Goal: Task Accomplishment & Management: Manage account settings

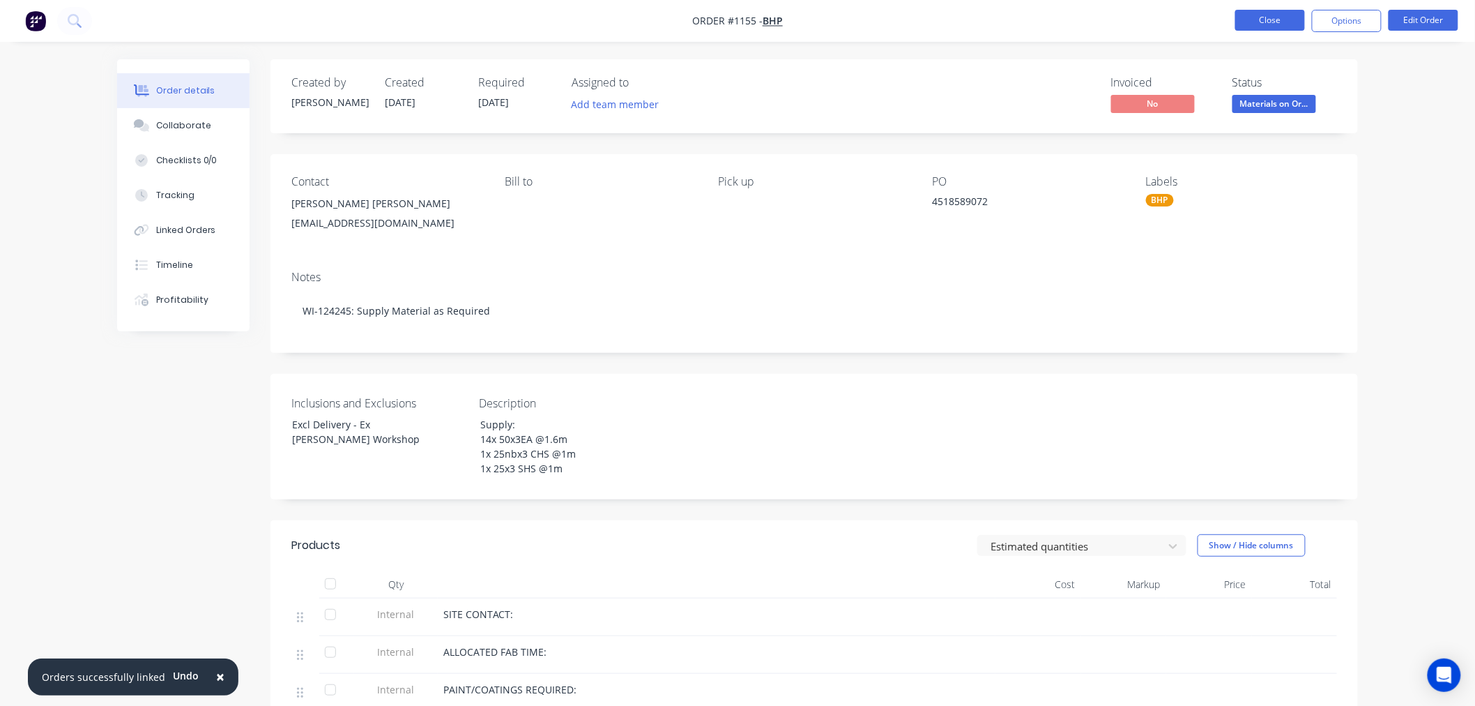
click at [1270, 24] on button "Close" at bounding box center [1271, 20] width 70 height 21
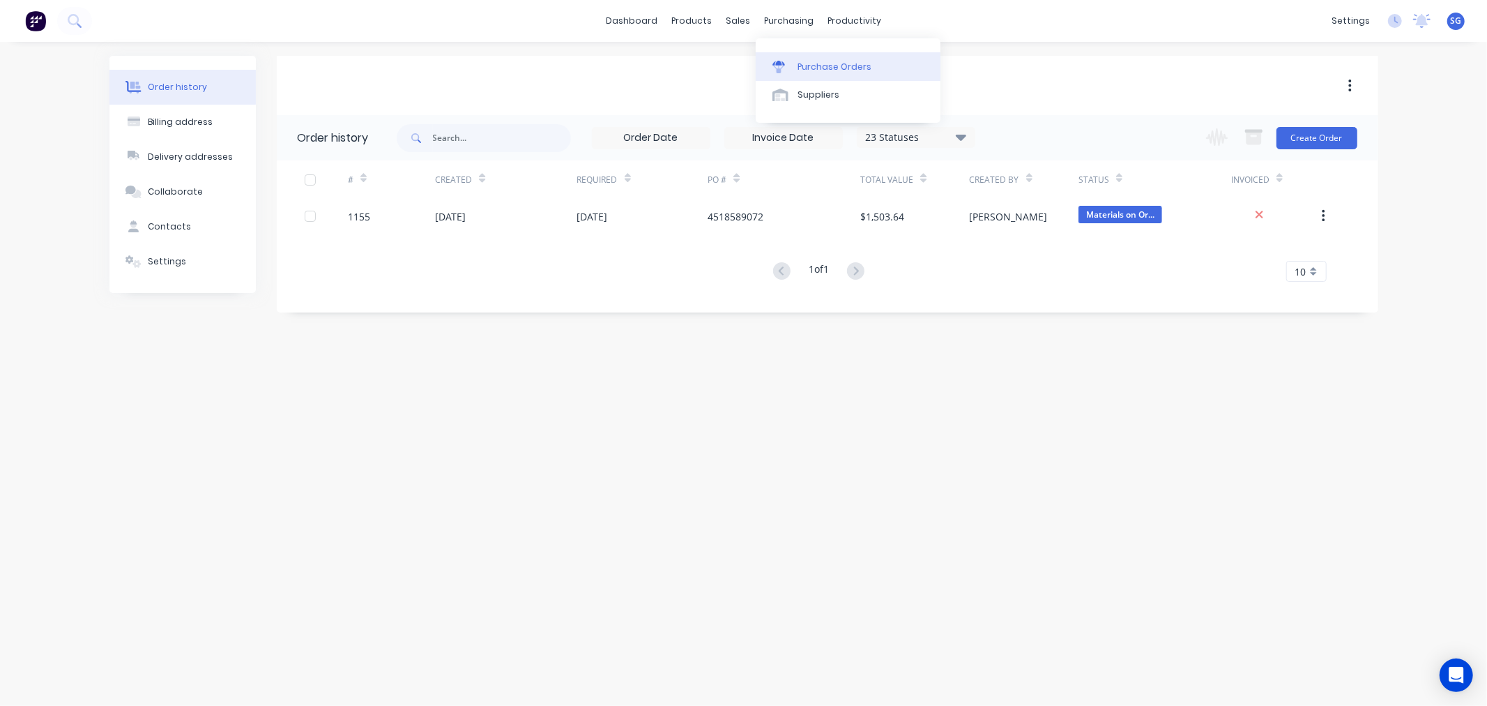
click at [798, 66] on div "Purchase Orders" at bounding box center [835, 67] width 74 height 13
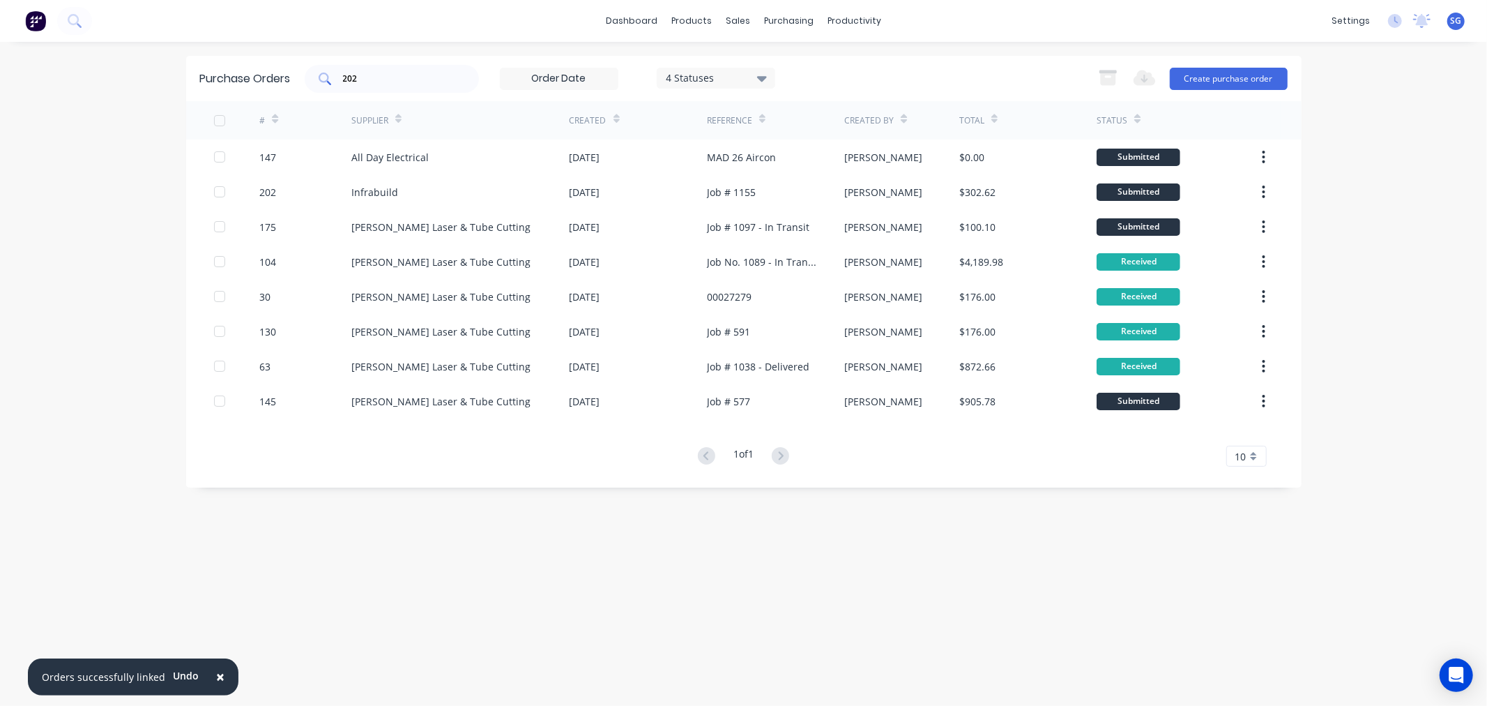
click at [366, 82] on input "202" at bounding box center [400, 79] width 116 height 14
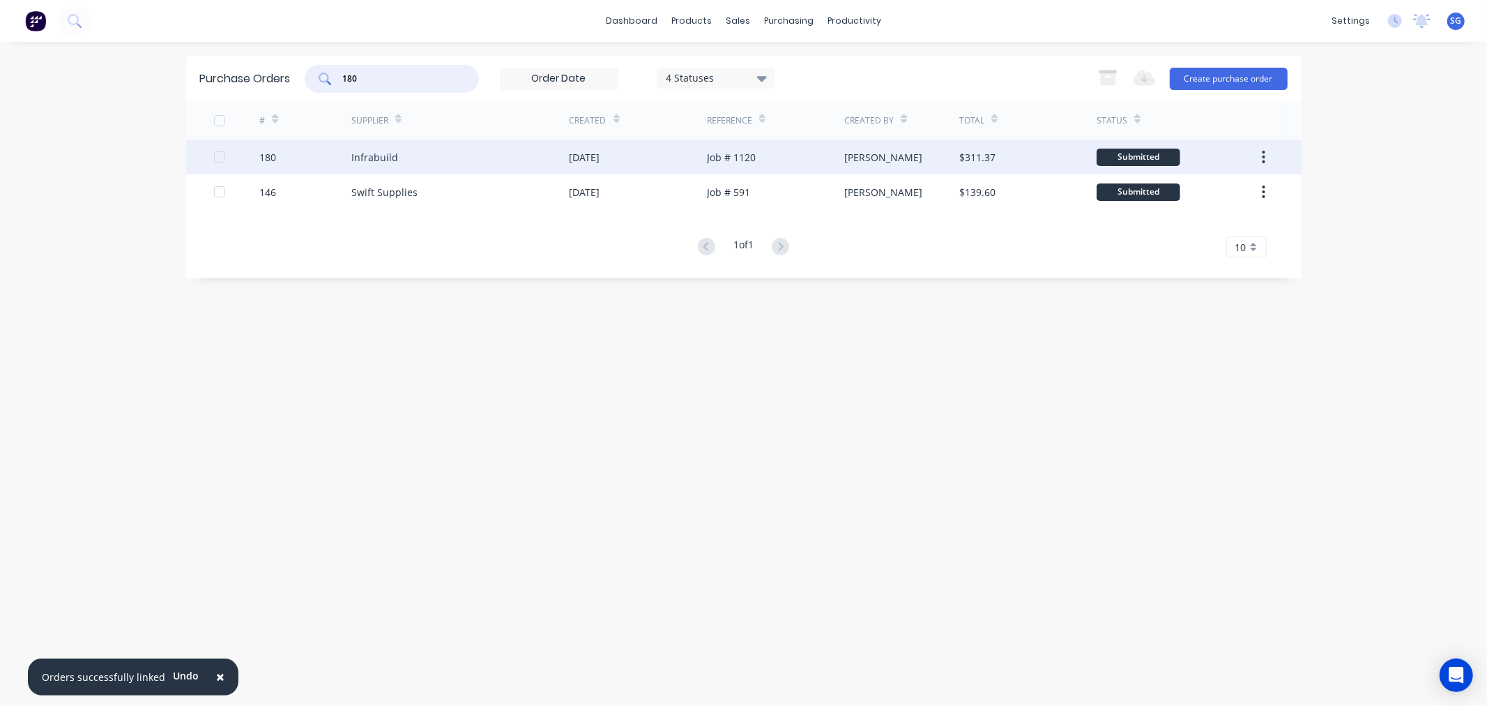
type input "180"
click at [365, 162] on div "Infrabuild" at bounding box center [374, 157] width 47 height 15
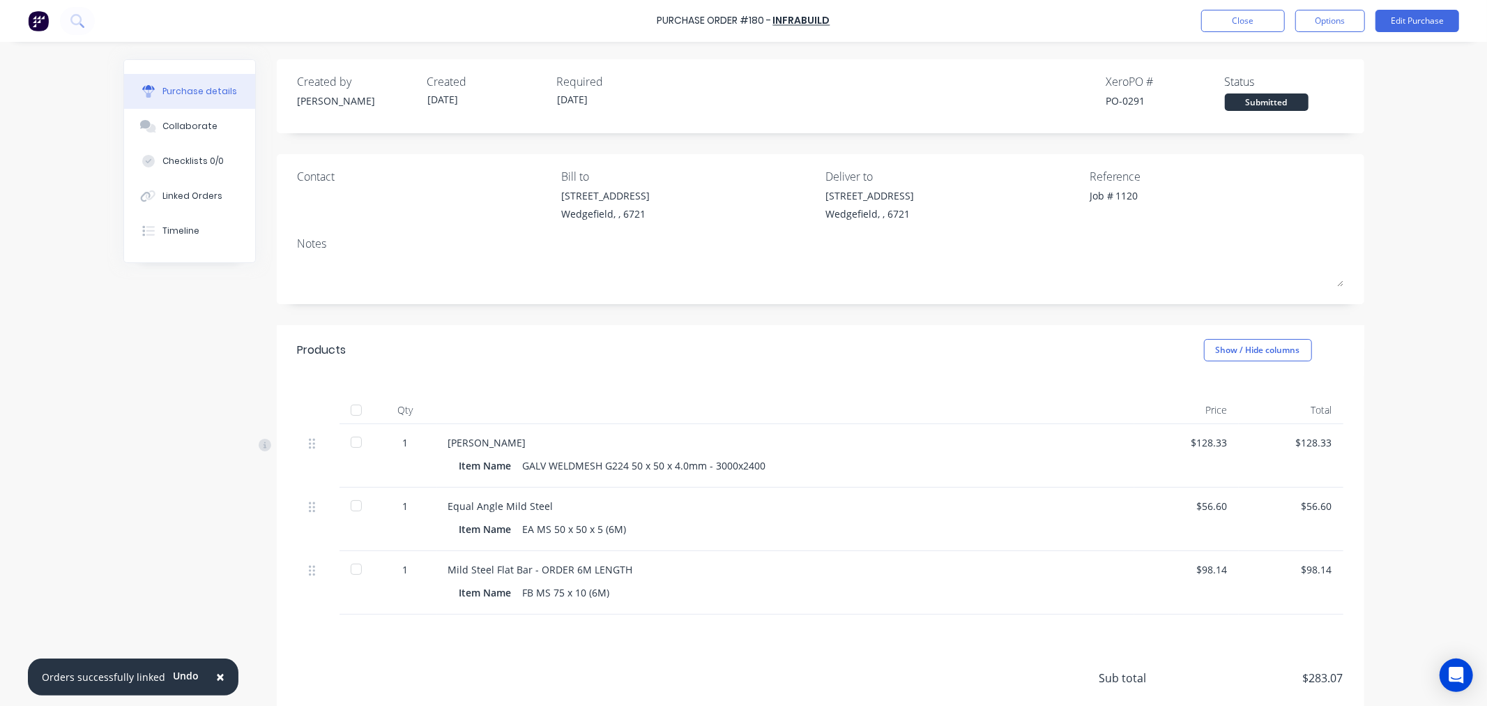
click at [352, 443] on div at bounding box center [356, 442] width 28 height 28
click at [351, 510] on div at bounding box center [356, 506] width 28 height 28
type textarea "x"
click at [172, 197] on div "Linked Orders" at bounding box center [192, 196] width 60 height 13
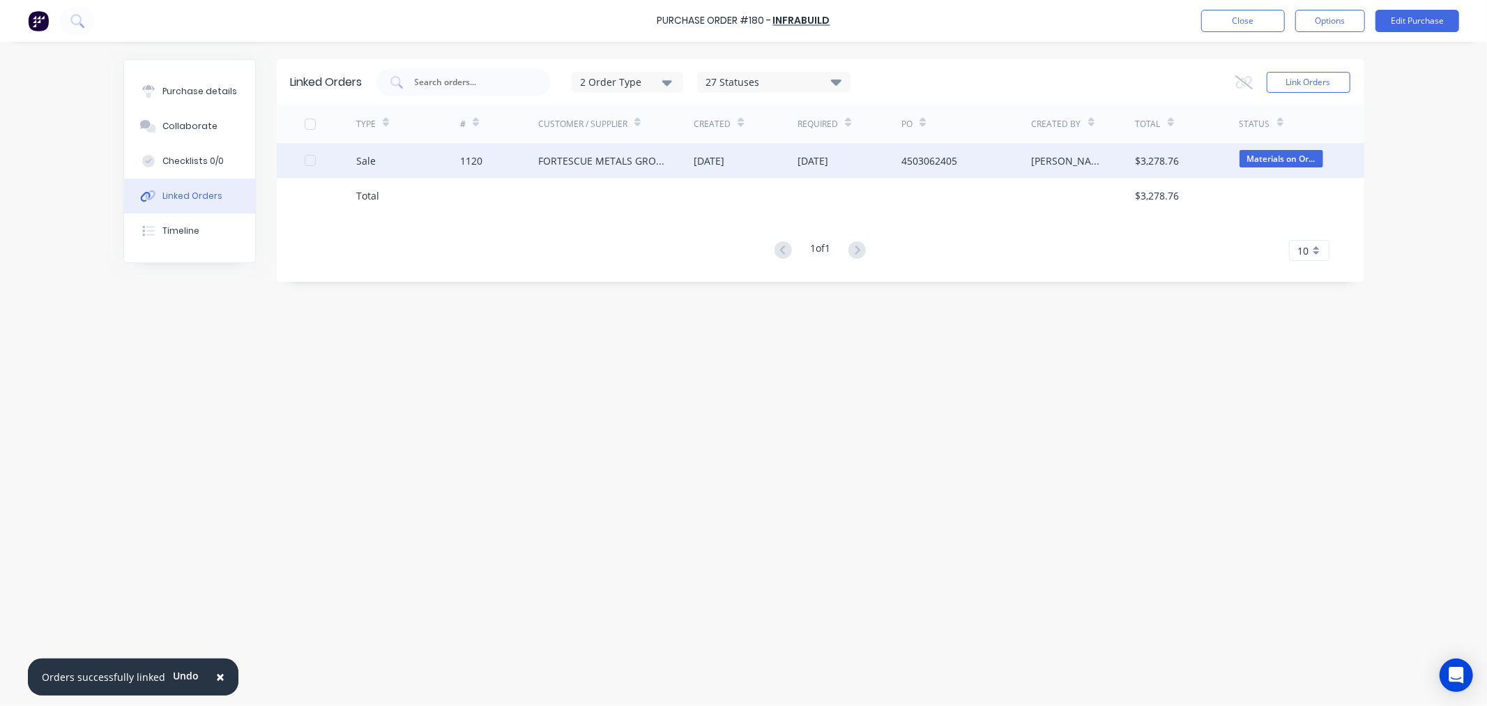
click at [474, 158] on div "1120" at bounding box center [471, 160] width 22 height 15
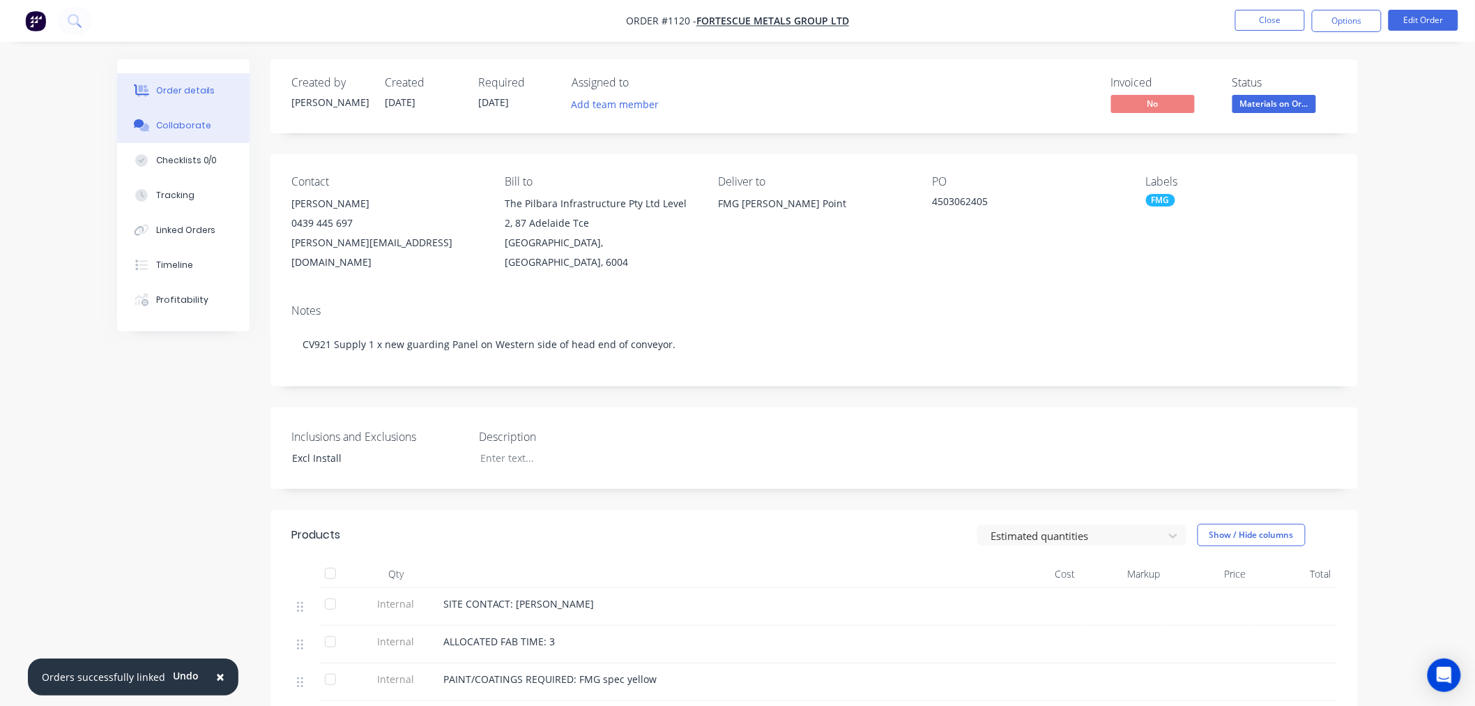
click at [158, 121] on div "Collaborate" at bounding box center [183, 125] width 55 height 13
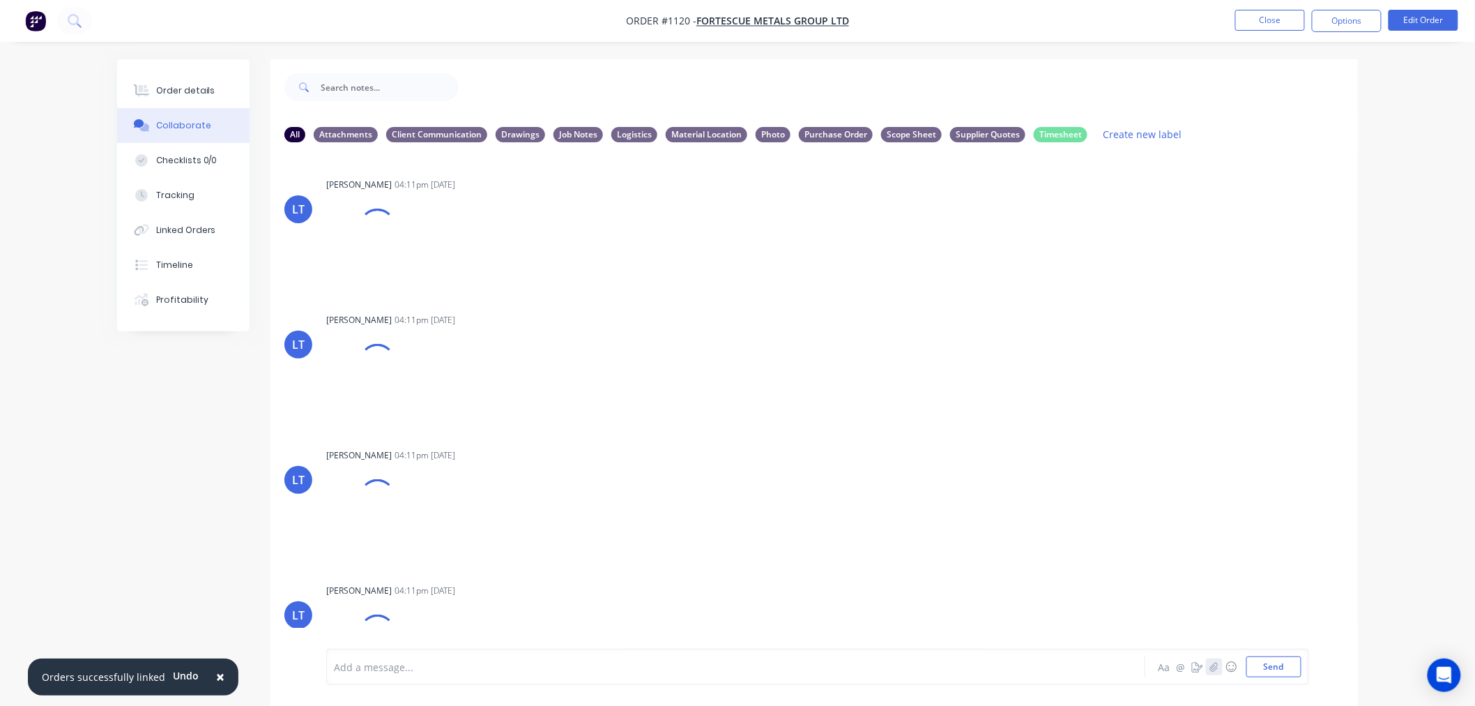
click at [1219, 667] on button "button" at bounding box center [1214, 666] width 17 height 17
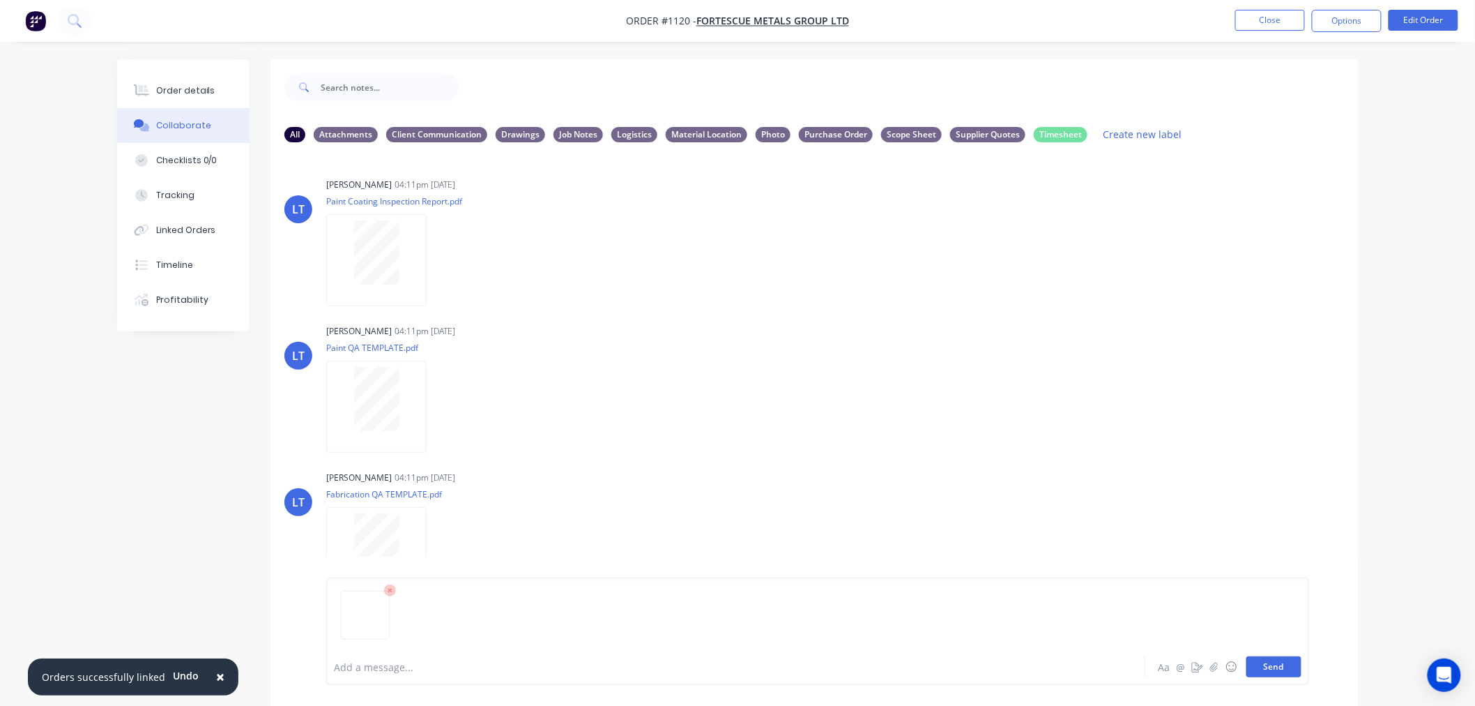
click at [1275, 664] on button "Send" at bounding box center [1274, 666] width 55 height 21
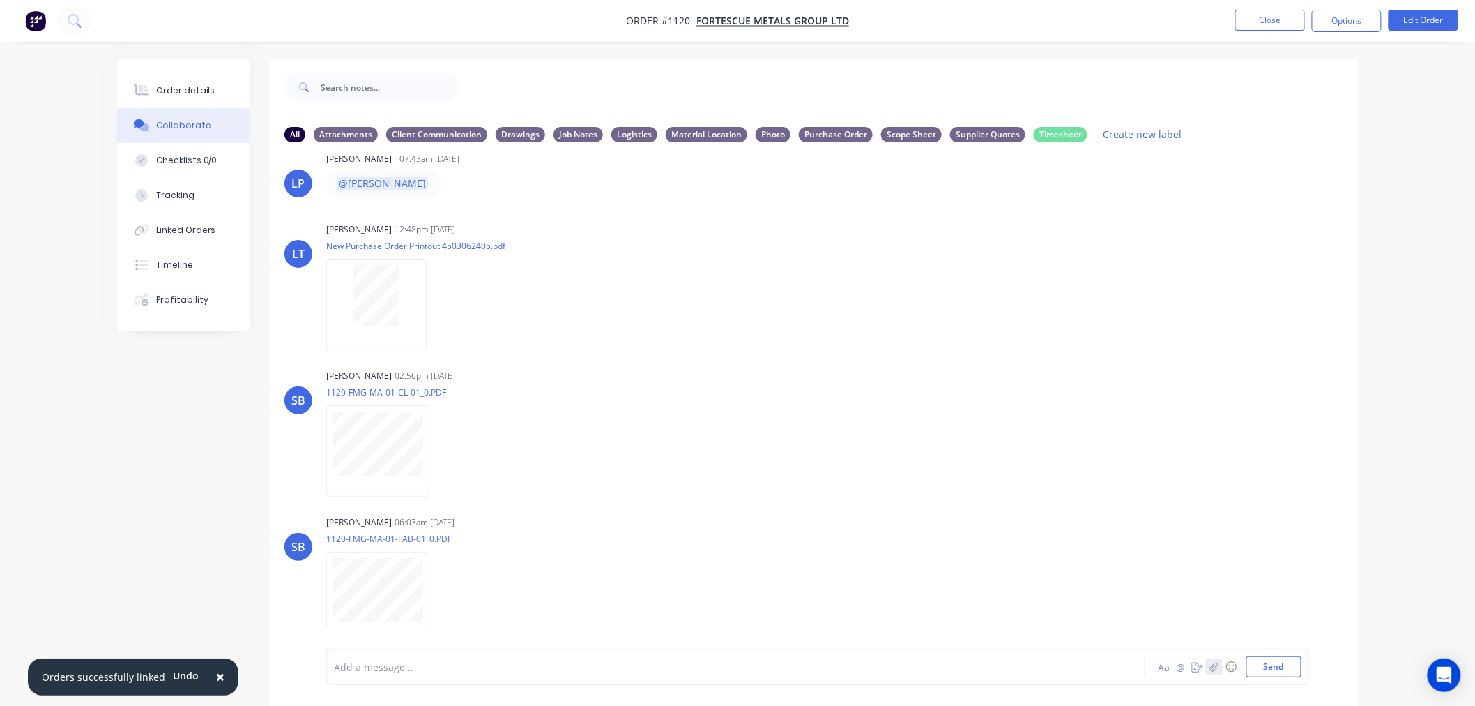
click at [1212, 663] on icon "button" at bounding box center [1215, 667] width 8 height 10
click at [1280, 667] on button "Send" at bounding box center [1274, 666] width 55 height 21
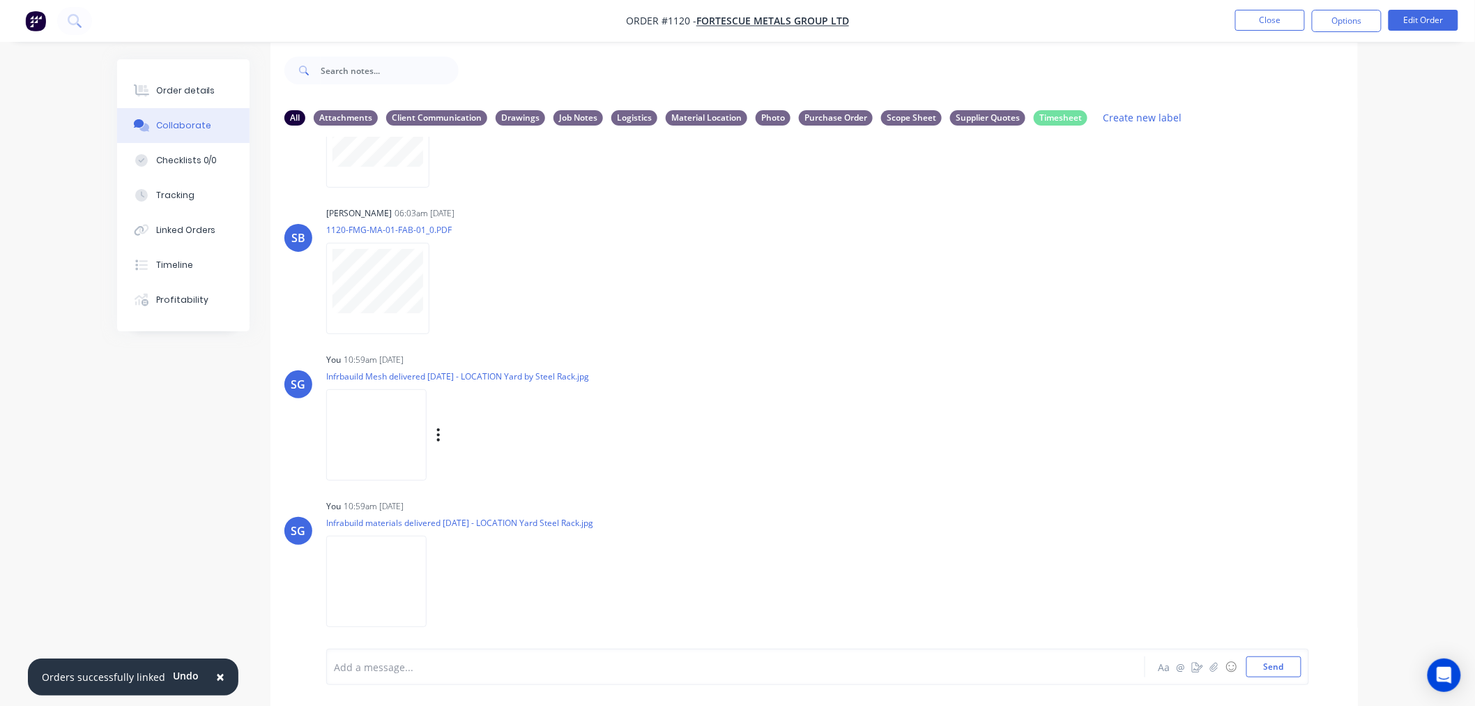
scroll to position [22, 0]
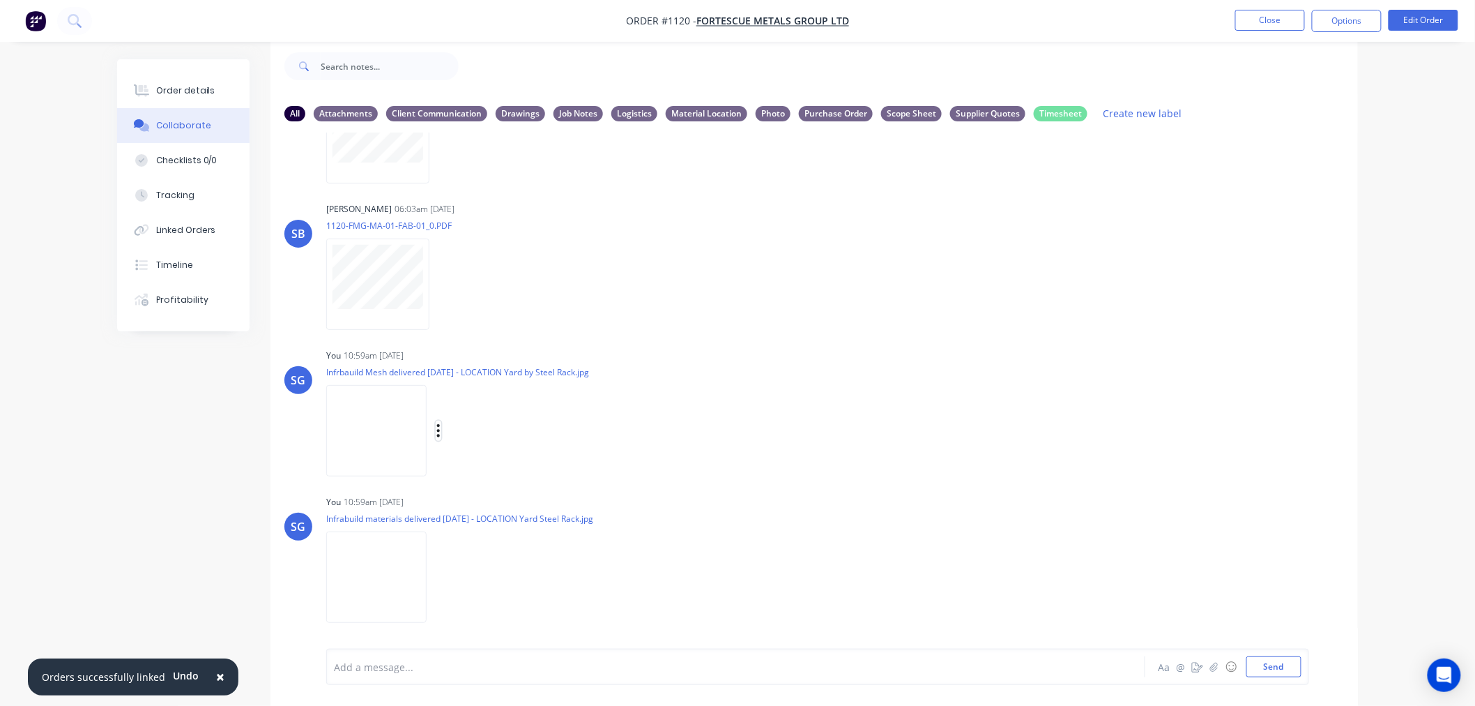
click at [441, 428] on button "button" at bounding box center [439, 430] width 6 height 20
click at [494, 436] on button "Labels" at bounding box center [530, 435] width 157 height 31
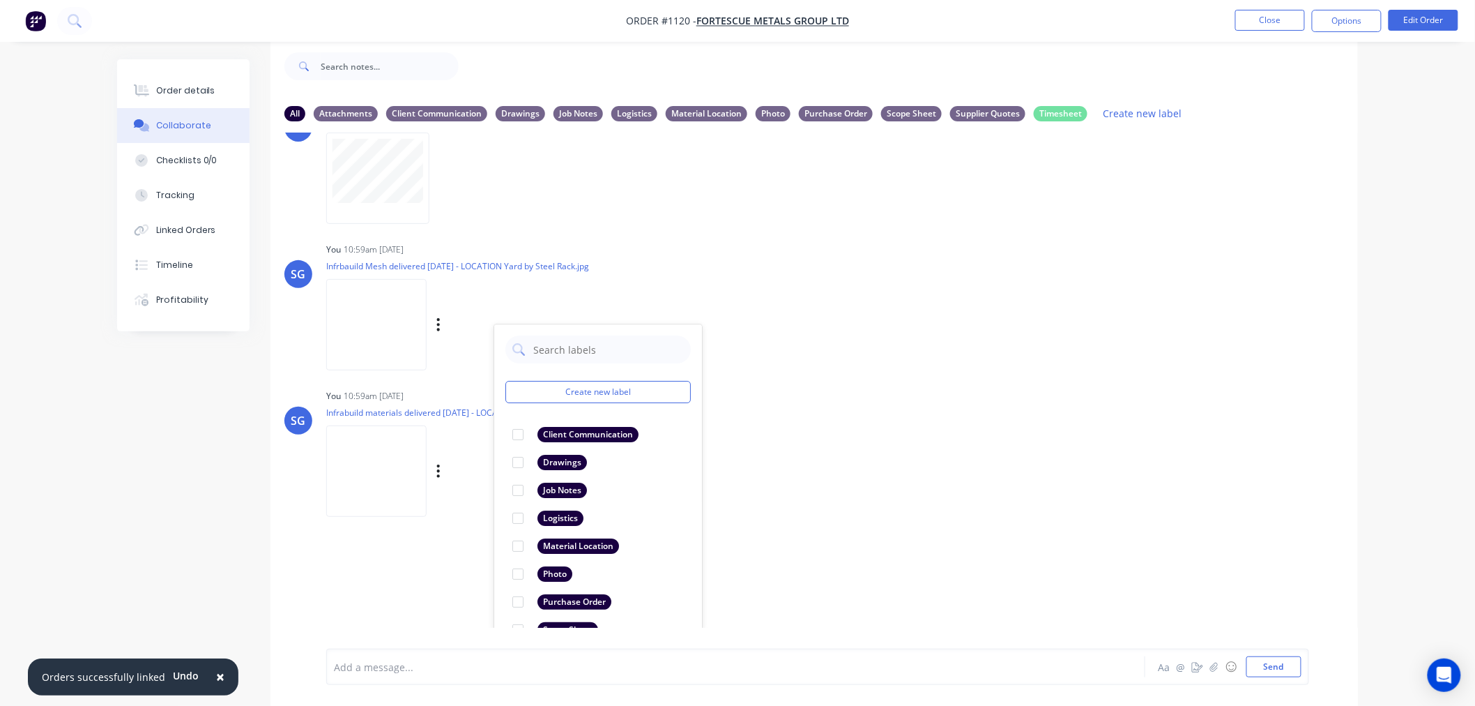
scroll to position [1158, 0]
click at [520, 541] on div at bounding box center [518, 545] width 28 height 28
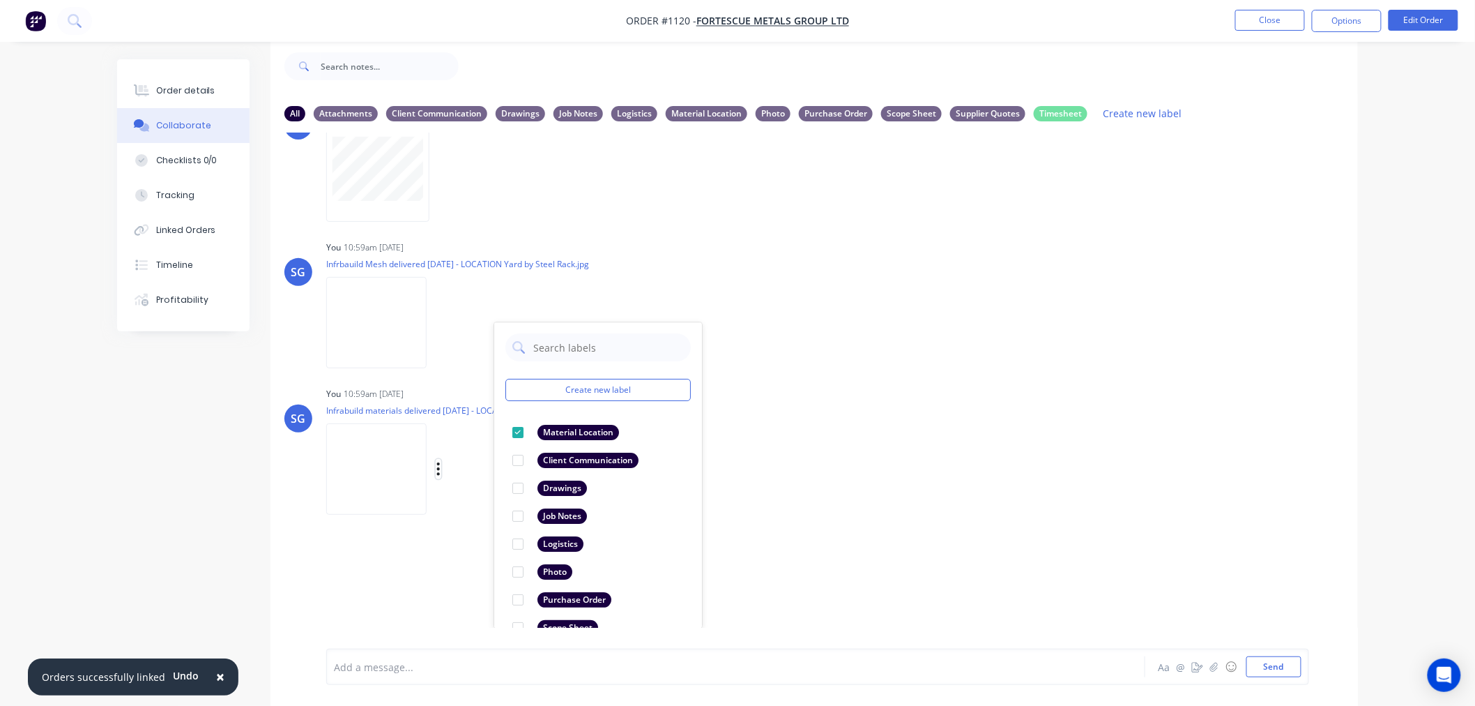
click at [437, 469] on icon "button" at bounding box center [439, 469] width 4 height 16
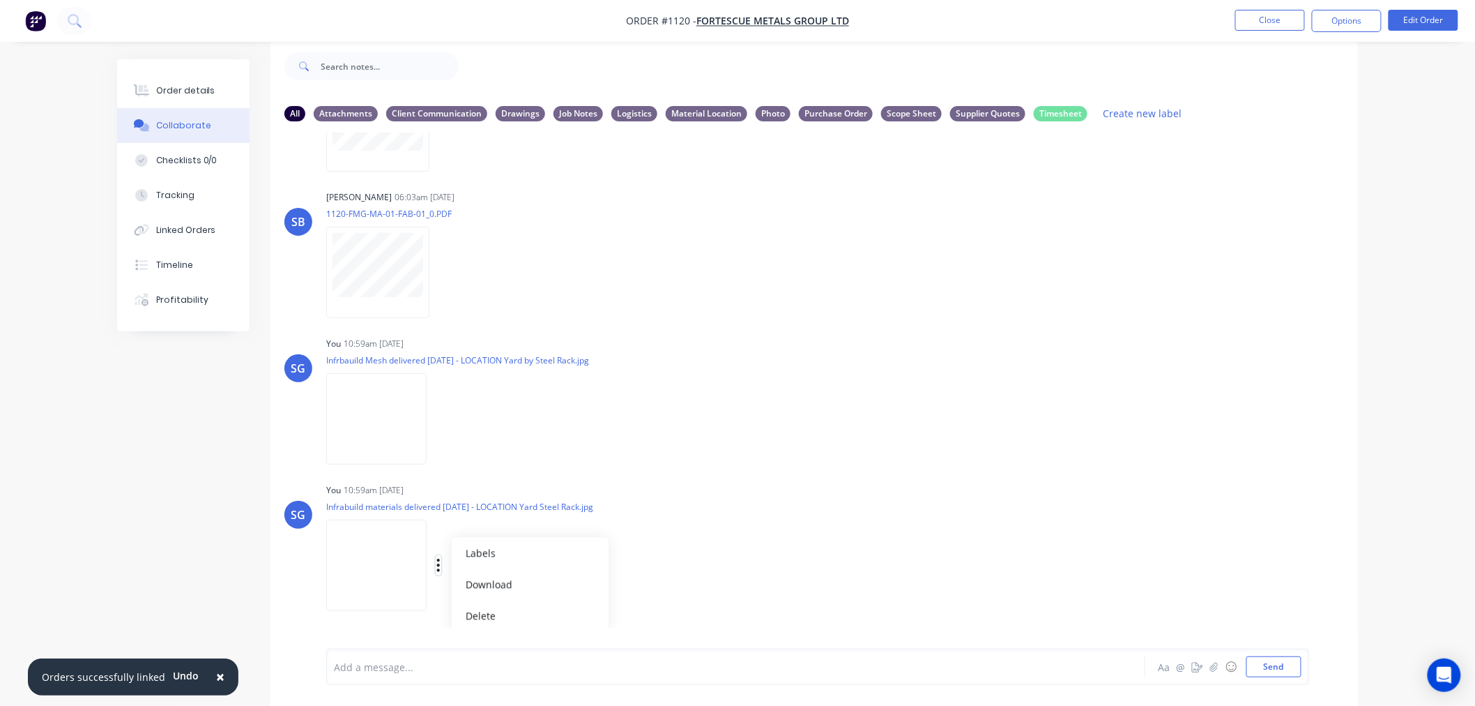
scroll to position [1051, 0]
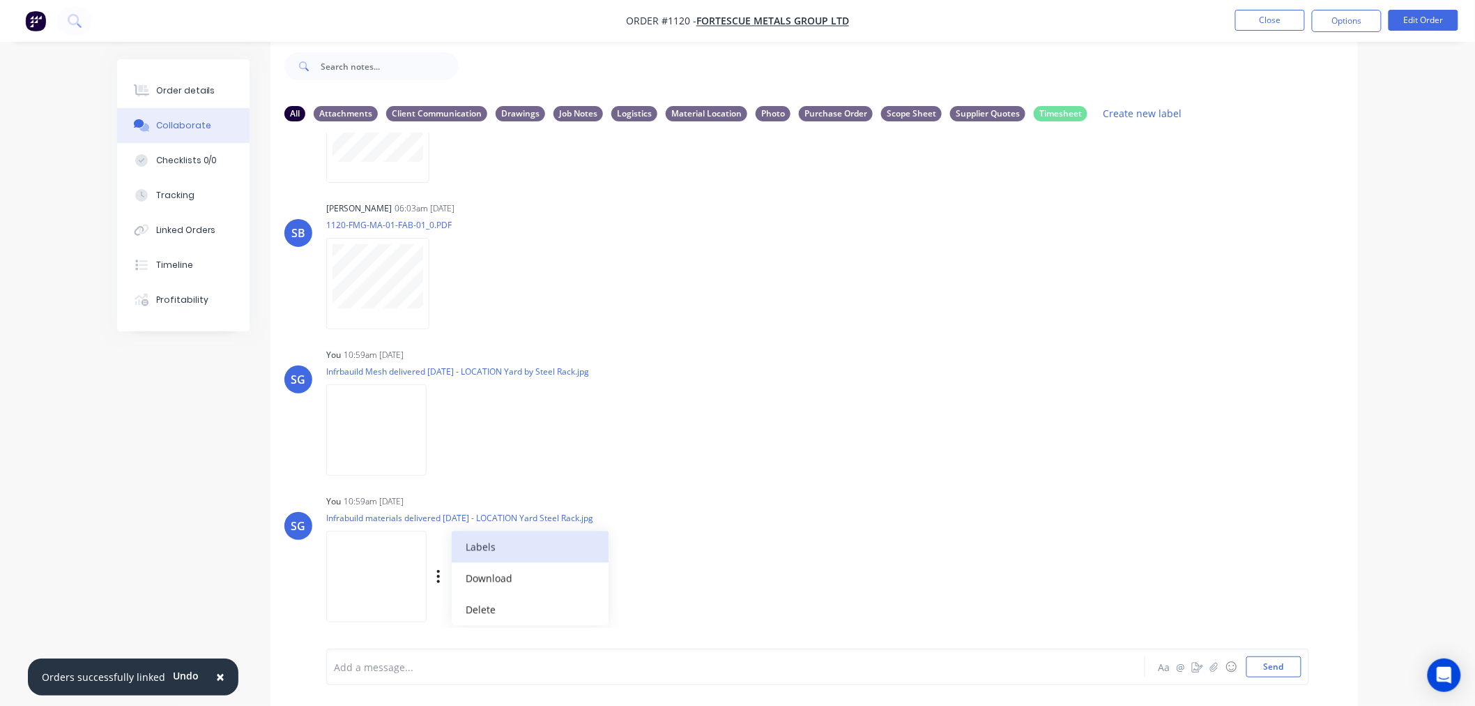
click at [478, 540] on button "Labels" at bounding box center [530, 546] width 157 height 31
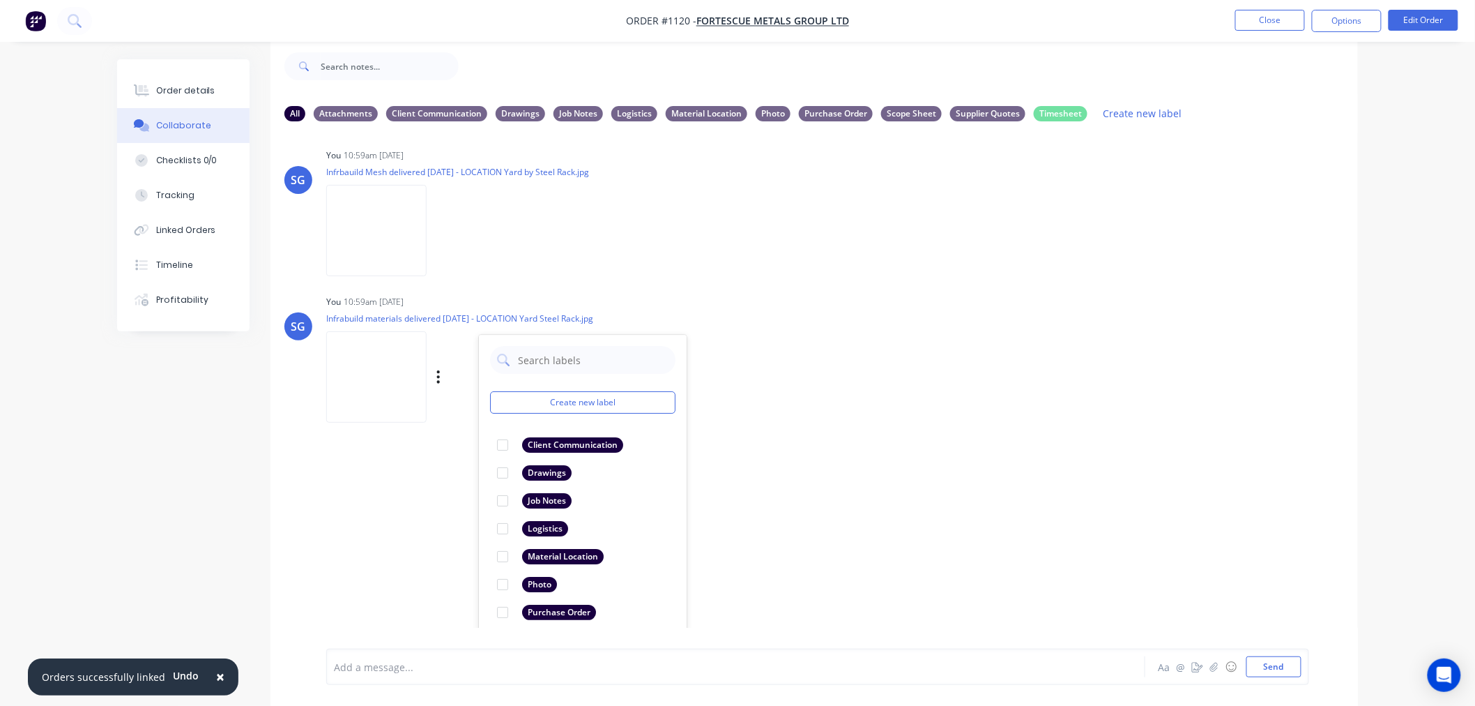
scroll to position [1264, 0]
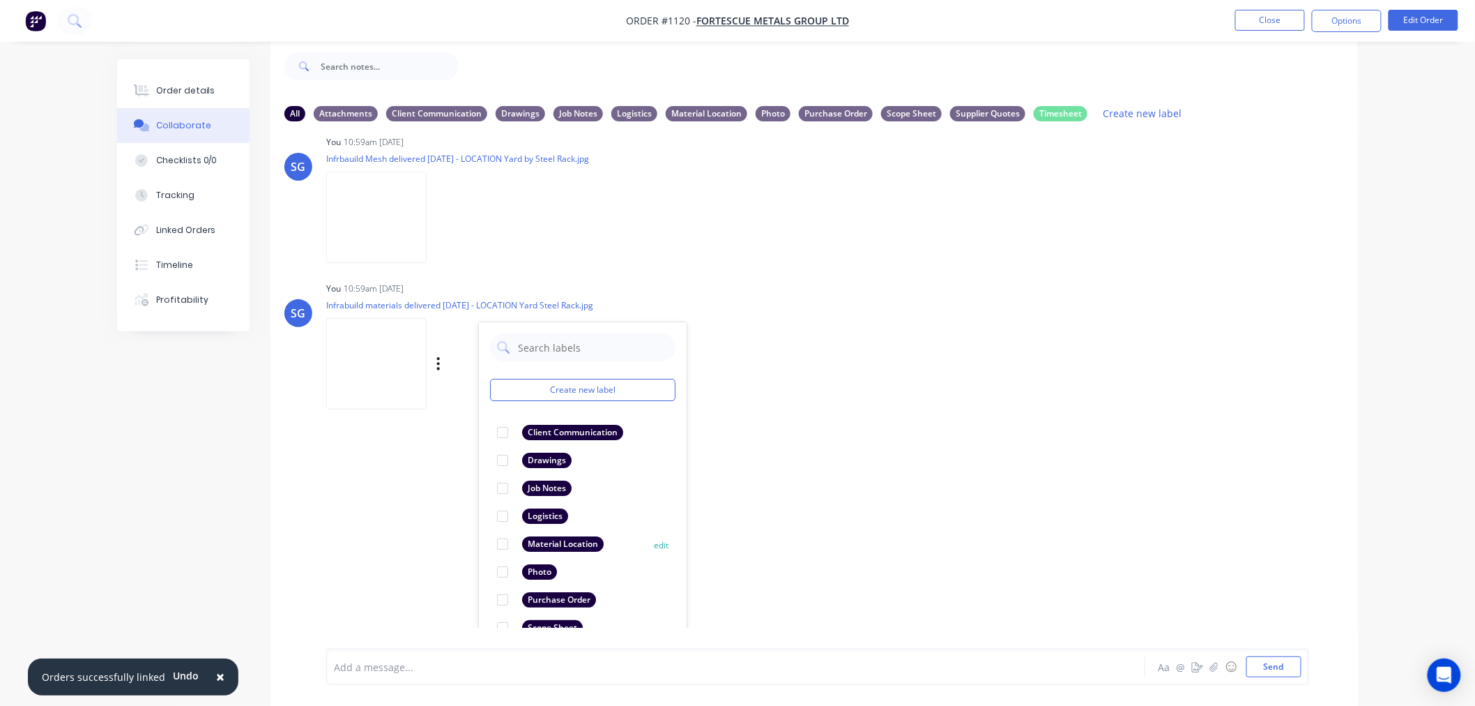
click at [500, 542] on div at bounding box center [503, 544] width 28 height 28
click at [889, 478] on div "LT [PERSON_NAME] 04:11pm [DATE] Paint Coating Inspection Report.pdf Labels Down…" at bounding box center [815, 379] width 1088 height 495
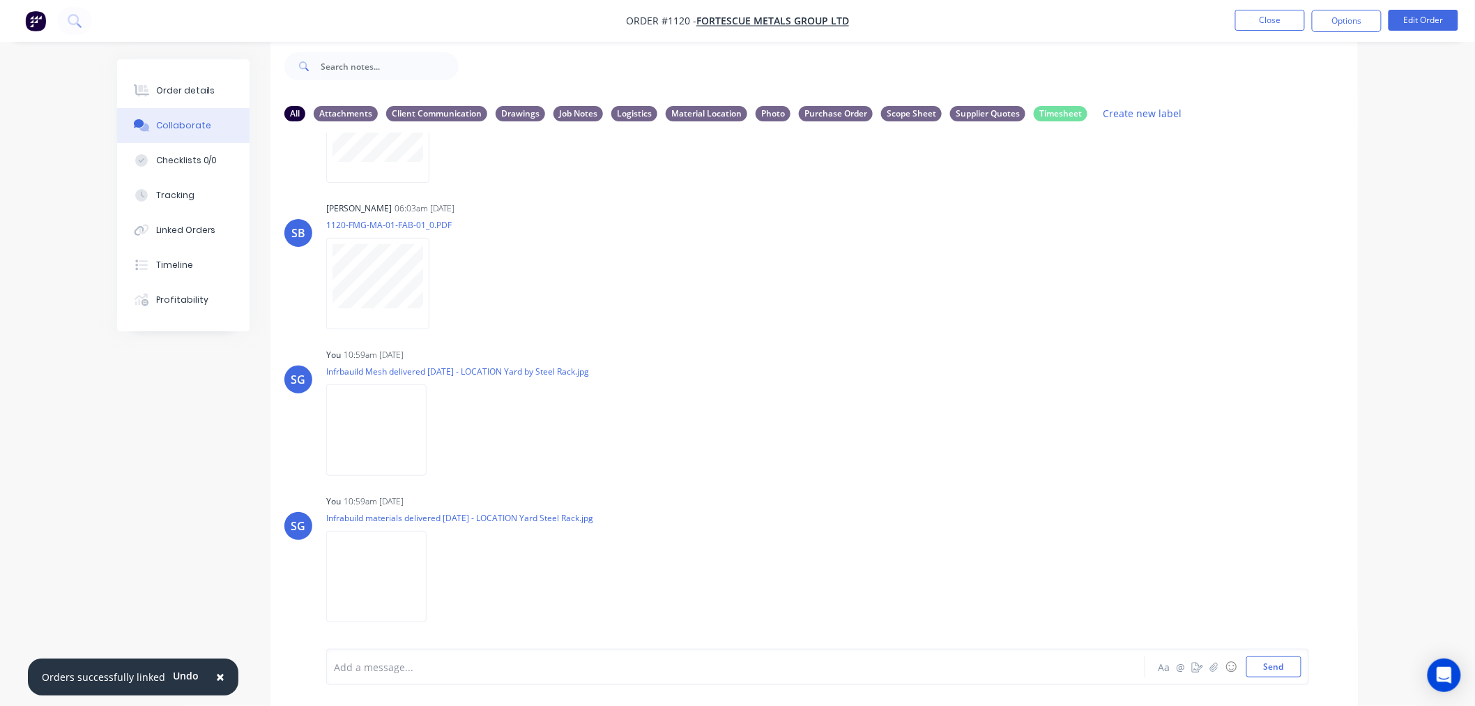
scroll to position [1050, 0]
click at [1272, 11] on button "Close" at bounding box center [1271, 20] width 70 height 21
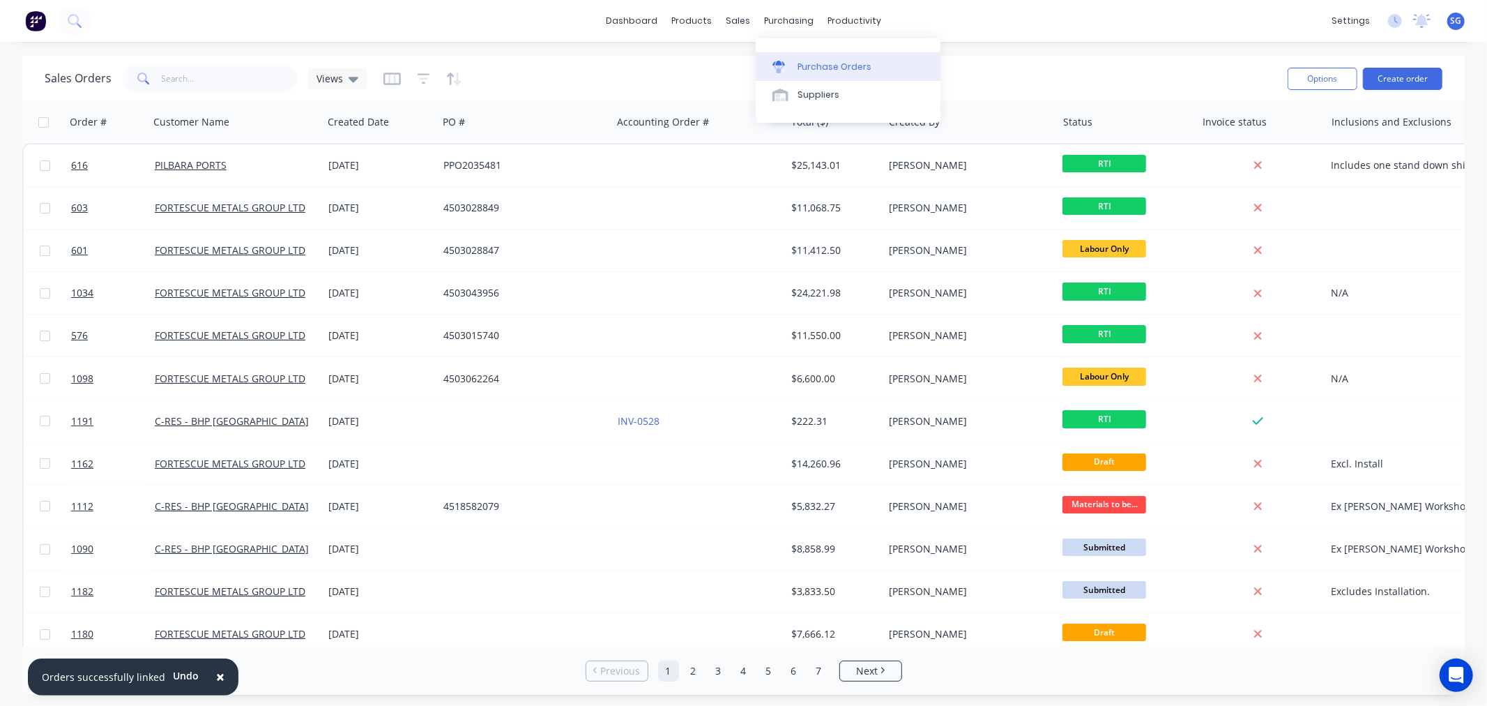
click at [791, 61] on div at bounding box center [783, 67] width 21 height 13
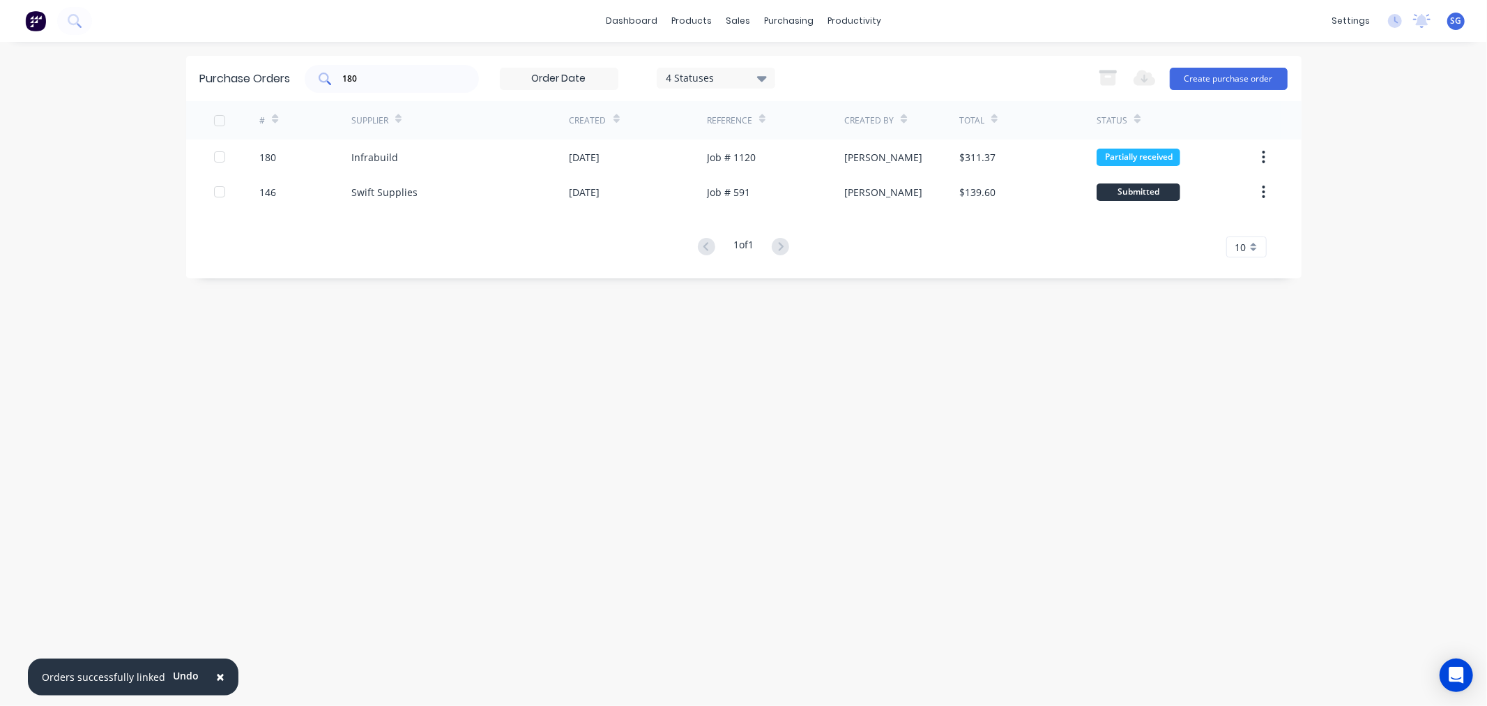
click at [372, 77] on input "180" at bounding box center [400, 79] width 116 height 14
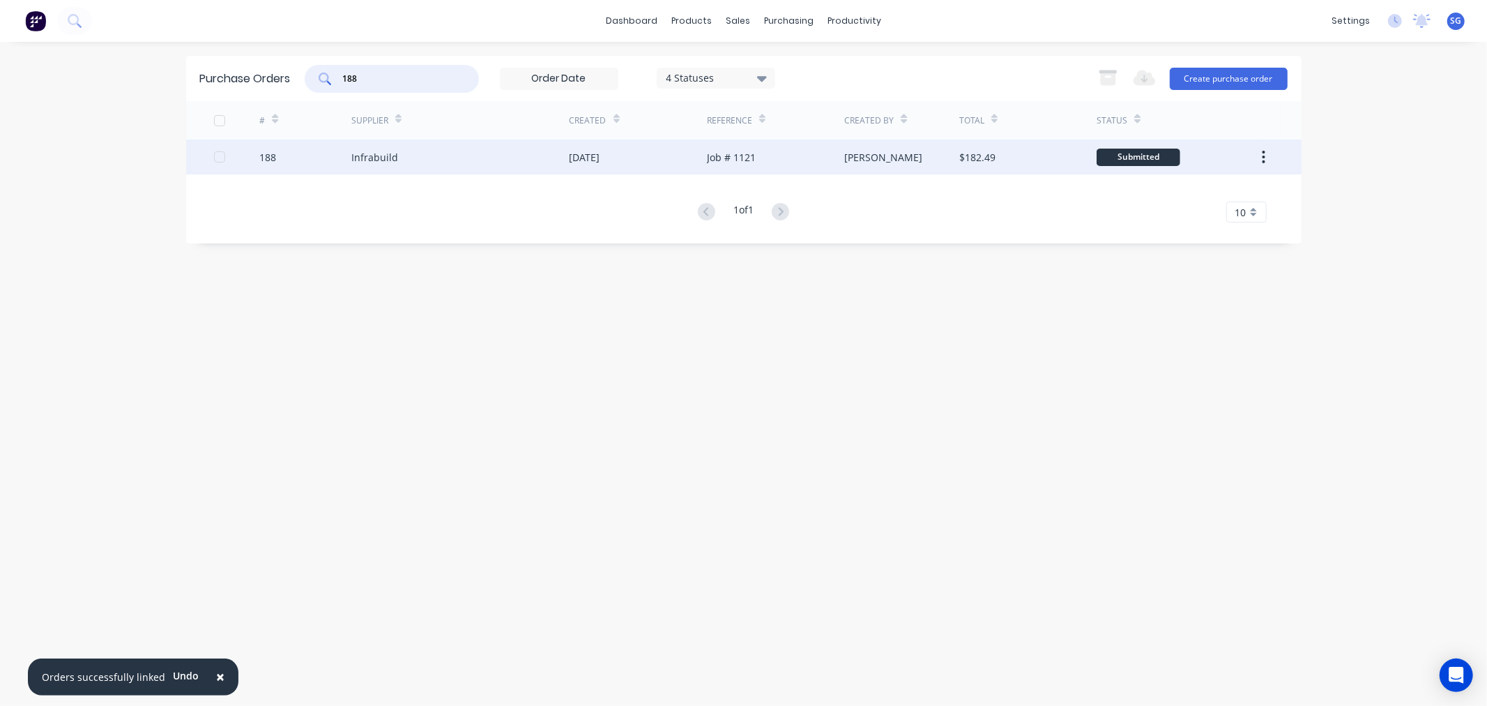
type input "188"
click at [384, 158] on div "Infrabuild" at bounding box center [374, 157] width 47 height 15
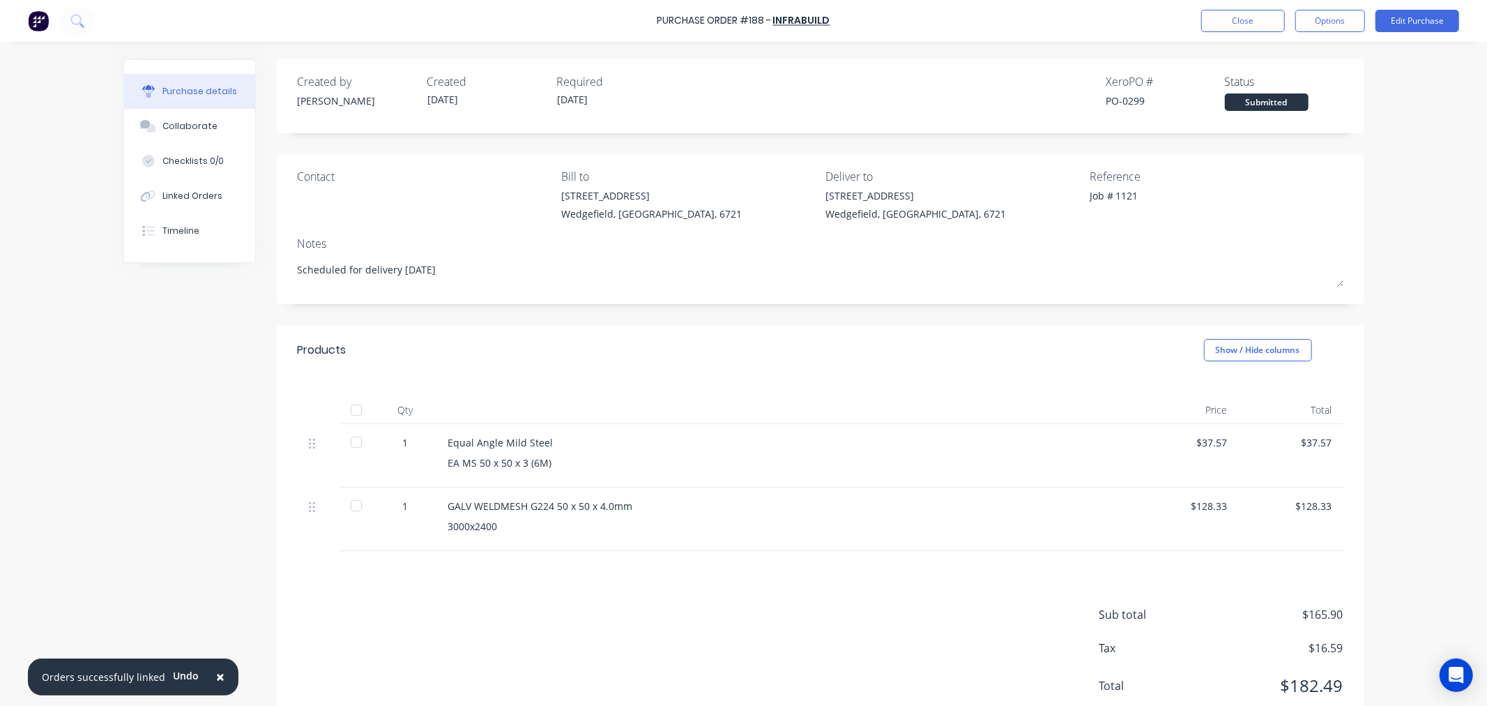
click at [346, 441] on div at bounding box center [356, 442] width 28 height 28
type textarea "x"
click at [185, 199] on div "Linked Orders" at bounding box center [192, 196] width 60 height 13
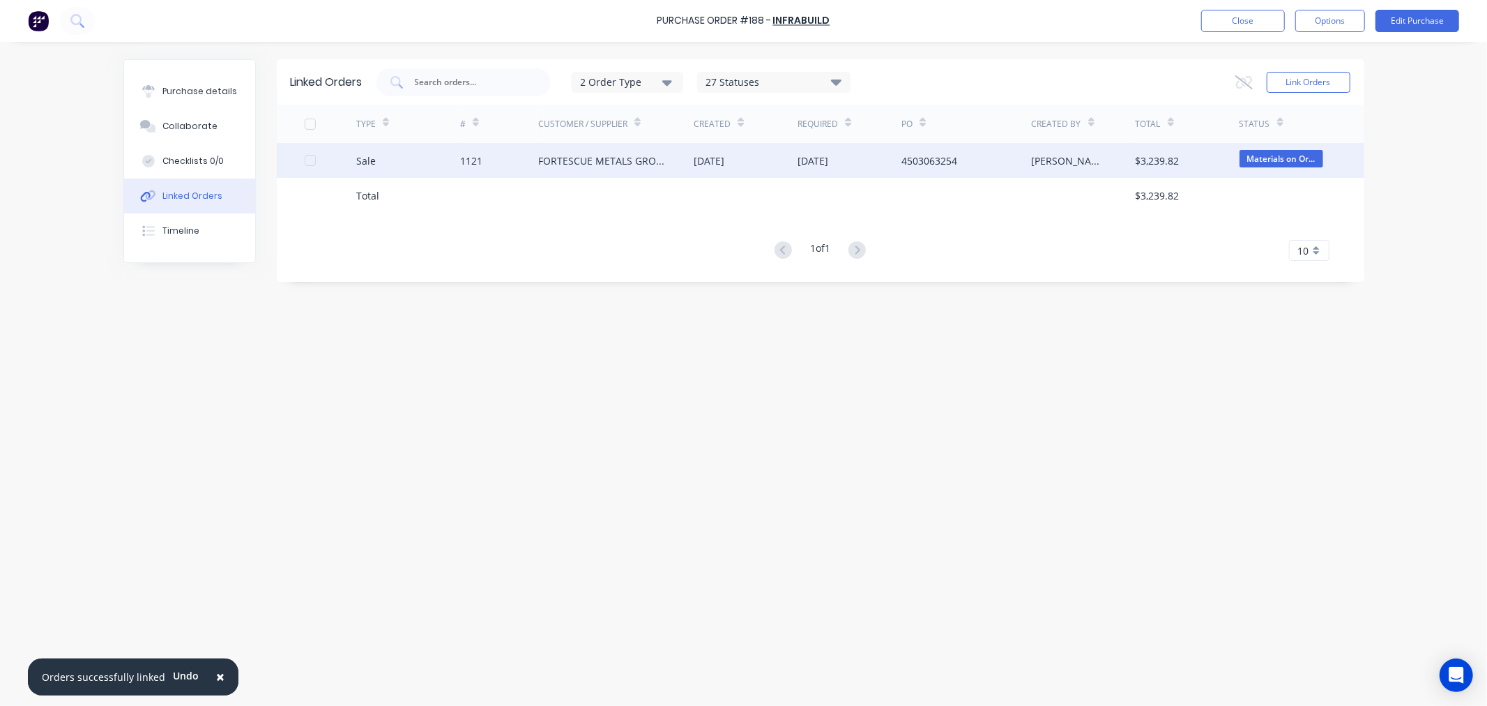
click at [476, 164] on div "1121" at bounding box center [471, 160] width 22 height 15
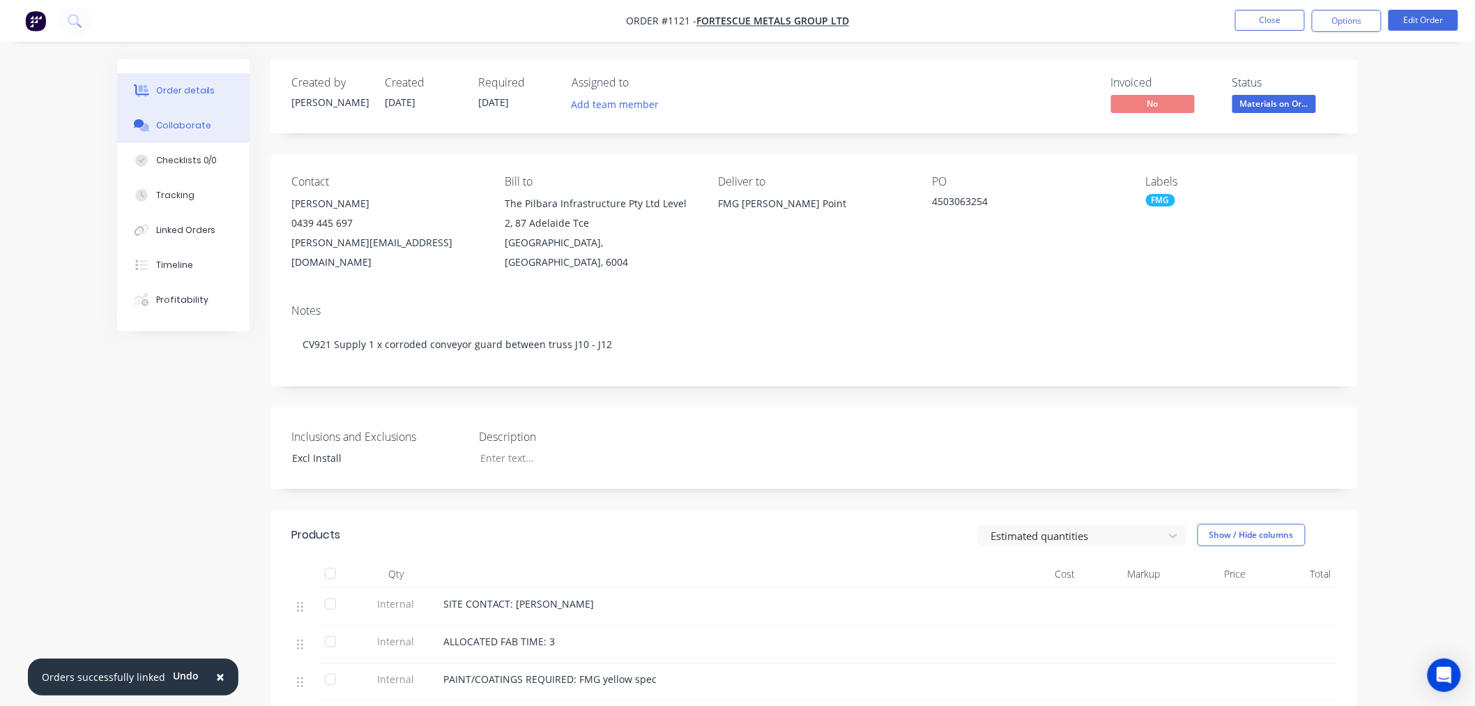
click at [179, 122] on div "Collaborate" at bounding box center [183, 125] width 55 height 13
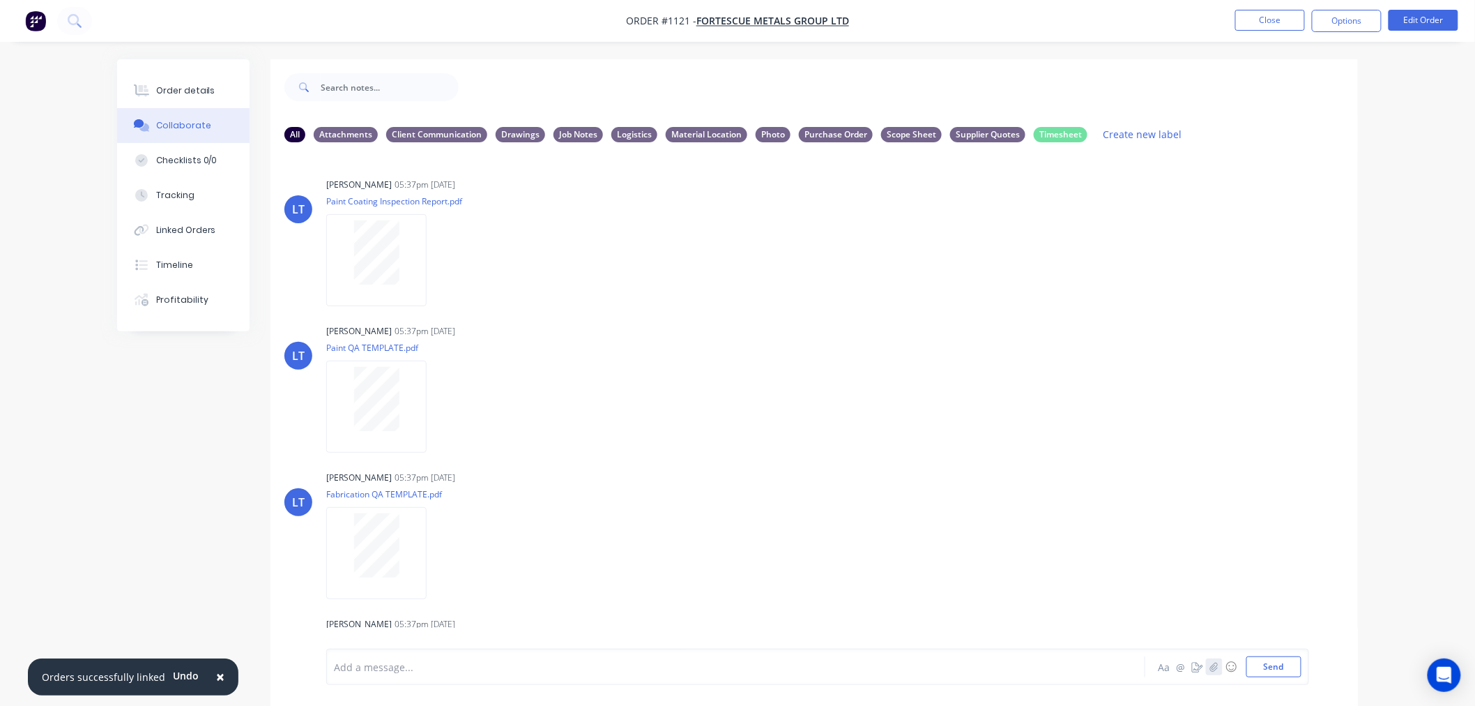
click at [1212, 671] on icon "button" at bounding box center [1215, 666] width 8 height 9
click at [1280, 662] on button "Send" at bounding box center [1274, 666] width 55 height 21
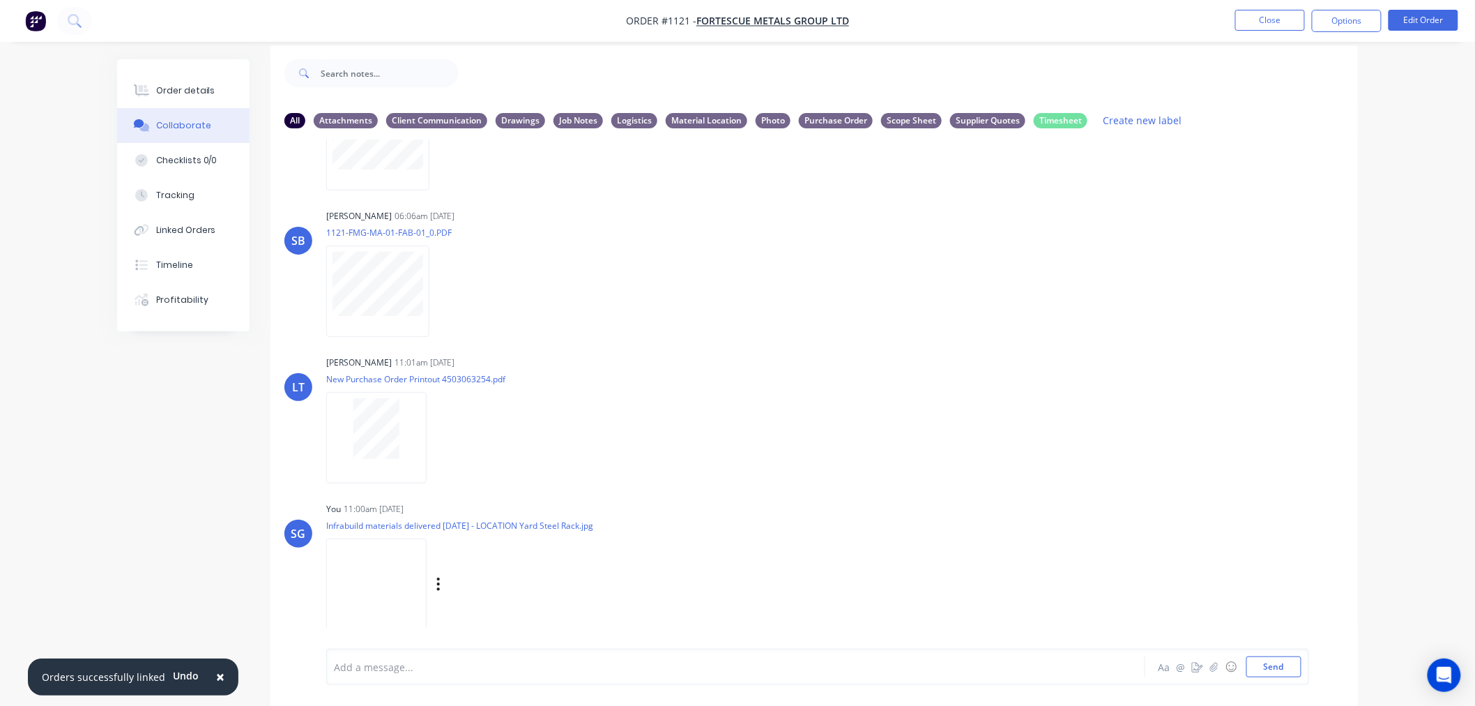
scroll to position [22, 0]
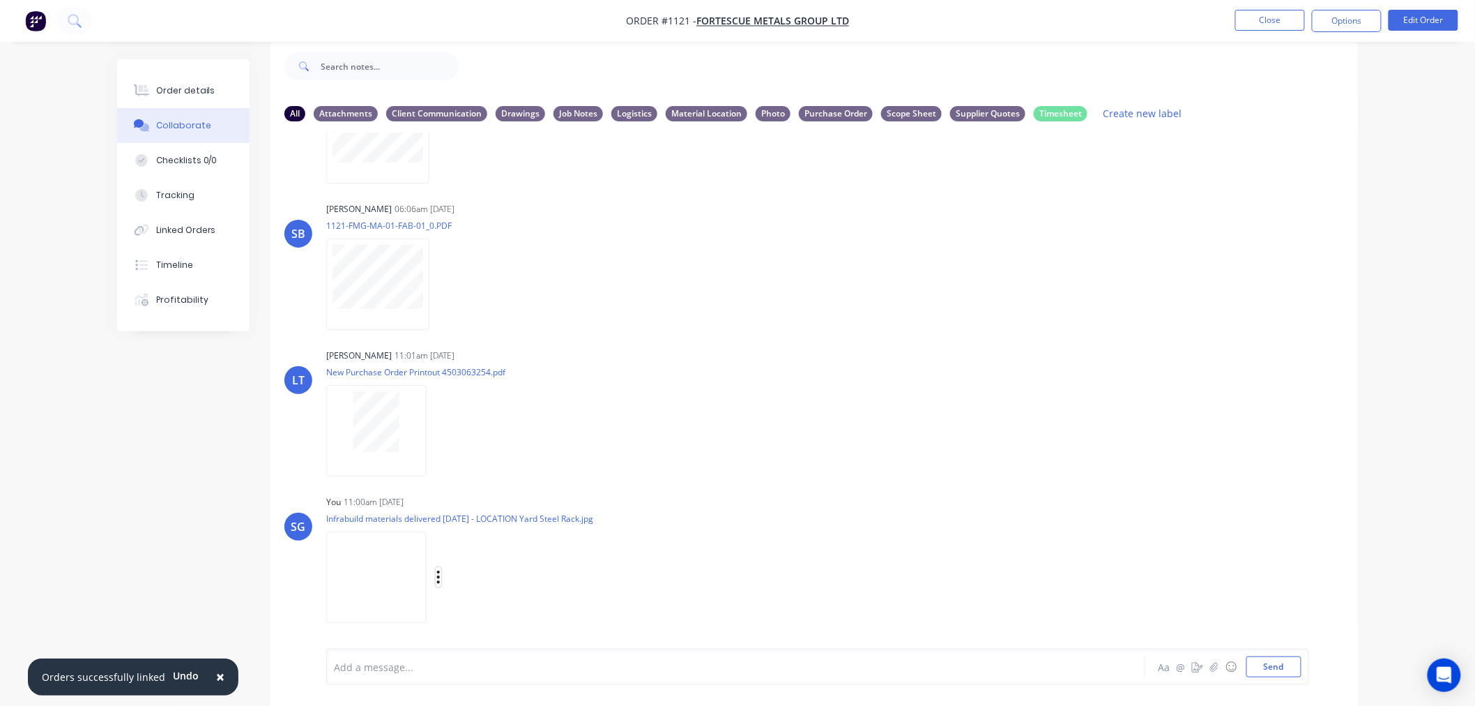
click at [438, 575] on icon "button" at bounding box center [438, 576] width 3 height 13
click at [501, 552] on button "Labels" at bounding box center [530, 546] width 157 height 31
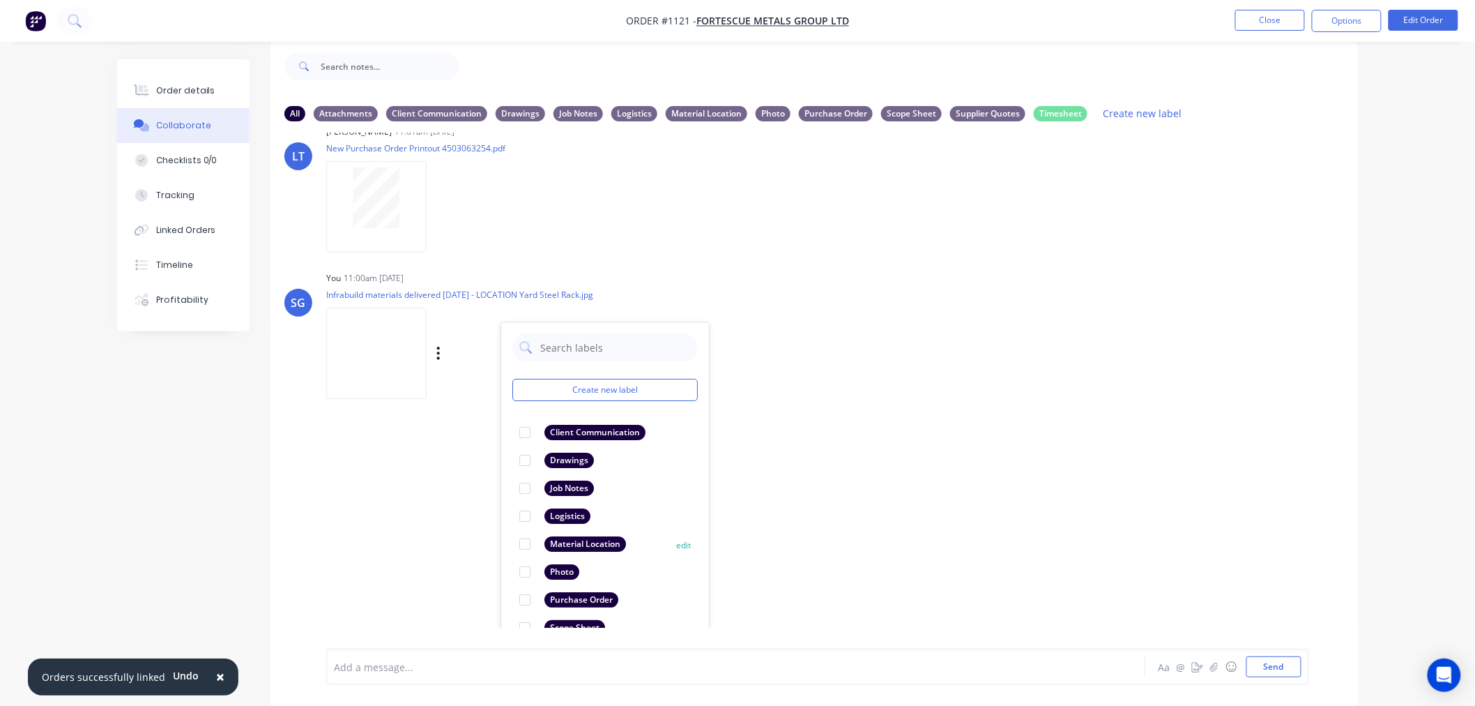
click at [524, 545] on div at bounding box center [525, 545] width 28 height 28
click at [469, 666] on div at bounding box center [697, 667] width 725 height 15
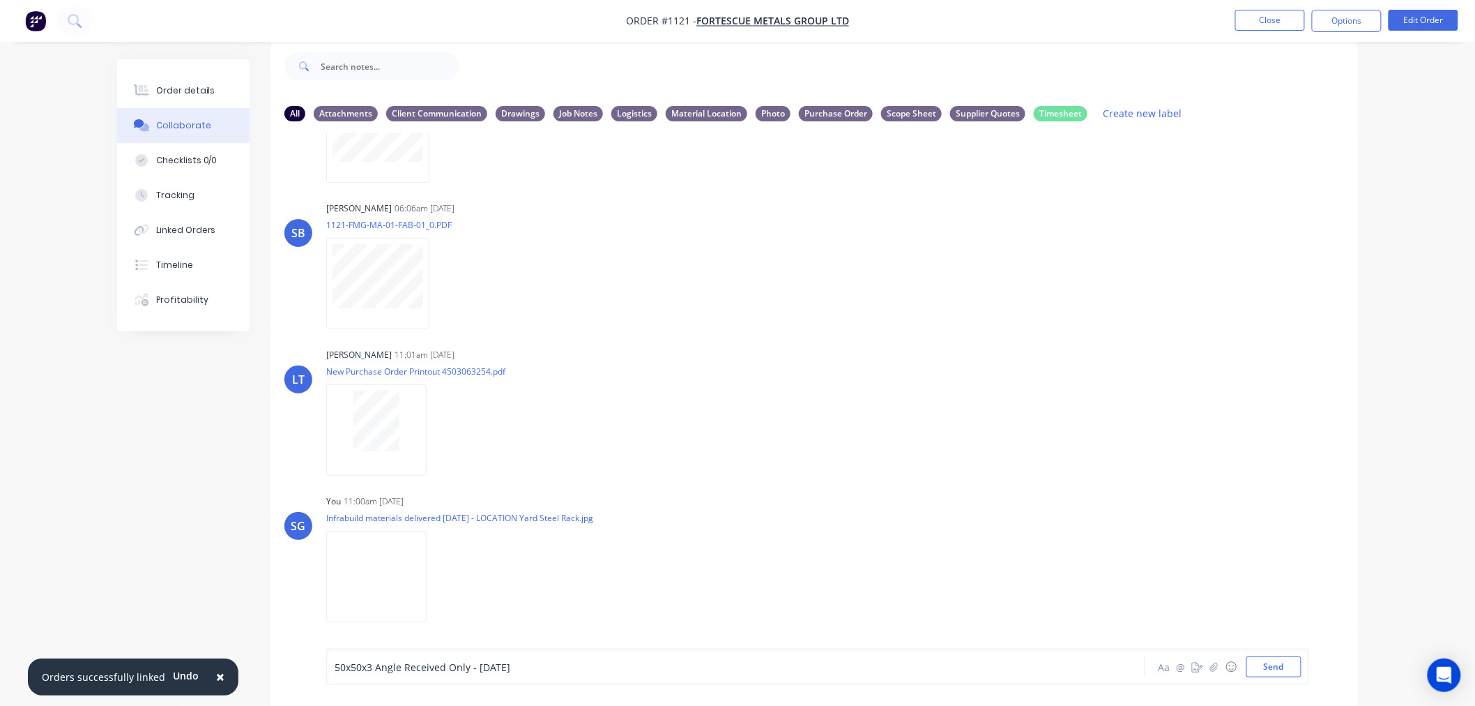
click at [340, 663] on span "50x50x3 Angle Received Only - 01/10/25" at bounding box center [423, 666] width 176 height 13
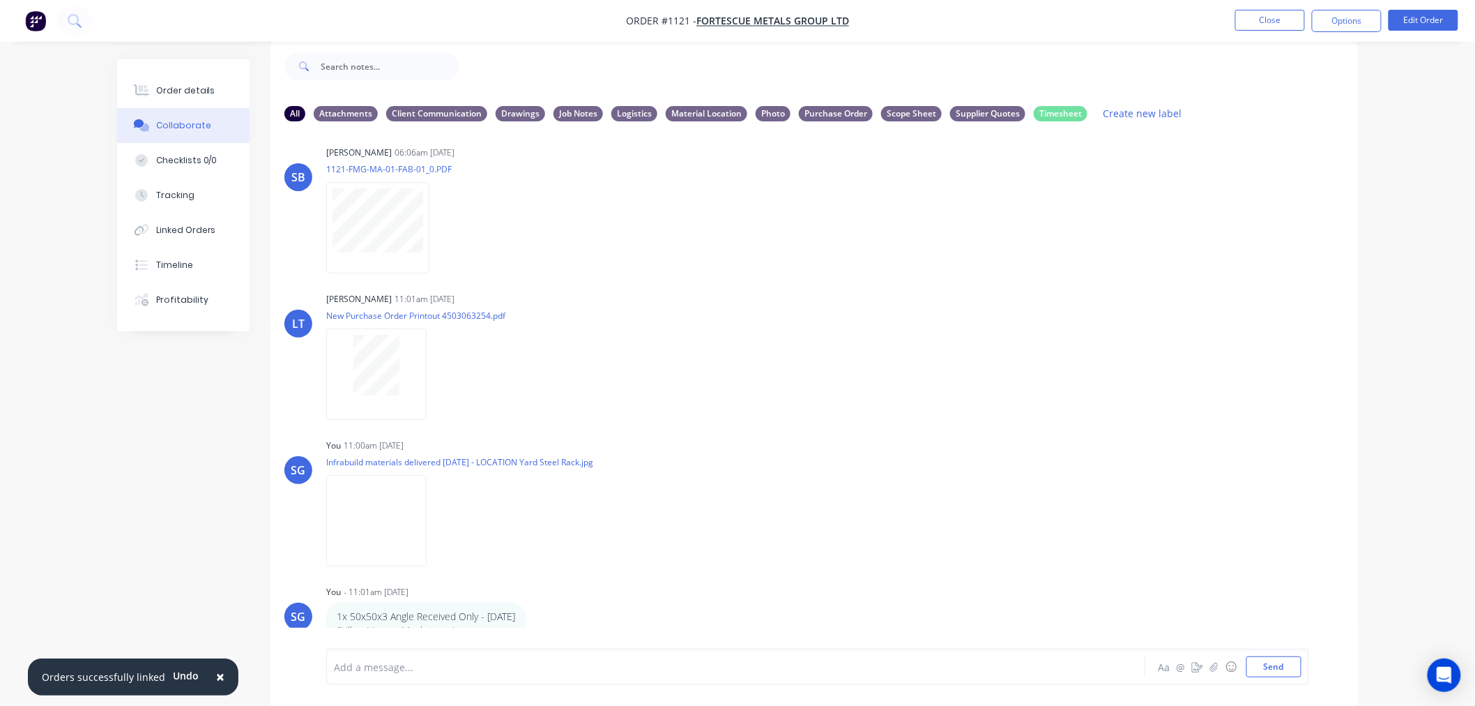
scroll to position [976, 0]
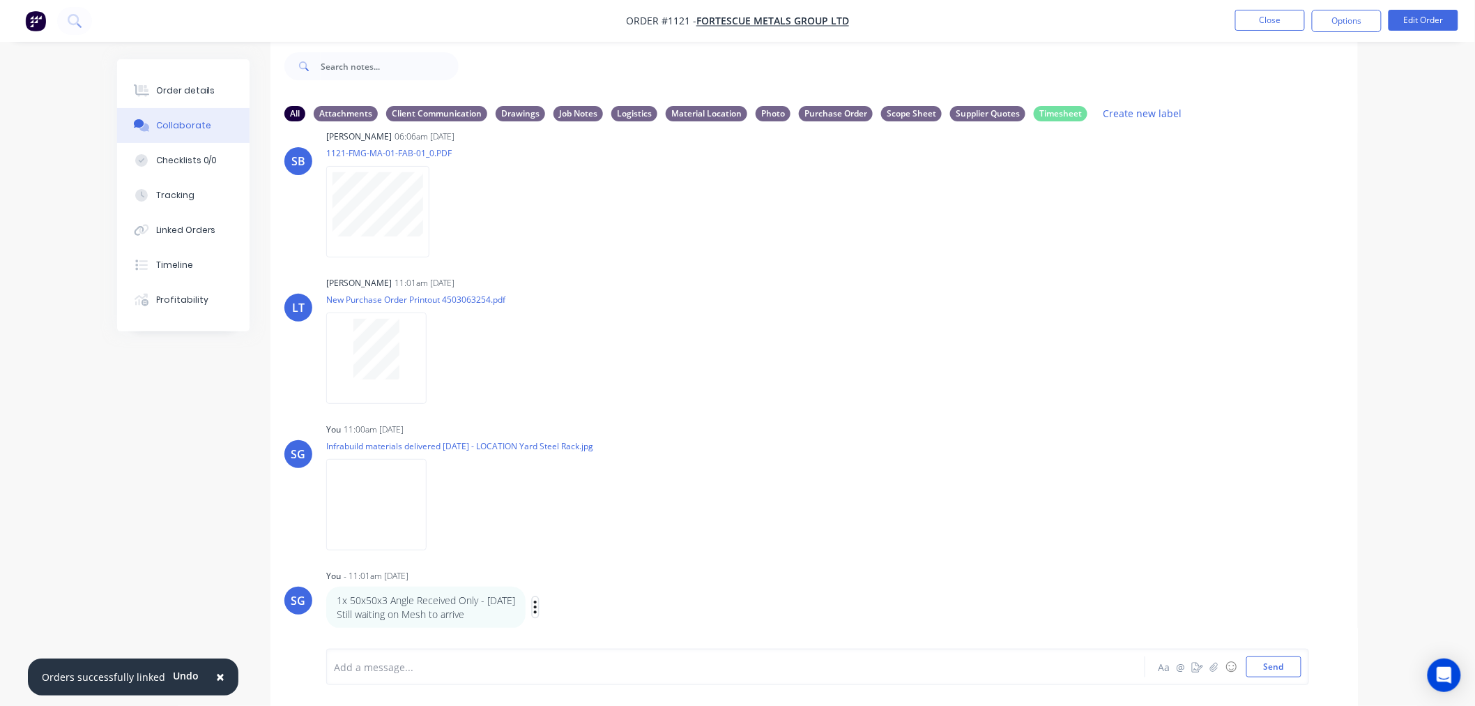
click at [538, 607] on icon "button" at bounding box center [535, 607] width 4 height 16
click at [570, 559] on button "Labels" at bounding box center [586, 566] width 88 height 23
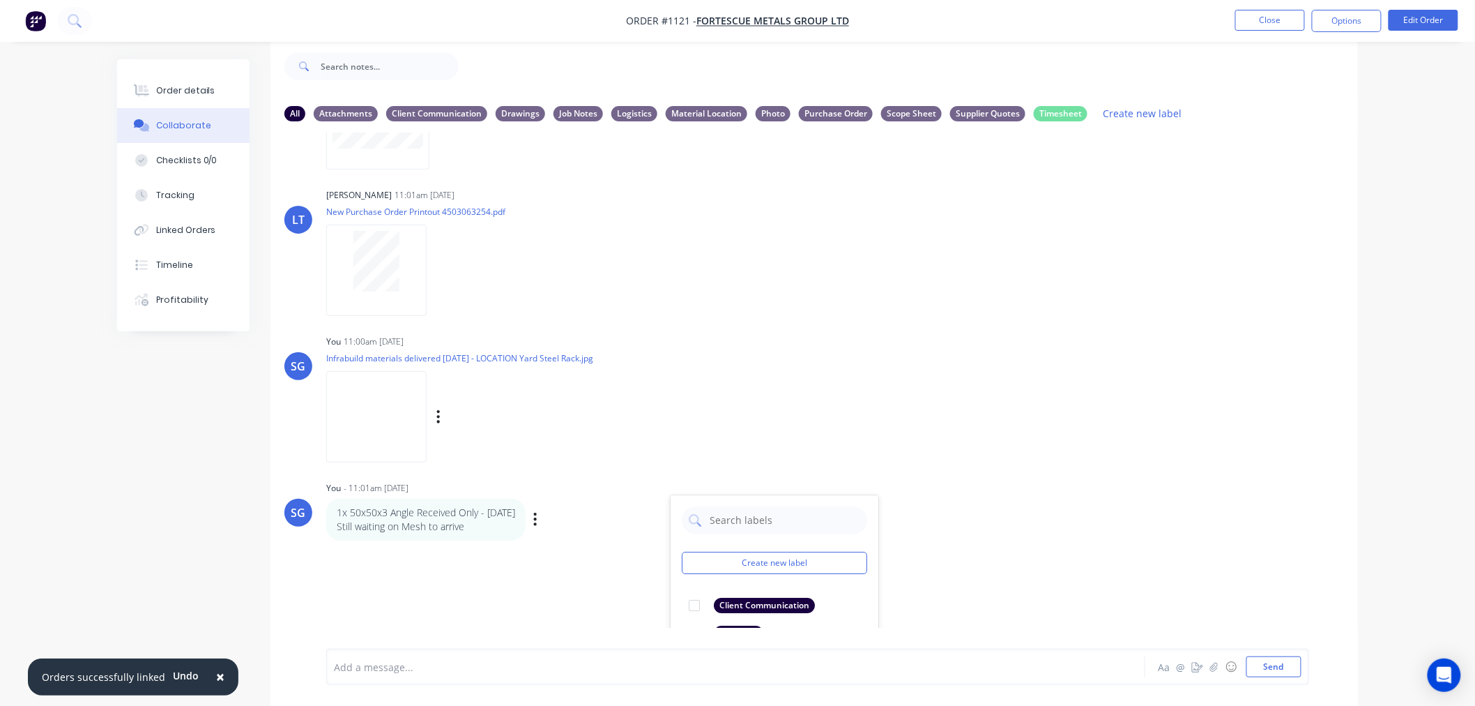
scroll to position [1237, 0]
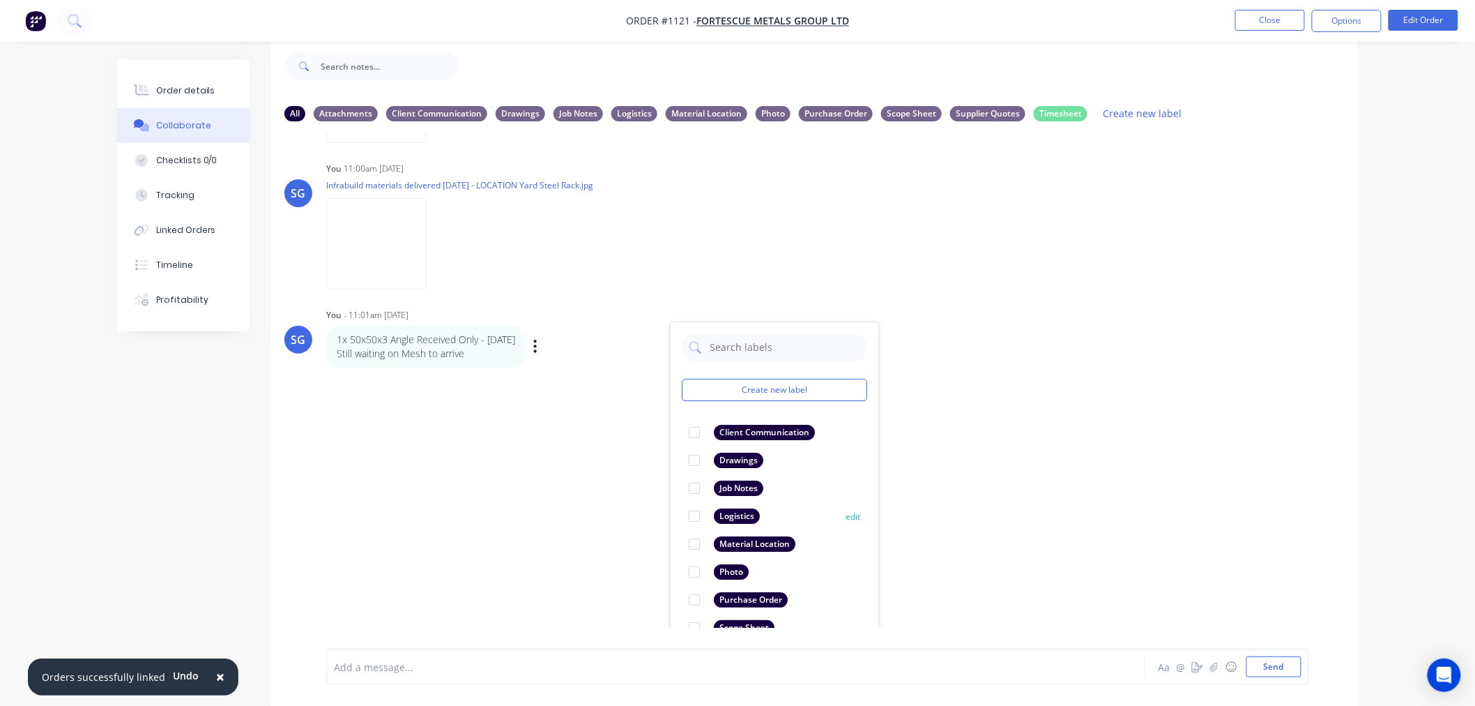
click at [692, 519] on div at bounding box center [695, 517] width 28 height 28
click at [580, 670] on div at bounding box center [697, 667] width 725 height 15
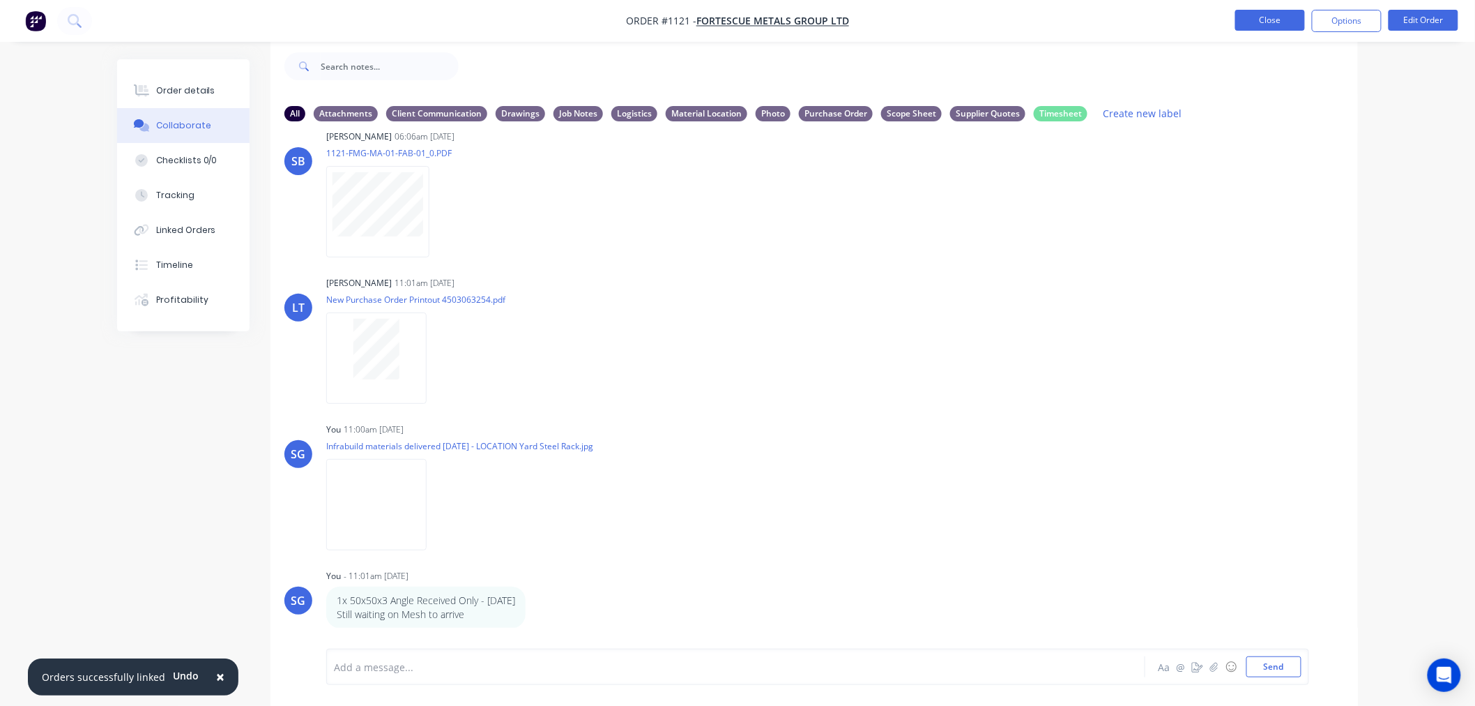
click at [1265, 26] on button "Close" at bounding box center [1271, 20] width 70 height 21
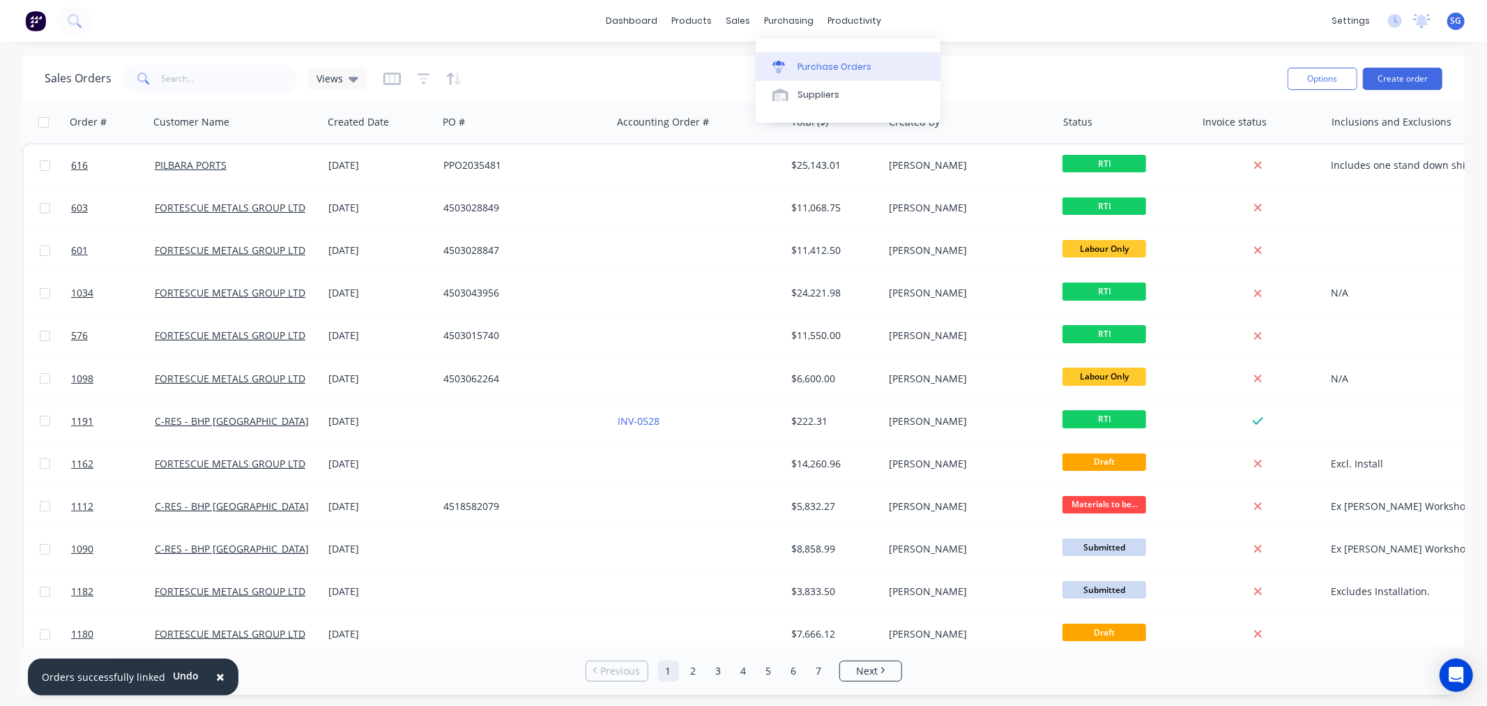
click at [812, 65] on div "Purchase Orders" at bounding box center [835, 67] width 74 height 13
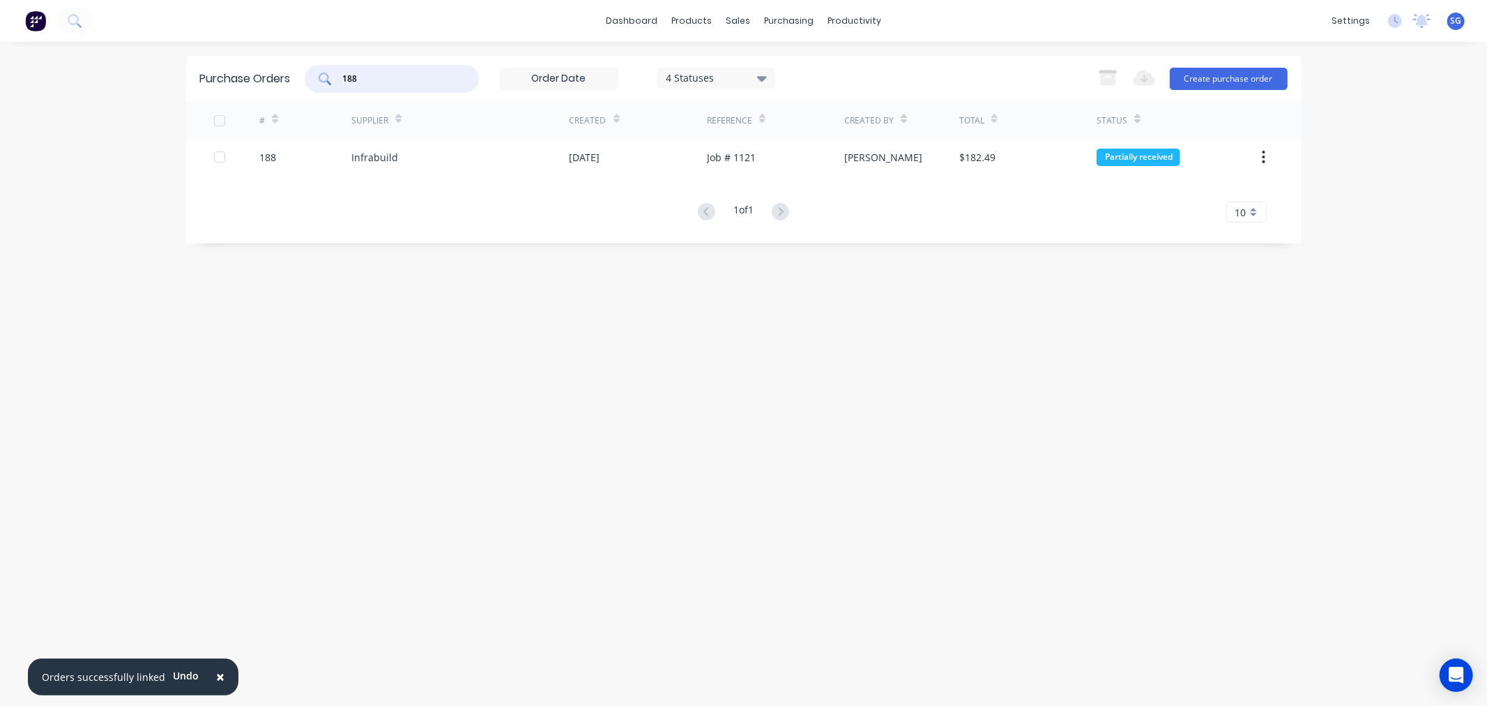
click at [374, 75] on input "188" at bounding box center [400, 79] width 116 height 14
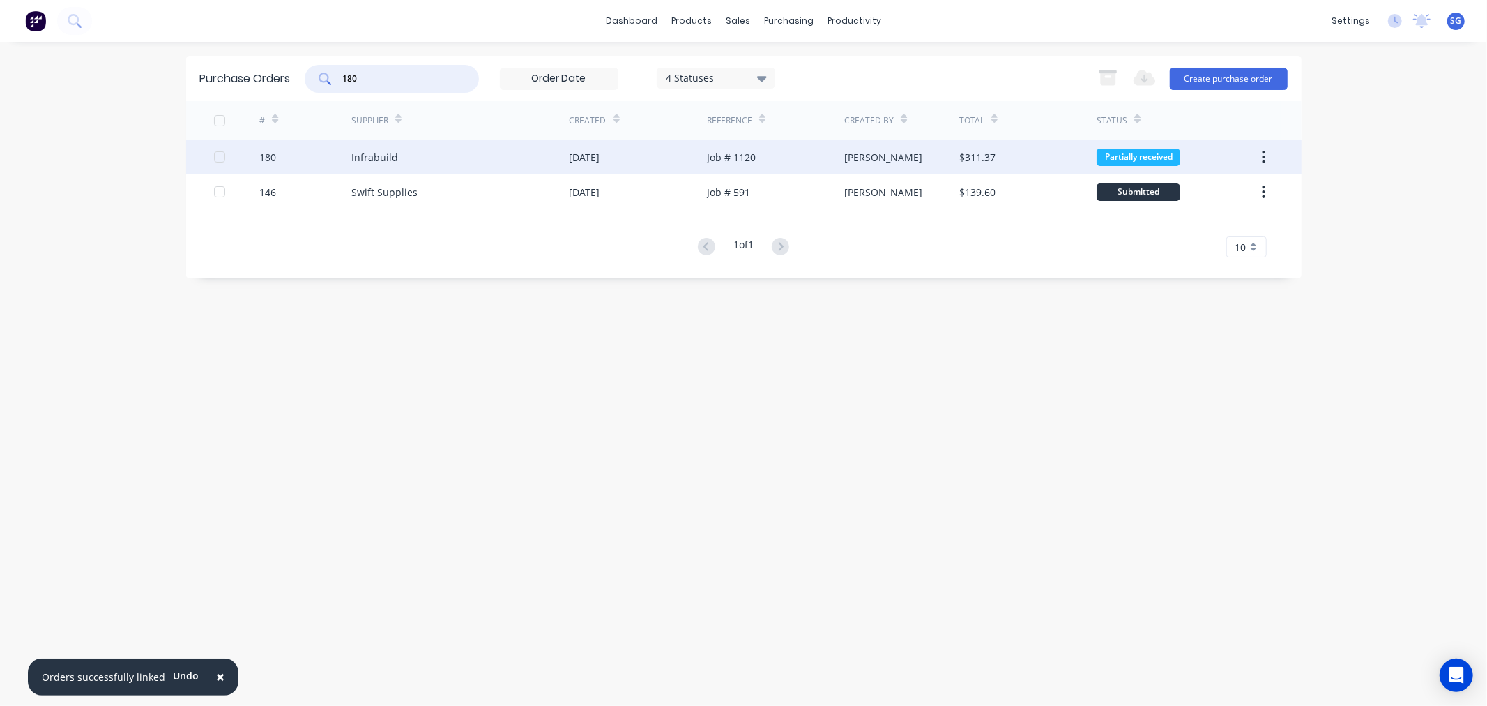
type input "180"
click at [268, 158] on div "180" at bounding box center [267, 157] width 17 height 15
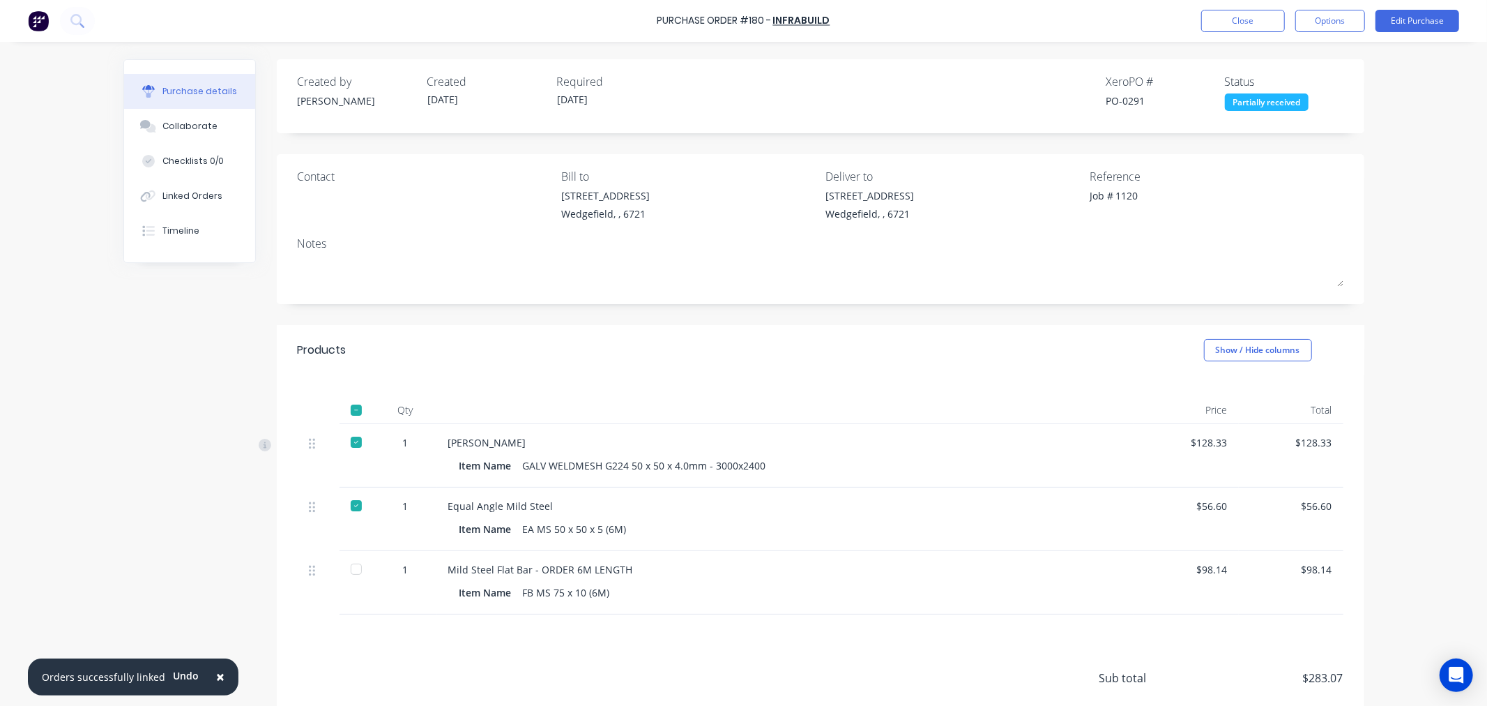
click at [346, 575] on div at bounding box center [356, 569] width 28 height 28
click at [1409, 22] on button "Edit Purchase" at bounding box center [1418, 21] width 84 height 22
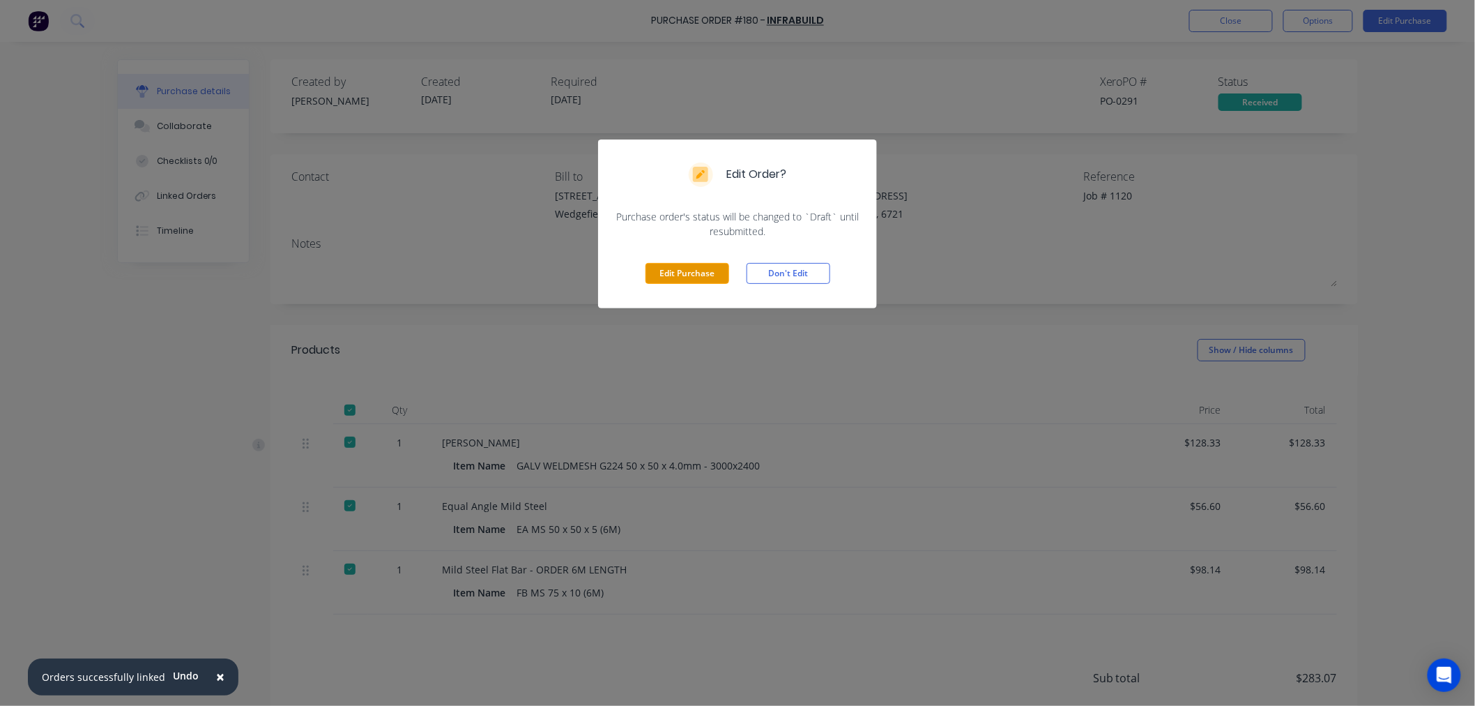
click at [660, 267] on button "Edit Purchase" at bounding box center [688, 273] width 84 height 21
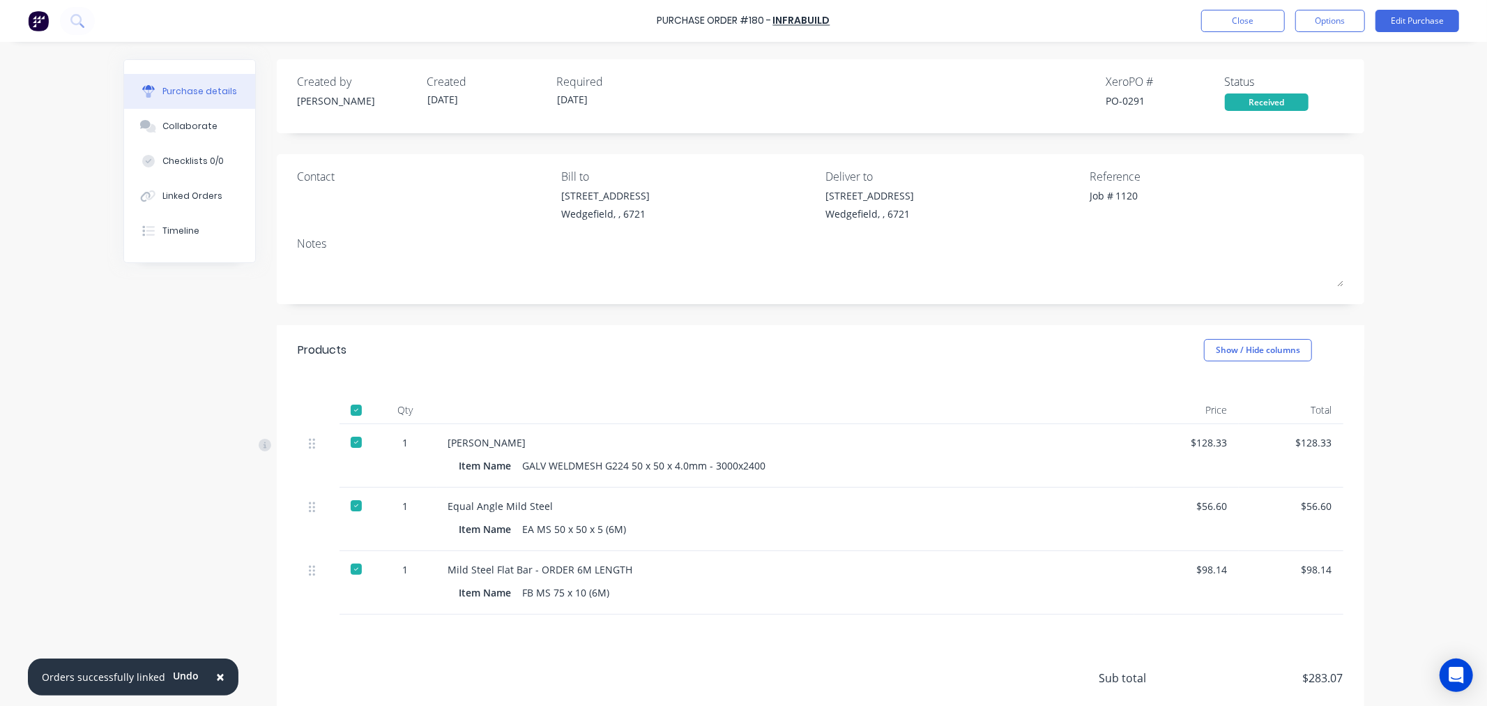
type textarea "x"
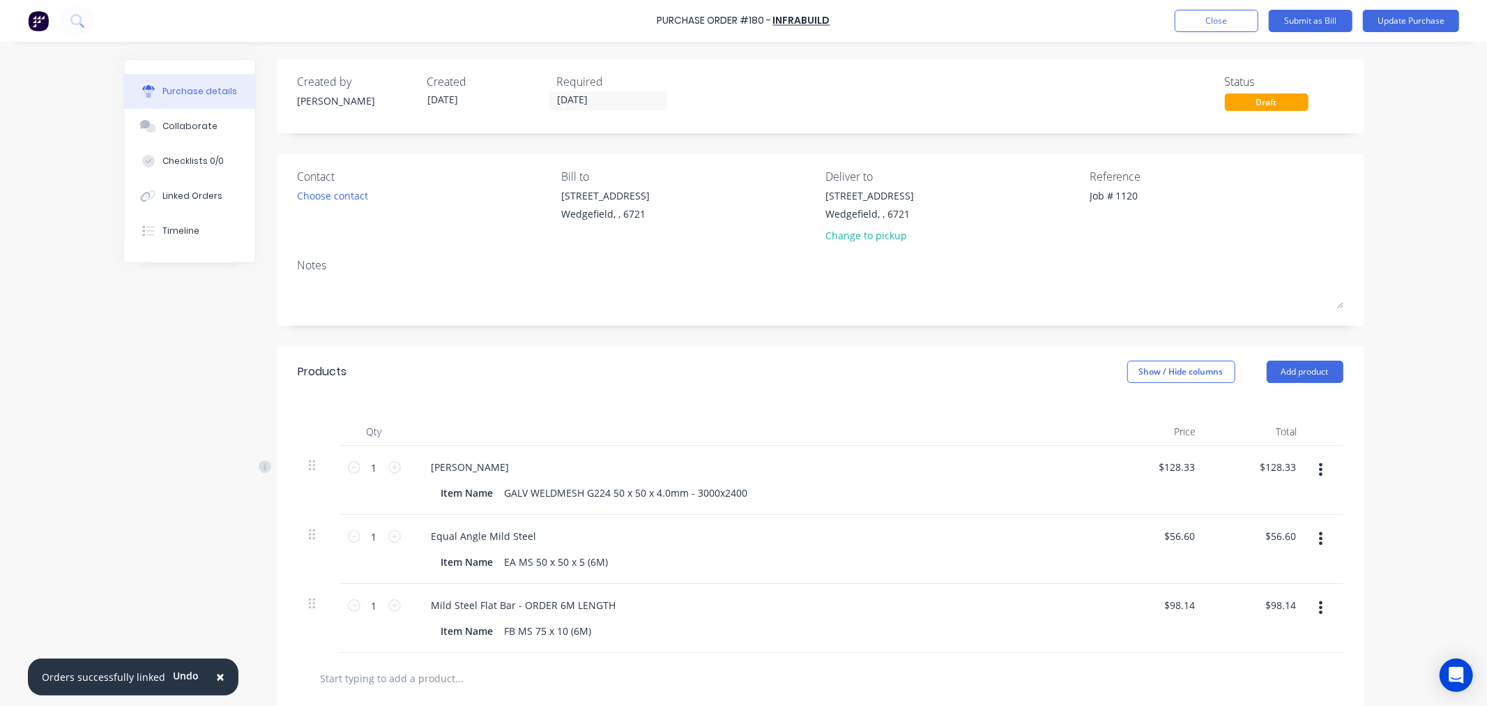
drag, startPoint x: 1153, startPoint y: 200, endPoint x: 982, endPoint y: 191, distance: 171.1
click at [982, 191] on div "Contact Choose contact Bill to 20 Munda Way Wedgefield, , 6721 Deliver to 20 Mu…" at bounding box center [821, 209] width 1046 height 82
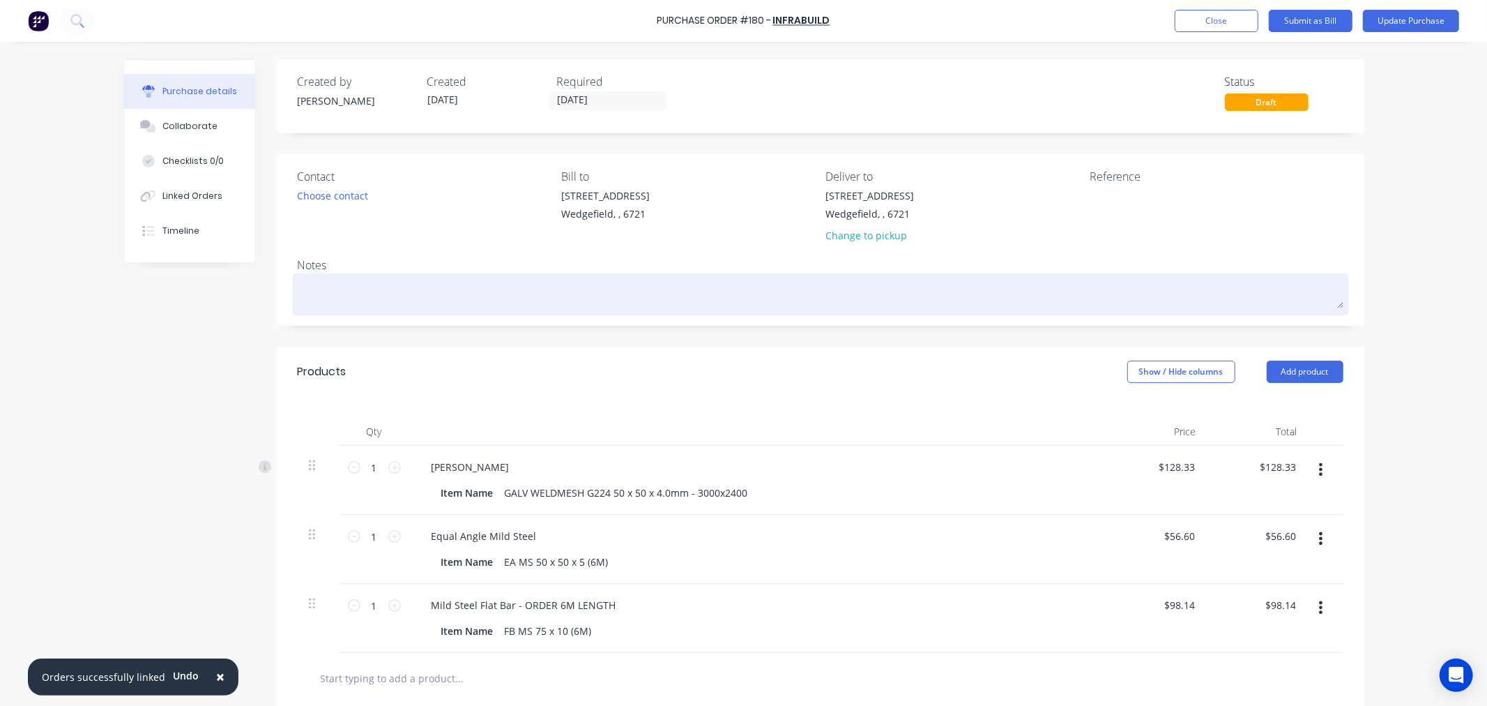
type textarea "x"
click at [374, 289] on textarea at bounding box center [821, 292] width 1046 height 31
paste textarea "Job # 1120"
type textarea "x"
type textarea "Job # 1120"
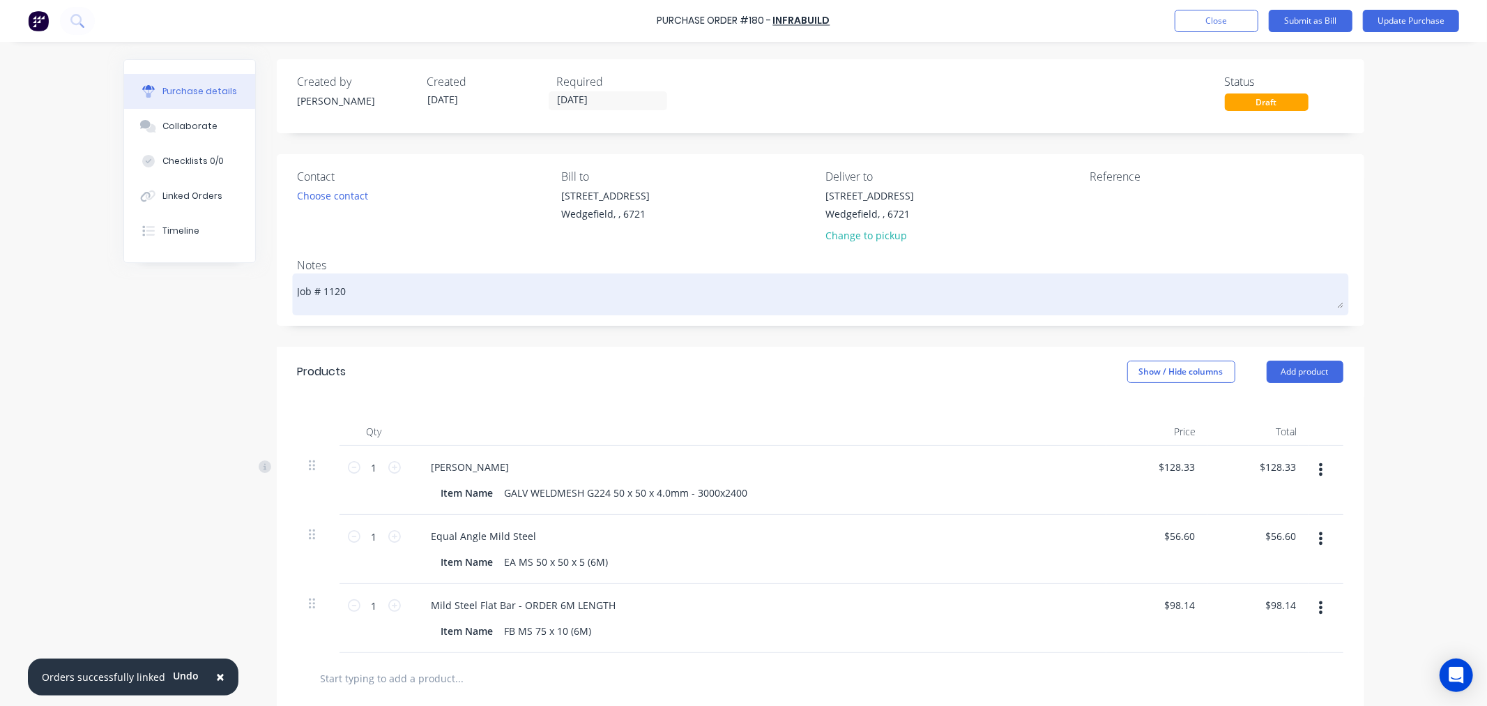
type textarea "x"
type textarea "Job # 1120"
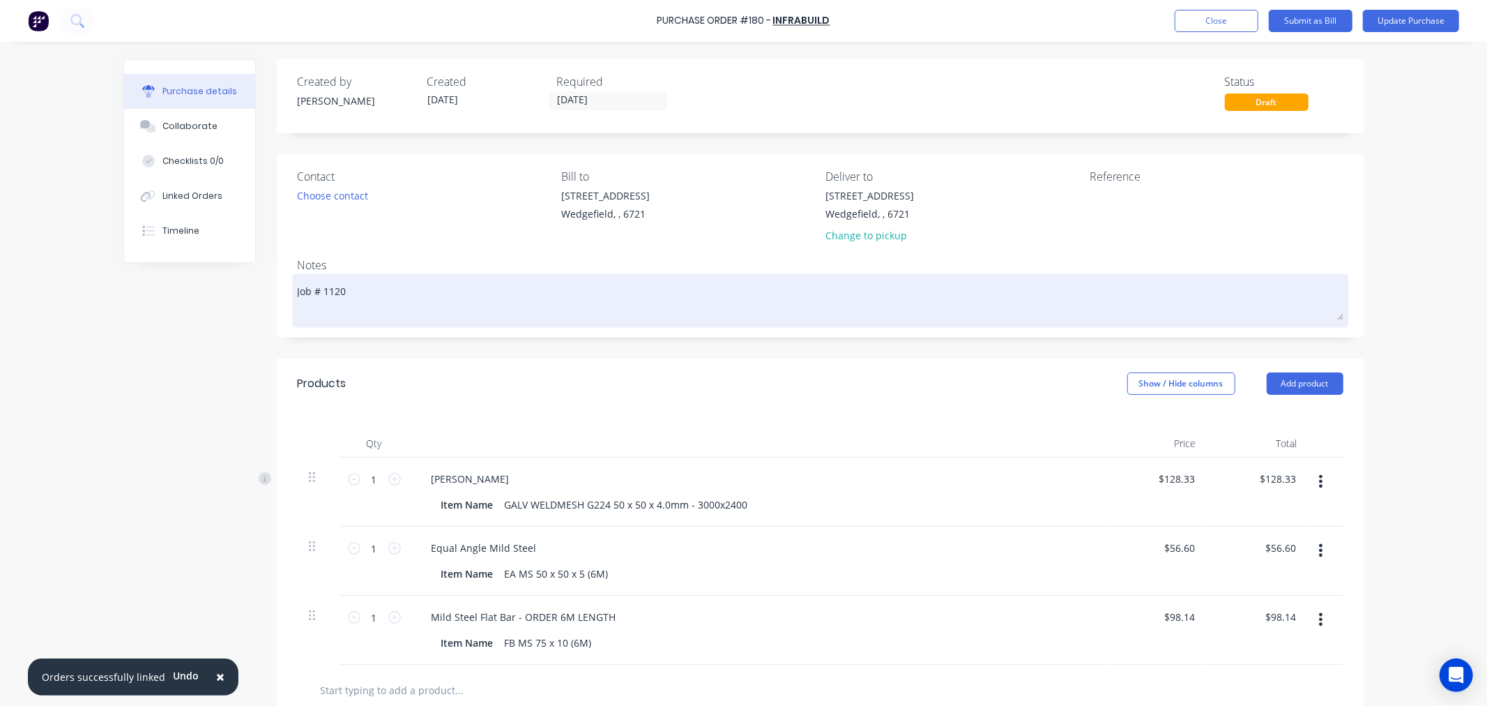
type textarea "x"
type textarea "Job # 1120 A"
type textarea "x"
type textarea "Job # 1120 Al"
type textarea "x"
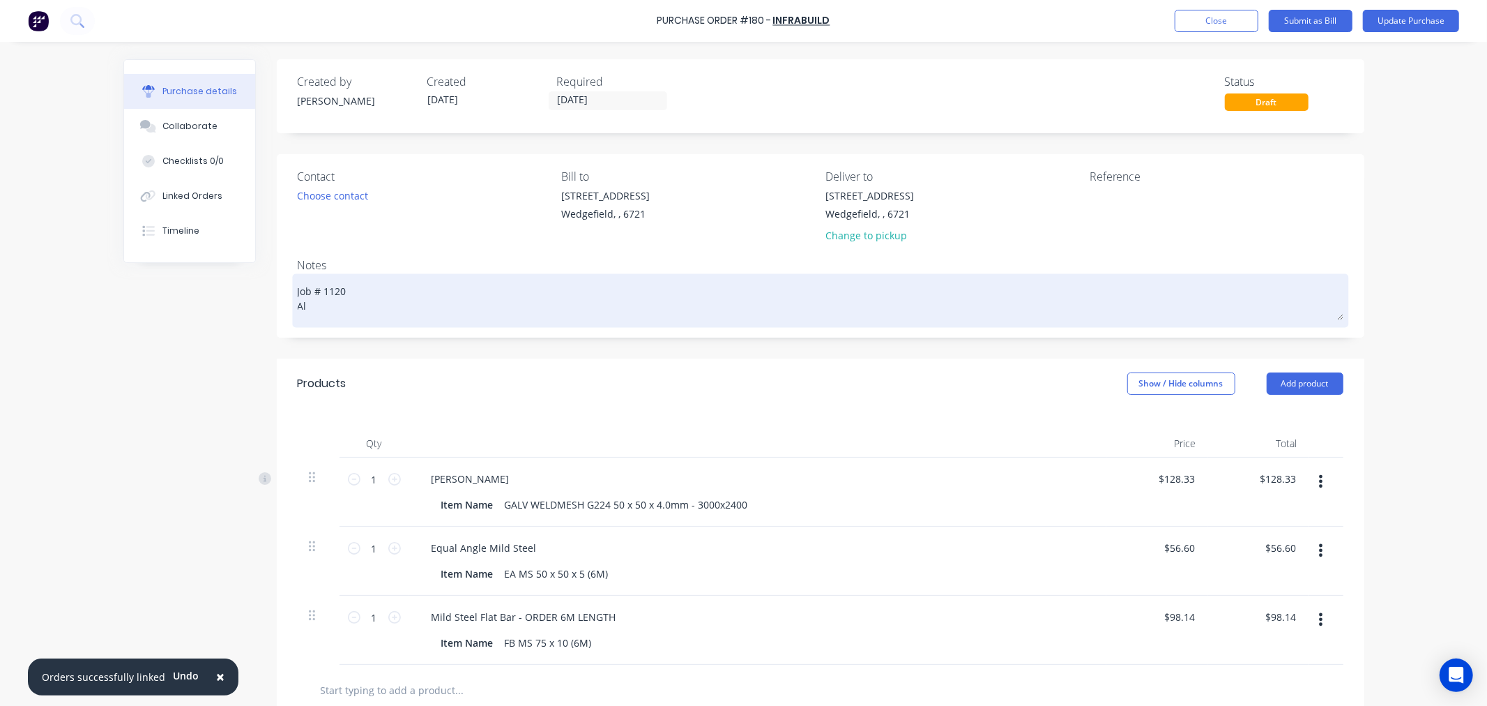
type textarea "Job # 1120 All"
type textarea "x"
type textarea "Job # 1120 All"
type textarea "x"
type textarea "Job # 1120 All m"
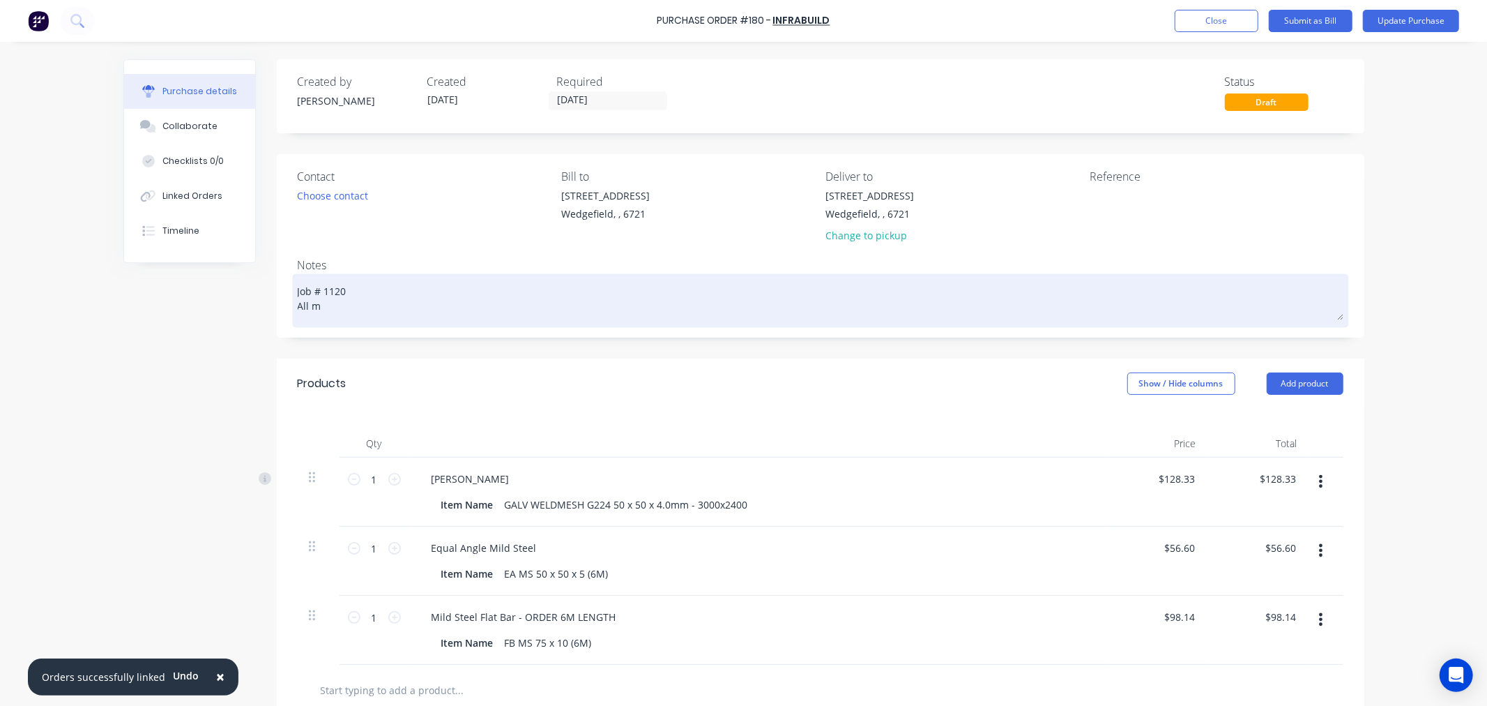
type textarea "x"
type textarea "Job # 1120 All ma"
type textarea "x"
type textarea "Job # 1120 All mat"
type textarea "x"
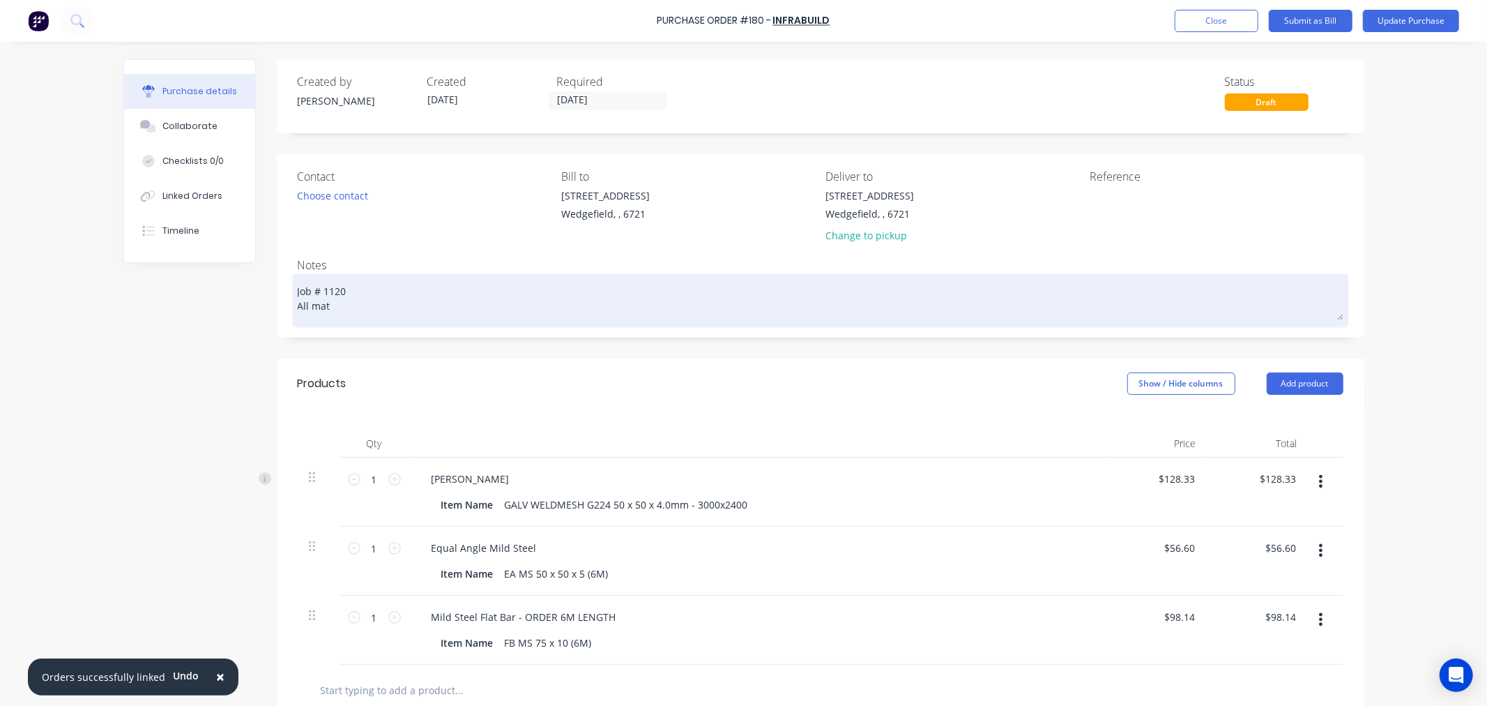
type textarea "Job # 1120 All mate"
type textarea "x"
type textarea "Job # 1120 All mater"
type textarea "x"
type textarea "Job # 1120 All materi"
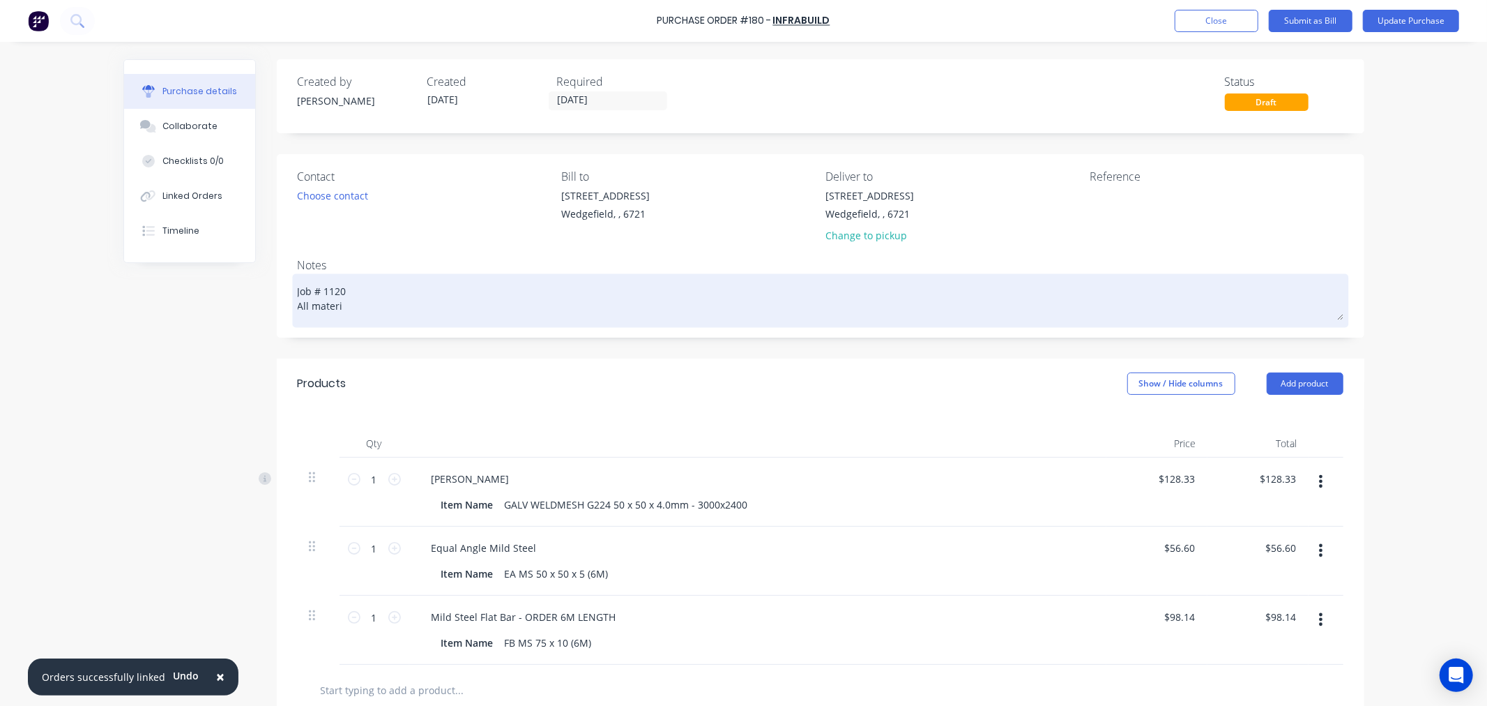
type textarea "x"
type textarea "Job # 1120 All materia"
type textarea "x"
type textarea "Job # 1120 All material"
type textarea "x"
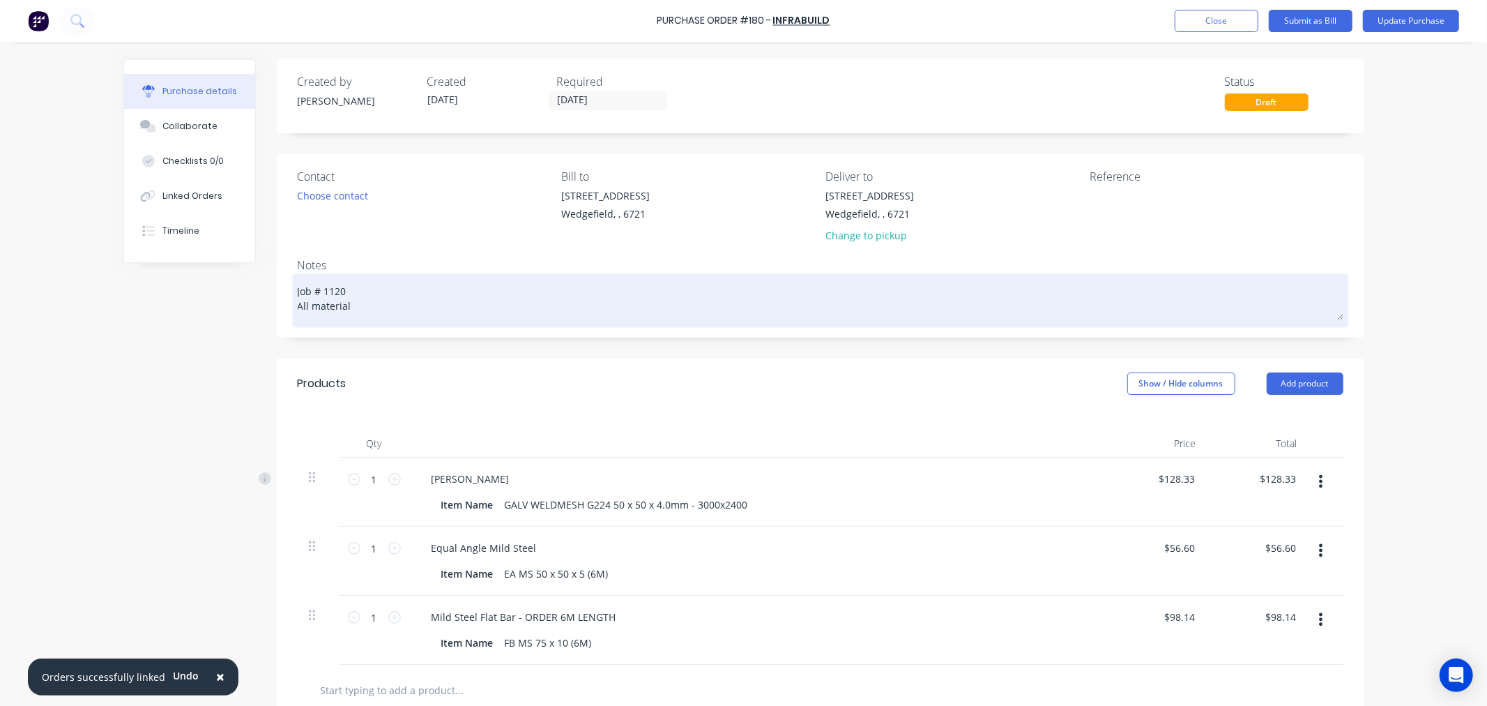
type textarea "Job # 1120 All material"
type textarea "x"
type textarea "Job # 1120 All material r"
type textarea "x"
type textarea "Job # 1120 All material re"
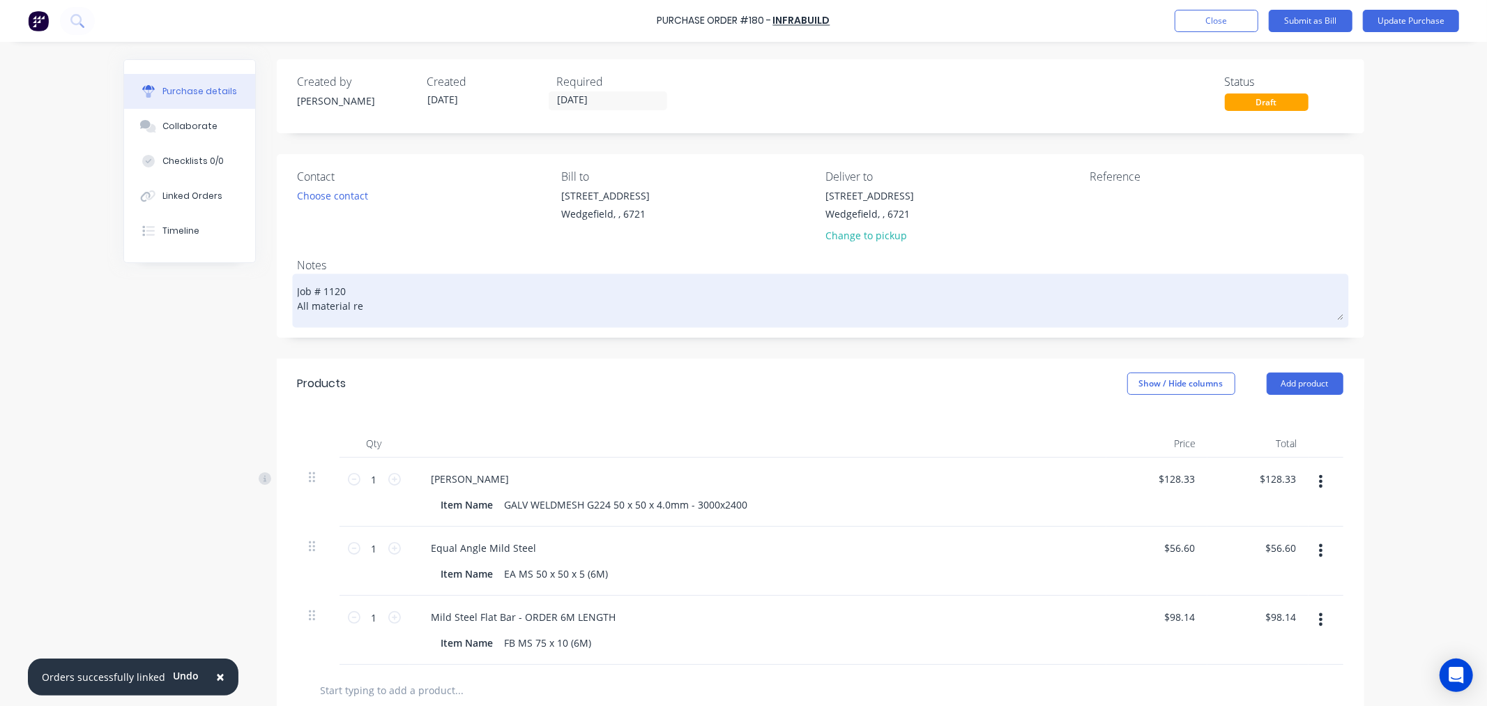
type textarea "x"
type textarea "Job # 1120 All material r"
type textarea "x"
type textarea "Job # 1120 All material"
type textarea "x"
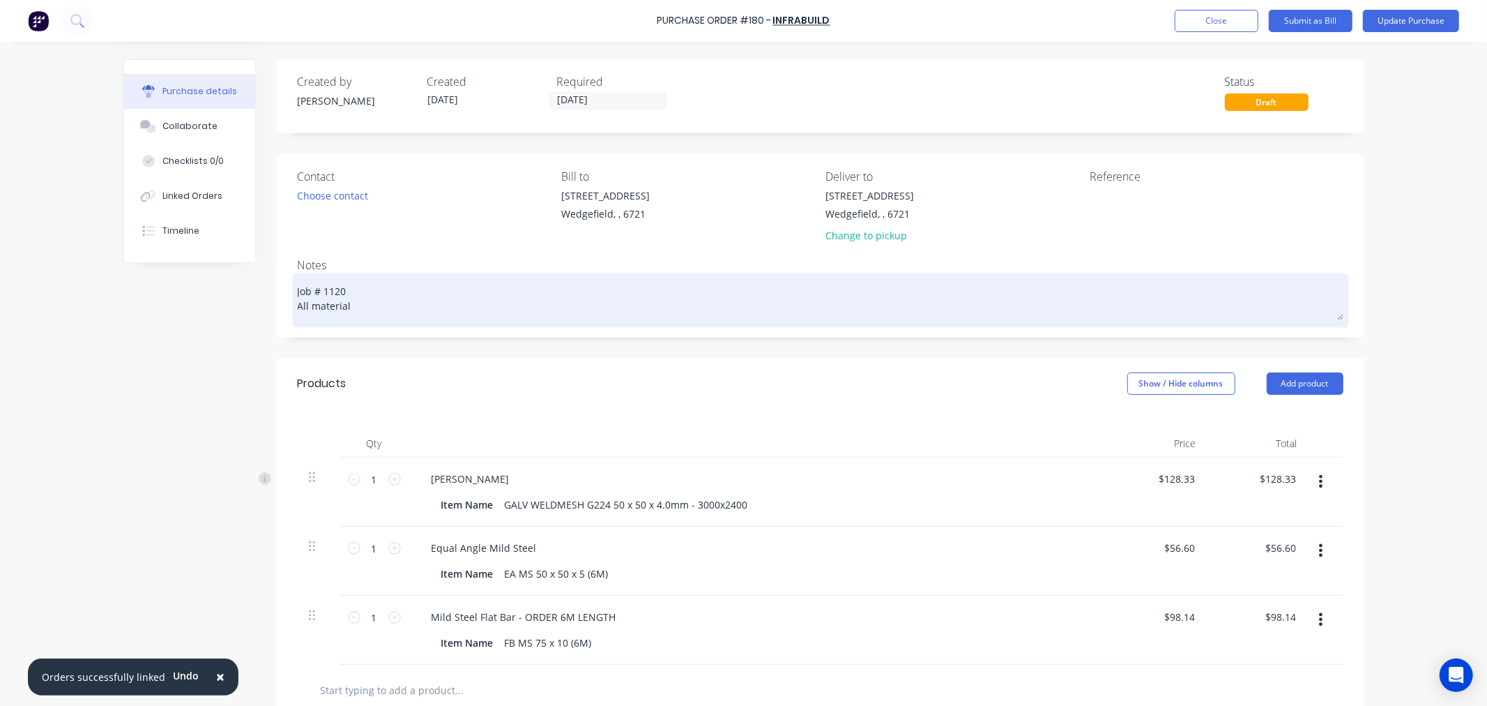
type textarea "Job # 1120 All material d"
type textarea "x"
type textarea "Job # 1120 All material de"
type textarea "x"
type textarea "Job # 1120 All material del"
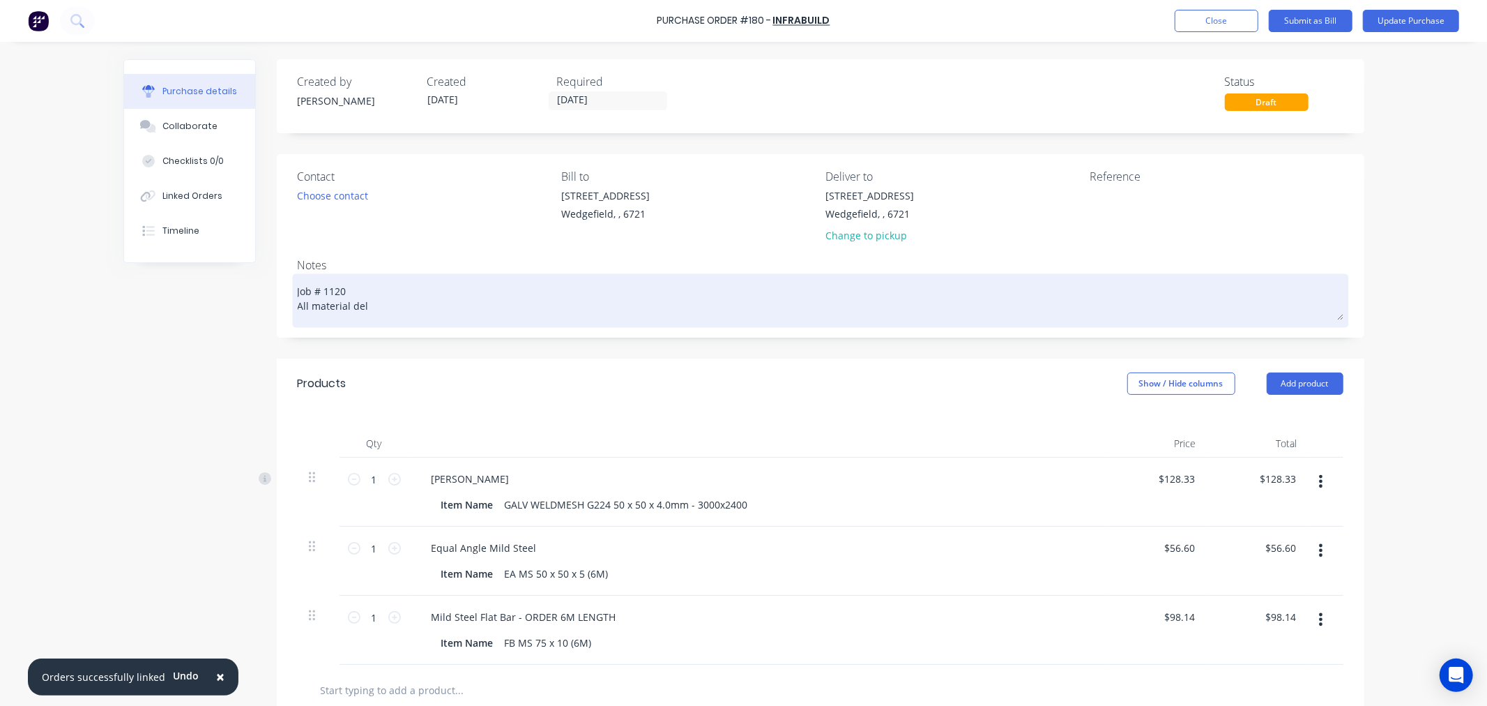
type textarea "x"
type textarea "Job # 1120 All material deli"
type textarea "x"
type textarea "Job # 1120 All material deliv"
type textarea "x"
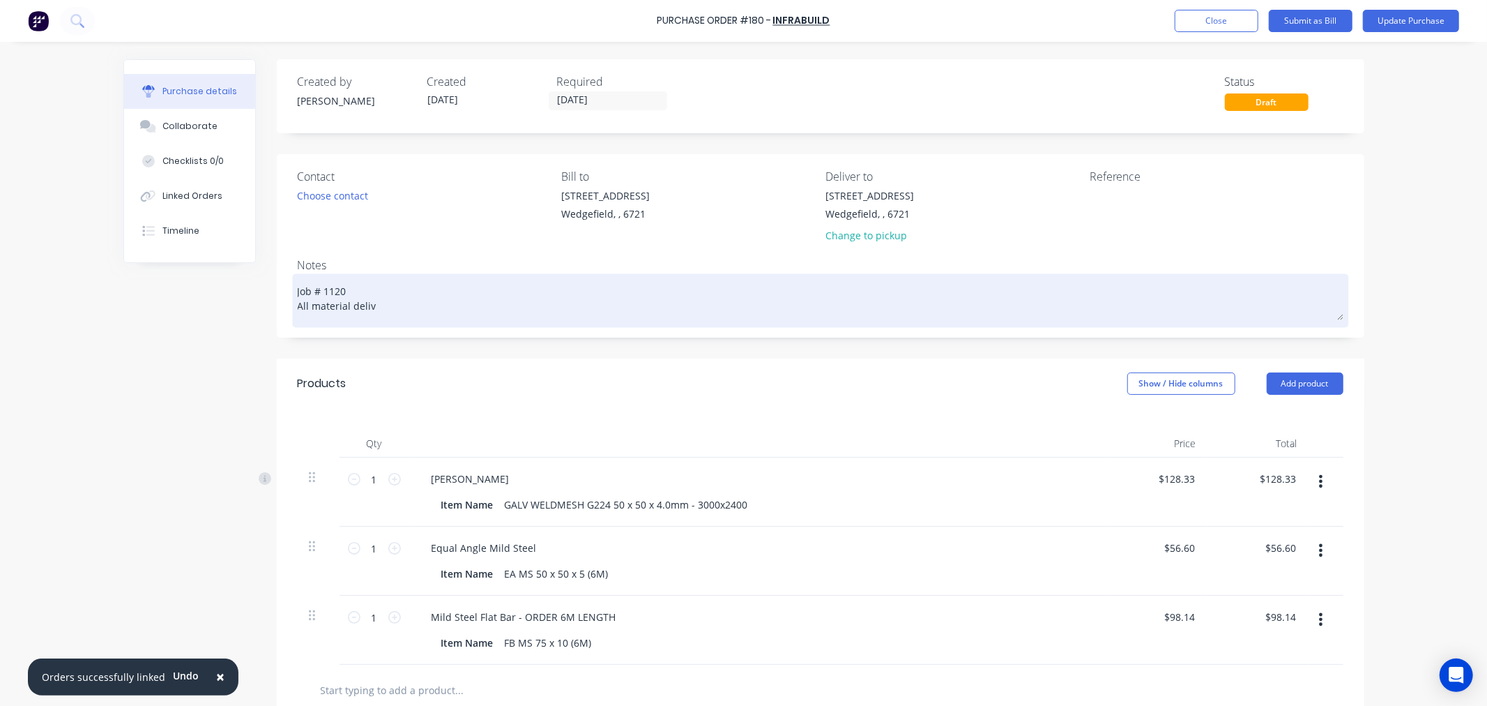
type textarea "Job # 1120 All material delive"
type textarea "x"
type textarea "Job # 1120 All material deliver"
type textarea "x"
type textarea "Job # 1120 All material delivere"
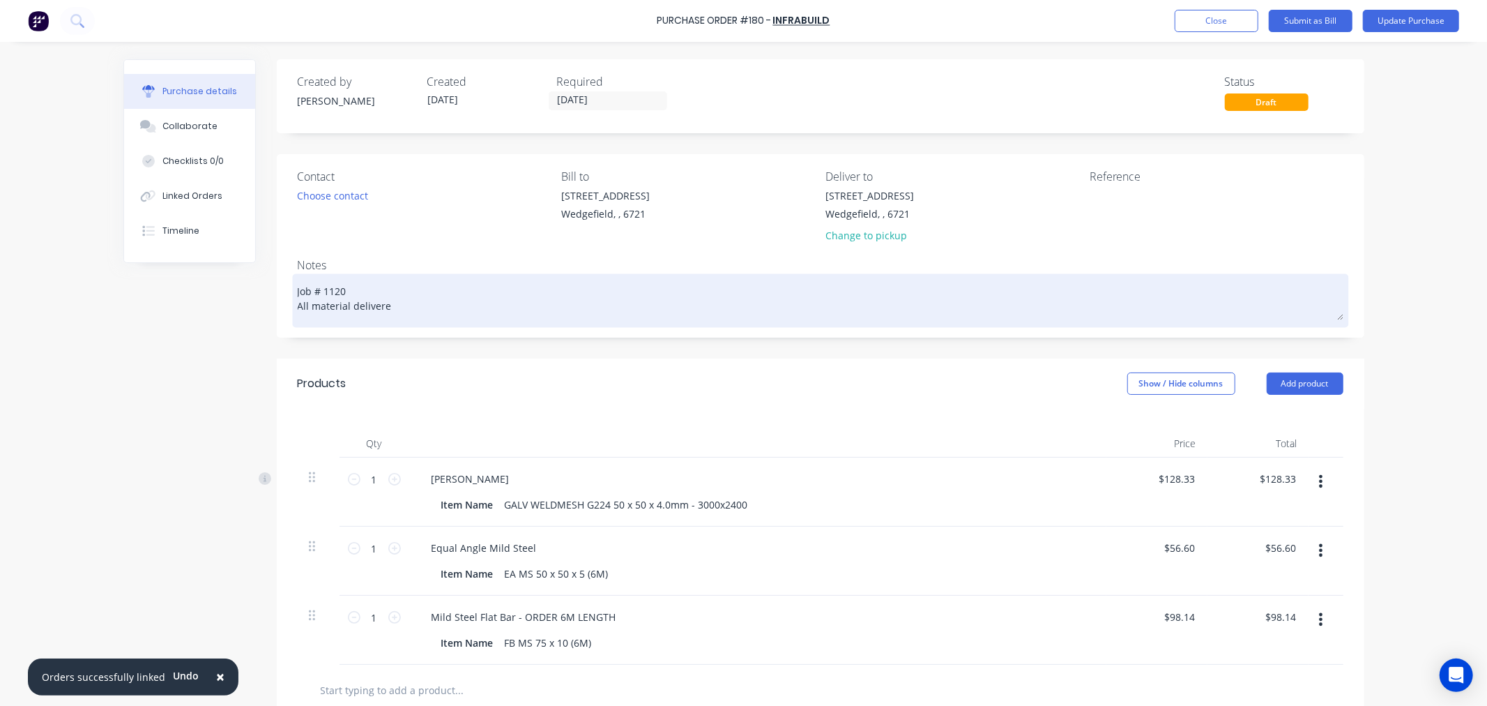
type textarea "x"
type textarea "Job # 1120 All material delivered"
type textarea "x"
type textarea "Job # 1120 All material delivered"
type textarea "x"
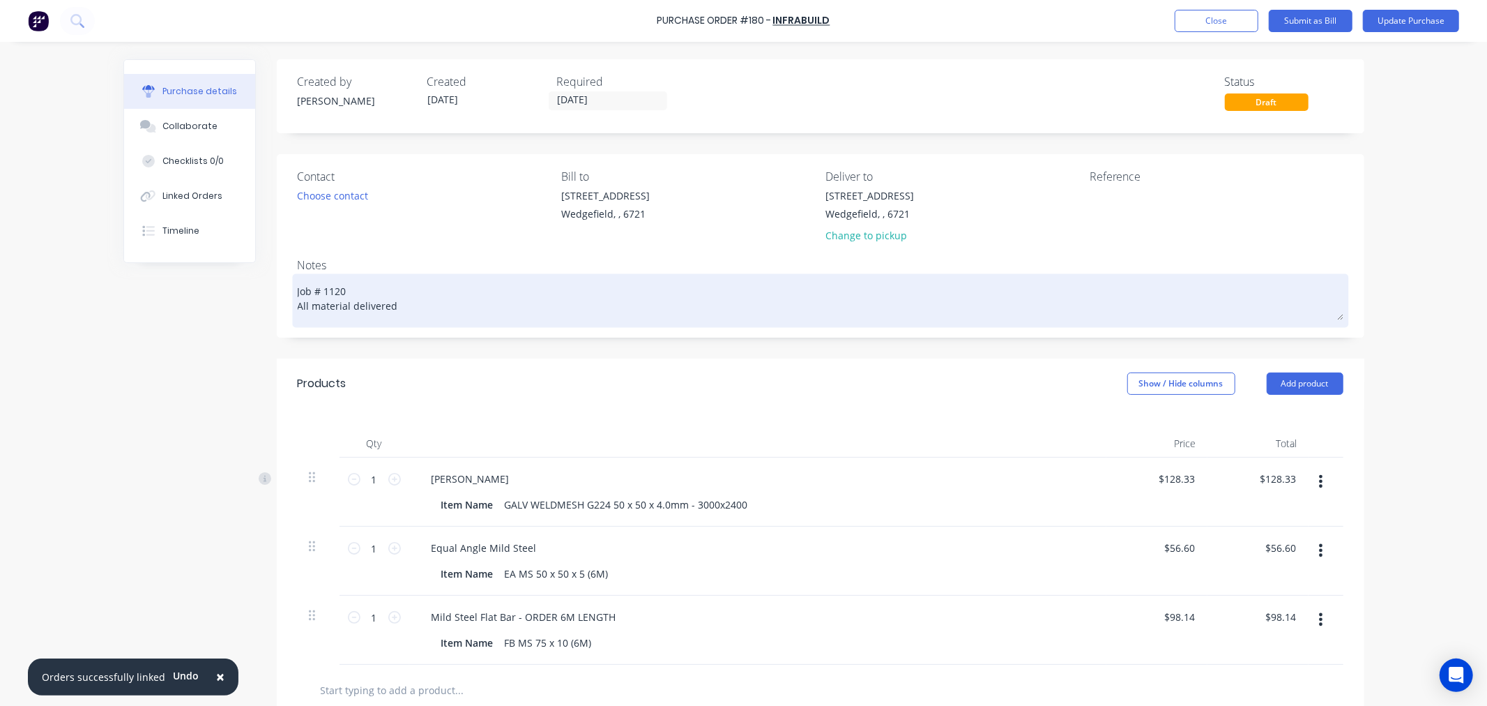
type textarea "Job # 1120 All material delivered 0"
type textarea "x"
type textarea "Job # 1120 All material delivered 01"
type textarea "x"
type textarea "Job # 1120 All material delivered 01/"
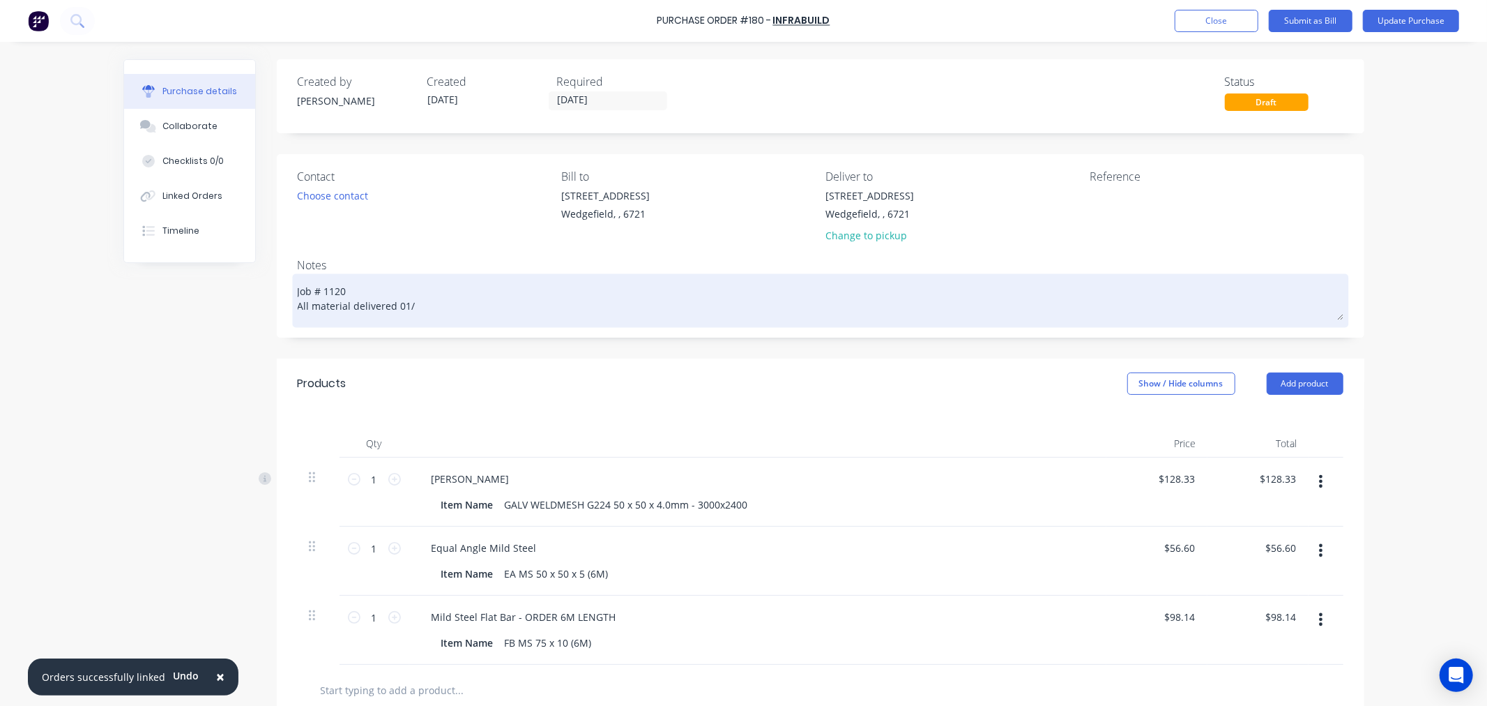
type textarea "x"
type textarea "Job # 1120 All material delivered 01/1"
type textarea "x"
type textarea "Job # 1120 All material delivered 01/10"
type textarea "x"
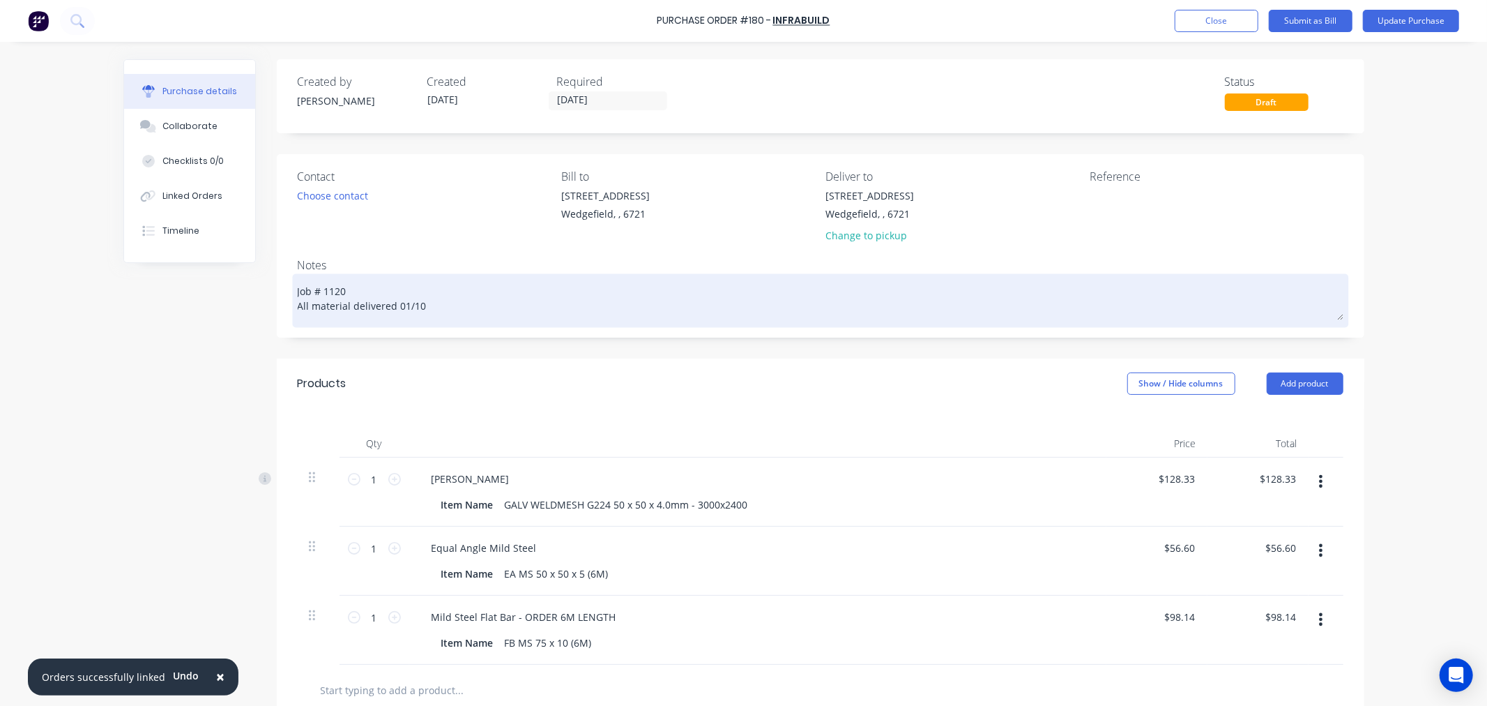
type textarea "Job # 1120 All material delivered 01/10/"
type textarea "x"
type textarea "Job # 1120 All material delivered 01/10/2"
type textarea "x"
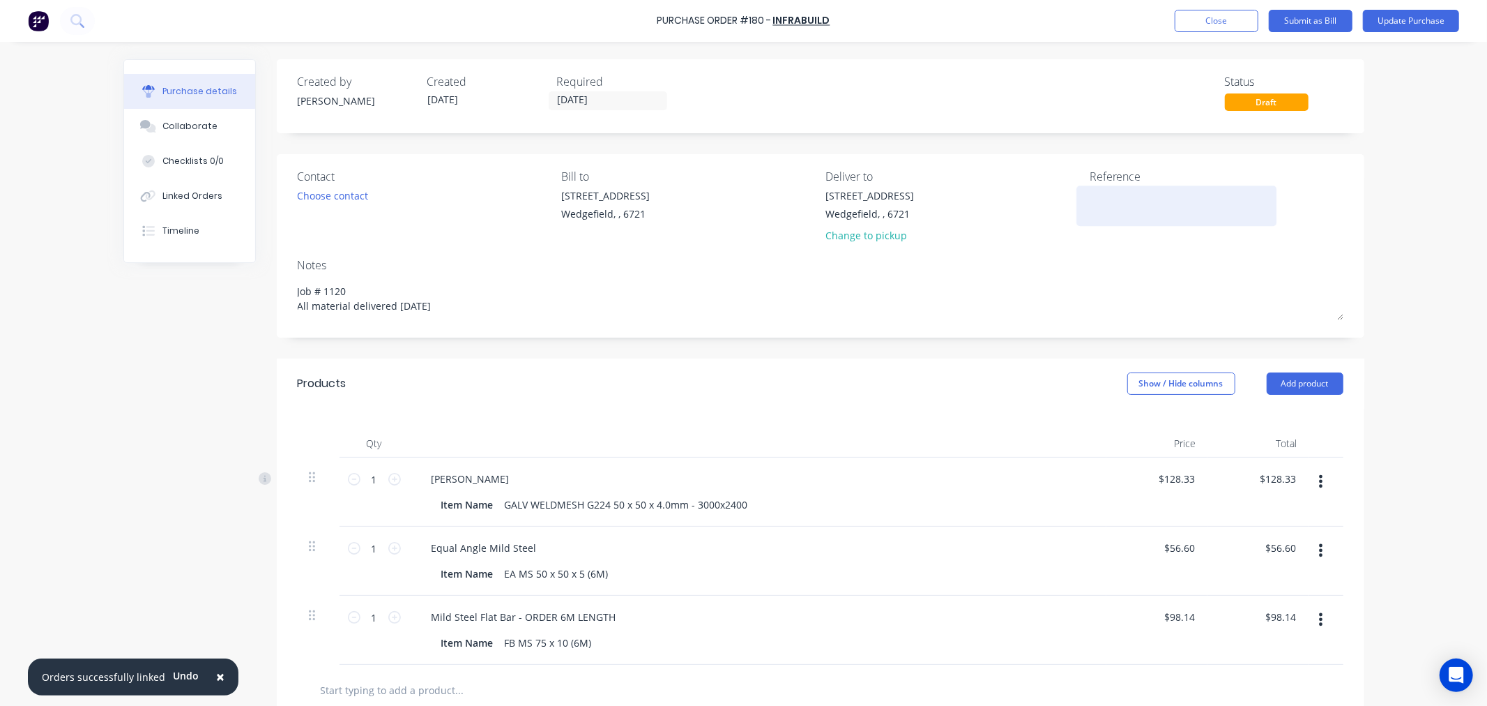
type textarea "Job # 1120 All material delivered 01/10/25"
type textarea "x"
type textarea "Job # 1120 All material delivered 01/10/25"
click at [1148, 206] on textarea at bounding box center [1177, 203] width 174 height 31
type textarea "COMPLE"
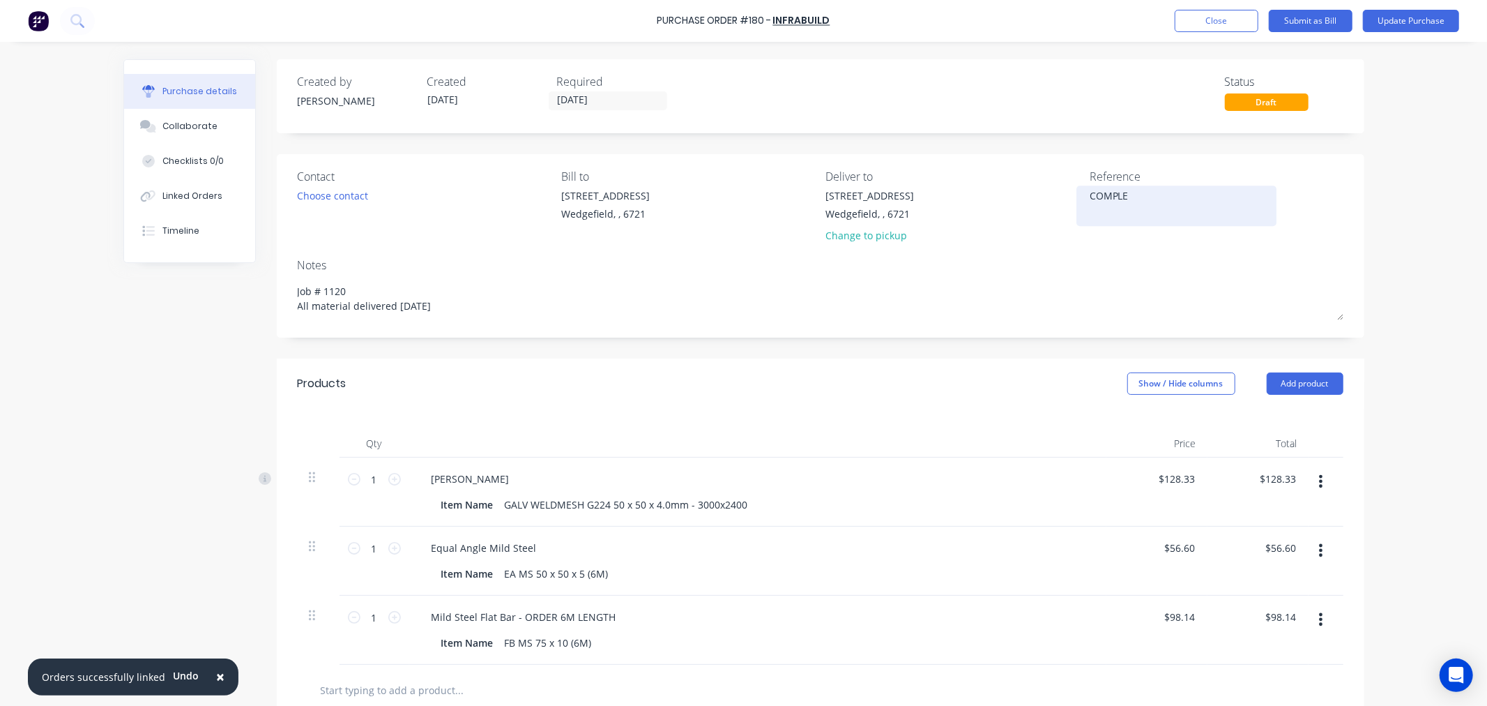
type textarea "x"
type textarea "COMPLETE"
type textarea "x"
type textarea "COMPLETED"
type textarea "x"
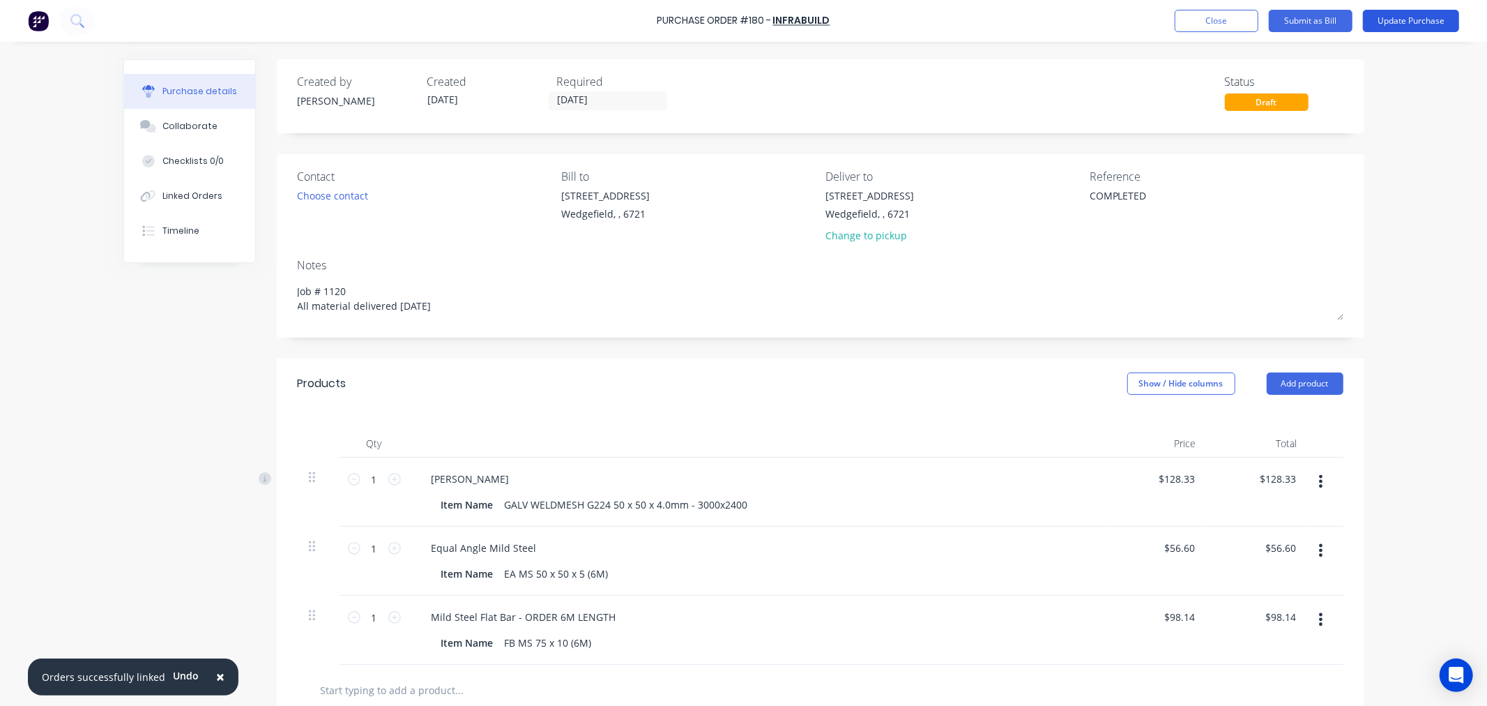
type textarea "COMPLETED"
click at [1392, 24] on button "Update Purchase" at bounding box center [1411, 21] width 96 height 22
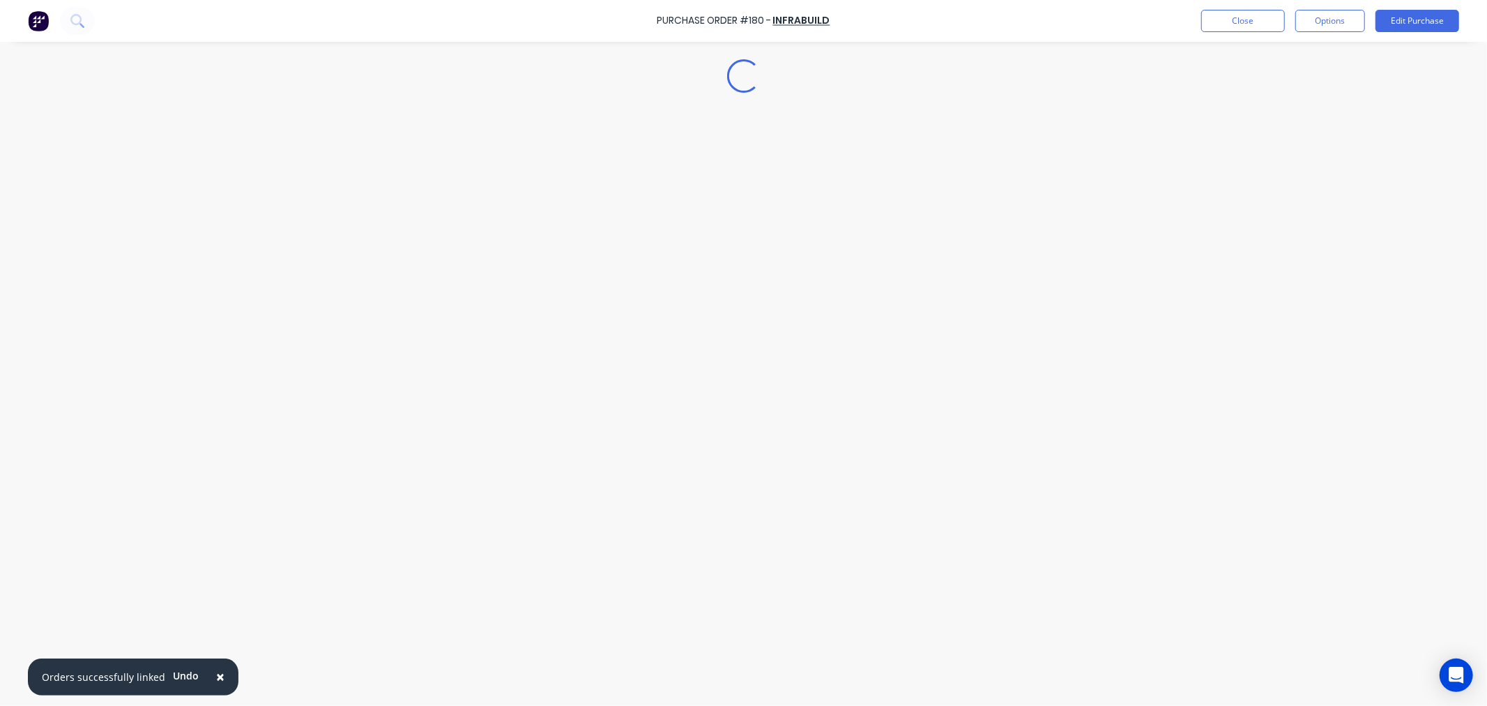
type textarea "x"
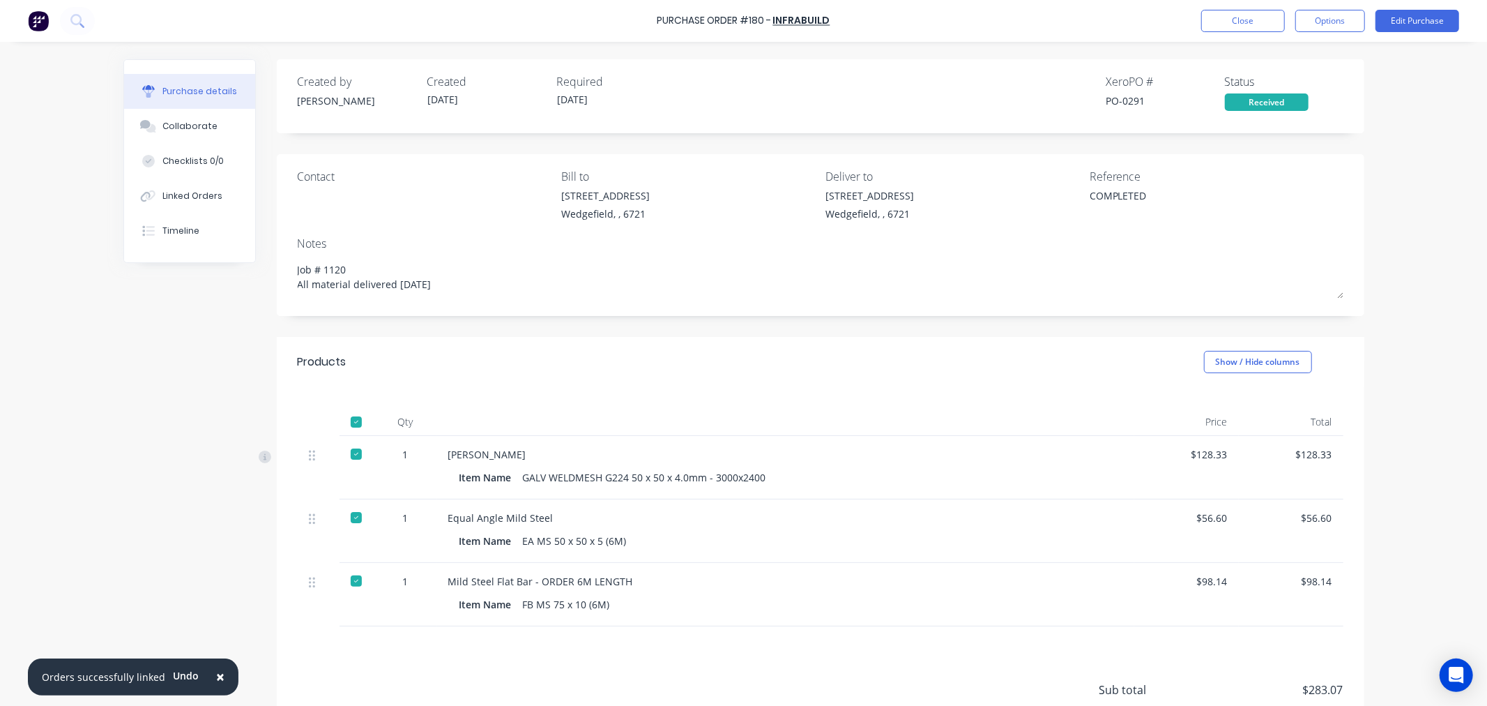
click at [168, 200] on div "Linked Orders" at bounding box center [192, 196] width 60 height 13
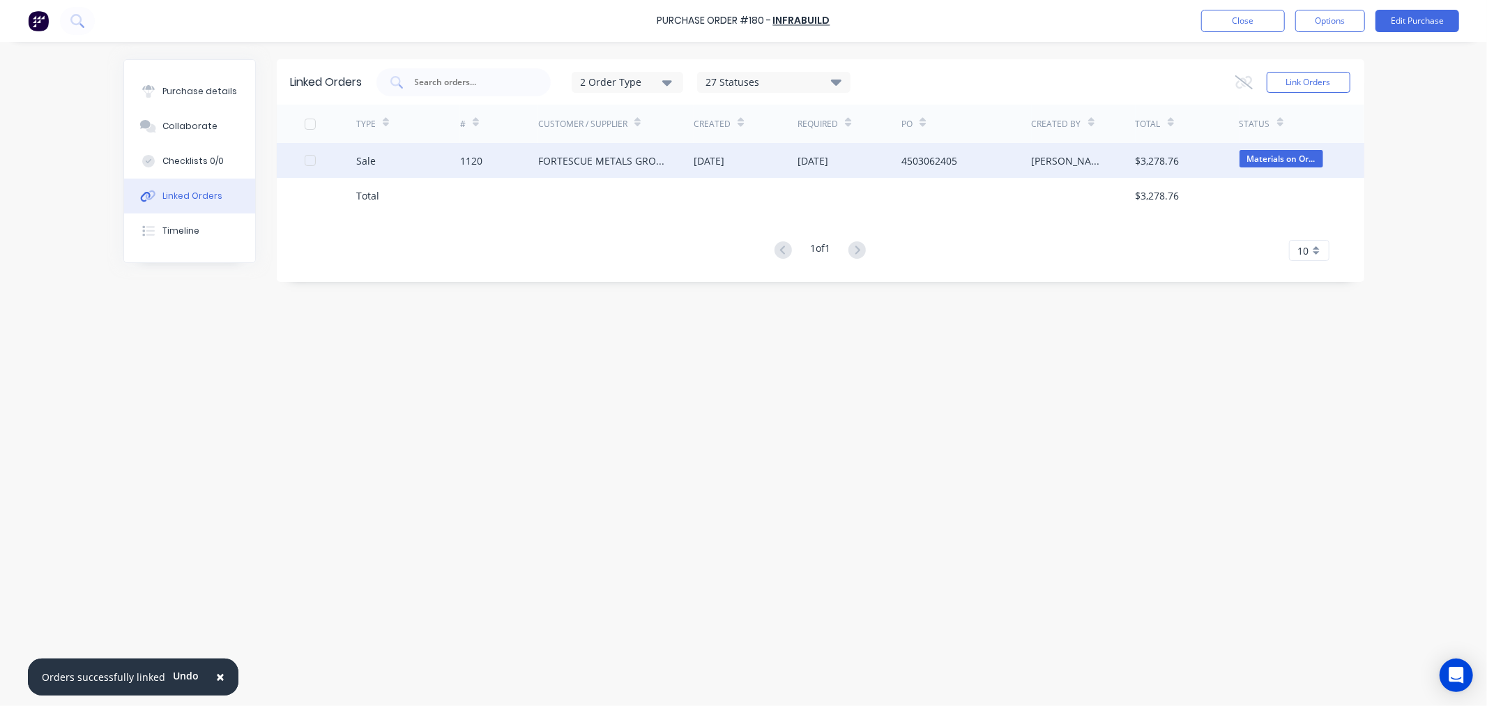
click at [476, 160] on div "1120" at bounding box center [471, 160] width 22 height 15
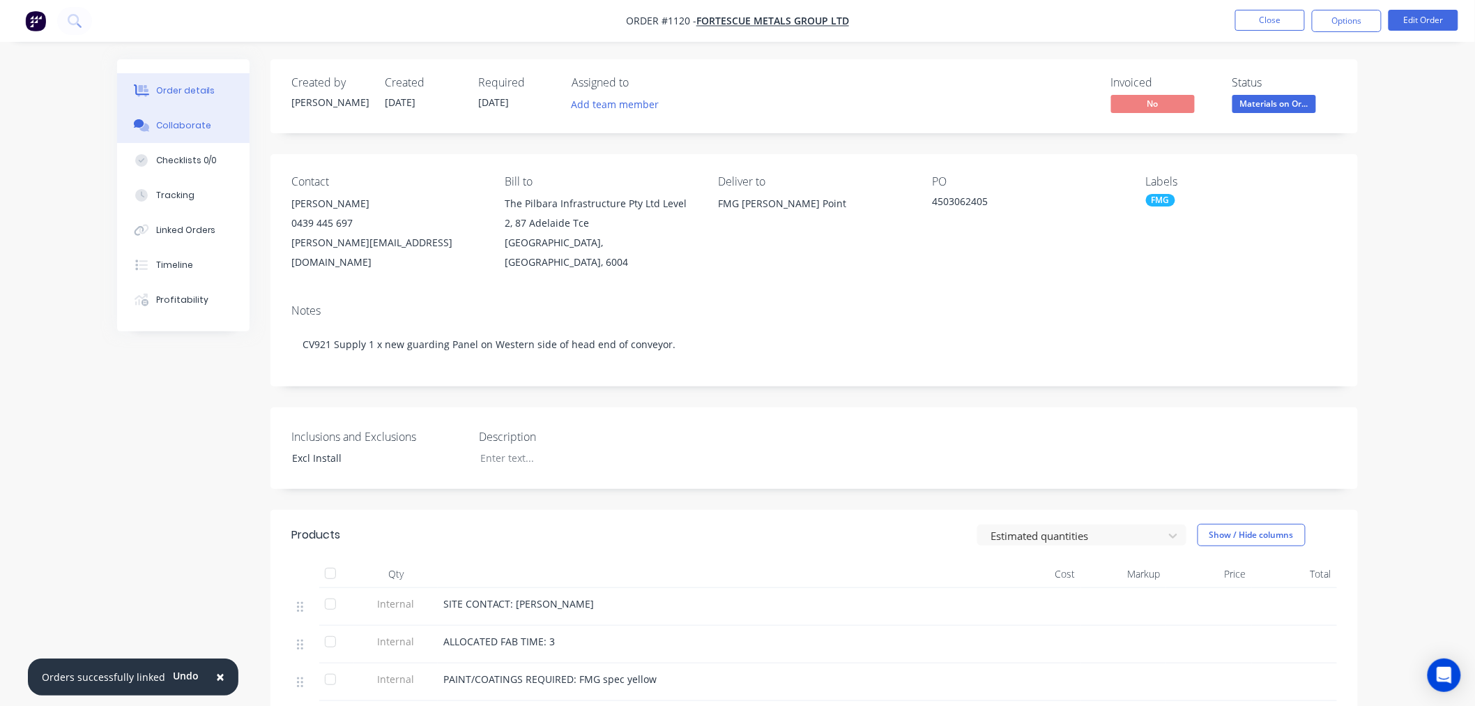
click at [174, 122] on div "Collaborate" at bounding box center [183, 125] width 55 height 13
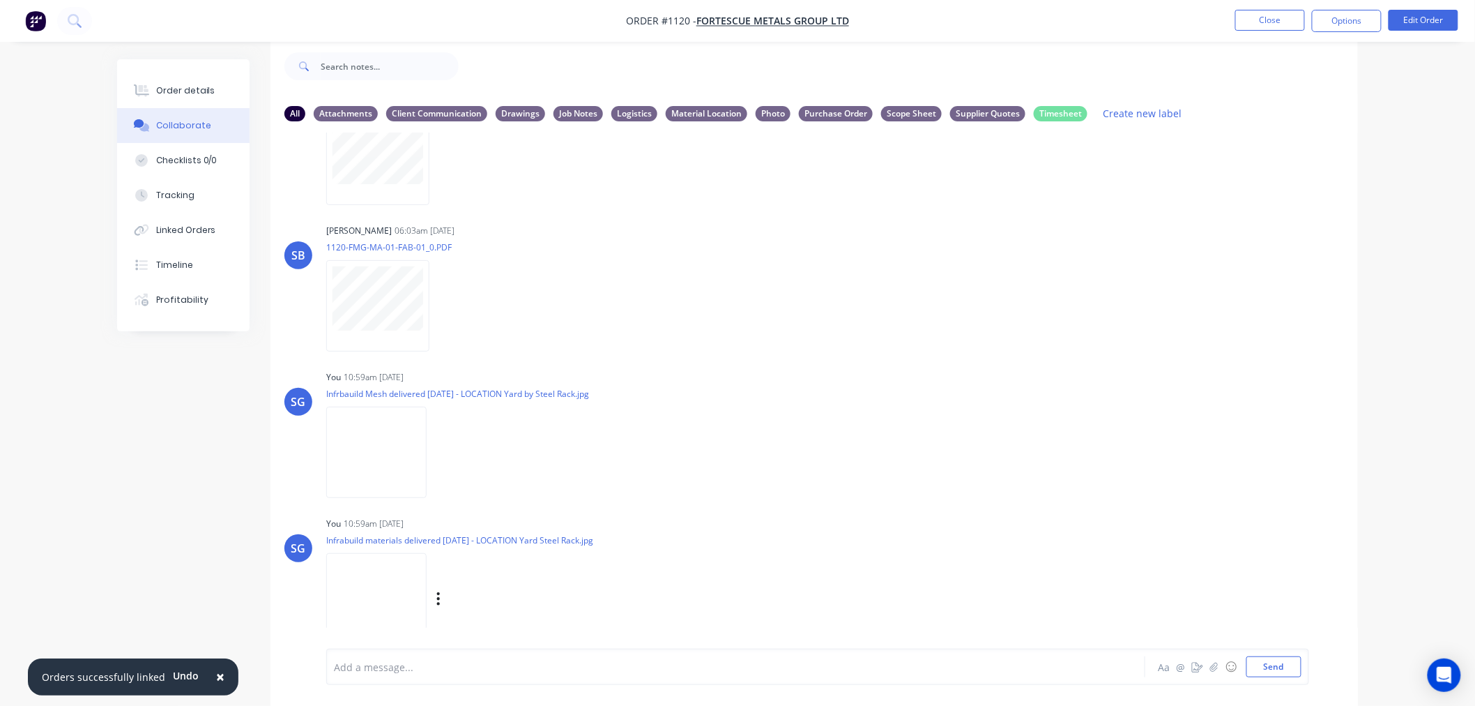
scroll to position [1050, 0]
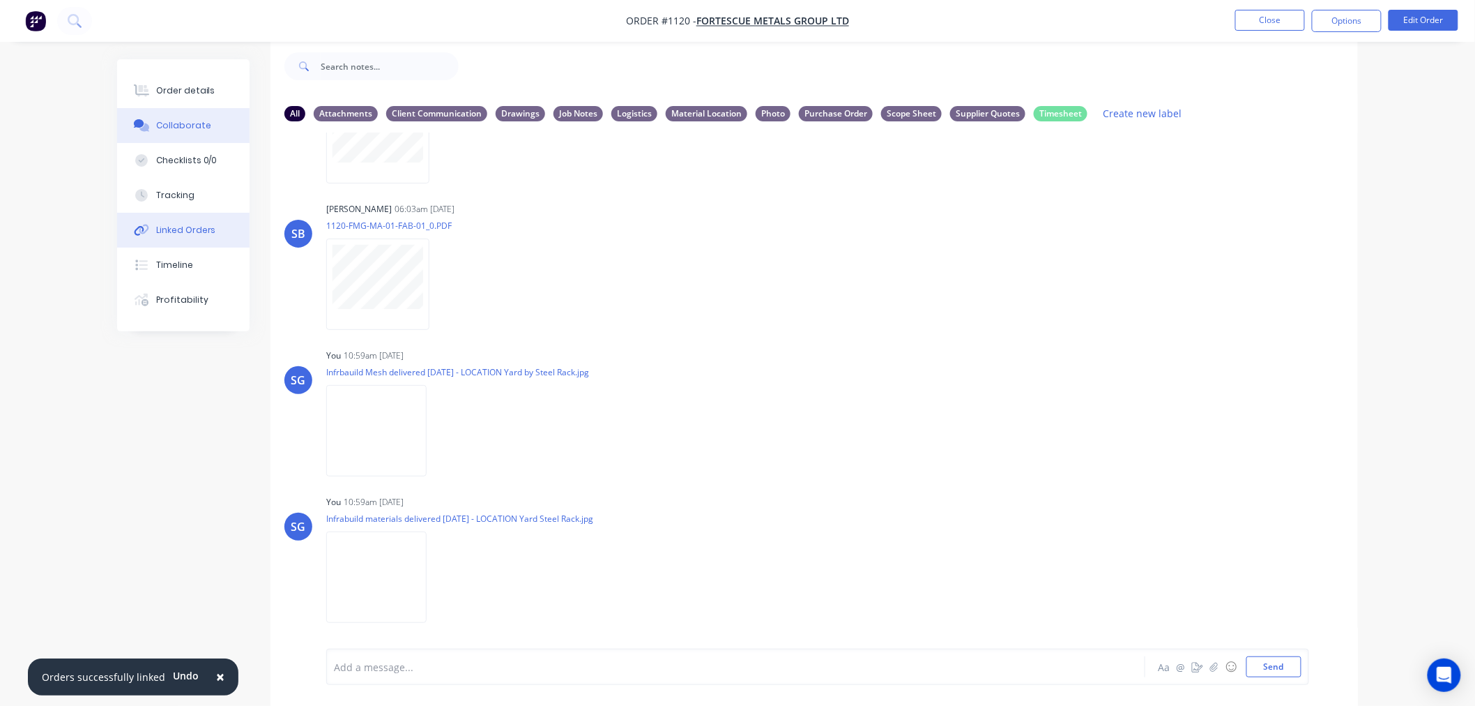
click at [165, 233] on div "Linked Orders" at bounding box center [186, 230] width 60 height 13
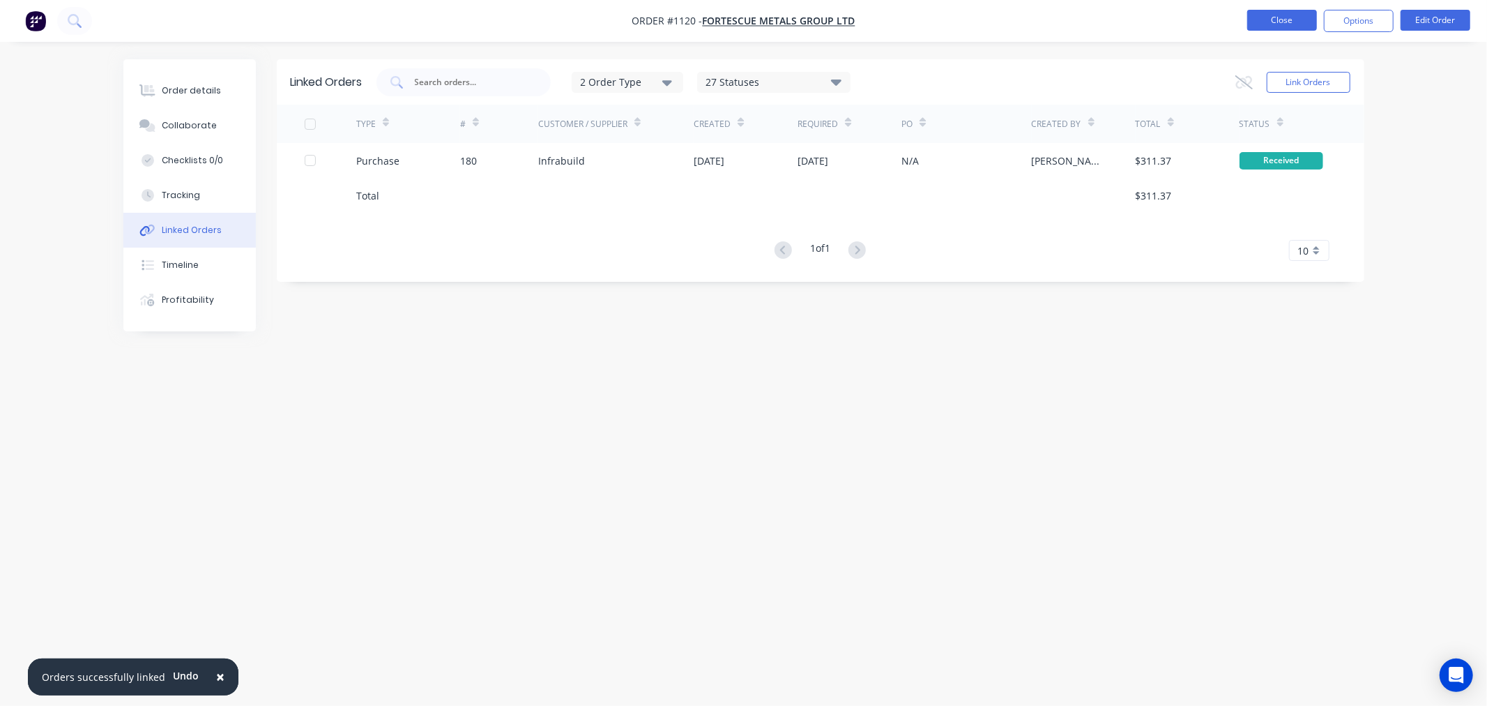
click at [1276, 17] on button "Close" at bounding box center [1282, 20] width 70 height 21
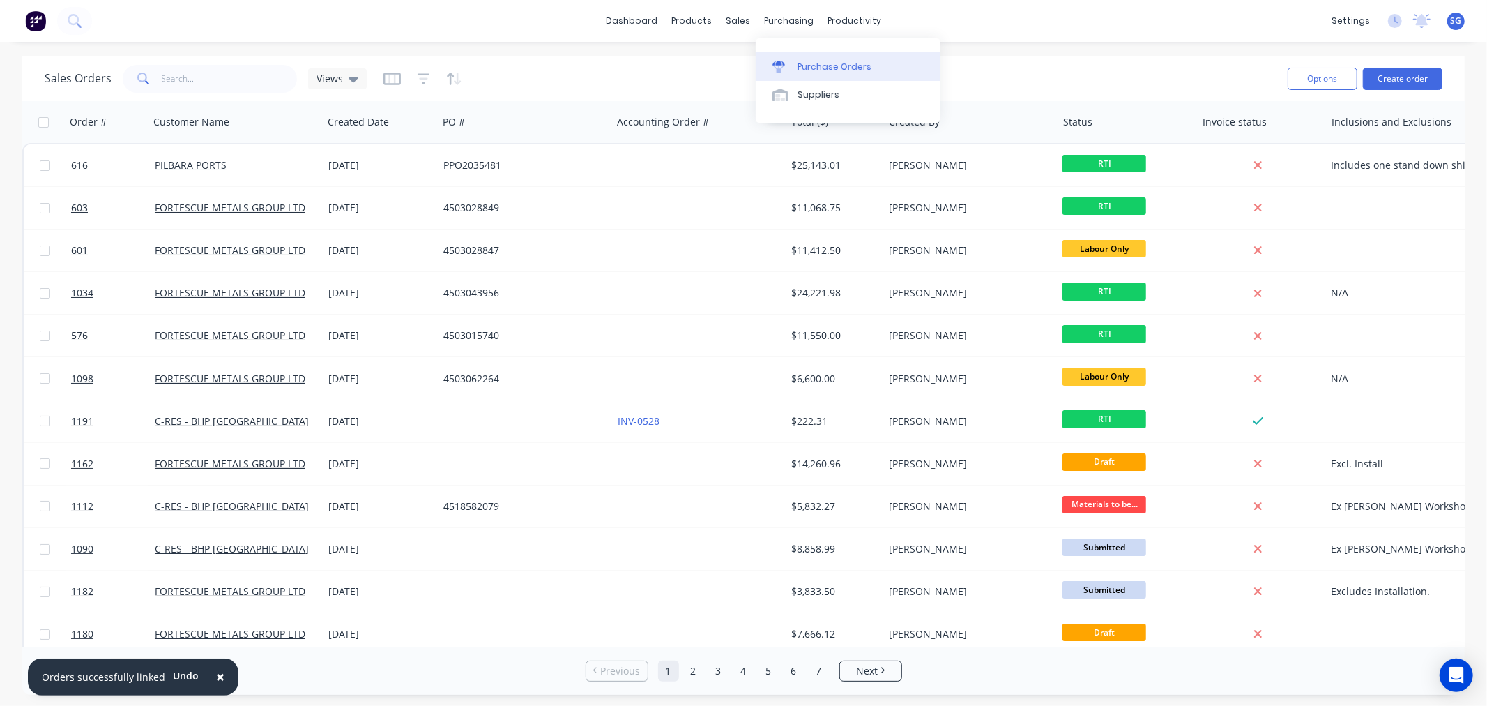
click at [793, 64] on div at bounding box center [783, 67] width 21 height 13
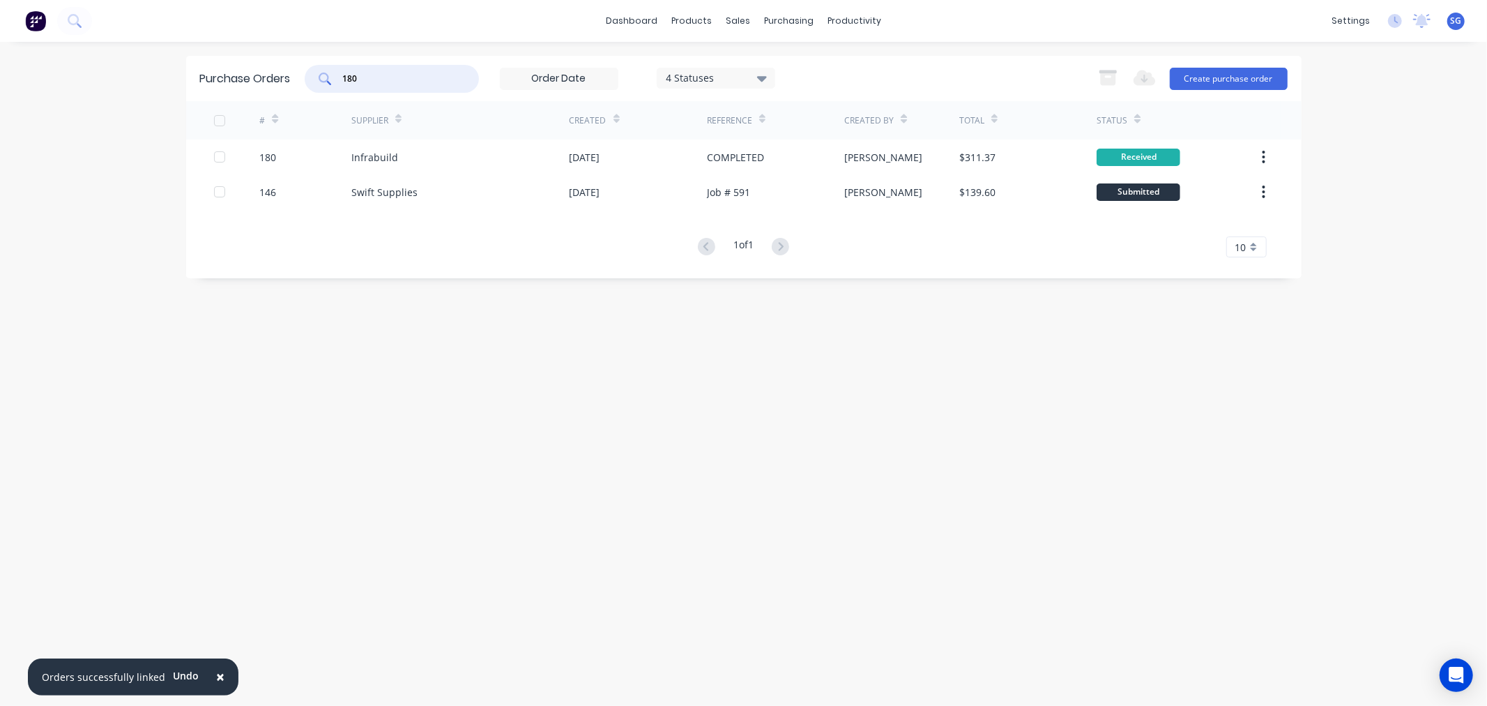
click at [358, 73] on input "180" at bounding box center [400, 79] width 116 height 14
type input "181"
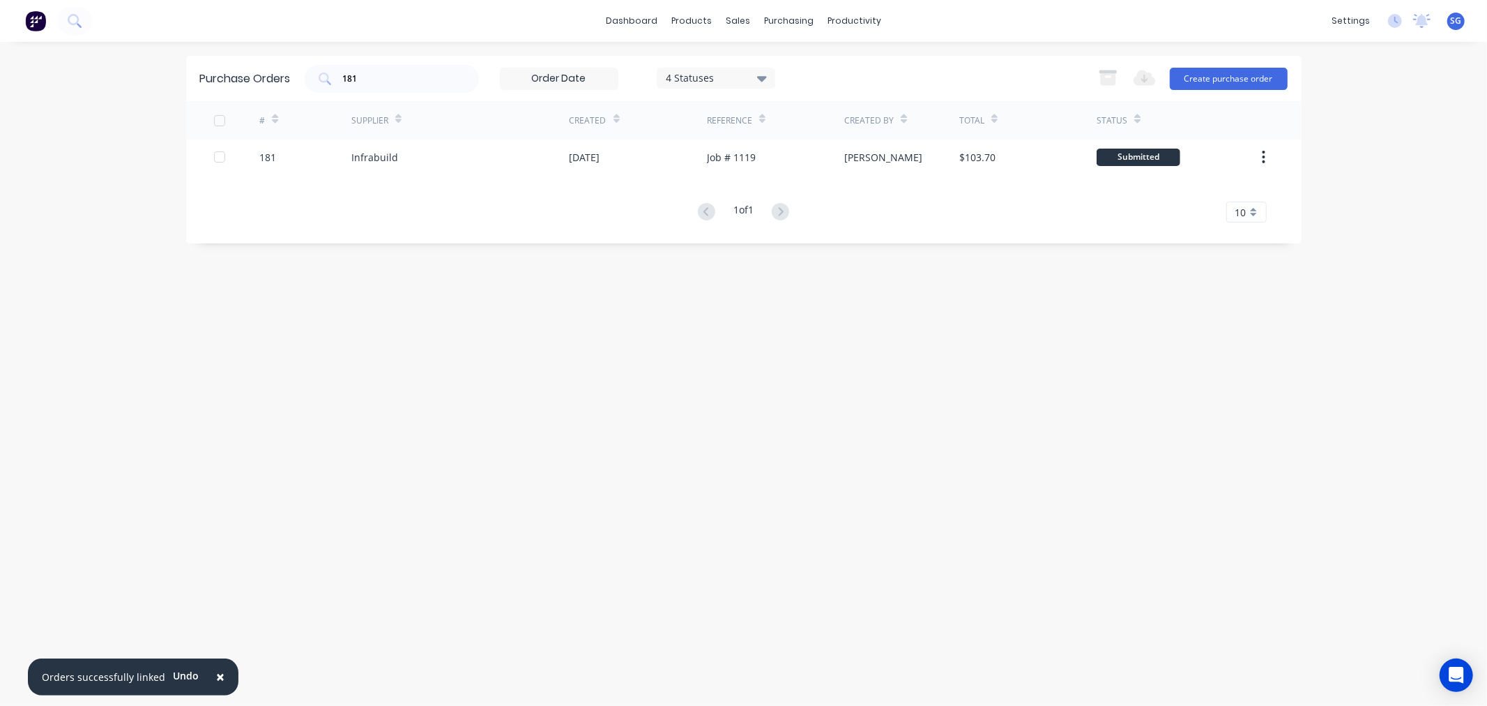
click at [266, 155] on div "181" at bounding box center [267, 157] width 17 height 15
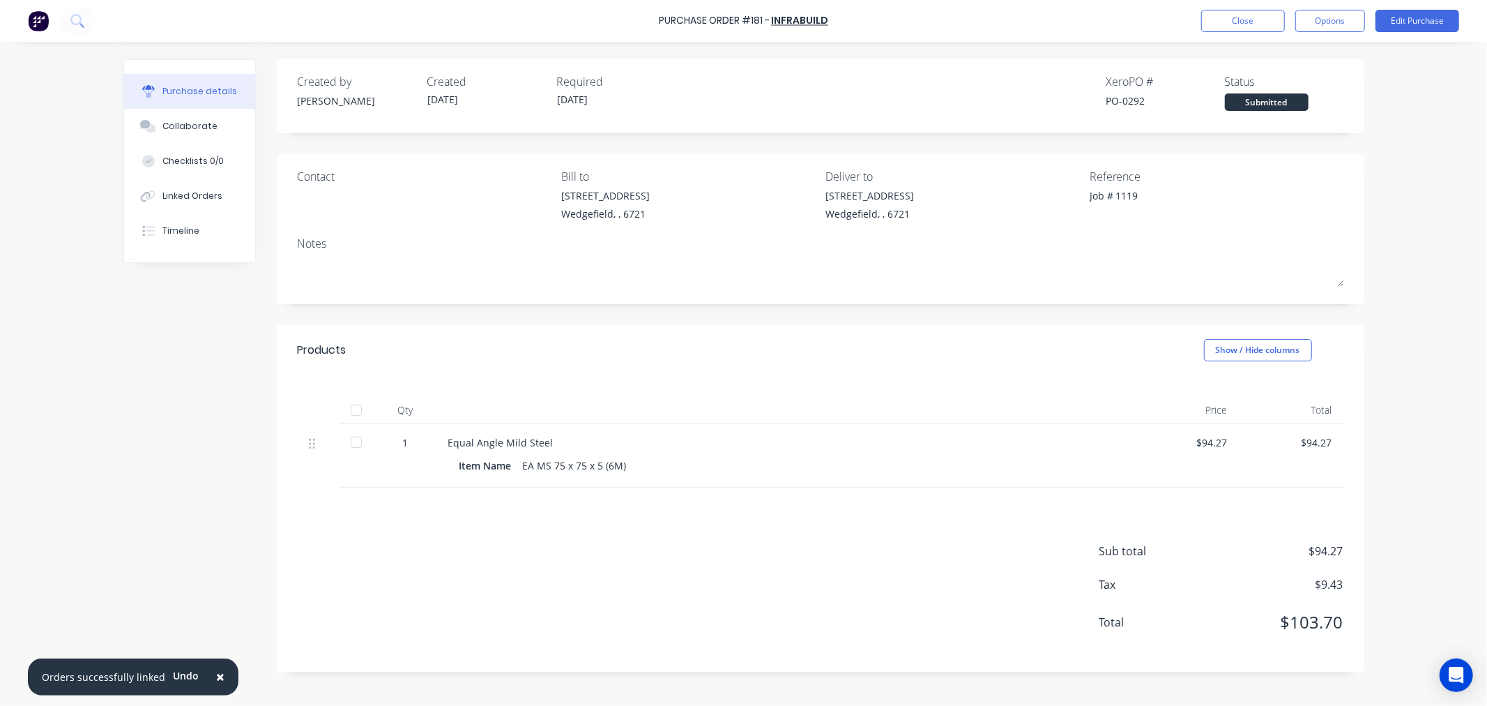
click at [356, 413] on div at bounding box center [356, 410] width 28 height 28
click at [1414, 17] on button "Edit Purchase" at bounding box center [1418, 21] width 84 height 22
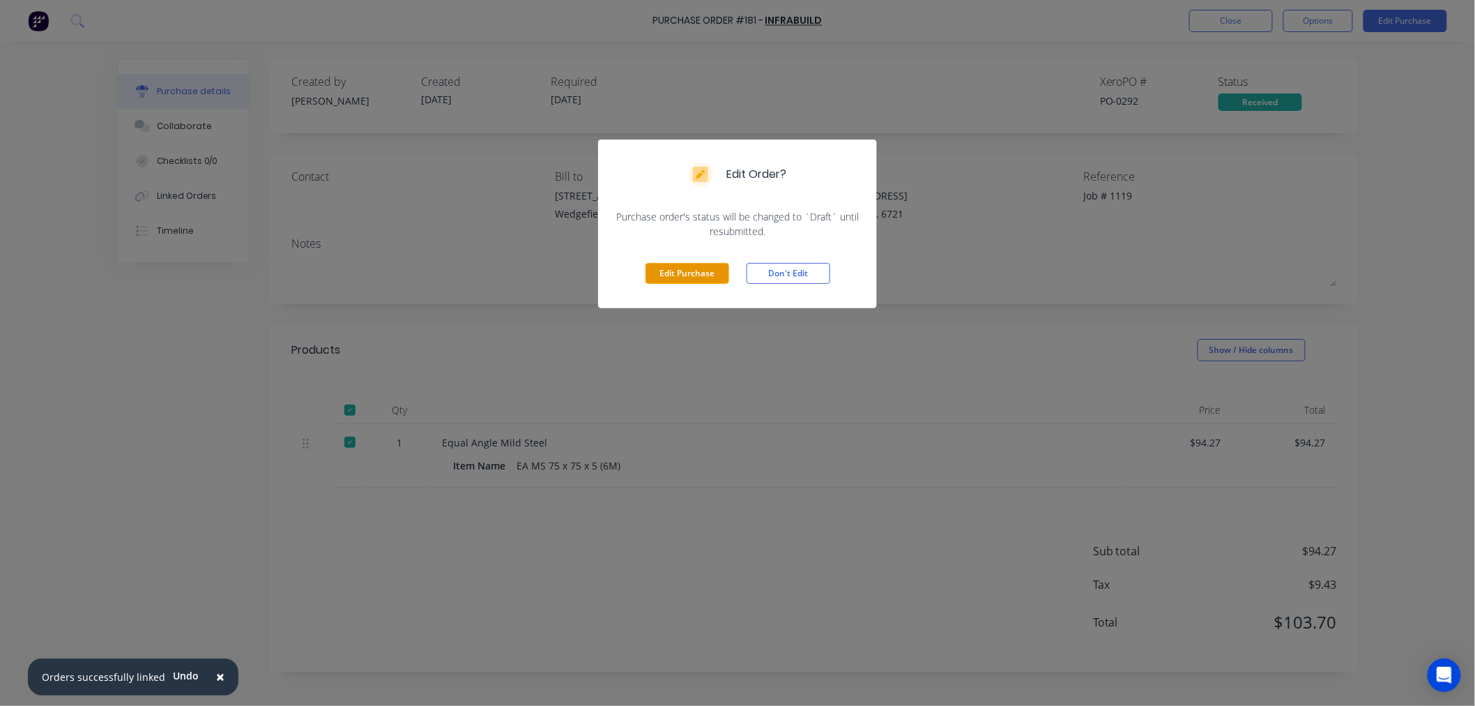
click at [685, 277] on button "Edit Purchase" at bounding box center [688, 273] width 84 height 21
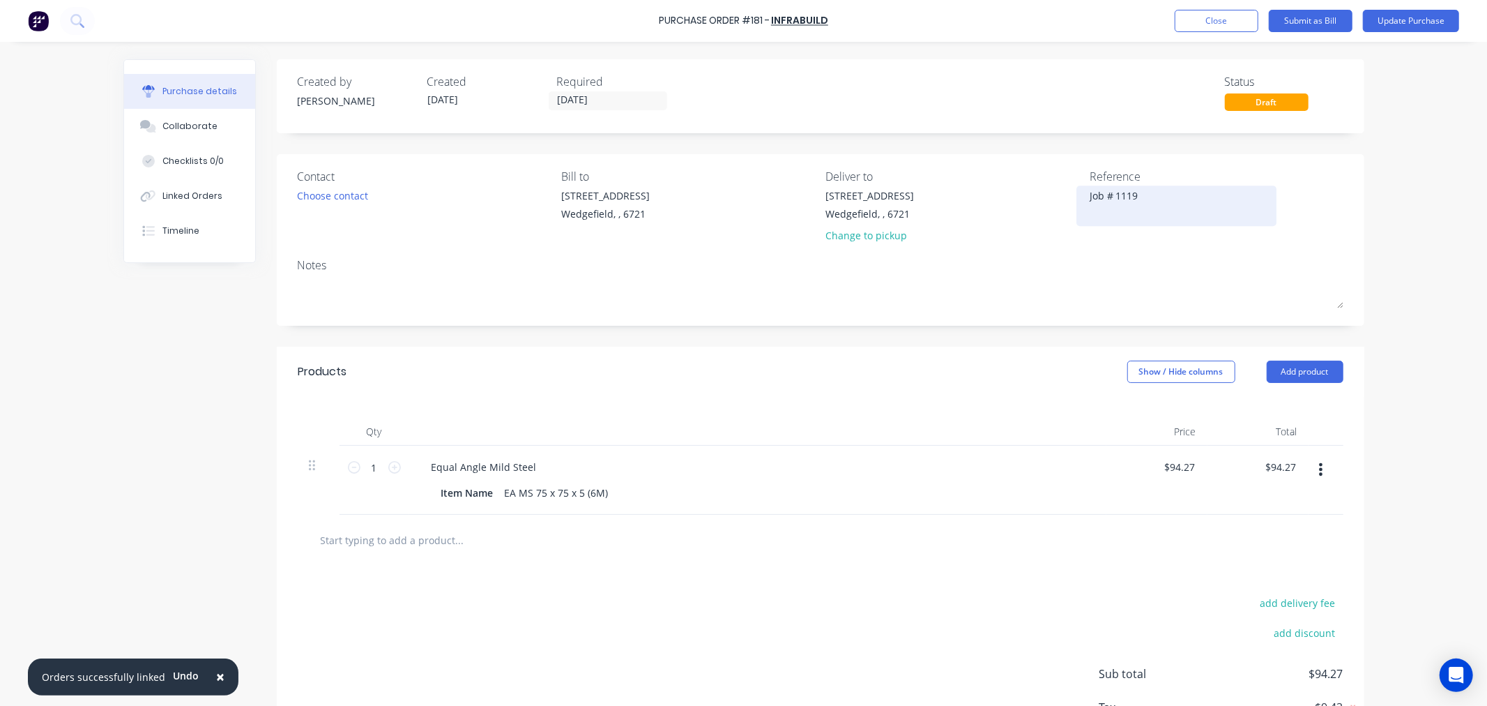
type textarea "x"
drag, startPoint x: 1167, startPoint y: 206, endPoint x: 870, endPoint y: 212, distance: 296.4
click at [870, 212] on div "Contact Choose contact Bill to 20 Munda Way Wedgefield, , 6721 Deliver to 20 Mu…" at bounding box center [821, 209] width 1046 height 82
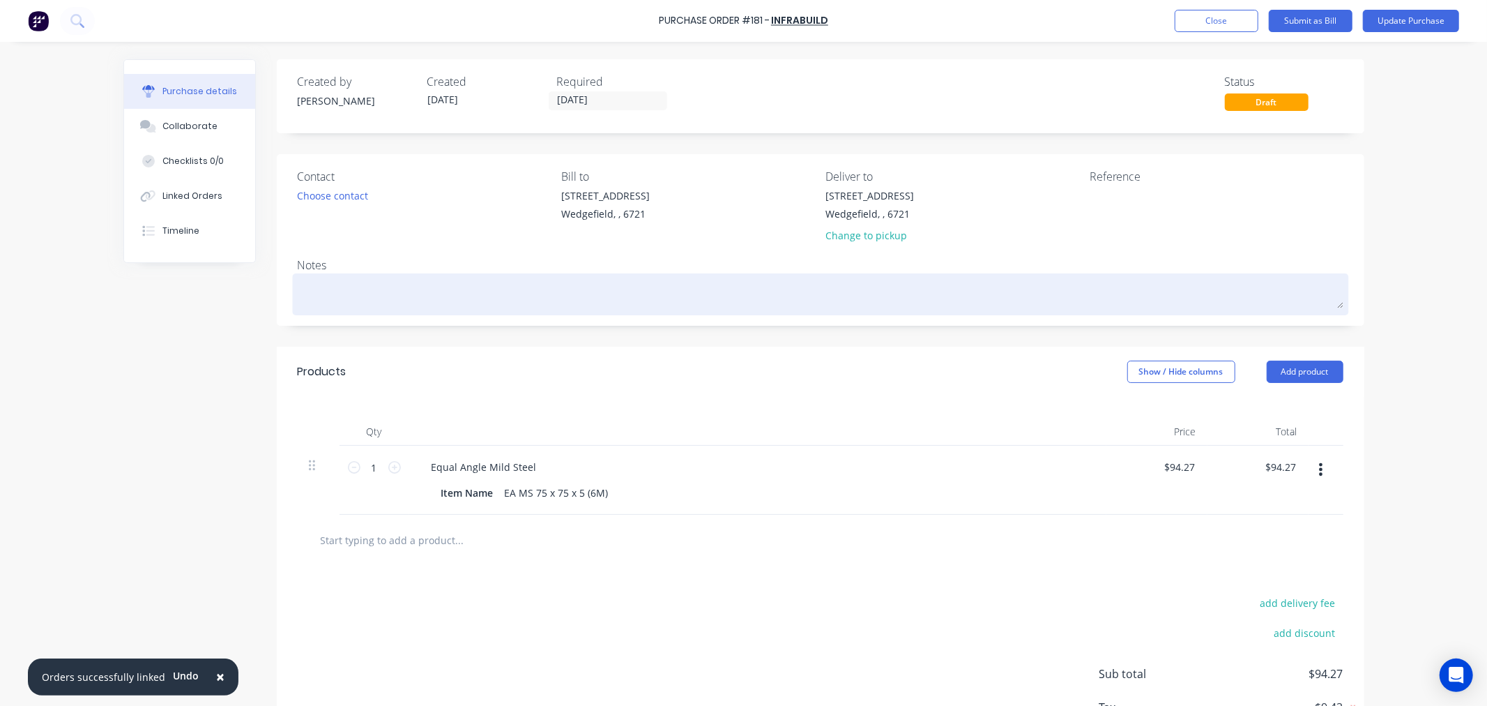
type textarea "x"
click at [340, 290] on textarea at bounding box center [821, 292] width 1046 height 31
paste textarea "Job # 1119"
type textarea "x"
type textarea "Job # 1119"
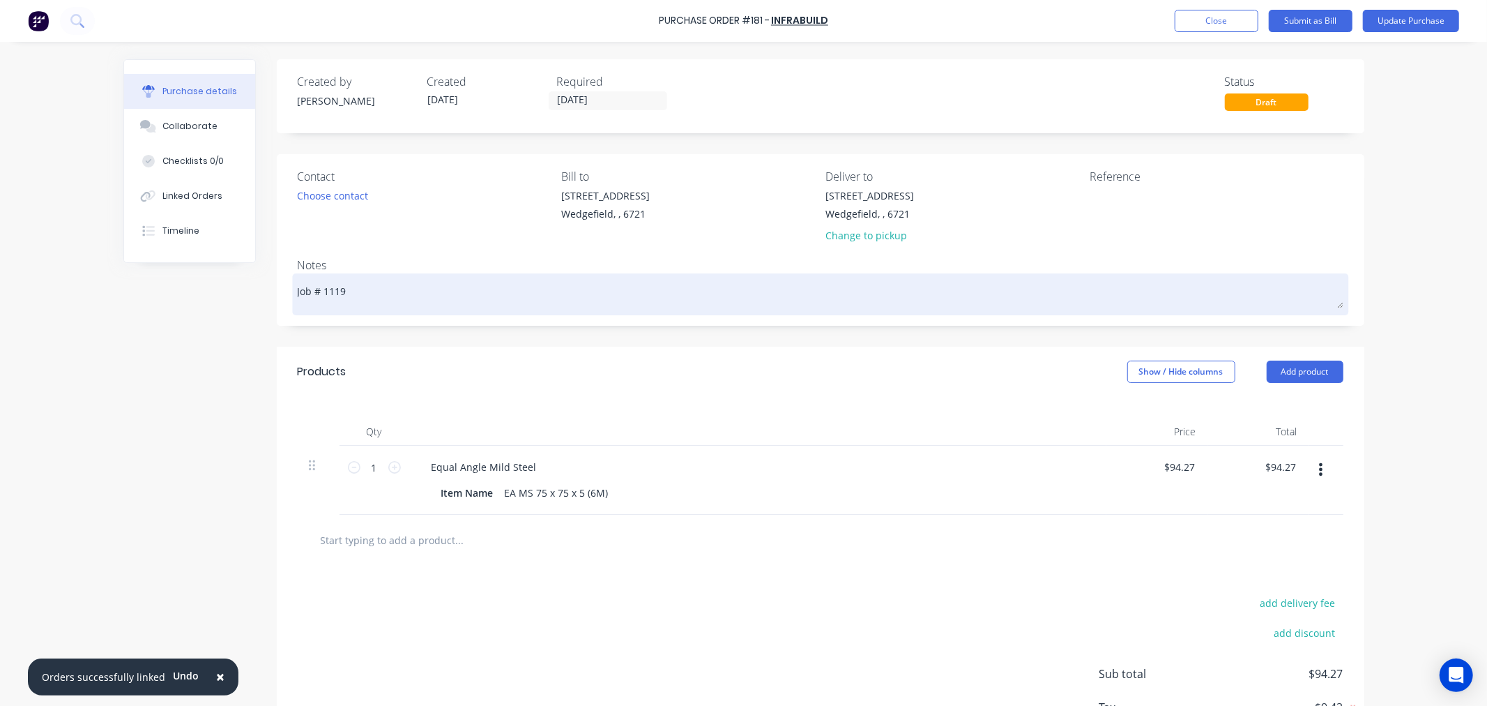
type textarea "x"
type textarea "Job # 1119"
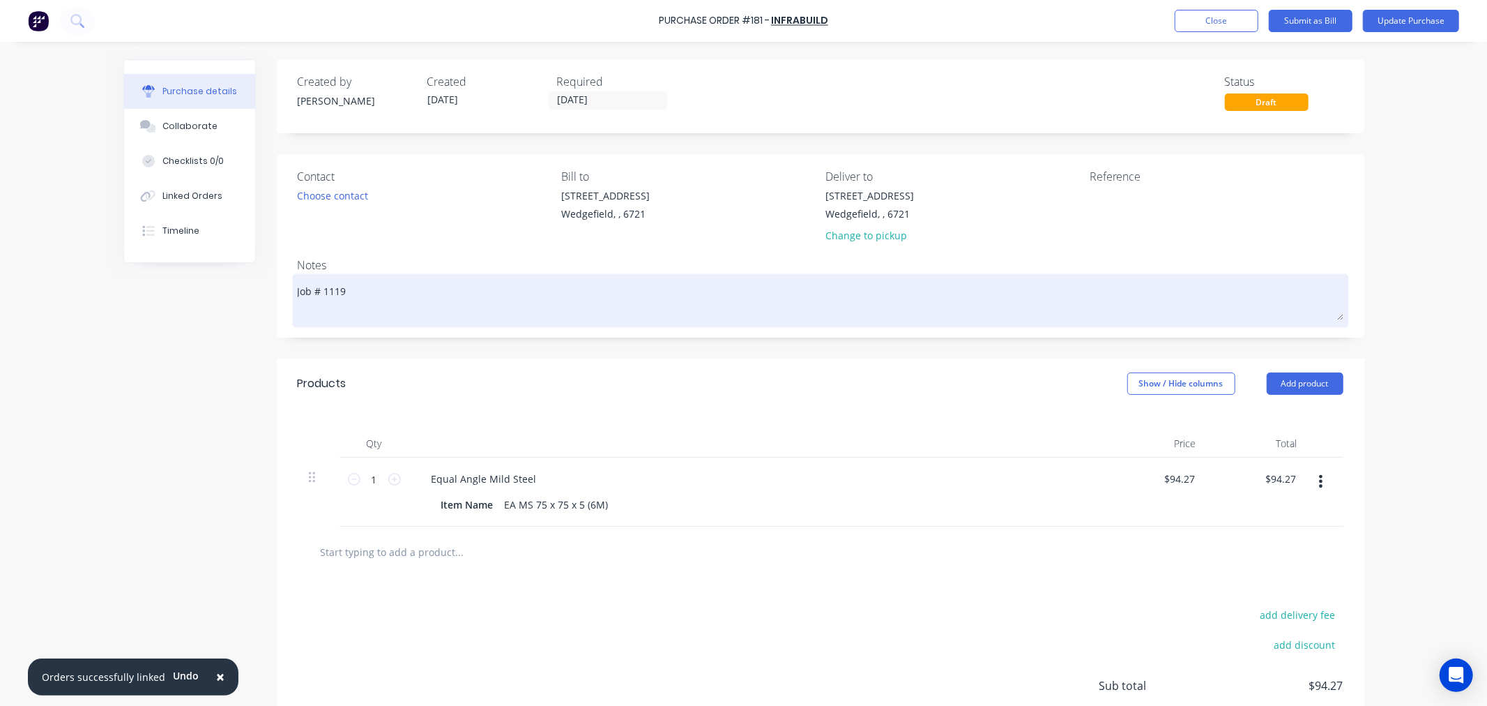
type textarea "x"
type textarea "Job # 1119 M"
type textarea "x"
type textarea "Job # 1119 Ma"
type textarea "x"
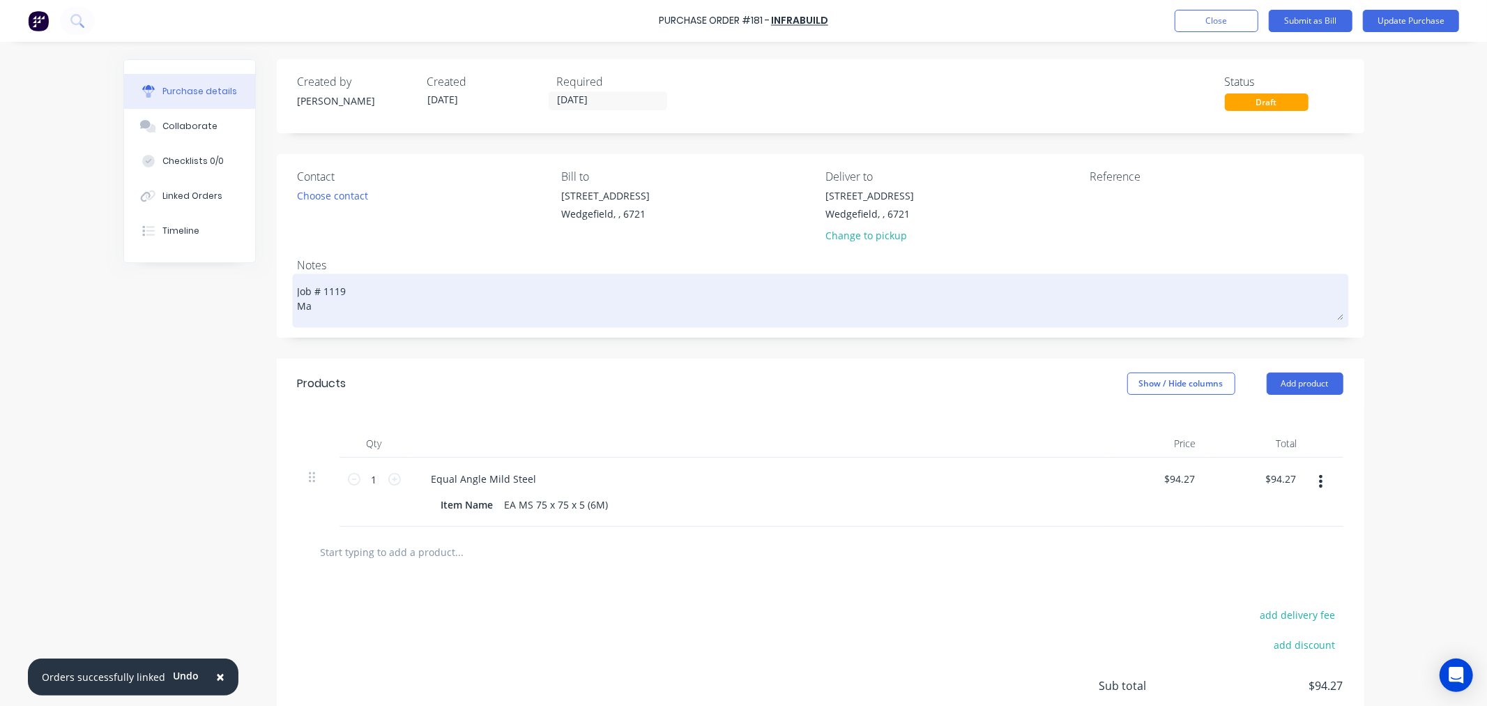
type textarea "Job # 1119 Mat"
type textarea "x"
type textarea "Job # 1119 Mate"
type textarea "x"
type textarea "Job # 1119 Mater"
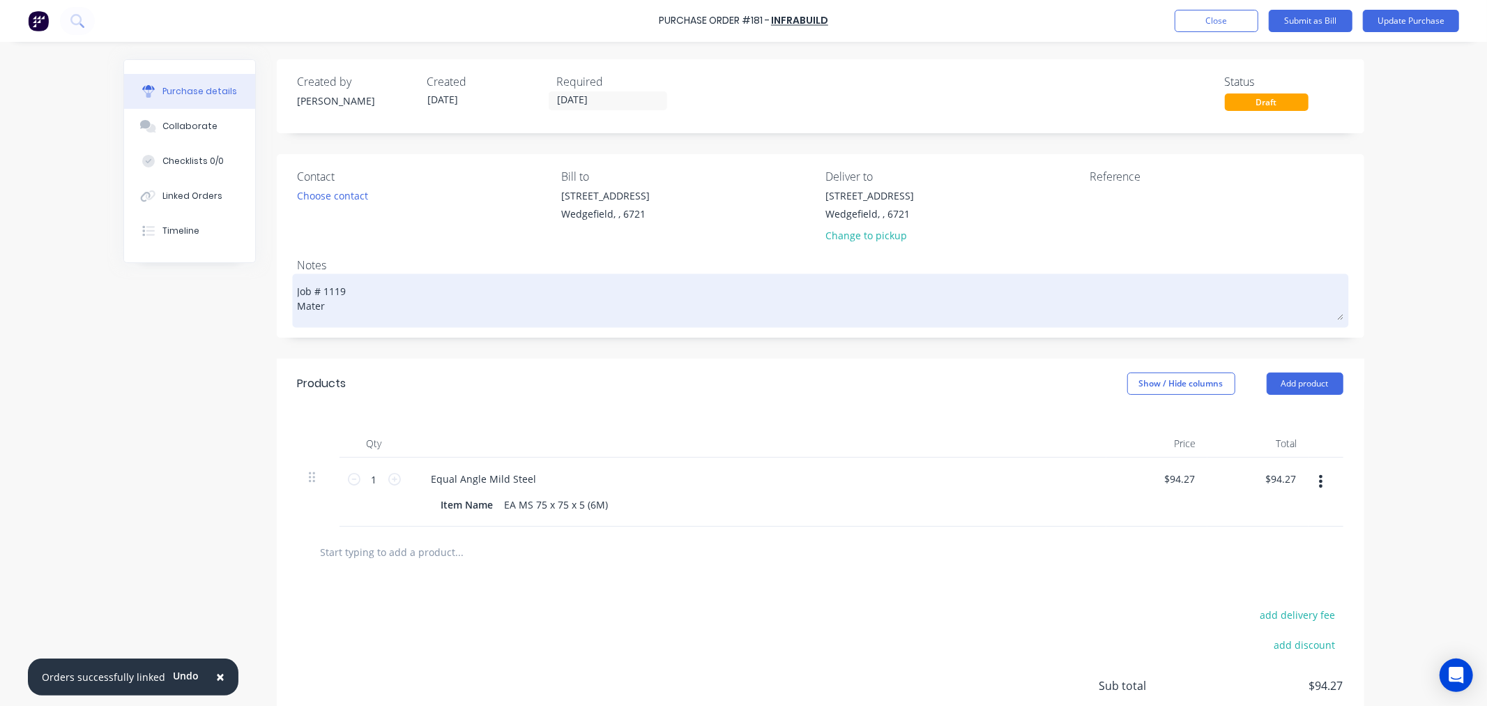
type textarea "x"
type textarea "Job # 1119 Materi"
type textarea "x"
type textarea "Job # 1119 Materia"
type textarea "x"
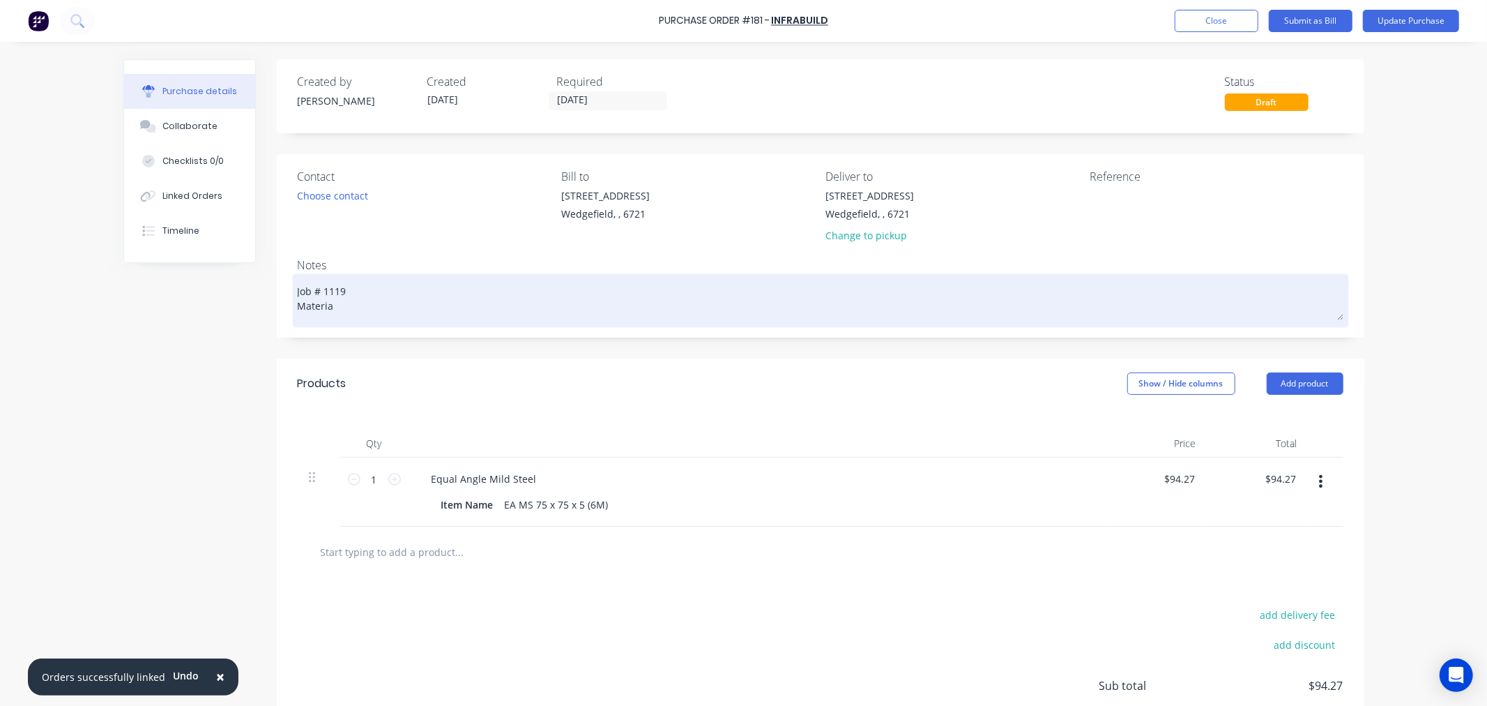
type textarea "Job # 1119 Material"
type textarea "x"
type textarea "Job # 1119 Material"
type textarea "x"
type textarea "Job # 1119 Material d"
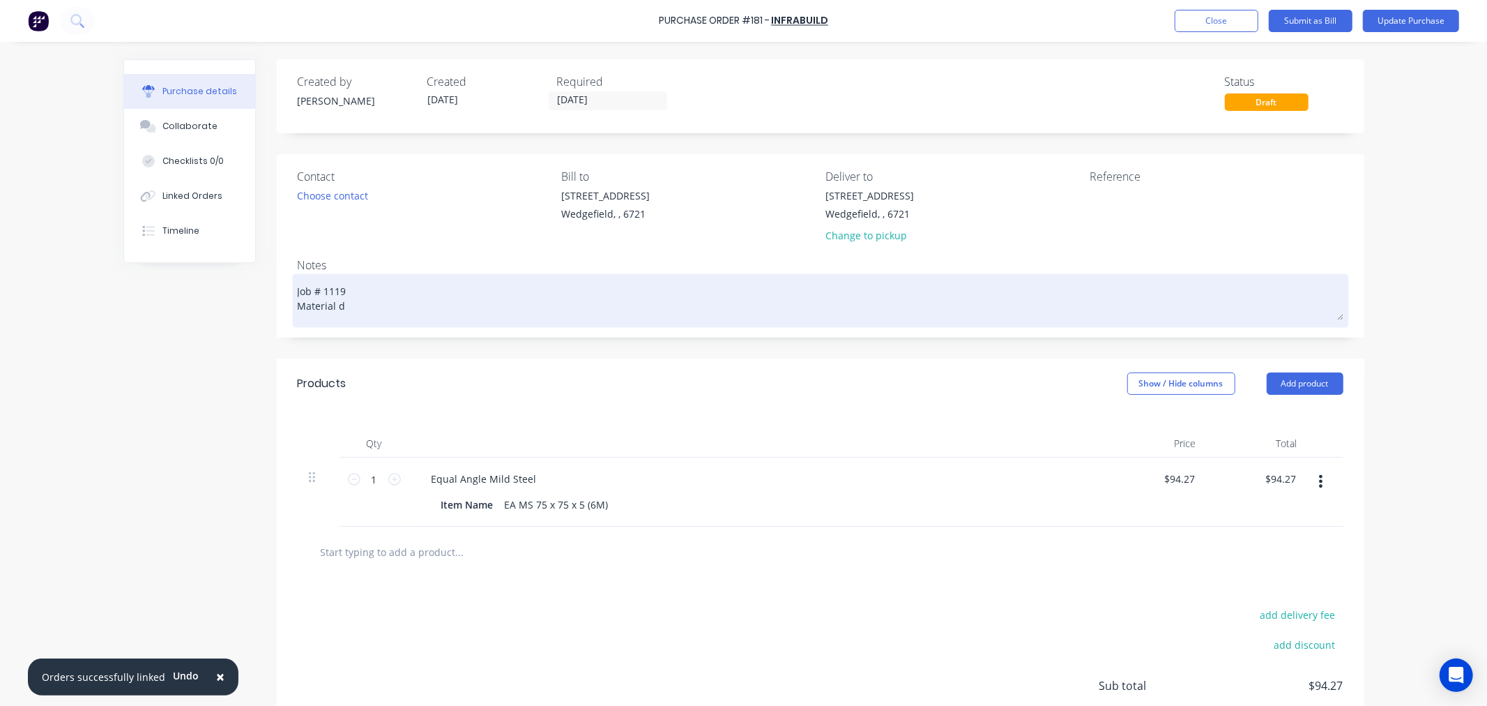
type textarea "x"
type textarea "Job # 1119 Material de"
type textarea "x"
type textarea "Job # 1119 Material del"
type textarea "x"
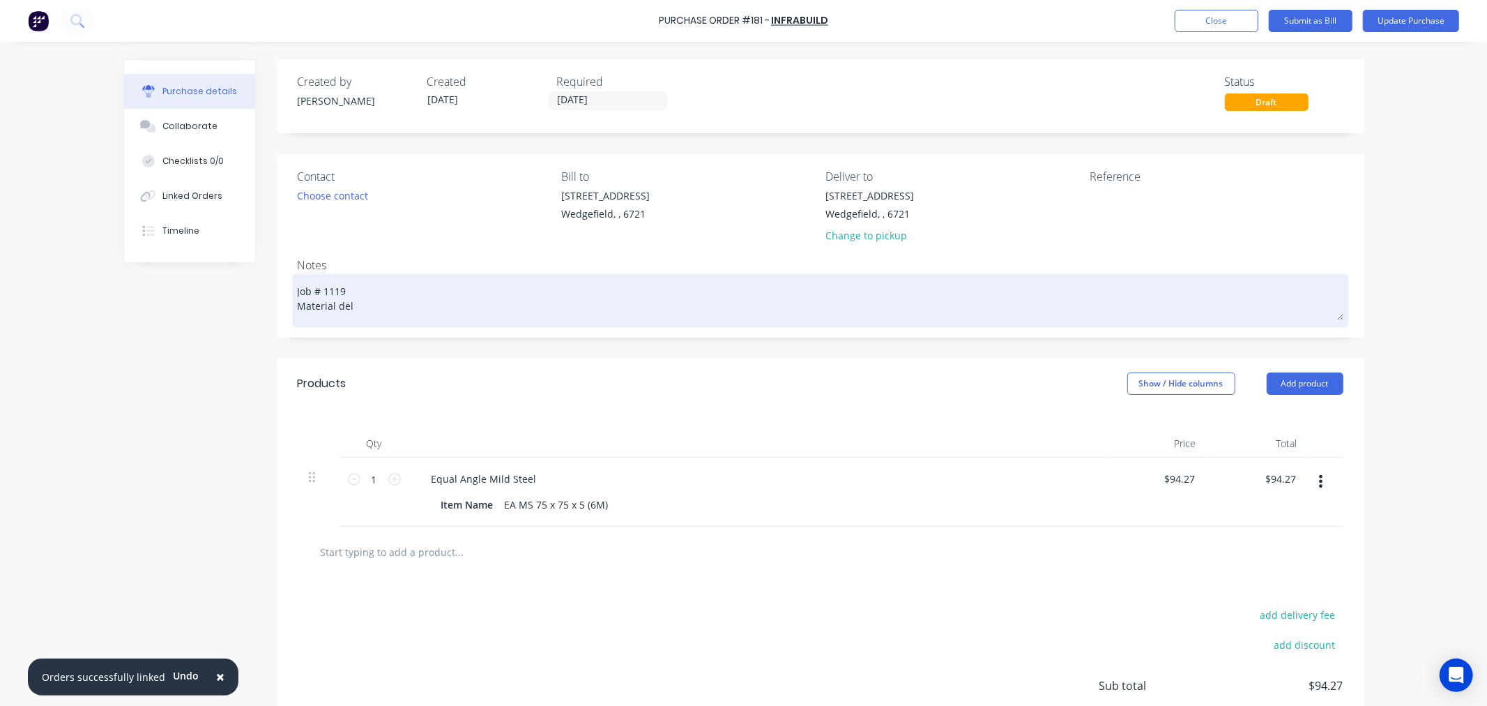
type textarea "Job # 1119 Material deli"
type textarea "x"
type textarea "Job # 1119 Material deliv"
type textarea "x"
type textarea "Job # 1119 Material delive"
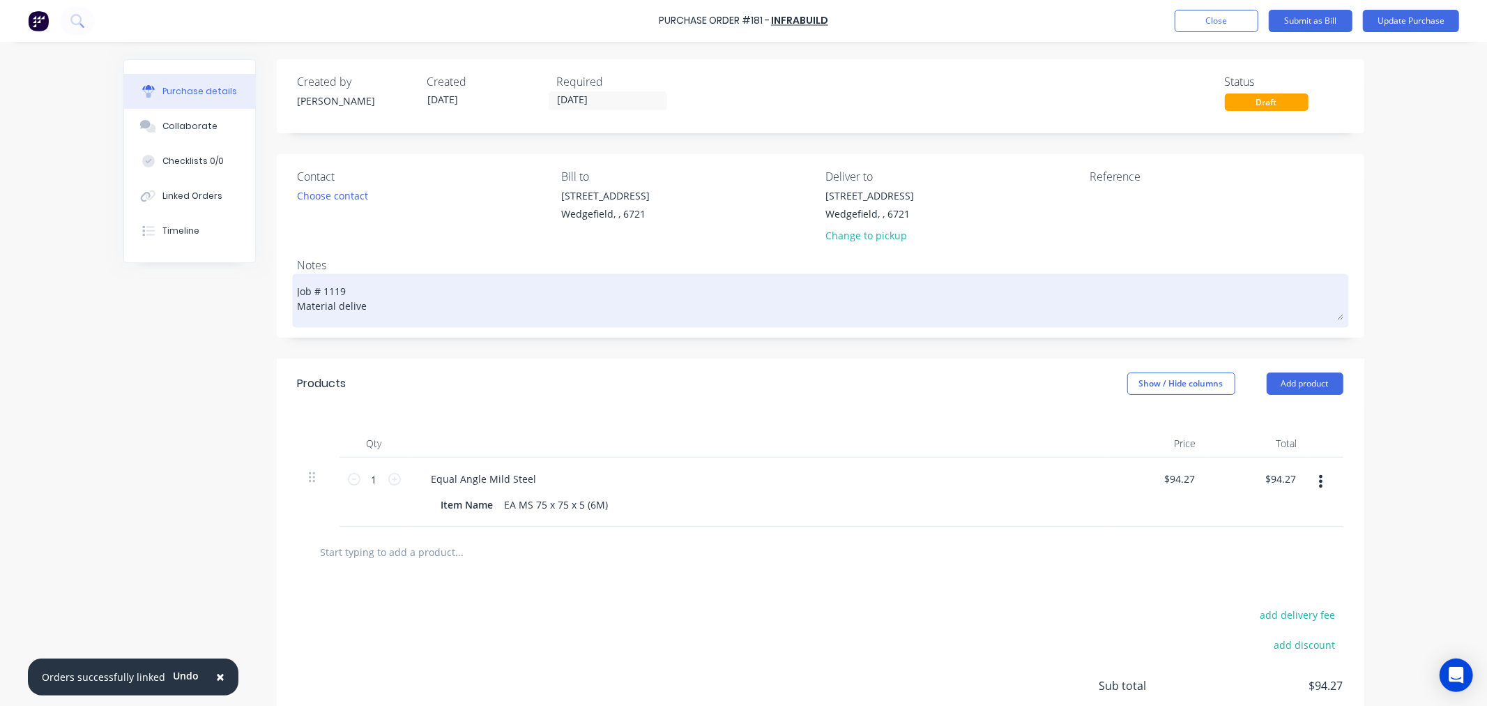
type textarea "x"
type textarea "Job # 1119 Material deliver"
type textarea "x"
type textarea "Job # 1119 Material delivere"
type textarea "x"
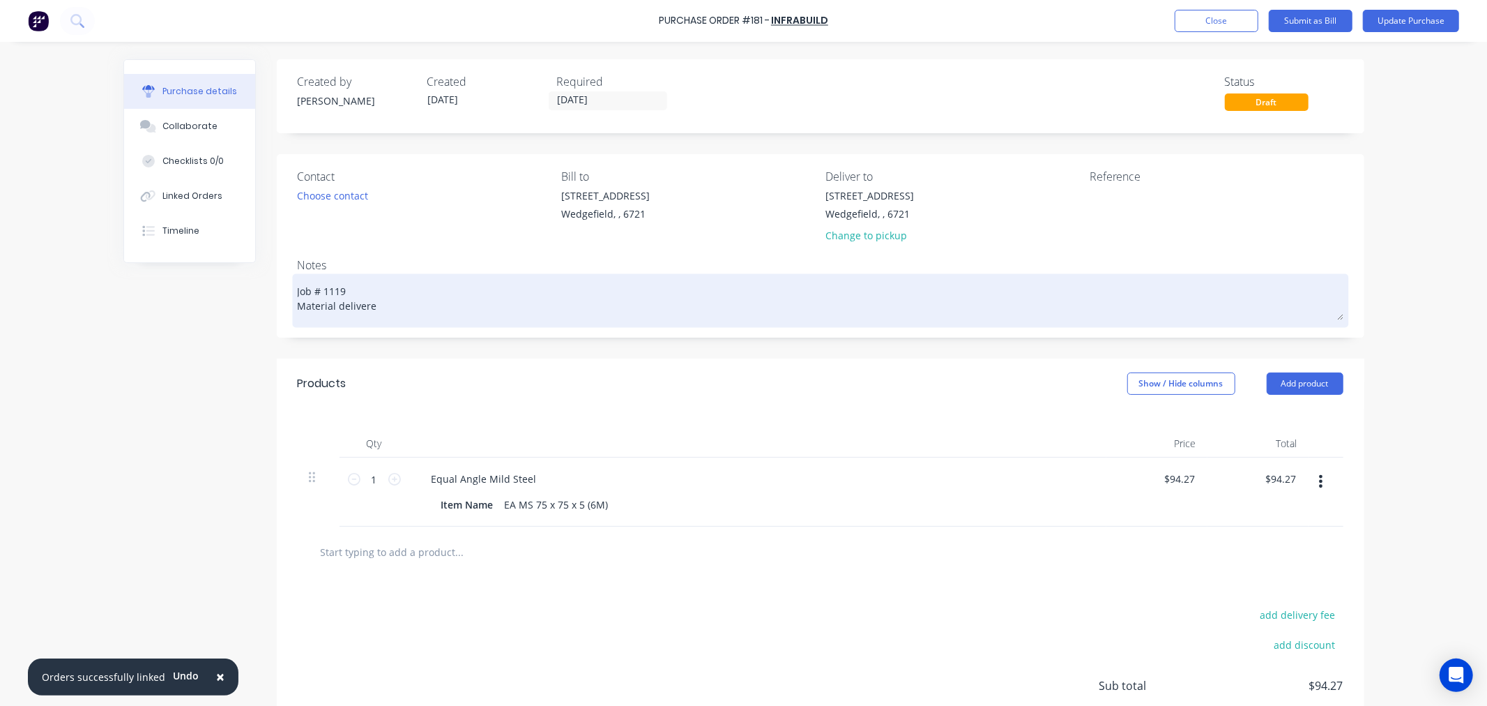
type textarea "Job # 1119 Material delivered"
type textarea "x"
type textarea "Job # 1119 Material delivered"
type textarea "x"
type textarea "Job # 1119 Material delivered 0"
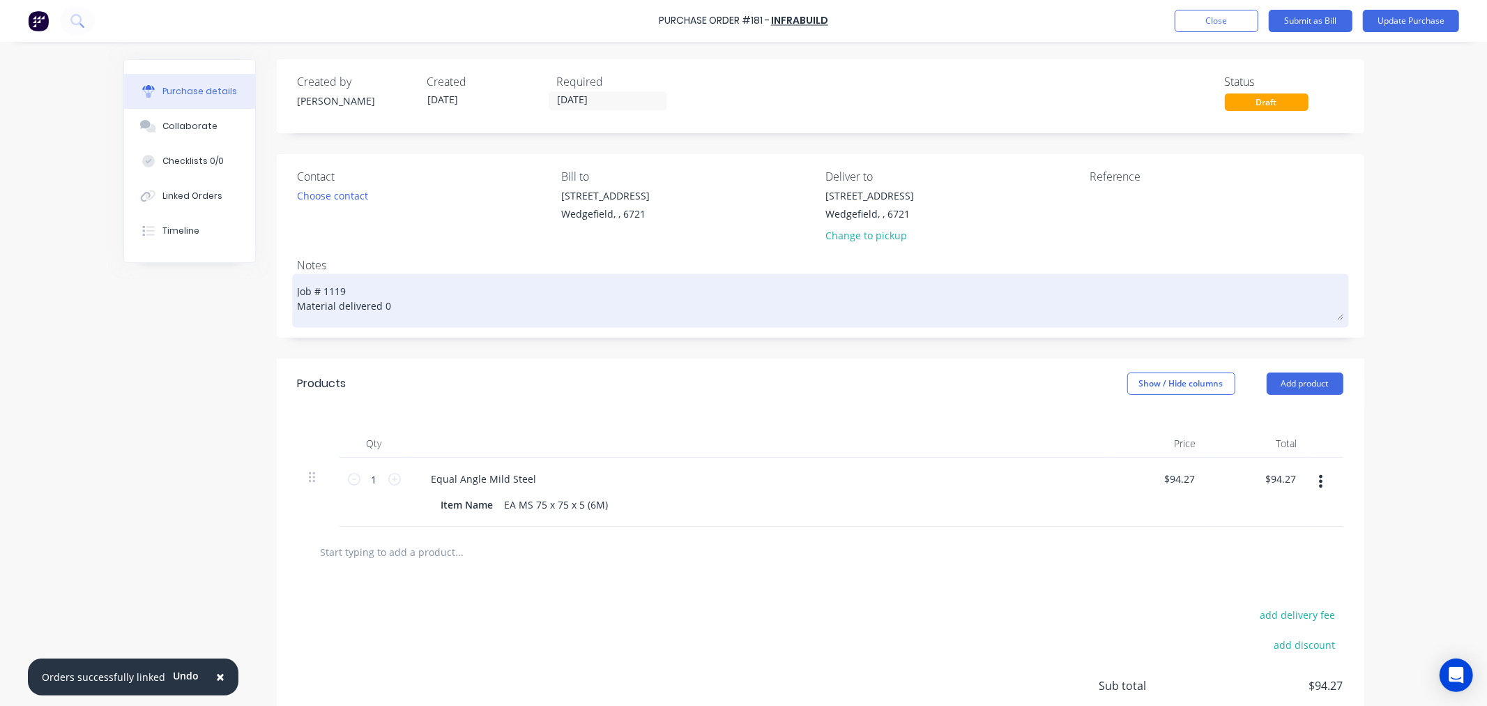
type textarea "x"
type textarea "Job # 1119 Material delivered 01"
type textarea "x"
type textarea "Job # 1119 Material delivered 01/"
type textarea "x"
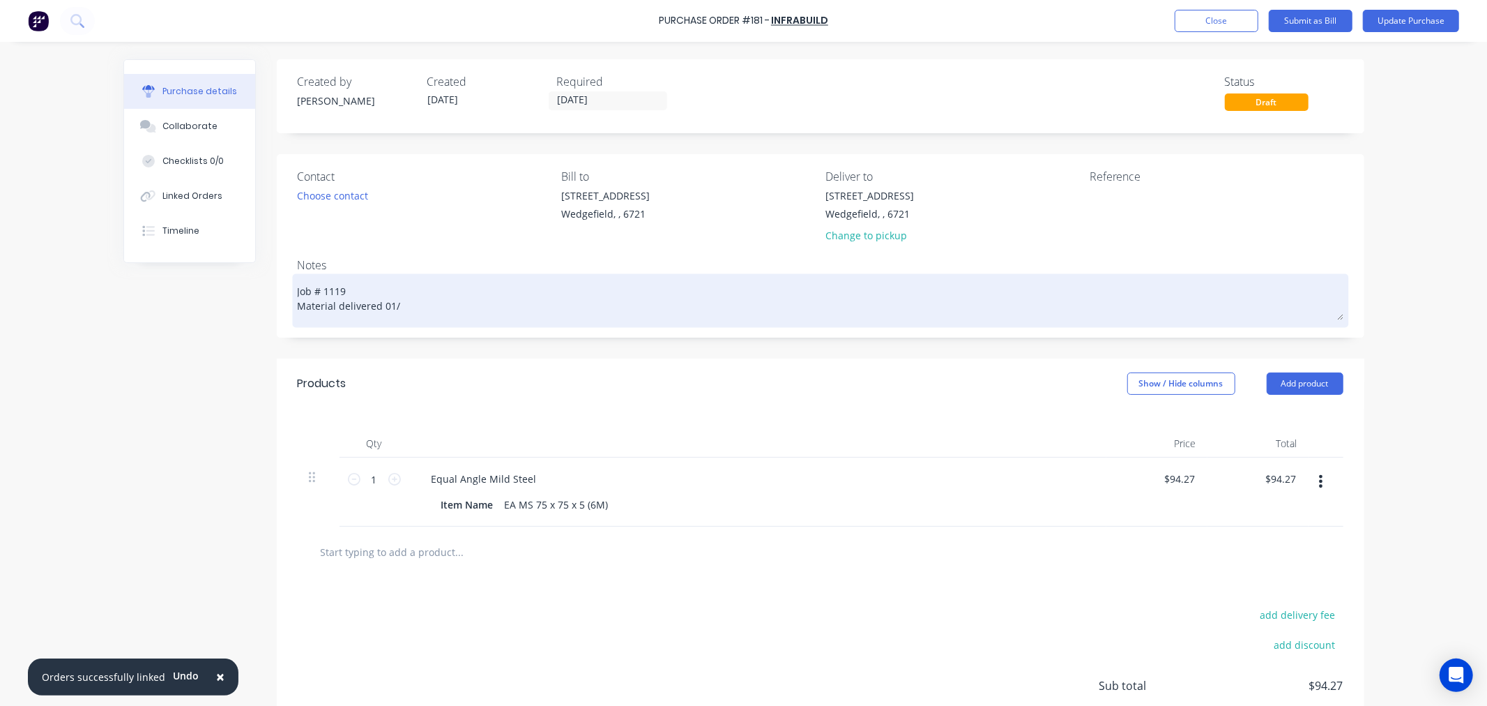
type textarea "Job # 1119 Material delivered 01/1"
type textarea "x"
type textarea "Job # 1119 Material delivered 01/10/"
type textarea "x"
type textarea "Job # 1119 Material delivered 01/10/2"
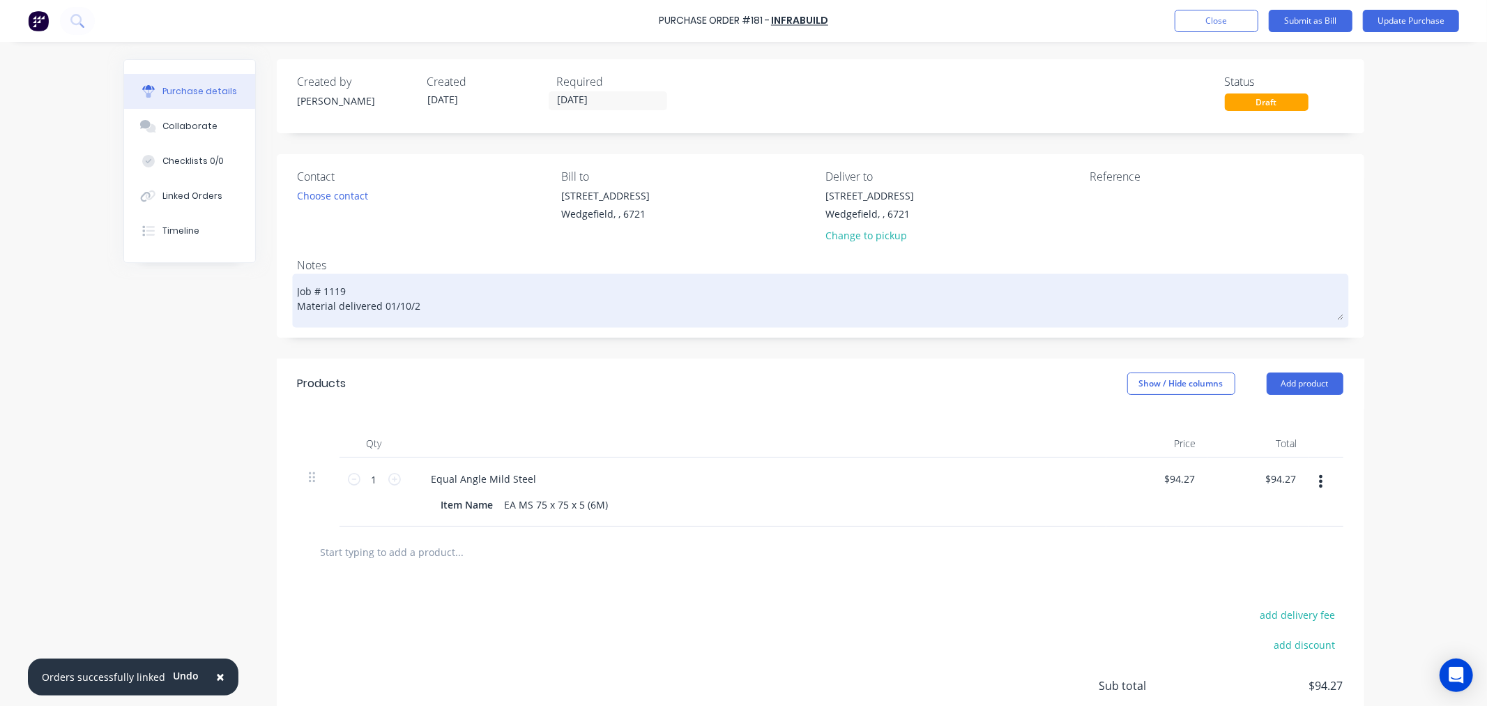
type textarea "x"
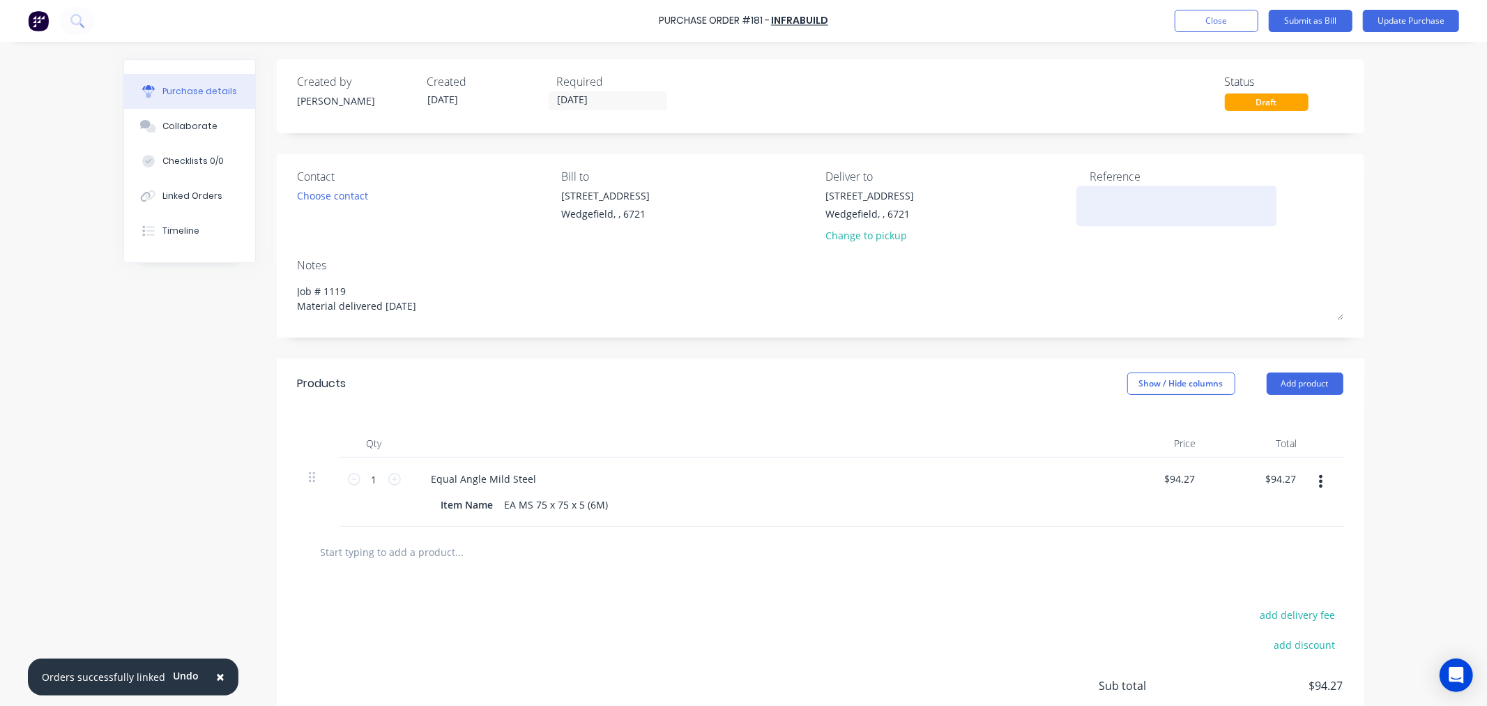
type textarea "Job # 1119 Material delivered 01/10/25"
type textarea "x"
type textarea "Job # 1119 Material delivered 01/10/25"
click at [1118, 201] on textarea at bounding box center [1177, 203] width 174 height 31
type textarea "COMPLETED"
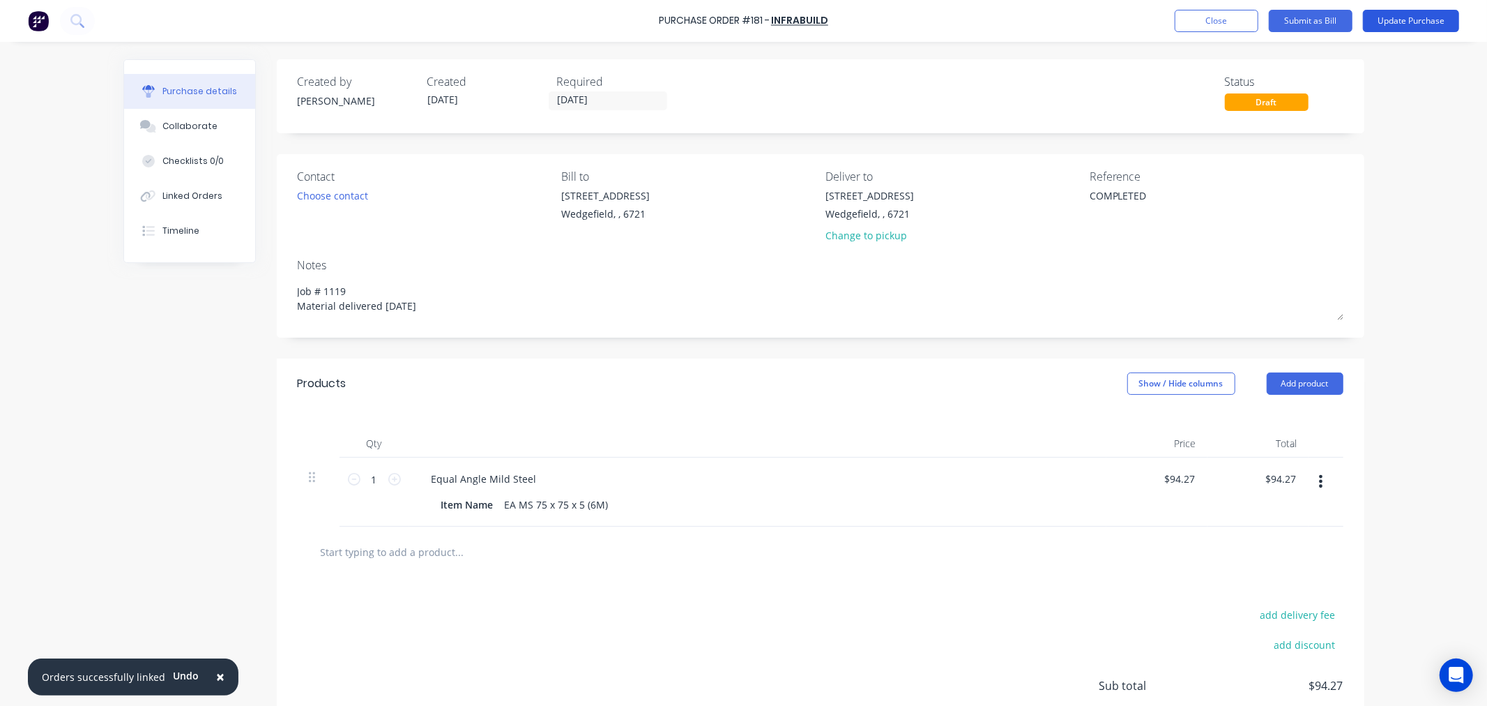
type textarea "x"
type textarea "COMPLETED"
click at [1419, 20] on button "Update Purchase" at bounding box center [1411, 21] width 96 height 22
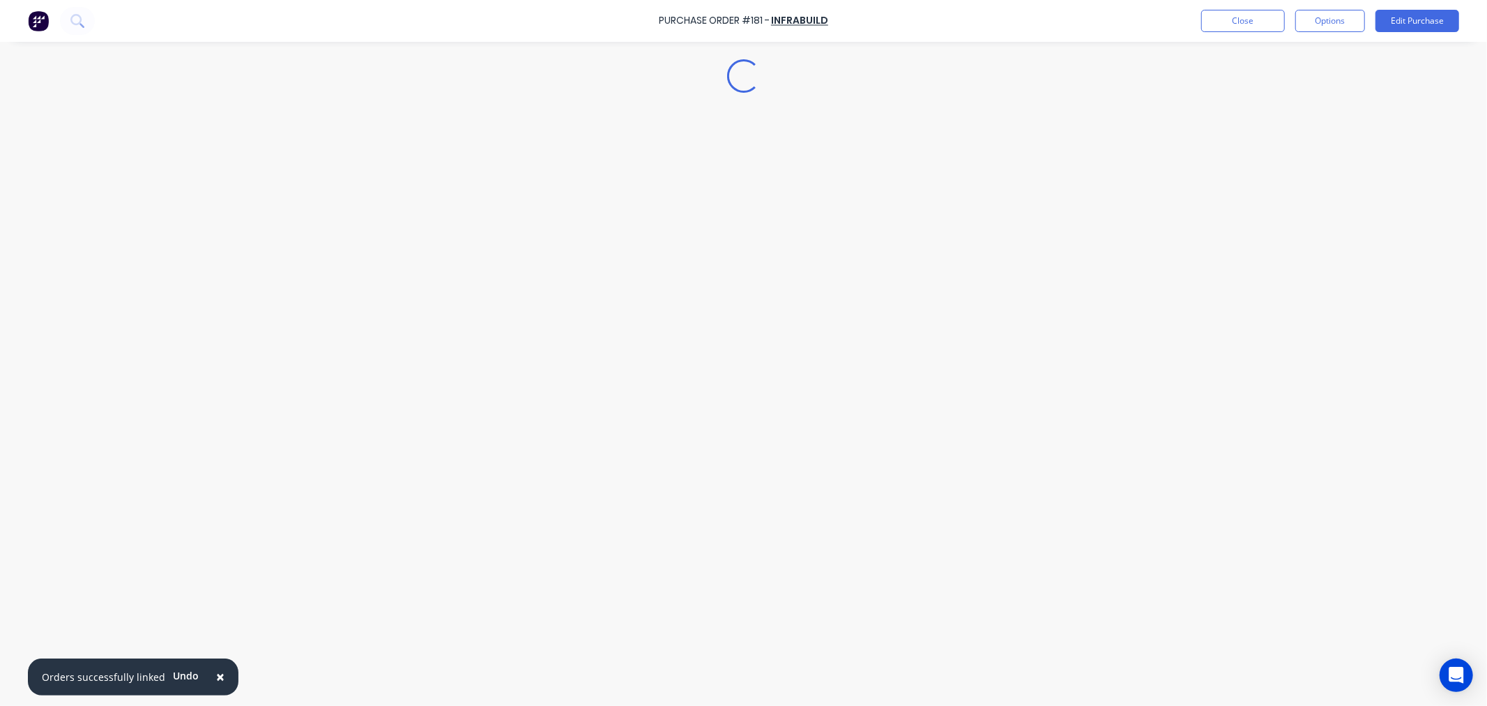
type textarea "x"
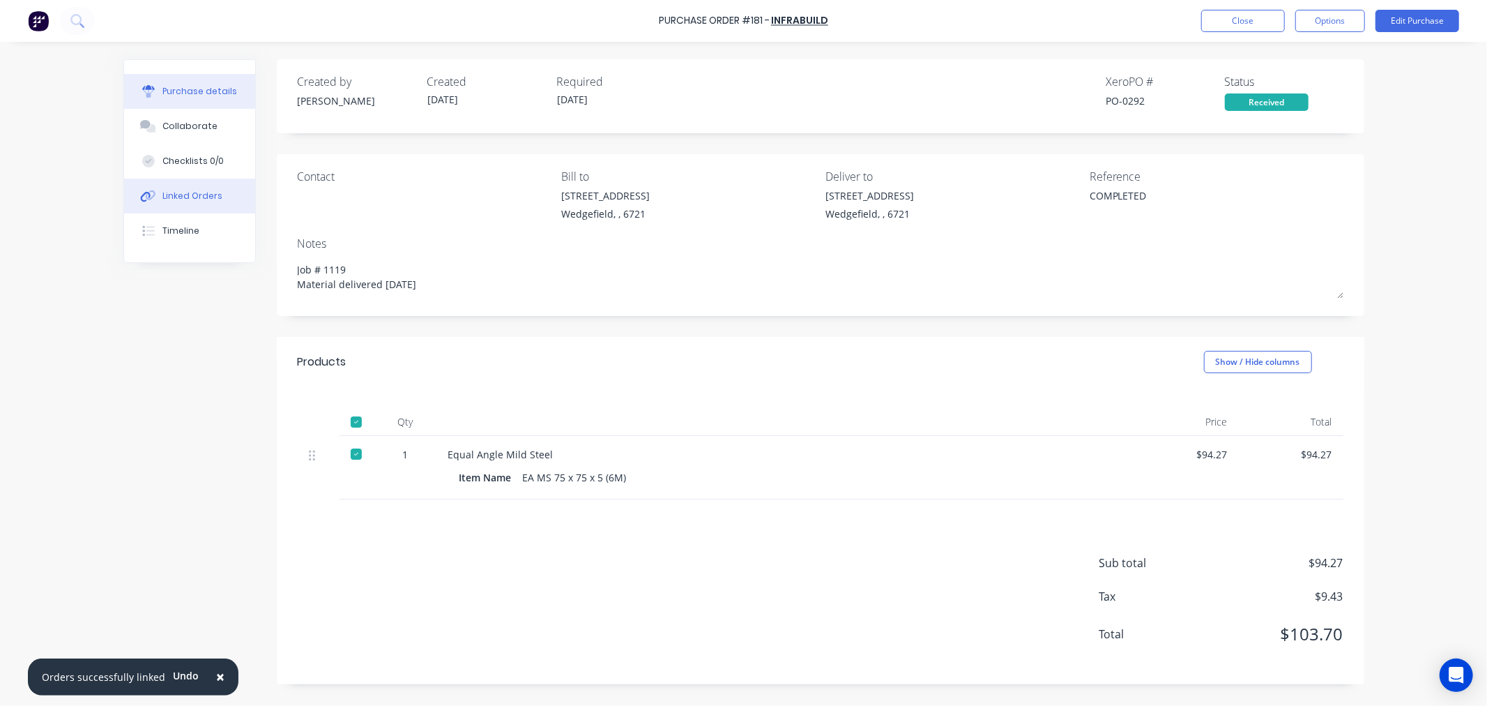
click at [192, 190] on div "Linked Orders" at bounding box center [192, 196] width 60 height 13
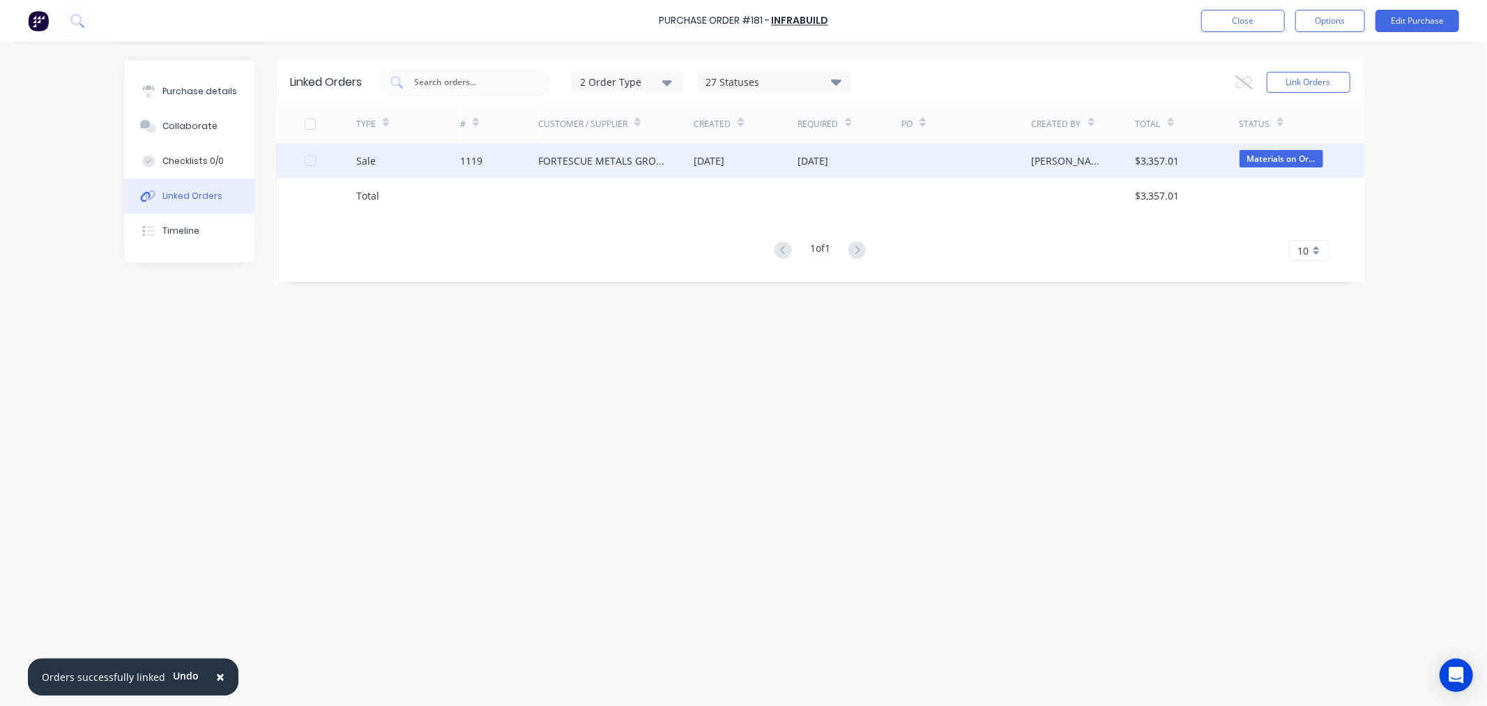
click at [476, 159] on div "1119" at bounding box center [471, 160] width 22 height 15
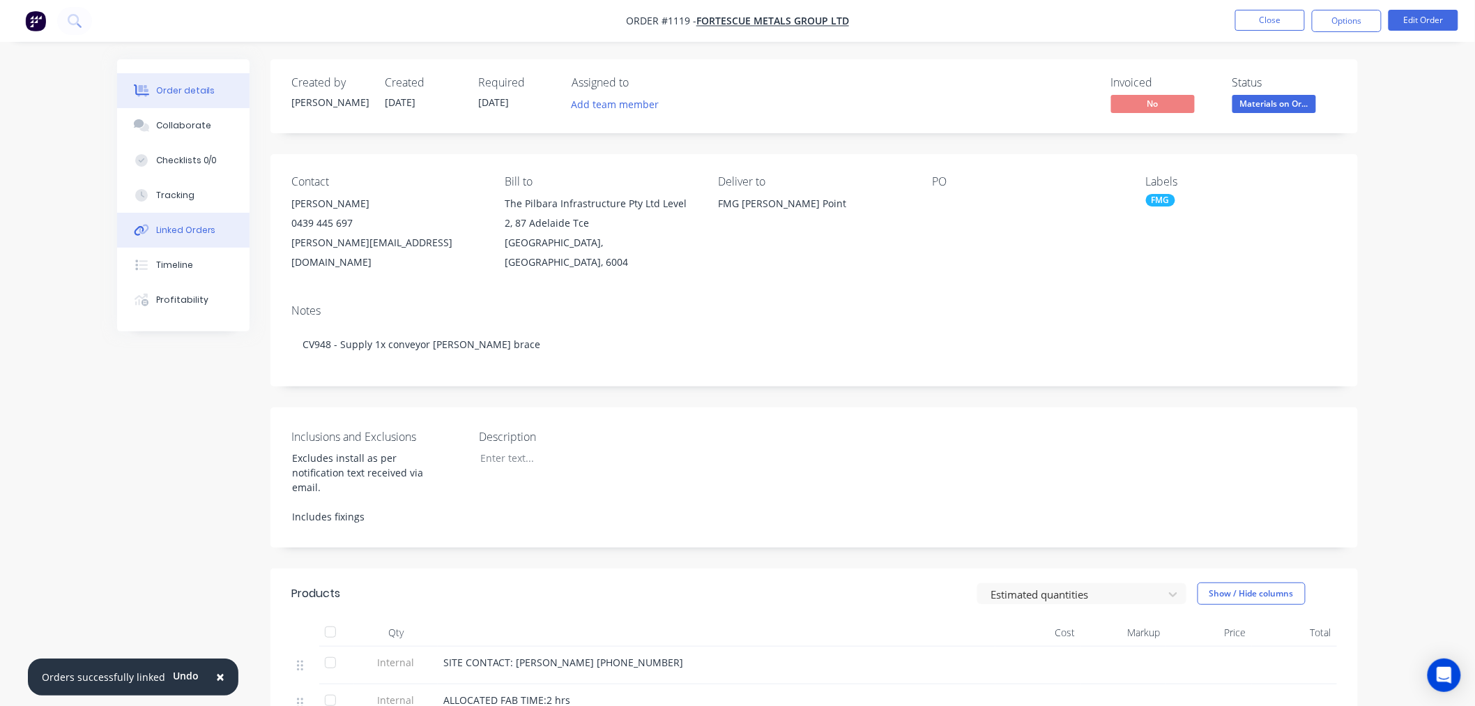
click at [178, 234] on div "Linked Orders" at bounding box center [186, 230] width 60 height 13
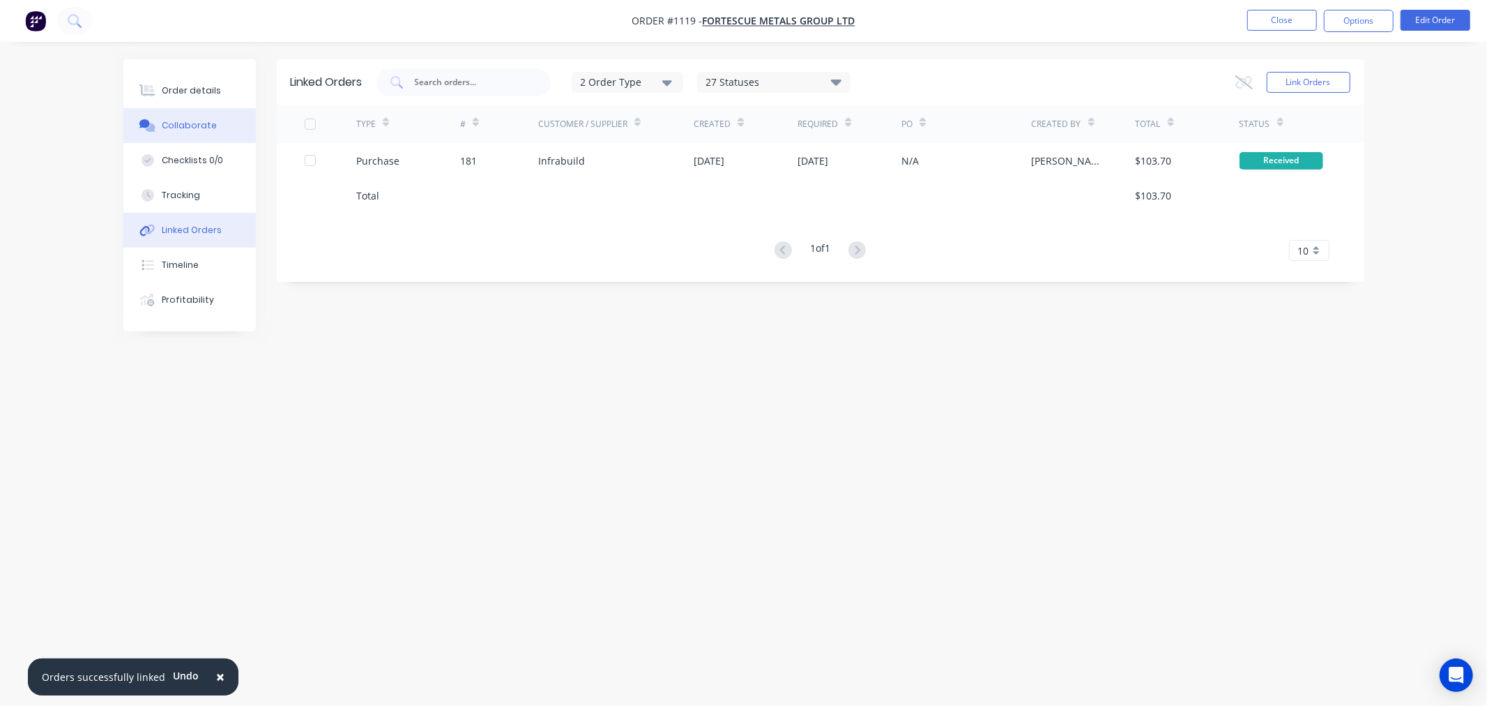
click at [192, 124] on div "Collaborate" at bounding box center [189, 125] width 55 height 13
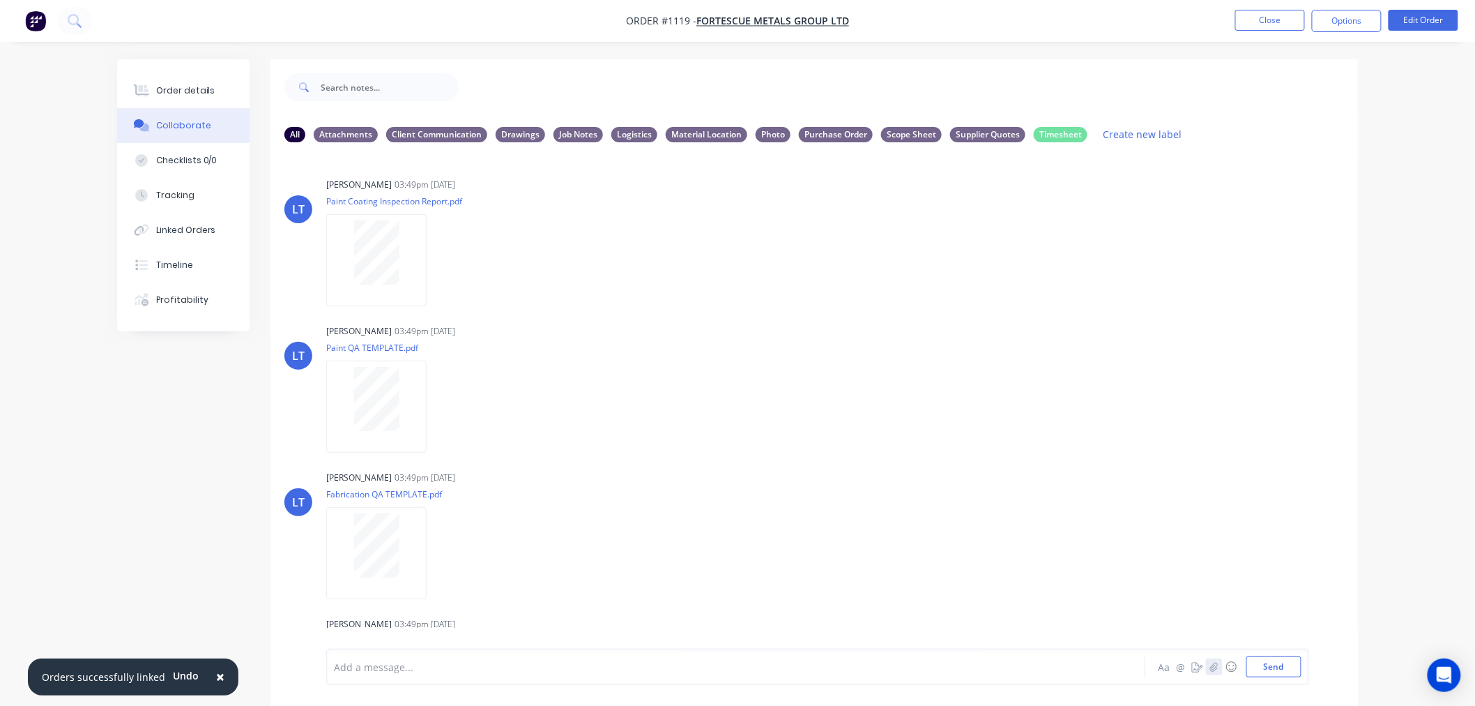
click at [1212, 670] on icon "button" at bounding box center [1215, 667] width 8 height 10
click at [1270, 665] on button "Send" at bounding box center [1274, 666] width 55 height 21
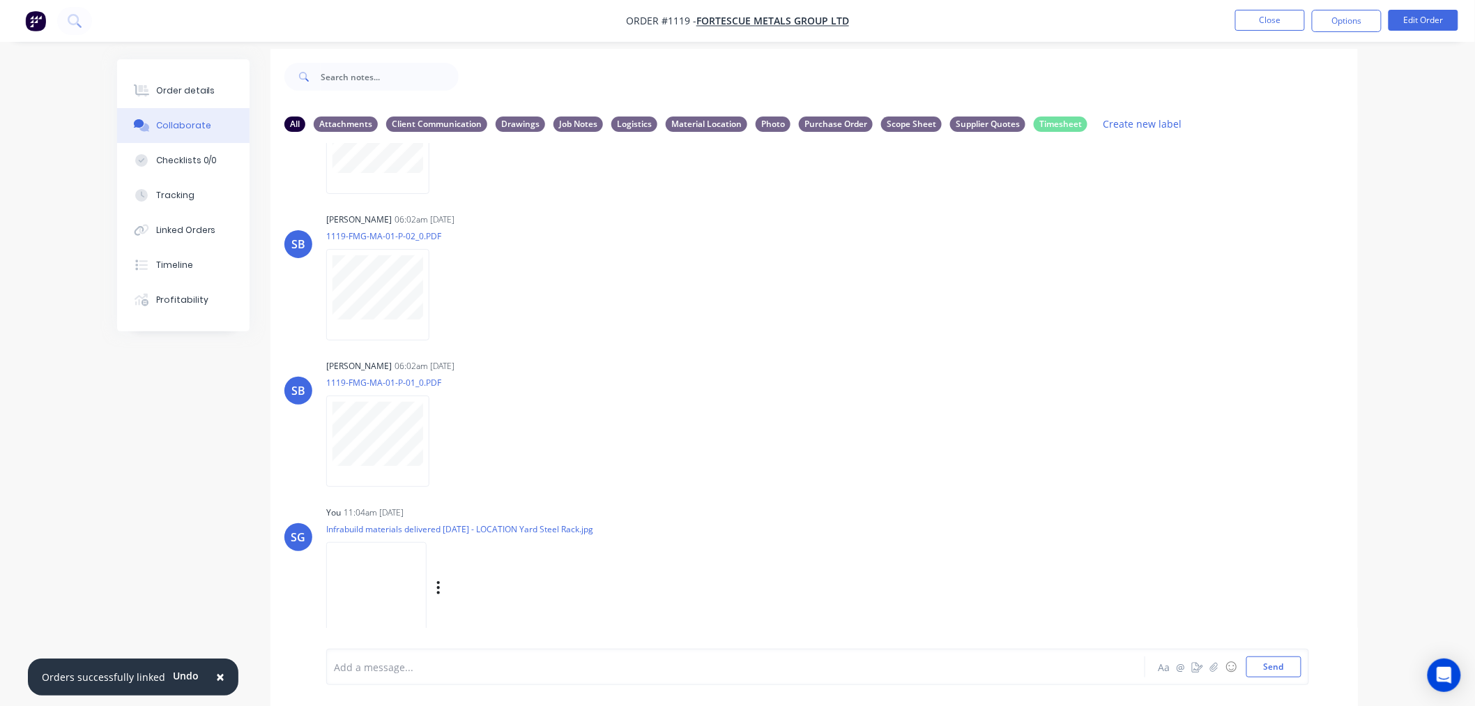
scroll to position [22, 0]
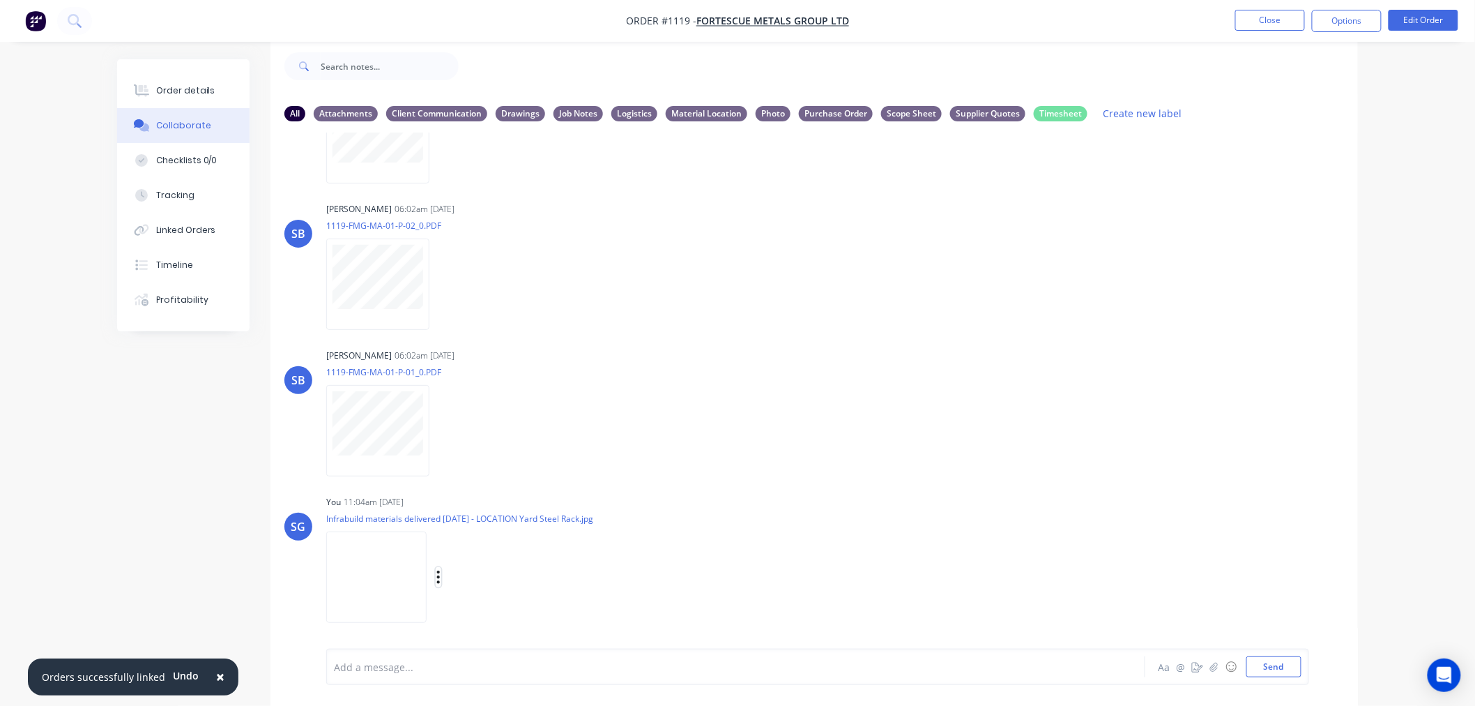
click at [439, 575] on icon "button" at bounding box center [438, 576] width 3 height 13
click at [471, 549] on button "Labels" at bounding box center [530, 546] width 157 height 31
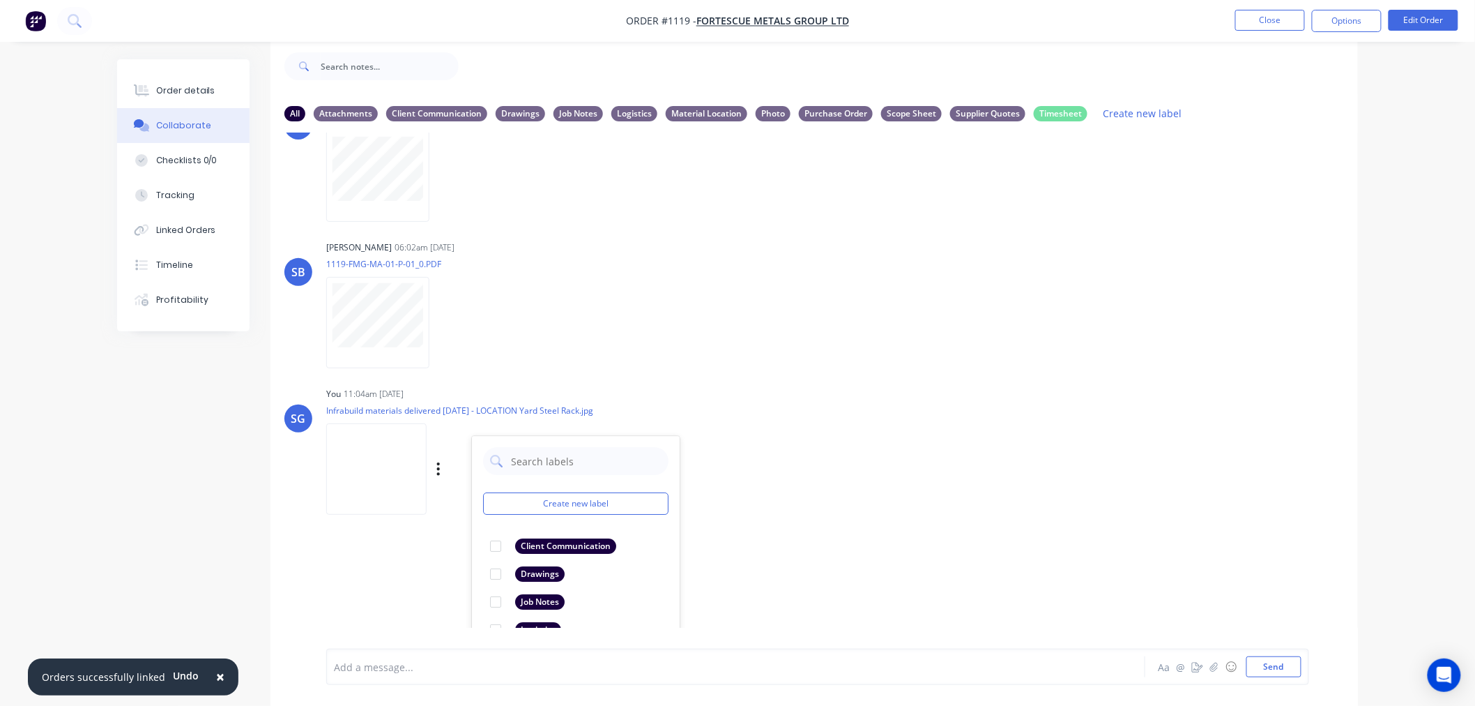
scroll to position [1272, 0]
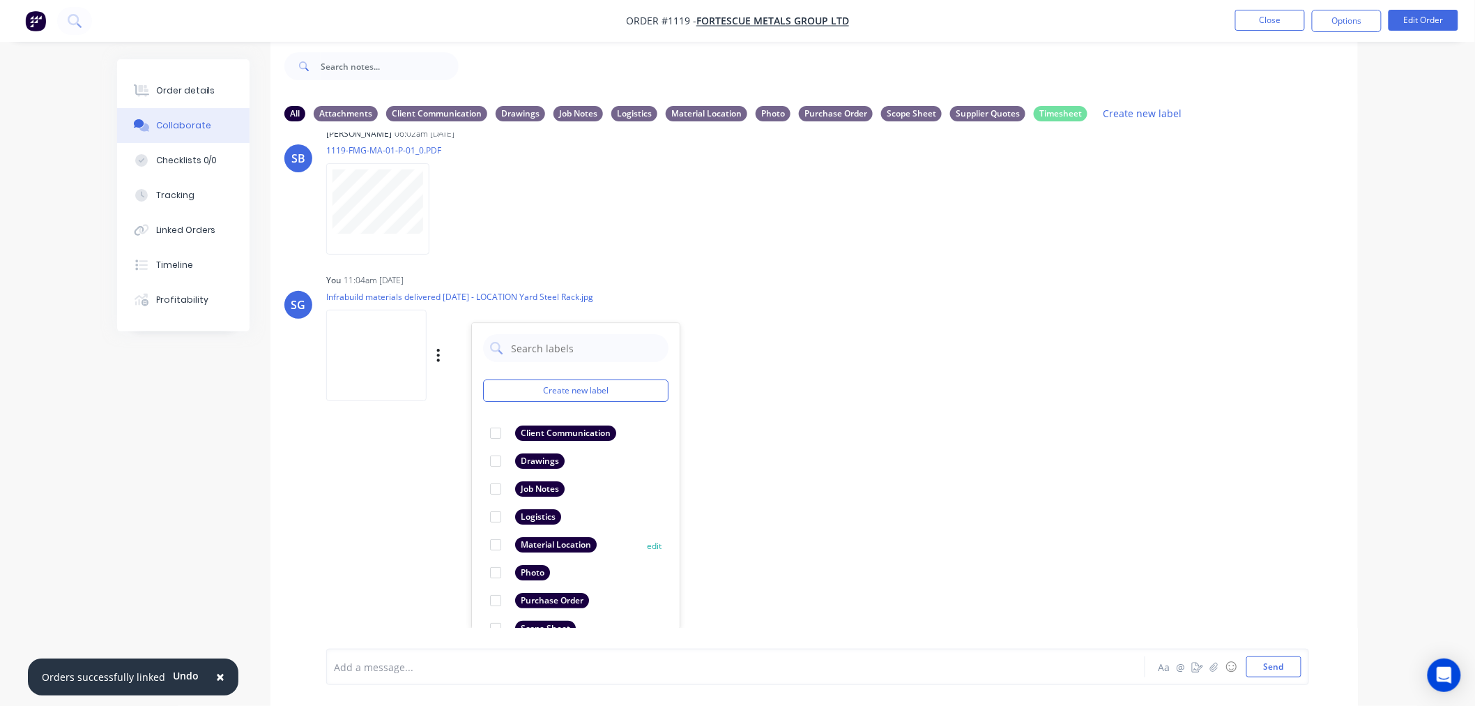
click at [491, 545] on div at bounding box center [496, 545] width 28 height 28
click at [466, 664] on div at bounding box center [697, 667] width 725 height 15
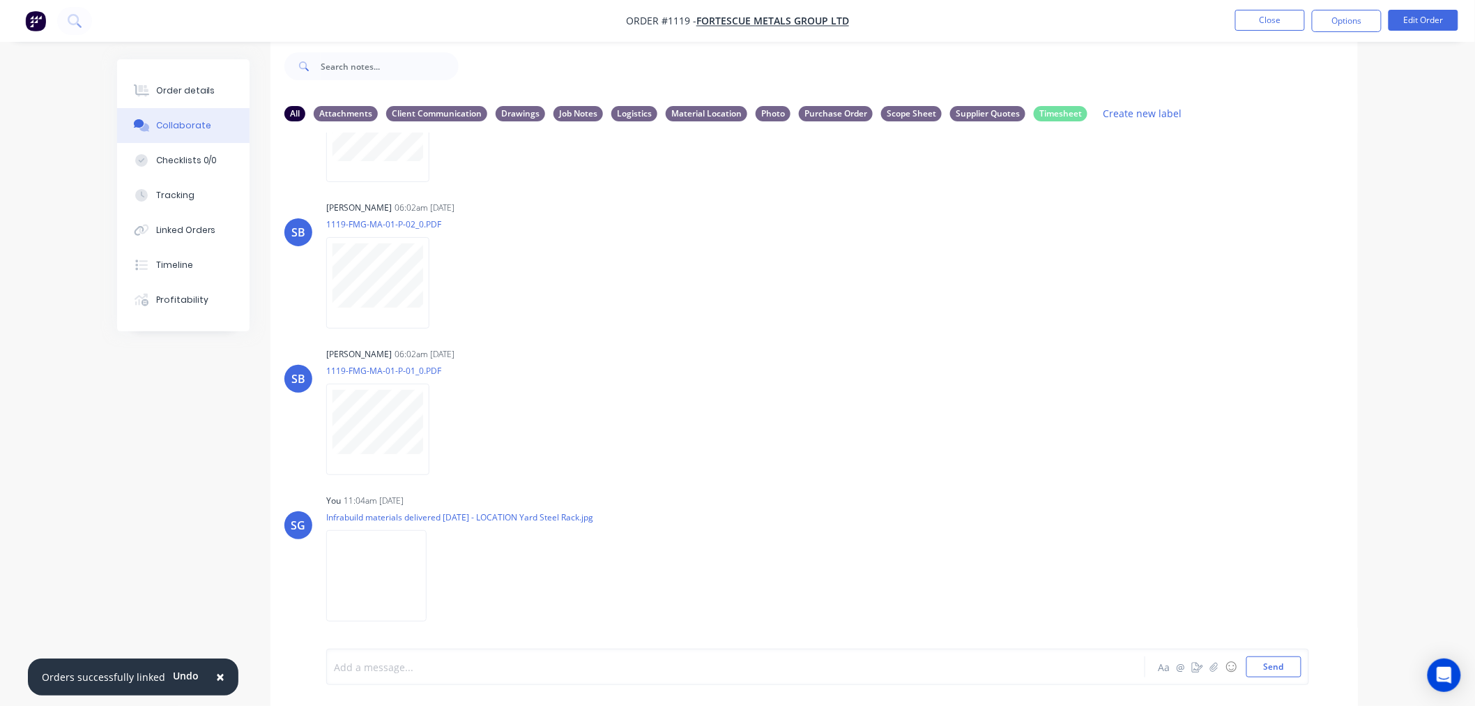
scroll to position [1051, 0]
click at [204, 234] on div "Linked Orders" at bounding box center [186, 230] width 60 height 13
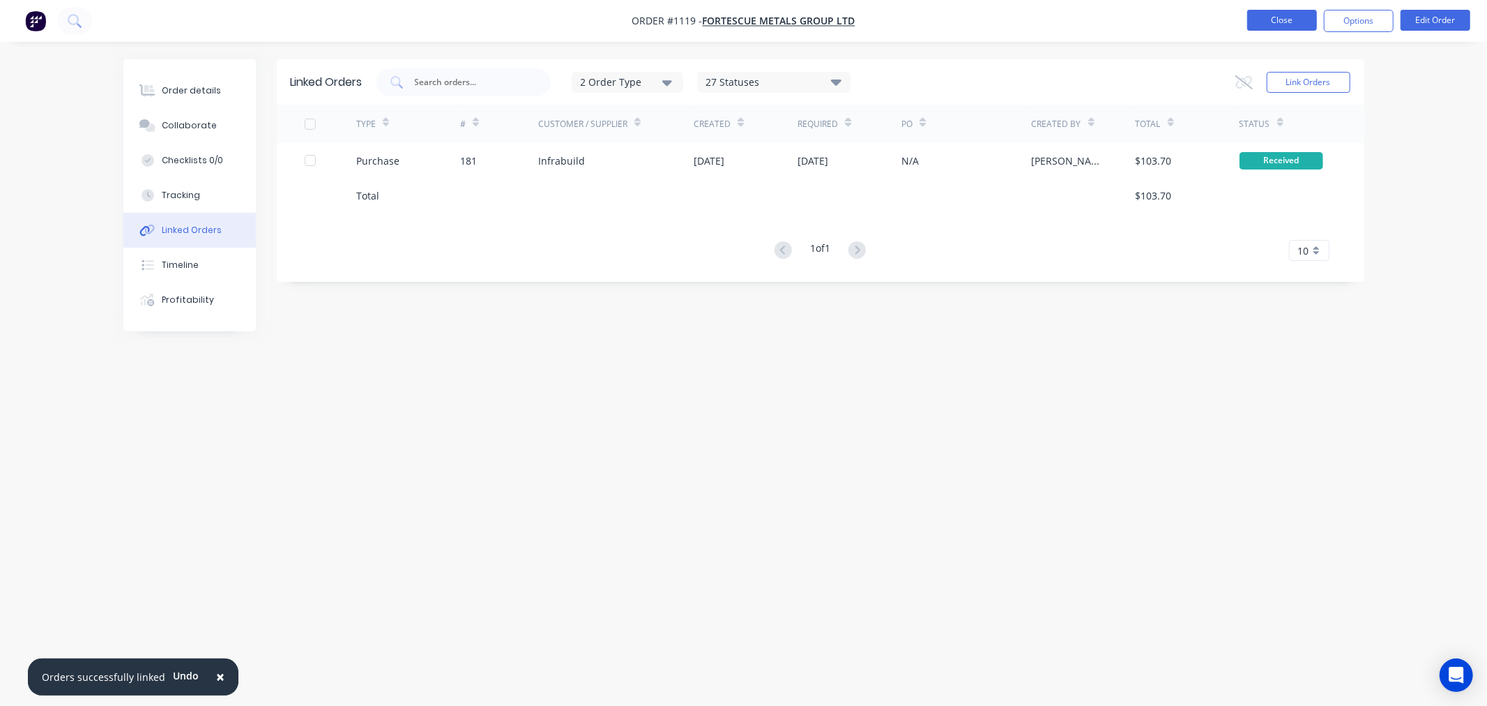
click at [1290, 21] on button "Close" at bounding box center [1282, 20] width 70 height 21
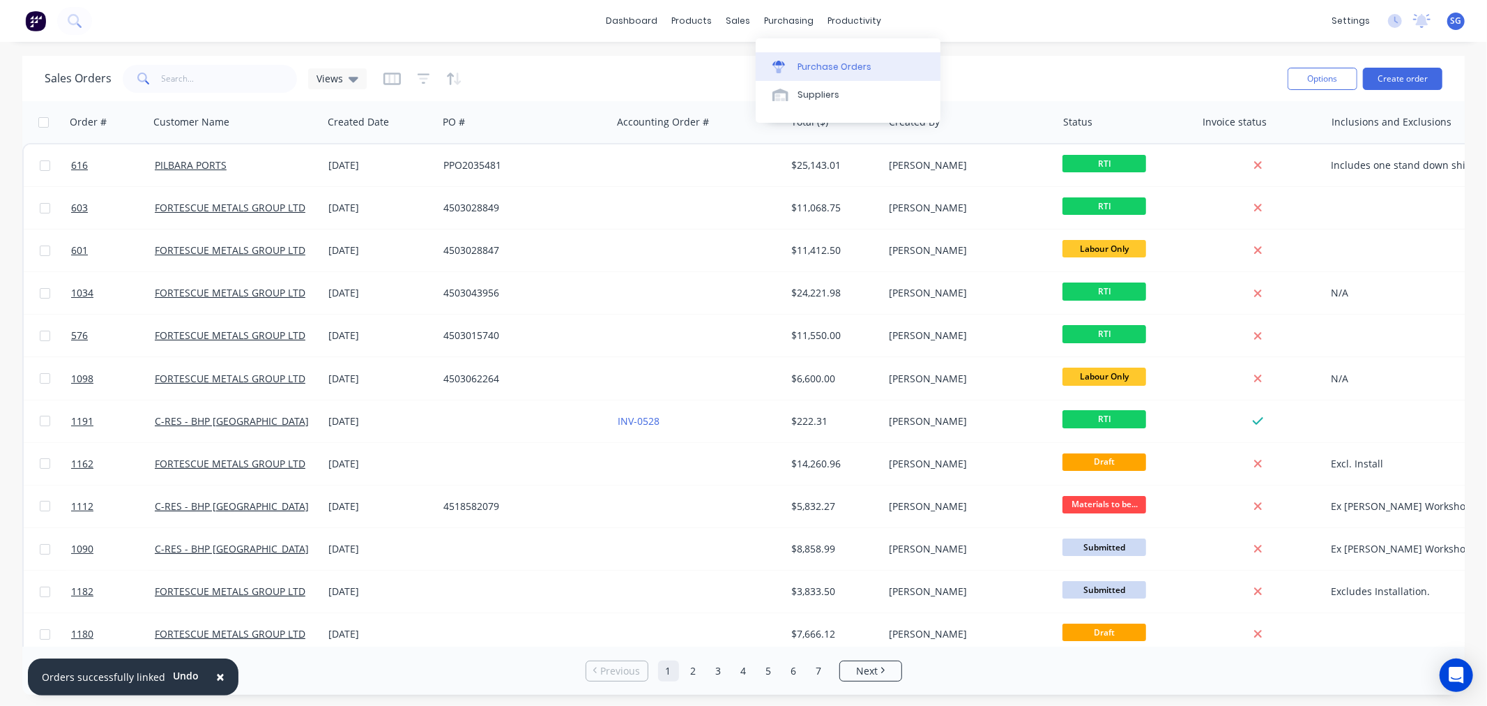
click at [812, 61] on div "Purchase Orders" at bounding box center [835, 67] width 74 height 13
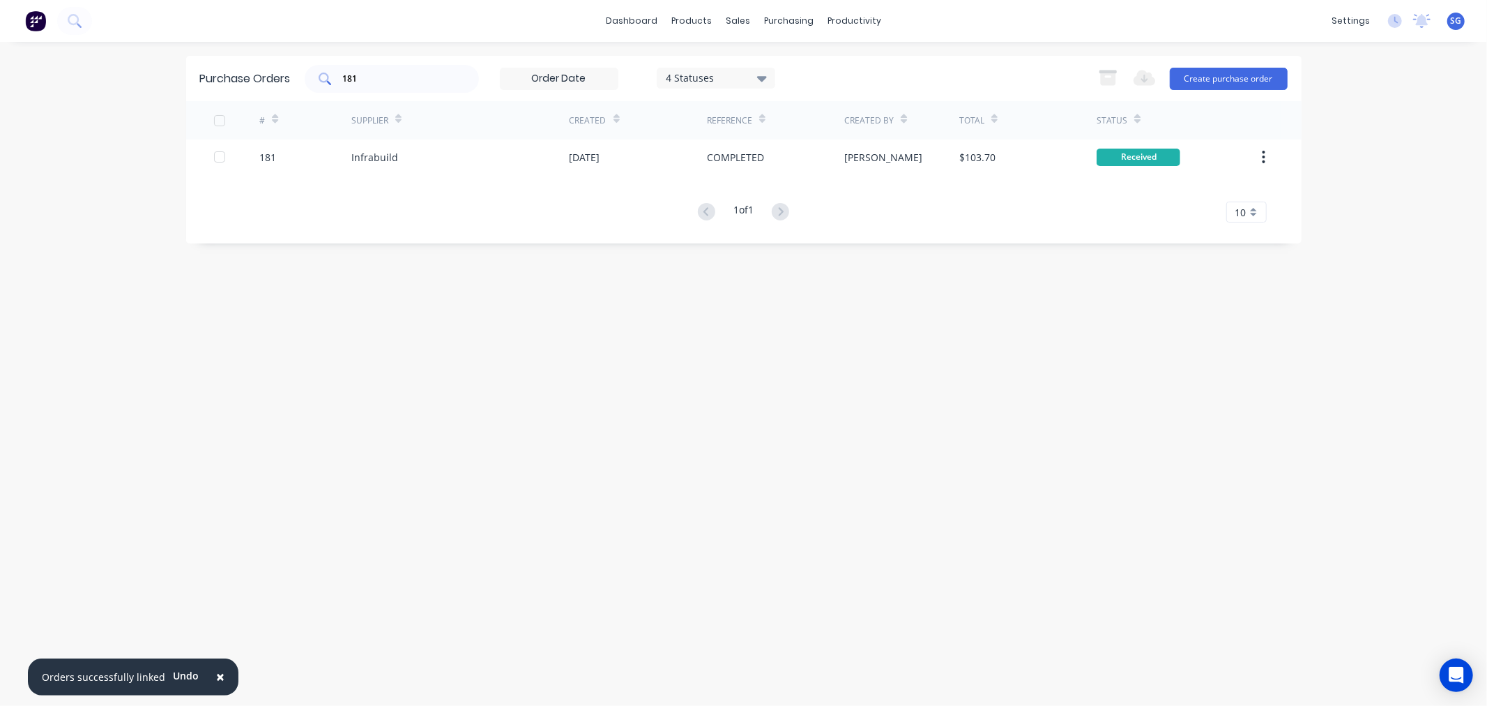
click at [359, 77] on input "181" at bounding box center [400, 79] width 116 height 14
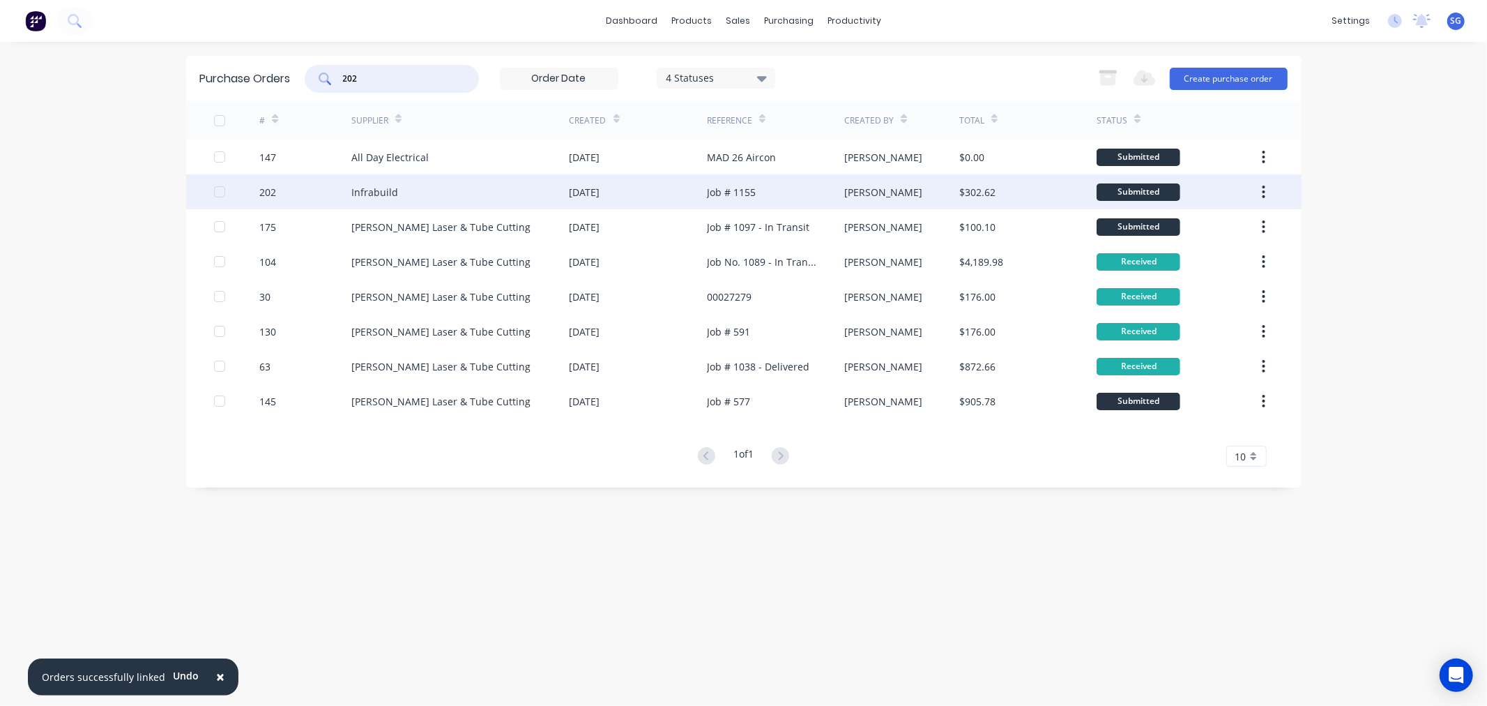
type input "202"
click at [364, 194] on div "Infrabuild" at bounding box center [374, 192] width 47 height 15
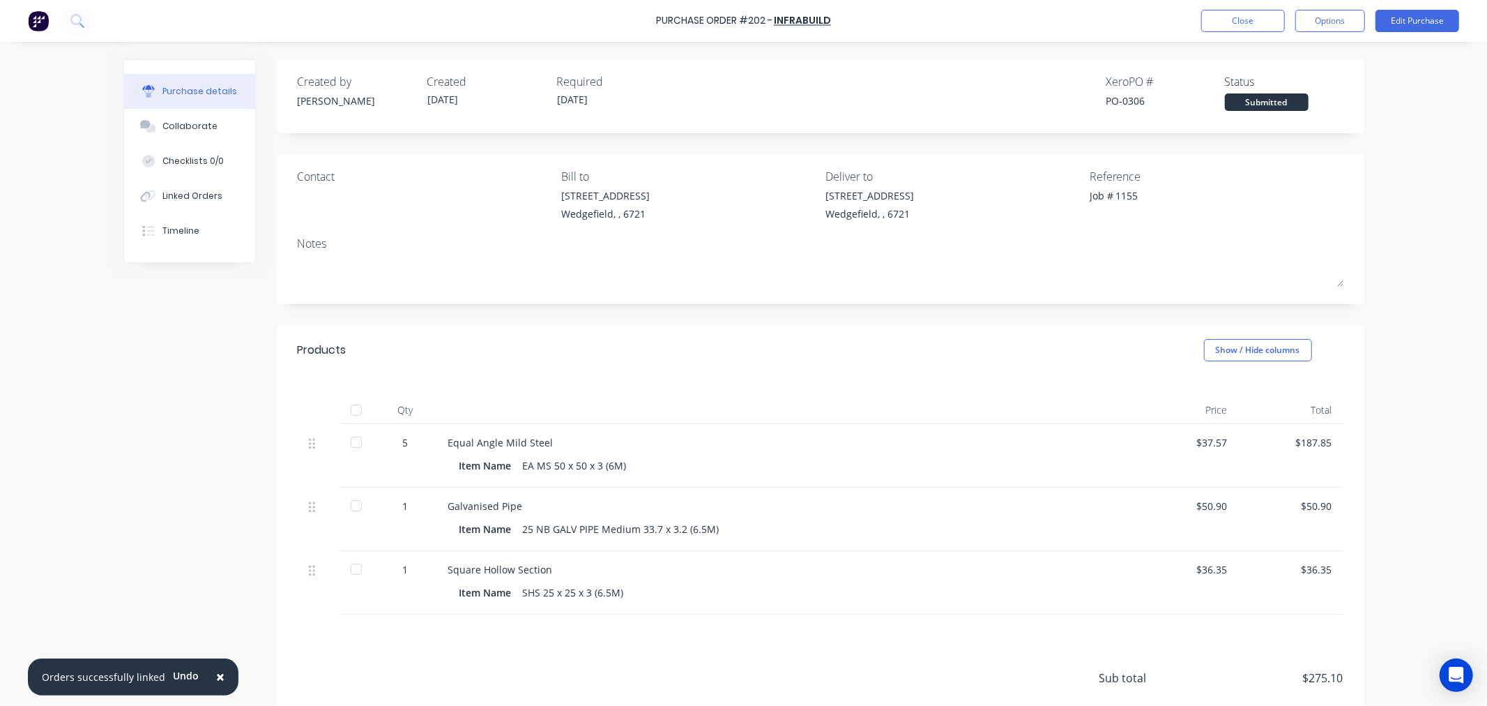
click at [351, 413] on div at bounding box center [356, 410] width 28 height 28
click at [1397, 19] on button "Edit Purchase" at bounding box center [1418, 21] width 84 height 22
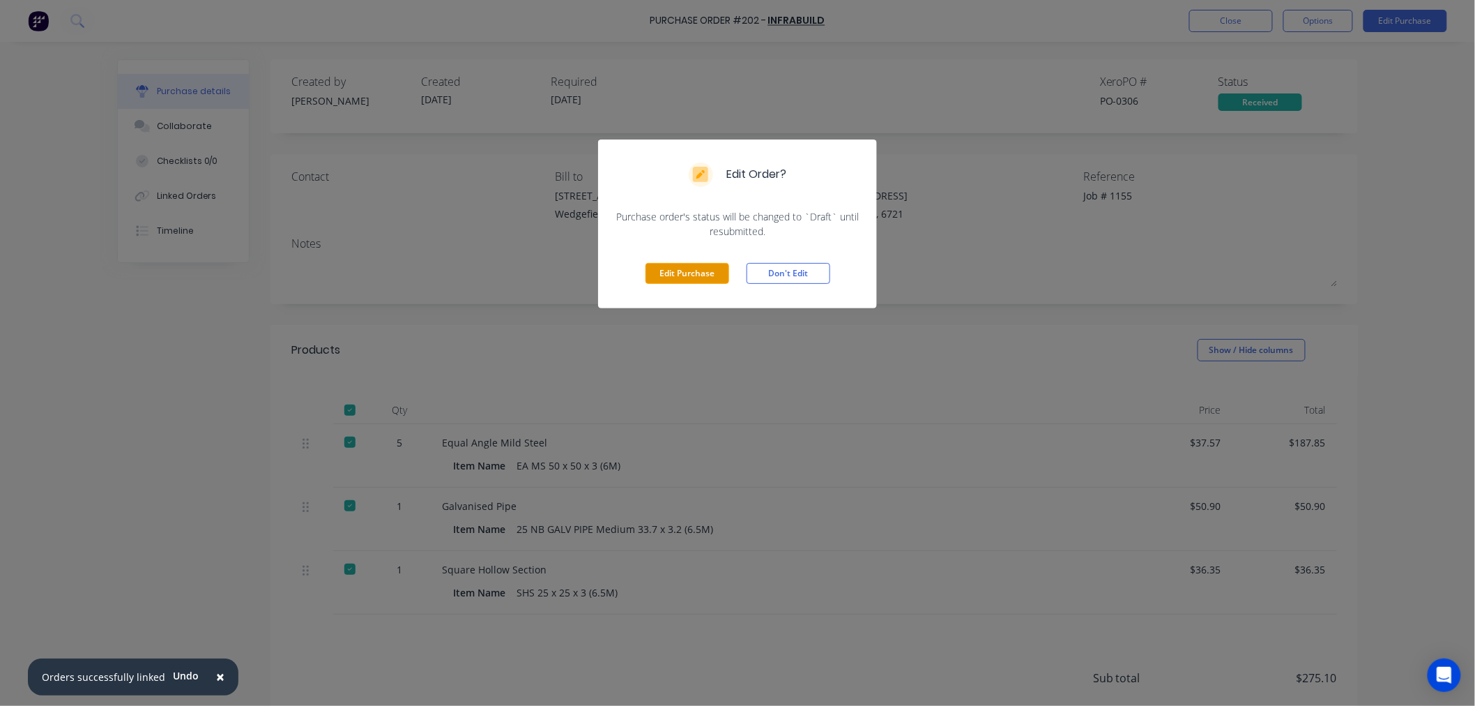
click at [664, 268] on button "Edit Purchase" at bounding box center [688, 273] width 84 height 21
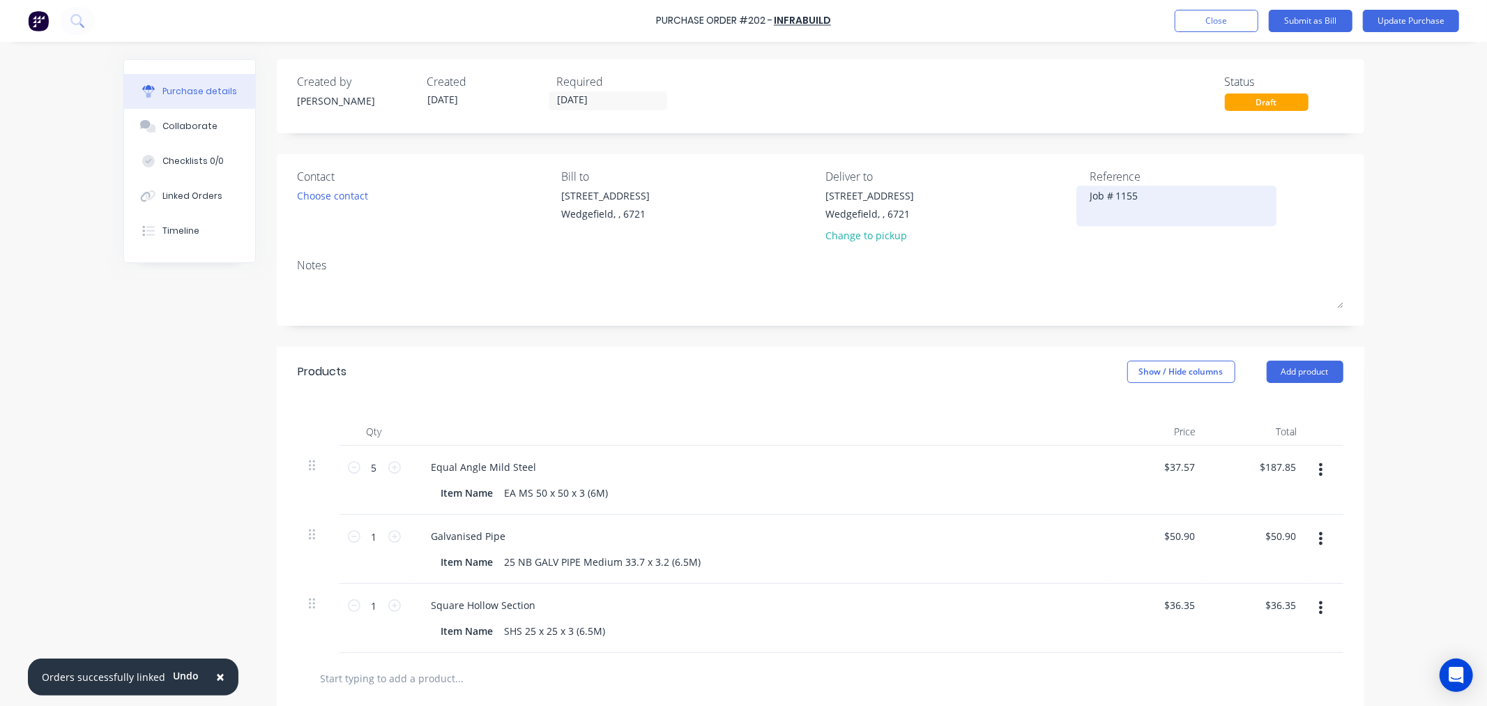
type textarea "x"
drag, startPoint x: 1167, startPoint y: 202, endPoint x: 978, endPoint y: 208, distance: 189.7
click at [978, 208] on div "Contact Choose contact Bill to 20 Munda Way Wedgefield, , 6721 Deliver to 20 Mu…" at bounding box center [821, 209] width 1046 height 82
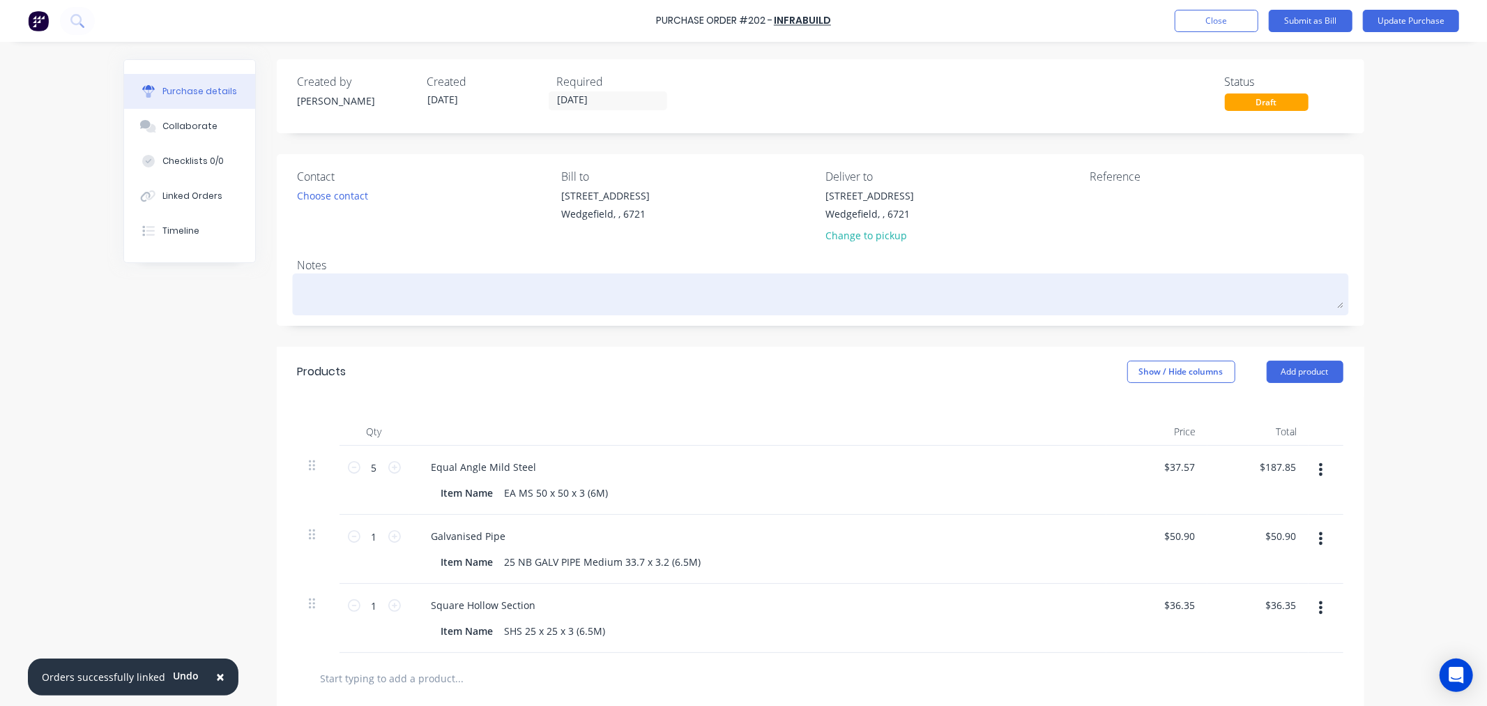
type textarea "x"
click at [347, 291] on textarea at bounding box center [821, 292] width 1046 height 31
paste textarea "Job # 1155"
type textarea "x"
type textarea "Job # 1155"
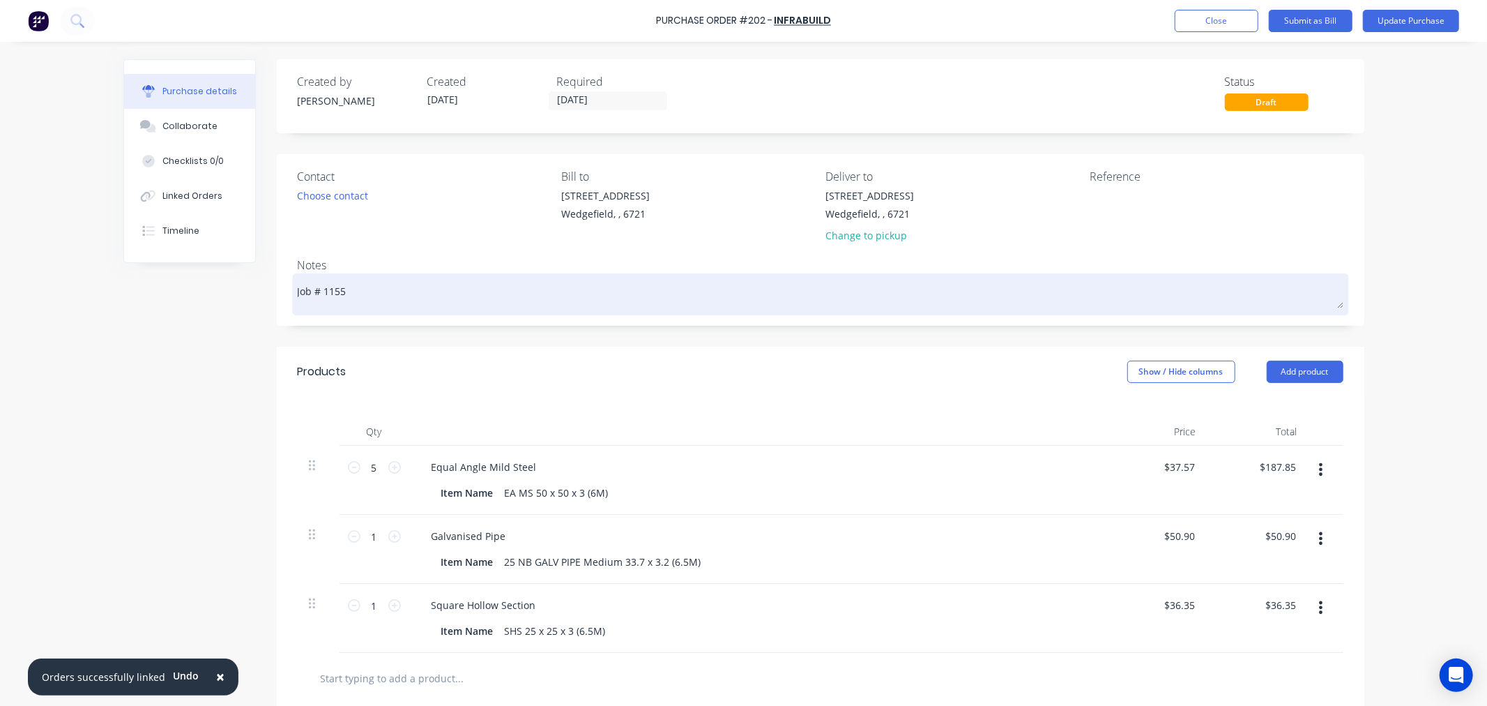
type textarea "x"
type textarea "Job # 1155"
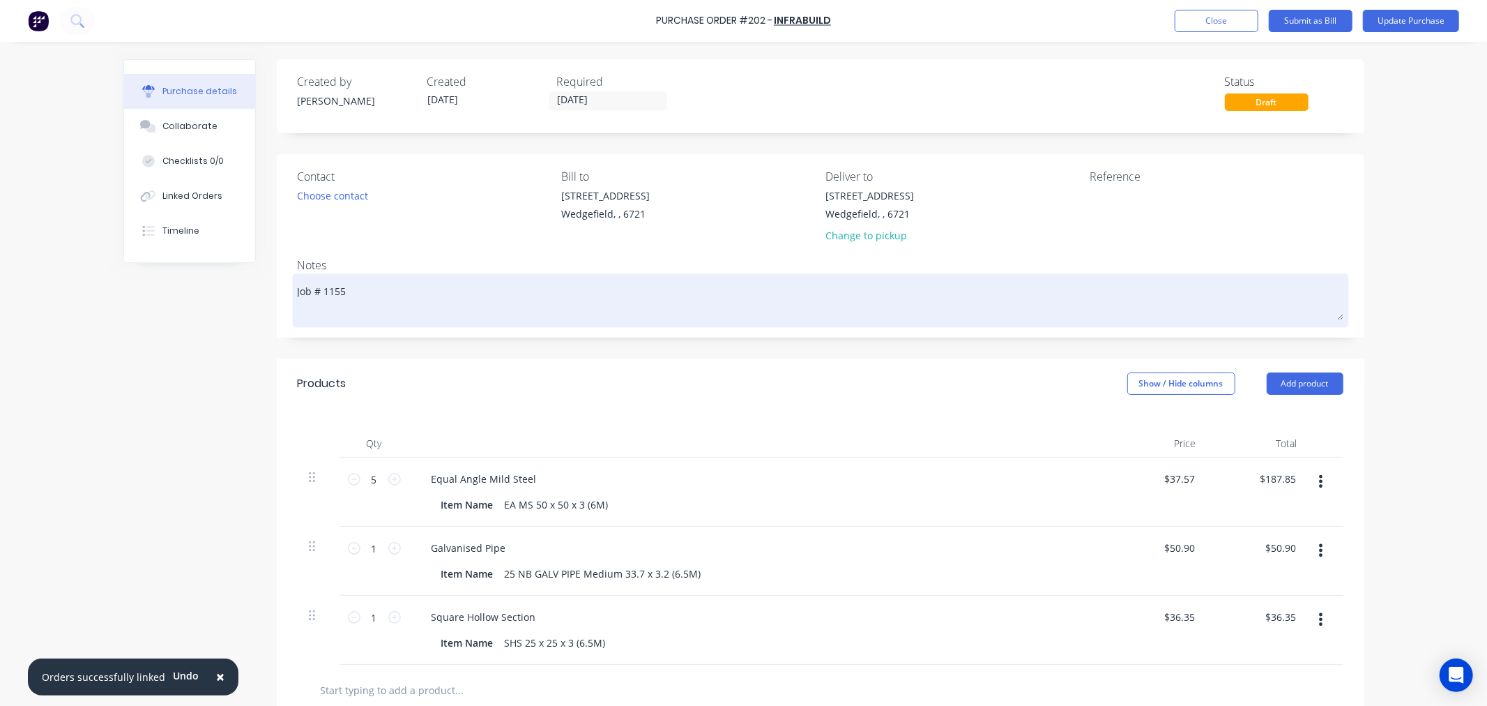
type textarea "x"
type textarea "Job # 1155 A"
type textarea "x"
type textarea "Job # 1155 Al"
type textarea "x"
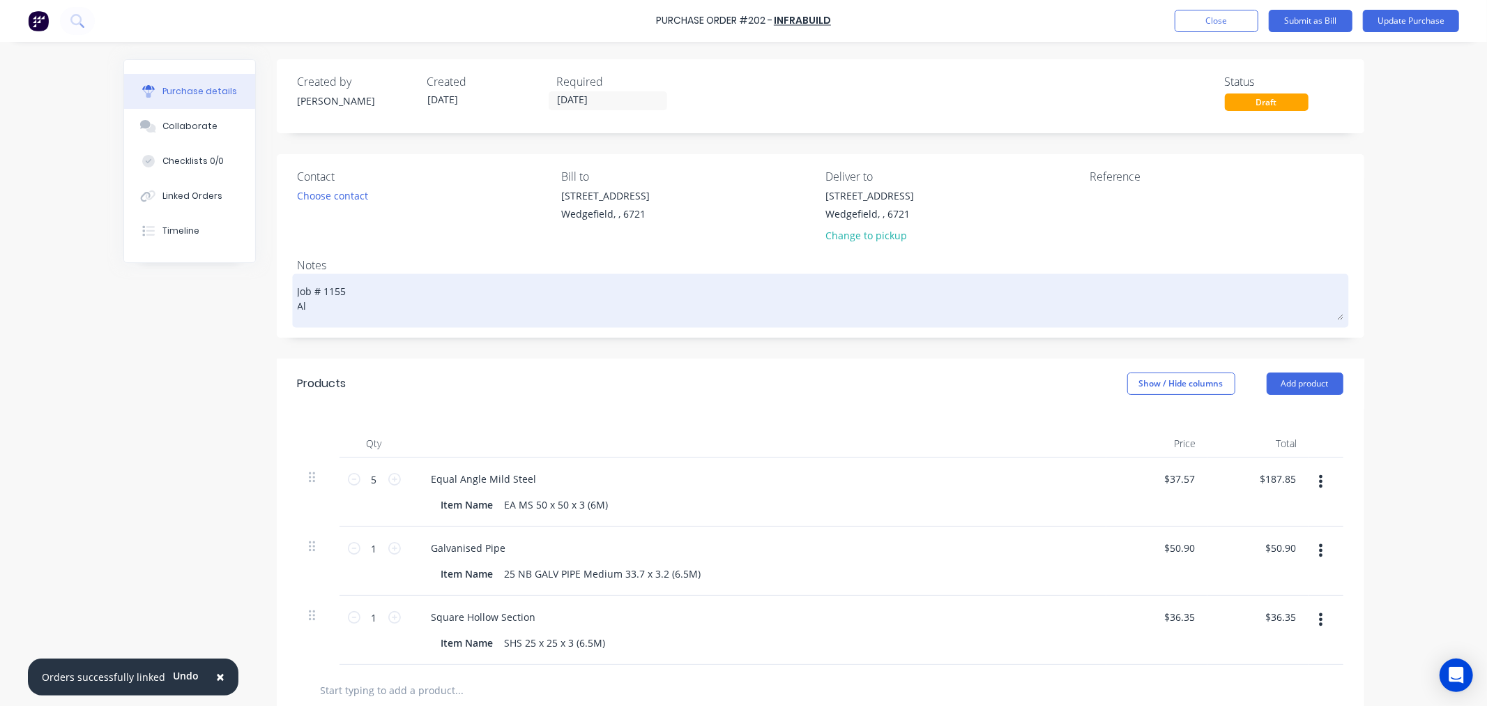
type textarea "Job # 1155 All"
type textarea "x"
type textarea "Job # 1155 All"
type textarea "x"
type textarea "Job # 1155 All m"
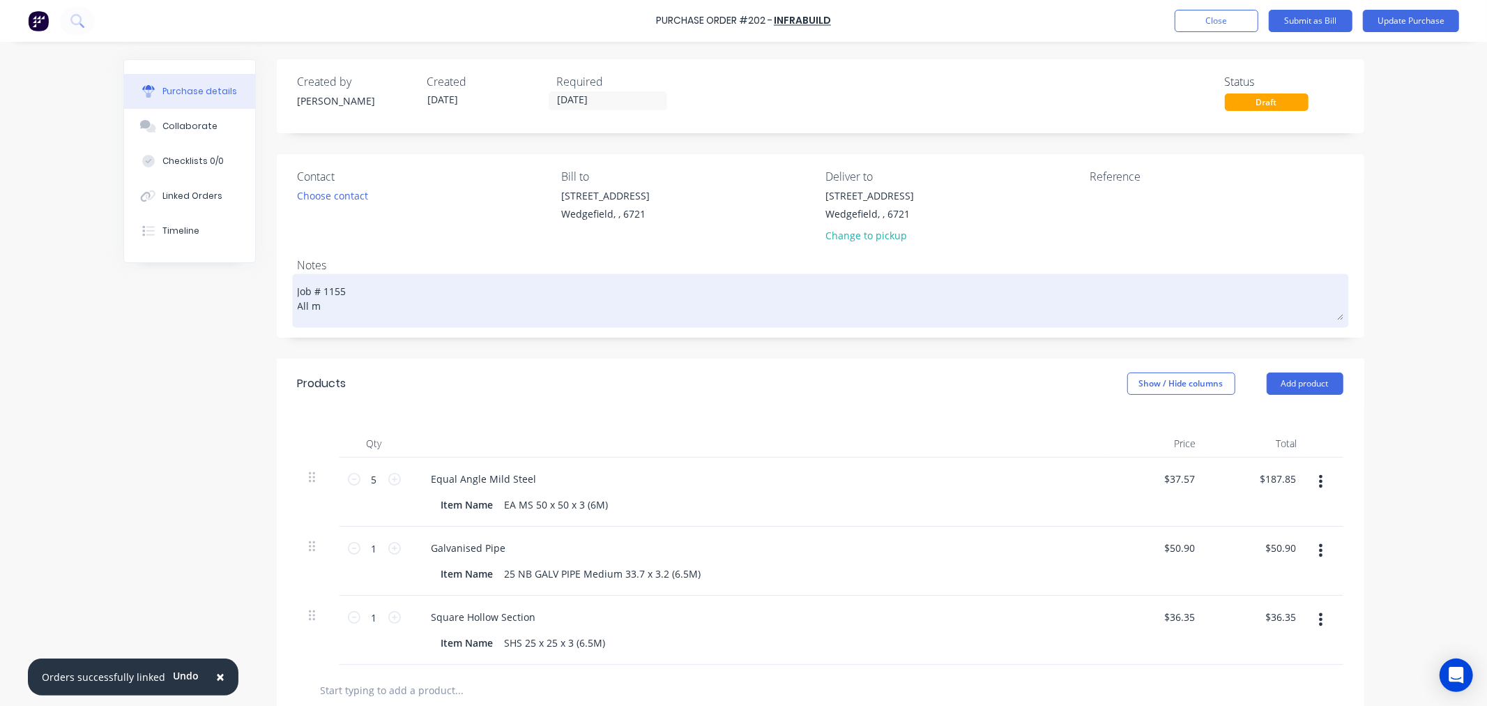
type textarea "x"
type textarea "Job # 1155 All ma"
type textarea "x"
type textarea "Job # 1155 All mat"
type textarea "x"
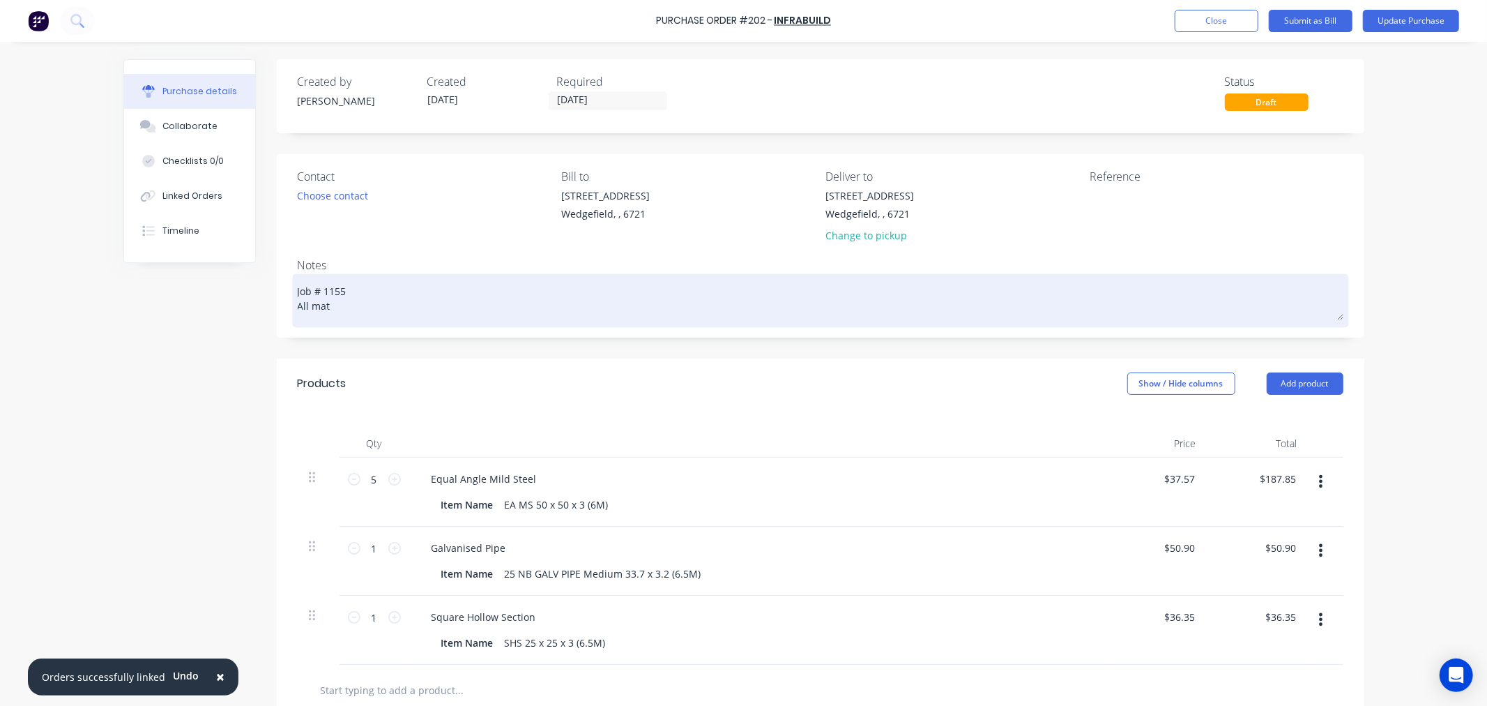
type textarea "Job # 1155 All mate"
type textarea "x"
type textarea "Job # 1155 All mater"
type textarea "x"
type textarea "Job # 1155 All materi"
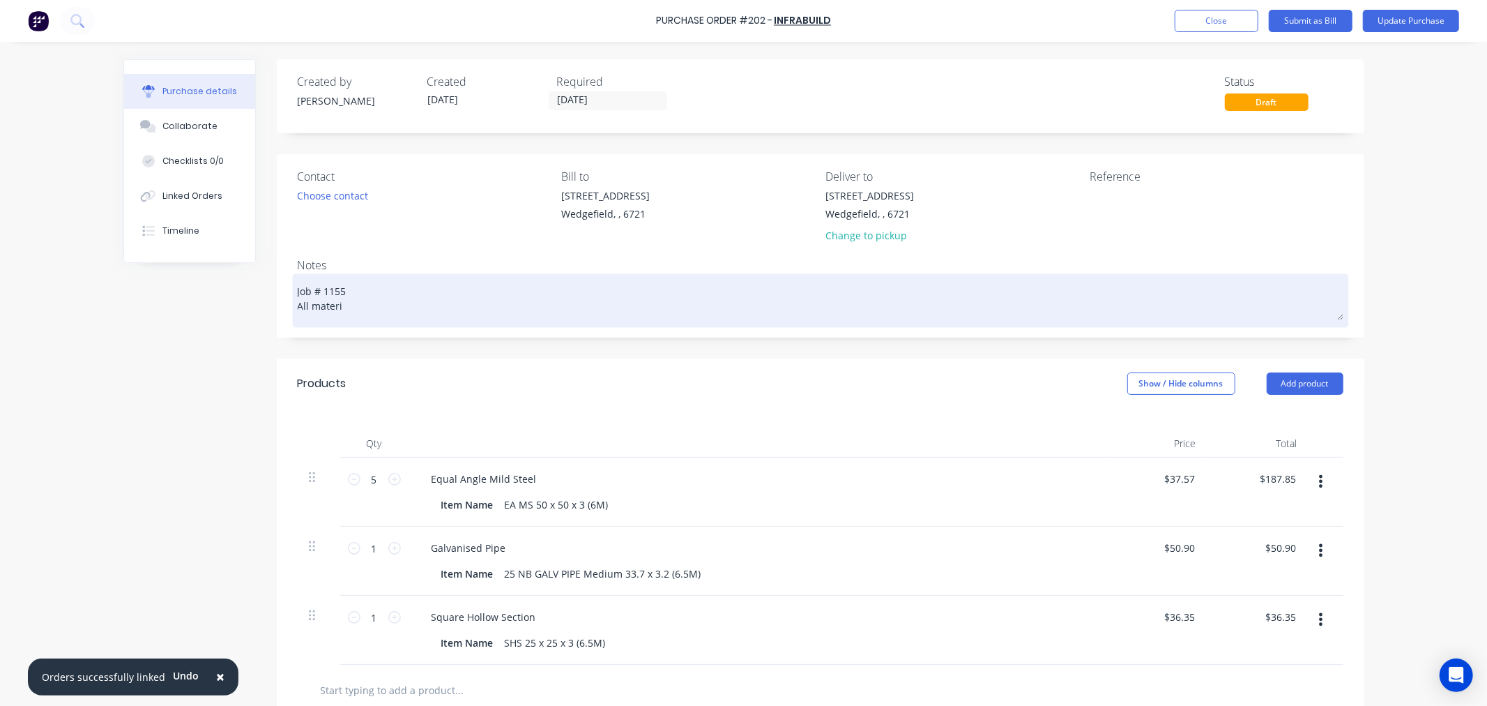
type textarea "x"
type textarea "Job # 1155 All materia"
type textarea "x"
type textarea "Job # 1155 All material"
type textarea "x"
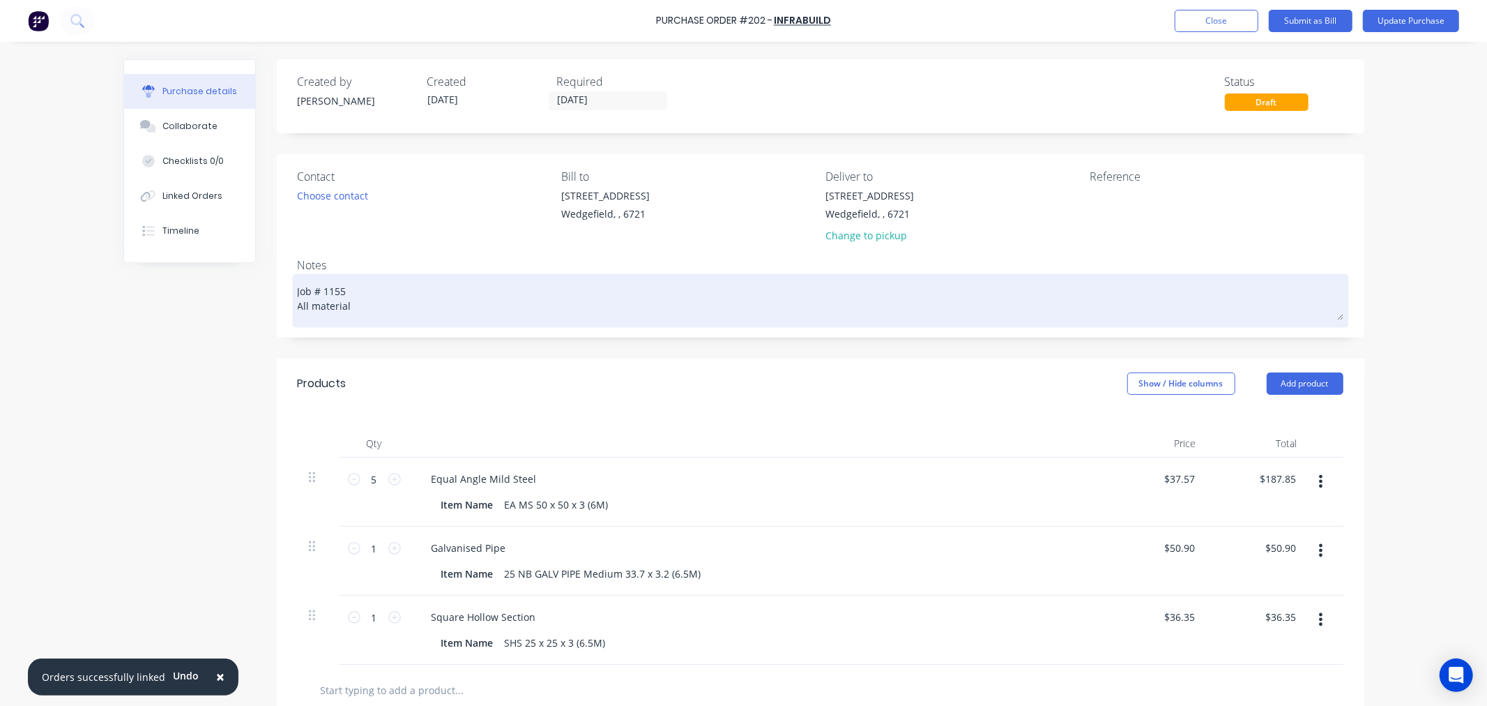
type textarea "Job # 1155 All material"
type textarea "x"
type textarea "Job # 1155 All material d"
type textarea "x"
type textarea "Job # 1155 All material de"
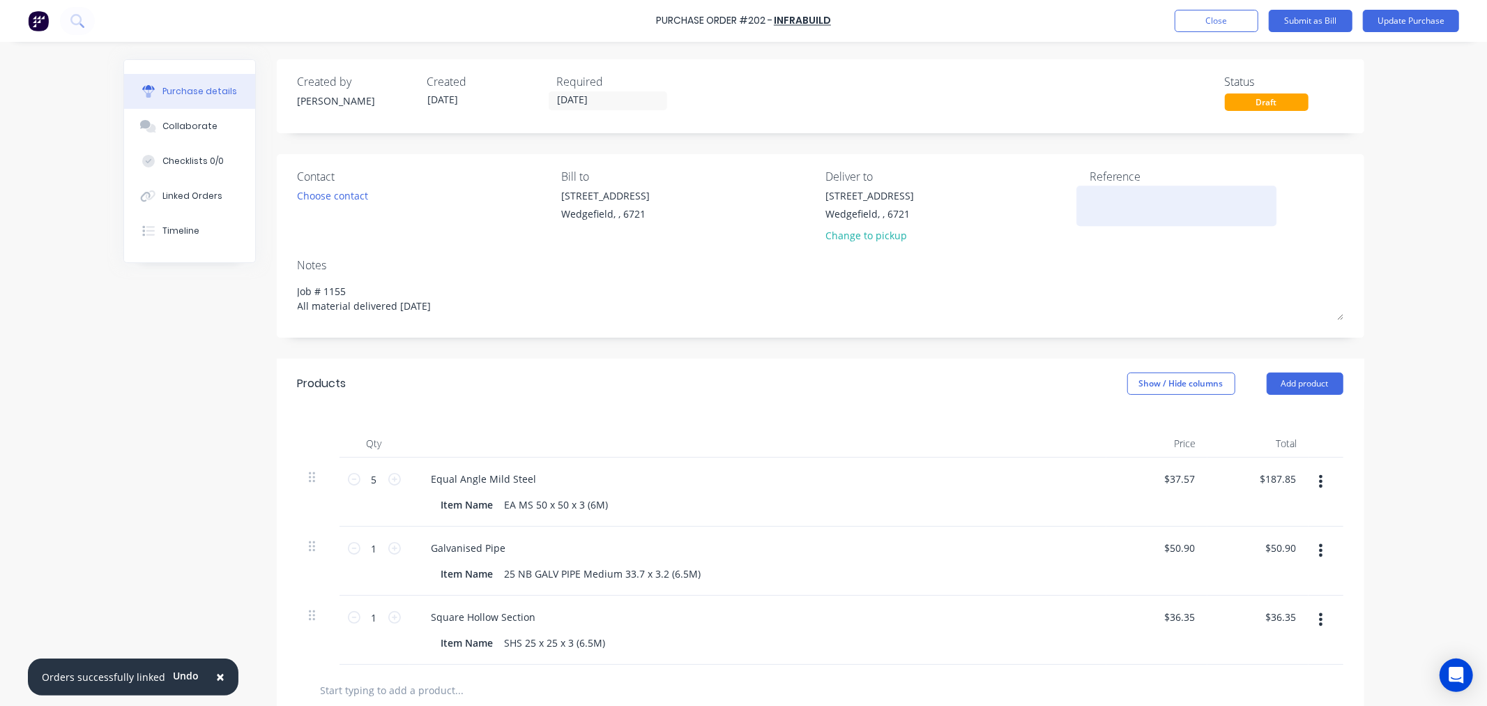
click at [1107, 210] on textarea at bounding box center [1177, 203] width 174 height 31
click at [1402, 25] on button "Update Purchase" at bounding box center [1411, 21] width 96 height 22
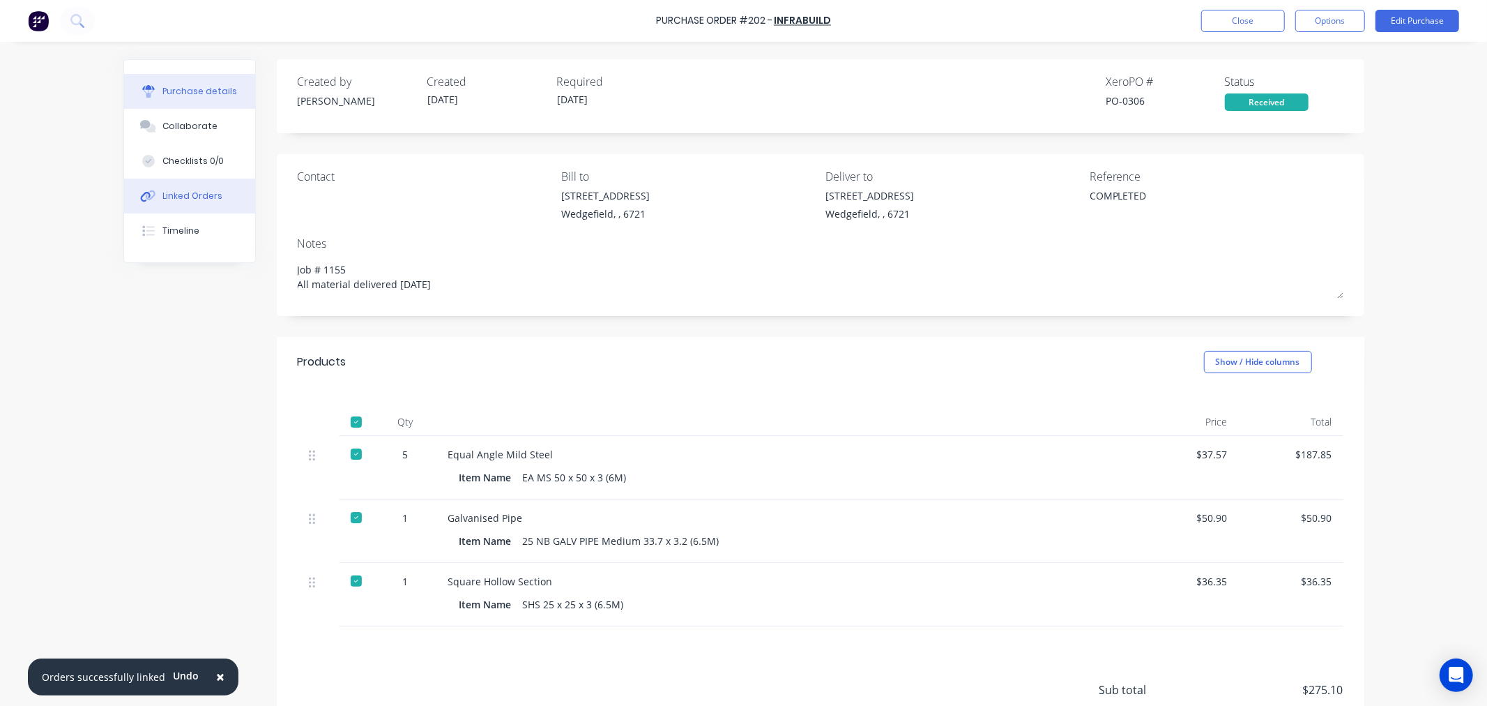
click at [177, 197] on div "Linked Orders" at bounding box center [192, 196] width 60 height 13
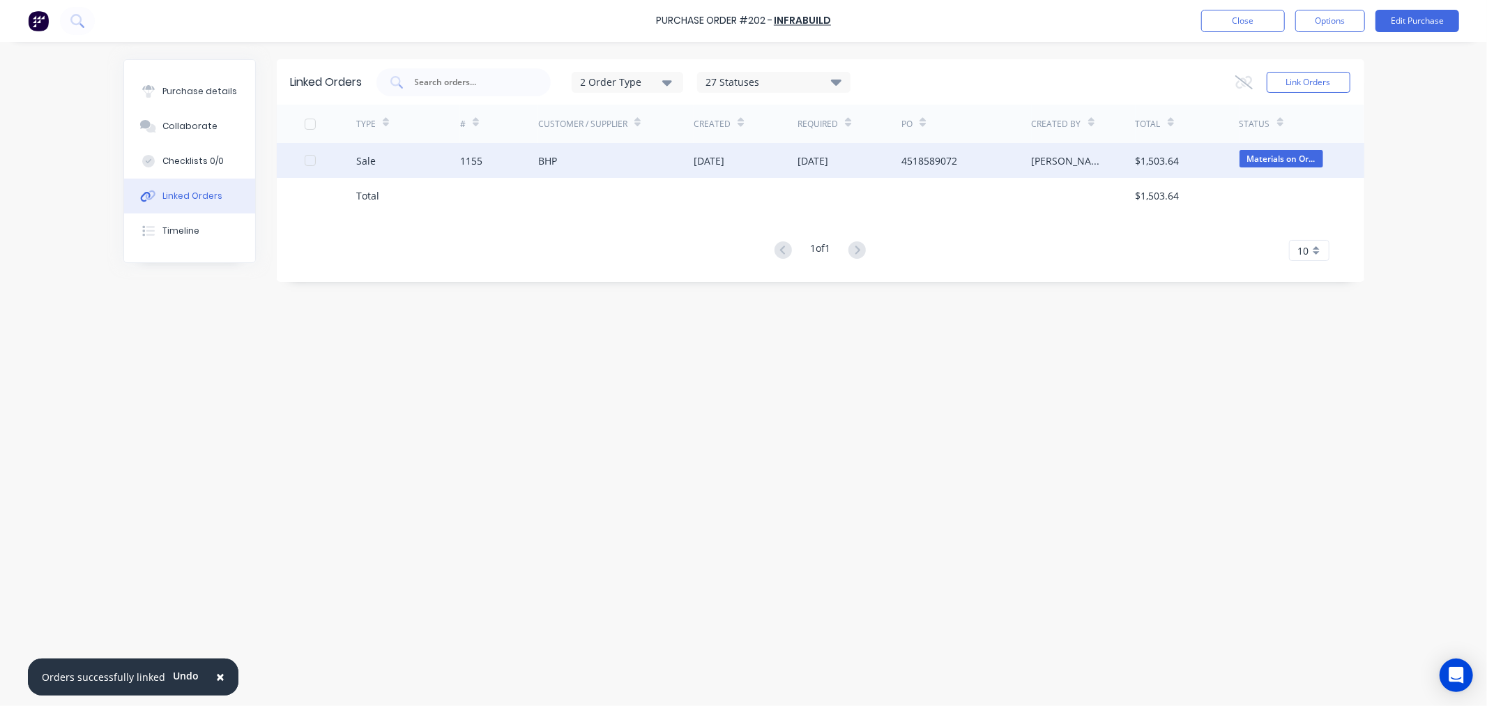
click at [459, 158] on div "Sale" at bounding box center [408, 160] width 104 height 35
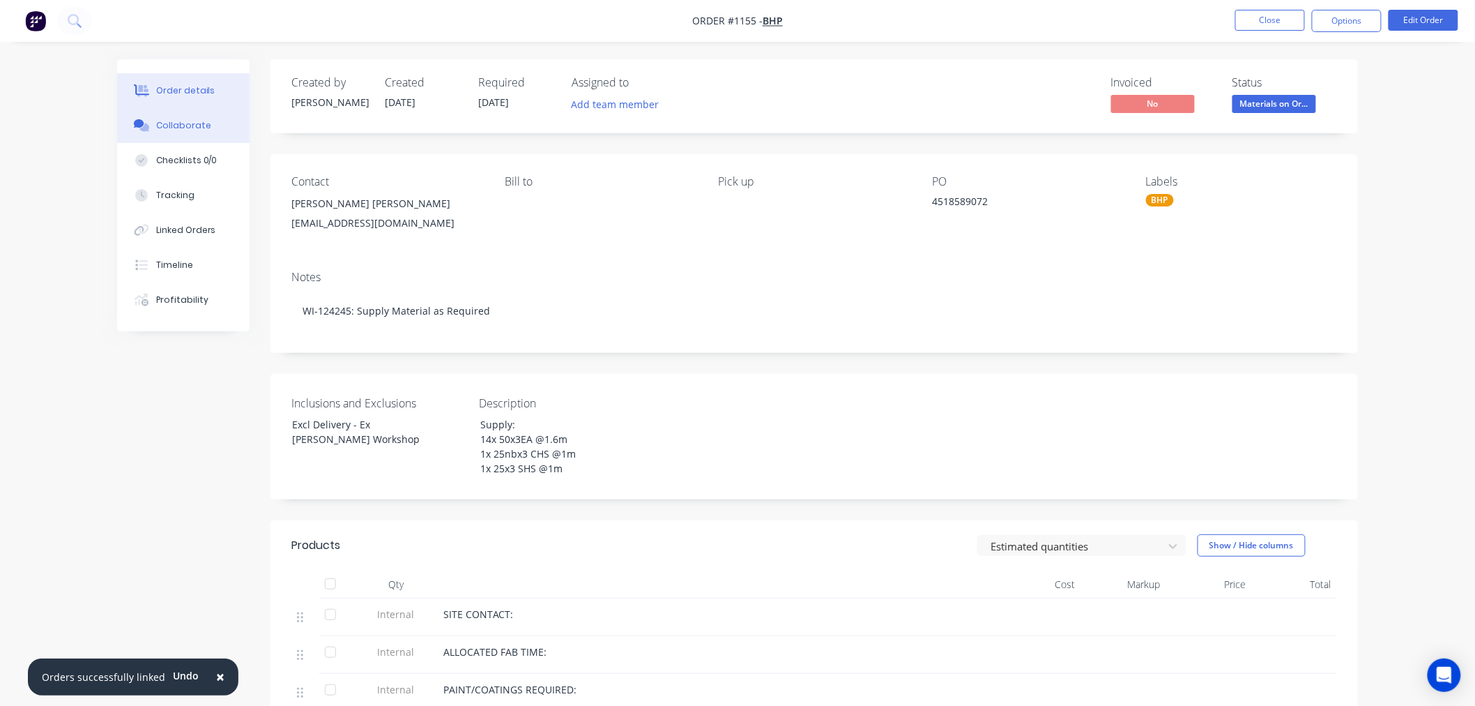
click at [163, 128] on div "Collaborate" at bounding box center [183, 125] width 55 height 13
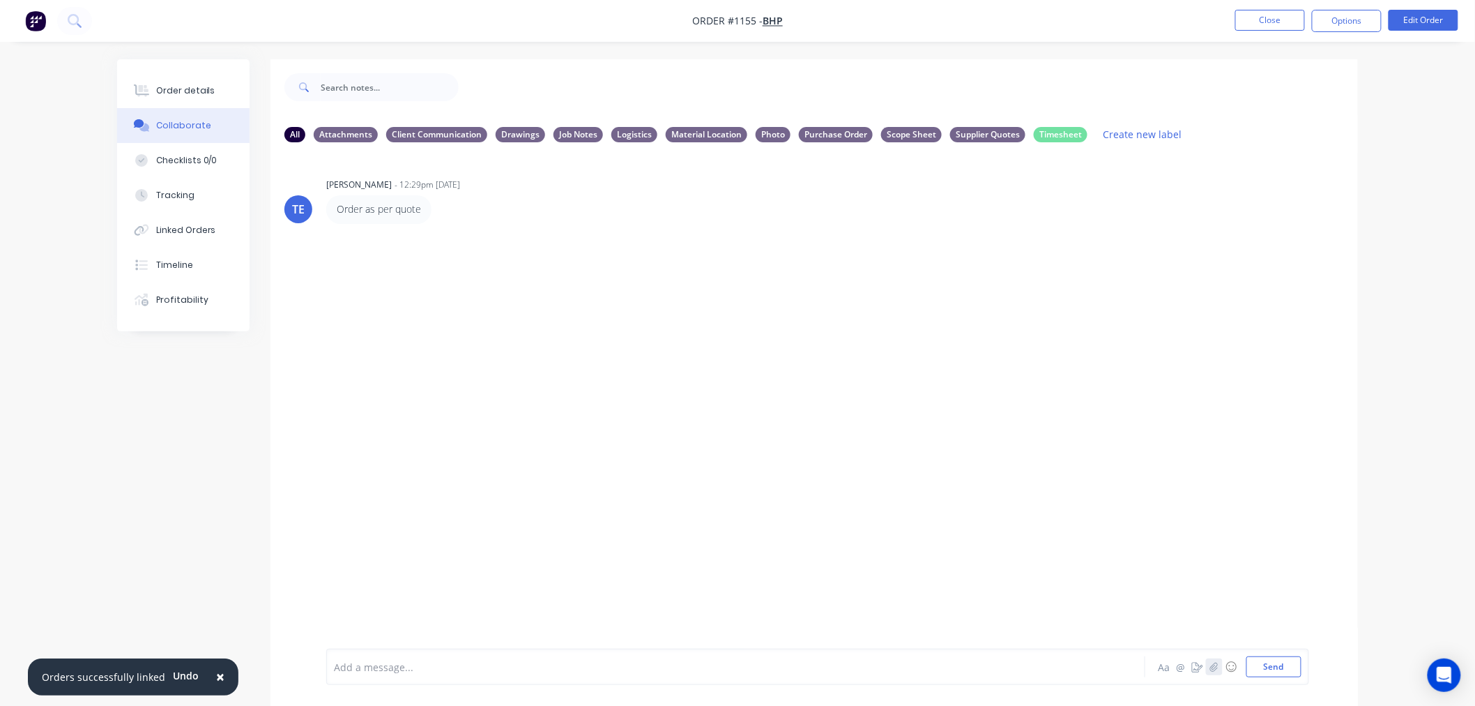
click at [1211, 673] on button "button" at bounding box center [1214, 666] width 17 height 17
click at [1266, 663] on button "Send" at bounding box center [1274, 666] width 55 height 21
click at [438, 331] on icon "button" at bounding box center [439, 330] width 4 height 16
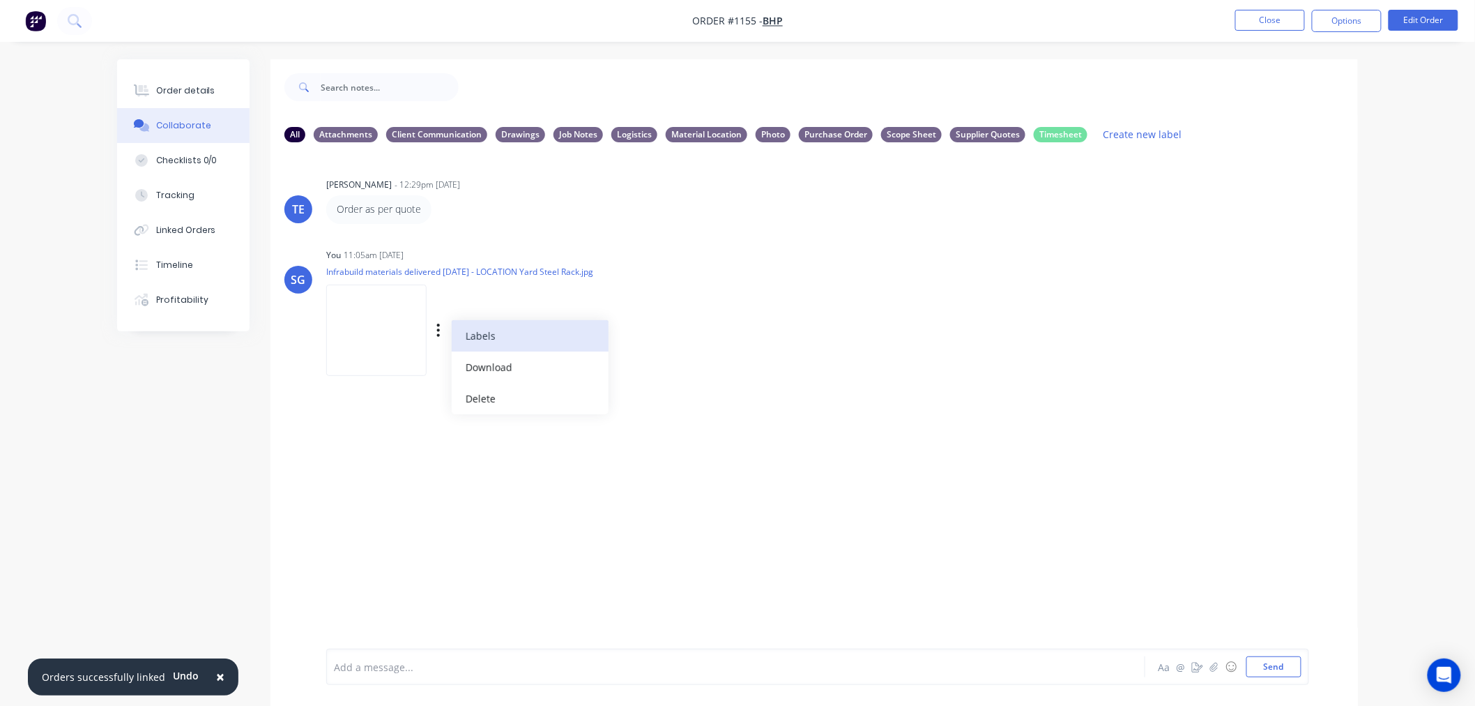
click at [482, 339] on button "Labels" at bounding box center [530, 335] width 157 height 31
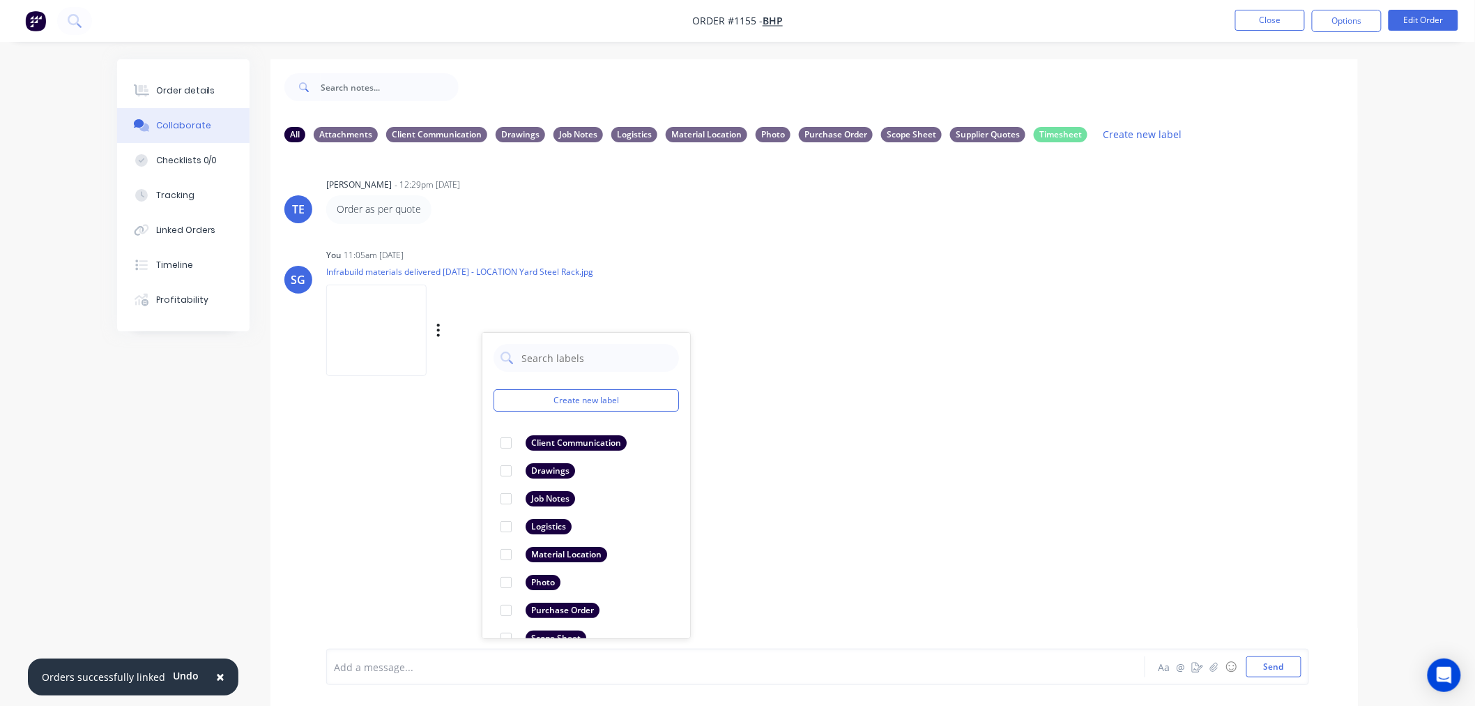
scroll to position [22, 0]
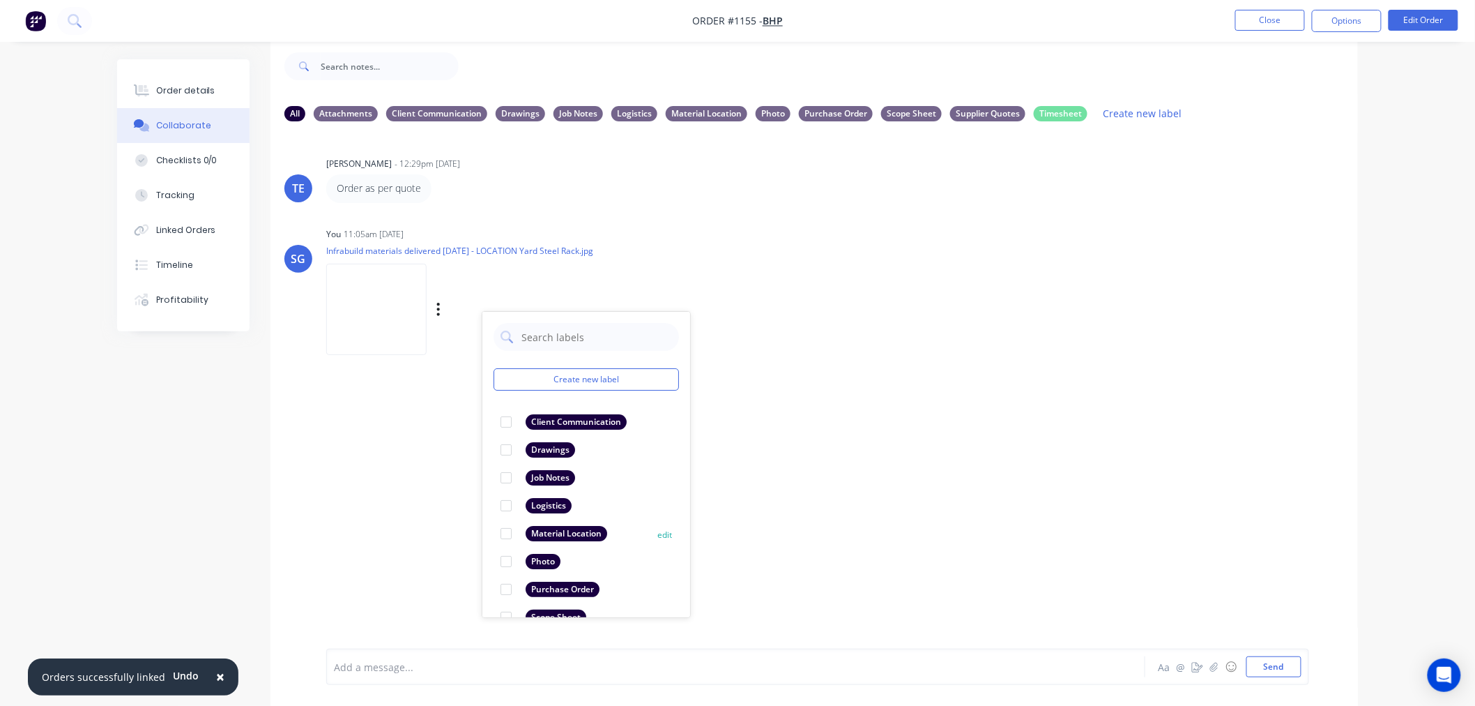
click at [502, 536] on div at bounding box center [506, 533] width 28 height 28
click at [666, 674] on div "Add a message..." at bounding box center [697, 666] width 726 height 21
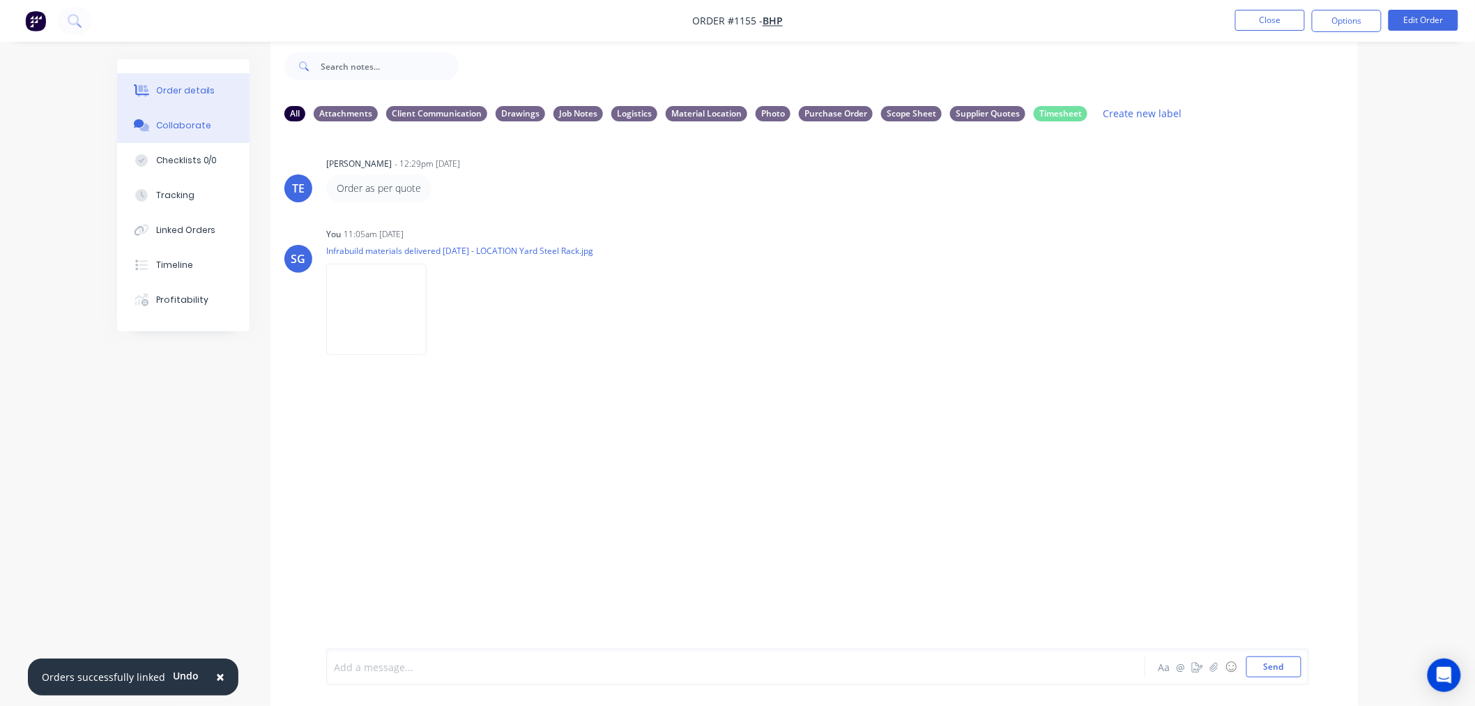
click at [172, 93] on div "Order details" at bounding box center [185, 90] width 59 height 13
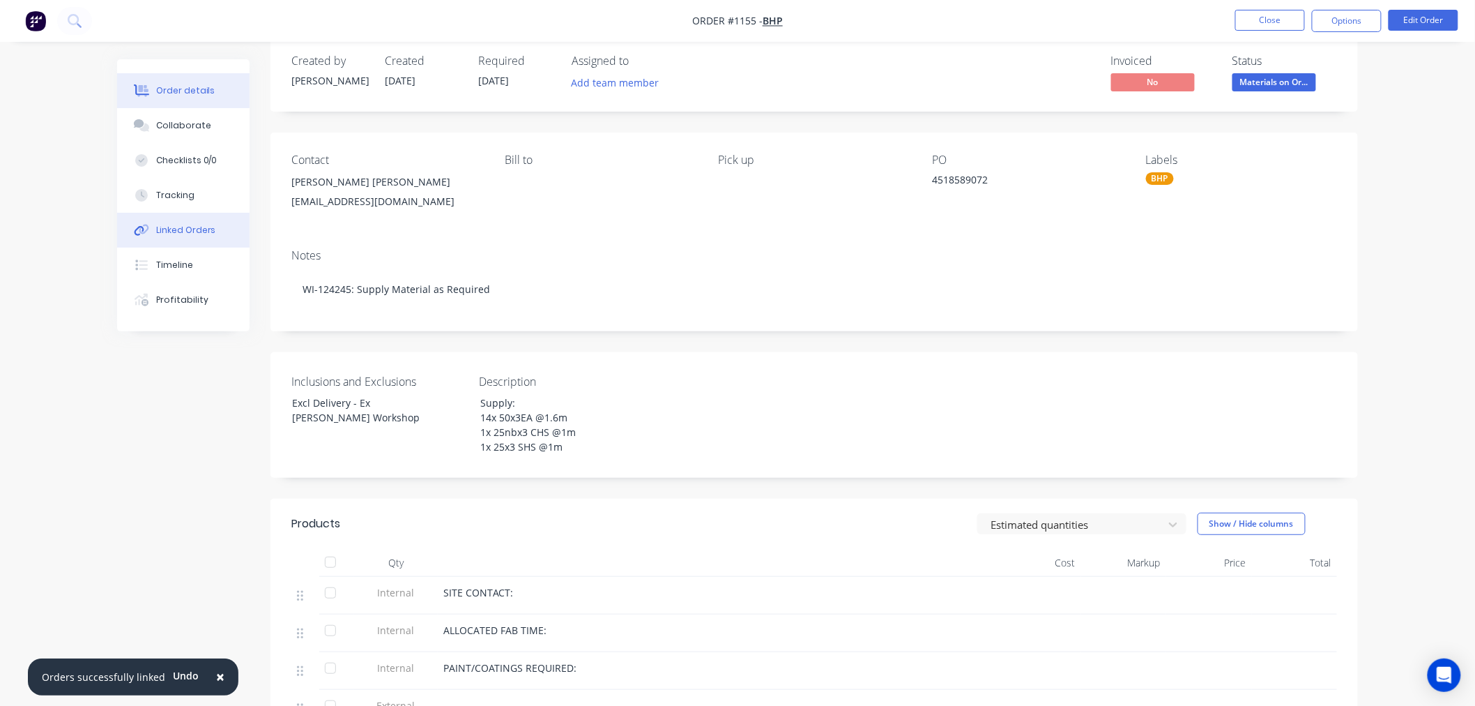
click at [184, 231] on div "Linked Orders" at bounding box center [186, 230] width 60 height 13
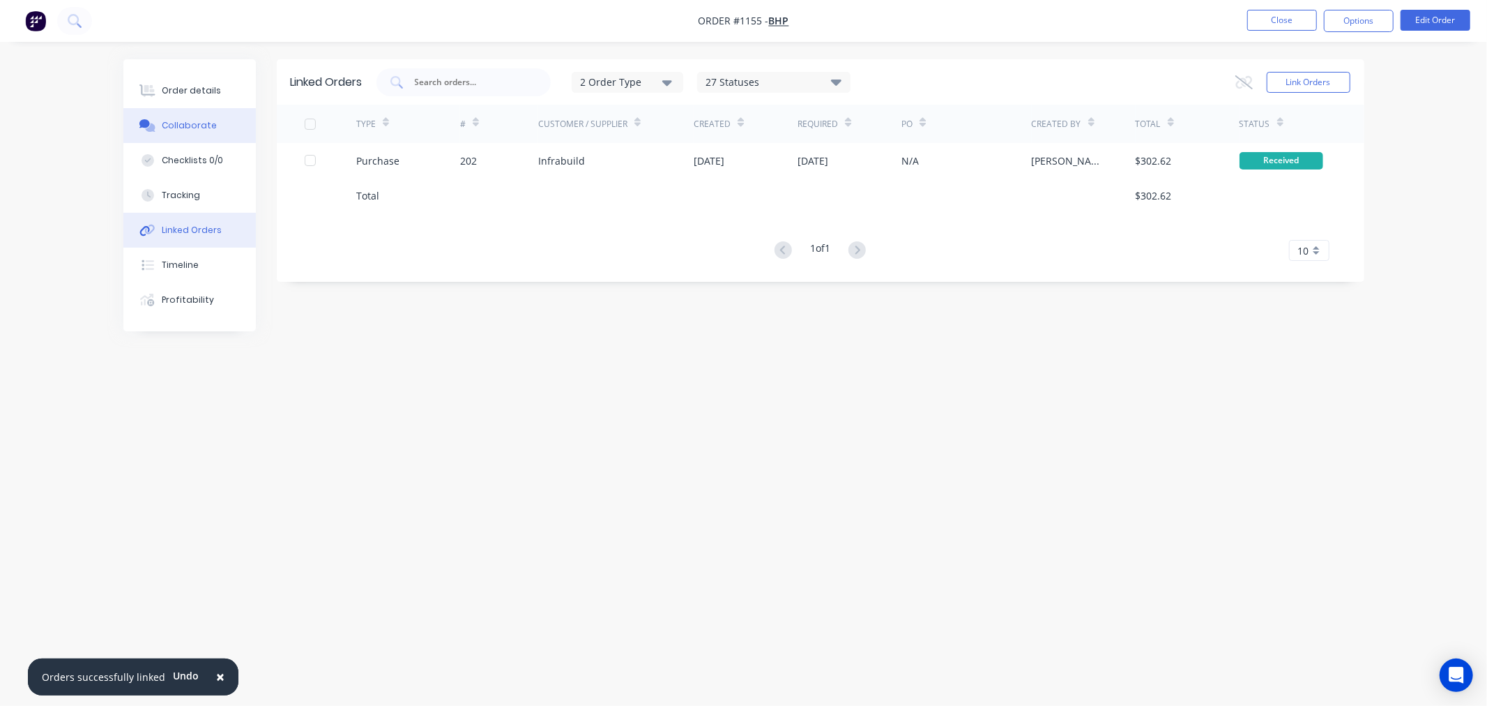
click at [190, 127] on div "Collaborate" at bounding box center [189, 125] width 55 height 13
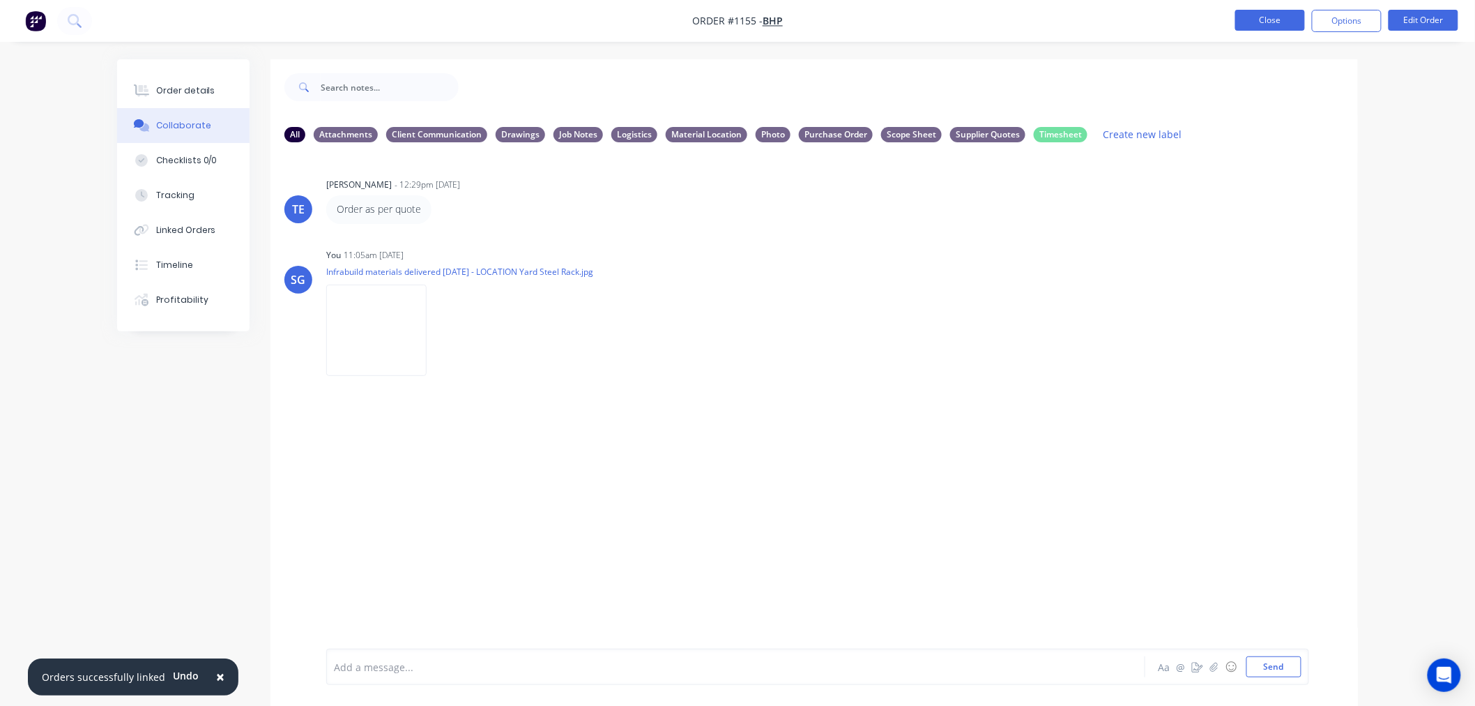
click at [1262, 16] on button "Close" at bounding box center [1271, 20] width 70 height 21
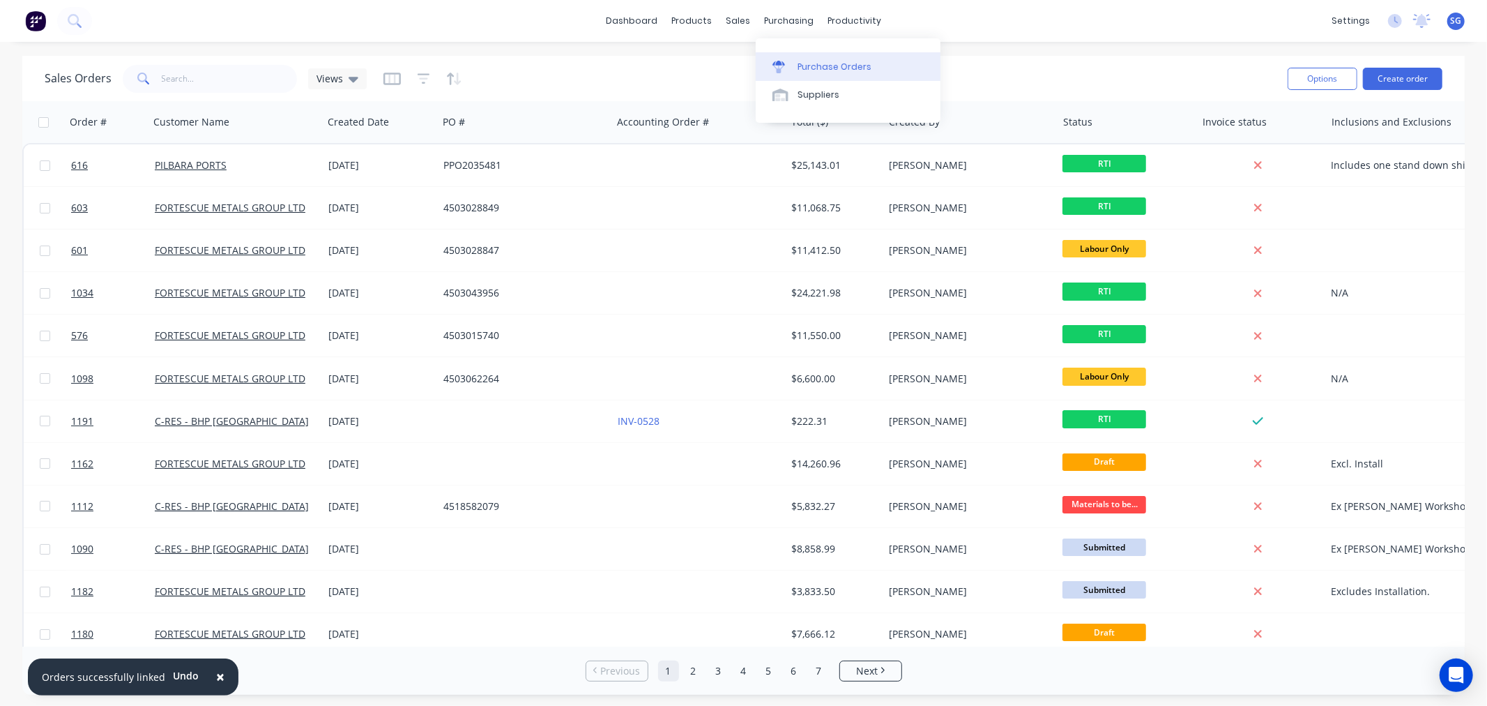
click at [787, 66] on div at bounding box center [783, 67] width 21 height 13
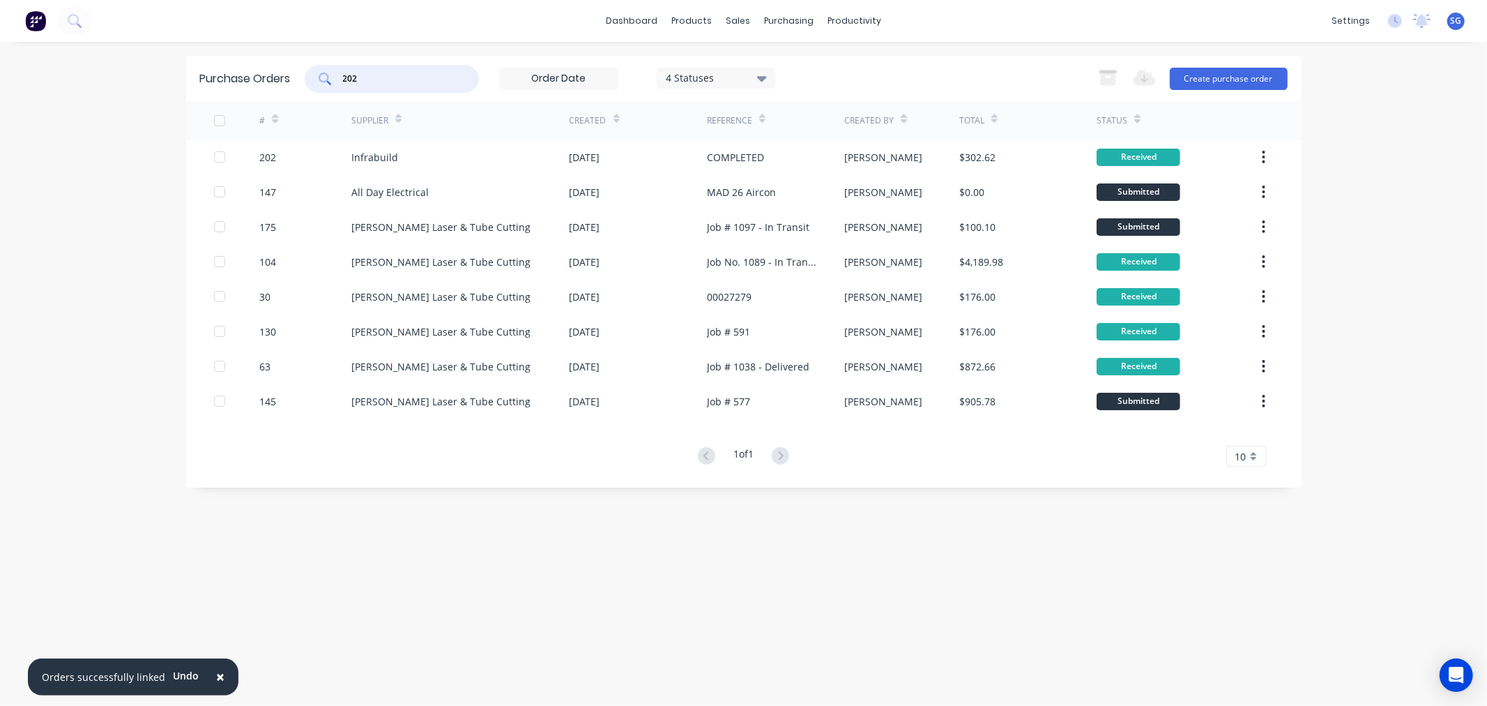
drag, startPoint x: 346, startPoint y: 80, endPoint x: 244, endPoint y: 50, distance: 106.1
click at [245, 59] on div "Purchase Orders 202 4 Statuses 4 Statuses Export to Excel (XLSX) Create purchas…" at bounding box center [744, 78] width 1116 height 45
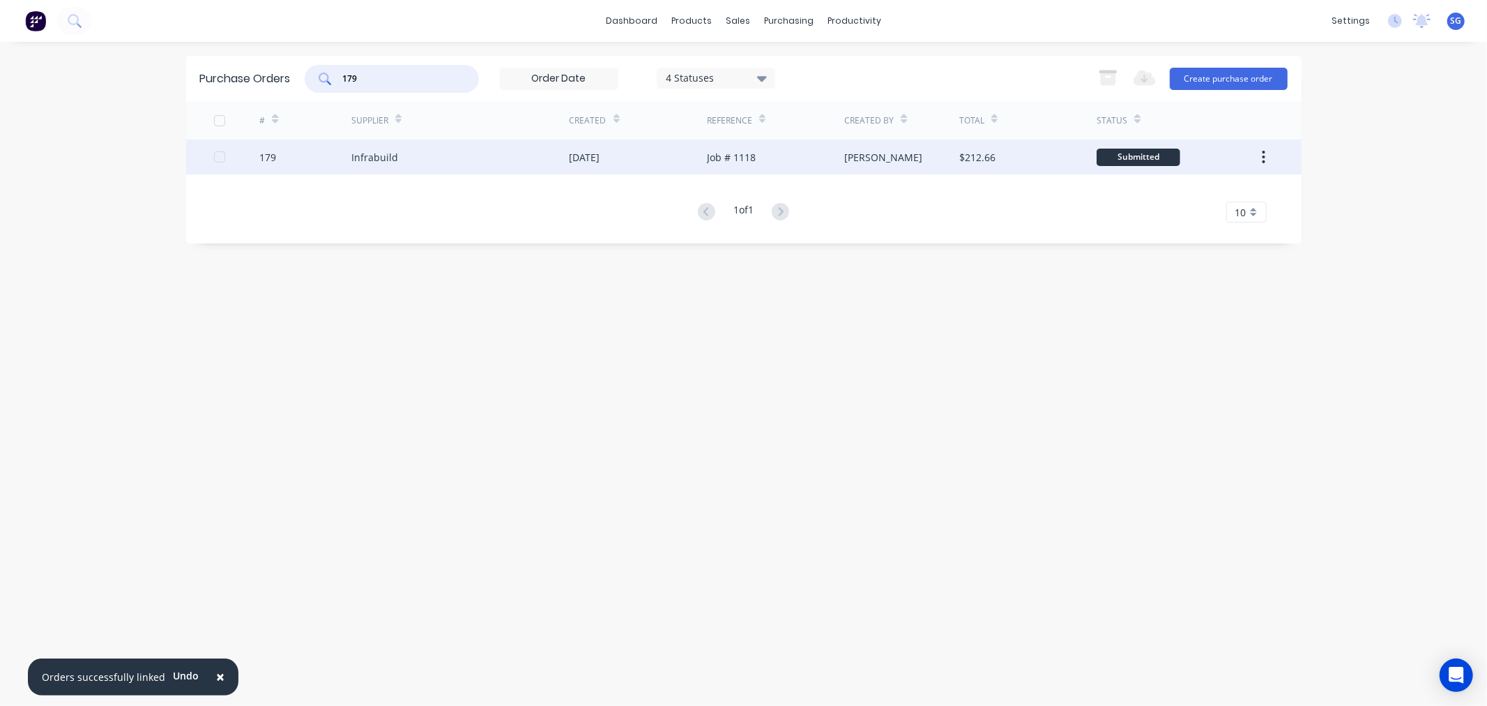
click at [372, 154] on div "Infrabuild" at bounding box center [374, 157] width 47 height 15
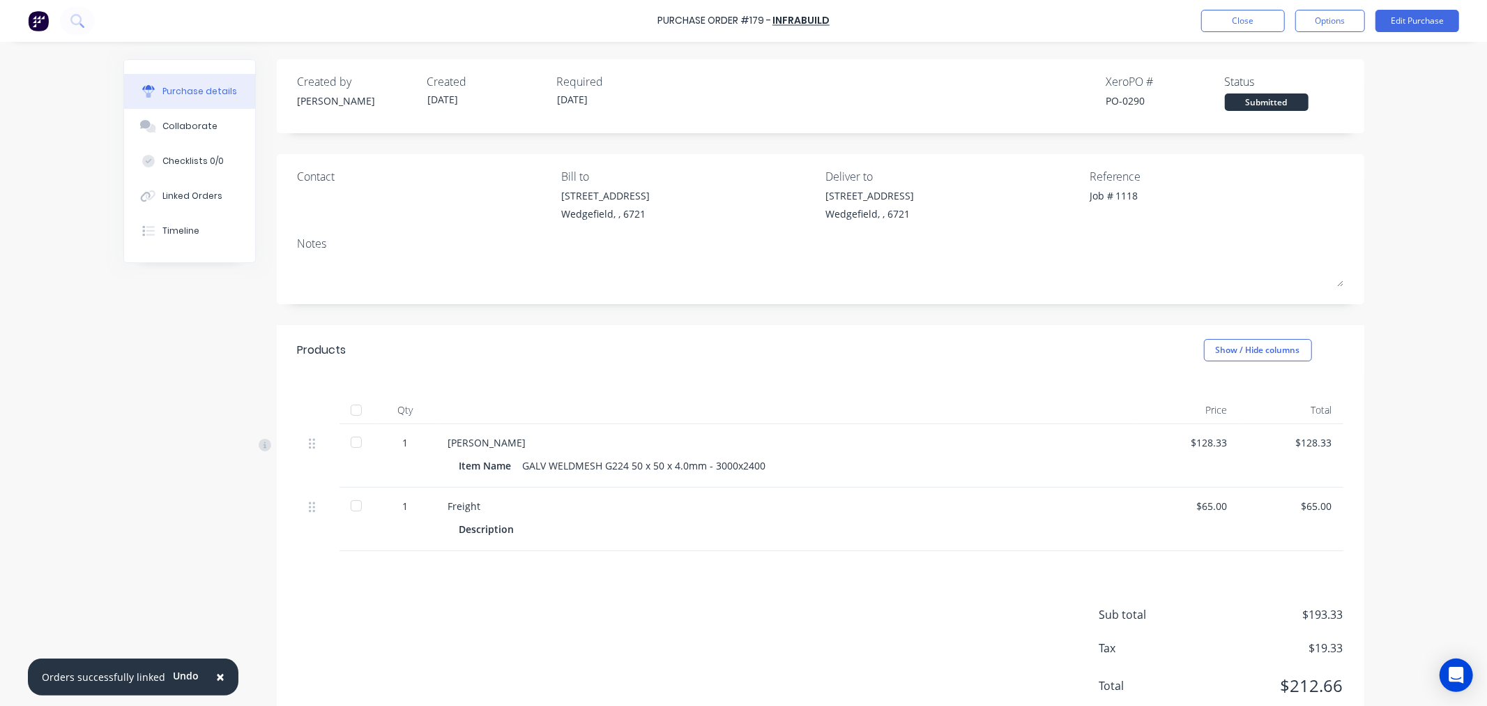
click at [350, 412] on div at bounding box center [356, 410] width 28 height 28
click at [1398, 21] on button "Edit Purchase" at bounding box center [1418, 21] width 84 height 22
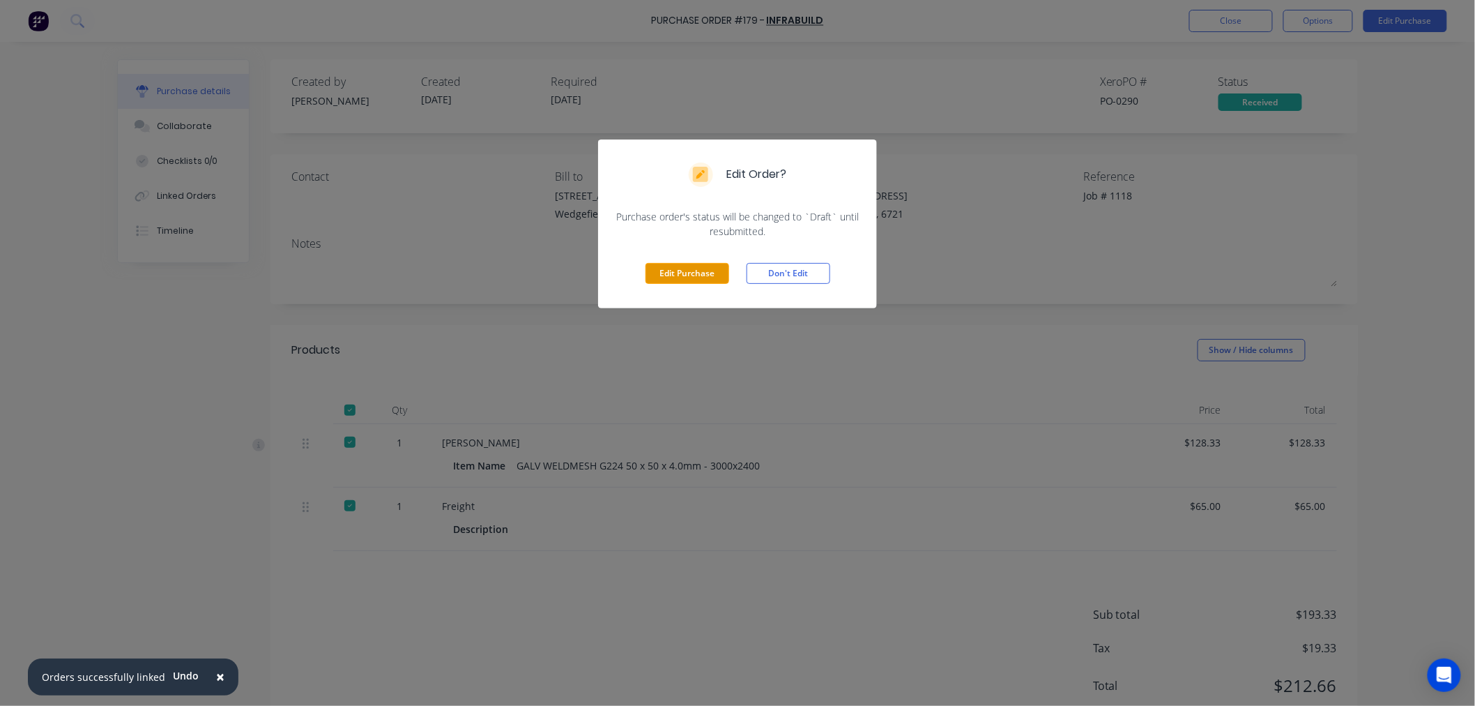
click at [666, 275] on button "Edit Purchase" at bounding box center [688, 273] width 84 height 21
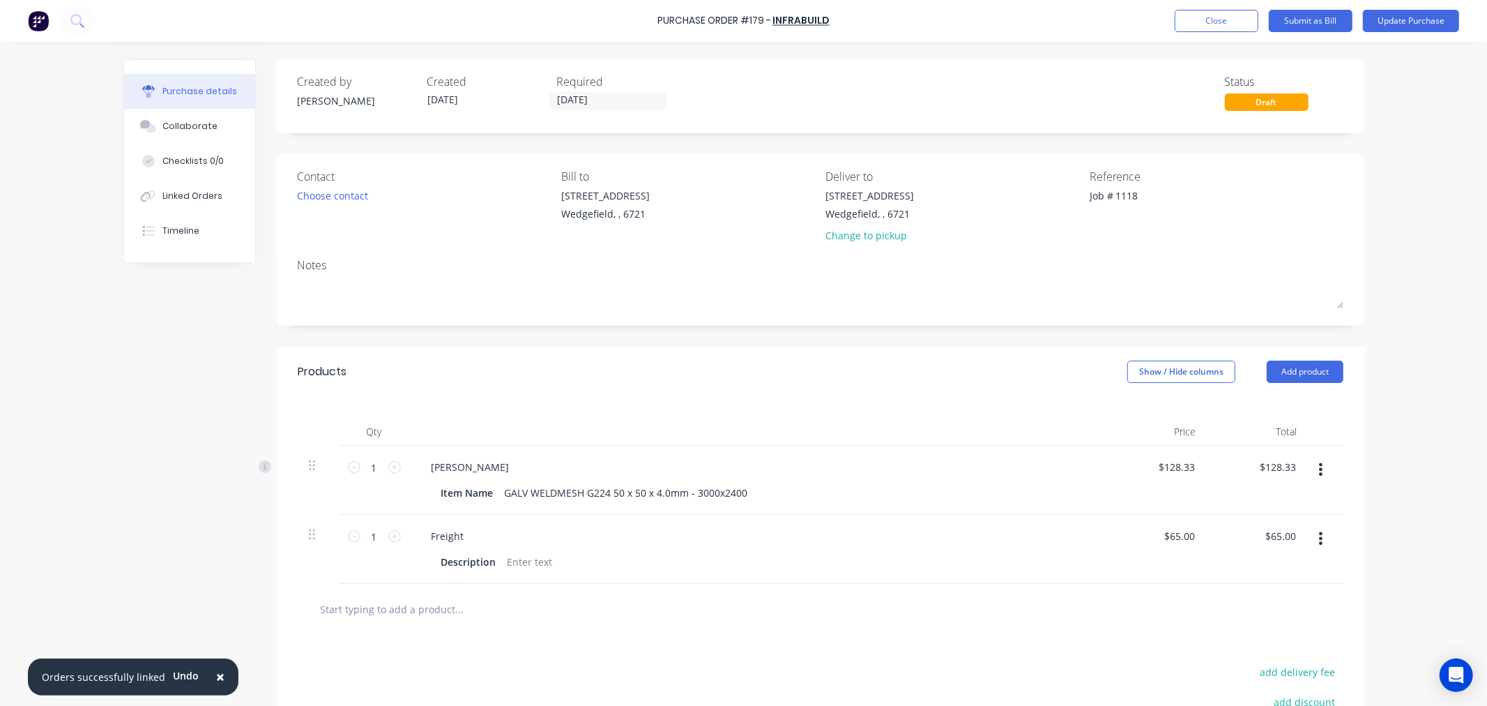
drag, startPoint x: 1148, startPoint y: 200, endPoint x: 1062, endPoint y: 204, distance: 85.9
click at [1062, 204] on div "Contact Choose contact Bill to 20 Munda Way Wedgefield, , 6721 Deliver to 20 Mu…" at bounding box center [821, 209] width 1046 height 82
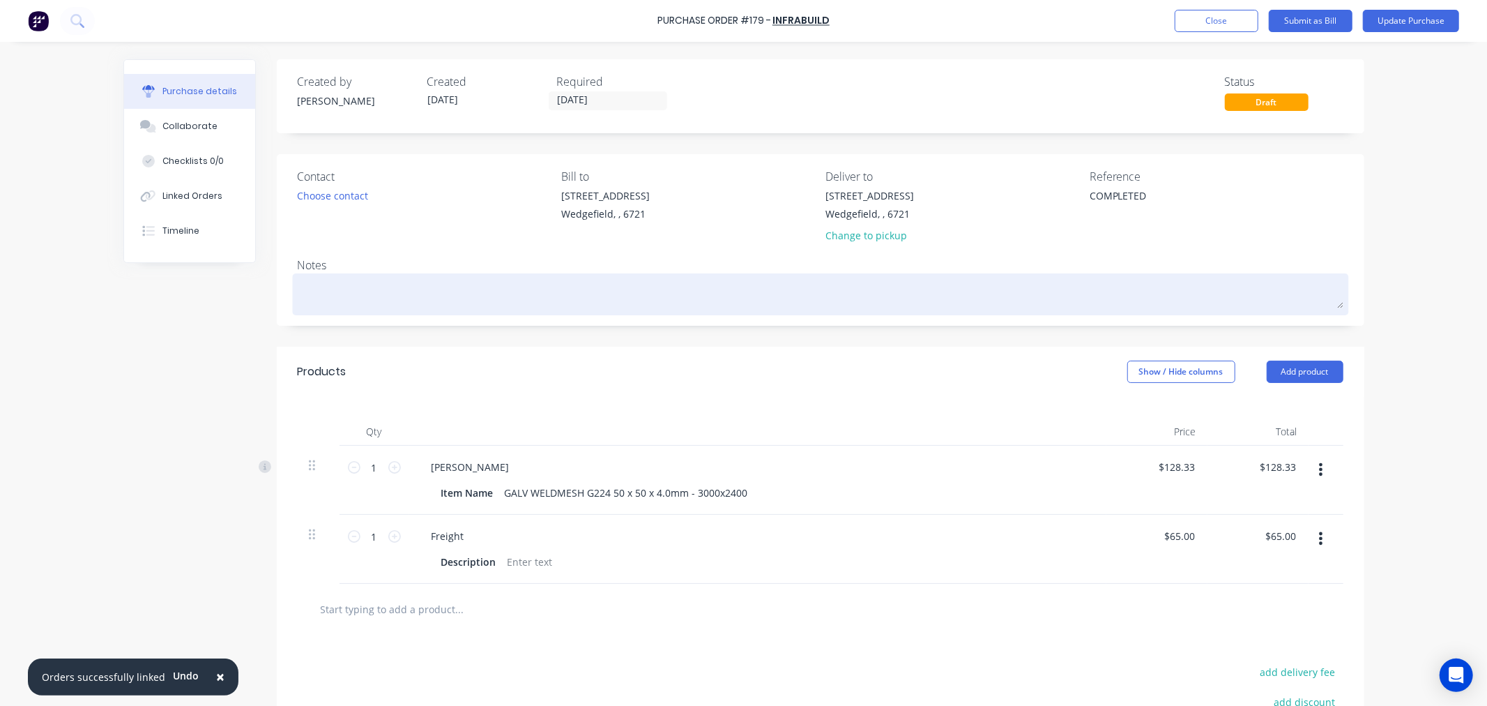
click at [433, 304] on textarea at bounding box center [821, 292] width 1046 height 31
paste textarea "Job # 1118"
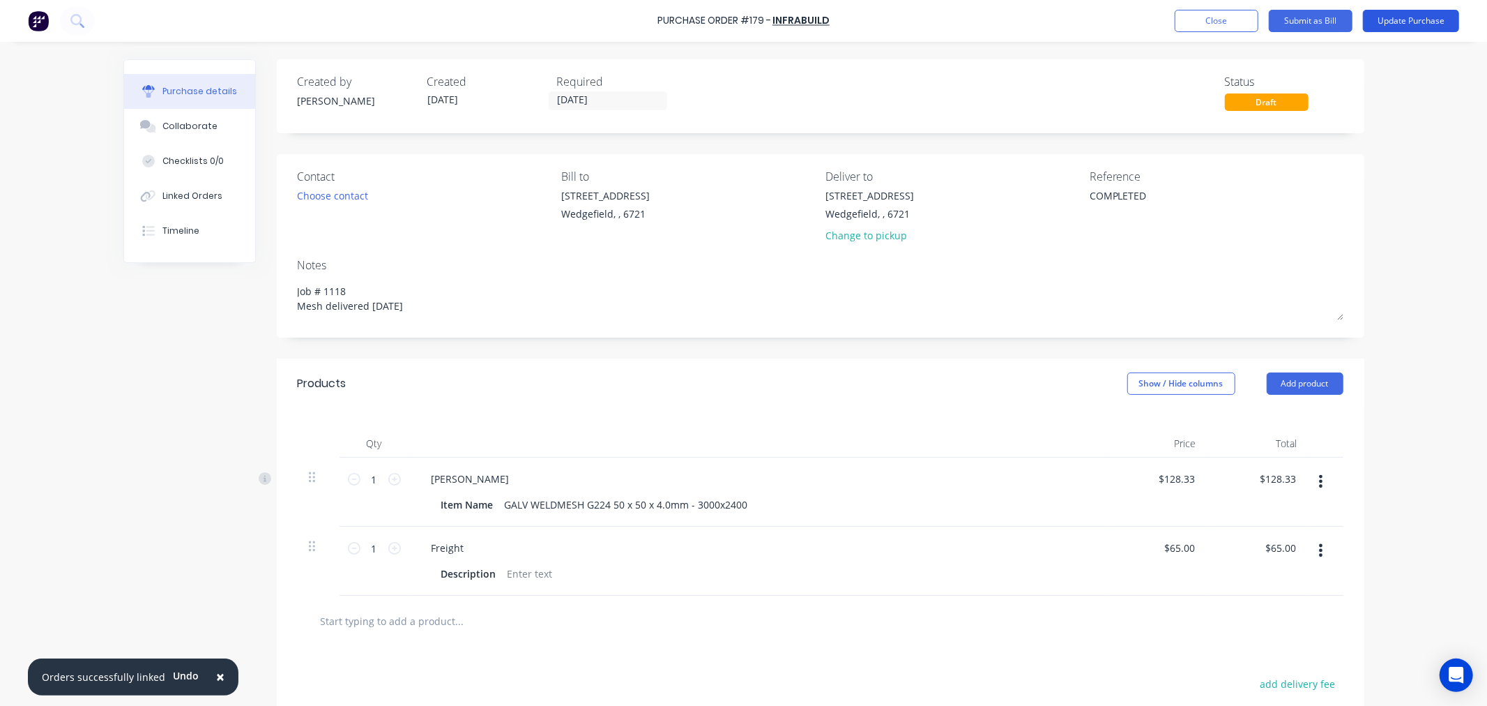
click at [1420, 26] on button "Update Purchase" at bounding box center [1411, 21] width 96 height 22
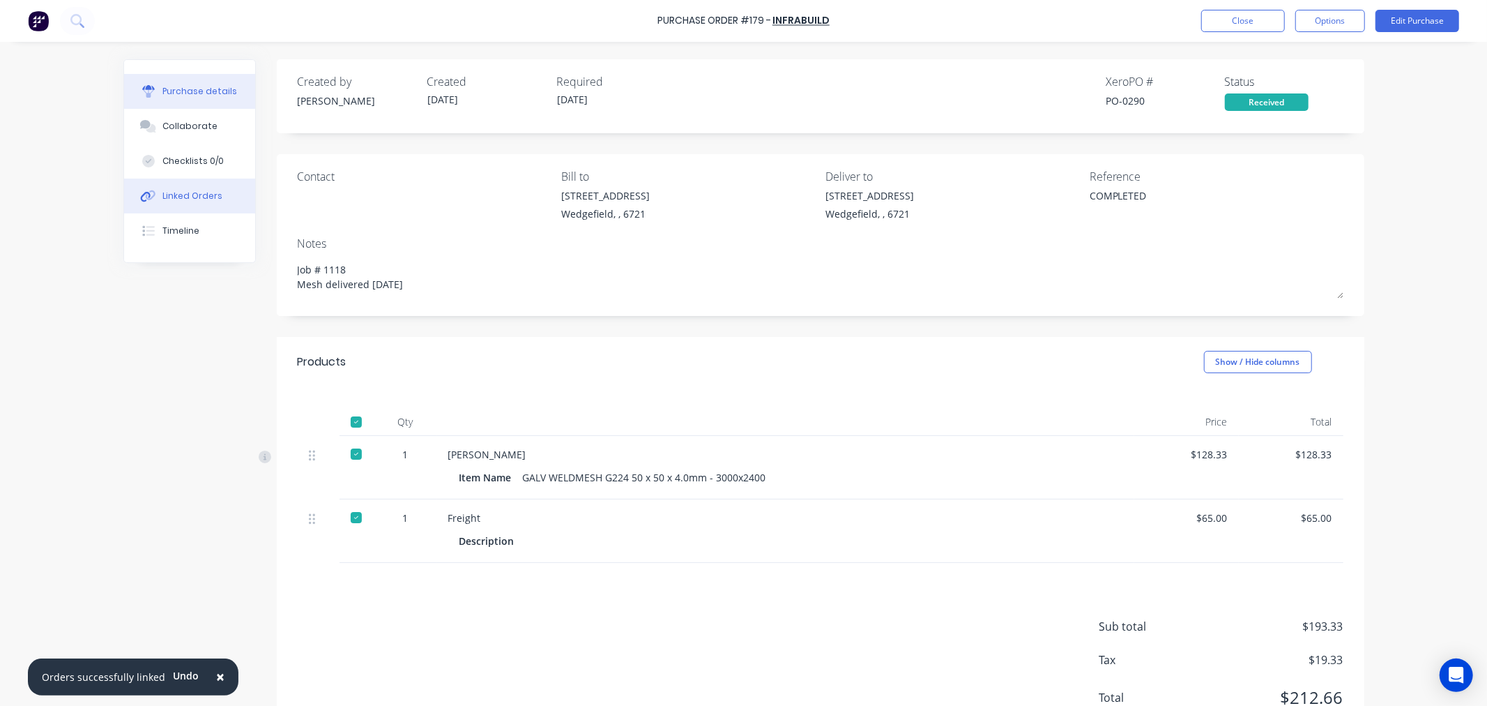
click at [192, 193] on div "Linked Orders" at bounding box center [192, 196] width 60 height 13
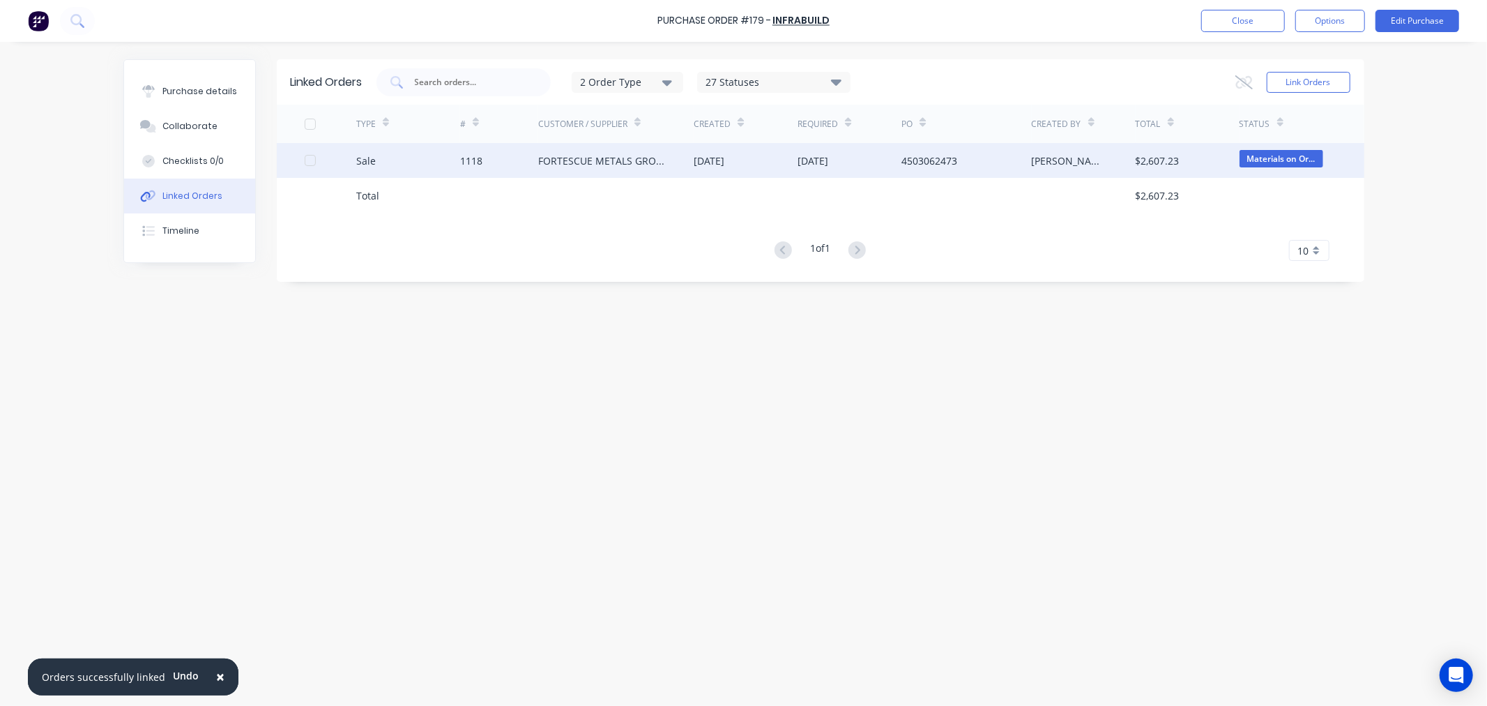
click at [549, 165] on div "FORTESCUE METALS GROUP LTD" at bounding box center [602, 160] width 128 height 15
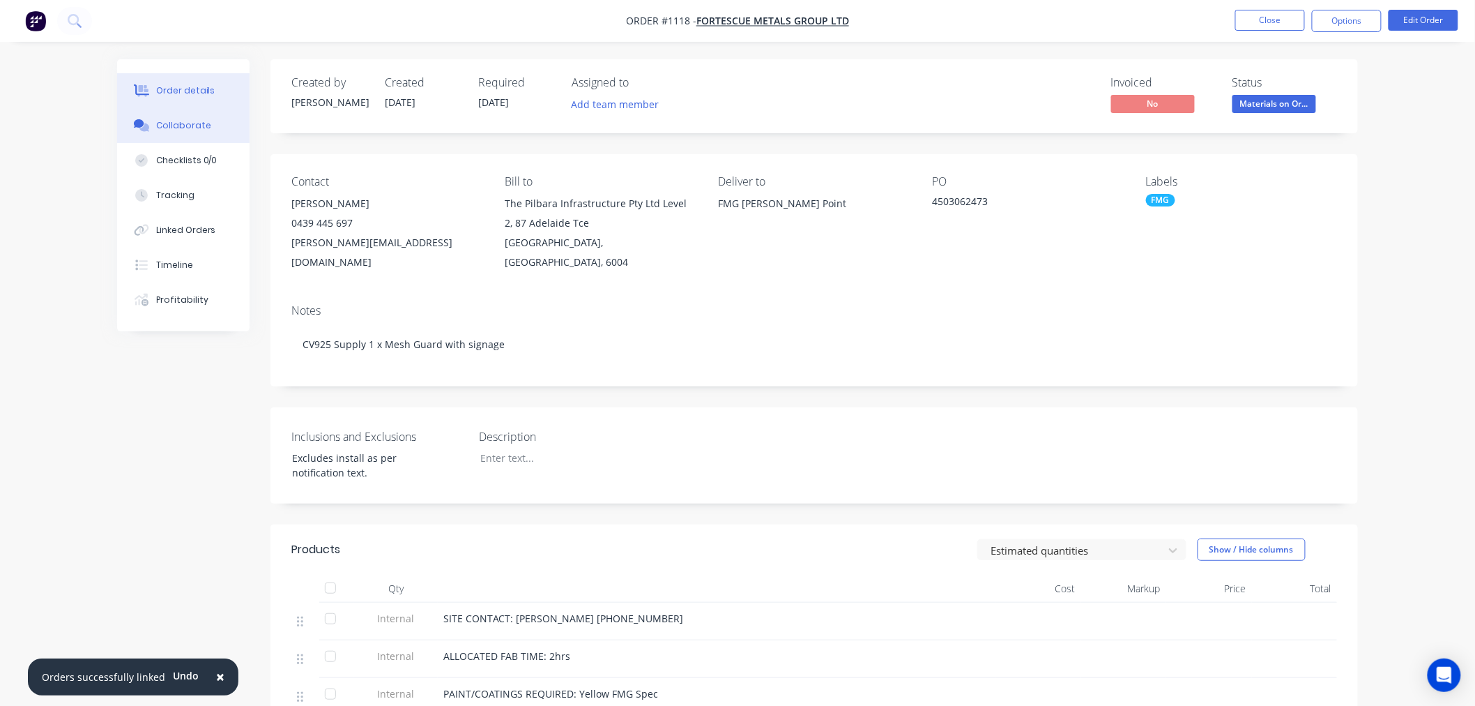
click at [161, 134] on button "Collaborate" at bounding box center [183, 125] width 132 height 35
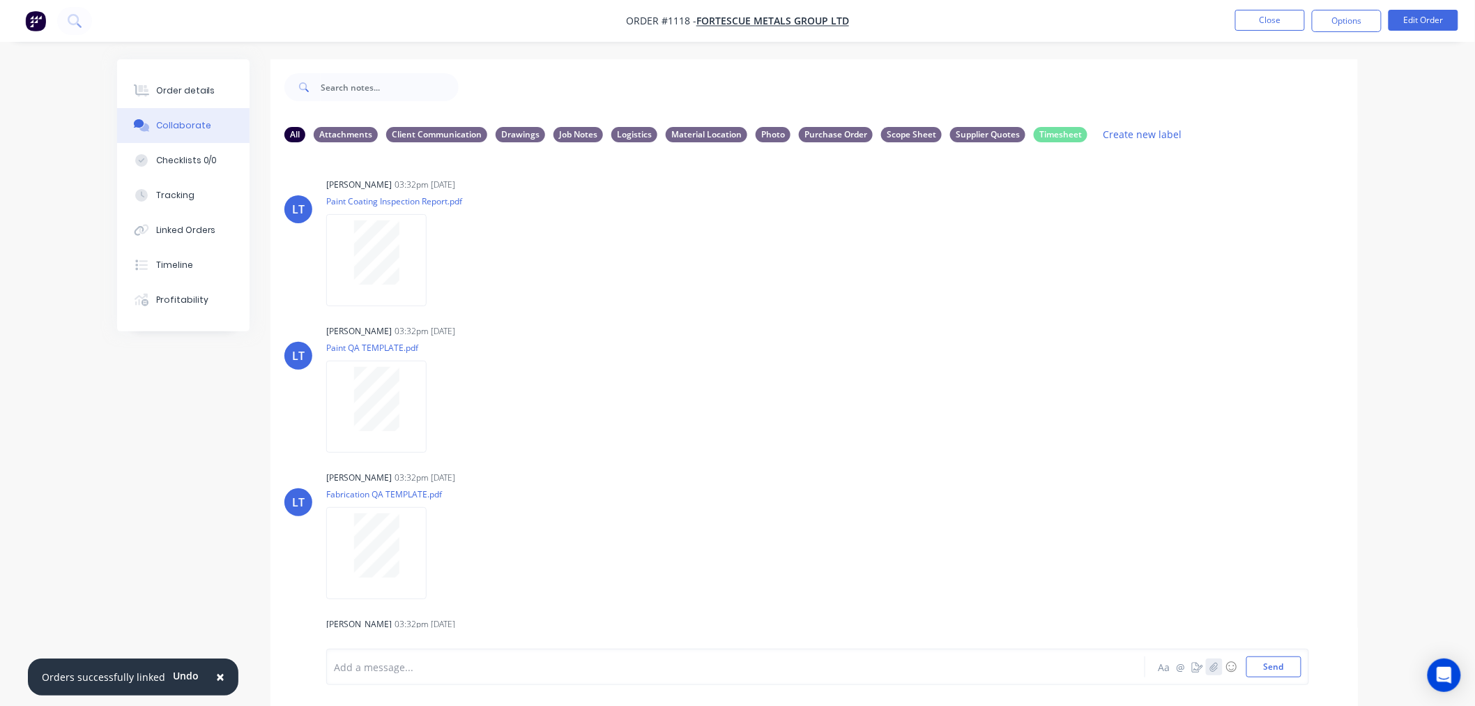
click at [1218, 671] on icon "button" at bounding box center [1215, 667] width 8 height 10
click at [1284, 665] on button "Send" at bounding box center [1274, 666] width 55 height 21
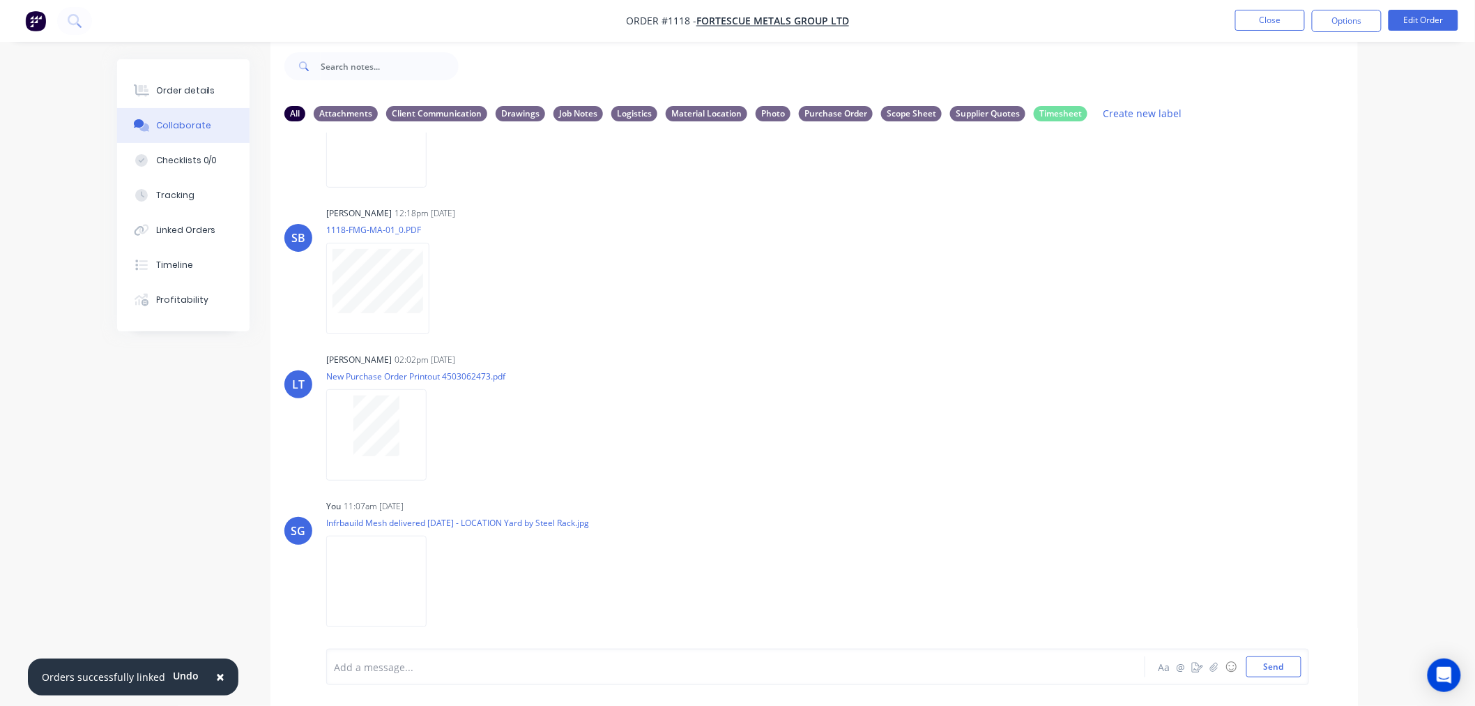
scroll to position [904, 0]
click at [441, 576] on icon "button" at bounding box center [439, 577] width 4 height 16
click at [490, 549] on button "Labels" at bounding box center [530, 546] width 157 height 31
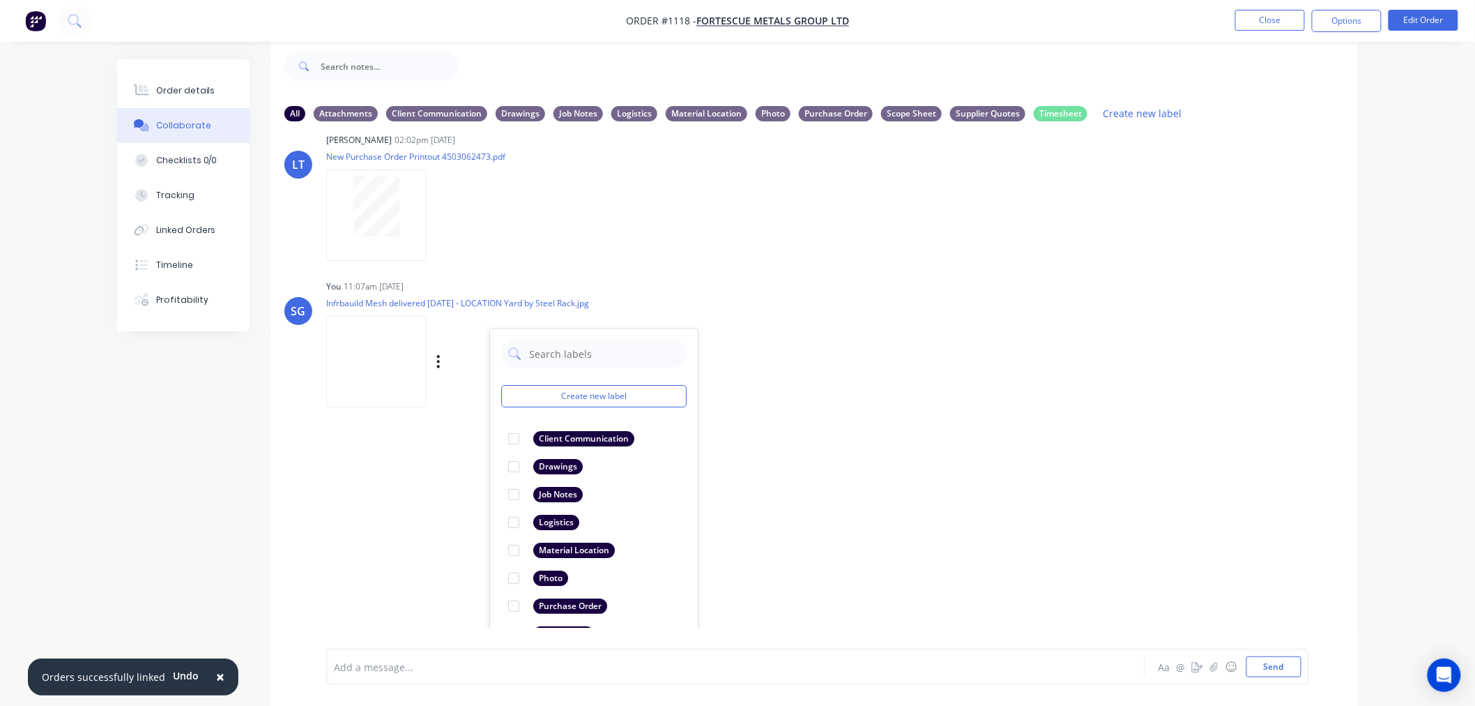
scroll to position [1125, 0]
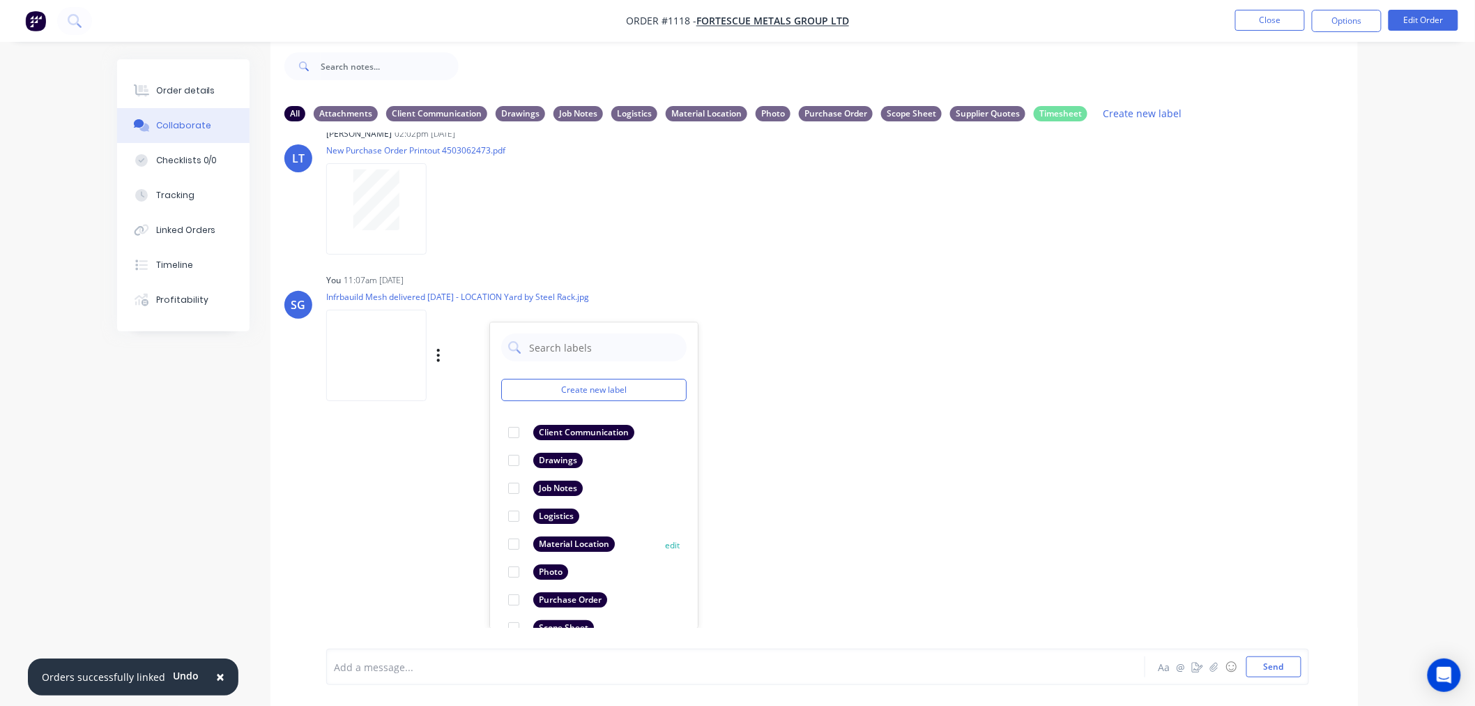
click at [509, 547] on div at bounding box center [514, 545] width 28 height 28
click at [414, 673] on div at bounding box center [697, 667] width 725 height 15
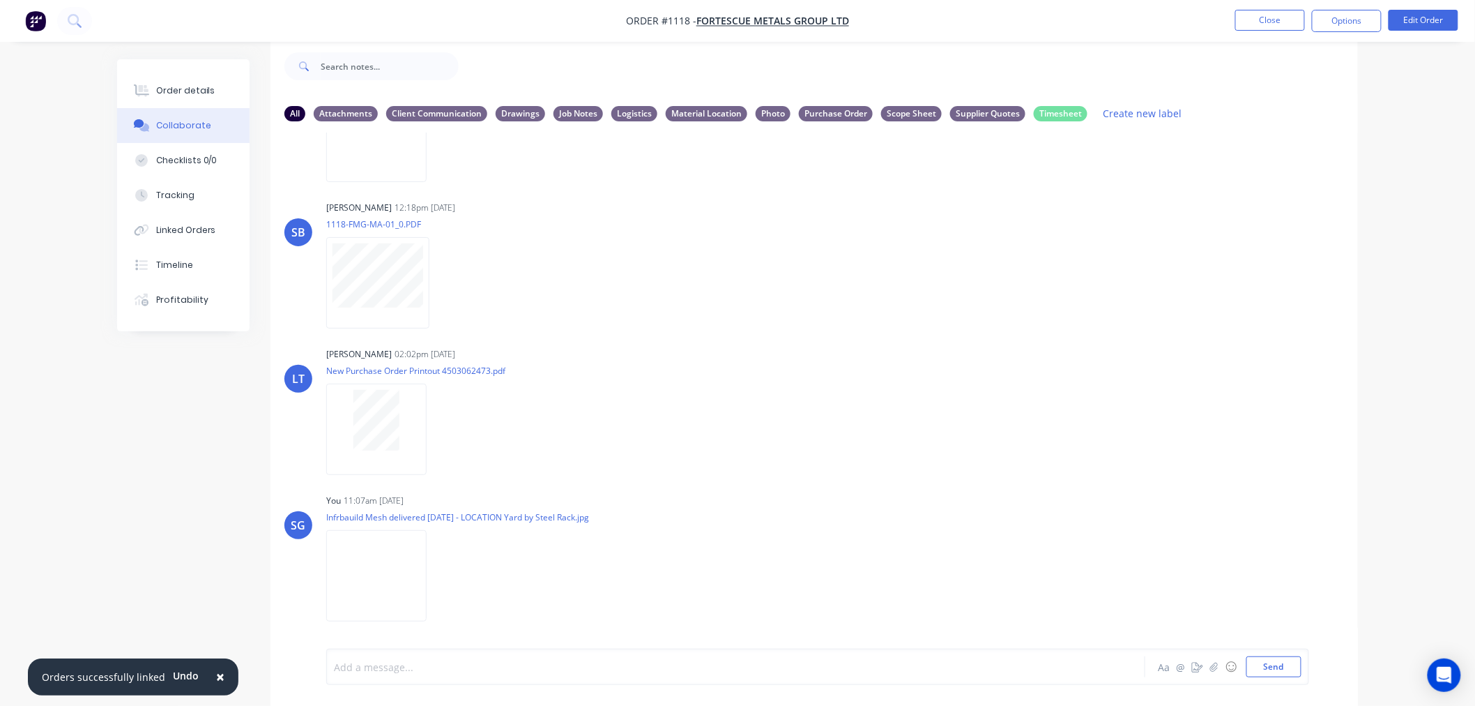
scroll to position [904, 0]
click at [180, 226] on div "Linked Orders" at bounding box center [186, 230] width 60 height 13
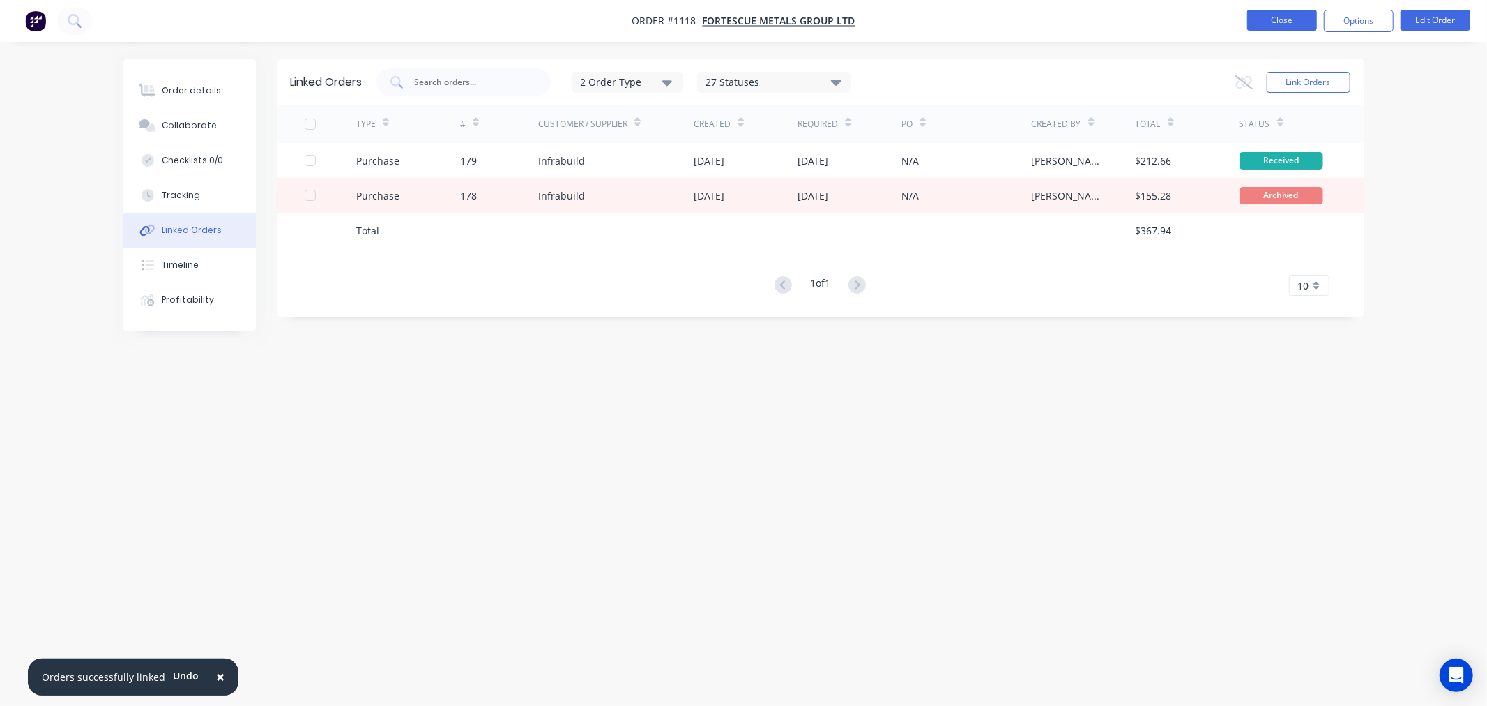
click at [1277, 11] on button "Close" at bounding box center [1282, 20] width 70 height 21
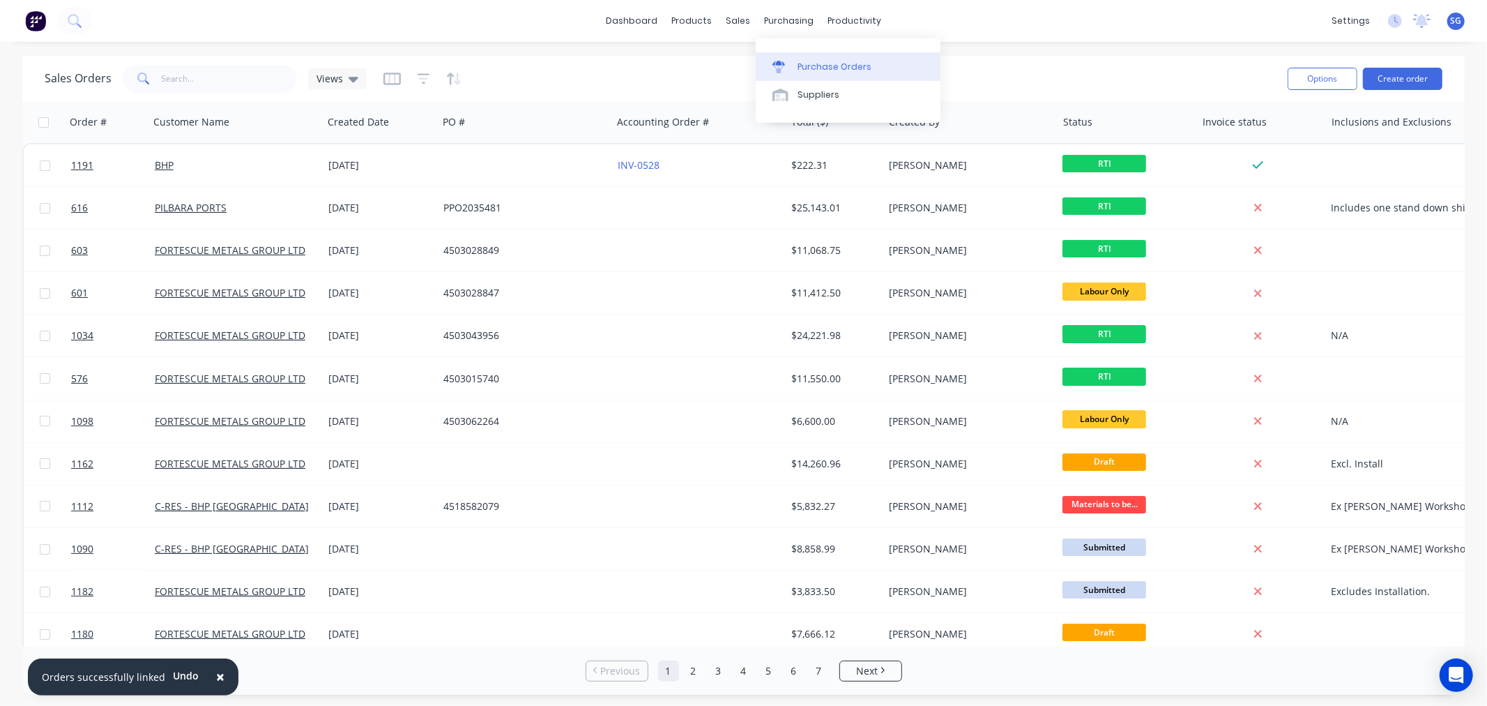
click at [816, 66] on div "Purchase Orders" at bounding box center [835, 67] width 74 height 13
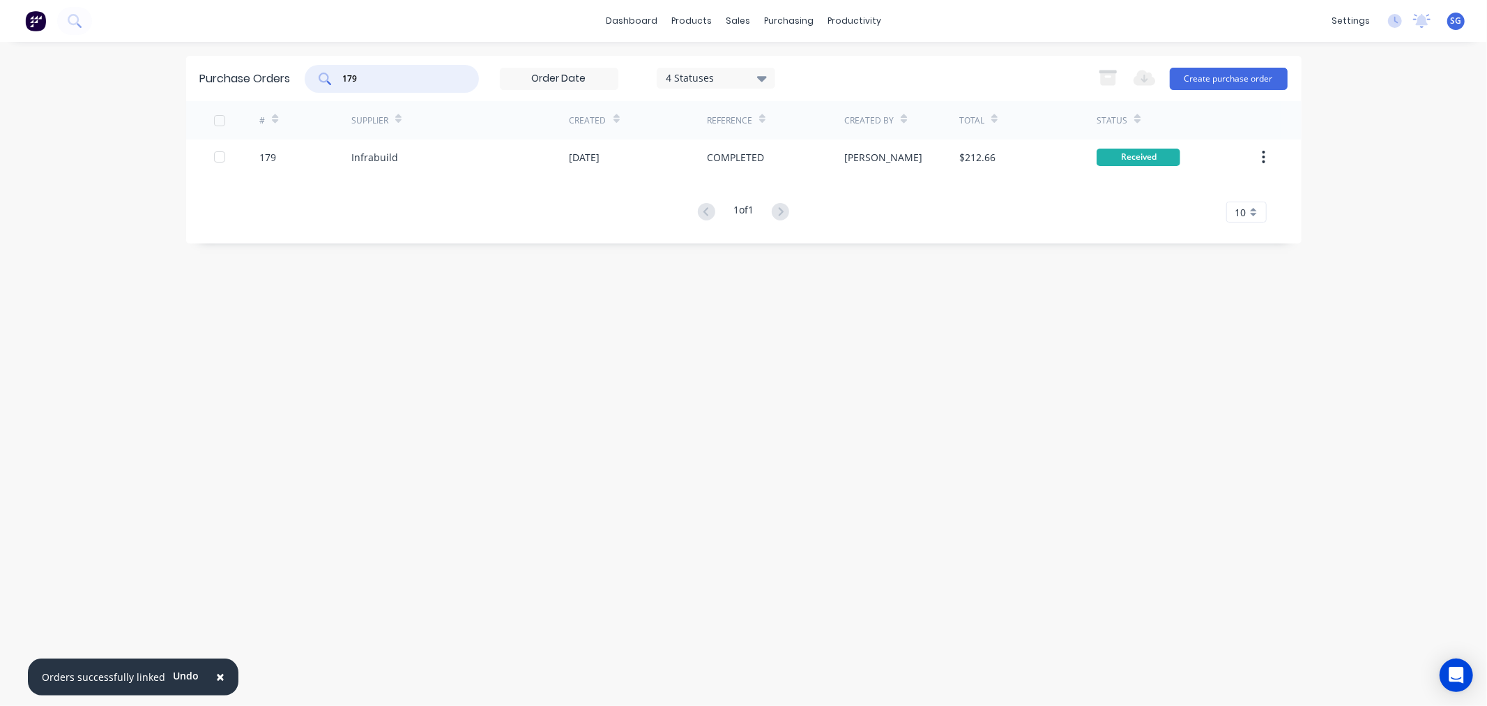
drag, startPoint x: 361, startPoint y: 81, endPoint x: 310, endPoint y: 80, distance: 50.2
click at [310, 80] on div "179" at bounding box center [392, 79] width 174 height 28
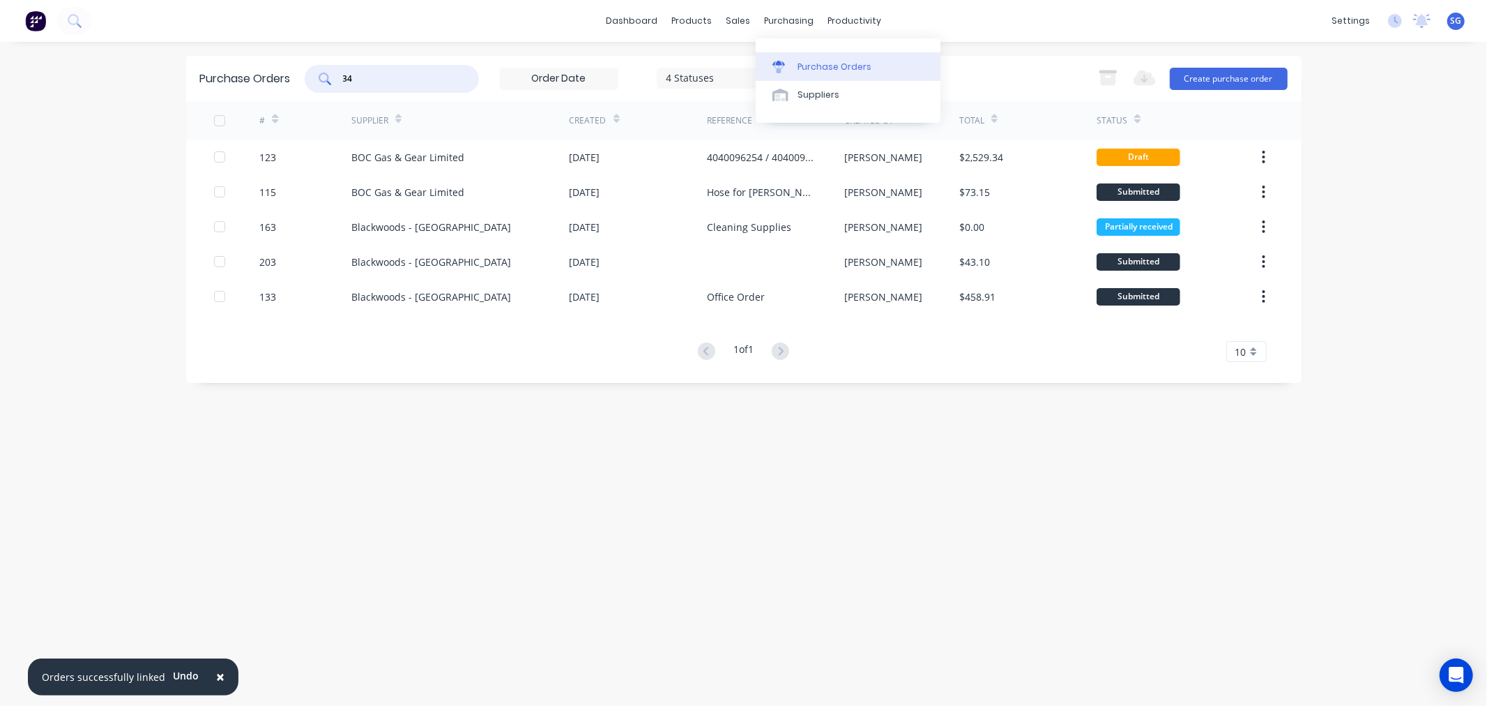
click at [798, 63] on div "Purchase Orders" at bounding box center [835, 67] width 74 height 13
drag, startPoint x: 358, startPoint y: 80, endPoint x: 333, endPoint y: 79, distance: 24.4
click at [333, 79] on div "34" at bounding box center [392, 79] width 174 height 28
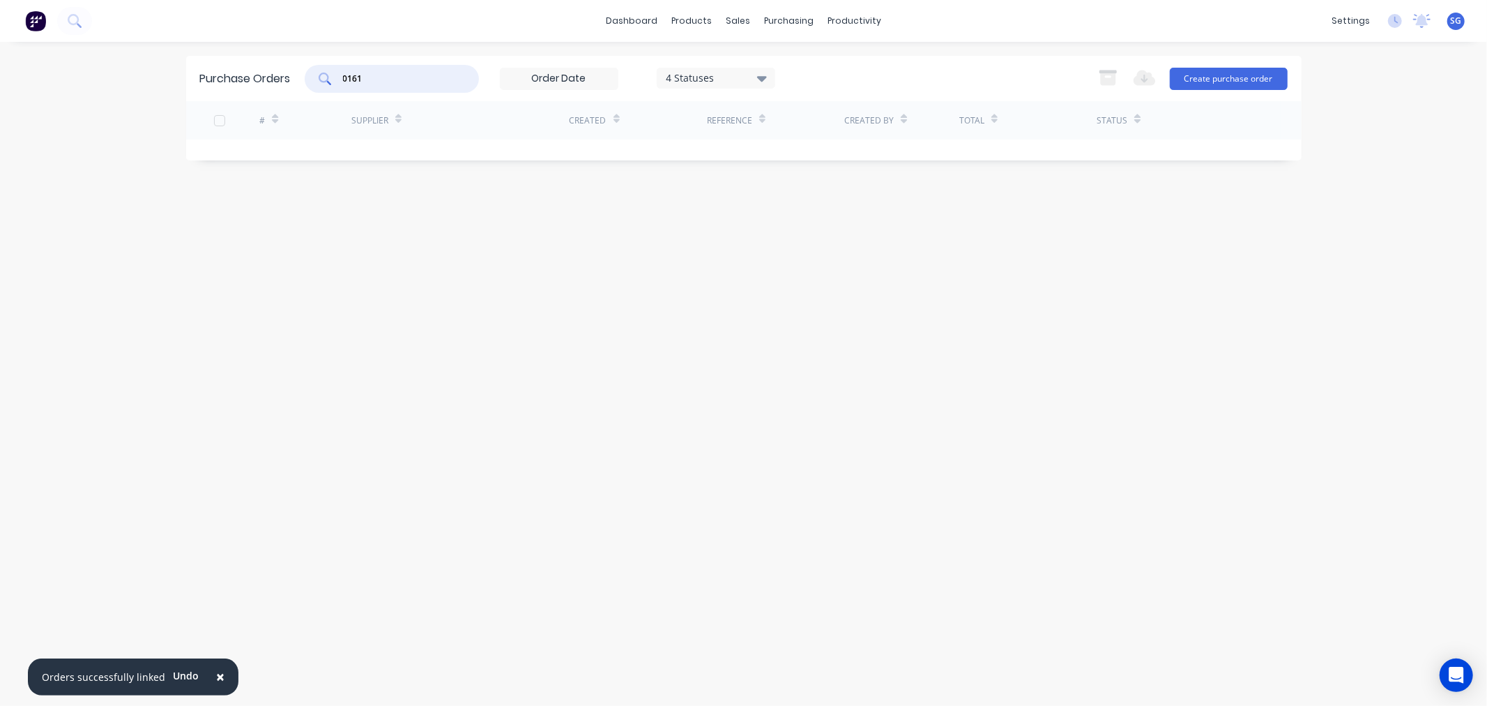
click at [722, 84] on div "4 Statuses" at bounding box center [716, 77] width 100 height 15
click at [712, 276] on div "Billed" at bounding box center [732, 281] width 112 height 15
click at [870, 71] on div "0161 5 Statuses 5 Statuses Export to Excel (XLSX) Create purchase order" at bounding box center [796, 79] width 983 height 28
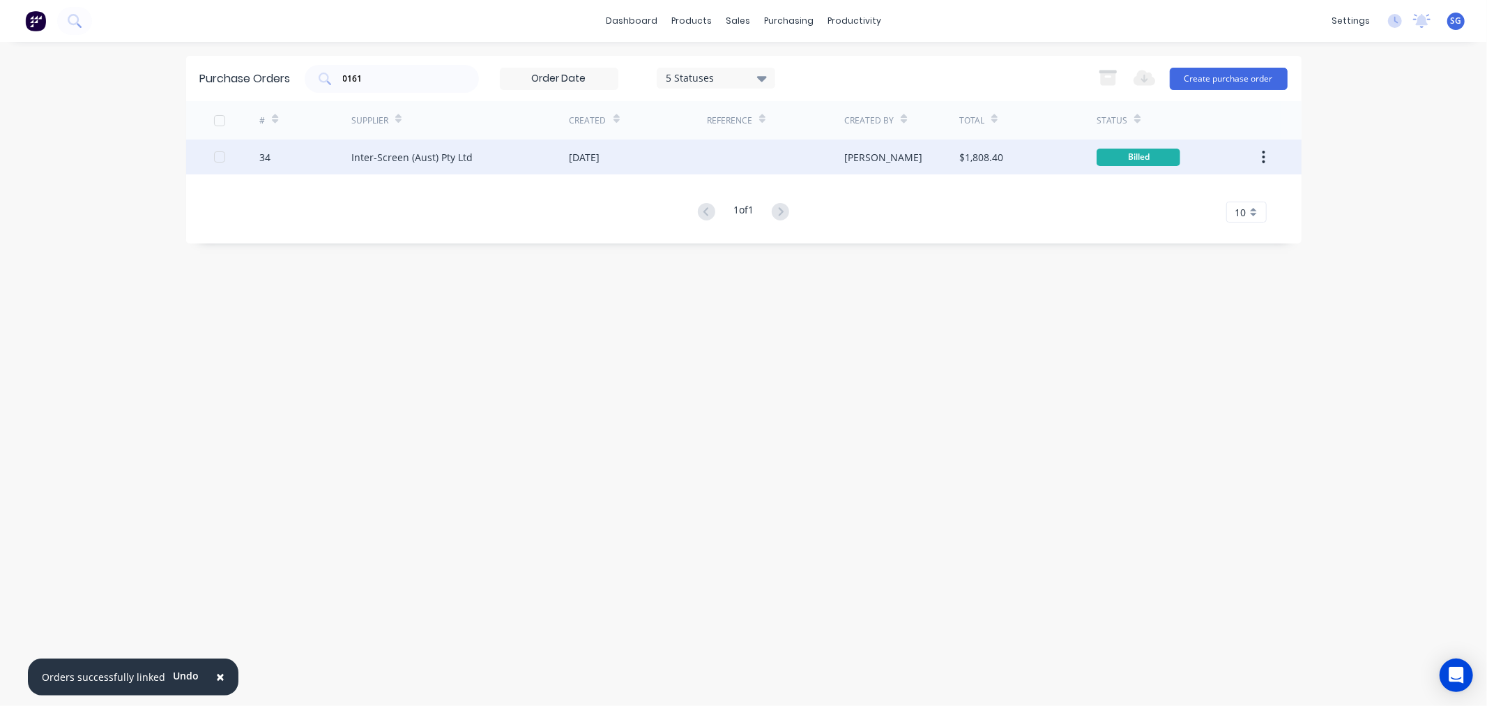
click at [390, 163] on div "Inter-Screen (Aust) Pty Ltd" at bounding box center [411, 157] width 121 height 15
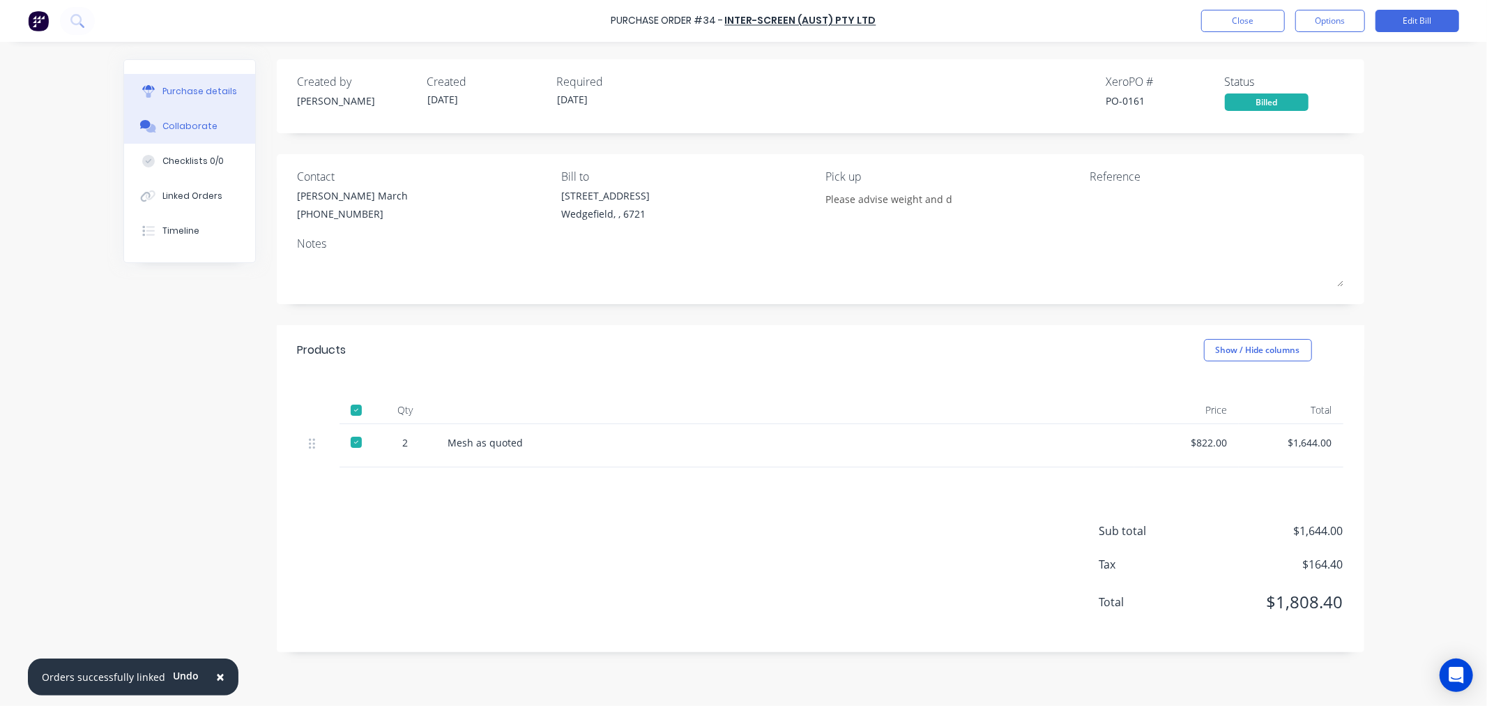
click at [206, 126] on div "Collaborate" at bounding box center [189, 126] width 55 height 13
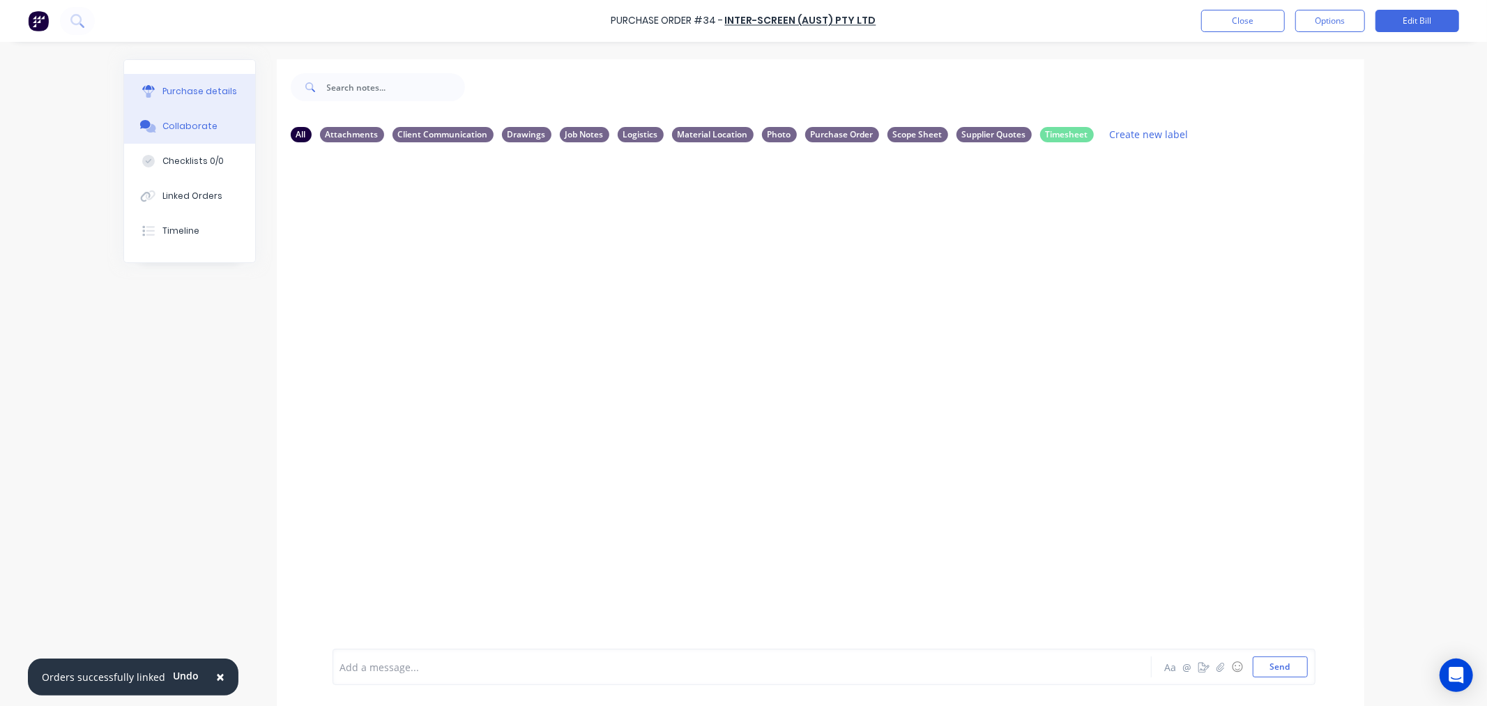
click at [190, 88] on div "Purchase details" at bounding box center [199, 91] width 75 height 13
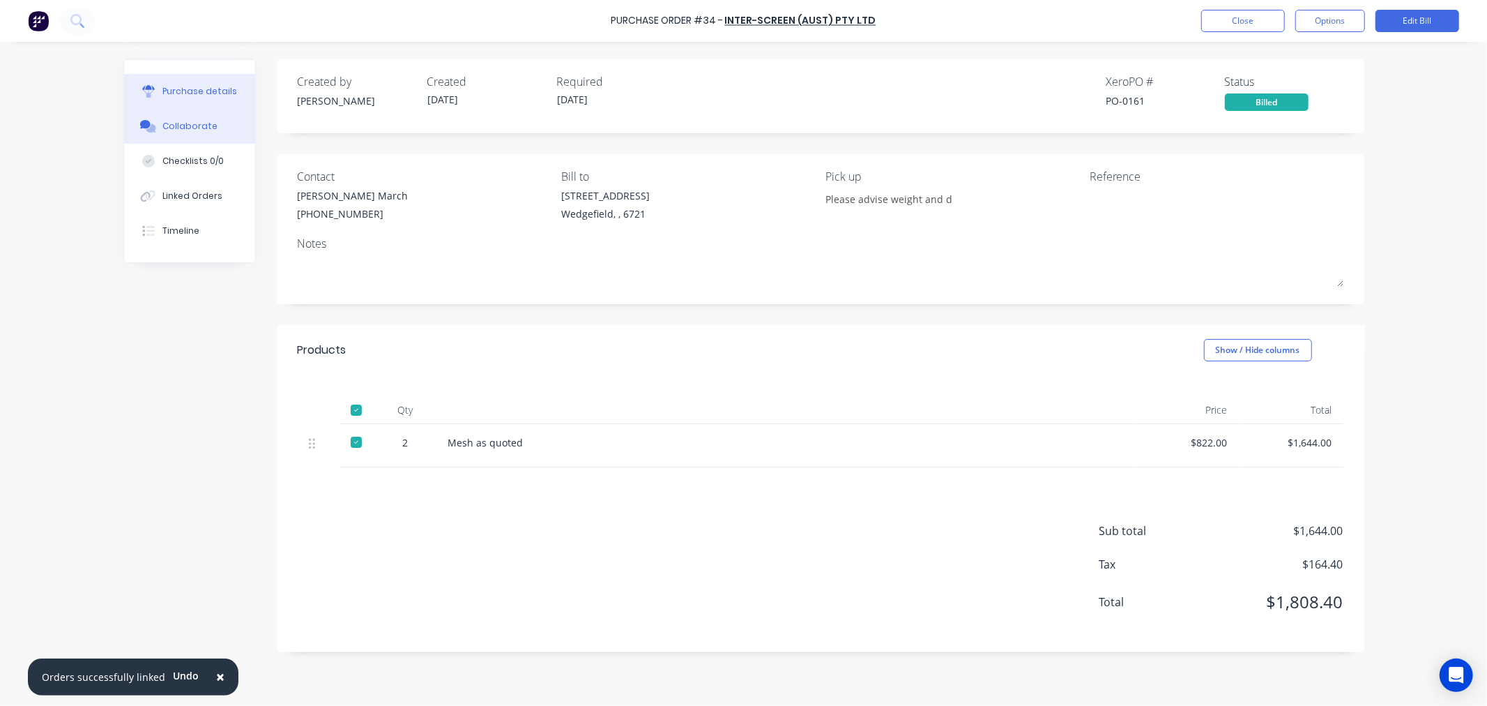
click at [183, 137] on button "Collaborate" at bounding box center [189, 126] width 131 height 35
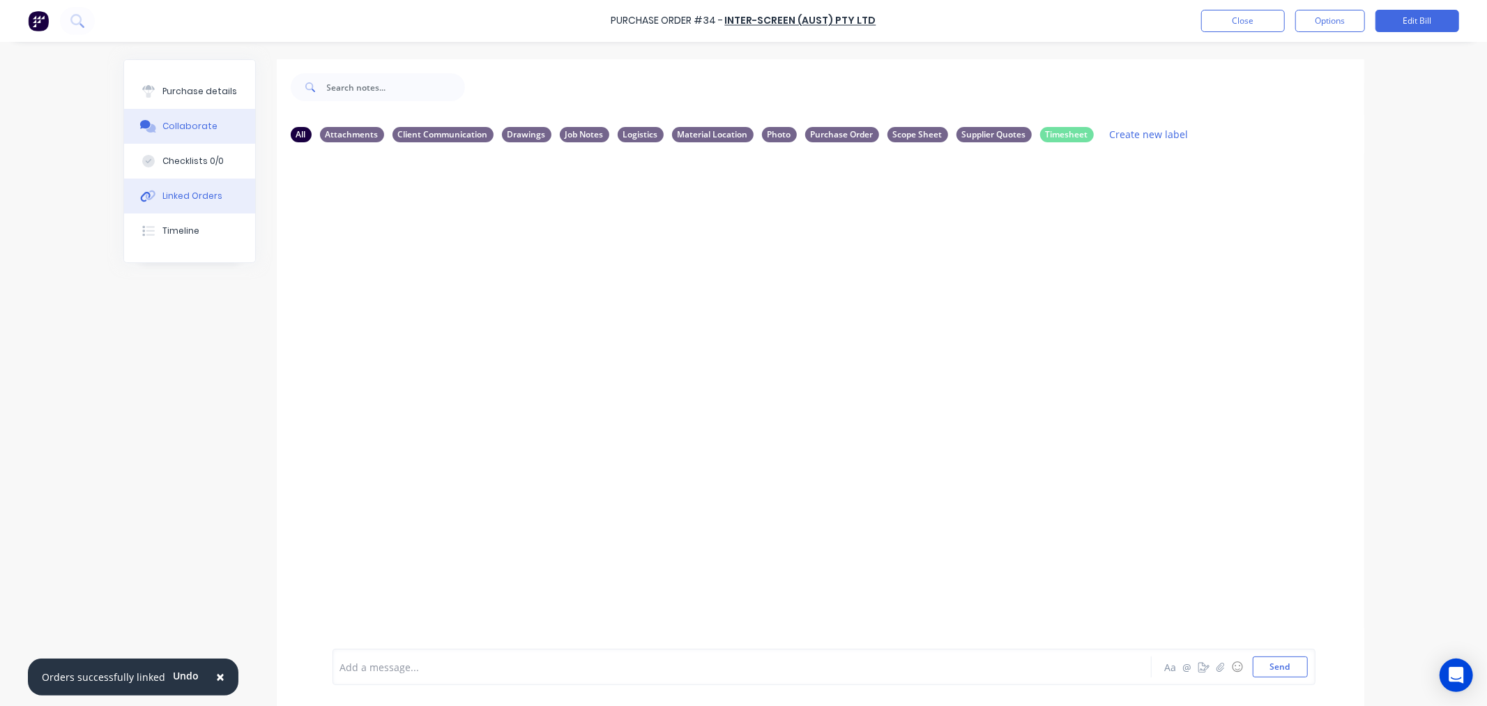
click at [163, 197] on div "Linked Orders" at bounding box center [192, 196] width 60 height 13
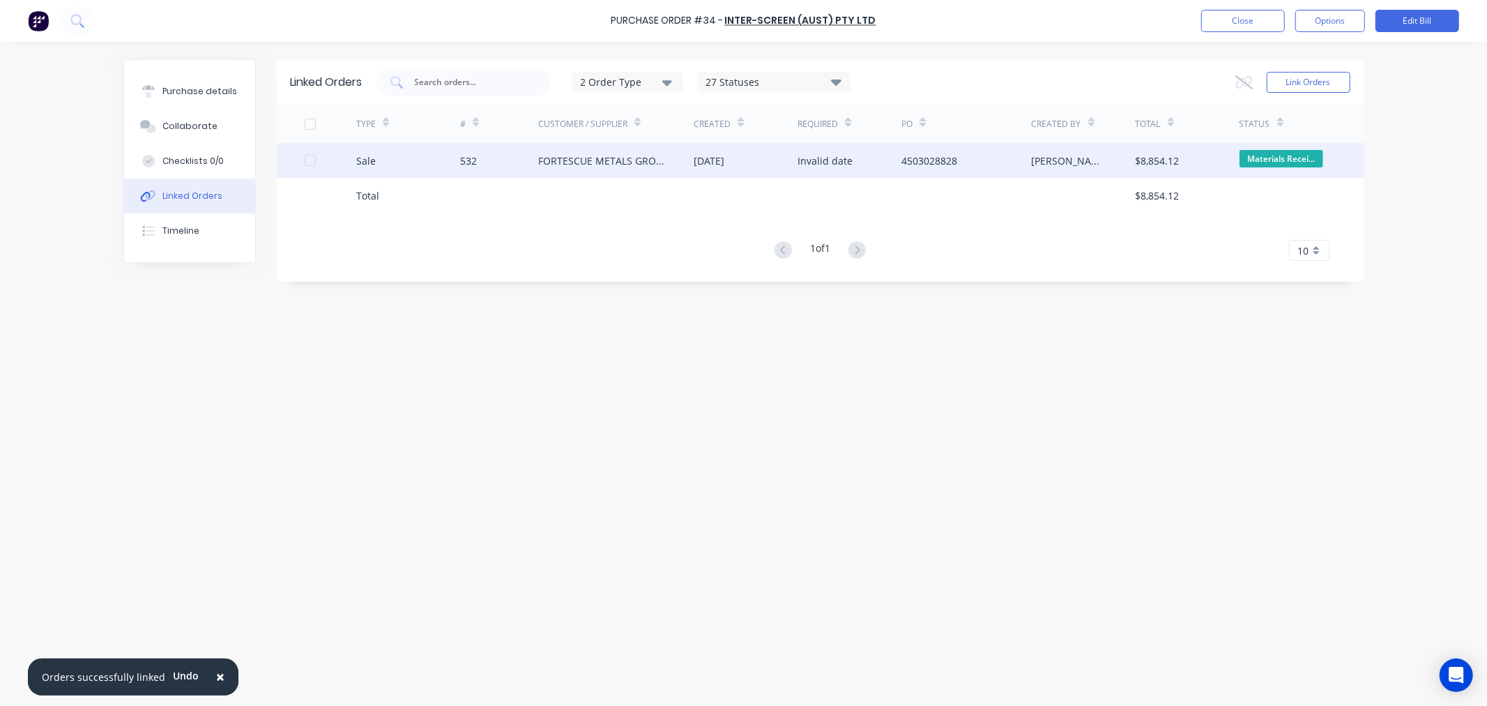
click at [469, 164] on div "532" at bounding box center [468, 160] width 17 height 15
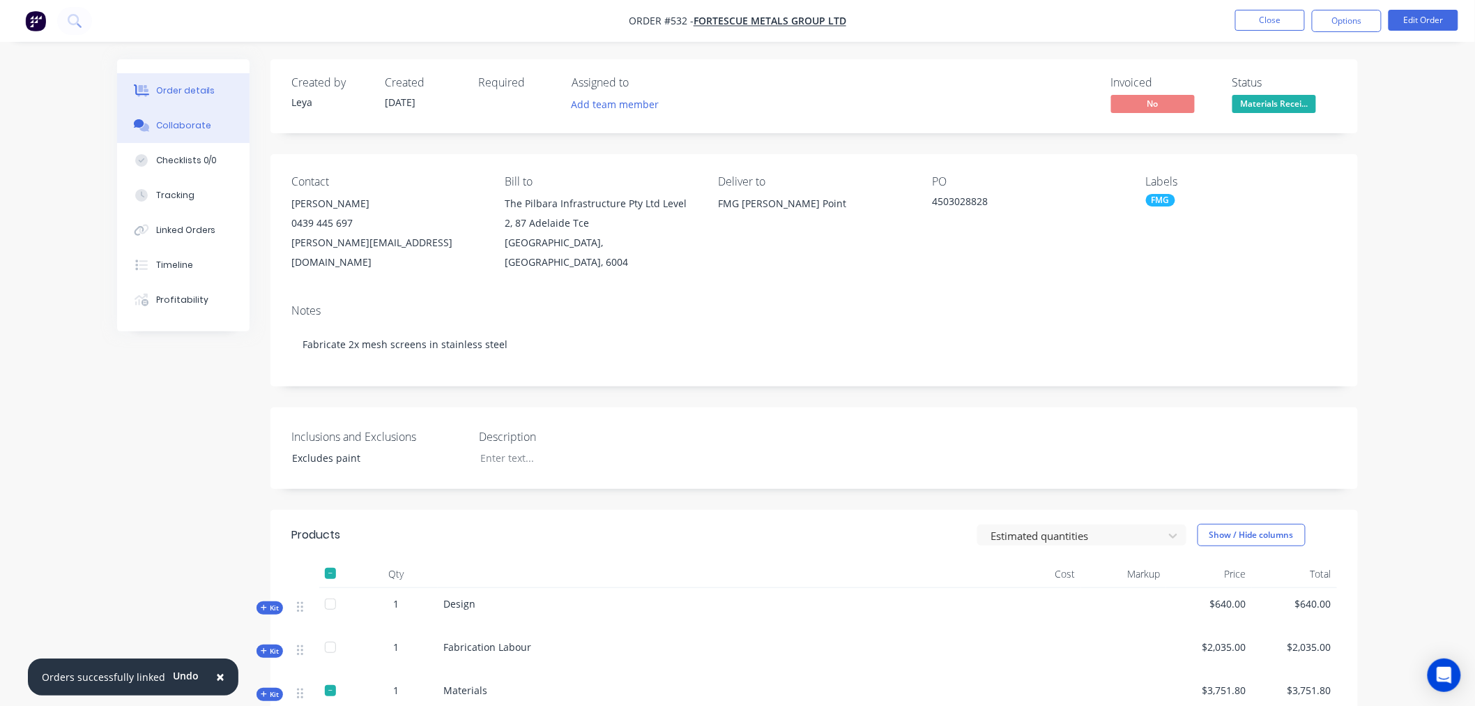
click at [174, 119] on div "Collaborate" at bounding box center [183, 125] width 55 height 13
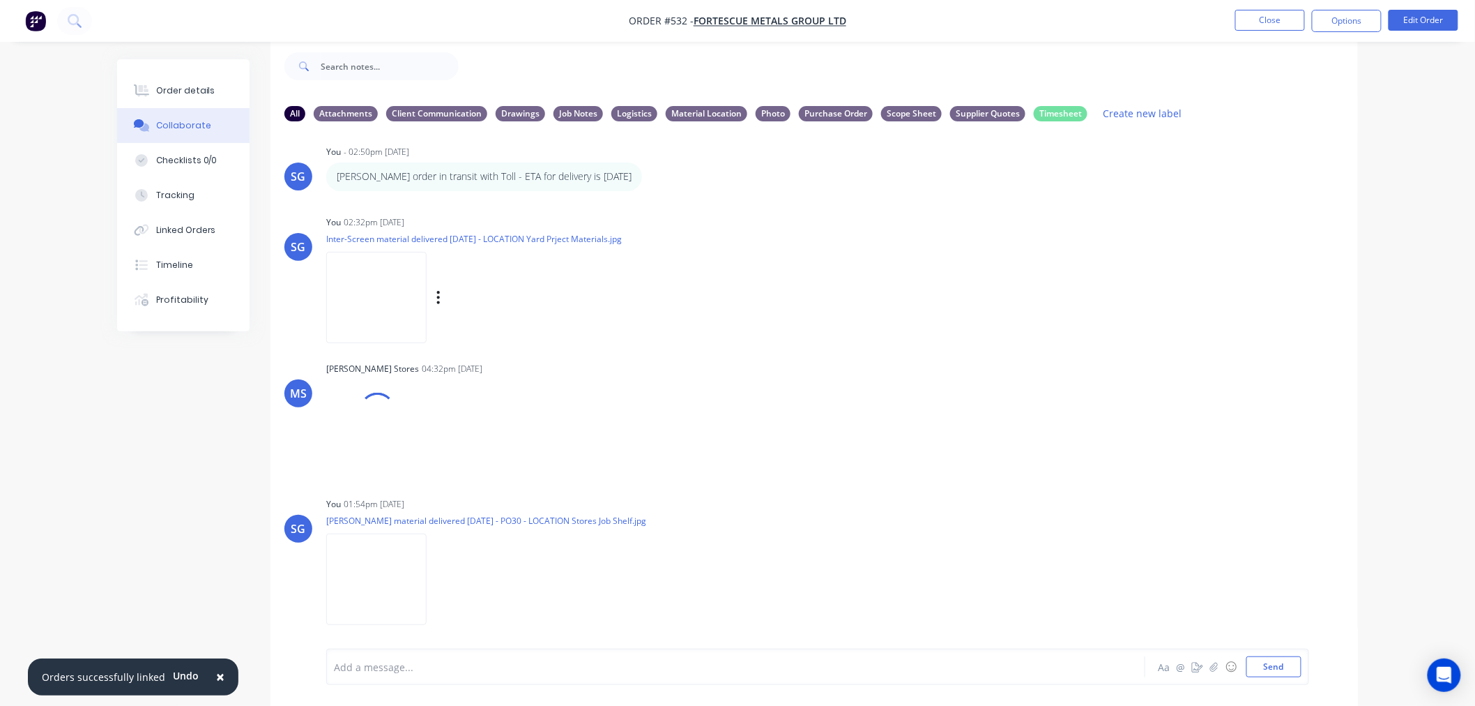
scroll to position [1252, 0]
click at [188, 227] on div "Linked Orders" at bounding box center [186, 230] width 60 height 13
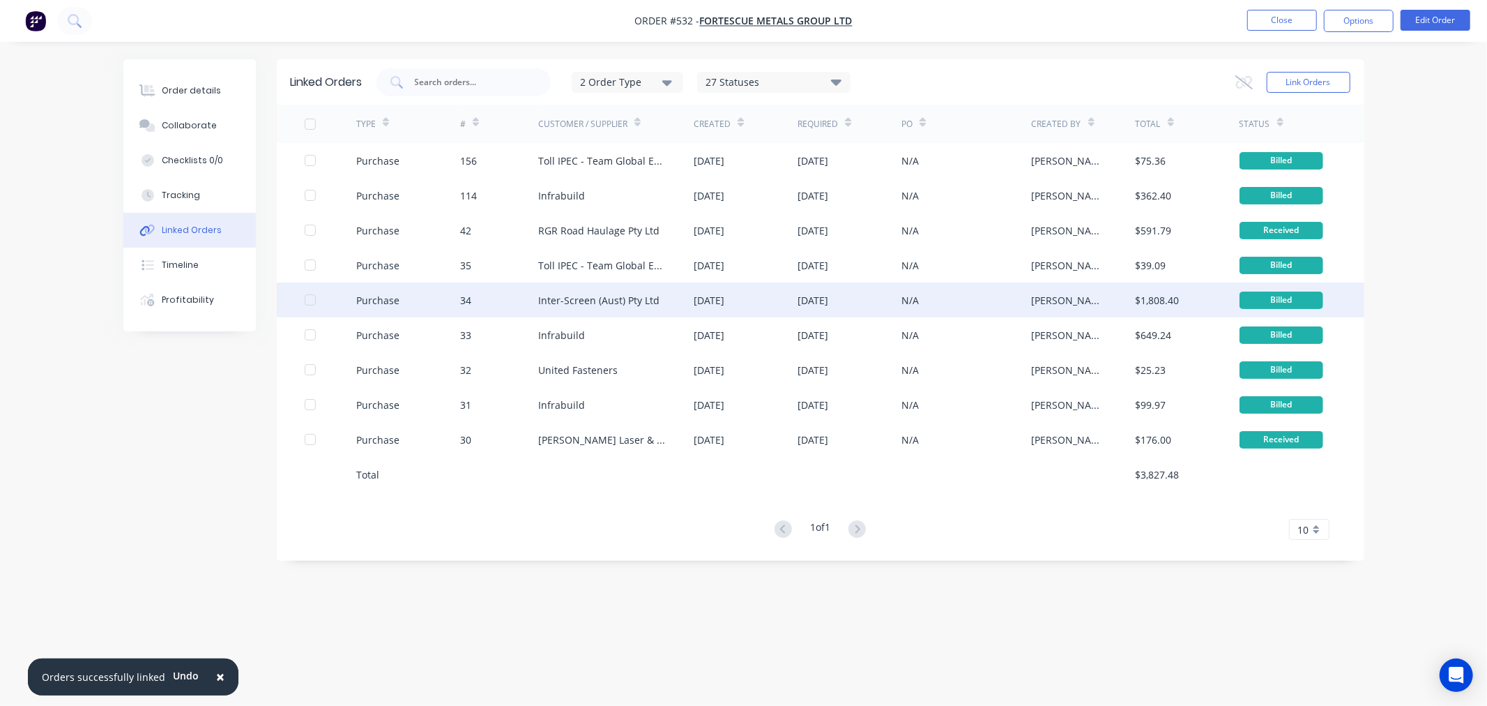
click at [565, 301] on div "Inter-Screen (Aust) Pty Ltd" at bounding box center [598, 300] width 121 height 15
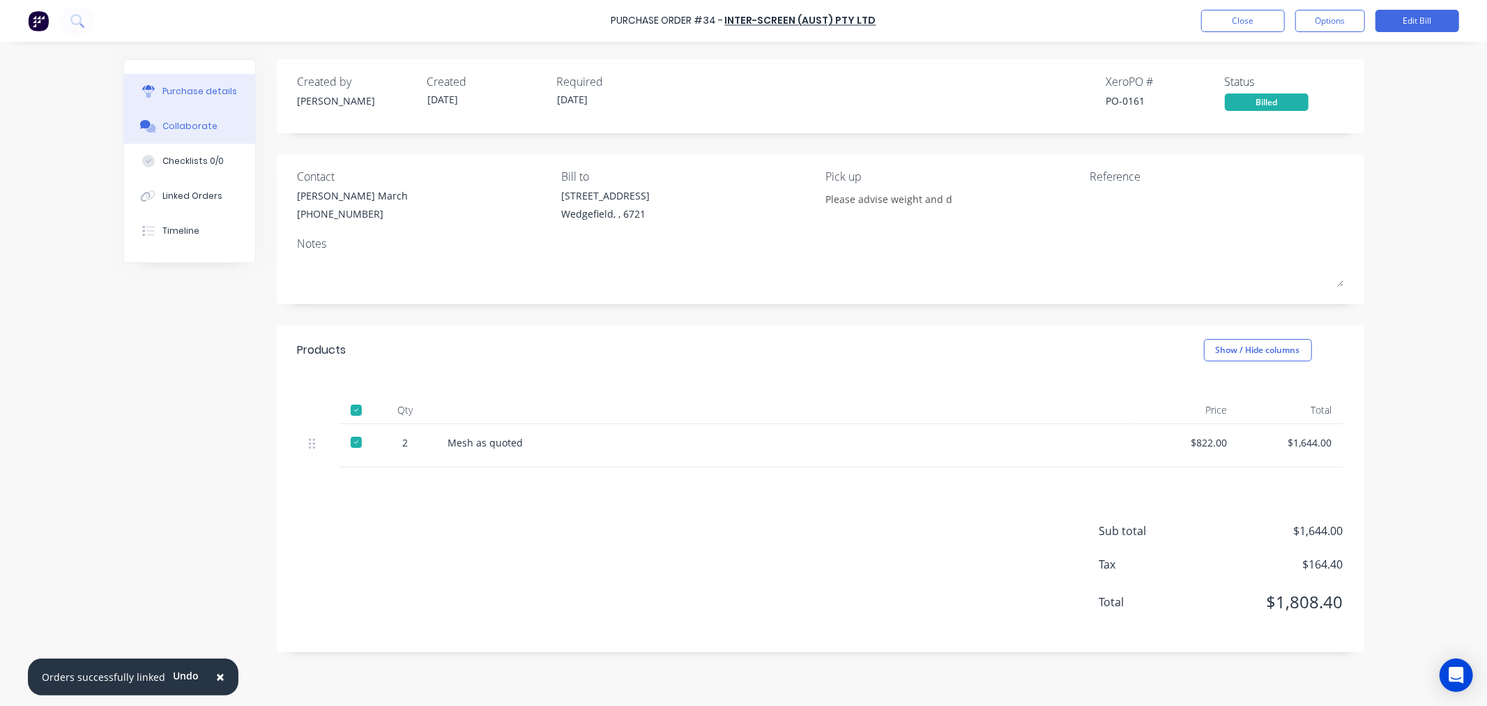
click at [174, 131] on div "Collaborate" at bounding box center [189, 126] width 55 height 13
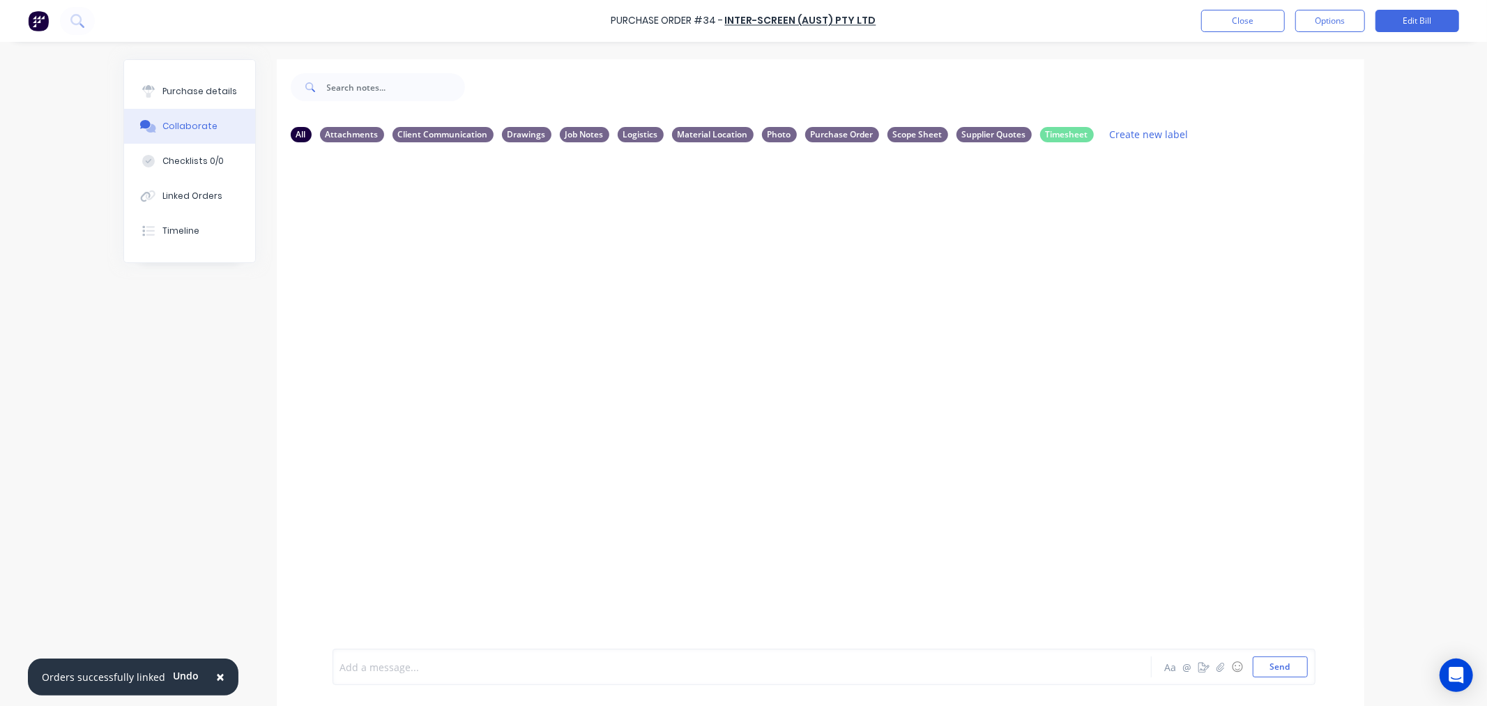
click at [380, 663] on div at bounding box center [703, 667] width 725 height 15
click at [190, 93] on div "Purchase details" at bounding box center [199, 91] width 75 height 13
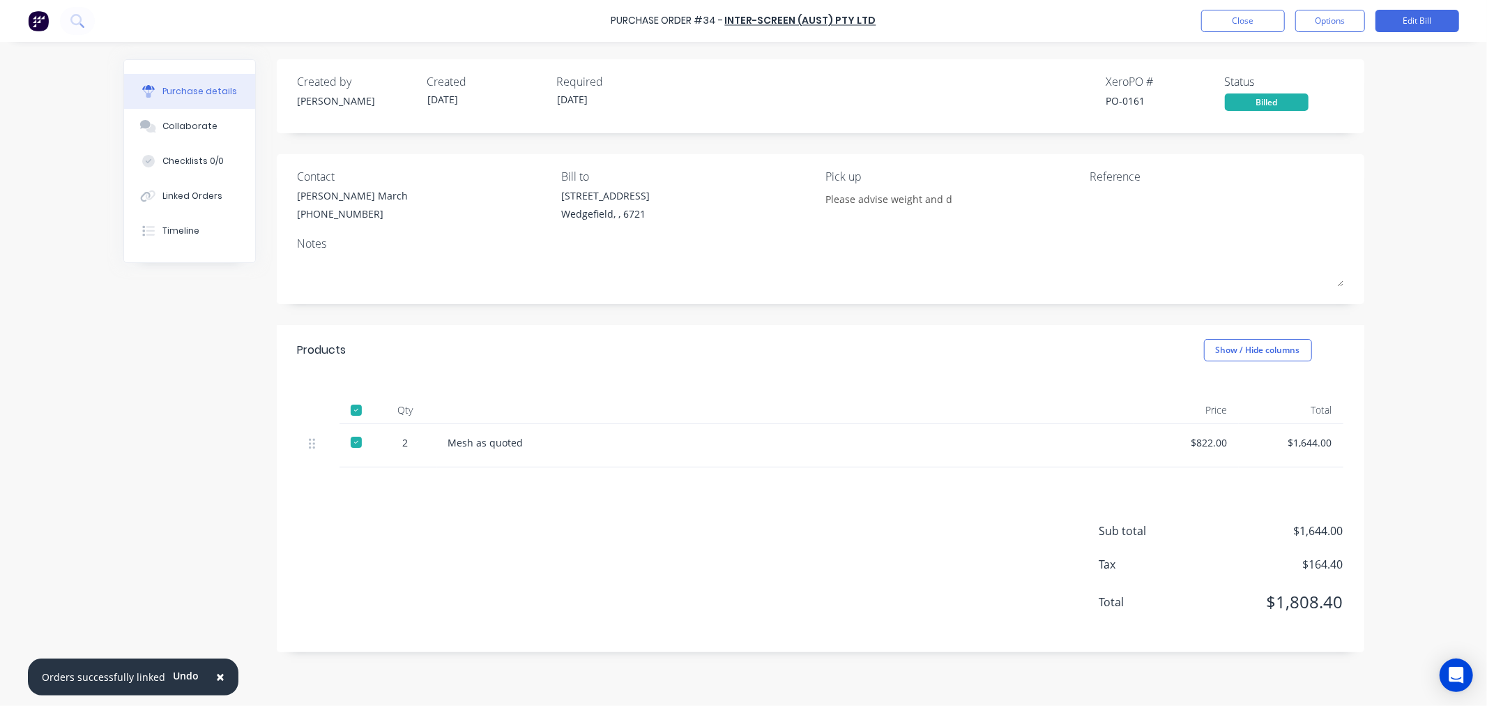
click at [1131, 235] on div "Notes" at bounding box center [821, 243] width 1046 height 17
click at [1222, 20] on button "Close" at bounding box center [1243, 21] width 84 height 22
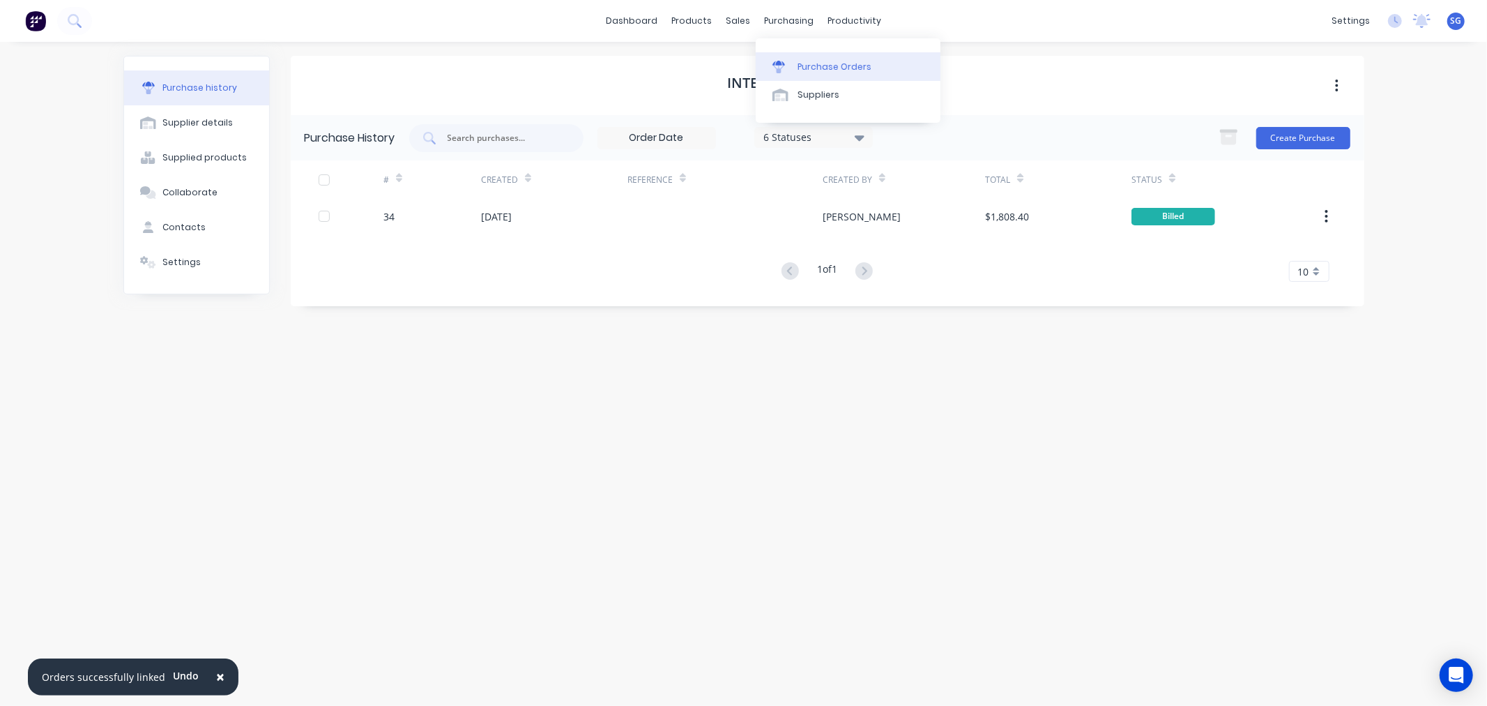
click at [790, 67] on div at bounding box center [783, 67] width 21 height 13
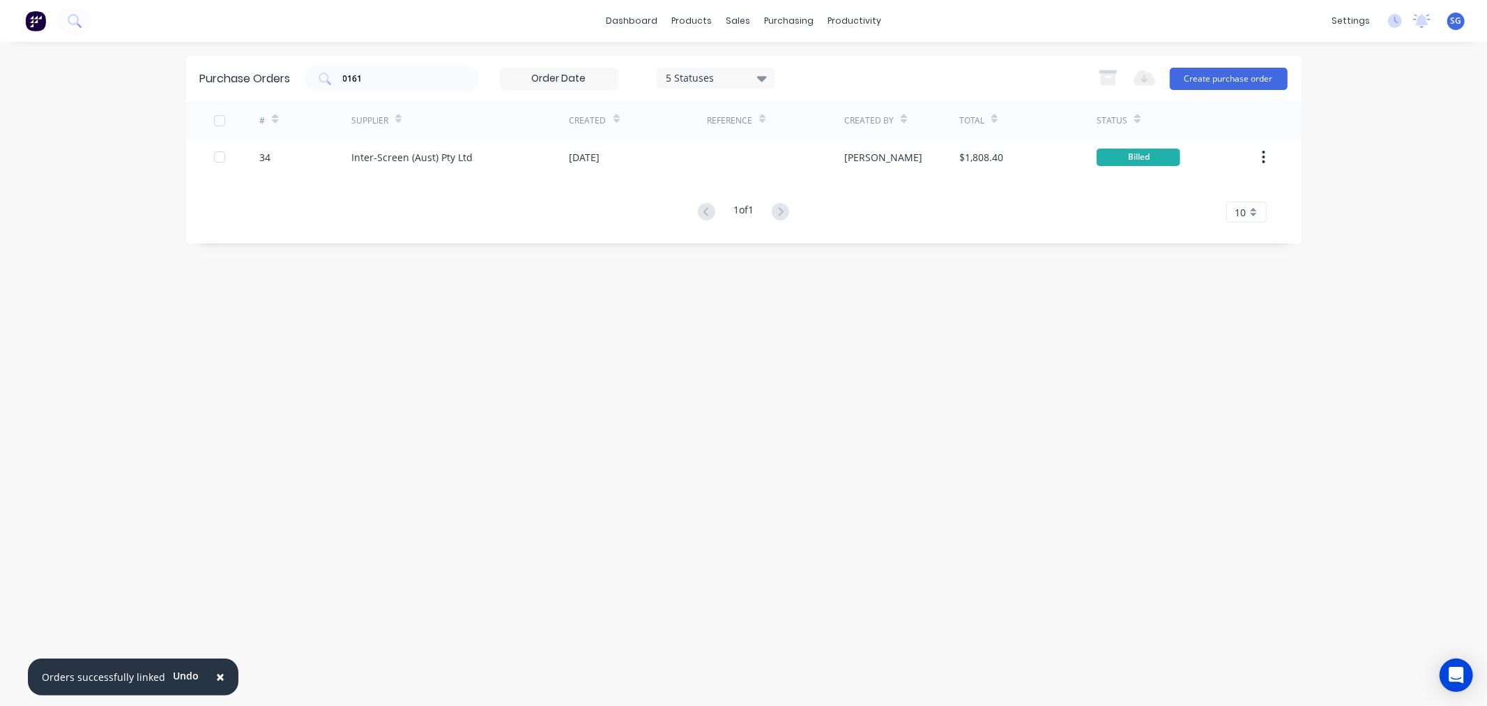
drag, startPoint x: 367, startPoint y: 86, endPoint x: 296, endPoint y: 72, distance: 72.6
click at [298, 74] on div "Purchase Orders 0161 5 Statuses 5 Statuses Export to Excel (XLSX) Create purcha…" at bounding box center [744, 78] width 1116 height 45
click at [360, 79] on input "0161" at bounding box center [400, 79] width 116 height 14
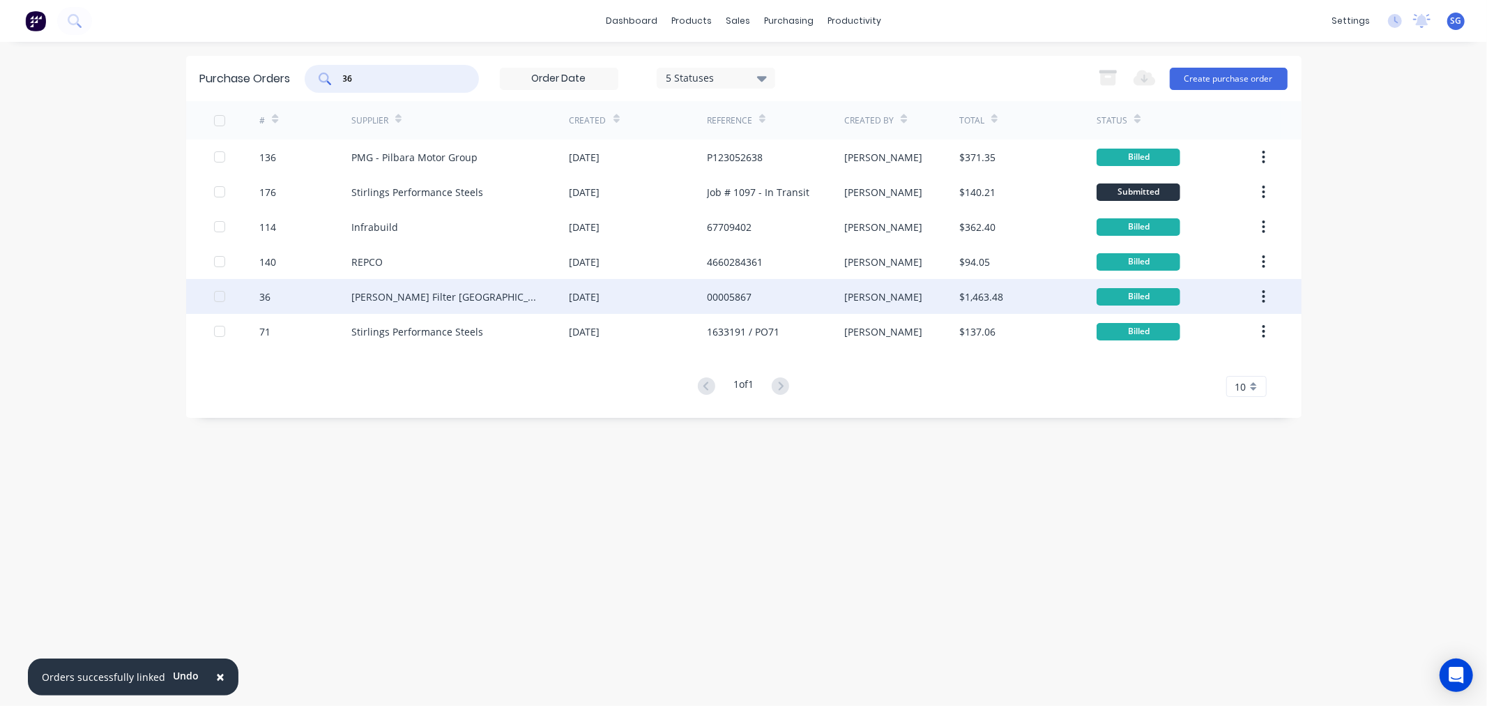
click at [414, 303] on div "Luehr Filter Australia" at bounding box center [446, 296] width 190 height 15
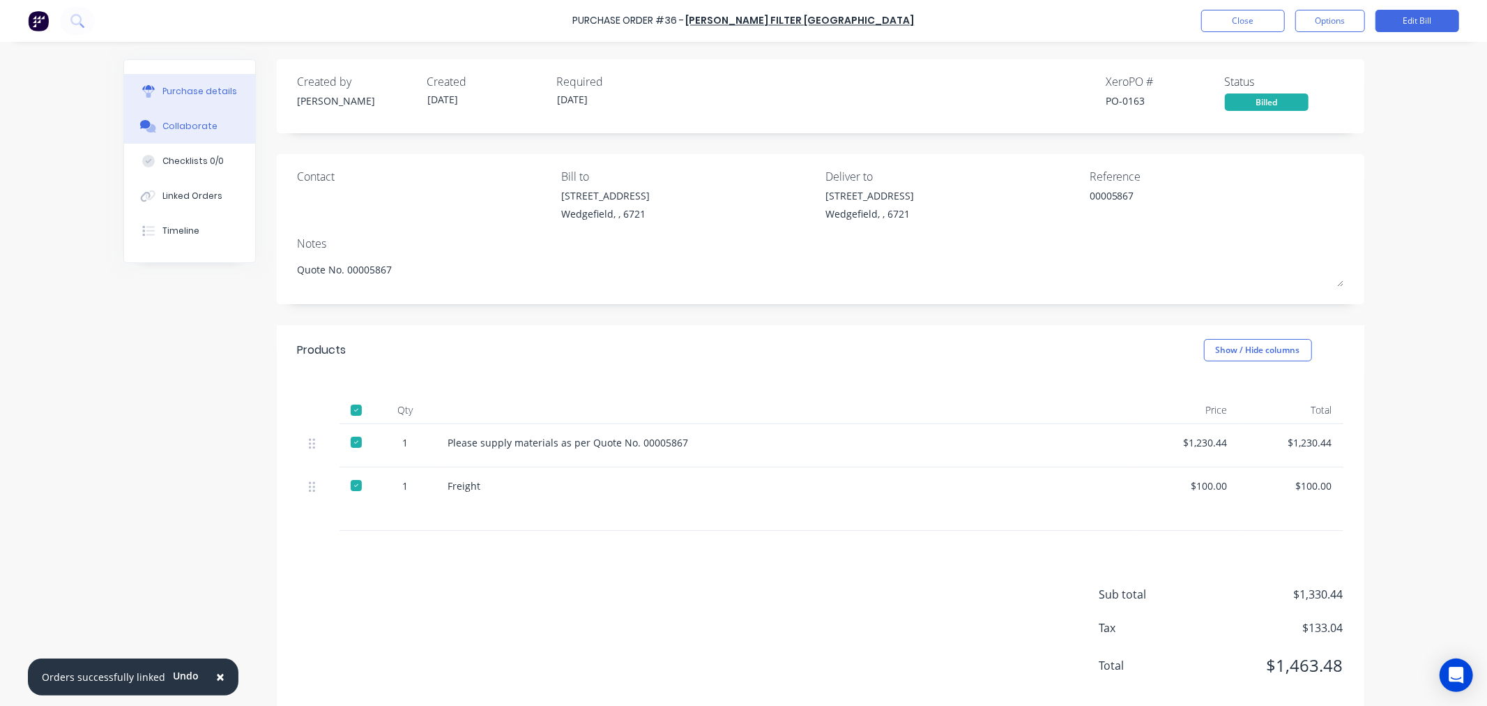
click at [174, 124] on div "Collaborate" at bounding box center [189, 126] width 55 height 13
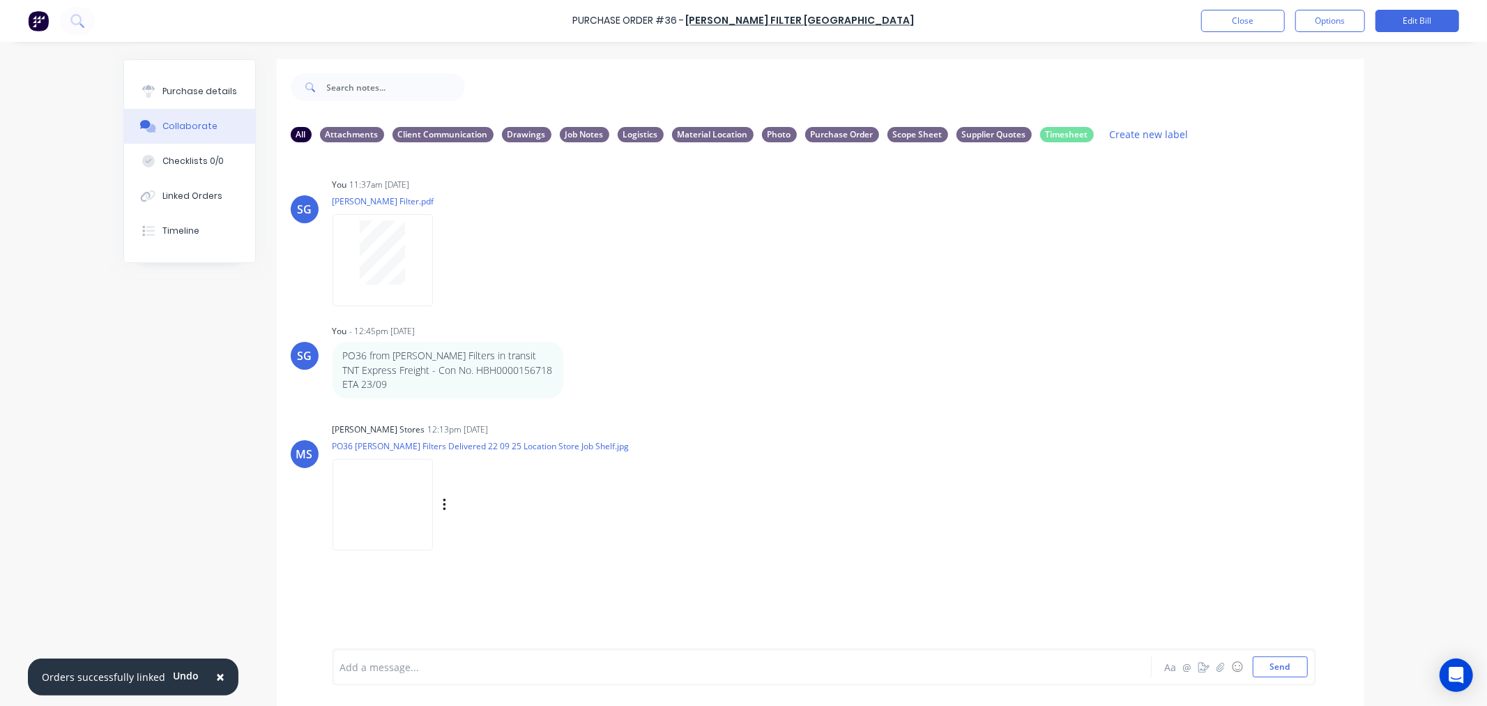
scroll to position [36, 0]
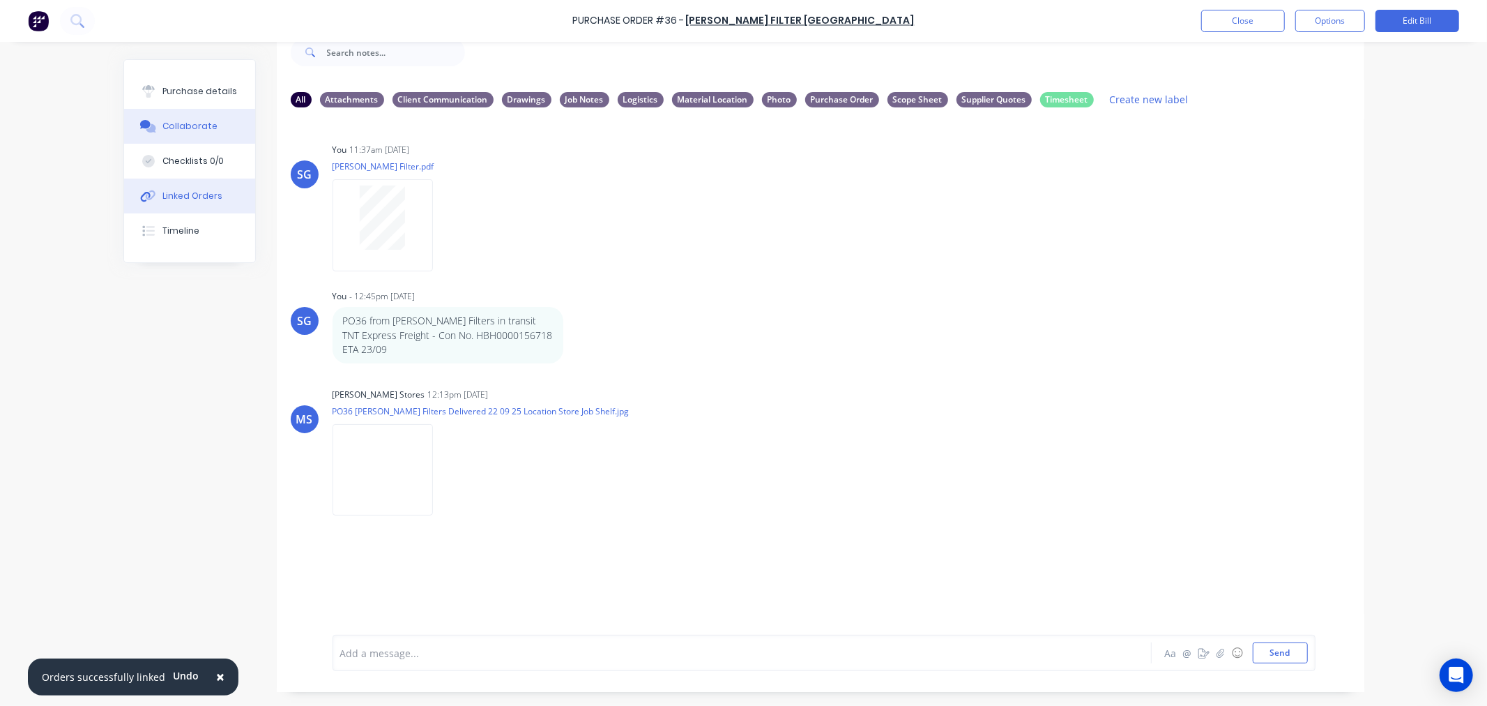
click at [171, 201] on div "Linked Orders" at bounding box center [192, 196] width 60 height 13
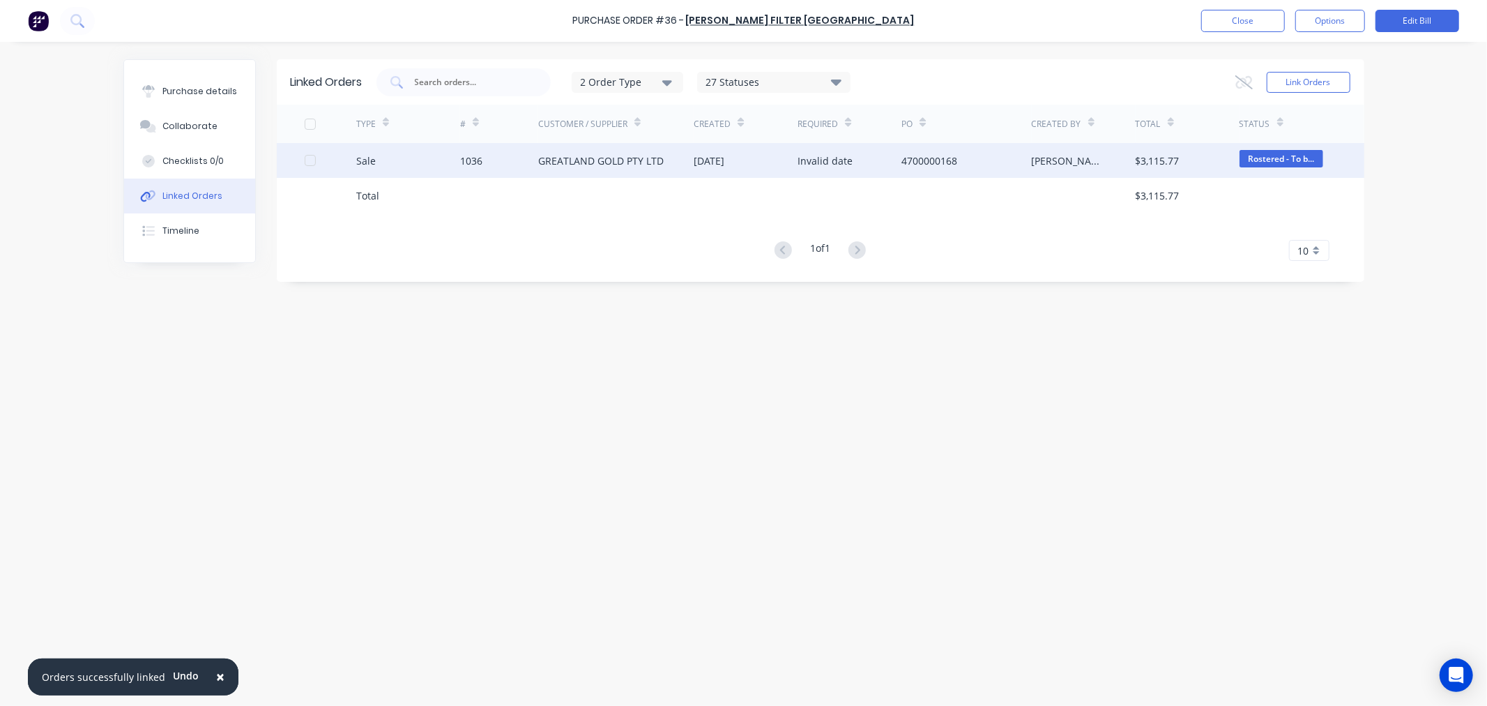
click at [544, 153] on div "GREATLAND GOLD PTY LTD" at bounding box center [601, 160] width 126 height 15
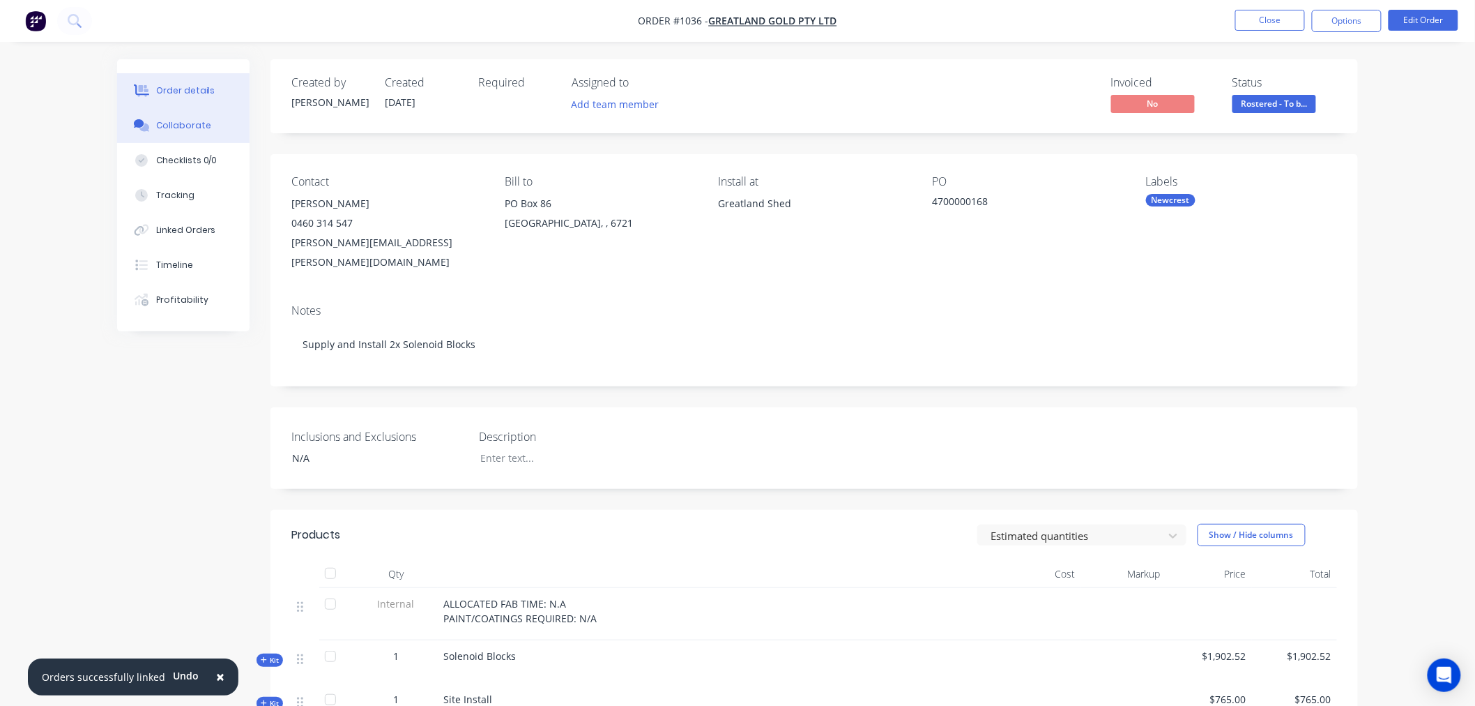
click at [176, 130] on div "Collaborate" at bounding box center [183, 125] width 55 height 13
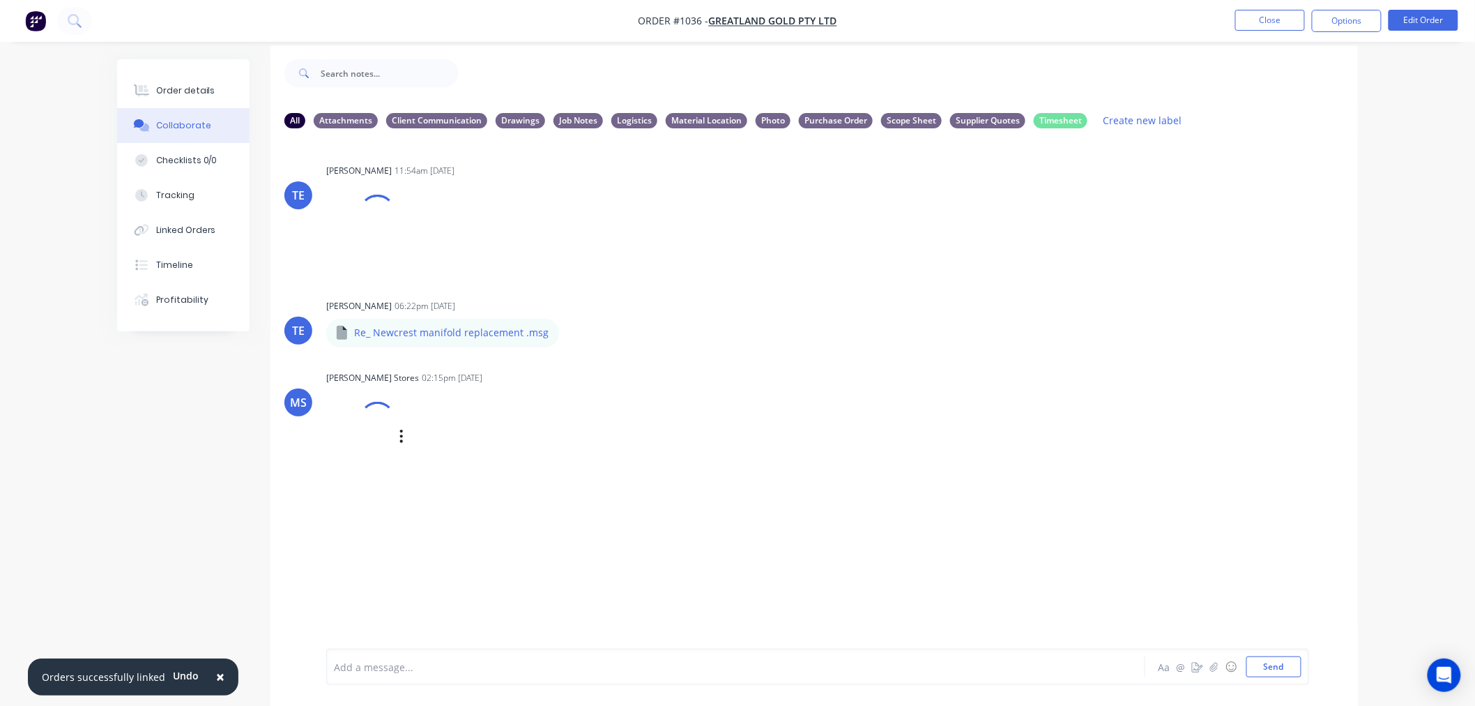
scroll to position [22, 0]
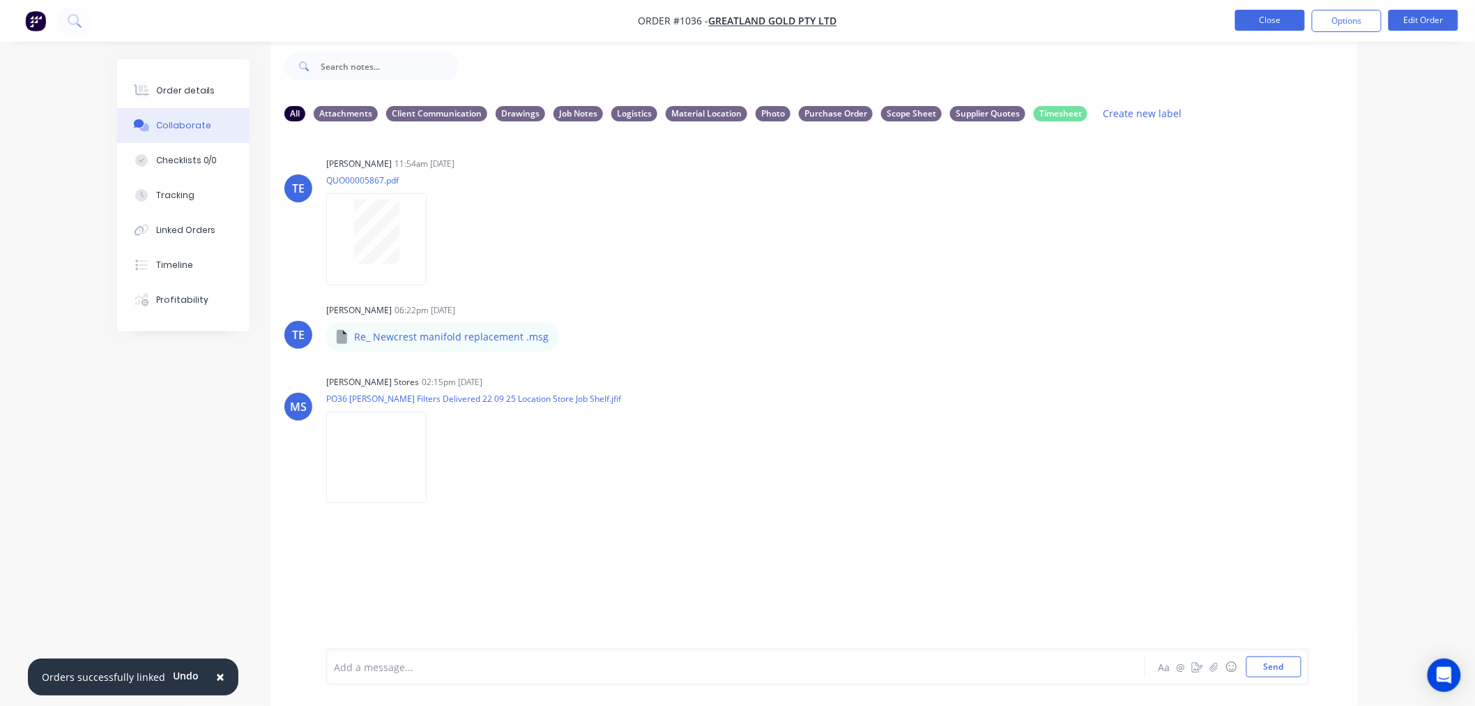
click at [1294, 19] on button "Close" at bounding box center [1271, 20] width 70 height 21
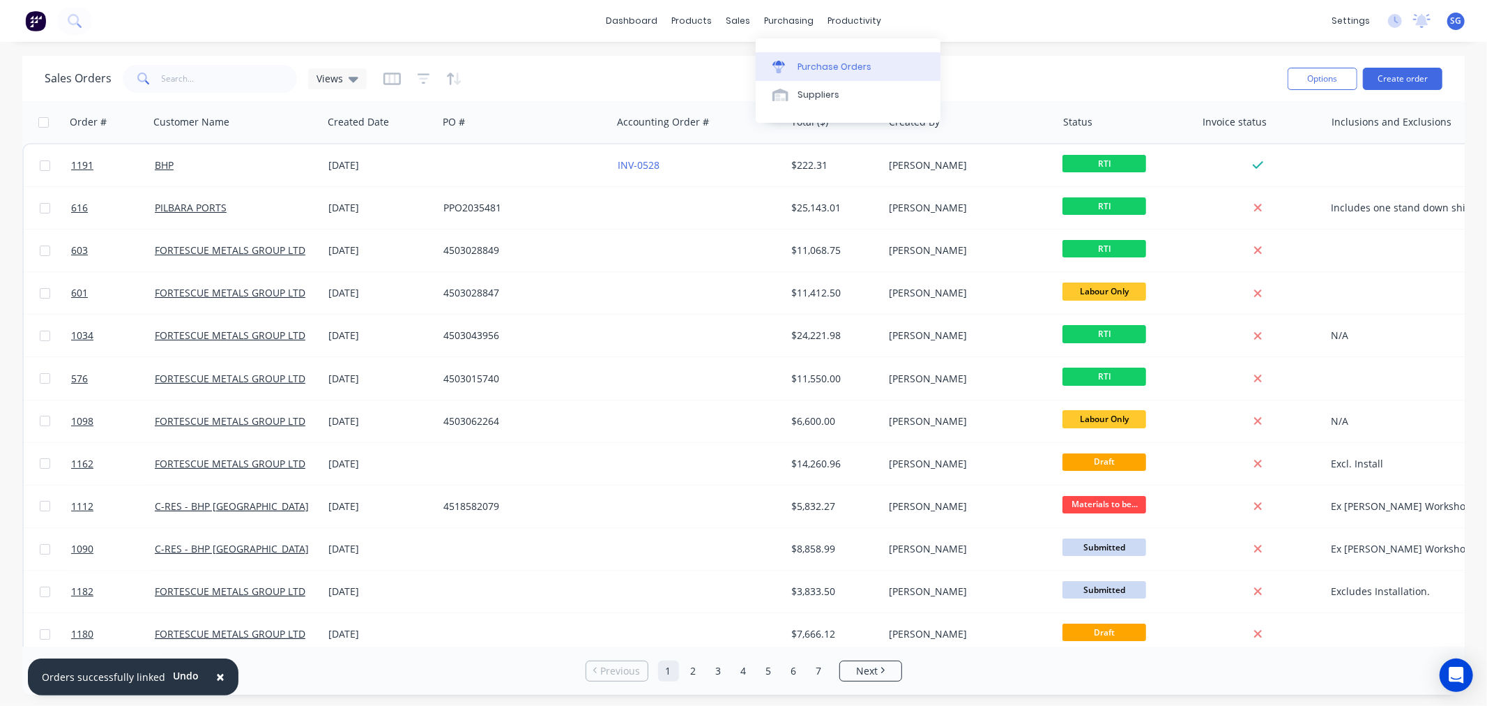
click at [796, 60] on link "Purchase Orders" at bounding box center [848, 66] width 185 height 28
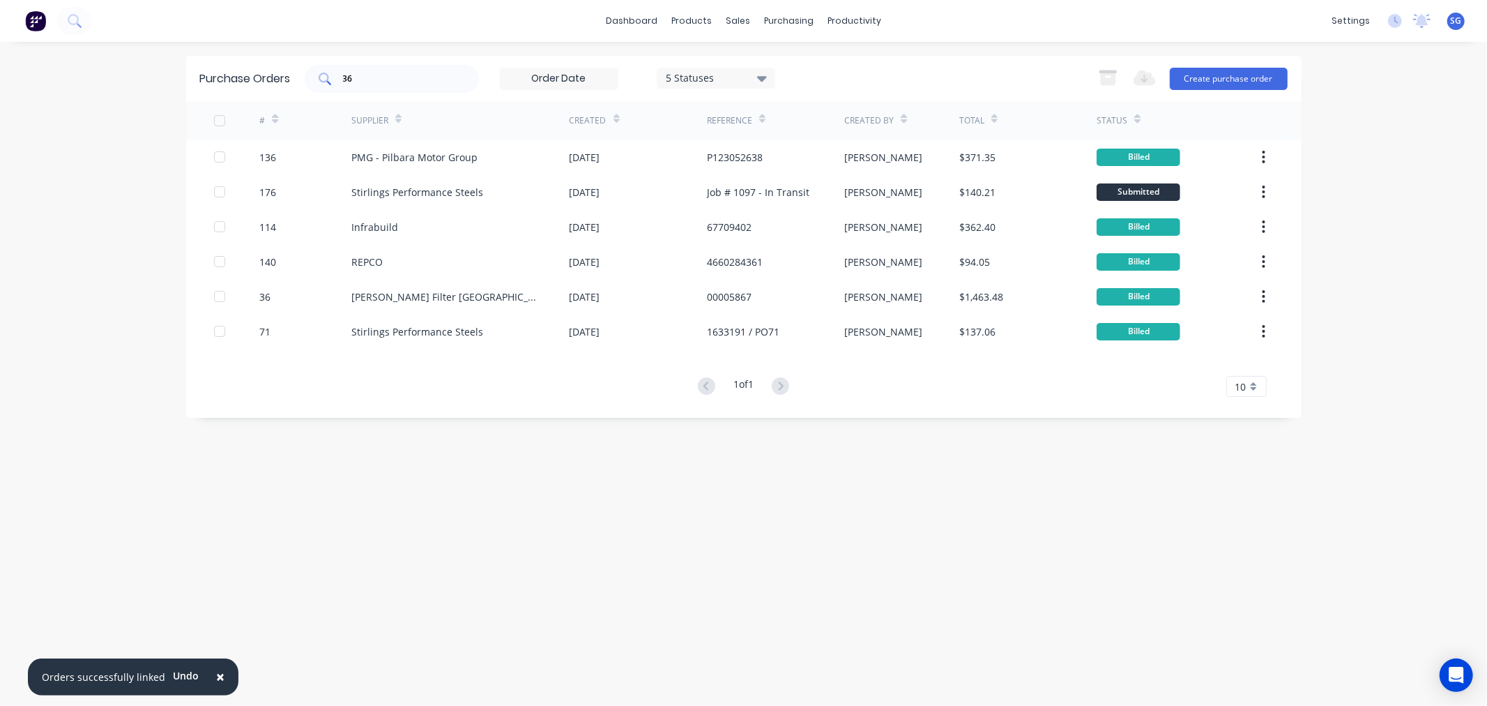
click at [365, 68] on div "36" at bounding box center [392, 79] width 174 height 28
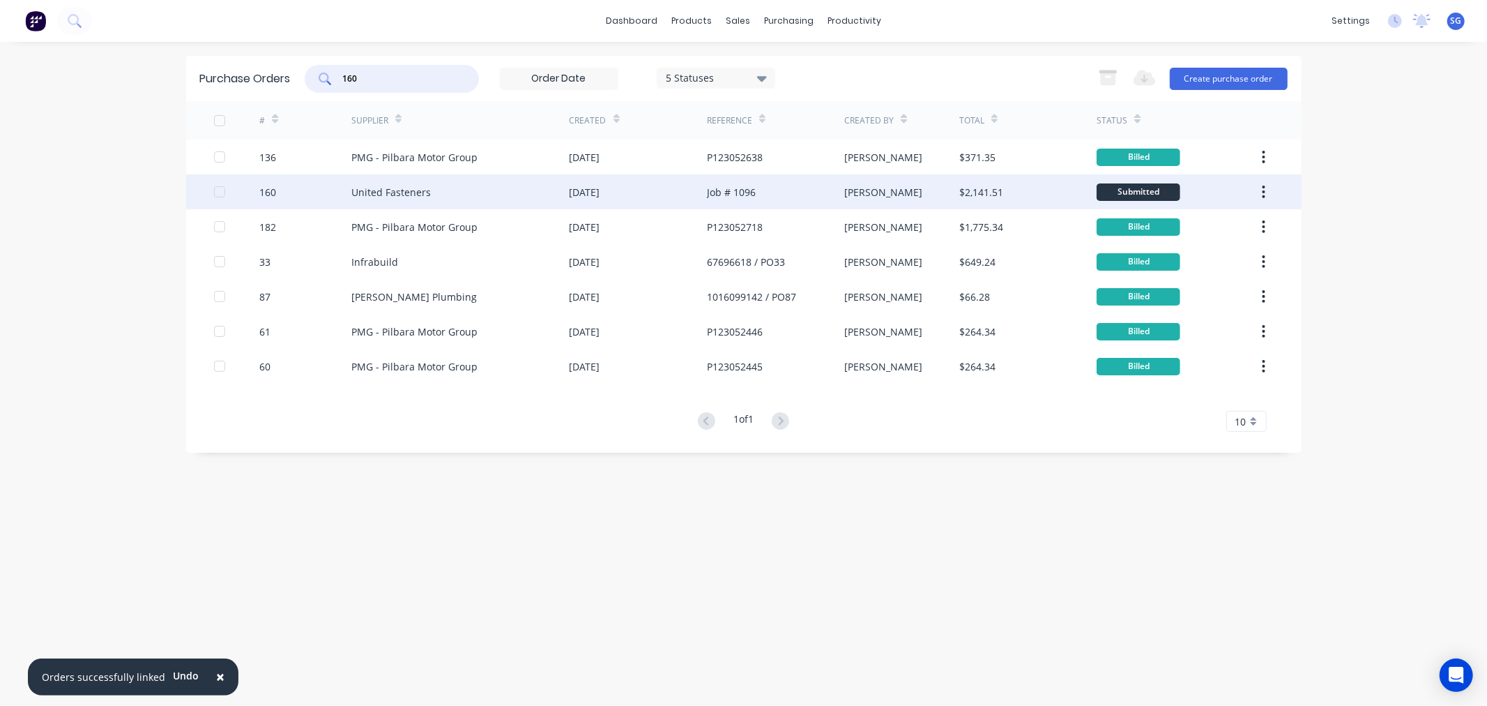
click at [386, 185] on div "United Fasteners" at bounding box center [390, 192] width 79 height 15
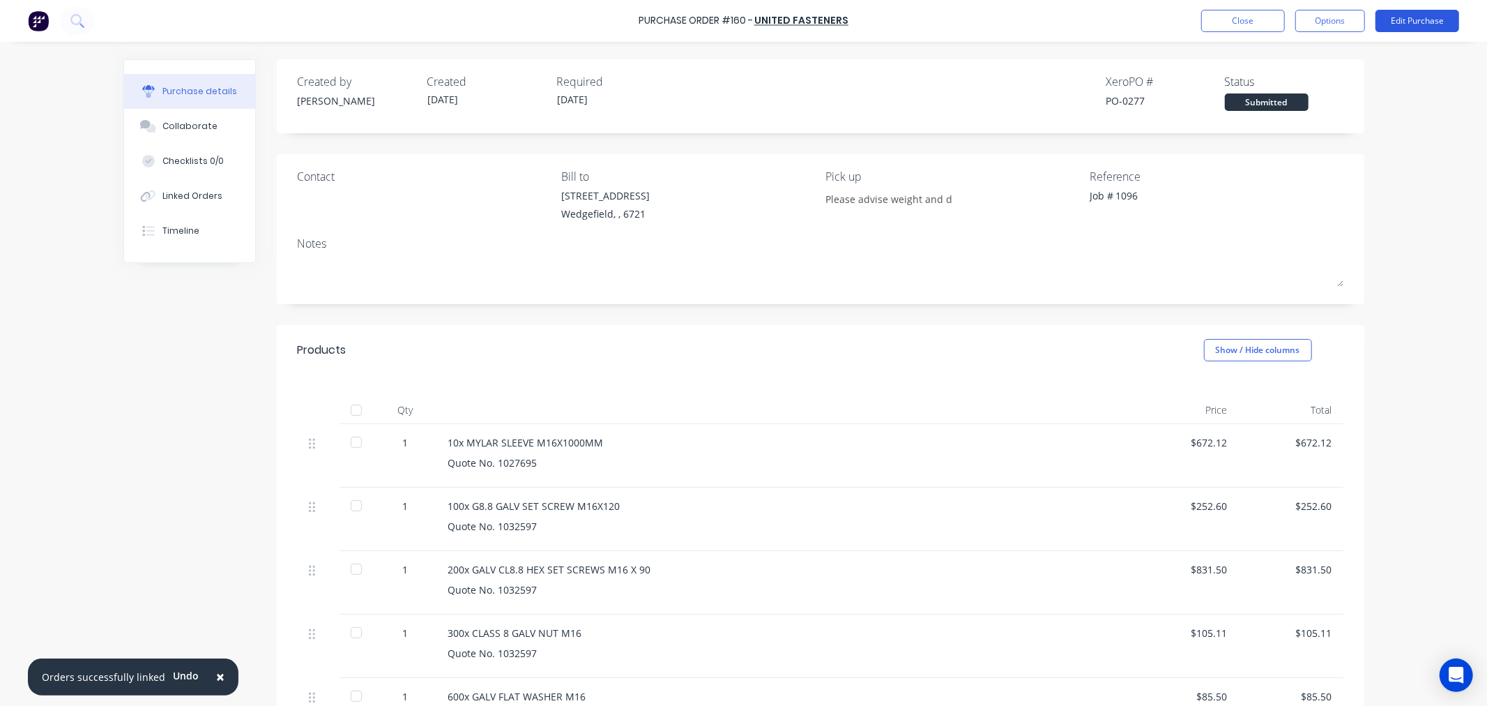
click at [1433, 17] on button "Edit Purchase" at bounding box center [1418, 21] width 84 height 22
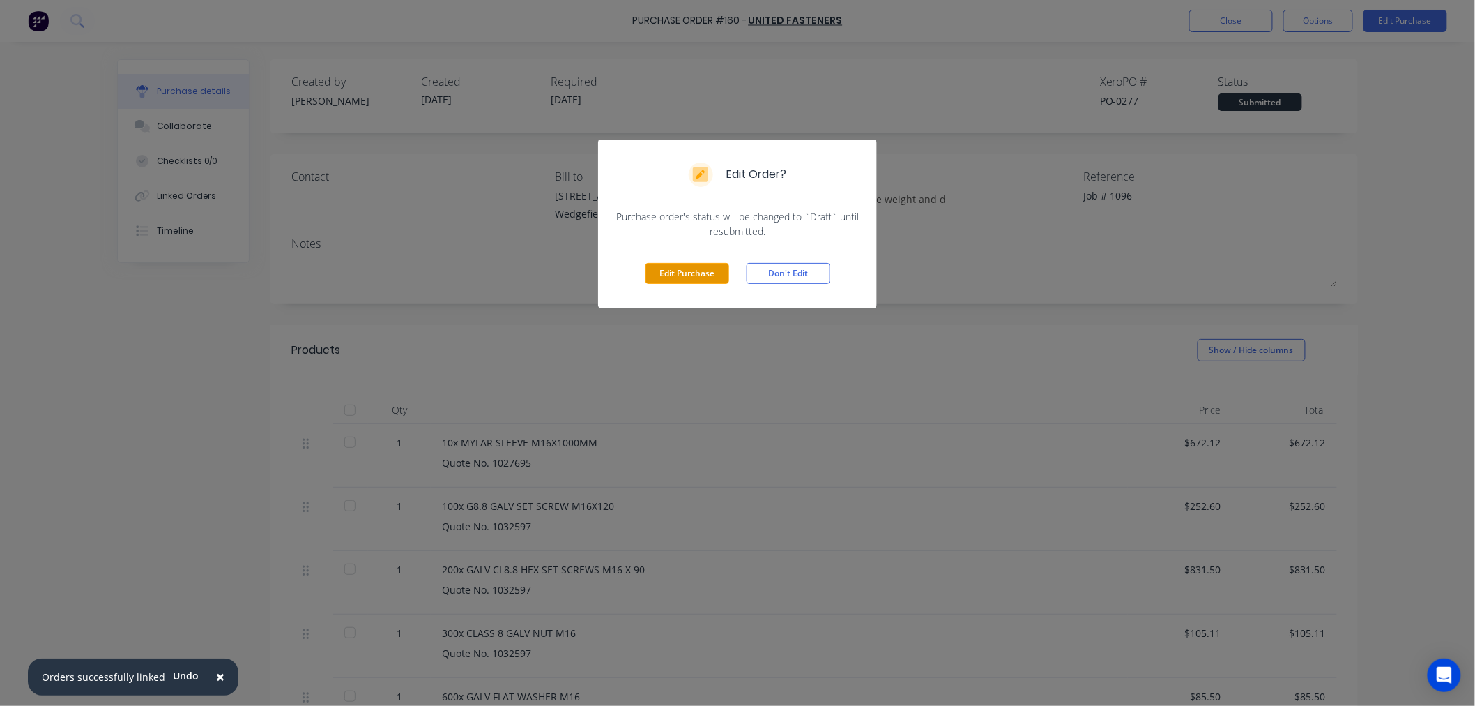
click at [666, 273] on button "Edit Purchase" at bounding box center [688, 273] width 84 height 21
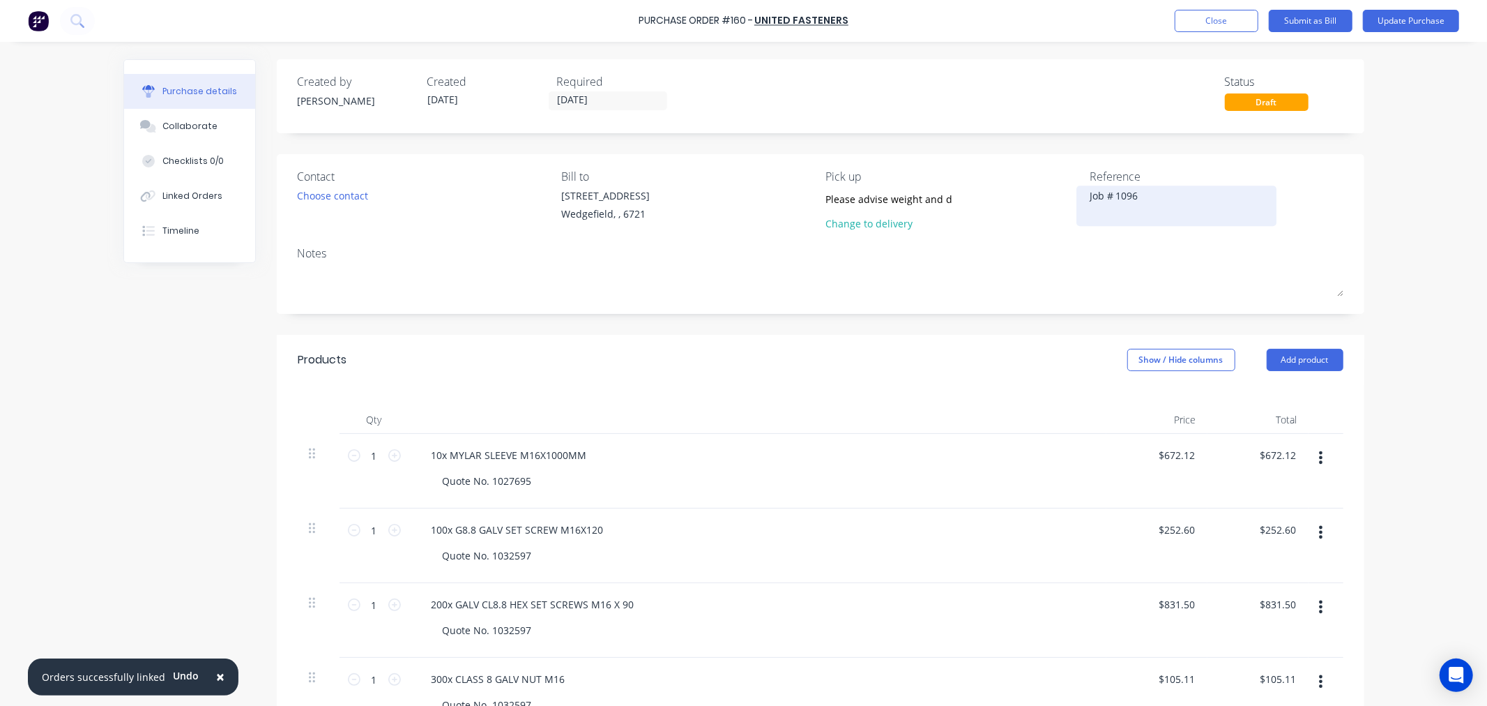
click at [1154, 188] on div "Job # 1096" at bounding box center [1177, 205] width 174 height 35
click at [1152, 197] on textarea "Job # 1096" at bounding box center [1177, 203] width 174 height 31
click at [1404, 21] on button "Update Purchase" at bounding box center [1411, 21] width 96 height 22
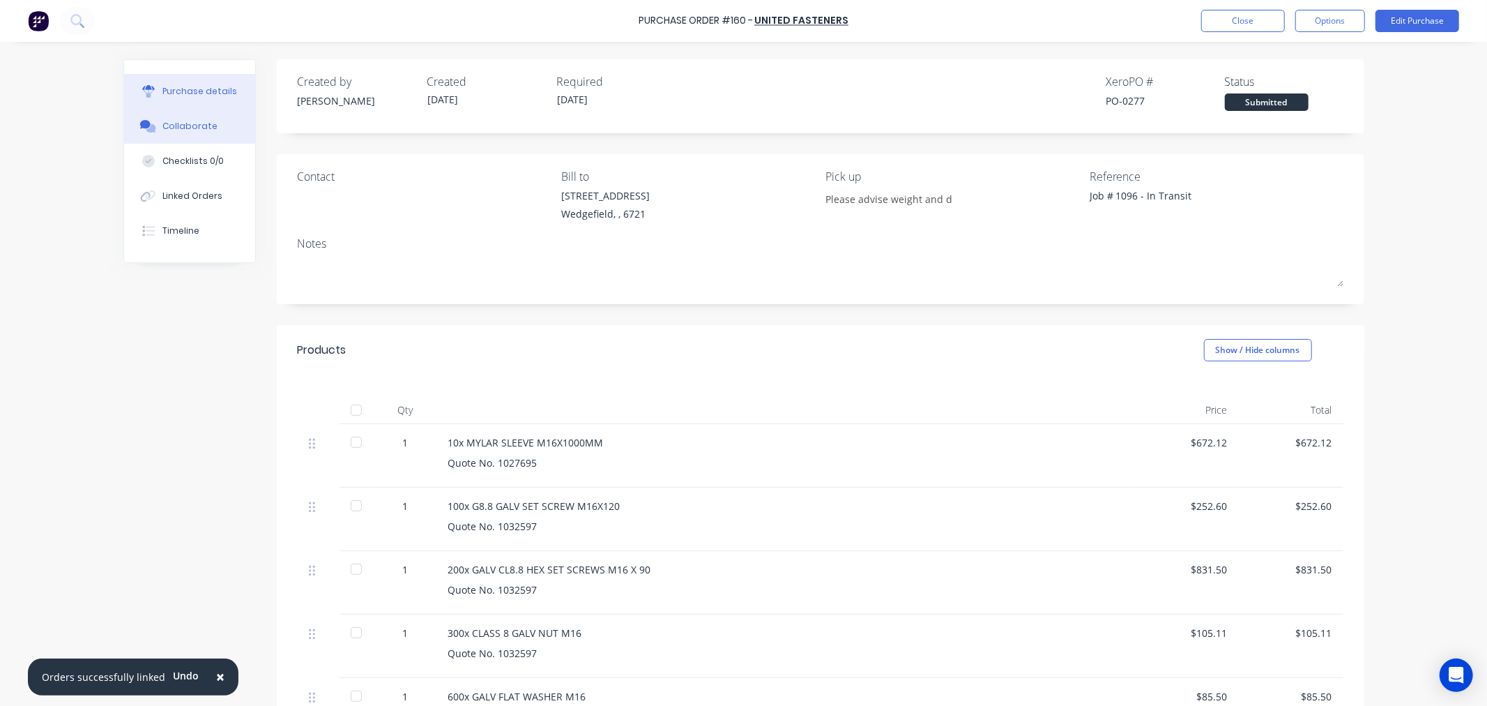
click at [165, 127] on div "Collaborate" at bounding box center [189, 126] width 55 height 13
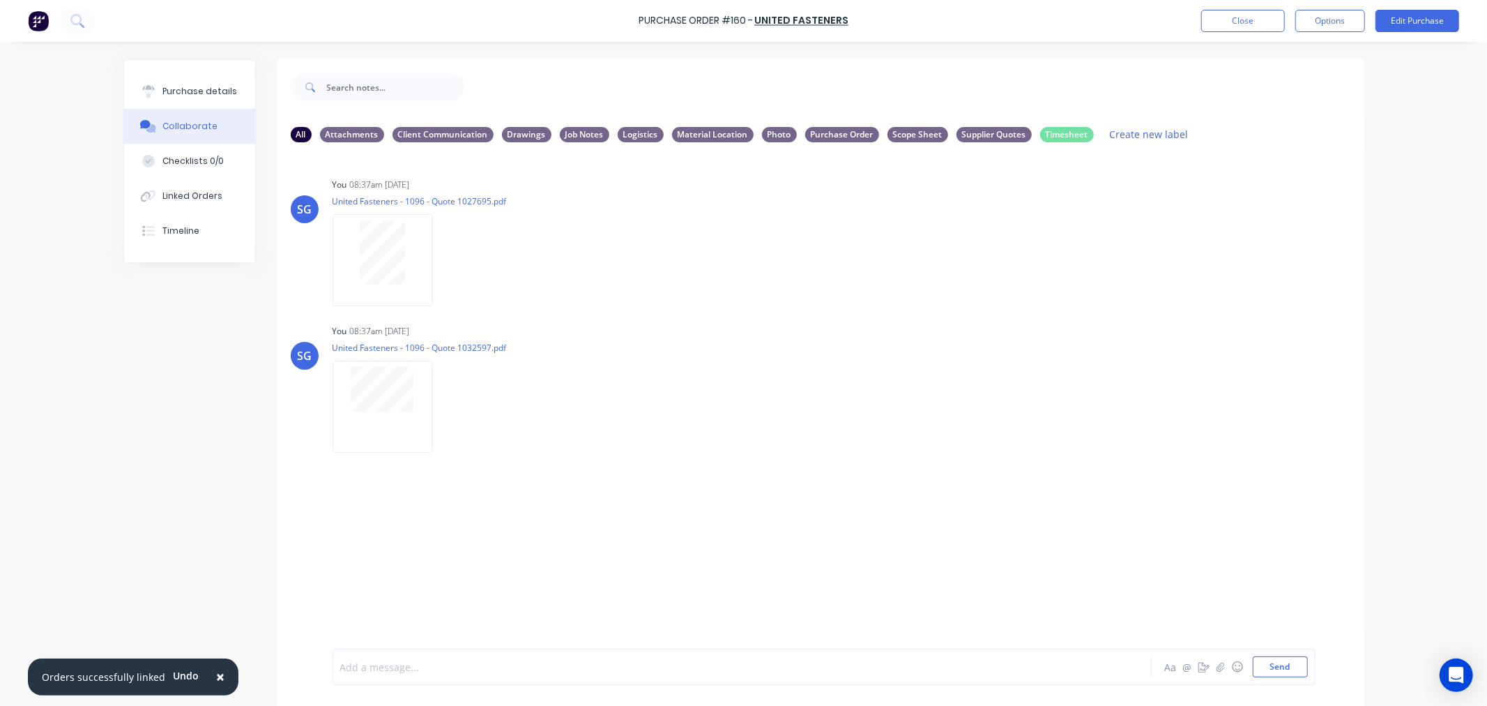
click at [367, 667] on div at bounding box center [703, 667] width 725 height 15
click at [168, 199] on div "Linked Orders" at bounding box center [192, 196] width 60 height 13
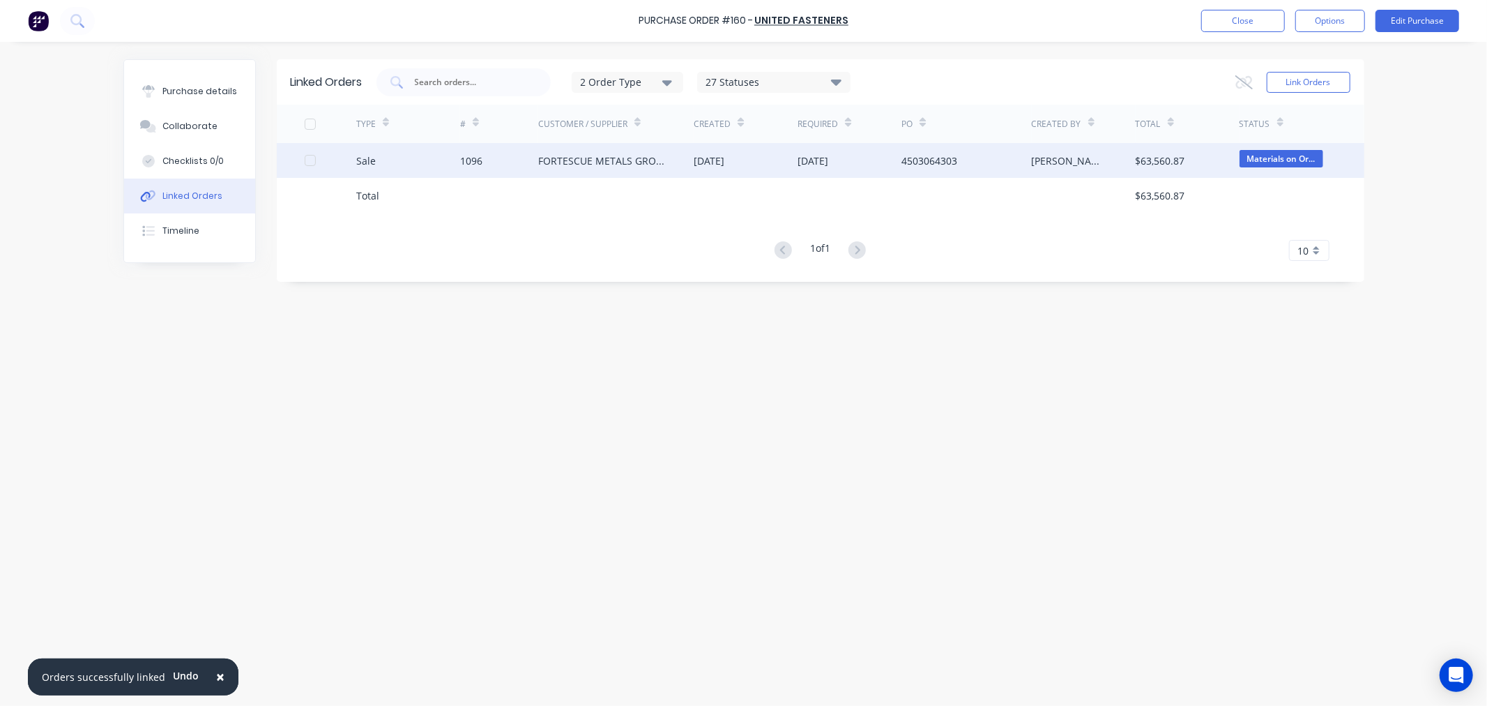
click at [478, 158] on div "1096" at bounding box center [471, 160] width 22 height 15
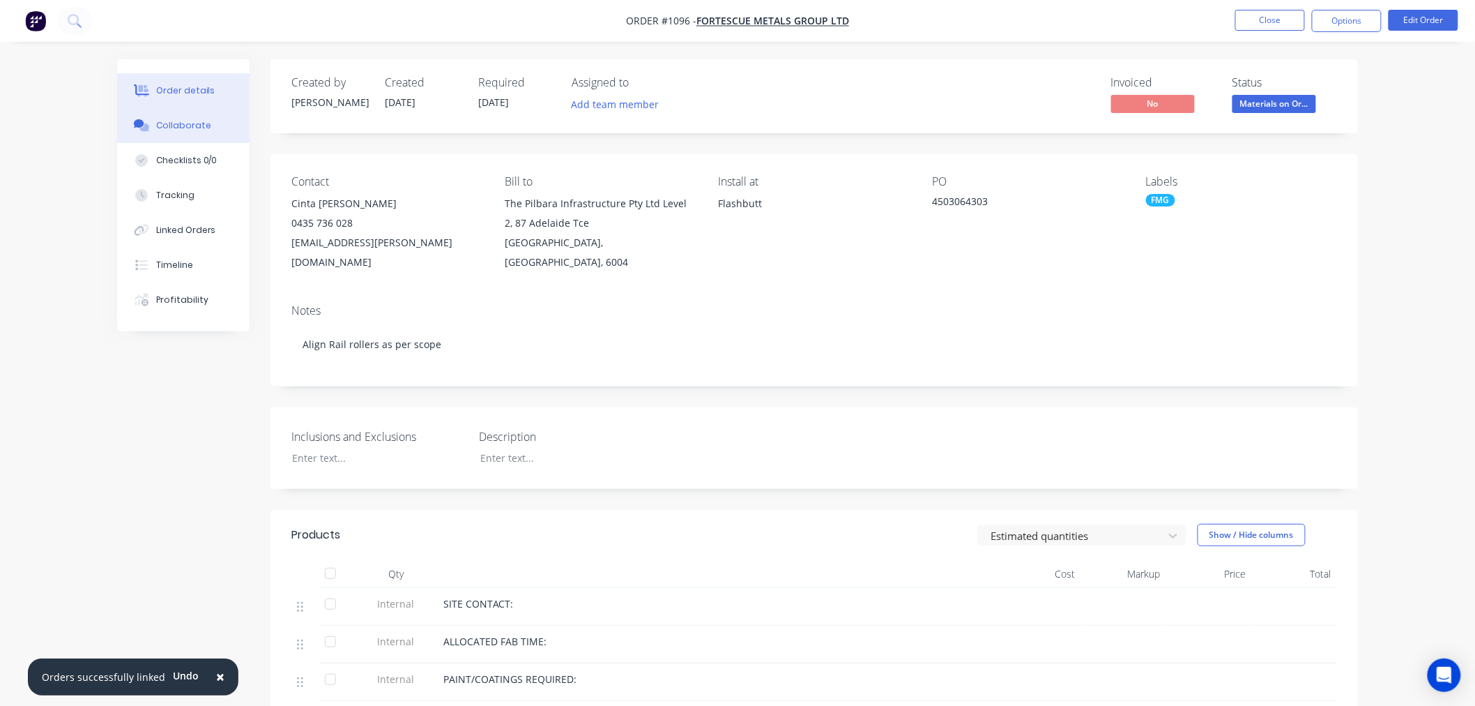
click at [181, 127] on div "Collaborate" at bounding box center [183, 125] width 55 height 13
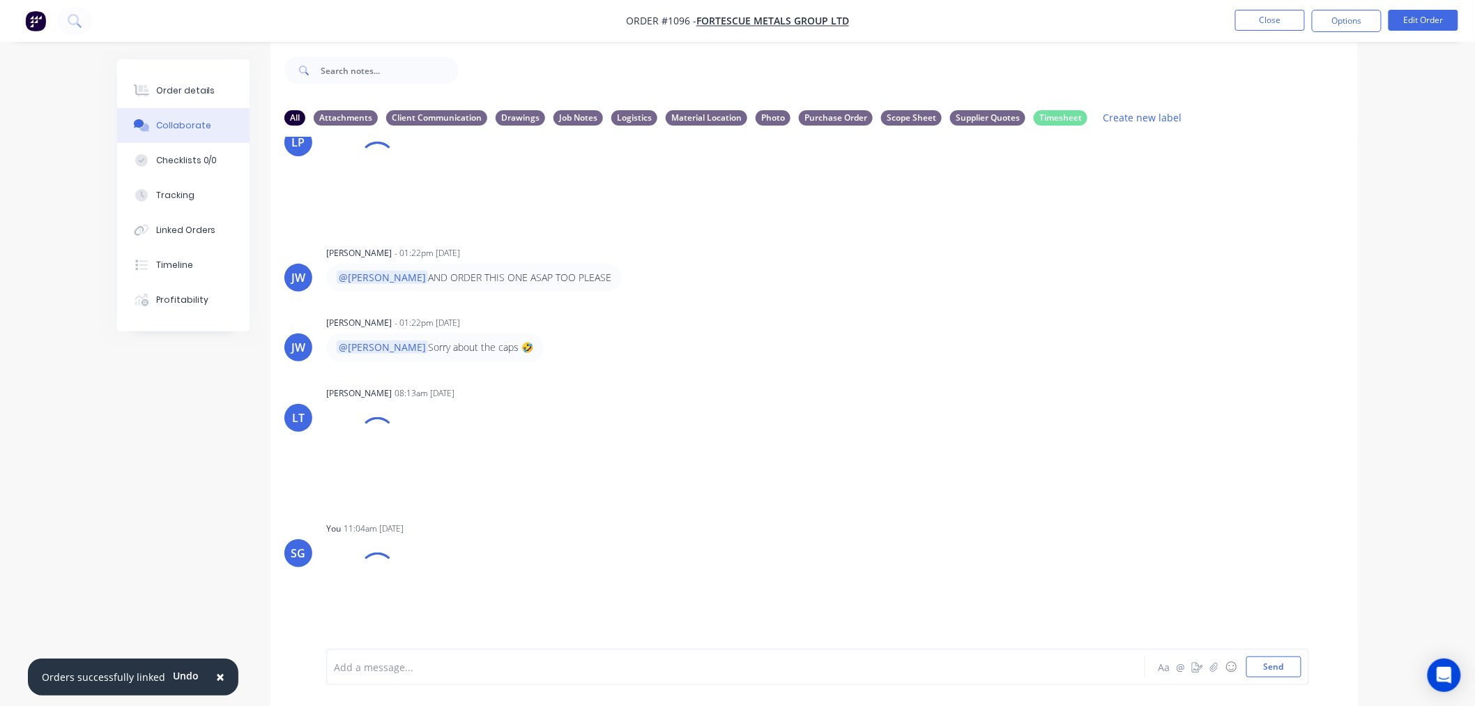
scroll to position [22, 0]
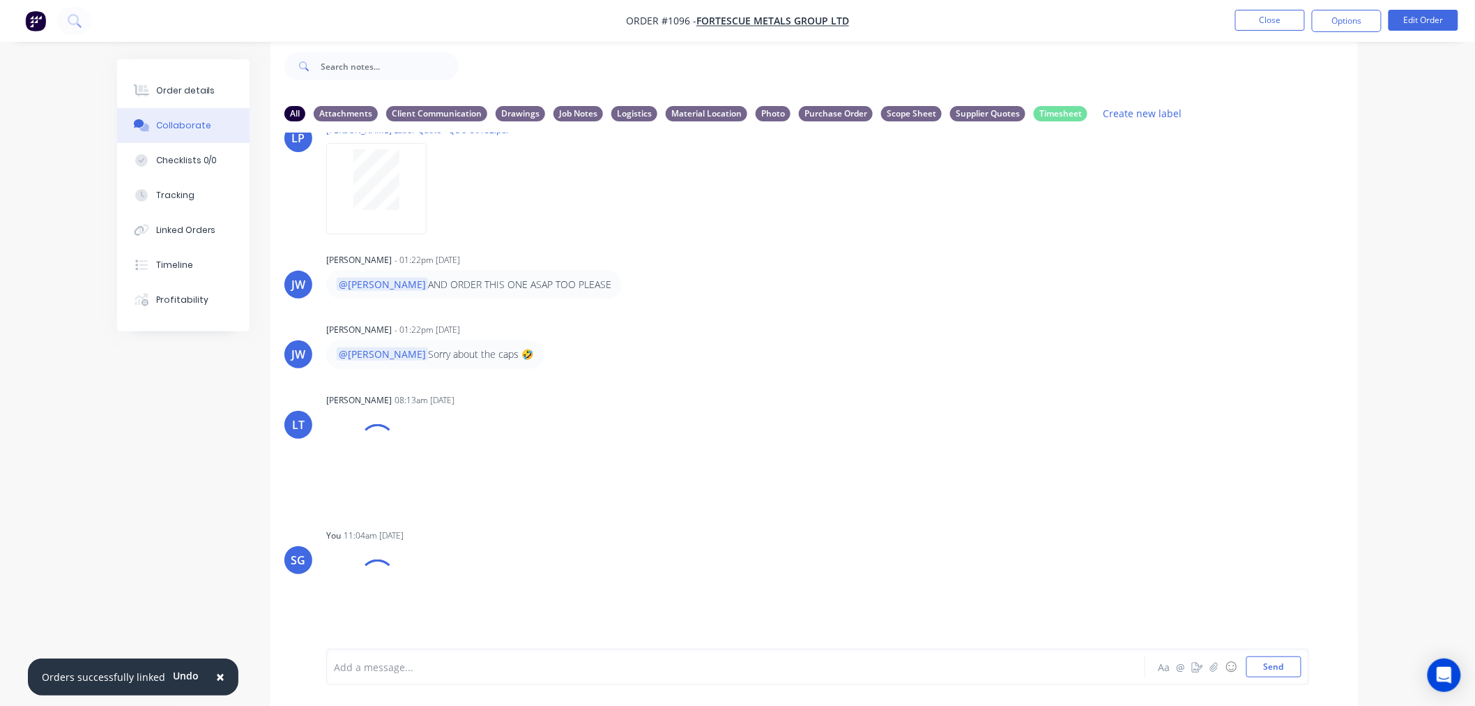
click at [406, 662] on div at bounding box center [697, 667] width 725 height 15
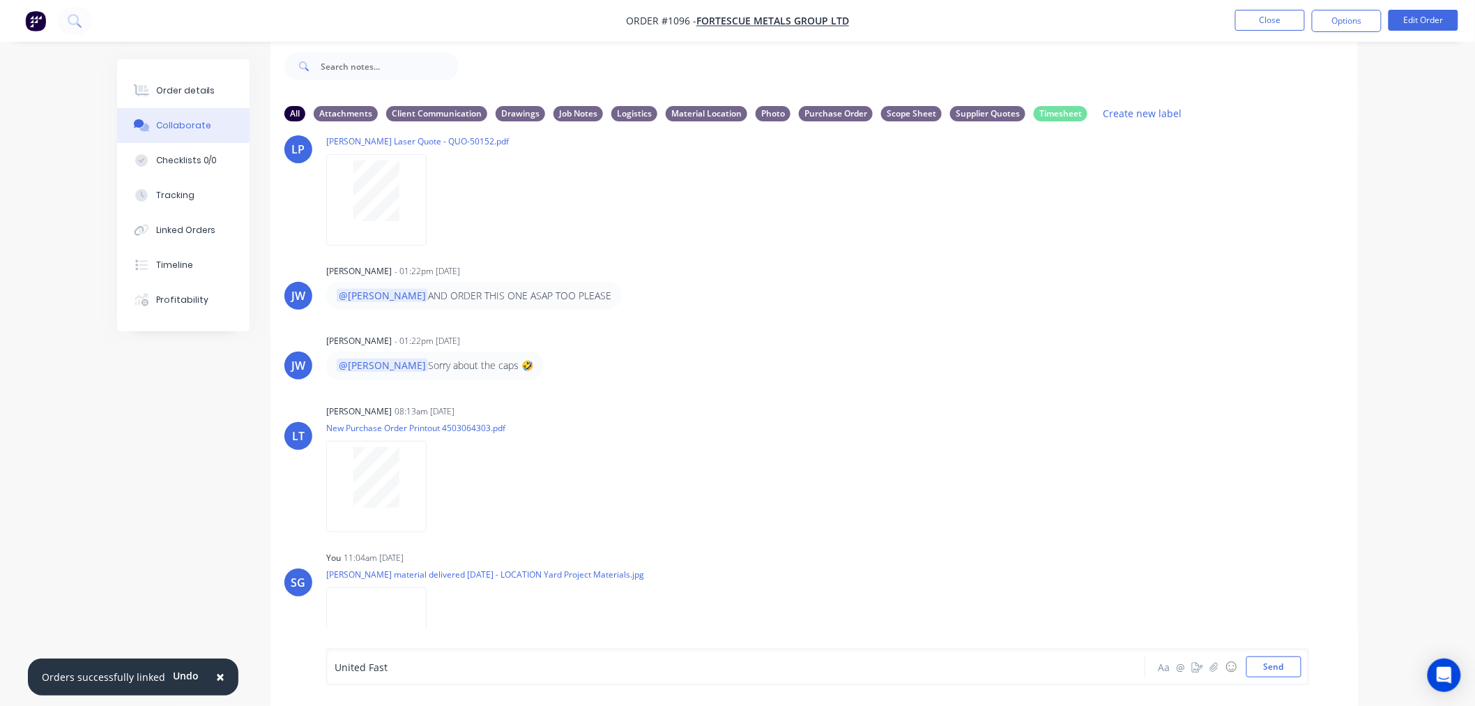
scroll to position [1013, 0]
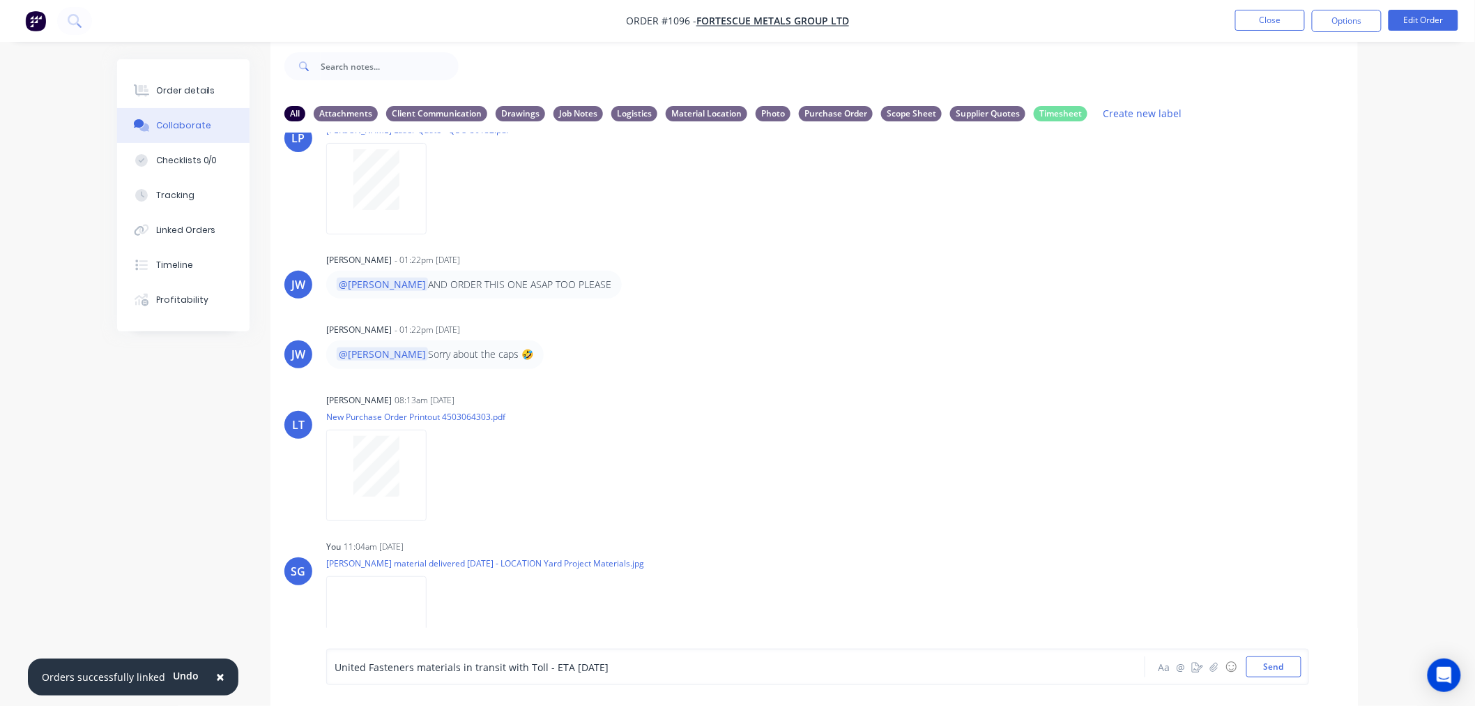
click at [661, 665] on div "United Fasteners materials in transit with Toll - ETA Friday" at bounding box center [697, 667] width 725 height 15
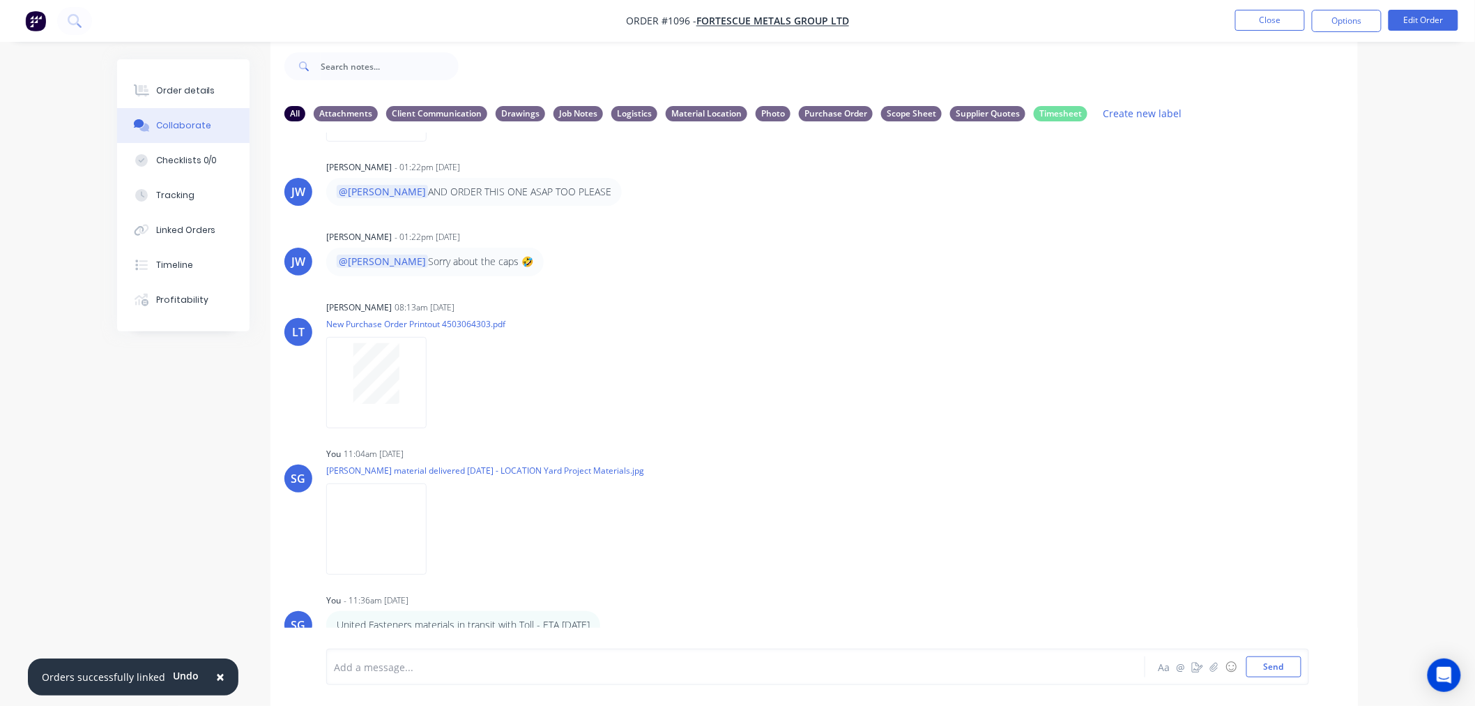
scroll to position [1130, 0]
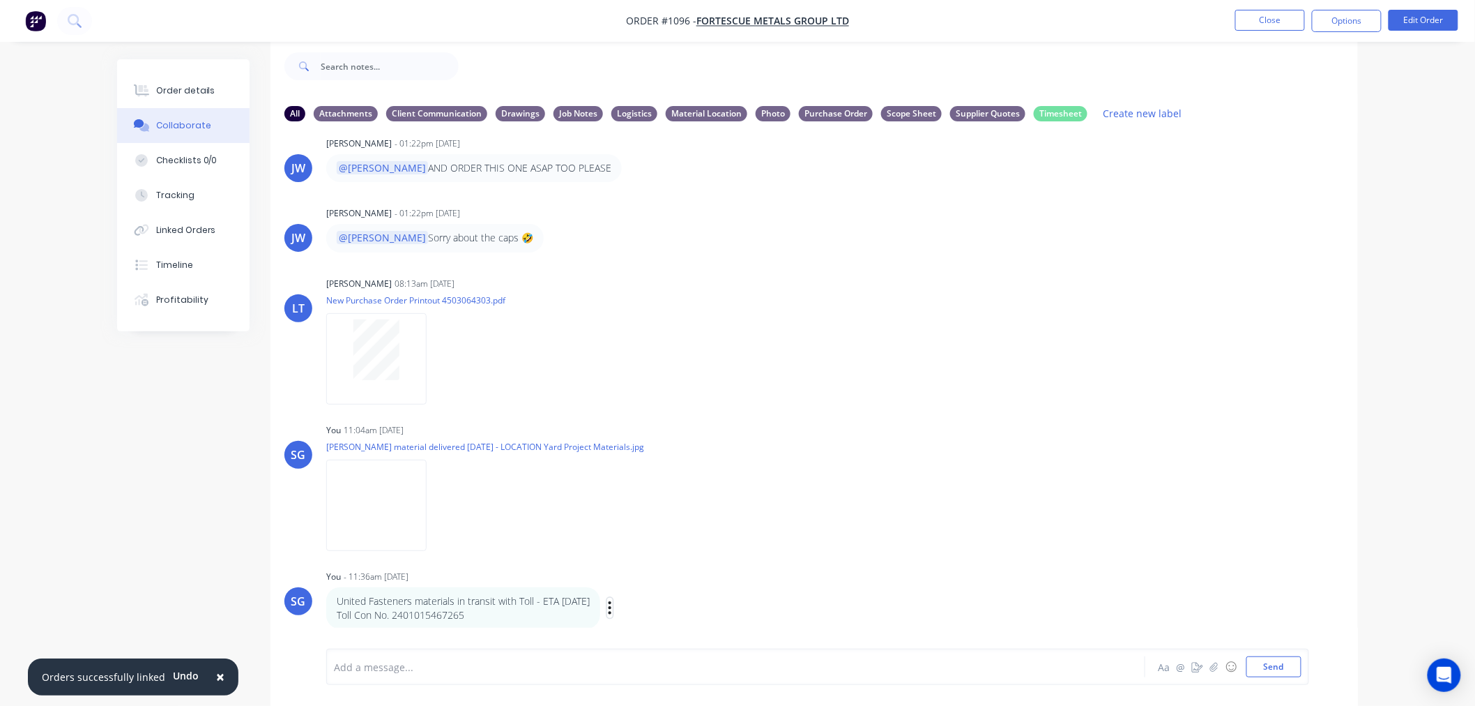
click at [612, 609] on icon "button" at bounding box center [610, 608] width 4 height 16
click at [682, 568] on button "Labels" at bounding box center [661, 566] width 88 height 23
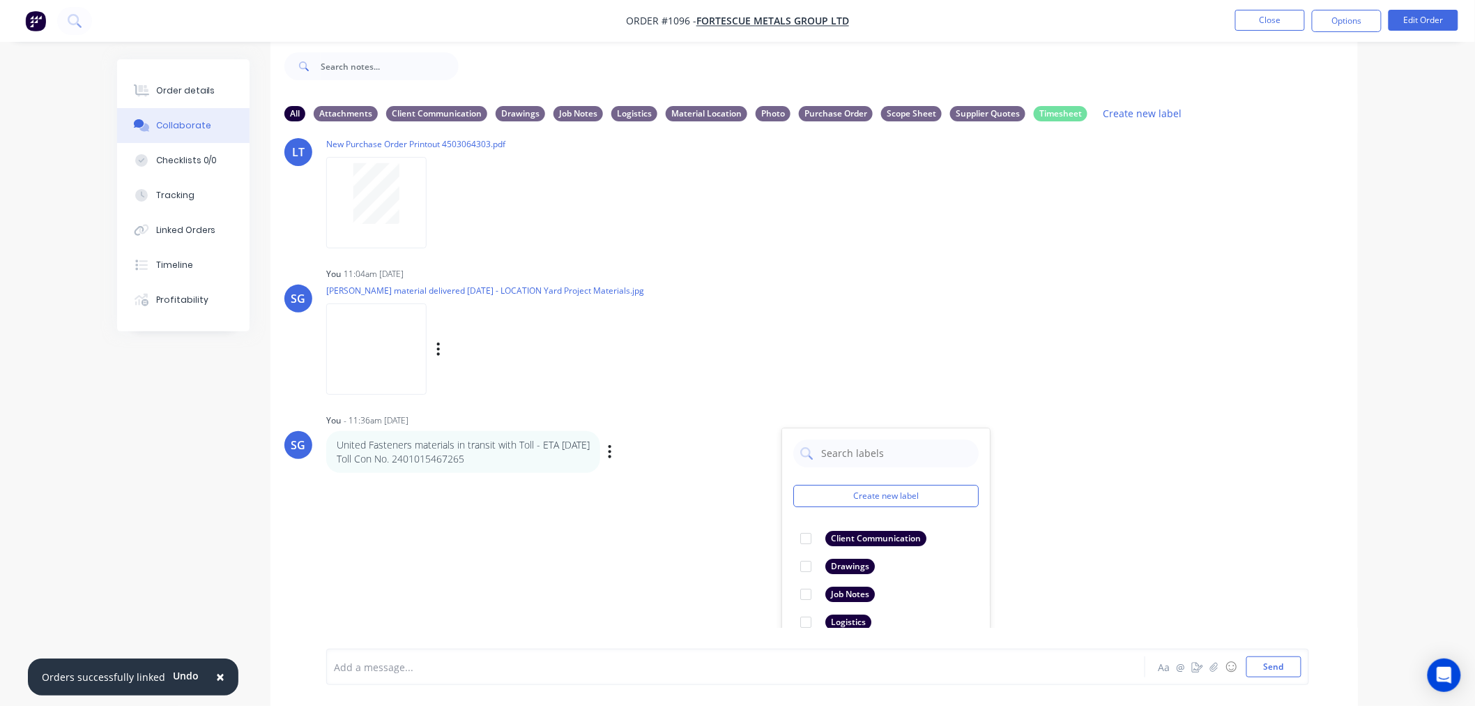
scroll to position [1390, 0]
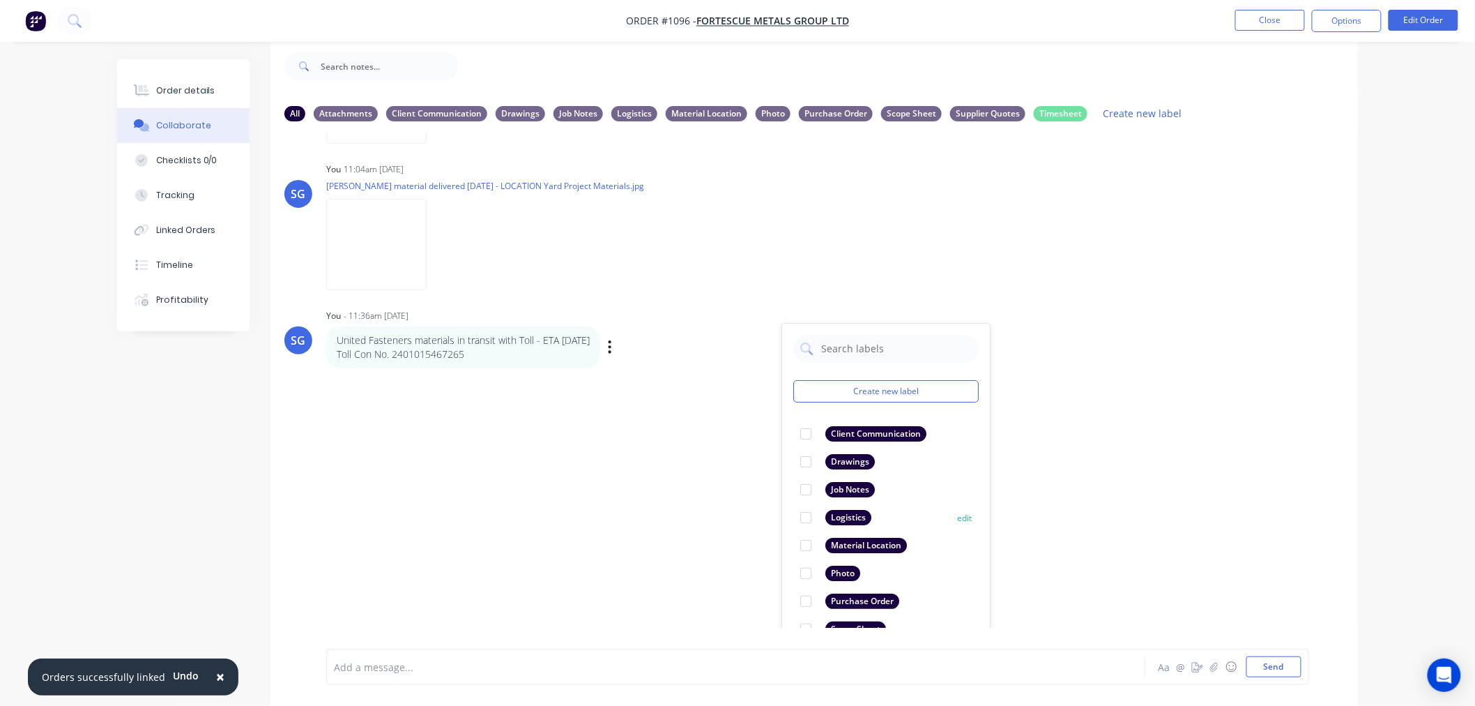
click at [806, 519] on div at bounding box center [806, 517] width 28 height 28
click at [644, 662] on div at bounding box center [697, 667] width 725 height 15
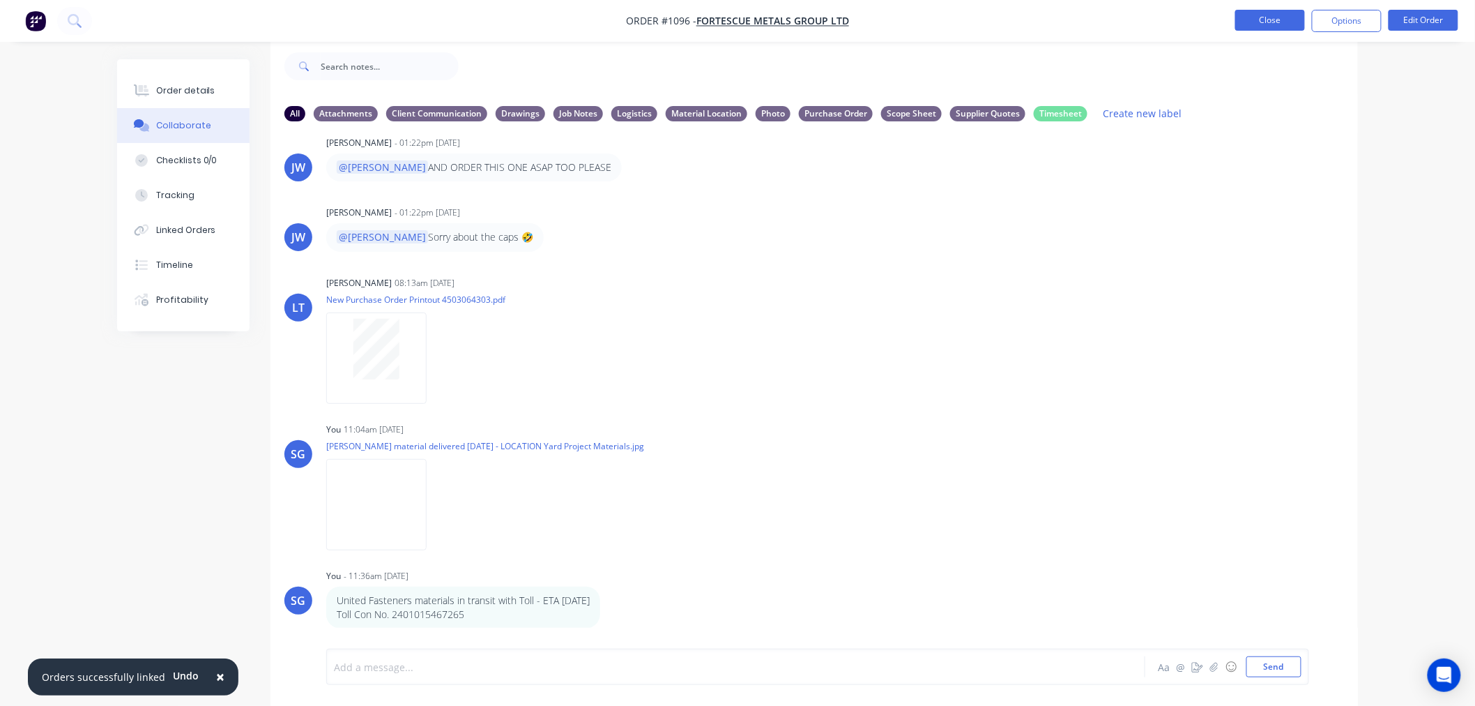
click at [1270, 23] on button "Close" at bounding box center [1271, 20] width 70 height 21
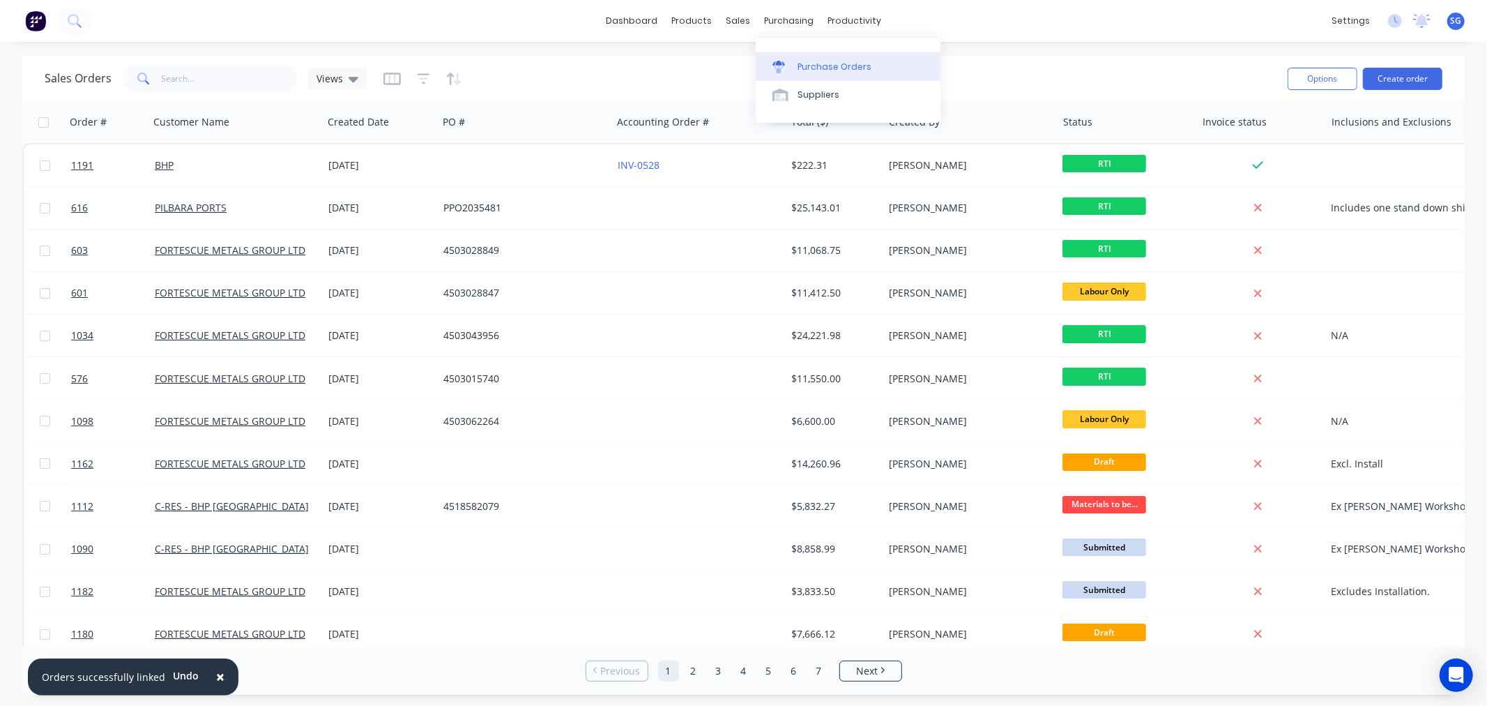
click at [805, 65] on div "Purchase Orders" at bounding box center [835, 67] width 74 height 13
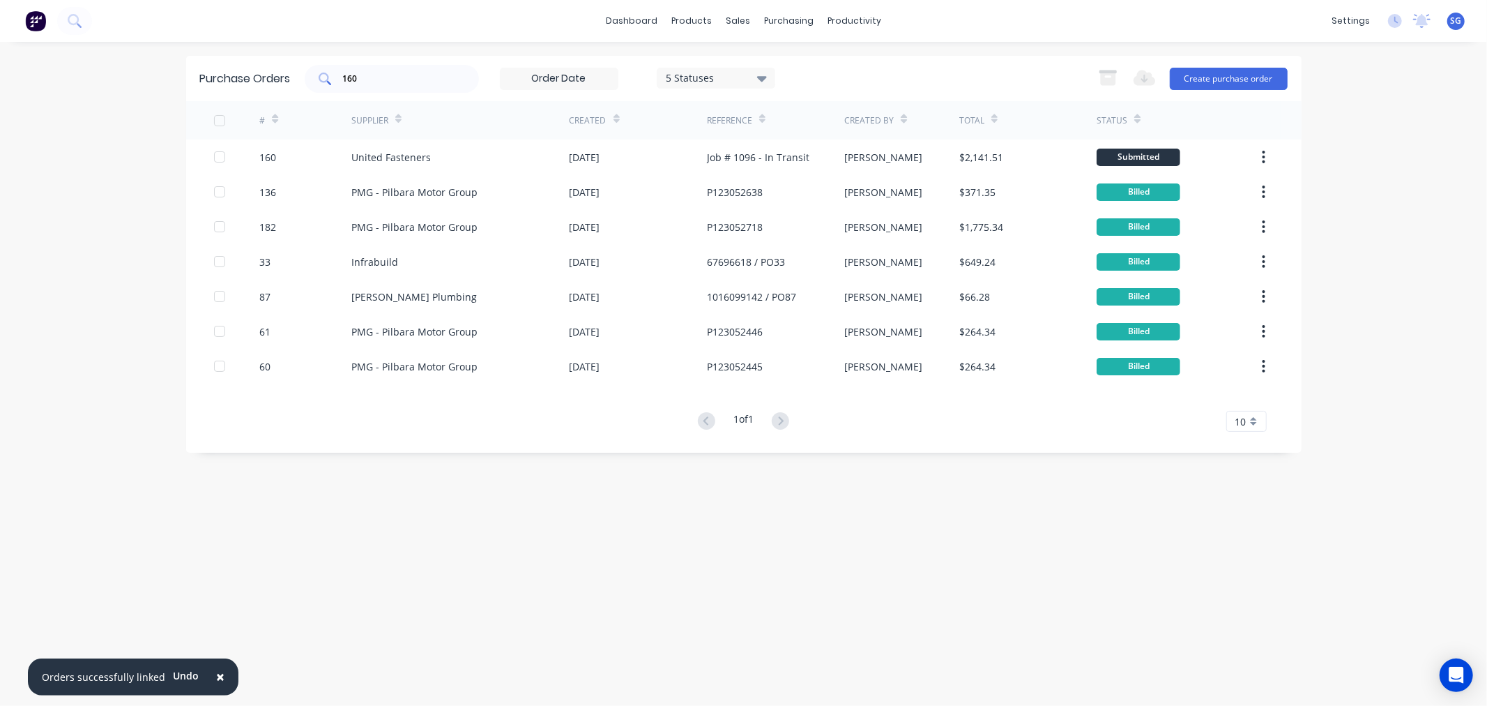
click at [335, 80] on div "160" at bounding box center [392, 79] width 174 height 28
drag, startPoint x: 365, startPoint y: 78, endPoint x: 300, endPoint y: 75, distance: 65.6
click at [305, 77] on div "160" at bounding box center [392, 79] width 174 height 28
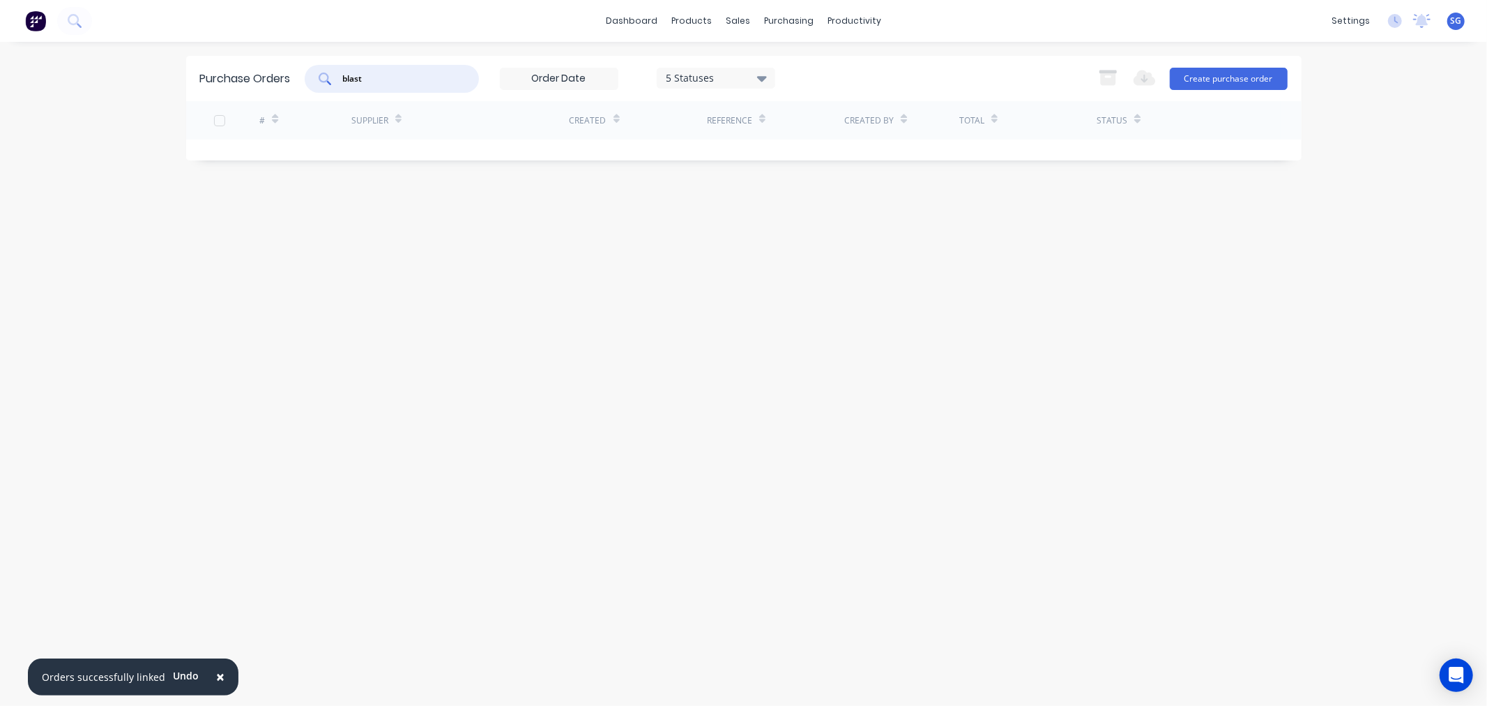
click at [743, 80] on div "5 Statuses" at bounding box center [716, 77] width 100 height 15
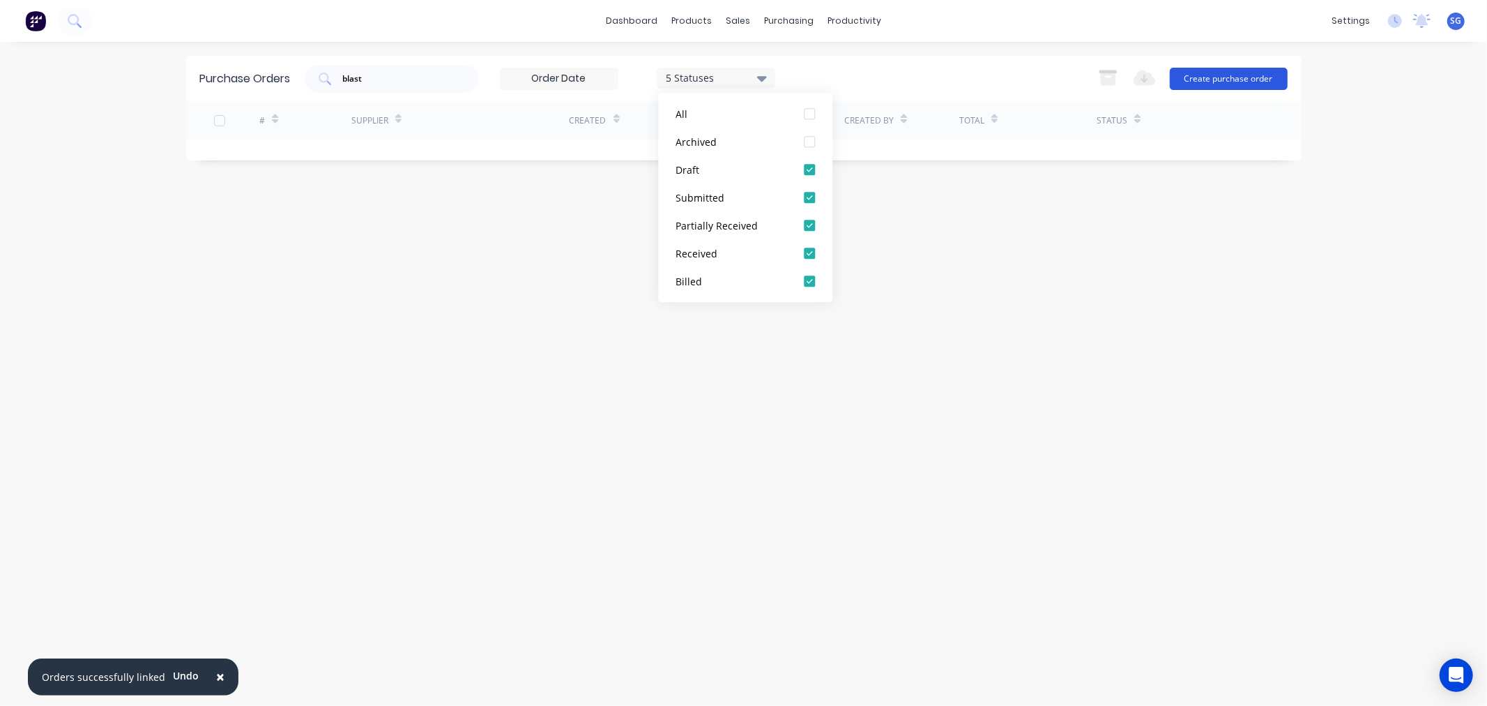
click at [1253, 82] on button "Create purchase order" at bounding box center [1229, 79] width 118 height 22
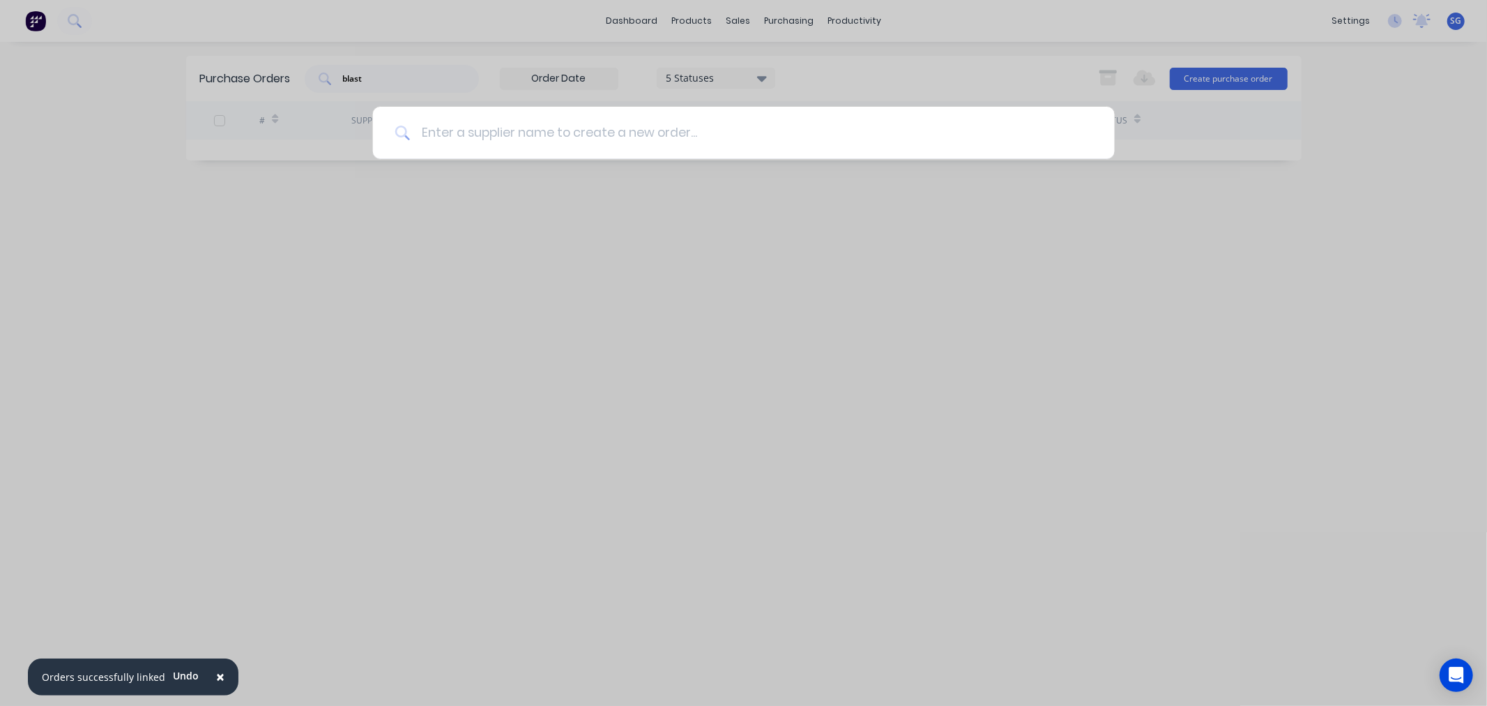
click at [711, 147] on input at bounding box center [751, 133] width 683 height 52
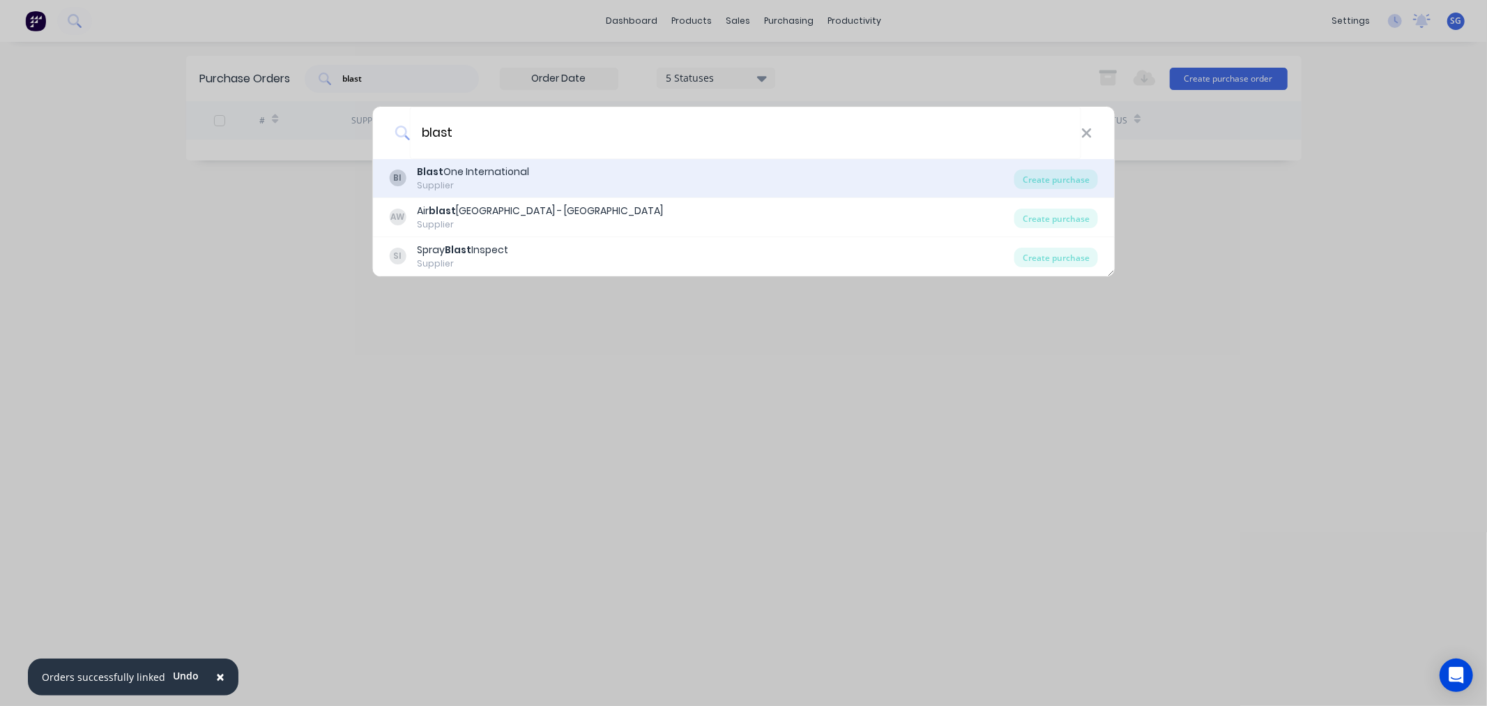
click at [497, 185] on div "Supplier" at bounding box center [473, 185] width 112 height 13
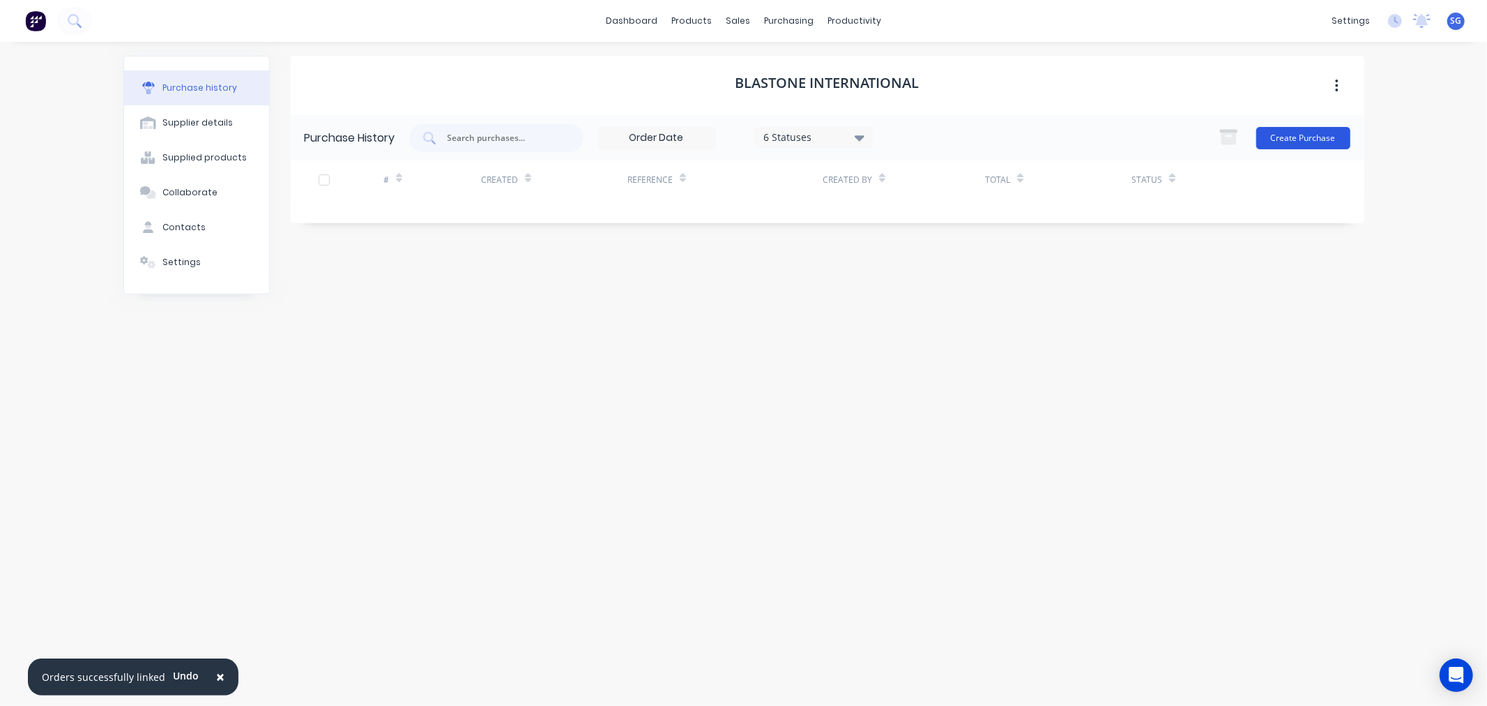
click at [1332, 130] on button "Create Purchase" at bounding box center [1304, 138] width 94 height 22
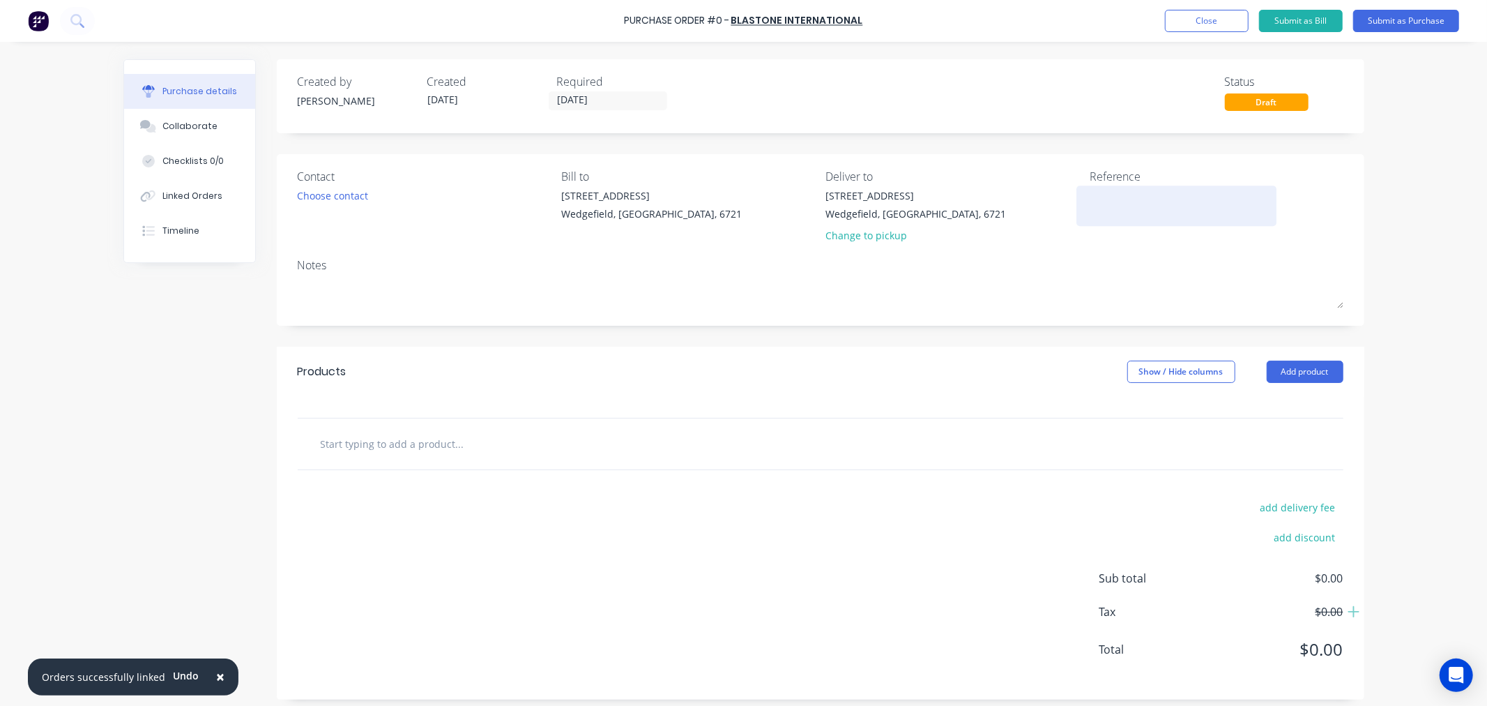
click at [1103, 204] on textarea at bounding box center [1177, 203] width 174 height 31
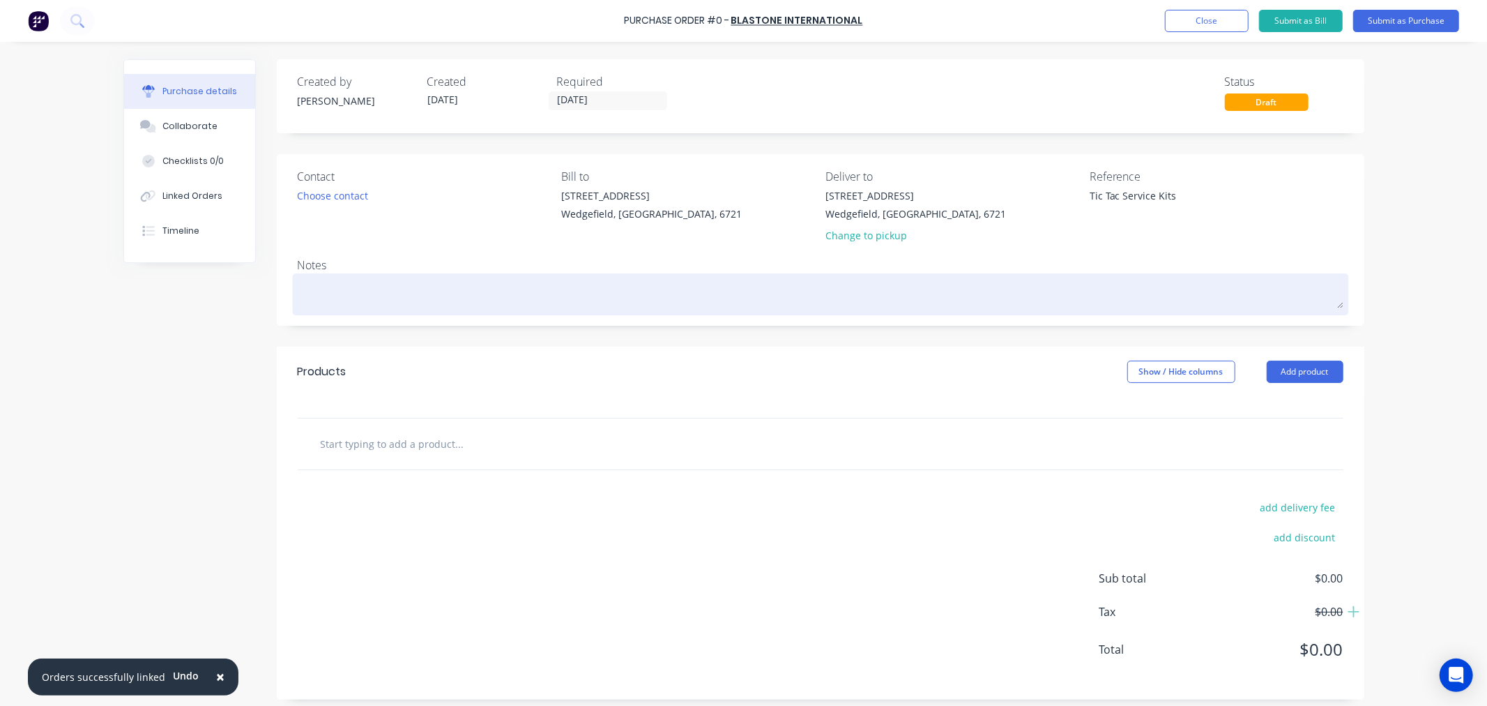
click at [358, 293] on textarea at bounding box center [821, 292] width 1046 height 31
paste textarea "ESTBA115745"
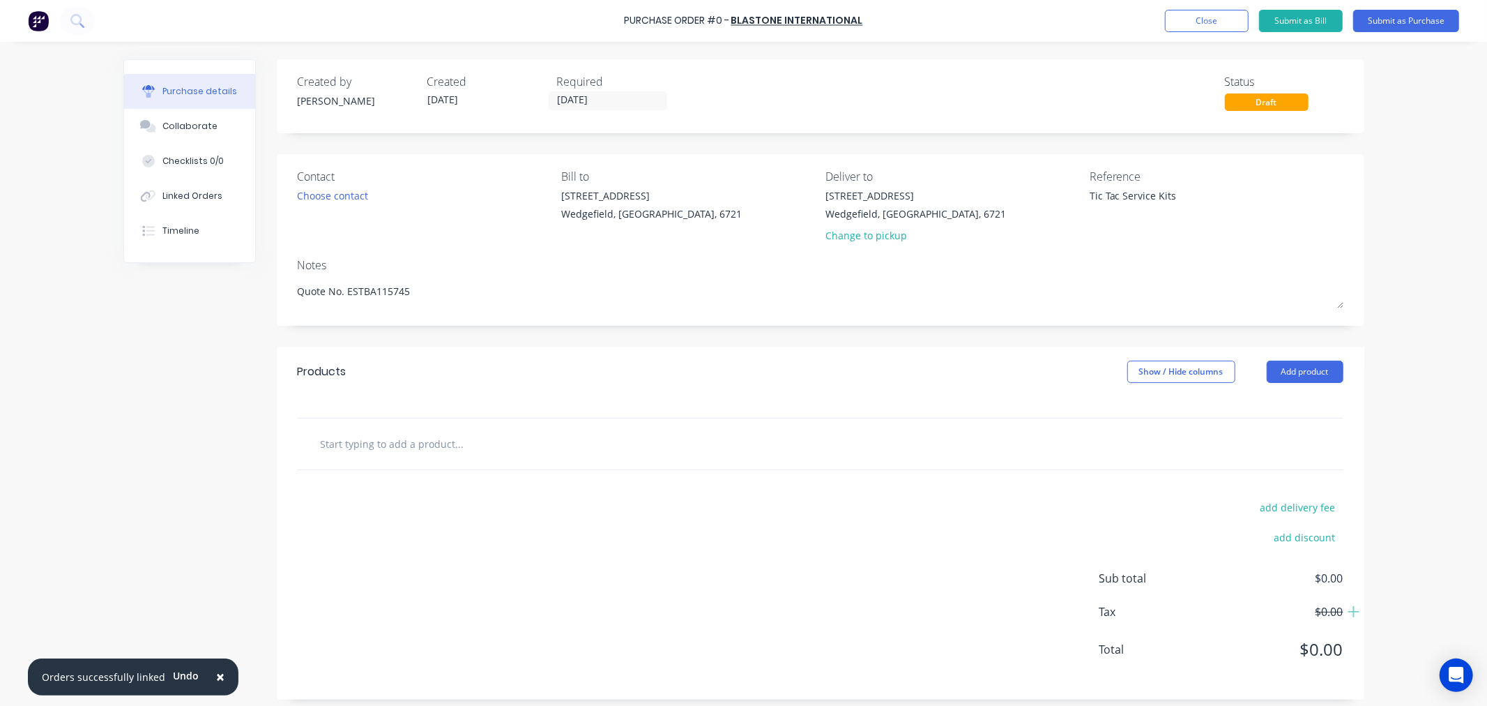
click at [382, 448] on input "text" at bounding box center [459, 444] width 279 height 28
paste input "Triton 308 PTFE Diaphragm Repair Kit"
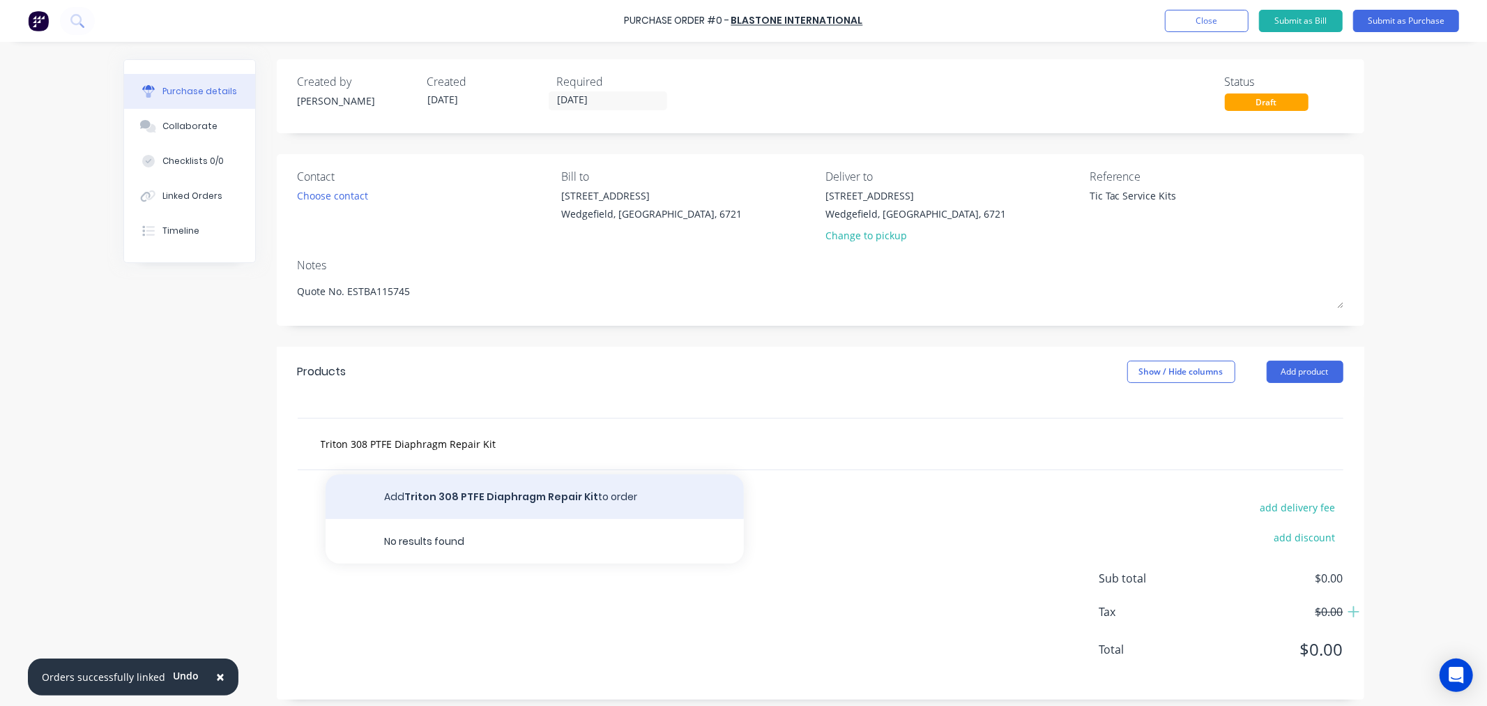
click at [449, 512] on button "Add Triton 308 PTFE Diaphragm Repair Kit to order" at bounding box center [535, 496] width 418 height 45
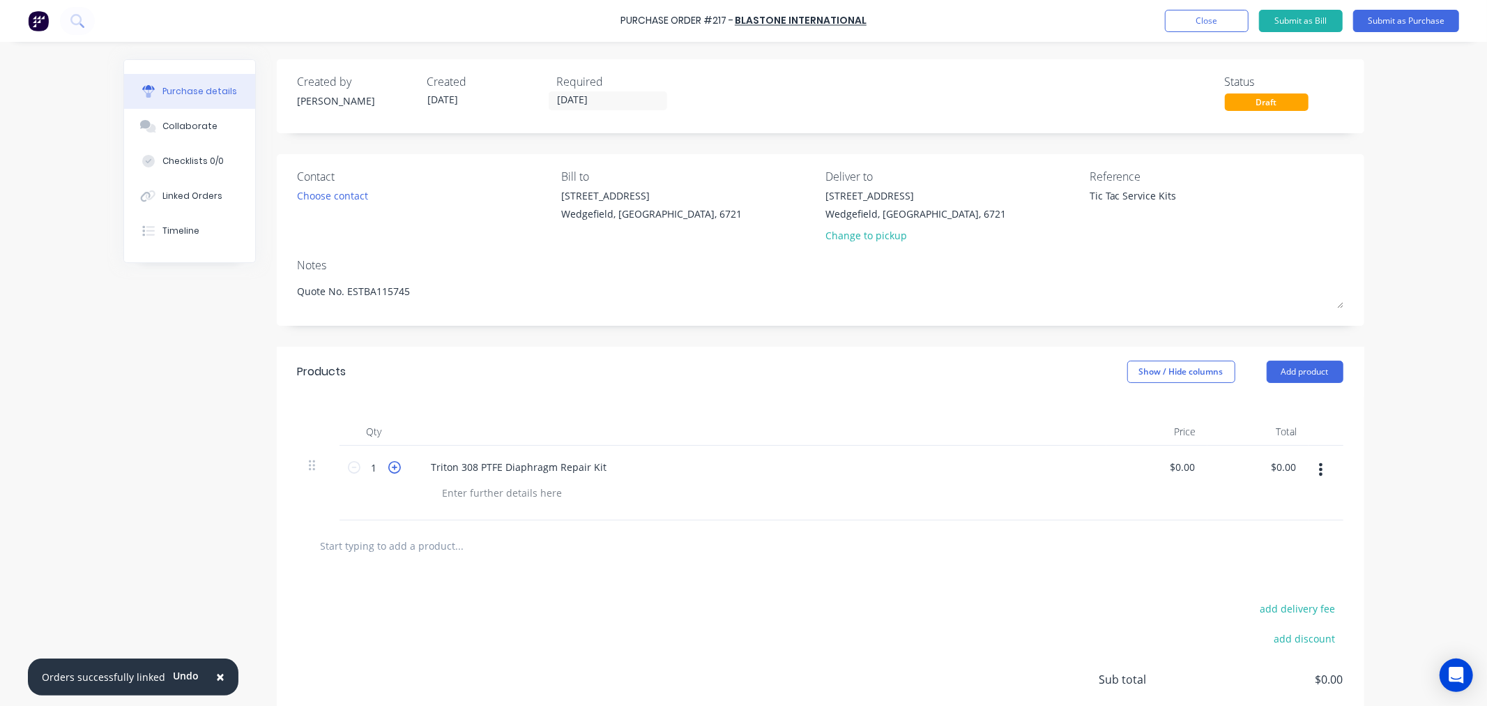
click at [388, 467] on icon at bounding box center [394, 467] width 13 height 13
click at [457, 492] on div at bounding box center [503, 493] width 142 height 20
click at [1177, 471] on input "0.00" at bounding box center [1184, 467] width 26 height 20
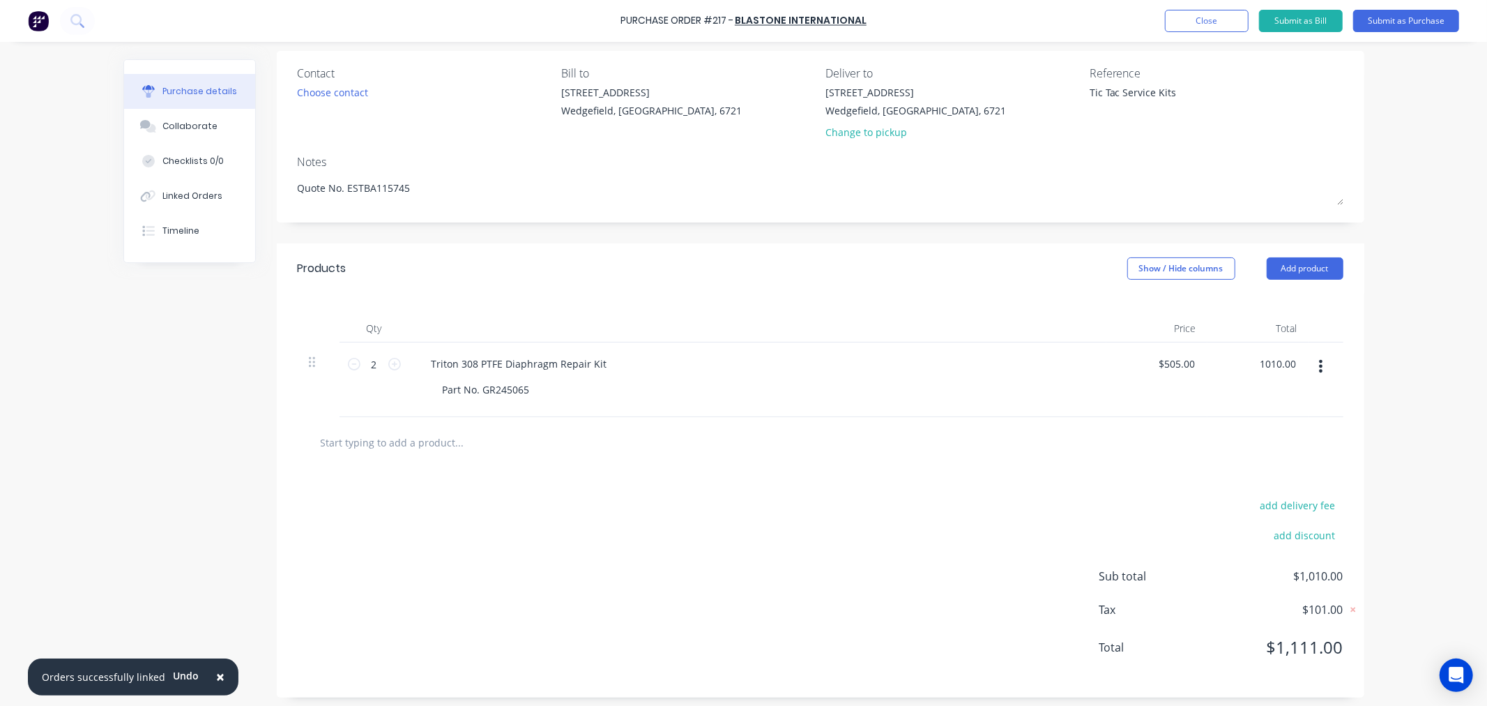
scroll to position [110, 0]
click at [399, 433] on input "text" at bounding box center [459, 437] width 279 height 28
paste input "Triton 308 Air Valve Repair Kit"
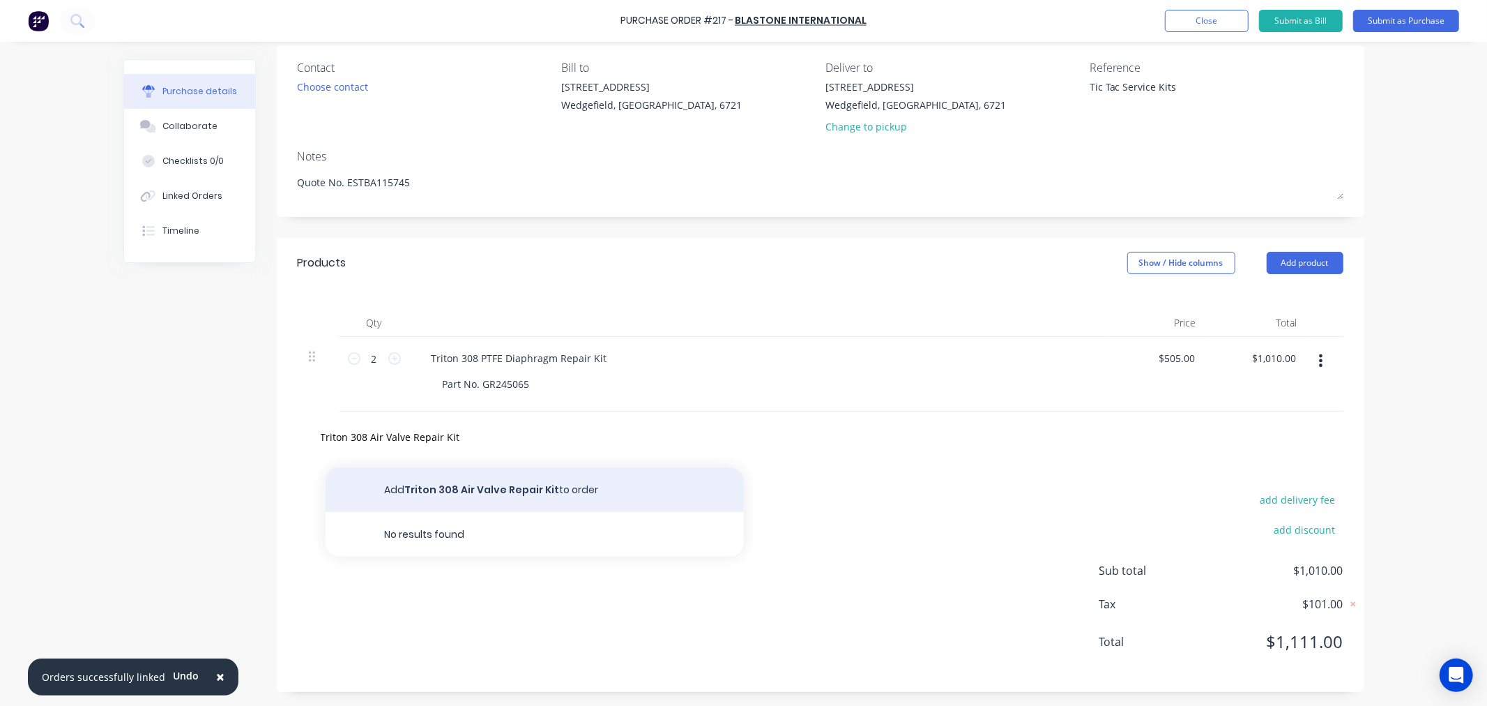
click at [490, 478] on button "Add Triton 308 Air Valve Repair Kit to order" at bounding box center [535, 489] width 418 height 45
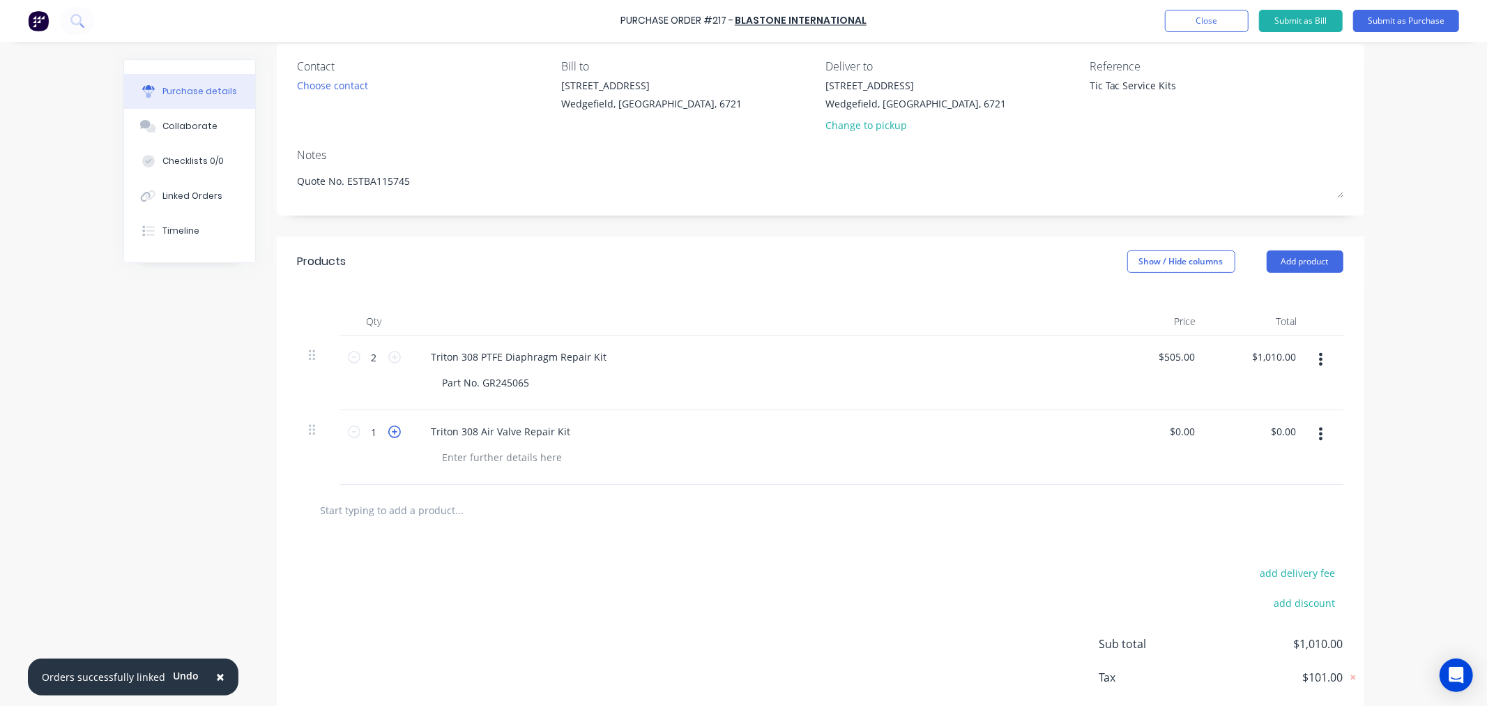
click at [390, 427] on icon at bounding box center [394, 431] width 13 height 13
click at [491, 462] on div at bounding box center [503, 457] width 142 height 20
click at [1173, 432] on input "0.00" at bounding box center [1182, 431] width 32 height 20
click at [1173, 432] on input "0.00" at bounding box center [1184, 431] width 26 height 20
click at [344, 513] on input "text" at bounding box center [459, 510] width 279 height 28
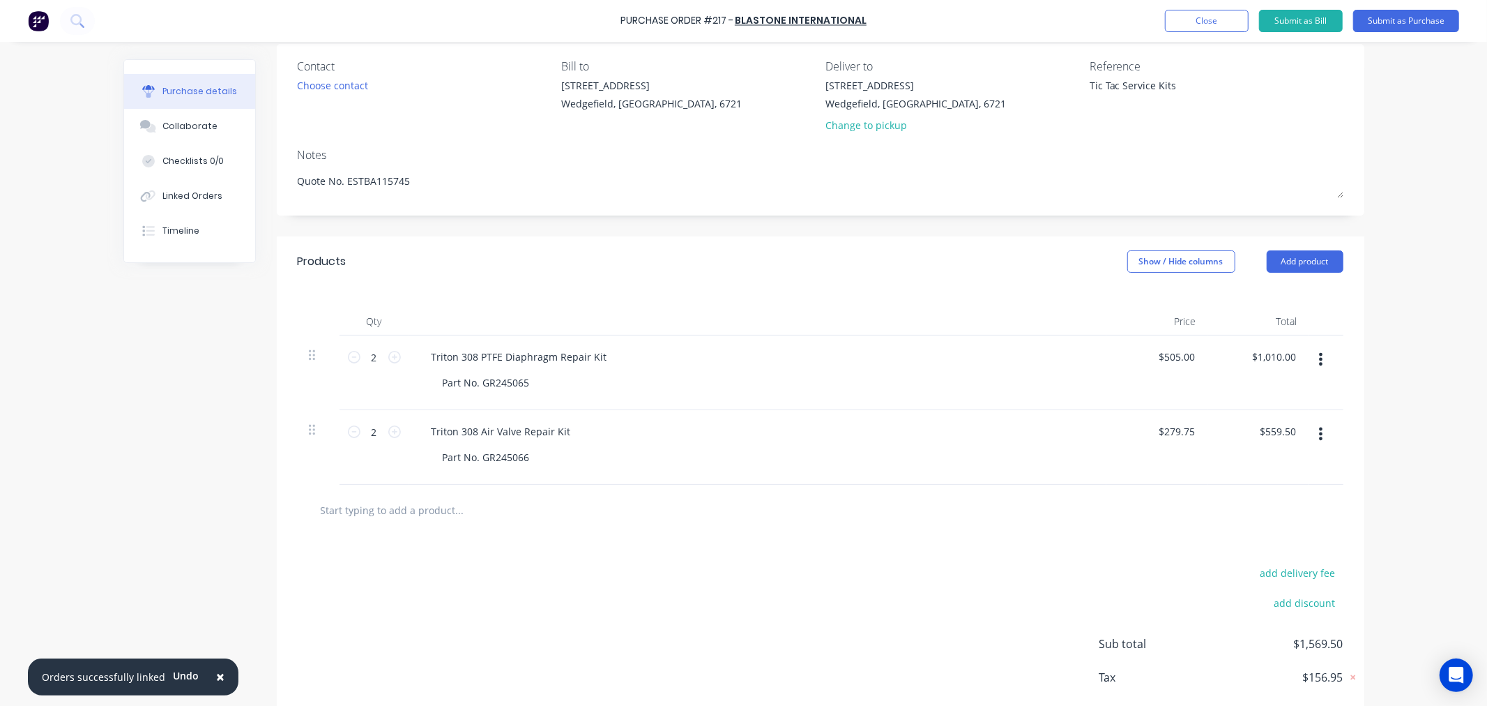
paste input "Ball Check Repair Kit for Triton 308 Diaphragm Pump"
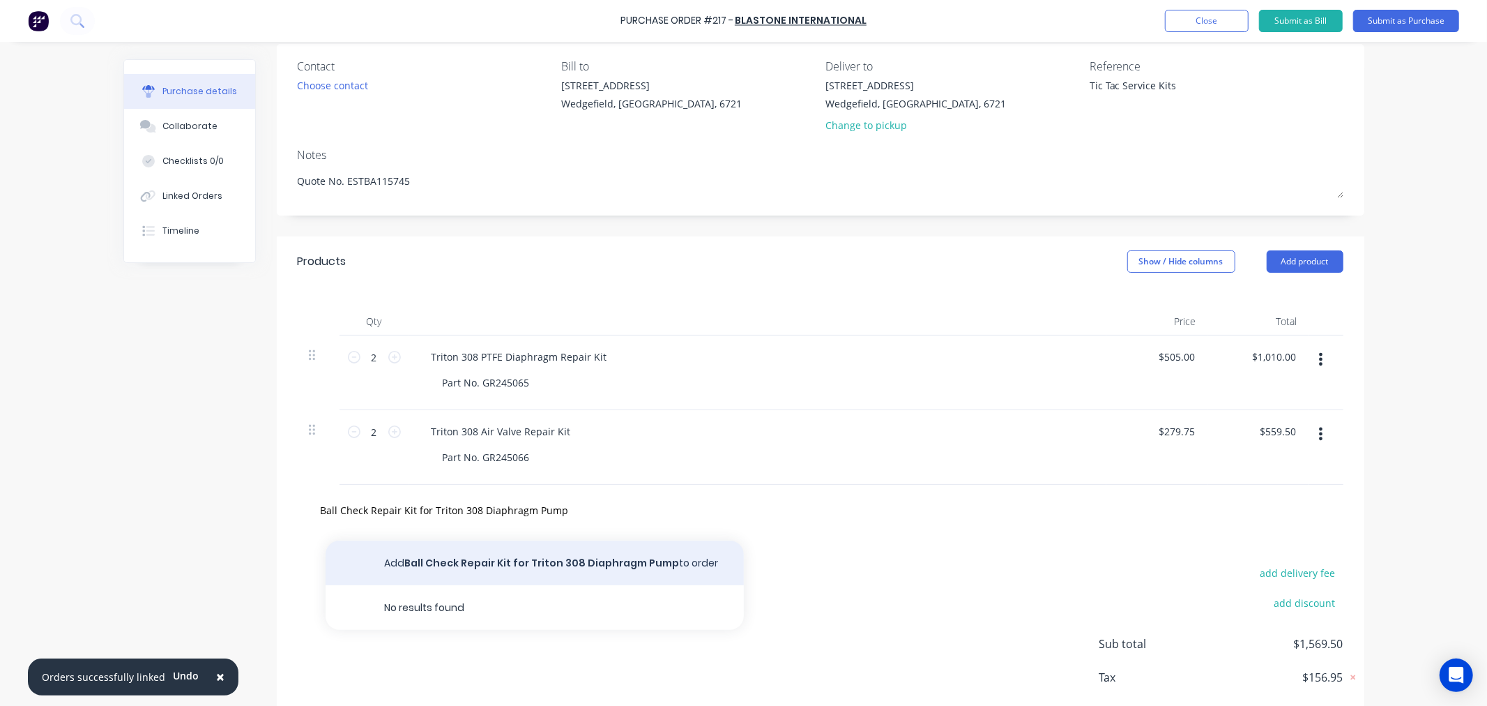
click at [430, 558] on button "Add Ball Check Repair Kit for Triton 308 Diaphragm Pump to order" at bounding box center [535, 562] width 418 height 45
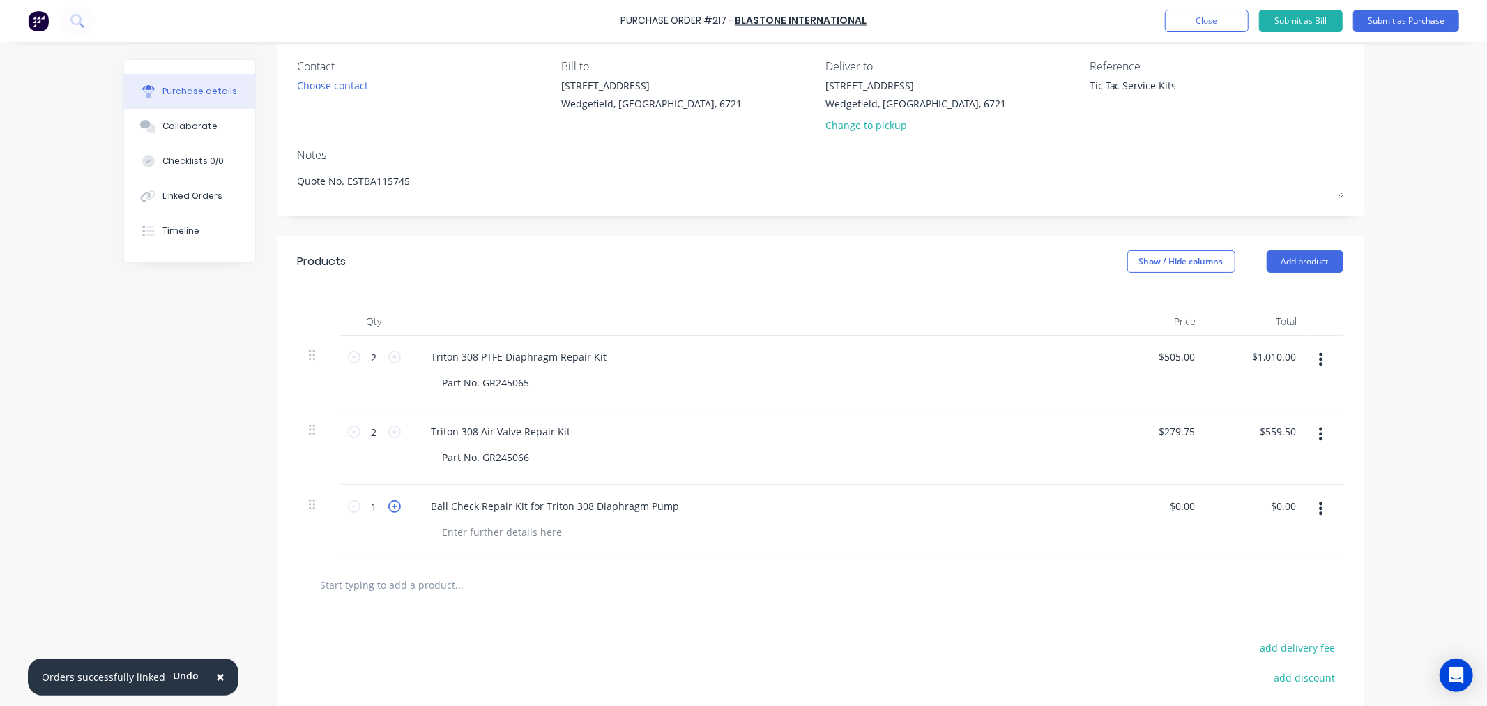
click at [388, 508] on icon at bounding box center [394, 506] width 13 height 13
click at [452, 532] on div at bounding box center [503, 532] width 142 height 20
click at [1174, 511] on input "0.00" at bounding box center [1182, 506] width 32 height 20
click at [1174, 511] on input "0.00" at bounding box center [1184, 506] width 26 height 20
click at [336, 584] on input "text" at bounding box center [459, 584] width 279 height 28
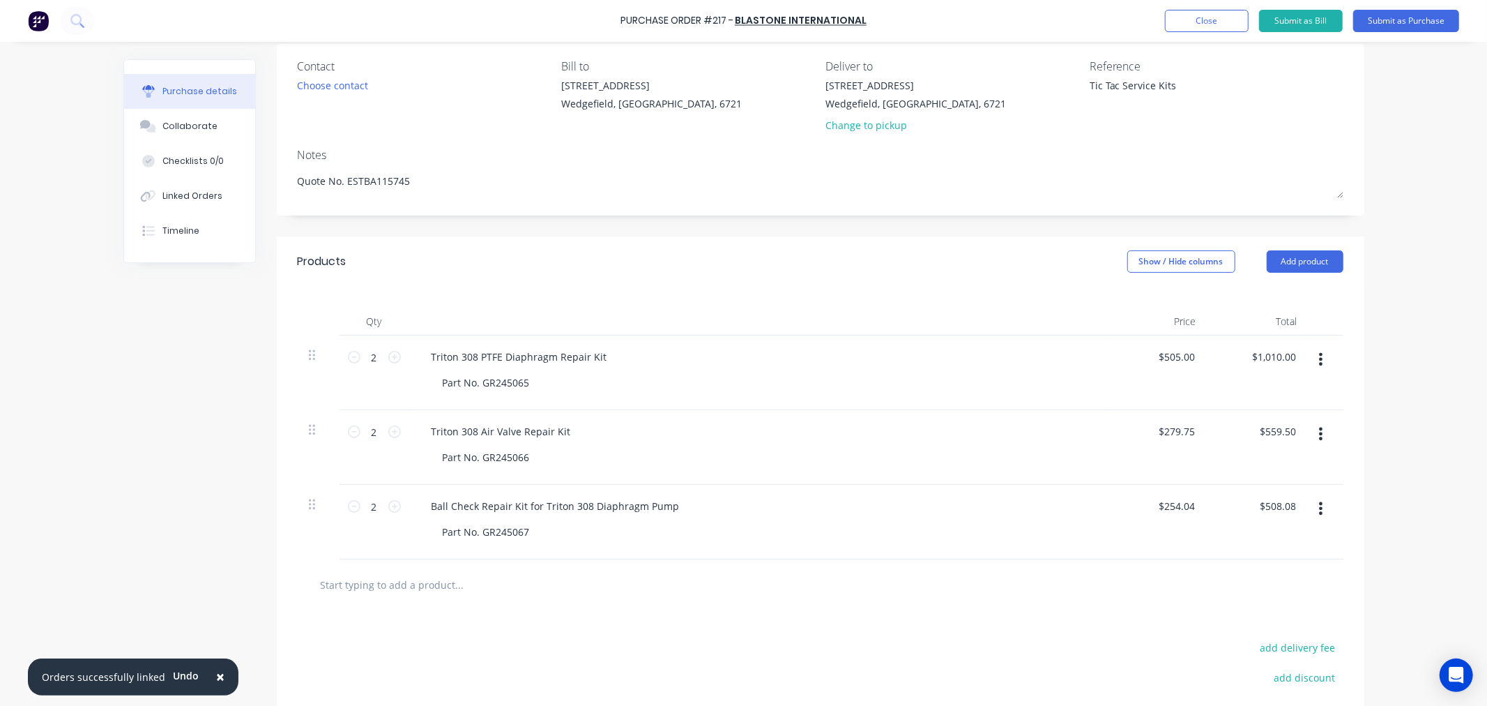
paste input "Triton 308 Shaft and Bearing Repair Kit"
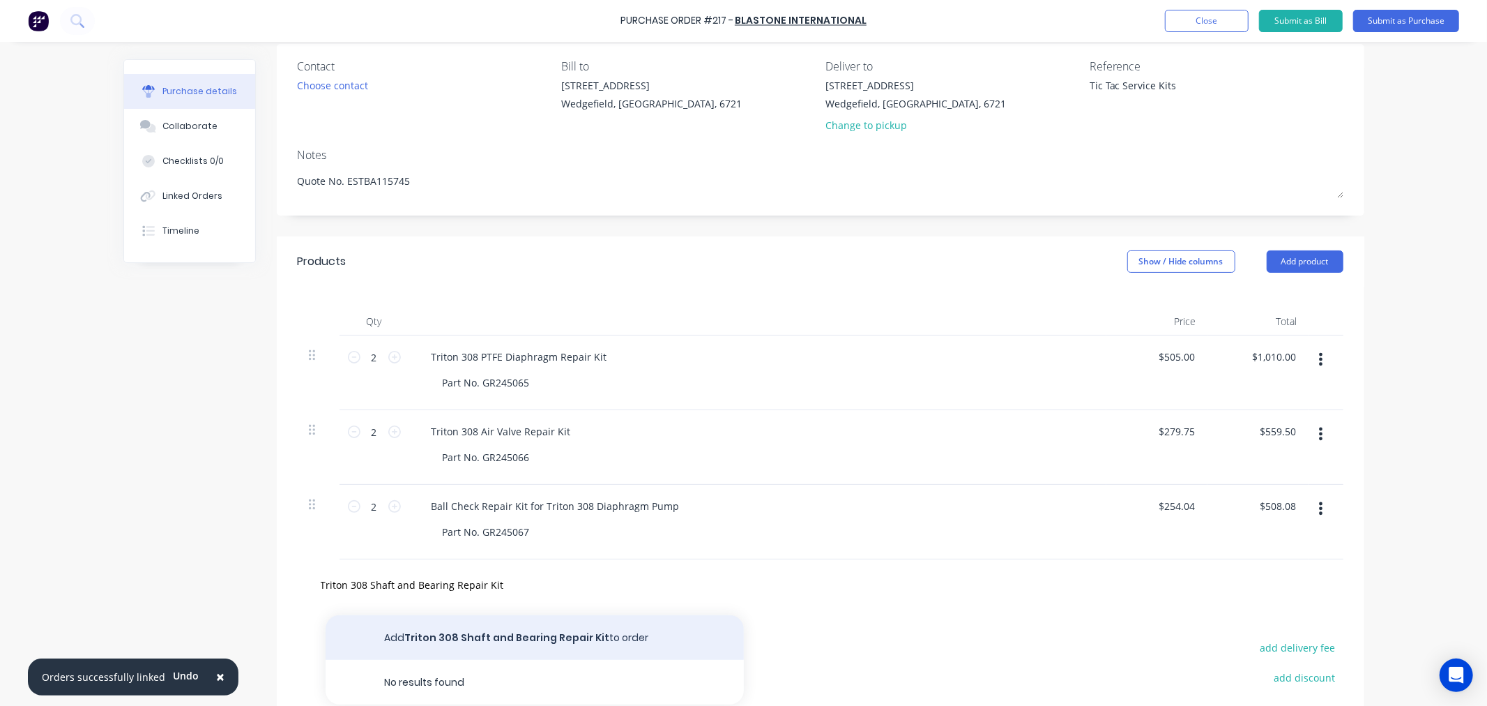
click at [477, 631] on button "Add Triton 308 Shaft and Bearing Repair Kit to order" at bounding box center [535, 637] width 418 height 45
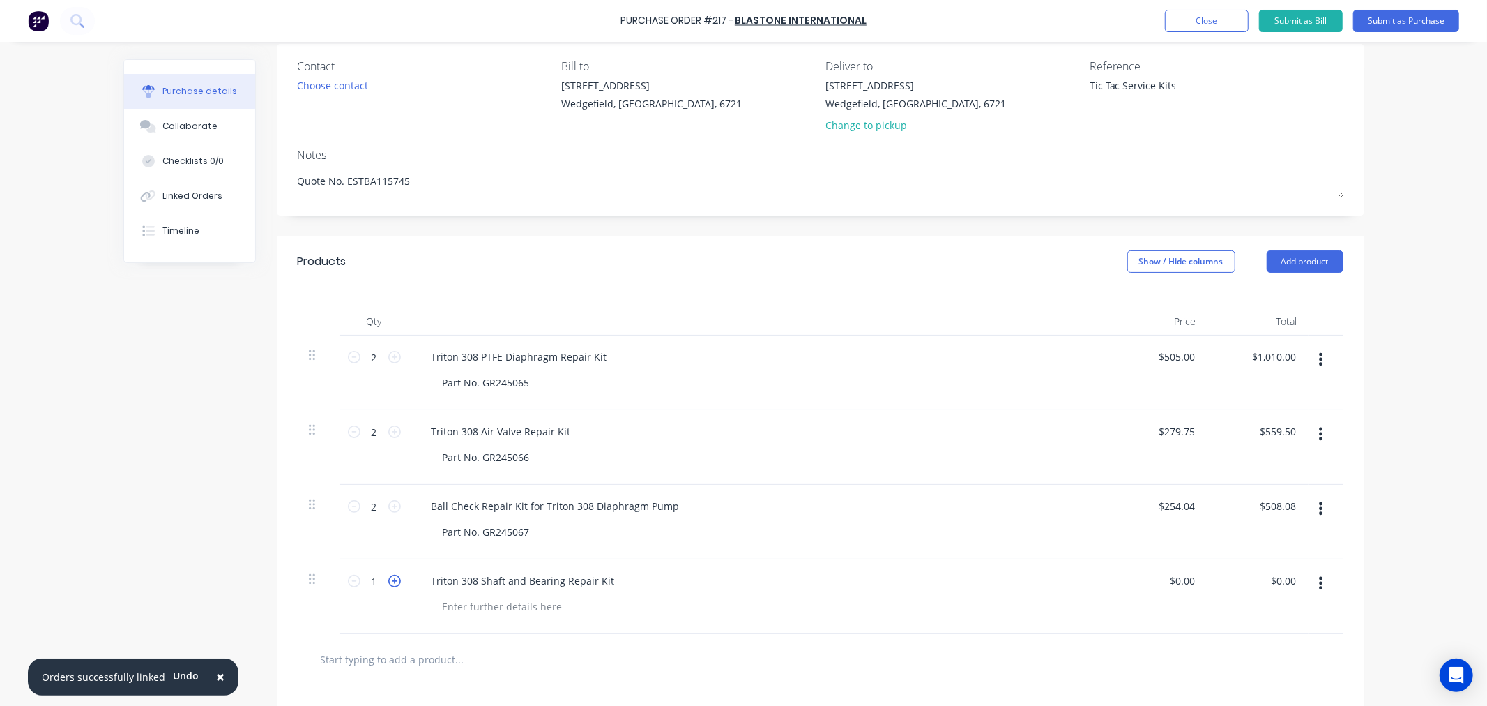
click at [390, 580] on icon at bounding box center [394, 581] width 13 height 13
click at [469, 602] on div at bounding box center [503, 606] width 142 height 20
click at [1179, 582] on input "0.00" at bounding box center [1182, 580] width 32 height 20
click at [1179, 582] on input "0.00" at bounding box center [1184, 580] width 26 height 20
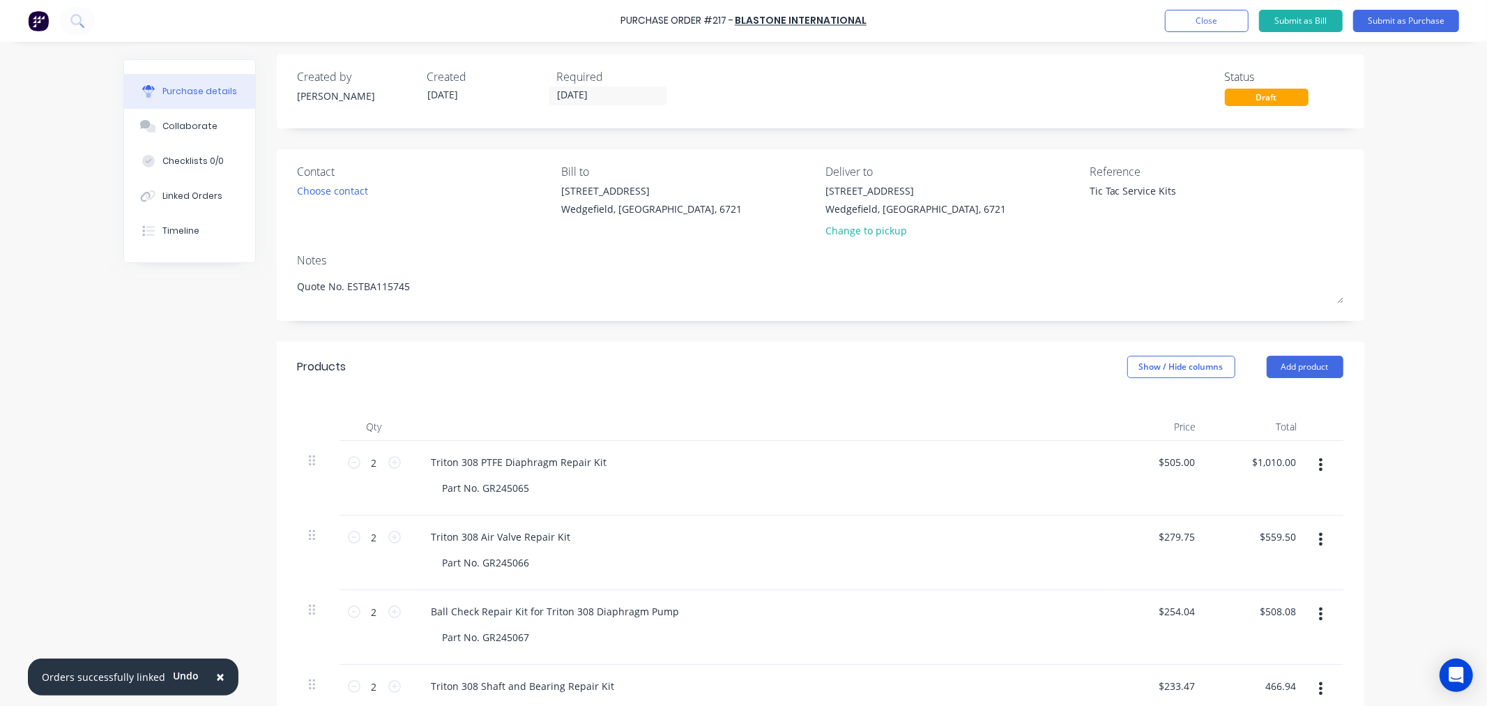
scroll to position [0, 0]
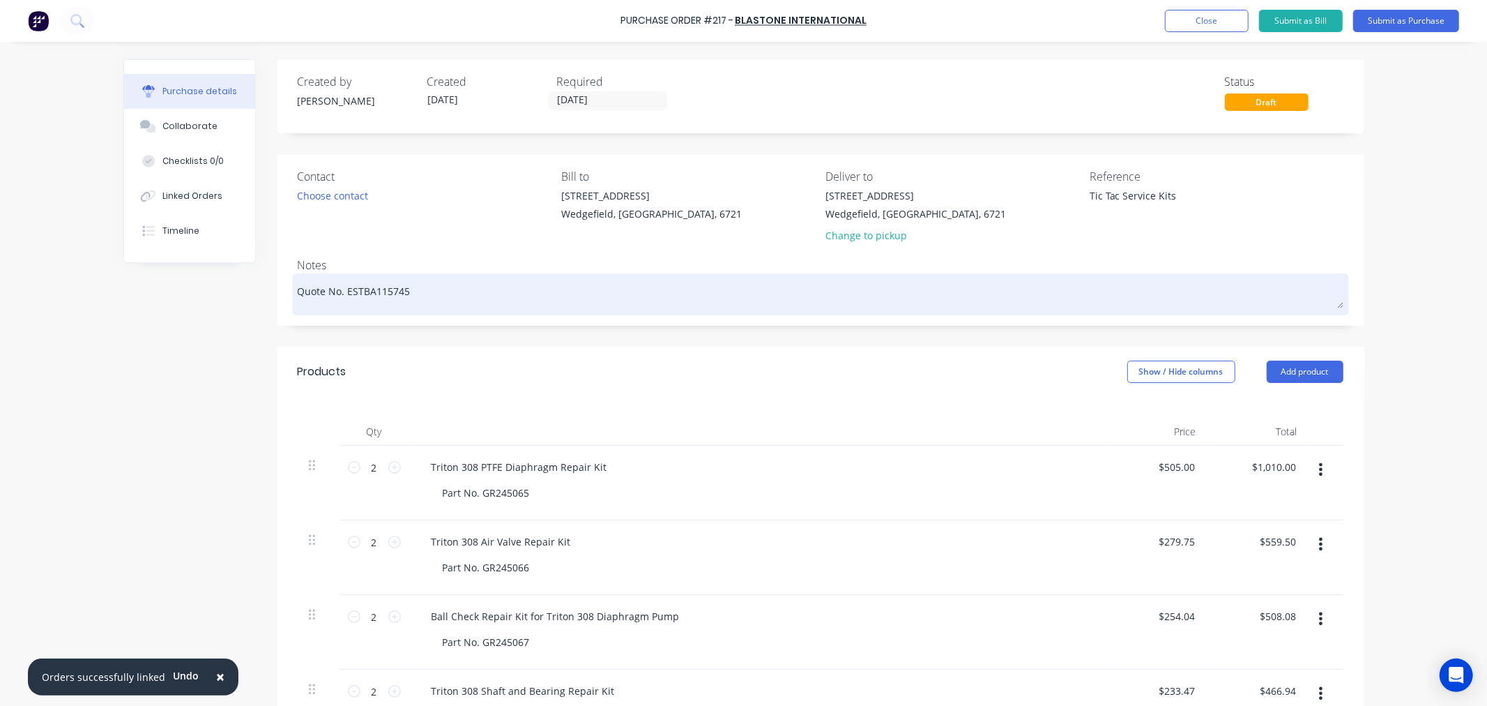
click at [298, 287] on textarea "Quote No. ESTBA115745" at bounding box center [821, 292] width 1046 height 31
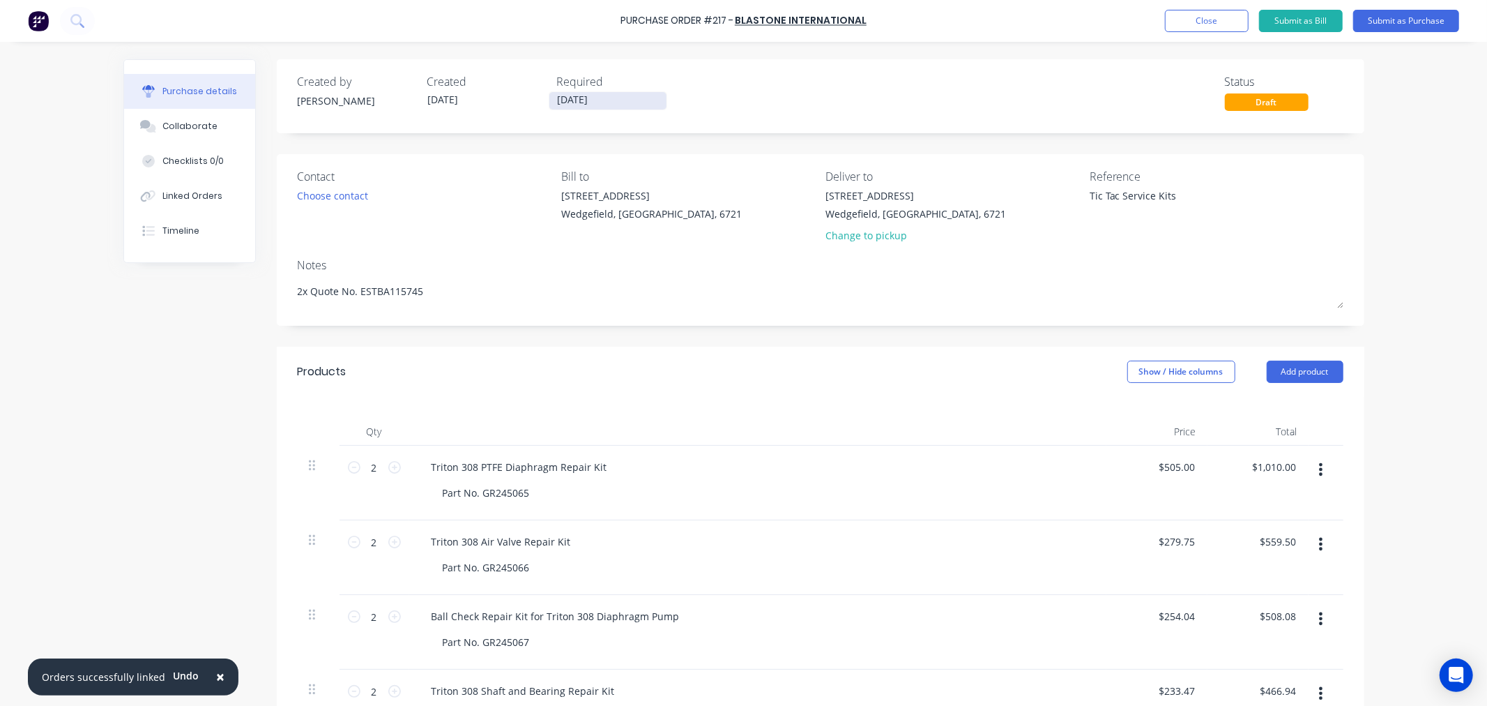
click at [623, 100] on input "[DATE]" at bounding box center [607, 100] width 117 height 17
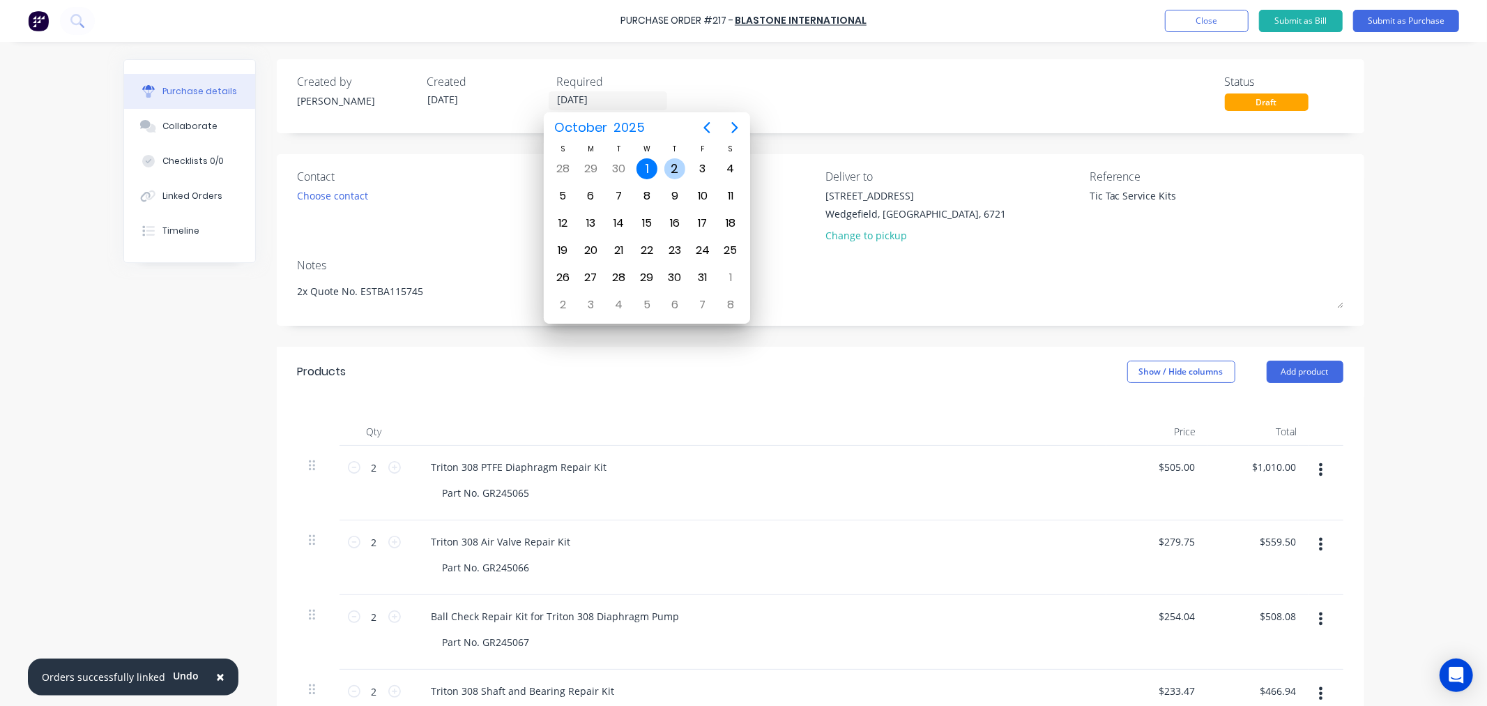
click at [678, 172] on div "2" at bounding box center [675, 168] width 21 height 21
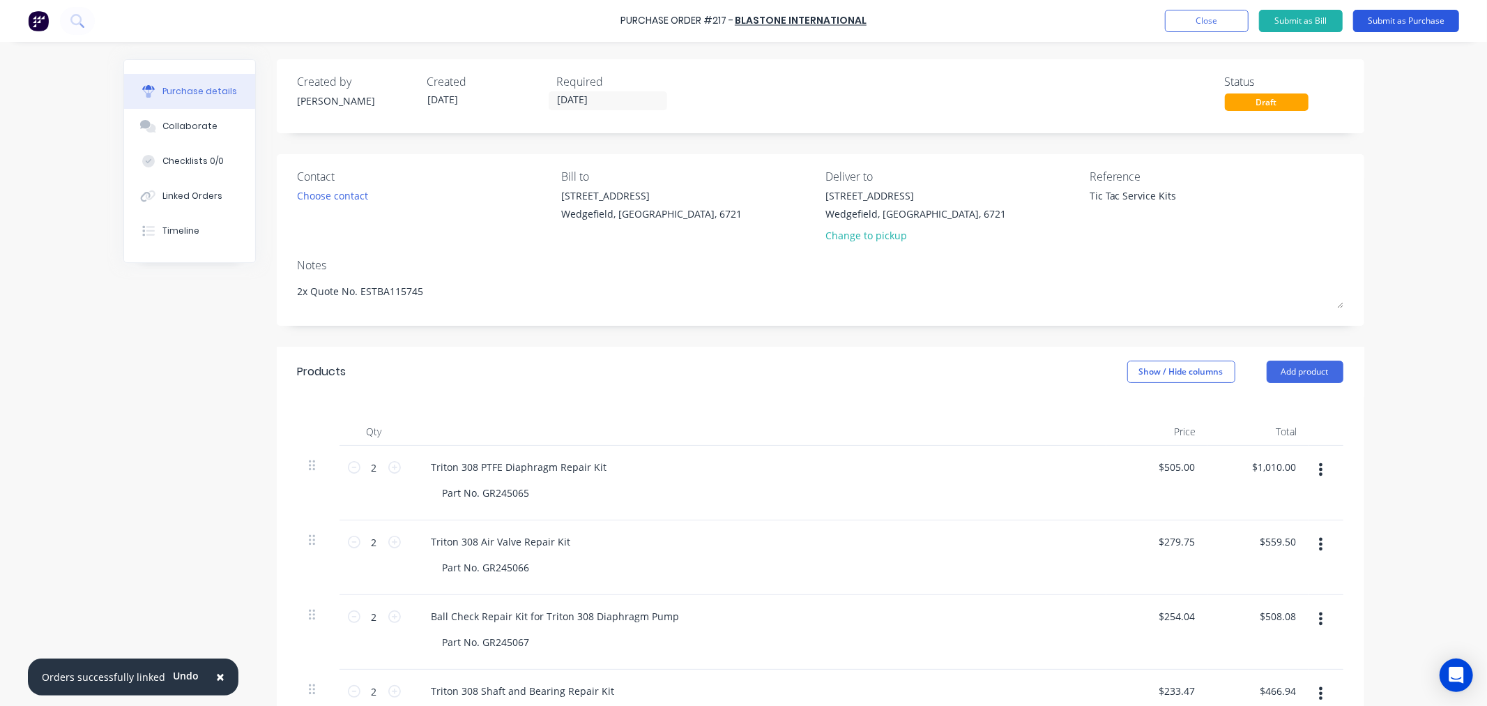
click at [1400, 24] on button "Submit as Purchase" at bounding box center [1406, 21] width 106 height 22
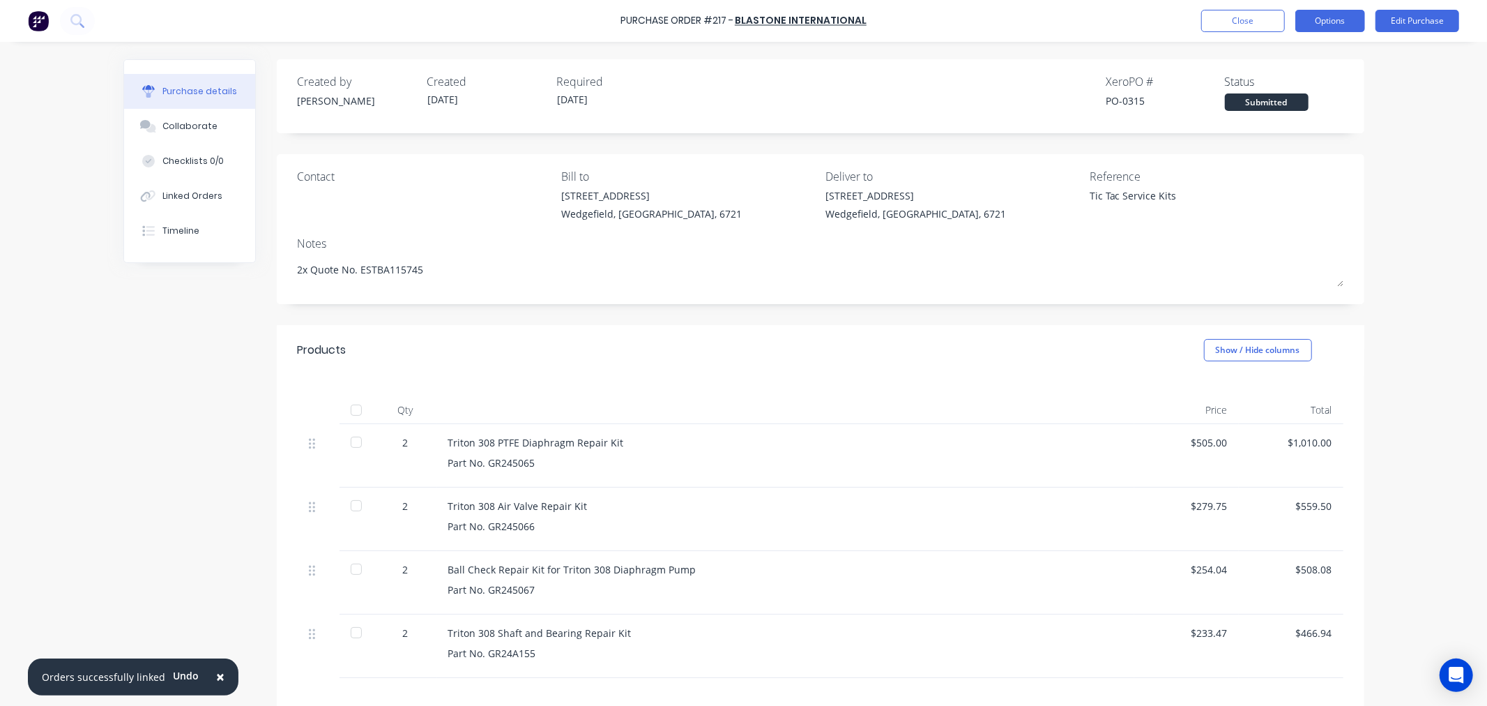
click at [1325, 29] on button "Options" at bounding box center [1331, 21] width 70 height 22
click at [1283, 57] on div "Print / Email" at bounding box center [1298, 57] width 107 height 20
click at [1282, 89] on div "With pricing" at bounding box center [1298, 85] width 107 height 20
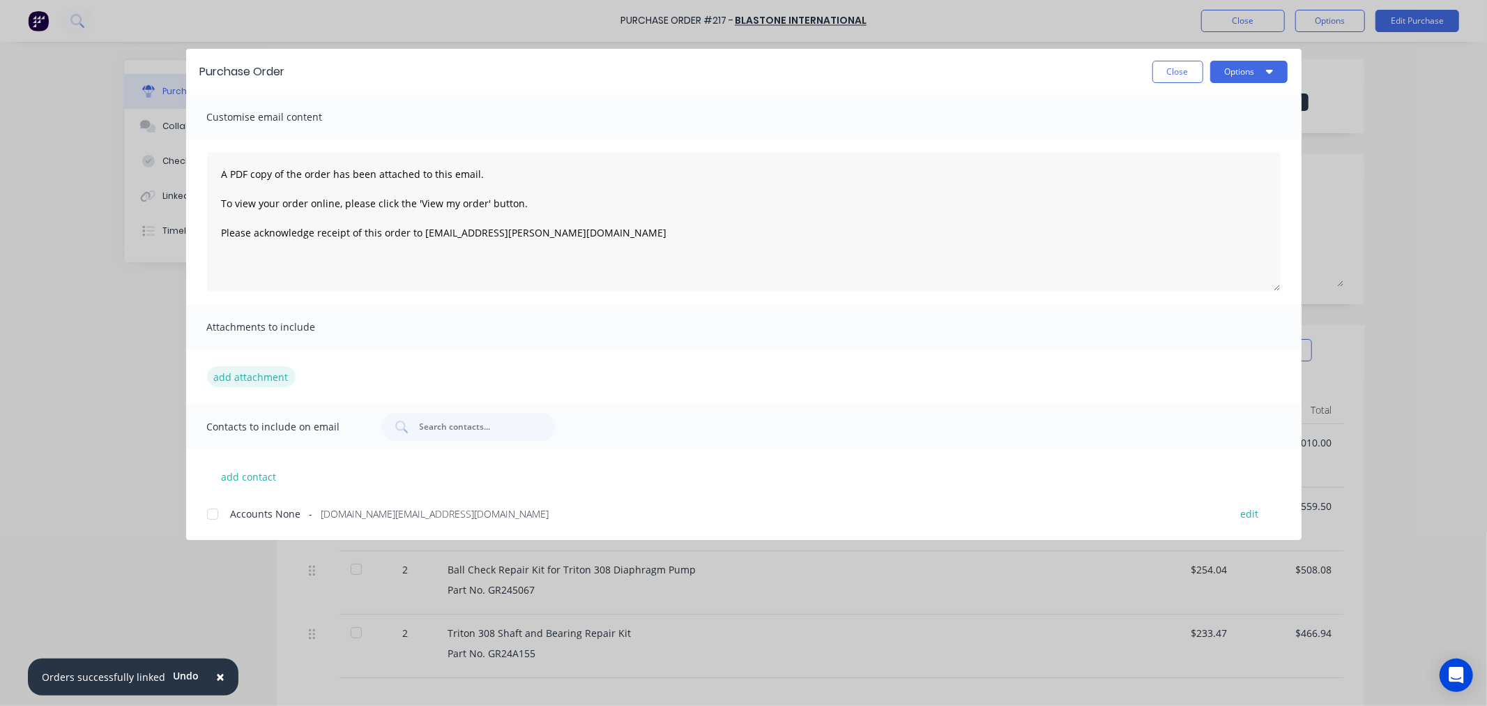
click at [259, 374] on button "add attachment" at bounding box center [251, 376] width 89 height 21
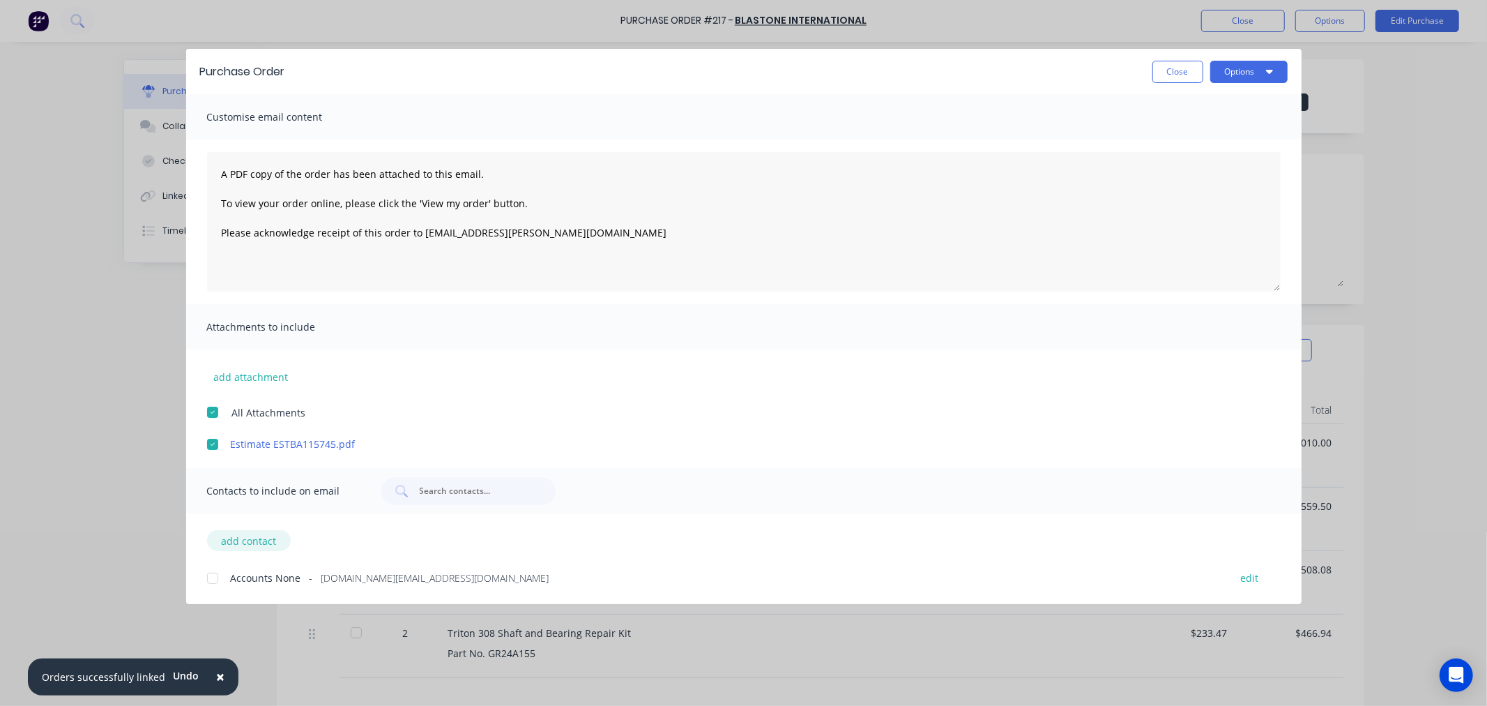
click at [259, 541] on button "add contact" at bounding box center [249, 540] width 84 height 21
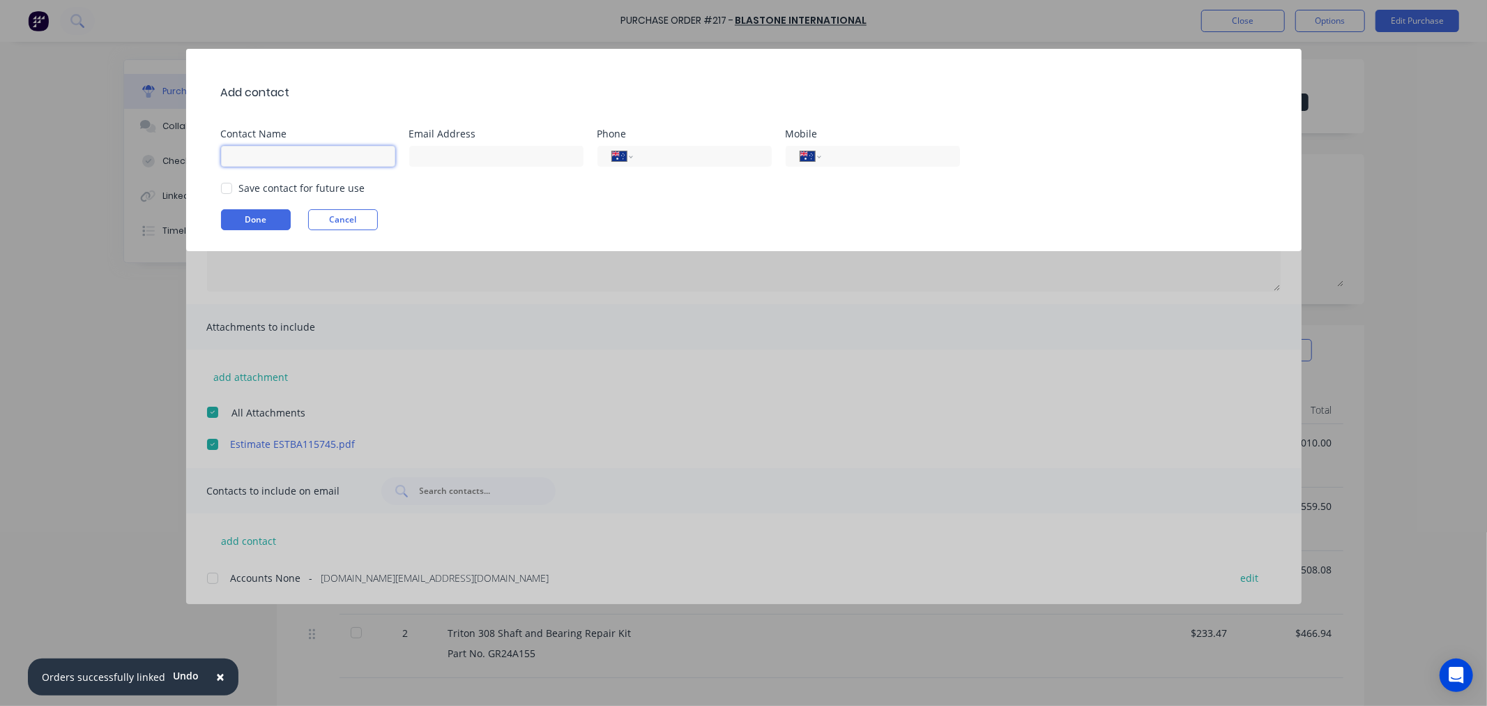
click at [280, 158] on input at bounding box center [308, 156] width 174 height 21
paste input "lisa.woodman@blastone.com"
click at [231, 190] on div at bounding box center [227, 188] width 28 height 28
click at [238, 213] on button "Done" at bounding box center [256, 219] width 70 height 21
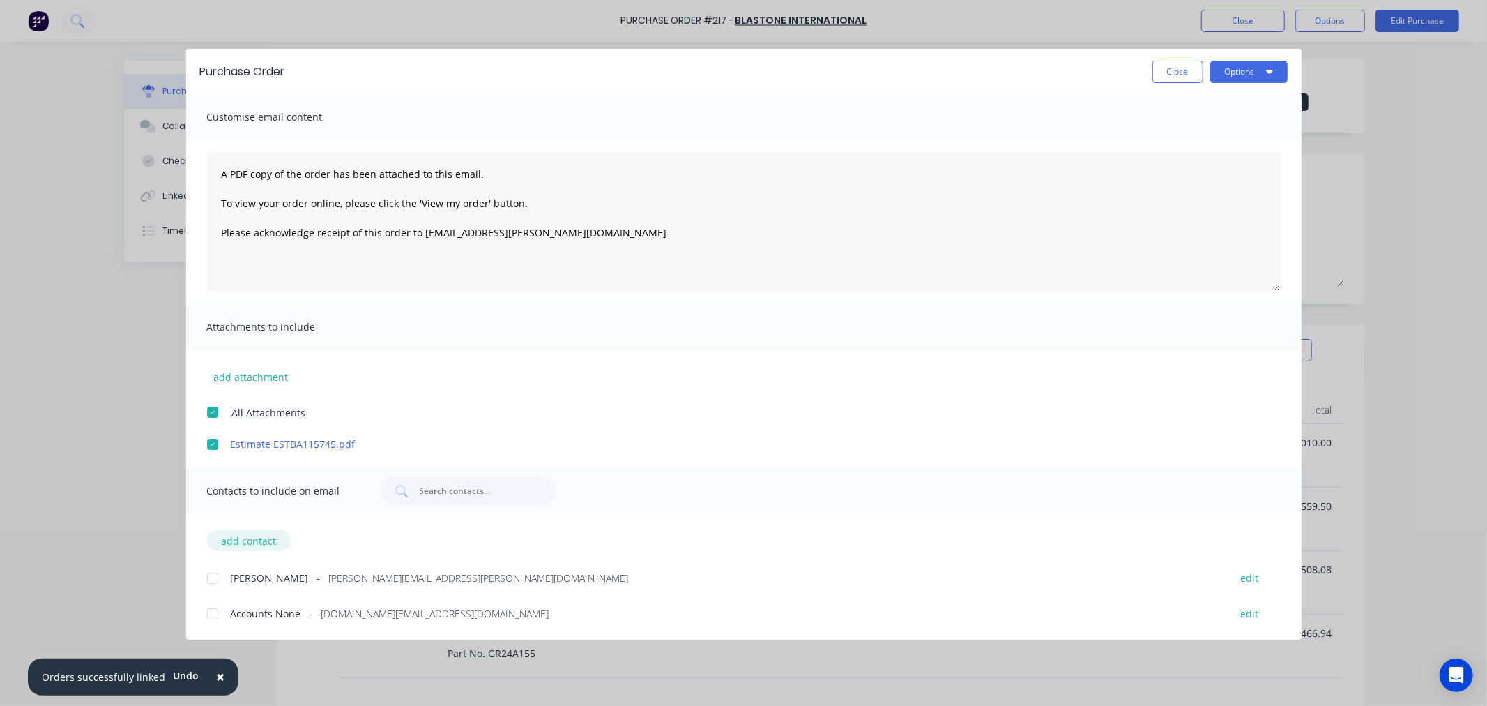
click at [252, 534] on button "add contact" at bounding box center [249, 540] width 84 height 21
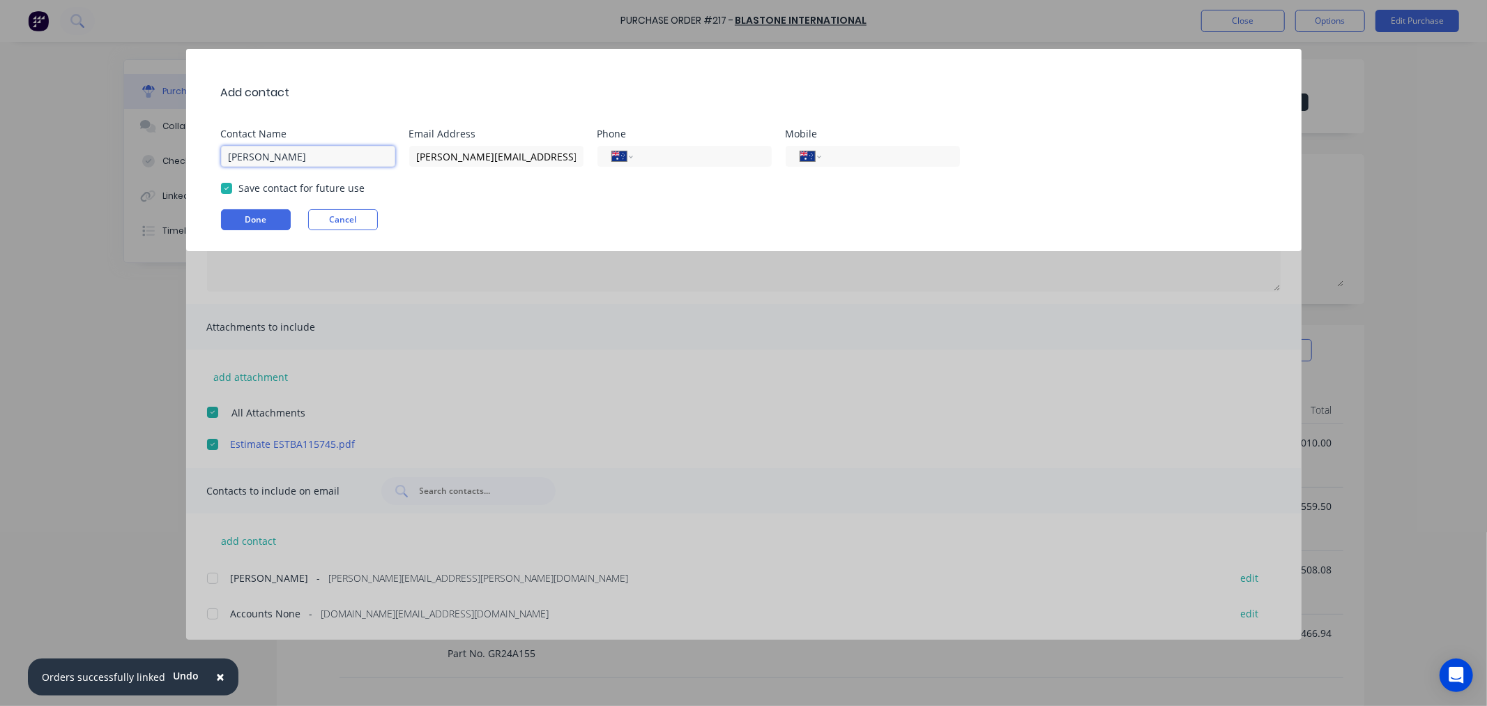
drag, startPoint x: 294, startPoint y: 155, endPoint x: 151, endPoint y: 151, distance: 143.7
click at [151, 151] on div "Add contact Contact Name Lisa Woodman Email Address lisa.woodman@blastone.com P…" at bounding box center [743, 353] width 1487 height 706
paste input "sales.wa"
click at [245, 221] on button "Done" at bounding box center [256, 219] width 70 height 21
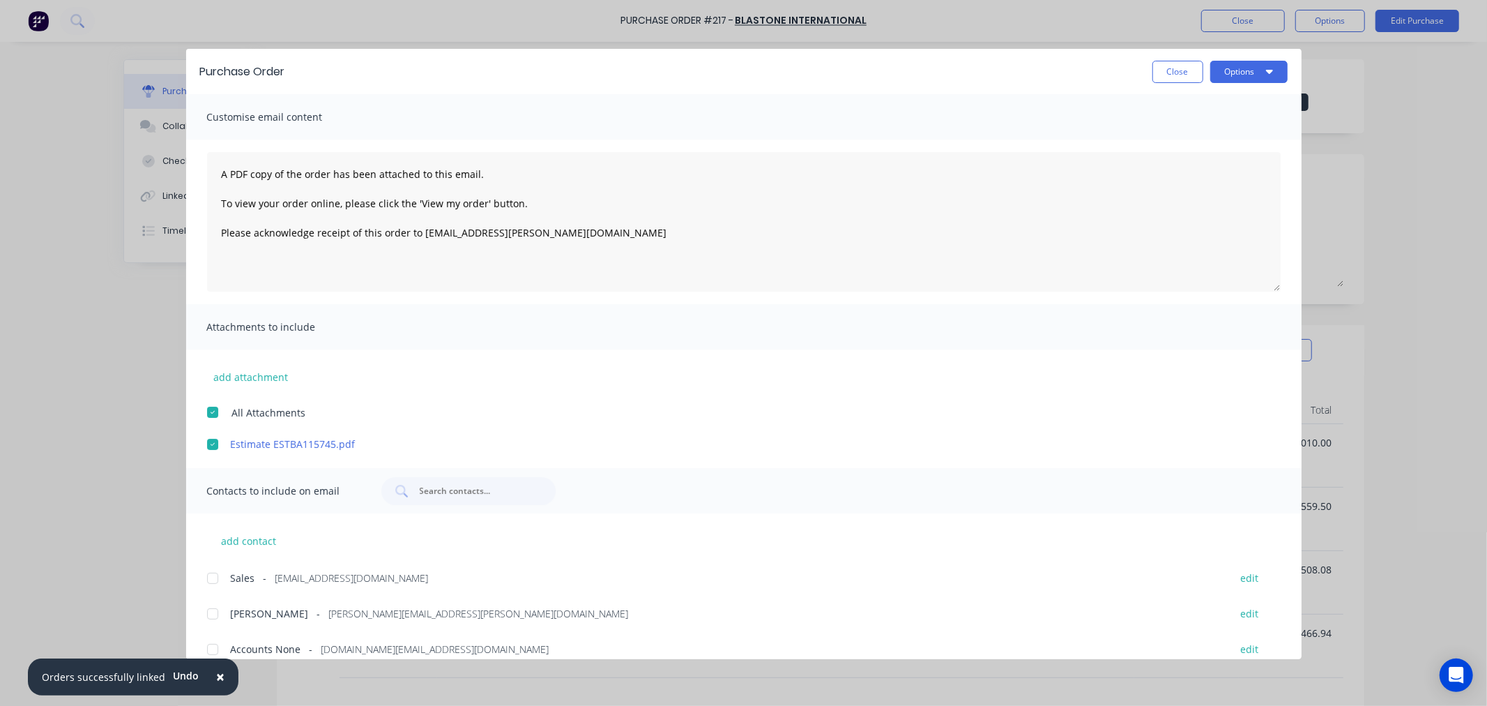
scroll to position [16, 0]
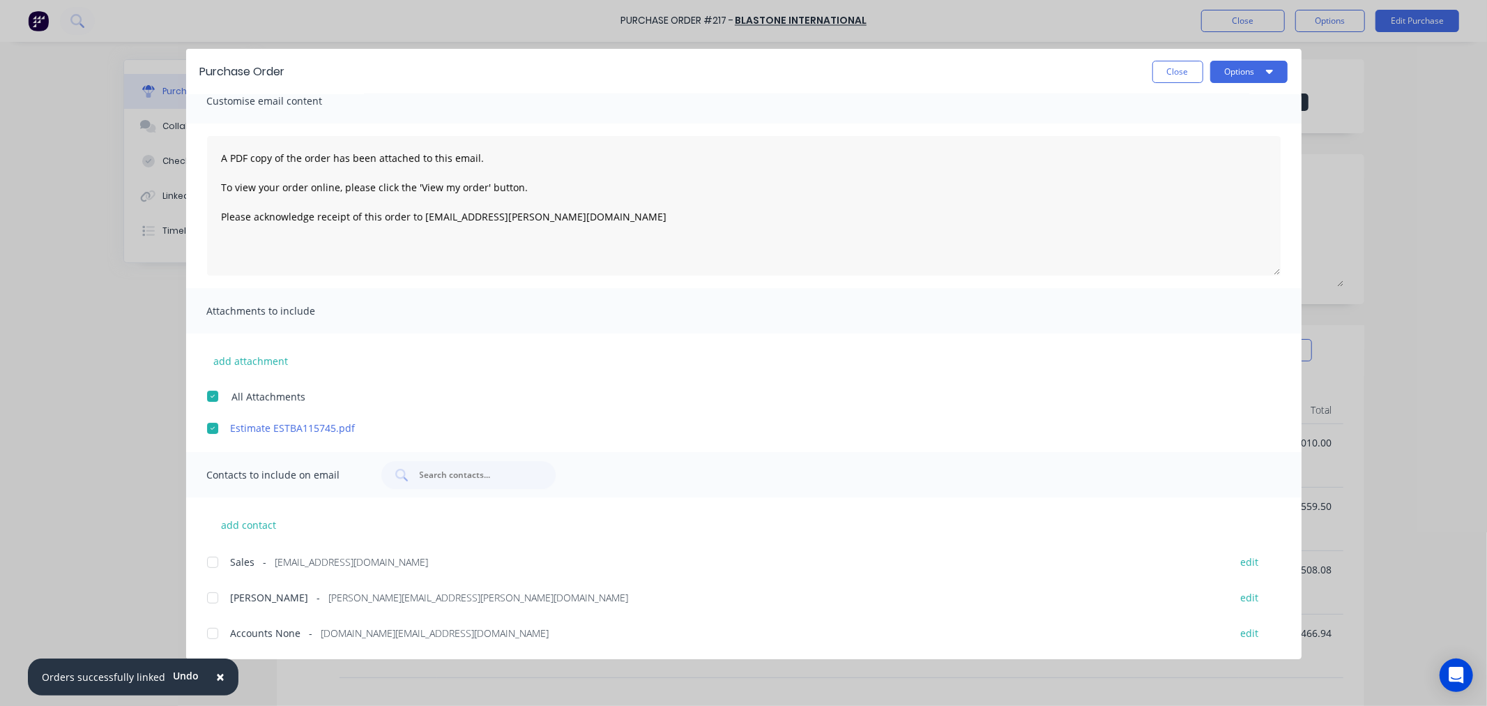
click at [215, 568] on div at bounding box center [213, 562] width 28 height 28
click at [211, 595] on div at bounding box center [213, 598] width 28 height 28
click at [1242, 70] on button "Options" at bounding box center [1249, 72] width 77 height 22
click at [1182, 166] on div "Email" at bounding box center [1221, 163] width 107 height 20
click at [1183, 63] on button "Close" at bounding box center [1178, 72] width 51 height 22
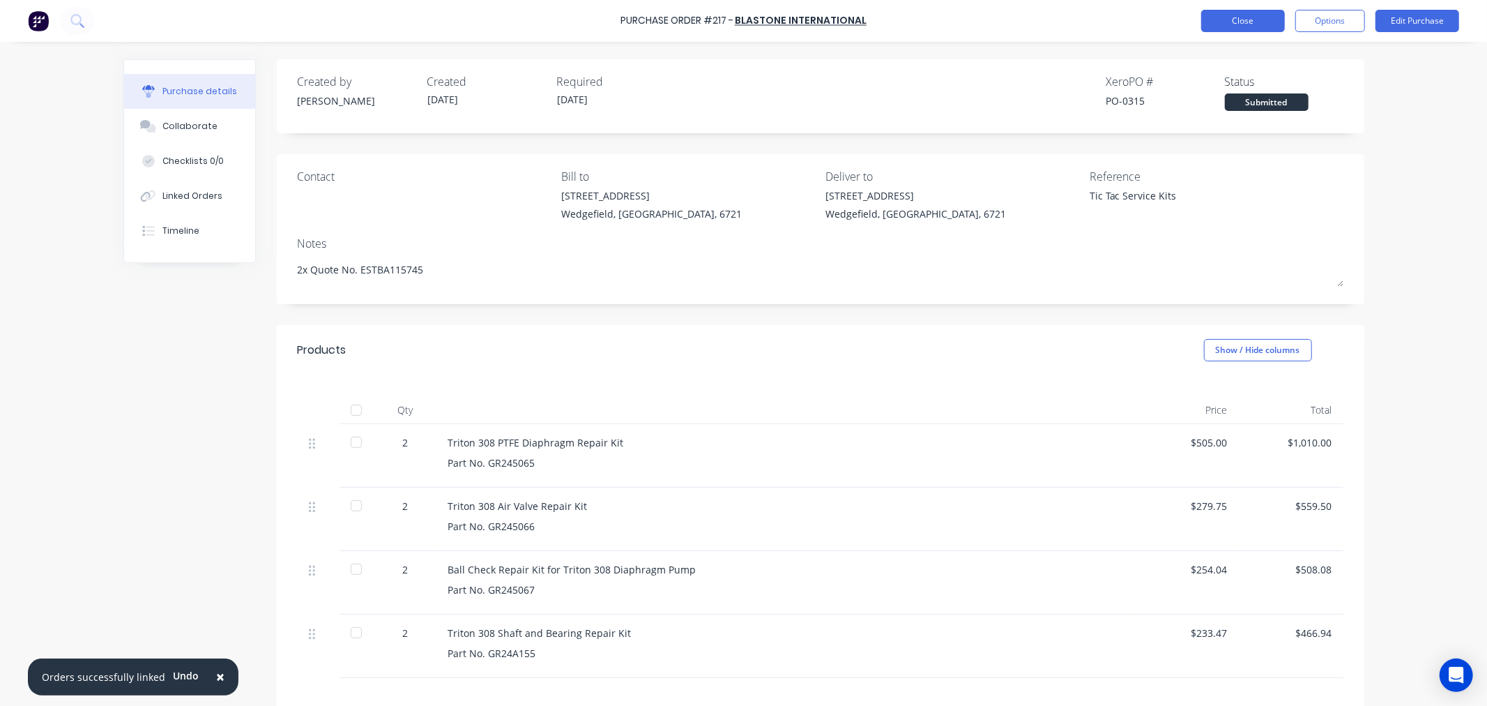
click at [1250, 21] on button "Close" at bounding box center [1243, 21] width 84 height 22
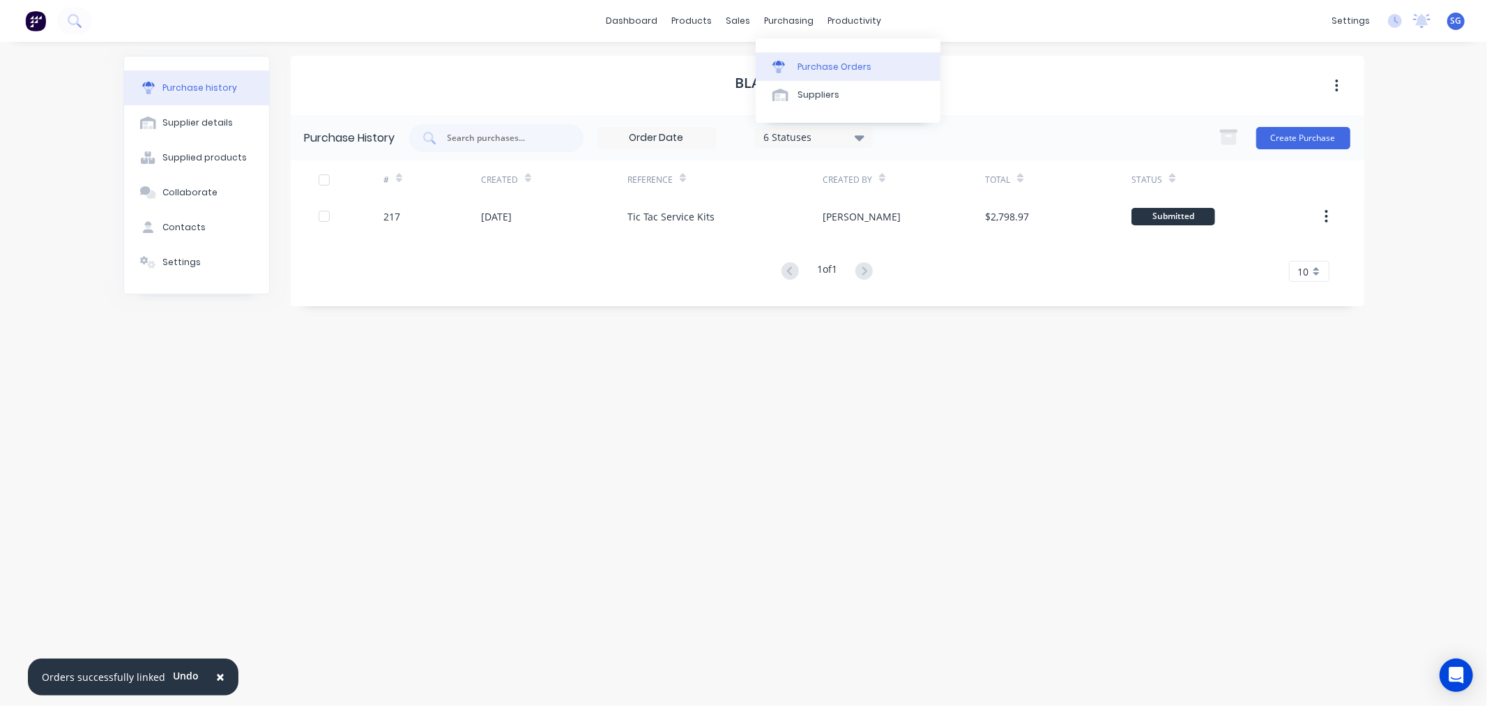
click at [789, 59] on link "Purchase Orders" at bounding box center [848, 66] width 185 height 28
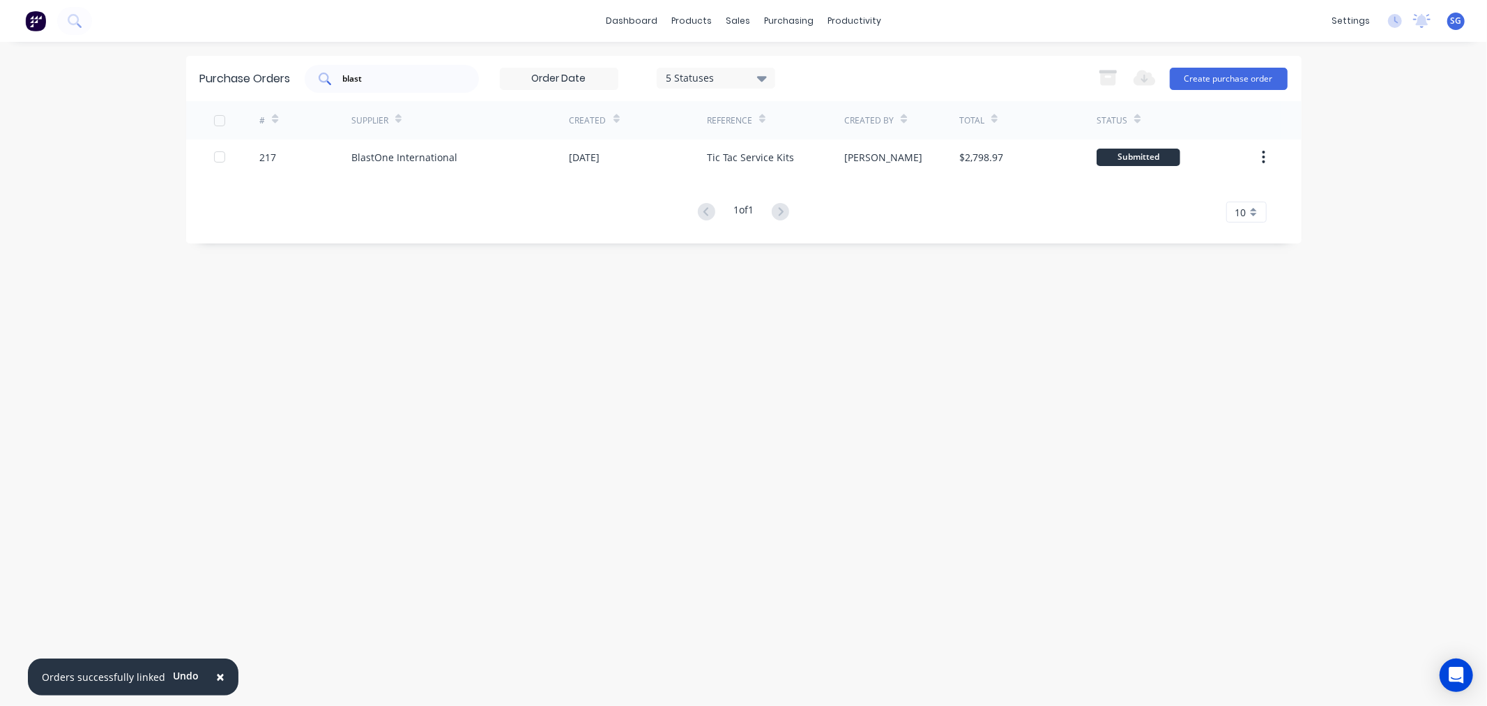
click at [394, 80] on input "blast" at bounding box center [400, 79] width 116 height 14
drag, startPoint x: 394, startPoint y: 80, endPoint x: 359, endPoint y: 79, distance: 34.9
click at [370, 80] on input "blast" at bounding box center [400, 79] width 116 height 14
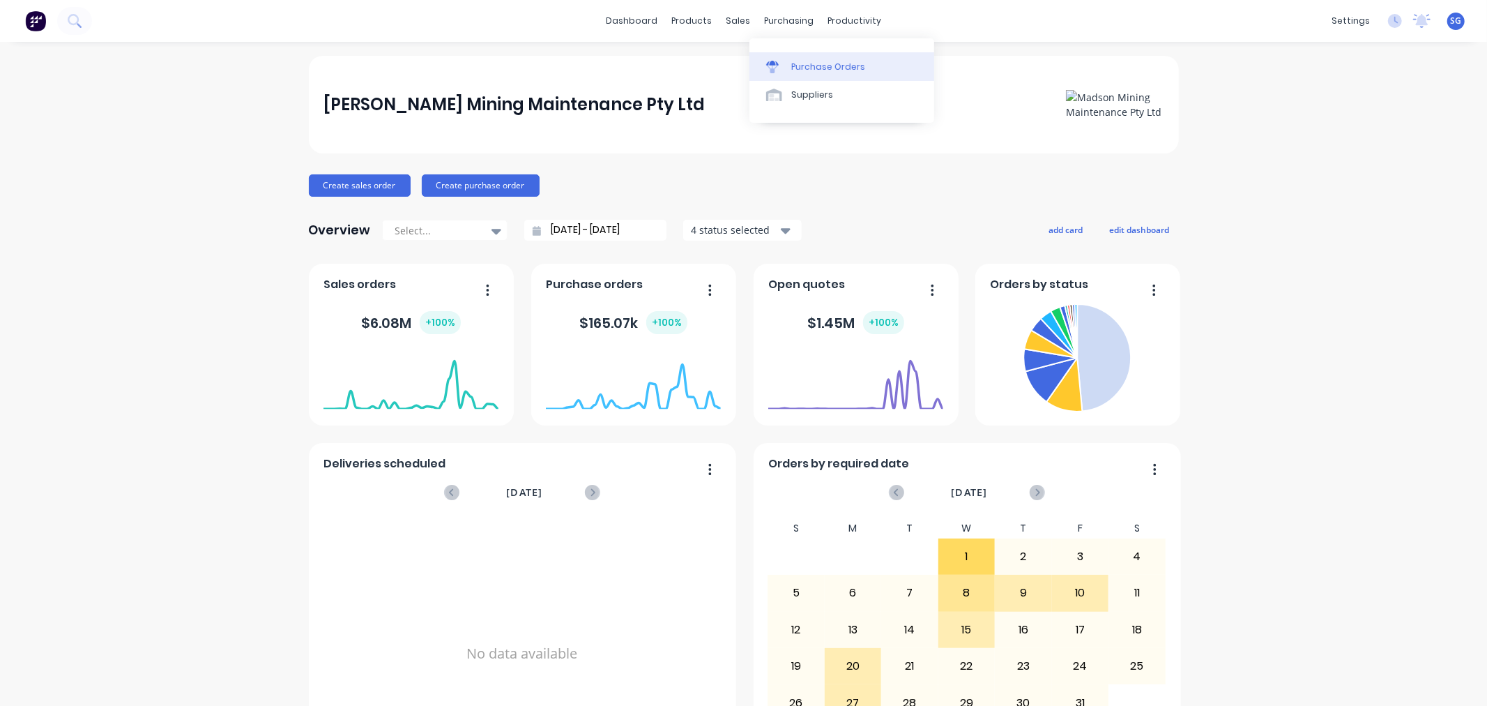
click at [785, 54] on link "Purchase Orders" at bounding box center [842, 66] width 185 height 28
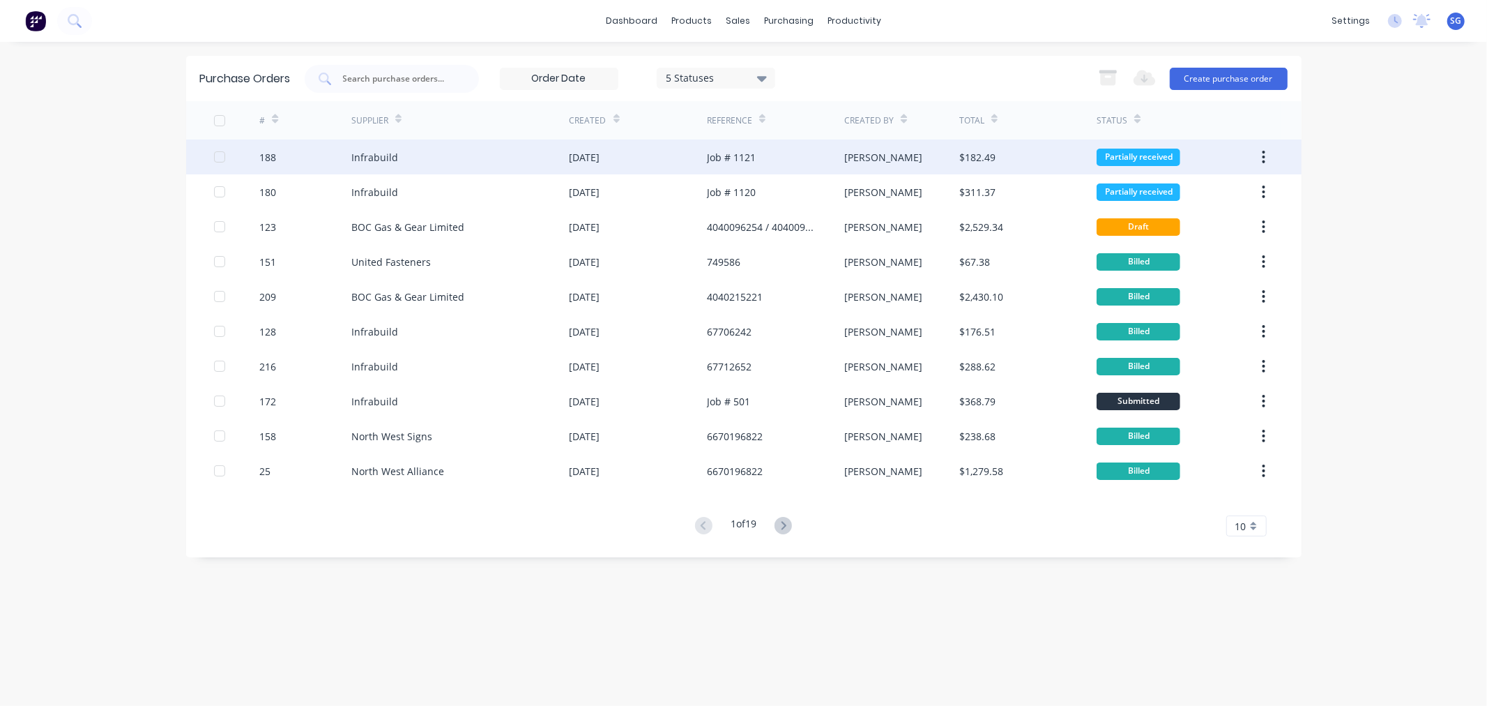
click at [365, 157] on div "Infrabuild" at bounding box center [374, 157] width 47 height 15
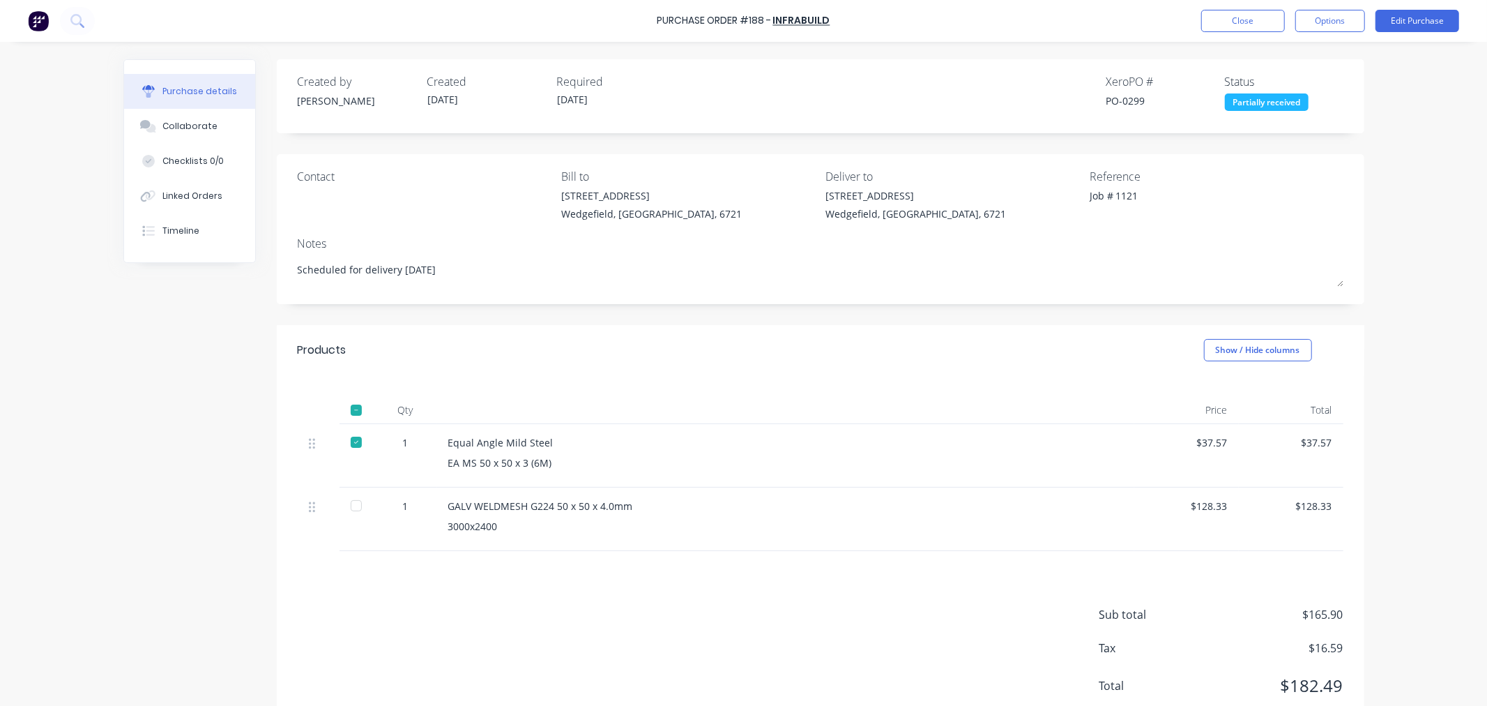
type textarea "x"
click at [1236, 17] on button "Close" at bounding box center [1243, 21] width 84 height 22
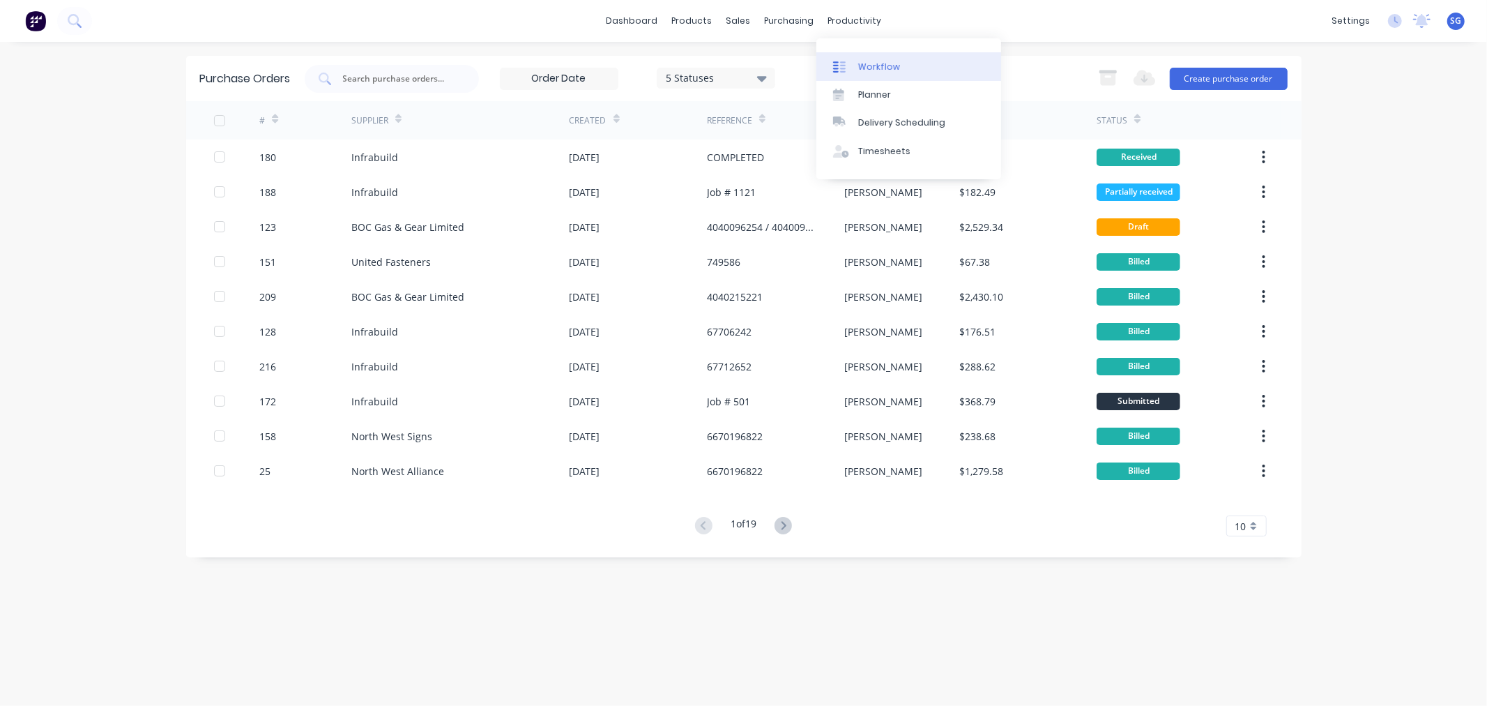
click at [888, 59] on link "Workflow" at bounding box center [909, 66] width 185 height 28
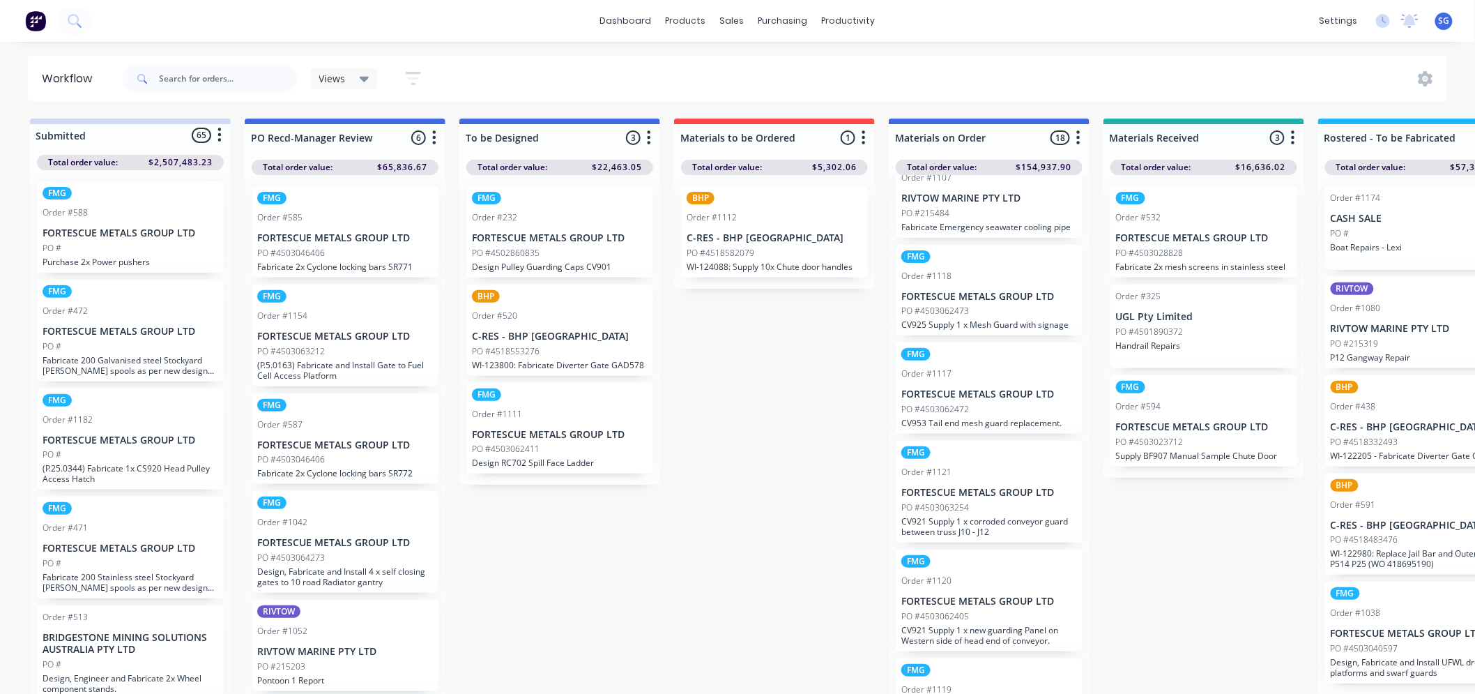
scroll to position [1239, 0]
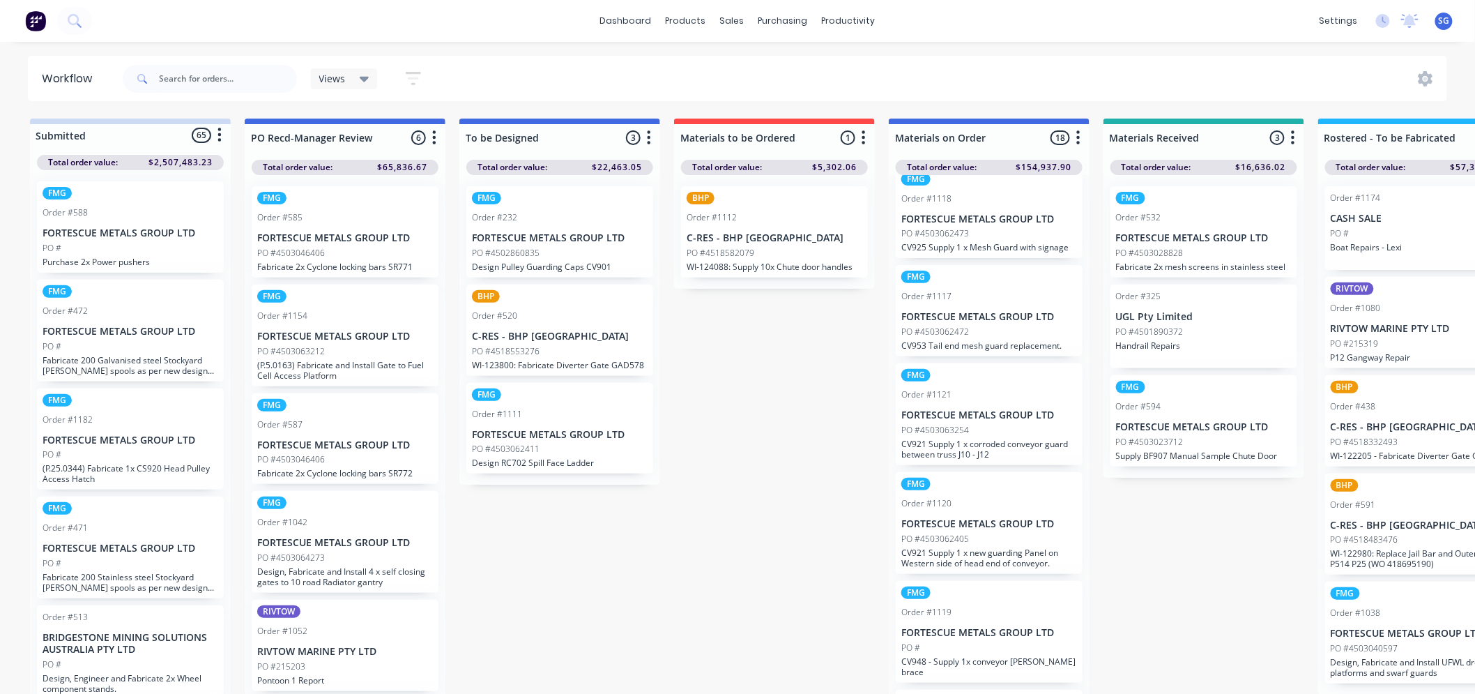
click at [967, 530] on p "FORTESCUE METALS GROUP LTD" at bounding box center [990, 524] width 176 height 12
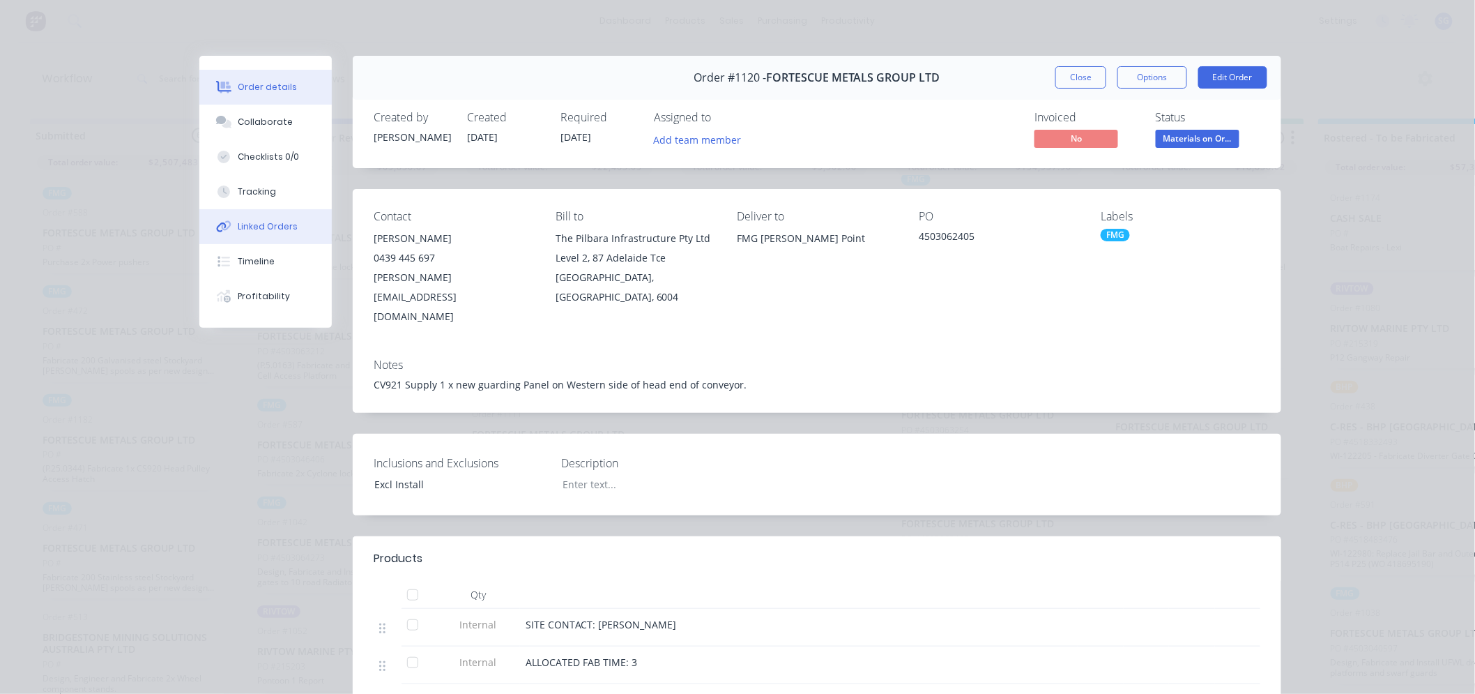
click at [238, 227] on div "Linked Orders" at bounding box center [268, 226] width 60 height 13
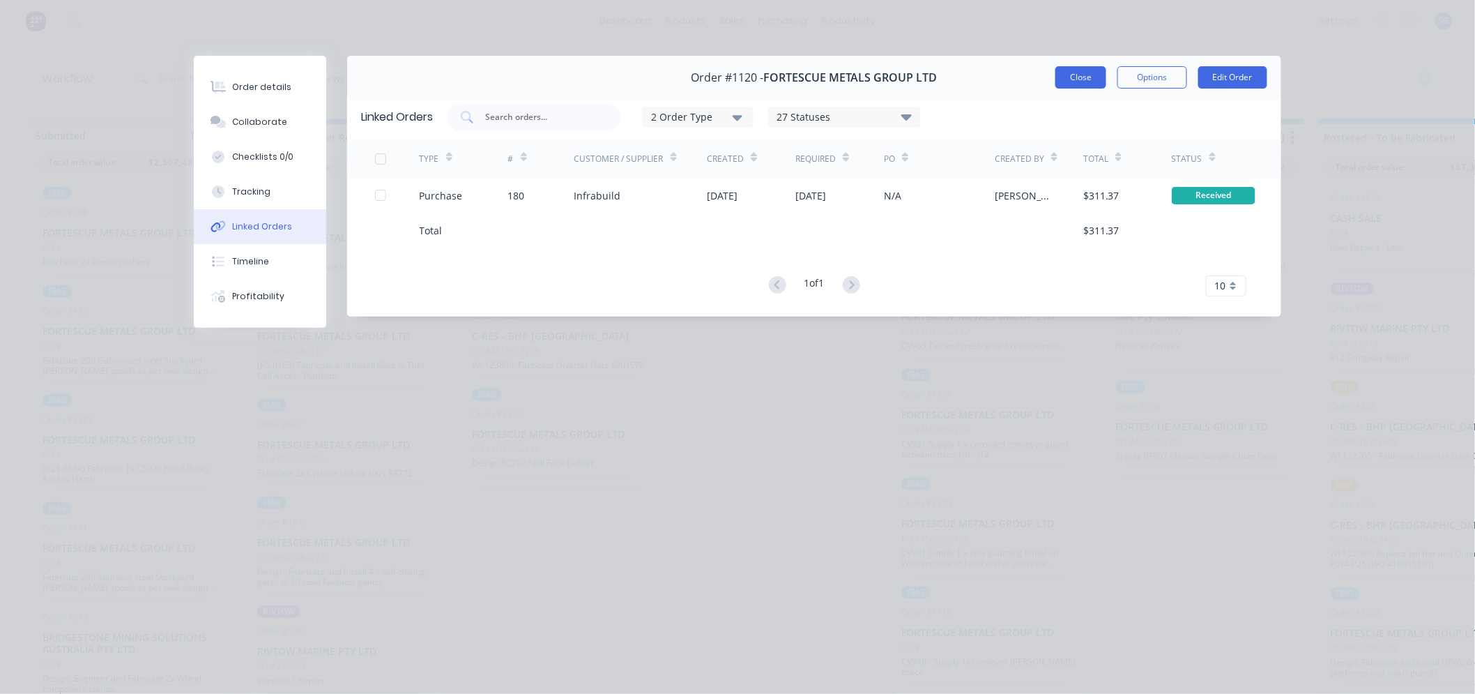
click at [1077, 82] on button "Close" at bounding box center [1081, 77] width 51 height 22
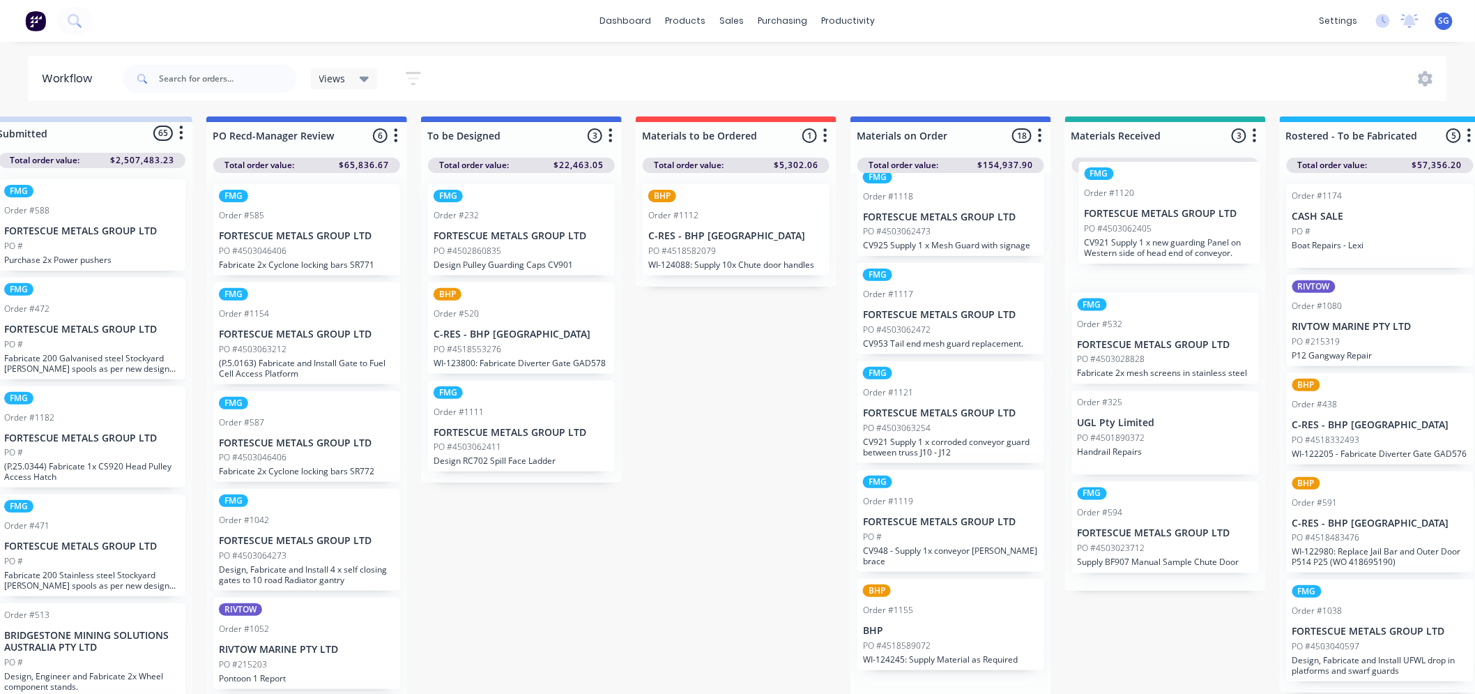
drag, startPoint x: 943, startPoint y: 545, endPoint x: 1133, endPoint y: 211, distance: 385.0
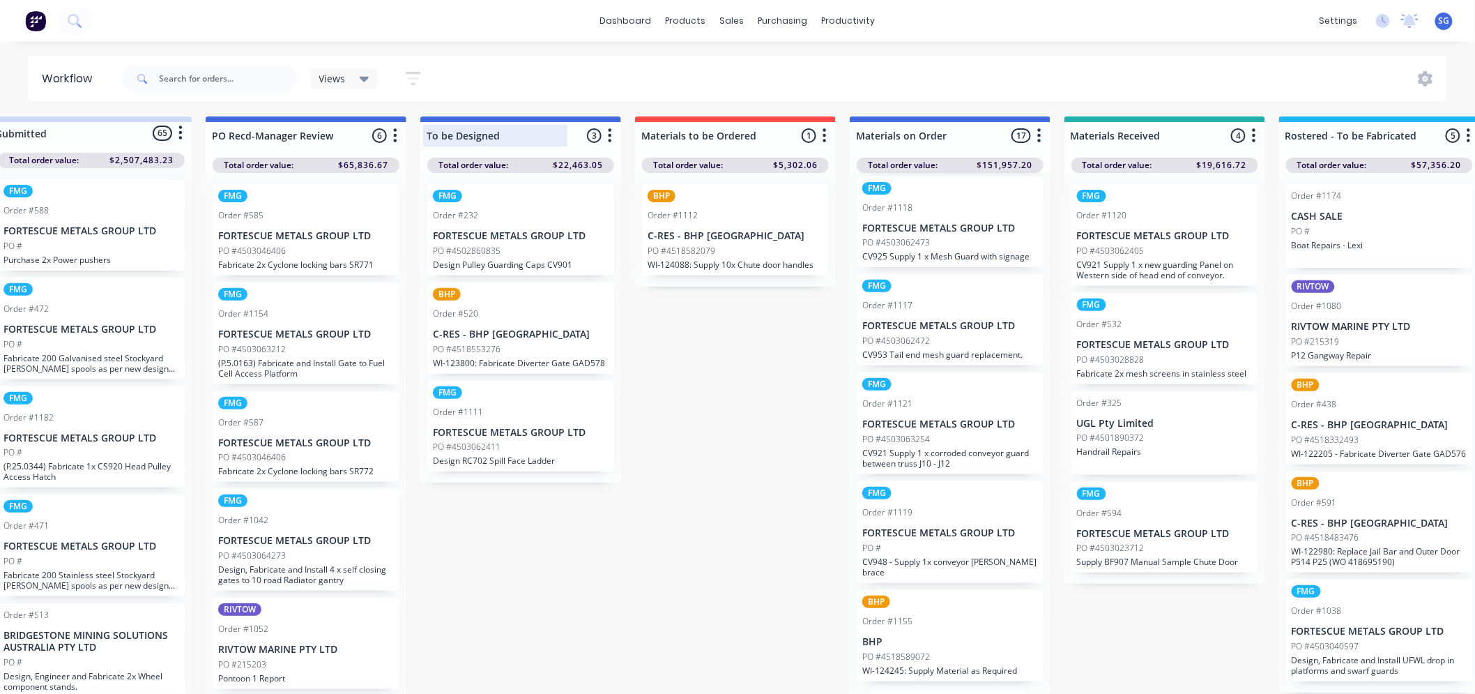
scroll to position [1217, 0]
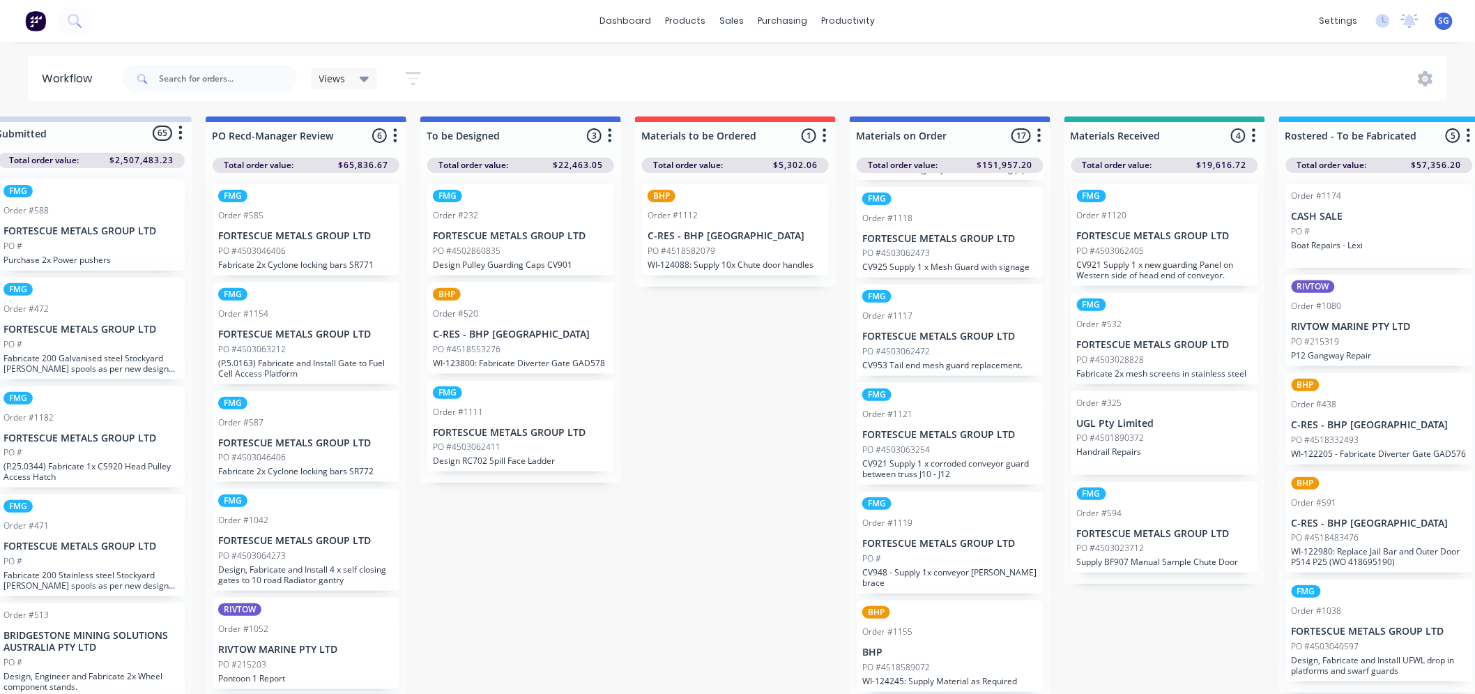
click at [953, 549] on p "FORTESCUE METALS GROUP LTD" at bounding box center [951, 544] width 176 height 12
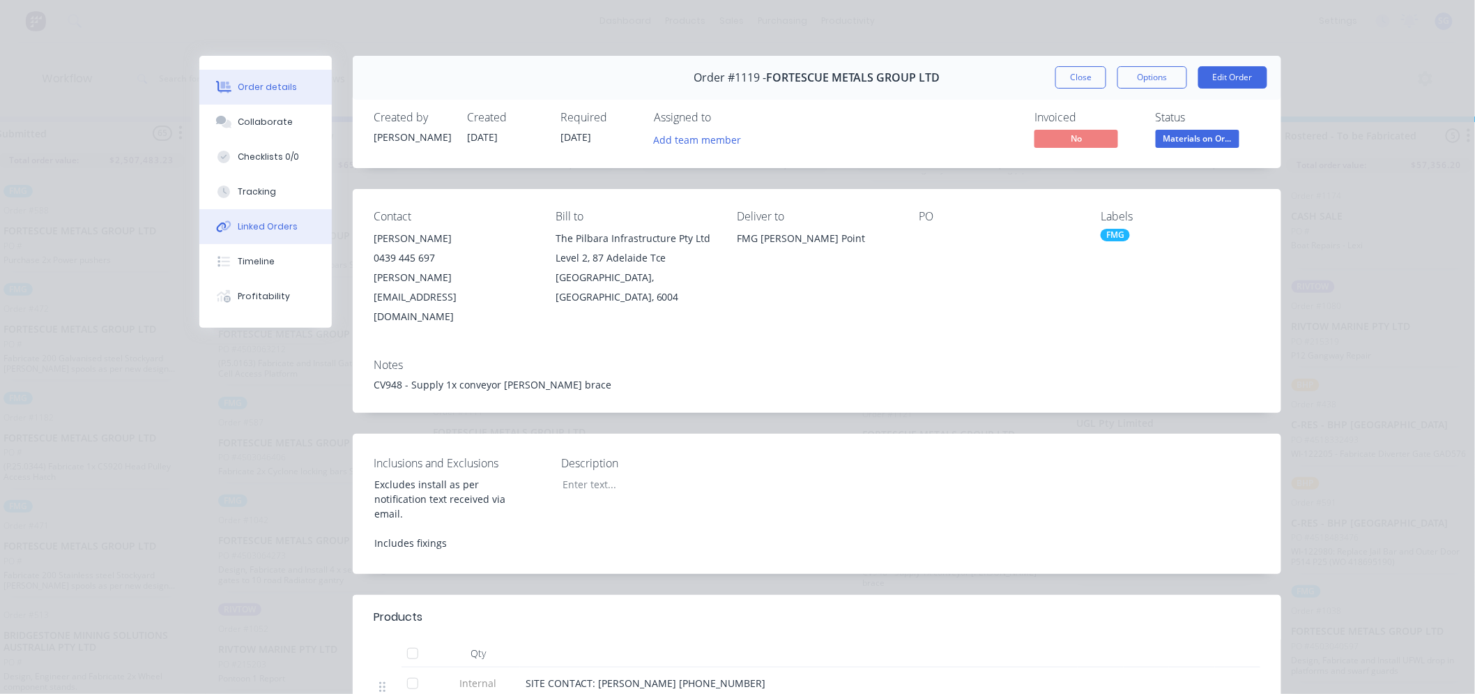
click at [241, 218] on button "Linked Orders" at bounding box center [265, 226] width 132 height 35
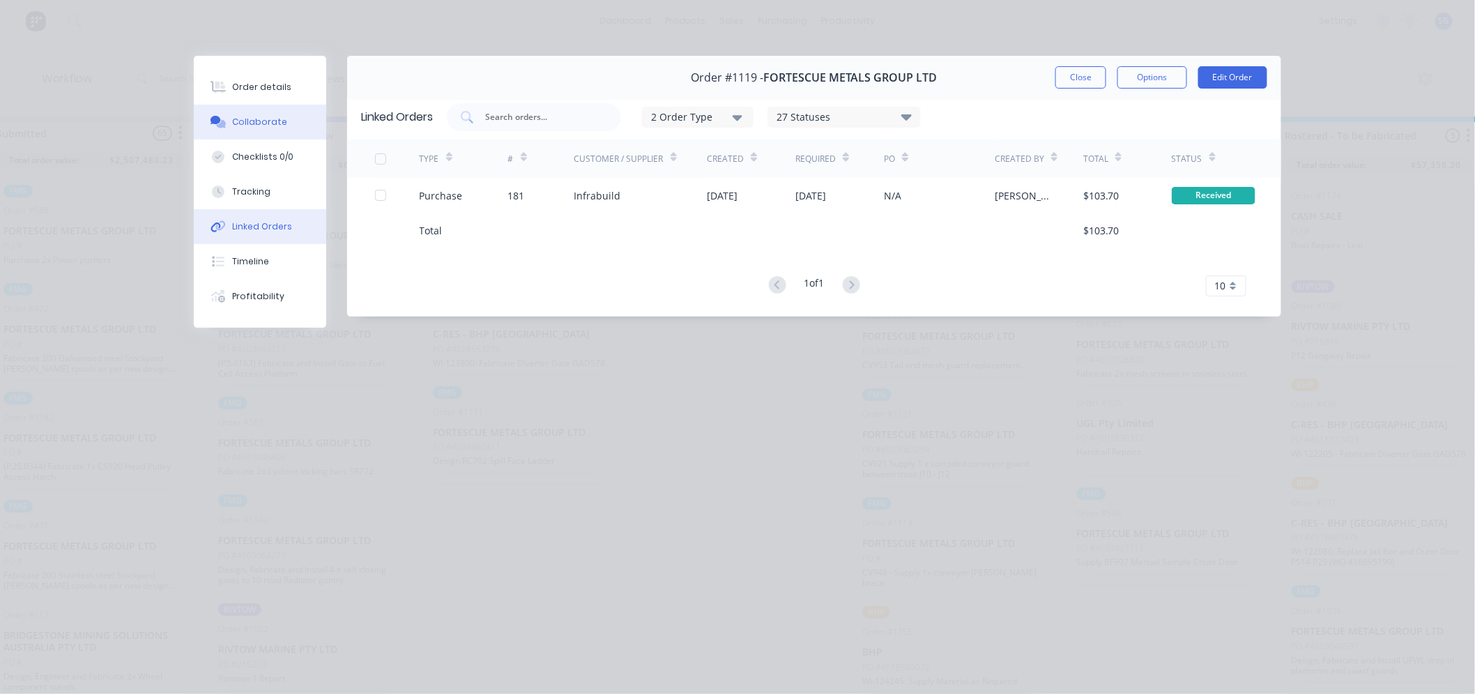
click at [245, 129] on button "Collaborate" at bounding box center [260, 122] width 132 height 35
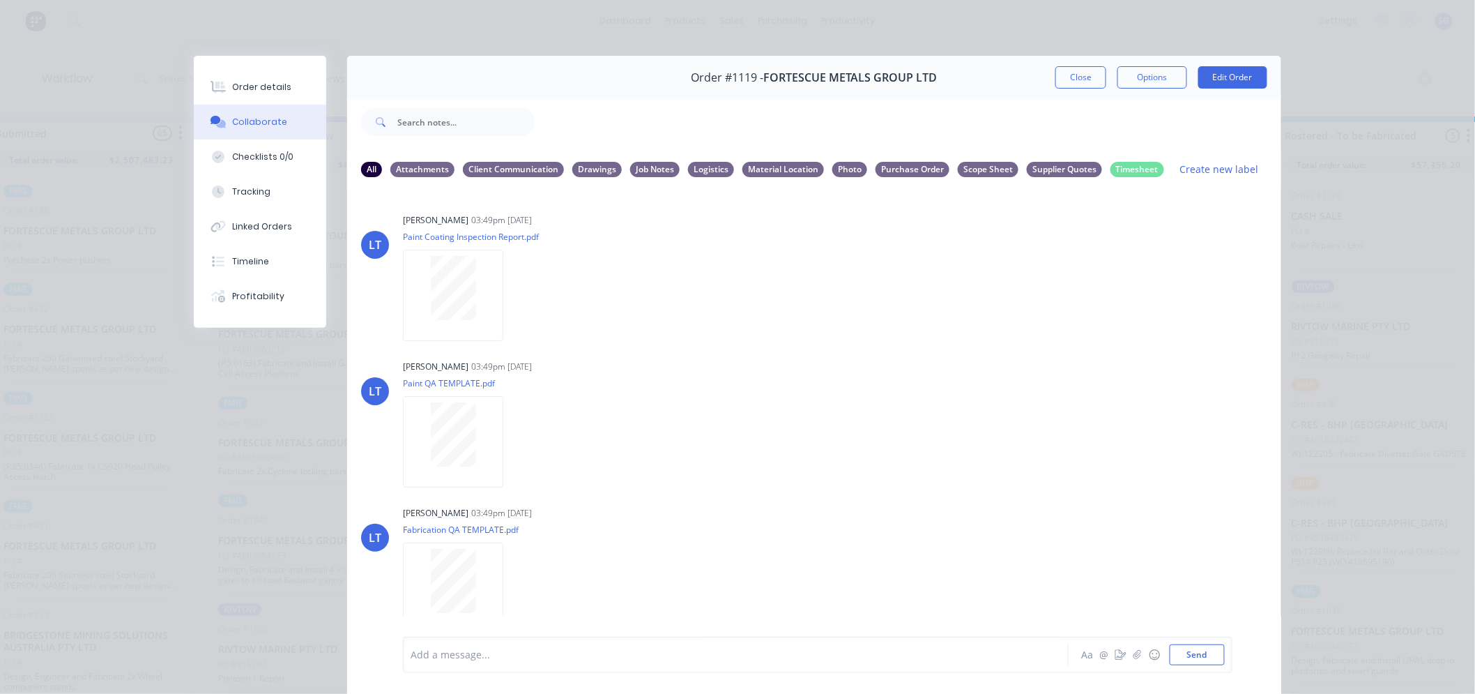
scroll to position [0, 39]
click at [1081, 67] on button "Close" at bounding box center [1081, 77] width 51 height 22
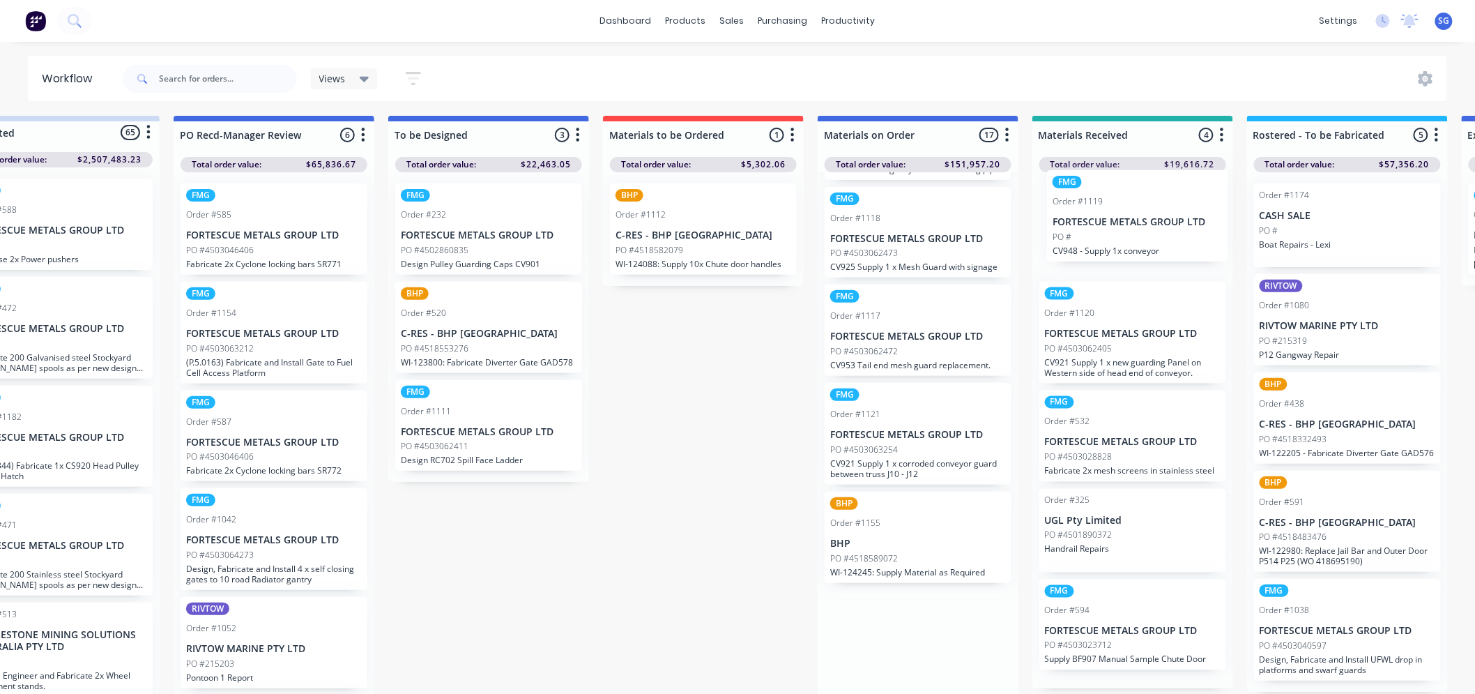
drag, startPoint x: 921, startPoint y: 572, endPoint x: 1114, endPoint y: 228, distance: 394.0
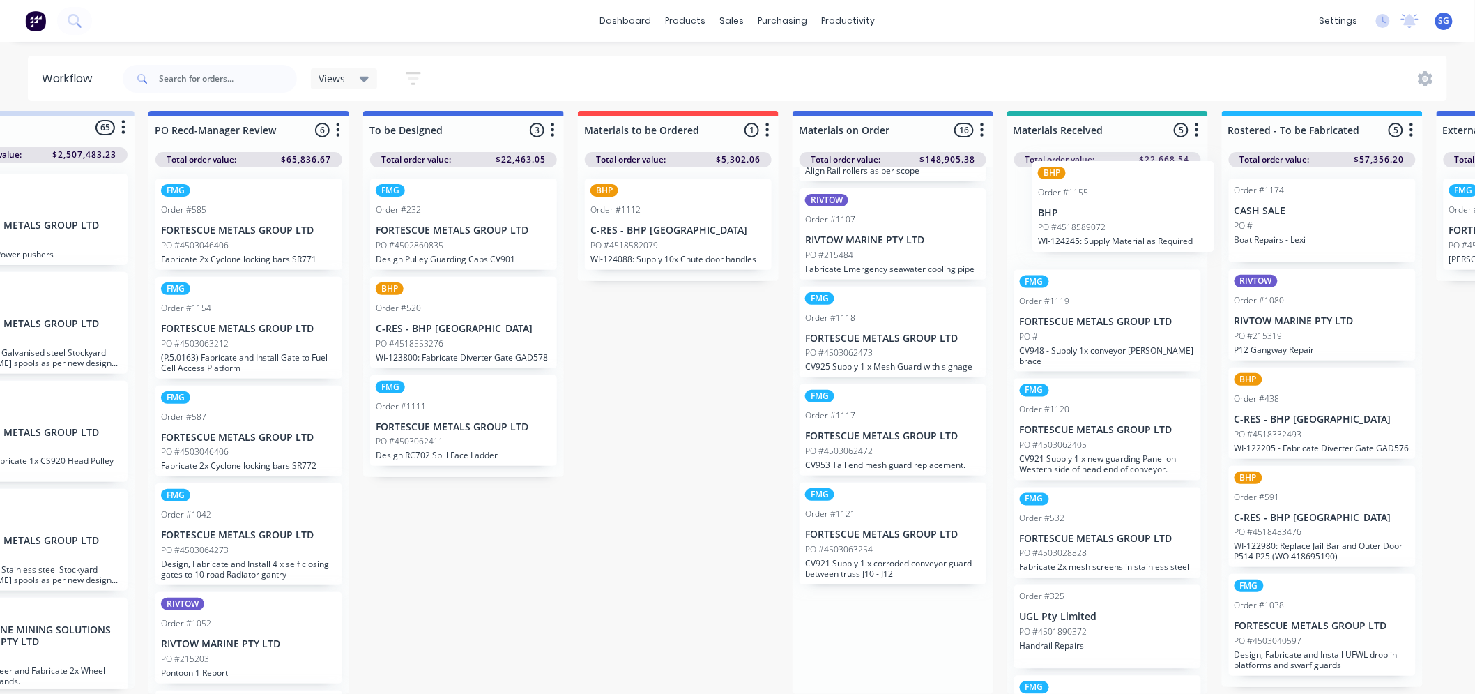
scroll to position [19, 100]
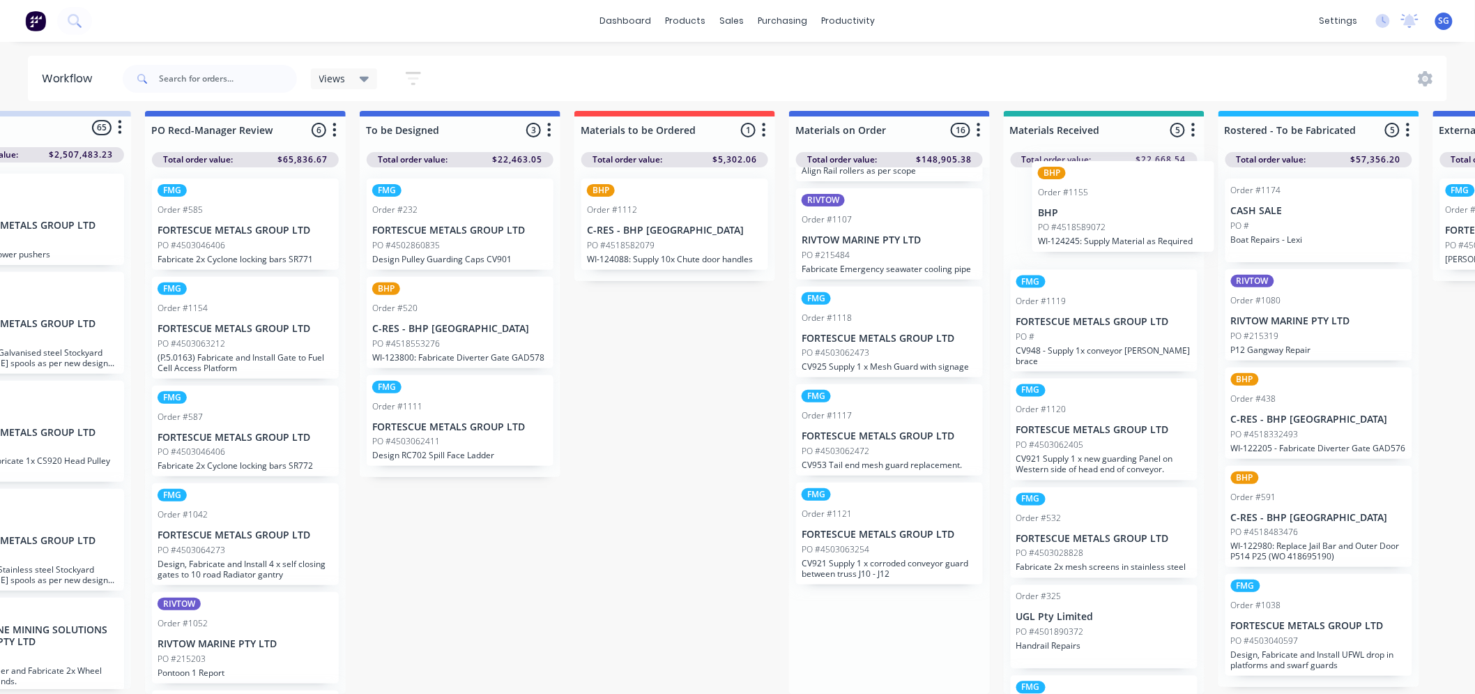
drag, startPoint x: 883, startPoint y: 642, endPoint x: 1065, endPoint y: 220, distance: 458.8
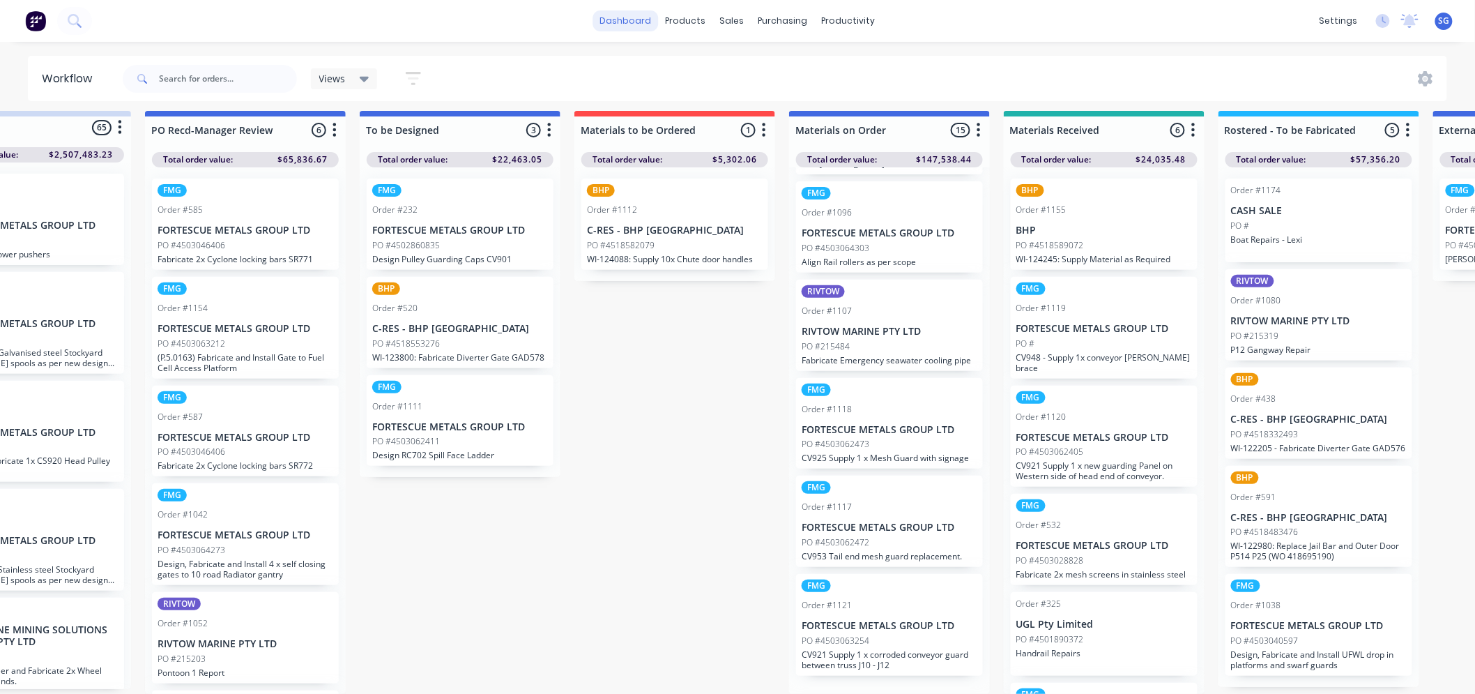
scroll to position [1021, 0]
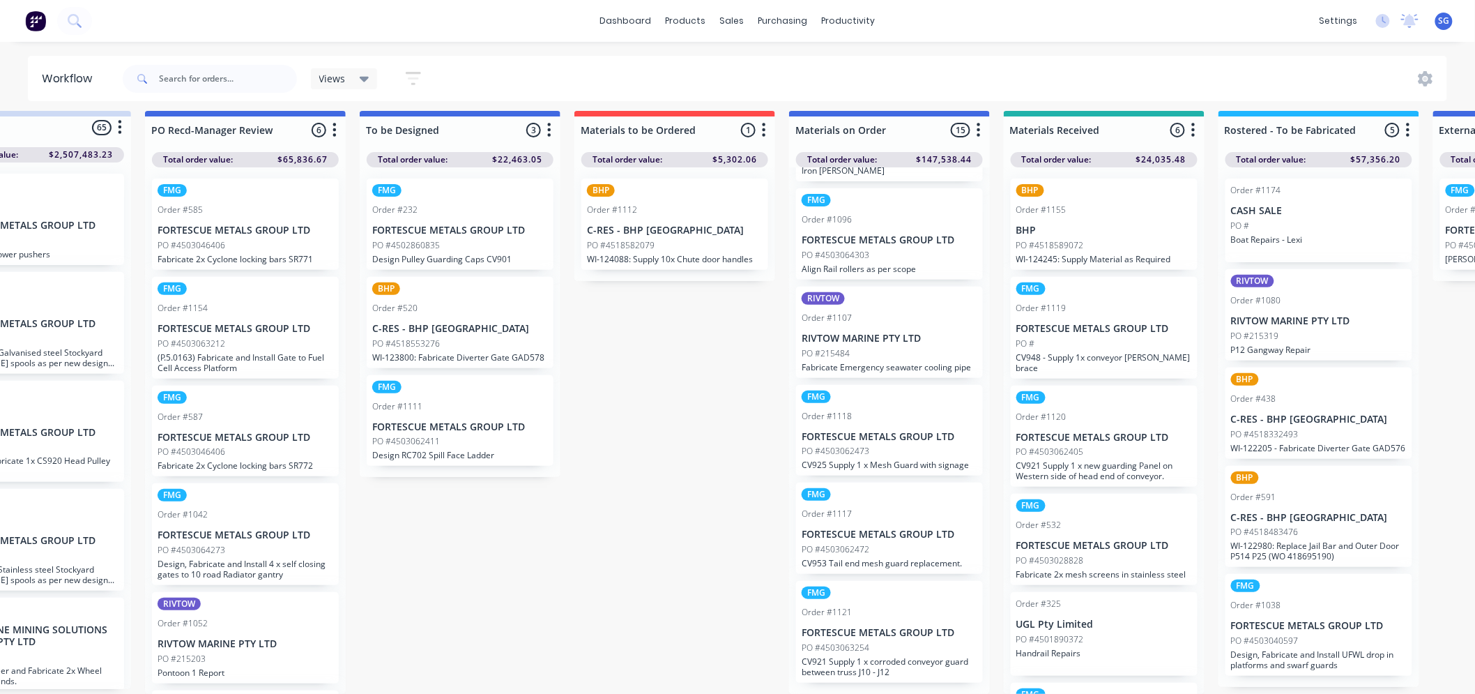
click at [1088, 225] on p "BHP" at bounding box center [1105, 231] width 176 height 12
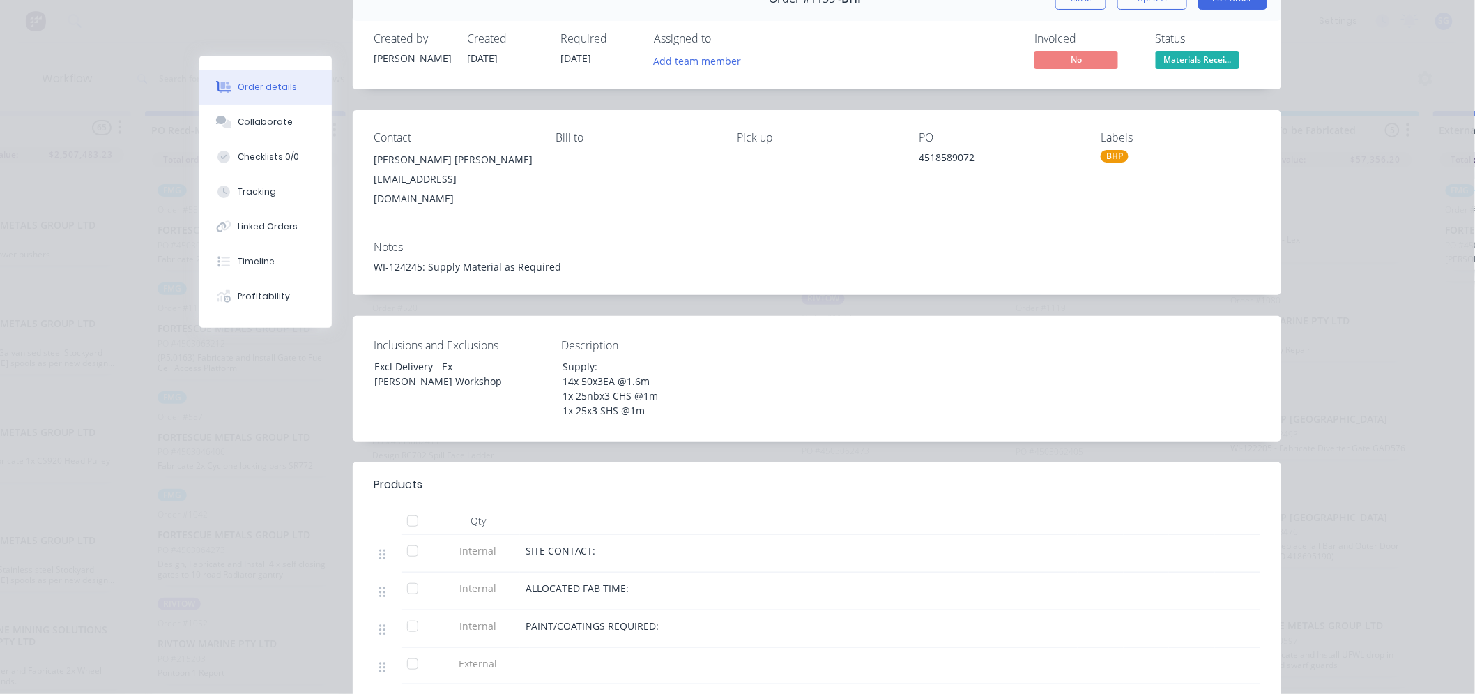
scroll to position [232, 0]
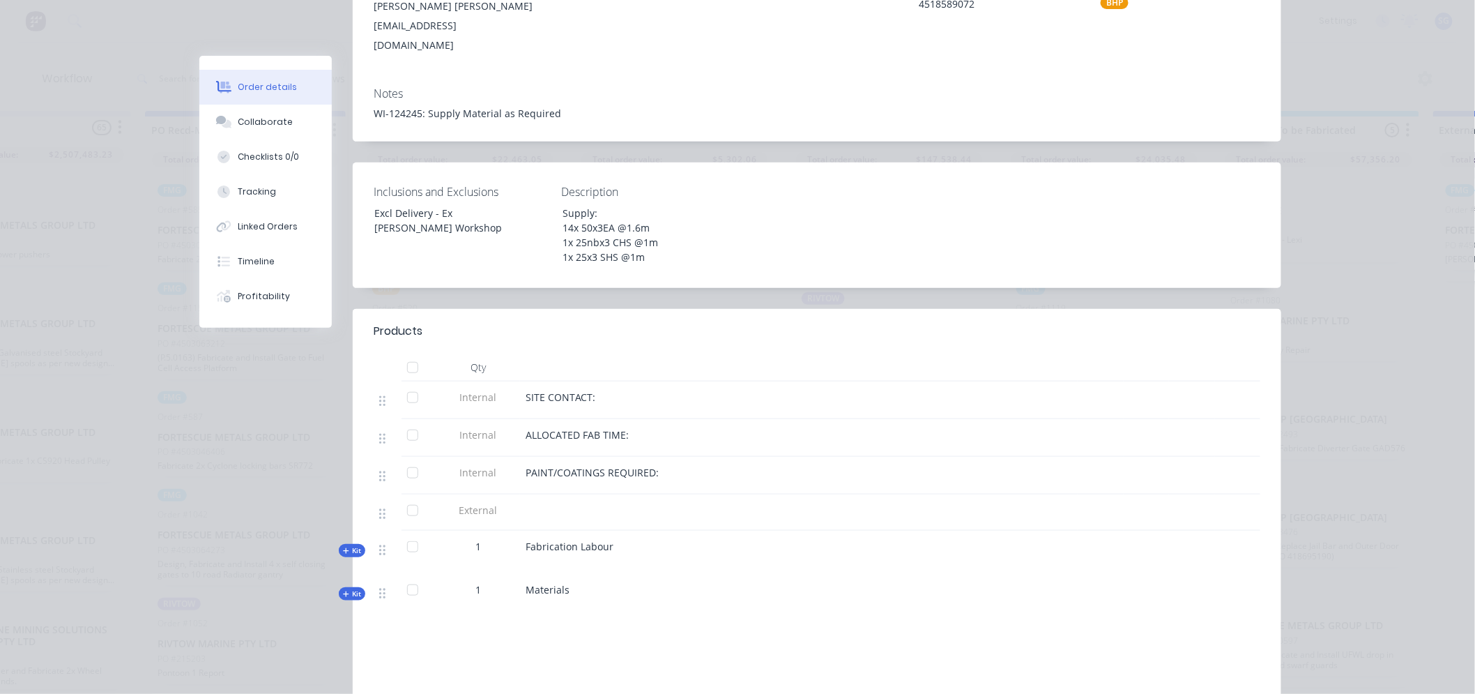
click at [347, 589] on span "Kit" at bounding box center [352, 594] width 18 height 10
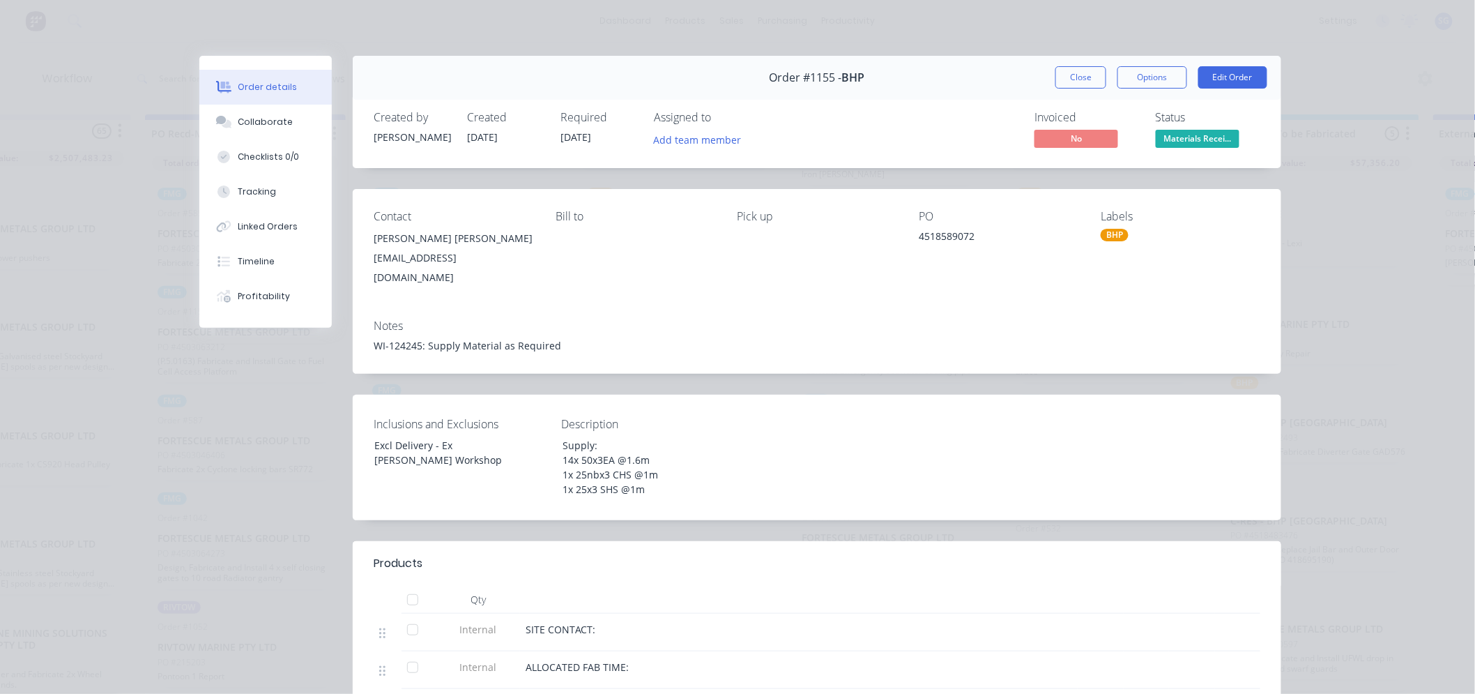
scroll to position [0, 100]
click at [1086, 73] on button "Close" at bounding box center [1081, 77] width 51 height 22
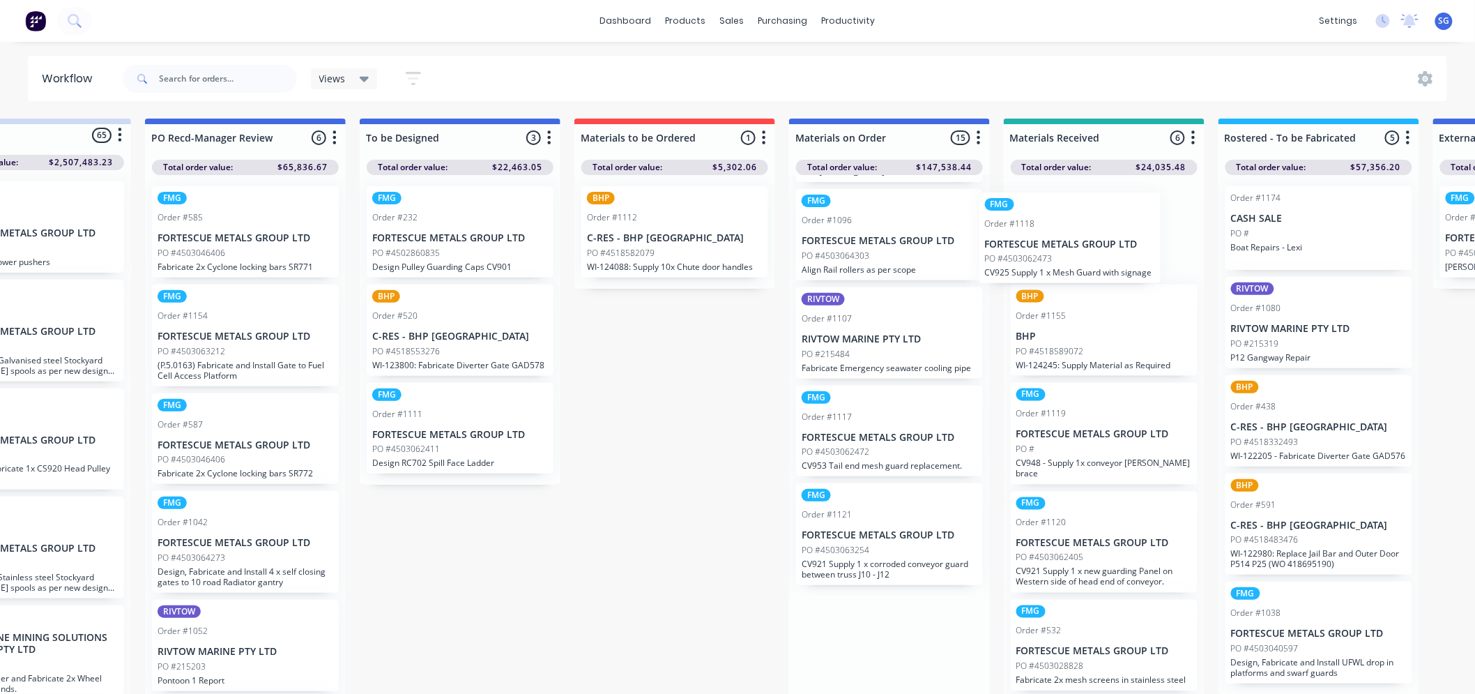
drag, startPoint x: 866, startPoint y: 467, endPoint x: 1057, endPoint y: 248, distance: 290.6
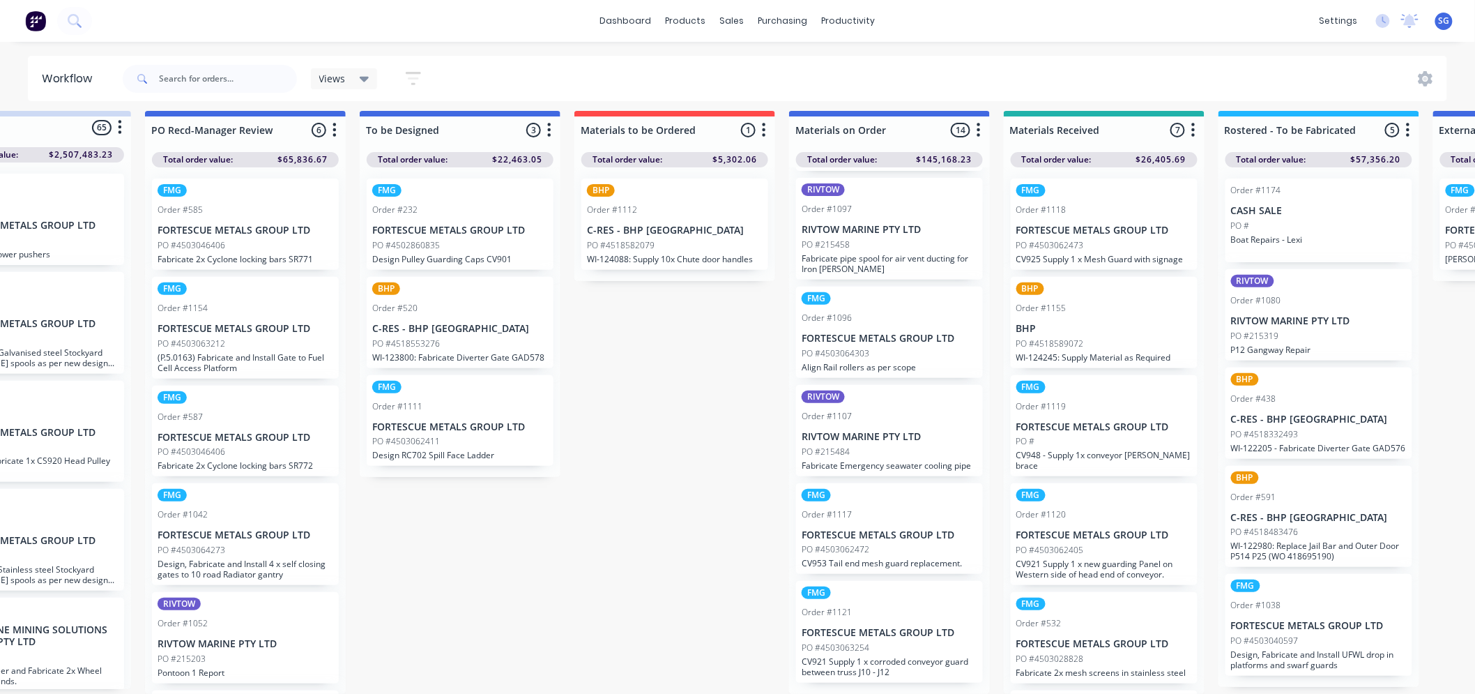
scroll to position [19, 100]
click at [881, 638] on p "FORTESCUE METALS GROUP LTD" at bounding box center [890, 633] width 176 height 12
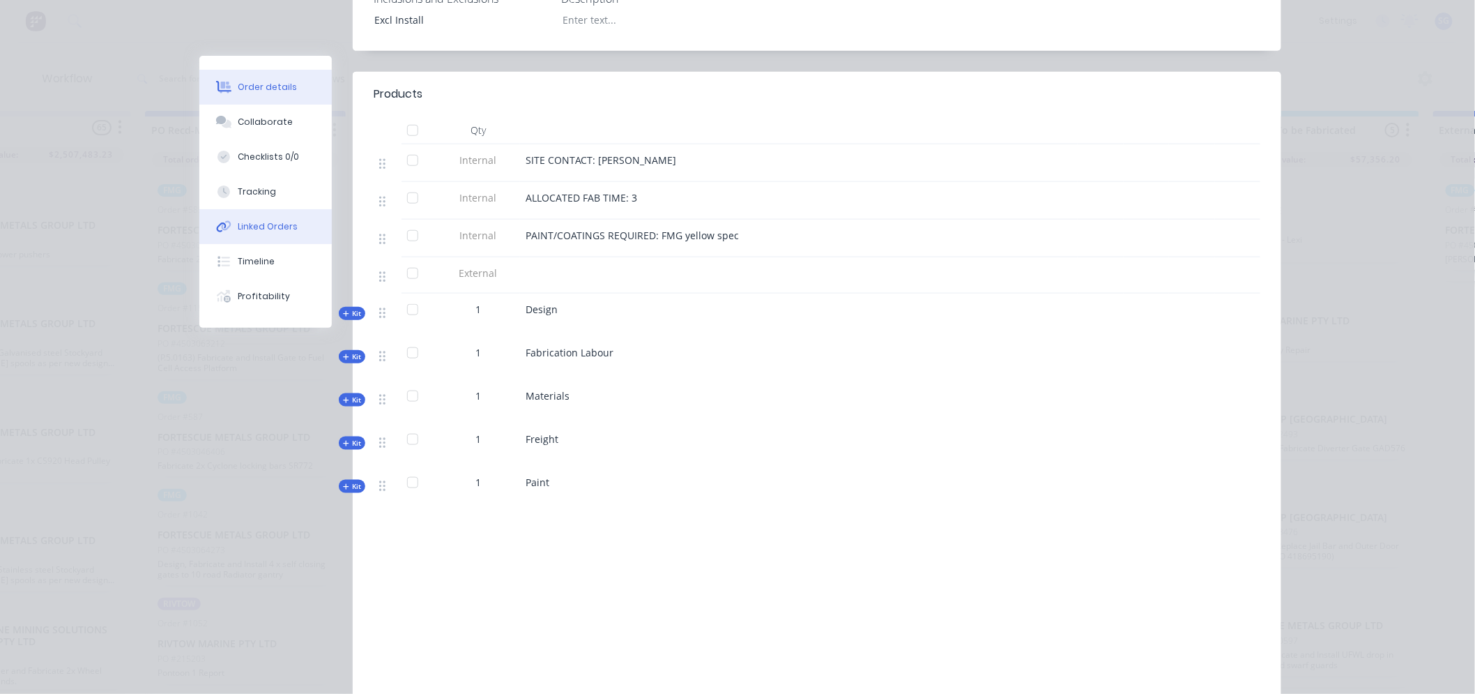
scroll to position [555, 0]
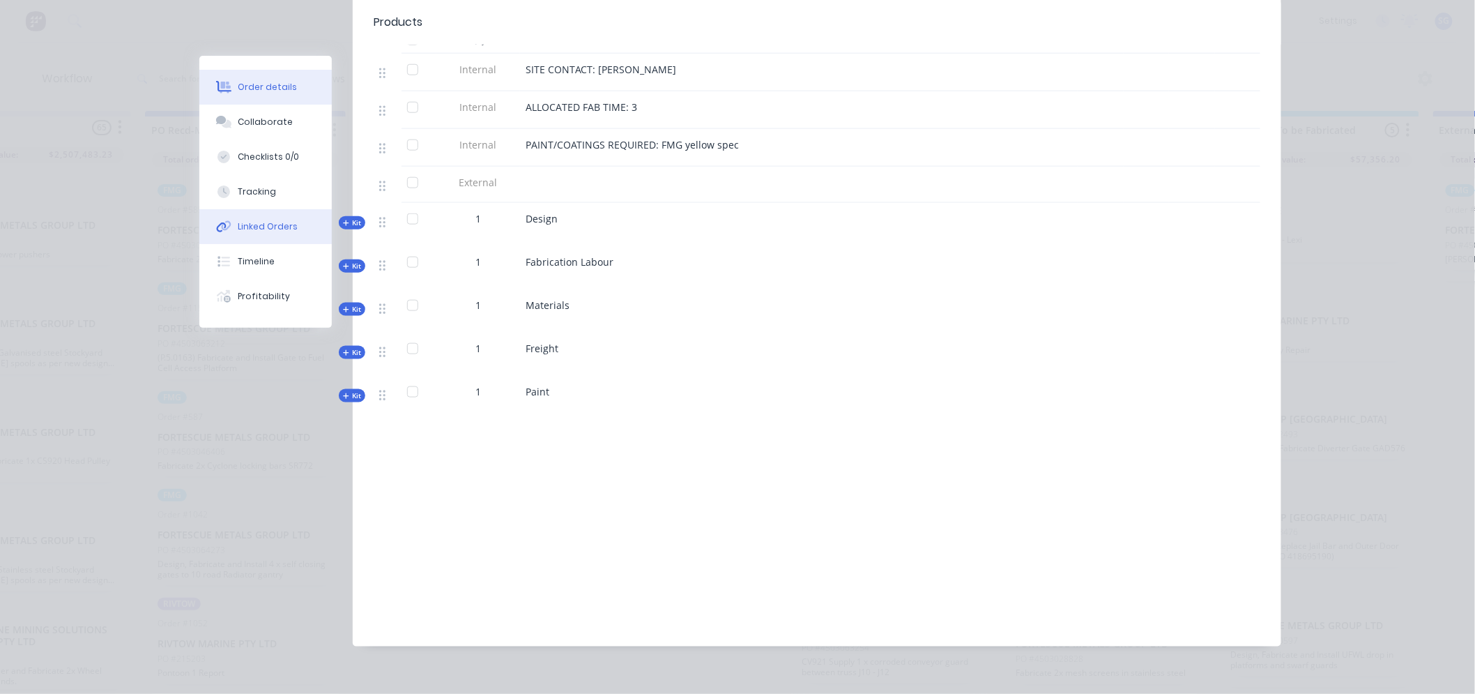
click at [241, 223] on div "Linked Orders" at bounding box center [268, 226] width 60 height 13
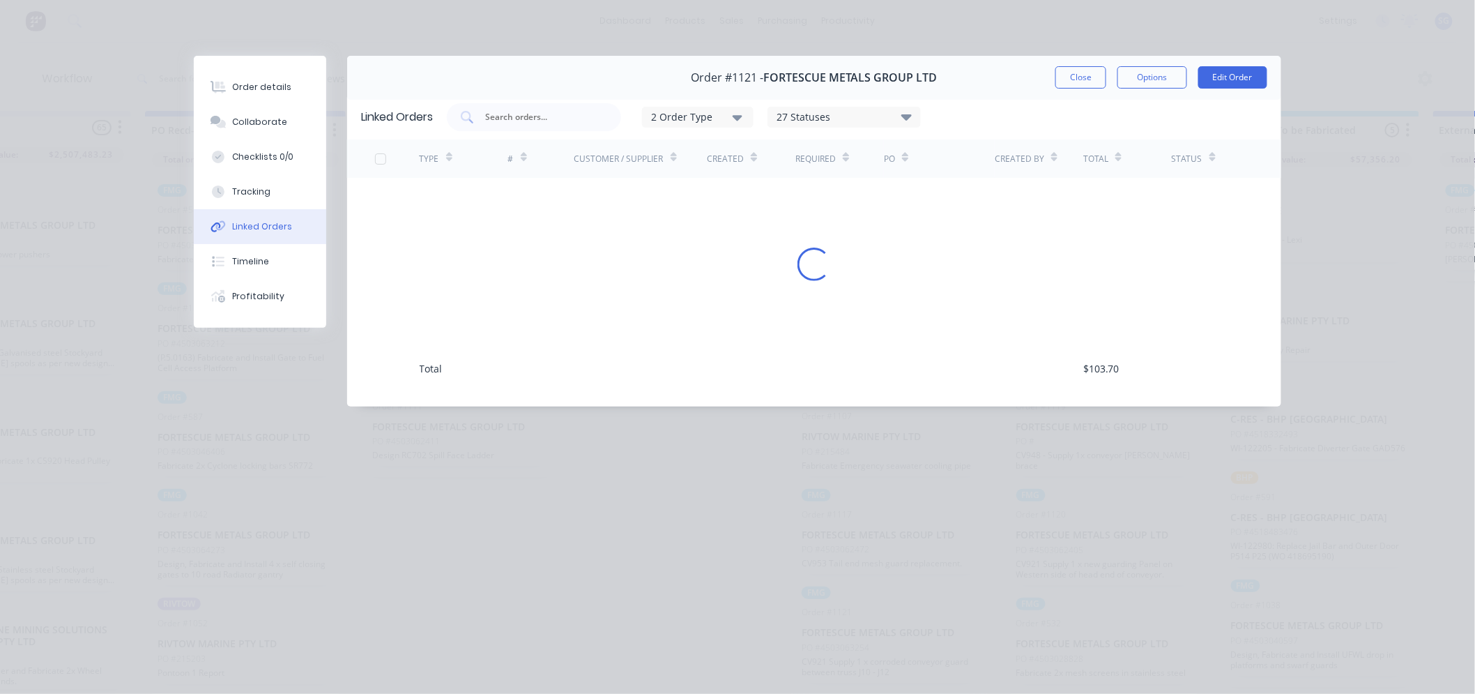
scroll to position [0, 0]
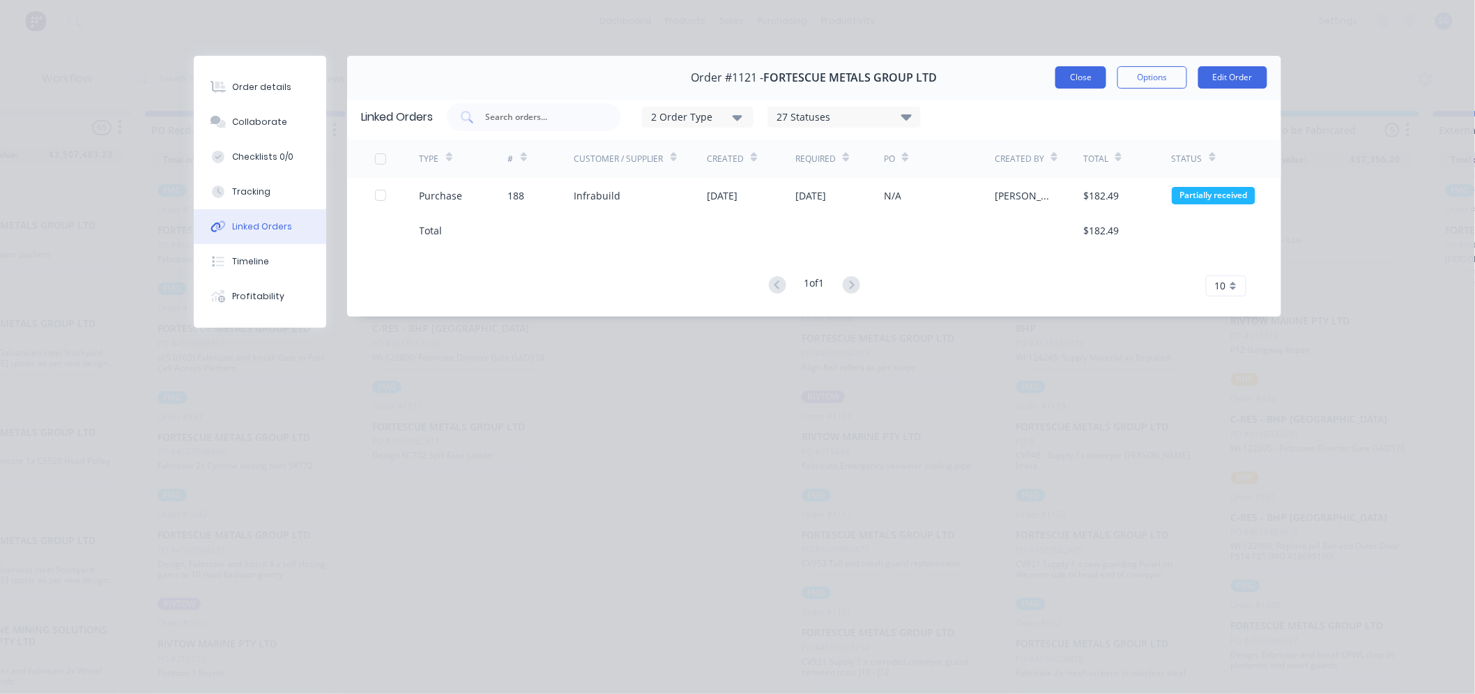
click at [1062, 80] on button "Close" at bounding box center [1081, 77] width 51 height 22
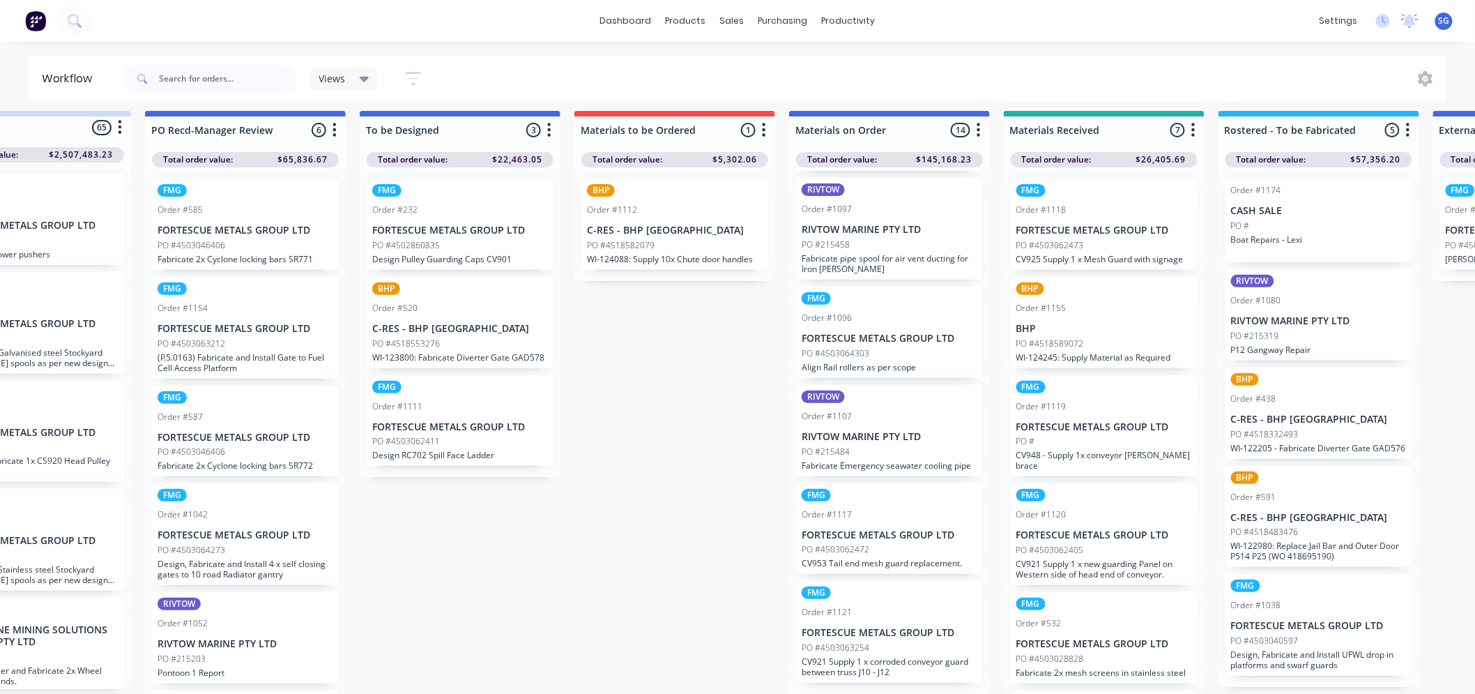
click at [882, 548] on div "PO #4503062472" at bounding box center [890, 549] width 176 height 13
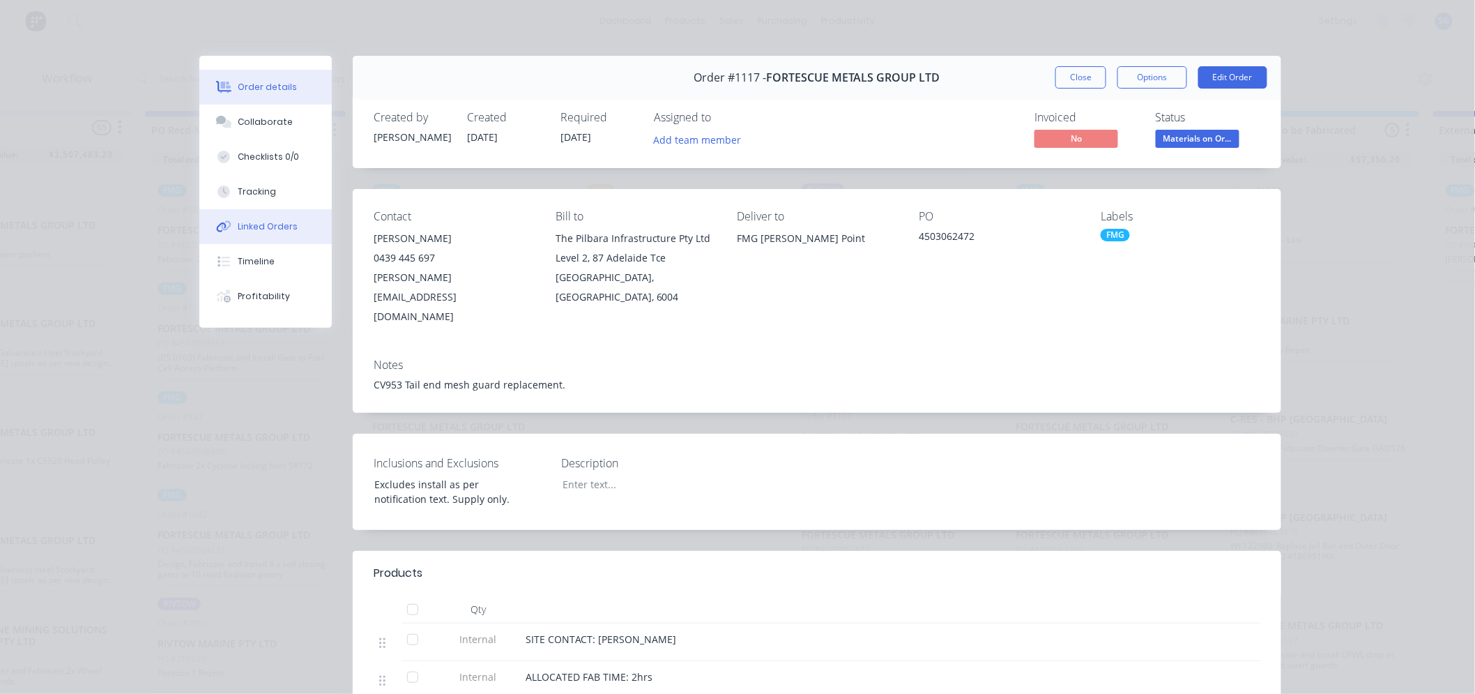
click at [238, 224] on div "Linked Orders" at bounding box center [268, 226] width 60 height 13
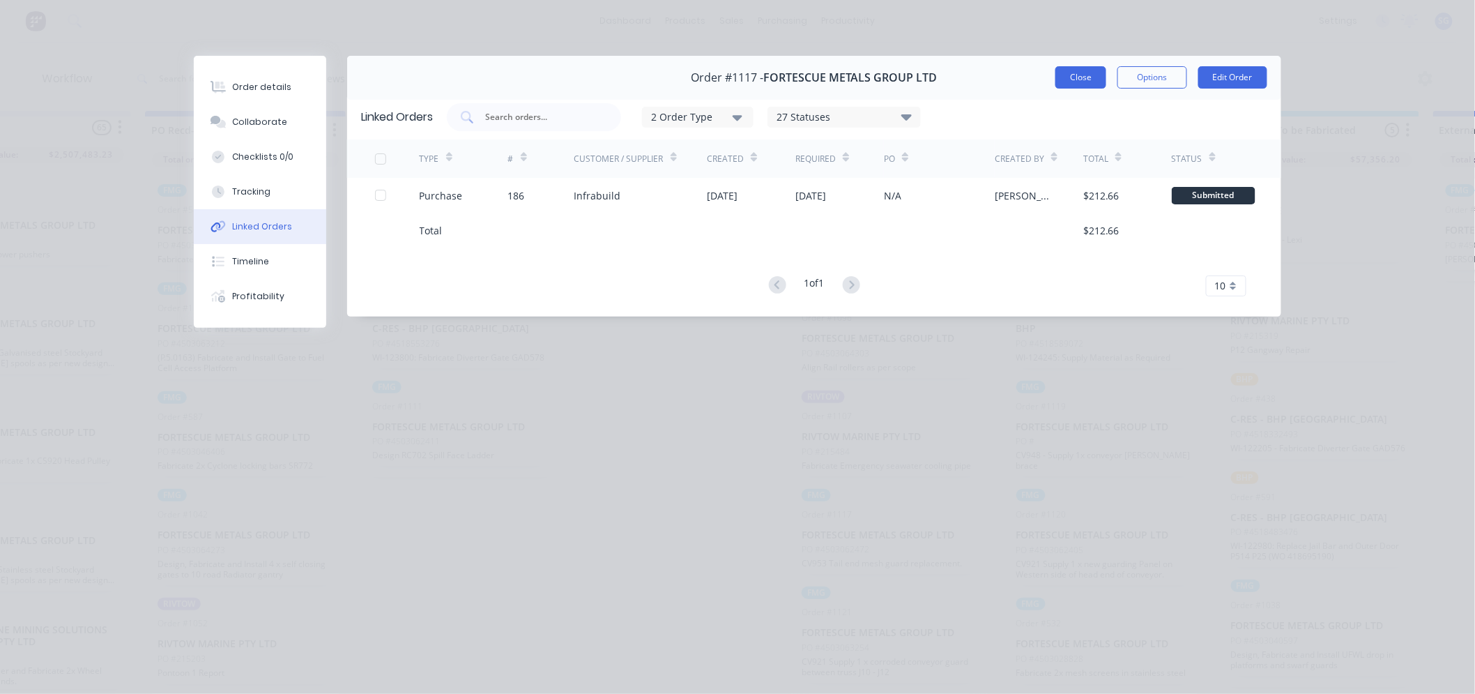
click at [1078, 79] on button "Close" at bounding box center [1081, 77] width 51 height 22
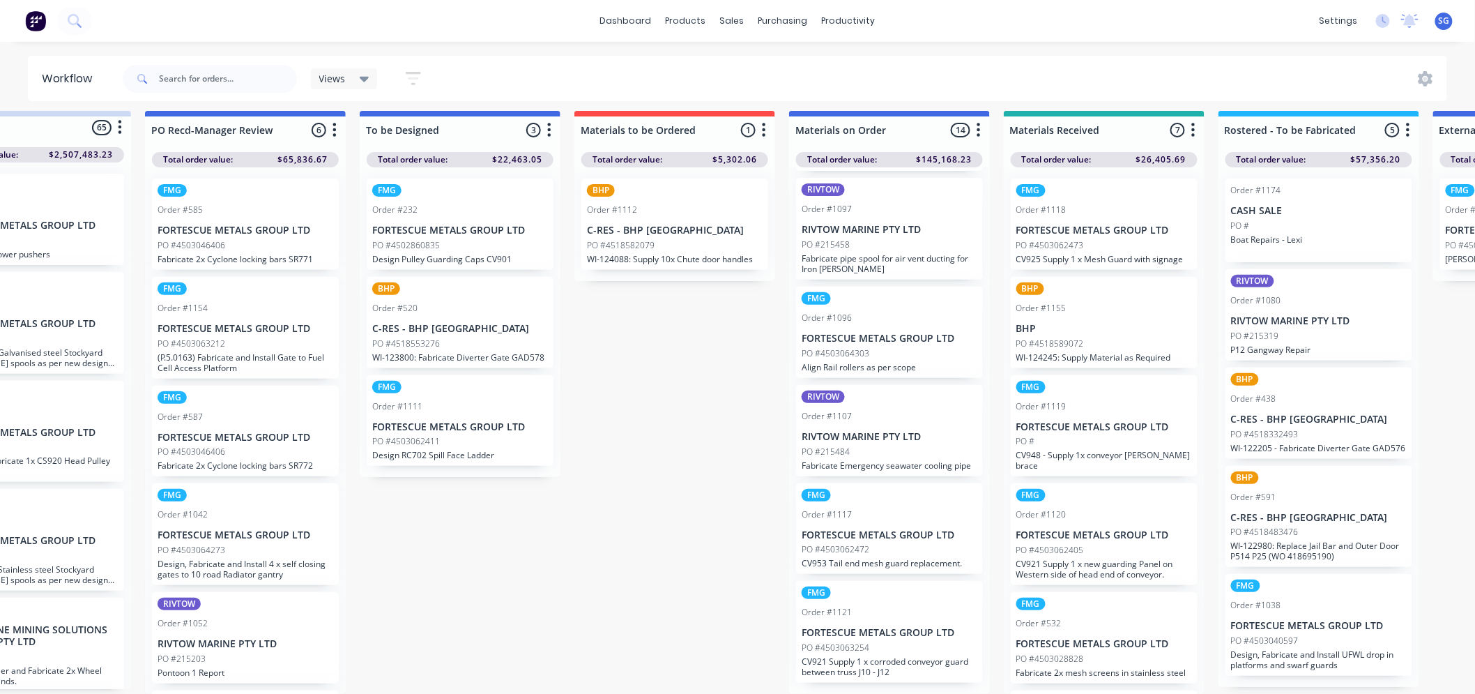
click at [860, 447] on div "PO #215484" at bounding box center [890, 452] width 176 height 13
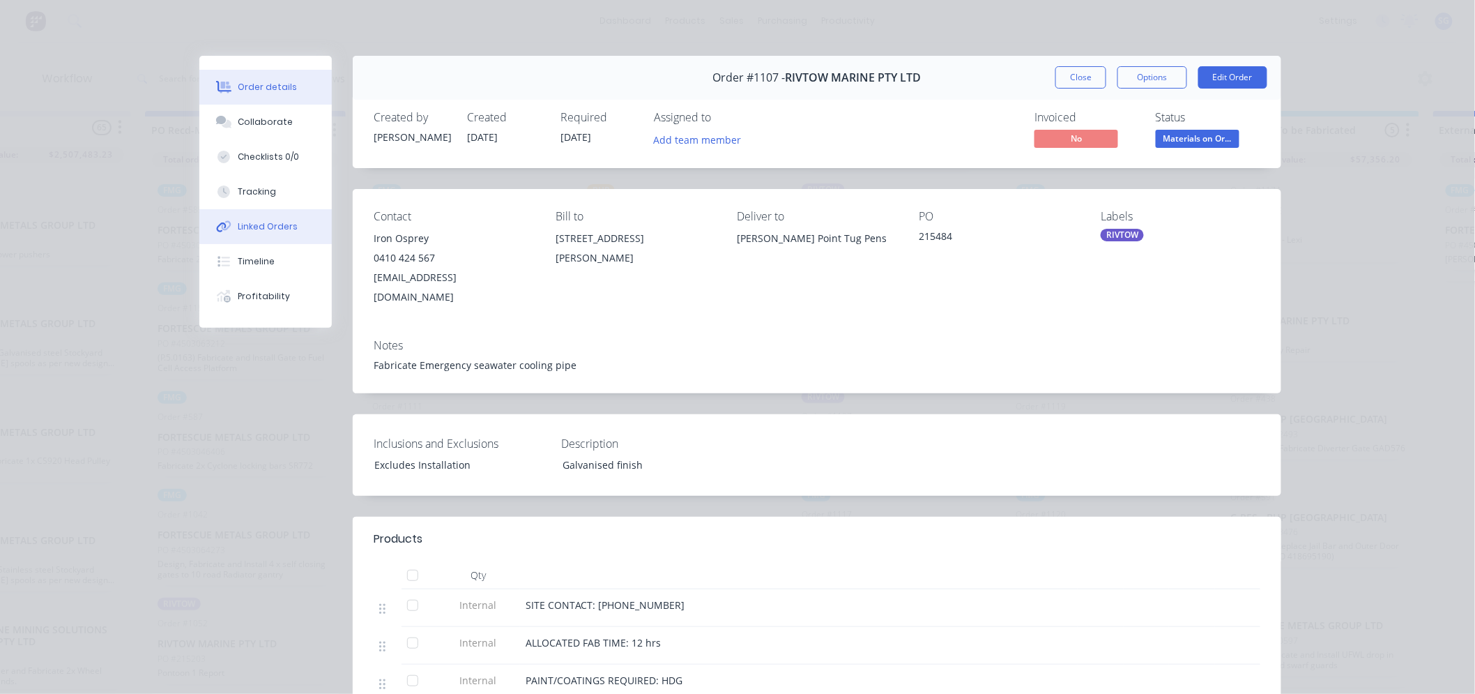
click at [242, 224] on div "Linked Orders" at bounding box center [268, 226] width 60 height 13
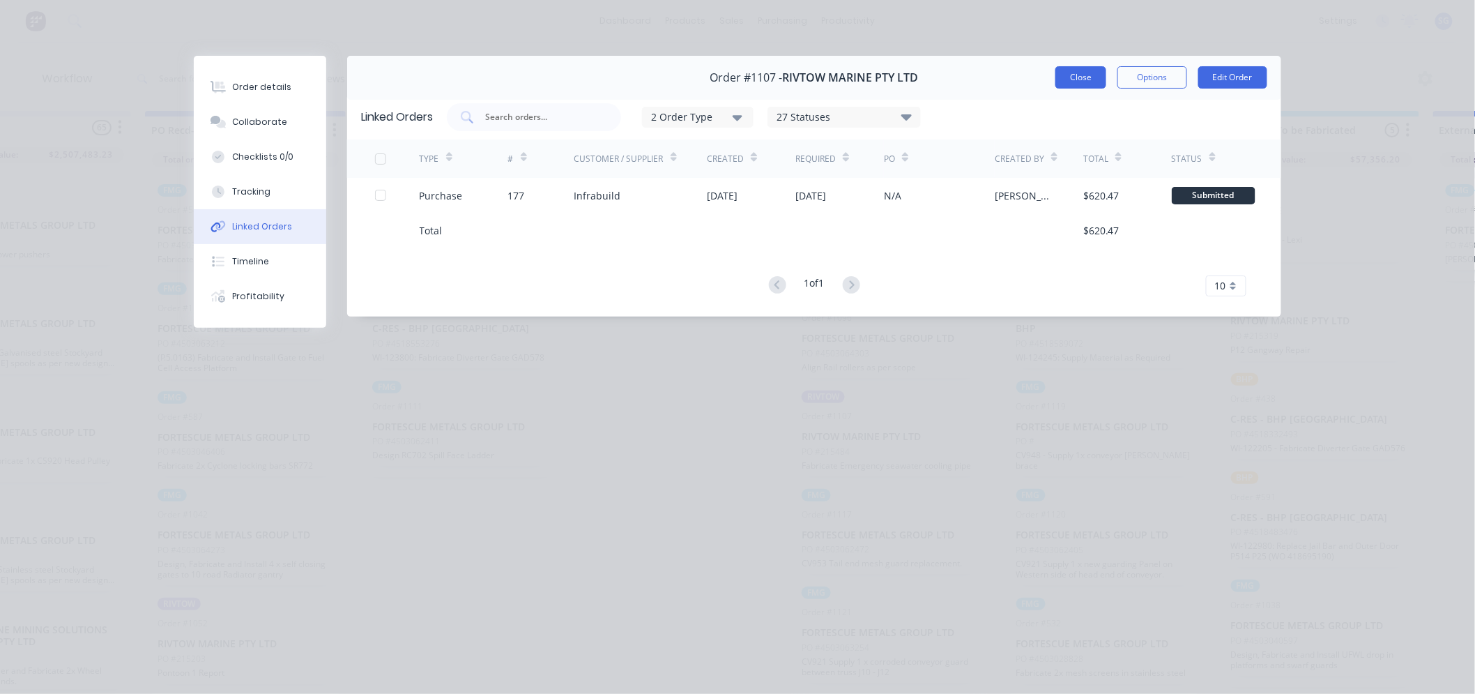
click at [1072, 77] on button "Close" at bounding box center [1081, 77] width 51 height 22
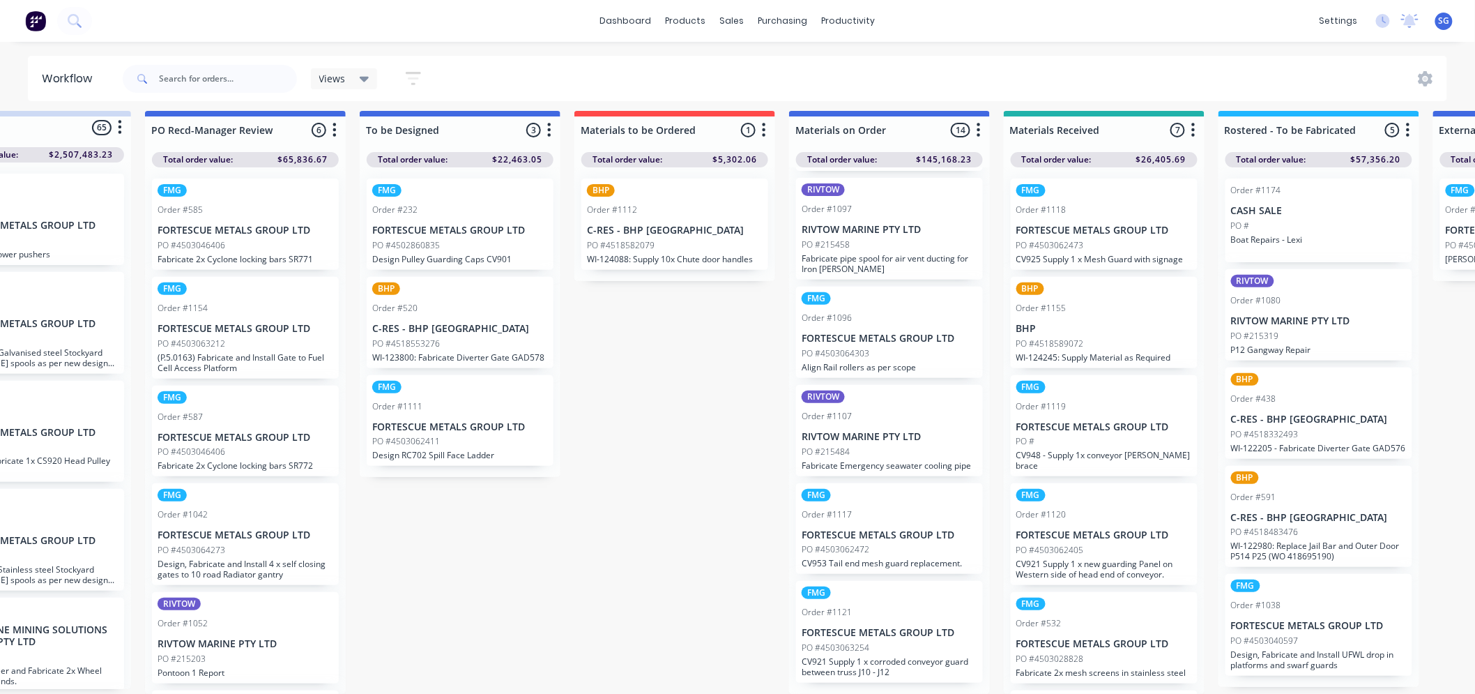
click at [872, 333] on p "FORTESCUE METALS GROUP LTD" at bounding box center [890, 339] width 176 height 12
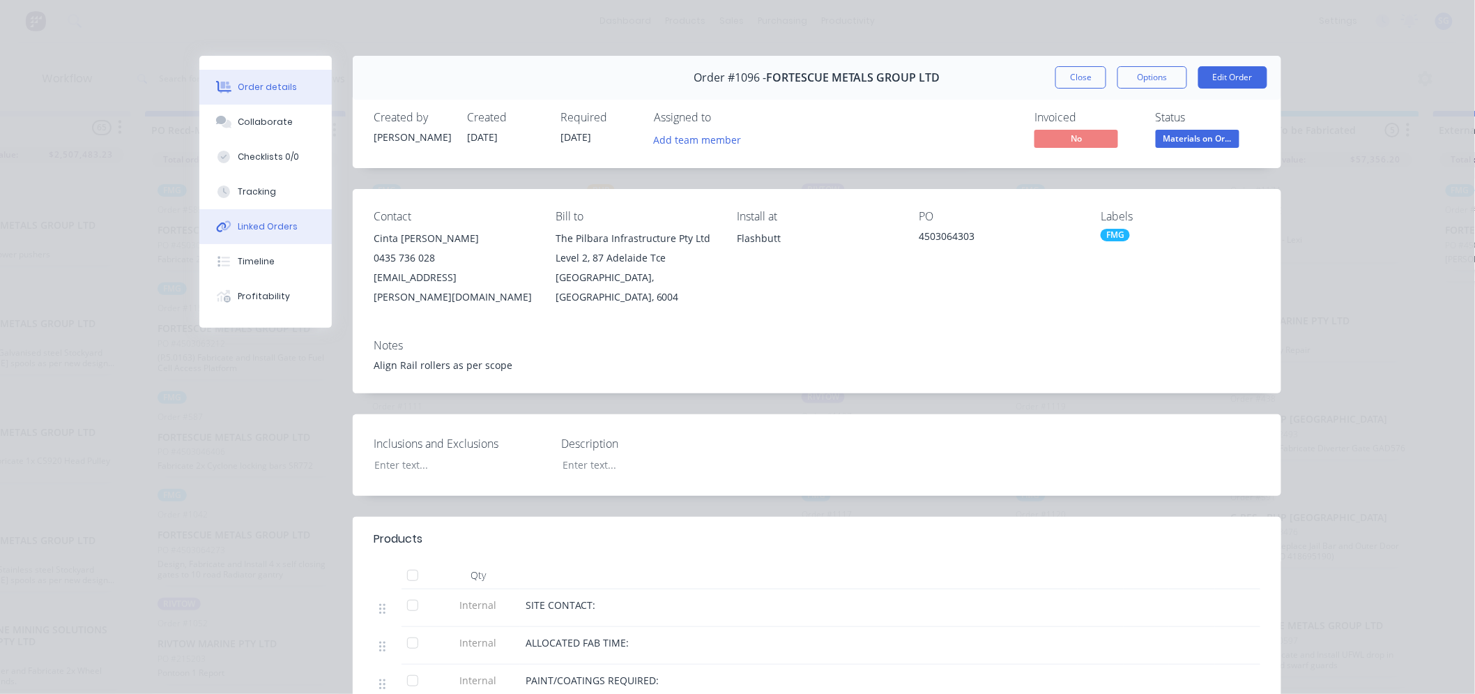
click at [251, 219] on button "Linked Orders" at bounding box center [265, 226] width 132 height 35
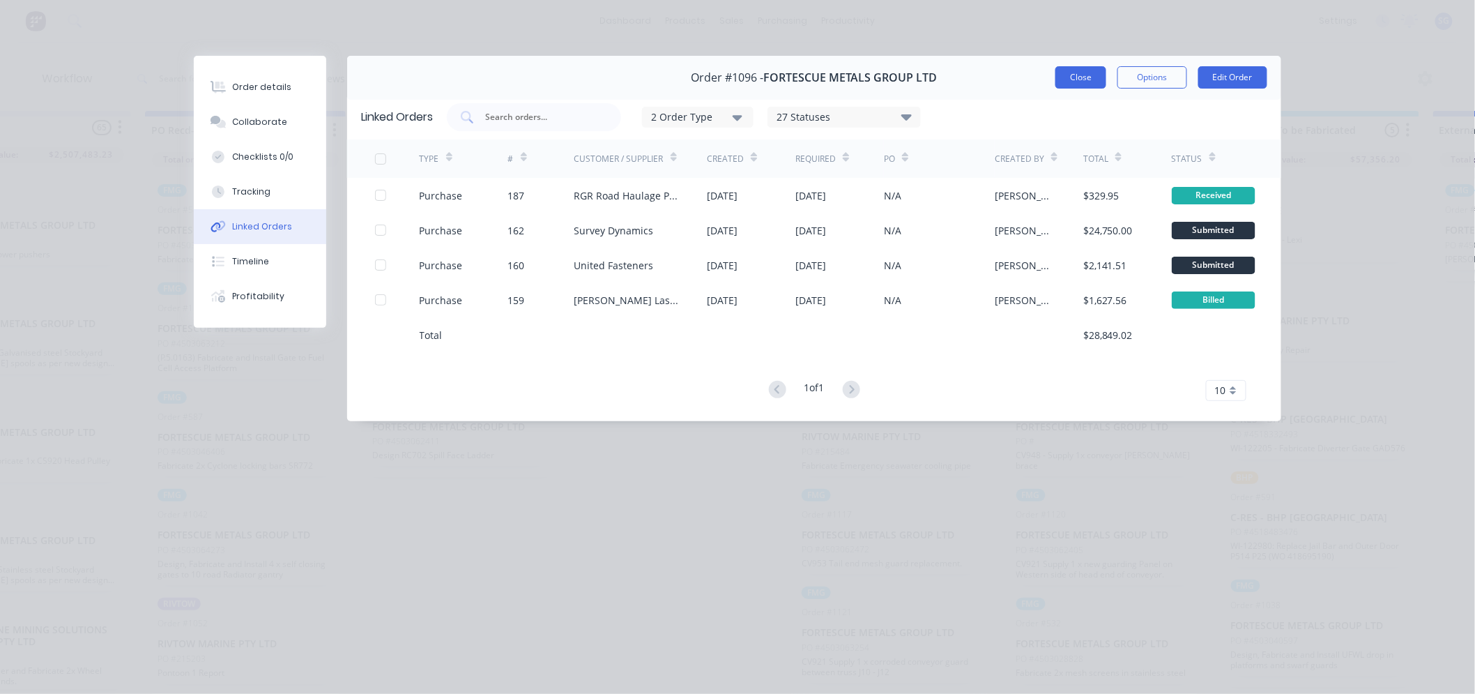
click at [1072, 75] on button "Close" at bounding box center [1081, 77] width 51 height 22
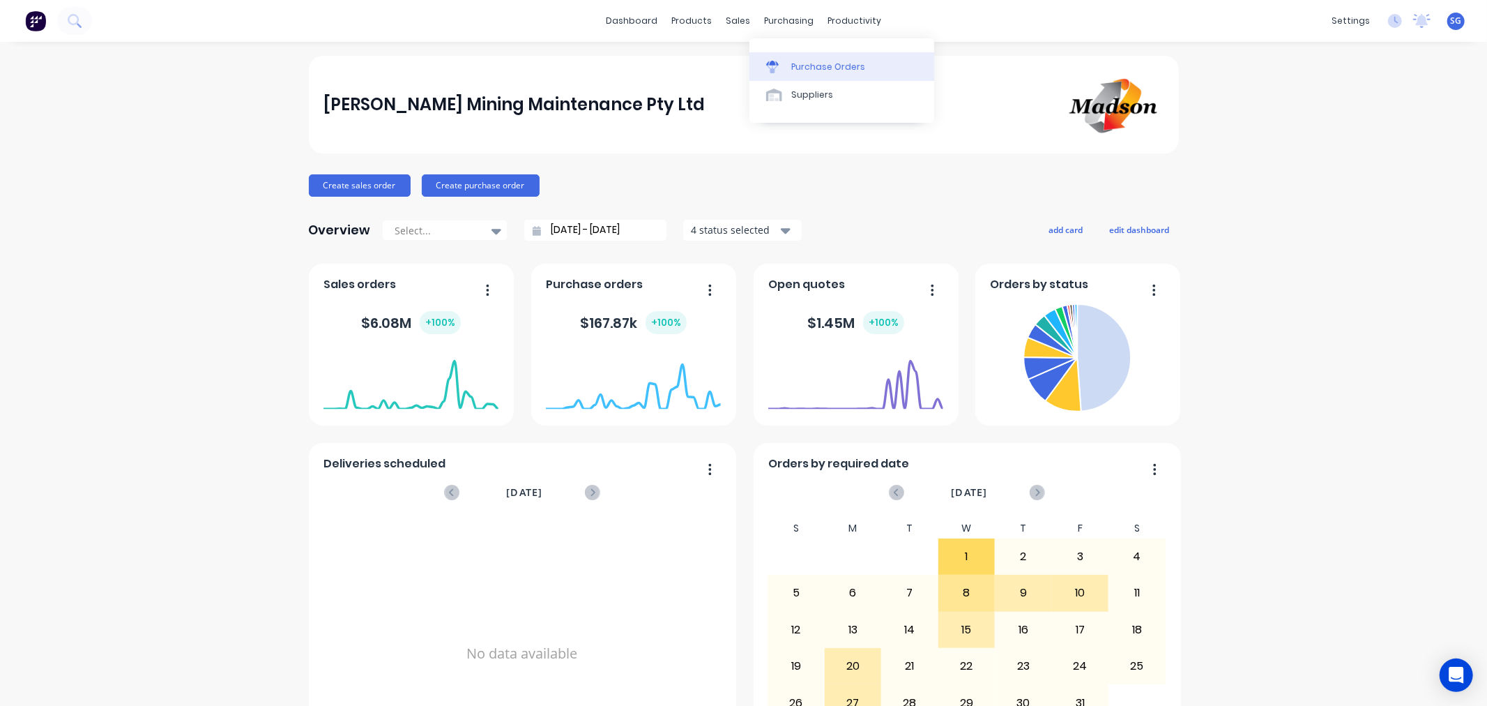
click at [803, 68] on div "Purchase Orders" at bounding box center [828, 67] width 74 height 13
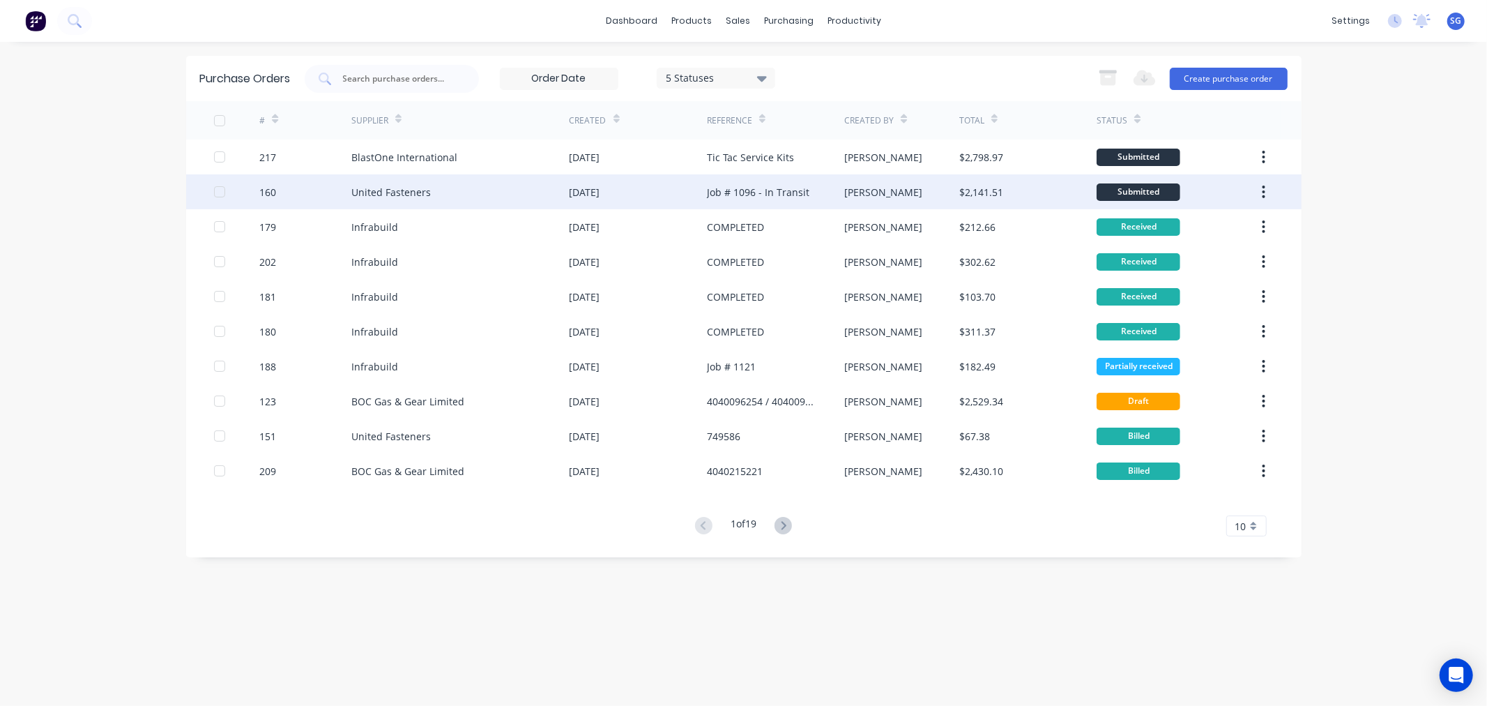
click at [410, 197] on div "United Fasteners" at bounding box center [390, 192] width 79 height 15
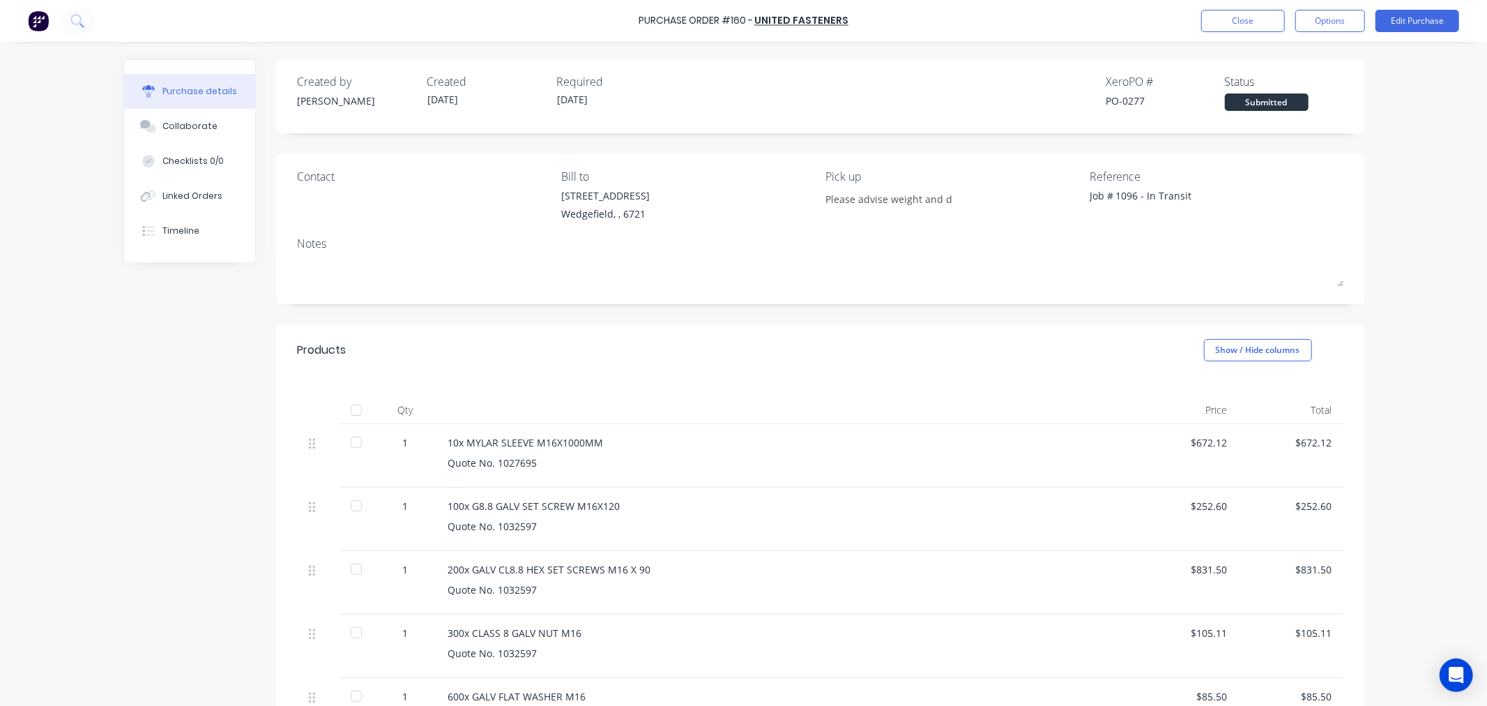
type textarea "x"
click at [172, 200] on div "Linked Orders" at bounding box center [192, 196] width 60 height 13
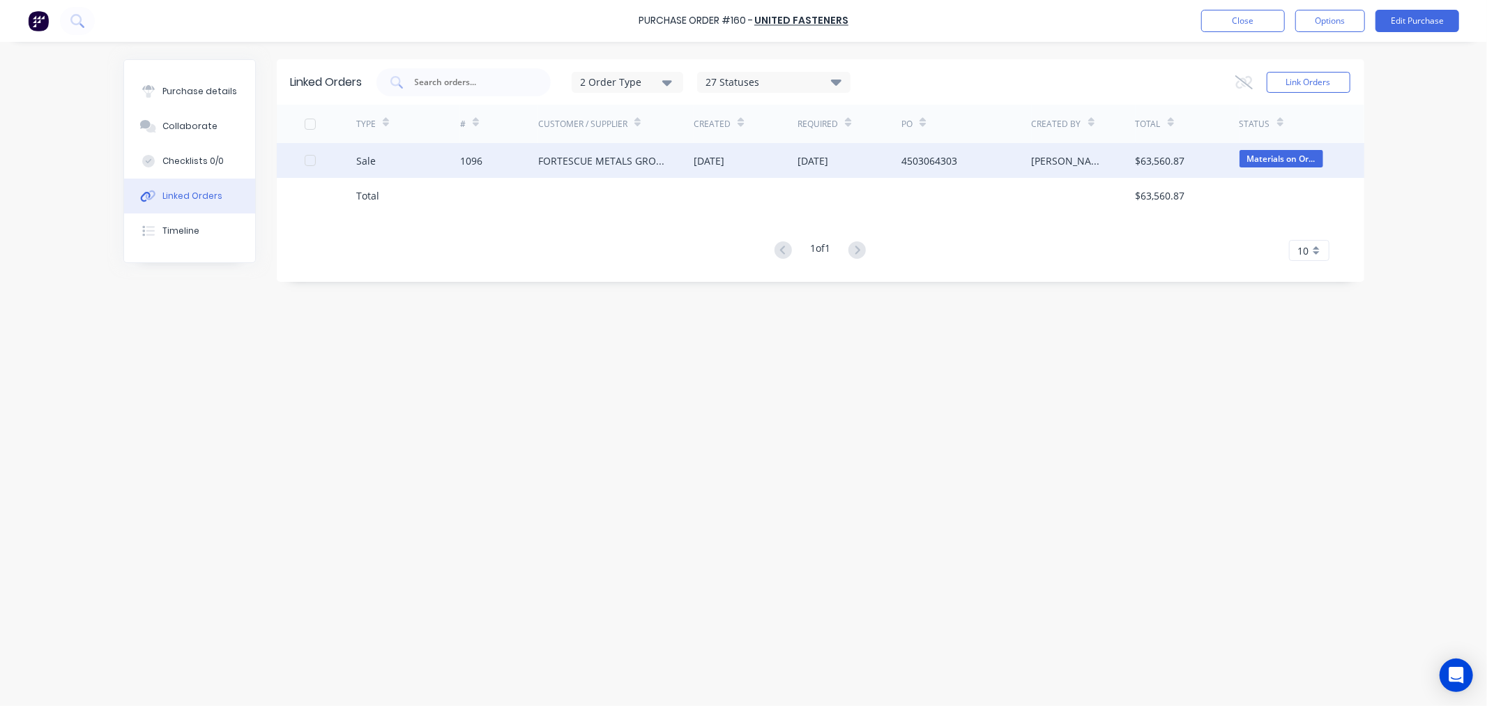
click at [471, 156] on div "1096" at bounding box center [471, 160] width 22 height 15
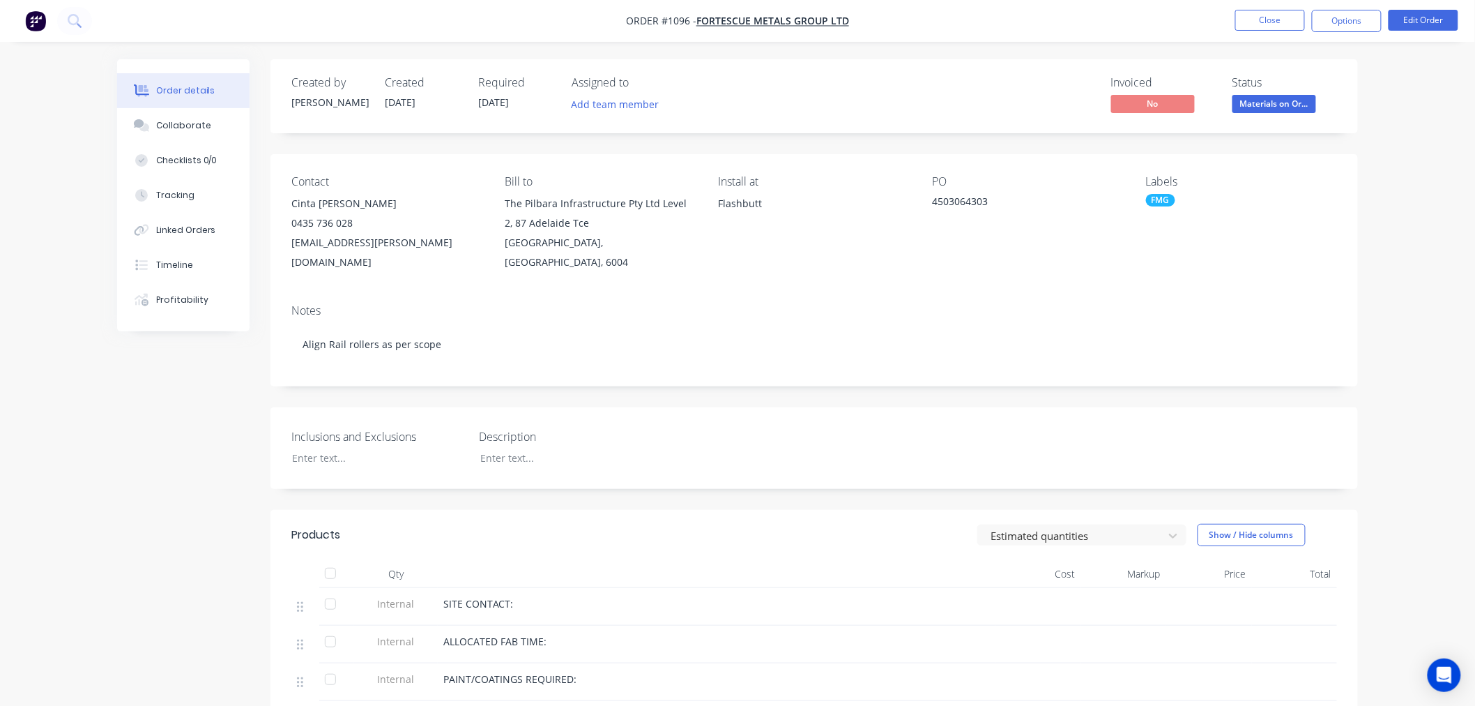
click at [203, 239] on button "Linked Orders" at bounding box center [183, 230] width 132 height 35
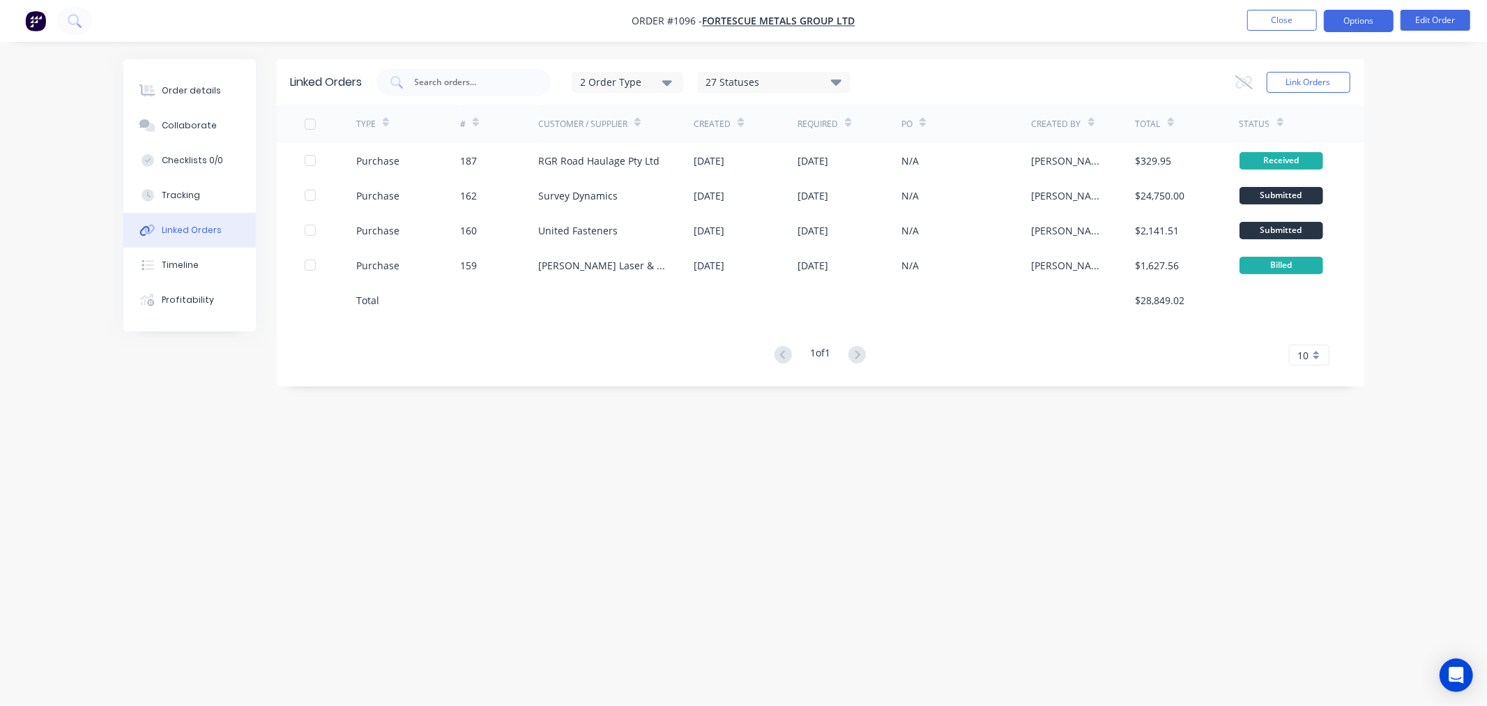
click at [1363, 21] on button "Options" at bounding box center [1359, 21] width 70 height 22
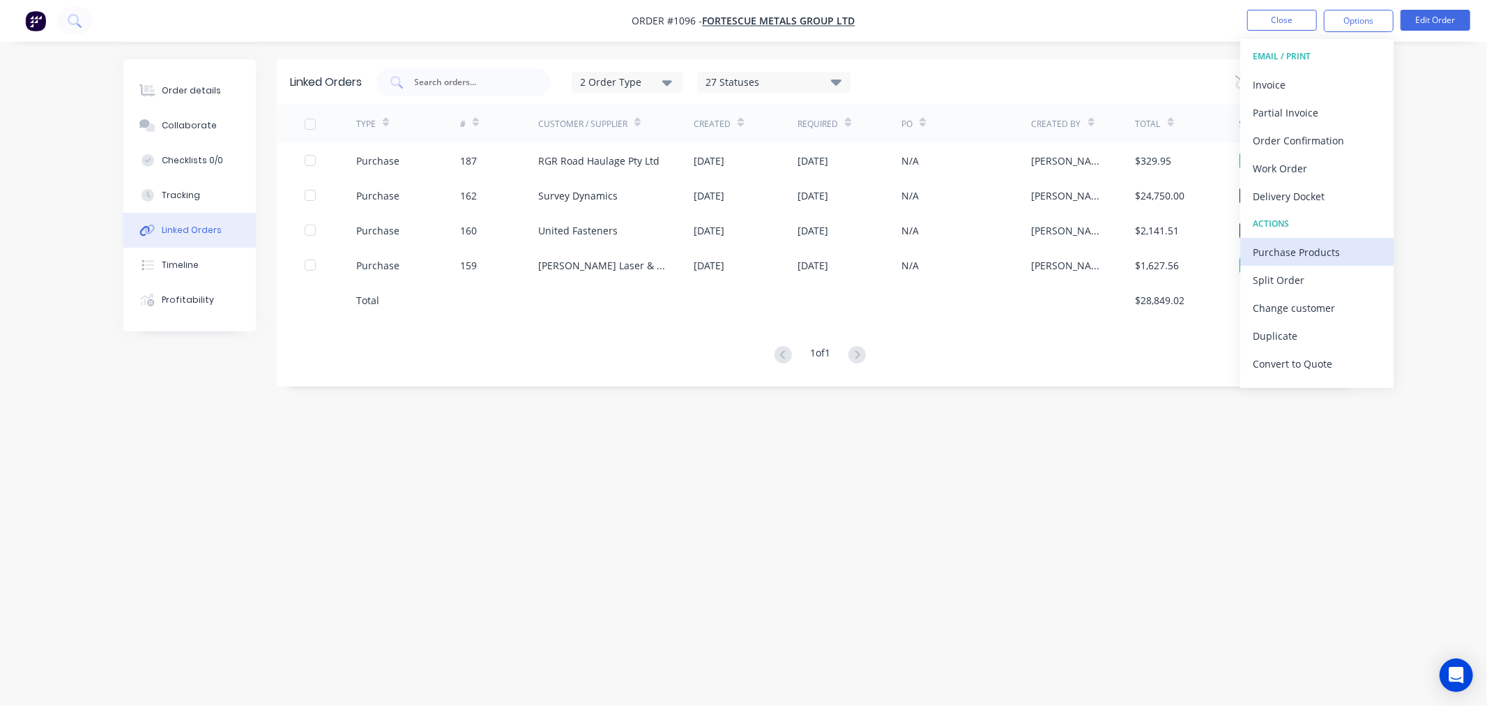
click at [1257, 248] on div "Purchase Products" at bounding box center [1317, 252] width 128 height 20
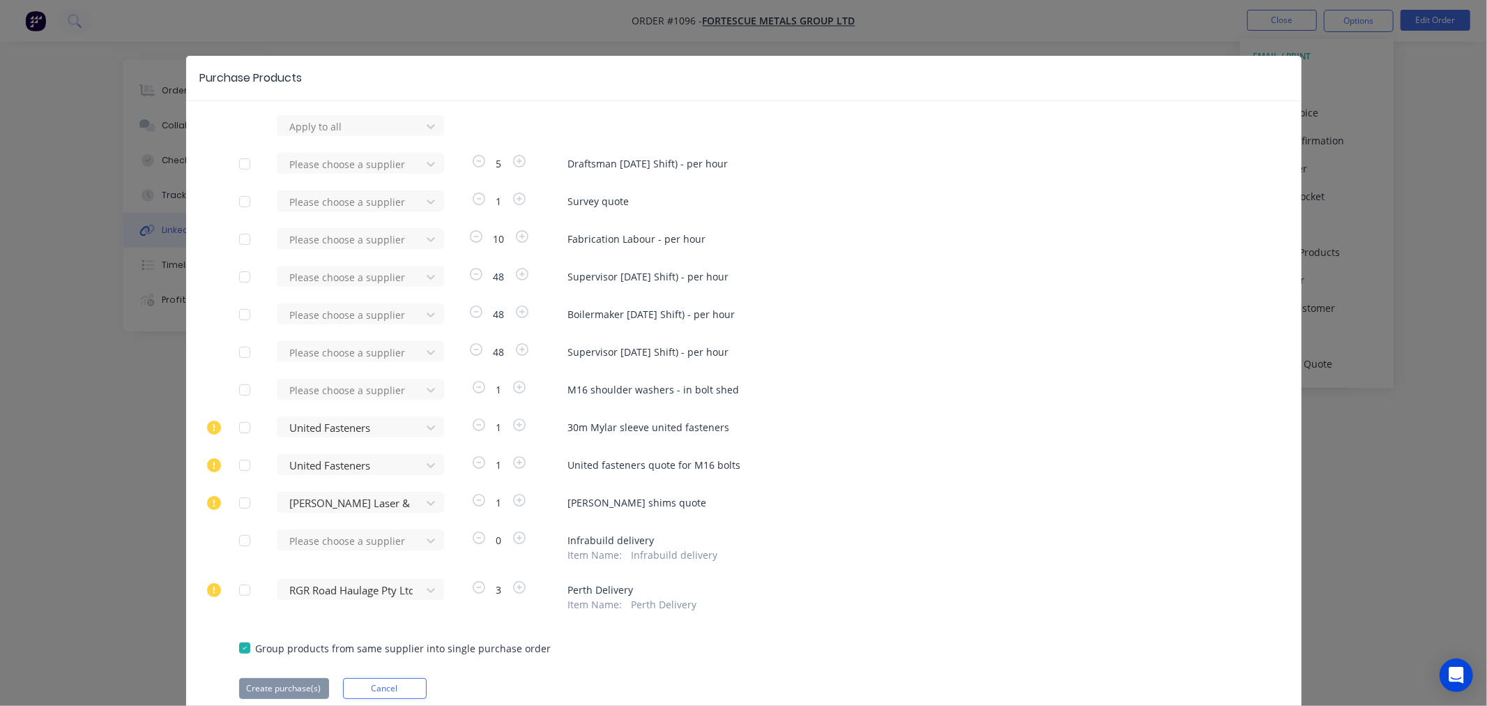
click at [241, 593] on div at bounding box center [245, 590] width 28 height 28
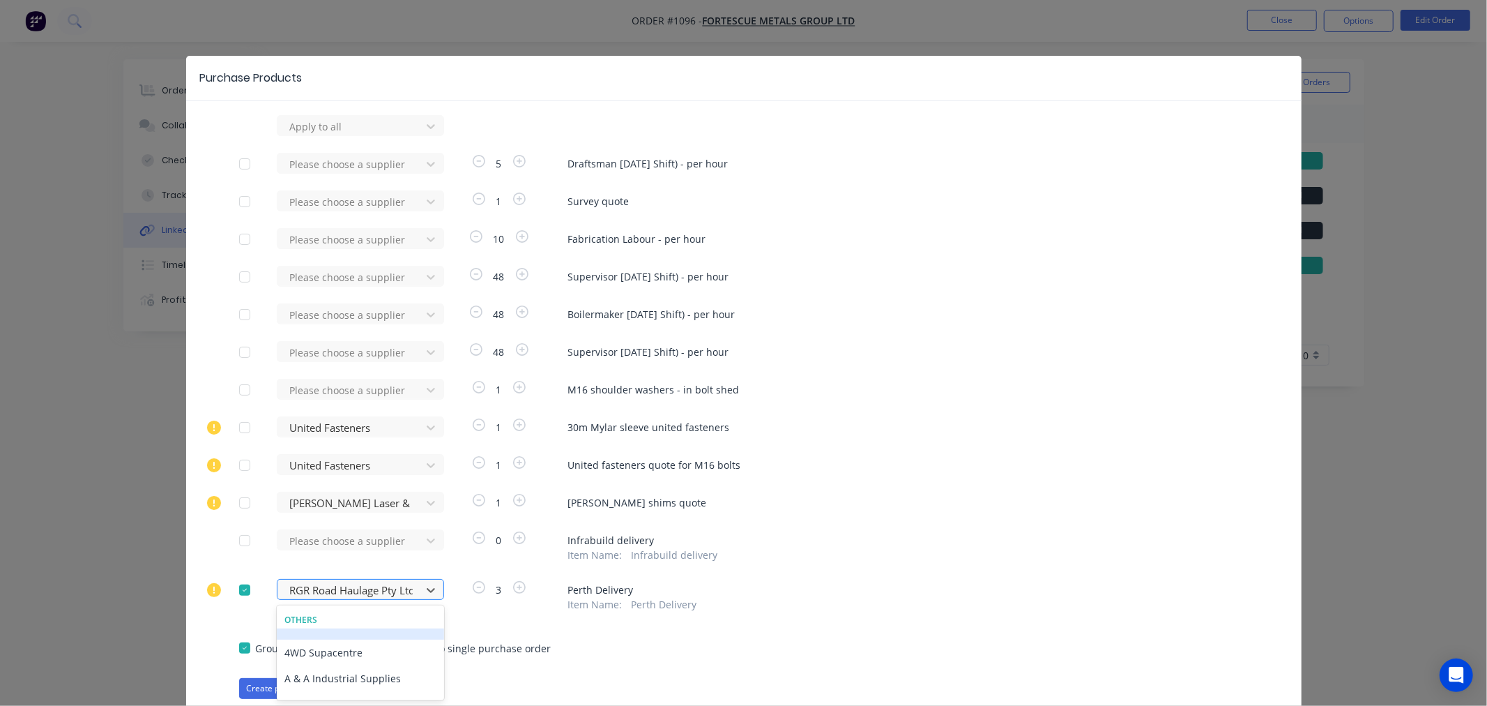
click at [347, 593] on div "375 results available. Use Up and Down to choose options, press Enter to select…" at bounding box center [353, 589] width 153 height 21
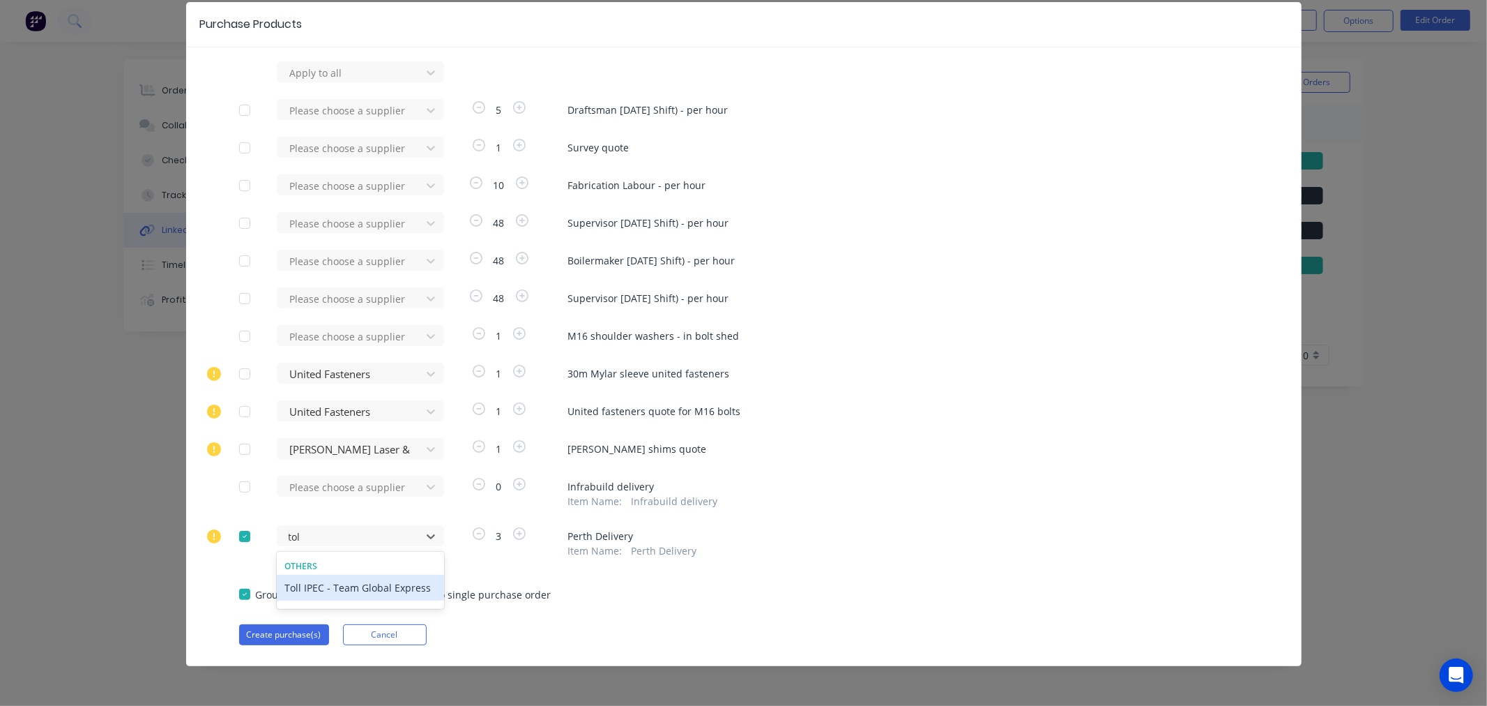
type input "toll"
click at [347, 586] on div "Toll IPEC - Team Global Express" at bounding box center [360, 588] width 167 height 26
click at [282, 625] on button "Create purchase(s)" at bounding box center [284, 634] width 90 height 21
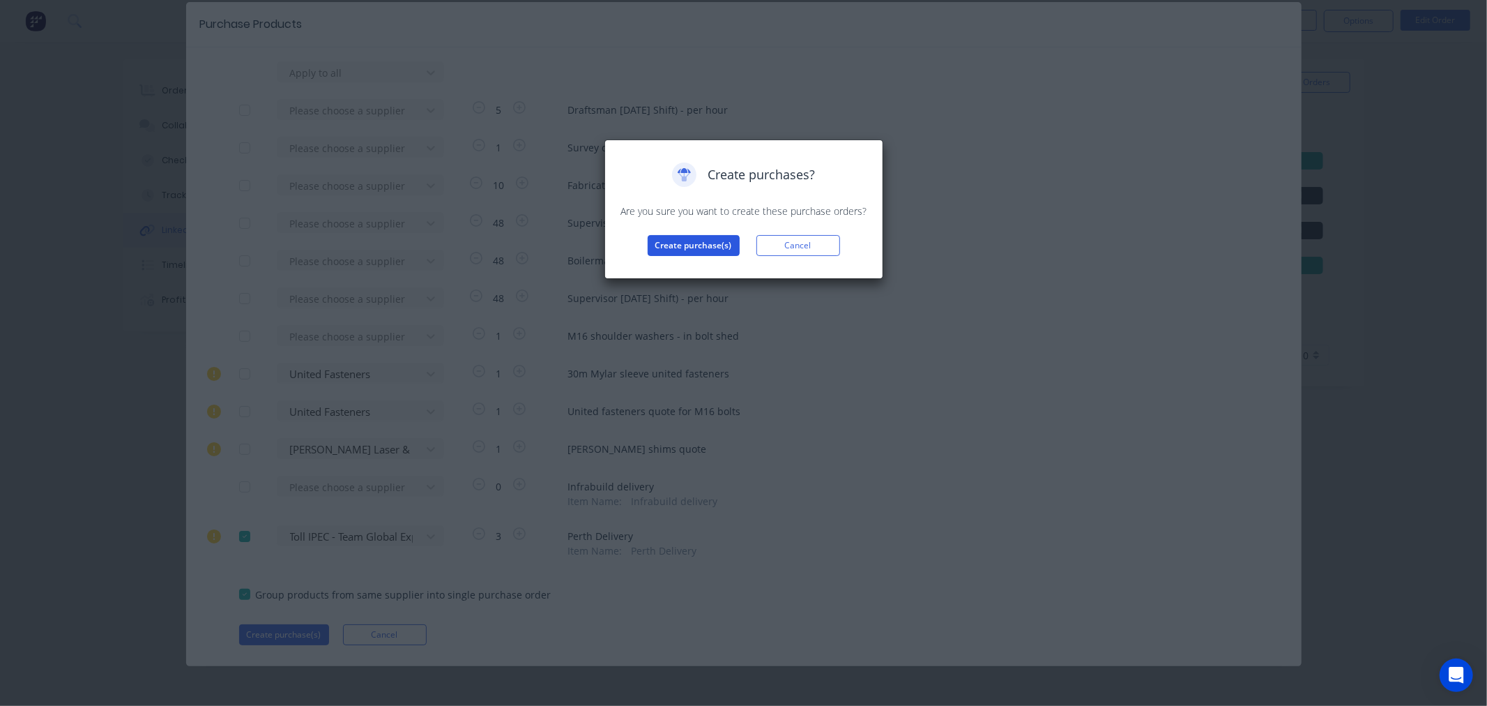
click at [686, 254] on button "Create purchase(s)" at bounding box center [694, 245] width 92 height 21
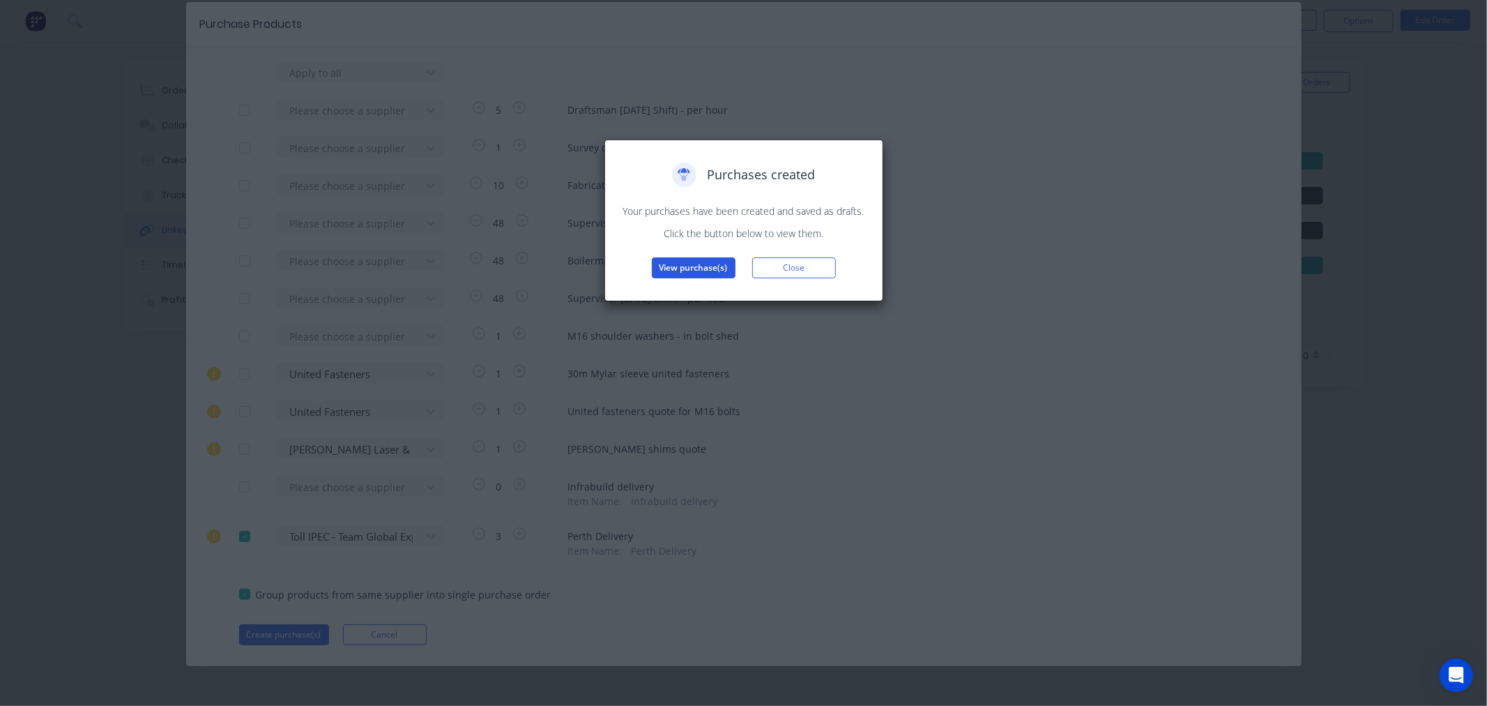
click at [713, 268] on button "View purchase(s)" at bounding box center [694, 267] width 84 height 21
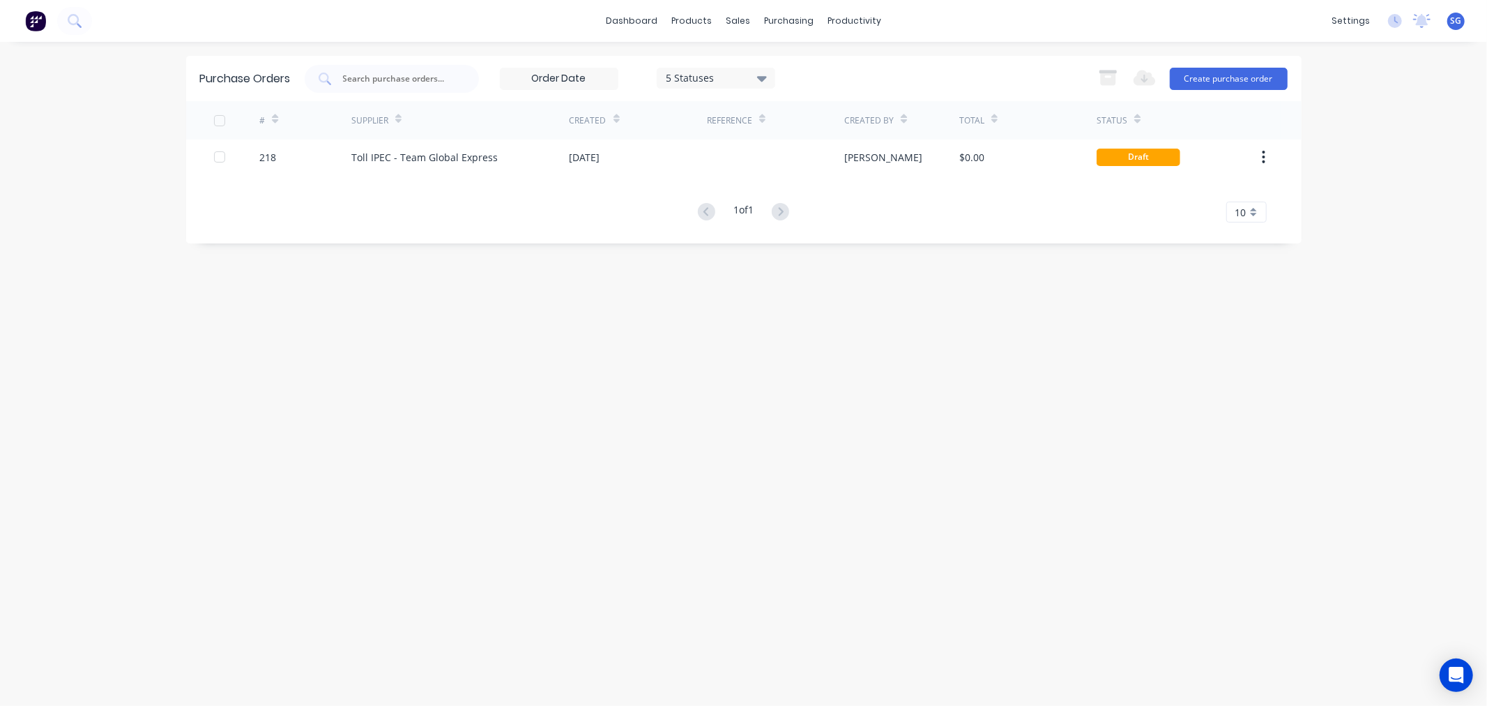
click at [398, 174] on div "# Supplier Created Reference Created By Total Status 218 Toll IPEC - Team Globa…" at bounding box center [744, 161] width 1116 height 121
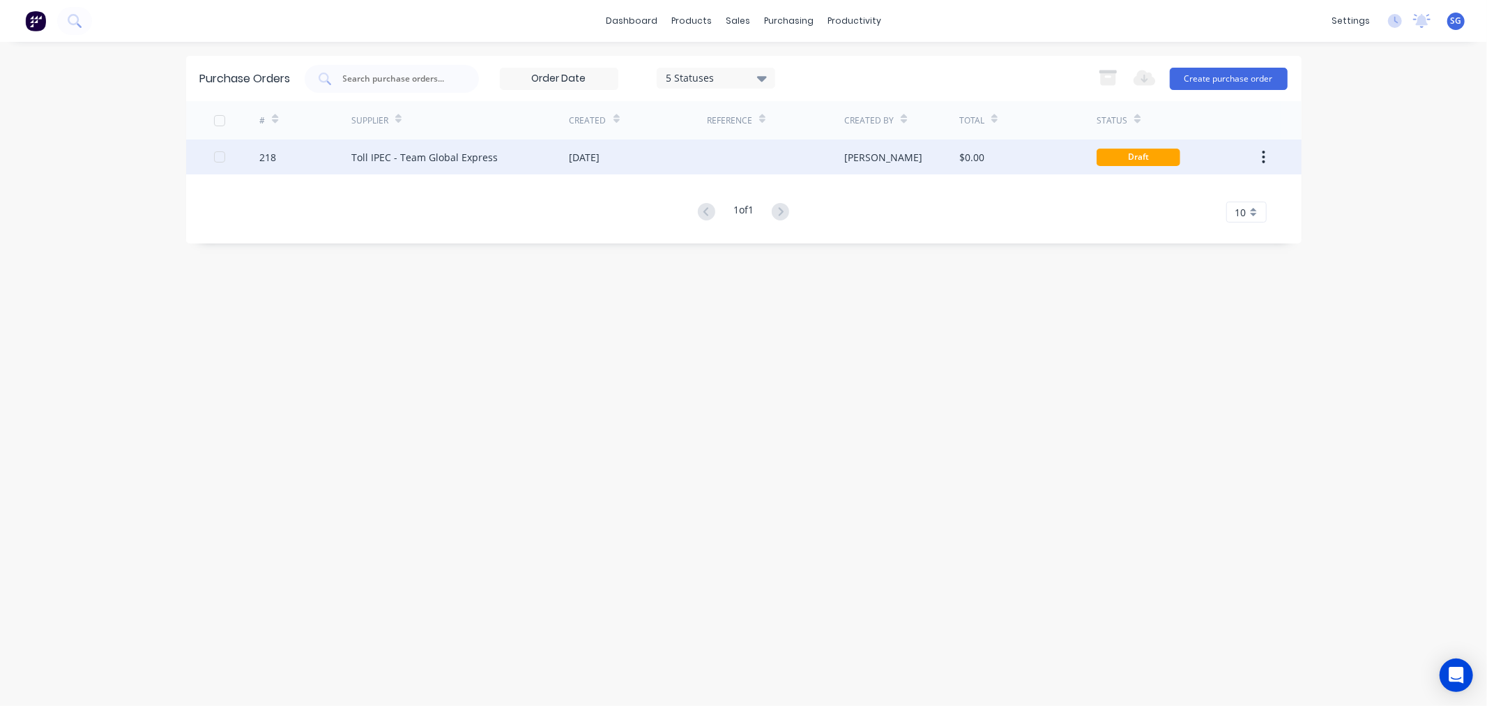
click at [400, 151] on div "Toll IPEC - Team Global Express" at bounding box center [424, 157] width 146 height 15
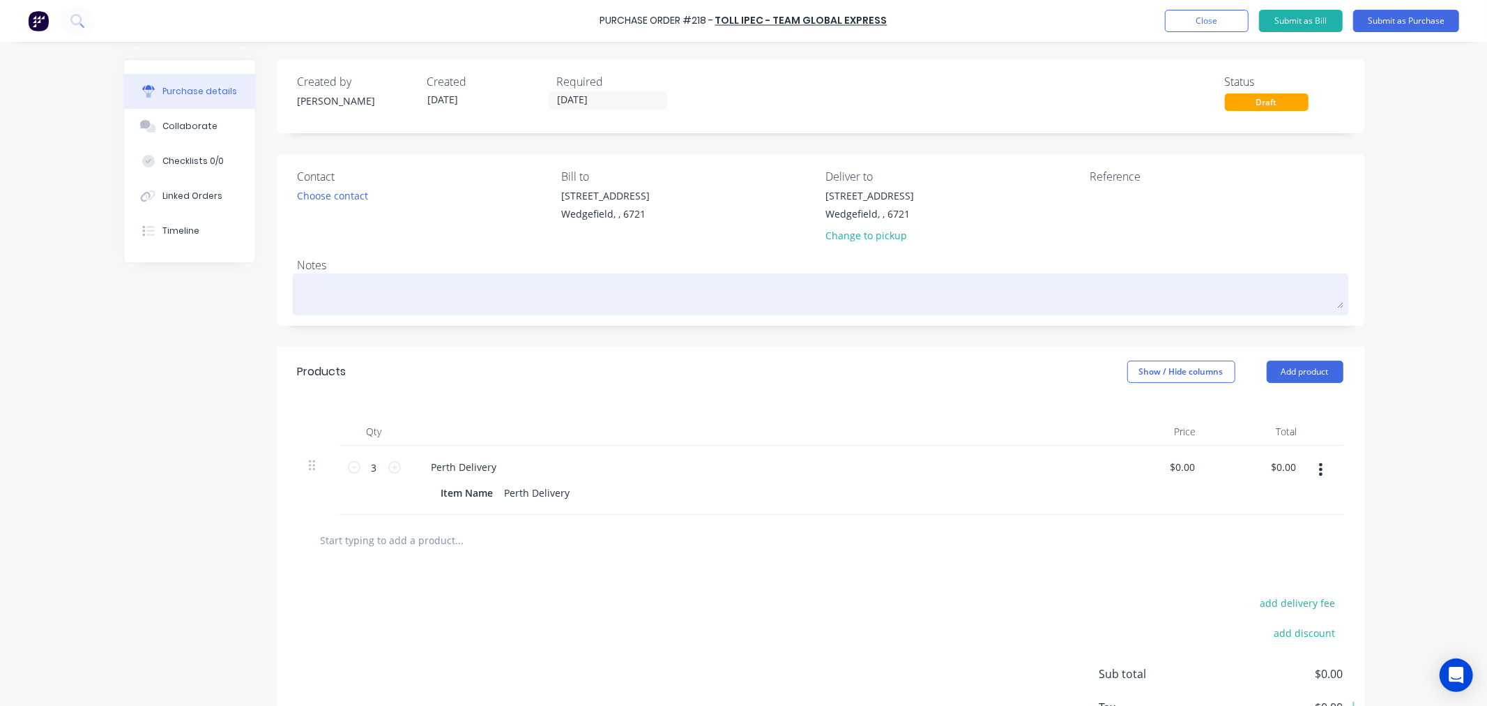
click at [319, 283] on textarea at bounding box center [821, 292] width 1046 height 31
type textarea "x"
type textarea "C"
type textarea "x"
type textarea "Co"
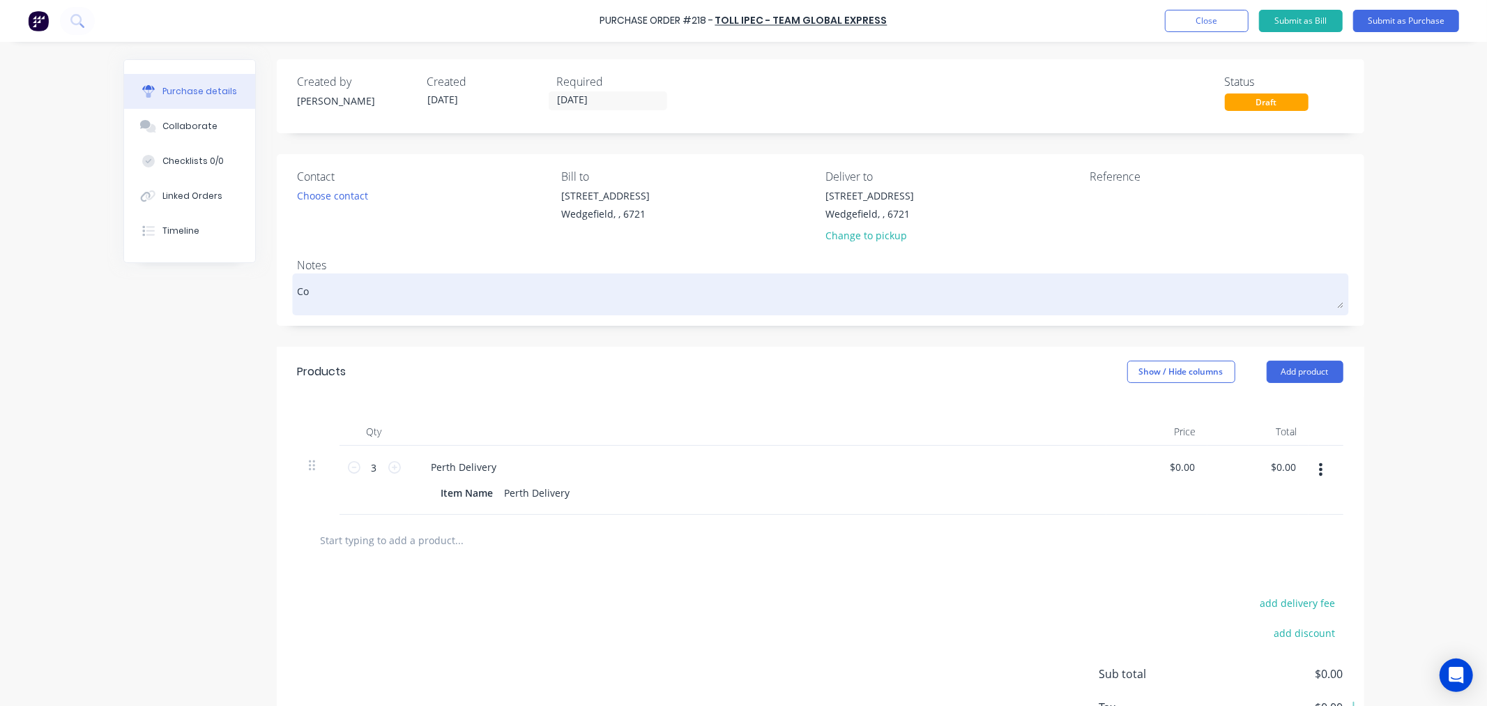
type textarea "x"
type textarea "Col"
type textarea "x"
type textarea "Coll"
type textarea "x"
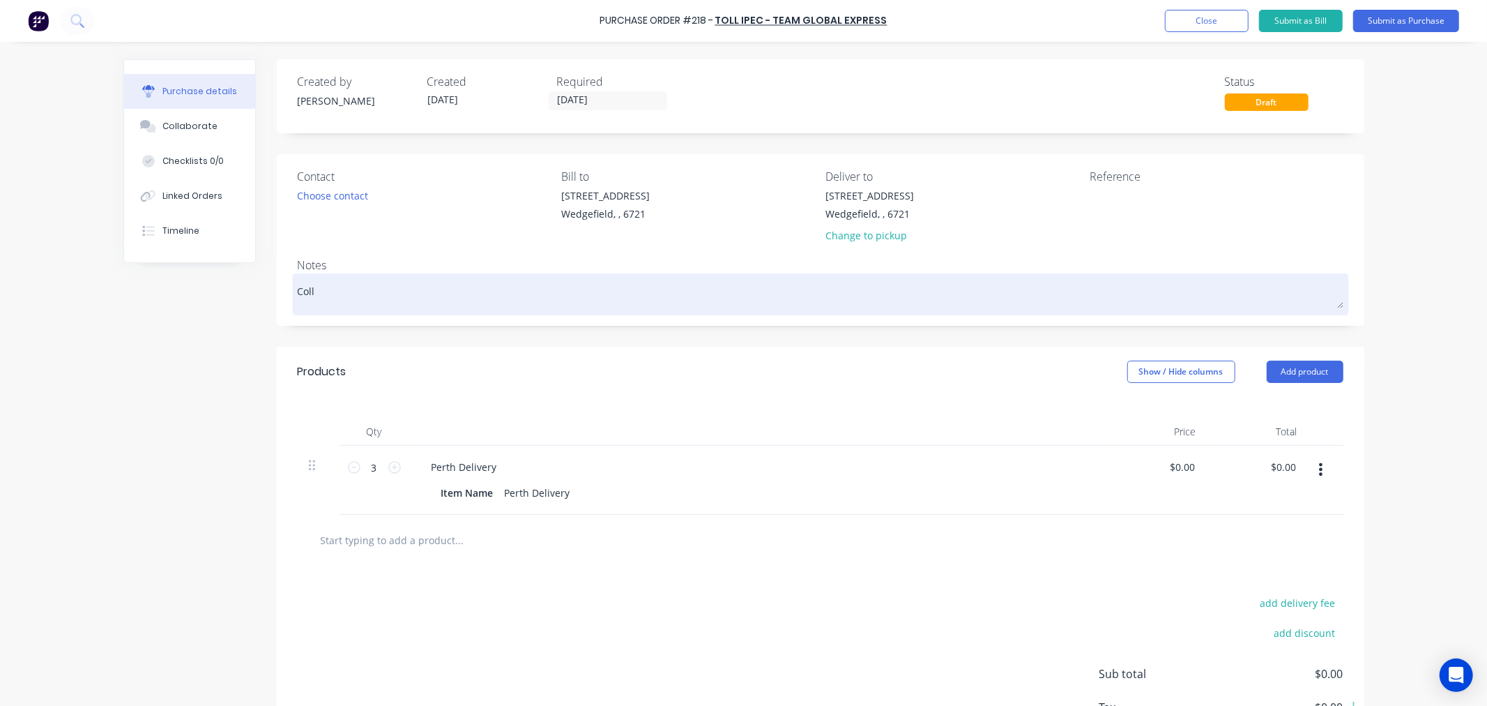
type textarea "Colle"
type textarea "x"
type textarea "Collec"
type textarea "x"
type textarea "Collect"
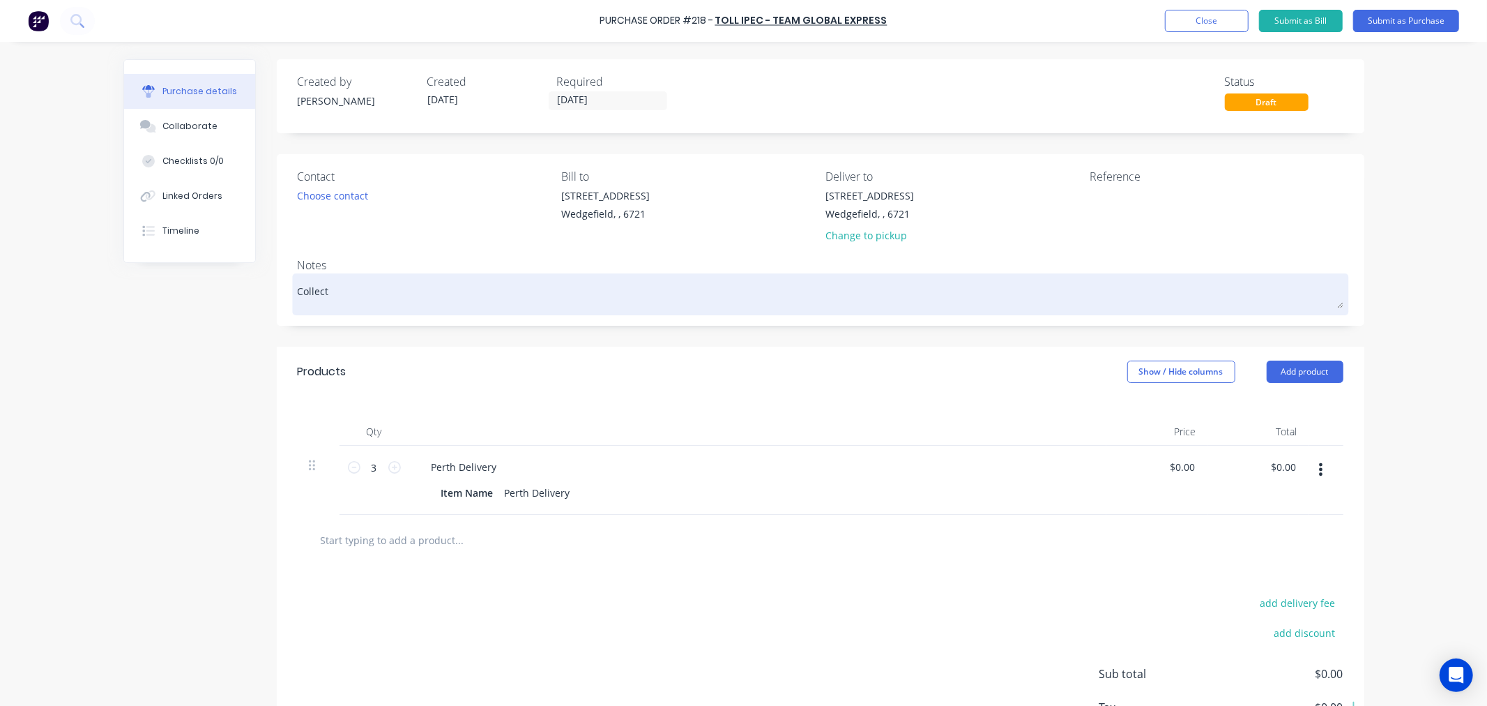
type textarea "x"
type textarea "Collecti"
type textarea "x"
type textarea "Collectio"
type textarea "x"
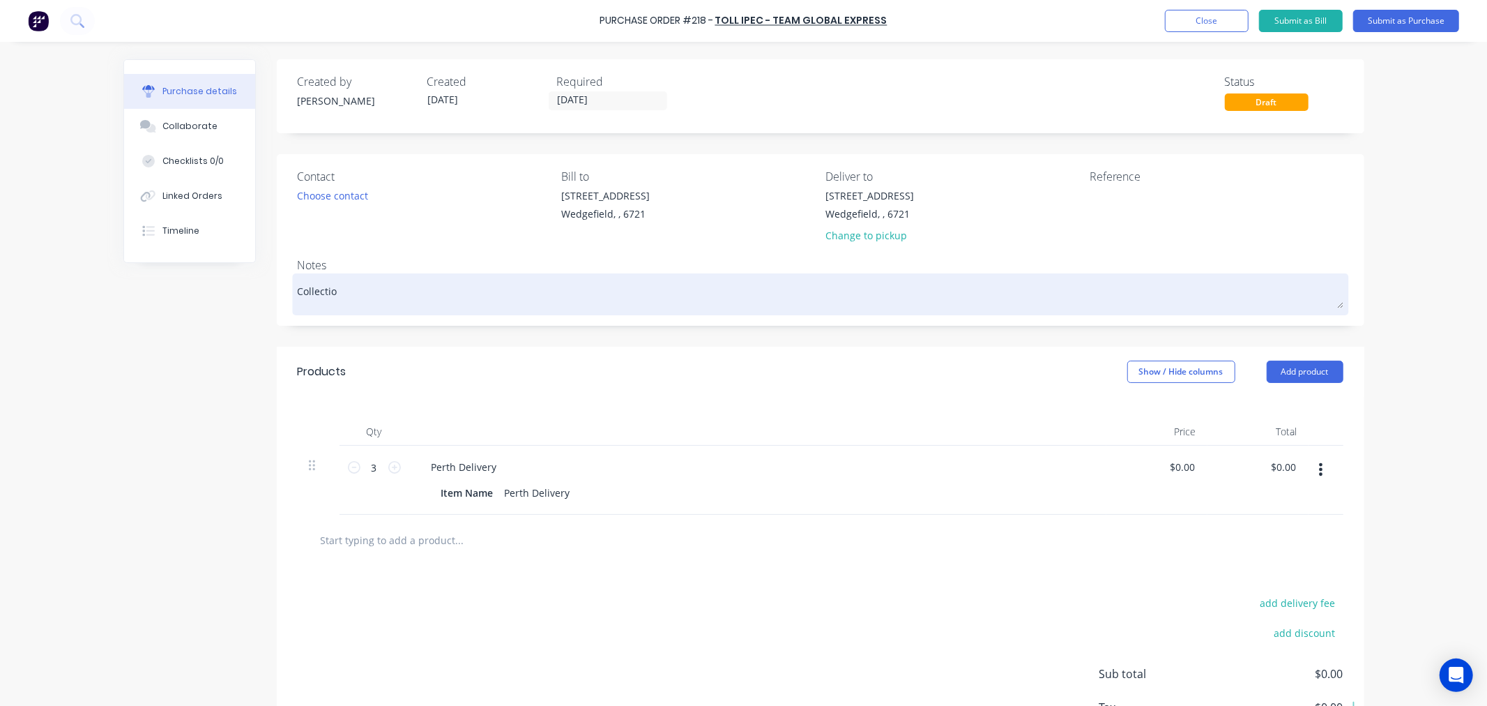
type textarea "Collection"
type textarea "x"
type textarea "Collection"
type textarea "x"
type textarea "Collection o"
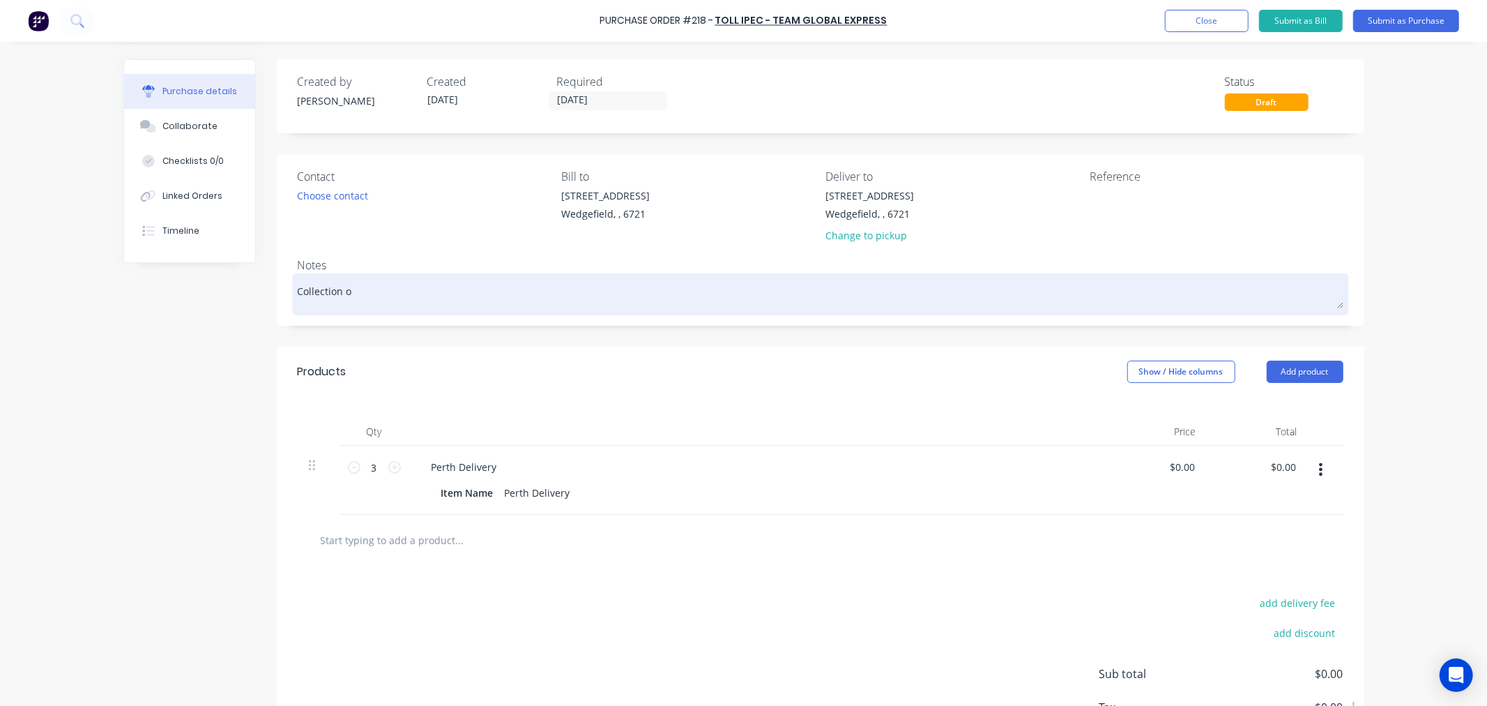
type textarea "x"
type textarea "Collection of"
type textarea "x"
type textarea "Collection of"
type textarea "x"
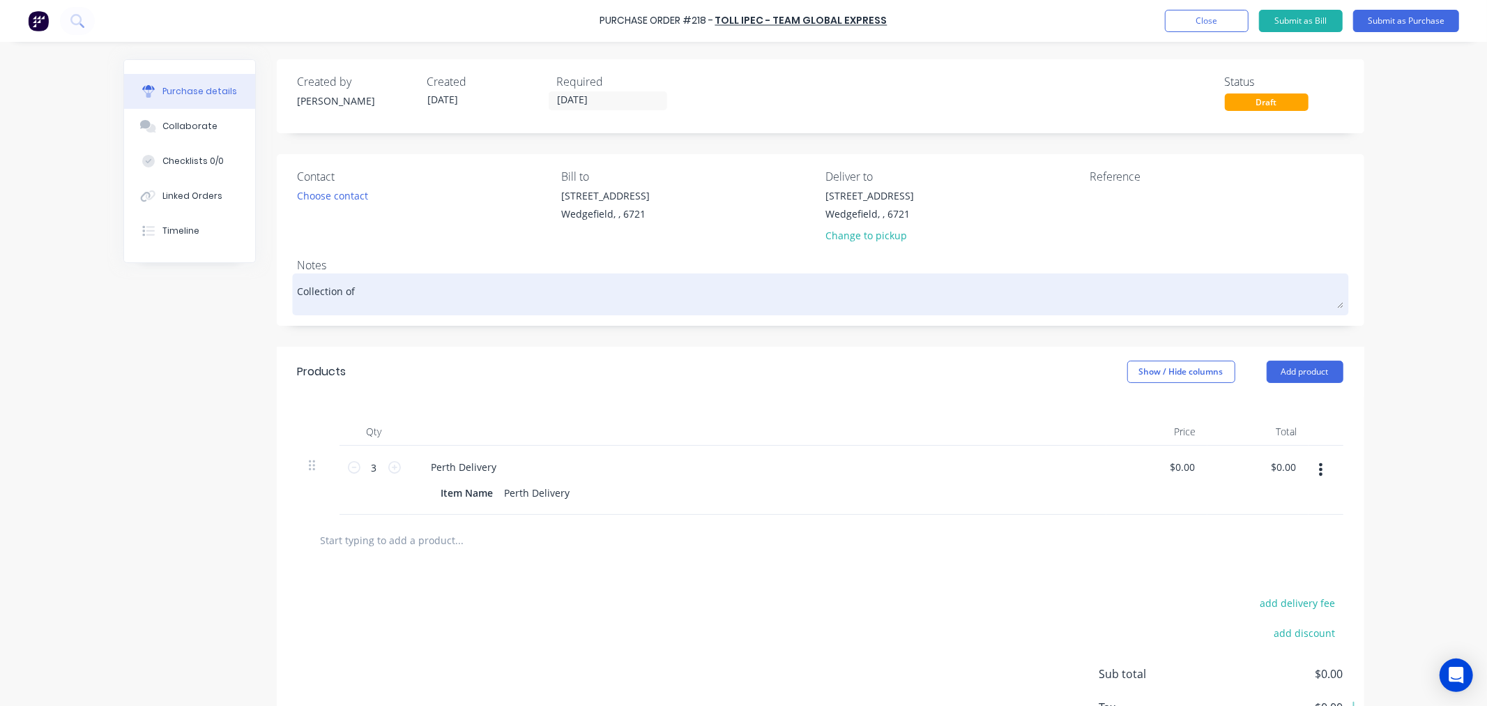
type textarea "Collection of P"
type textarea "x"
type textarea "Collection of PO"
type textarea "x"
type textarea "Collection of PO1"
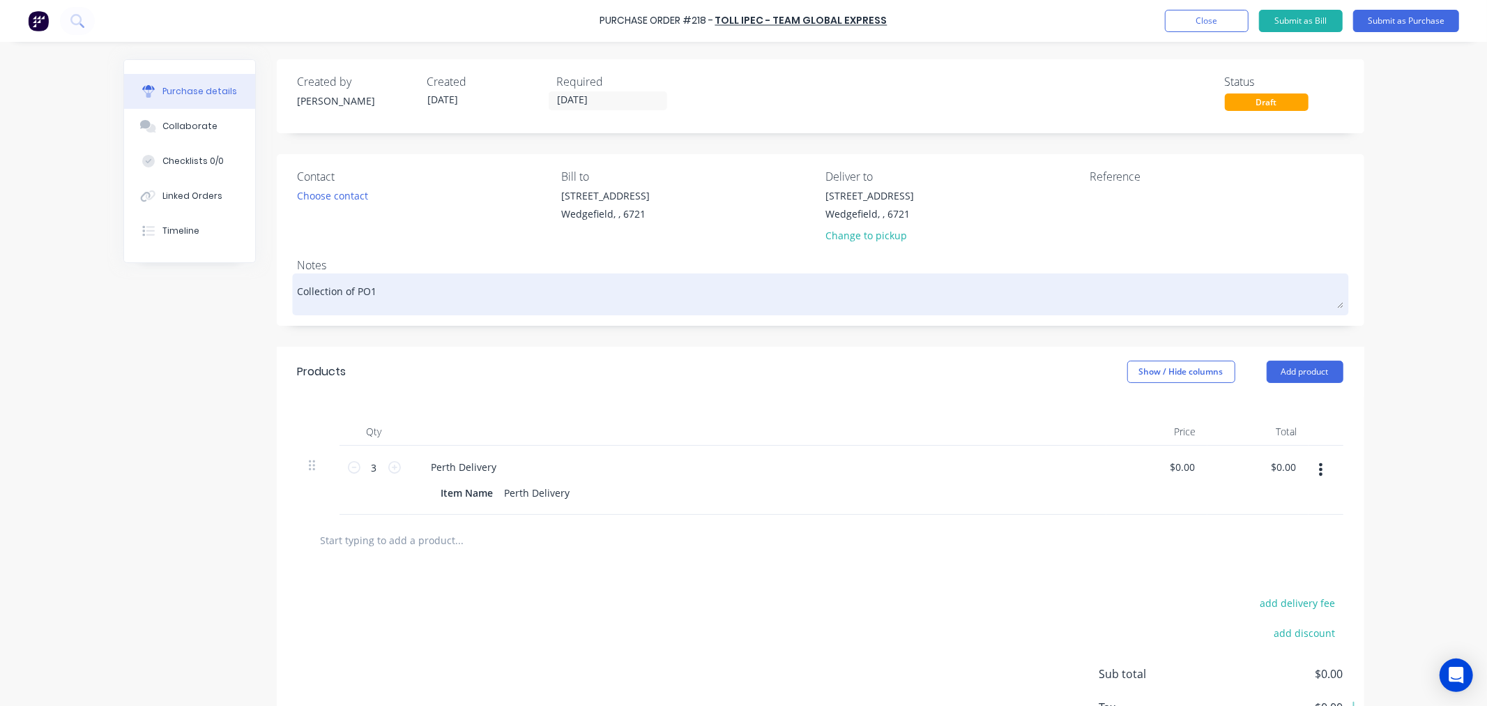
type textarea "x"
type textarea "Collection of PO16"
type textarea "x"
type textarea "Collection of PO160"
type textarea "x"
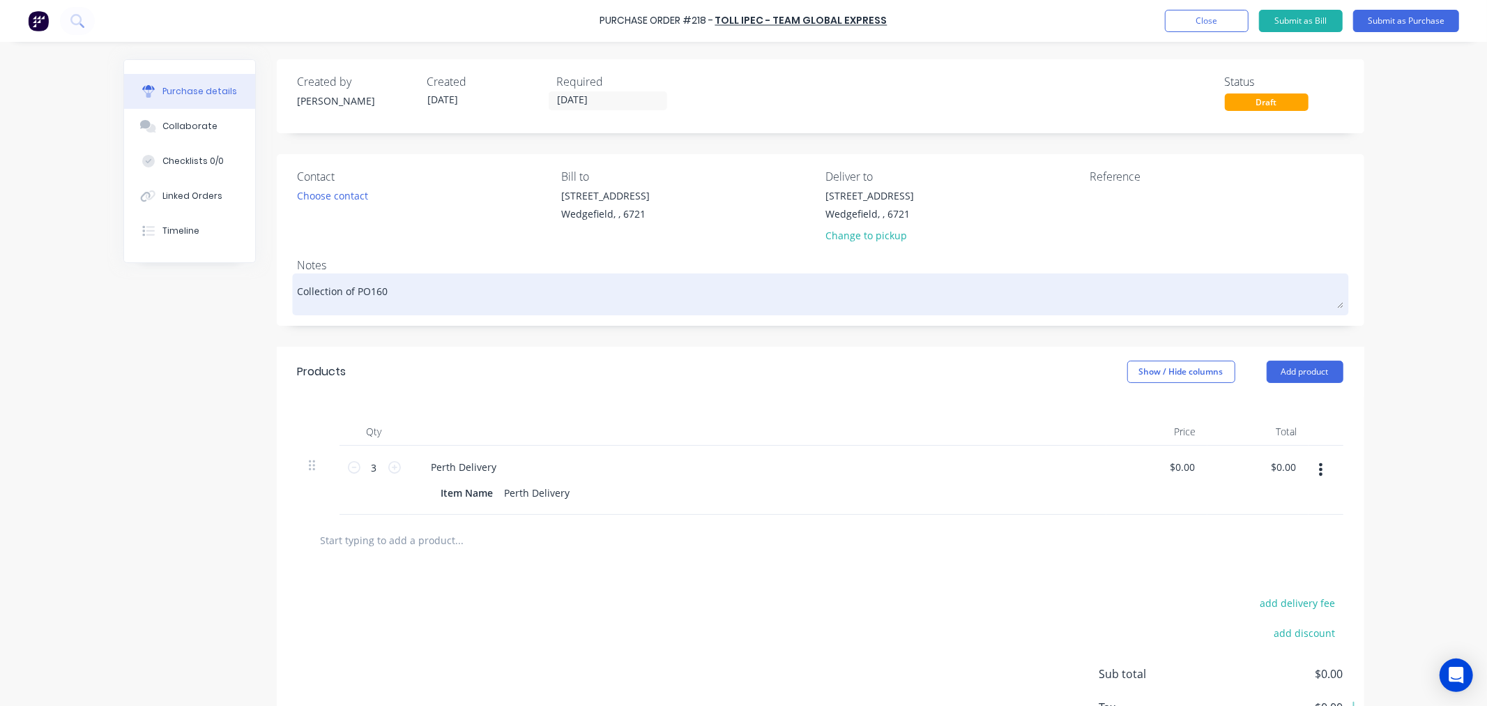
type textarea "Collection of PO160"
type textarea "x"
type textarea "Collection of PO160 f"
type textarea "x"
type textarea "Collection of PO160 fr"
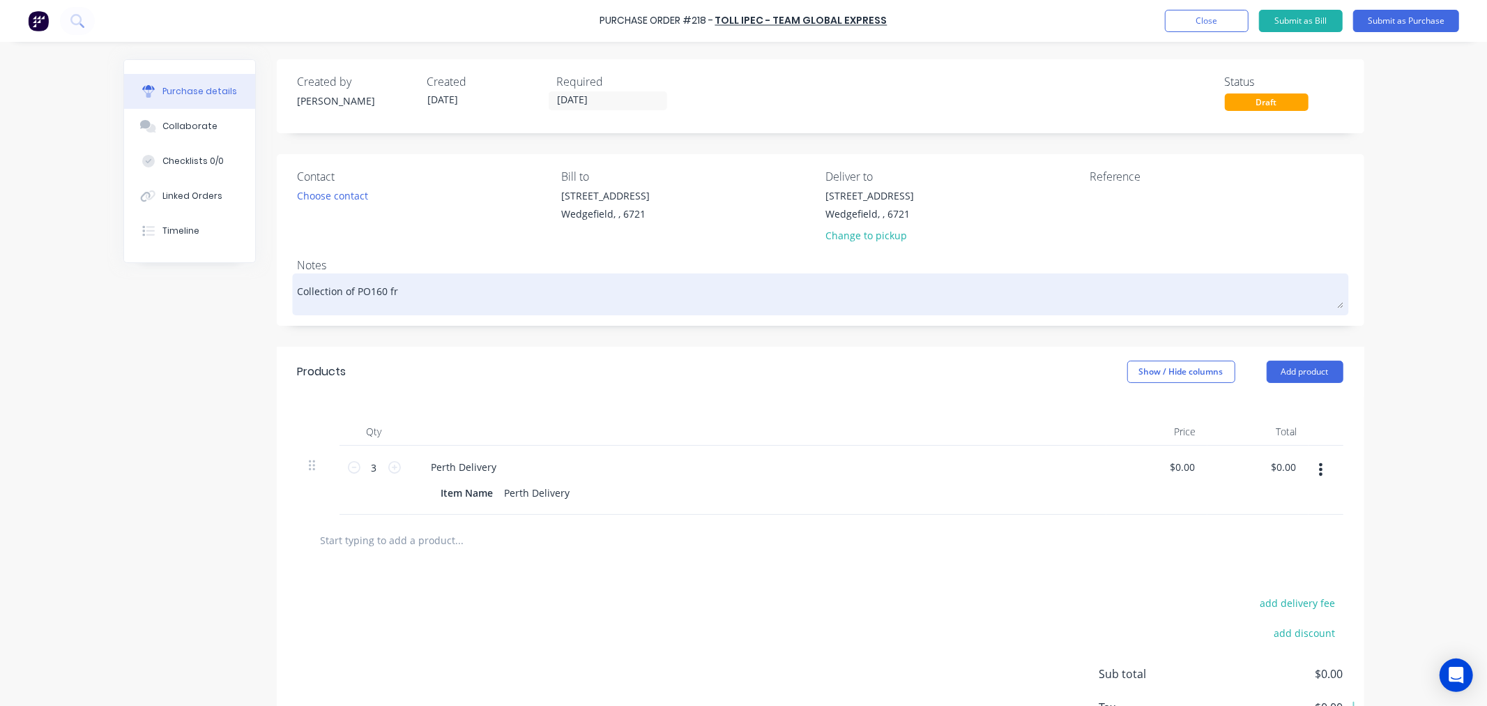
type textarea "x"
type textarea "Collection of PO160 fro"
type textarea "x"
type textarea "Collection of PO160 from"
type textarea "x"
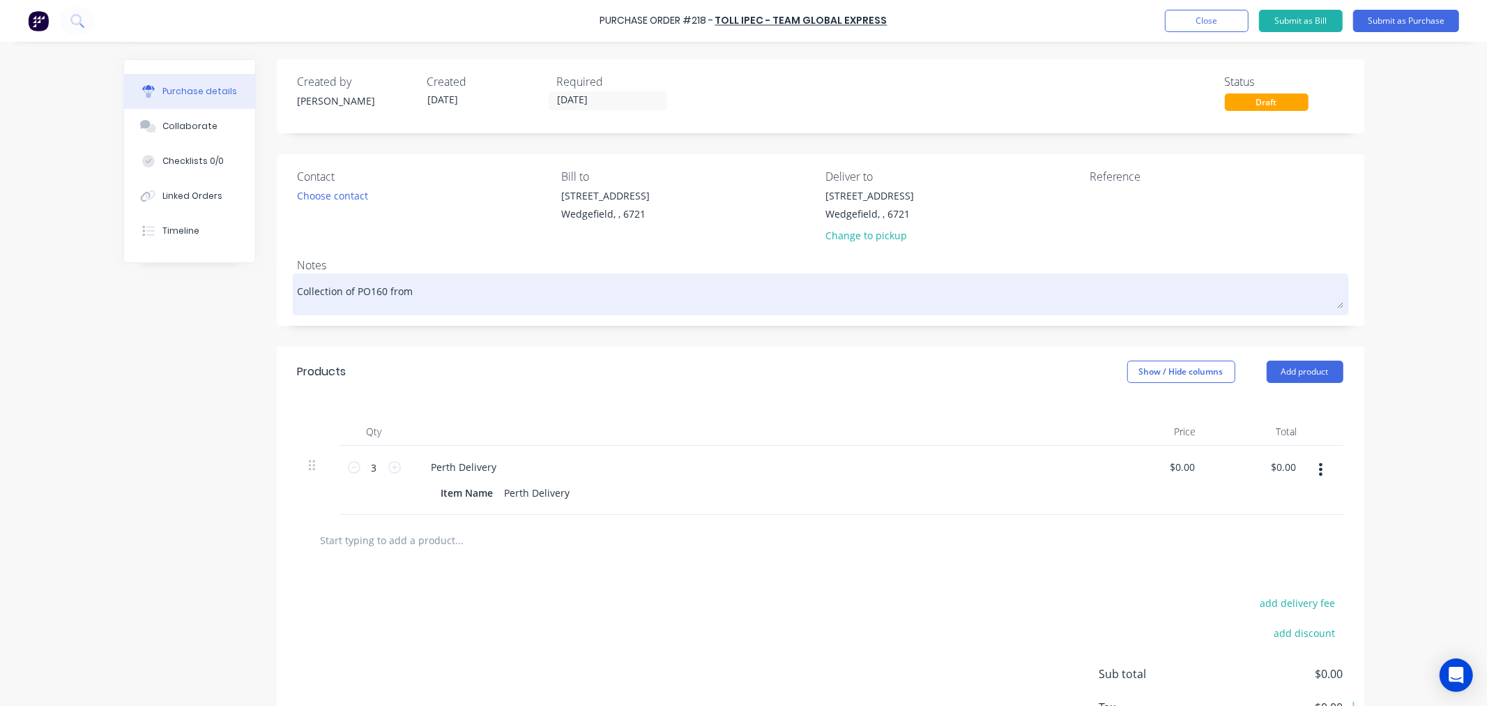
type textarea "Collection of PO160 from"
type textarea "x"
type textarea "Collection of PO160 from U"
type textarea "x"
type textarea "Collection of PO160 from Un"
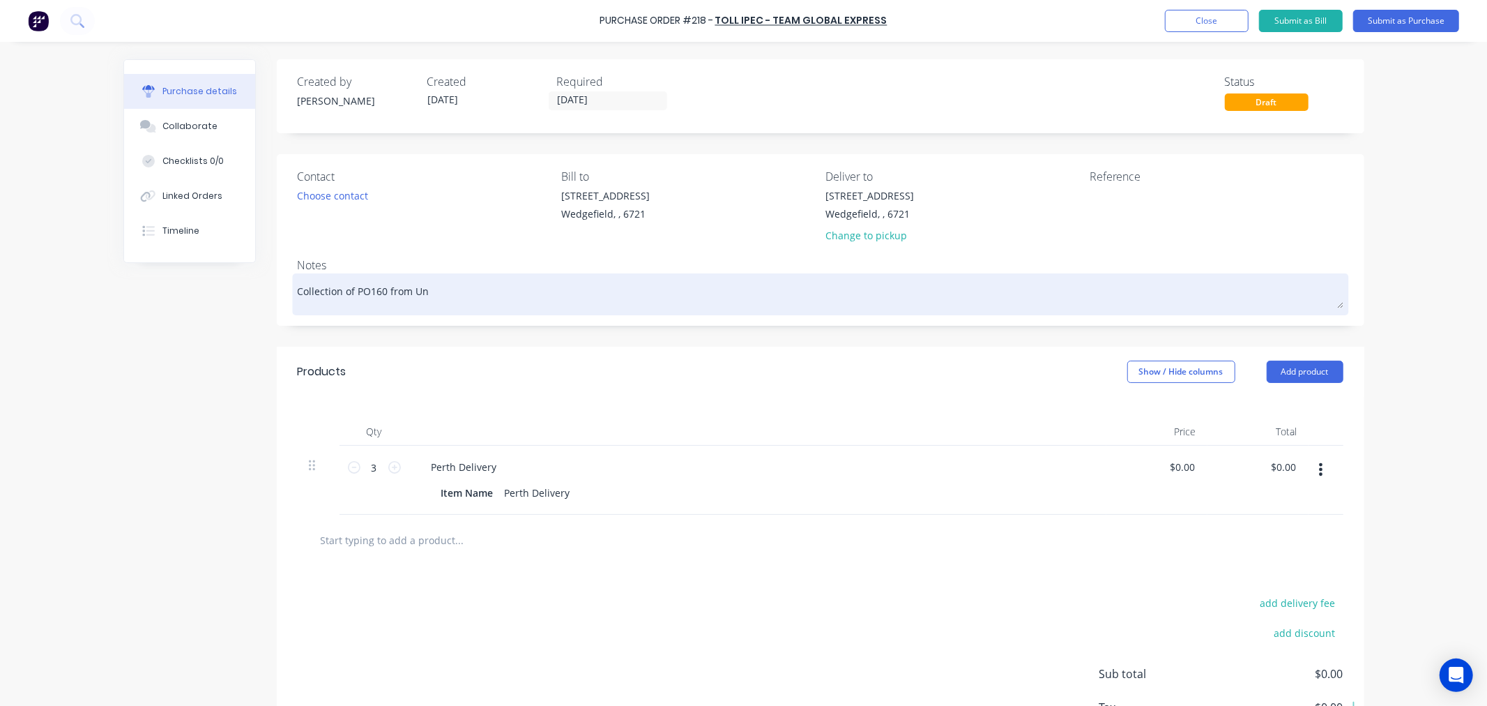
type textarea "x"
type textarea "Collection of PO160 from Uni"
type textarea "x"
type textarea "Collection of PO160 from Unit"
type textarea "x"
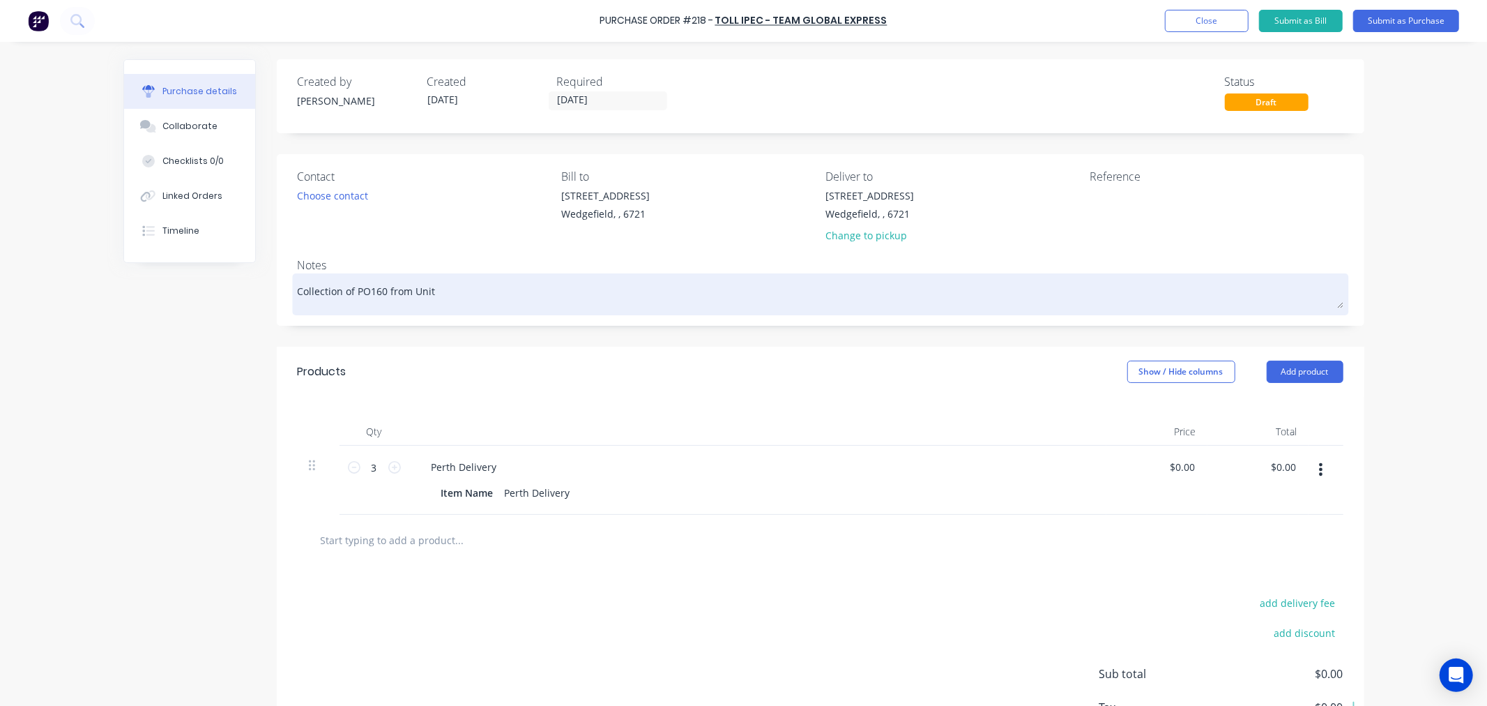
type textarea "Collection of PO160 from Unite"
type textarea "x"
type textarea "Collection of PO160 from United"
type textarea "x"
type textarea "Collection of PO160 from United"
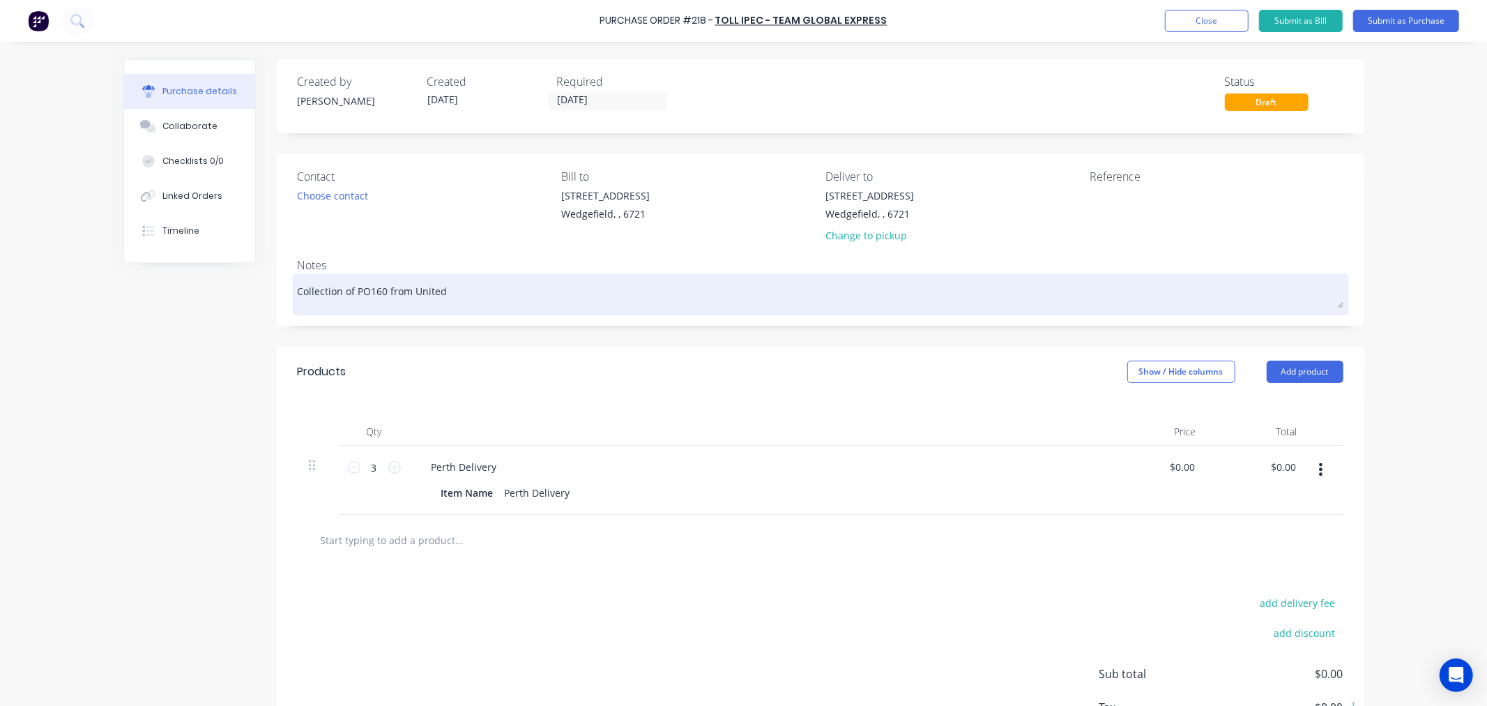
type textarea "x"
type textarea "Collection of PO160 from United F"
type textarea "x"
type textarea "Collection of PO160 from United Fa"
type textarea "x"
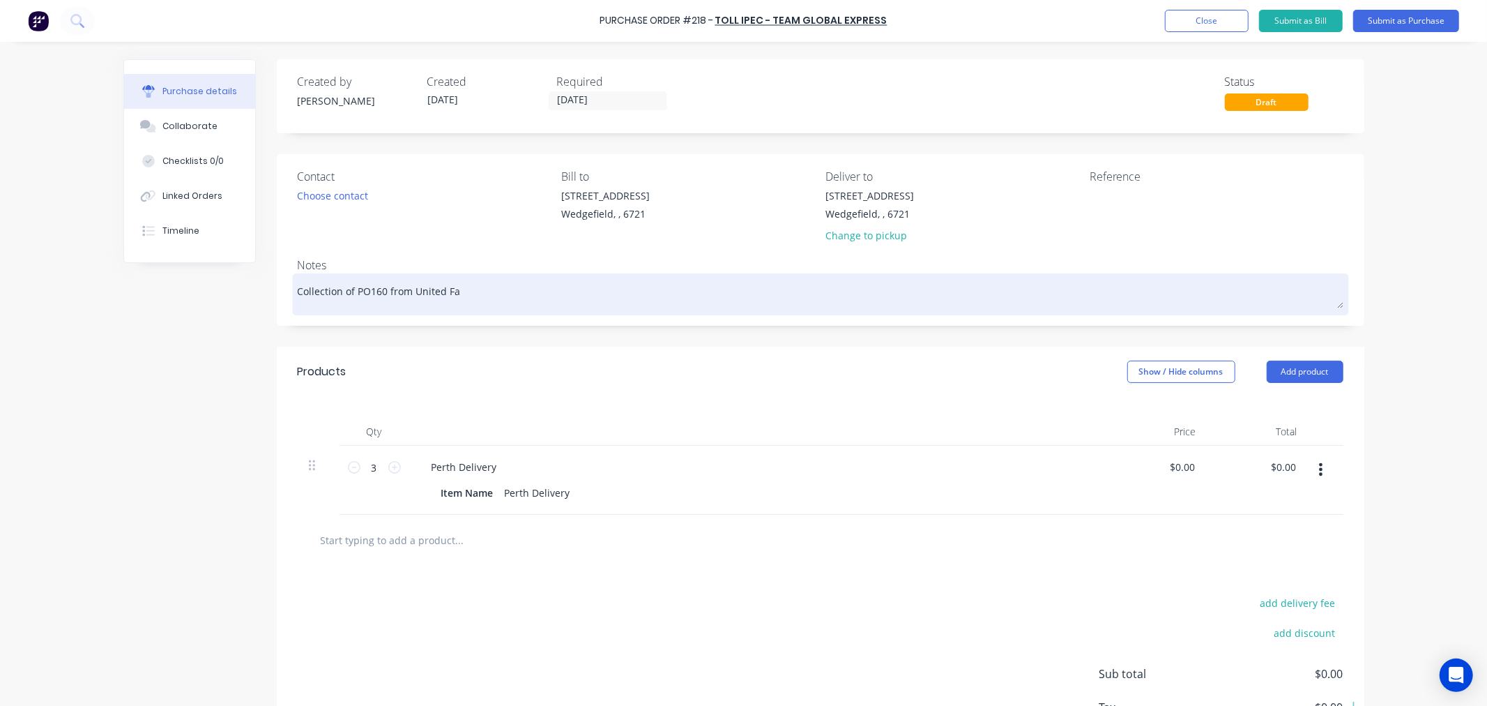
type textarea "Collection of PO160 from United Fas"
type textarea "x"
type textarea "Collection of PO160 from United Fast"
type textarea "x"
type textarea "Collection of PO160 from United Faste"
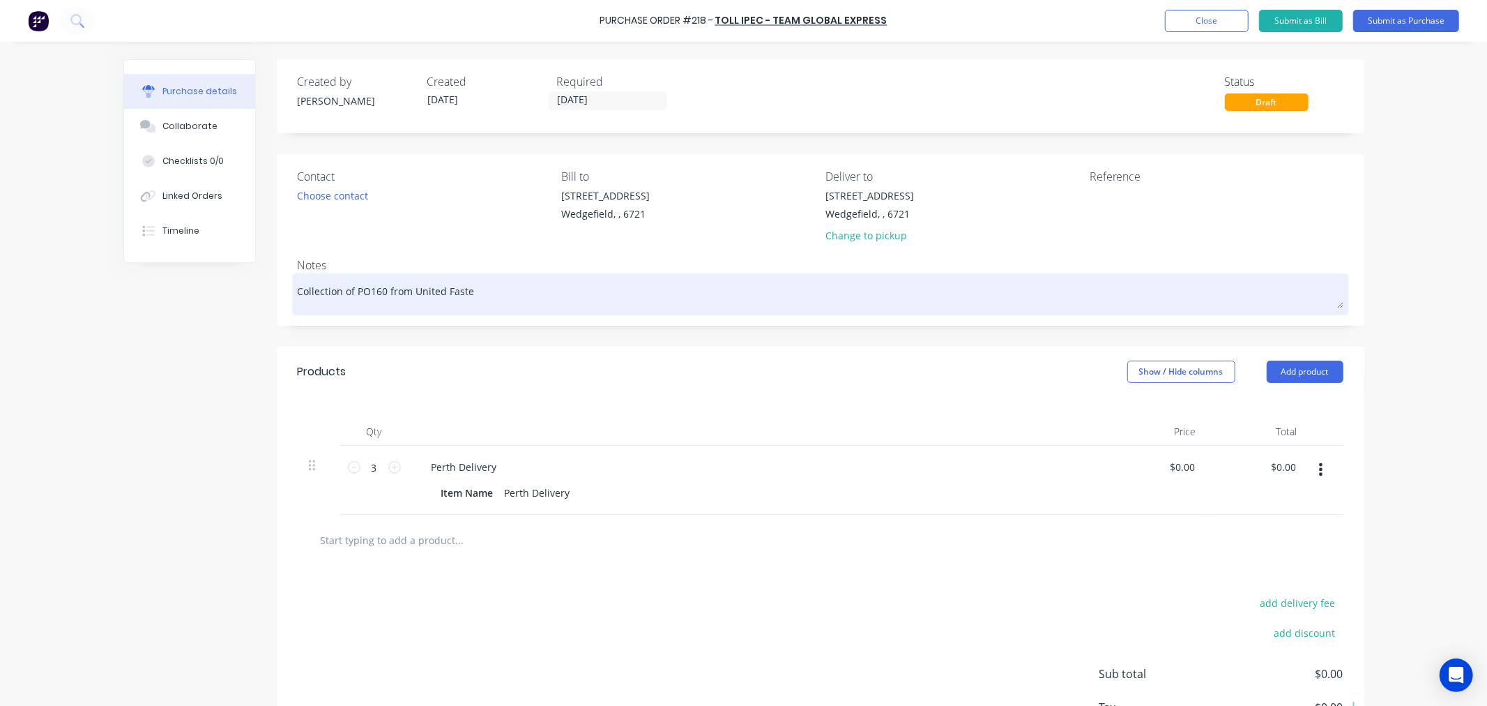
type textarea "x"
type textarea "Collection of PO160 from United Fasten"
type textarea "x"
type textarea "Collection of PO160 from United Fastene"
type textarea "x"
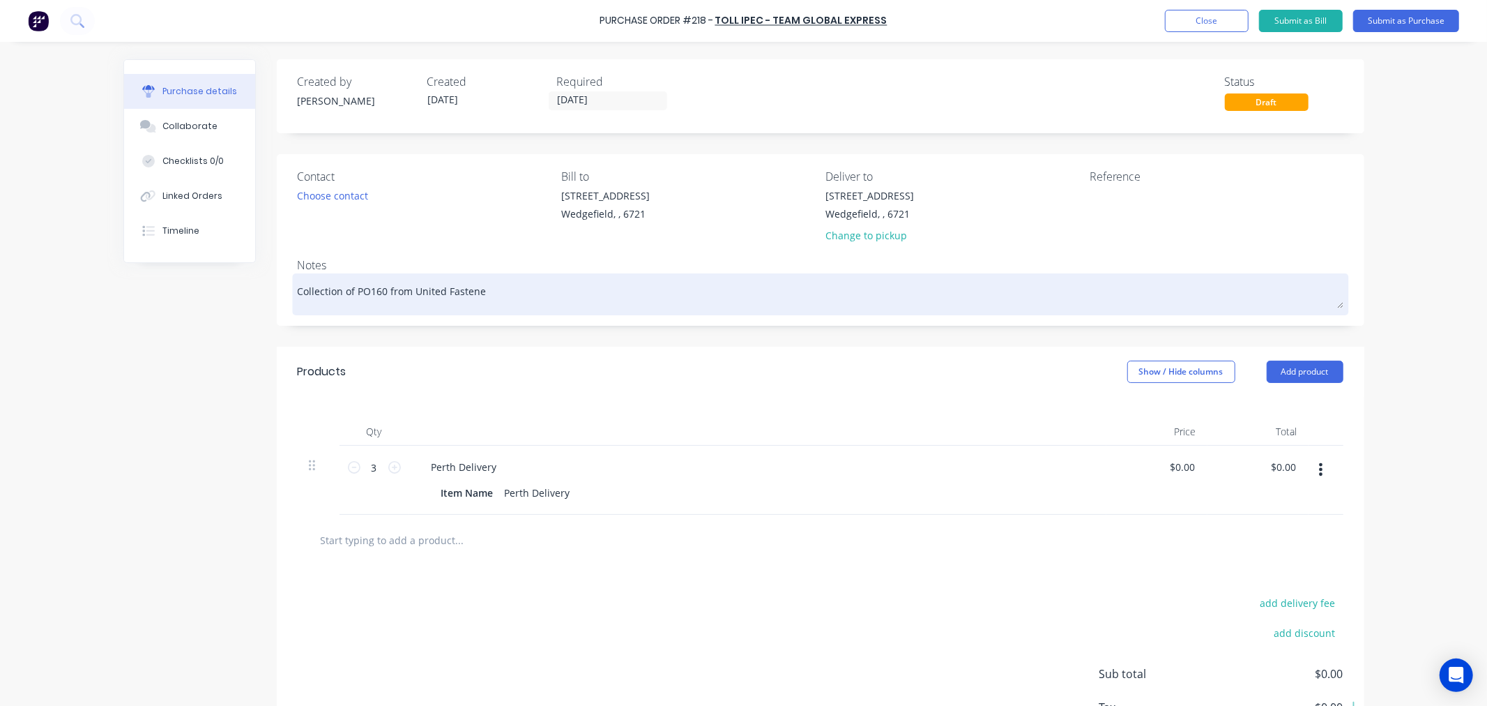
type textarea "Collection of PO160 from United Fastener"
type textarea "x"
type textarea "Collection of PO160 from United Fasteners"
type textarea "x"
type textarea "Collection of PO160 from United Fasteners"
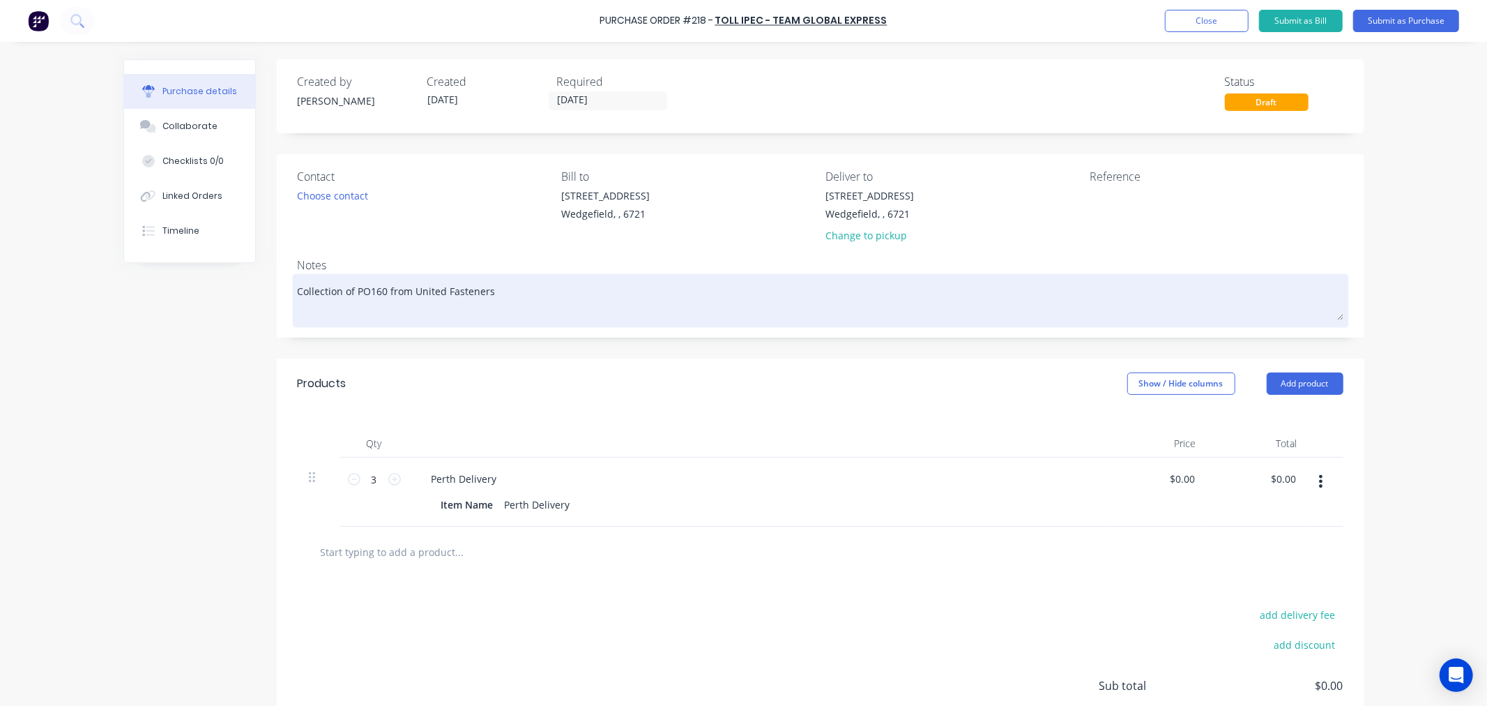
type textarea "x"
type textarea "Collection of PO160 from United Fasteners C"
type textarea "x"
type textarea "Collection of PO160 from United Fasteners Co"
type textarea "x"
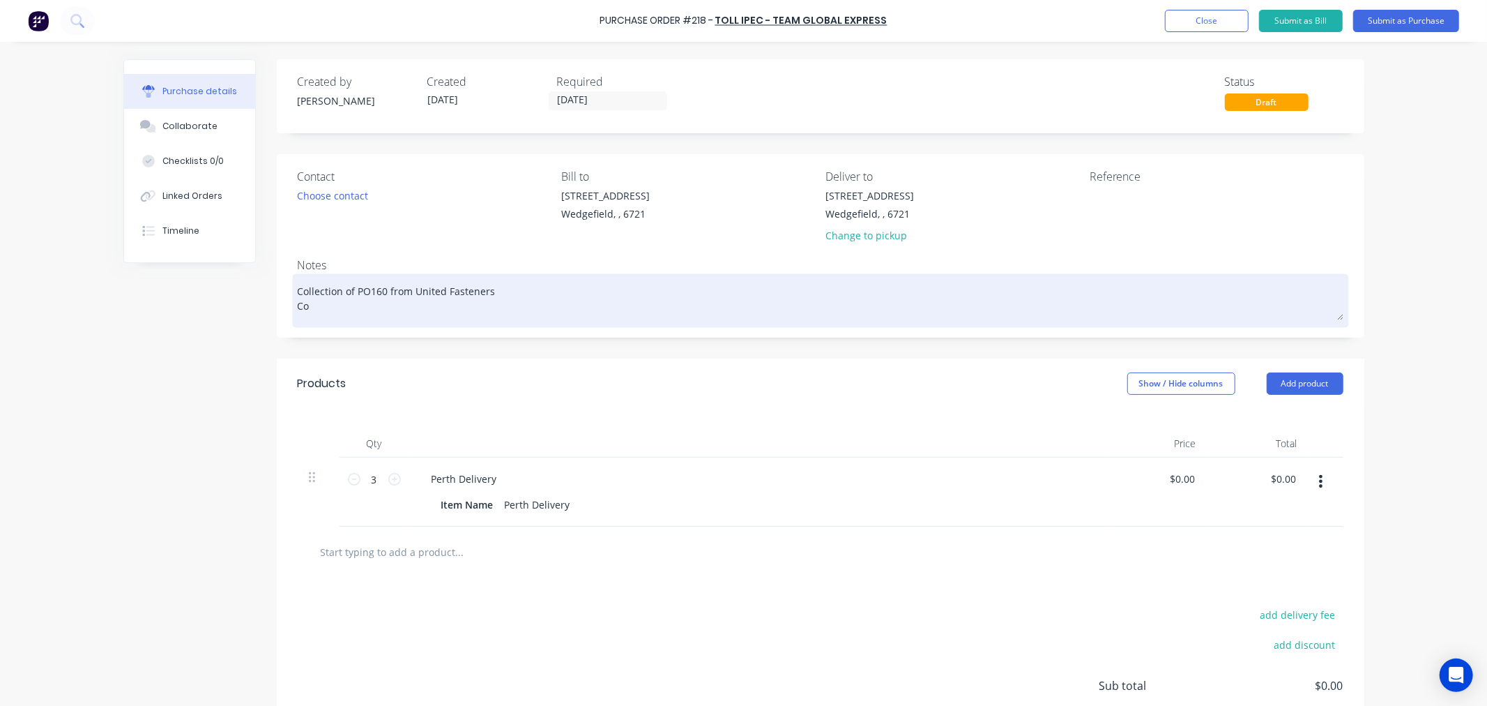
type textarea "Collection of PO160 from United Fasteners Con"
type textarea "x"
type textarea "Collection of PO160 from United Fasteners Con"
type textarea "x"
type textarea "Collection of PO160 from United Fasteners Con N"
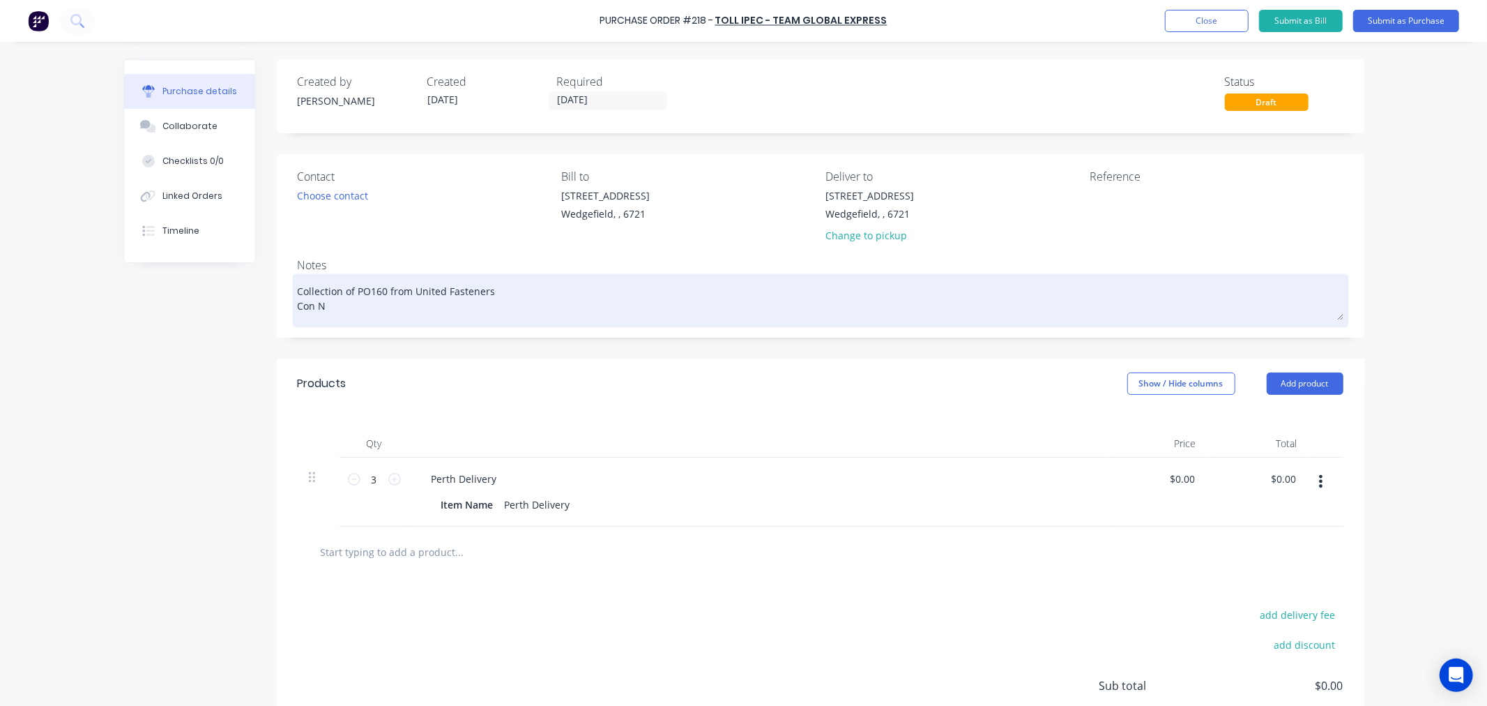
type textarea "x"
type textarea "Collection of PO160 from United Fasteners Con No"
type textarea "x"
type textarea "Collection of PO160 from United Fasteners Con No"
type textarea "x"
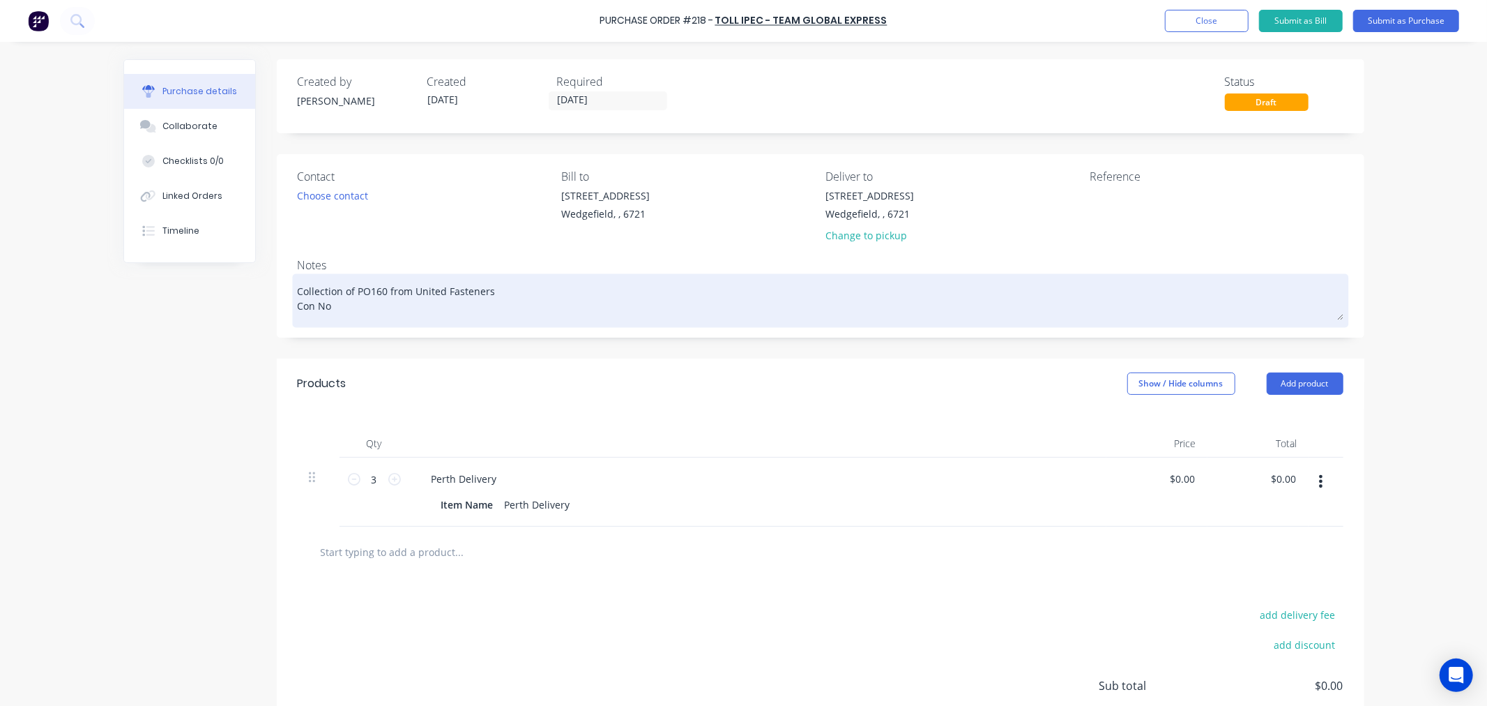
type textarea "Collection of PO160 from United Fasteners Con No"
type textarea "x"
type textarea "Collection of PO160 from United Fasteners Con No."
type textarea "x"
type textarea "Collection of PO160 from United Fasteners Con No."
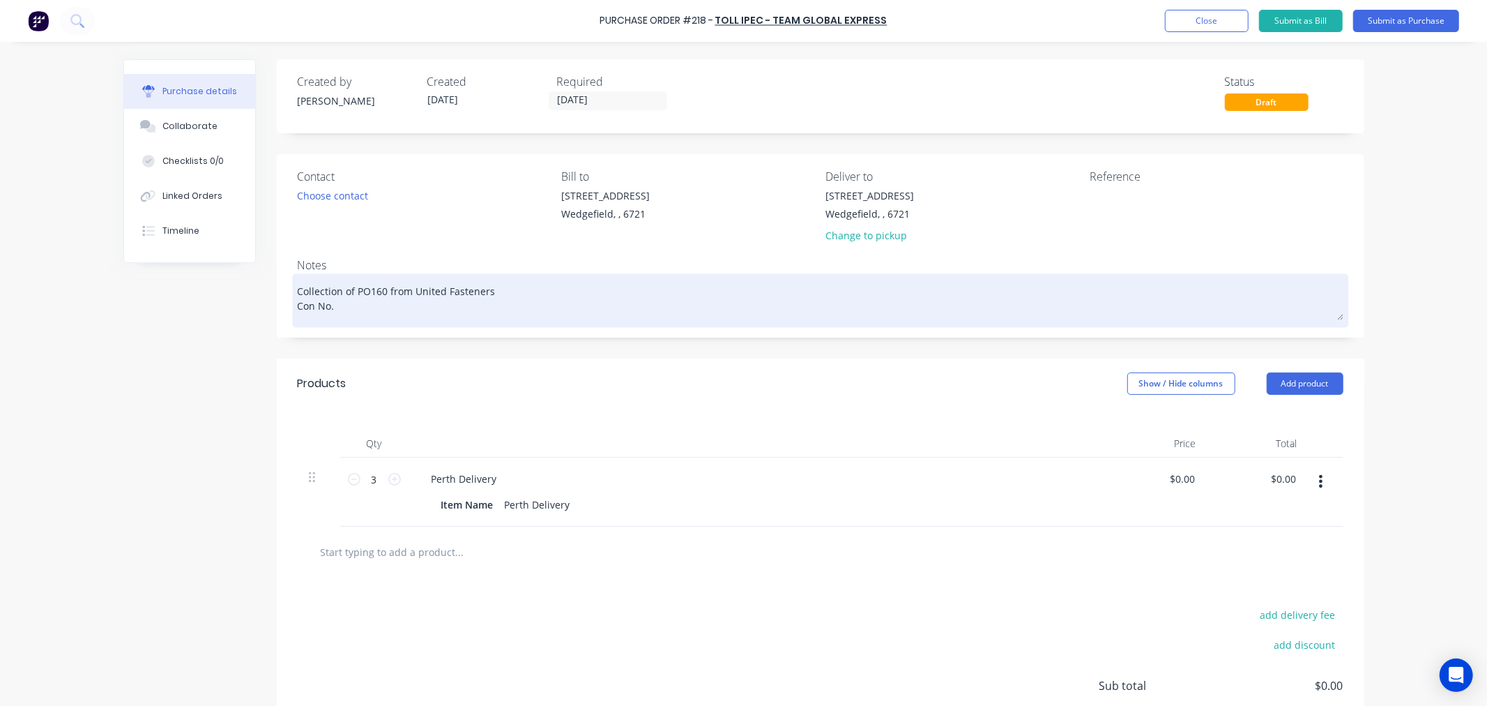
paste textarea "as there is no guarantee that our repair service kit (includes diaphragm) will …"
type textarea "x"
type textarea "Collection of PO160 from United Fasteners Con No. as there is no guarantee that…"
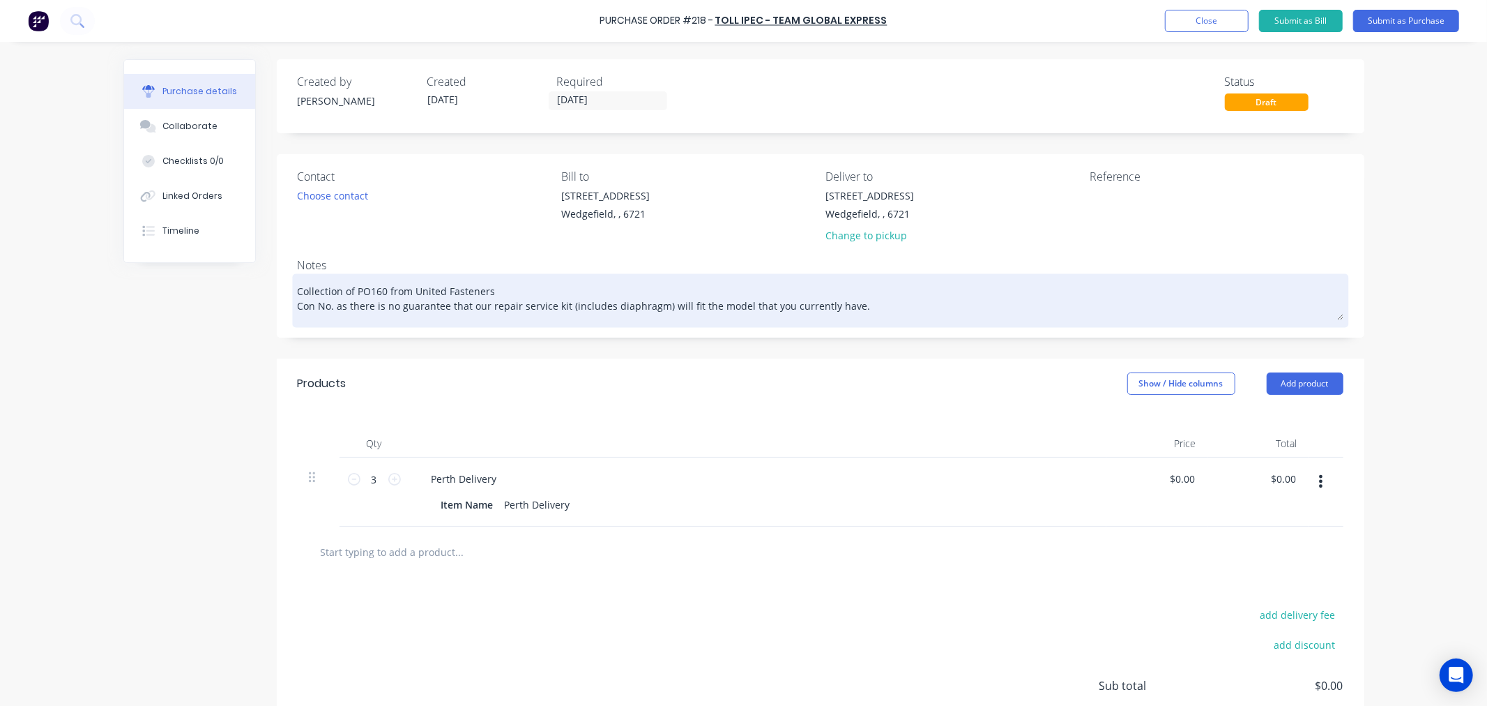
type textarea "x"
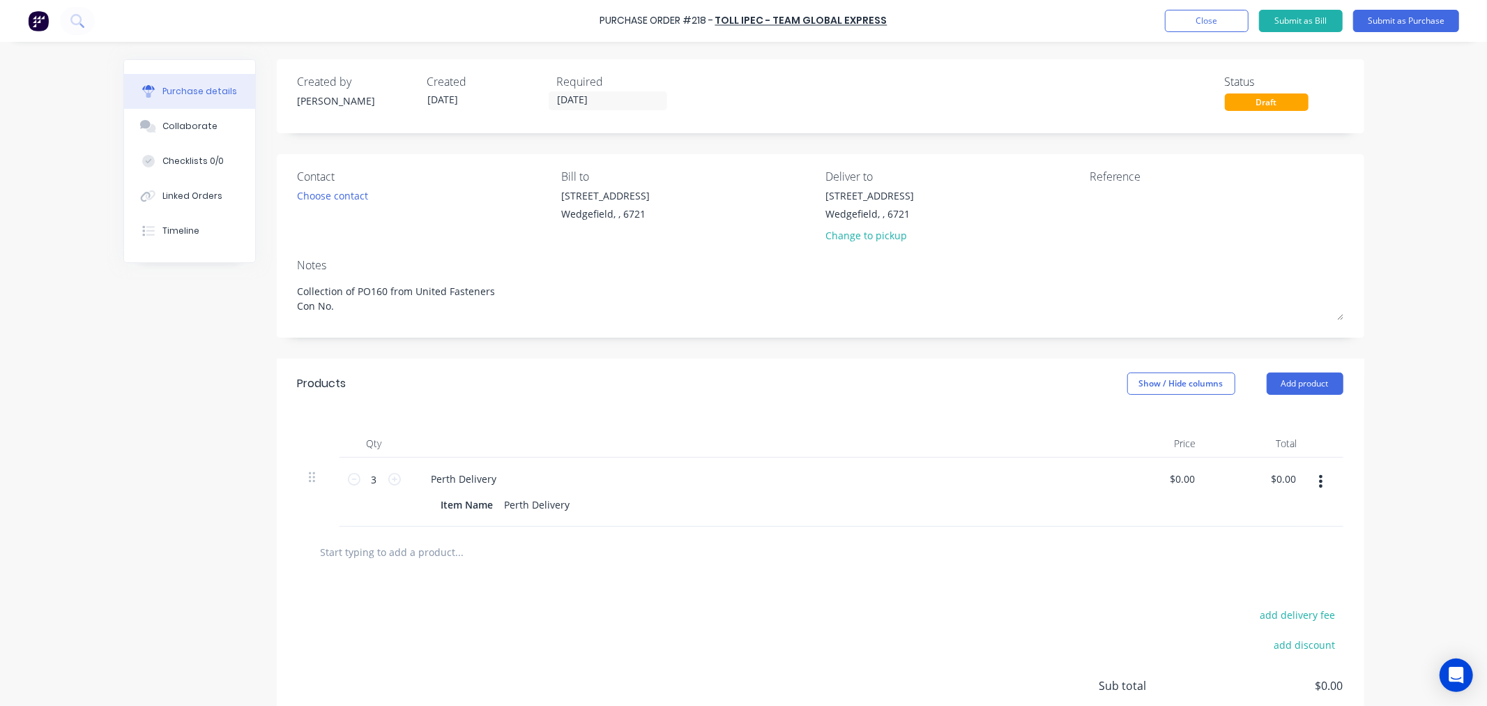
type textarea "Collection of PO160 from United Fasteners Con No."
type textarea "x"
type textarea "Collection of PO160 from United Fasteners Con No."
click at [349, 549] on input "text" at bounding box center [459, 552] width 279 height 28
type textarea "x"
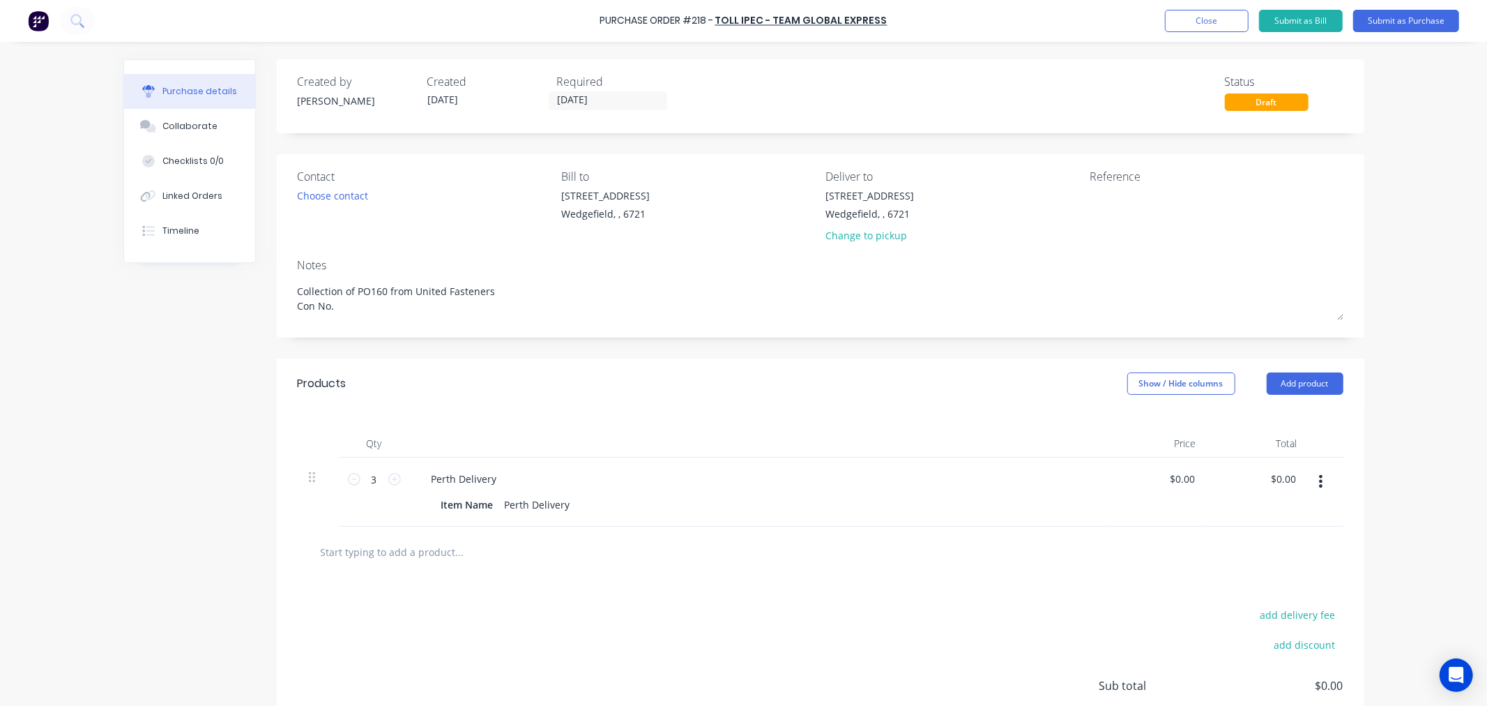
type input "F"
type textarea "x"
type input "Fr"
type textarea "x"
type input "Fre"
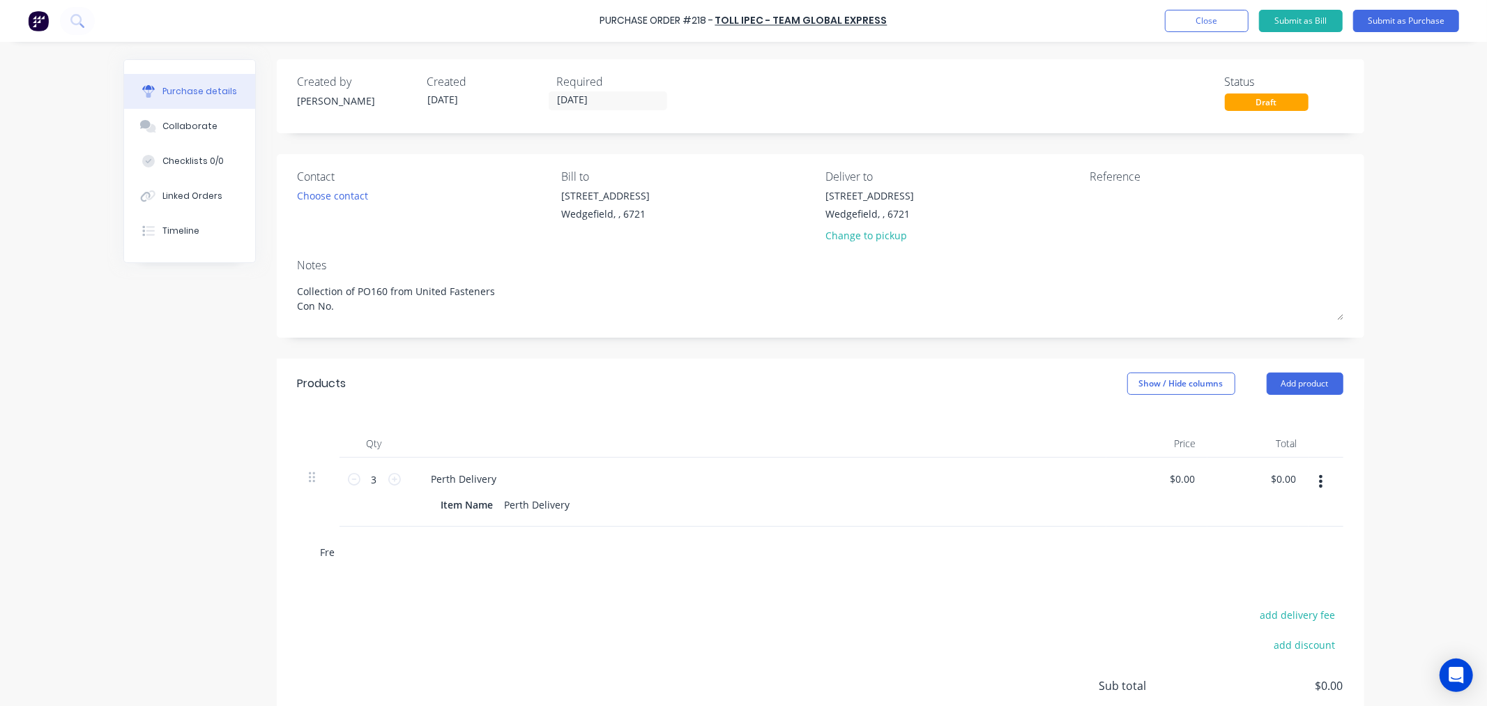
type textarea "x"
type input "Frei"
type textarea "x"
type input "Freig"
type textarea "x"
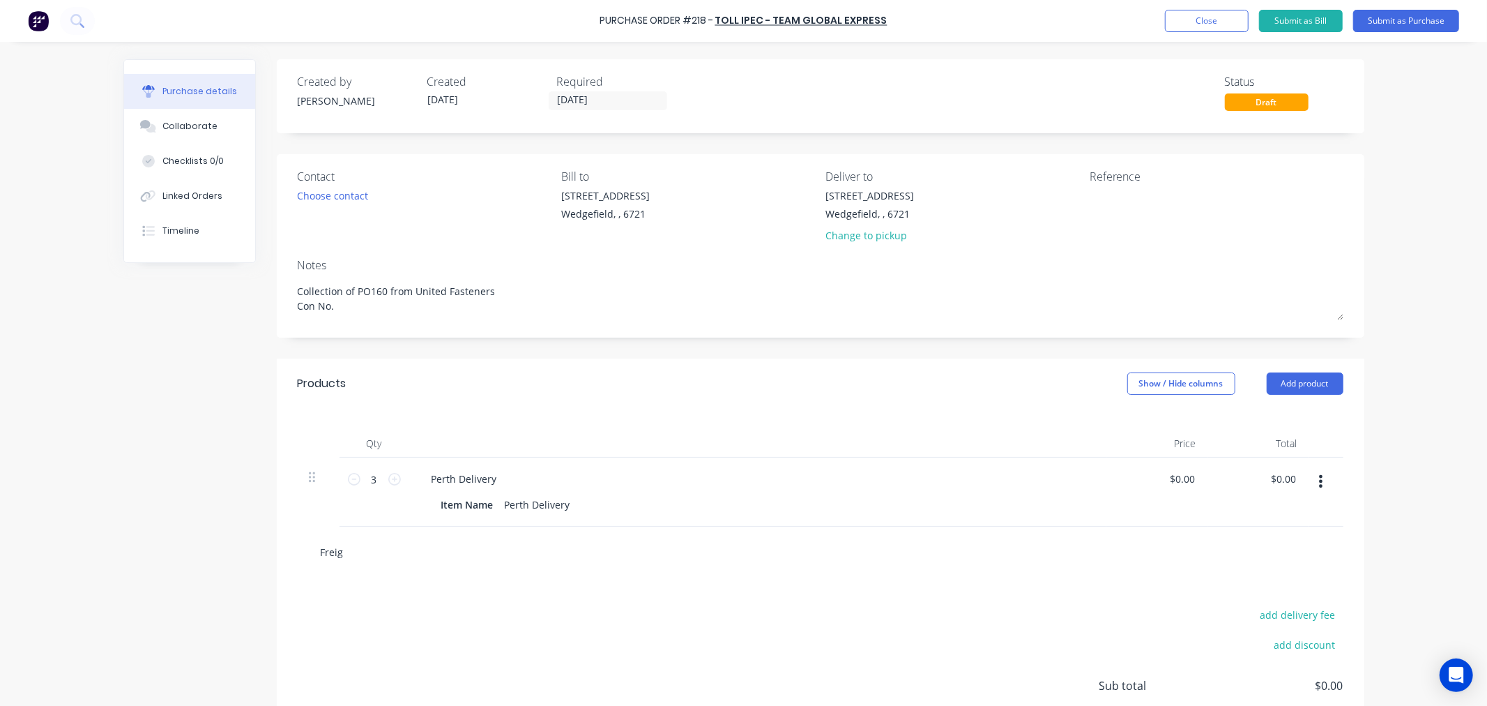
type input "Freigh"
type textarea "x"
type input "Freight"
type textarea "x"
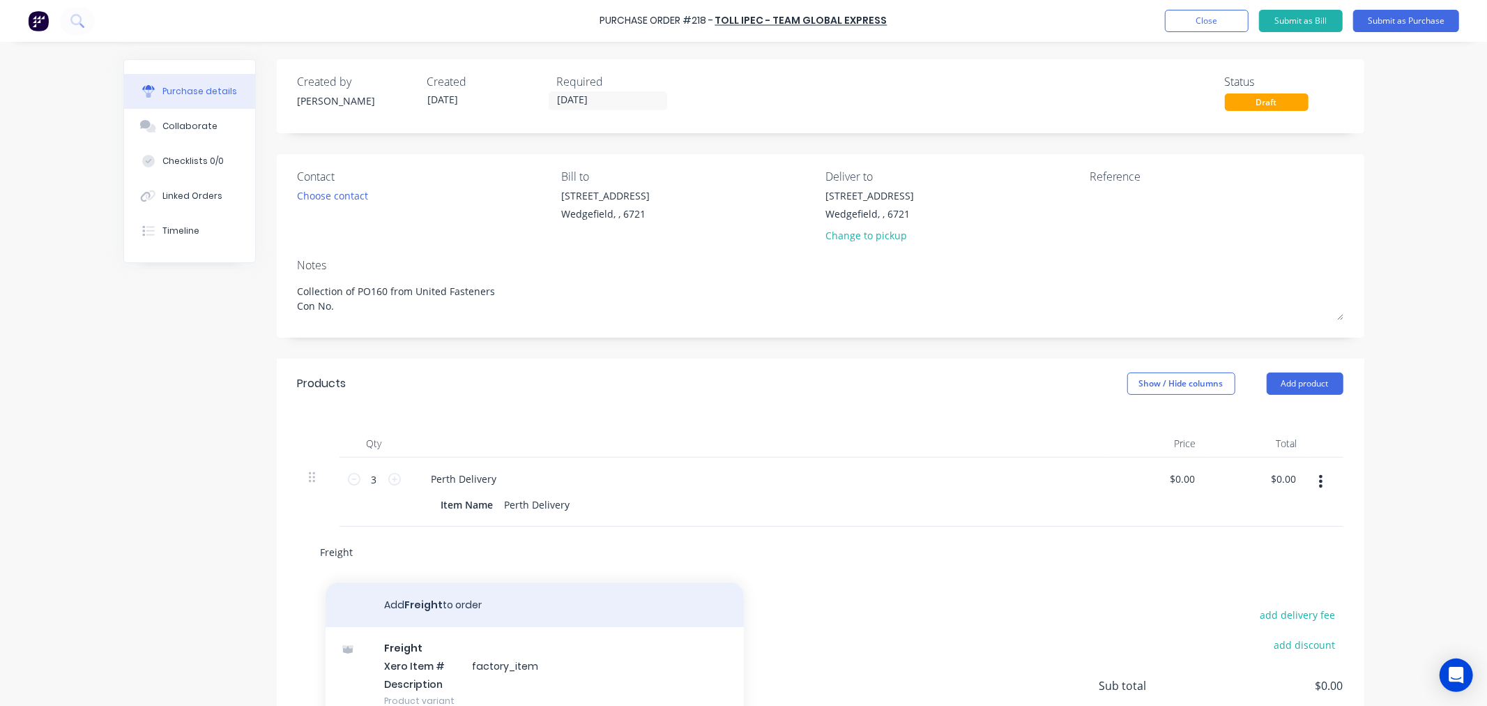
type input "Freight"
click at [423, 611] on button "Add Freight to order" at bounding box center [535, 604] width 418 height 45
type textarea "x"
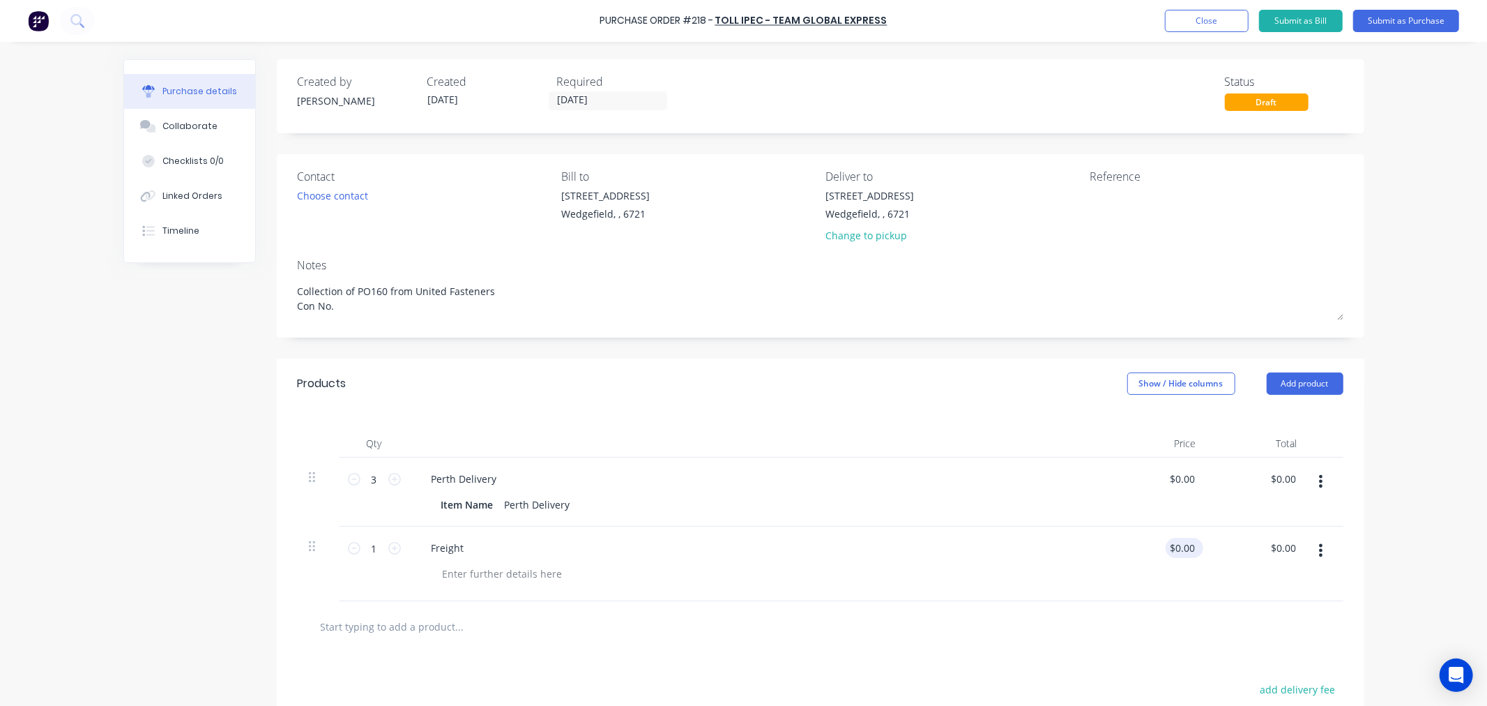
type textarea "x"
type input "0.00"
click at [1191, 548] on input "0.00" at bounding box center [1182, 548] width 32 height 20
type textarea "x"
click at [1191, 548] on input "0.00" at bounding box center [1184, 548] width 26 height 20
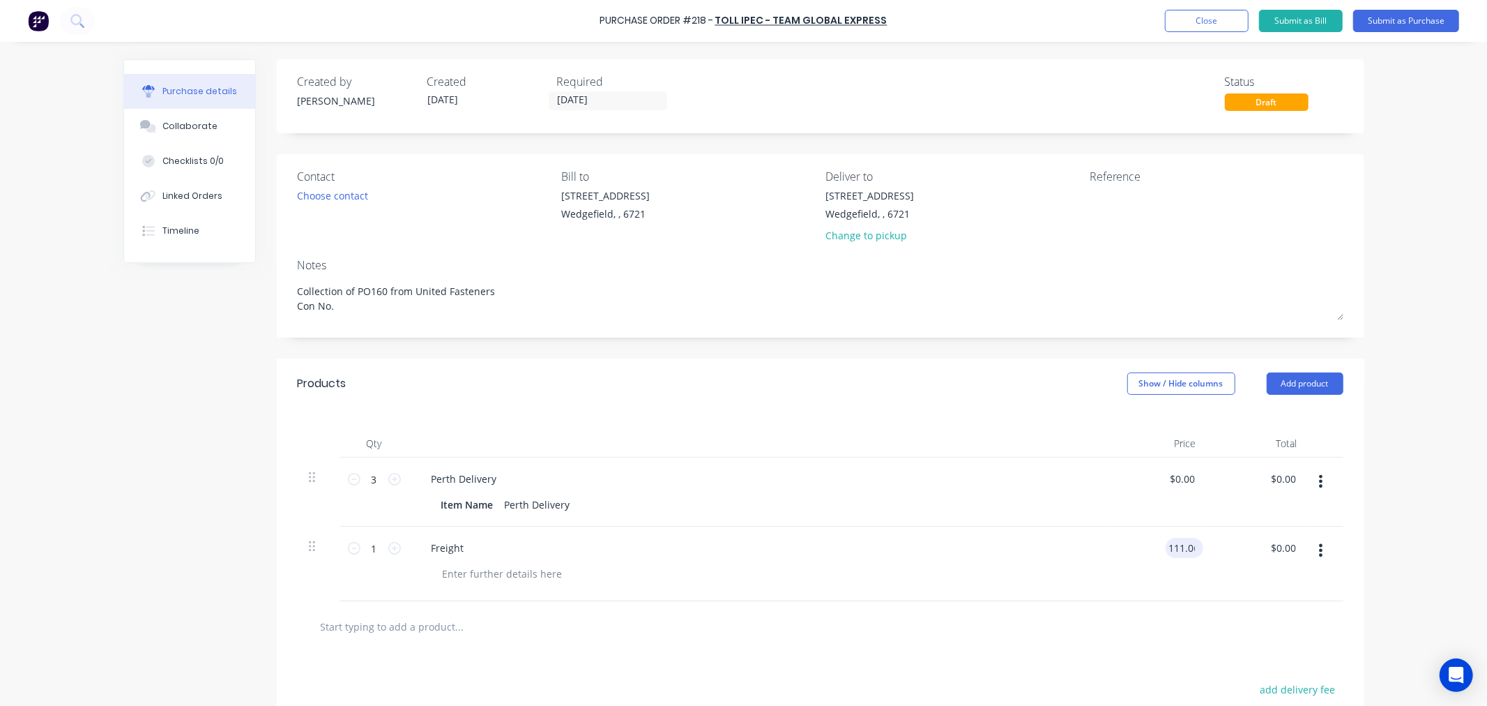
type input "111.06"
type textarea "x"
type input "$111.06"
type input "111.06"
type textarea "x"
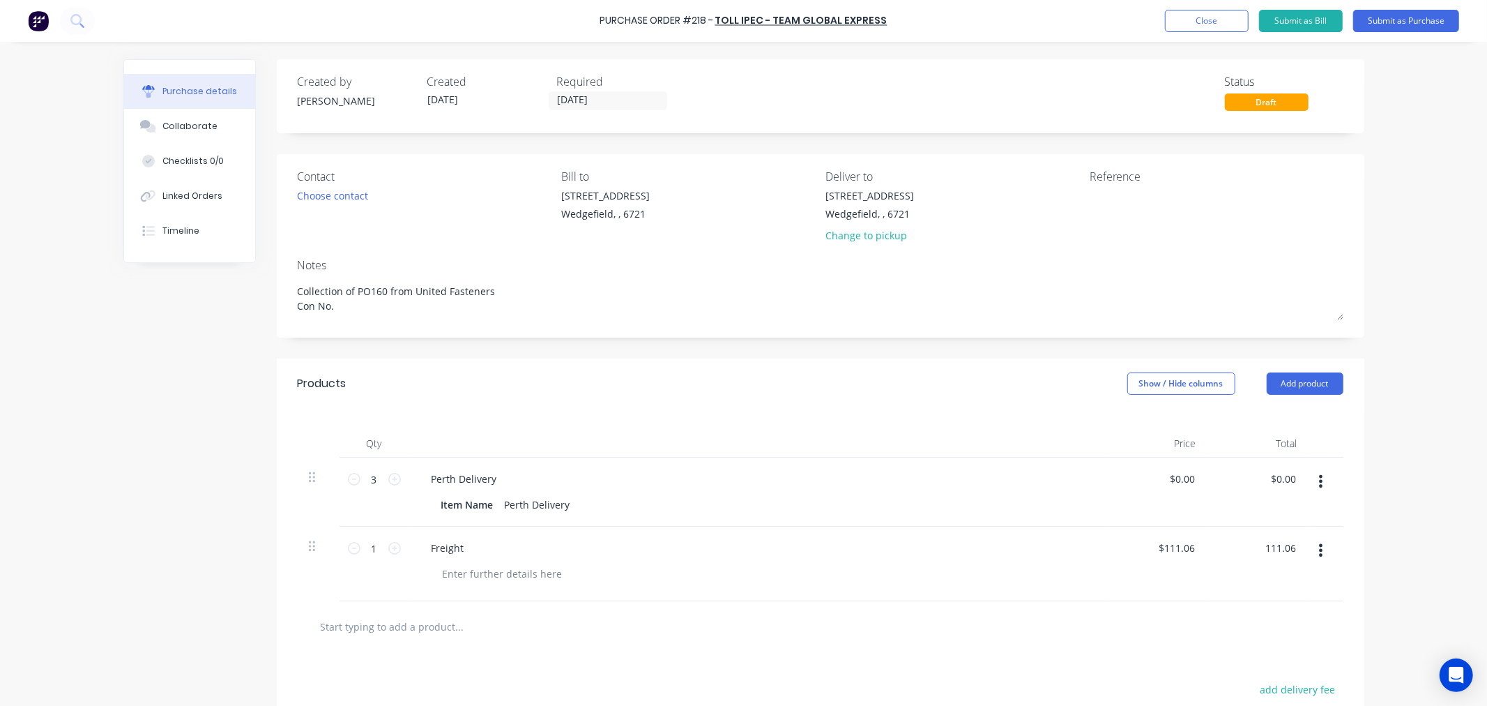
type input "$111.06"
click at [1319, 483] on icon "button" at bounding box center [1320, 481] width 3 height 13
click at [1250, 600] on button "Delete" at bounding box center [1279, 602] width 119 height 28
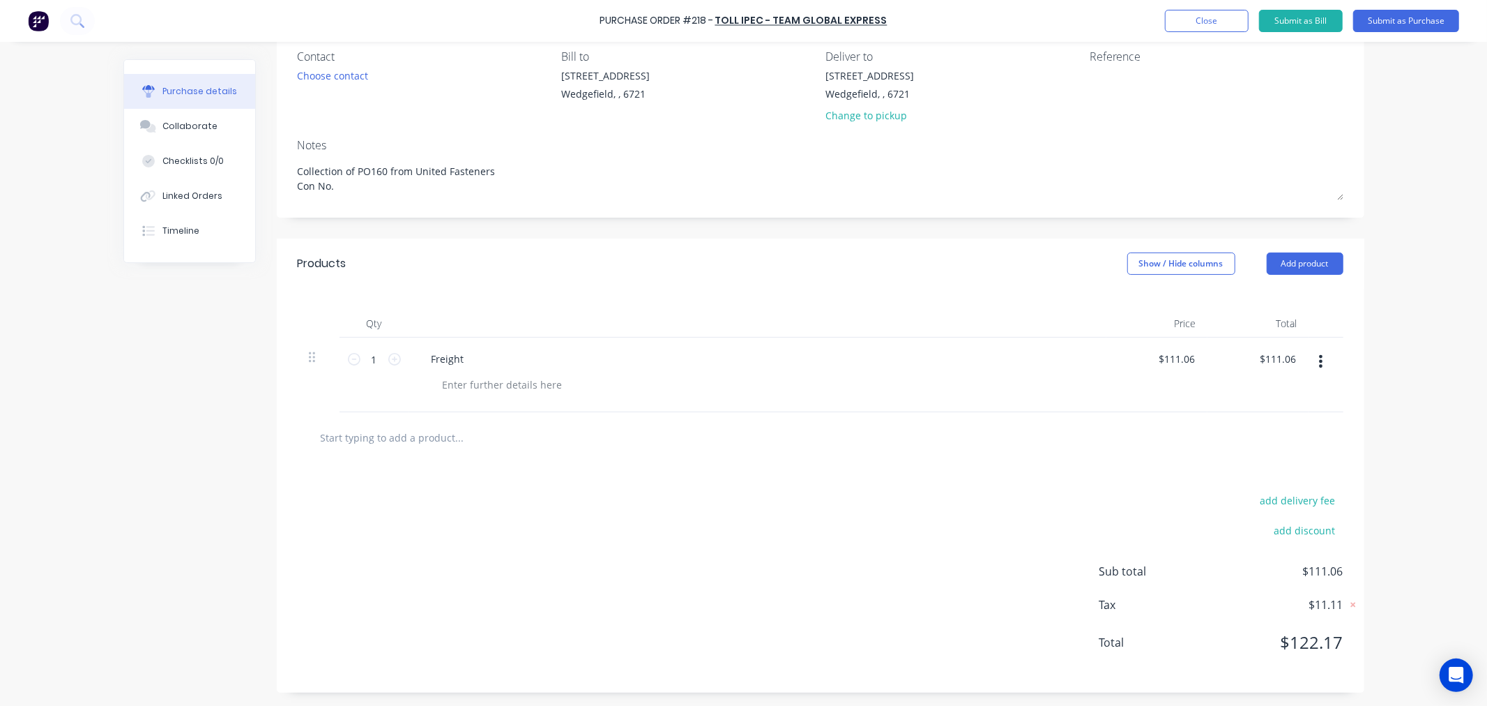
scroll to position [122, 0]
type textarea "x"
click at [444, 379] on div at bounding box center [503, 384] width 142 height 20
click at [490, 384] on div "4x Cartons" at bounding box center [468, 384] width 72 height 20
type textarea "x"
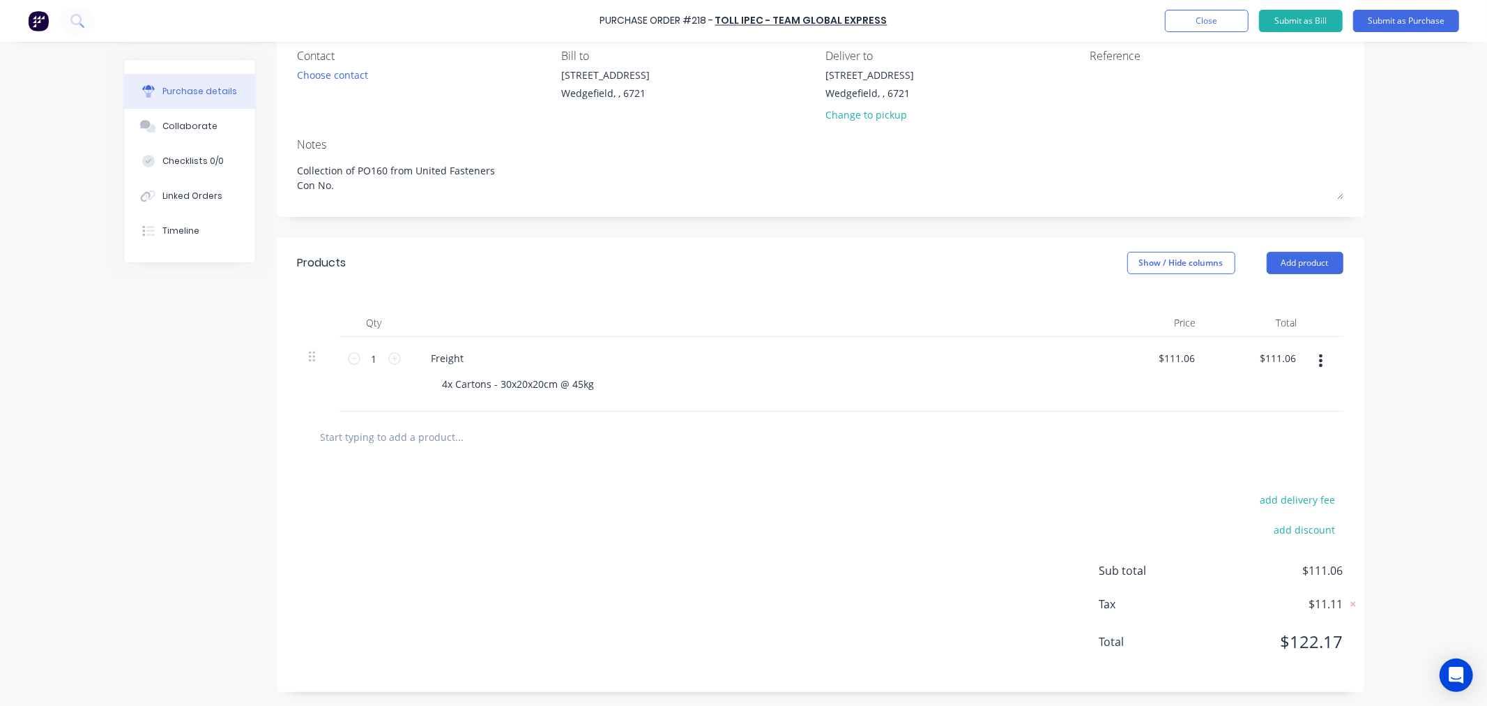
type input "111.06"
type textarea "x"
type input "$111.06"
click at [1123, 86] on textarea at bounding box center [1177, 83] width 174 height 31
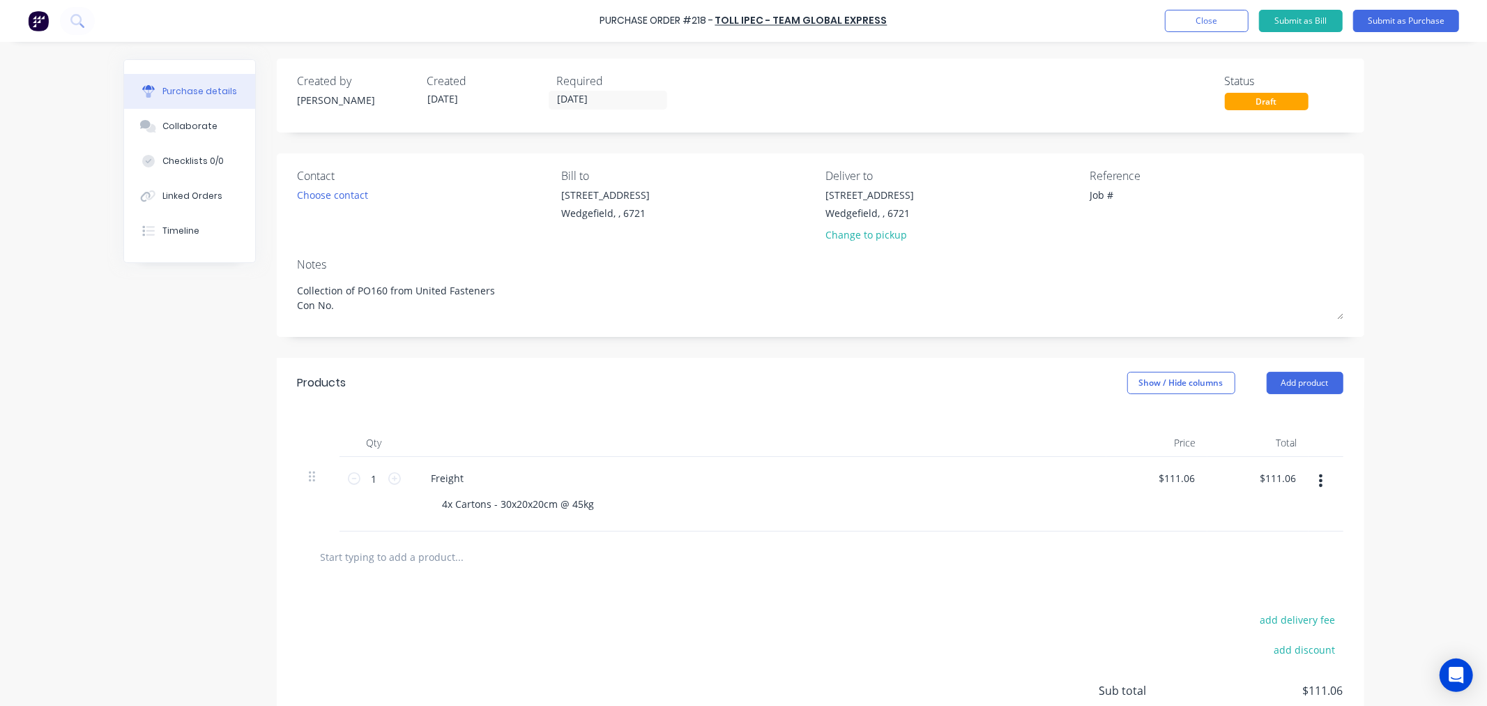
scroll to position [0, 0]
type textarea "Job #"
type textarea "x"
type textarea "Job #"
click at [1403, 24] on button "Submit as Purchase" at bounding box center [1406, 21] width 106 height 22
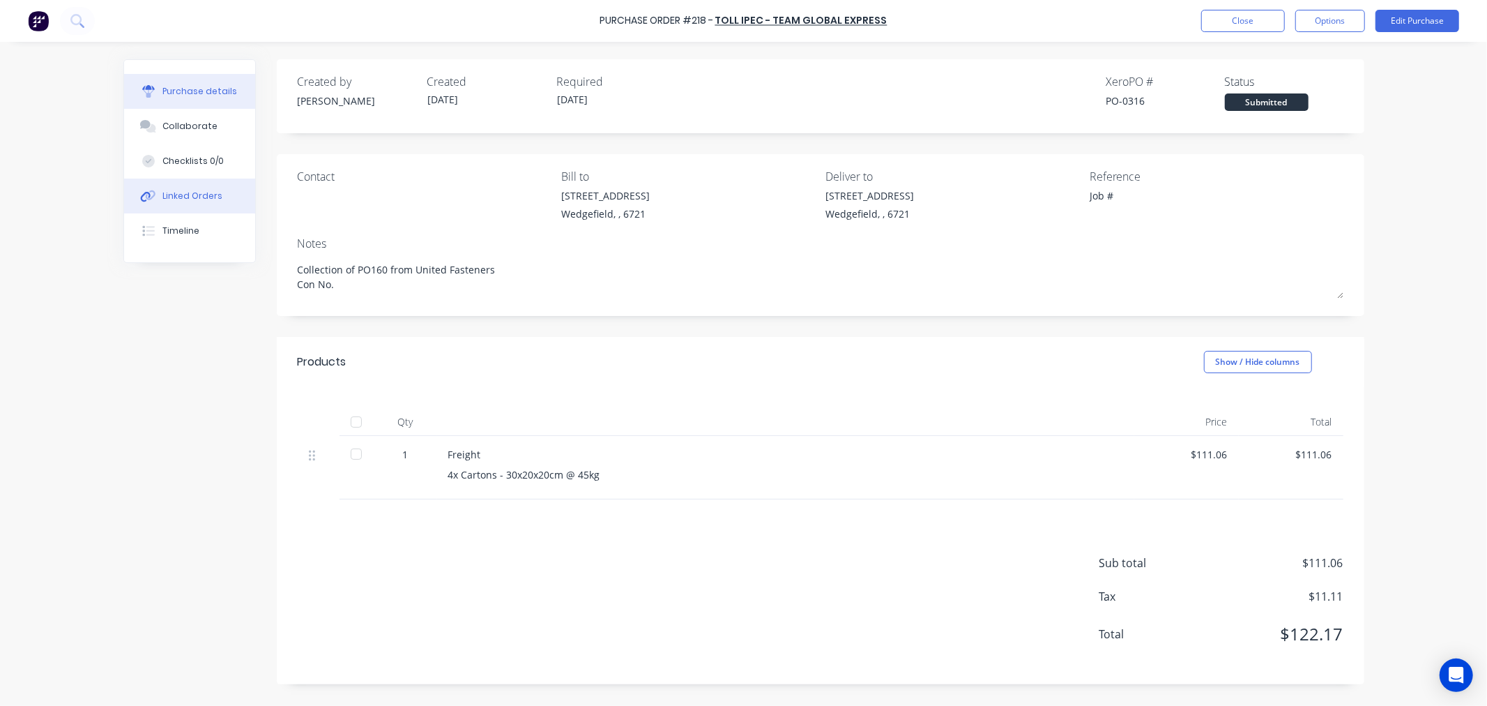
click at [183, 200] on div "Linked Orders" at bounding box center [192, 196] width 60 height 13
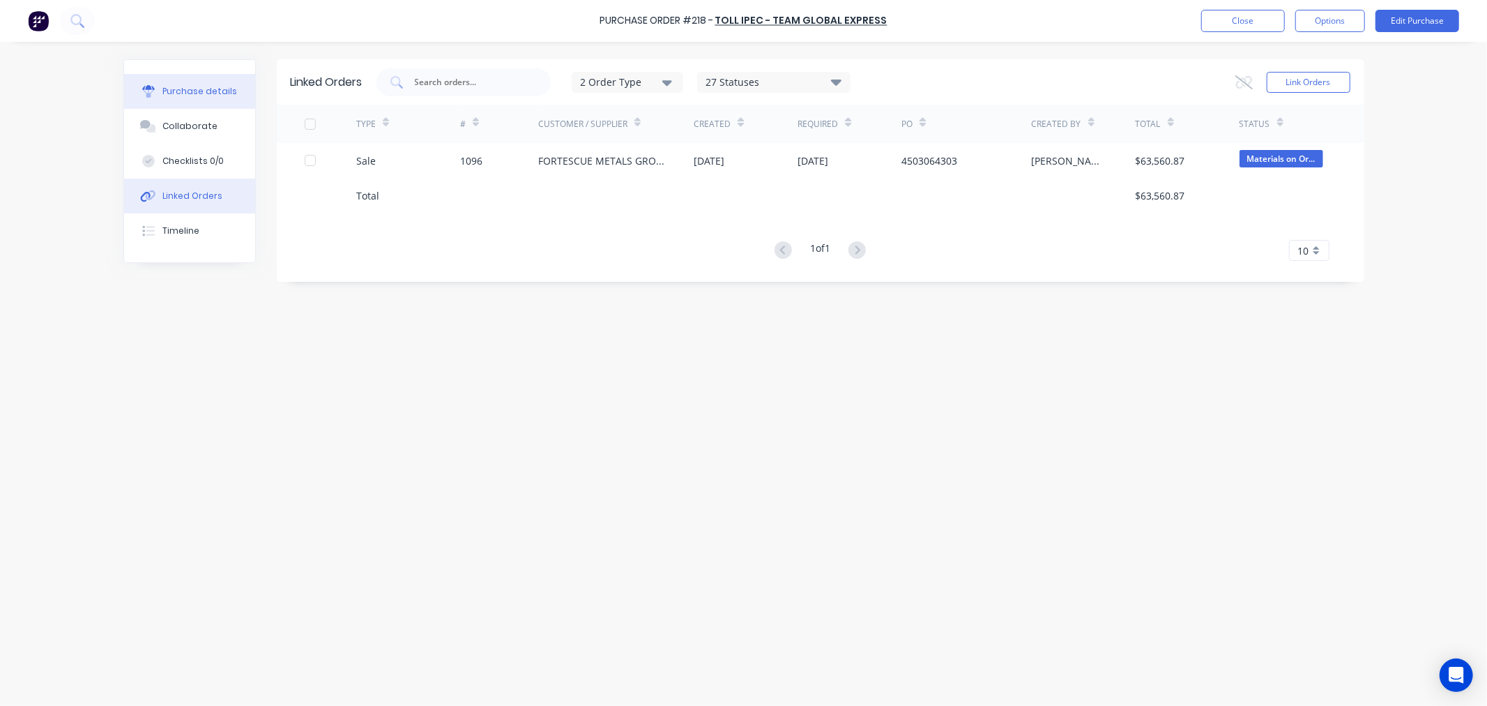
click at [199, 96] on div "Purchase details" at bounding box center [199, 91] width 75 height 13
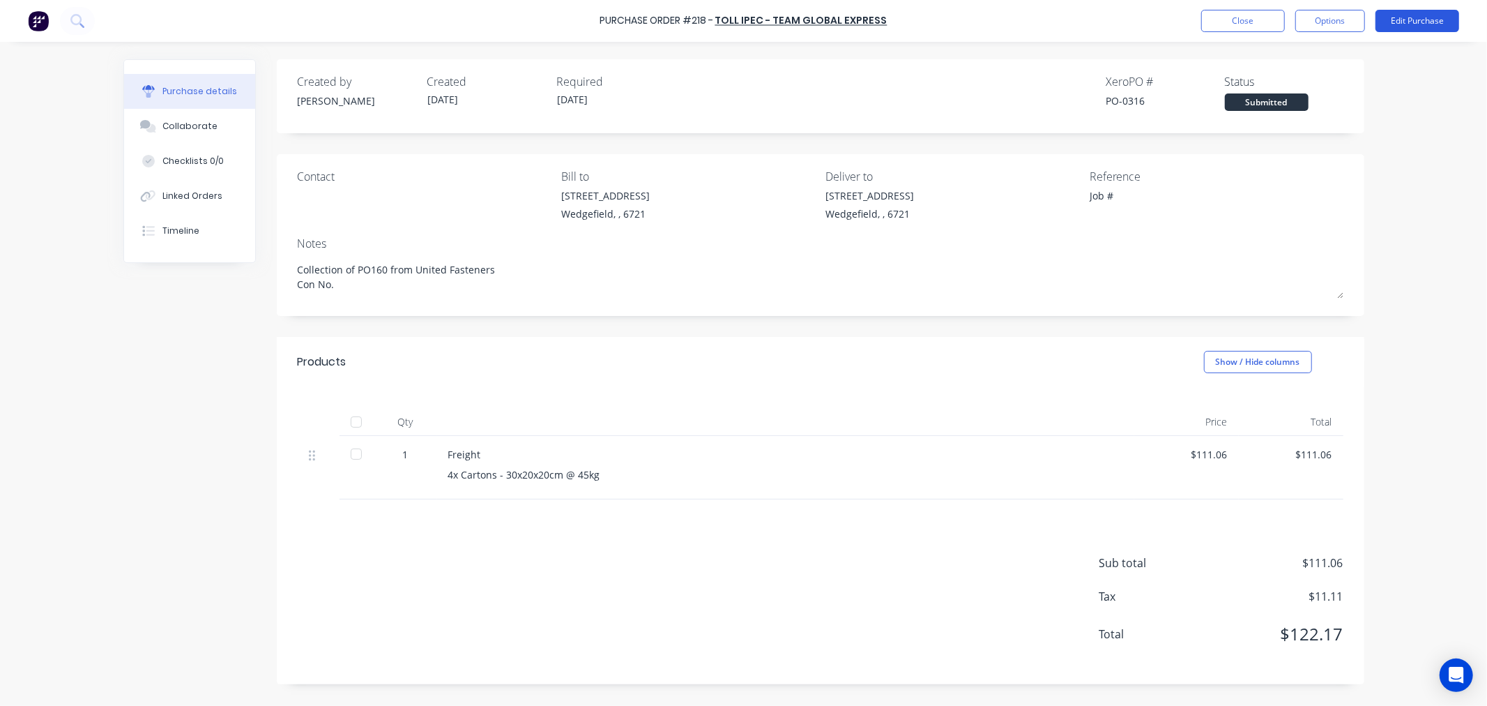
click at [1416, 11] on button "Edit Purchase" at bounding box center [1418, 21] width 84 height 22
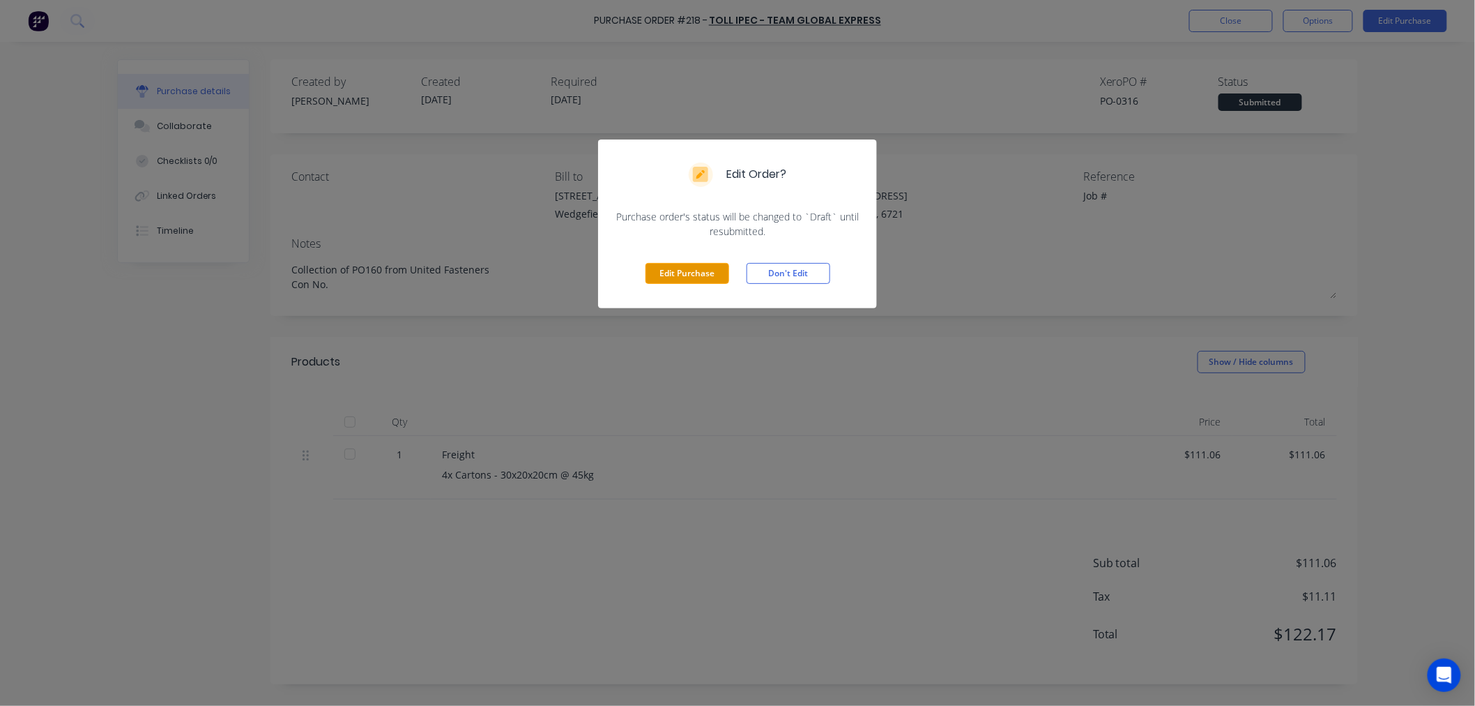
click at [663, 282] on button "Edit Purchase" at bounding box center [688, 273] width 84 height 21
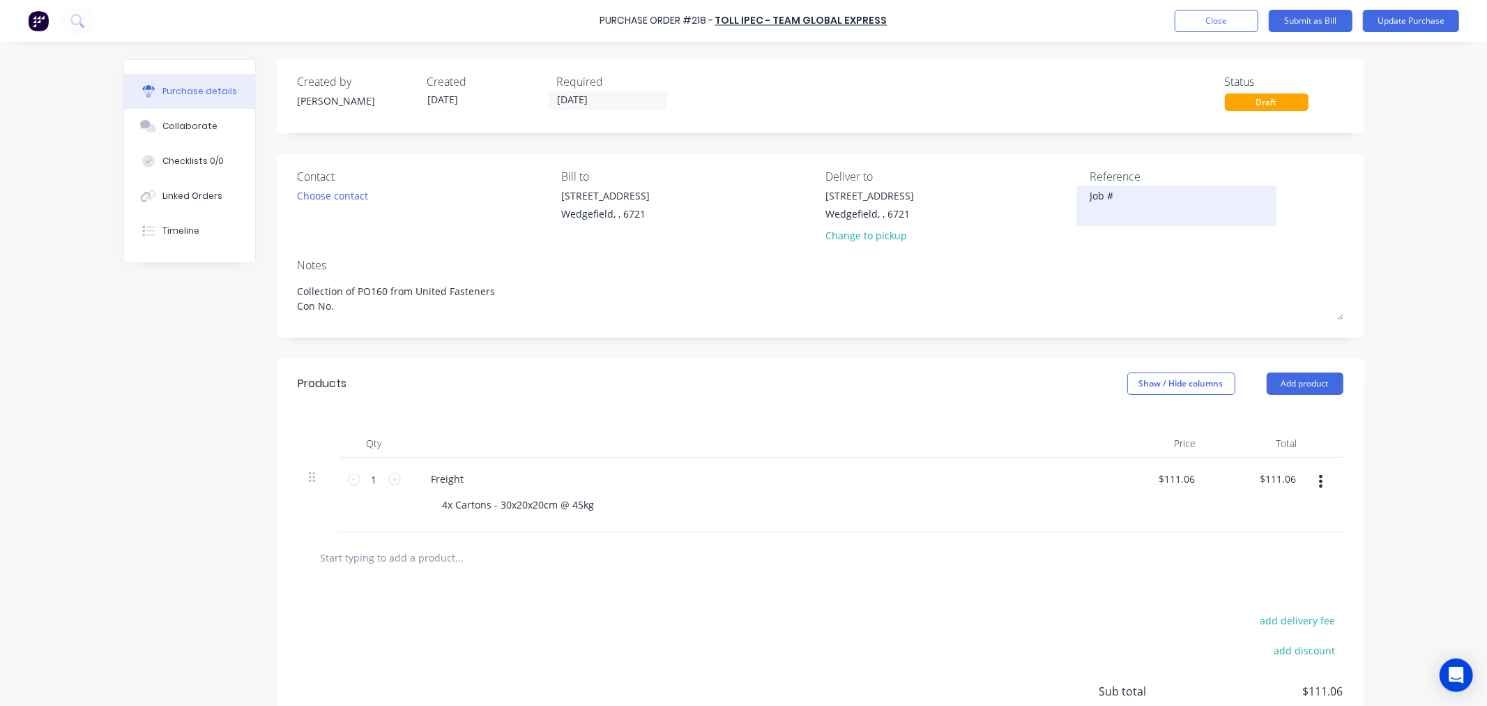
click at [1139, 204] on textarea "Job #" at bounding box center [1177, 203] width 174 height 31
type textarea "x"
type textarea "Job #"
type textarea "x"
type textarea "Job # 1"
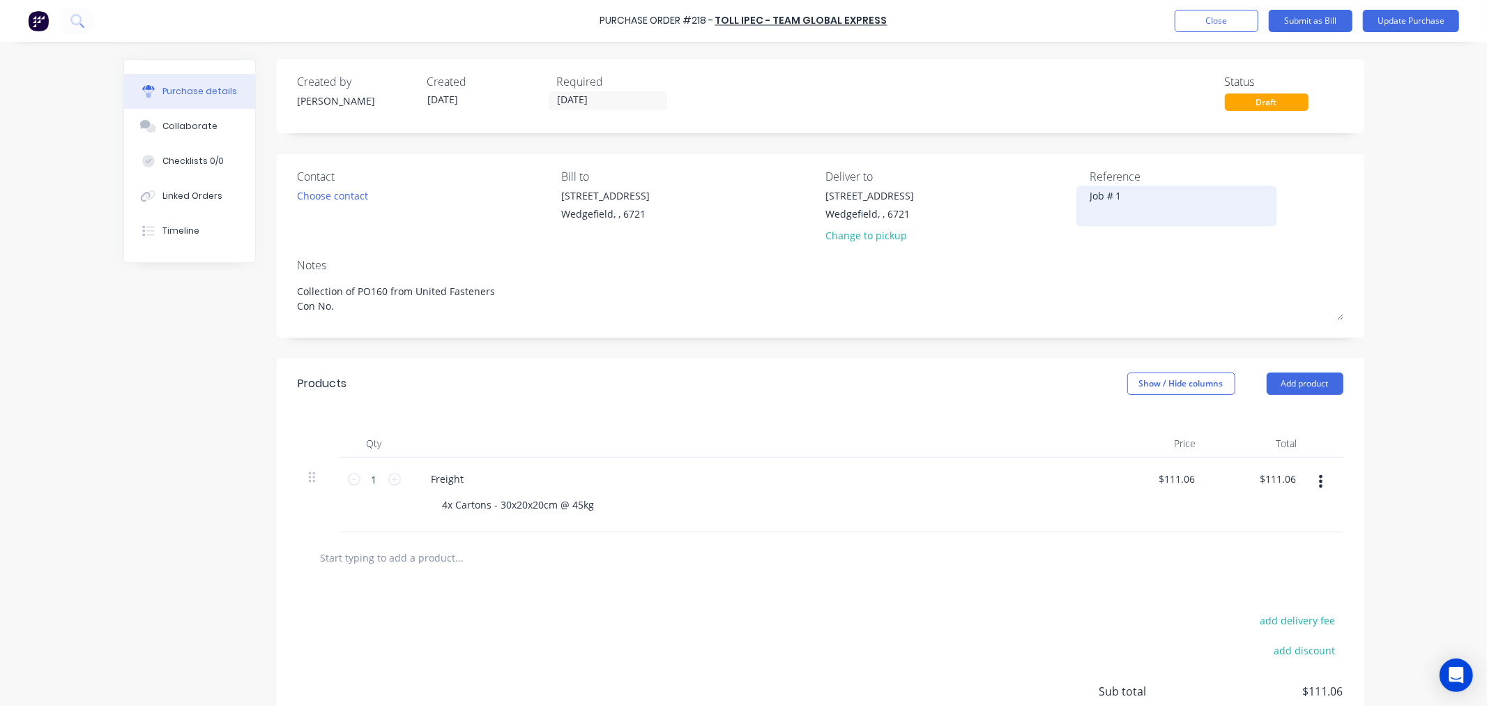
type textarea "x"
type textarea "Job # 10"
type textarea "x"
type textarea "Job # 109"
type textarea "x"
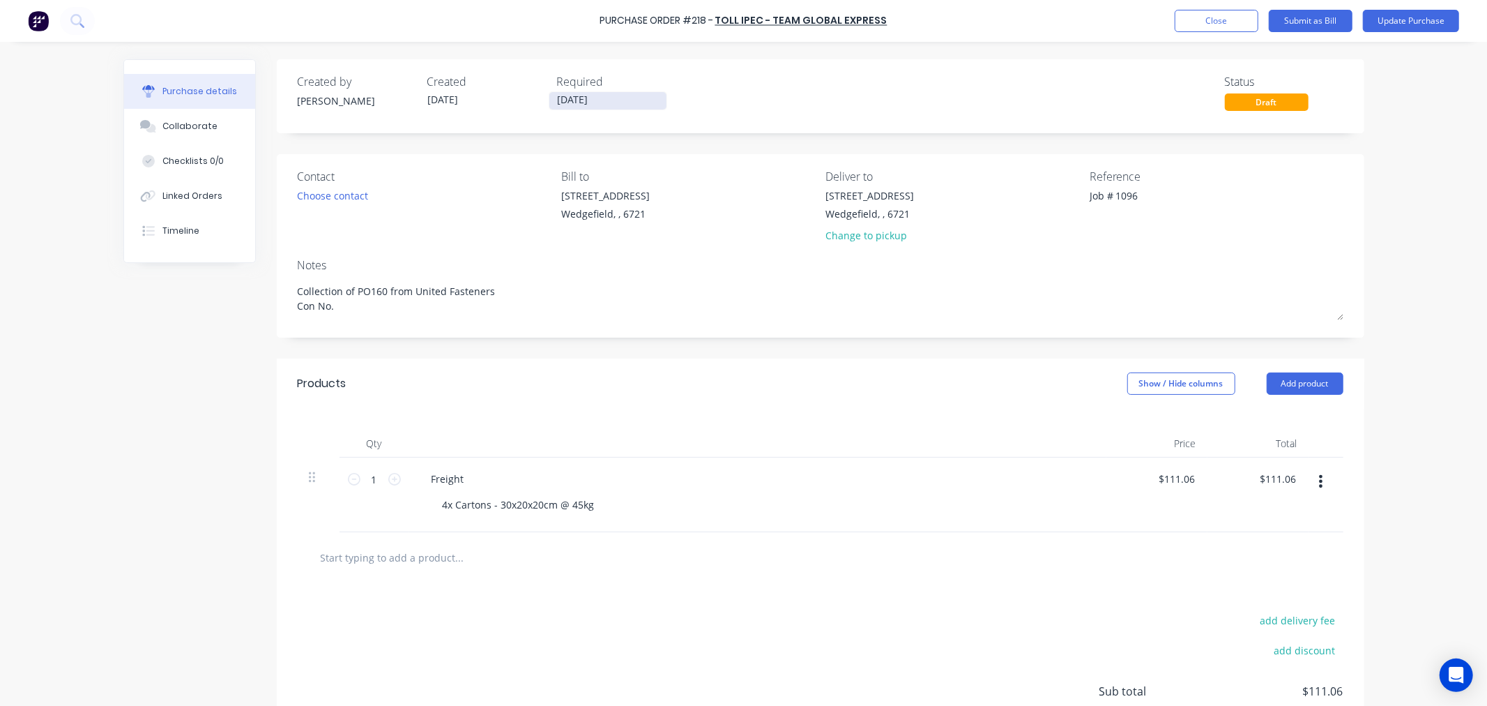
type textarea "Job # 1096"
type textarea "x"
type textarea "Job # 1096"
click at [632, 103] on input "[DATE]" at bounding box center [607, 100] width 117 height 17
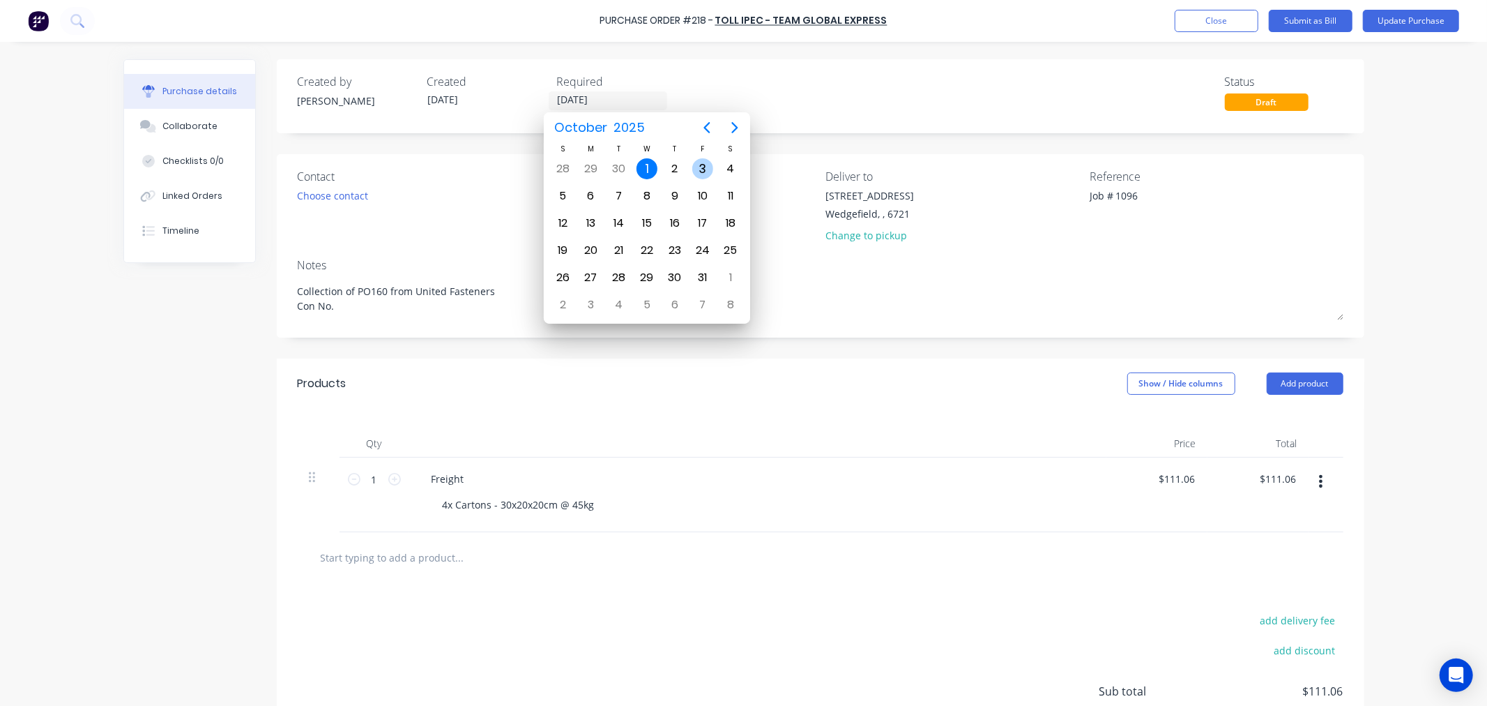
click at [701, 168] on div "3" at bounding box center [702, 168] width 21 height 21
type textarea "x"
type input "[DATE]"
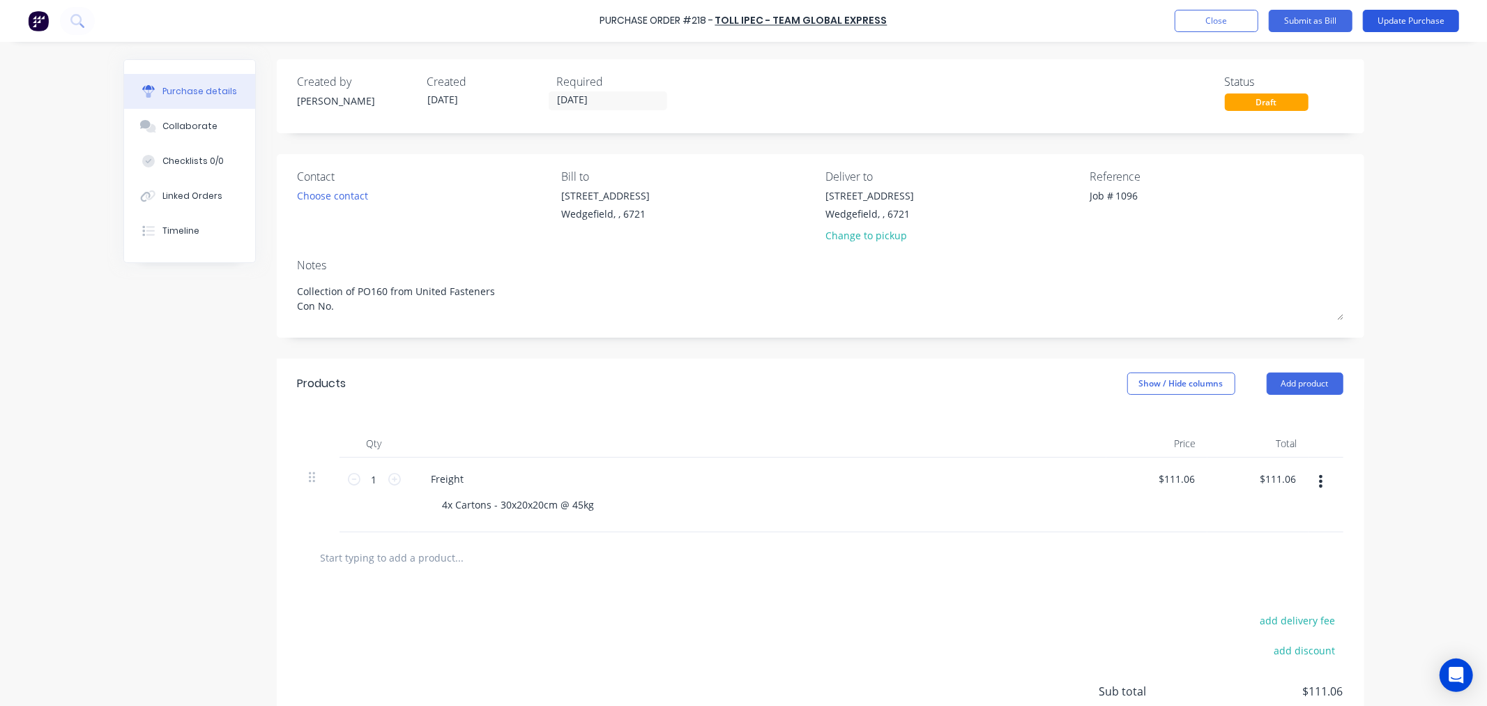
click at [1417, 28] on button "Update Purchase" at bounding box center [1411, 21] width 96 height 22
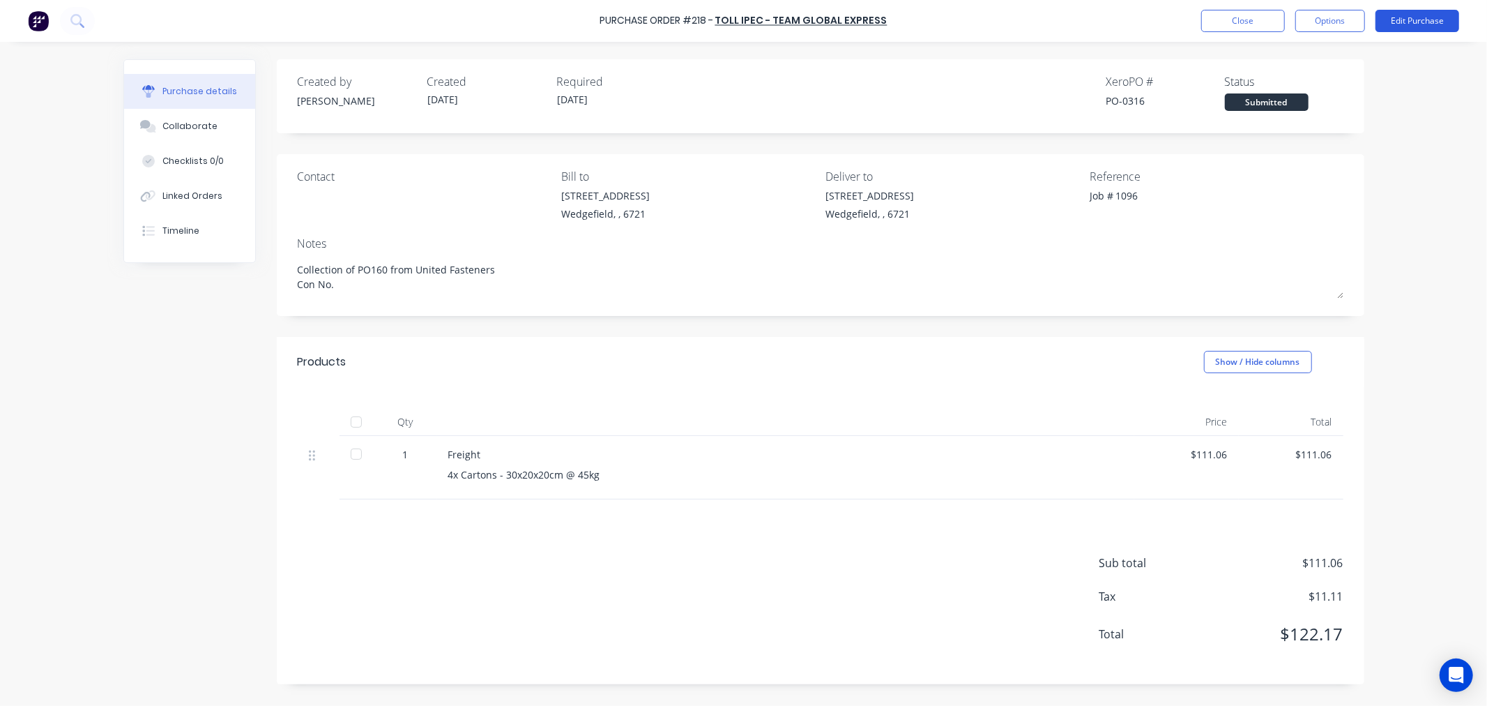
click at [1424, 23] on button "Edit Purchase" at bounding box center [1418, 21] width 84 height 22
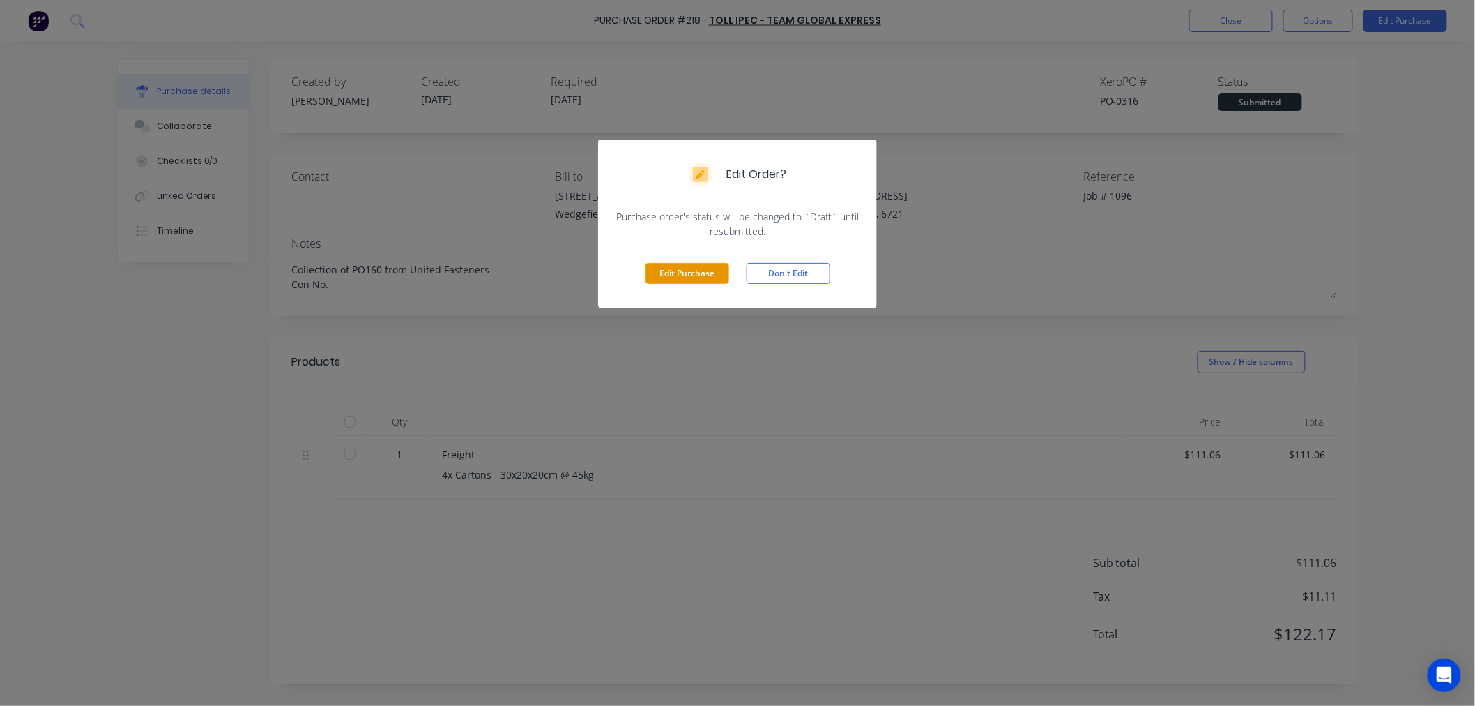
click at [688, 280] on button "Edit Purchase" at bounding box center [688, 273] width 84 height 21
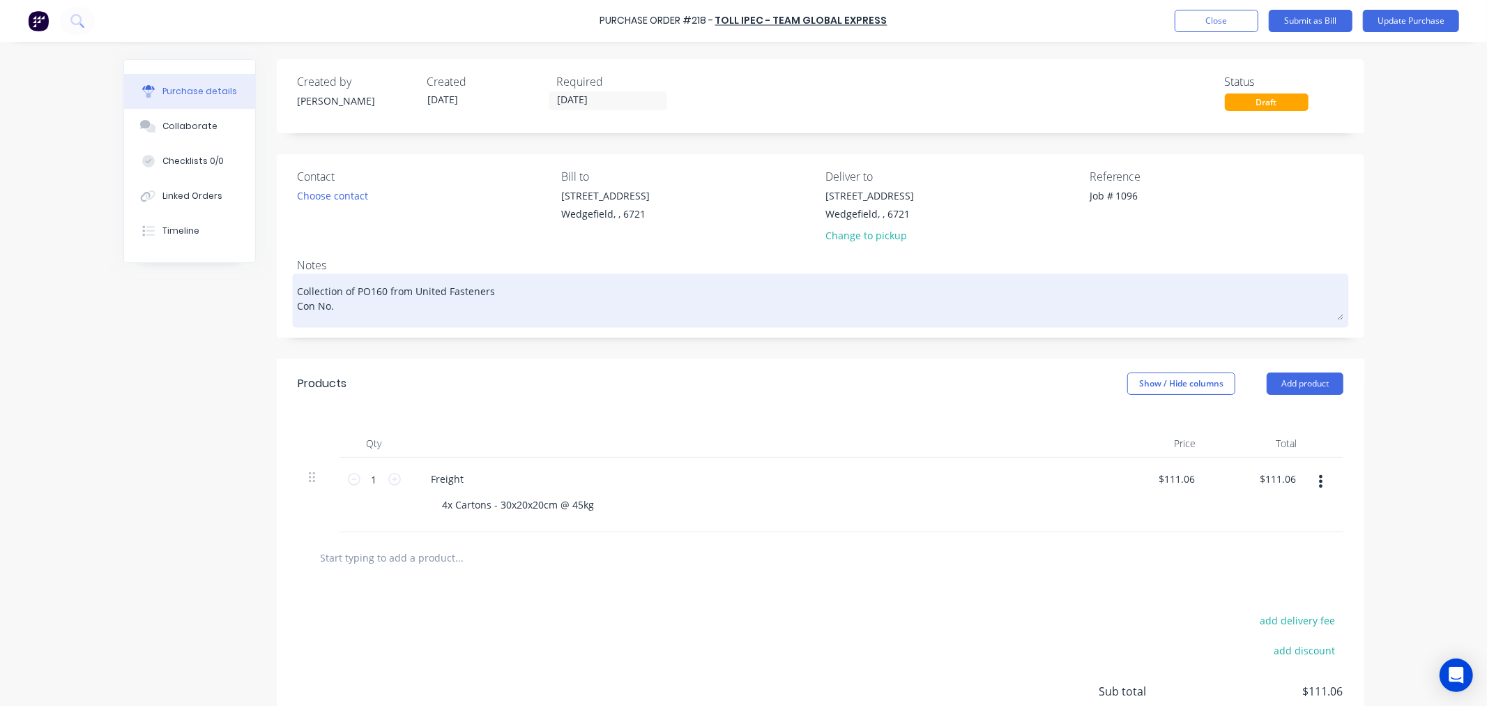
click at [342, 315] on textarea "Collection of PO160 from United Fasteners Con No." at bounding box center [821, 298] width 1046 height 43
type textarea "x"
type textarea "Collection of PO160 from United Fasteners Con No."
paste textarea "2401015467265"
type textarea "x"
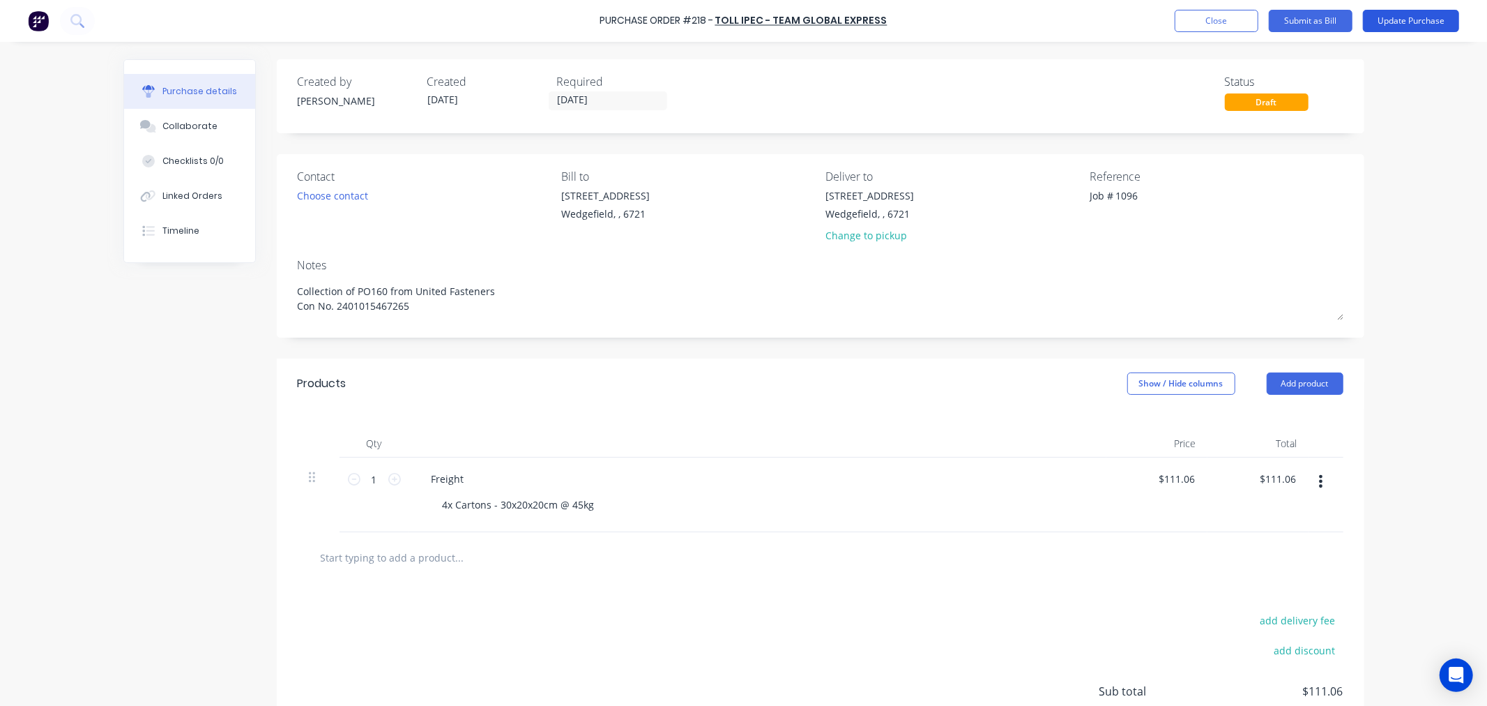
type textarea "Collection of PO160 from United Fasteners Con No. 2401015467265"
type textarea "x"
type textarea "Collection of PO160 from United Fasteners Con No. 2401015467265"
click at [1395, 24] on button "Update Purchase" at bounding box center [1411, 21] width 96 height 22
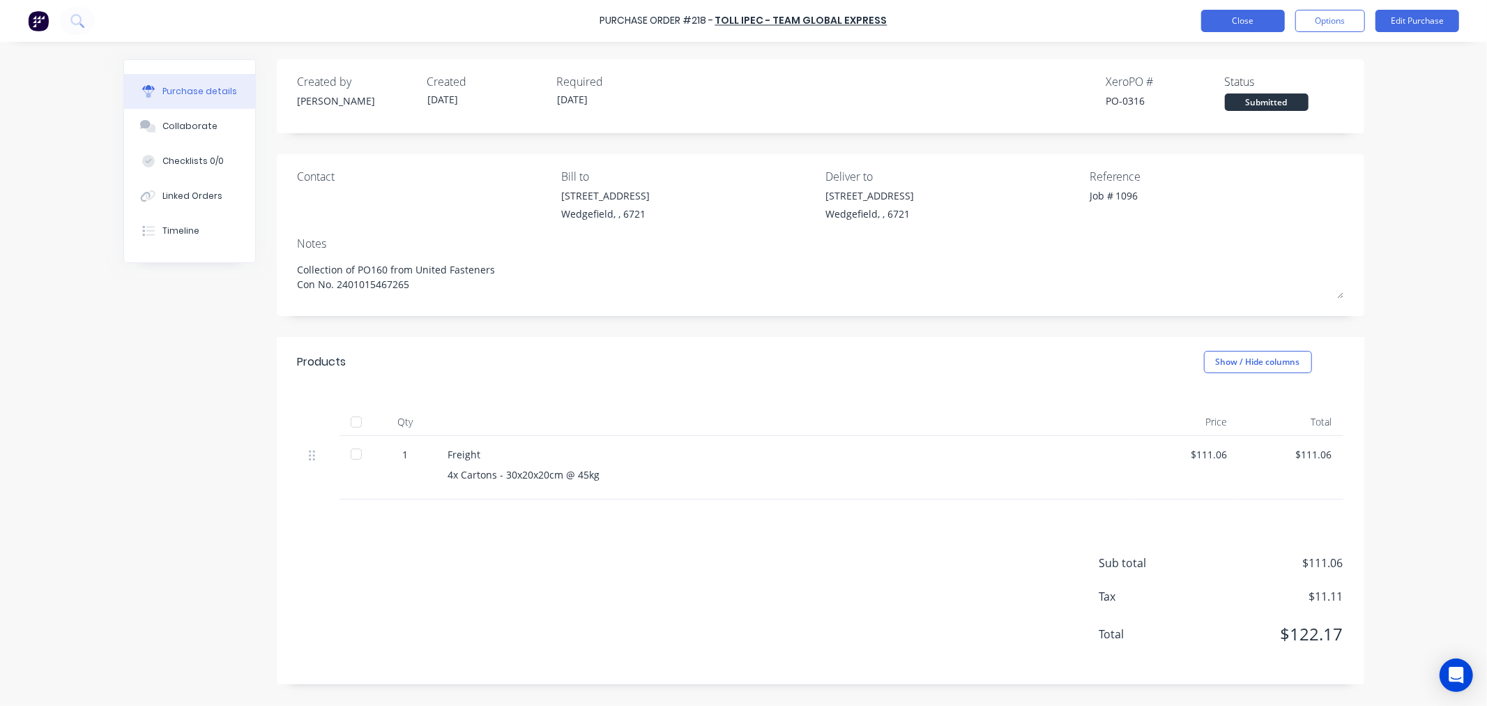
click at [1247, 17] on button "Close" at bounding box center [1243, 21] width 84 height 22
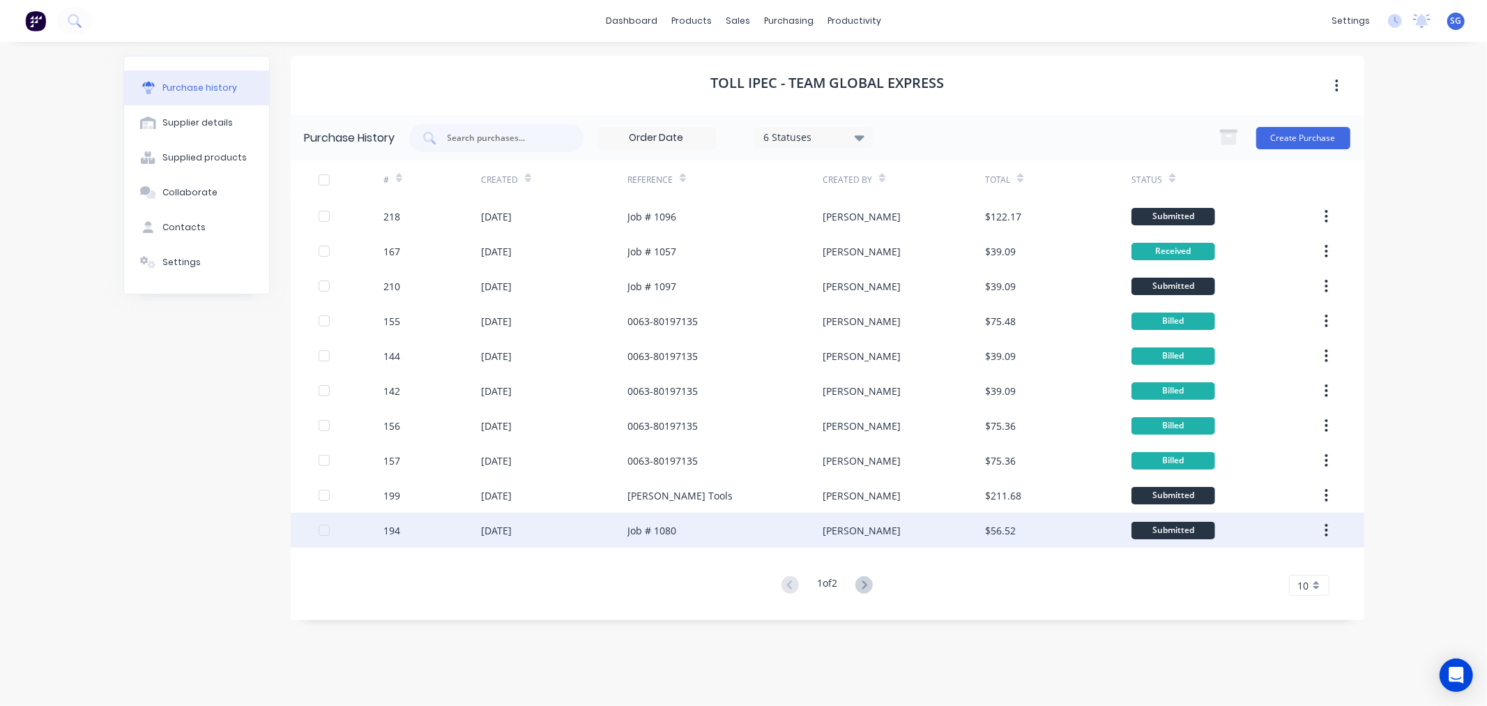
click at [499, 538] on div "[DATE]" at bounding box center [554, 530] width 146 height 35
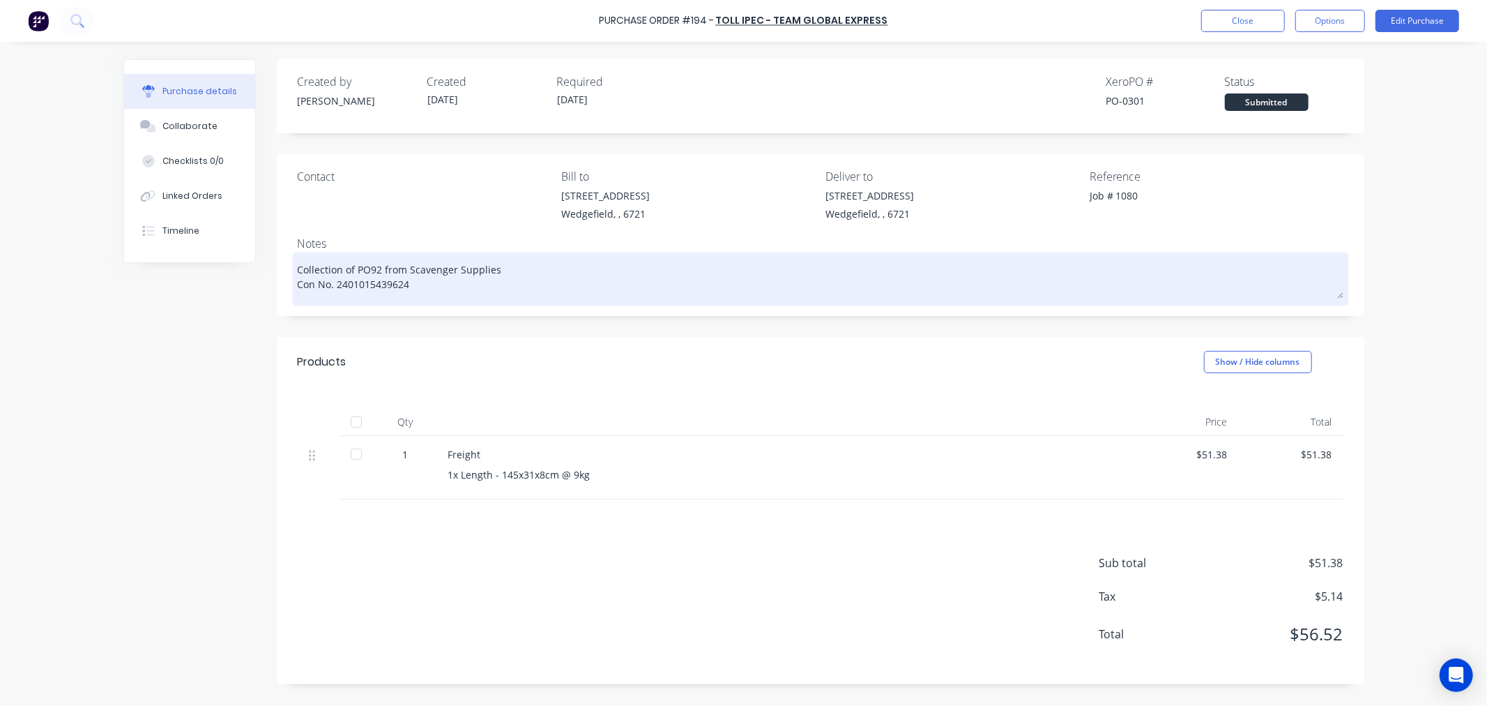
click at [395, 290] on textarea "Collection of PO92 from Scavenger Supplies Con No. 2401015439624" at bounding box center [821, 276] width 1046 height 43
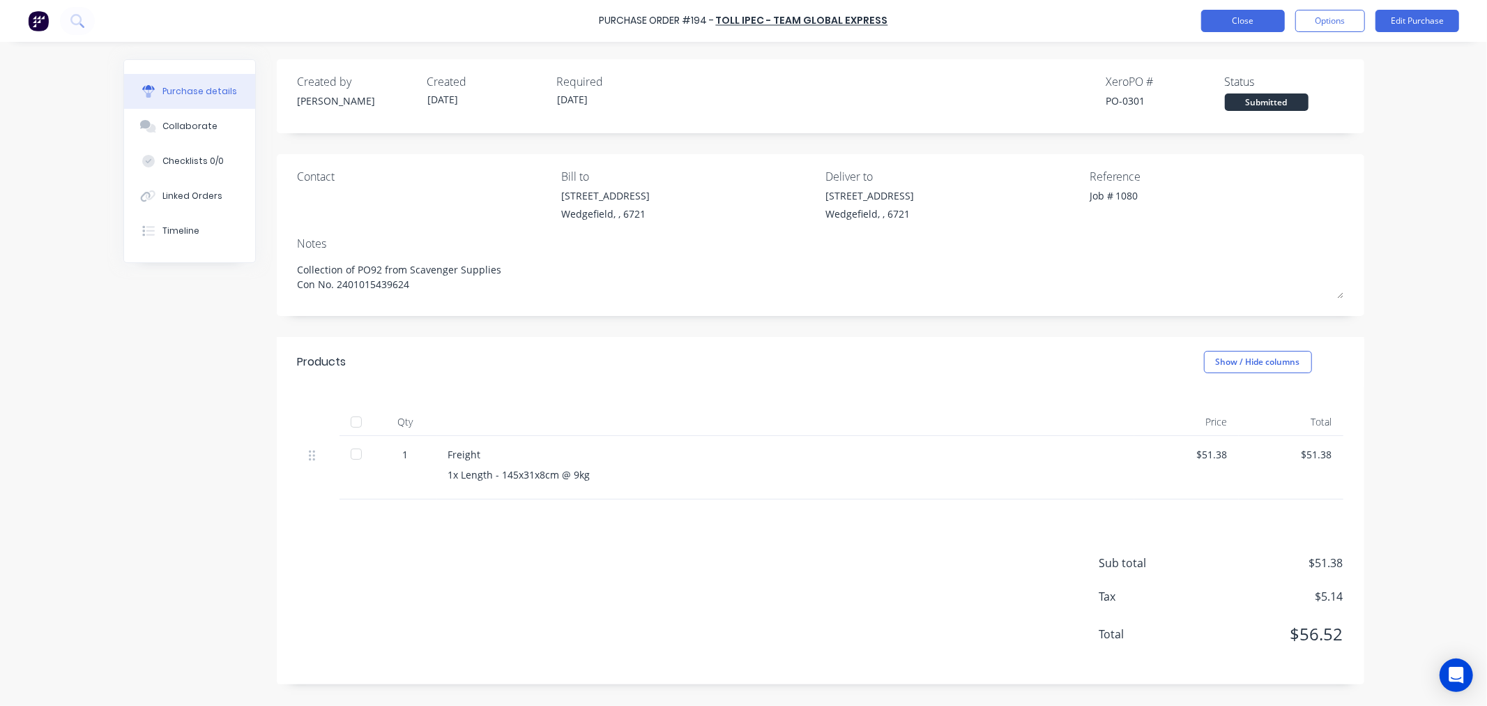
click at [1243, 21] on button "Close" at bounding box center [1243, 21] width 84 height 22
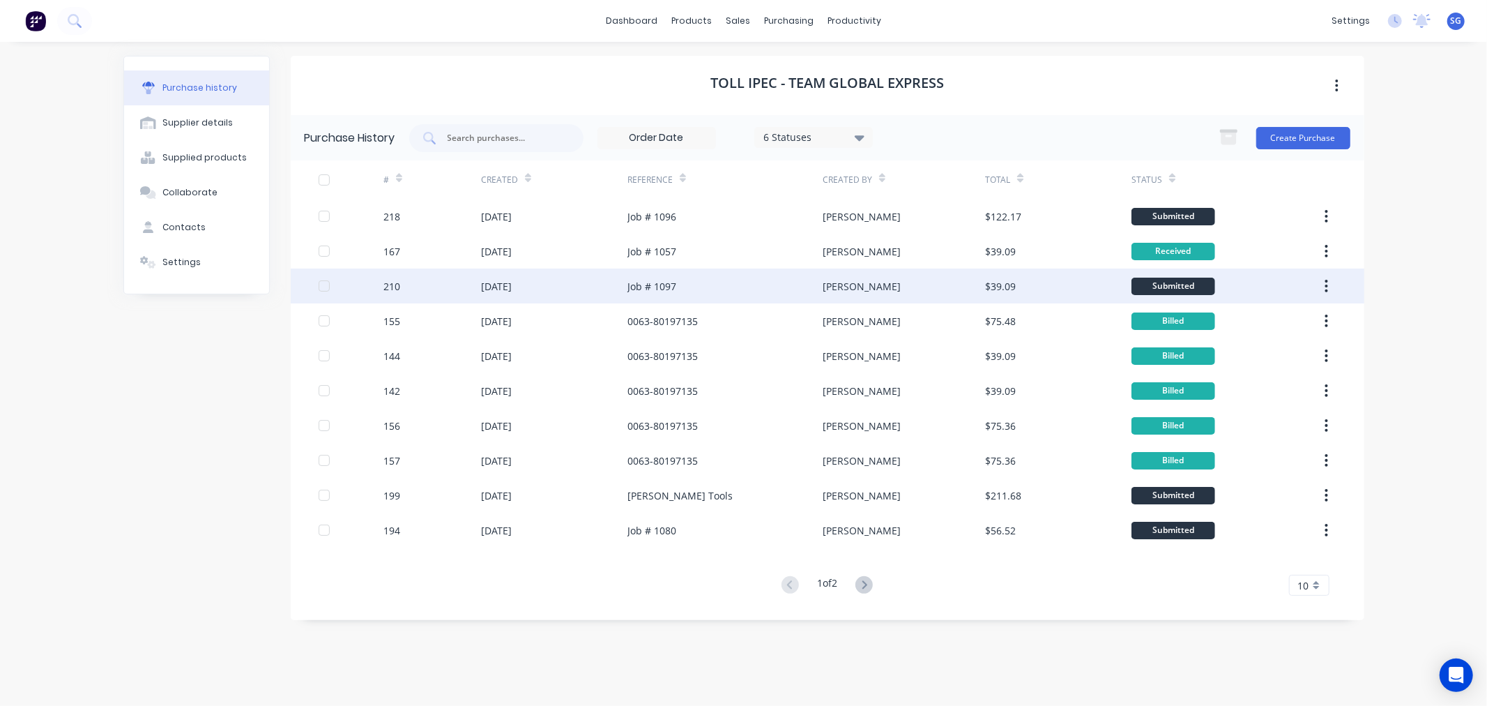
click at [674, 279] on div "Job # 1097" at bounding box center [652, 286] width 49 height 15
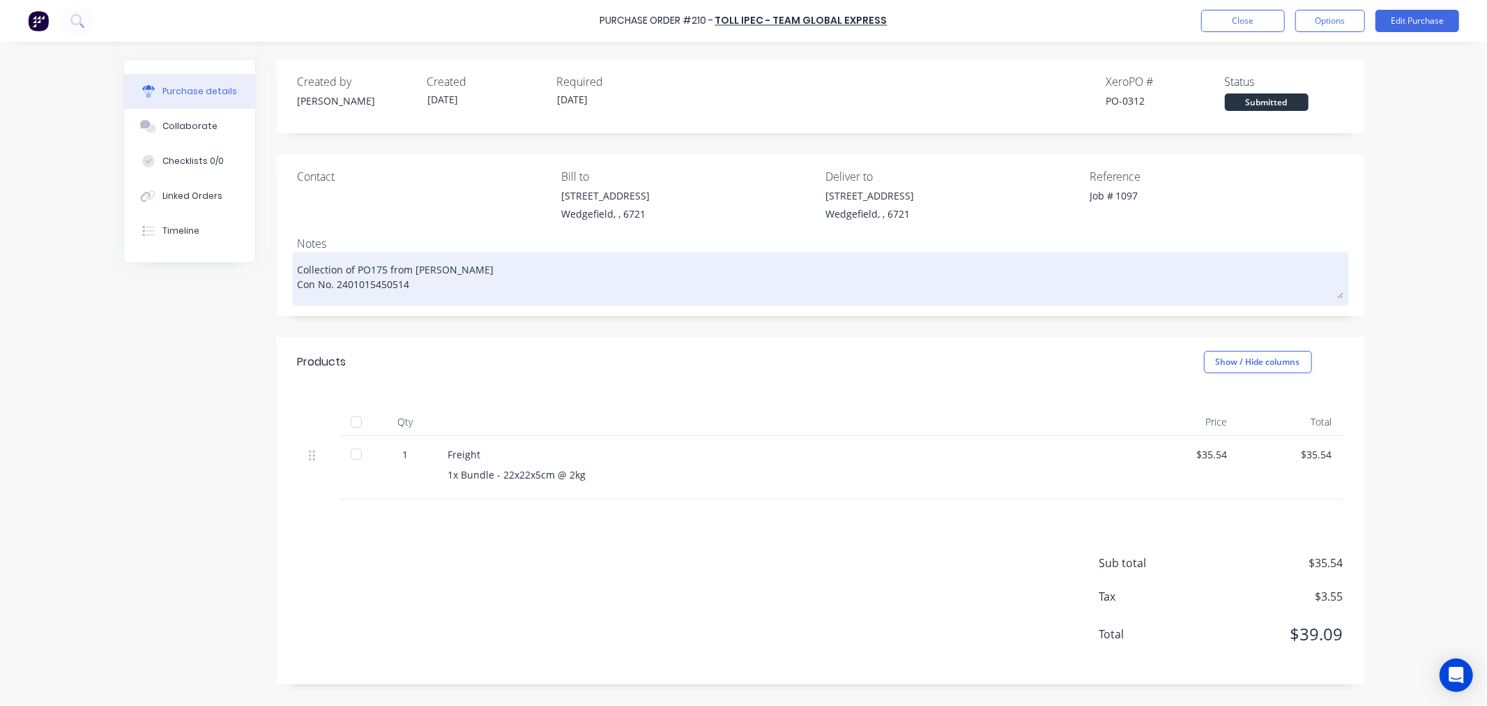
click at [368, 286] on textarea "Collection of PO175 from Simmonds Con No. 2401015450514" at bounding box center [821, 276] width 1046 height 43
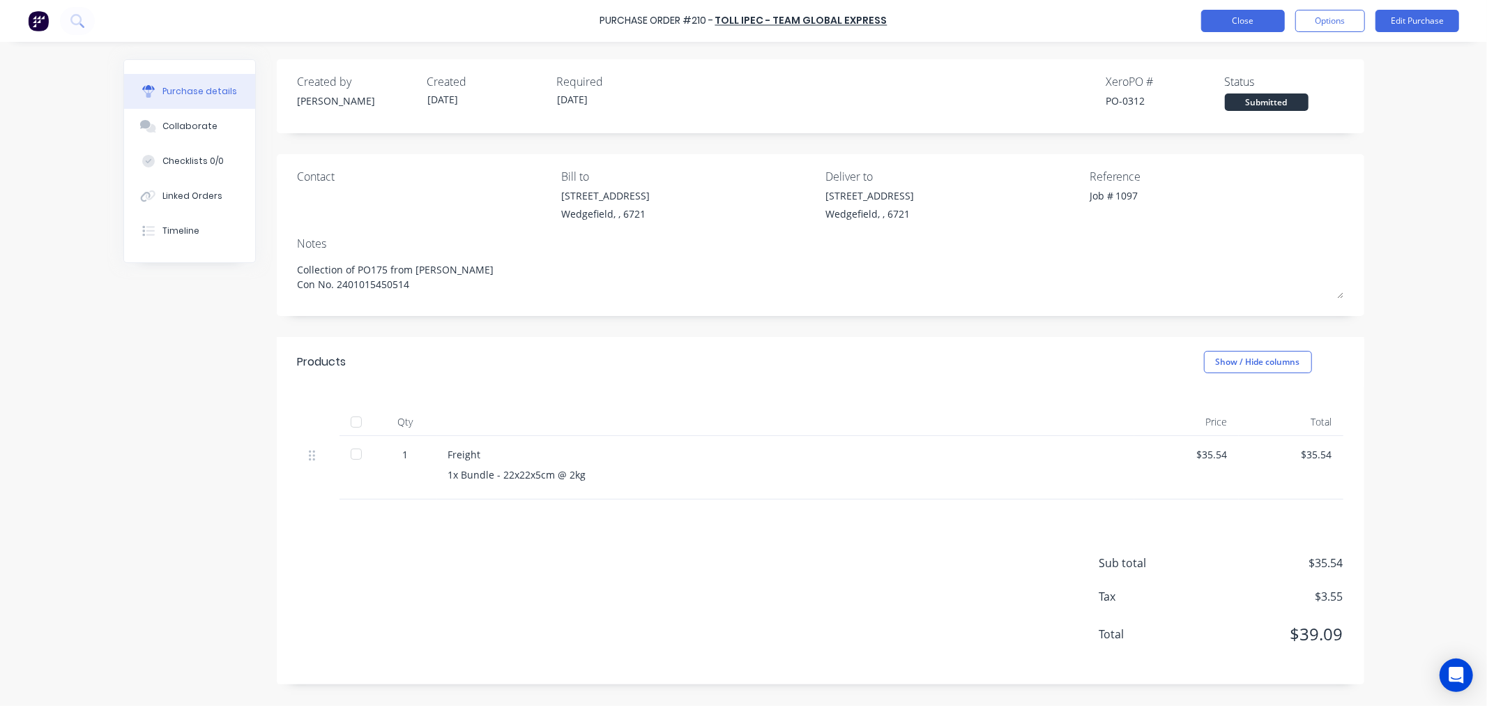
click at [1244, 23] on button "Close" at bounding box center [1243, 21] width 84 height 22
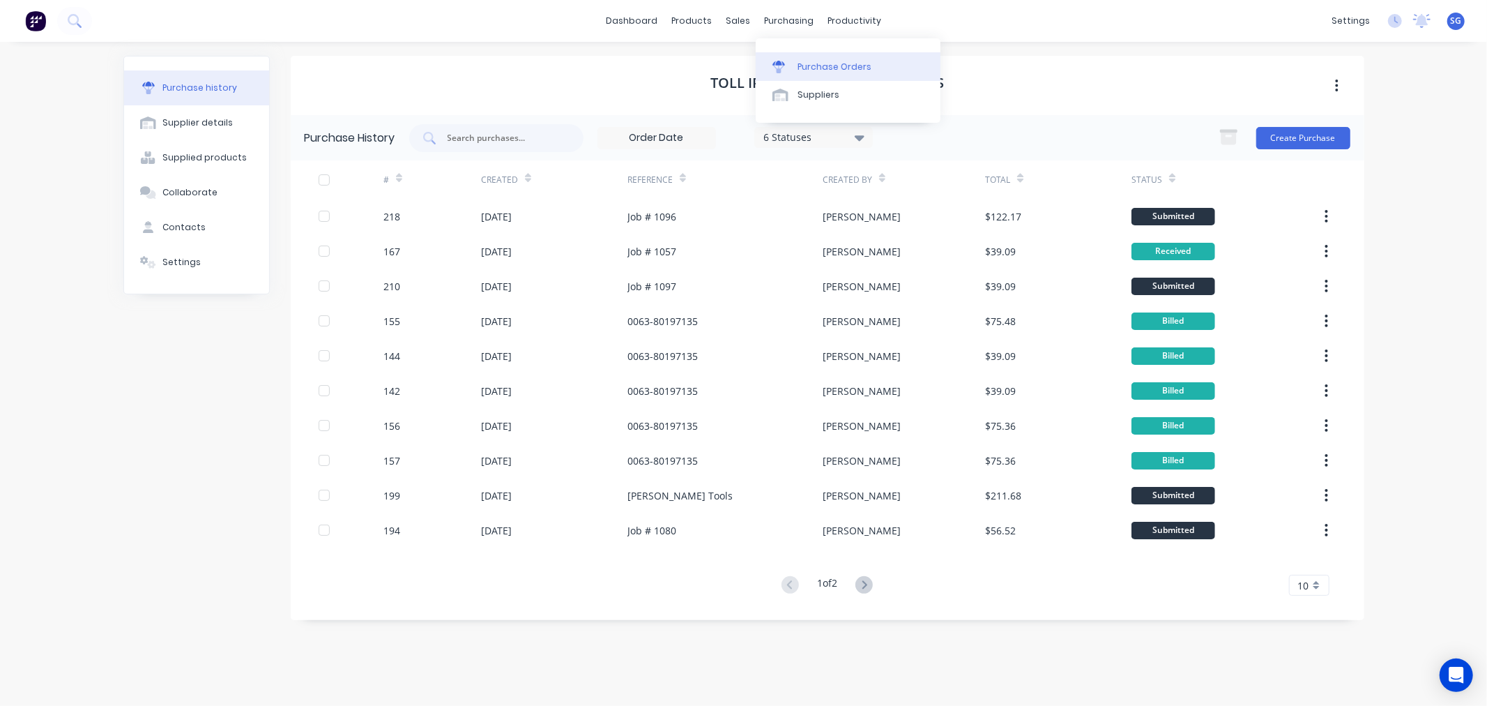
click at [786, 61] on div at bounding box center [783, 67] width 21 height 13
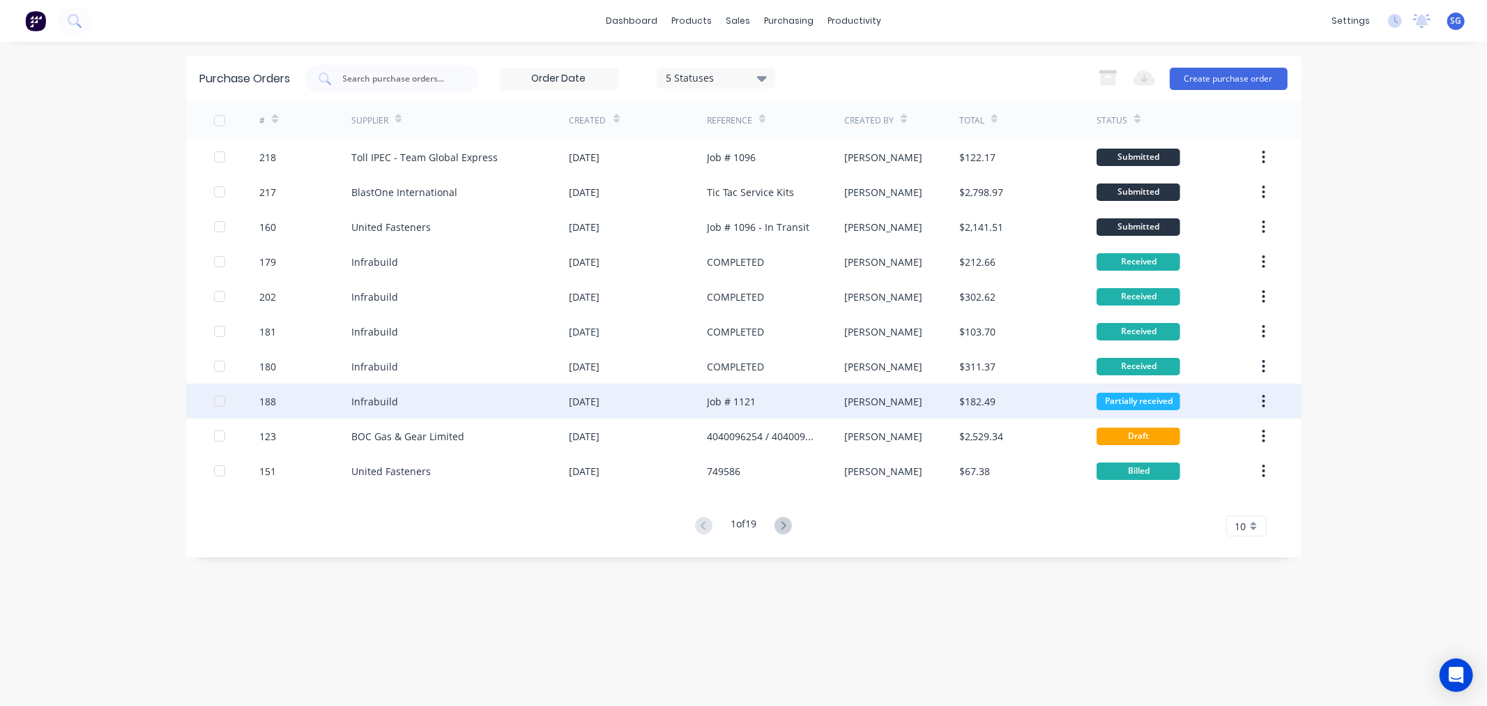
click at [380, 395] on div "Infrabuild" at bounding box center [374, 401] width 47 height 15
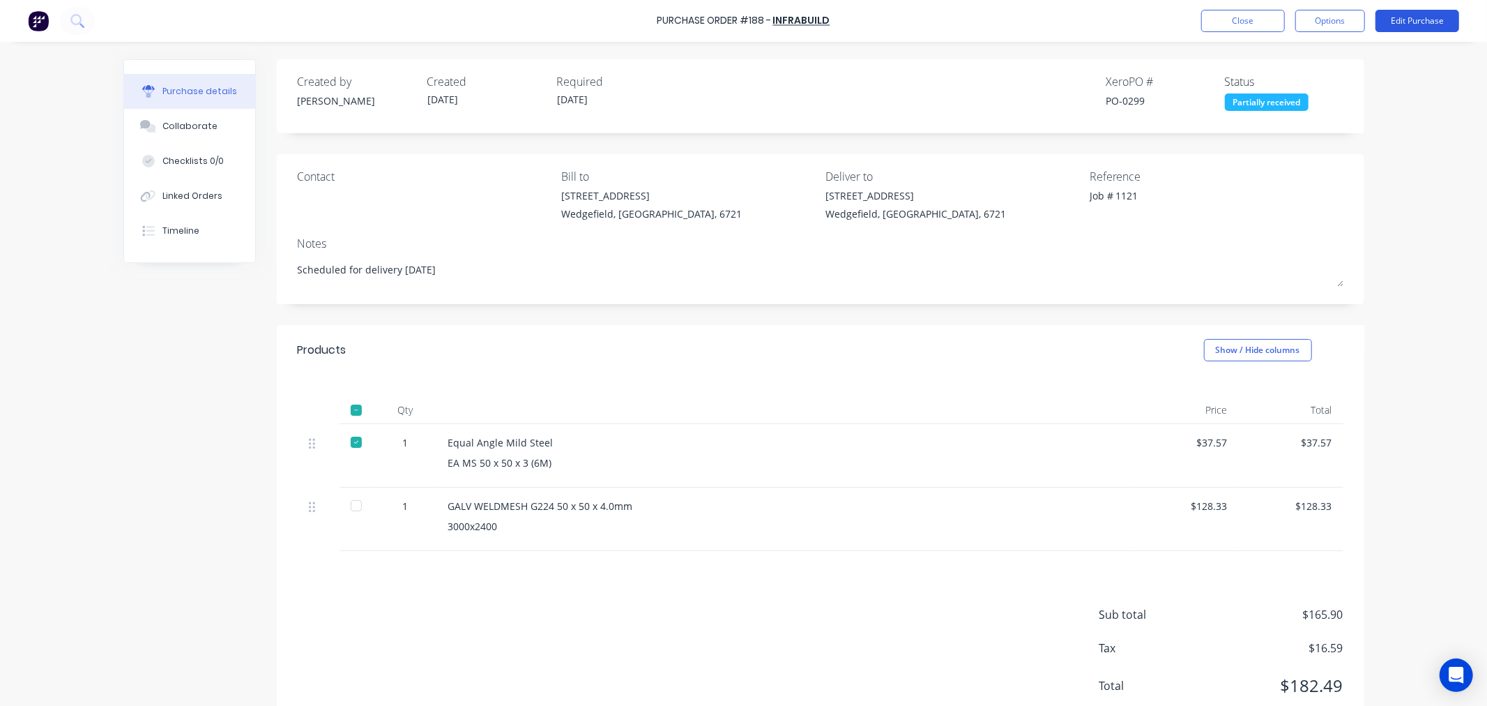
click at [1403, 23] on button "Edit Purchase" at bounding box center [1418, 21] width 84 height 22
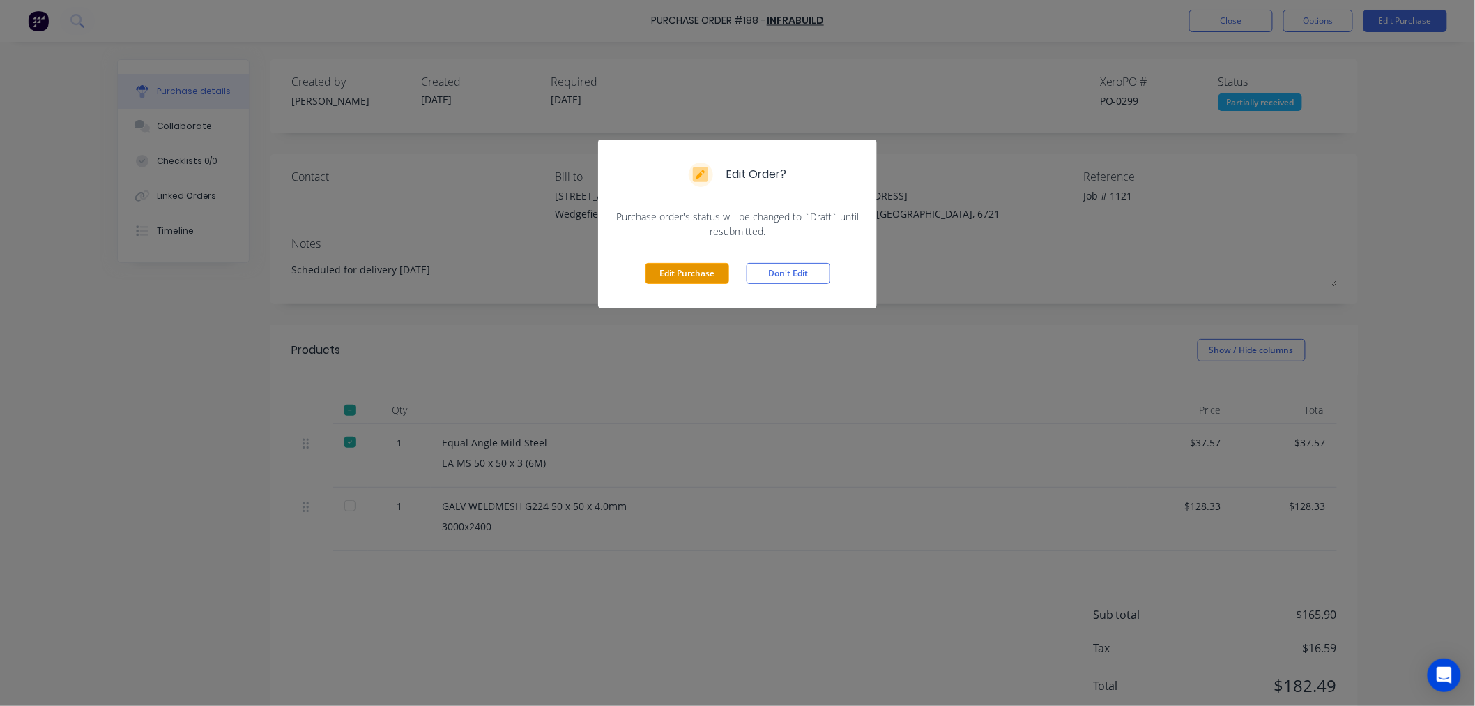
click at [670, 275] on button "Edit Purchase" at bounding box center [688, 273] width 84 height 21
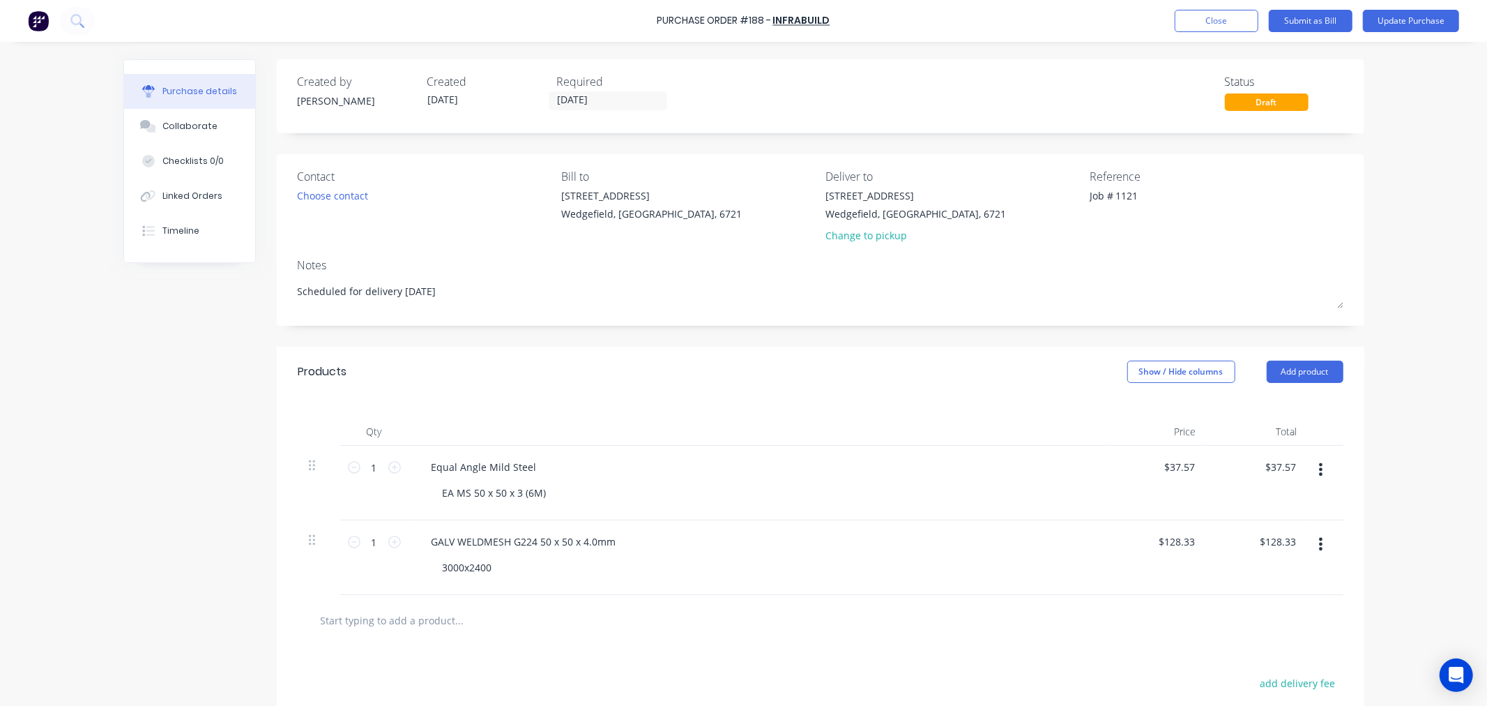
drag, startPoint x: 491, startPoint y: 298, endPoint x: 204, endPoint y: 282, distance: 287.0
click at [204, 282] on div "Created by Sarah Created 26/09/25 Required 01/10/25 Status Draft Contact Choose…" at bounding box center [743, 467] width 1241 height 816
type textarea "x"
type textarea "M"
type textarea "x"
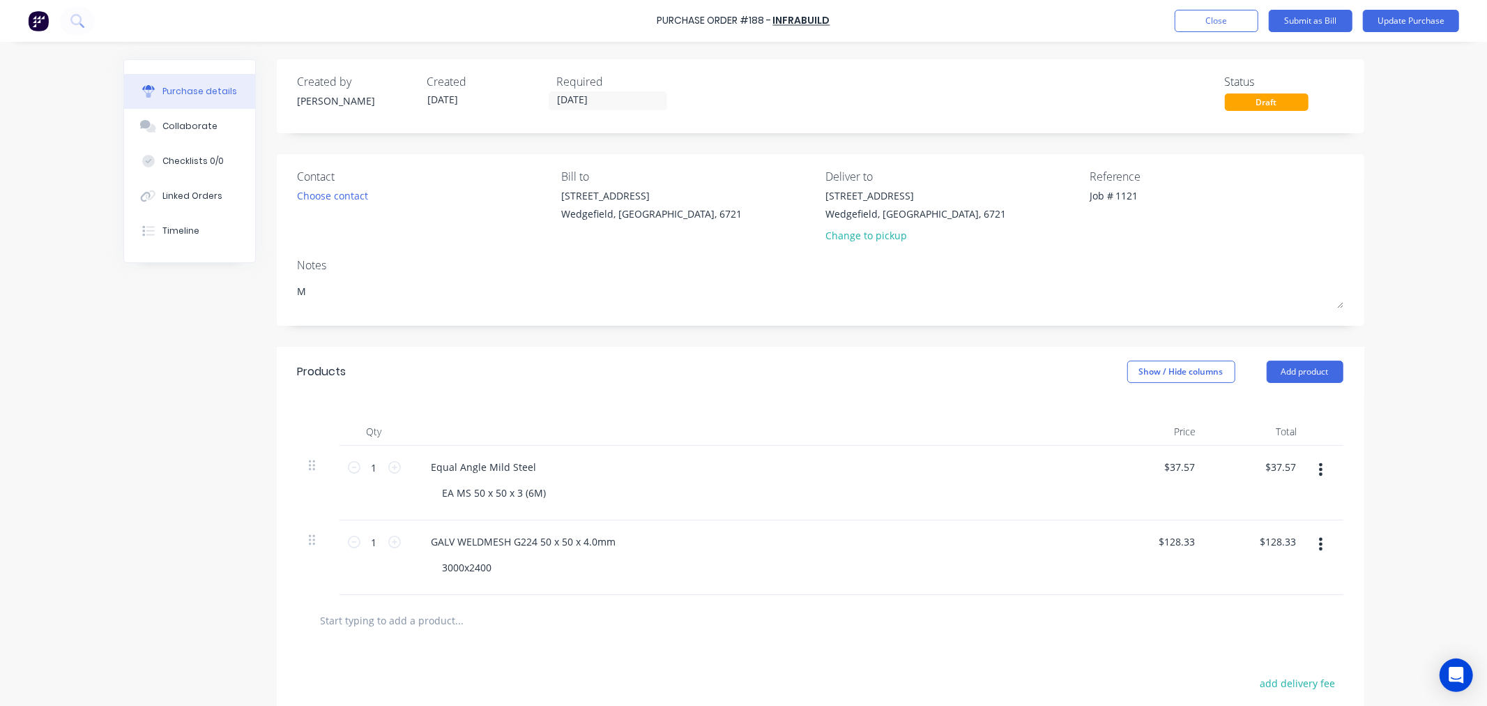
type textarea "Me"
type textarea "x"
type textarea "Mes"
type textarea "x"
type textarea "Mesh"
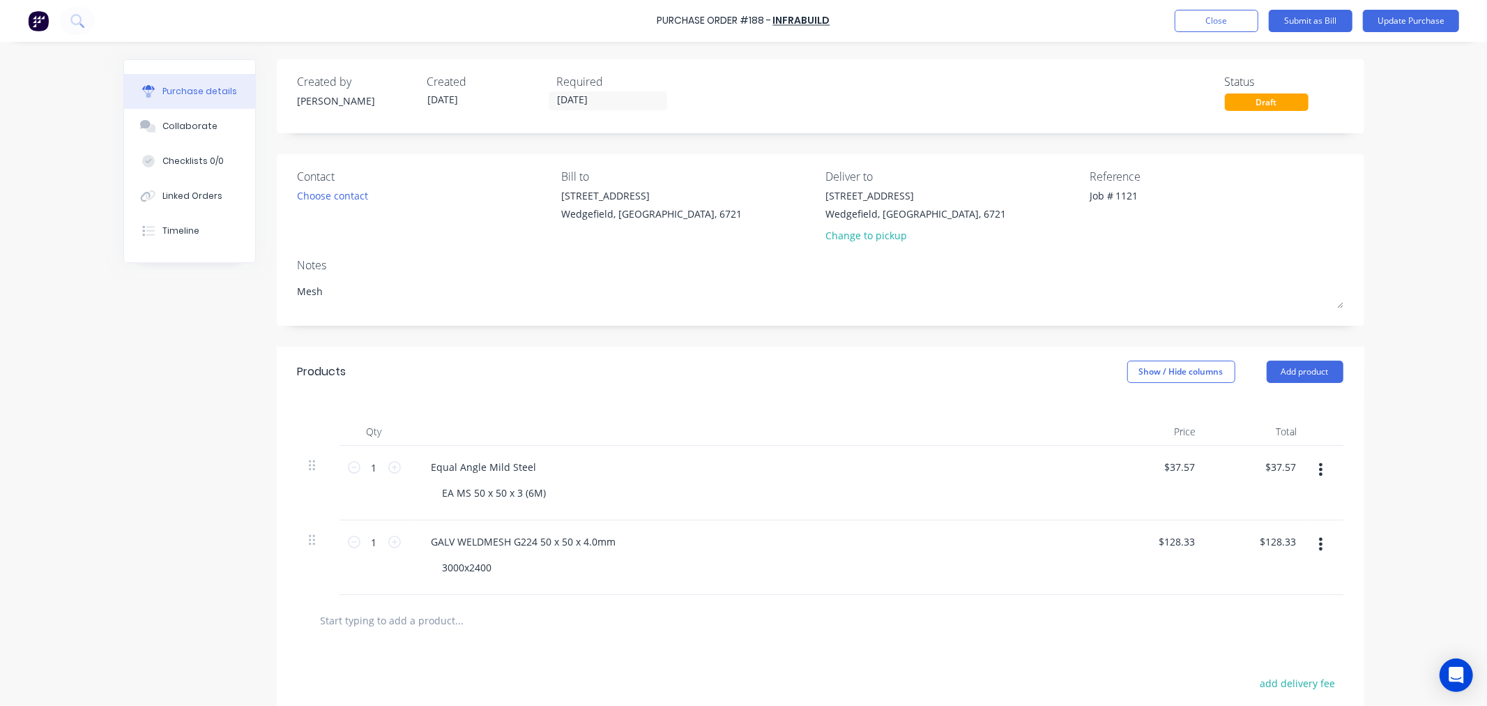
type textarea "x"
type textarea "Mesh"
type textarea "x"
type textarea "Mesh s"
type textarea "x"
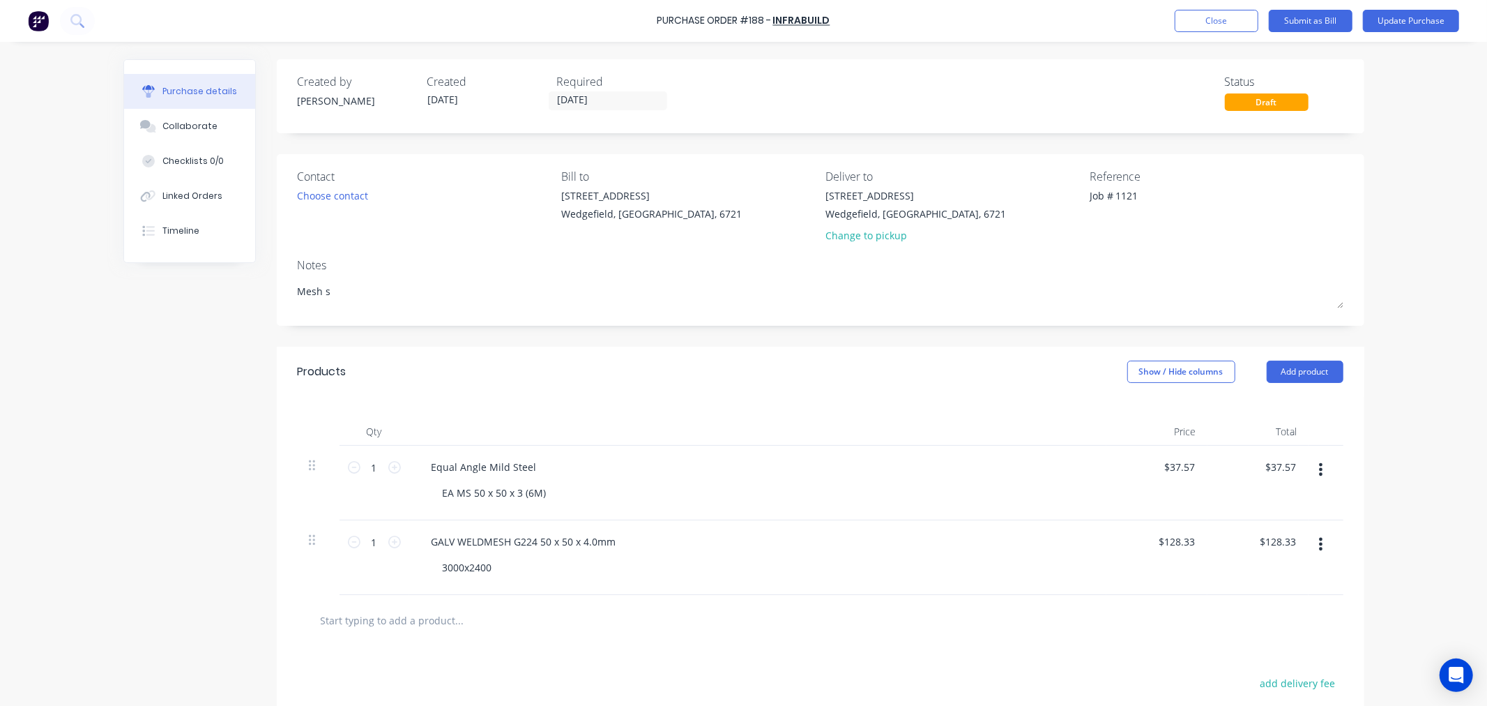
type textarea "Mesh sc"
type textarea "x"
type textarea "Mesh sch"
type textarea "x"
type textarea "Mesh sche"
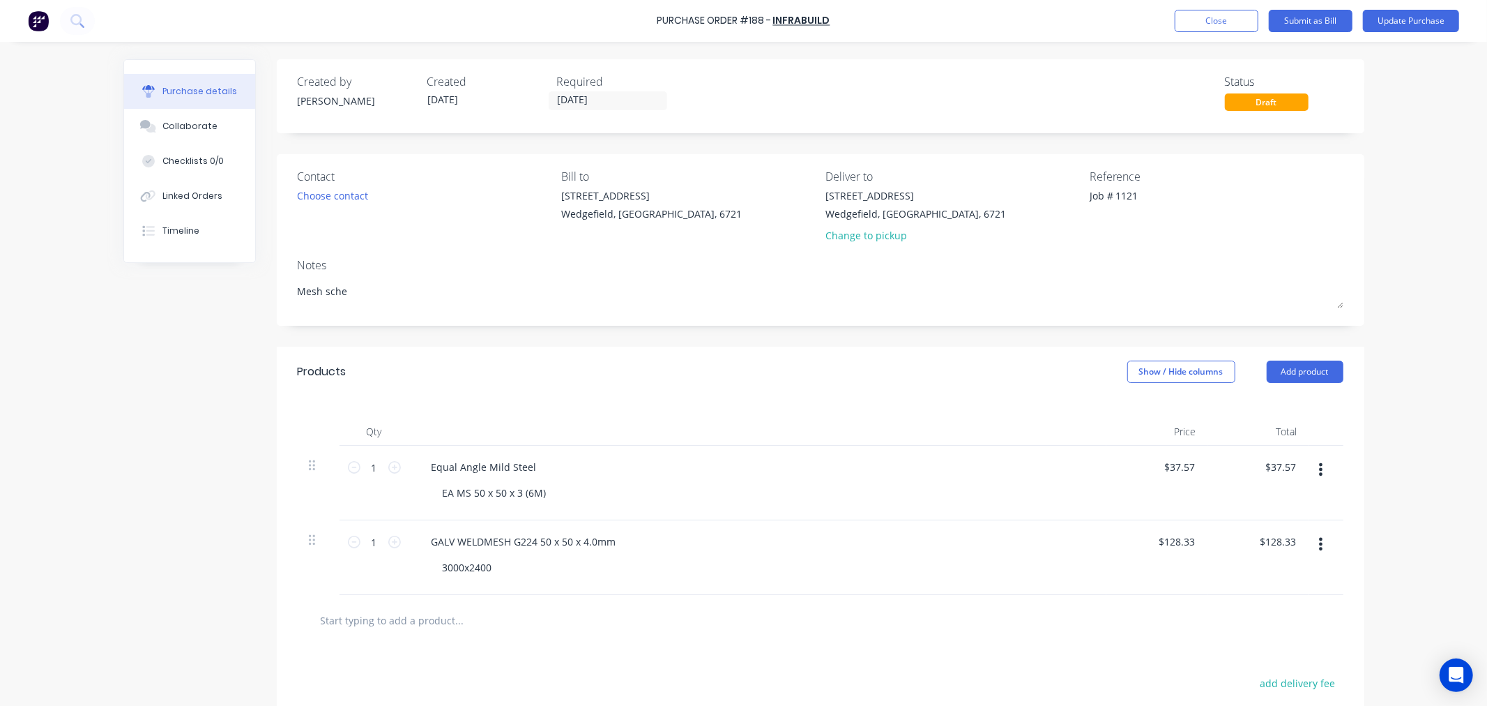
type textarea "x"
type textarea "Mesh scheu"
type textarea "x"
type textarea "Mesh scheul"
type textarea "x"
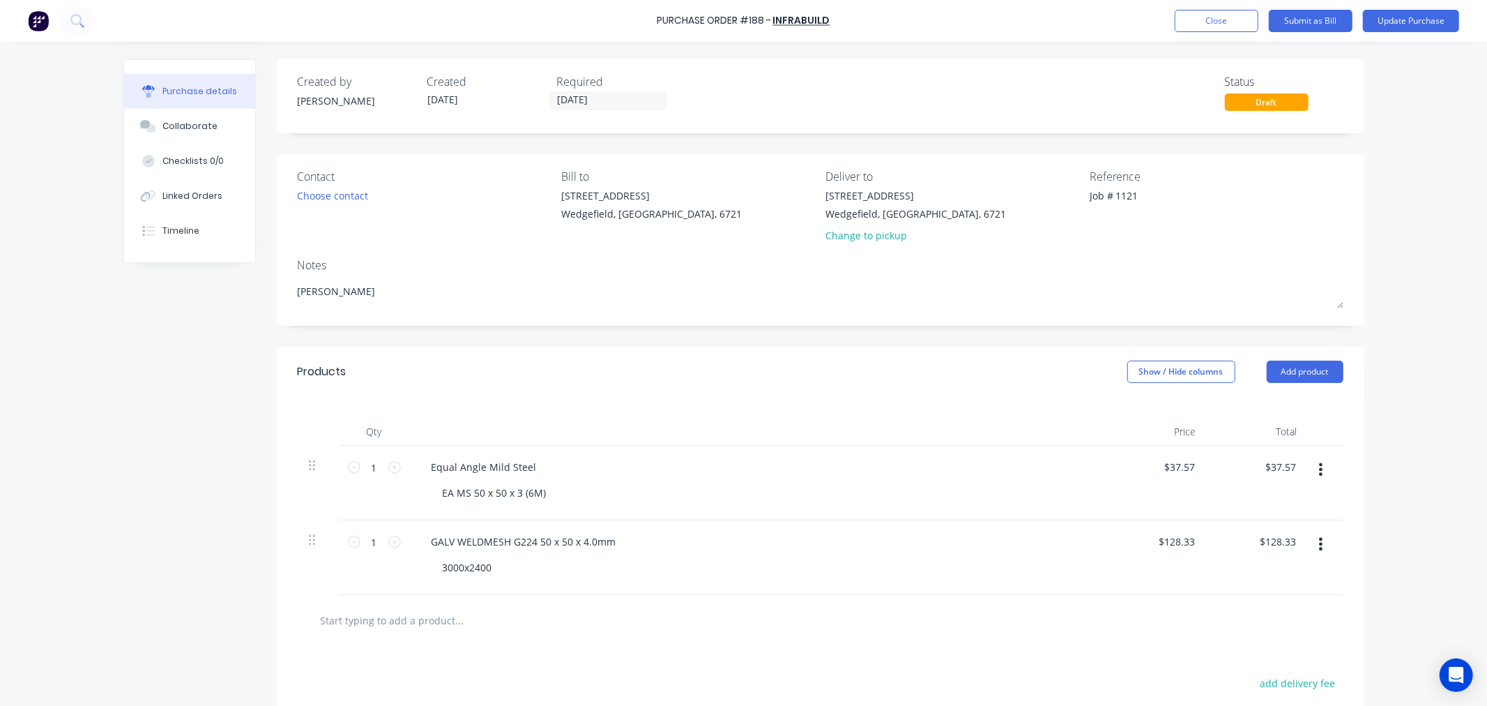
type textarea "Mesh scheule"
type textarea "x"
type textarea "Mesh scheuled"
type textarea "x"
type textarea "Mesh scheuled"
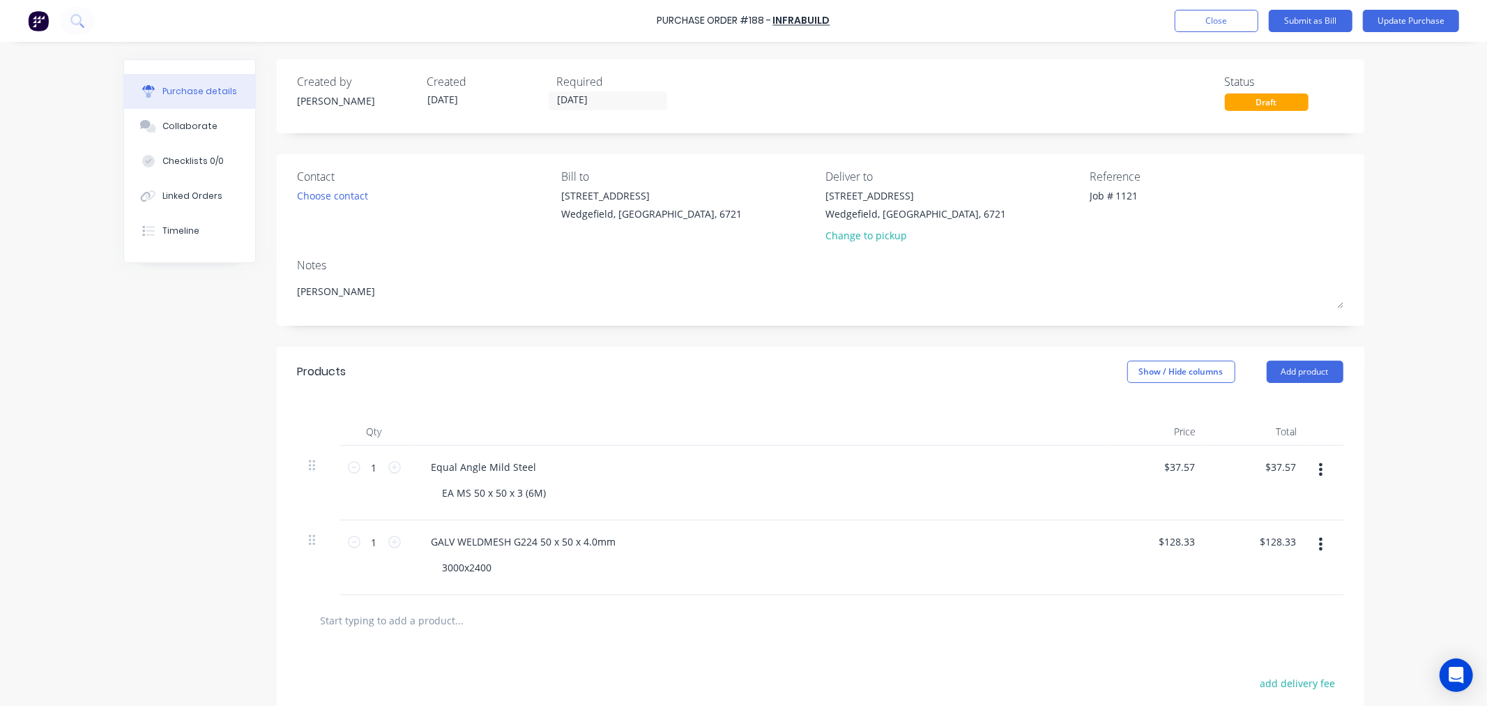
type textarea "x"
type textarea "Mesh s"
type textarea "x"
type textarea "Mesh sc"
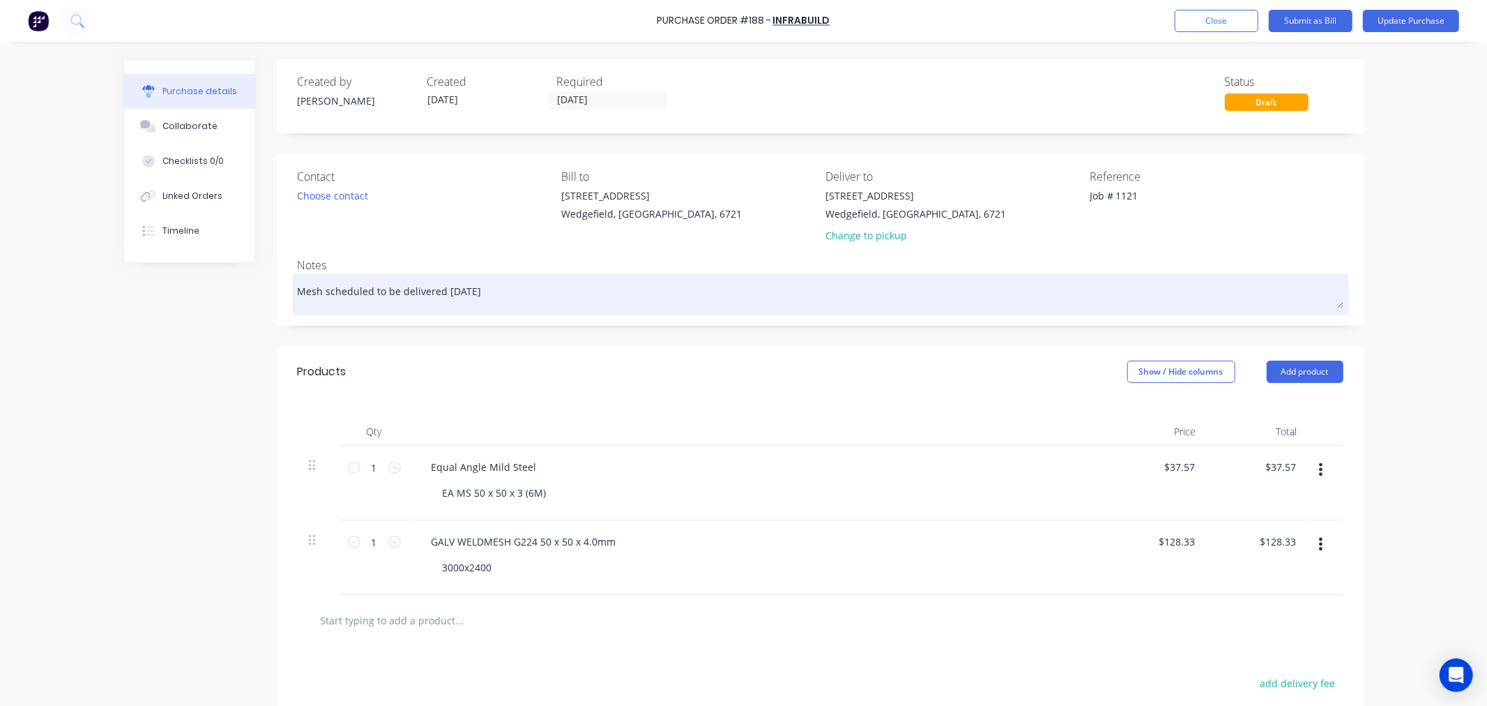
click at [498, 291] on textarea "Mesh scheduled to be delivered Tuesday" at bounding box center [821, 292] width 1046 height 31
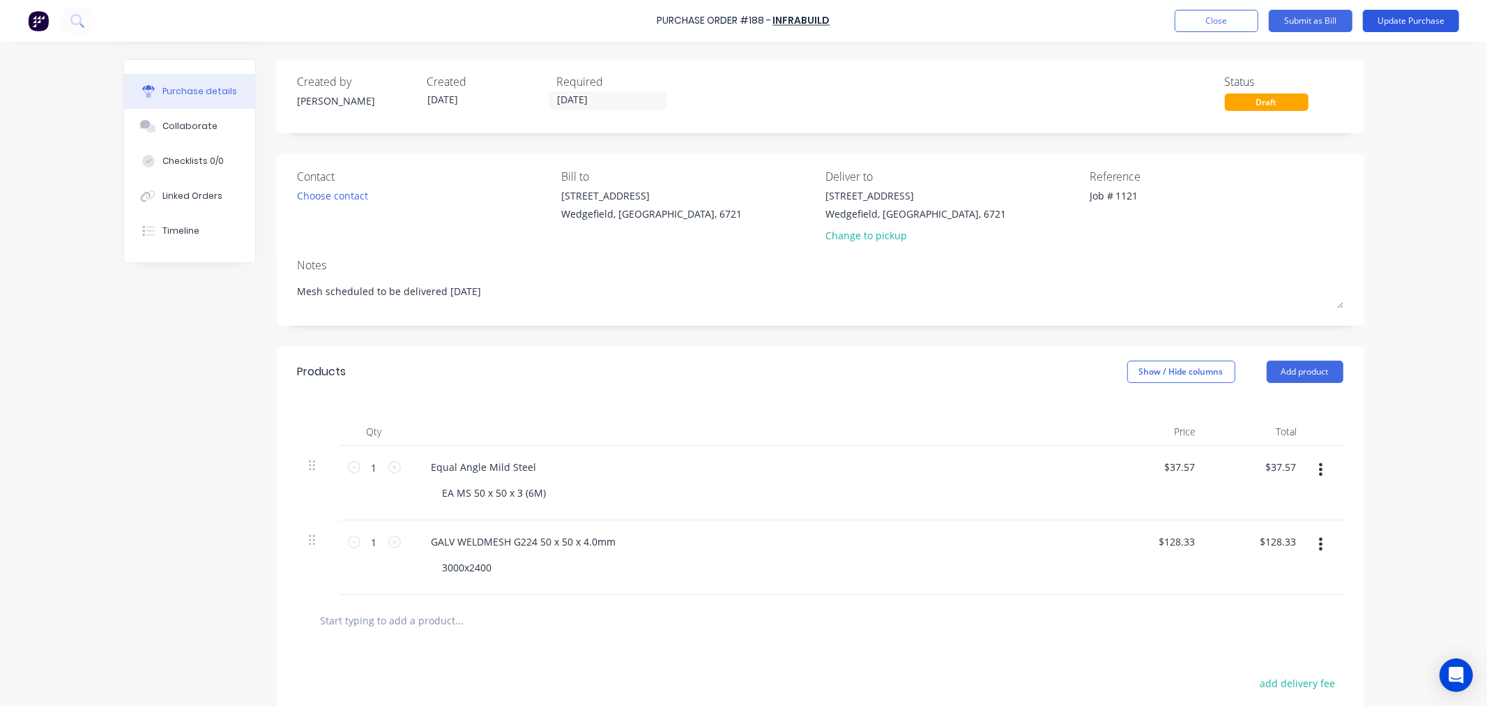
click at [1413, 19] on button "Update Purchase" at bounding box center [1411, 21] width 96 height 22
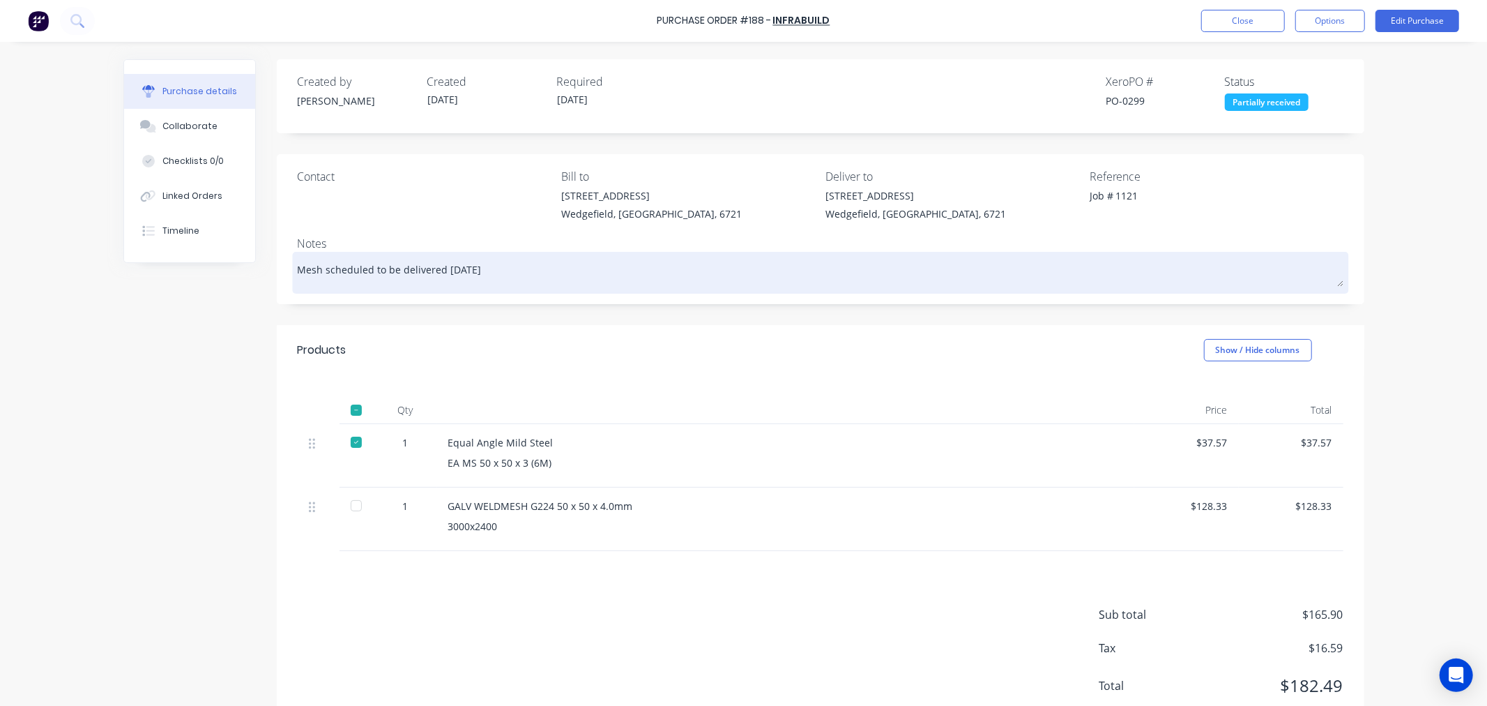
drag, startPoint x: 531, startPoint y: 266, endPoint x: 319, endPoint y: 269, distance: 212.0
click at [319, 269] on textarea "Mesh scheduled to be delivered Tuesday 07/10/25" at bounding box center [821, 270] width 1046 height 31
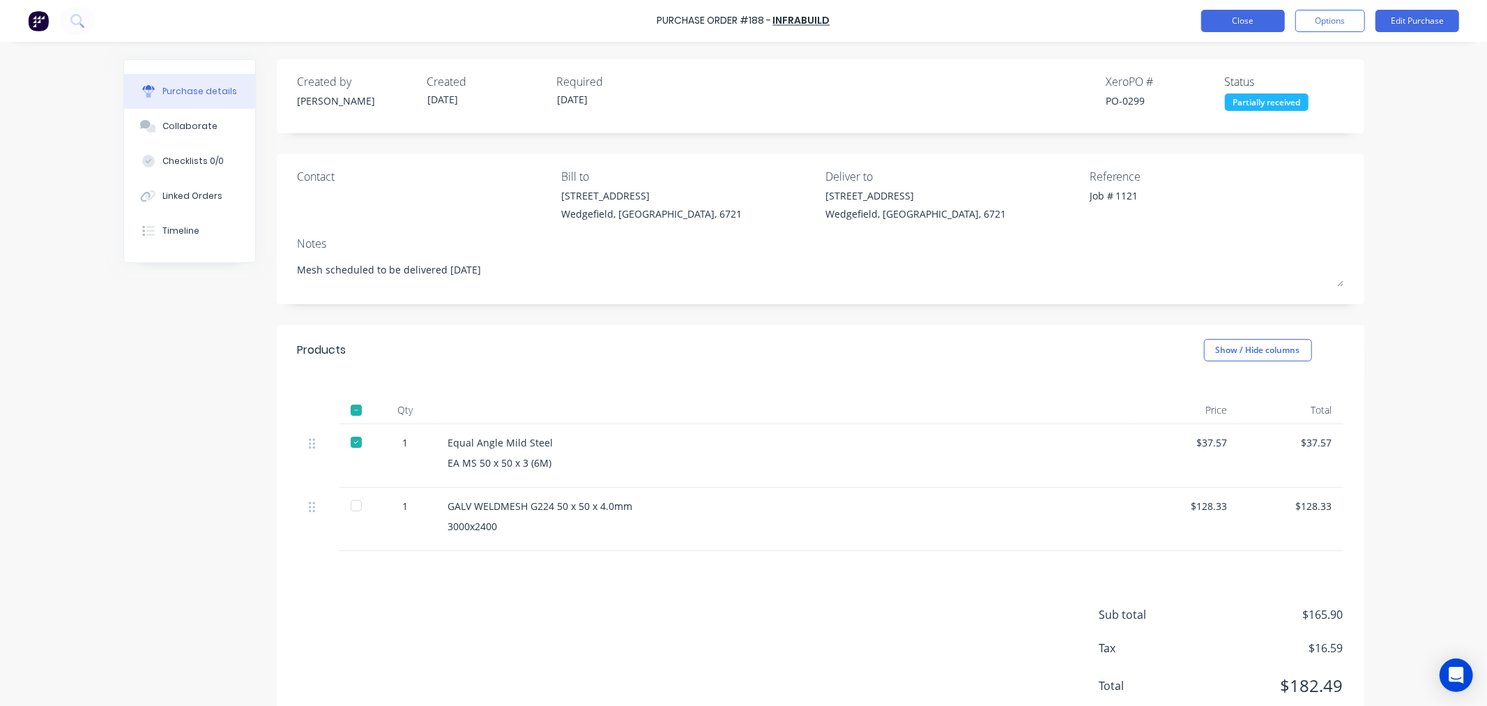
click at [1232, 25] on button "Close" at bounding box center [1243, 21] width 84 height 22
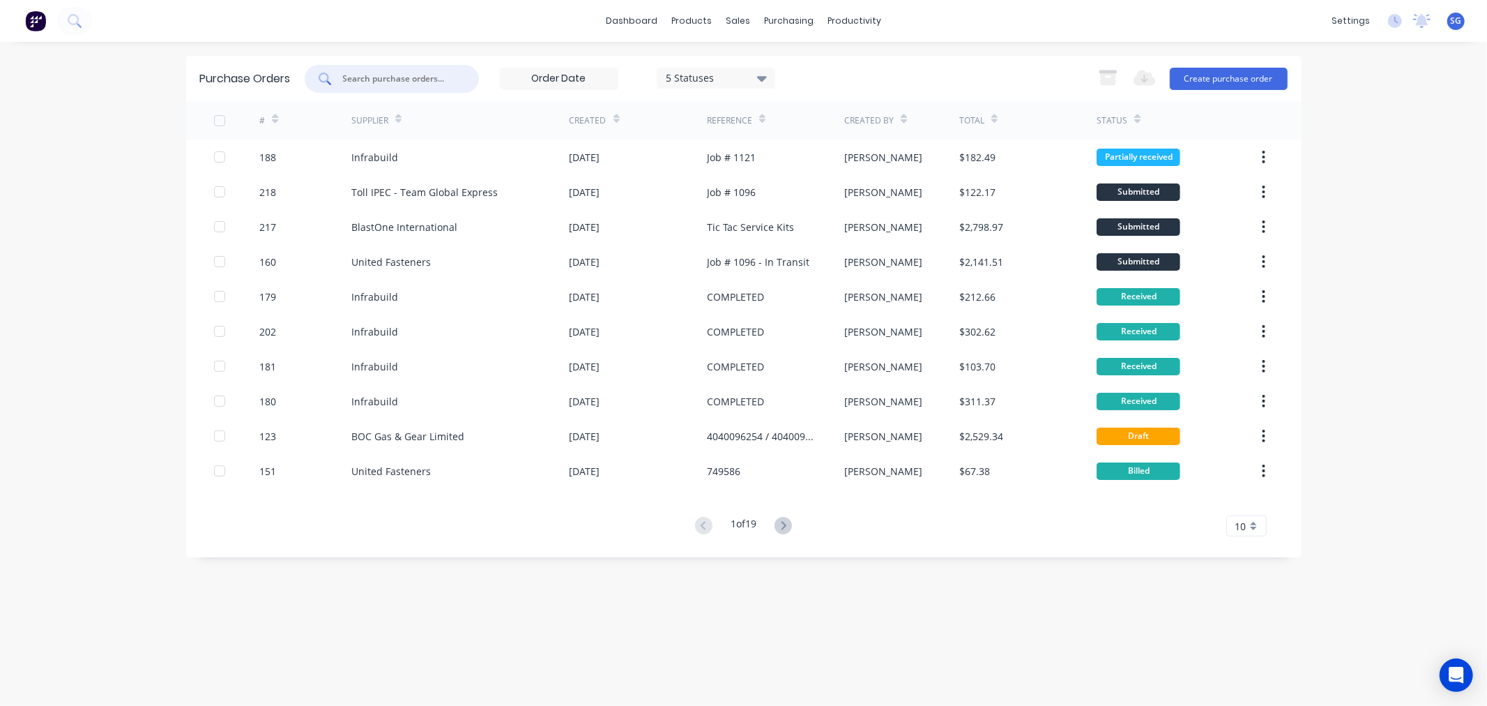
click at [367, 85] on input "text" at bounding box center [400, 79] width 116 height 14
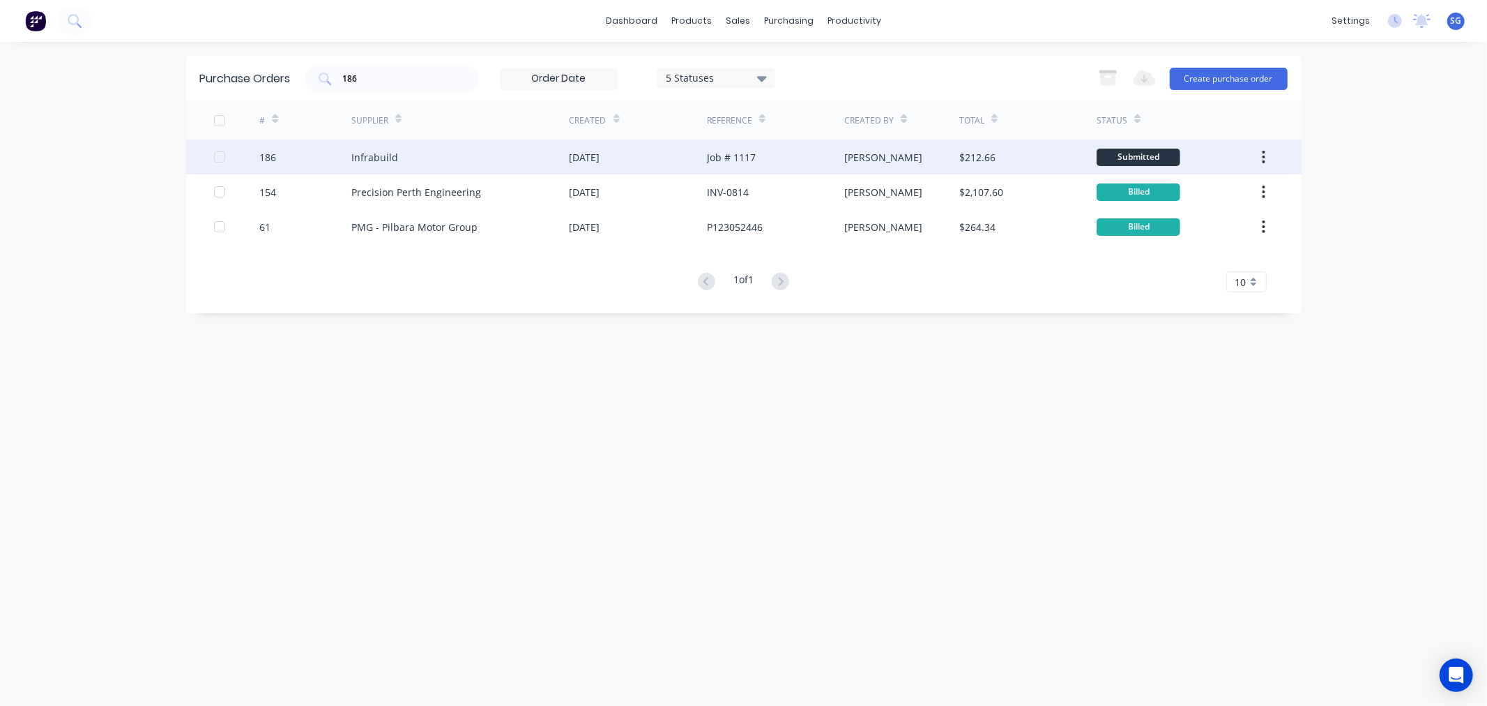
click at [365, 153] on div "Infrabuild" at bounding box center [374, 157] width 47 height 15
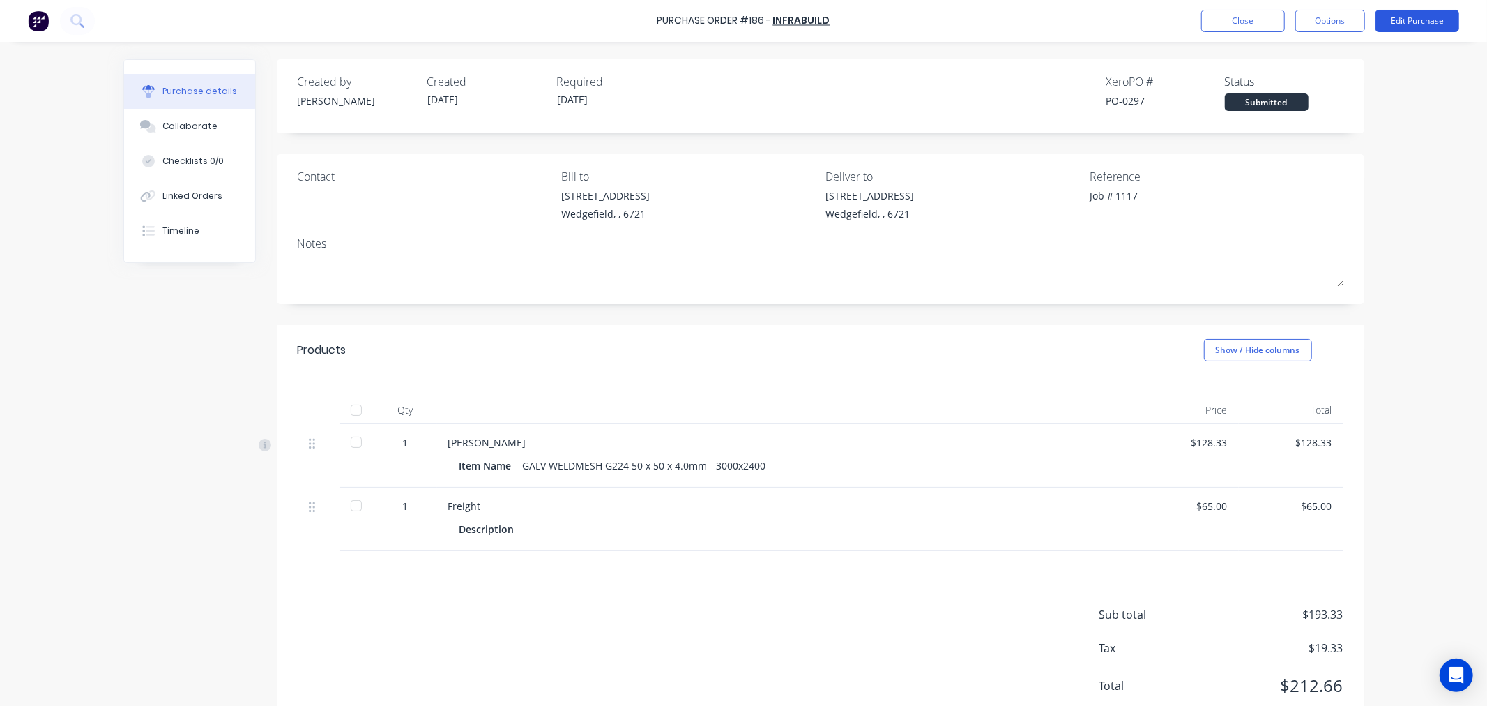
click at [1405, 23] on button "Edit Purchase" at bounding box center [1418, 21] width 84 height 22
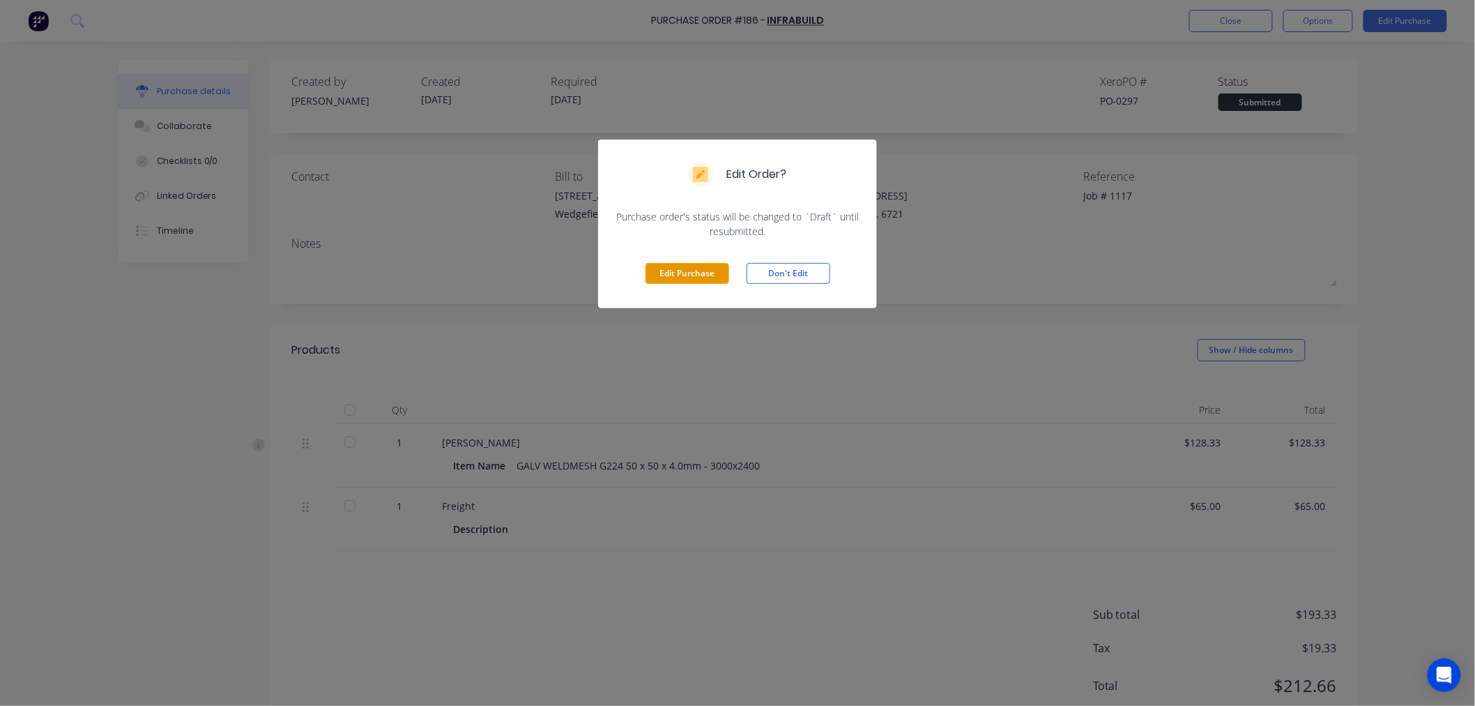
click at [666, 269] on button "Edit Purchase" at bounding box center [688, 273] width 84 height 21
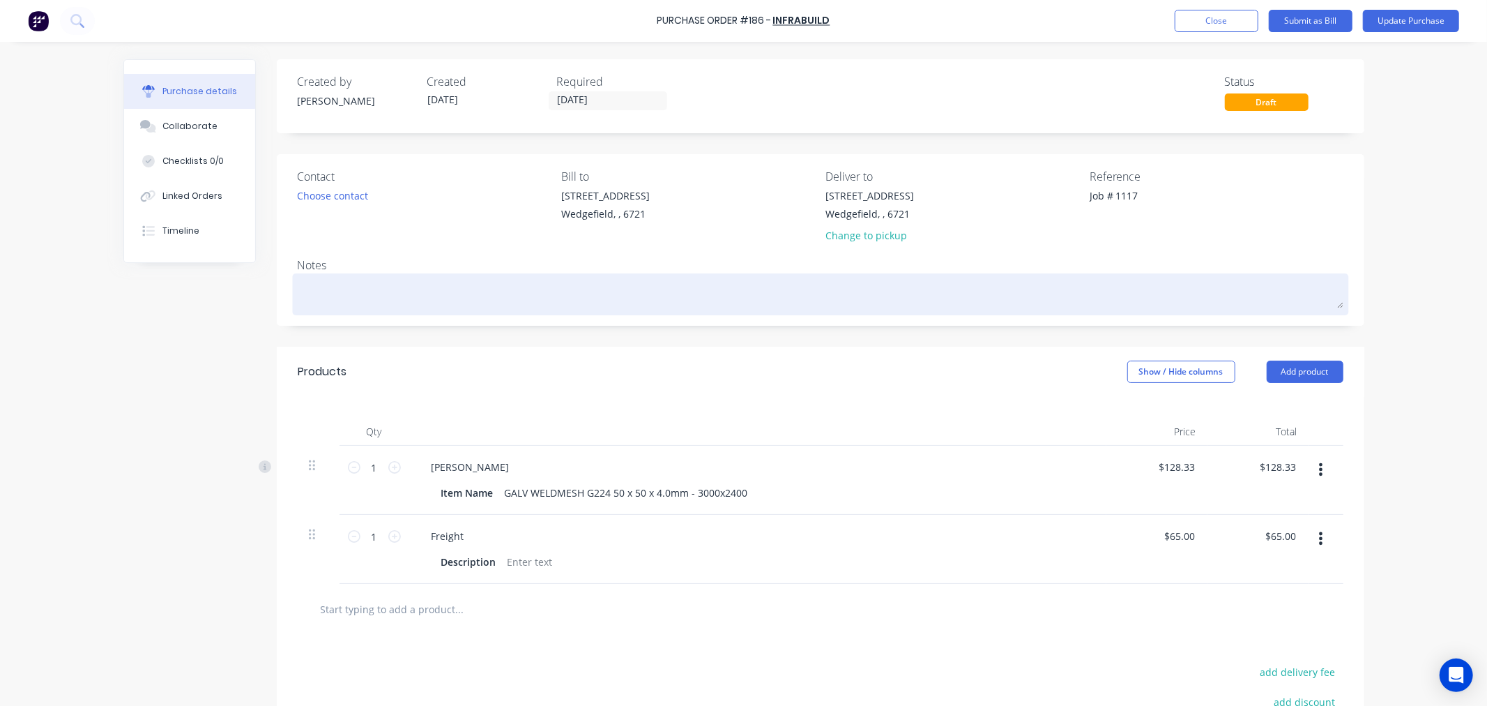
click at [323, 294] on textarea at bounding box center [821, 292] width 1046 height 31
paste textarea "scheduled to be delivered Tuesday 07/10/25"
click at [298, 291] on textarea "scheduled to be delivered Tuesday 07/10/25" at bounding box center [821, 292] width 1046 height 31
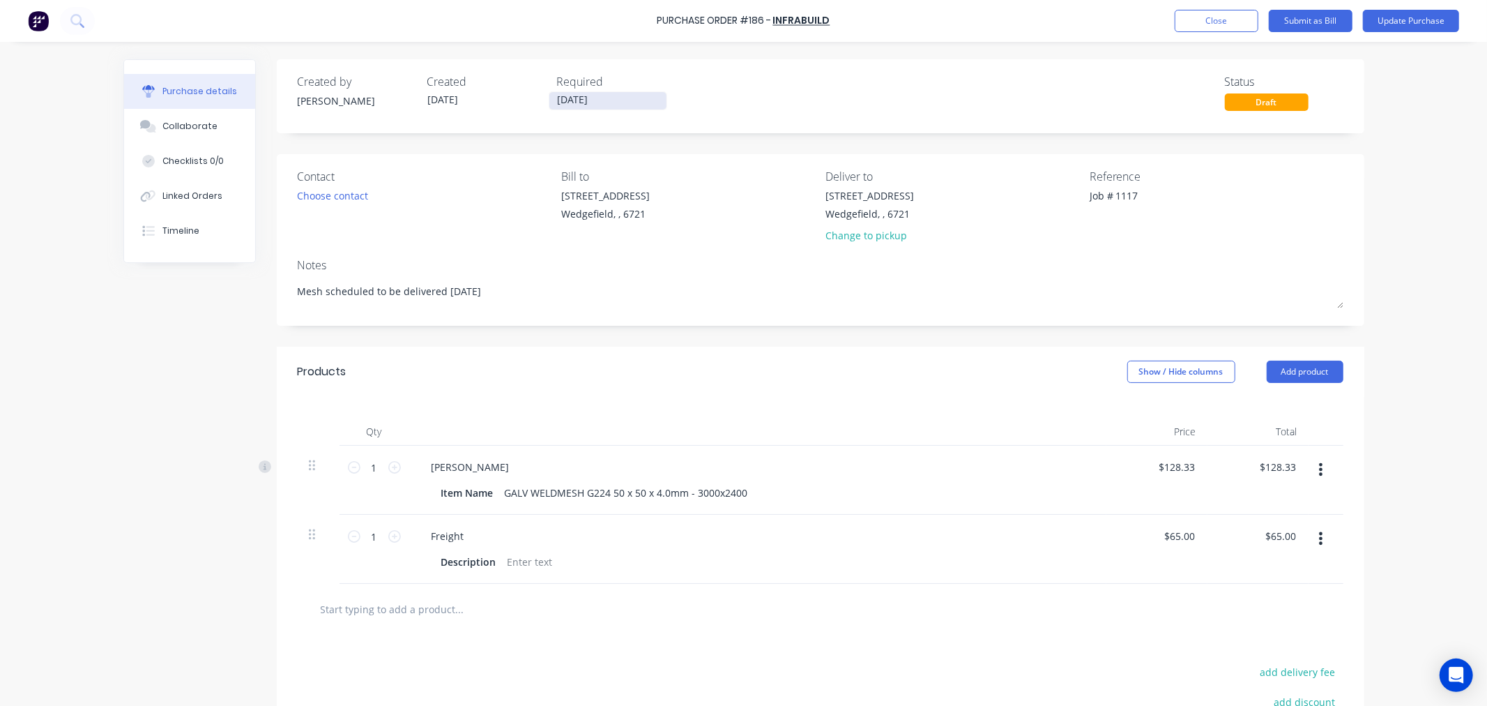
click at [596, 98] on input "30/09/25" at bounding box center [607, 100] width 117 height 17
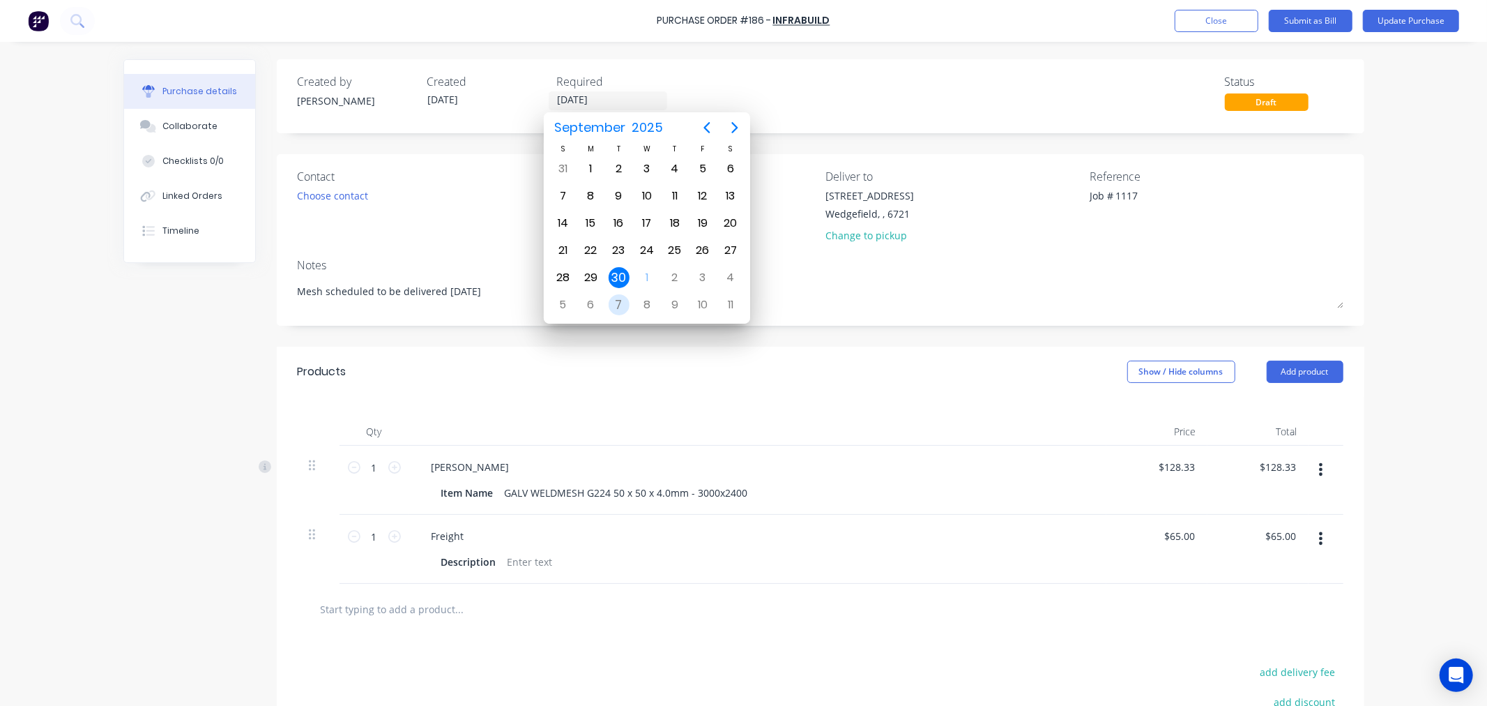
click at [612, 302] on div "7" at bounding box center [619, 304] width 21 height 21
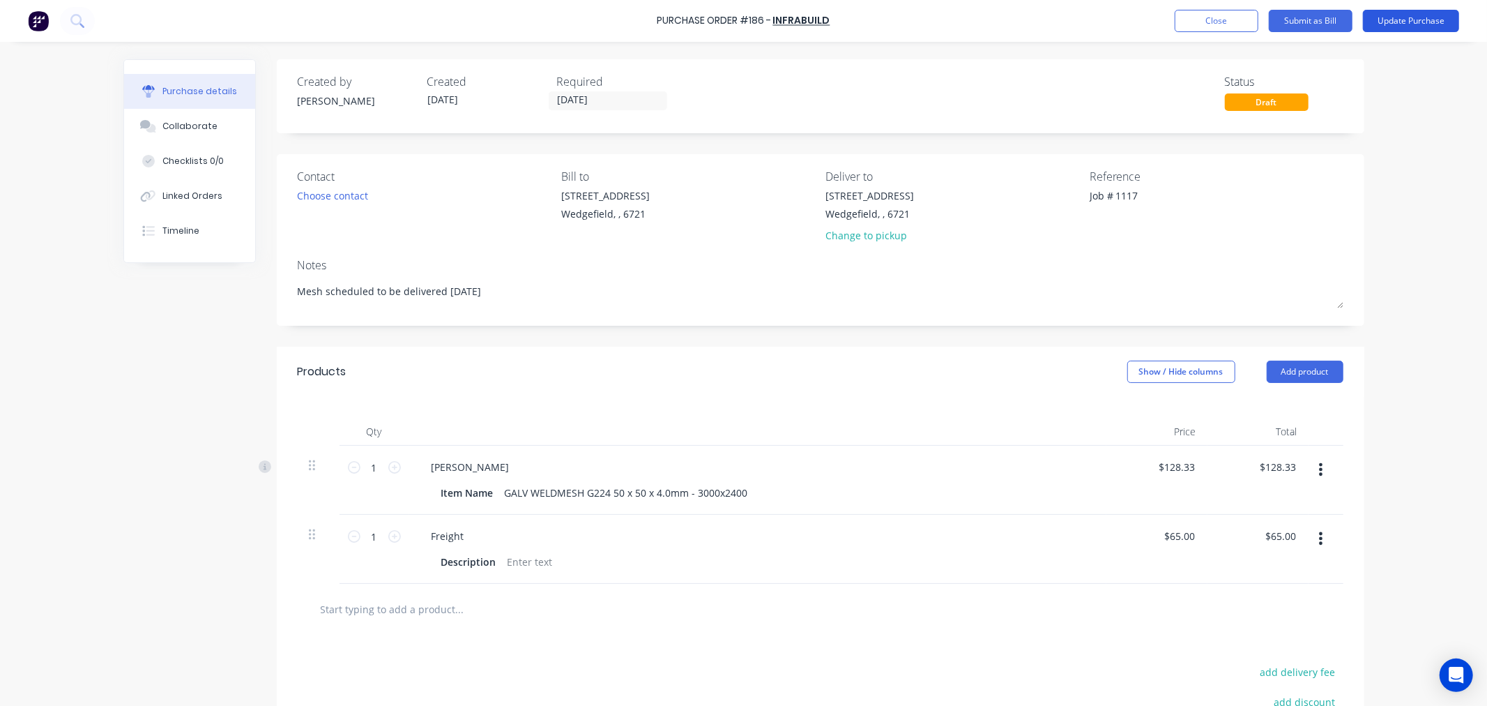
click at [1397, 14] on button "Update Purchase" at bounding box center [1411, 21] width 96 height 22
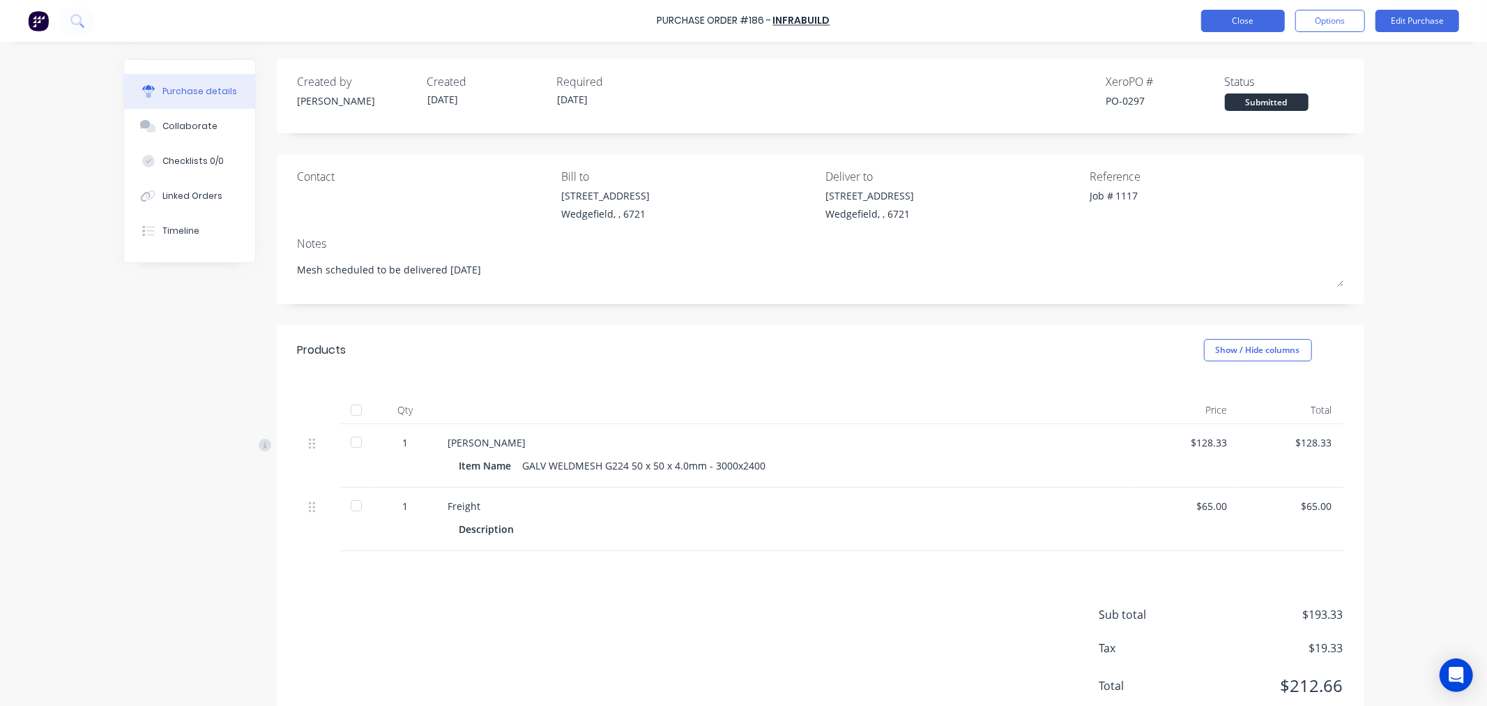
click at [1248, 19] on button "Close" at bounding box center [1243, 21] width 84 height 22
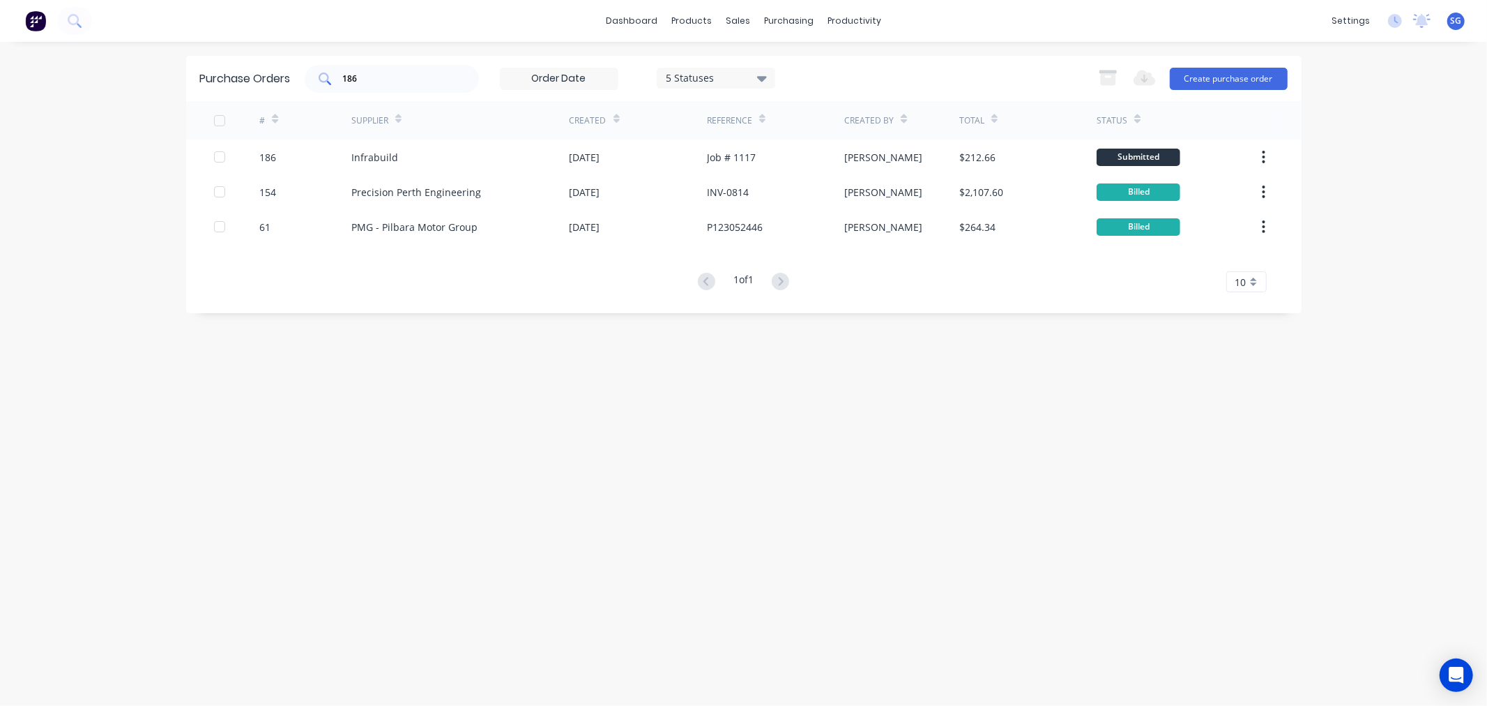
click at [400, 79] on input "186" at bounding box center [400, 79] width 116 height 14
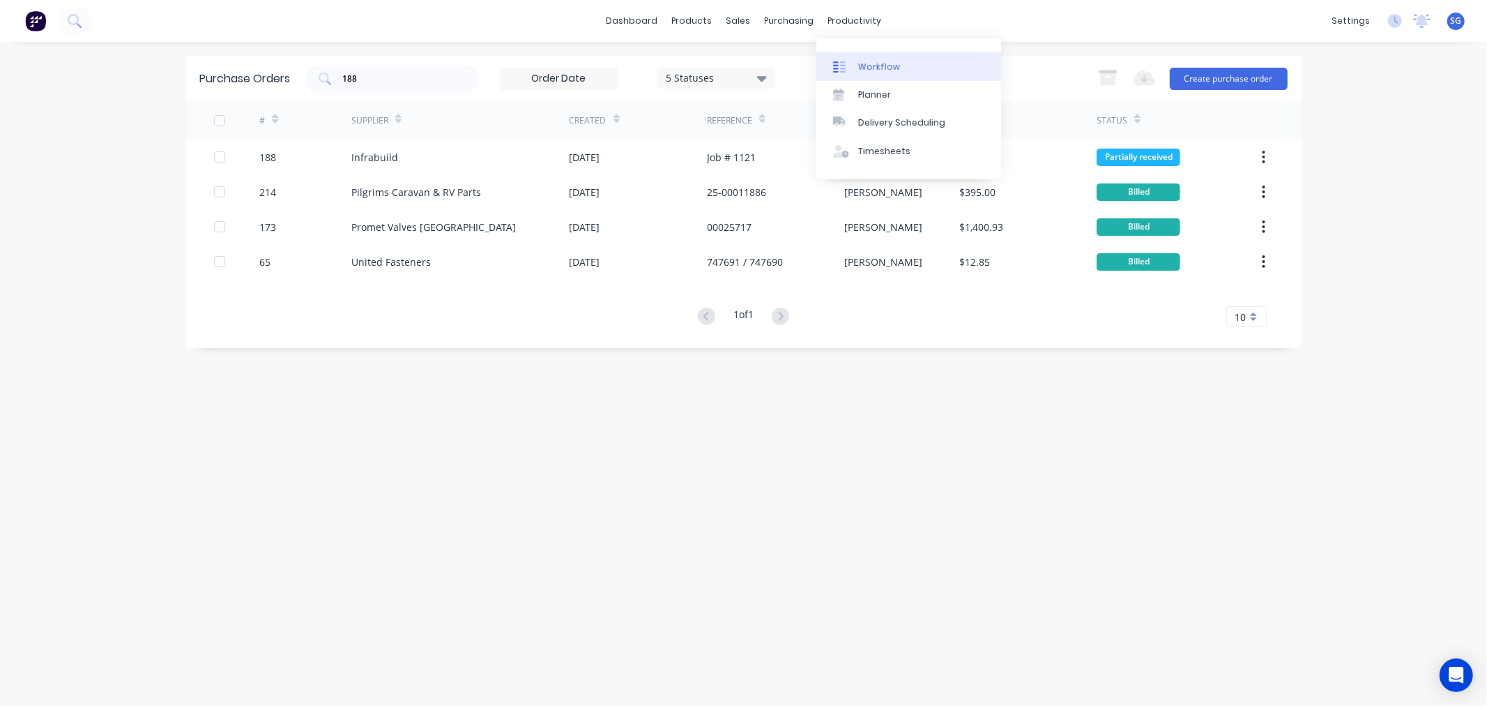
click at [870, 61] on div "Workflow" at bounding box center [879, 67] width 42 height 13
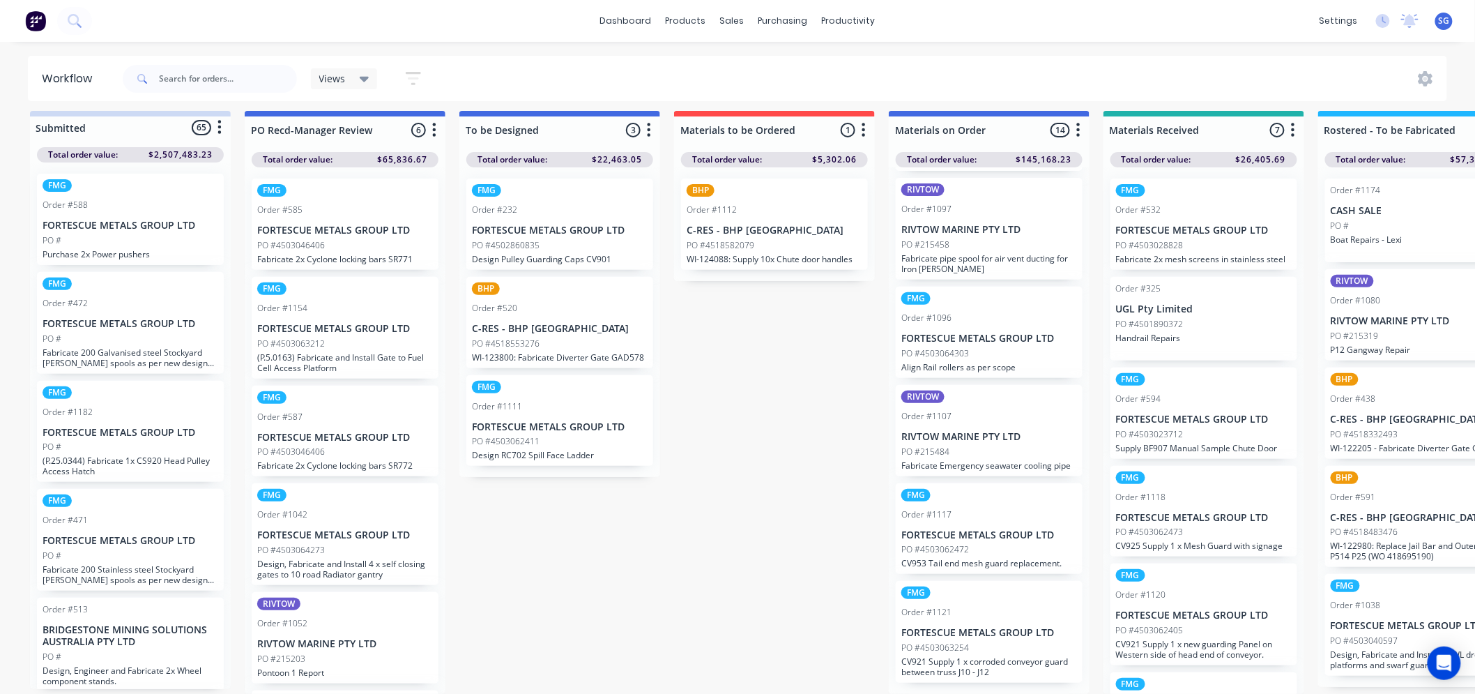
scroll to position [19, 0]
click at [985, 544] on div "PO #4503062472" at bounding box center [990, 549] width 176 height 13
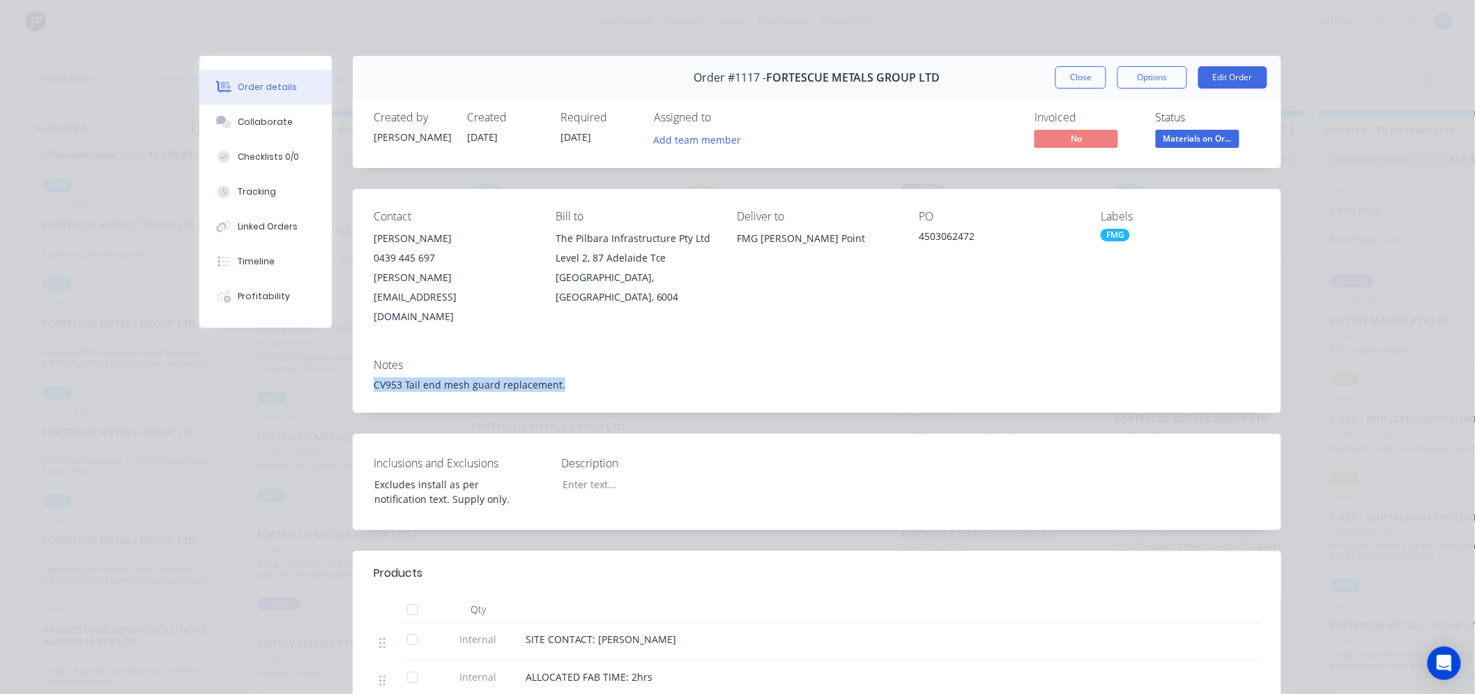
drag, startPoint x: 566, startPoint y: 367, endPoint x: 322, endPoint y: 360, distance: 243.5
click at [322, 360] on div "Order #1117 - FORTESCUE METALS GROUP LTD Close Options Edit Order Created by Le…" at bounding box center [740, 673] width 1082 height 1235
copy div "CV953 Tail end mesh guard replacement."
drag, startPoint x: 1072, startPoint y: 70, endPoint x: 909, endPoint y: 58, distance: 163.6
click at [1072, 70] on button "Close" at bounding box center [1081, 77] width 51 height 22
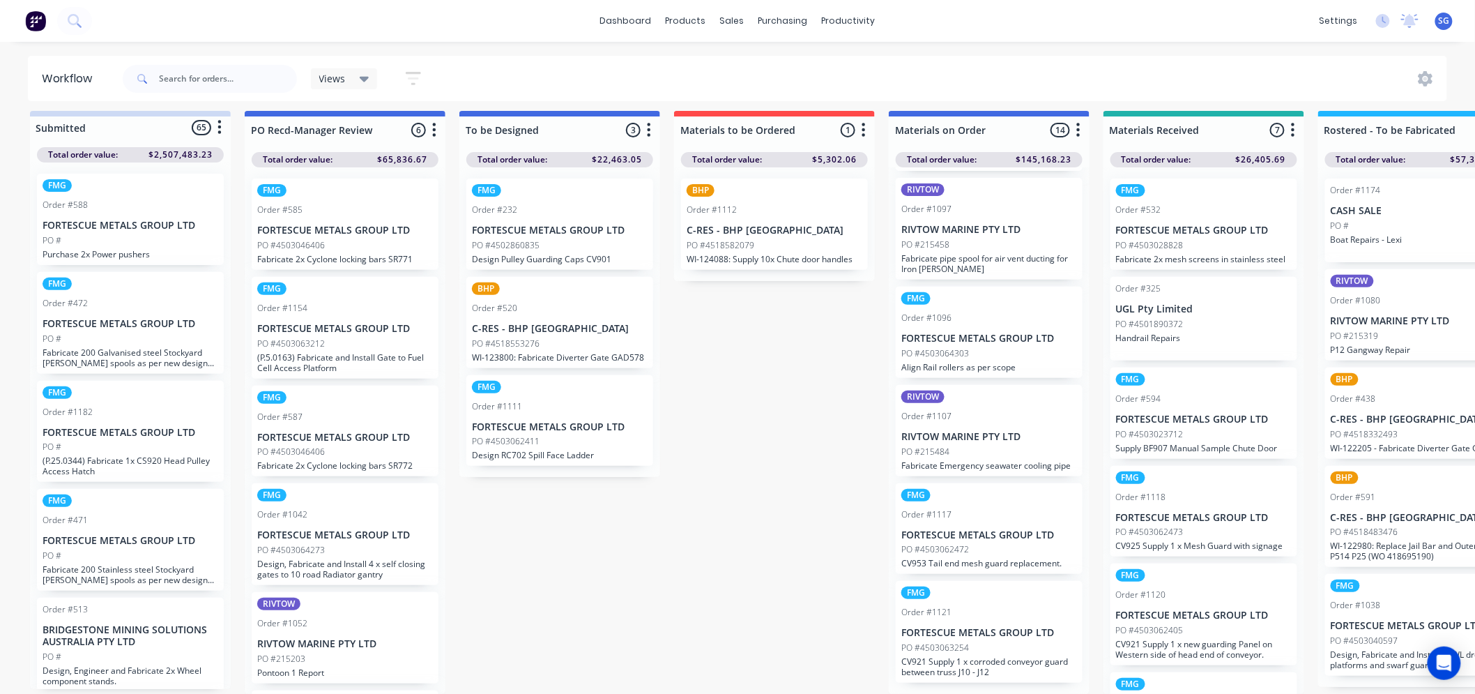
click at [957, 648] on p "PO #4503063254" at bounding box center [936, 648] width 68 height 13
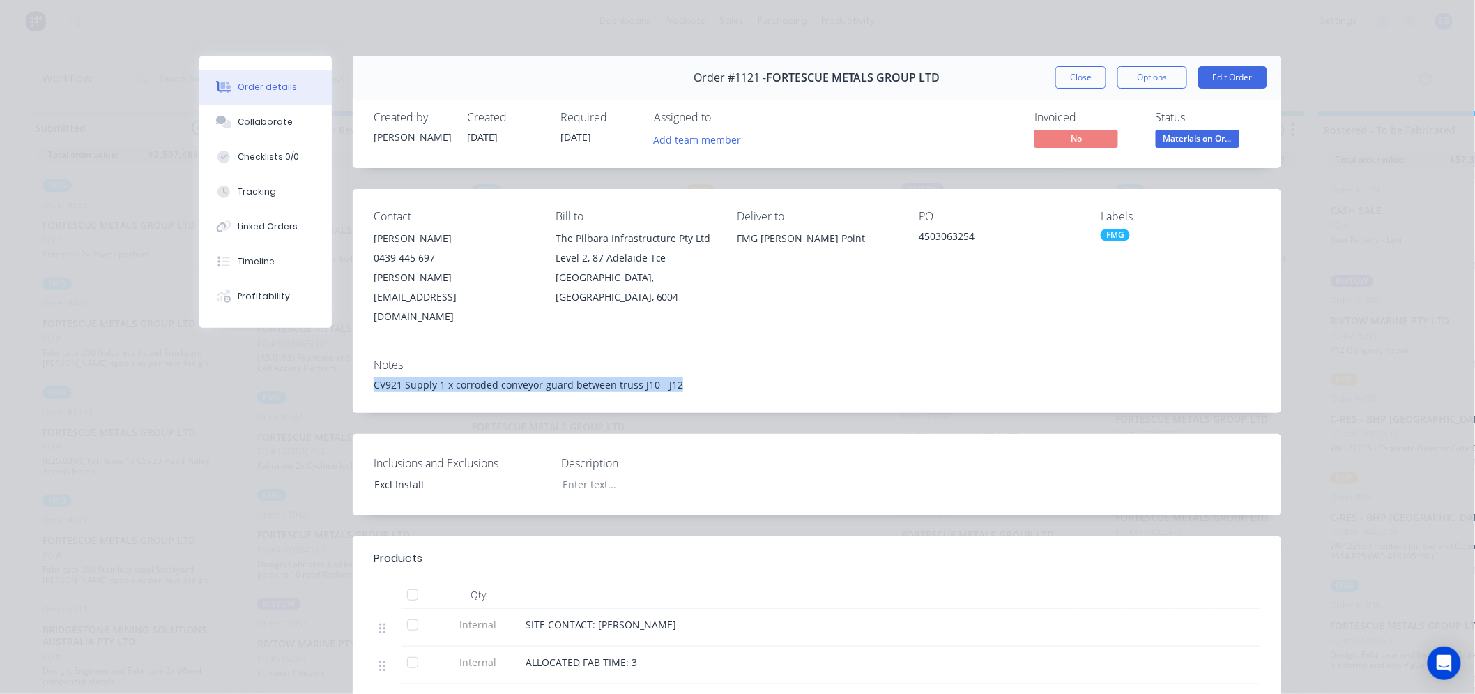
drag, startPoint x: 676, startPoint y: 367, endPoint x: 356, endPoint y: 377, distance: 320.9
click at [356, 377] on div "Notes CV921 Supply 1 x corroded conveyor guard between truss J10 - J12" at bounding box center [817, 380] width 929 height 66
copy div "CV921 Supply 1 x corroded conveyor guard between truss J10 - J12"
drag, startPoint x: 1064, startPoint y: 79, endPoint x: 1121, endPoint y: 75, distance: 56.7
click at [1064, 79] on button "Close" at bounding box center [1081, 77] width 51 height 22
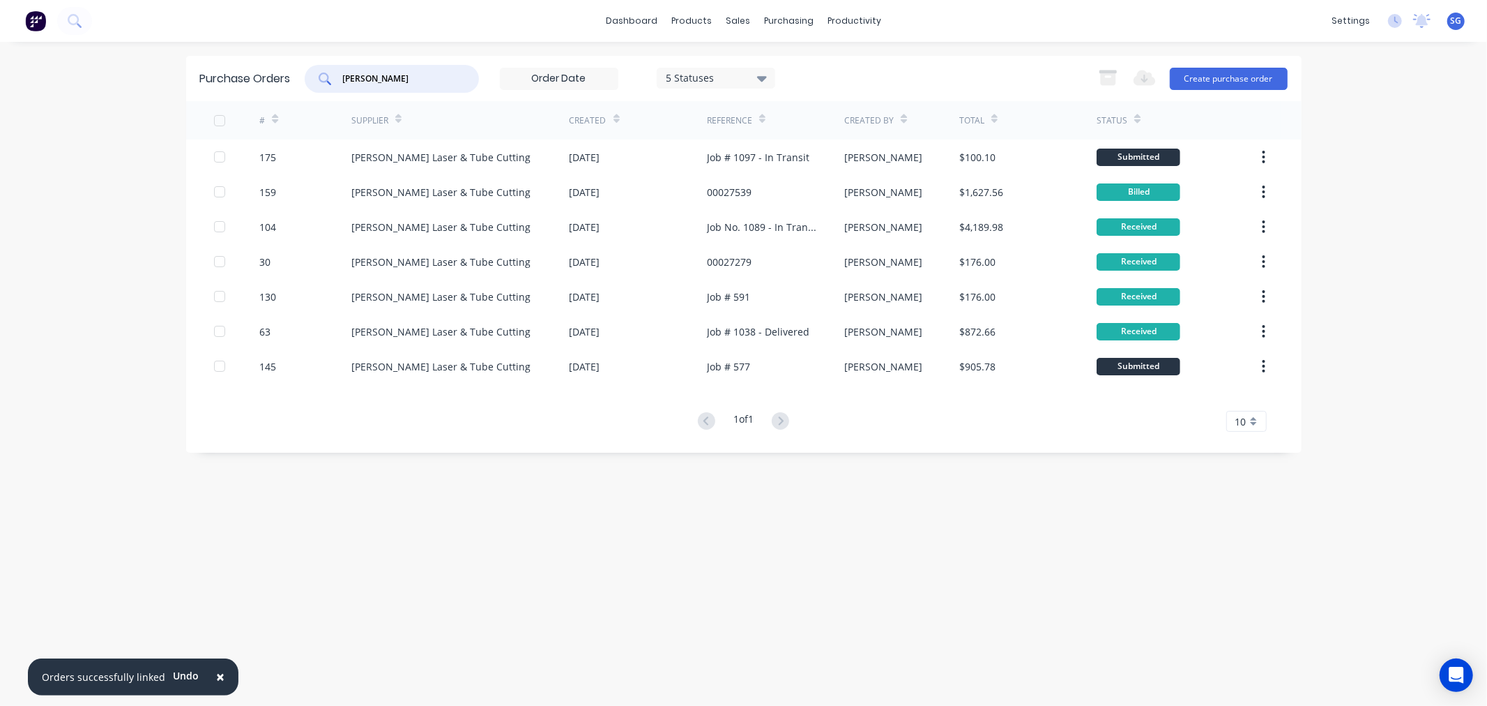
click at [364, 79] on input "[PERSON_NAME]" at bounding box center [400, 79] width 116 height 14
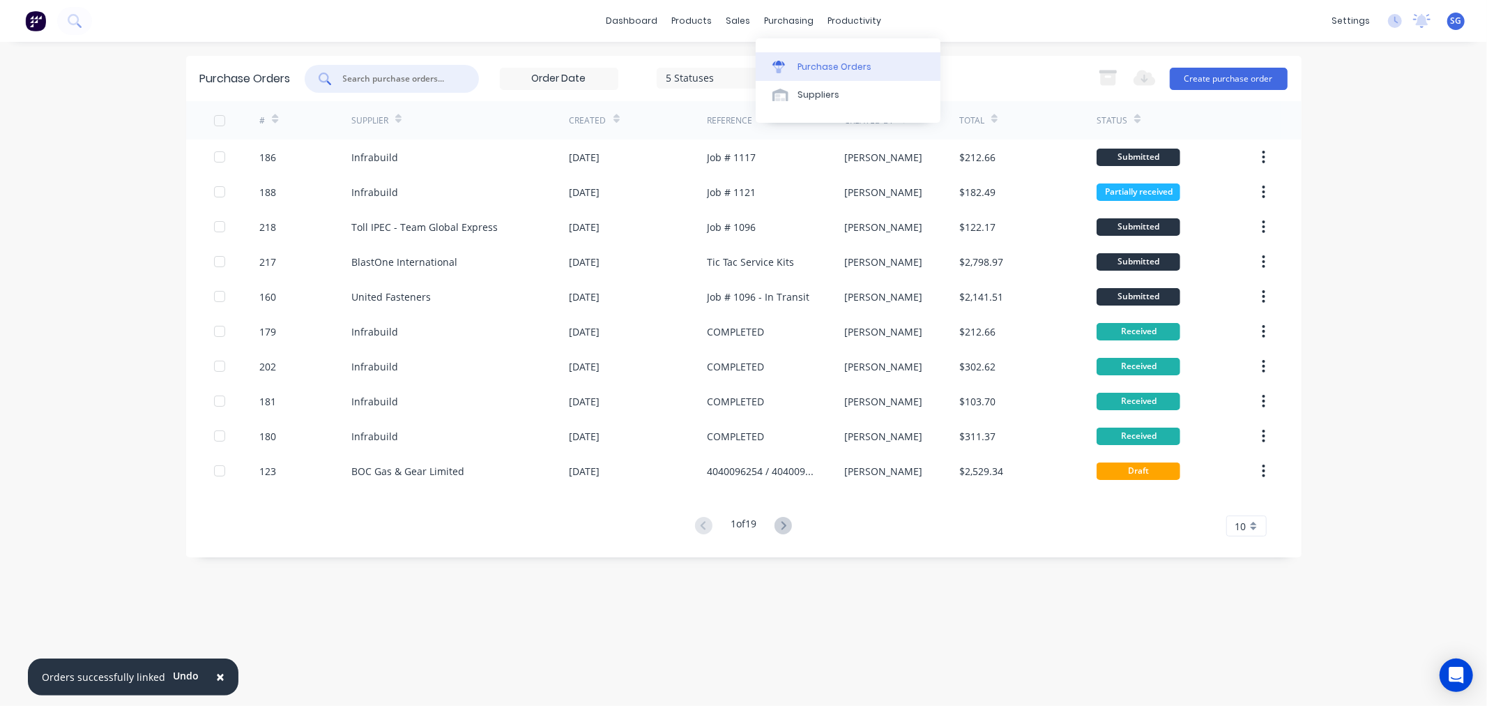
drag, startPoint x: 803, startPoint y: 61, endPoint x: 765, endPoint y: 64, distance: 38.5
click at [803, 61] on div "Purchase Orders" at bounding box center [835, 67] width 74 height 13
click at [218, 675] on span "×" at bounding box center [220, 677] width 8 height 20
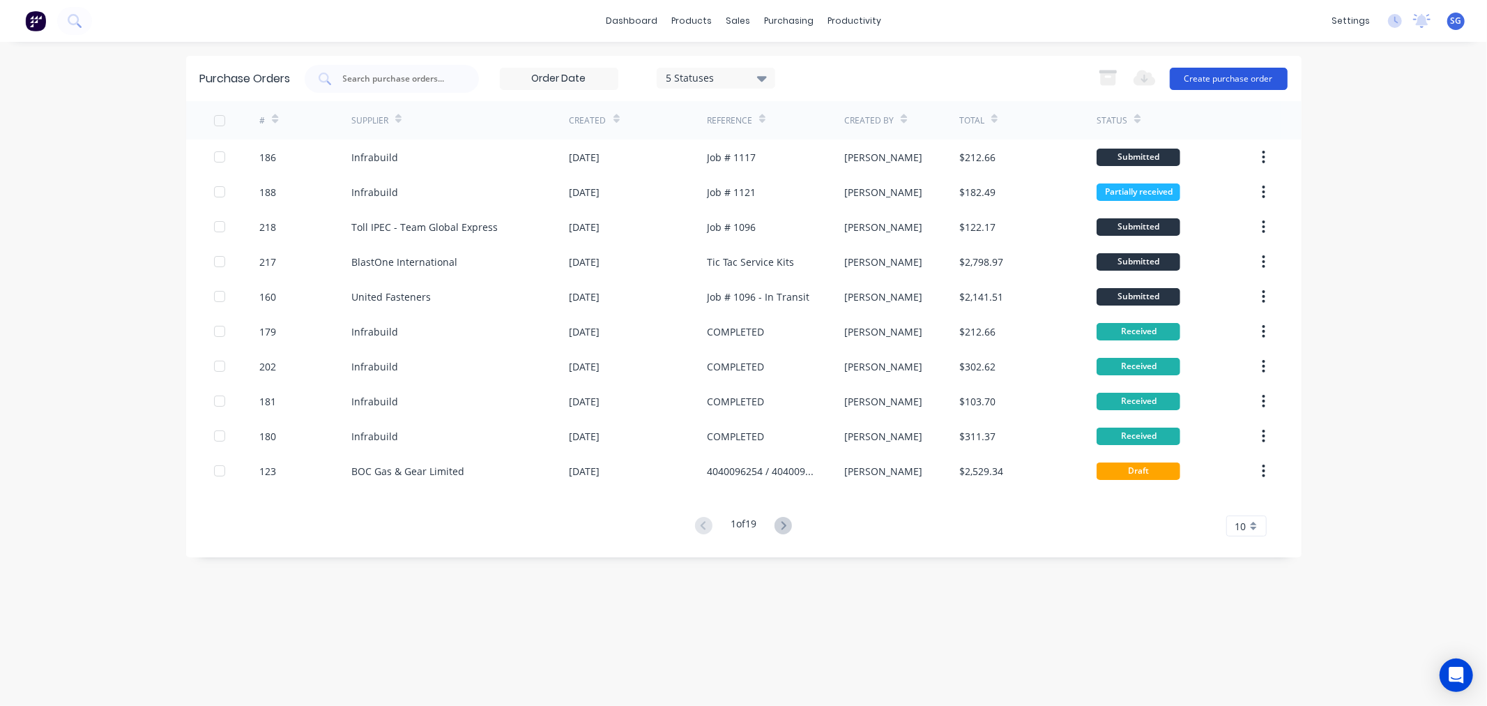
click at [1219, 86] on button "Create purchase order" at bounding box center [1229, 79] width 118 height 22
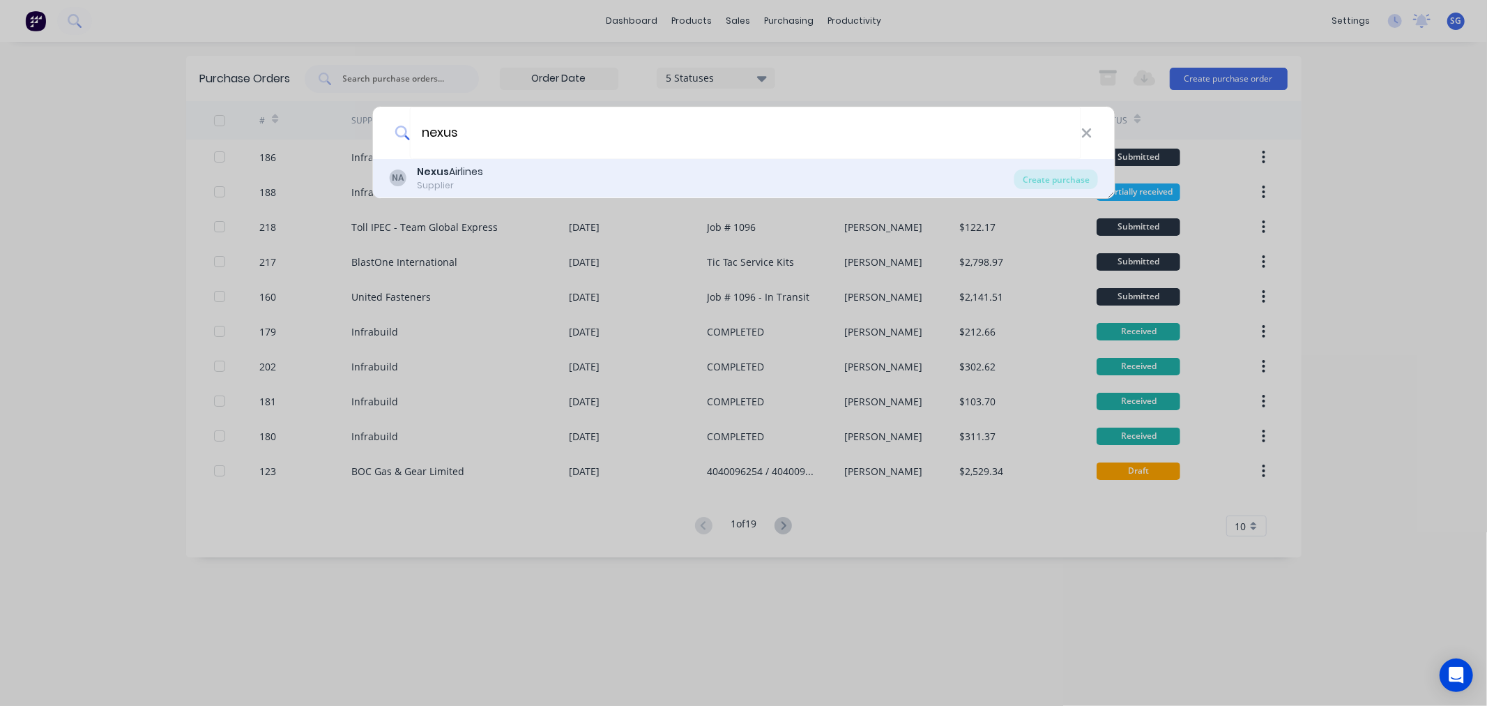
type input "nexus"
click at [468, 187] on div "Supplier" at bounding box center [450, 185] width 66 height 13
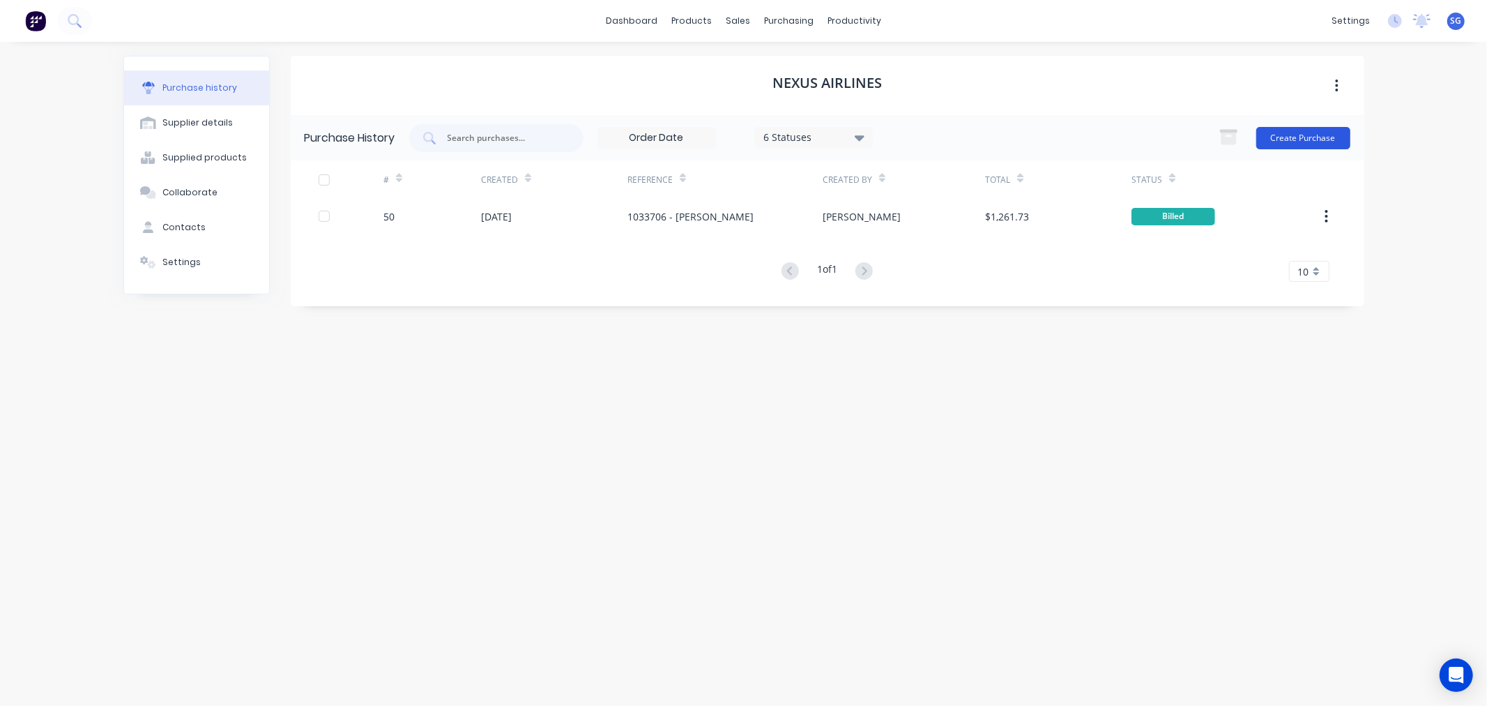
click at [1284, 142] on button "Create Purchase" at bounding box center [1304, 138] width 94 height 22
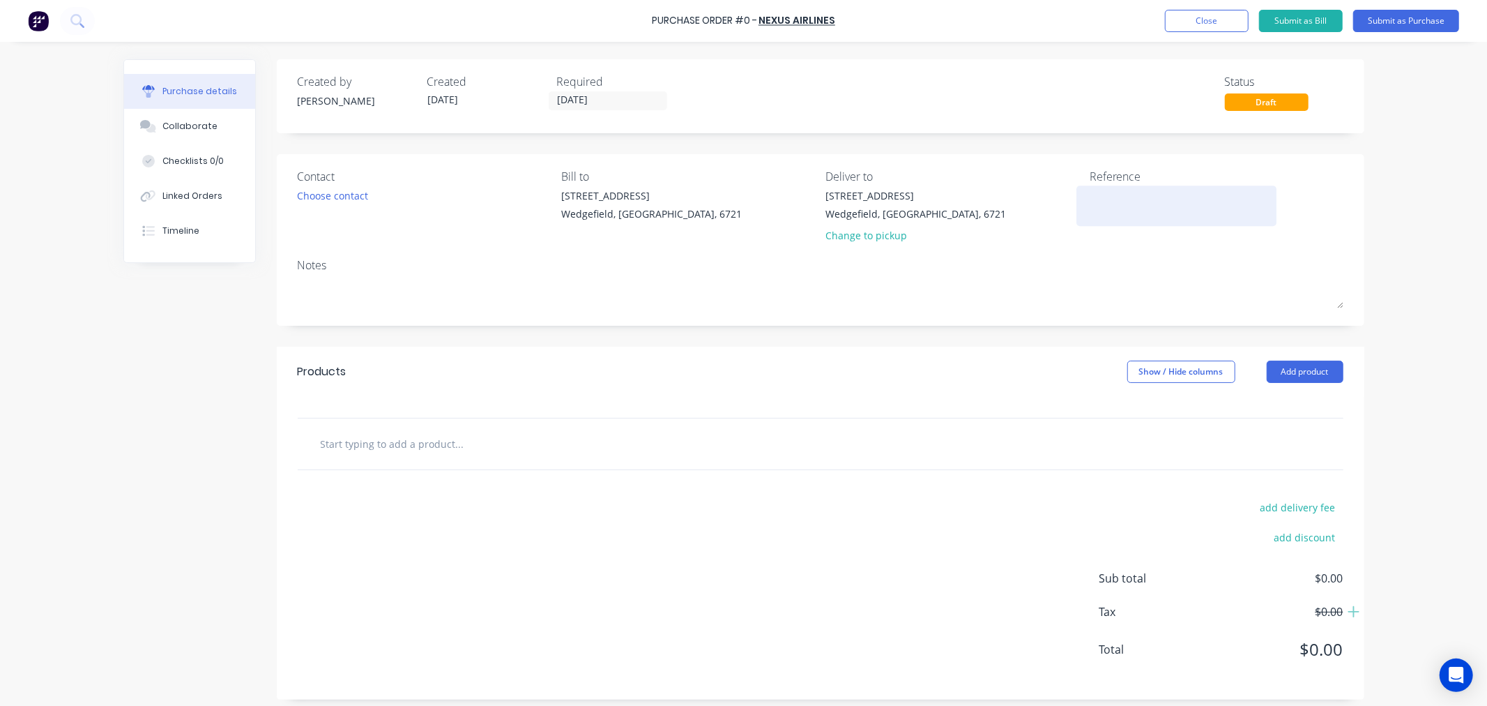
click at [1109, 215] on textarea at bounding box center [1177, 203] width 174 height 31
paste textarea "1054928"
type textarea "x"
type textarea "1054928"
type textarea "x"
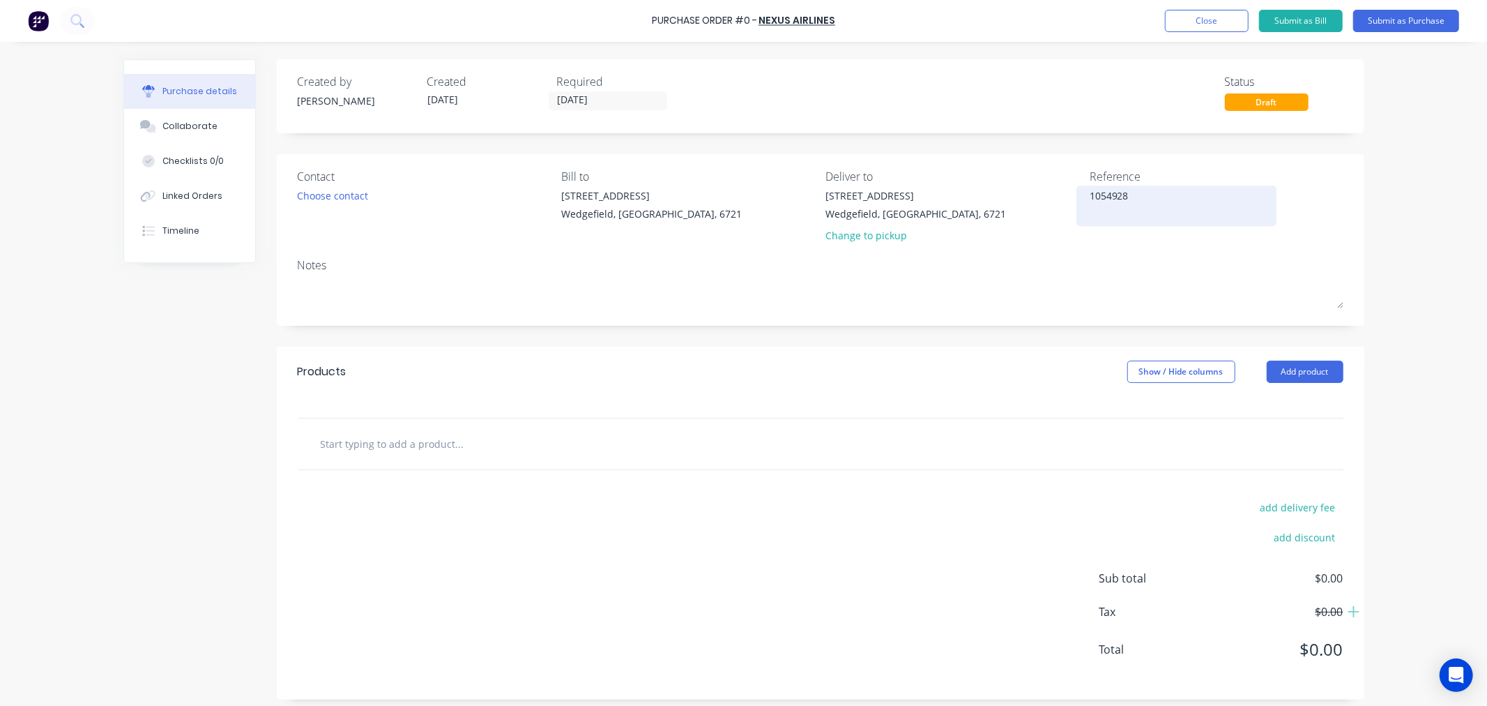
type textarea "1054928"
type textarea "x"
type textarea "1054928 -"
type textarea "x"
type textarea "1054928 -"
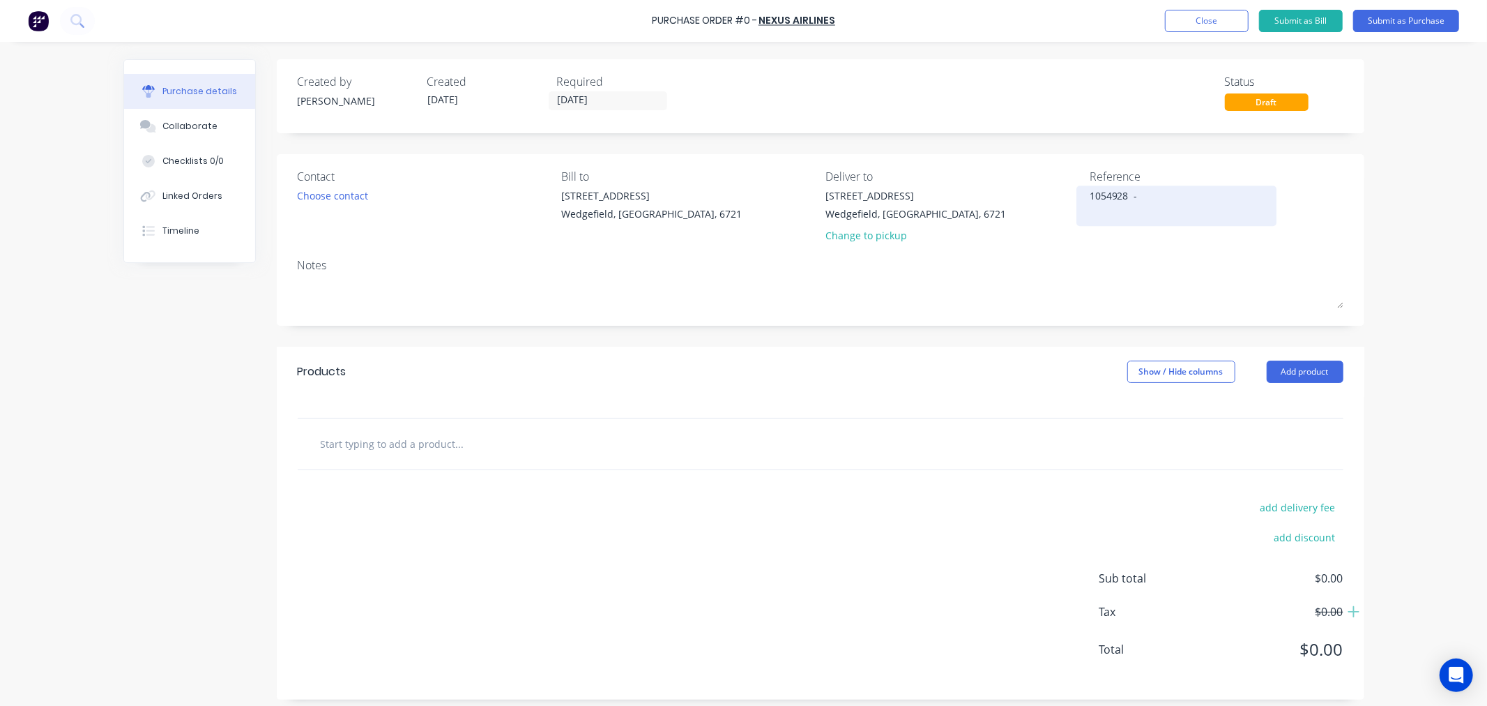
type textarea "x"
type textarea "1054928 - T"
type textarea "x"
type textarea "1054928 - Ty"
type textarea "x"
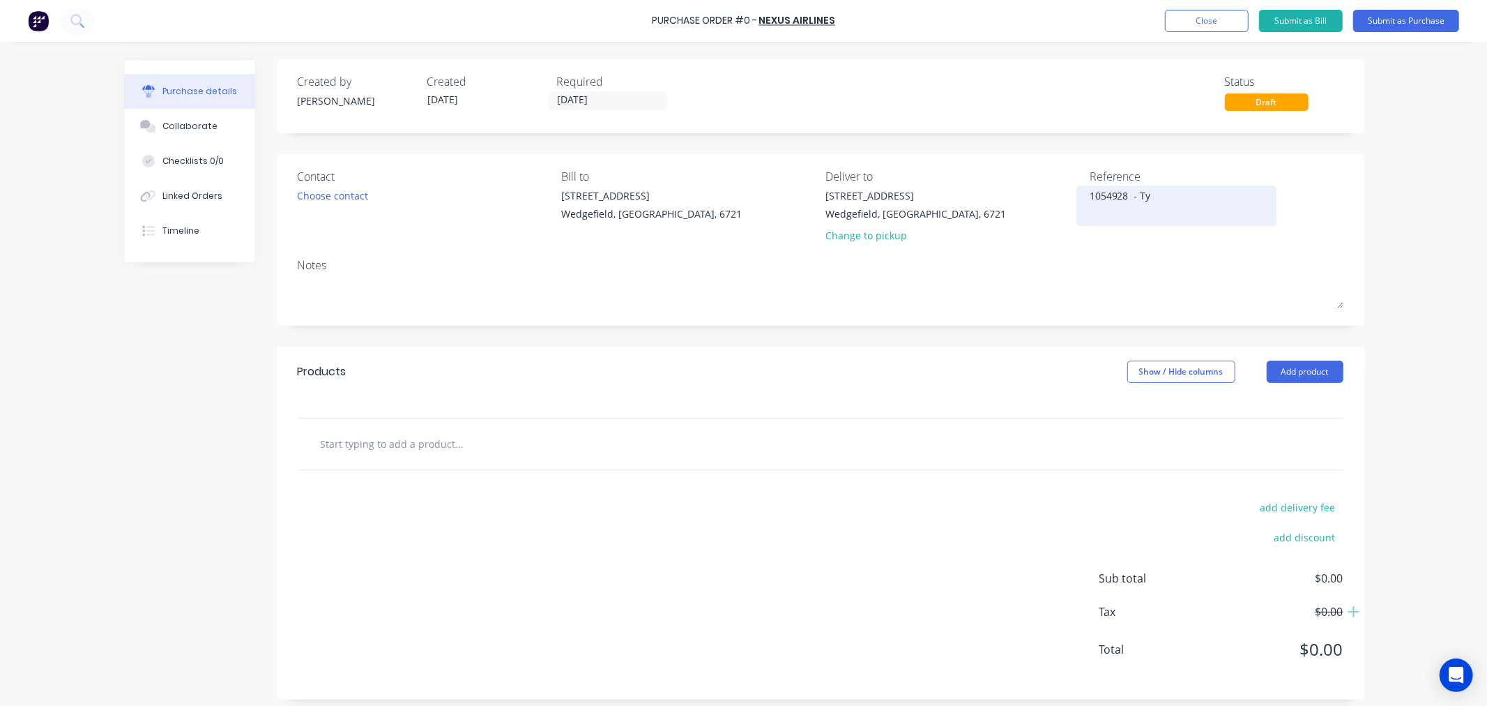
type textarea "1054928 - Tyr"
type textarea "x"
type textarea "1054928 - Tyro"
type textarea "x"
type textarea "1054928 - Tyron"
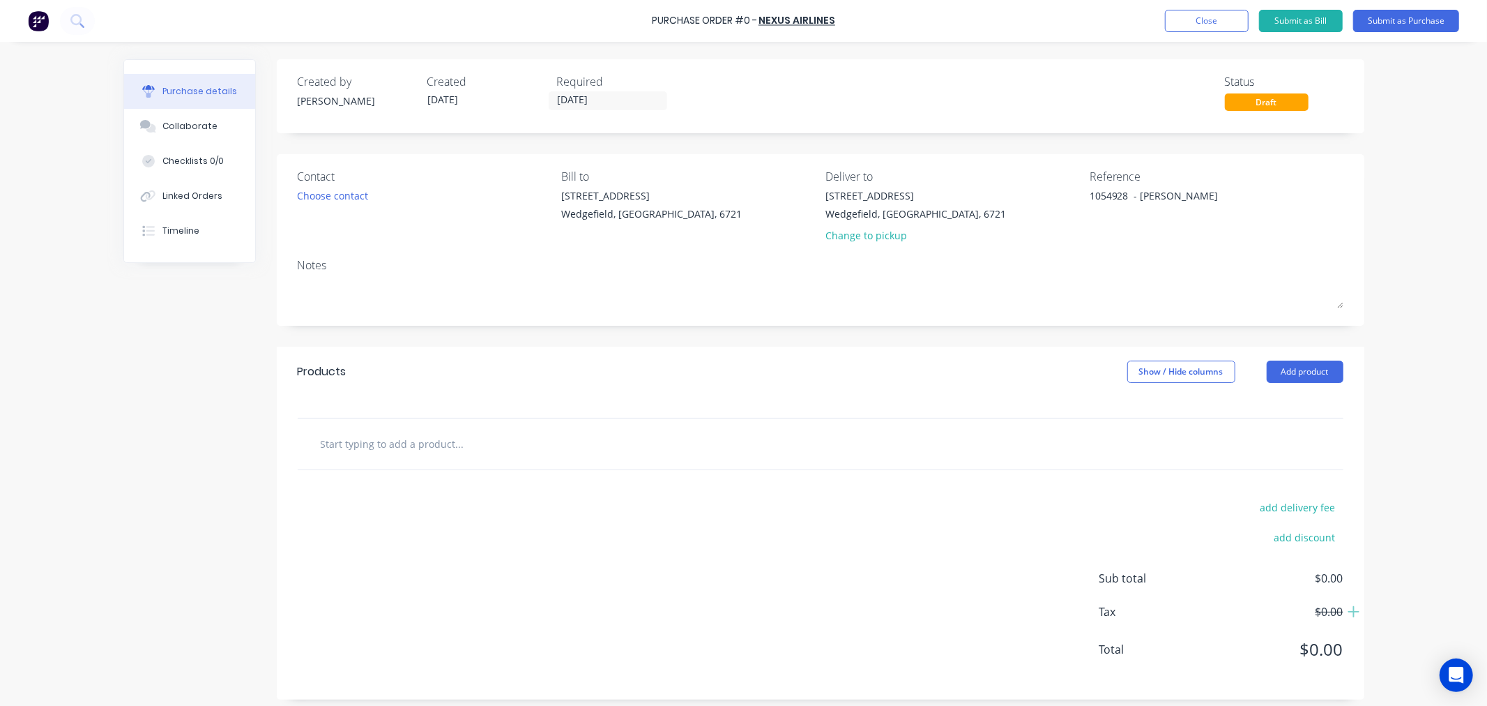
type textarea "x"
type textarea "1054928 - Tyron"
click at [389, 434] on input "text" at bounding box center [459, 444] width 279 height 28
type textarea "x"
type input "F"
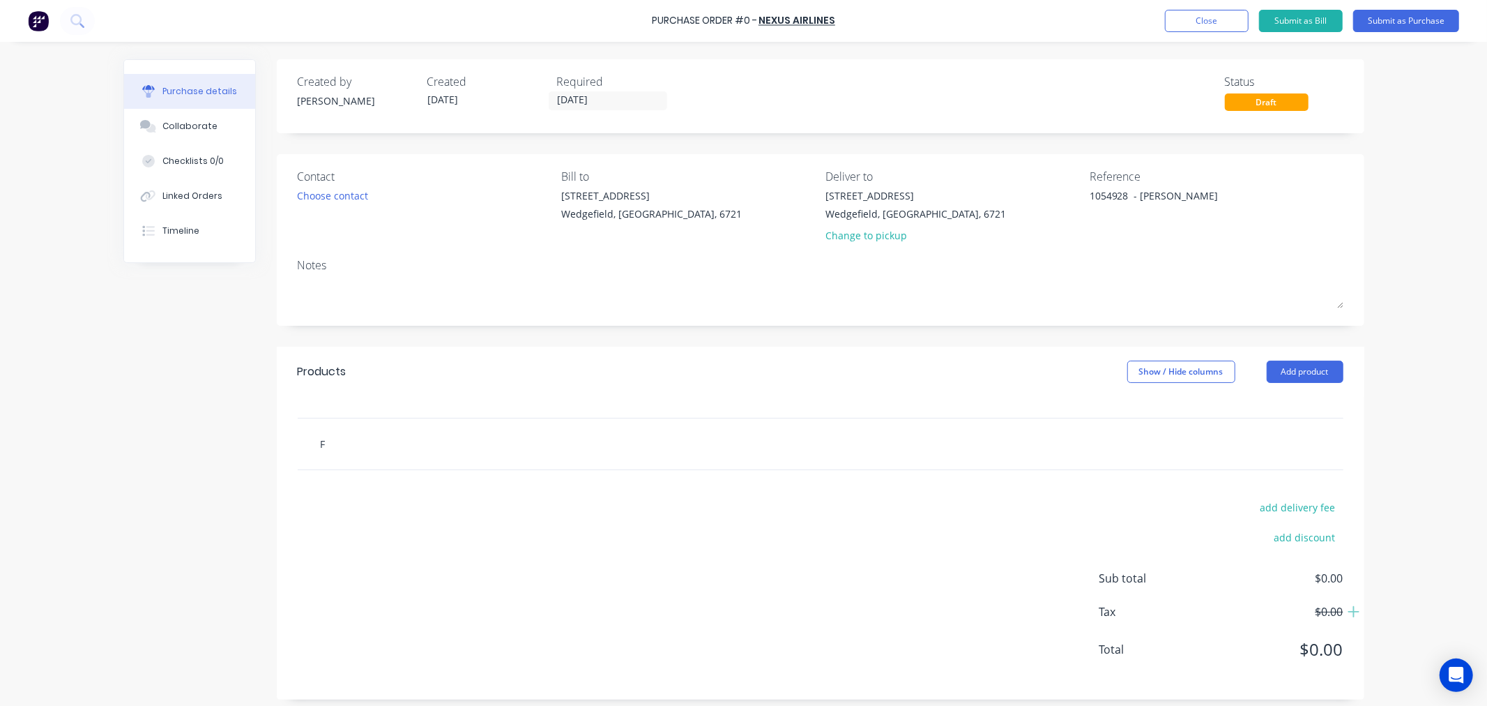
type textarea "x"
type input "Fl"
type textarea "x"
type input "Fli"
type textarea "x"
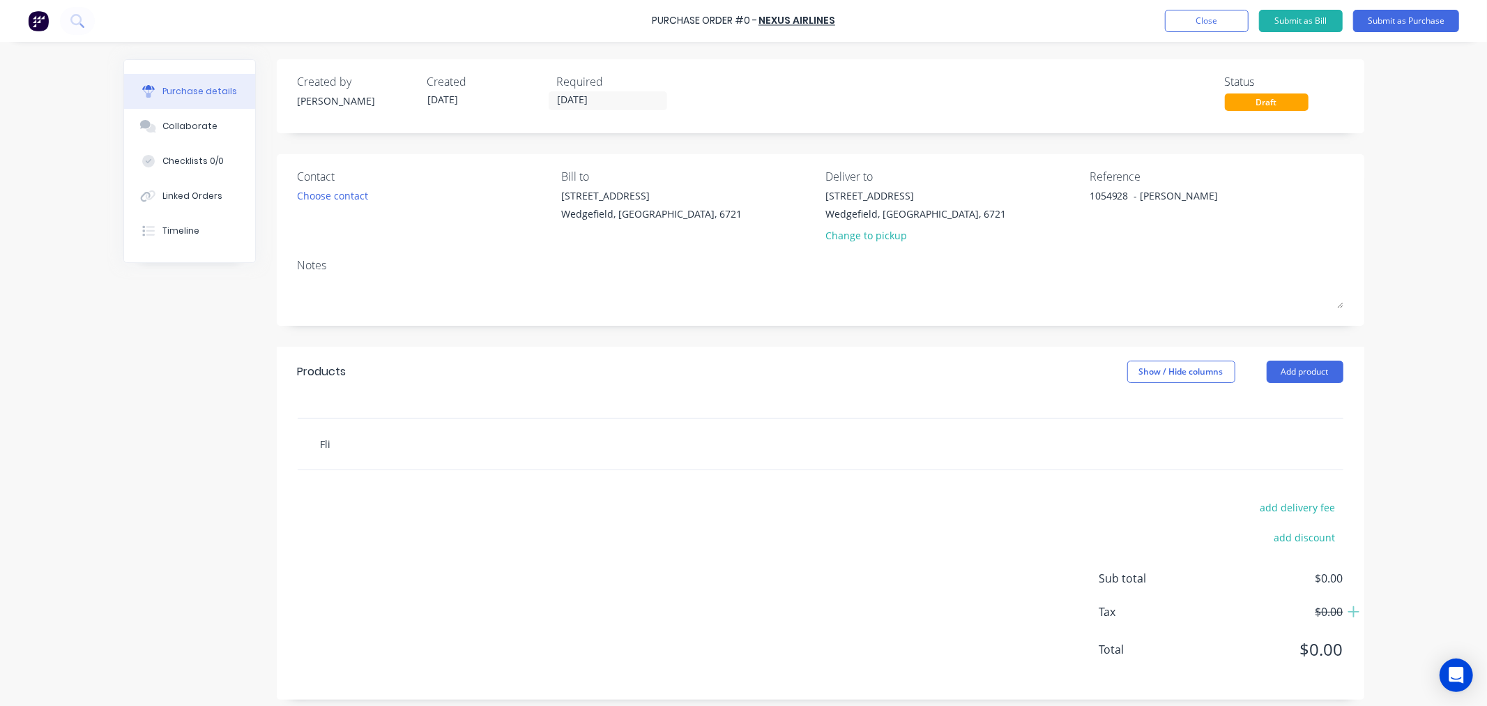
type input "Flig"
type textarea "x"
type input "Fligh"
type textarea "x"
type input "Flight"
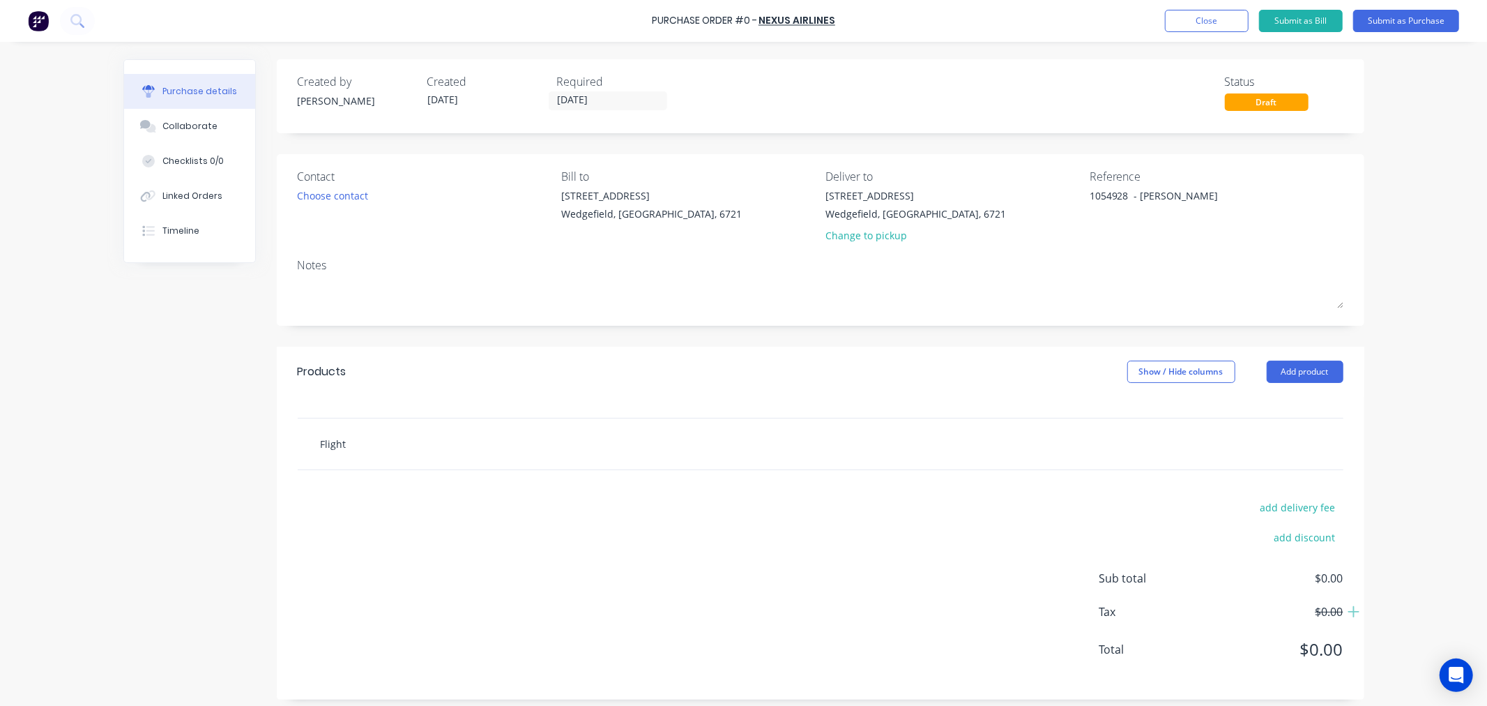
type textarea "x"
type input "Flight"
type textarea "x"
type input "Flight f"
type textarea "x"
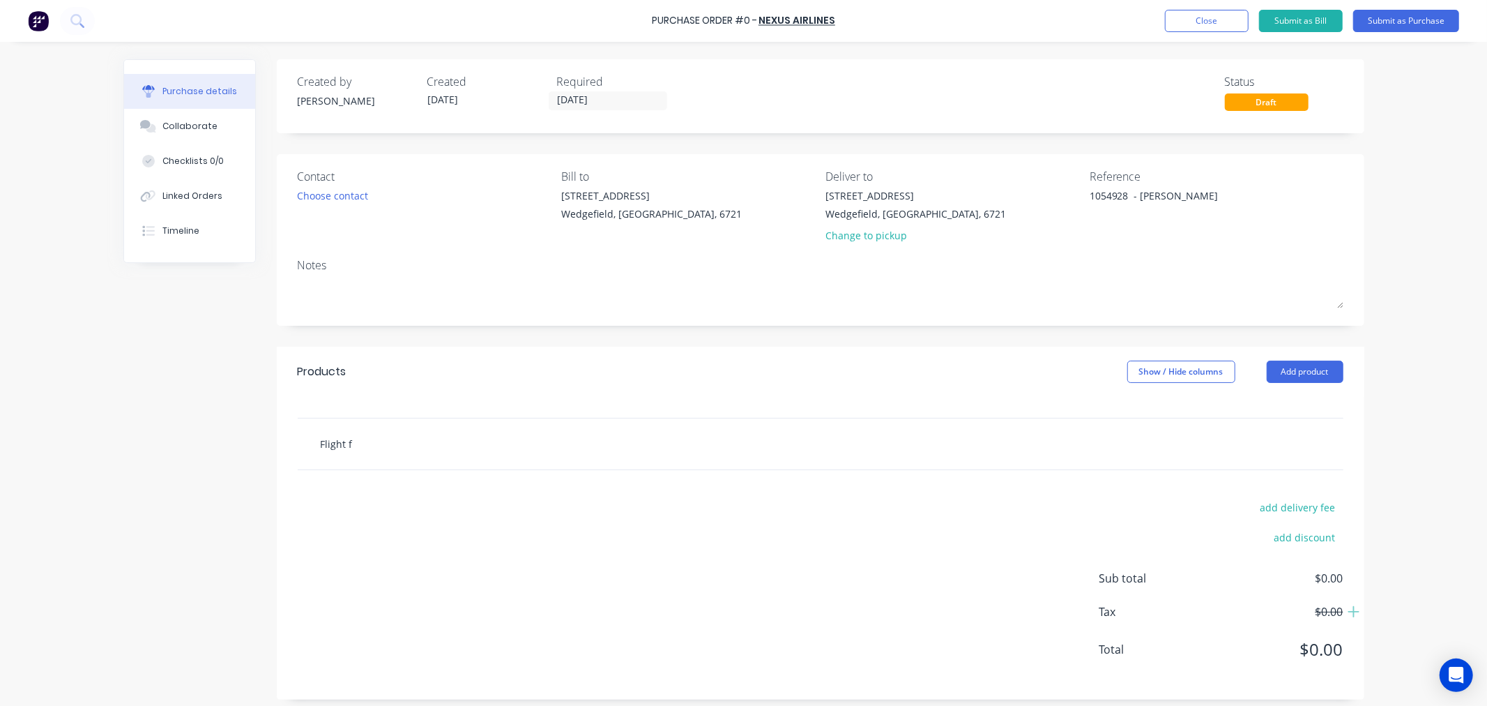
type input "Flight fo"
type textarea "x"
type input "Flight for"
type textarea "x"
type input "Flight for"
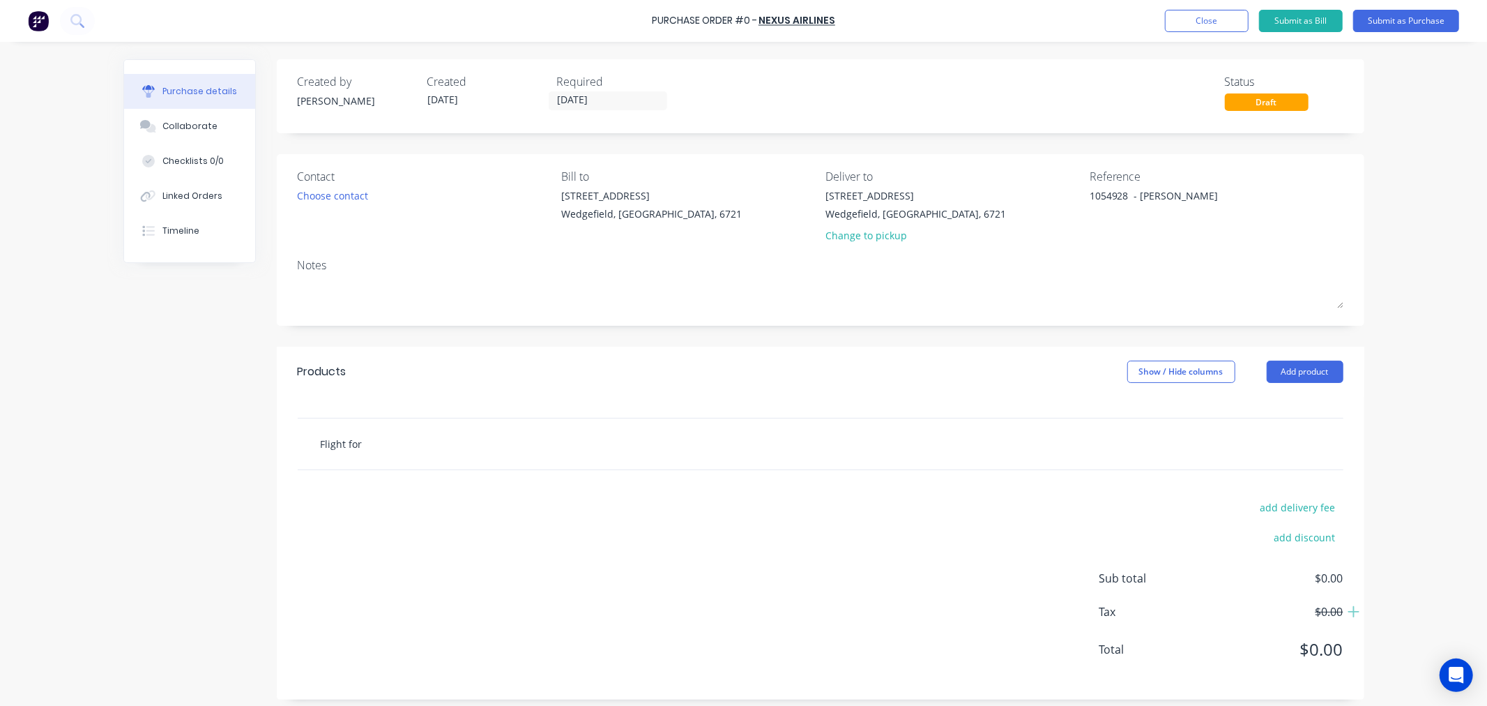
type textarea "x"
type input "Flight for T"
type textarea "x"
type input "Flight for Ty"
type textarea "x"
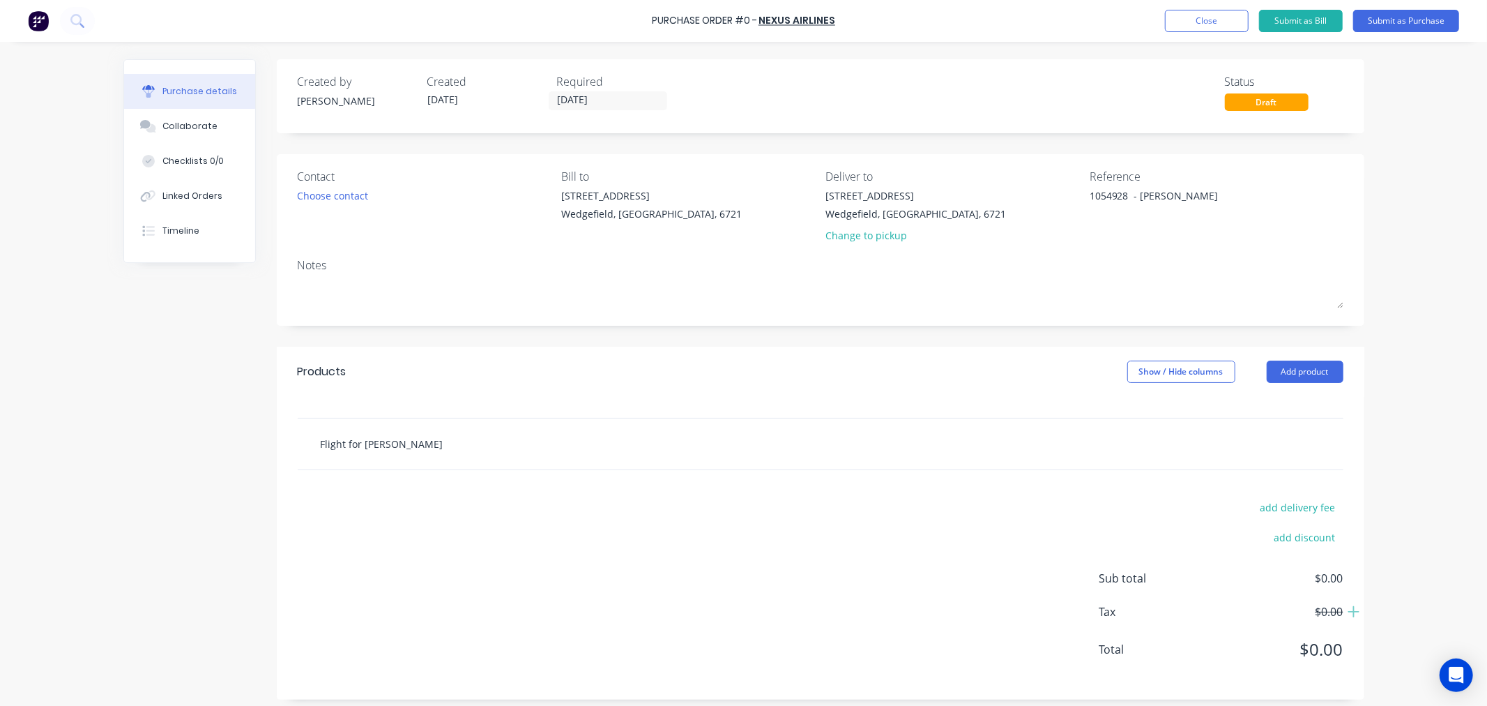
type input "Flight for Tyr"
type textarea "x"
type input "Flight for Tyro"
type textarea "x"
type input "Flight for Tyron"
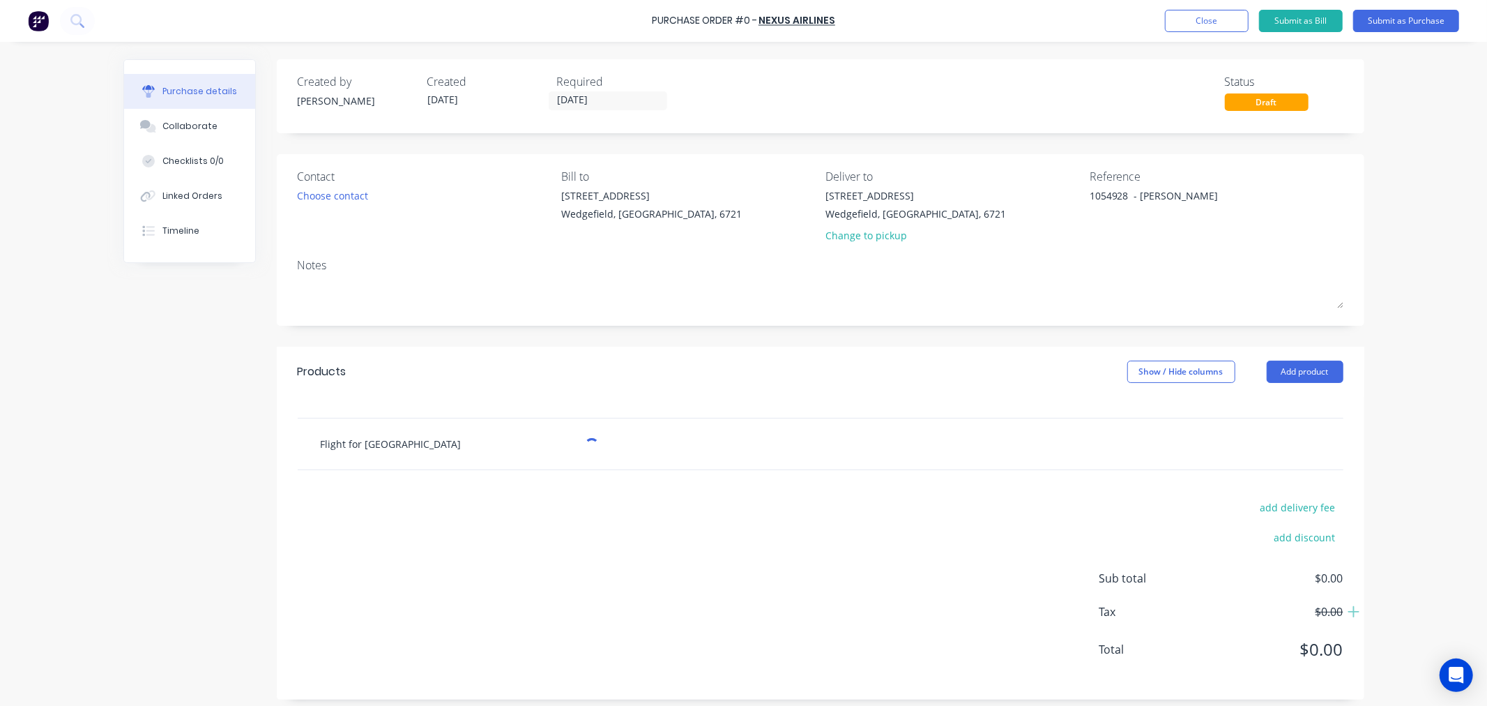
type textarea "x"
type input "Flight for Tyron"
type textarea "x"
type input "Flight for Tyron T"
type textarea "x"
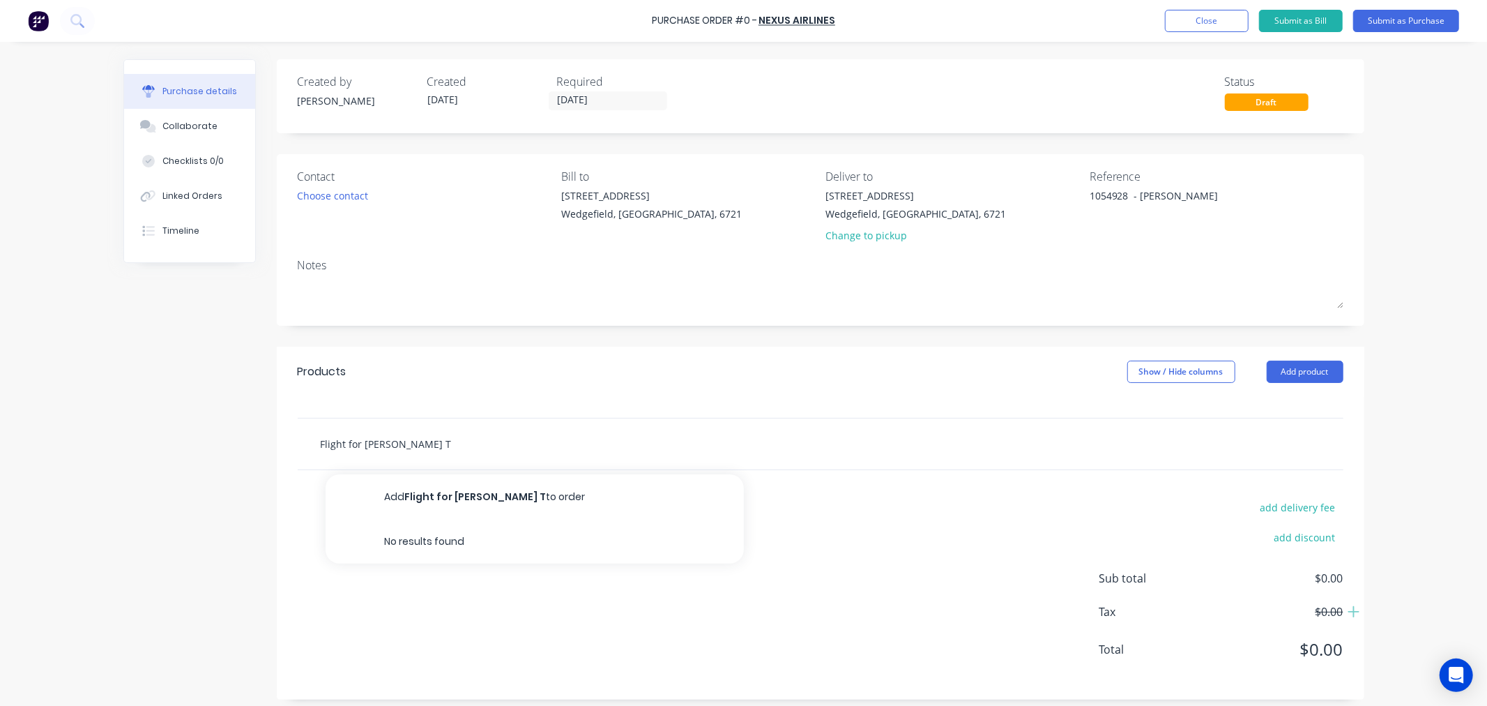
type input "Flight for Tyron Tu"
type textarea "x"
type input "Flight for Tyron Tur"
type textarea "x"
type input "Flight for Tyron Turn"
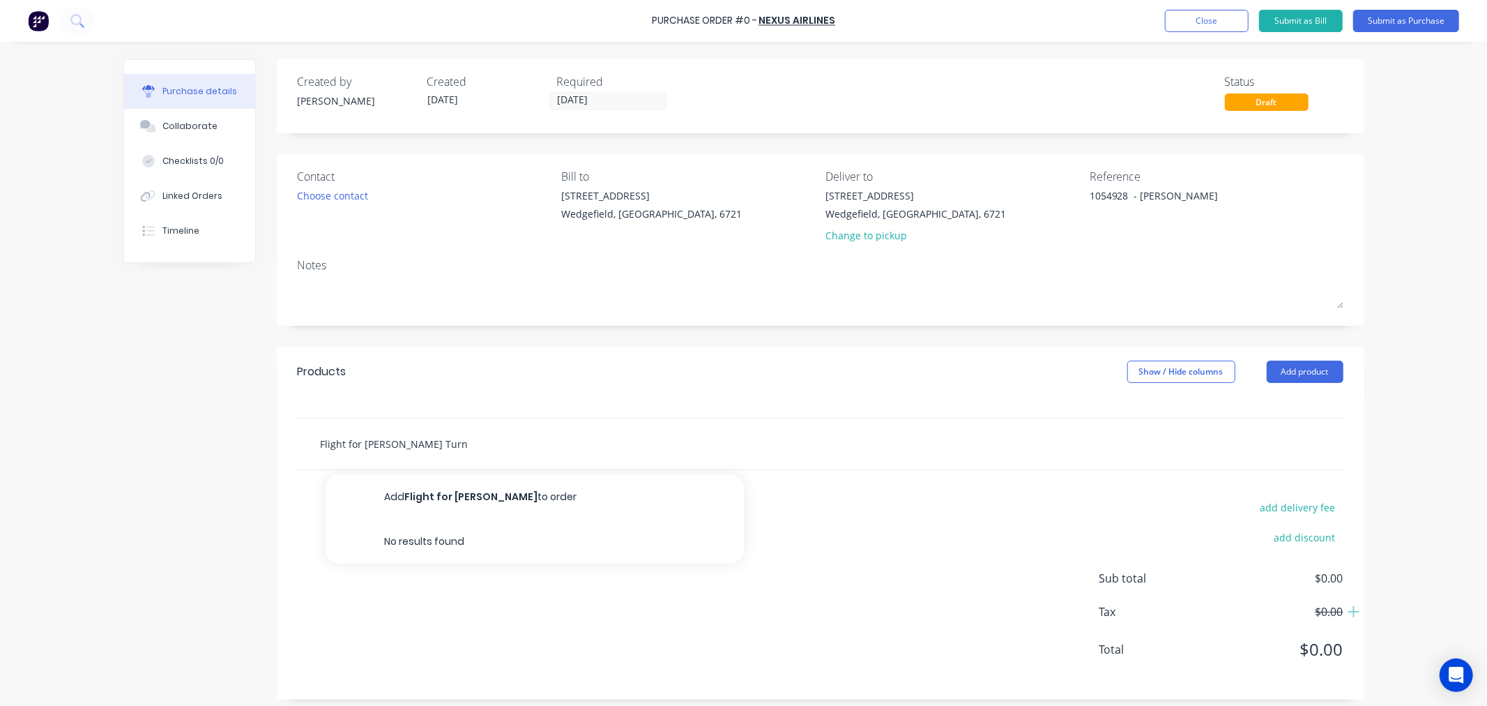
type textarea "x"
type input "Flight for Tyron Turne"
type textarea "x"
type input "Flight for Tyron Turner"
type textarea "x"
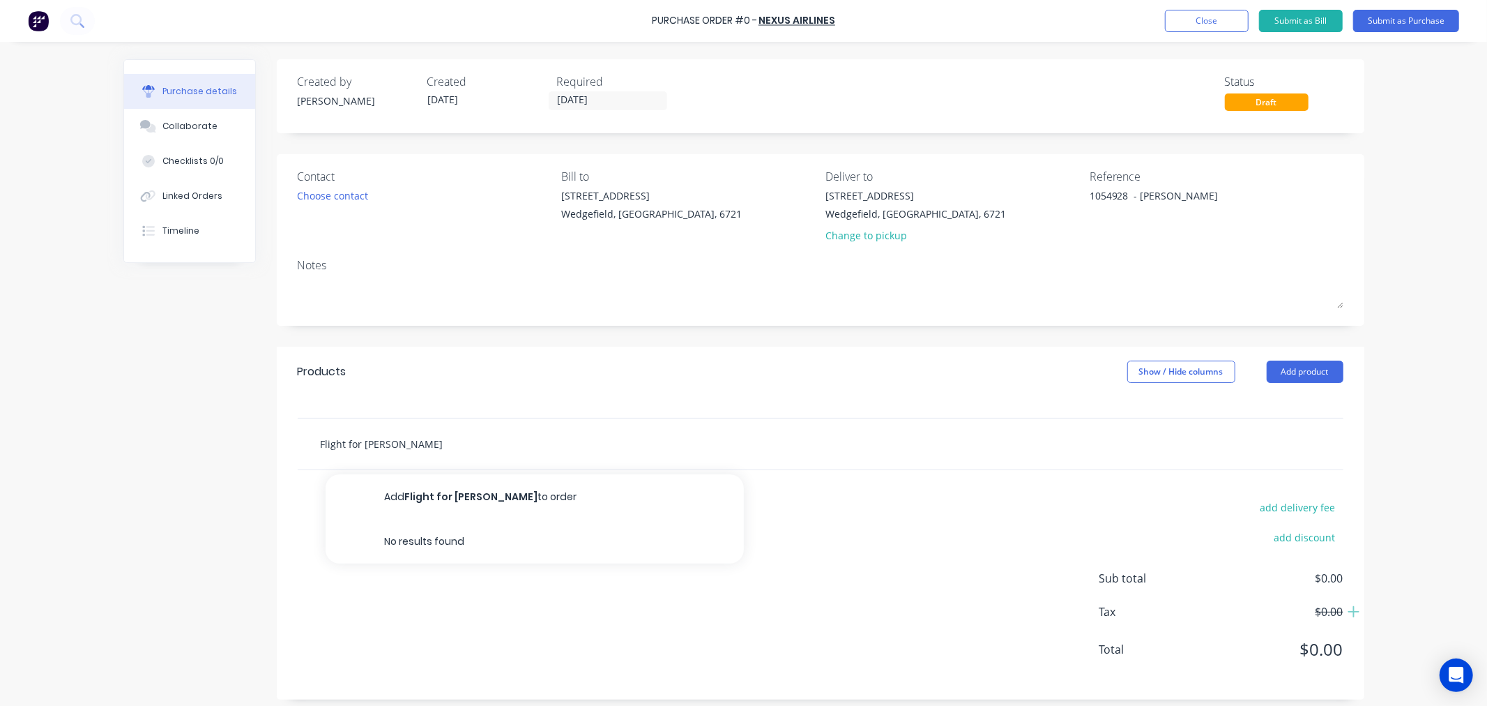
type input "Flight for Tyron Turner-"
type textarea "x"
type input "Flight for Tyron Turner-P"
type textarea "x"
type input "Flight for Tyron Turner-Pe"
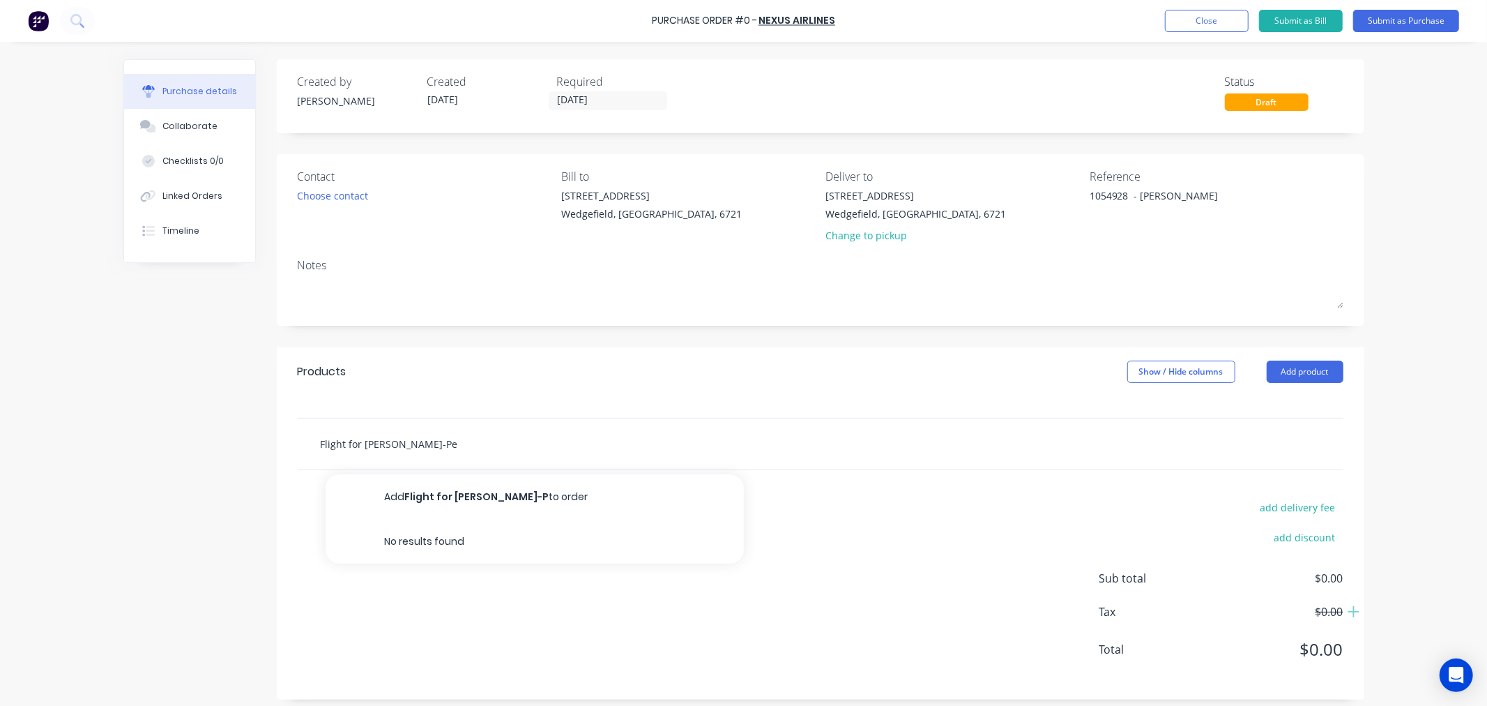
type textarea "x"
type input "Flight for Tyron Turner-Per"
type textarea "x"
type input "Flight for Tyron Turner-Pera"
type textarea "x"
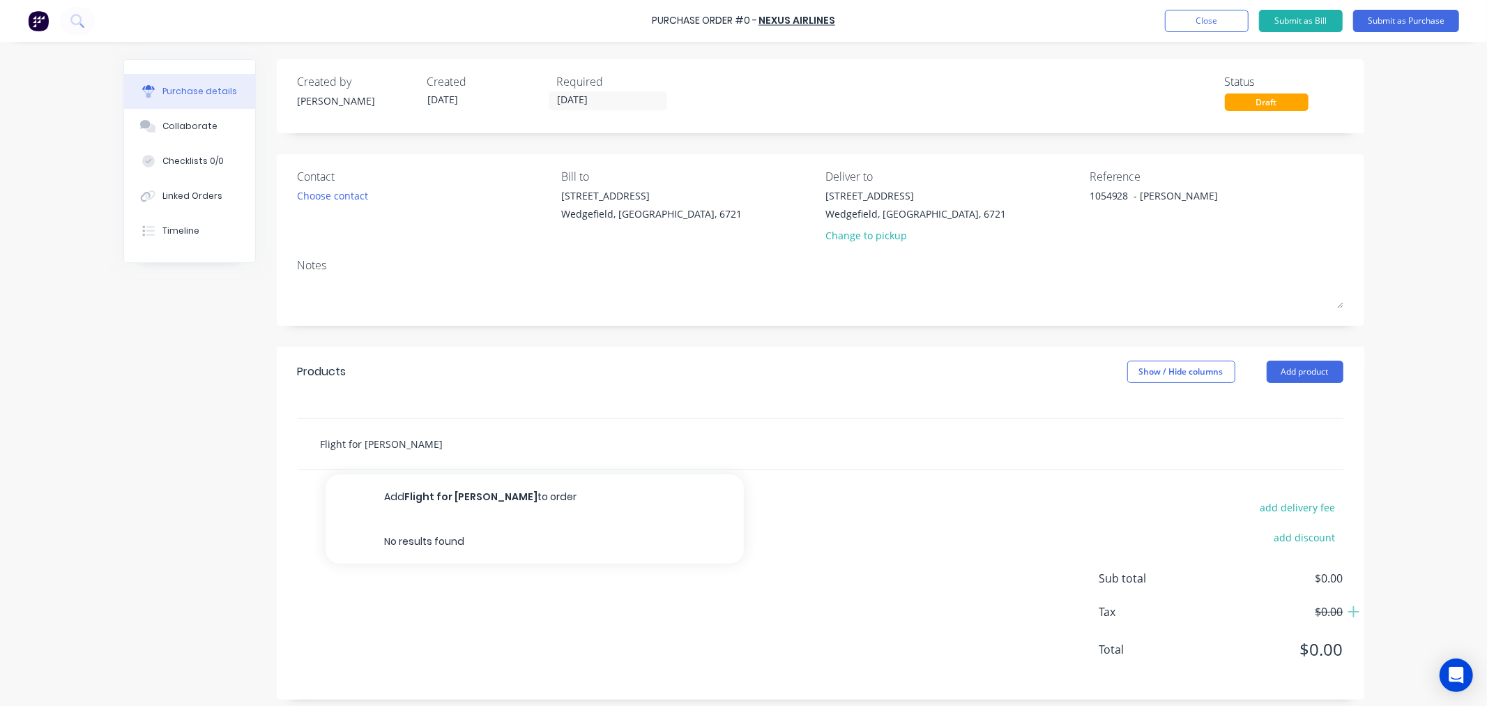
type input "Flight for Tyron Turner-Peraw"
type textarea "x"
type input "Flight for Tyron Turner-Perawi"
type textarea "x"
type input "Flight for Tyron Turner-Perawit"
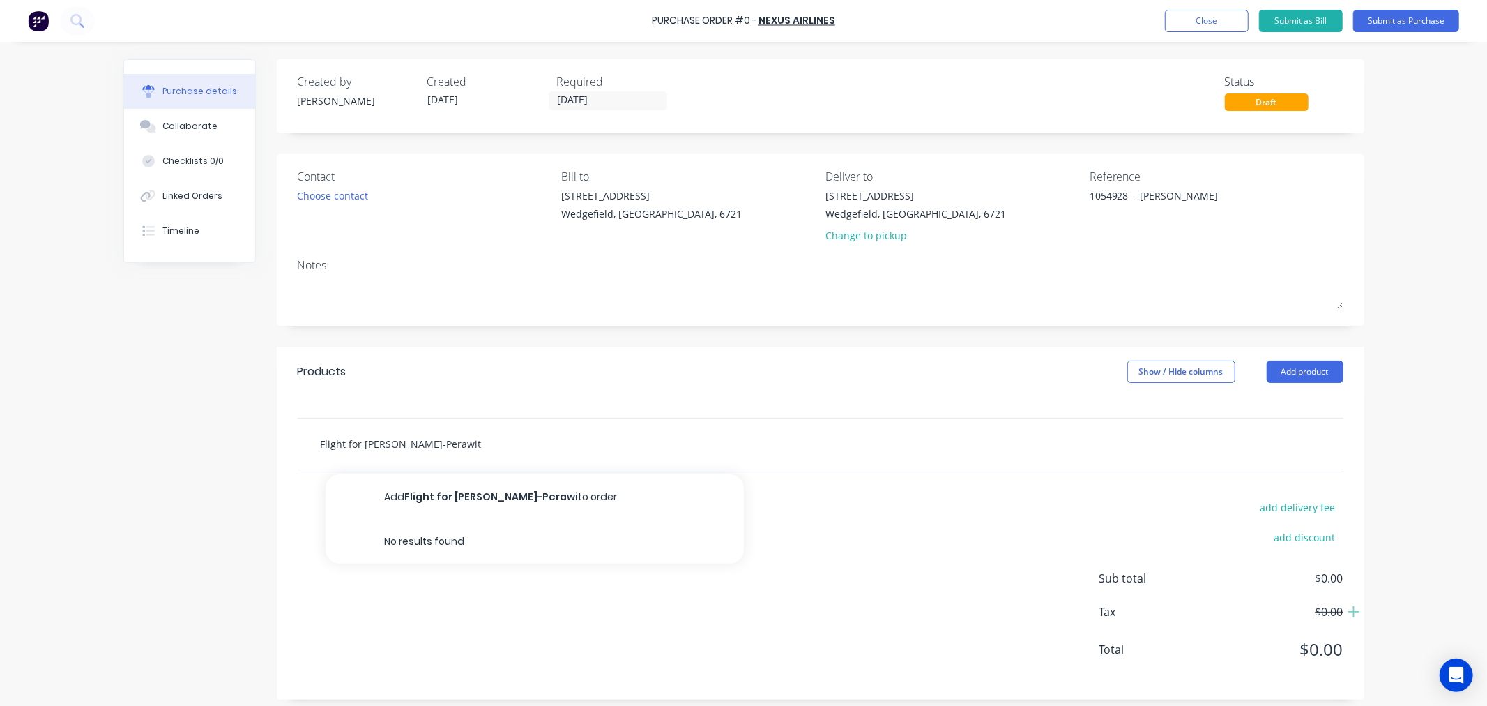
type textarea "x"
type input "Flight for Tyron Turner-Perawiti"
type textarea "x"
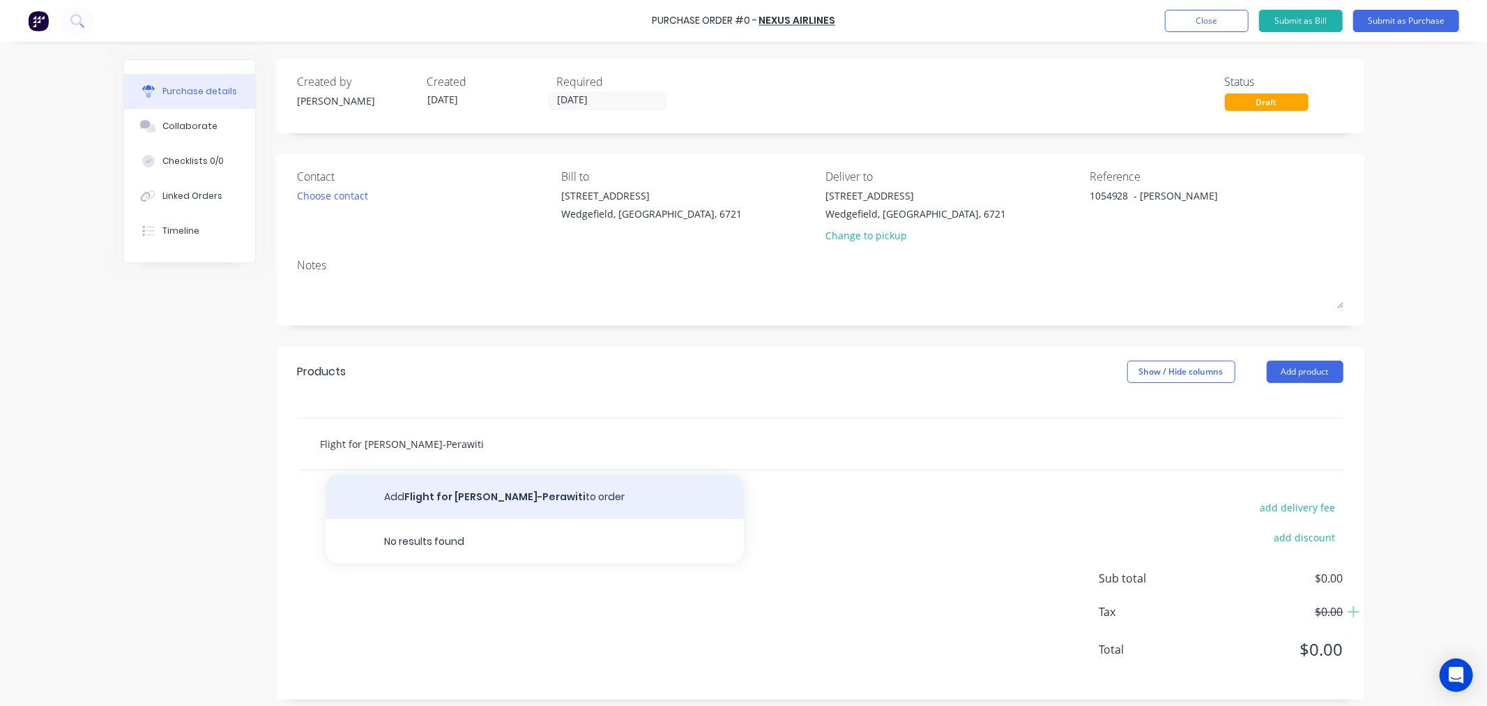
type input "Flight for Tyron Turner-Perawiti"
click at [476, 500] on button "Add Flight for Tyron Turner-Perawiti to order" at bounding box center [535, 496] width 418 height 45
type textarea "x"
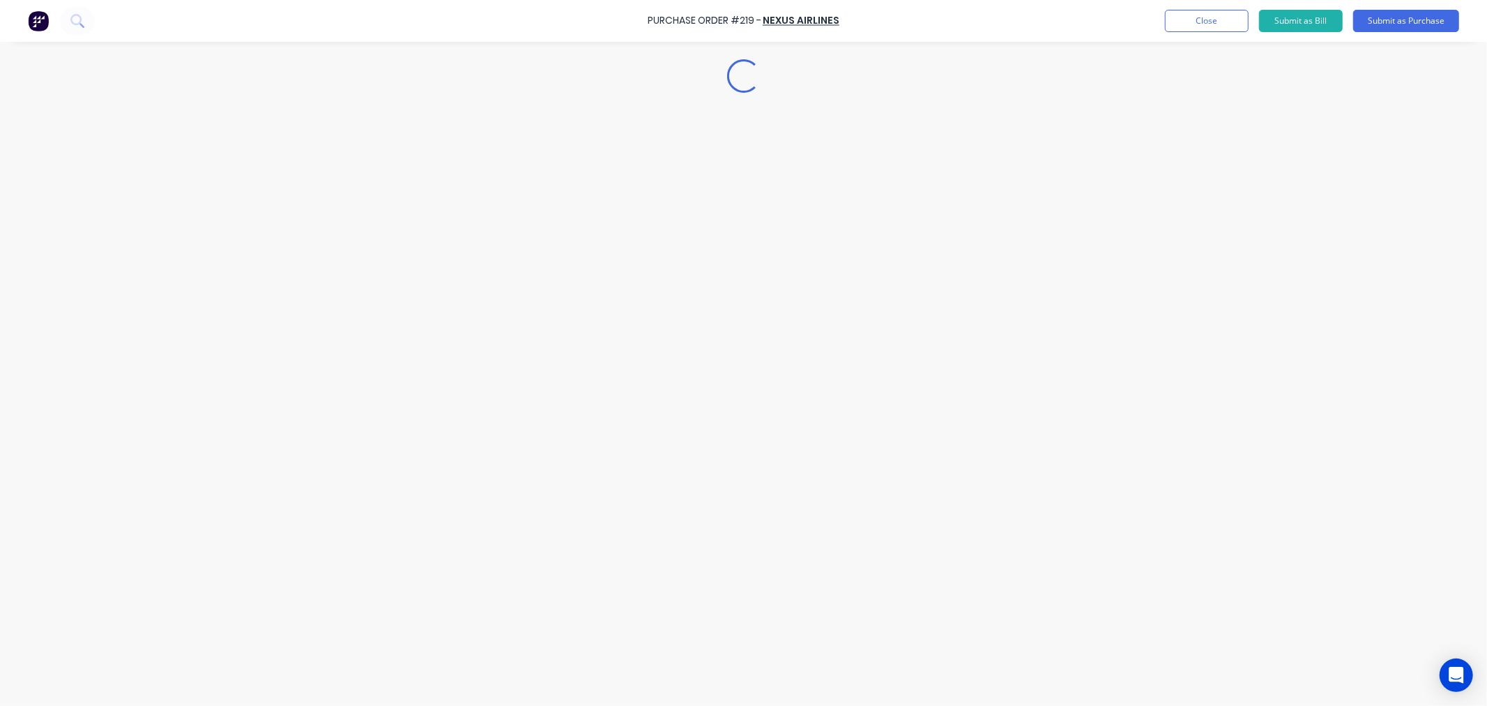
click at [452, 500] on div "Loading..." at bounding box center [743, 332] width 1269 height 636
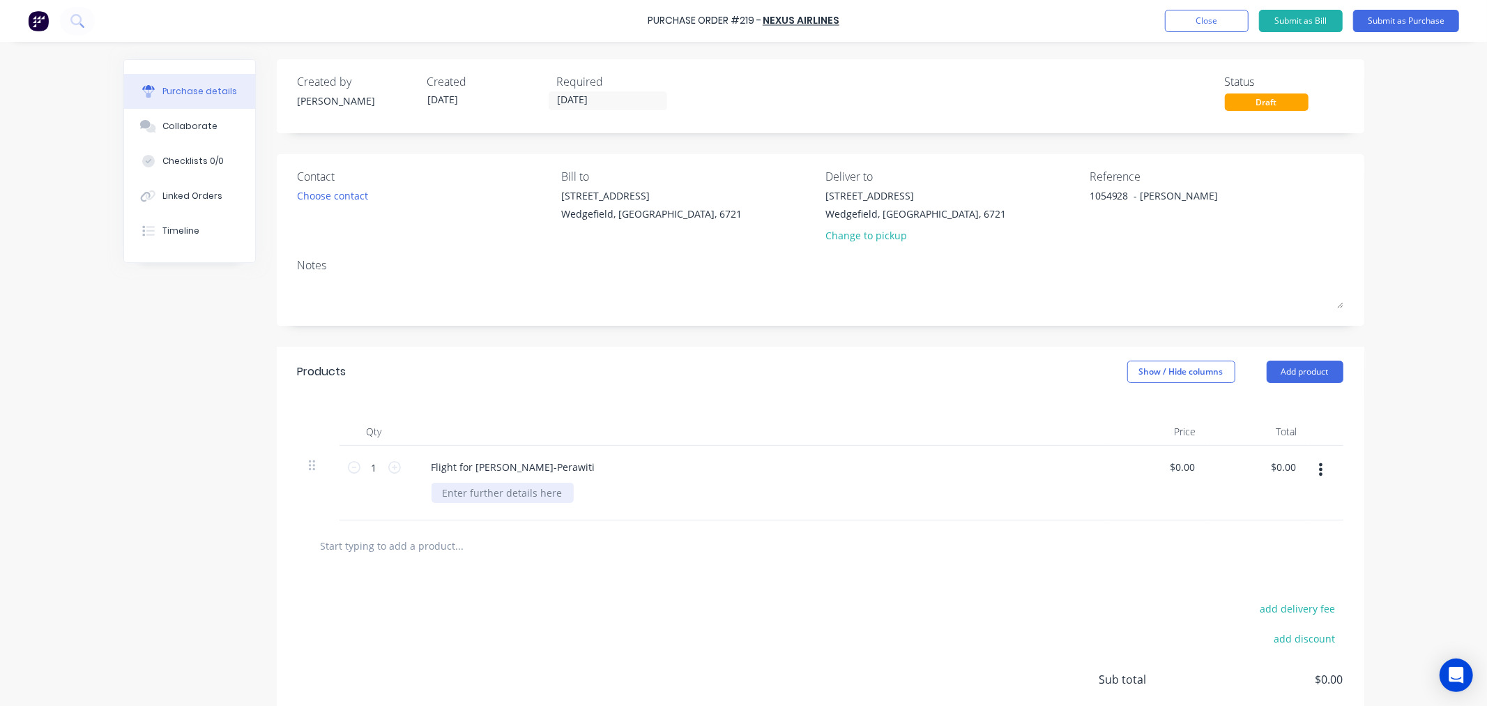
type textarea "x"
click at [454, 497] on div at bounding box center [503, 493] width 142 height 20
type textarea "x"
type input "0.00"
click at [1177, 464] on input "0.00" at bounding box center [1182, 467] width 32 height 20
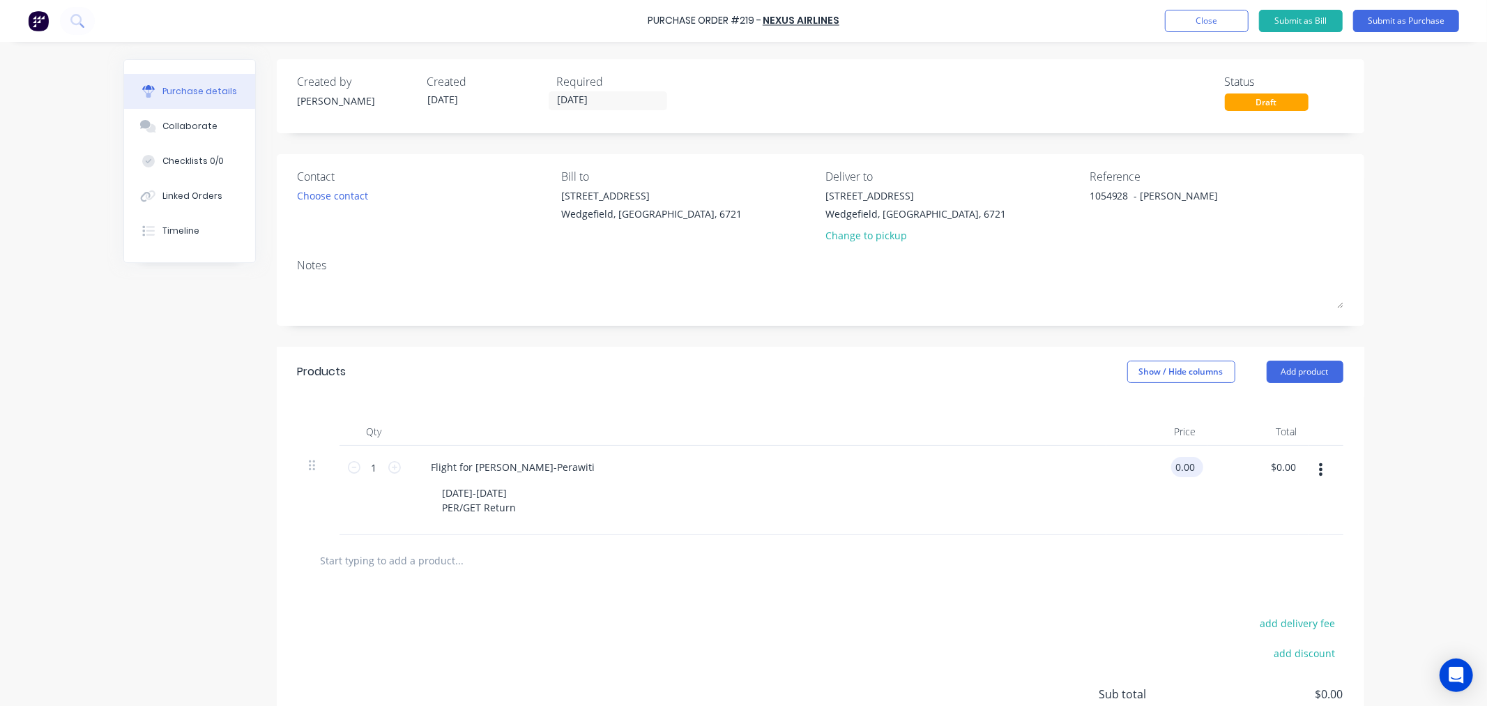
click at [1177, 464] on input "0.00" at bounding box center [1184, 467] width 26 height 20
type textarea "x"
type input "0.00"
click at [1184, 467] on input "0.00" at bounding box center [1184, 467] width 26 height 20
type textarea "x"
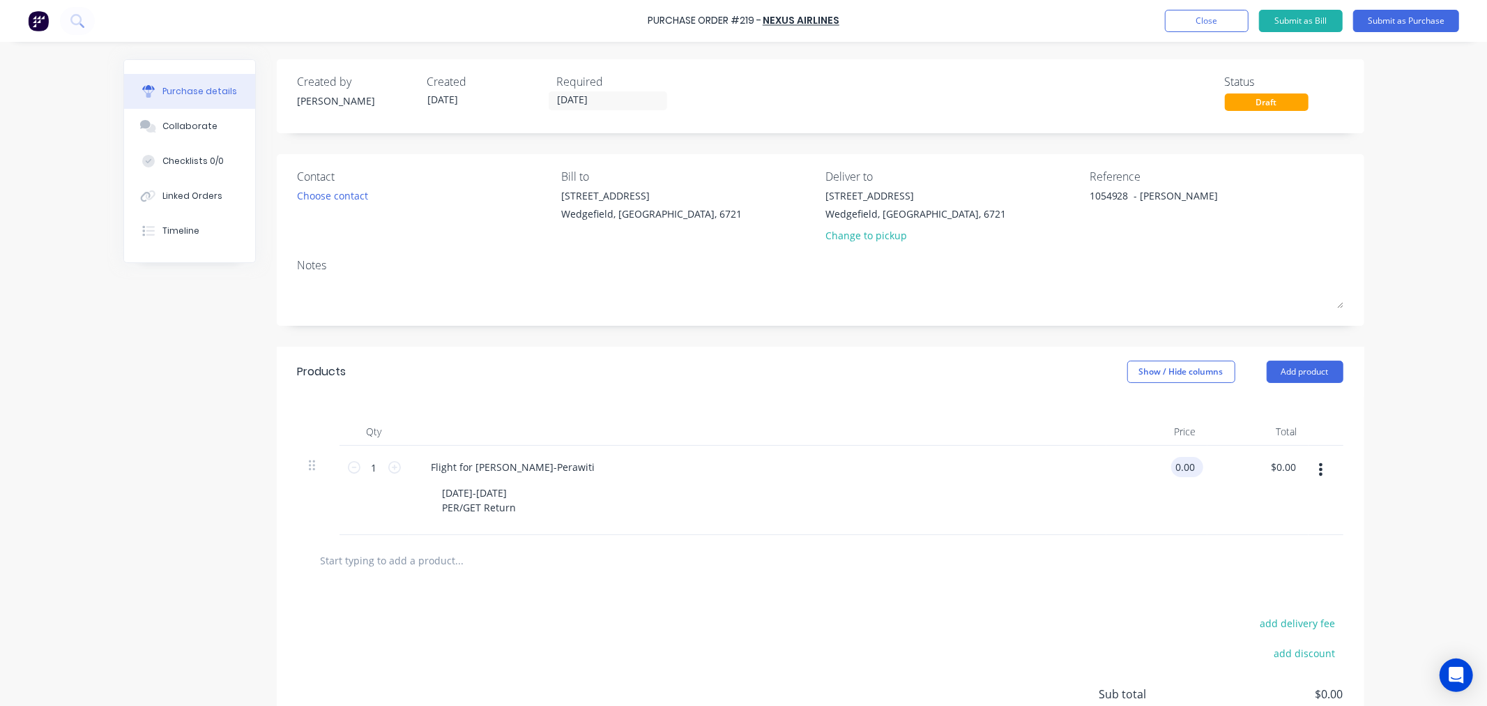
click at [1184, 467] on input "0.00" at bounding box center [1184, 467] width 26 height 20
paste input "1,101.07"
type input "$0.00"
type input "0.00"
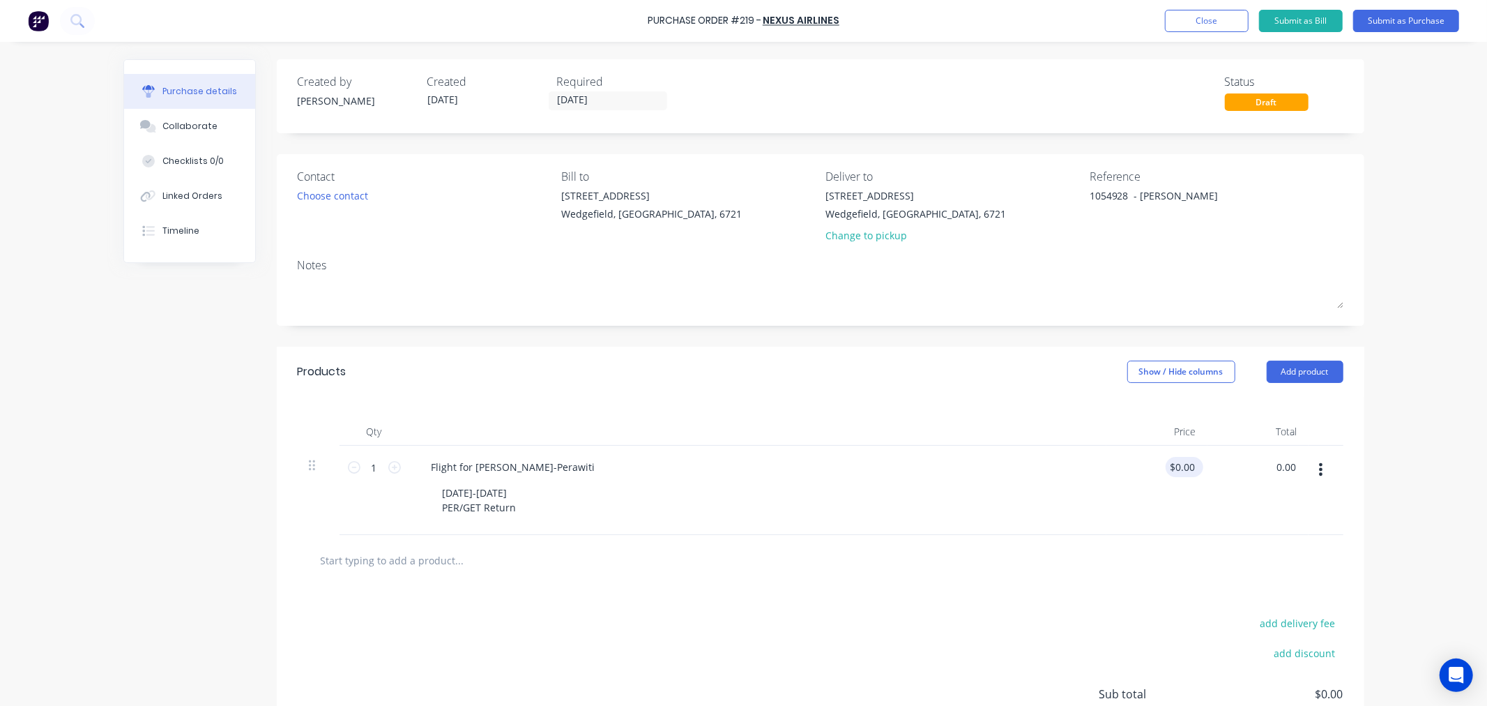
type input "$0.00"
click at [1174, 464] on input "0.00" at bounding box center [1184, 467] width 26 height 20
click at [1175, 466] on input "0.00" at bounding box center [1184, 467] width 26 height 20
type input "$1,101.07"
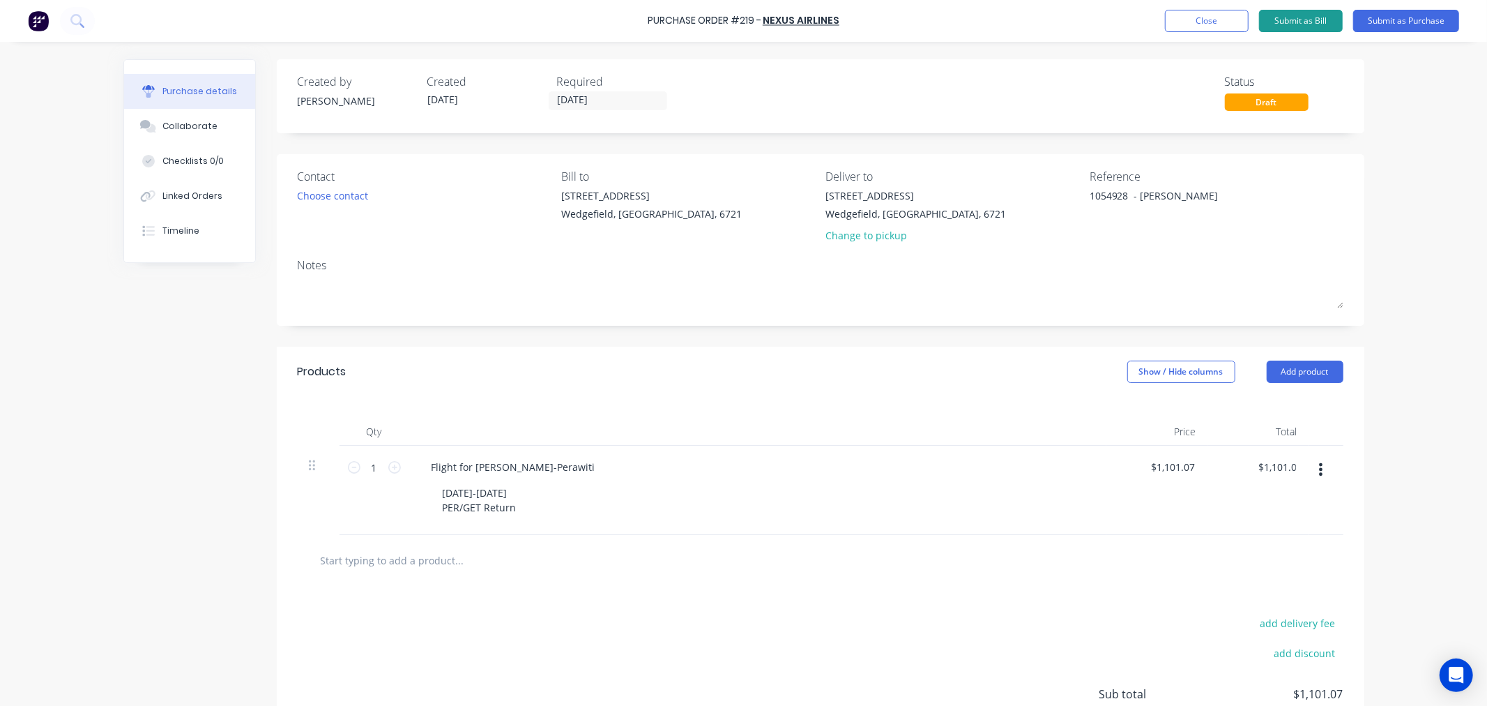
click at [1289, 23] on button "Submit as Bill" at bounding box center [1301, 21] width 84 height 22
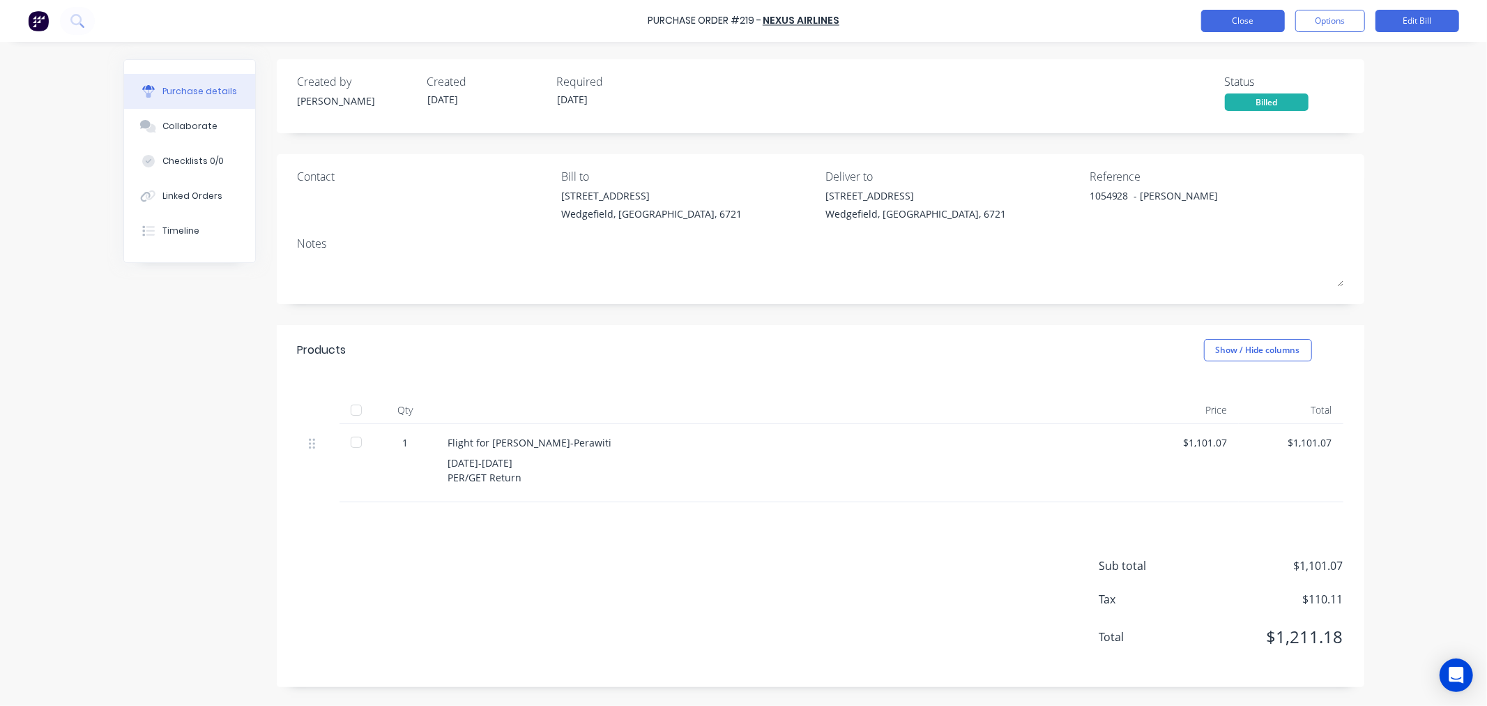
click at [1243, 19] on button "Close" at bounding box center [1243, 21] width 84 height 22
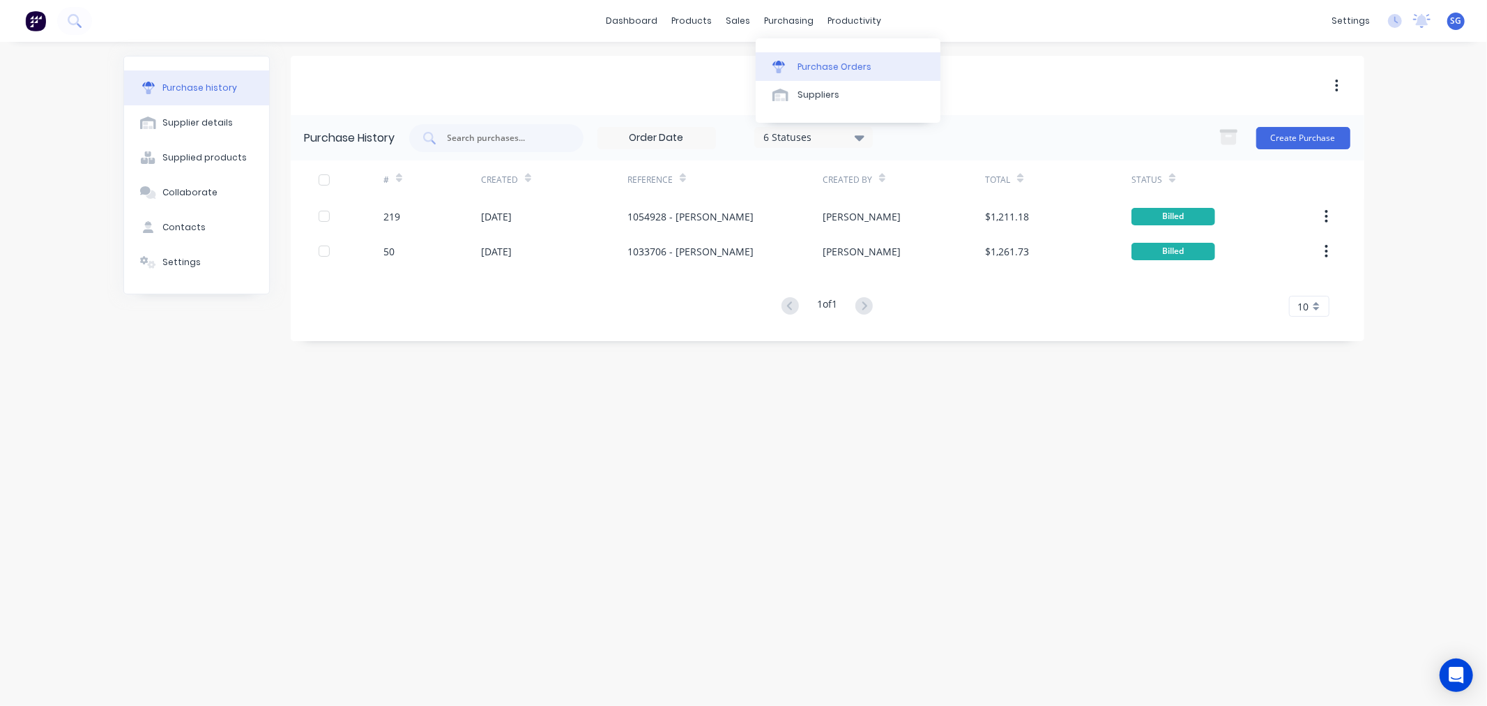
click at [798, 66] on div "Purchase Orders" at bounding box center [835, 67] width 74 height 13
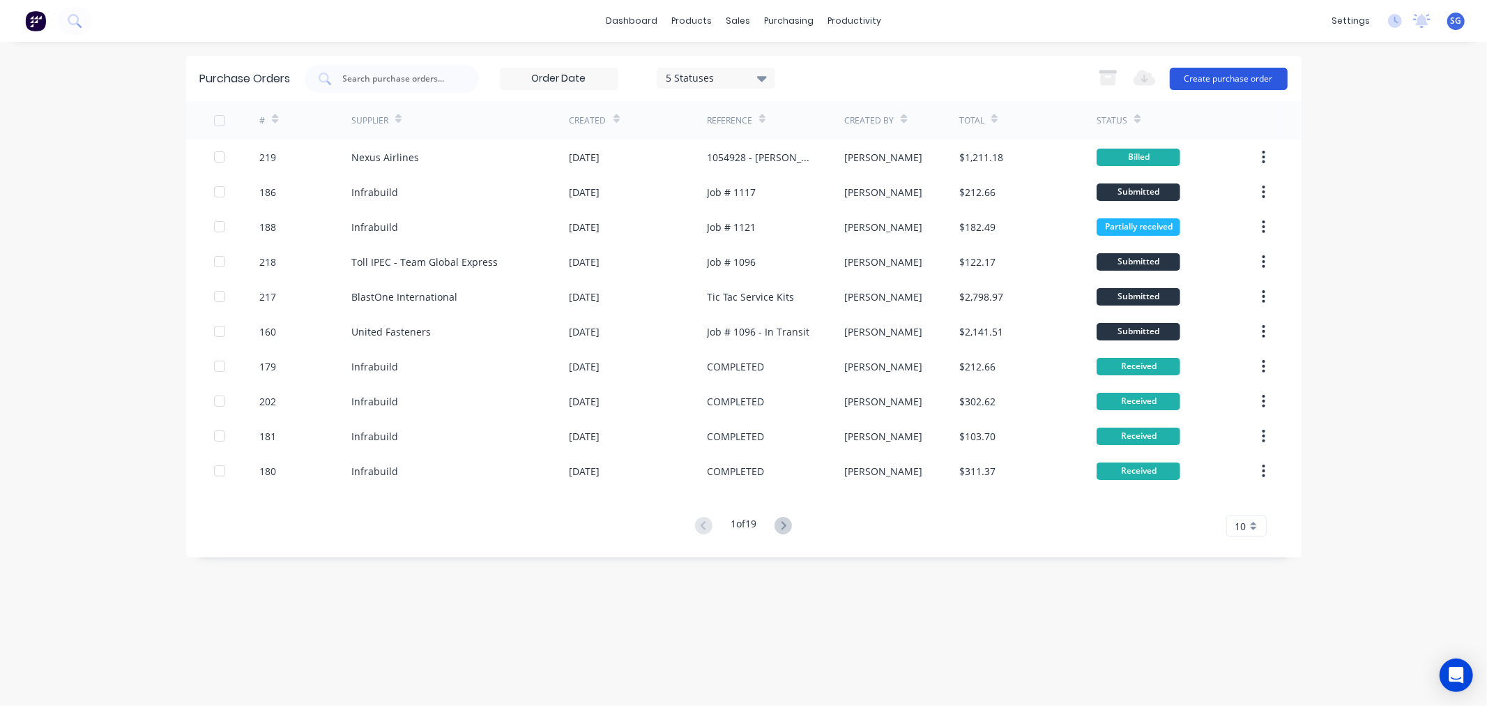
click at [1217, 74] on button "Create purchase order" at bounding box center [1229, 79] width 118 height 22
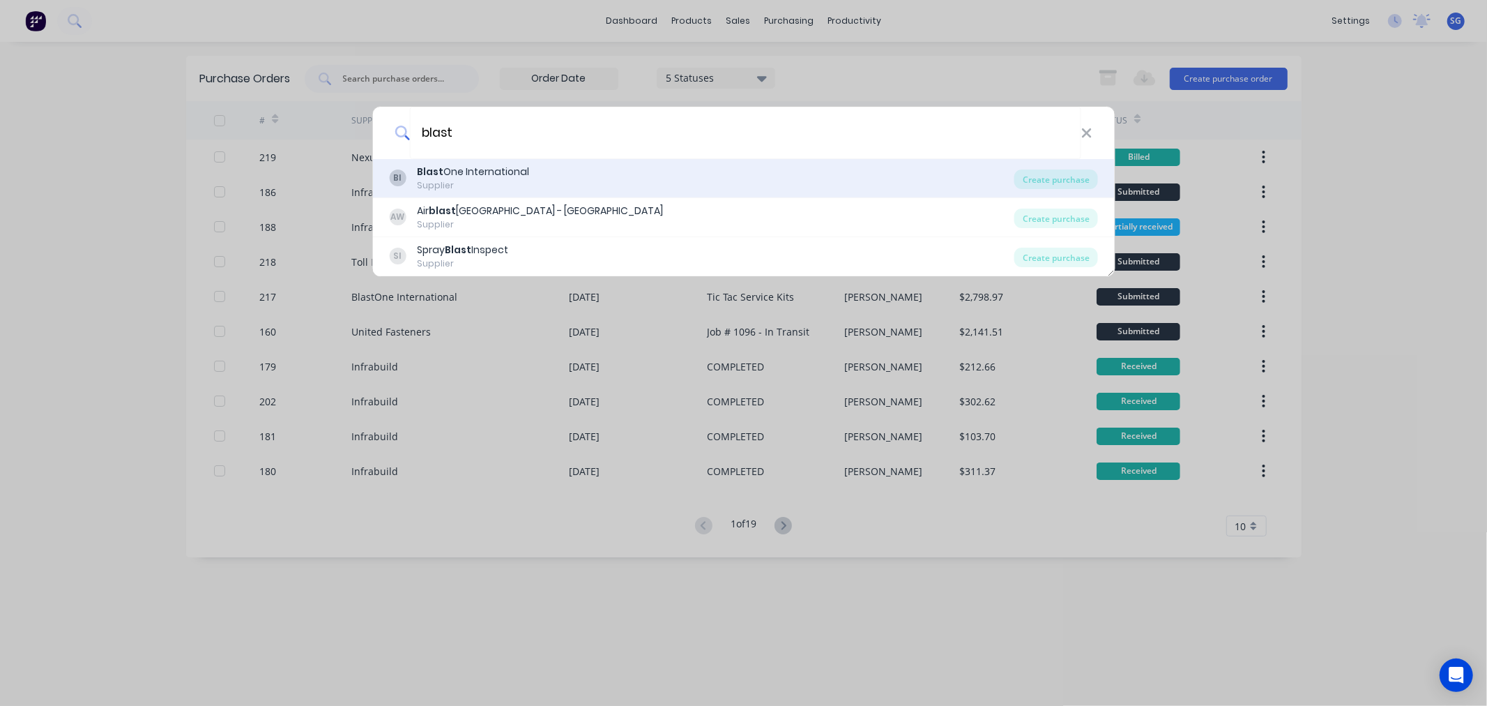
type input "blast"
click at [475, 179] on div "Supplier" at bounding box center [473, 185] width 112 height 13
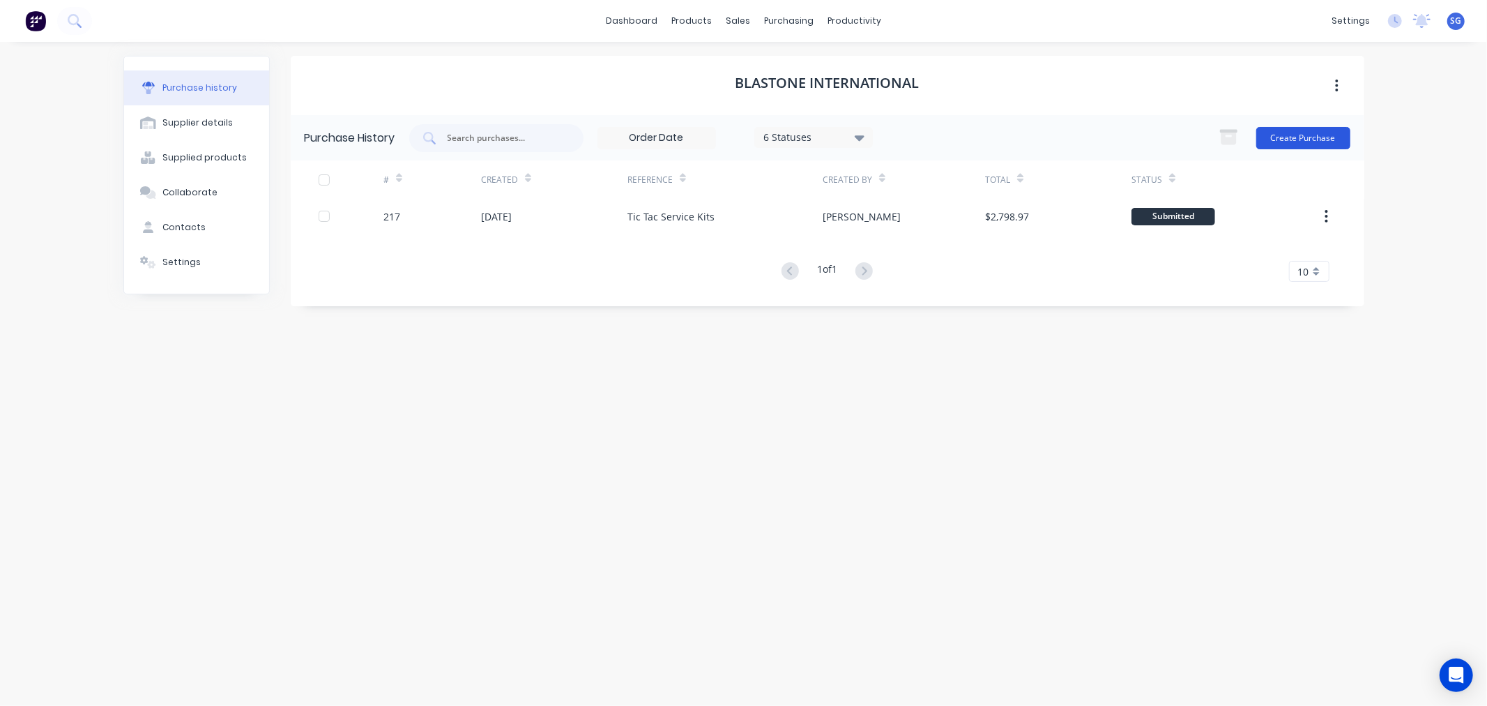
click at [1297, 137] on button "Create Purchase" at bounding box center [1304, 138] width 94 height 22
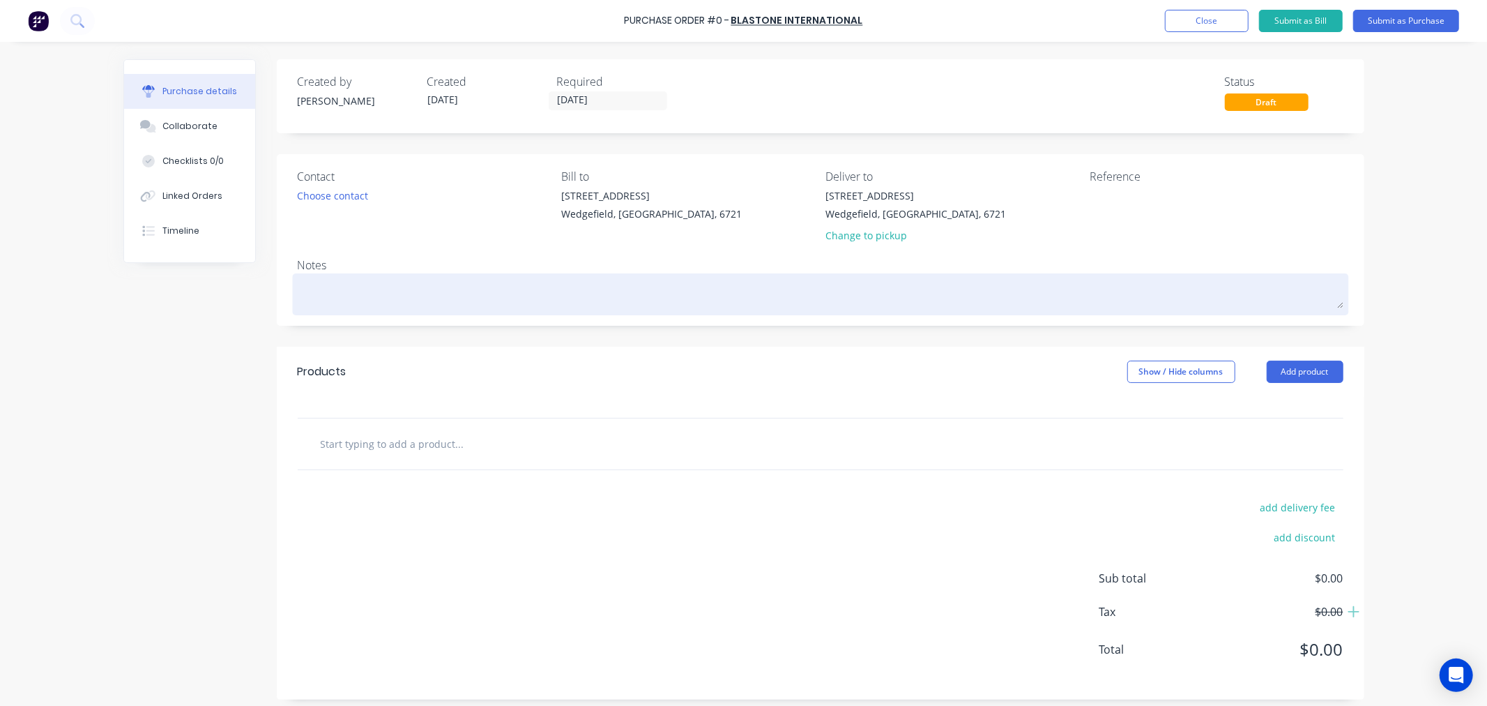
click at [446, 295] on textarea at bounding box center [821, 292] width 1046 height 31
paste textarea "ESTBA117445"
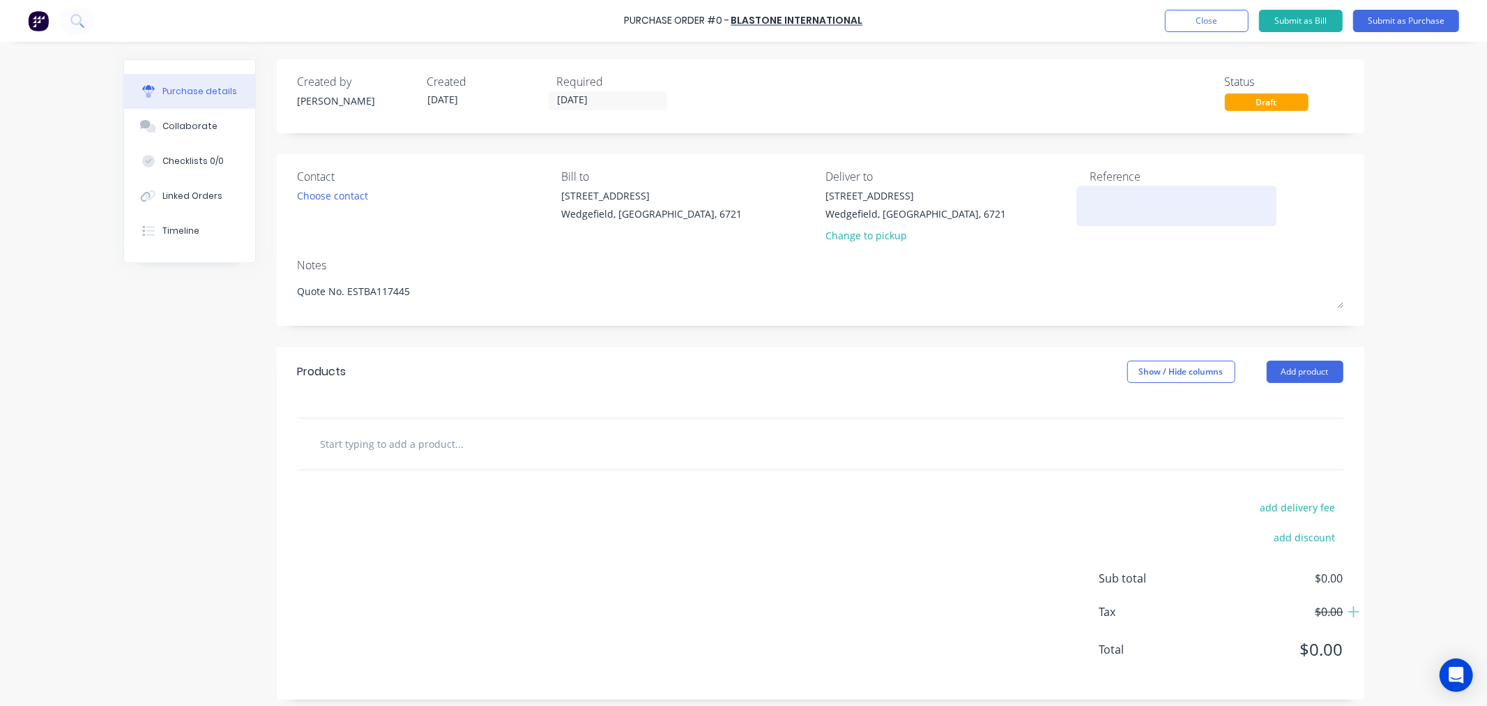
type textarea "Quote No. ESTBA117445"
click at [1131, 212] on textarea at bounding box center [1177, 203] width 174 height 31
type textarea "Blast Pot"
click at [646, 98] on input "[DATE]" at bounding box center [607, 100] width 117 height 17
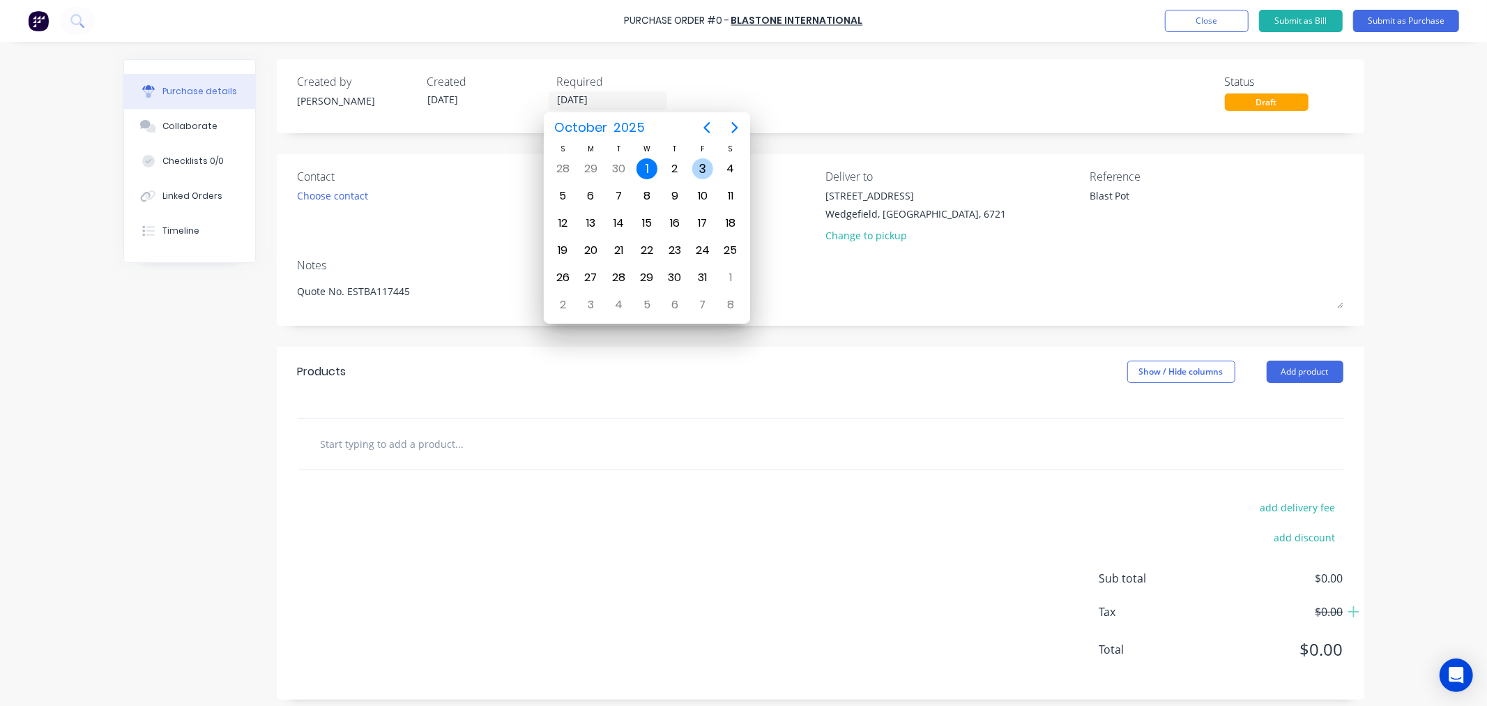
click at [699, 166] on div "3" at bounding box center [702, 168] width 21 height 21
type input "03/10/25"
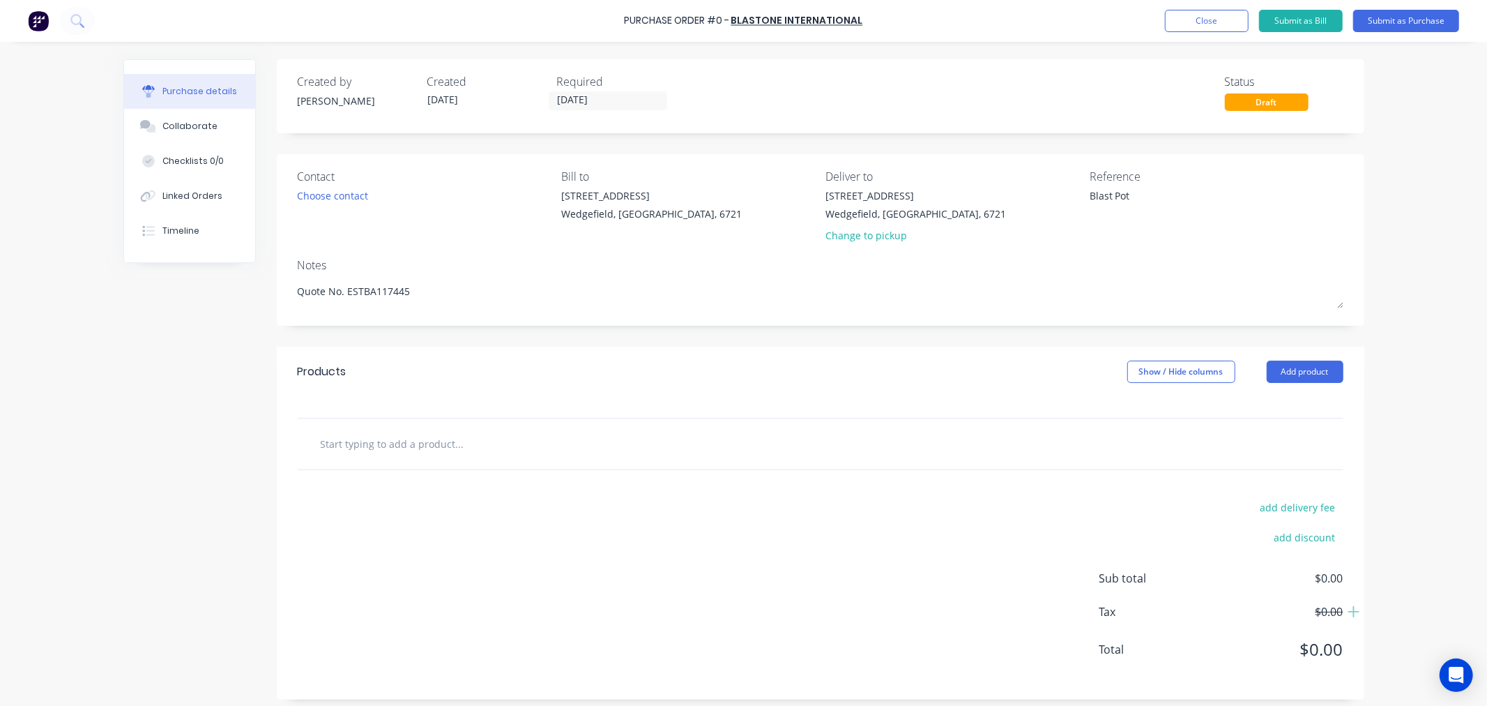
click at [337, 441] on input "text" at bounding box center [459, 444] width 279 height 28
paste input "Auto Air Valve 1-1/4''"
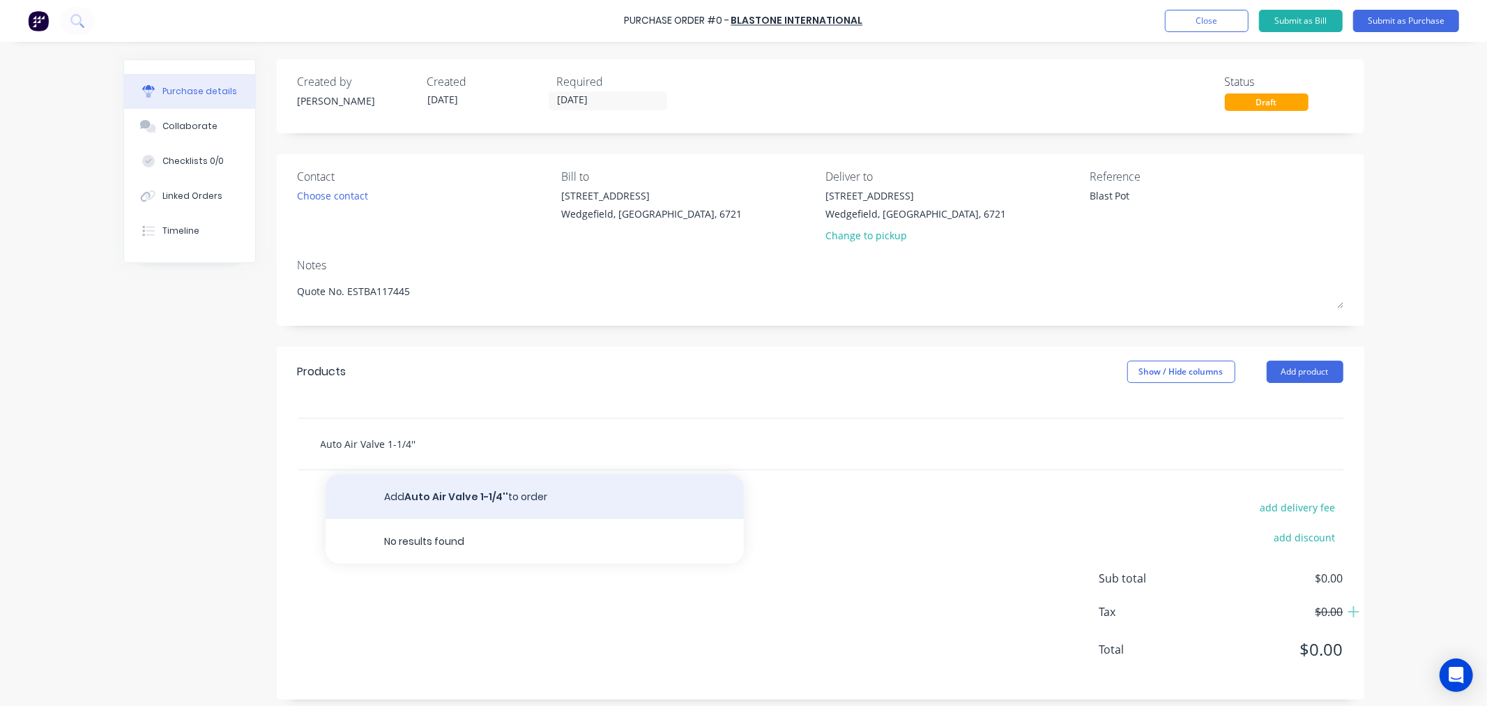
type input "Auto Air Valve 1-1/4''"
click at [479, 501] on button "Add Auto Air Valve 1-1/4'' to order" at bounding box center [535, 496] width 418 height 45
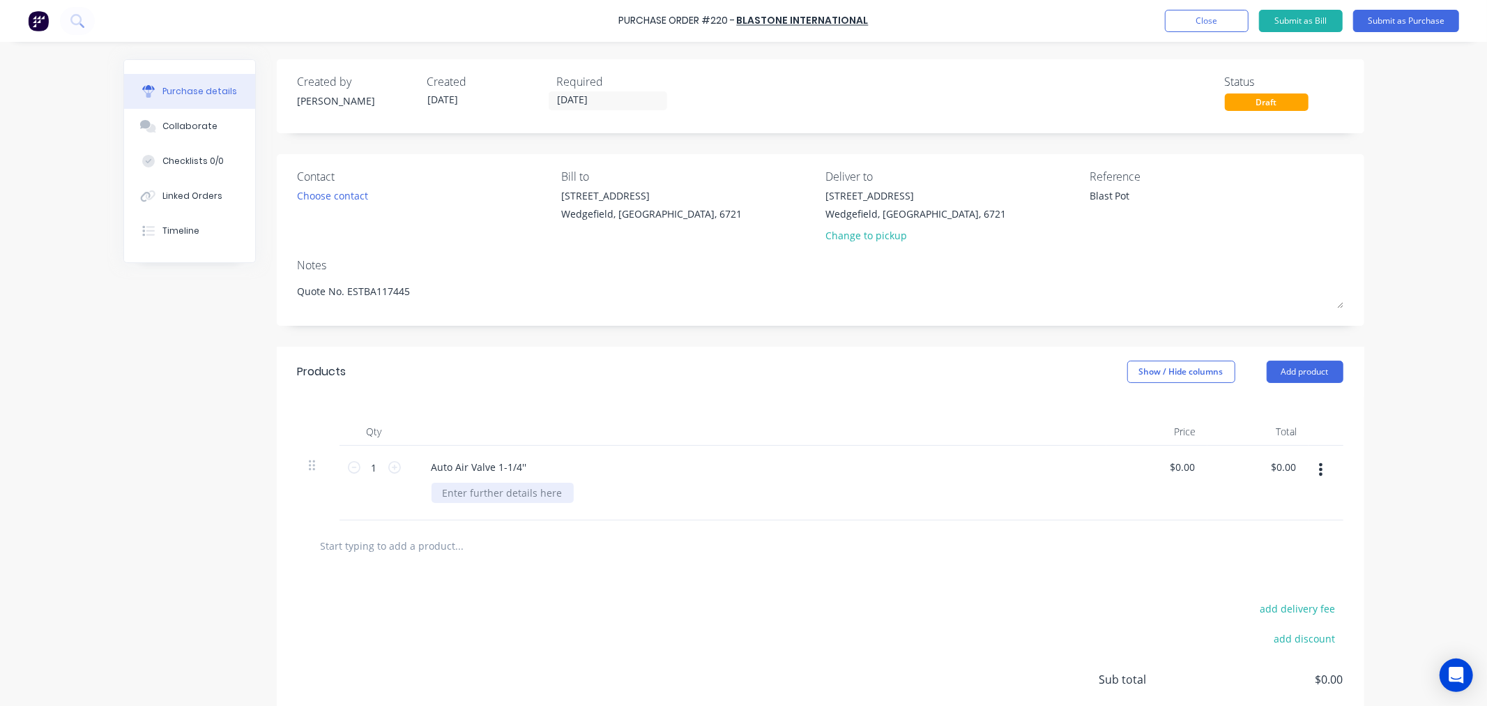
click at [450, 496] on div at bounding box center [503, 493] width 142 height 20
click at [1181, 467] on input "0.00" at bounding box center [1182, 467] width 32 height 20
click at [1181, 467] on input "0.00" at bounding box center [1184, 467] width 26 height 20
type input "$382.70"
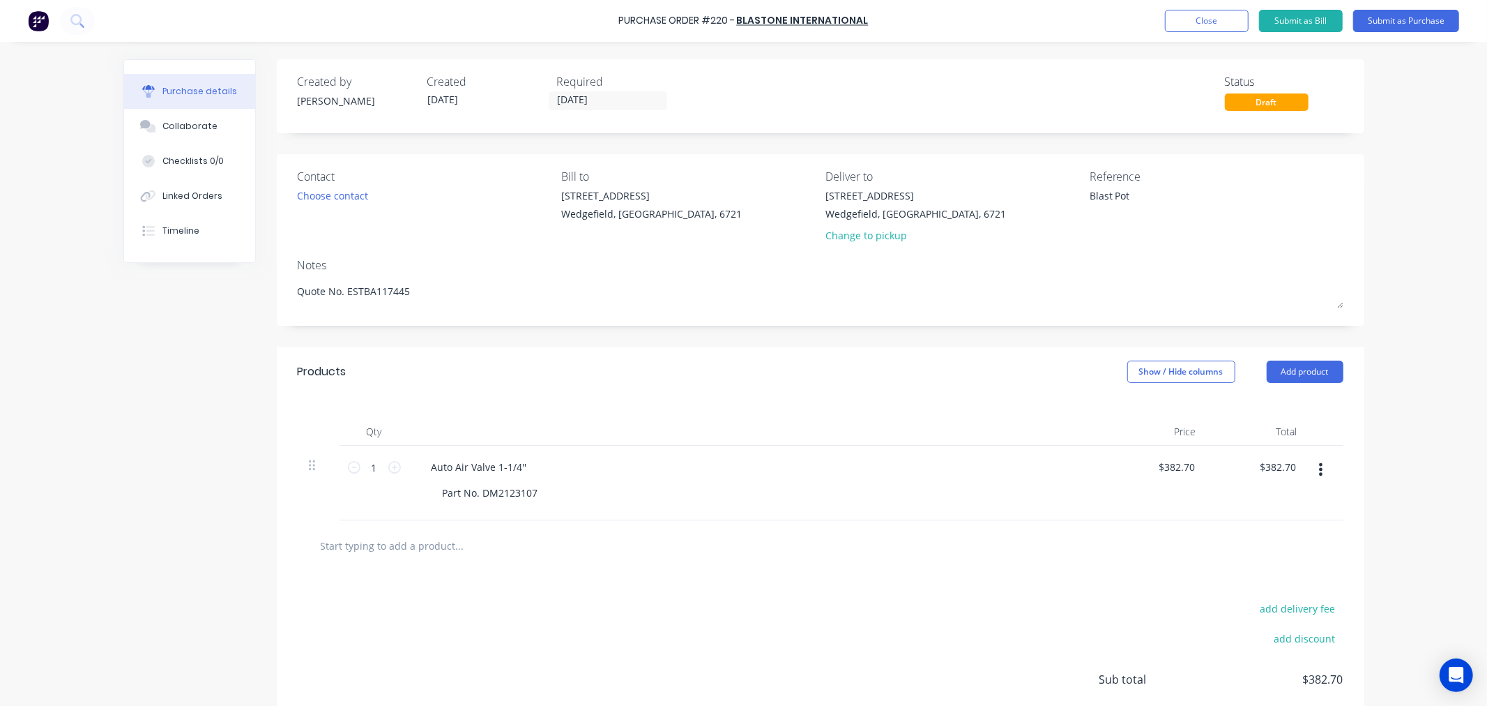
click at [370, 547] on input "text" at bounding box center [459, 545] width 279 height 28
paste input "Service Kit (Auto Air Valve 1-1/4'' & 1-1/2'')"
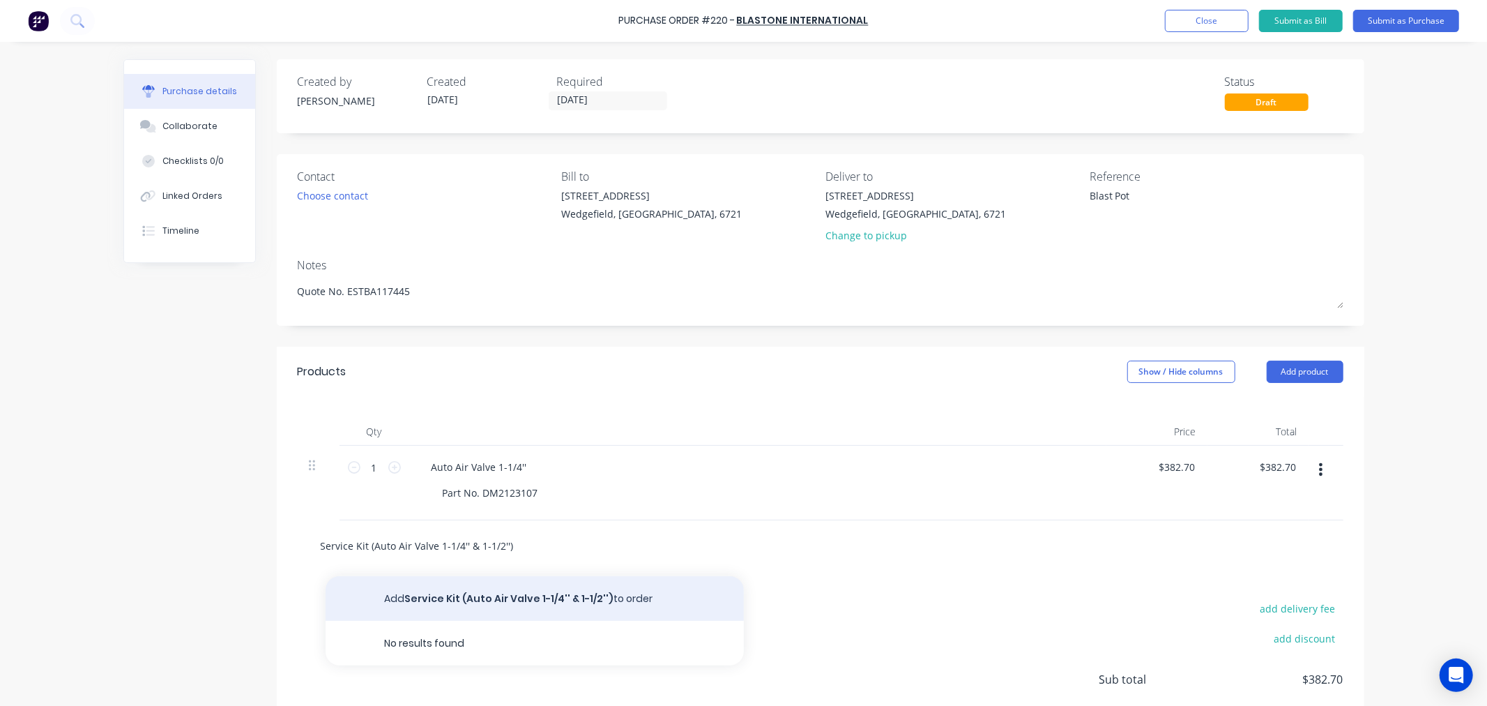
type input "Service Kit (Auto Air Valve 1-1/4'' & 1-1/2'')"
click at [492, 591] on button "Add Service Kit (Auto Air Valve 1-1/4'' & 1-1/2'') to order" at bounding box center [535, 598] width 418 height 45
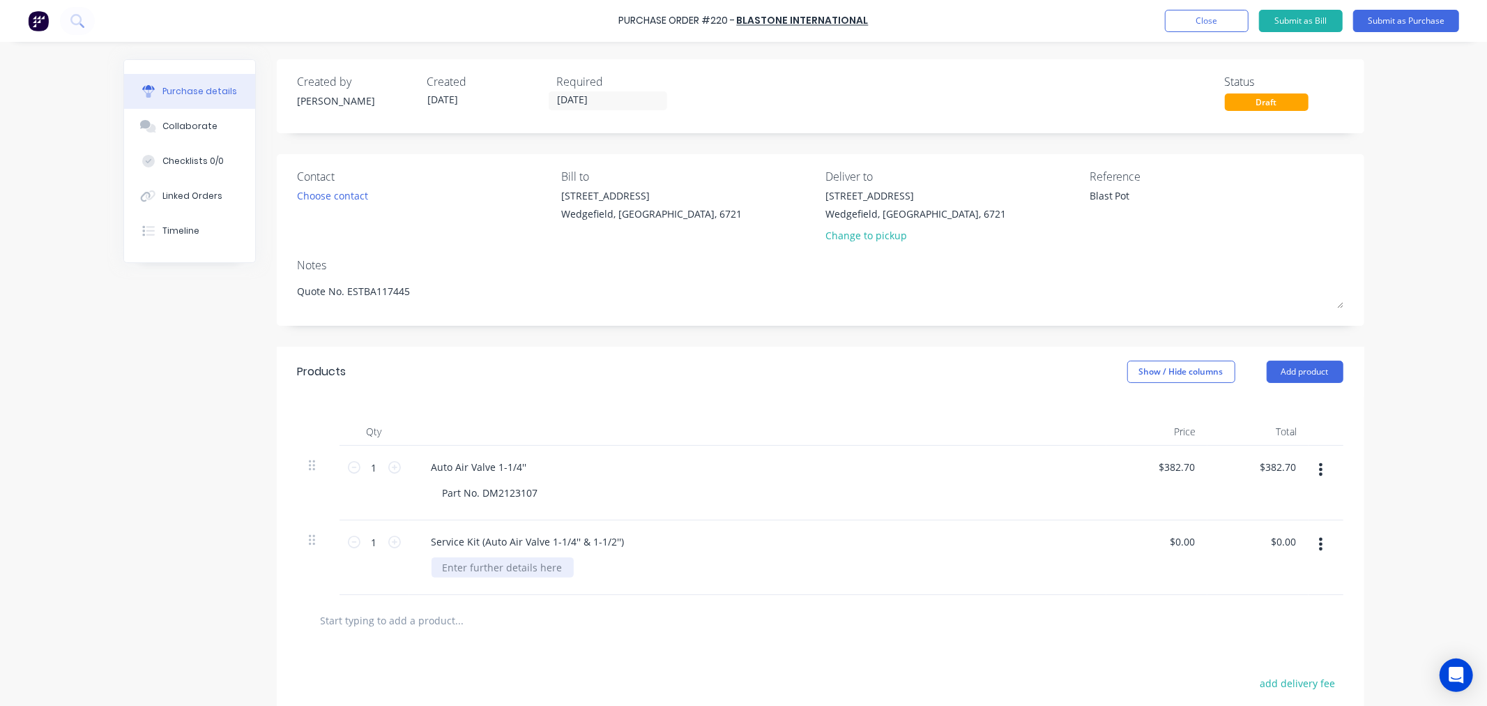
click at [485, 565] on div at bounding box center [503, 567] width 142 height 20
click at [1180, 541] on input "0.00" at bounding box center [1182, 541] width 32 height 20
click at [1180, 541] on input "0.00" at bounding box center [1184, 541] width 26 height 20
type input "$151.27"
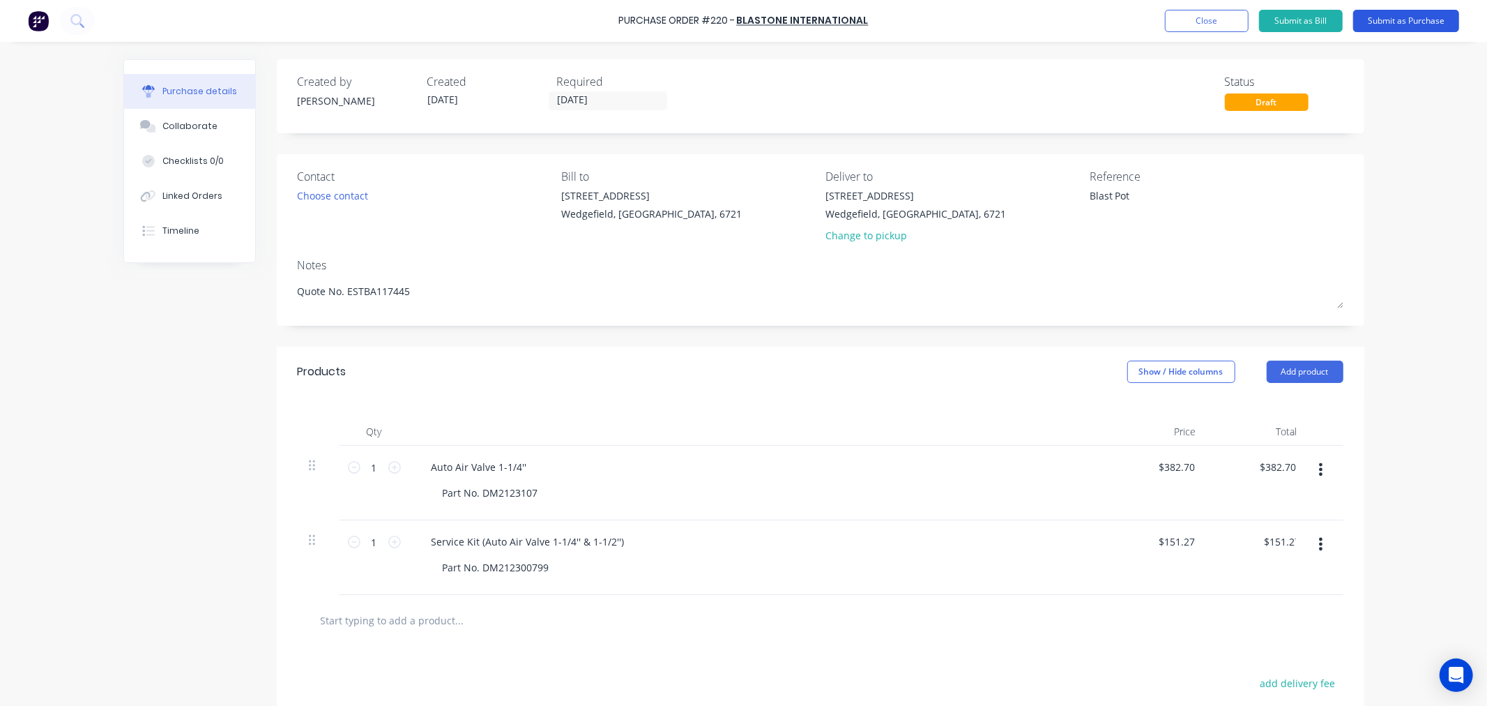
click at [1416, 19] on button "Submit as Purchase" at bounding box center [1406, 21] width 106 height 22
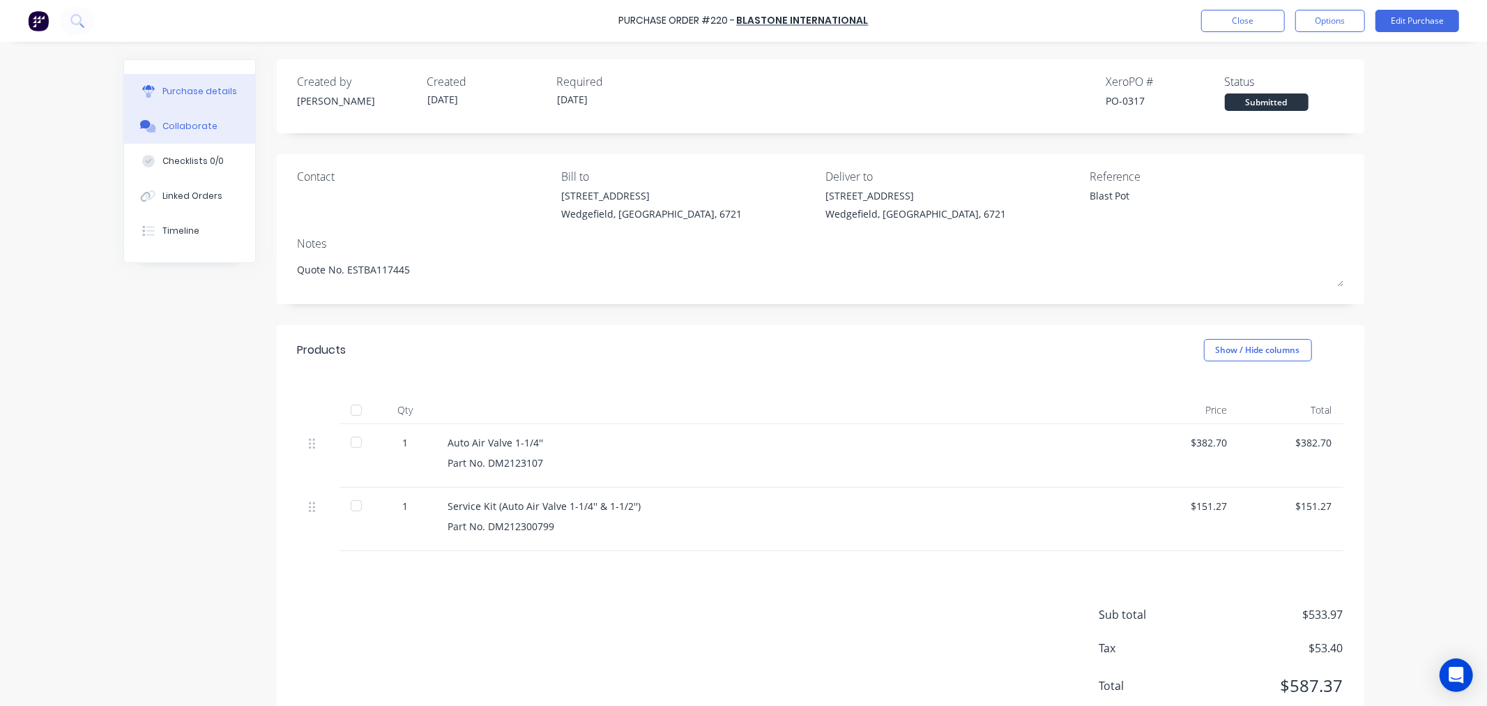
click at [194, 121] on div "Collaborate" at bounding box center [189, 126] width 55 height 13
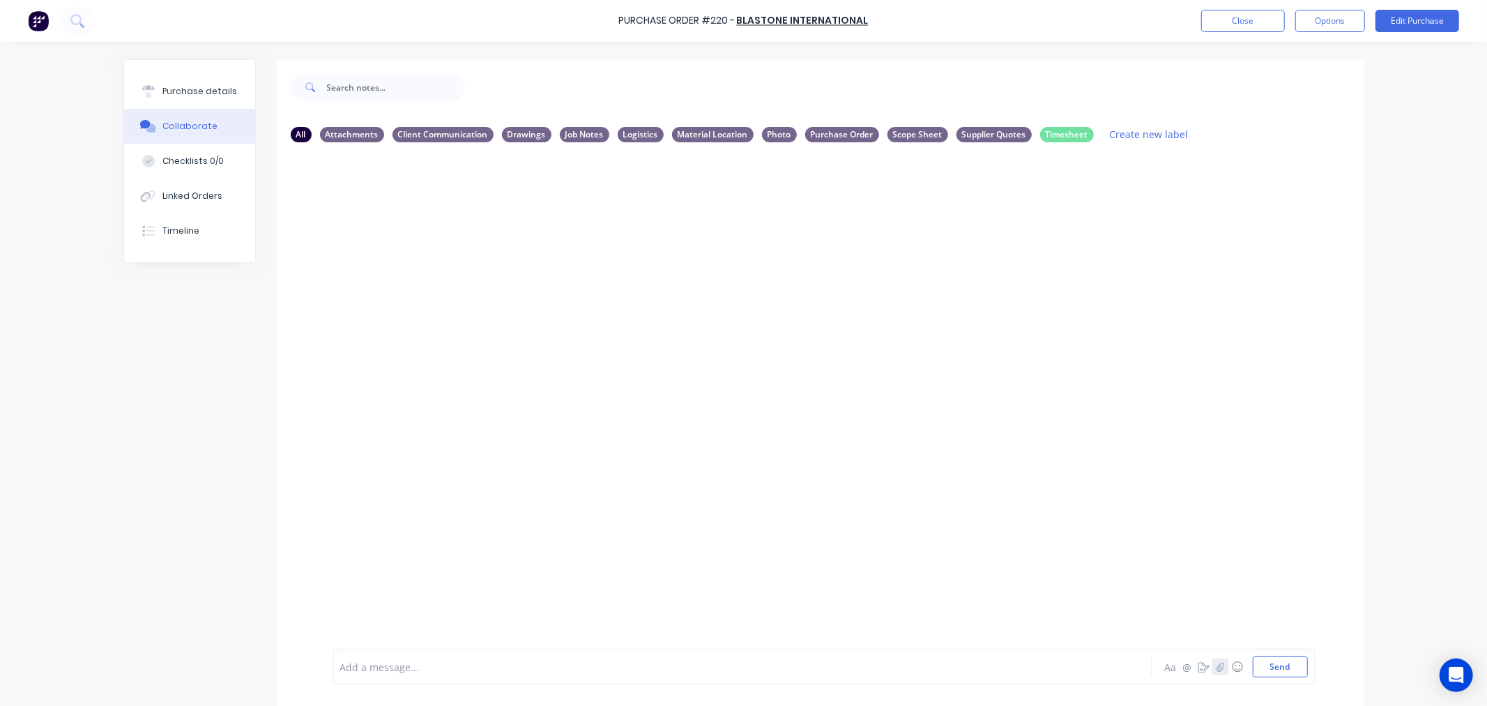
click at [1219, 661] on button "button" at bounding box center [1221, 666] width 17 height 17
click at [1272, 668] on button "Send" at bounding box center [1280, 666] width 55 height 21
click at [205, 88] on div "Purchase details" at bounding box center [199, 91] width 75 height 13
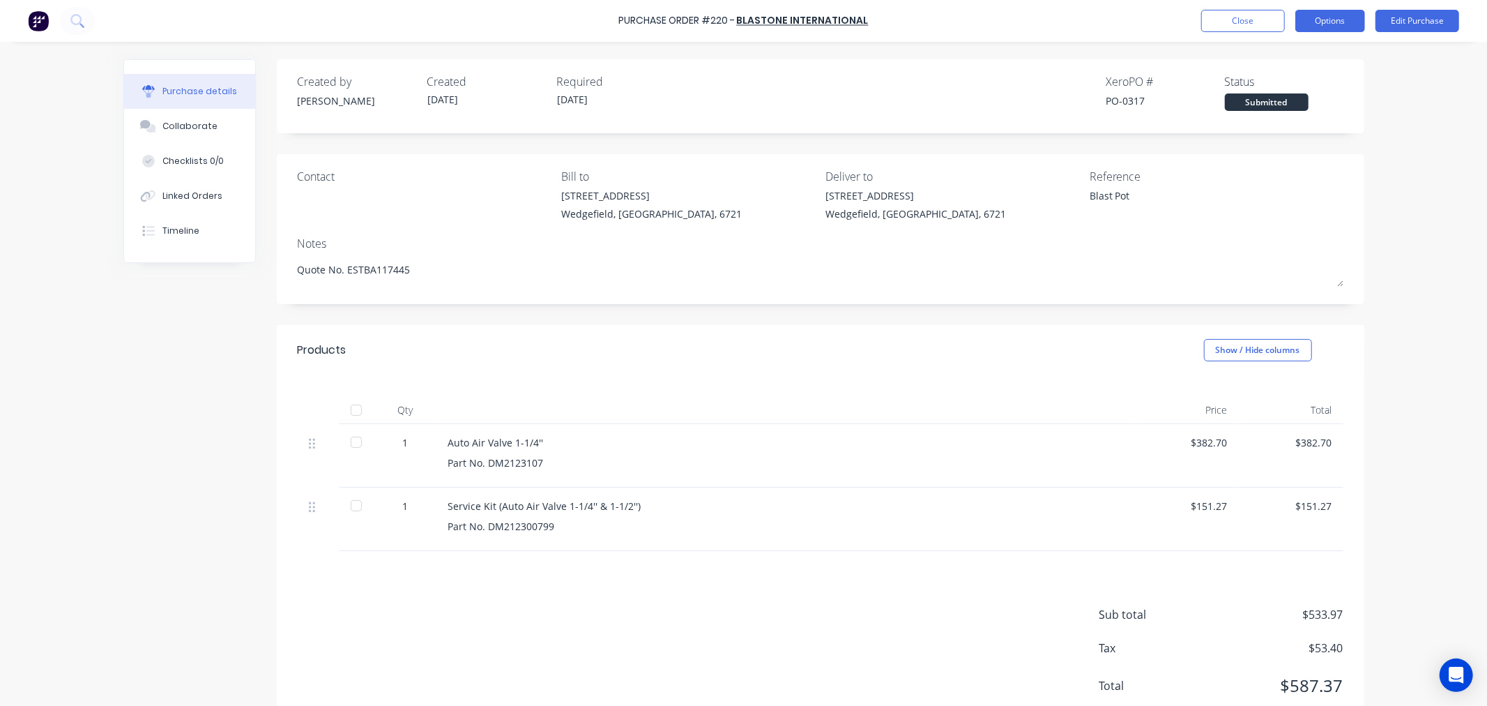
click at [1347, 17] on button "Options" at bounding box center [1331, 21] width 70 height 22
click at [1270, 51] on div "Print / Email" at bounding box center [1298, 57] width 107 height 20
click at [1270, 85] on div "With pricing" at bounding box center [1298, 85] width 107 height 20
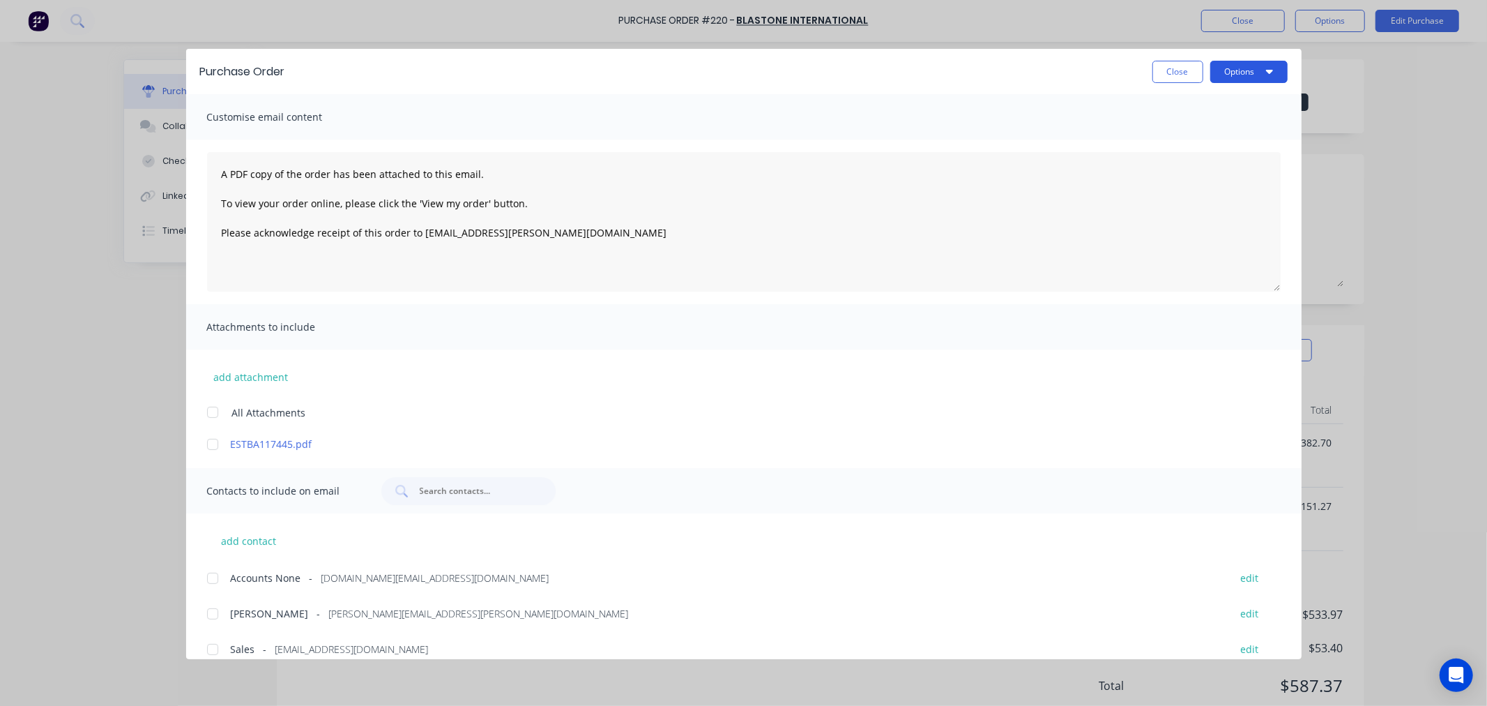
click at [1236, 79] on button "Options" at bounding box center [1249, 72] width 77 height 22
click at [1187, 110] on div "Preview" at bounding box center [1221, 107] width 107 height 20
drag, startPoint x: 1163, startPoint y: 74, endPoint x: 1231, endPoint y: 33, distance: 79.4
click at [1164, 74] on button "Close" at bounding box center [1178, 72] width 51 height 22
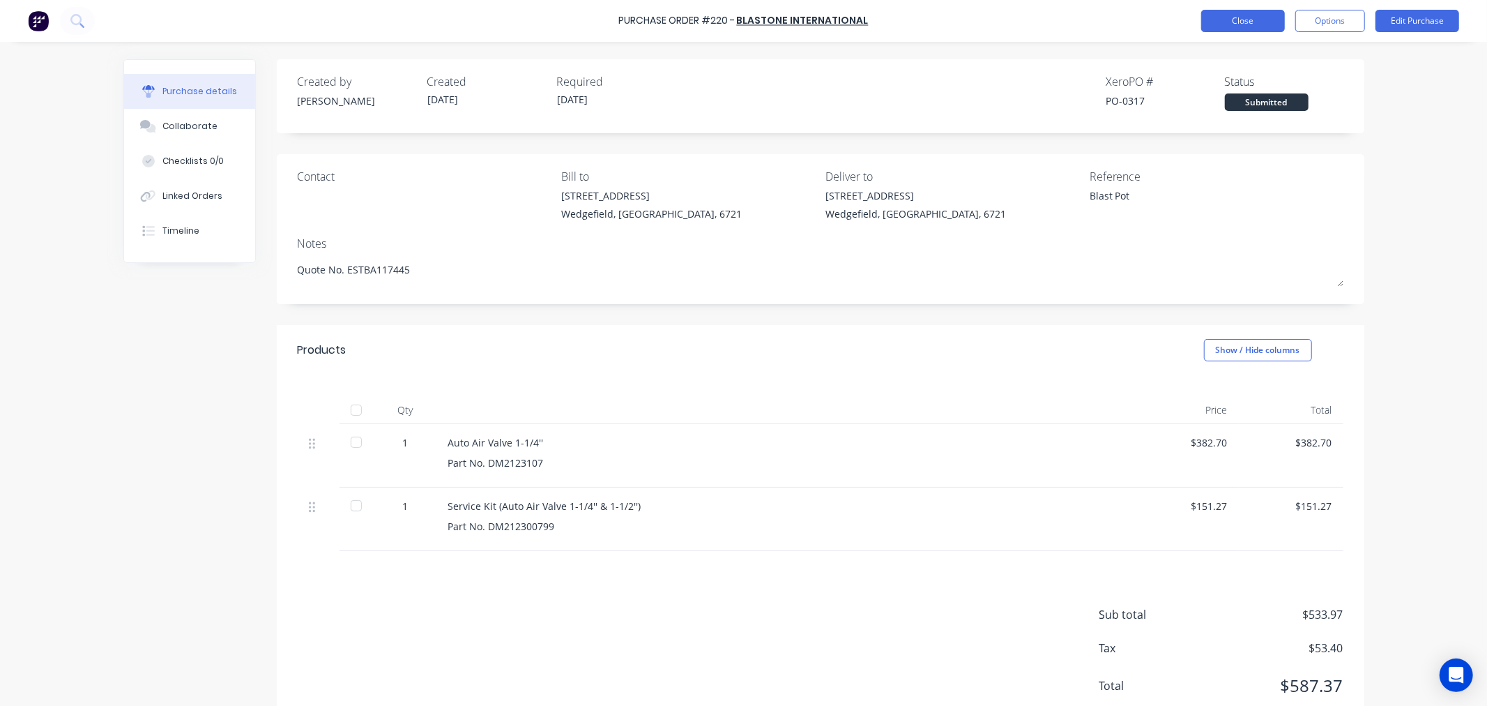
click at [1238, 19] on button "Close" at bounding box center [1243, 21] width 84 height 22
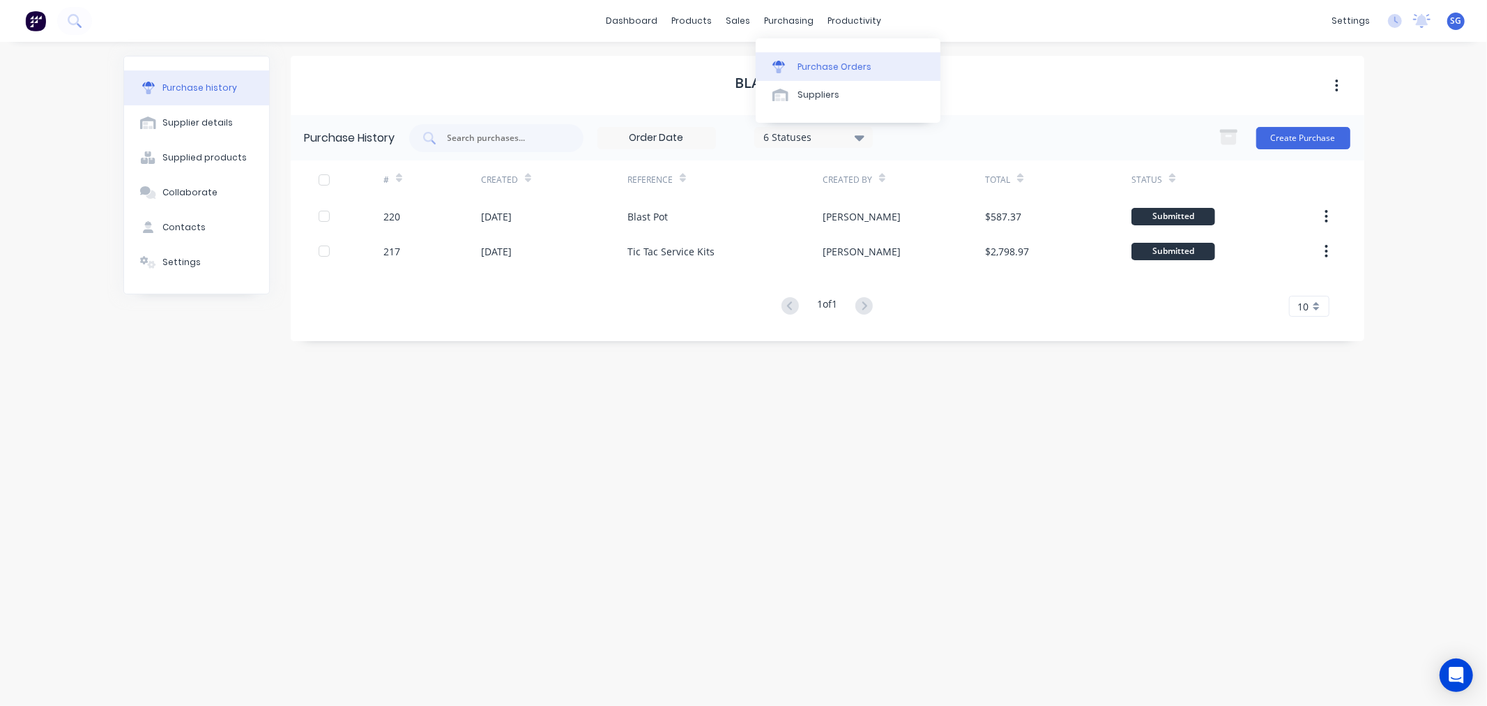
click at [799, 61] on div "Purchase Orders" at bounding box center [835, 67] width 74 height 13
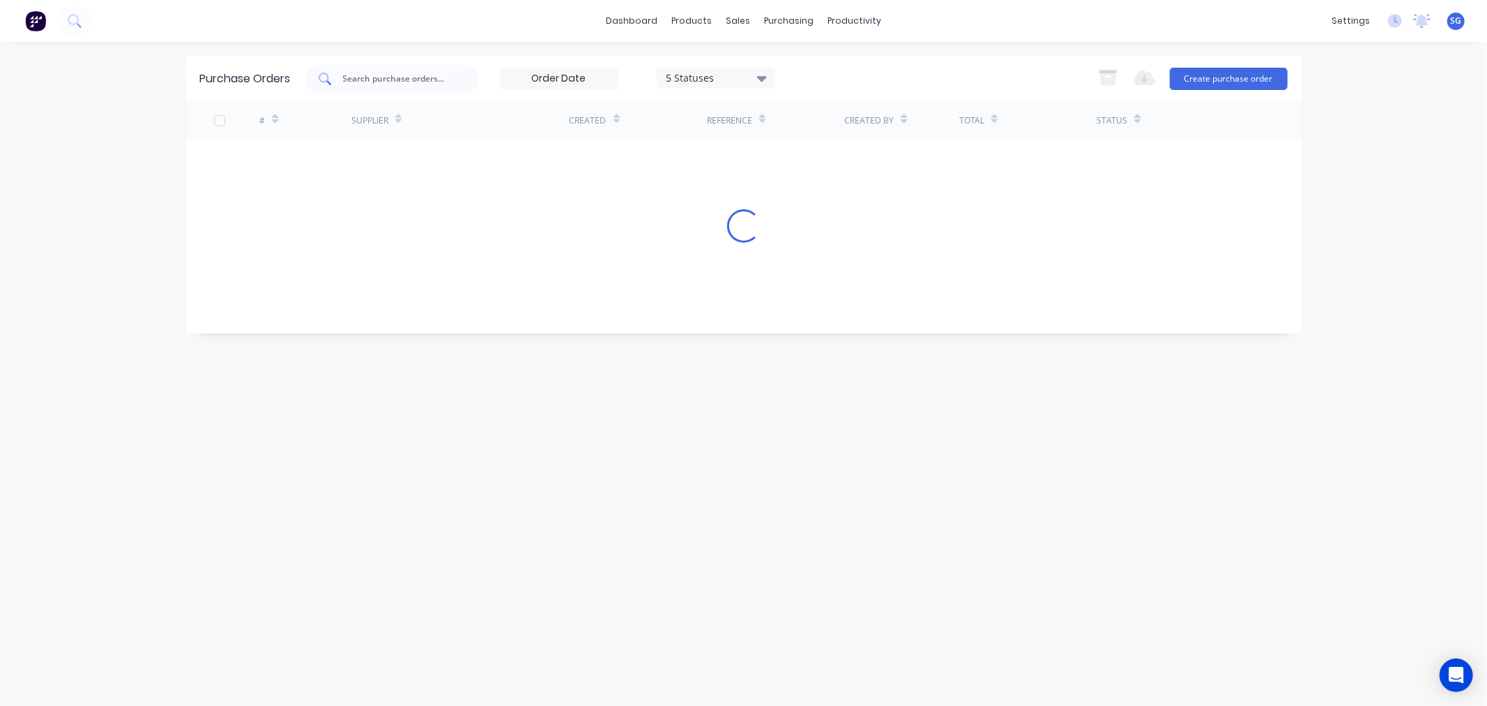
click at [410, 72] on input "text" at bounding box center [400, 79] width 116 height 14
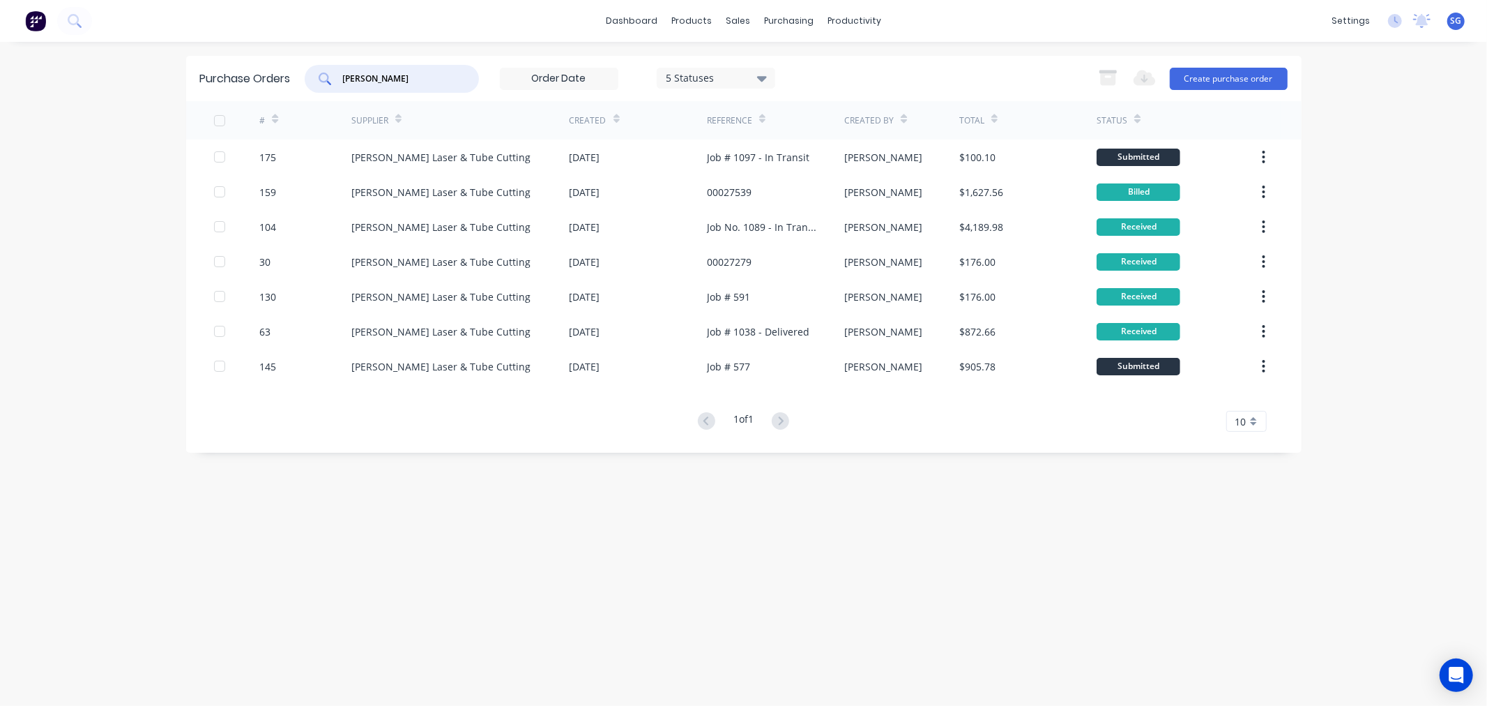
type input "simmonds"
click at [748, 82] on div "5 Statuses" at bounding box center [716, 77] width 100 height 15
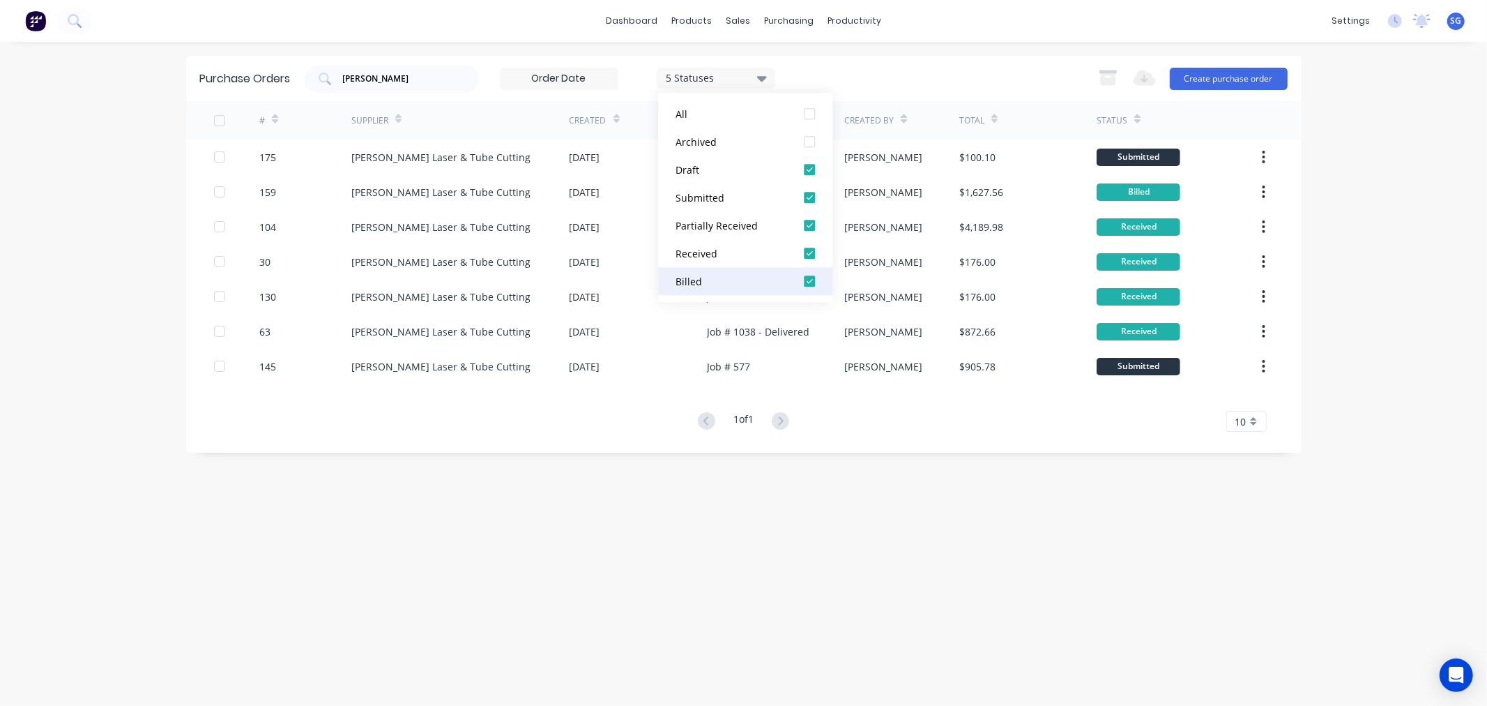
click at [707, 282] on div "Billed" at bounding box center [732, 281] width 112 height 15
click at [773, 78] on div "4 Statuses" at bounding box center [716, 78] width 119 height 21
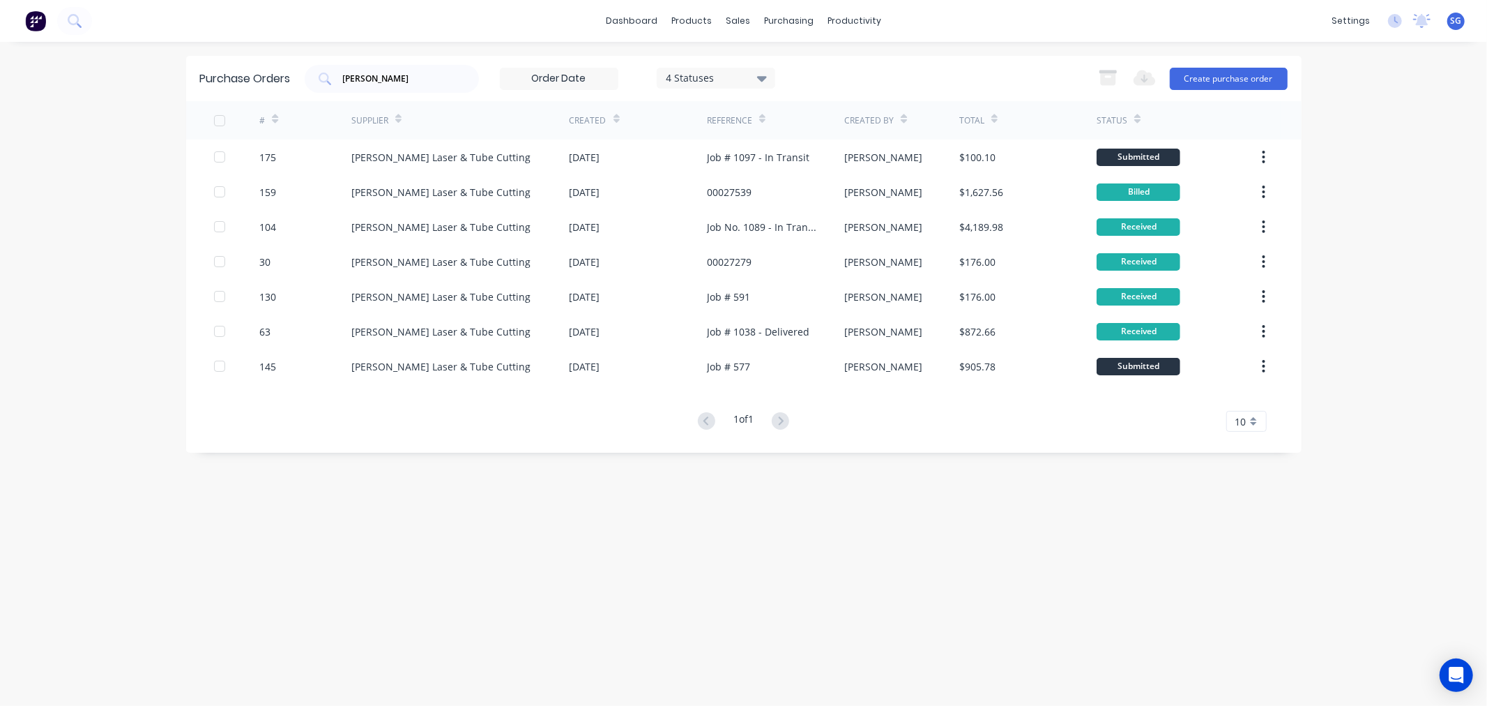
click at [693, 72] on div "4 Statuses" at bounding box center [716, 77] width 100 height 15
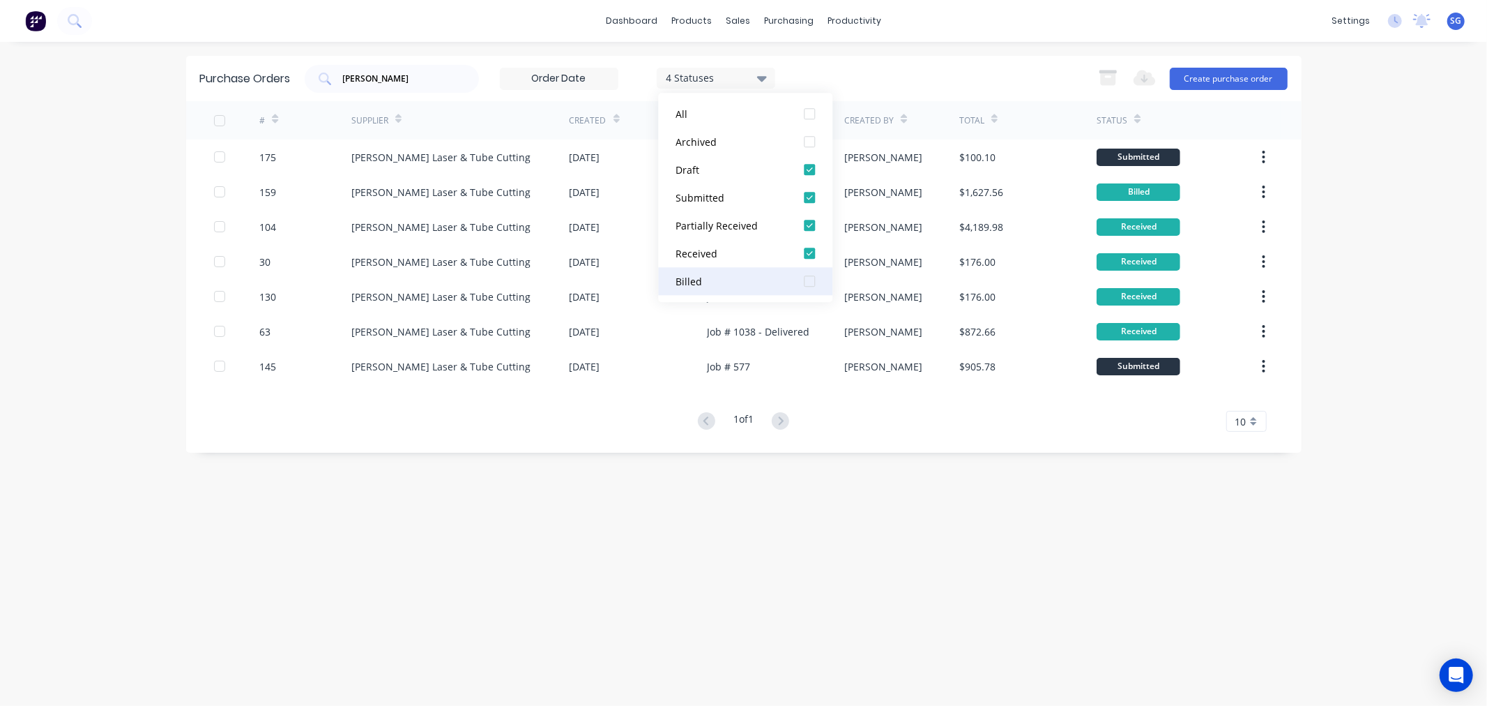
click at [713, 283] on div "Billed" at bounding box center [732, 281] width 112 height 15
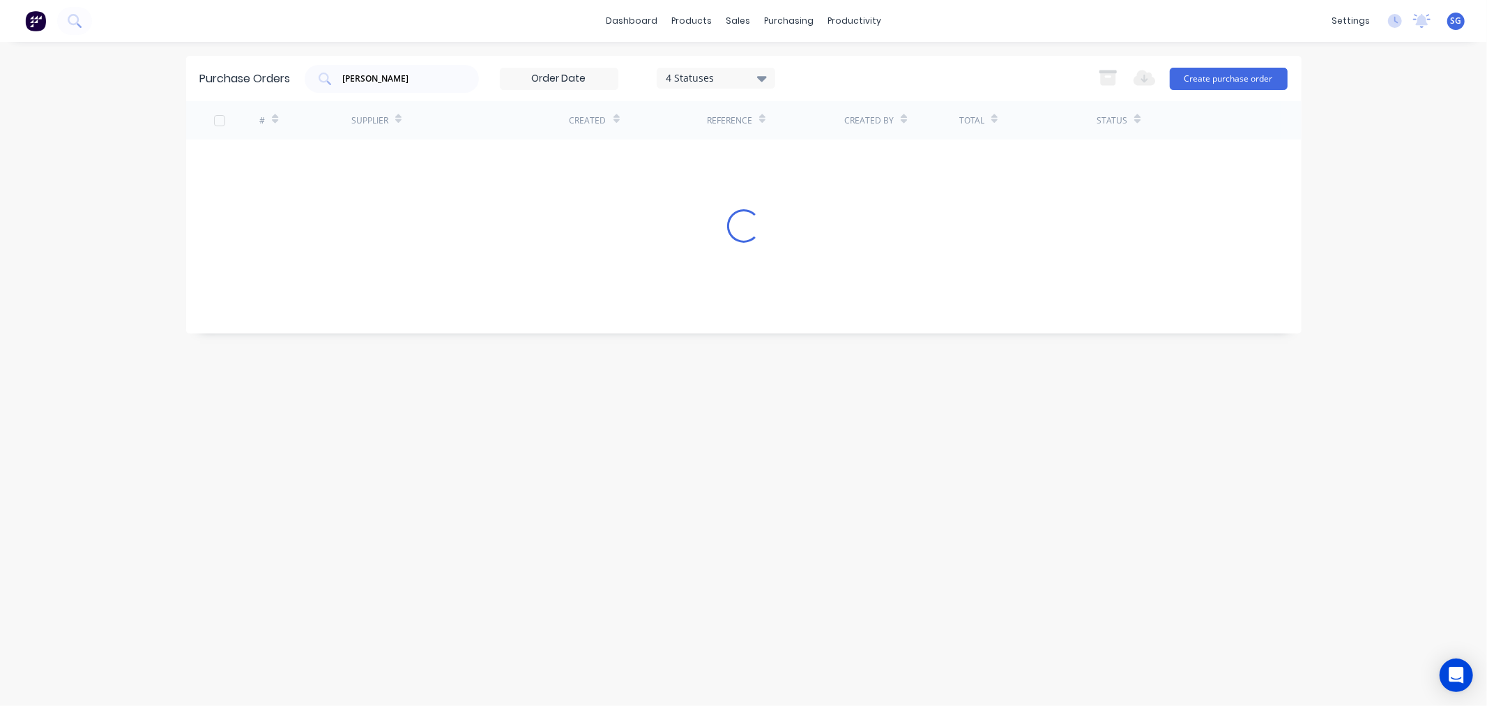
click at [921, 74] on div "simmonds 4 Statuses 4 Statuses Export to Excel (XLSX) Create purchase order" at bounding box center [796, 79] width 983 height 28
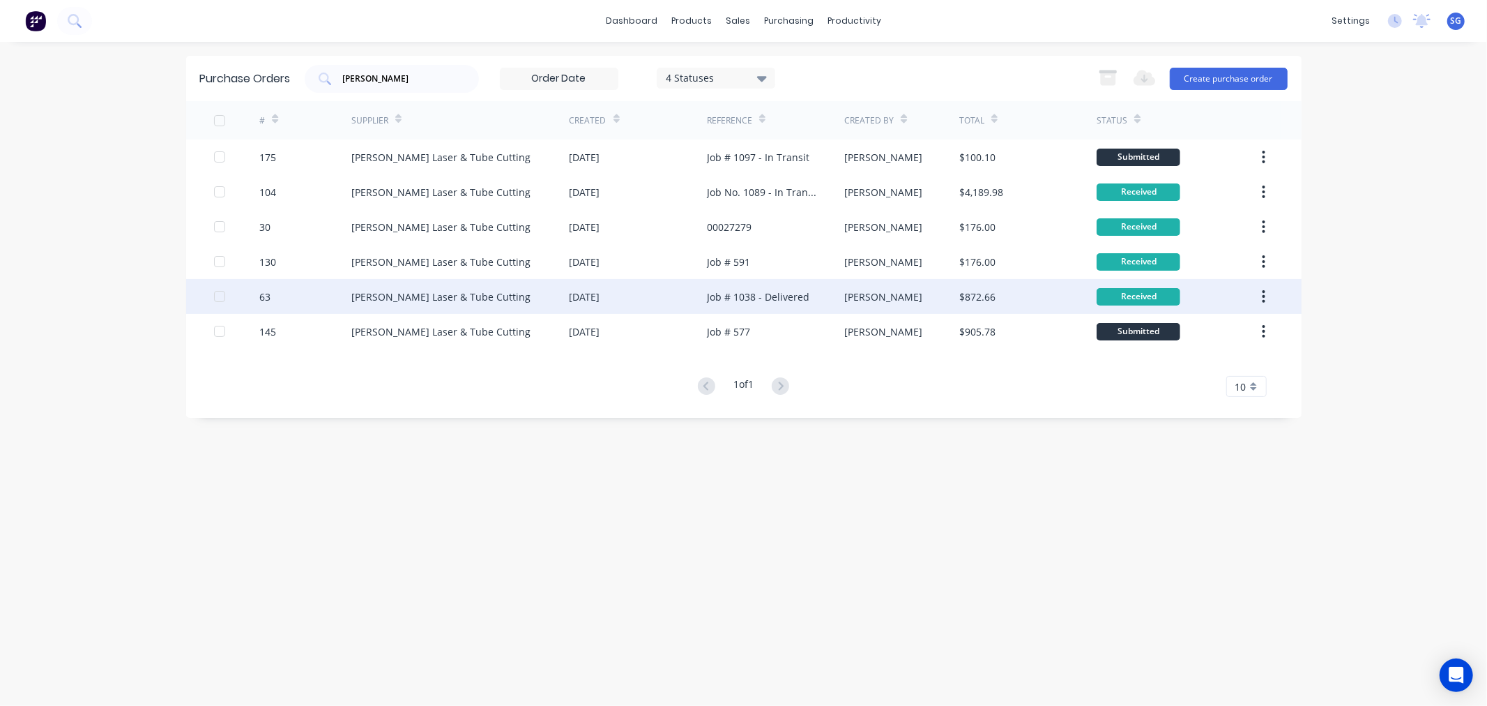
click at [425, 296] on div "[PERSON_NAME] Laser & Tube Cutting" at bounding box center [440, 296] width 179 height 15
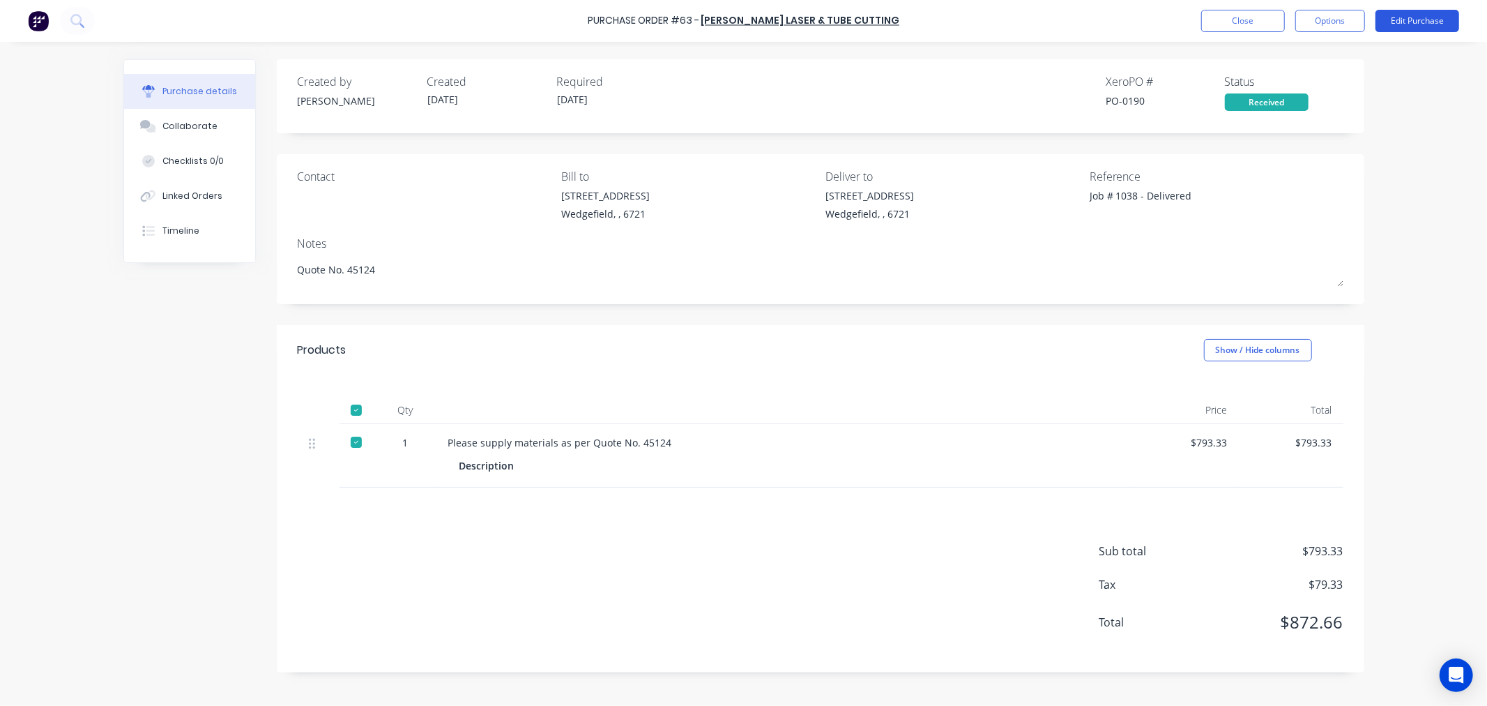
click at [1410, 22] on button "Edit Purchase" at bounding box center [1418, 21] width 84 height 22
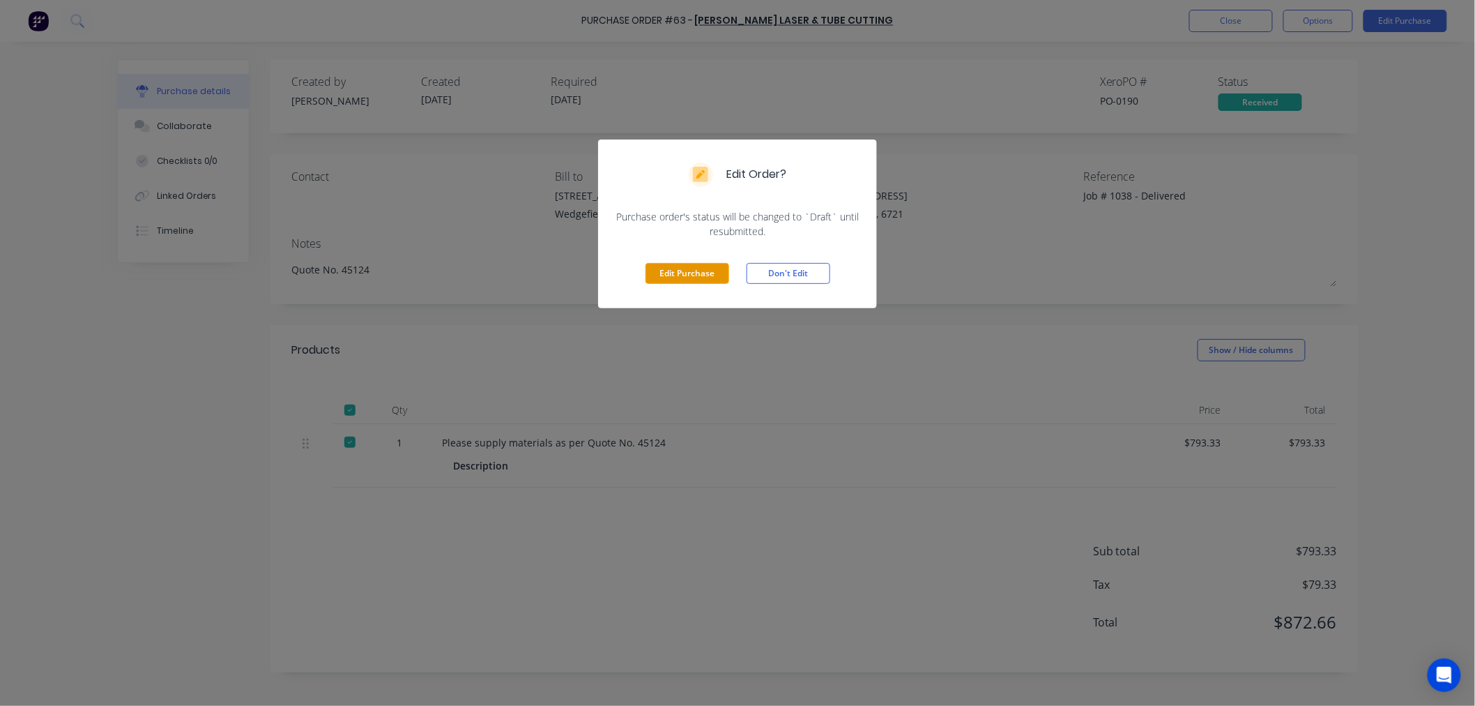
click at [683, 276] on button "Edit Purchase" at bounding box center [688, 273] width 84 height 21
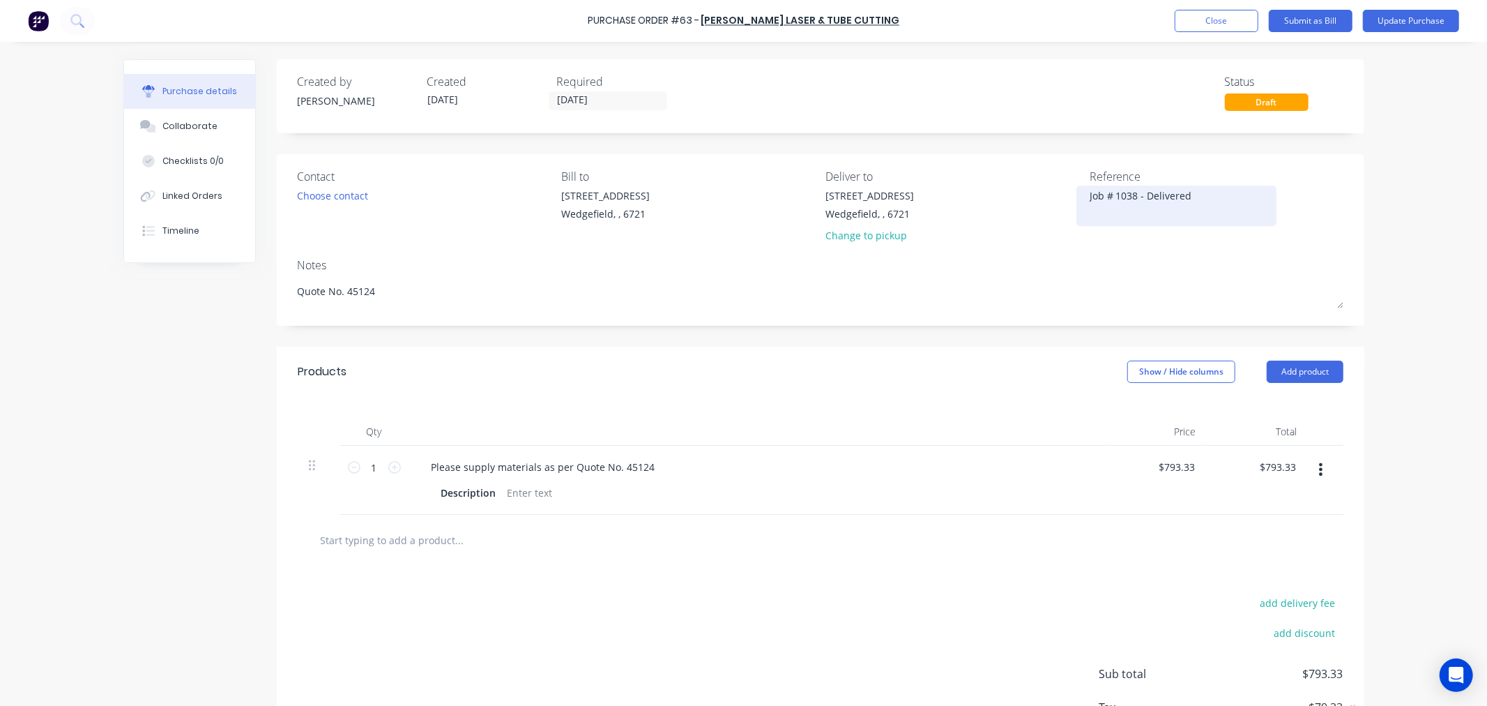
click at [1217, 206] on textarea "Job # 1038 - Delivered" at bounding box center [1177, 203] width 174 height 31
drag, startPoint x: 1164, startPoint y: 205, endPoint x: 915, endPoint y: 205, distance: 249.6
click at [915, 205] on div "Contact Choose contact Bill to 20 Munda Way Wedgefield, , 6721 Deliver to 20 Mu…" at bounding box center [821, 209] width 1046 height 82
drag, startPoint x: 294, startPoint y: 295, endPoint x: 289, endPoint y: 272, distance: 23.4
click at [298, 293] on textarea "Quote No. 45124" at bounding box center [821, 292] width 1046 height 31
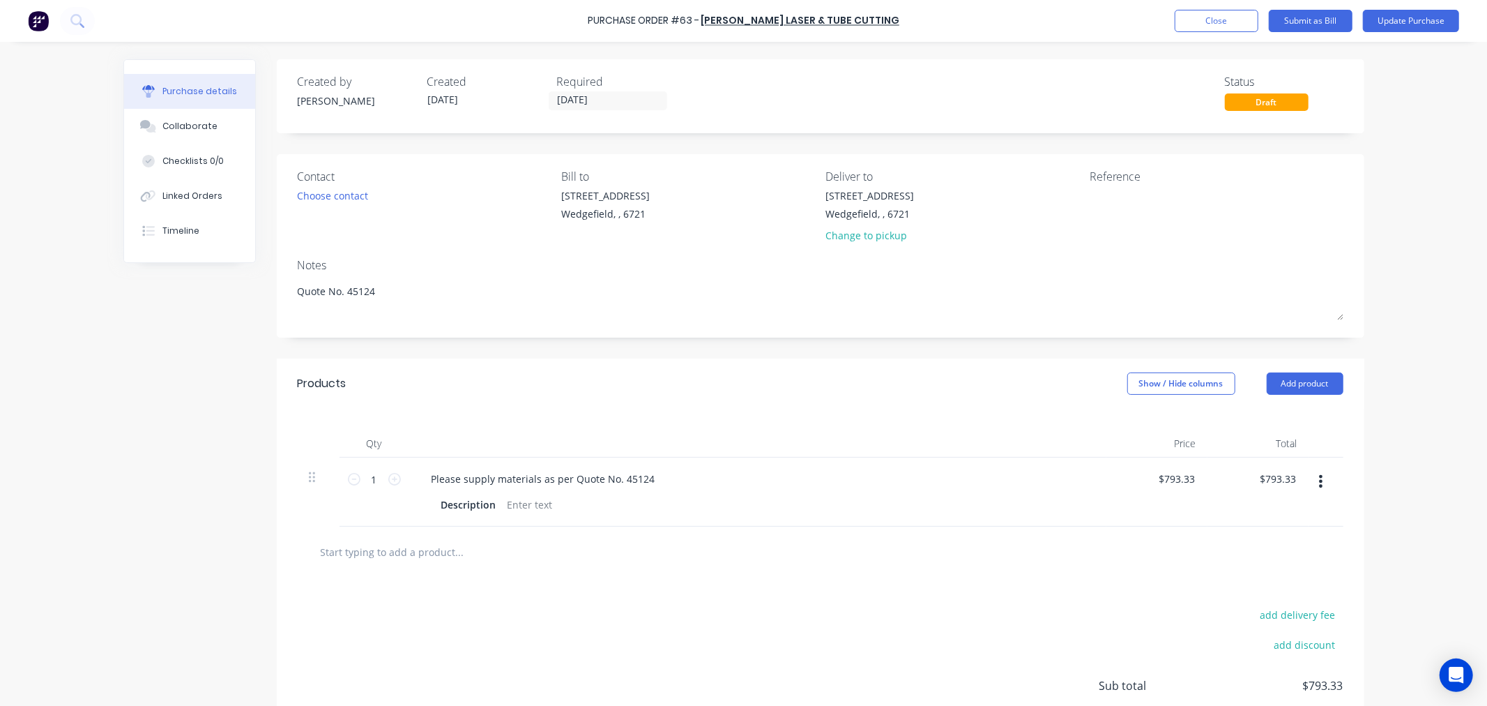
paste textarea "Job # 1038 - Delivered"
type textarea "Job # 1038 - Delivered Quote No. 45124"
click at [1117, 207] on textarea at bounding box center [1177, 203] width 174 height 31
paste textarea "00027373"
type textarea "00027373"
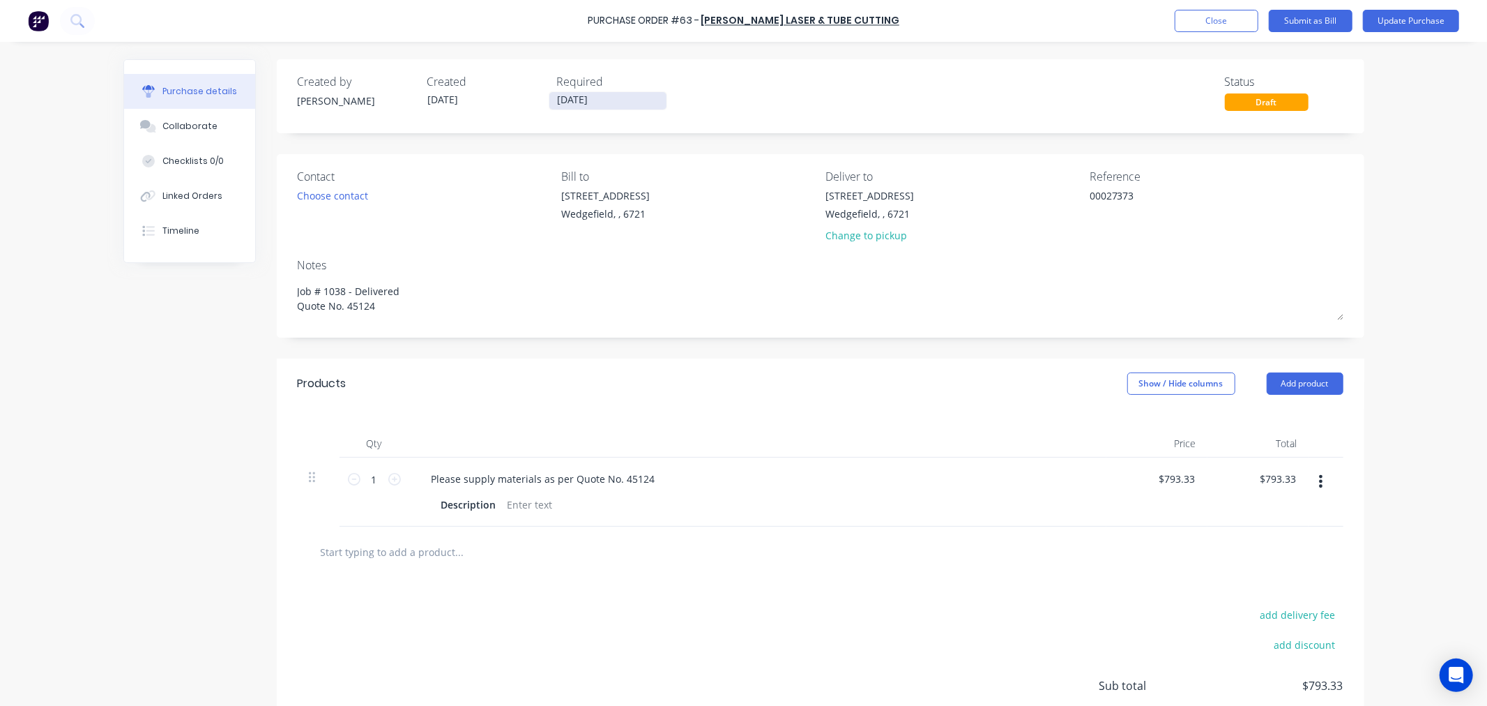
click at [589, 93] on input "[DATE]" at bounding box center [607, 100] width 117 height 17
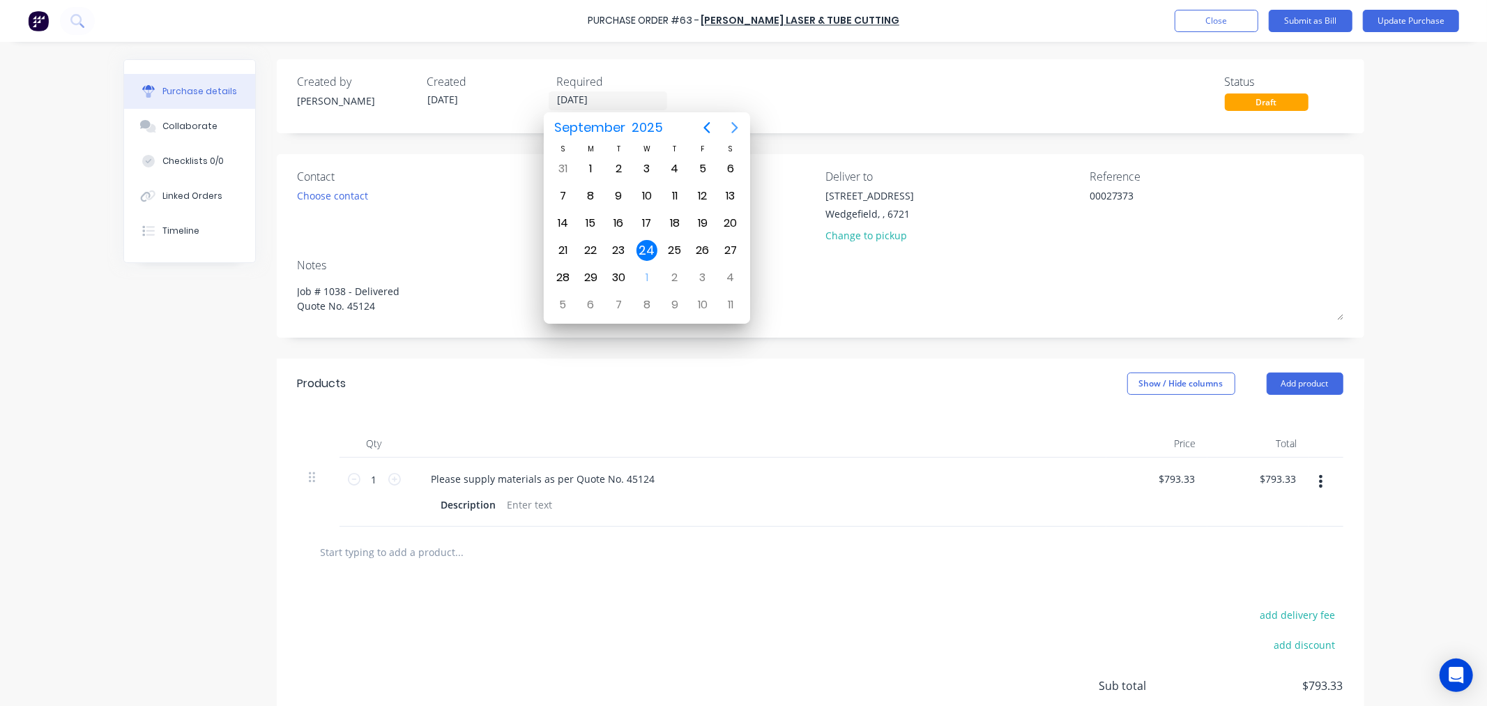
click at [737, 127] on icon "Next page" at bounding box center [735, 127] width 6 height 11
click at [700, 276] on div "31" at bounding box center [702, 277] width 21 height 21
type input "[DATE]"
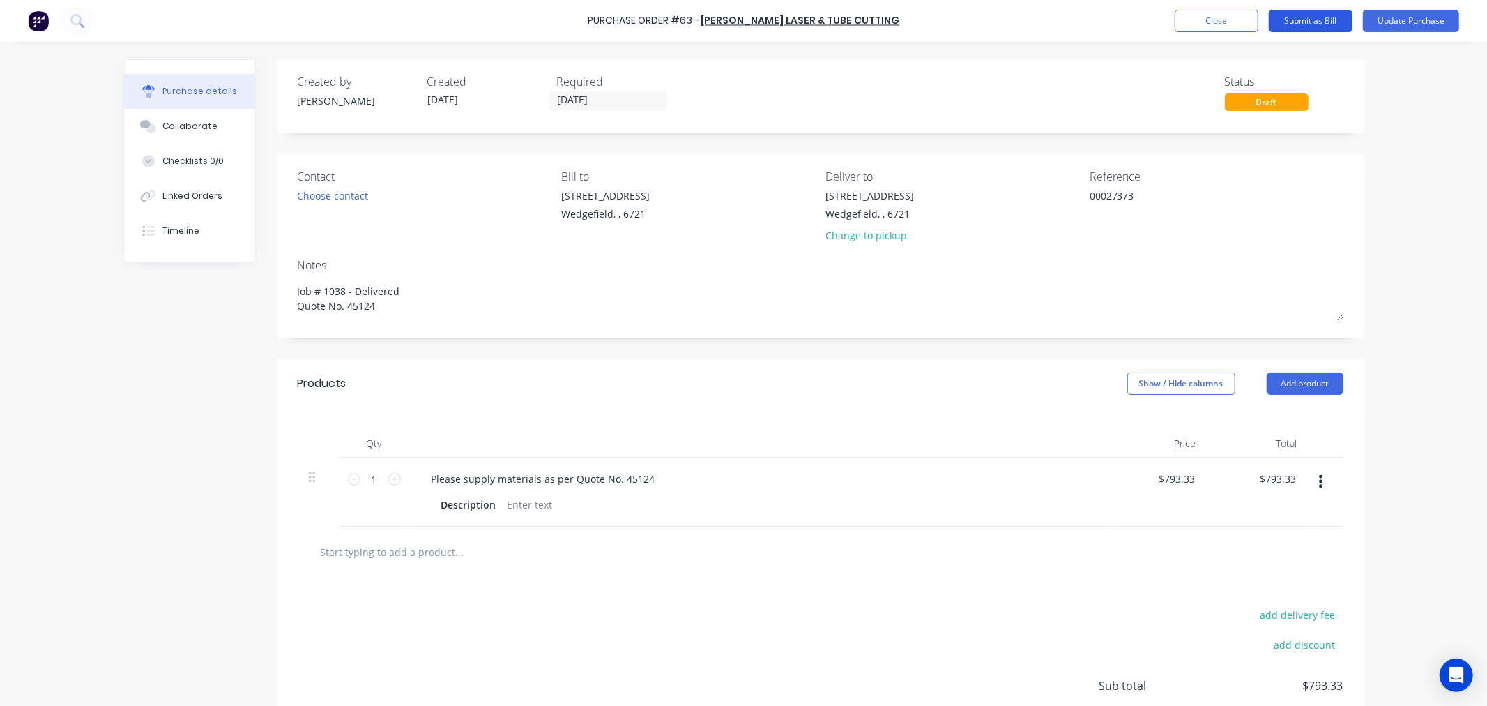
click at [1312, 18] on button "Submit as Bill" at bounding box center [1311, 21] width 84 height 22
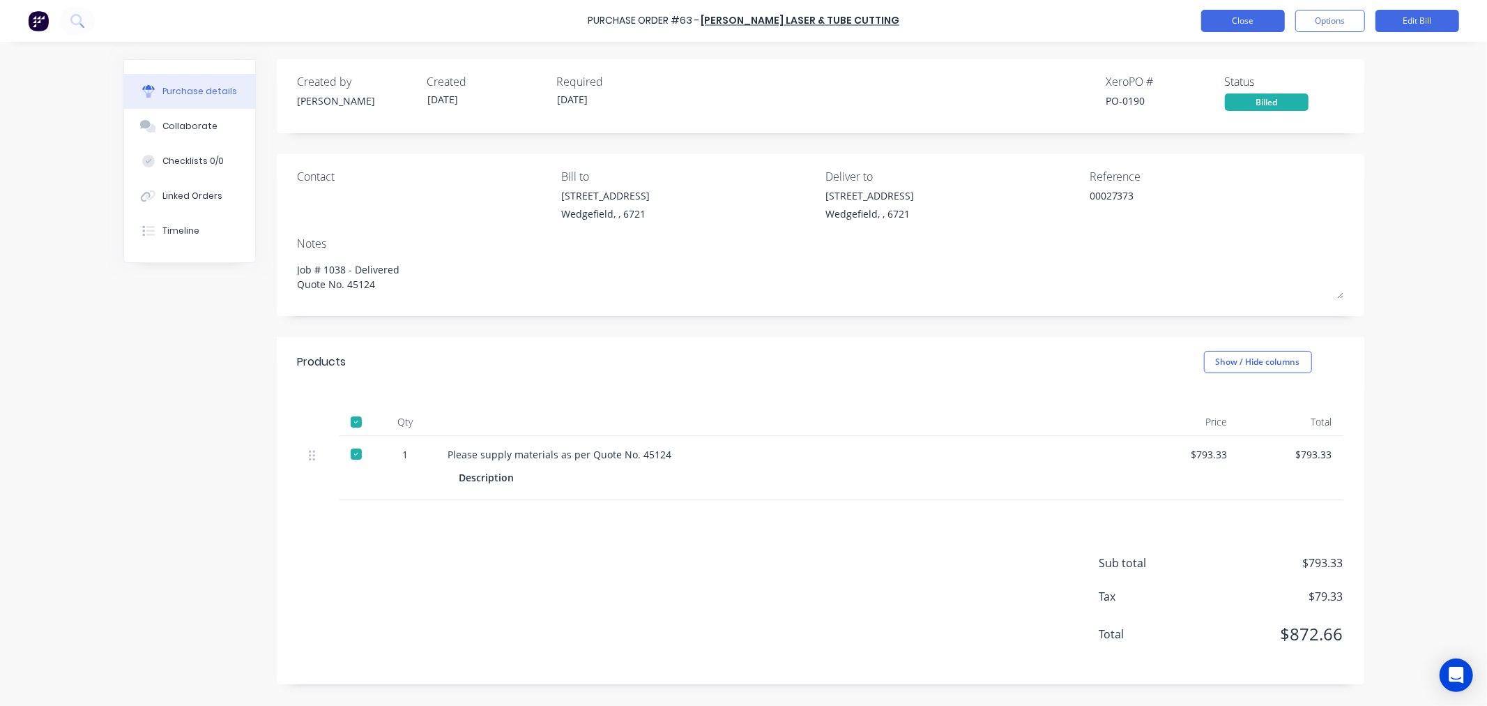
click at [1218, 20] on button "Close" at bounding box center [1243, 21] width 84 height 22
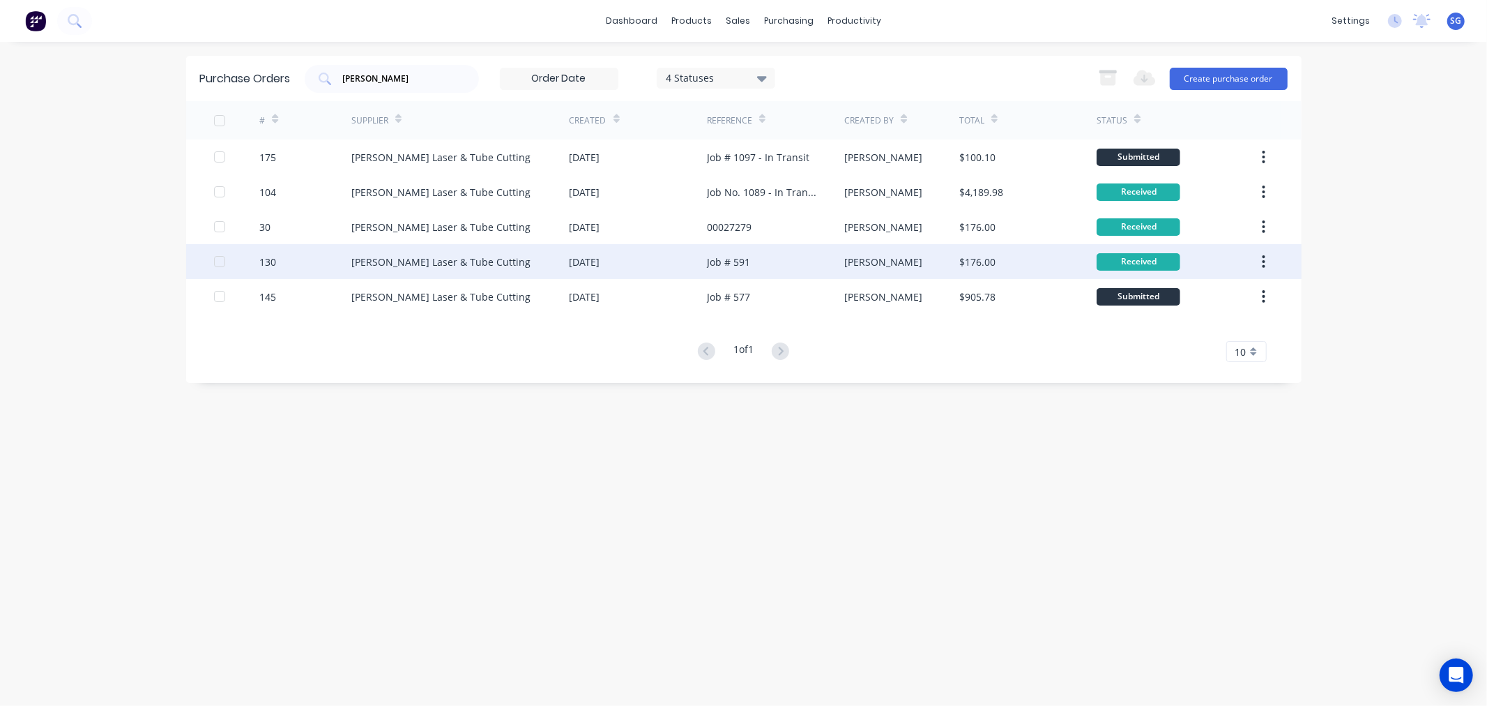
click at [736, 262] on div "Job # 591" at bounding box center [728, 262] width 43 height 15
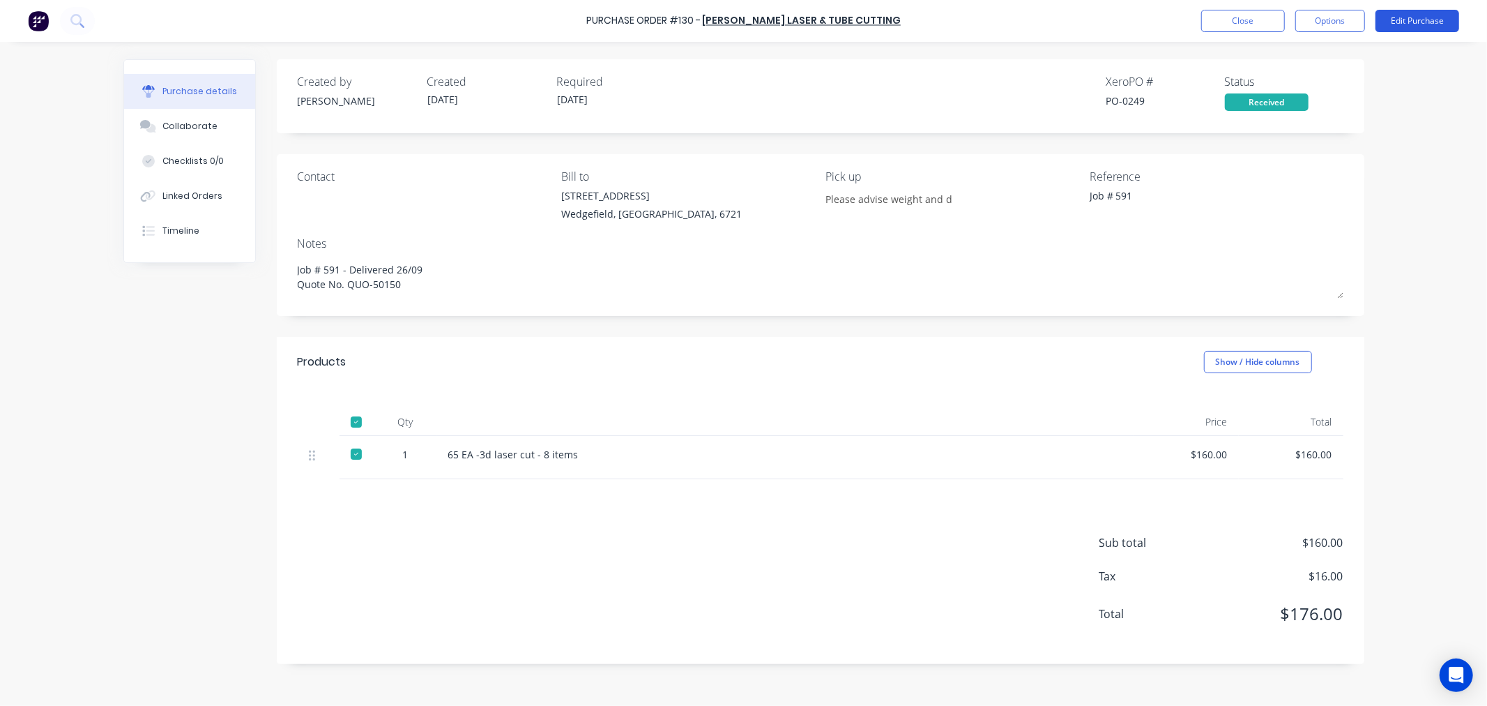
click at [1413, 17] on button "Edit Purchase" at bounding box center [1418, 21] width 84 height 22
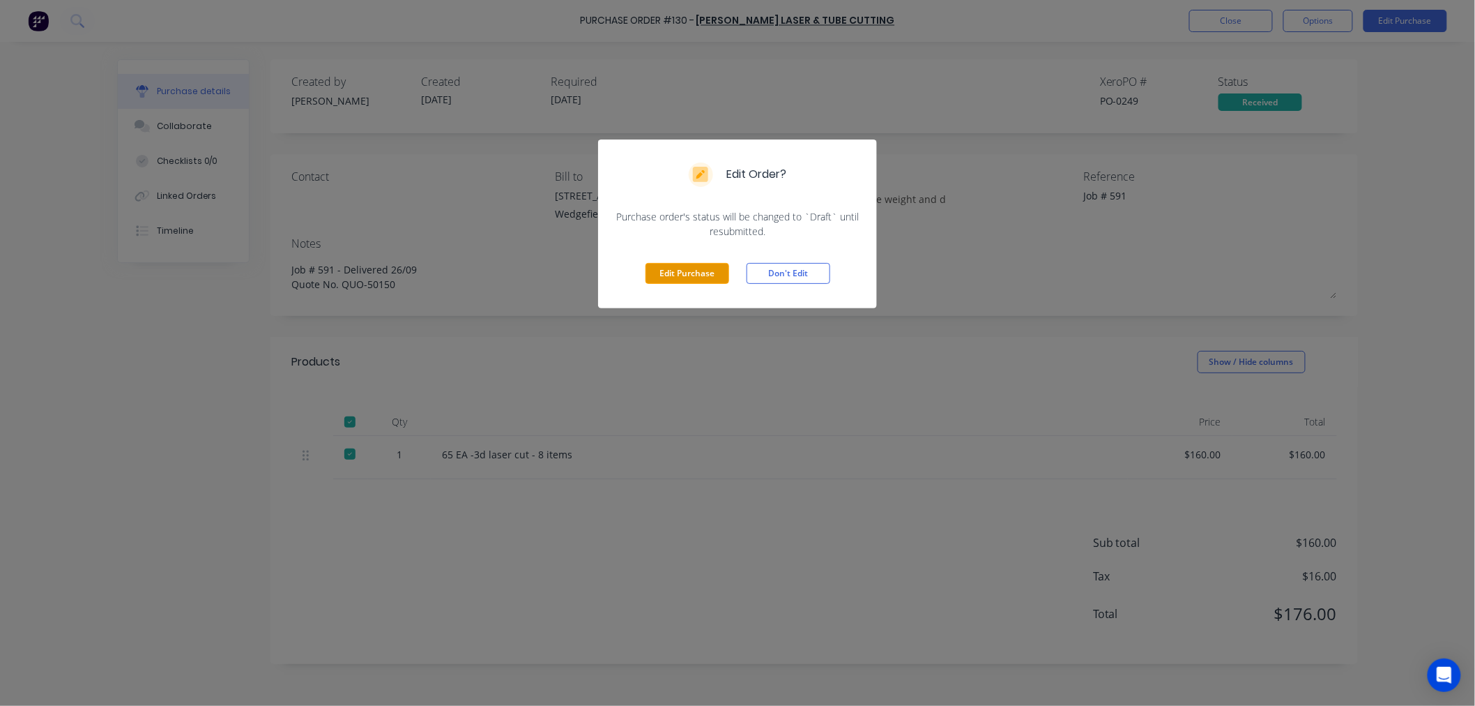
click at [656, 273] on button "Edit Purchase" at bounding box center [688, 273] width 84 height 21
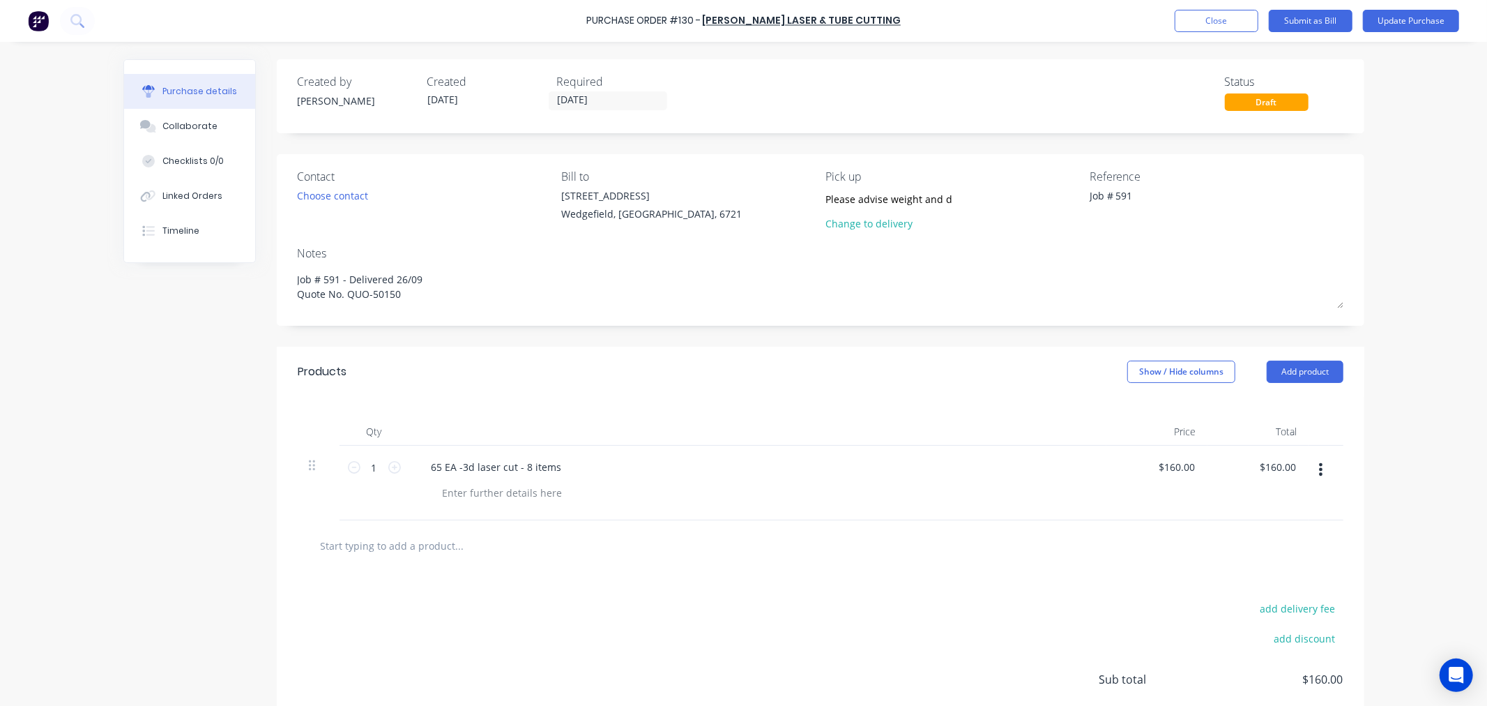
drag, startPoint x: 1200, startPoint y: 209, endPoint x: 951, endPoint y: 206, distance: 249.0
click at [951, 206] on div "Contact Choose contact Bill to 20 Munda Way Wedgefield, Western Australia, 6721…" at bounding box center [821, 203] width 1046 height 70
click at [1158, 205] on textarea at bounding box center [1177, 203] width 174 height 31
paste textarea "00027495"
type textarea "00027495"
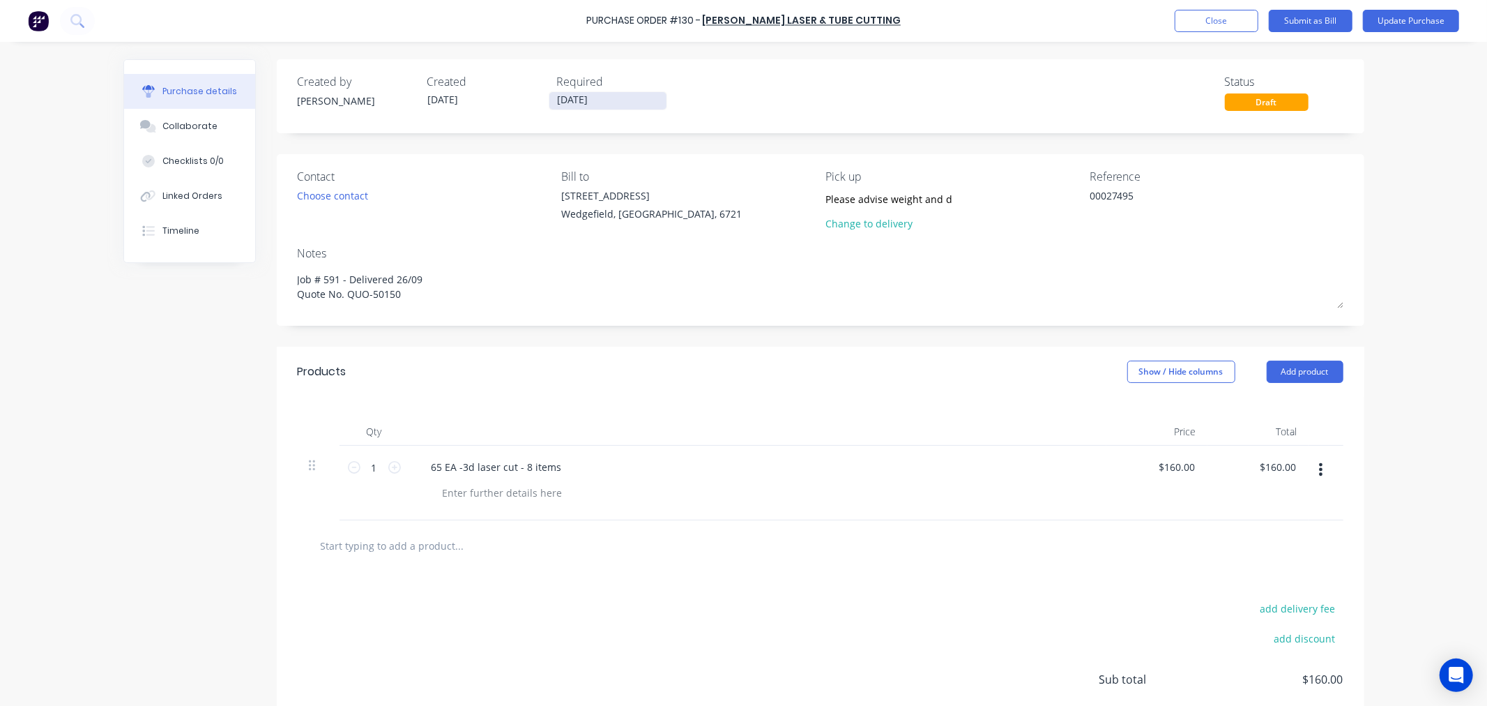
click at [586, 105] on input "[DATE]" at bounding box center [607, 100] width 117 height 17
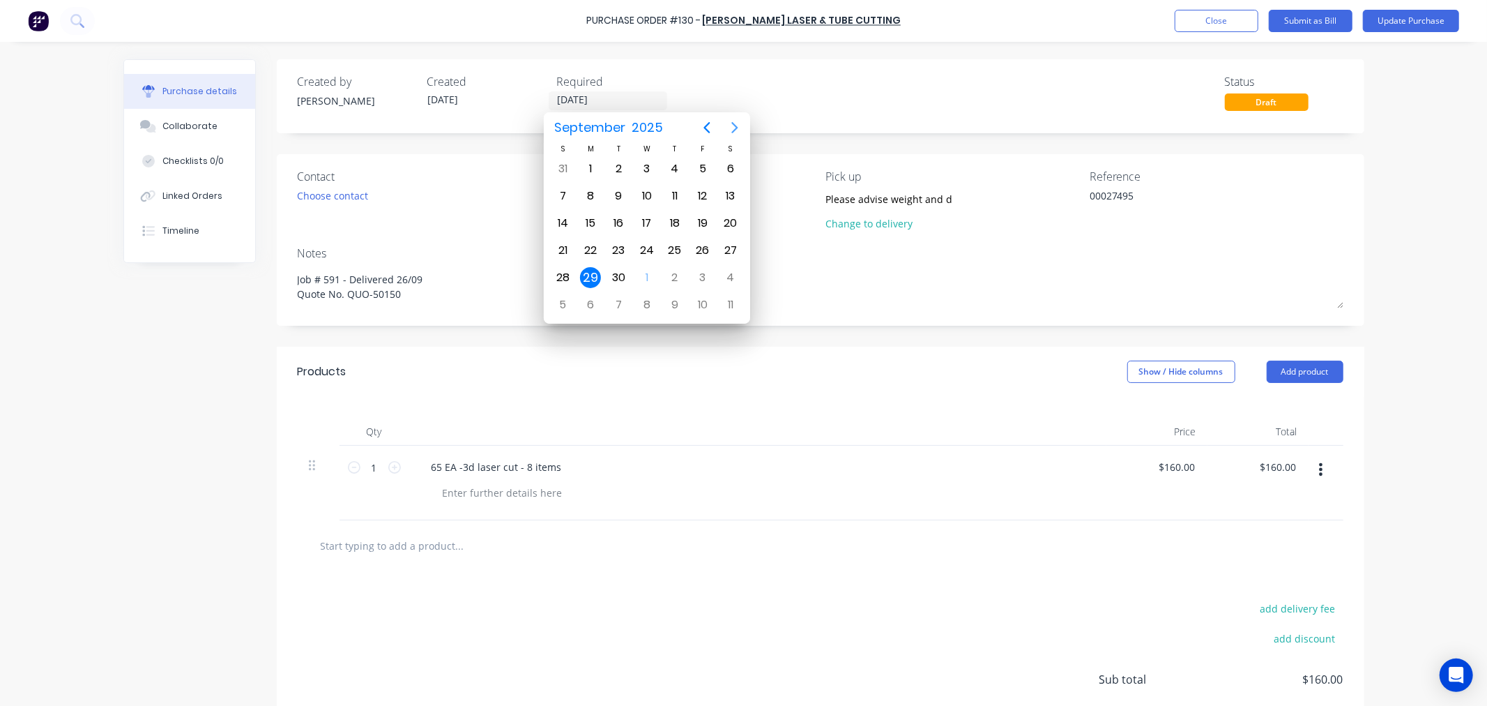
click at [747, 126] on button "Next page" at bounding box center [735, 128] width 28 height 28
click at [699, 273] on div "31" at bounding box center [702, 277] width 21 height 21
type input "[DATE]"
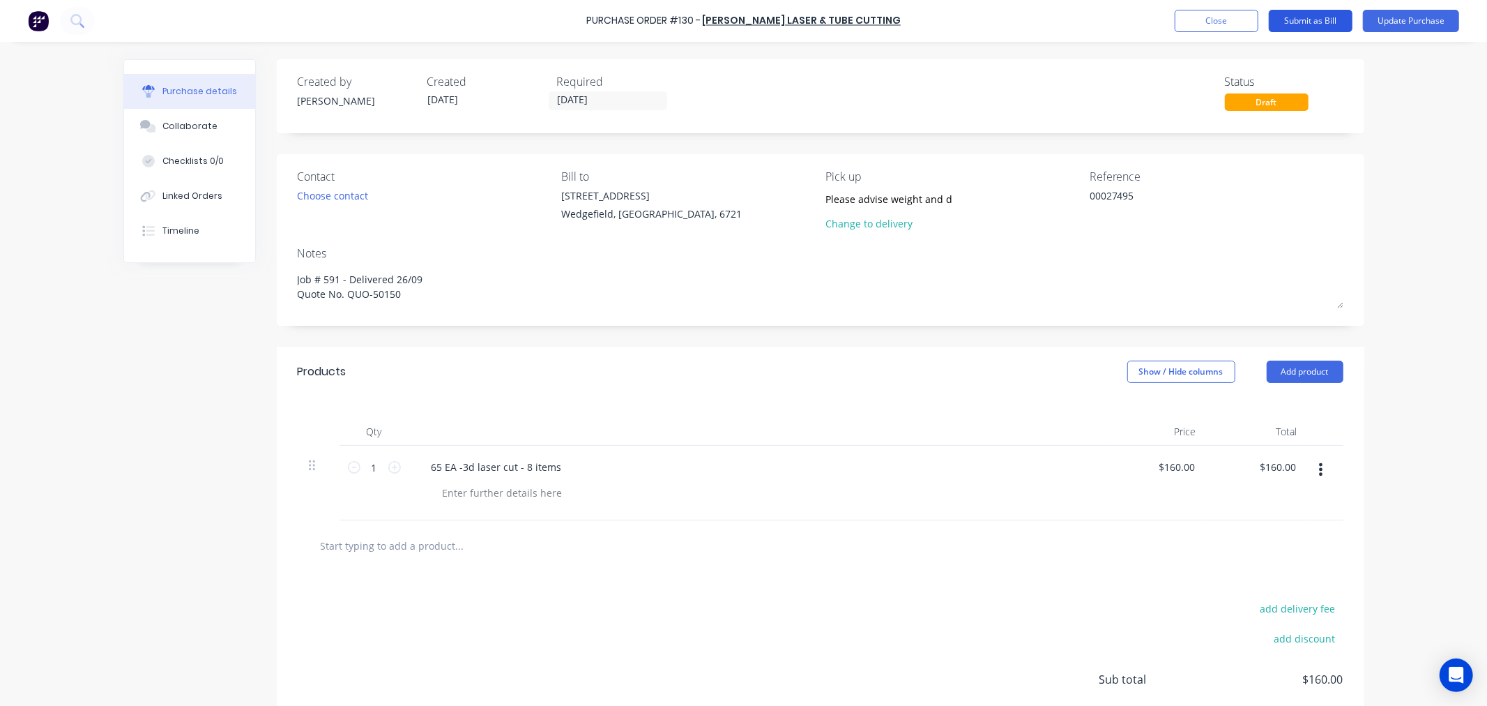
click at [1307, 22] on button "Submit as Bill" at bounding box center [1311, 21] width 84 height 22
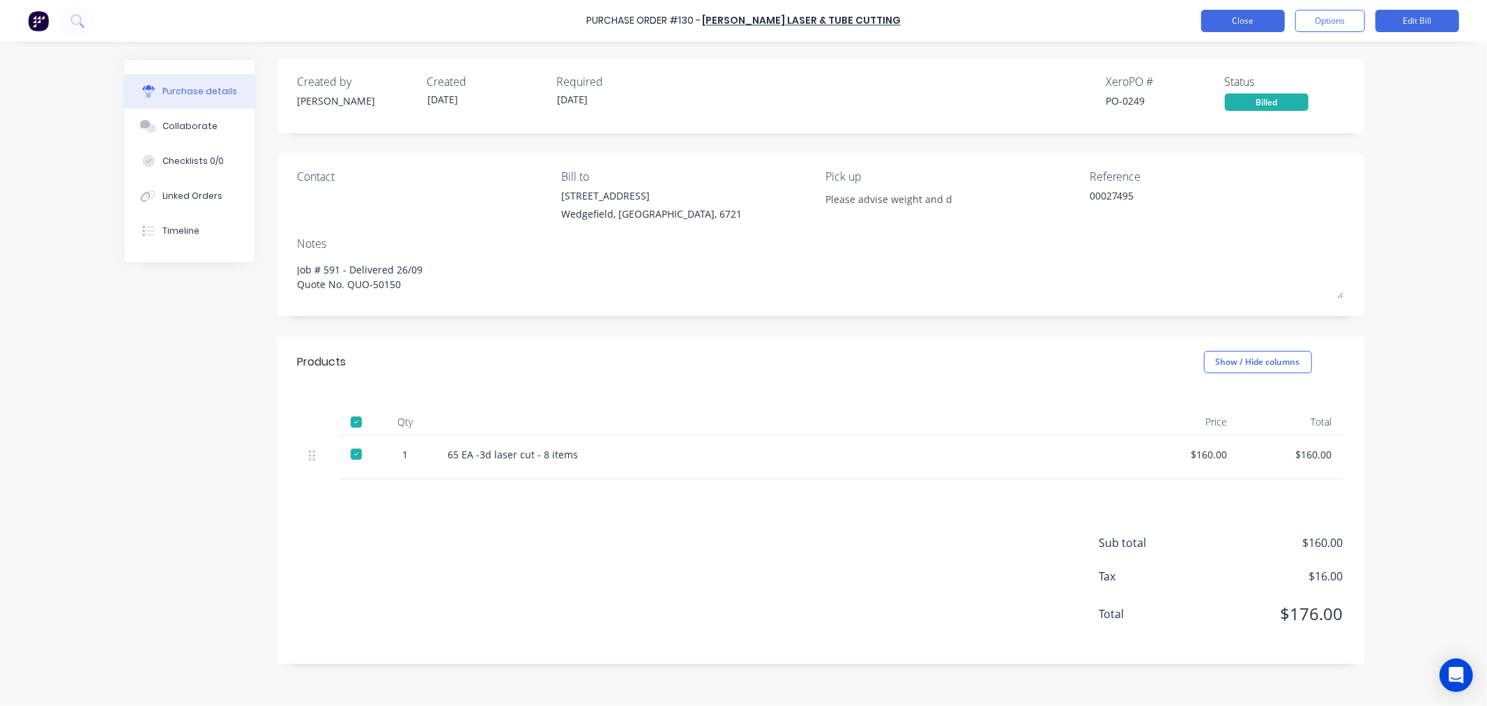
click at [1224, 18] on button "Close" at bounding box center [1243, 21] width 84 height 22
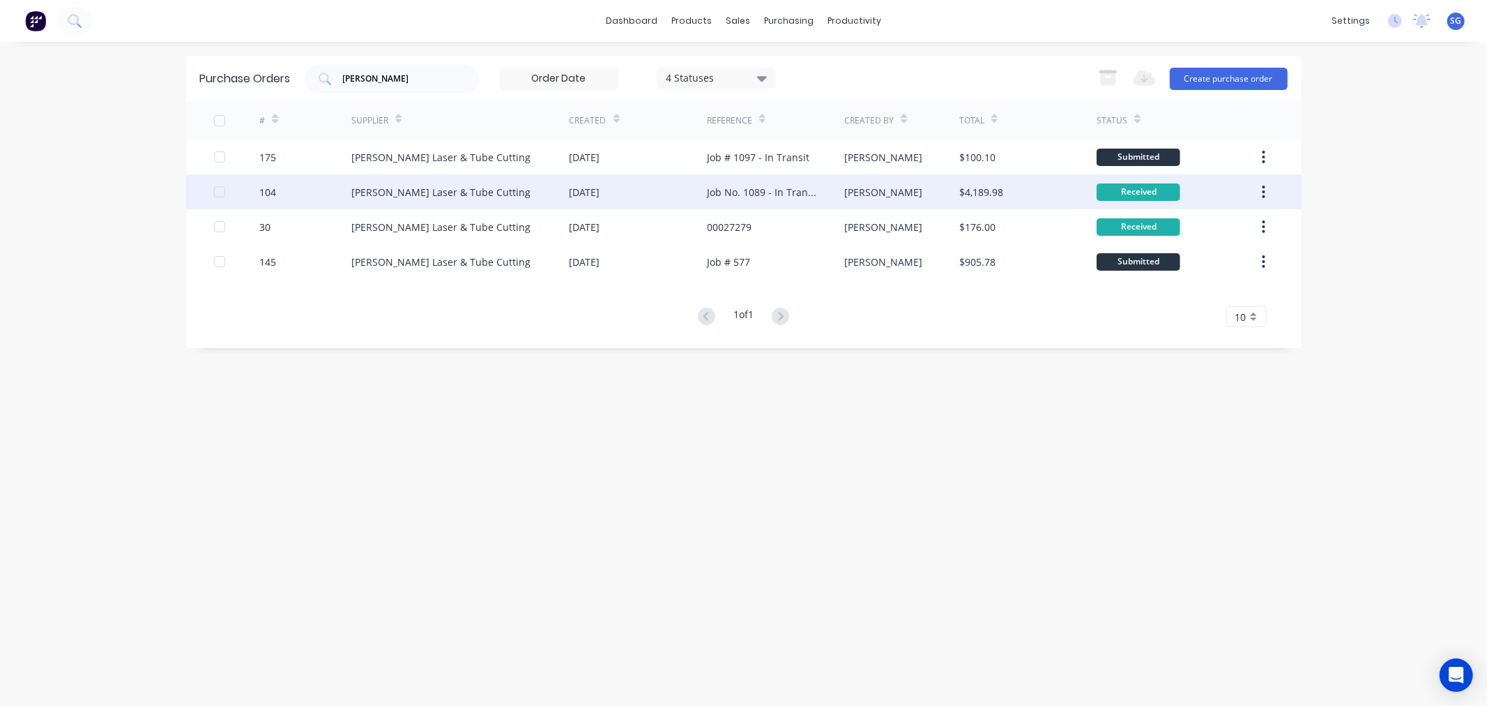
click at [784, 196] on div "Job No. 1089 - In Transit" at bounding box center [761, 192] width 109 height 15
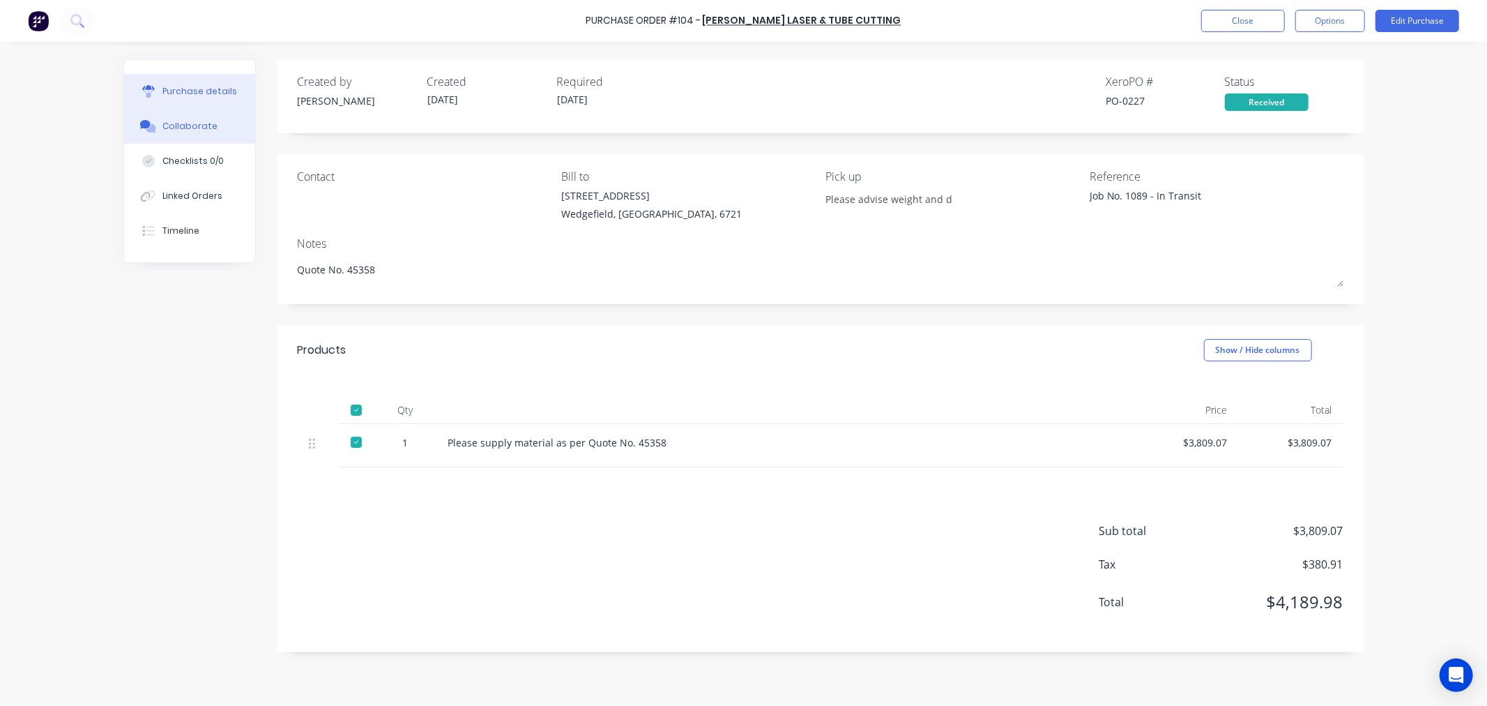
click at [185, 128] on div "Collaborate" at bounding box center [189, 126] width 55 height 13
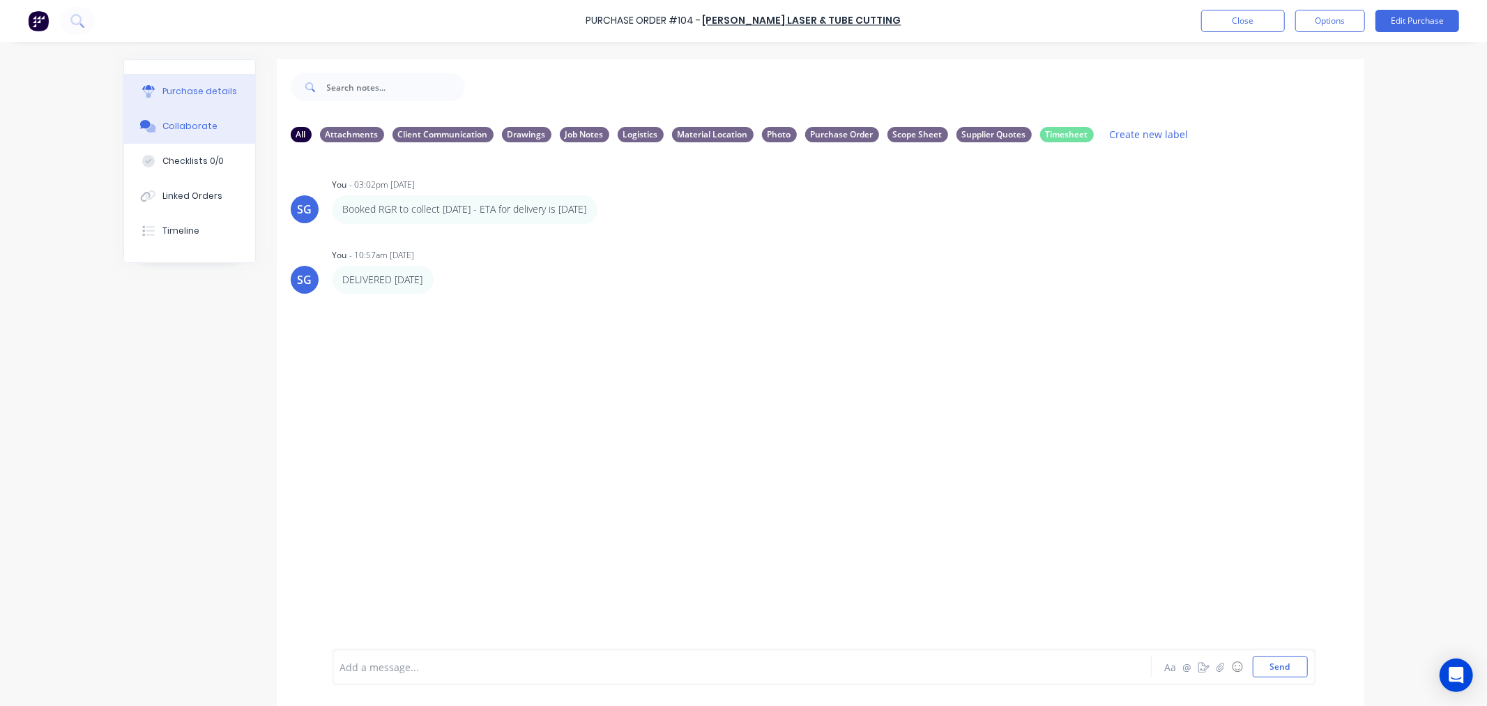
click at [186, 105] on button "Purchase details" at bounding box center [189, 91] width 131 height 35
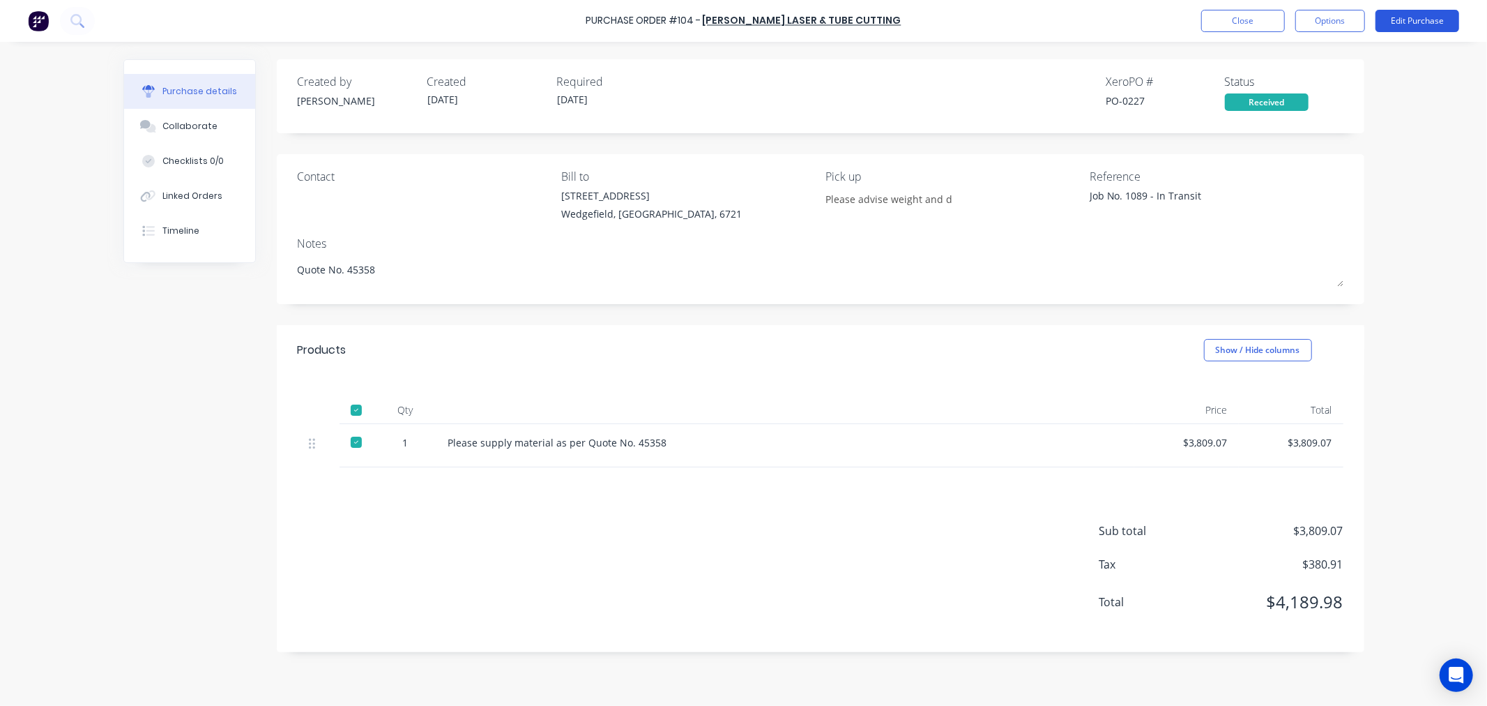
click at [1399, 18] on button "Edit Purchase" at bounding box center [1418, 21] width 84 height 22
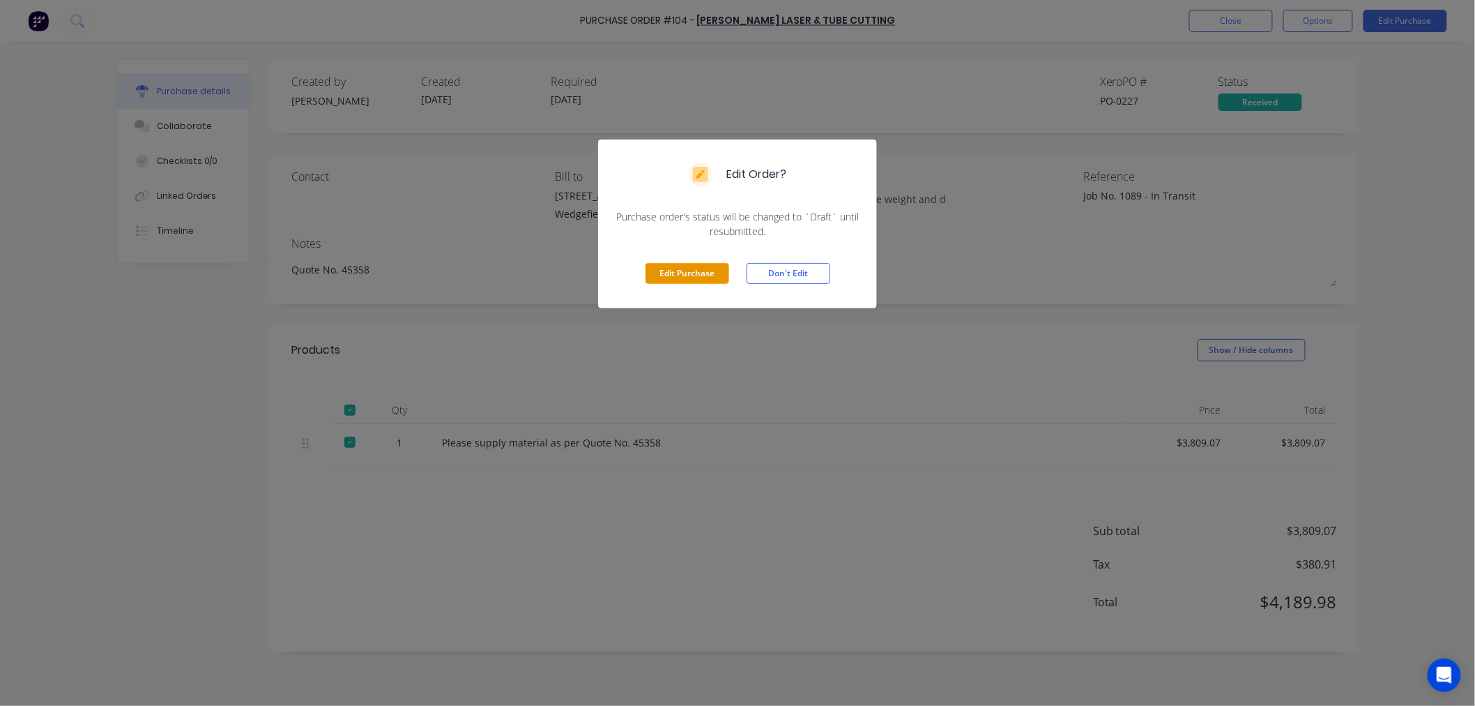
click at [685, 270] on button "Edit Purchase" at bounding box center [688, 273] width 84 height 21
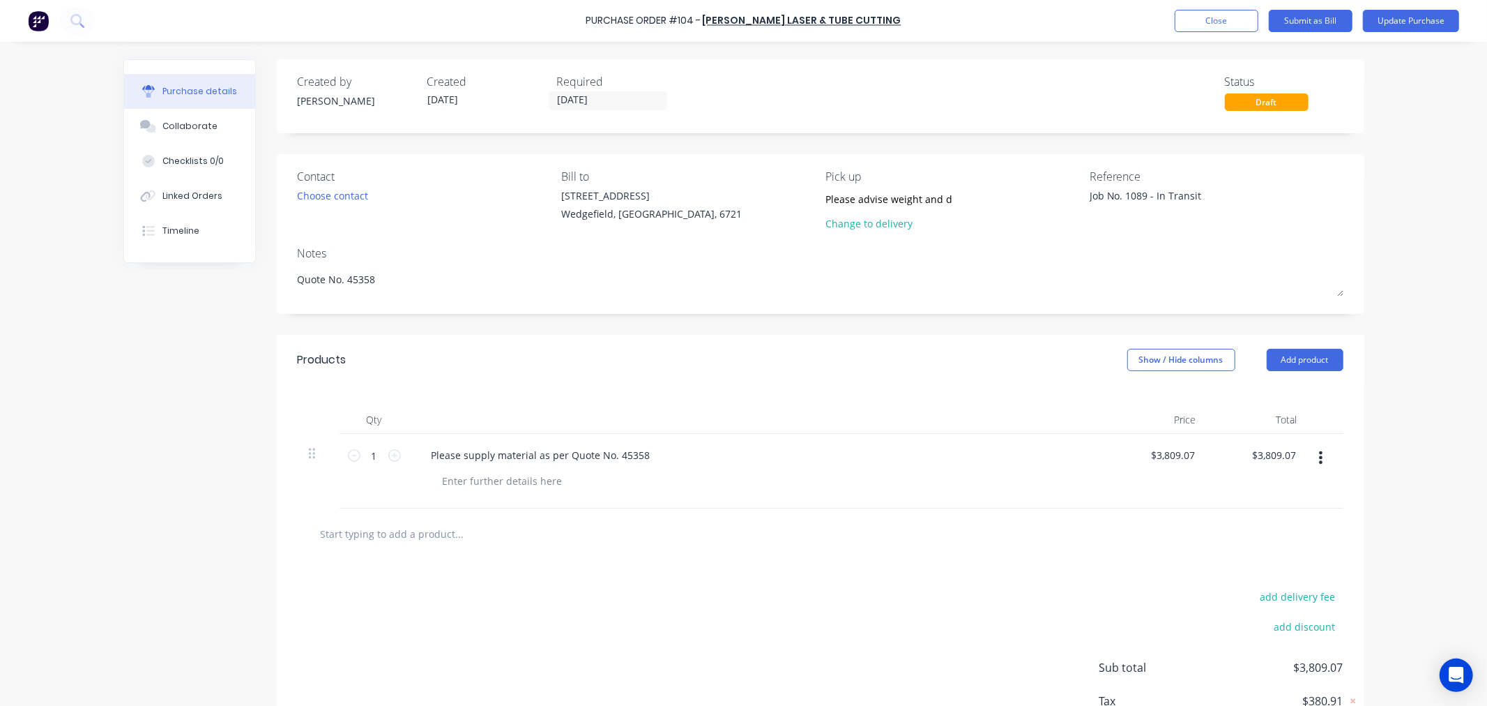
drag, startPoint x: 1149, startPoint y: 197, endPoint x: 1379, endPoint y: 213, distance: 230.0
click at [1379, 213] on div "Purchase Order #104 - Simmonds Laser & Tube Cutting Add product Close Submit as…" at bounding box center [743, 353] width 1487 height 706
type textarea "Job No. 1089 - DELIVERED 29/09"
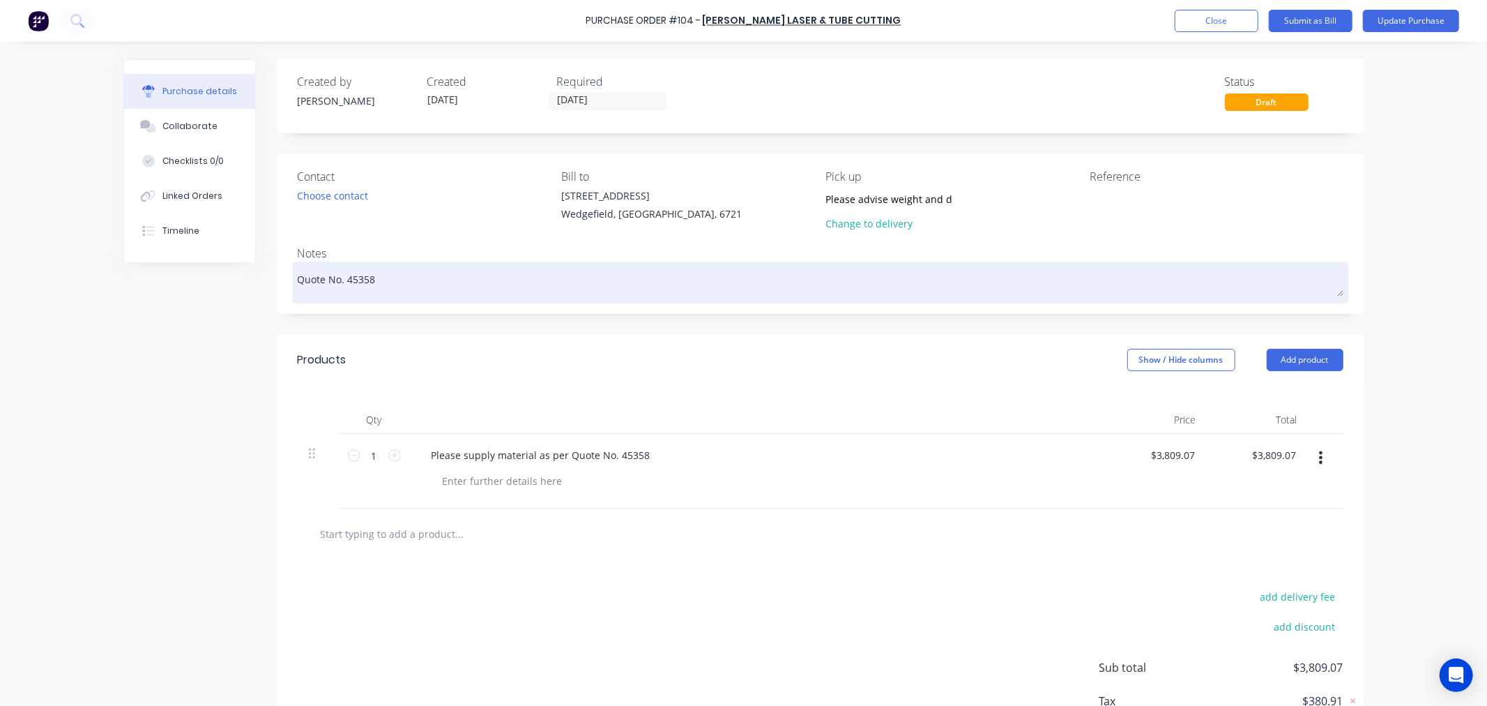
click at [368, 284] on textarea "Quote No. 45358" at bounding box center [821, 280] width 1046 height 31
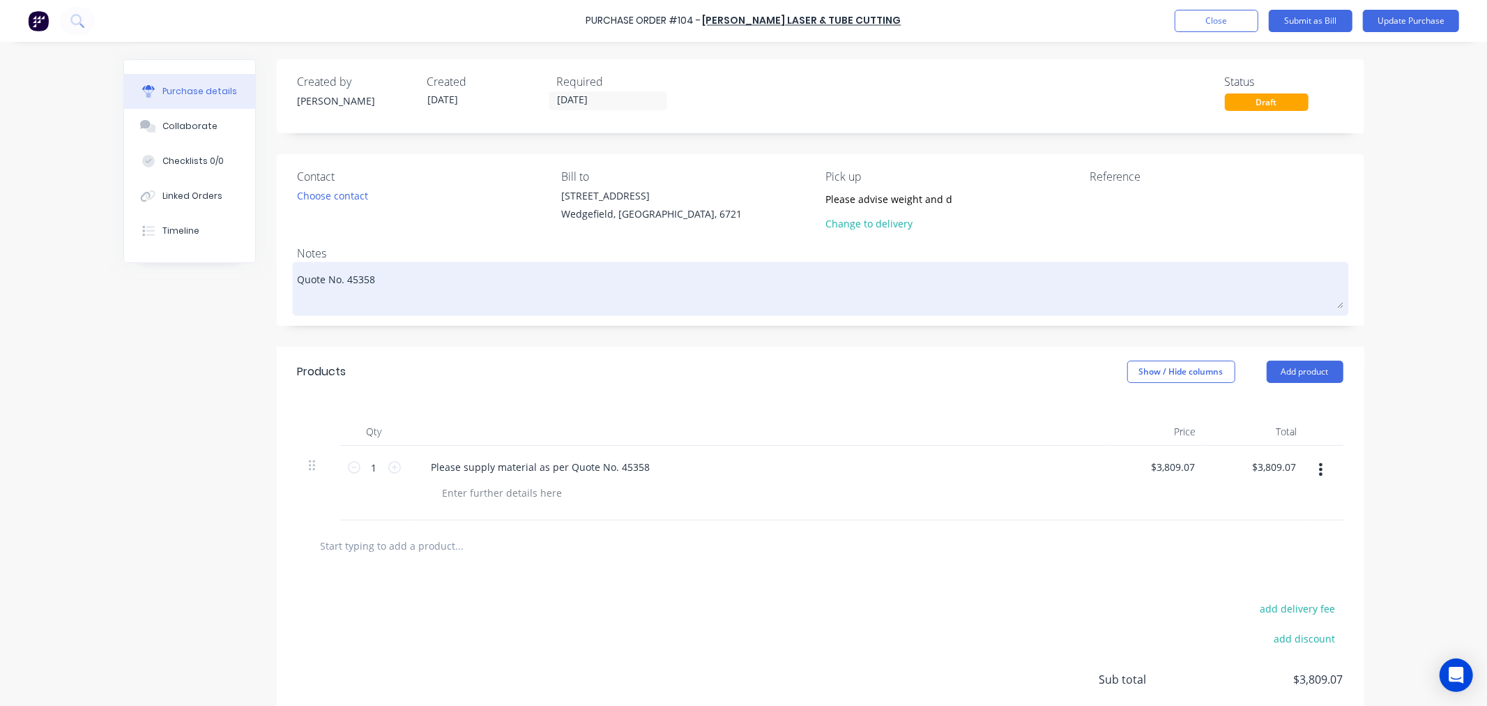
paste textarea "Job No. 1089 - DELIVERED 29/09"
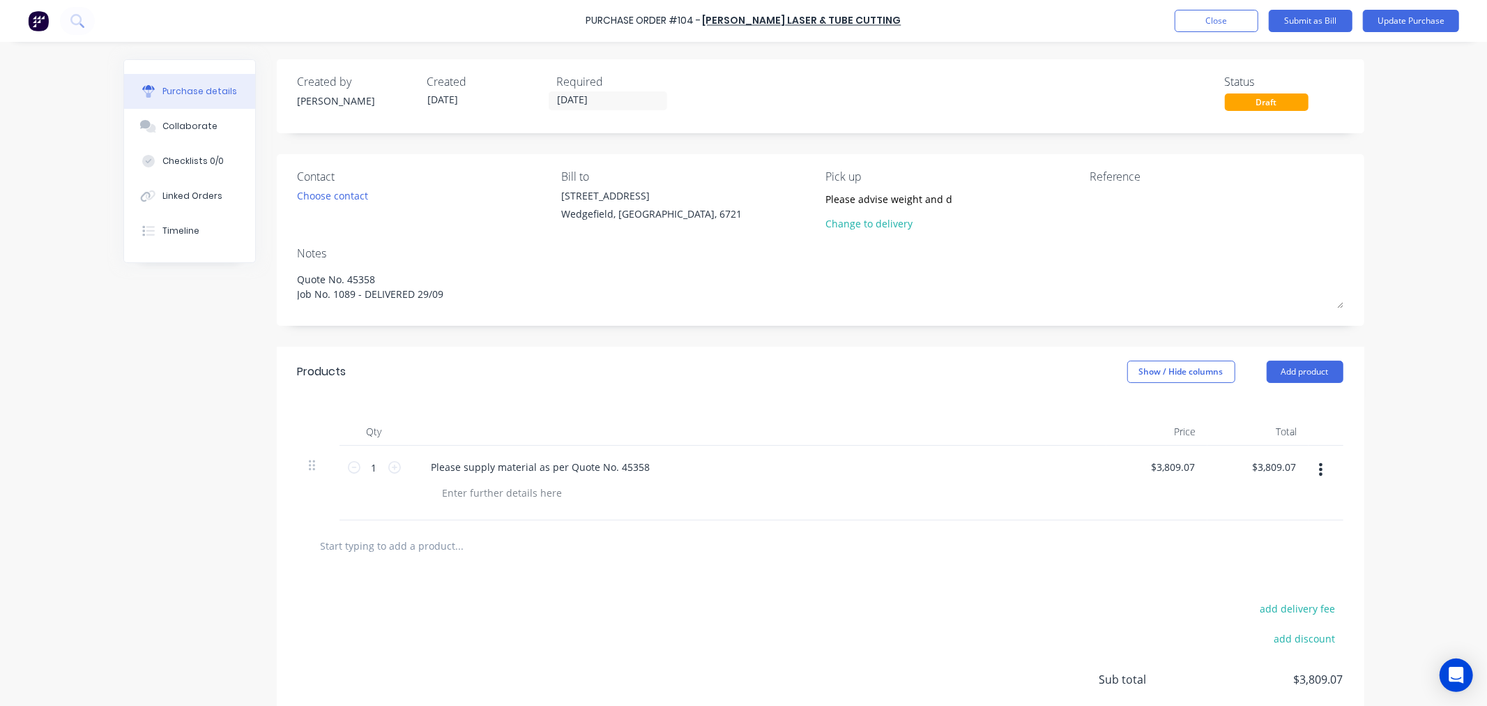
type textarea "Quote No. 45358 Job No. 1089 - DELIVERED 29/09"
click at [1135, 207] on textarea at bounding box center [1177, 203] width 174 height 31
paste textarea "00027450"
type textarea "00027450"
click at [608, 106] on input "[DATE]" at bounding box center [607, 100] width 117 height 17
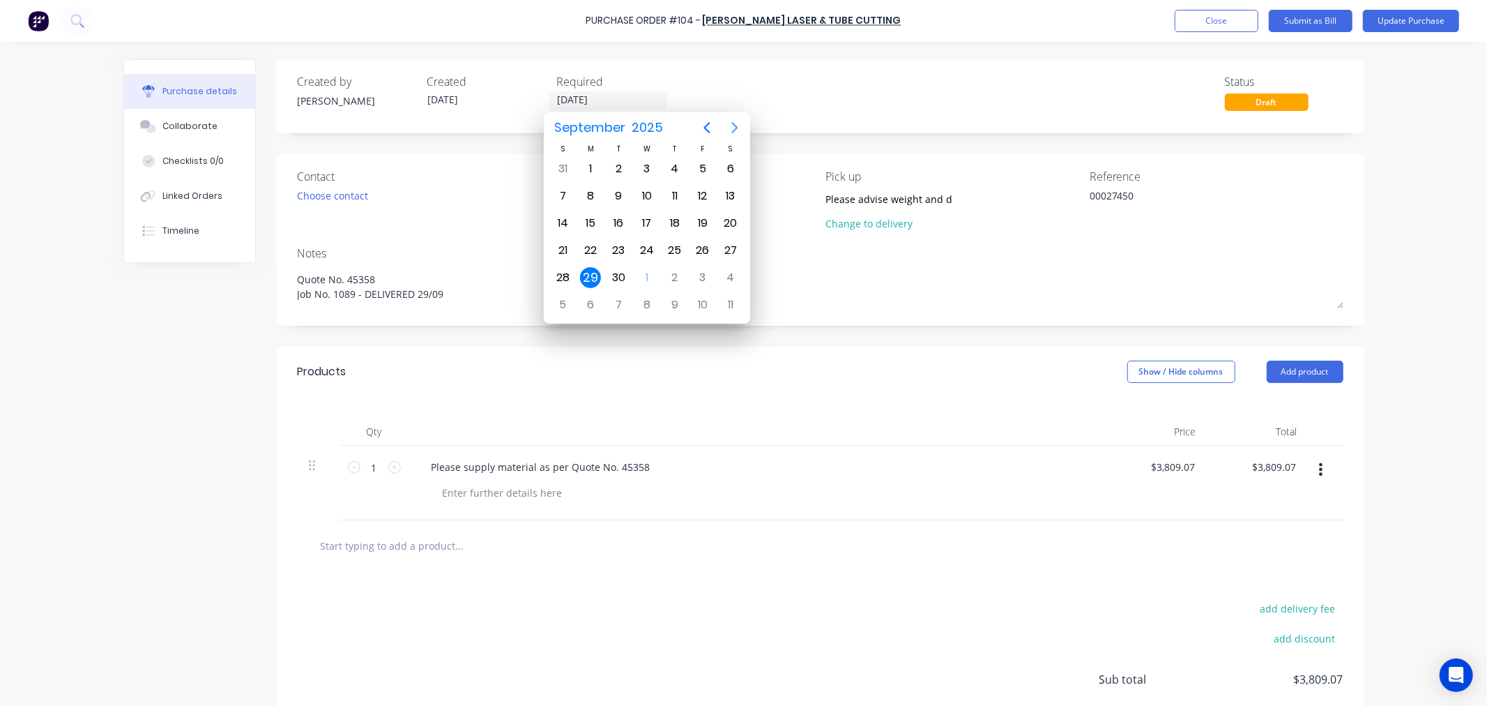
click at [734, 123] on icon "Next page" at bounding box center [735, 127] width 6 height 11
click at [702, 275] on div "31" at bounding box center [702, 277] width 21 height 21
type input "[DATE]"
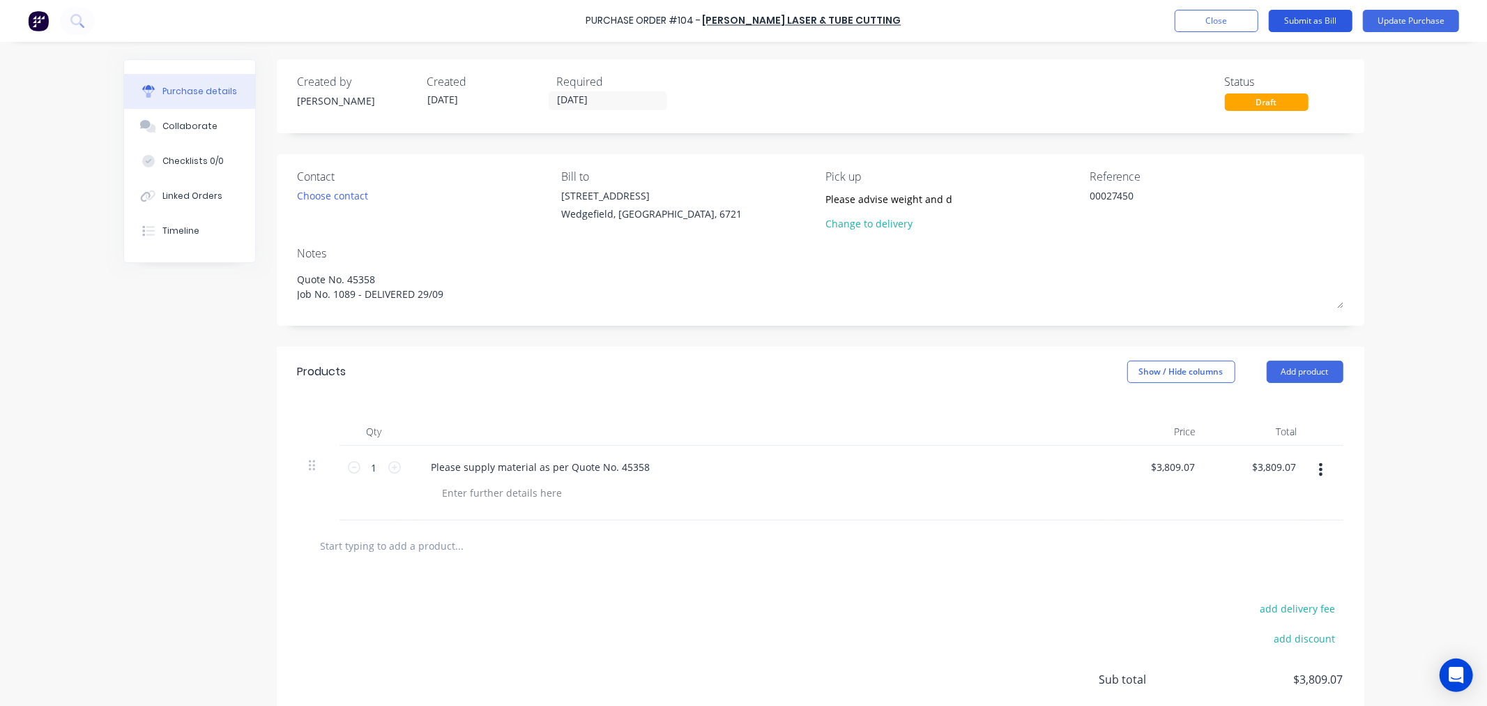
click at [1303, 22] on button "Submit as Bill" at bounding box center [1311, 21] width 84 height 22
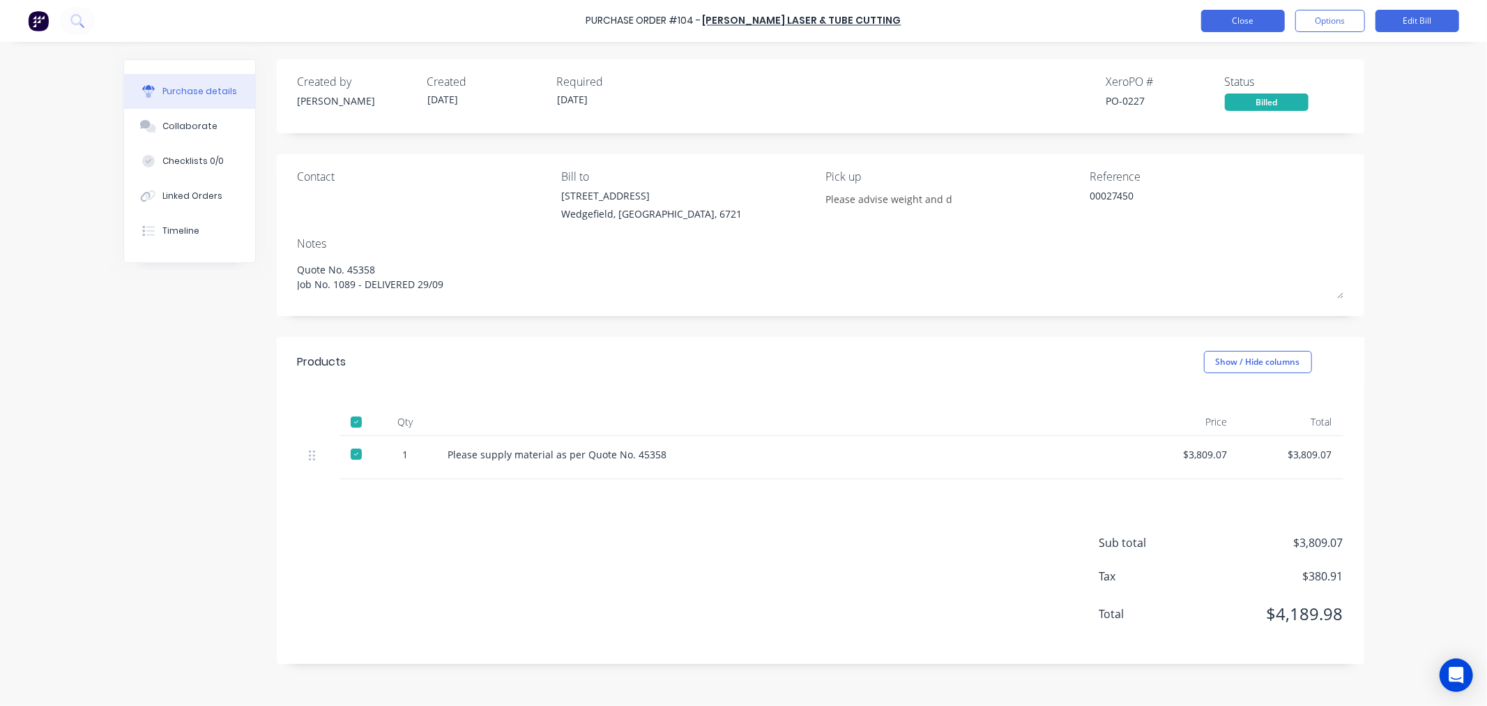
click at [1230, 26] on button "Close" at bounding box center [1243, 21] width 84 height 22
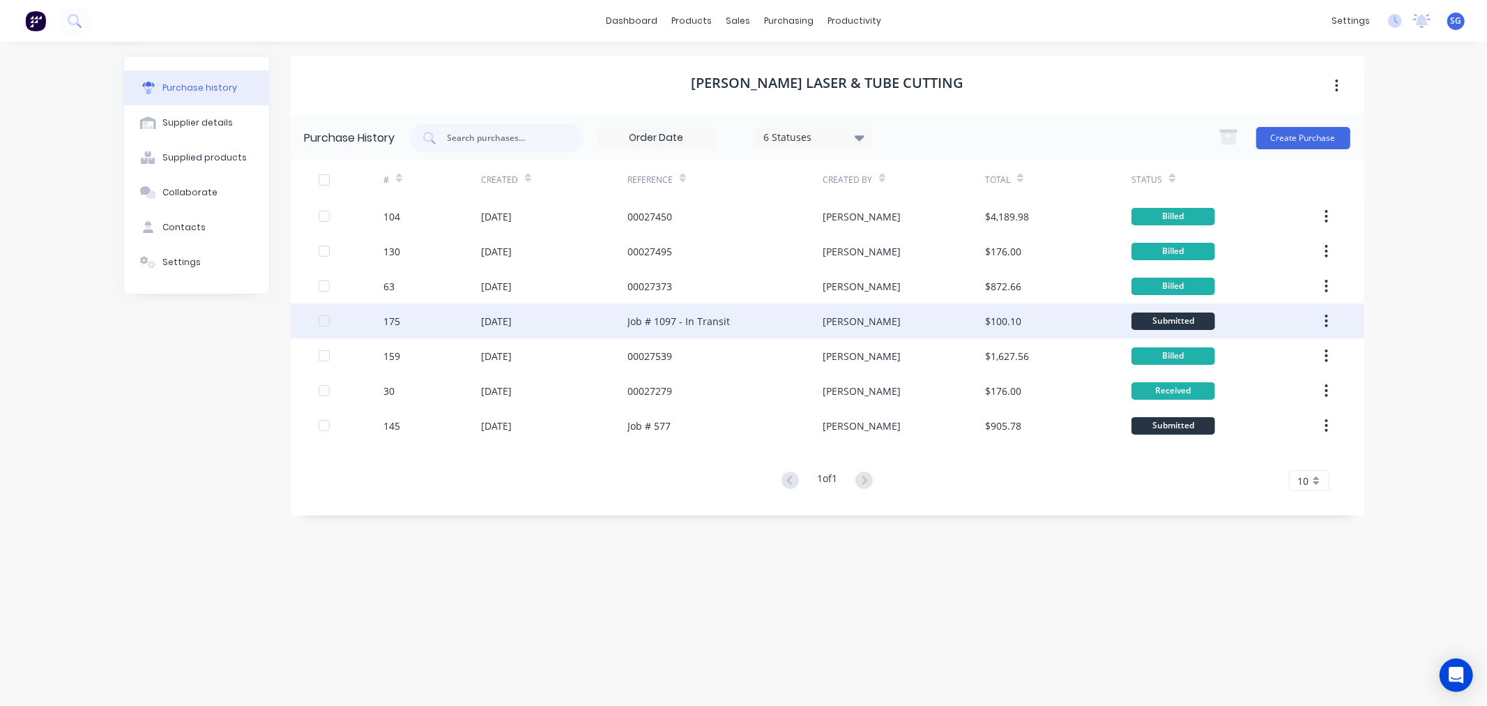
click at [653, 333] on div "Job # 1097 - In Transit" at bounding box center [725, 320] width 195 height 35
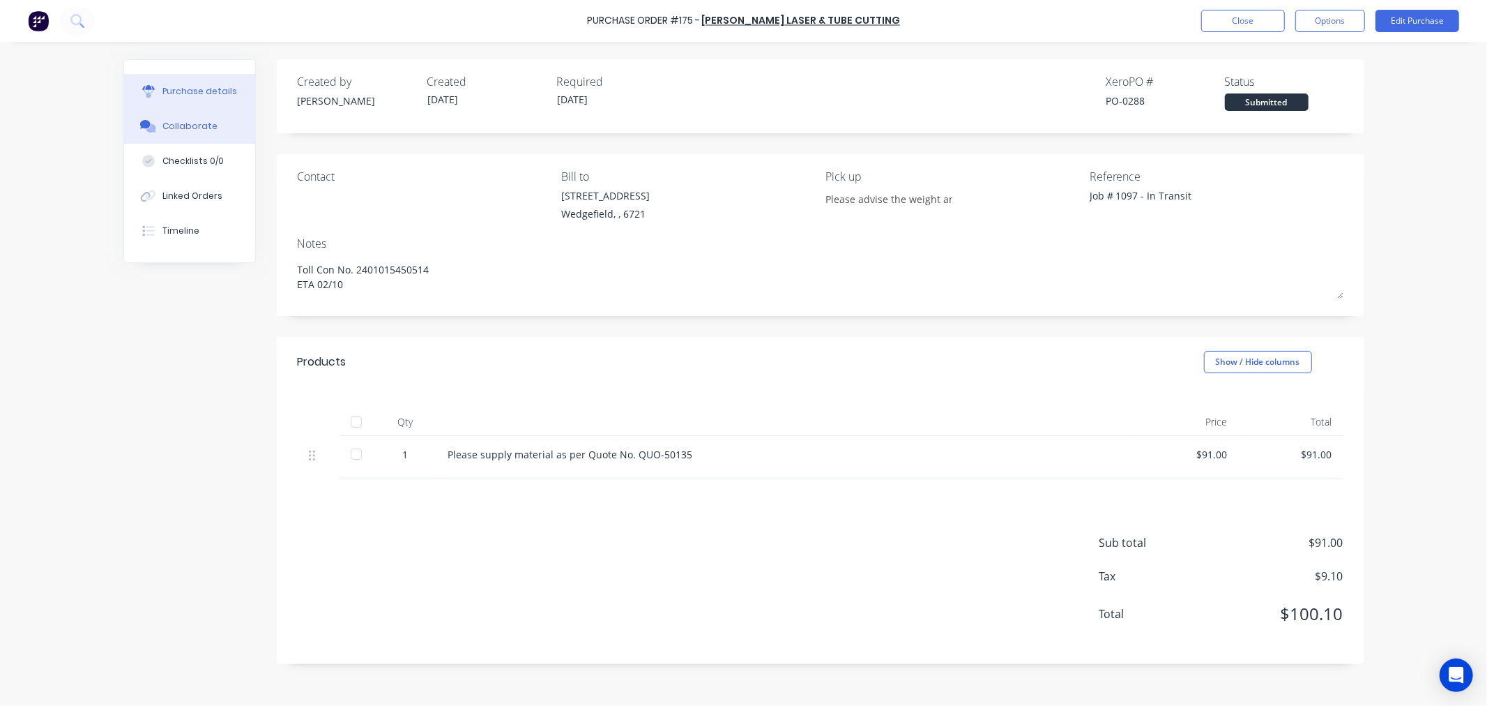
click at [188, 121] on div "Collaborate" at bounding box center [189, 126] width 55 height 13
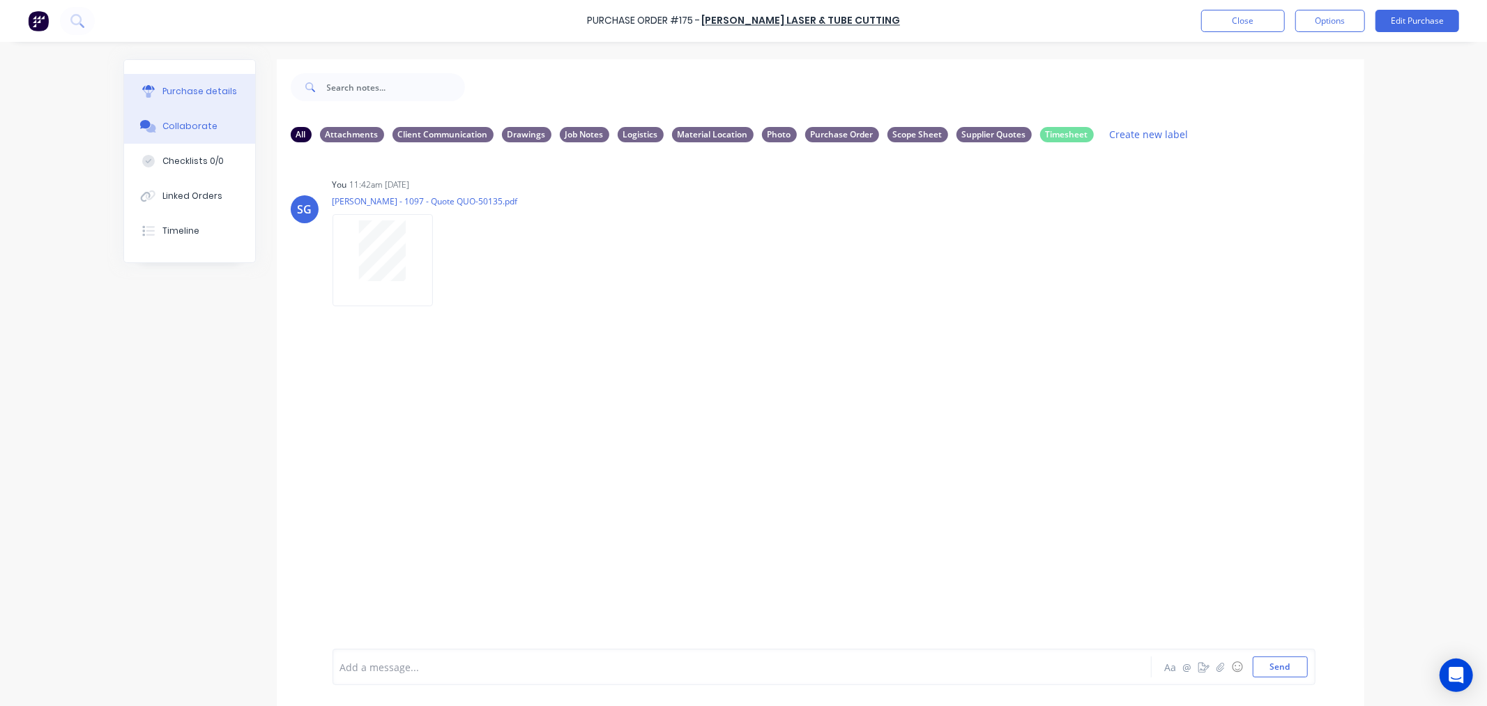
click at [175, 94] on div "Purchase details" at bounding box center [199, 91] width 75 height 13
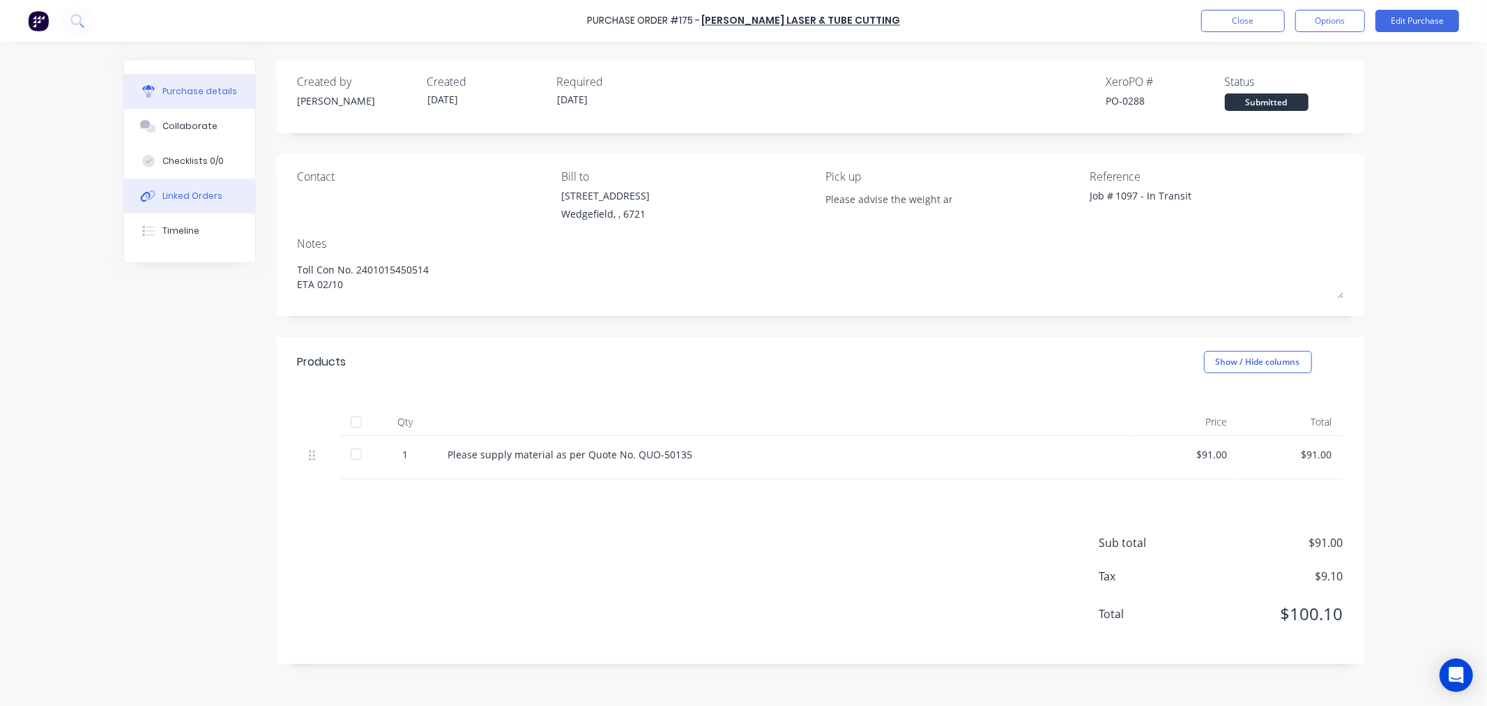
click at [167, 194] on div "Linked Orders" at bounding box center [192, 196] width 60 height 13
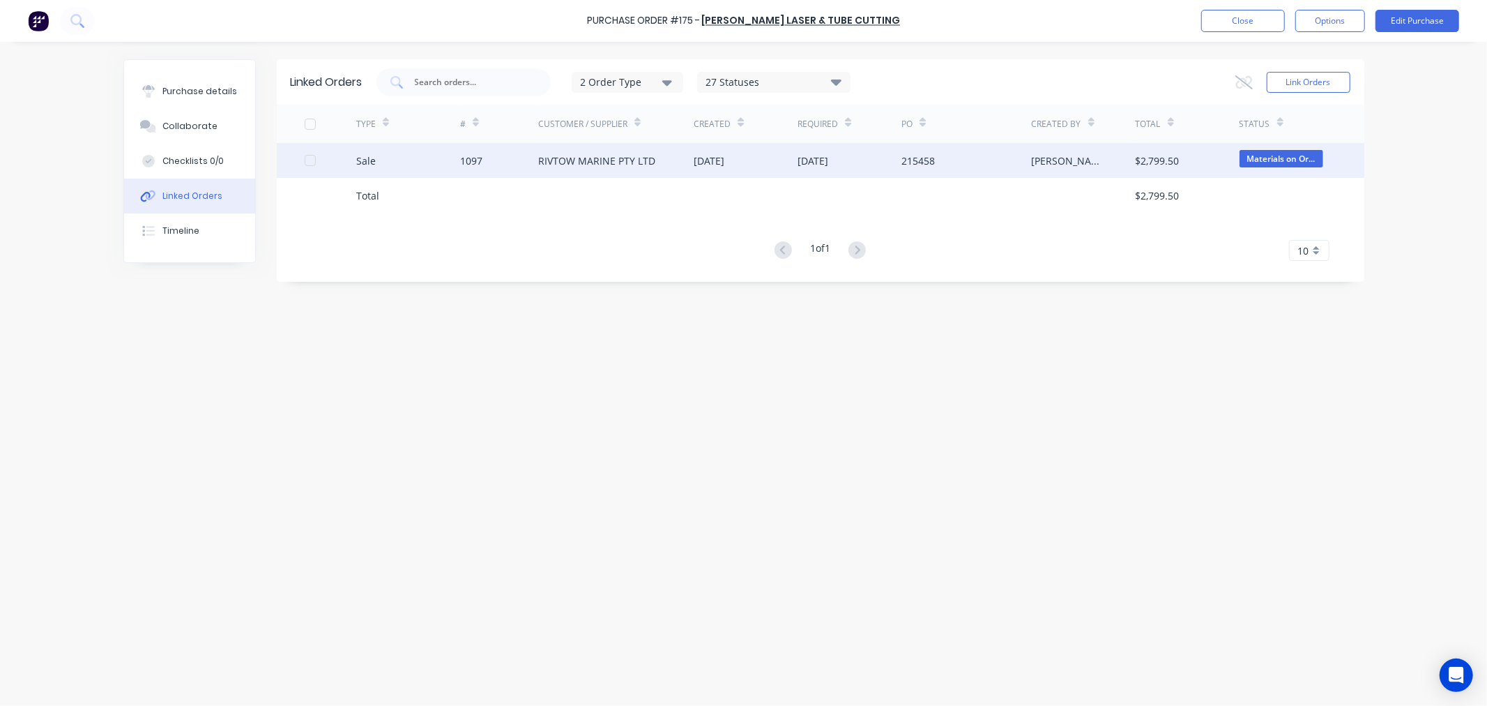
click at [466, 161] on div "1097" at bounding box center [471, 160] width 22 height 15
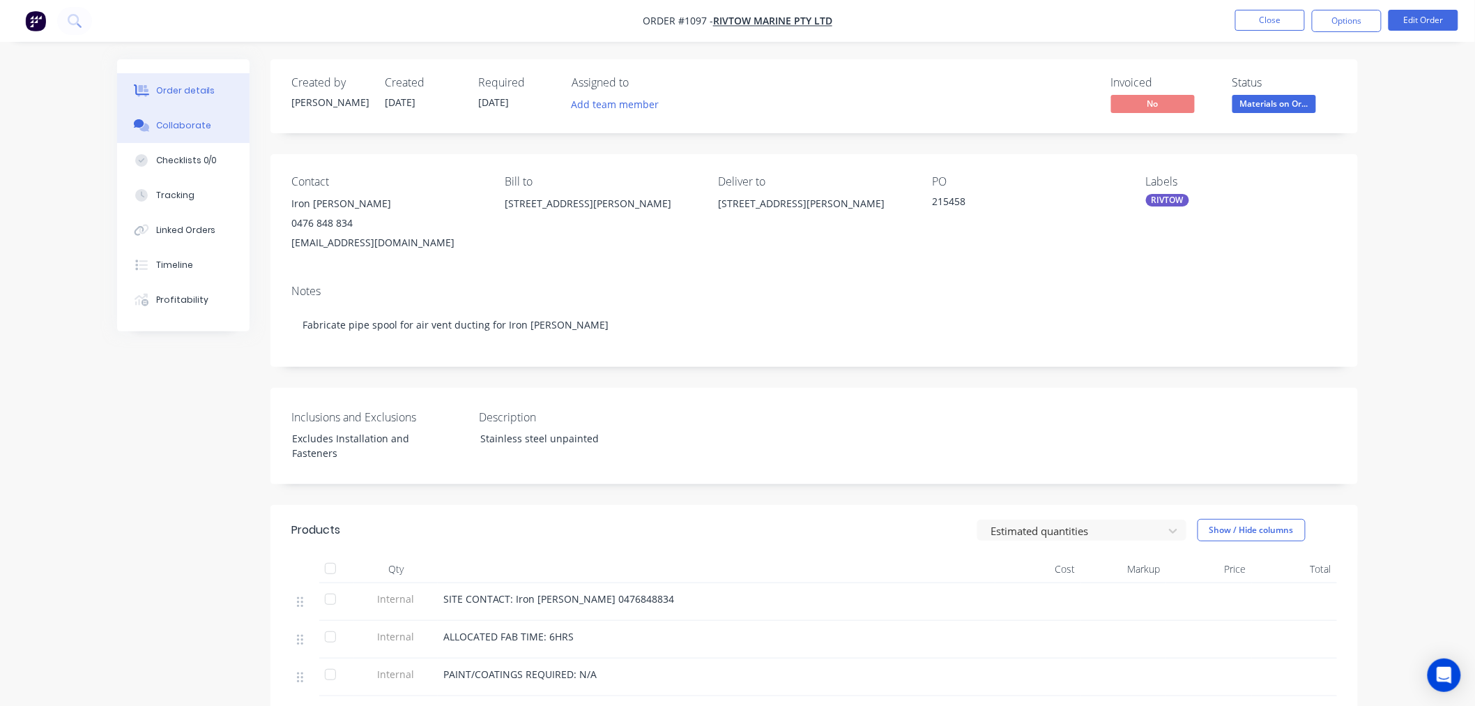
click at [165, 123] on div "Collaborate" at bounding box center [183, 125] width 55 height 13
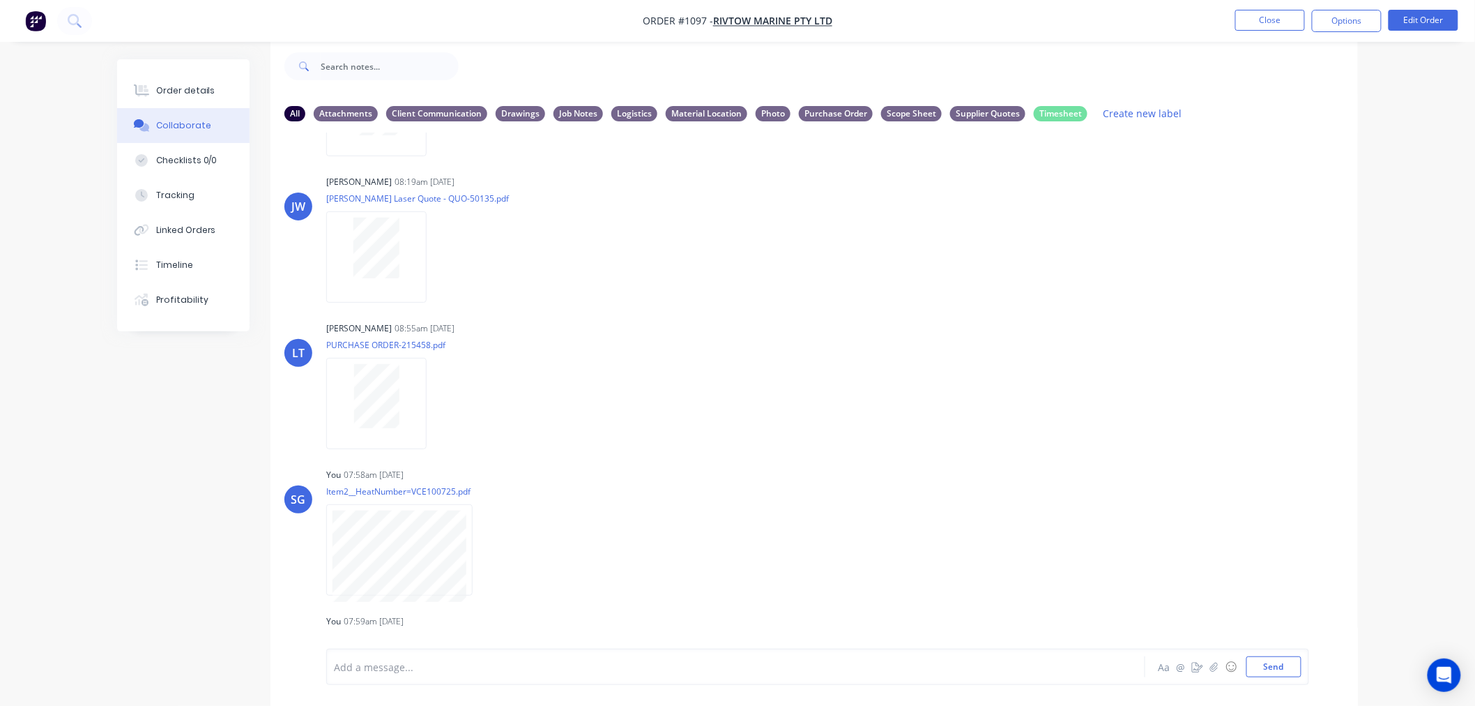
scroll to position [759, 0]
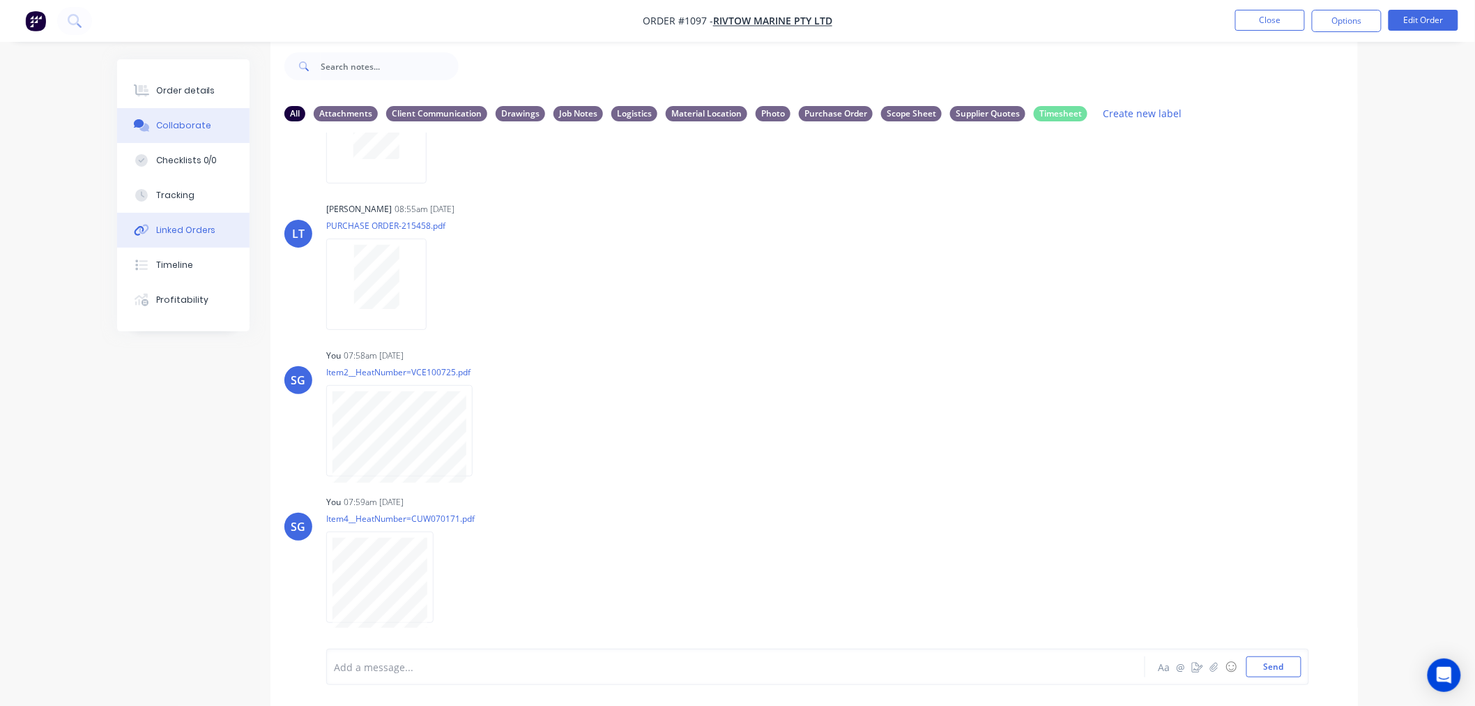
click at [185, 230] on div "Linked Orders" at bounding box center [186, 230] width 60 height 13
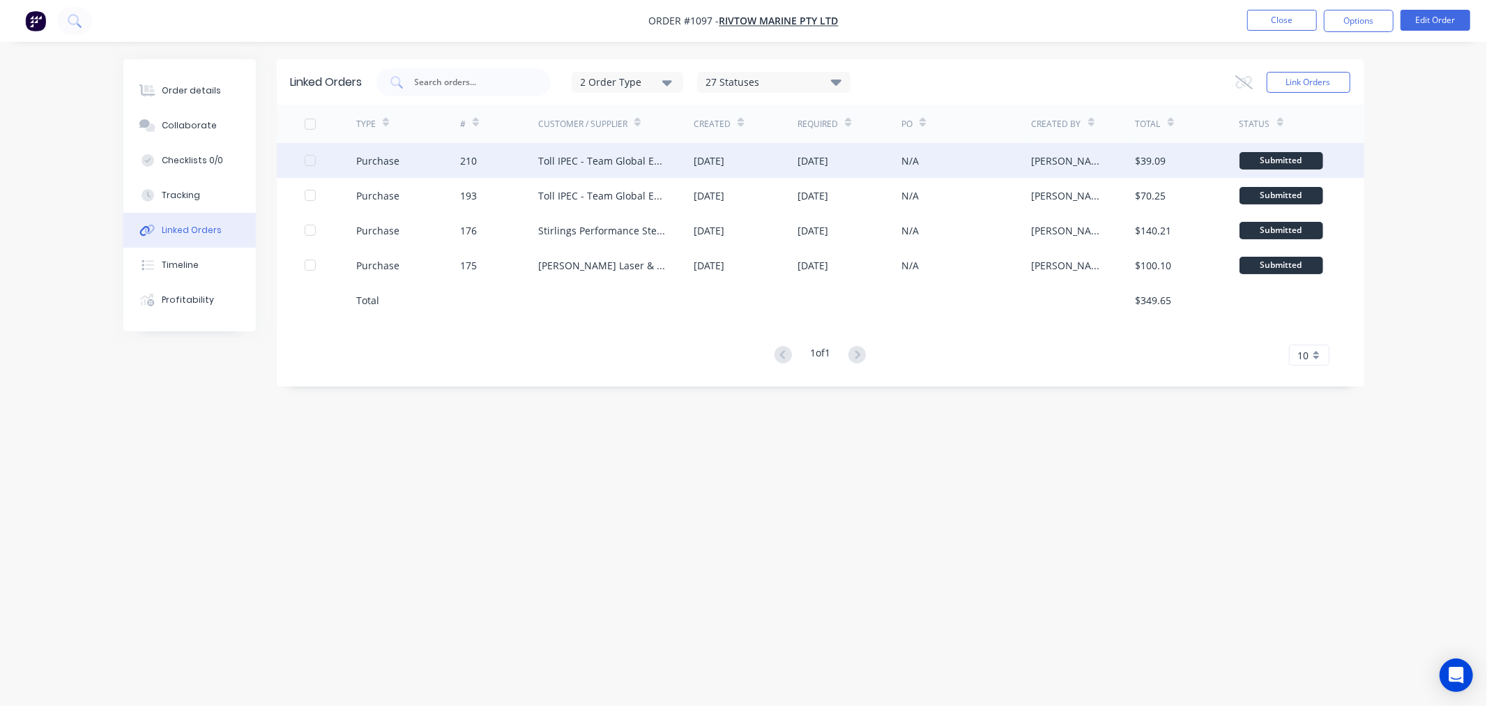
click at [600, 158] on div "Toll IPEC - Team Global Express" at bounding box center [602, 160] width 128 height 15
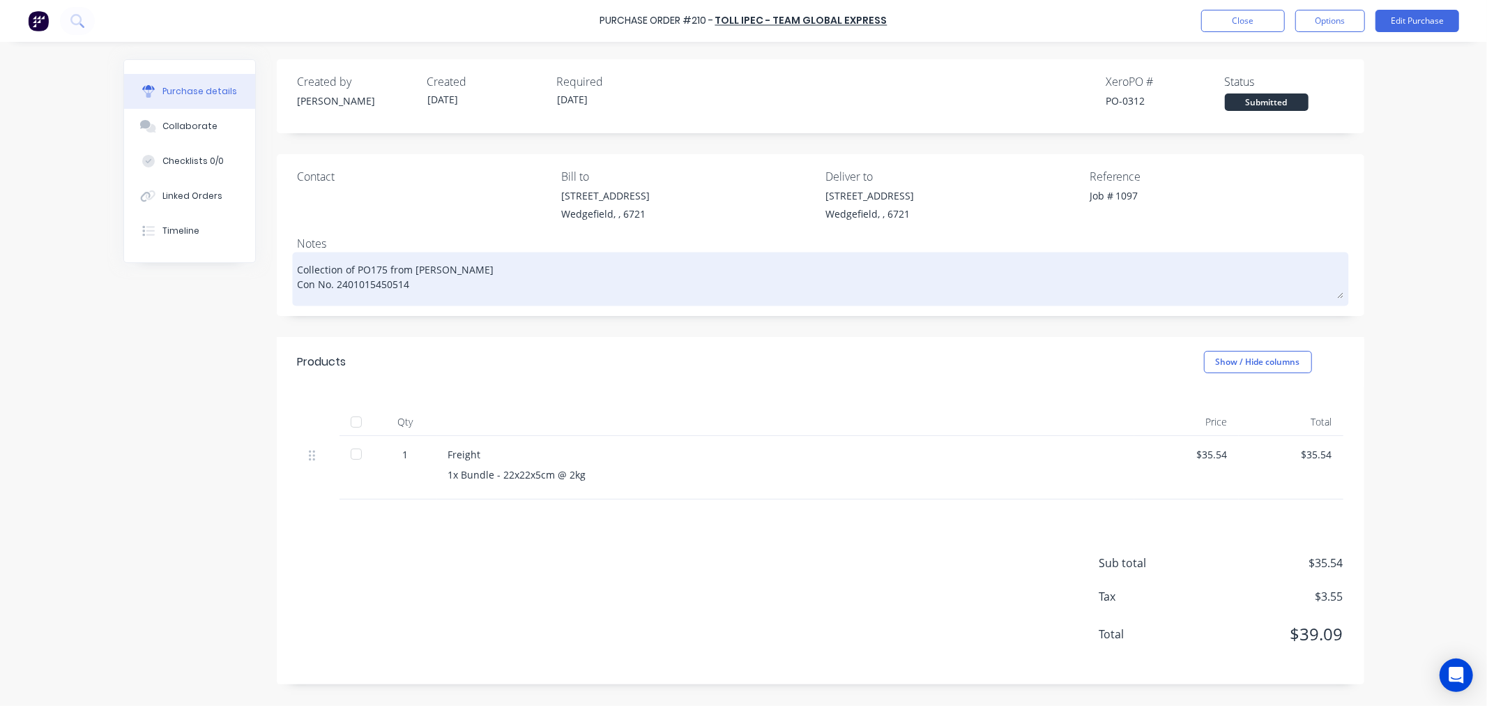
click at [397, 286] on textarea "Collection of PO175 from Simmonds Con No. 2401015450514" at bounding box center [821, 276] width 1046 height 43
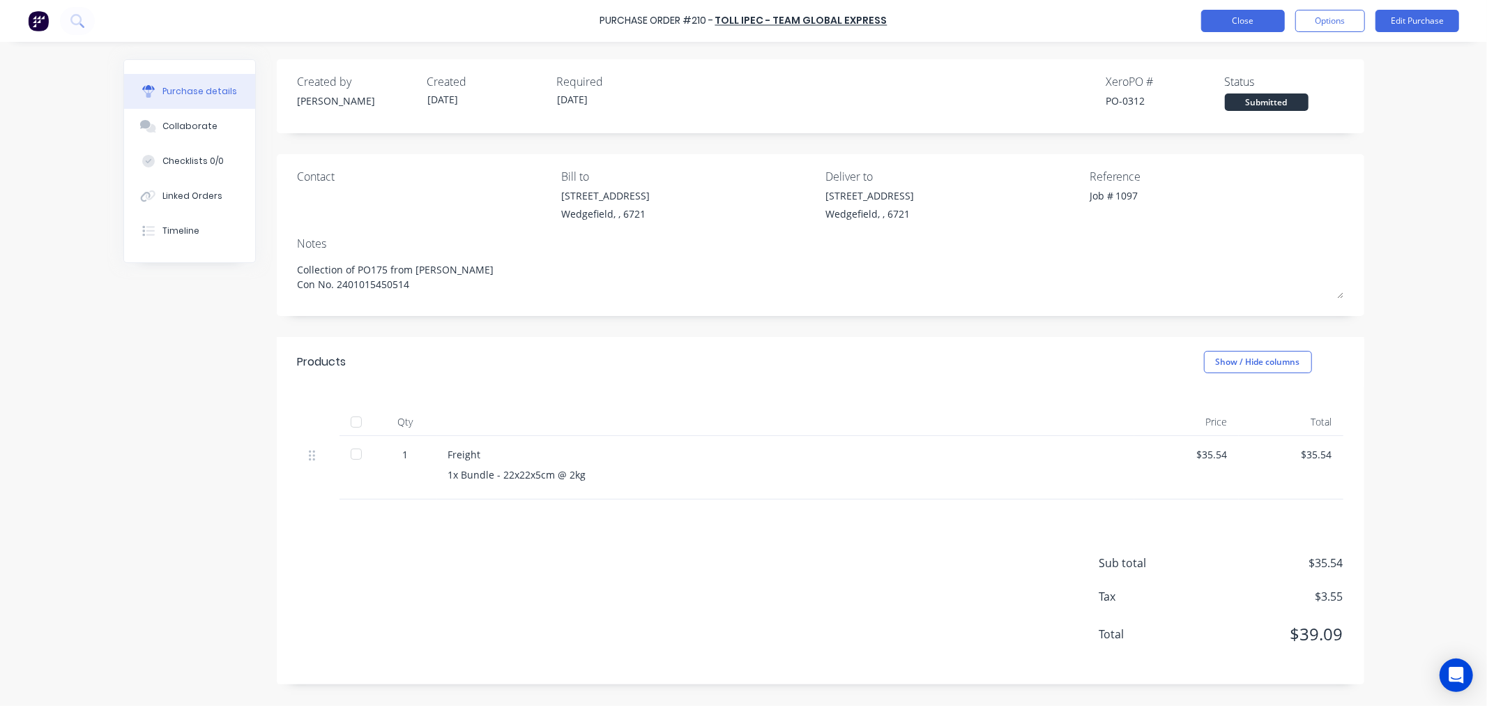
click at [1228, 24] on button "Close" at bounding box center [1243, 21] width 84 height 22
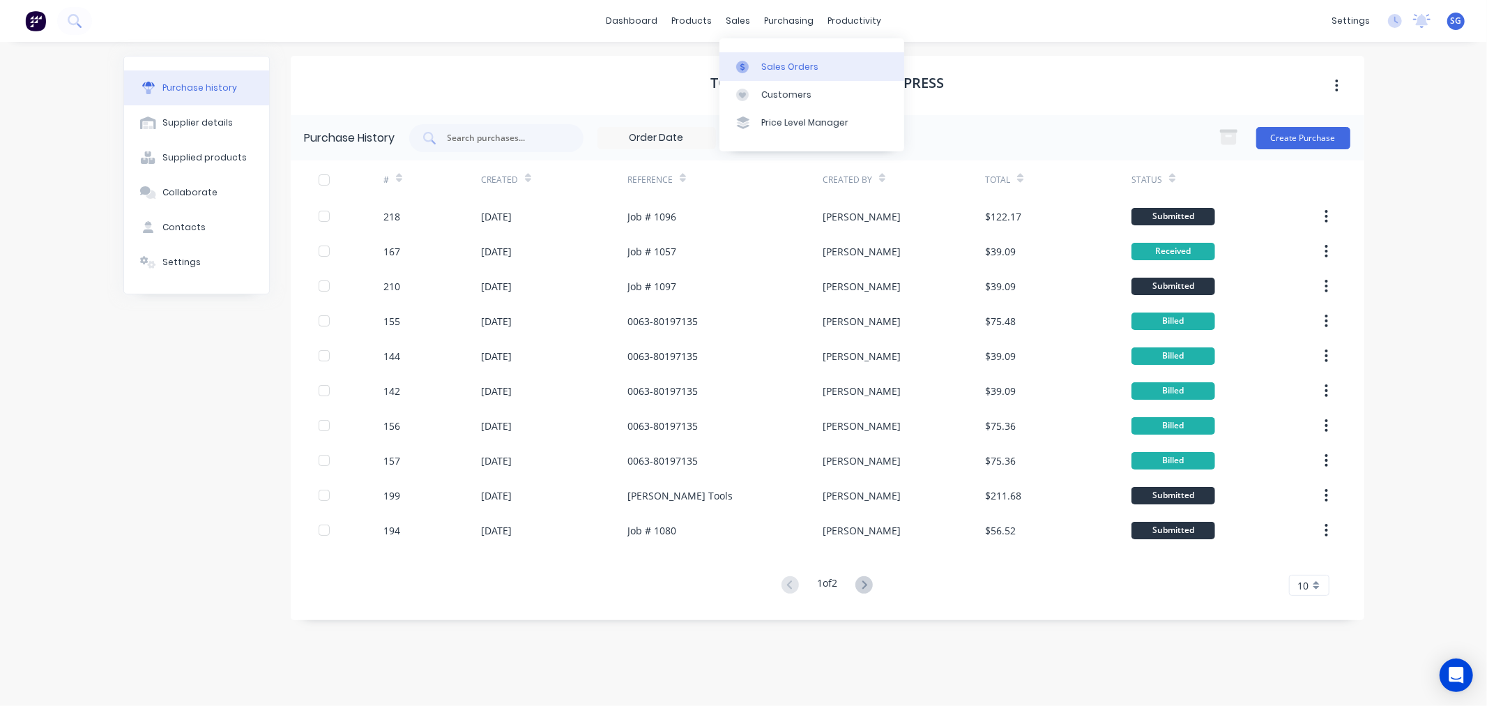
click at [757, 63] on div at bounding box center [746, 67] width 21 height 13
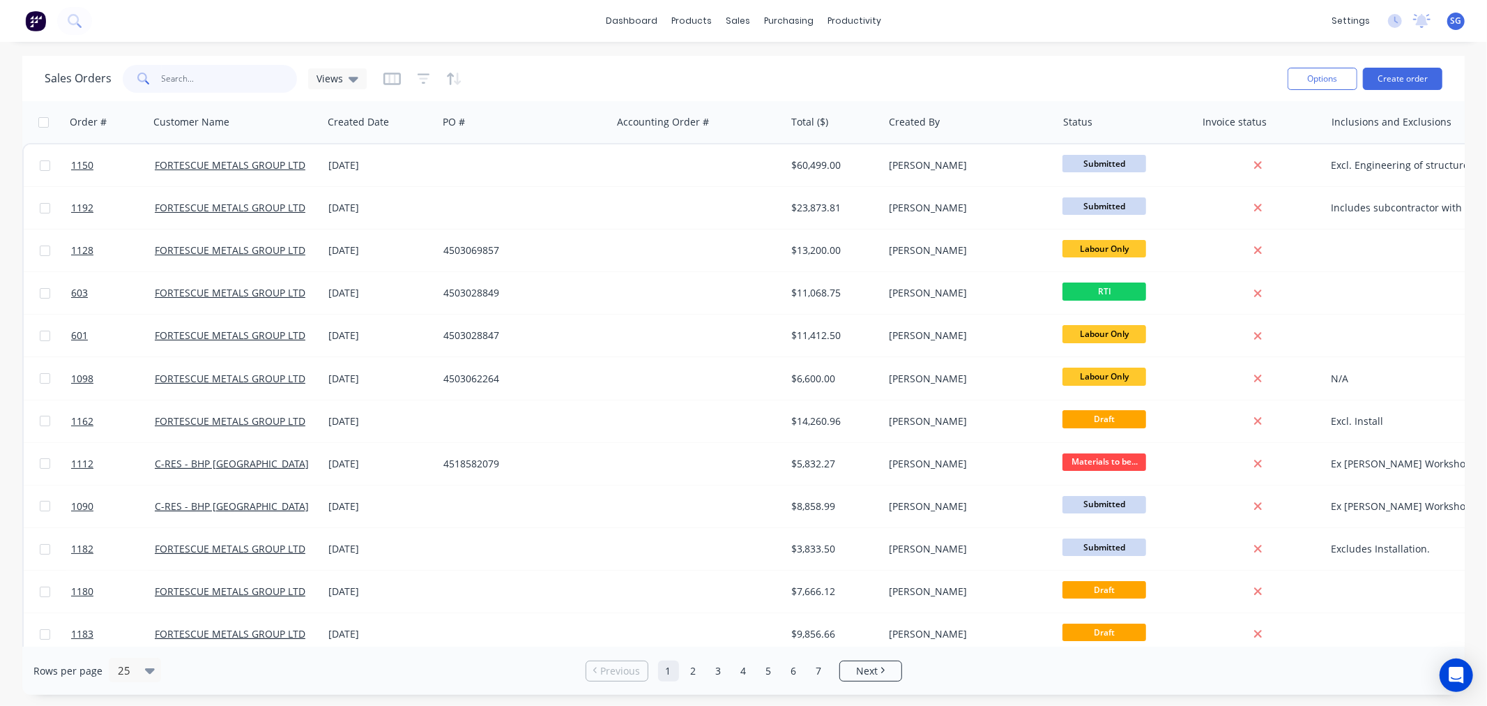
click at [172, 74] on input "text" at bounding box center [230, 79] width 136 height 28
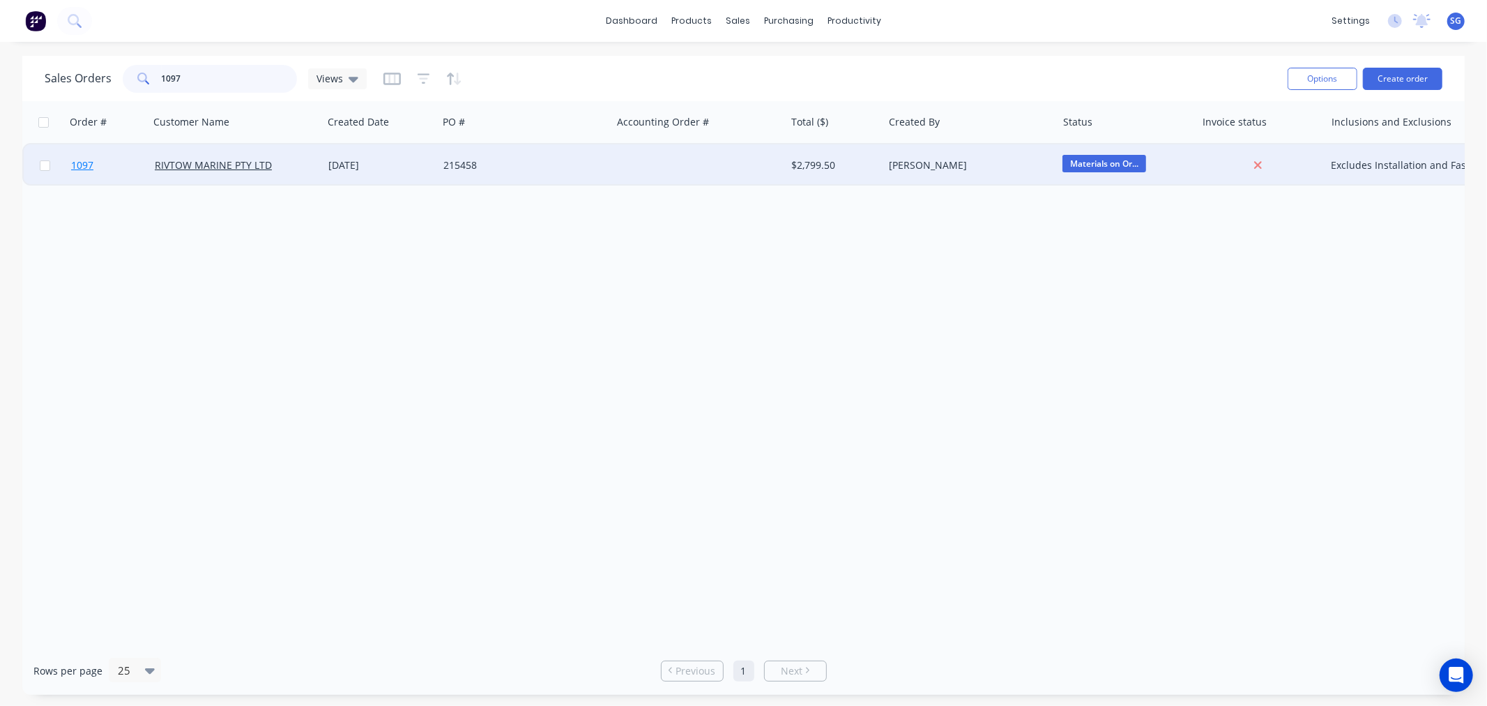
type input "1097"
click at [87, 164] on span "1097" at bounding box center [82, 165] width 22 height 14
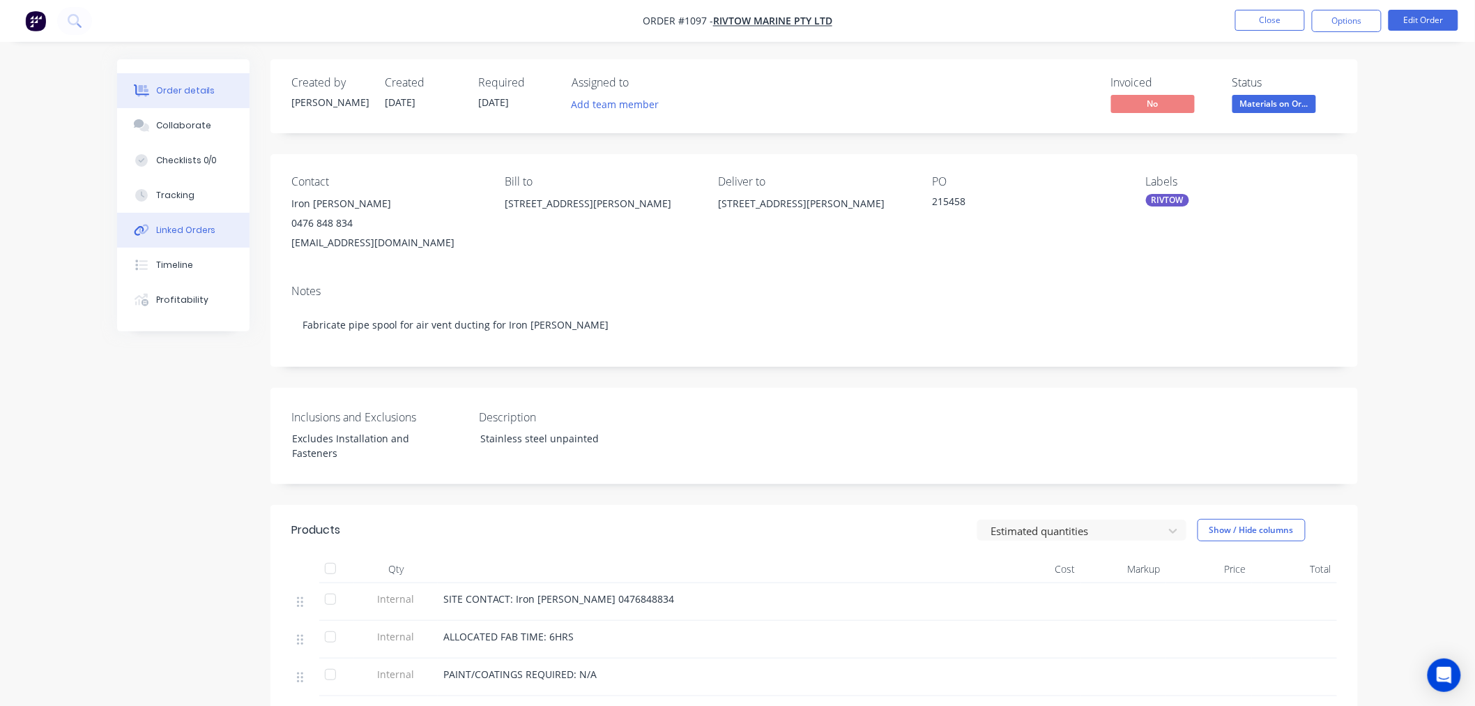
click at [173, 234] on div "Linked Orders" at bounding box center [186, 230] width 60 height 13
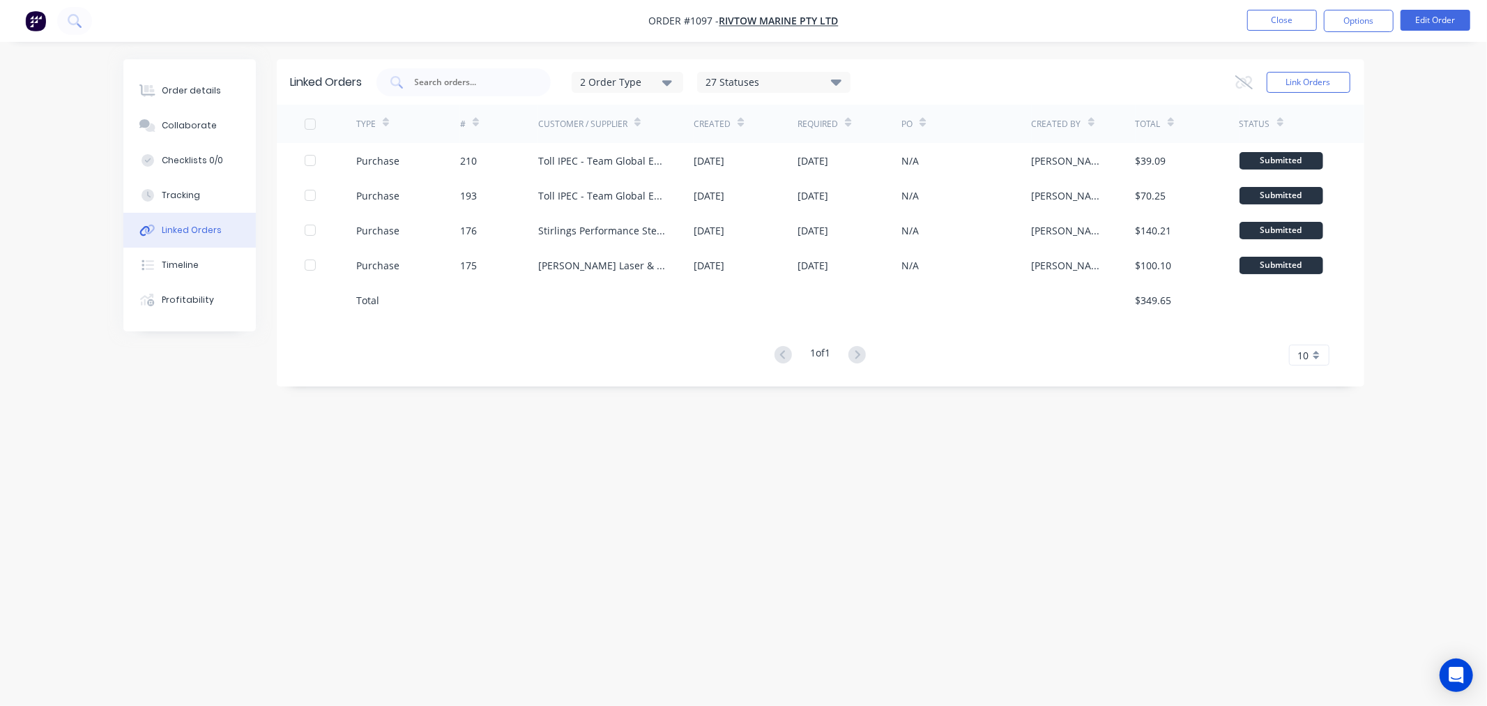
click at [1261, 37] on nav "Order #1097 - RIVTOW MARINE PTY LTD Close Options Edit Order" at bounding box center [743, 21] width 1487 height 42
click at [1262, 29] on button "Close" at bounding box center [1282, 20] width 70 height 21
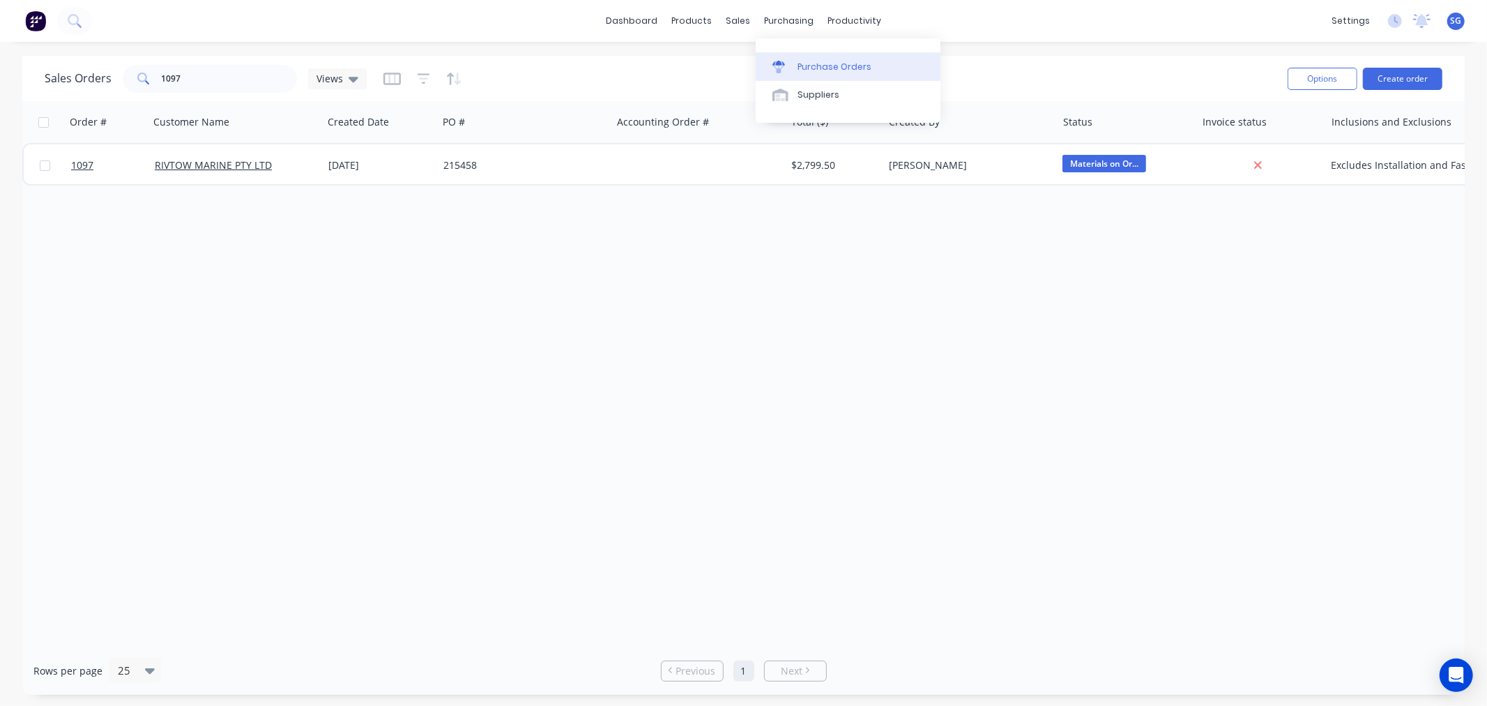
click at [814, 68] on div "Purchase Orders" at bounding box center [835, 67] width 74 height 13
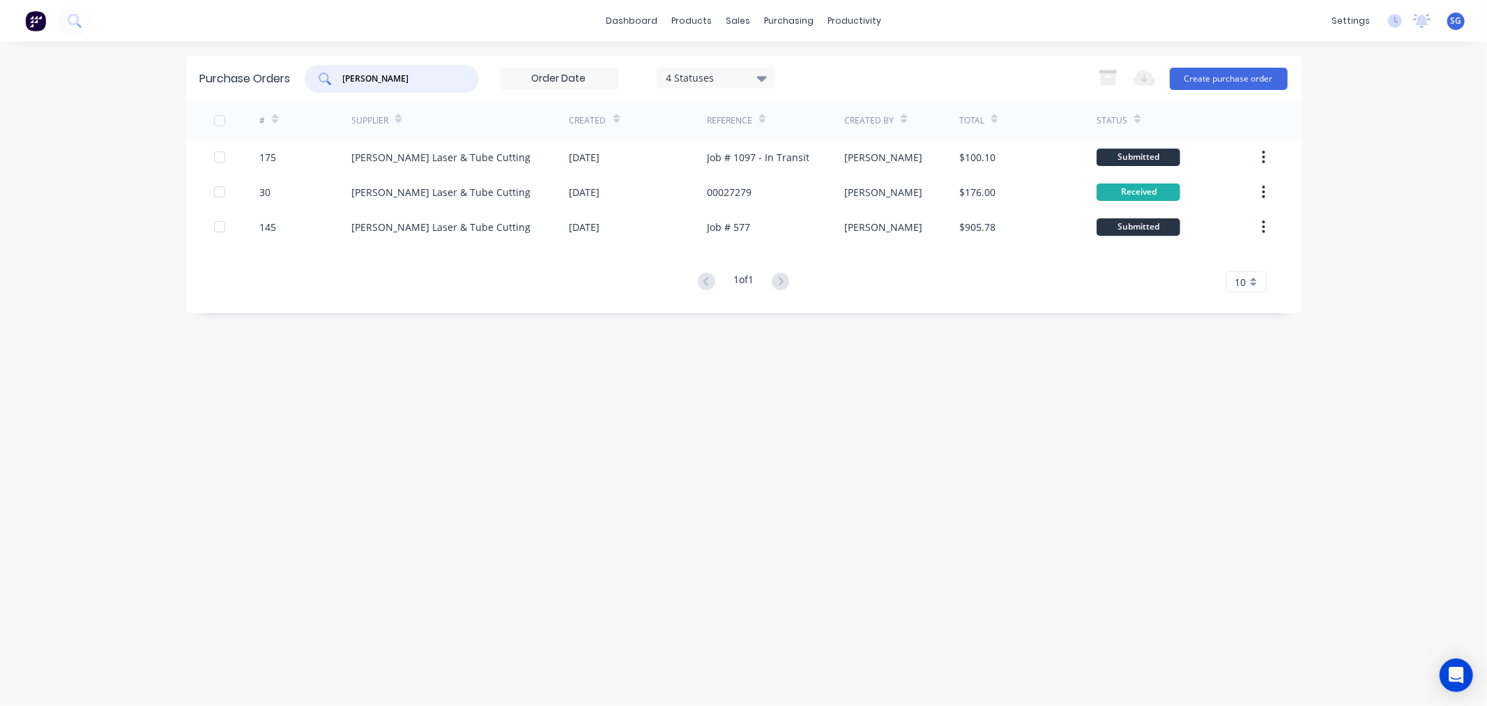
click at [370, 75] on input "simmonds" at bounding box center [400, 79] width 116 height 14
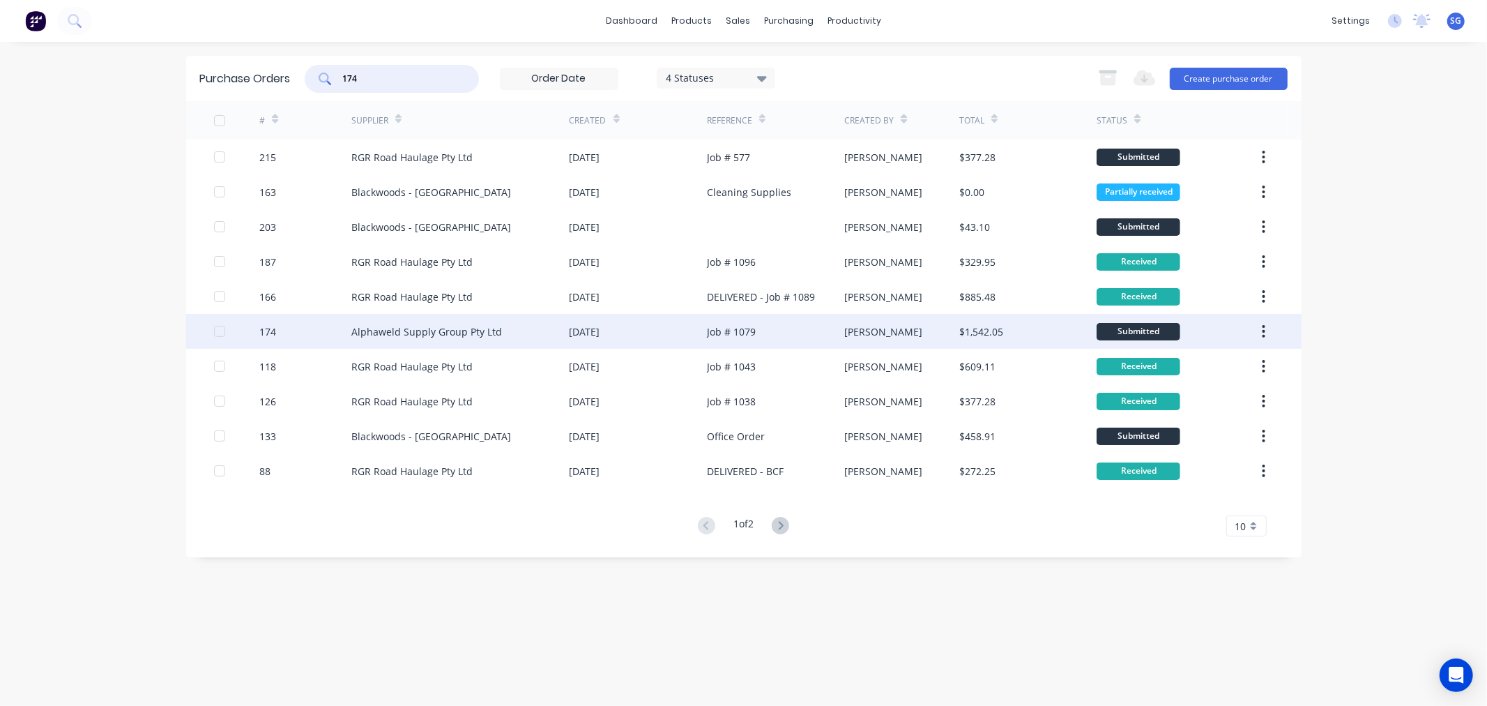
type input "174"
click at [527, 339] on div "Alphaweld Supply Group Pty Ltd" at bounding box center [460, 331] width 218 height 35
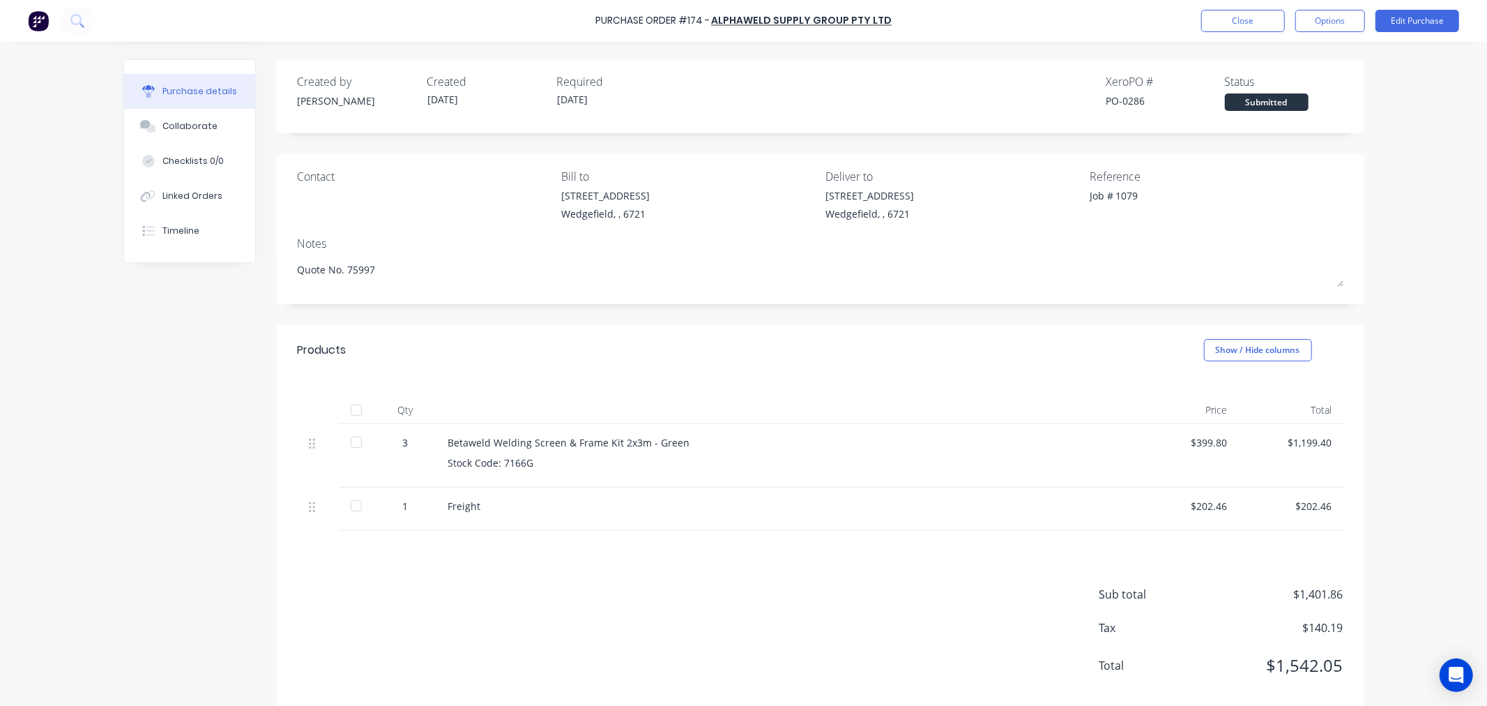
click at [346, 406] on div at bounding box center [356, 410] width 28 height 28
click at [172, 191] on div "Linked Orders" at bounding box center [192, 196] width 60 height 13
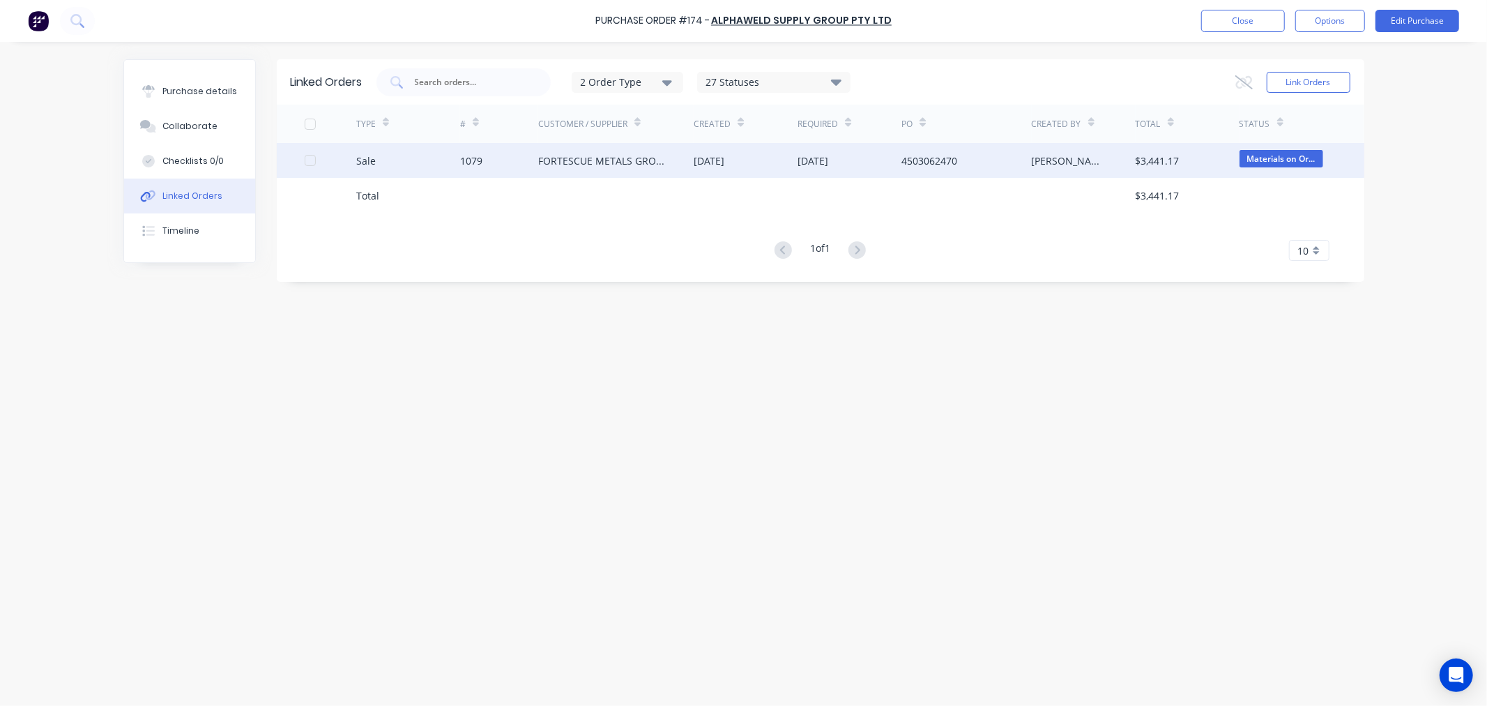
click at [466, 160] on div "1079" at bounding box center [471, 160] width 22 height 15
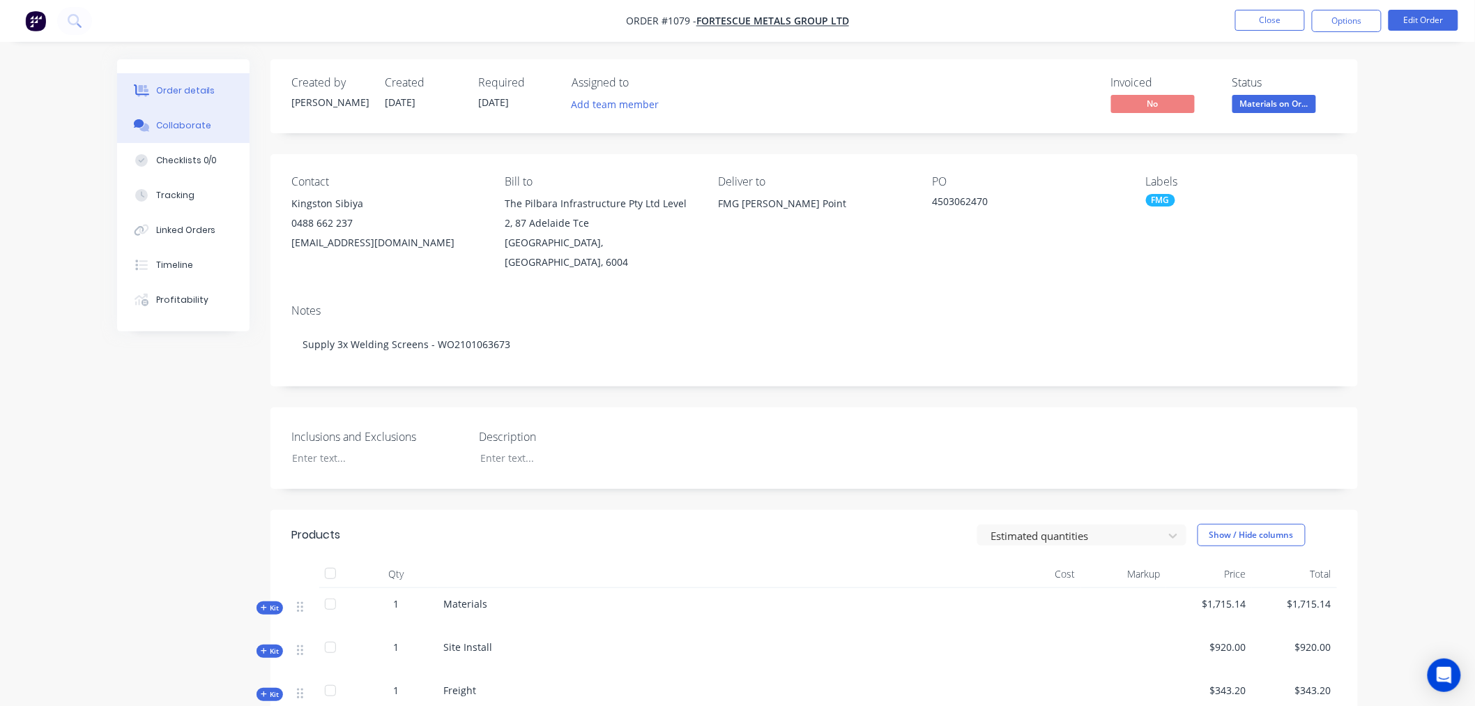
click at [199, 122] on div "Collaborate" at bounding box center [183, 125] width 55 height 13
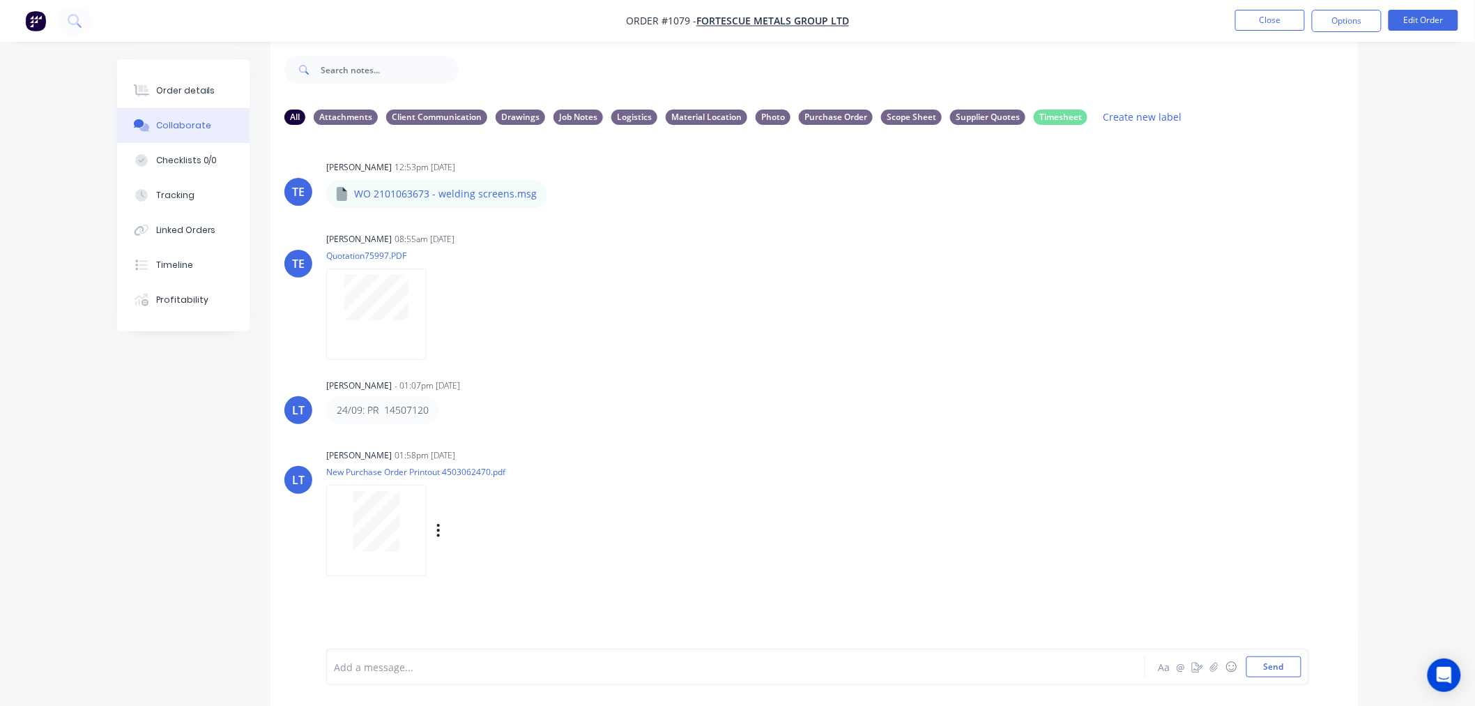
scroll to position [22, 0]
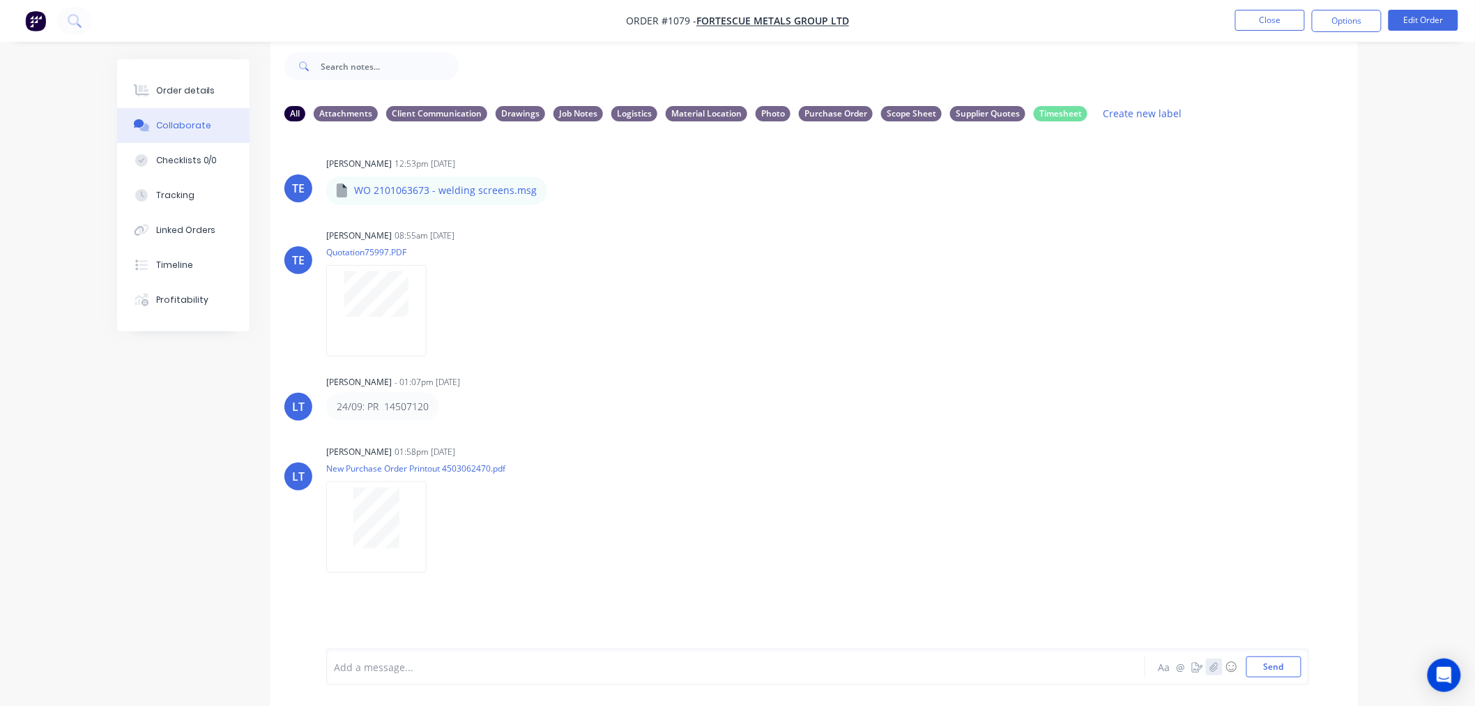
click at [1211, 667] on icon "button" at bounding box center [1215, 666] width 8 height 9
click at [1295, 665] on button "Send" at bounding box center [1274, 666] width 55 height 21
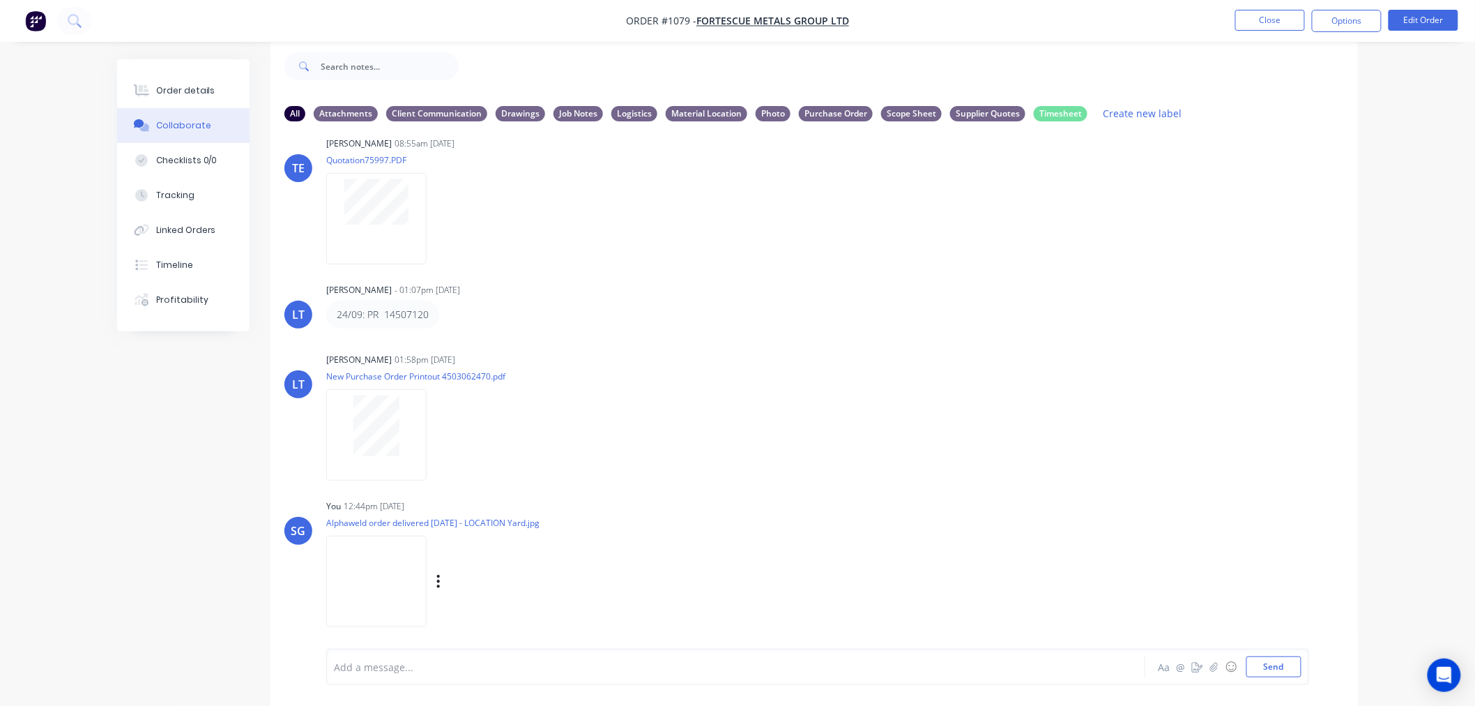
scroll to position [98, 0]
click at [437, 577] on icon "button" at bounding box center [439, 576] width 4 height 16
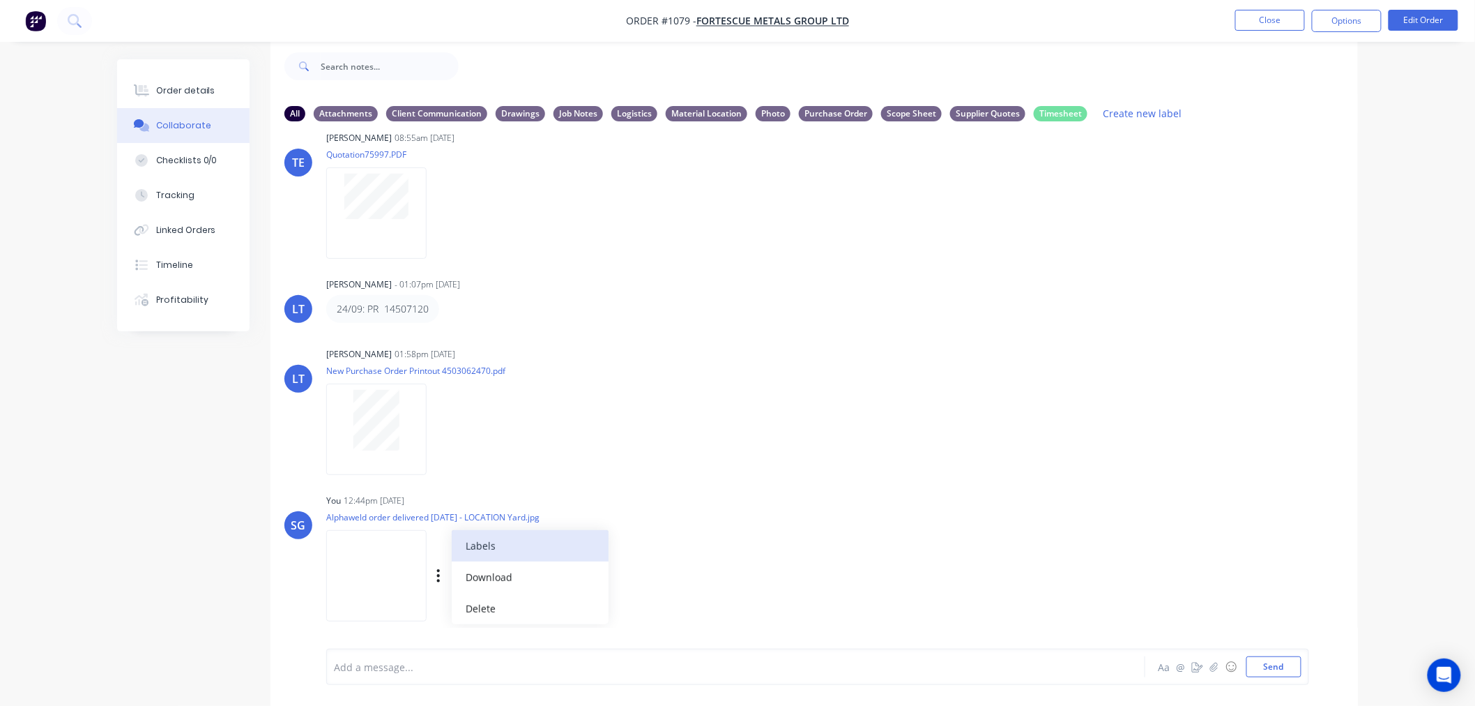
click at [480, 552] on button "Labels" at bounding box center [530, 545] width 157 height 31
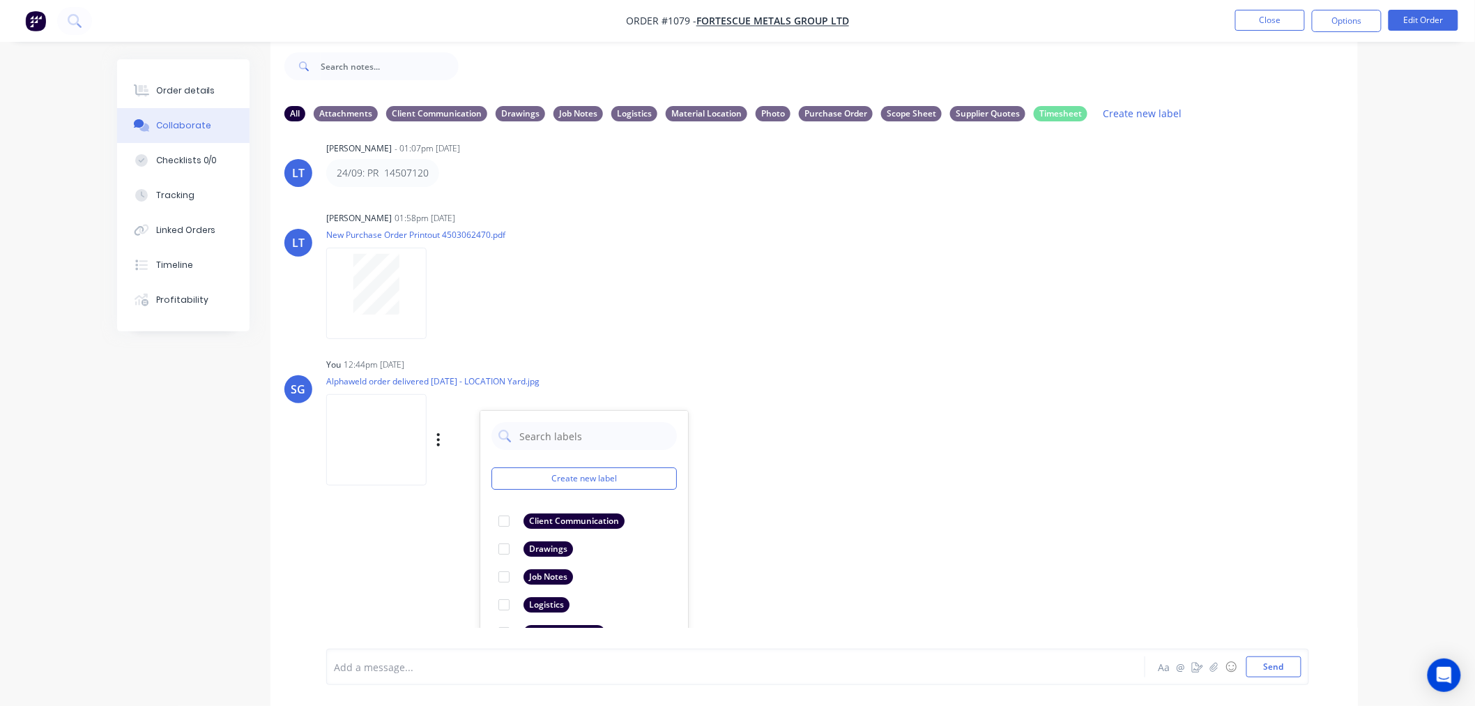
scroll to position [322, 0]
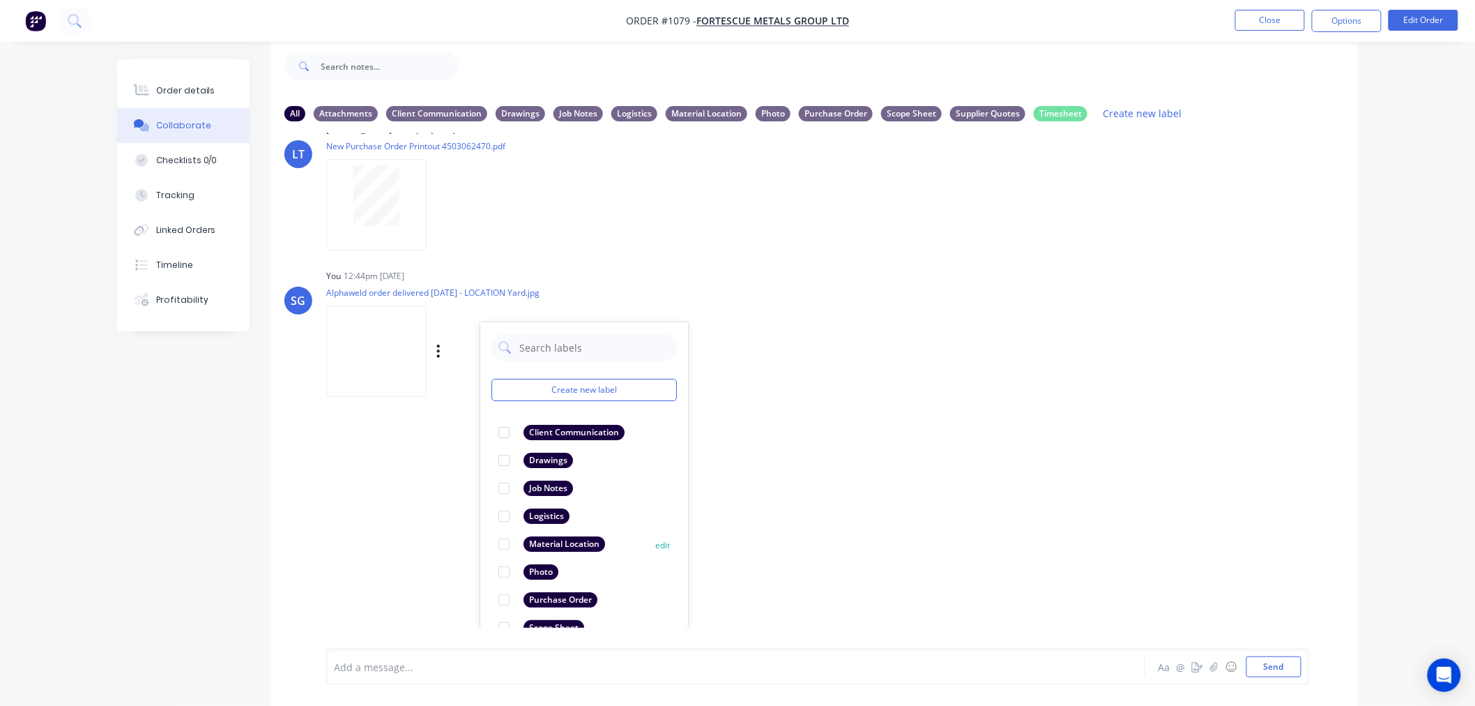
click at [509, 547] on div at bounding box center [504, 544] width 28 height 28
click at [471, 676] on div "Add a message..." at bounding box center [697, 666] width 726 height 21
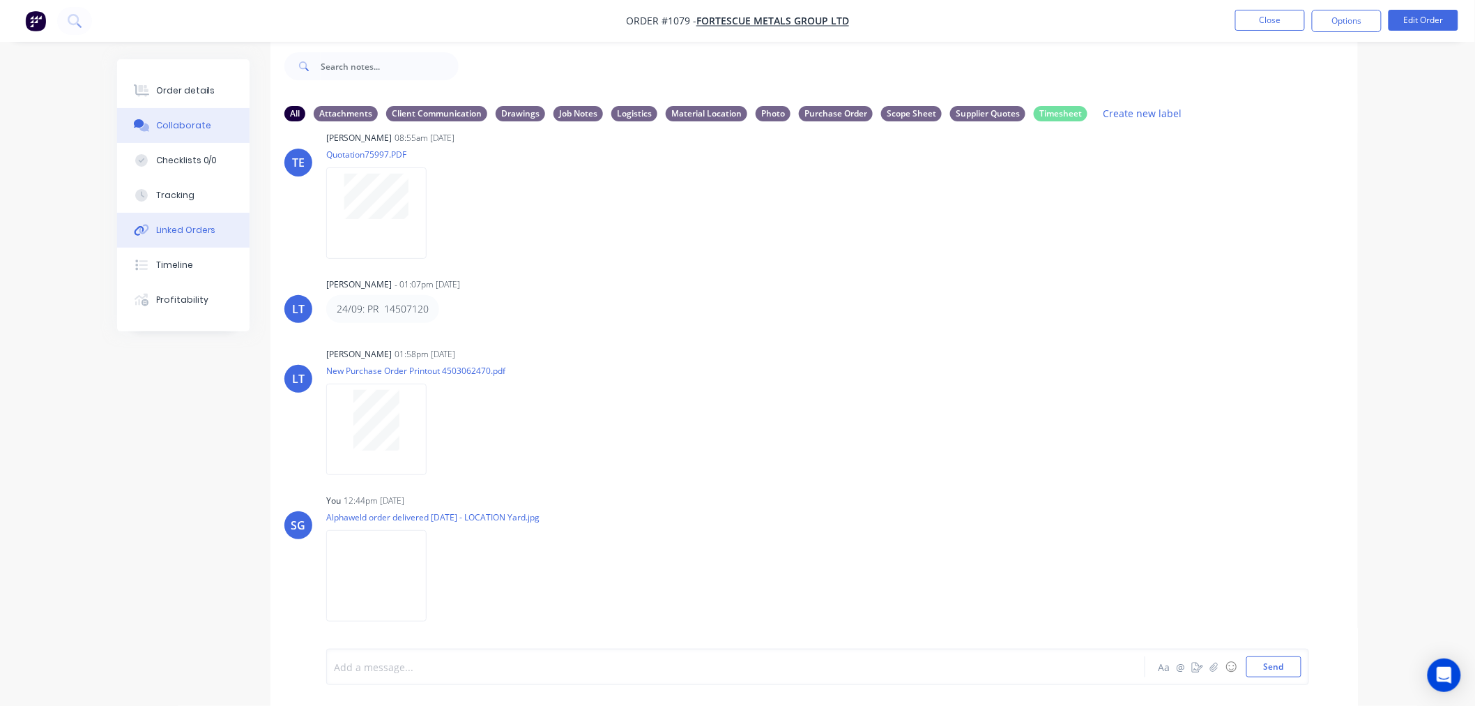
click at [184, 238] on button "Linked Orders" at bounding box center [183, 230] width 132 height 35
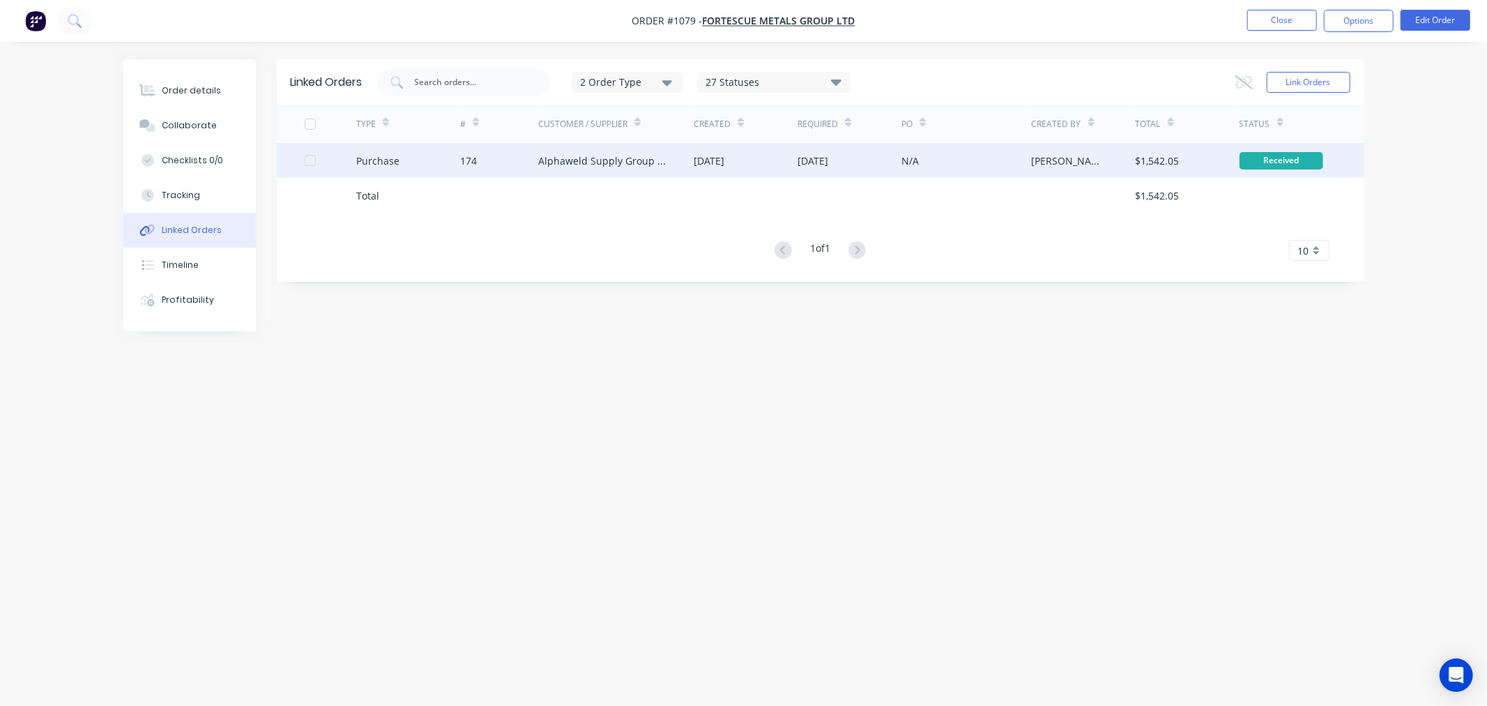
click at [472, 170] on div "174" at bounding box center [499, 160] width 78 height 35
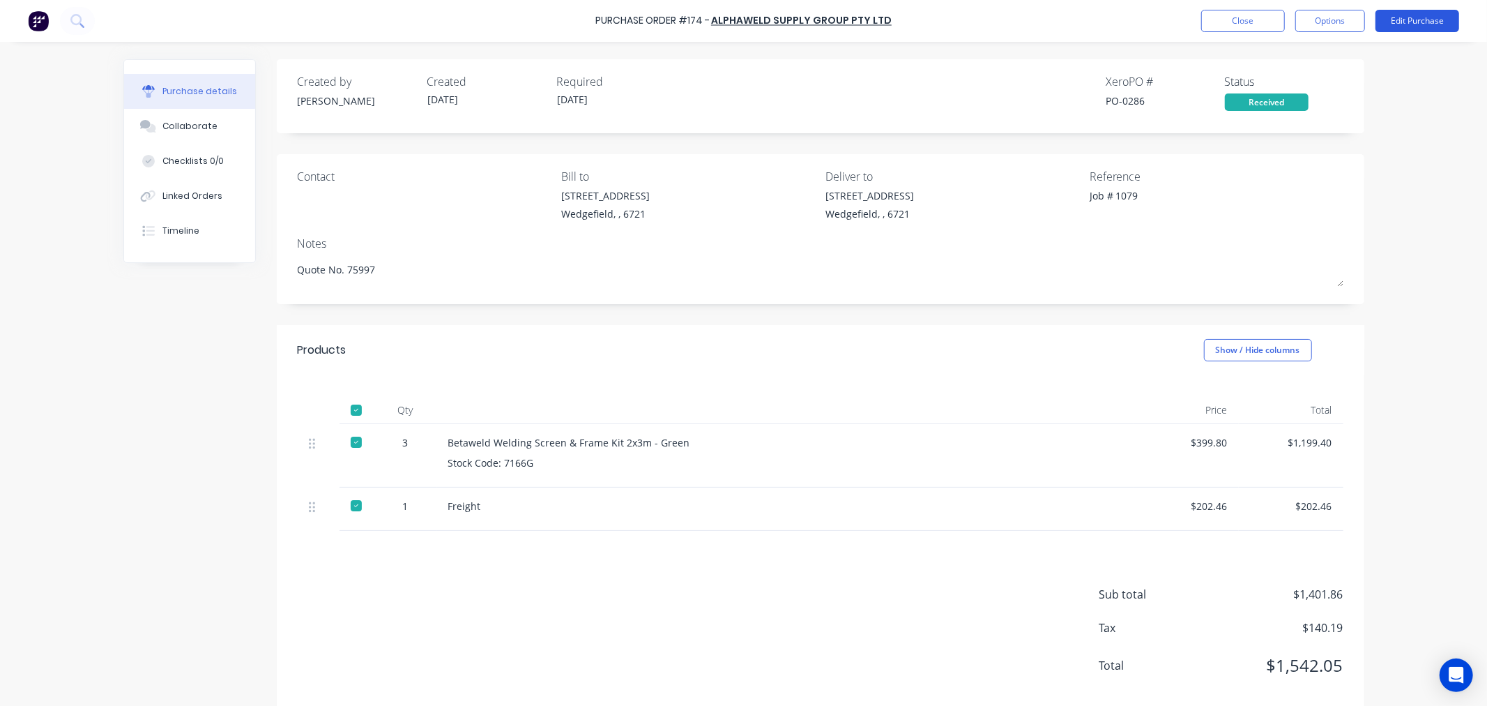
click at [1409, 29] on button "Edit Purchase" at bounding box center [1418, 21] width 84 height 22
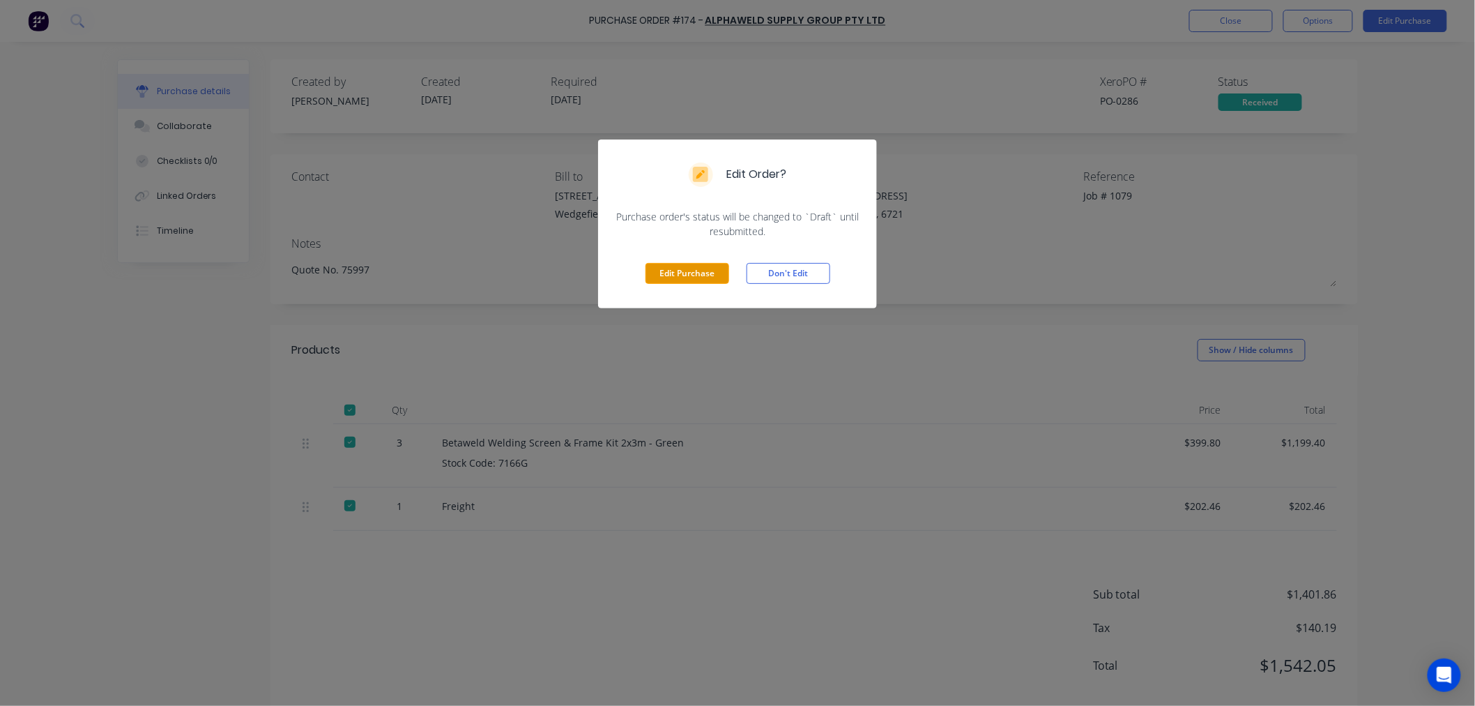
click at [695, 277] on button "Edit Purchase" at bounding box center [688, 273] width 84 height 21
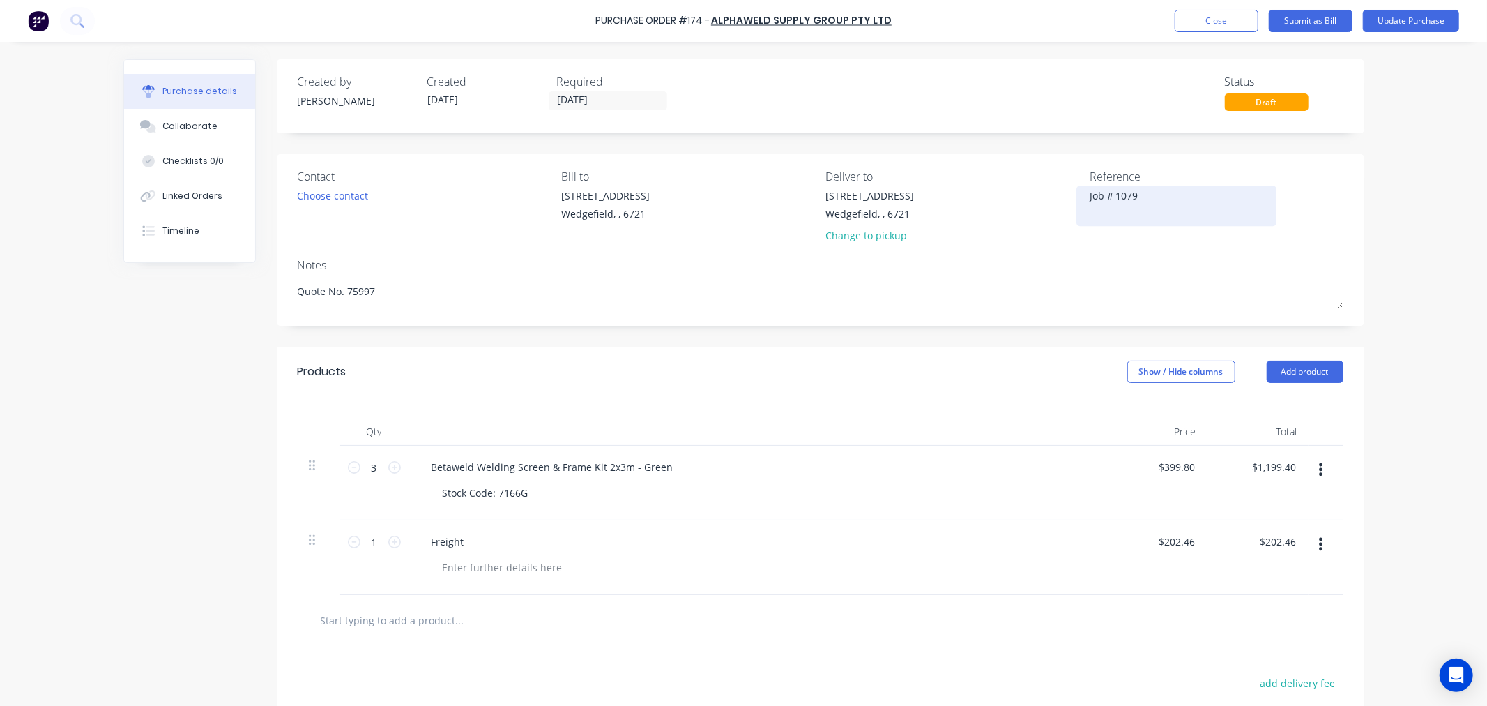
click at [1090, 197] on textarea "Job # 1079" at bounding box center [1177, 203] width 174 height 31
paste textarea "128666/01"
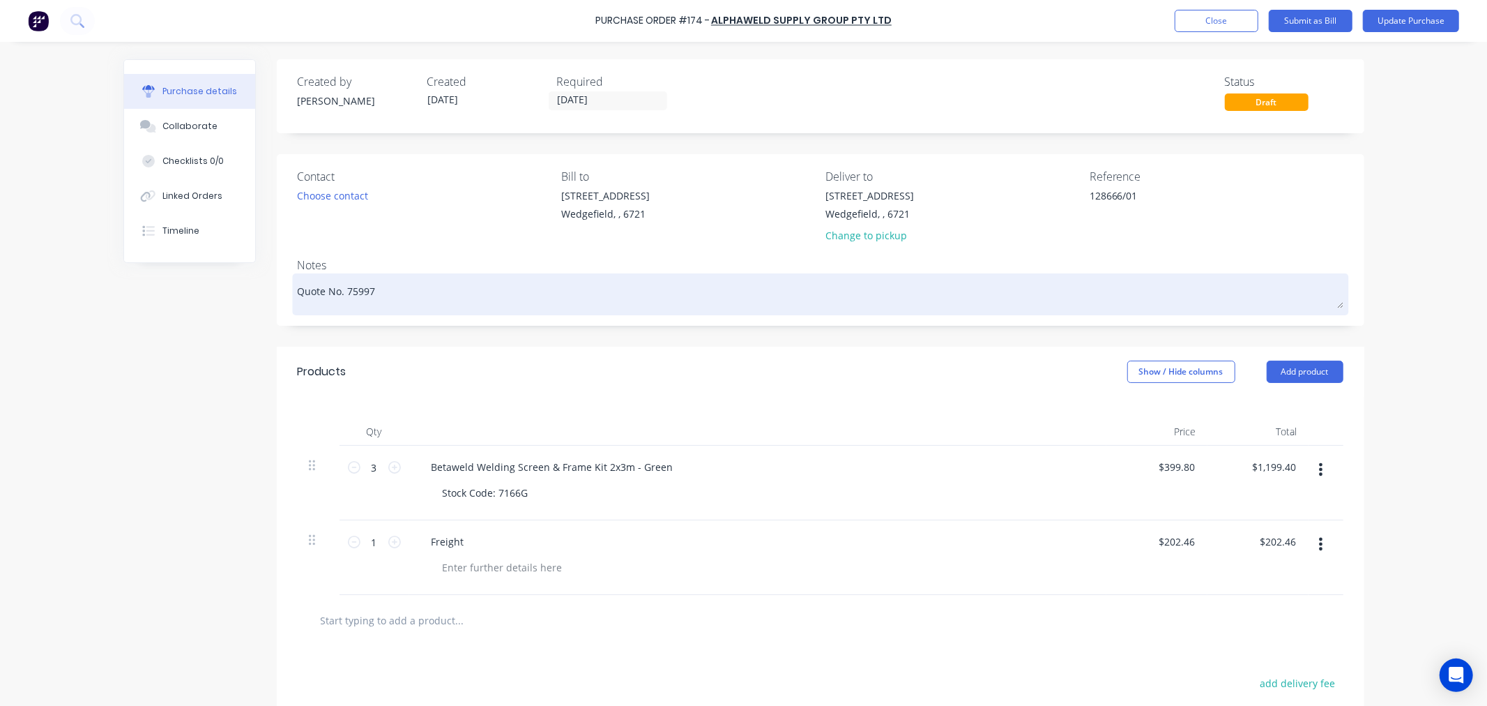
type textarea "128666/01"
click at [397, 287] on textarea "Quote No. 75997" at bounding box center [821, 292] width 1046 height 31
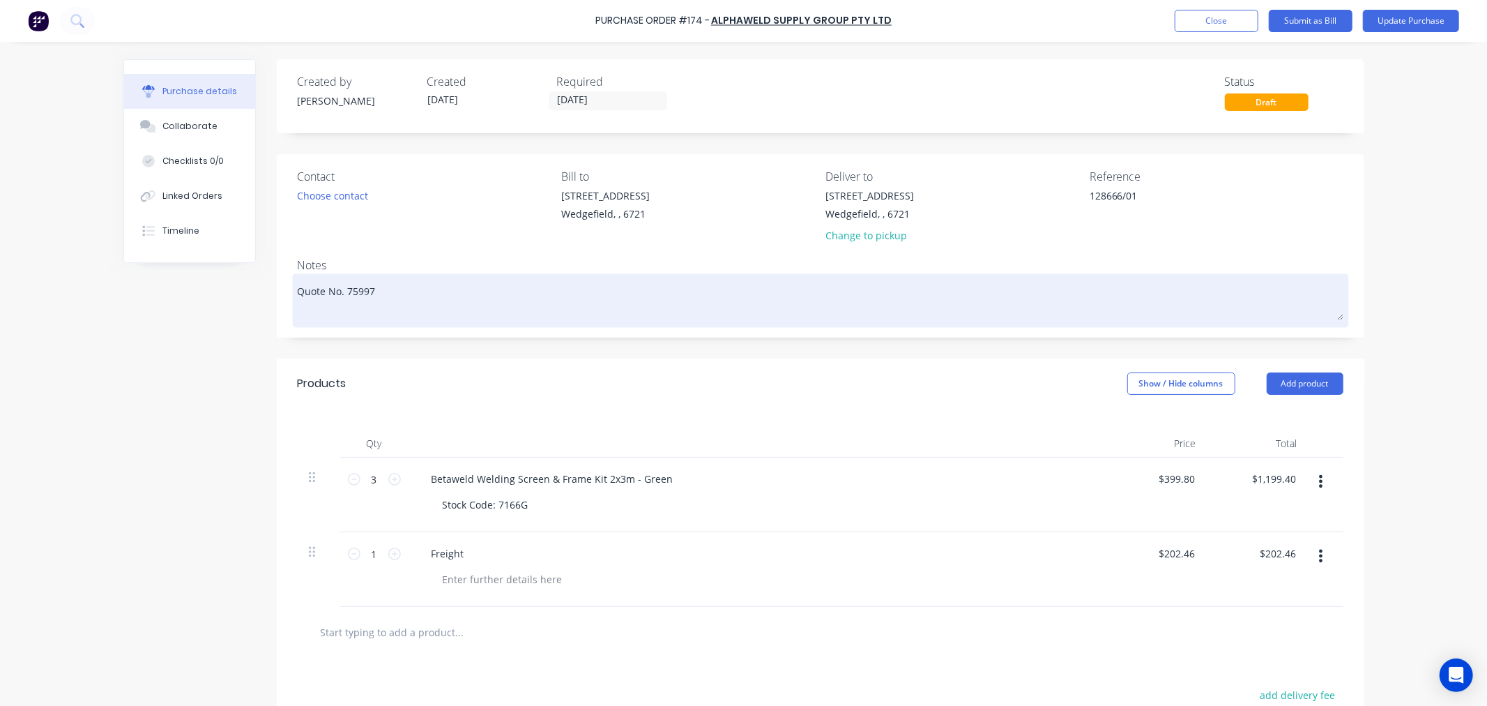
paste textarea "Job # 1079"
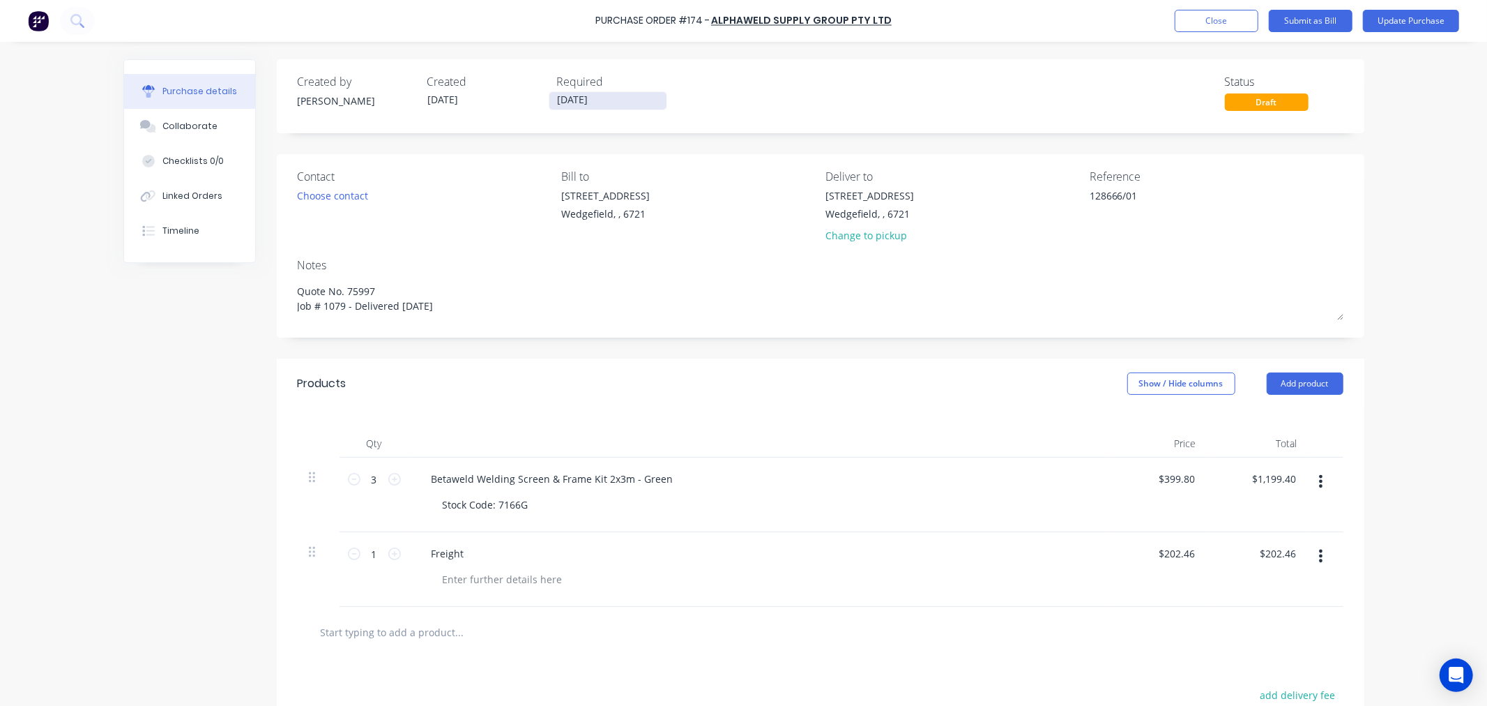
type textarea "Quote No. 75997 Job # 1079 - Delivered 30/09/25"
click at [605, 95] on input "30/09/25" at bounding box center [607, 100] width 117 height 17
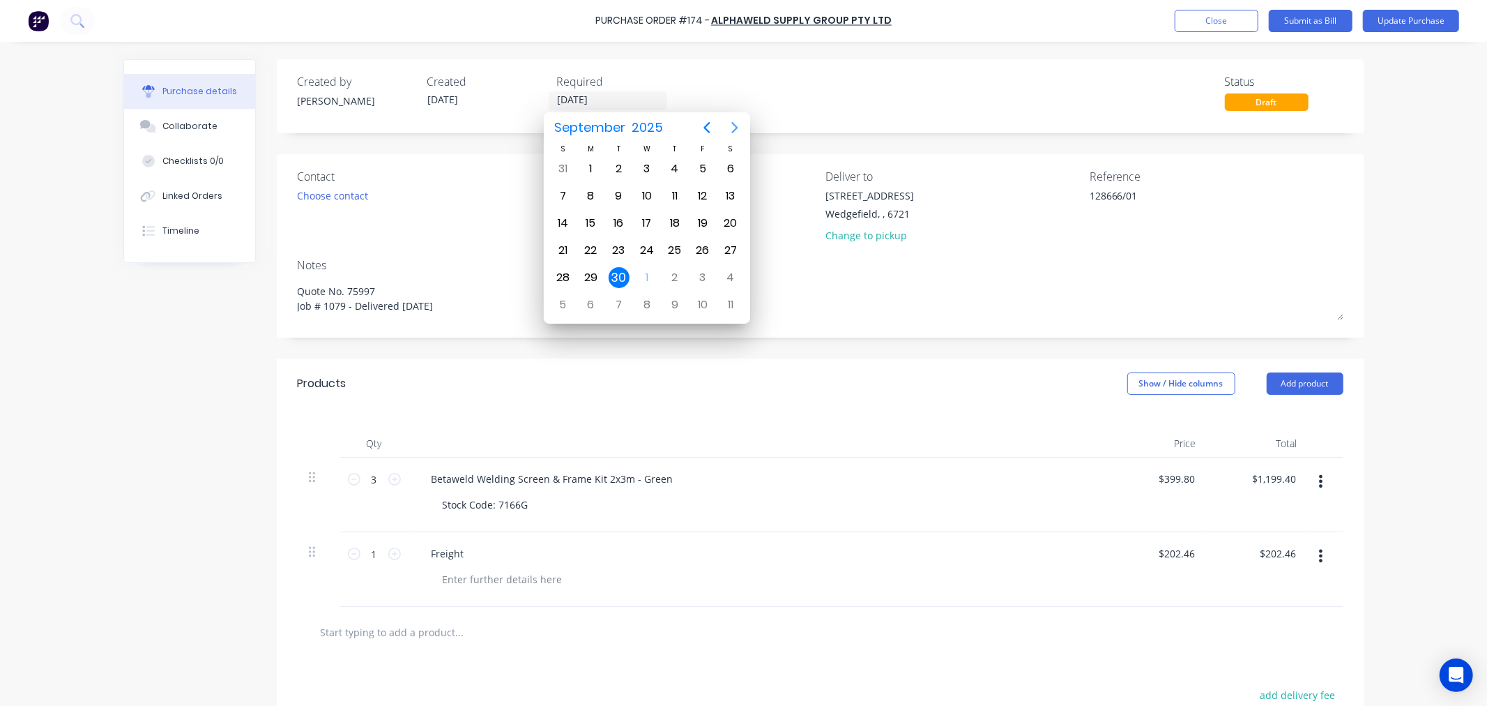
click at [738, 123] on icon "Next page" at bounding box center [735, 127] width 17 height 17
click at [704, 277] on div "31" at bounding box center [702, 277] width 21 height 21
type input "[DATE]"
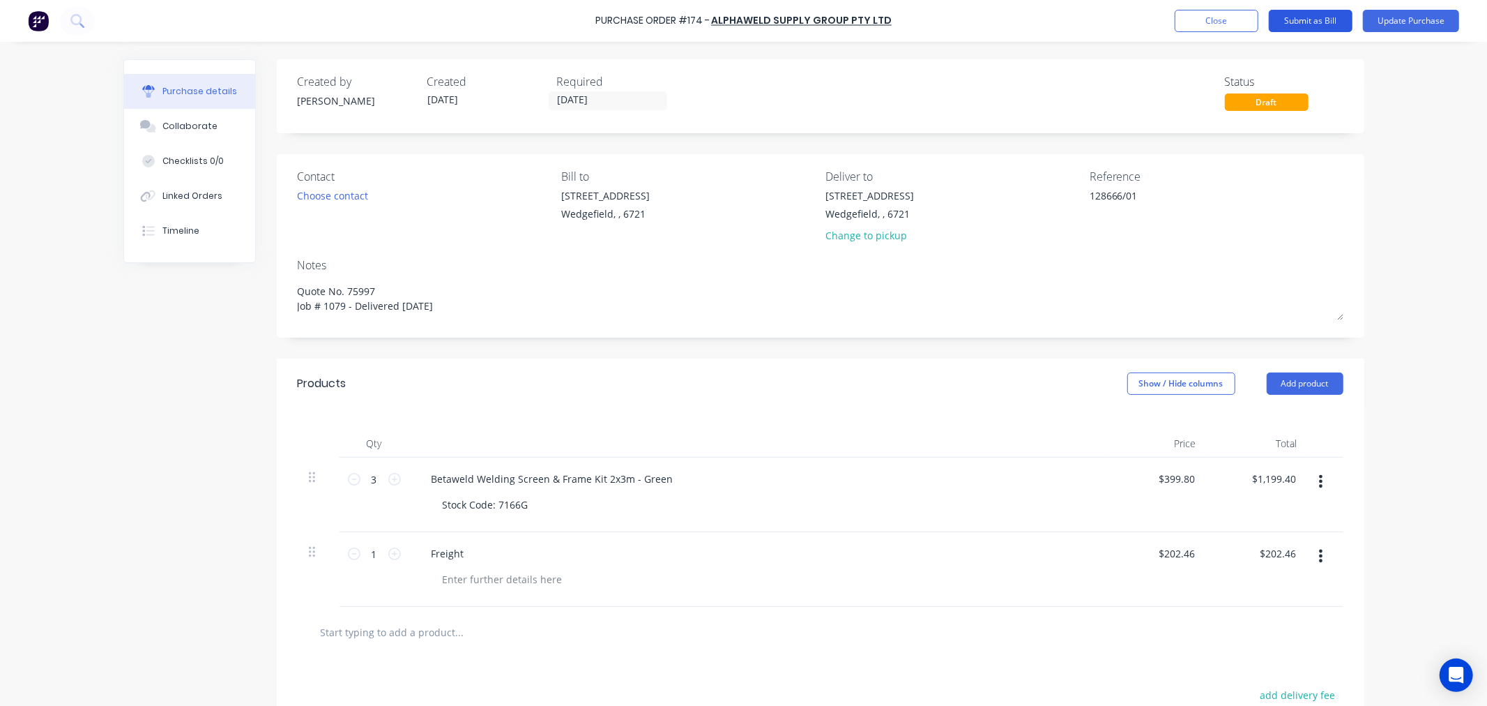
click at [1316, 22] on button "Submit as Bill" at bounding box center [1311, 21] width 84 height 22
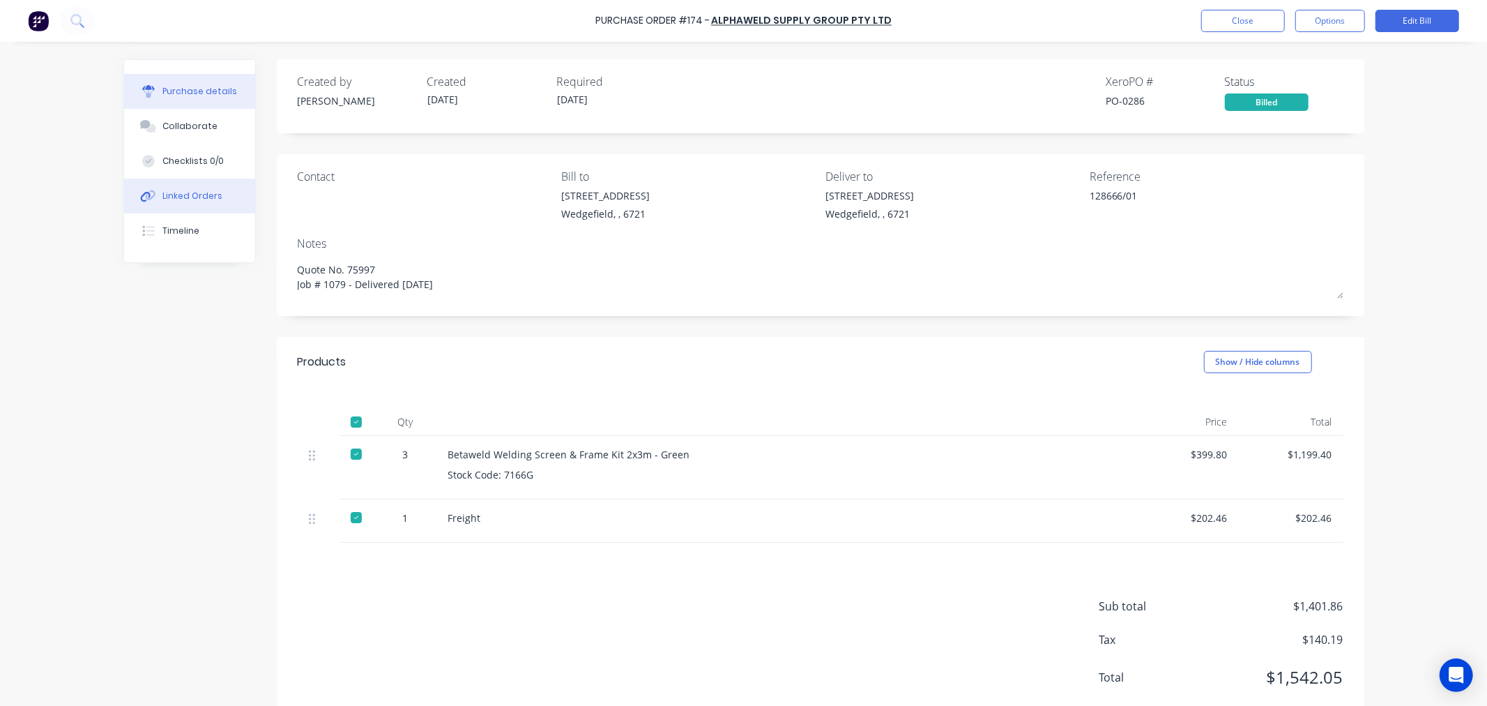
click at [201, 206] on button "Linked Orders" at bounding box center [189, 196] width 131 height 35
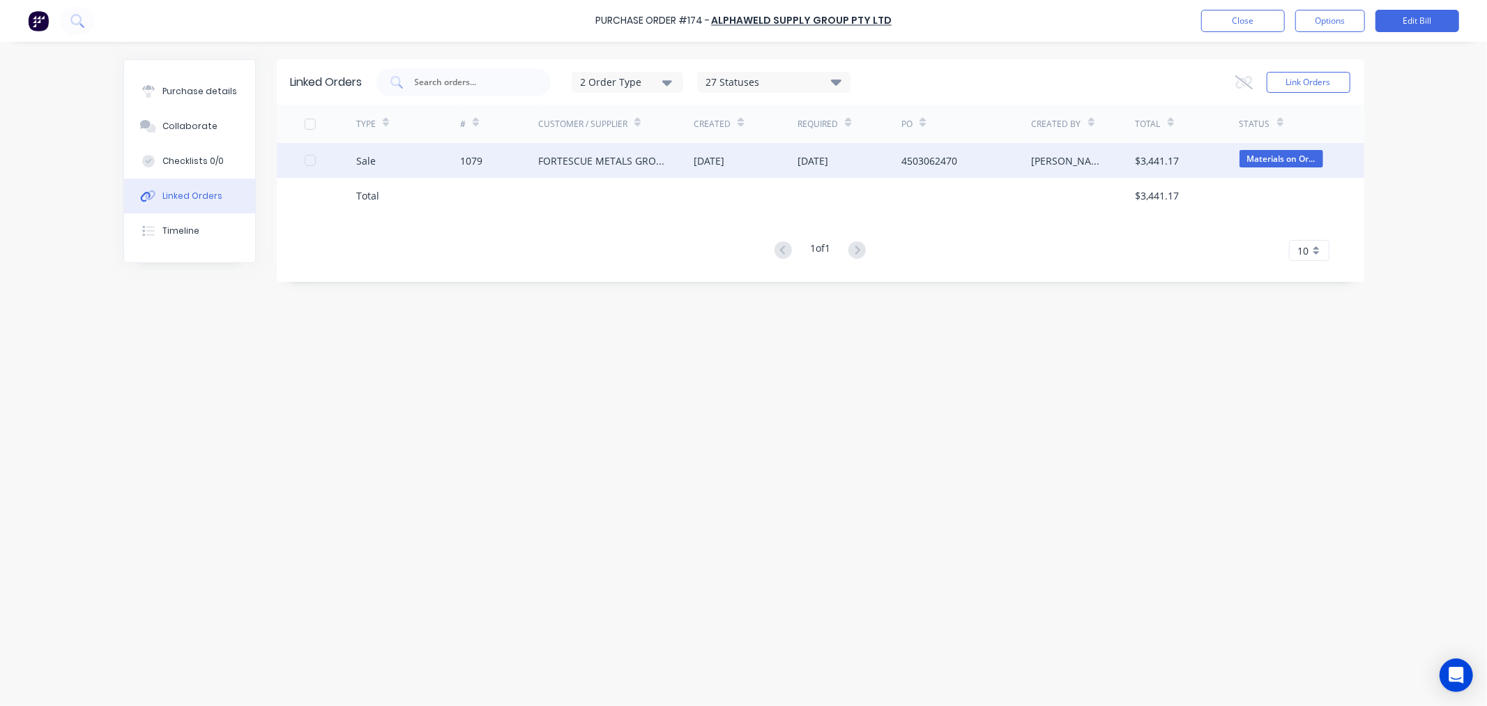
click at [469, 164] on div "1079" at bounding box center [471, 160] width 22 height 15
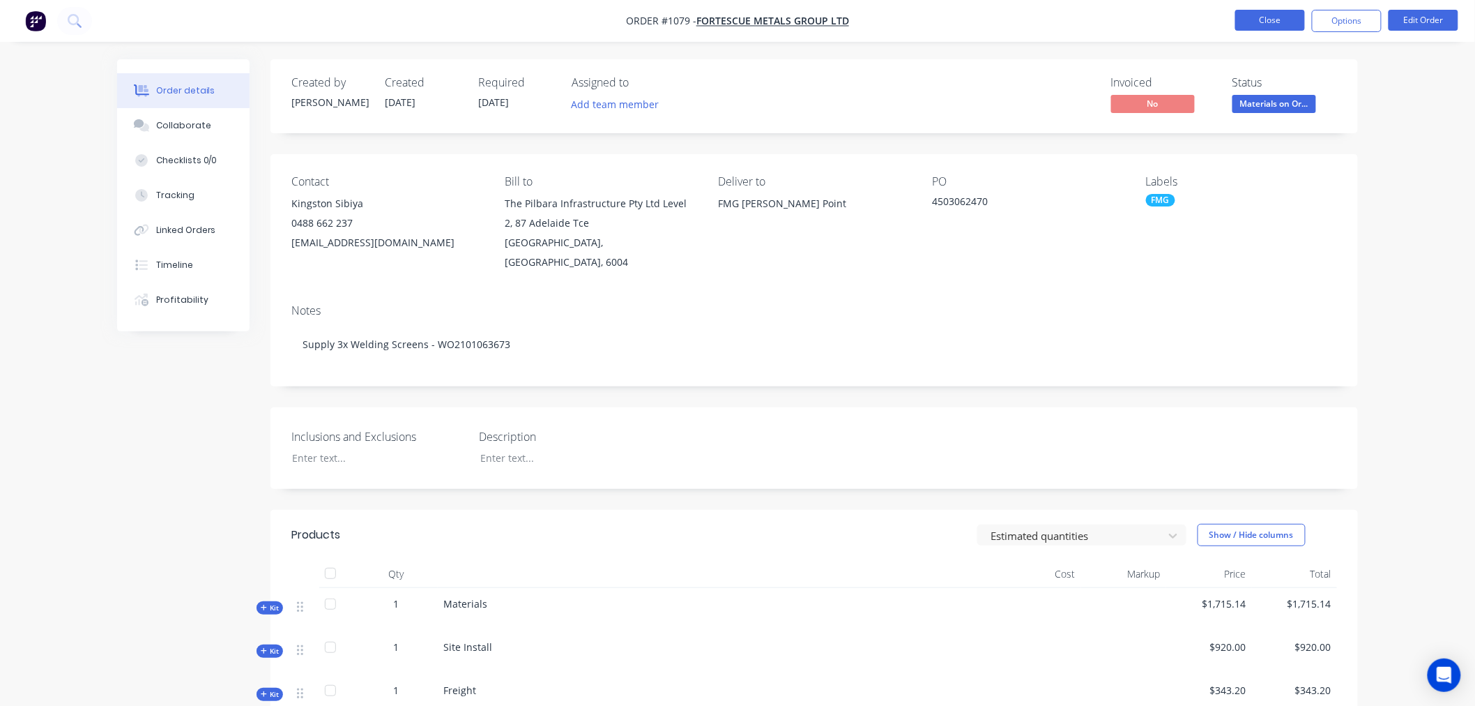
click at [1259, 12] on button "Close" at bounding box center [1271, 20] width 70 height 21
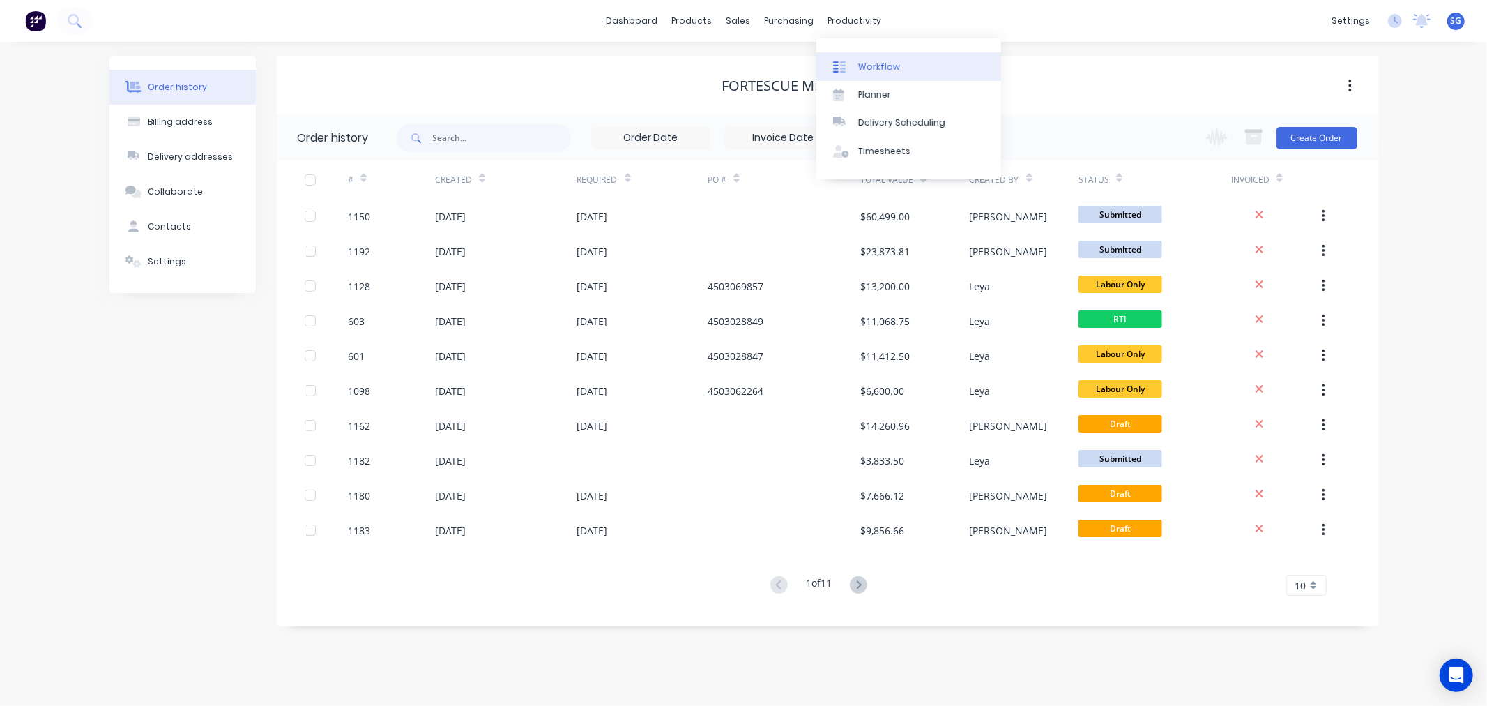
click at [886, 63] on div "Workflow" at bounding box center [879, 67] width 42 height 13
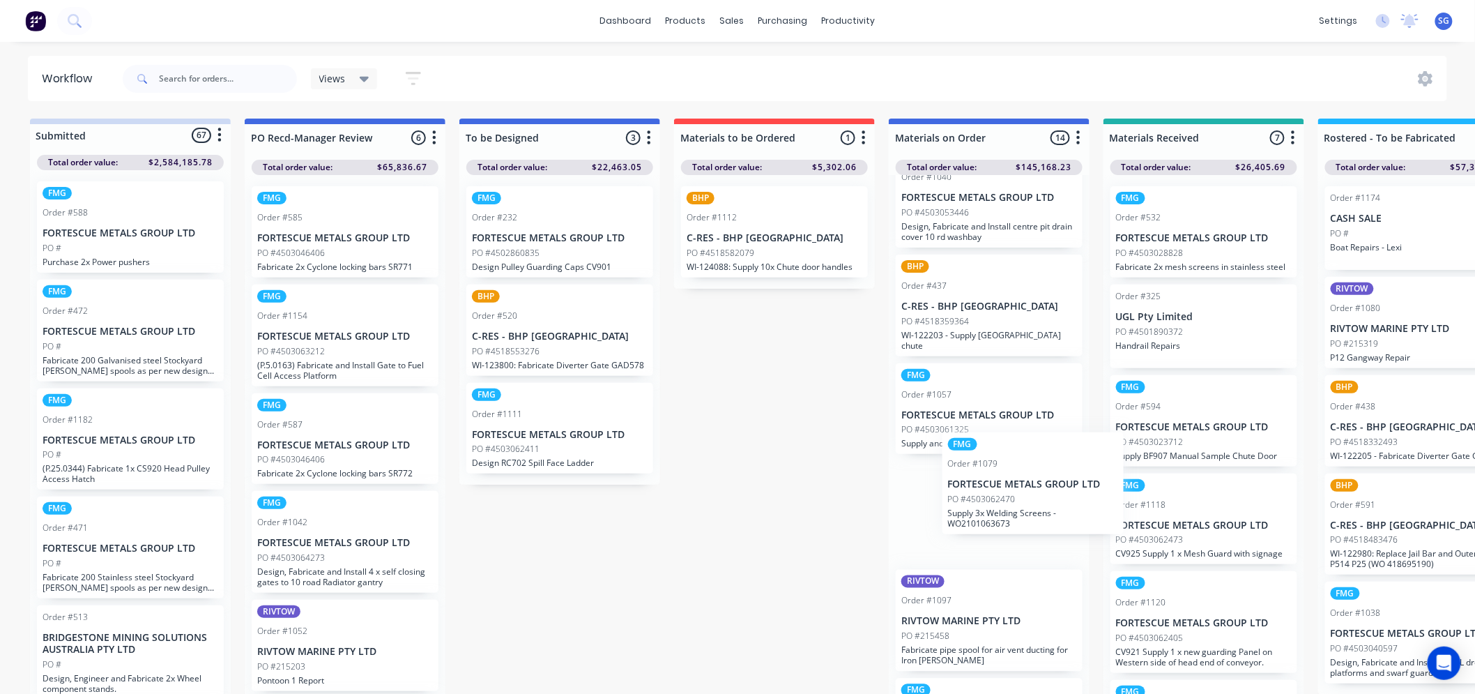
scroll to position [1, 0]
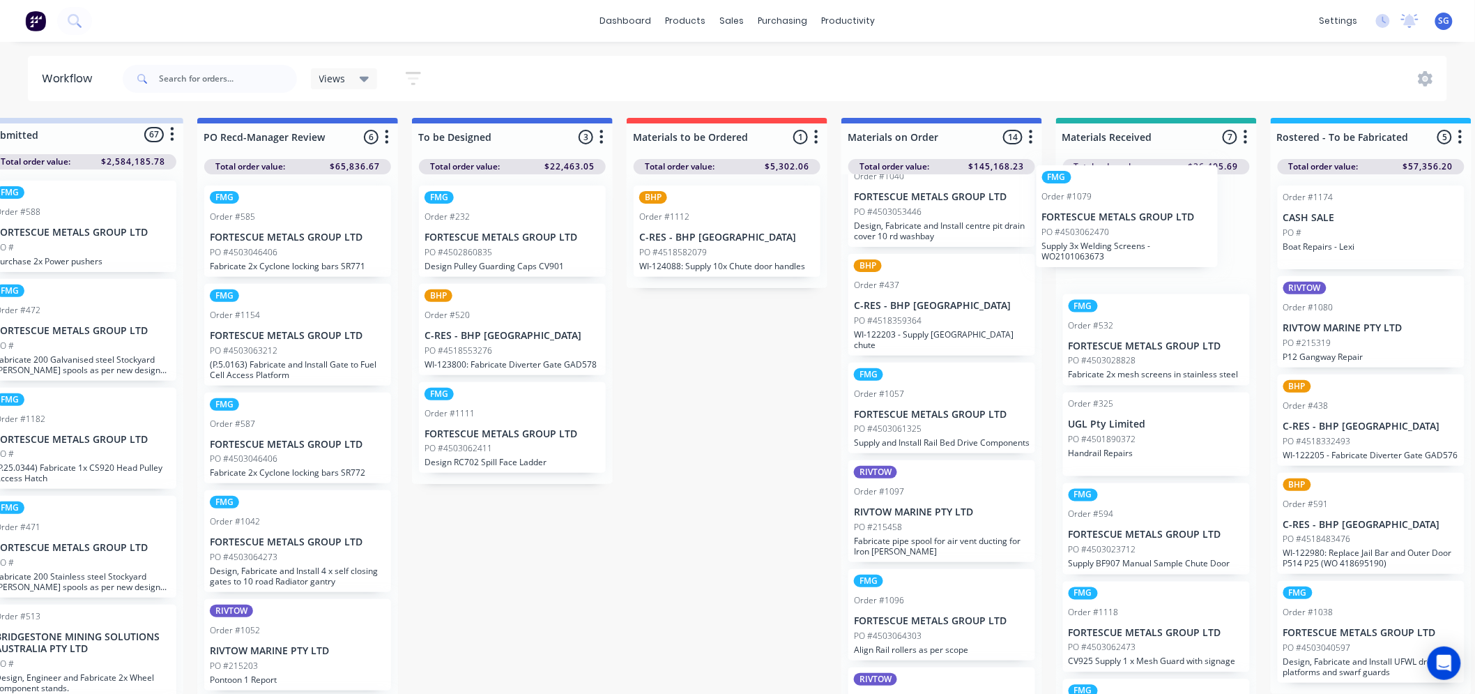
drag, startPoint x: 980, startPoint y: 547, endPoint x: 1127, endPoint y: 237, distance: 343.1
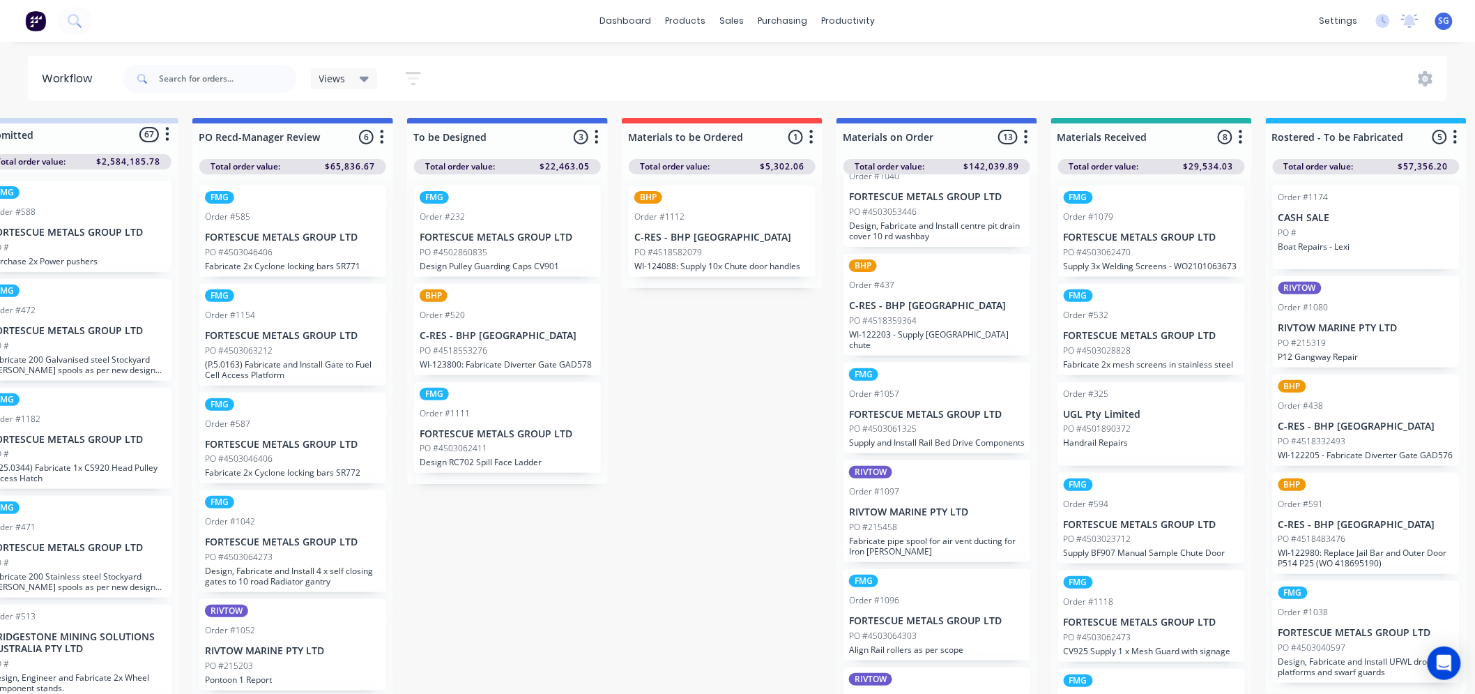
click at [1130, 235] on p "FORTESCUE METALS GROUP LTD" at bounding box center [1152, 238] width 176 height 12
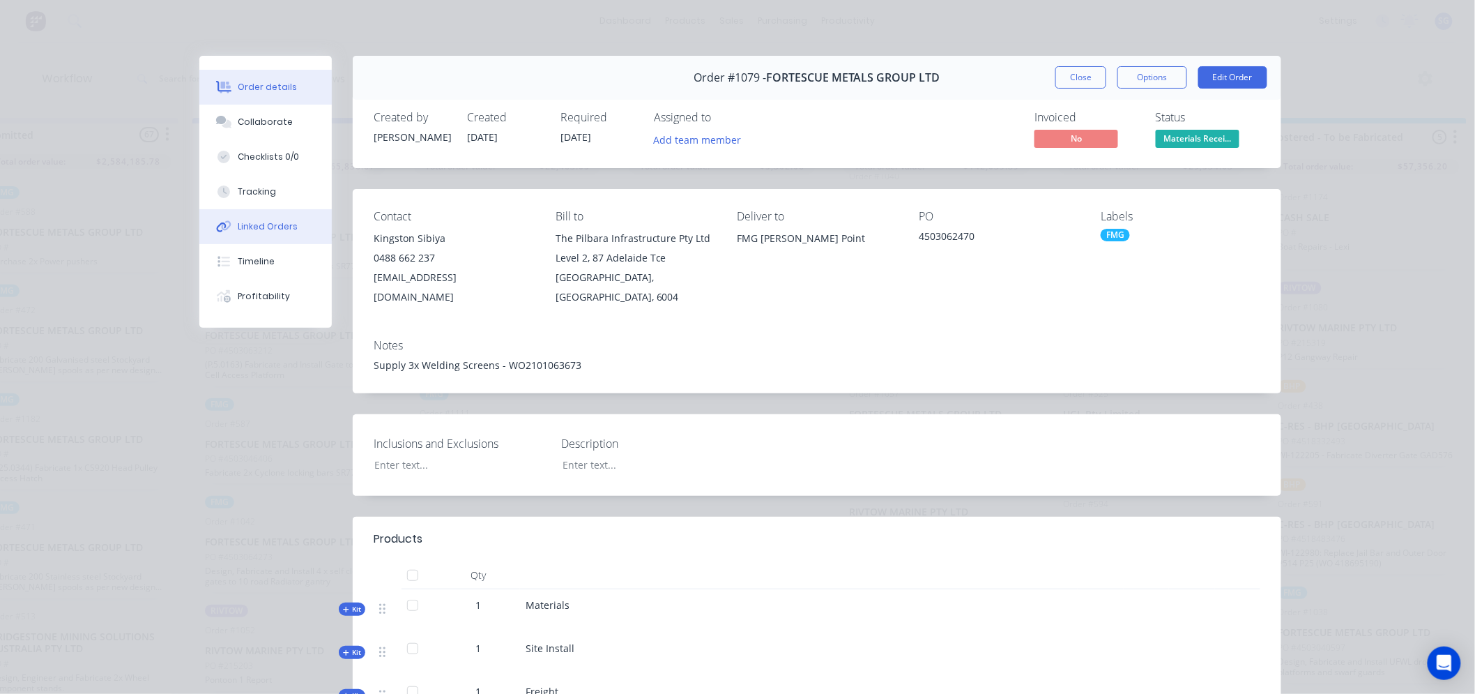
click at [251, 227] on div "Linked Orders" at bounding box center [268, 226] width 60 height 13
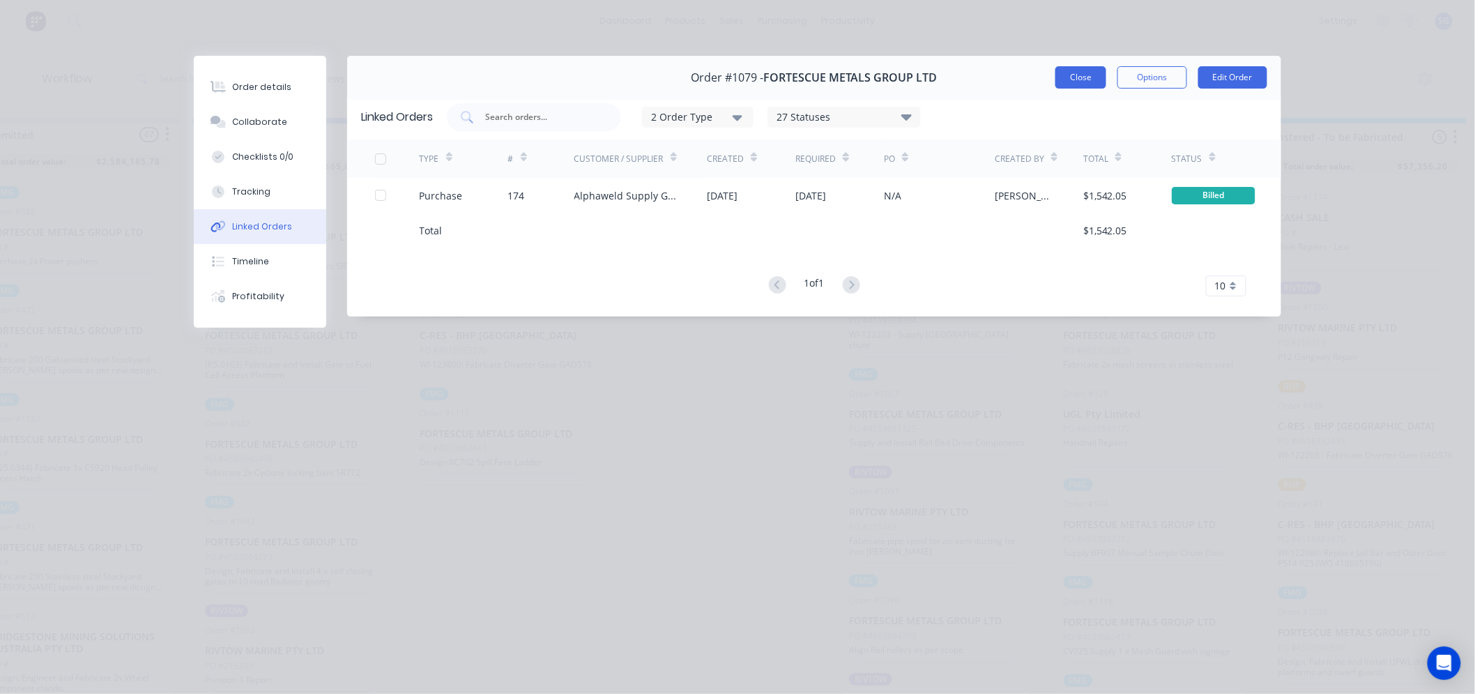
click at [1068, 78] on button "Close" at bounding box center [1081, 77] width 51 height 22
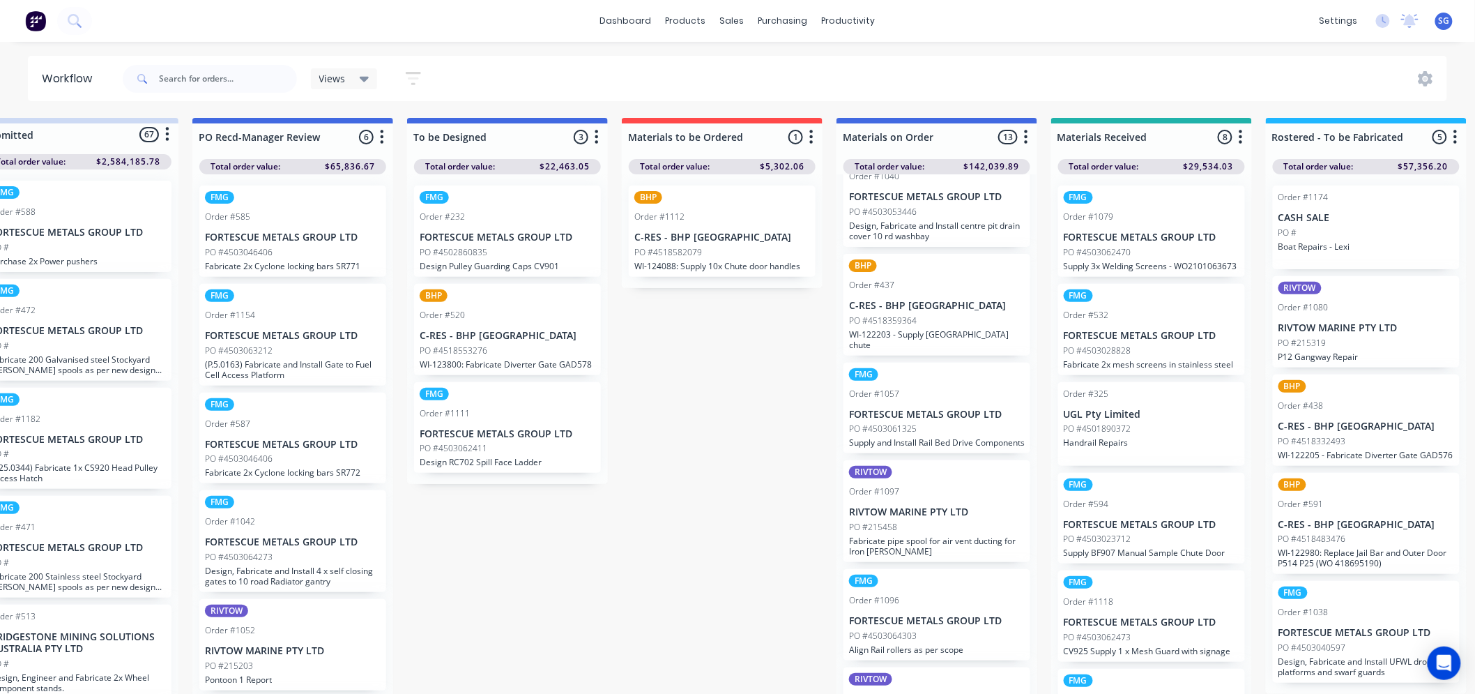
scroll to position [1, 0]
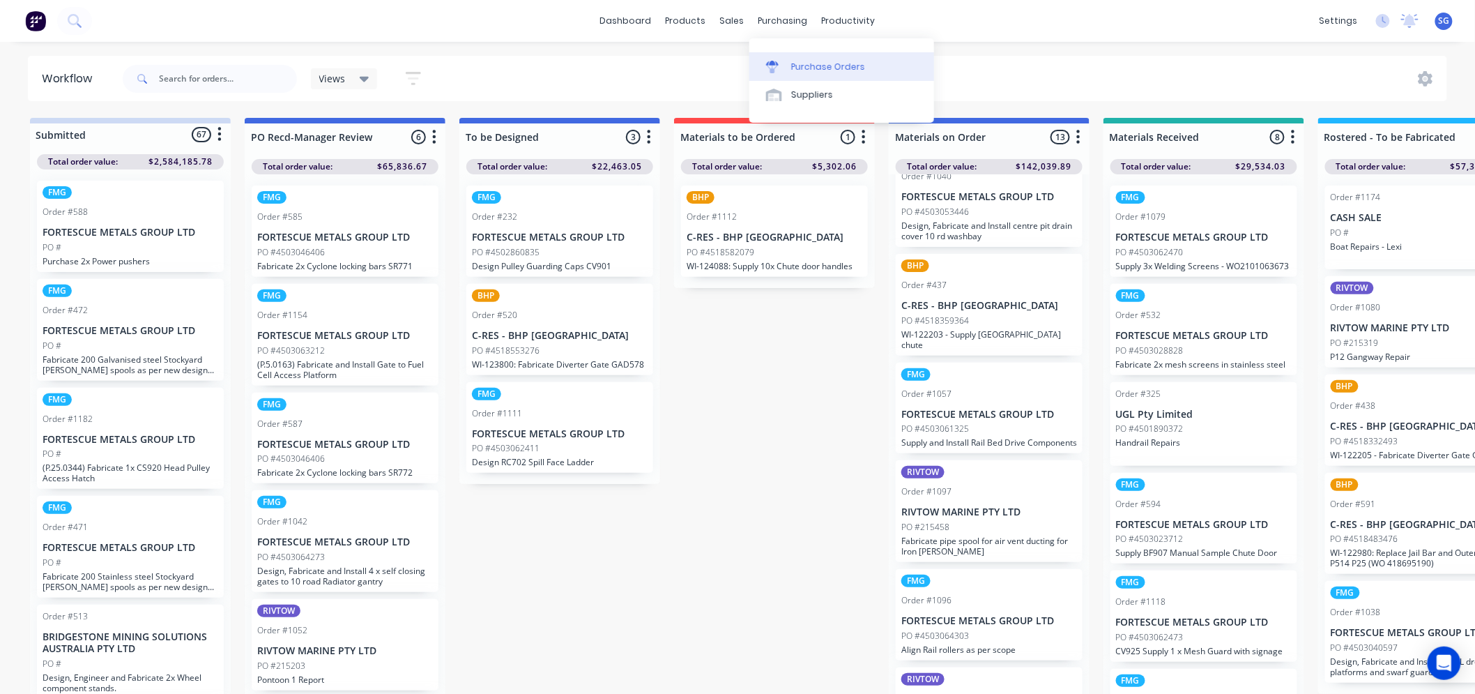
click at [799, 71] on div "Purchase Orders" at bounding box center [828, 67] width 74 height 13
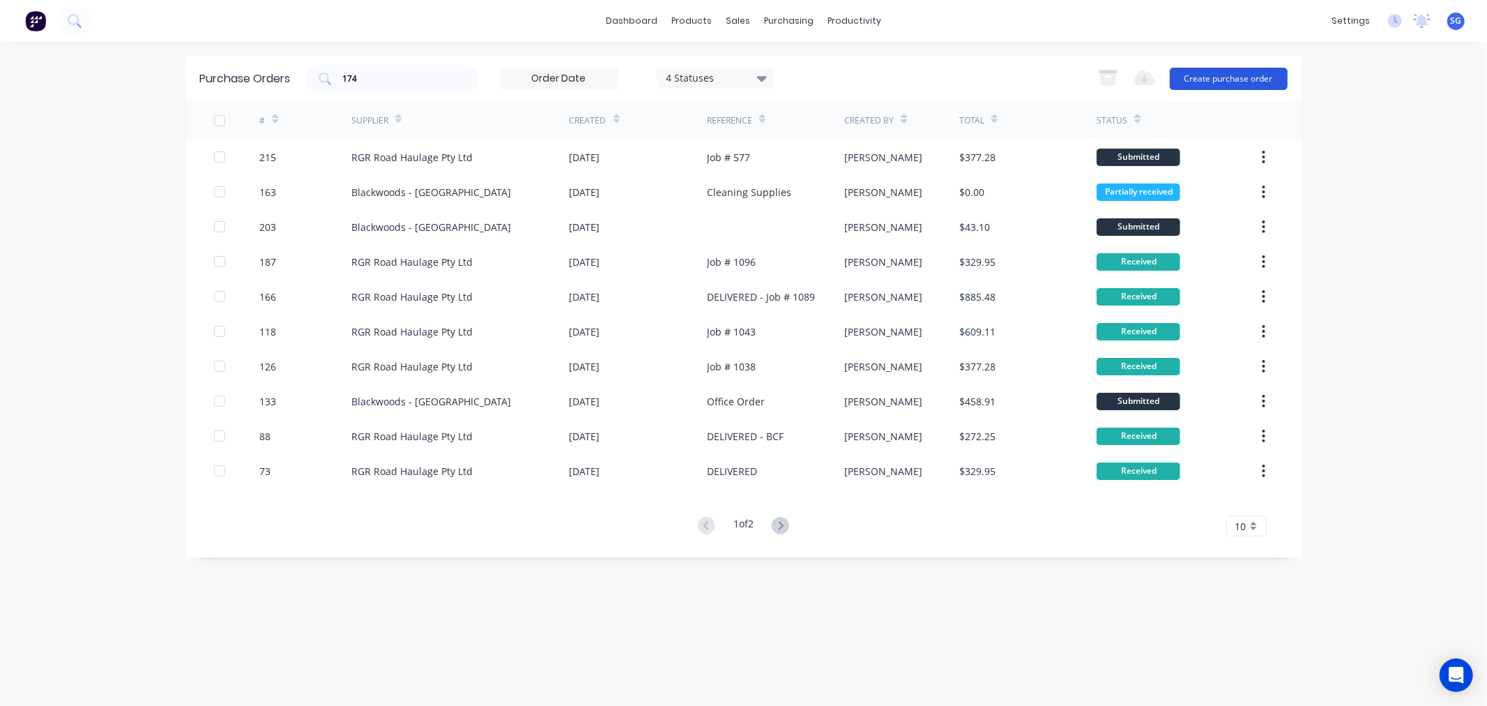
click at [1220, 77] on button "Create purchase order" at bounding box center [1229, 79] width 118 height 22
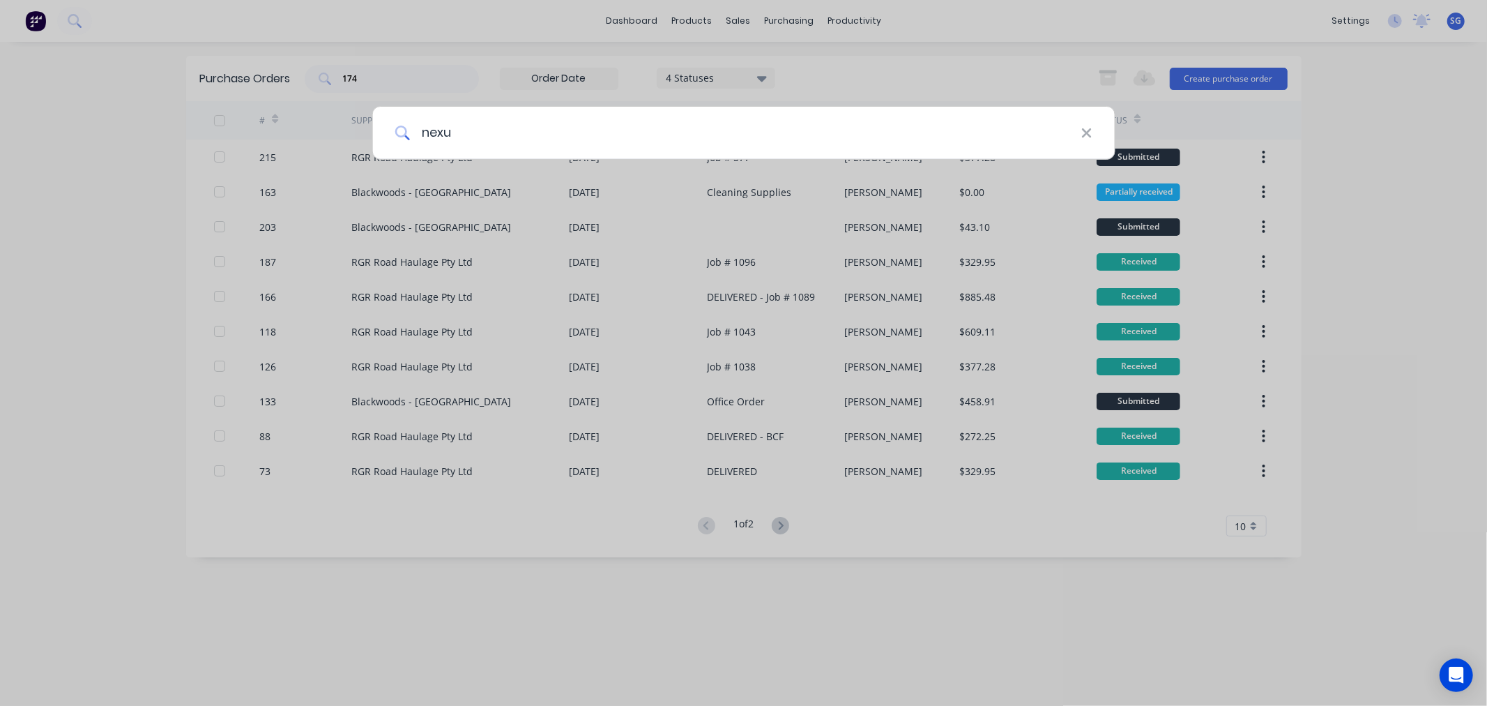
type input "nexus"
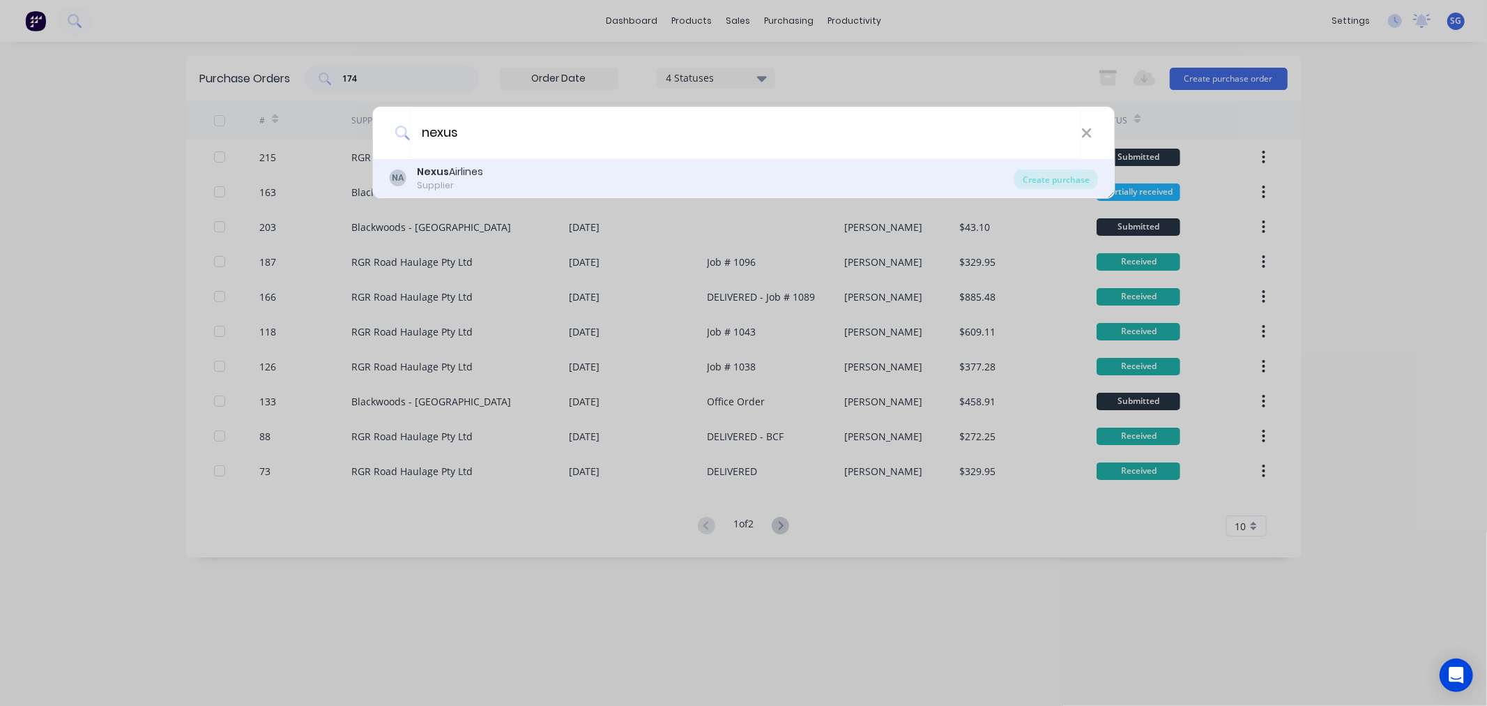
click at [609, 168] on div "NA Nexus Airlines Supplier" at bounding box center [701, 178] width 625 height 27
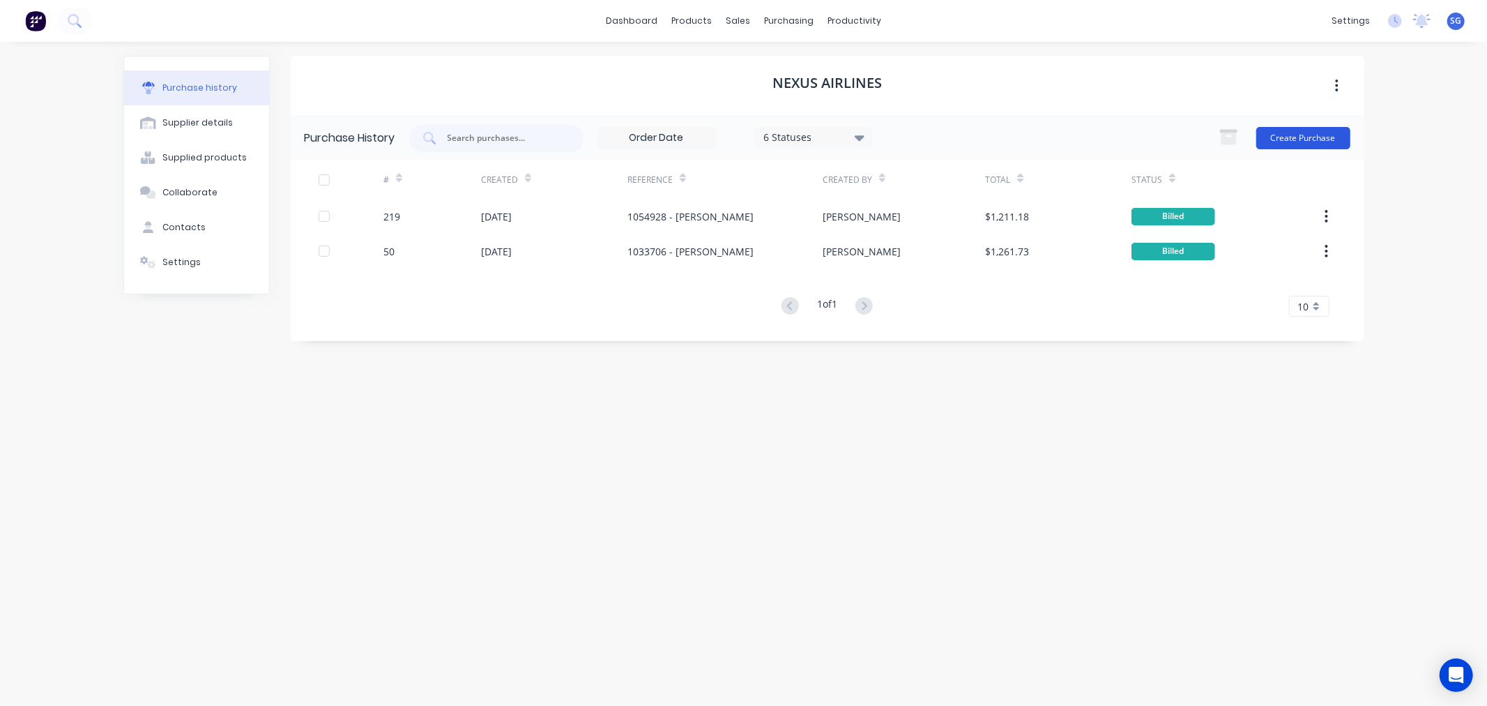
click at [1289, 136] on button "Create Purchase" at bounding box center [1304, 138] width 94 height 22
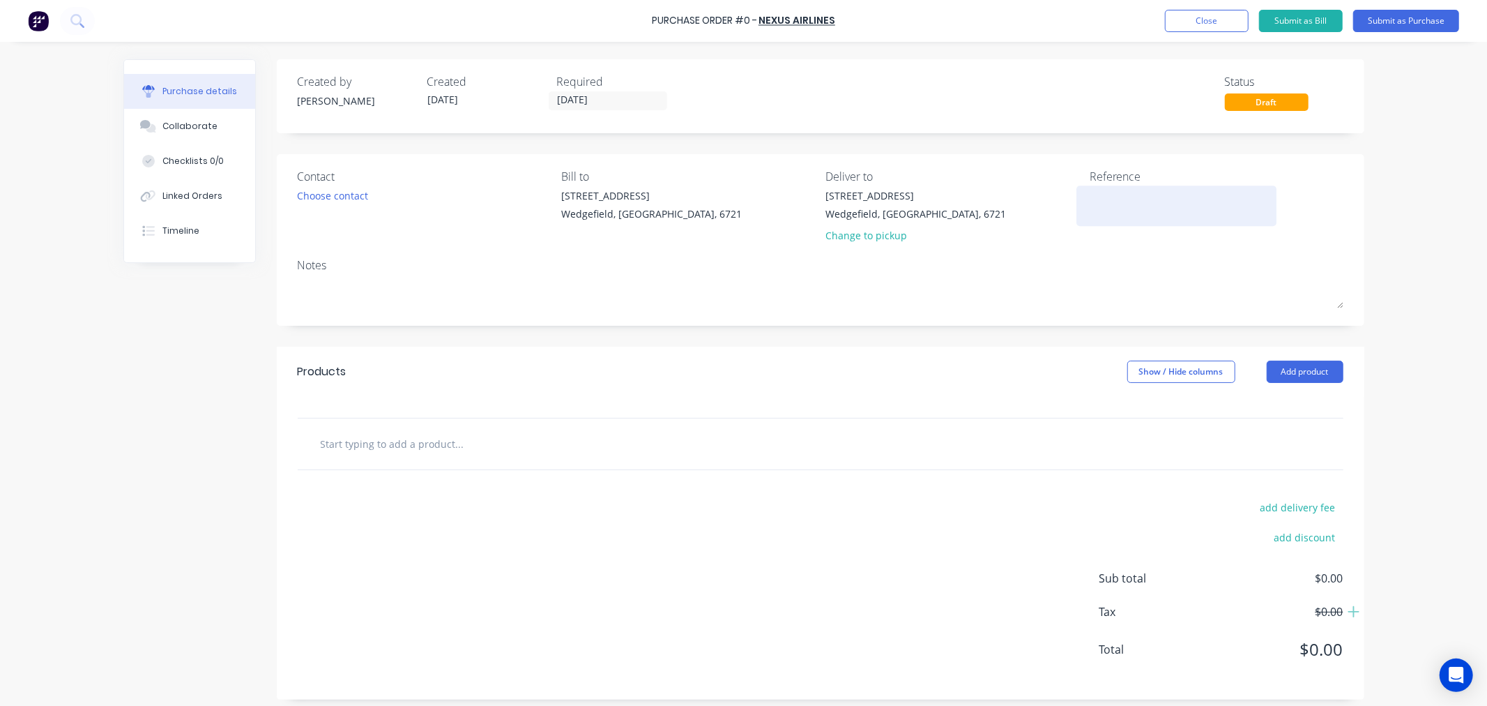
click at [1128, 206] on textarea at bounding box center [1177, 203] width 174 height 31
paste textarea "1054980"
type textarea "1054980 - [PERSON_NAME]"
click at [339, 452] on input "text" at bounding box center [459, 444] width 279 height 28
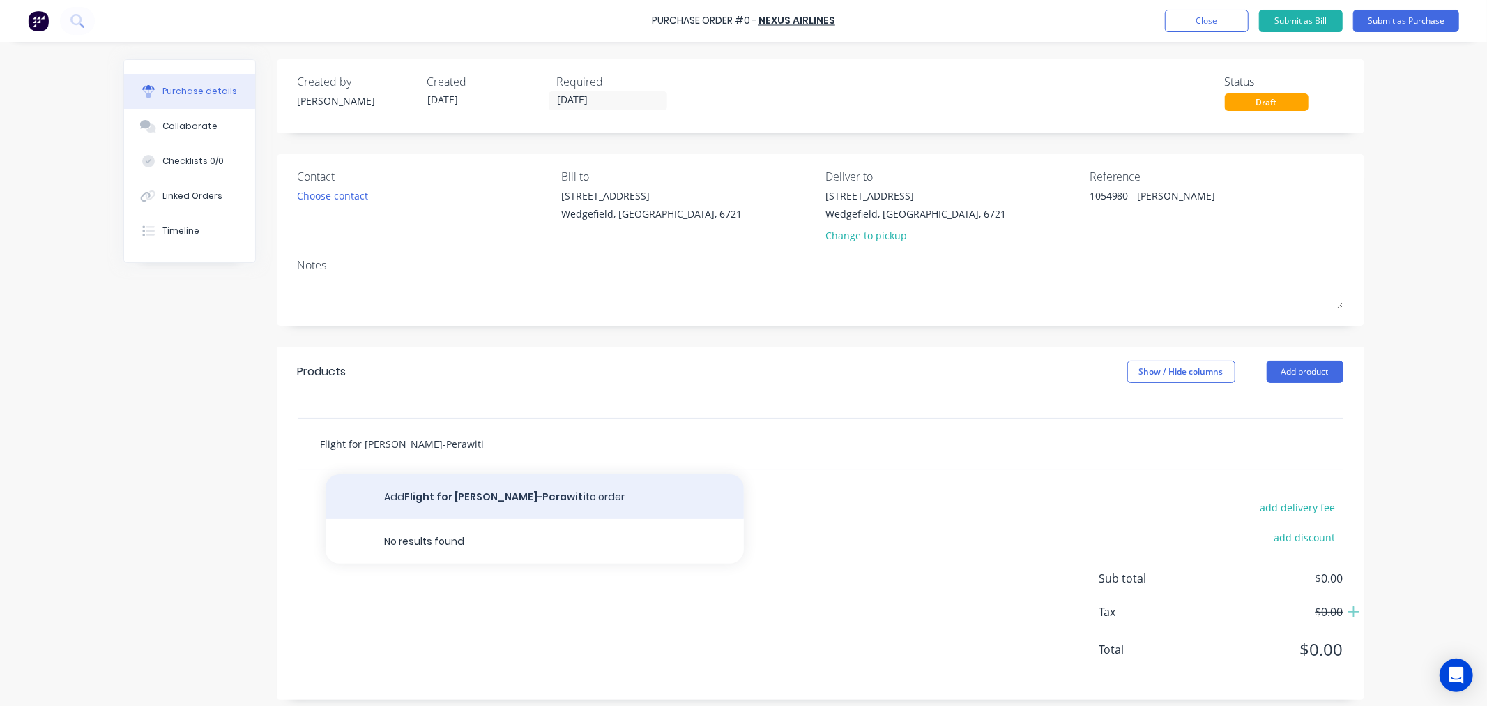
type input "Flight for Tyron Turner-Perawiti"
click at [459, 483] on button "Add Flight for Tyron Turner-Perawiti to order" at bounding box center [535, 496] width 418 height 45
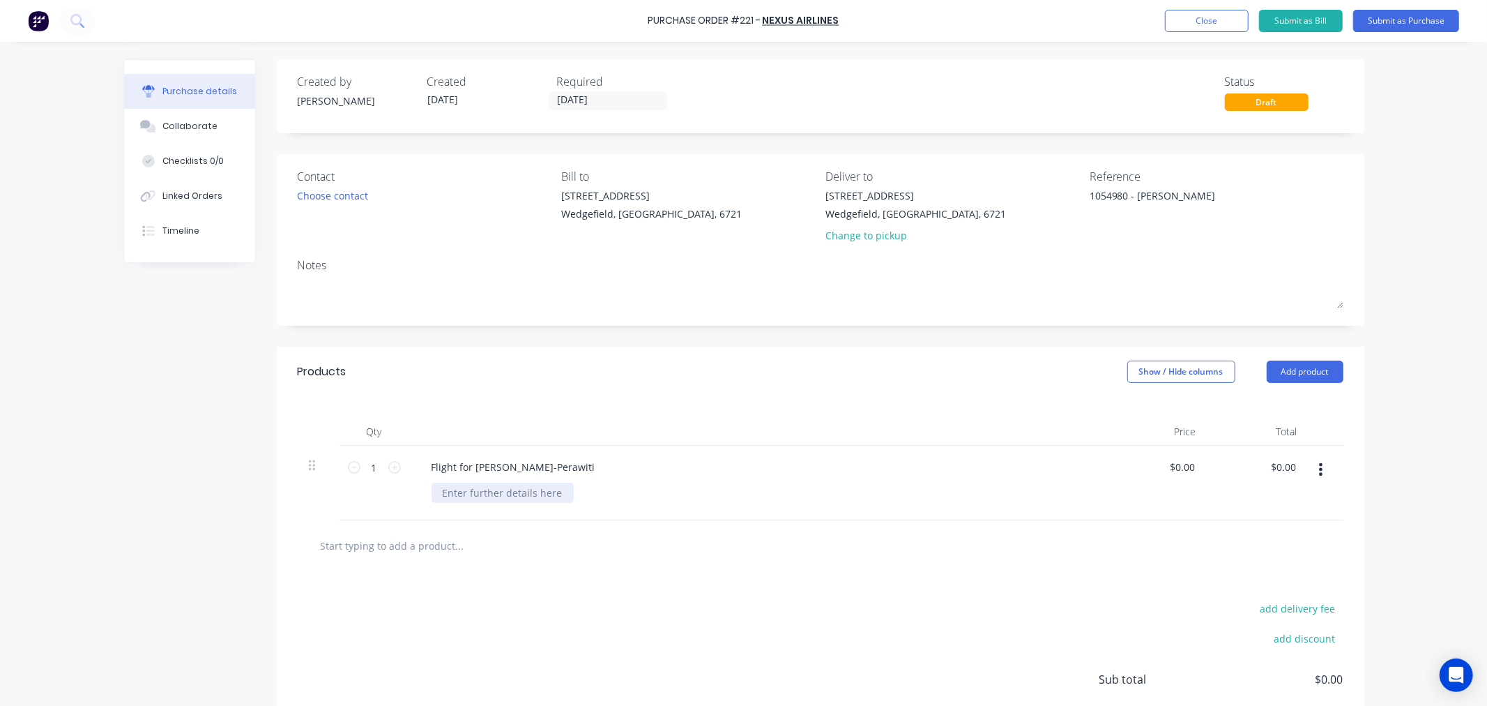
click at [477, 495] on div at bounding box center [503, 493] width 142 height 20
click at [1175, 465] on input "0.00" at bounding box center [1184, 467] width 26 height 20
type input "1009.16"
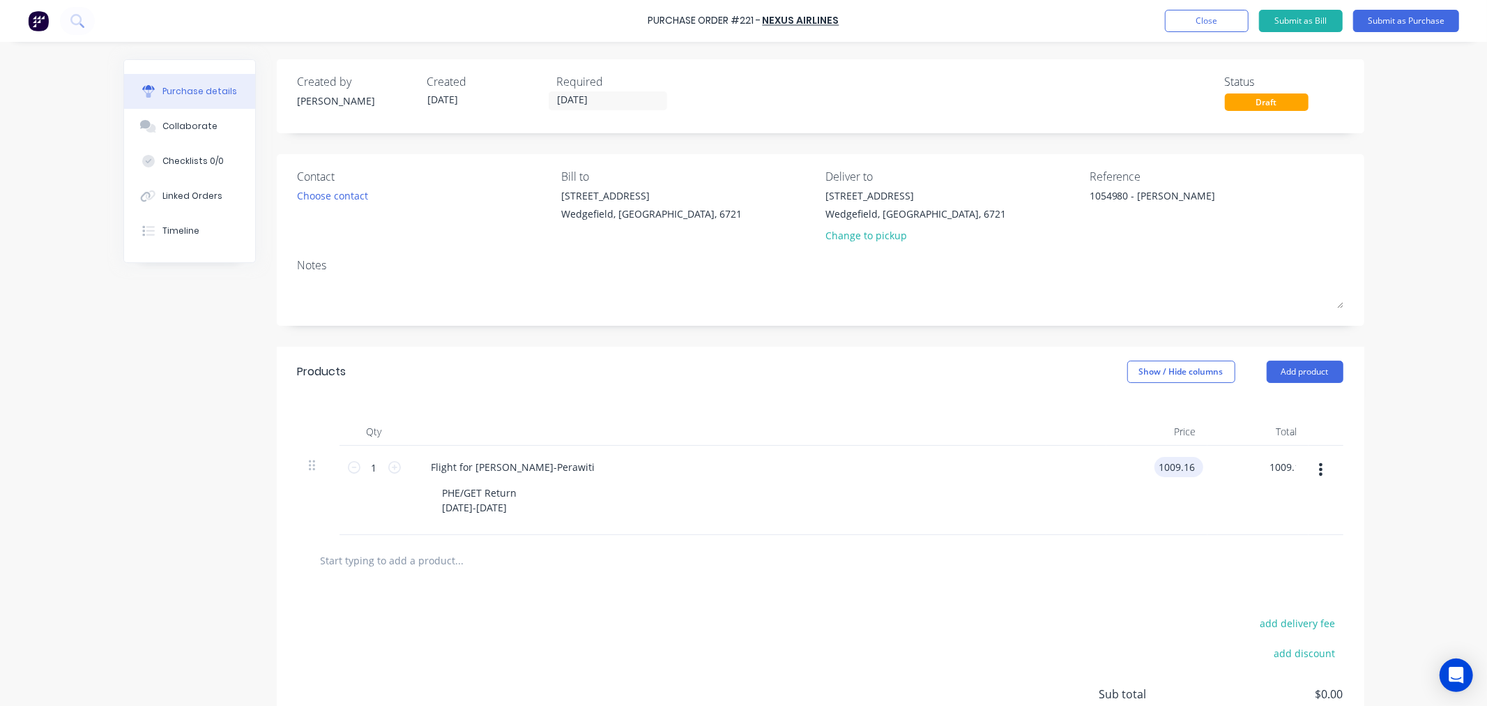
type input "$1,009.16"
click at [1283, 22] on button "Submit as Bill" at bounding box center [1301, 21] width 84 height 22
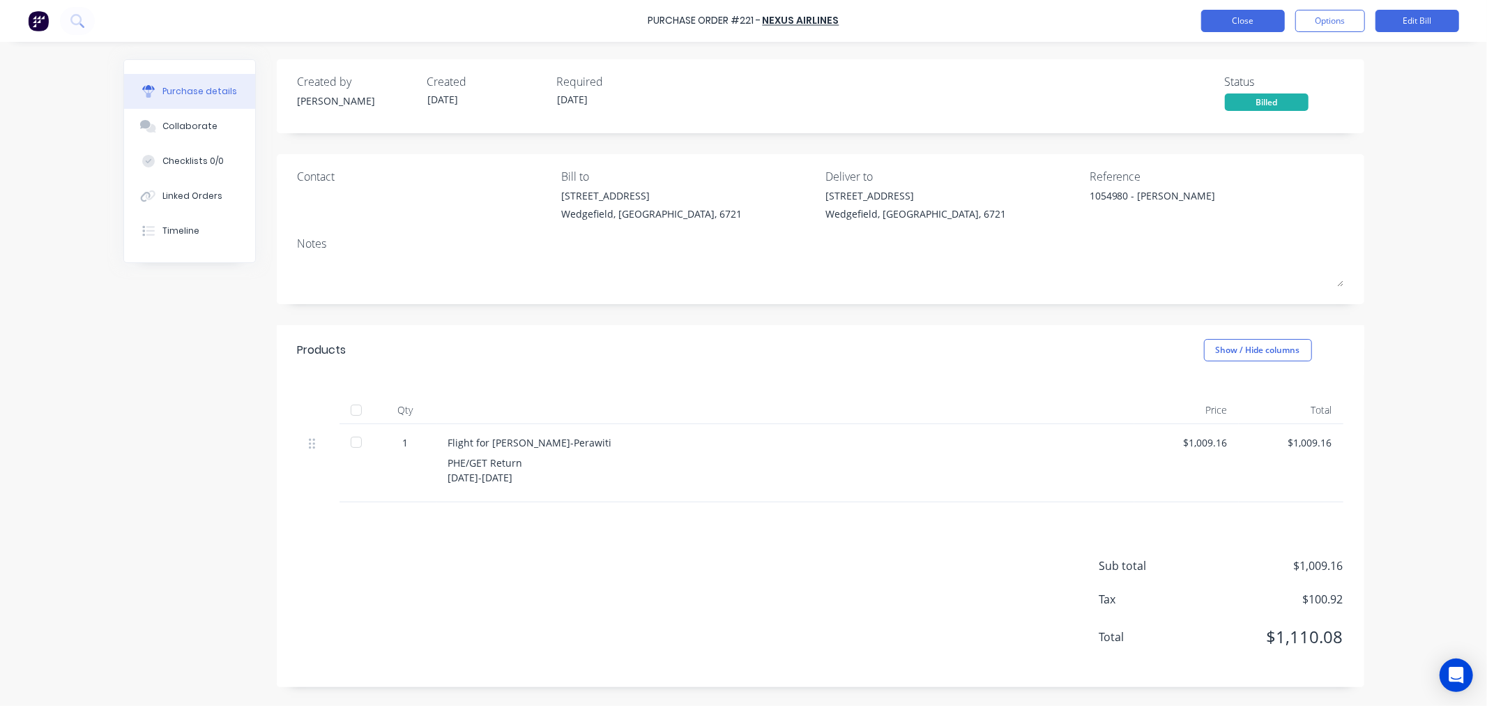
click at [1245, 17] on button "Close" at bounding box center [1243, 21] width 84 height 22
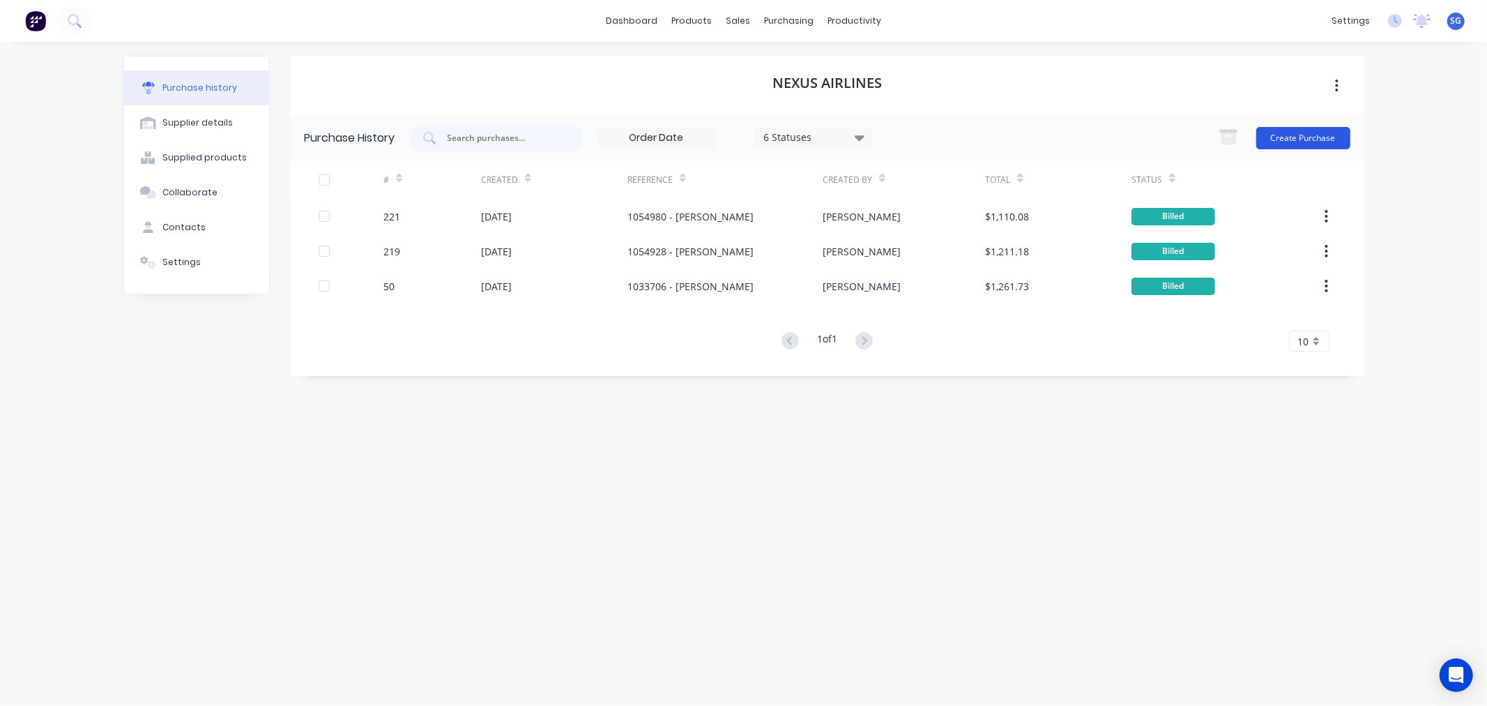
click at [1307, 142] on button "Create Purchase" at bounding box center [1304, 138] width 94 height 22
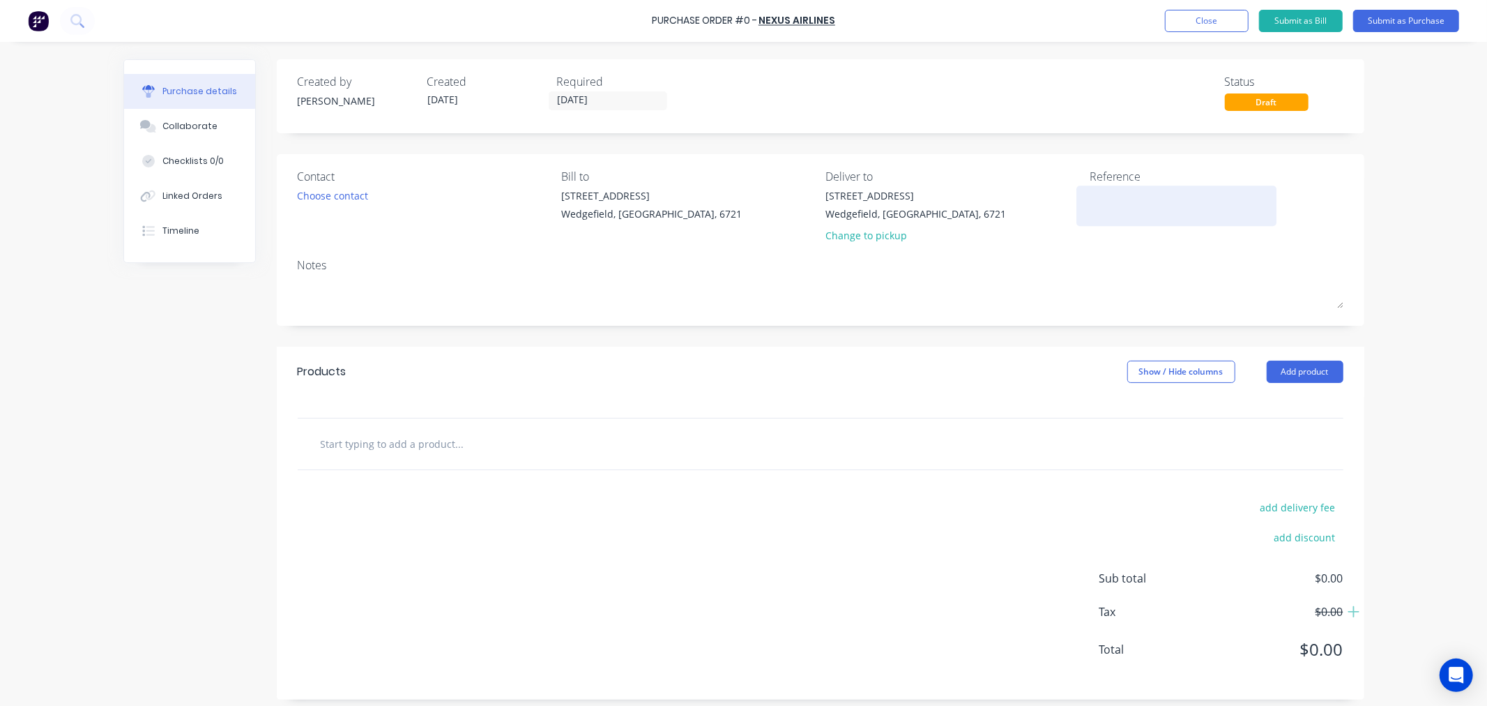
click at [1134, 207] on textarea at bounding box center [1177, 203] width 174 height 31
paste textarea "1054990"
type textarea "1054990 - [PERSON_NAME]"
click at [402, 448] on input "text" at bounding box center [459, 444] width 279 height 28
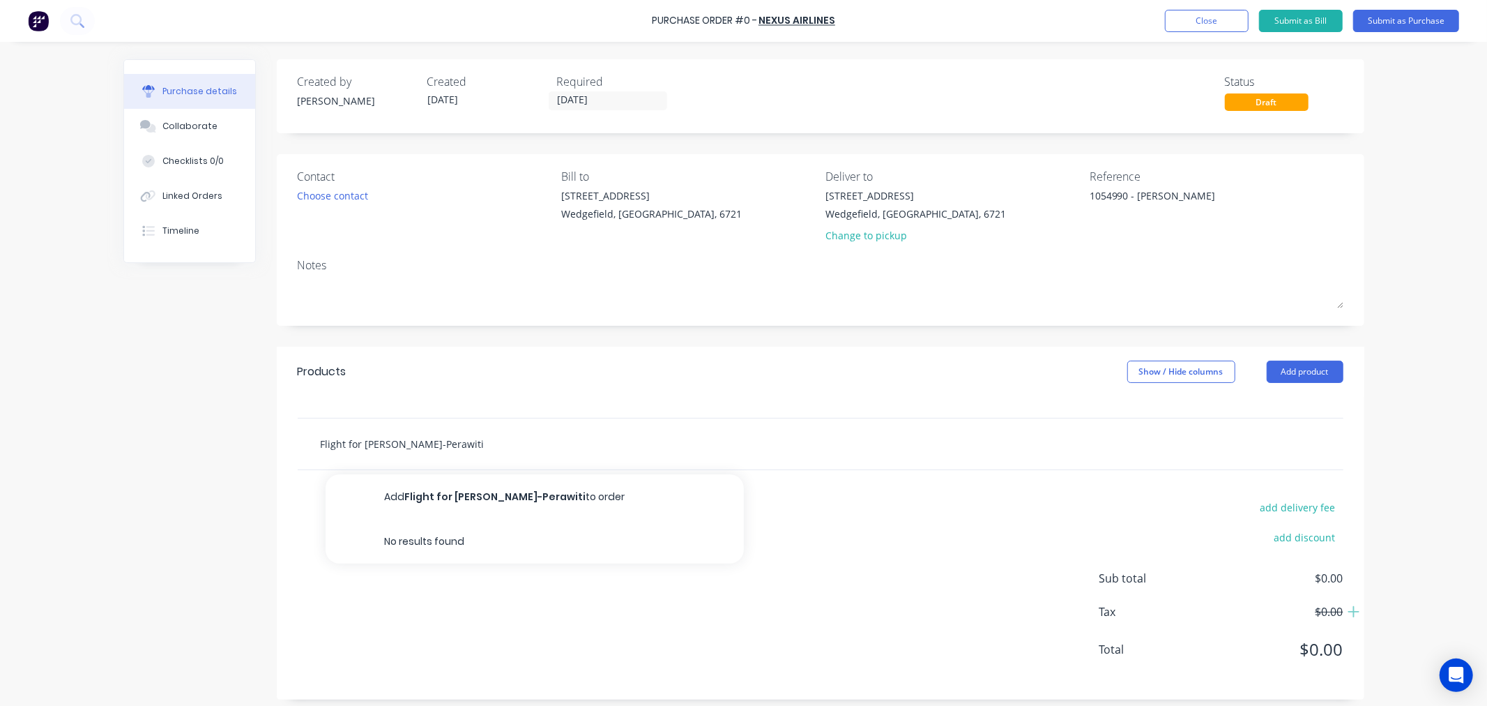
type input "Flight for Tyron Turner-Perawiti"
click at [430, 492] on button "Add Flight for Tyron Turner-Perawiti to order" at bounding box center [535, 496] width 418 height 45
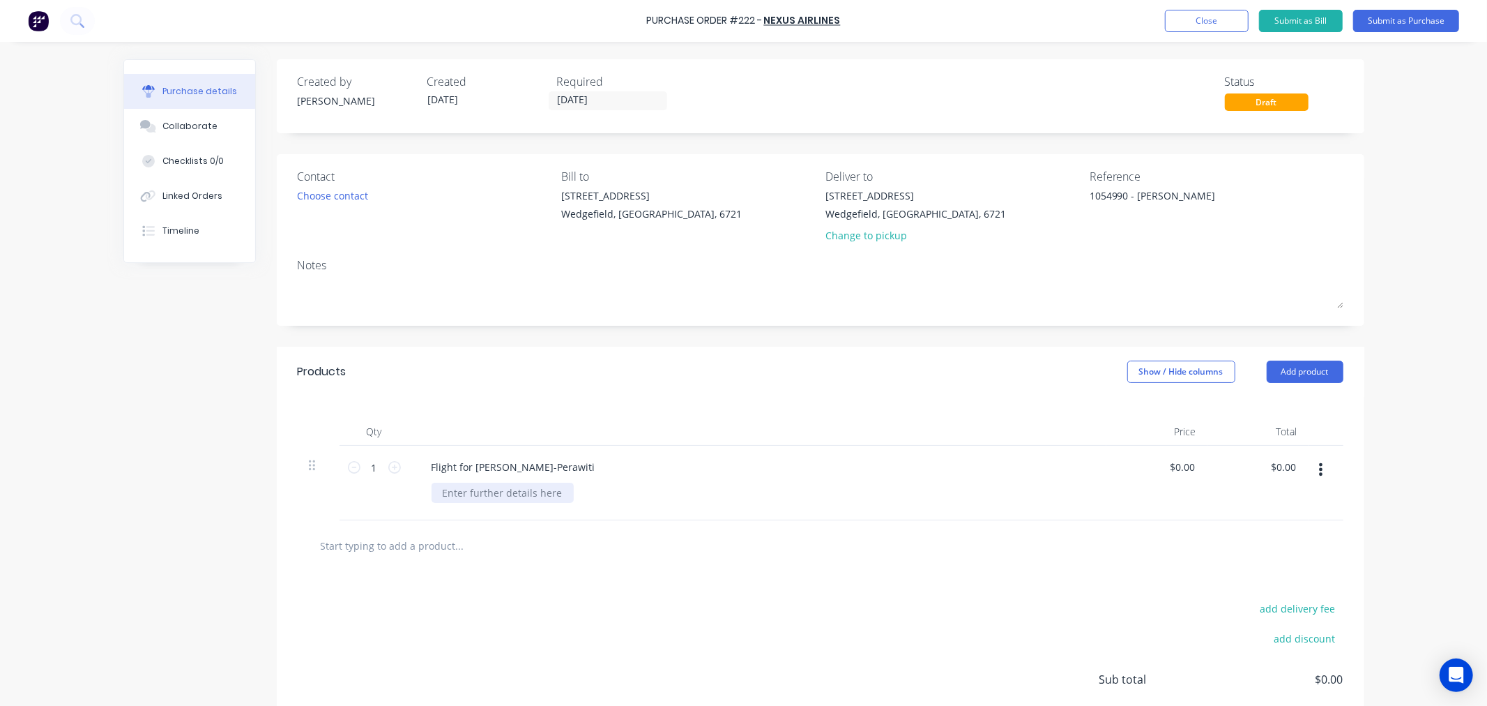
click at [464, 494] on div at bounding box center [503, 493] width 142 height 20
click at [1181, 466] on input "0.00" at bounding box center [1184, 467] width 26 height 20
type input "0"
type input "$1,036.74"
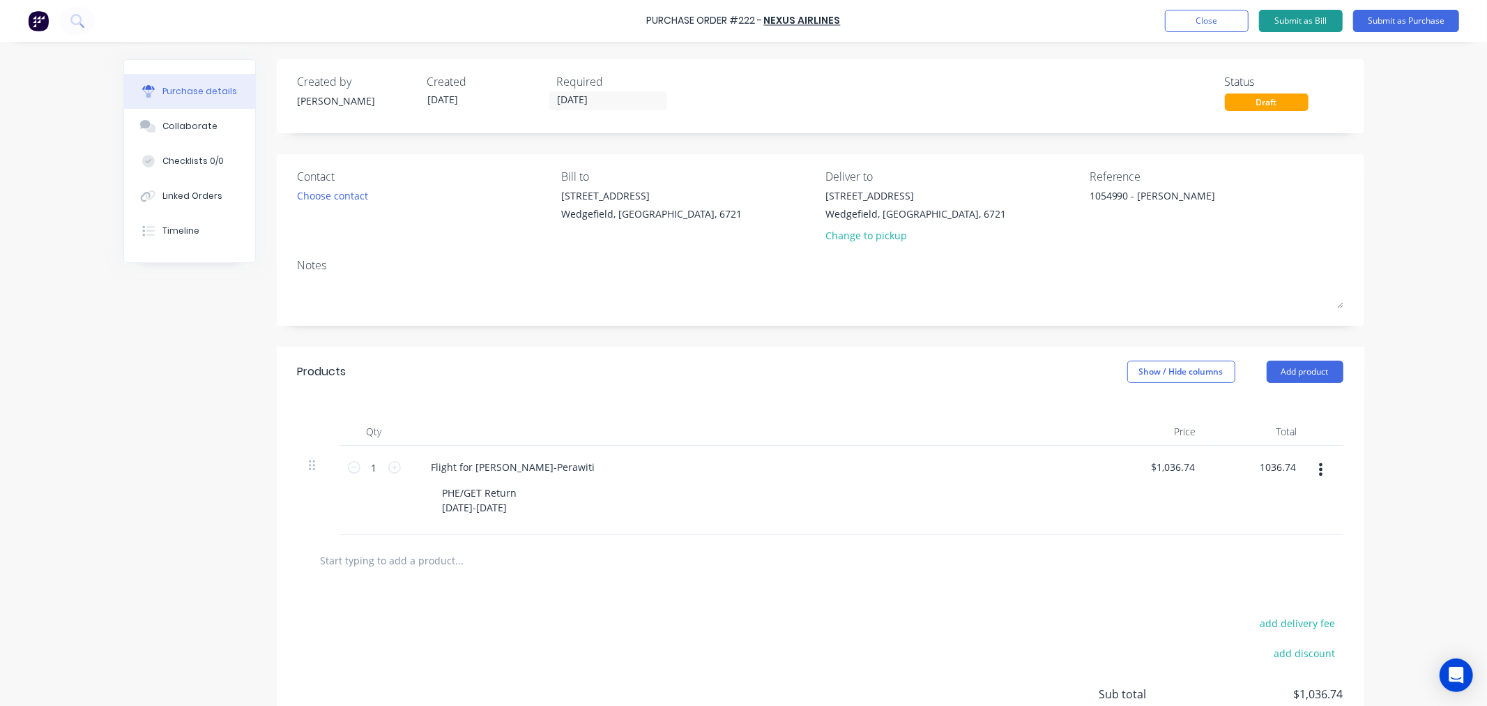
type input "$1,036.74"
click at [1291, 19] on button "Submit as Bill" at bounding box center [1301, 21] width 84 height 22
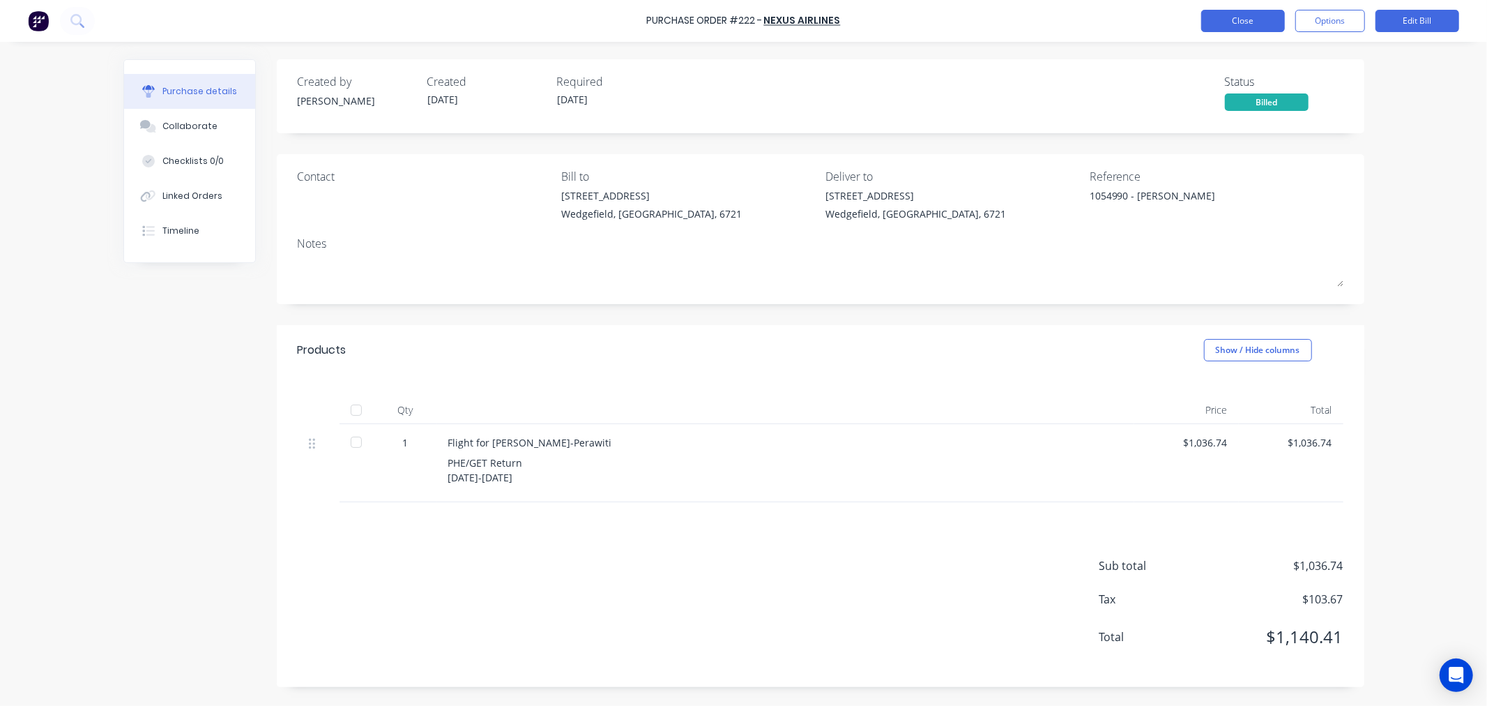
click at [1218, 14] on button "Close" at bounding box center [1243, 21] width 84 height 22
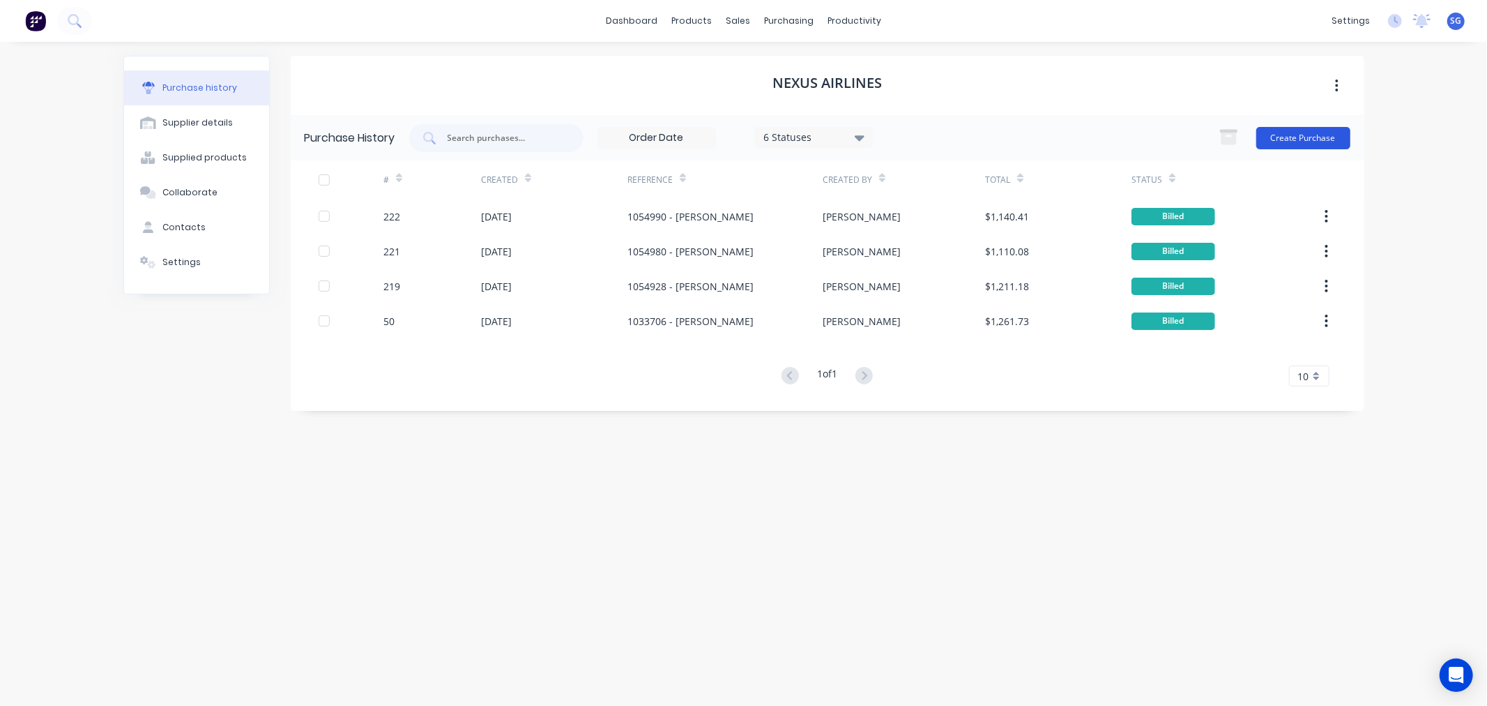
click at [1297, 135] on button "Create Purchase" at bounding box center [1304, 138] width 94 height 22
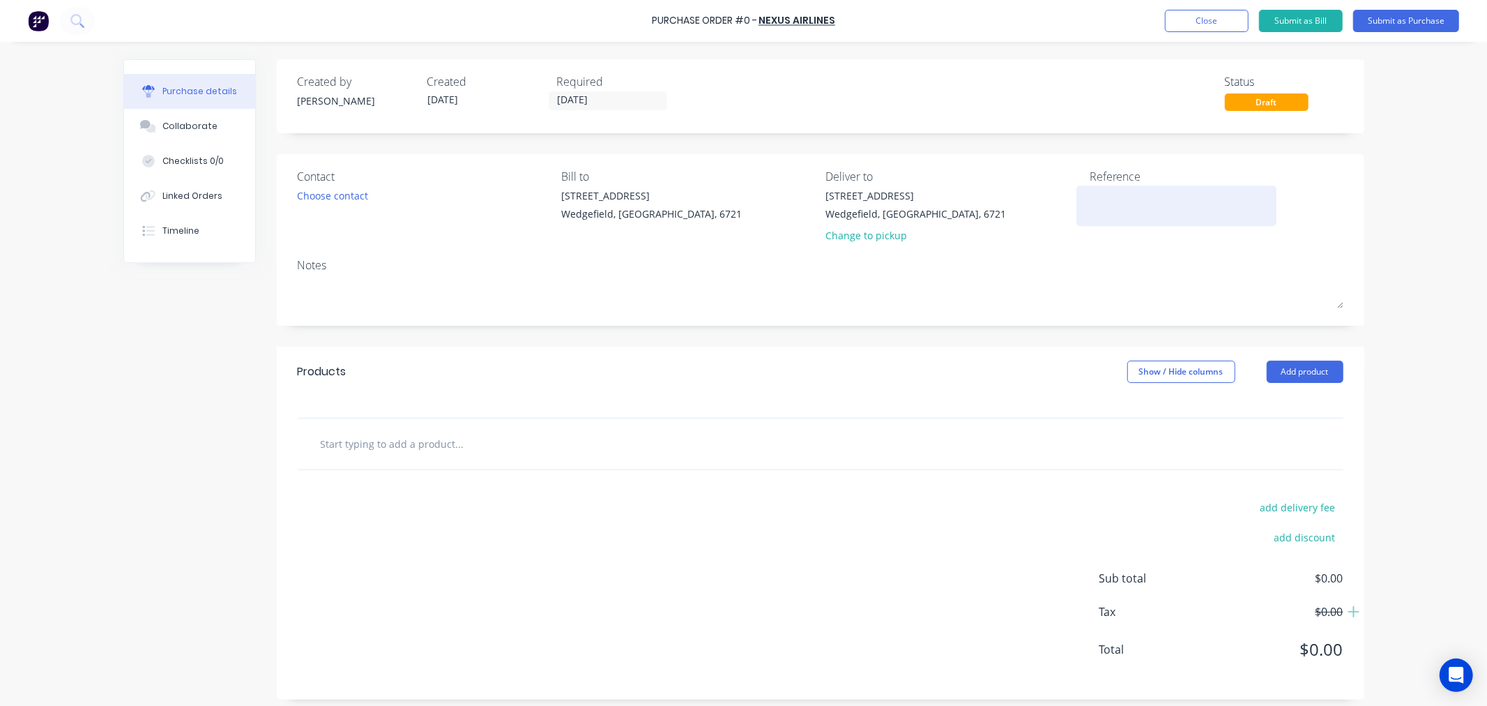
click at [1116, 213] on textarea at bounding box center [1177, 203] width 174 height 31
paste textarea "1054998"
type textarea "1054998 - [PERSON_NAME]"
click at [386, 443] on input "text" at bounding box center [459, 444] width 279 height 28
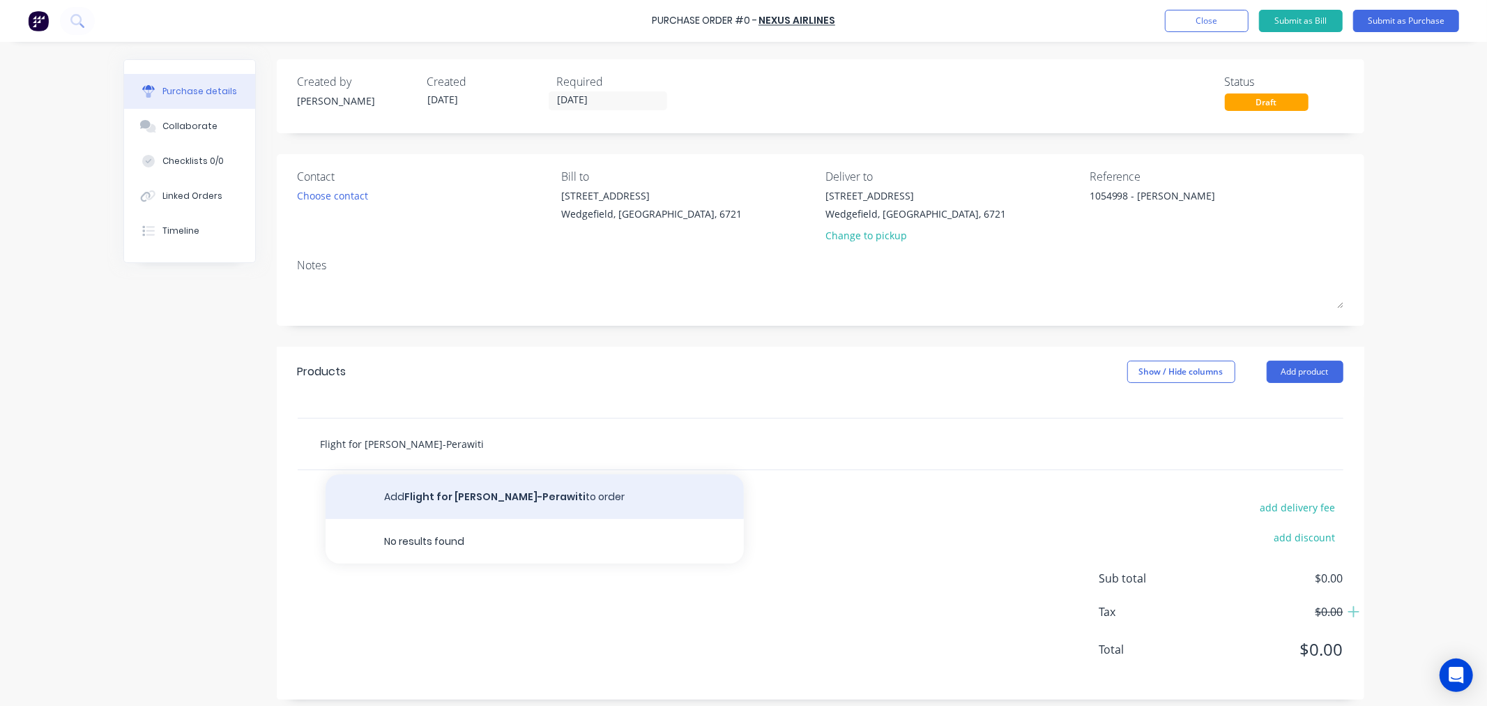
type input "Flight for Tyron Turner-Perawiti"
click at [438, 489] on button "Add Flight for Tyron Turner-Perawiti to order" at bounding box center [535, 496] width 418 height 45
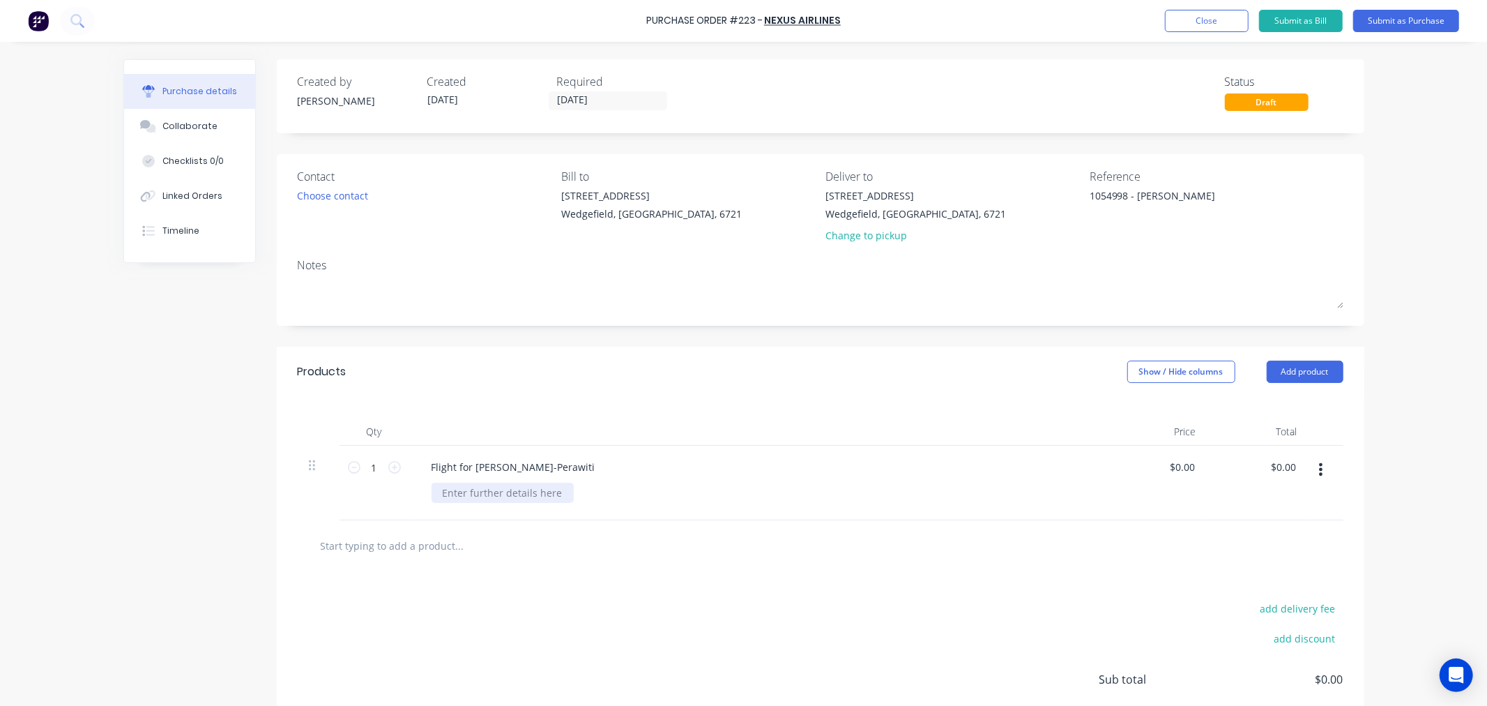
click at [460, 495] on div at bounding box center [503, 493] width 142 height 20
click at [1189, 470] on input "0.00" at bounding box center [1184, 467] width 26 height 20
type input "$1,036.74"
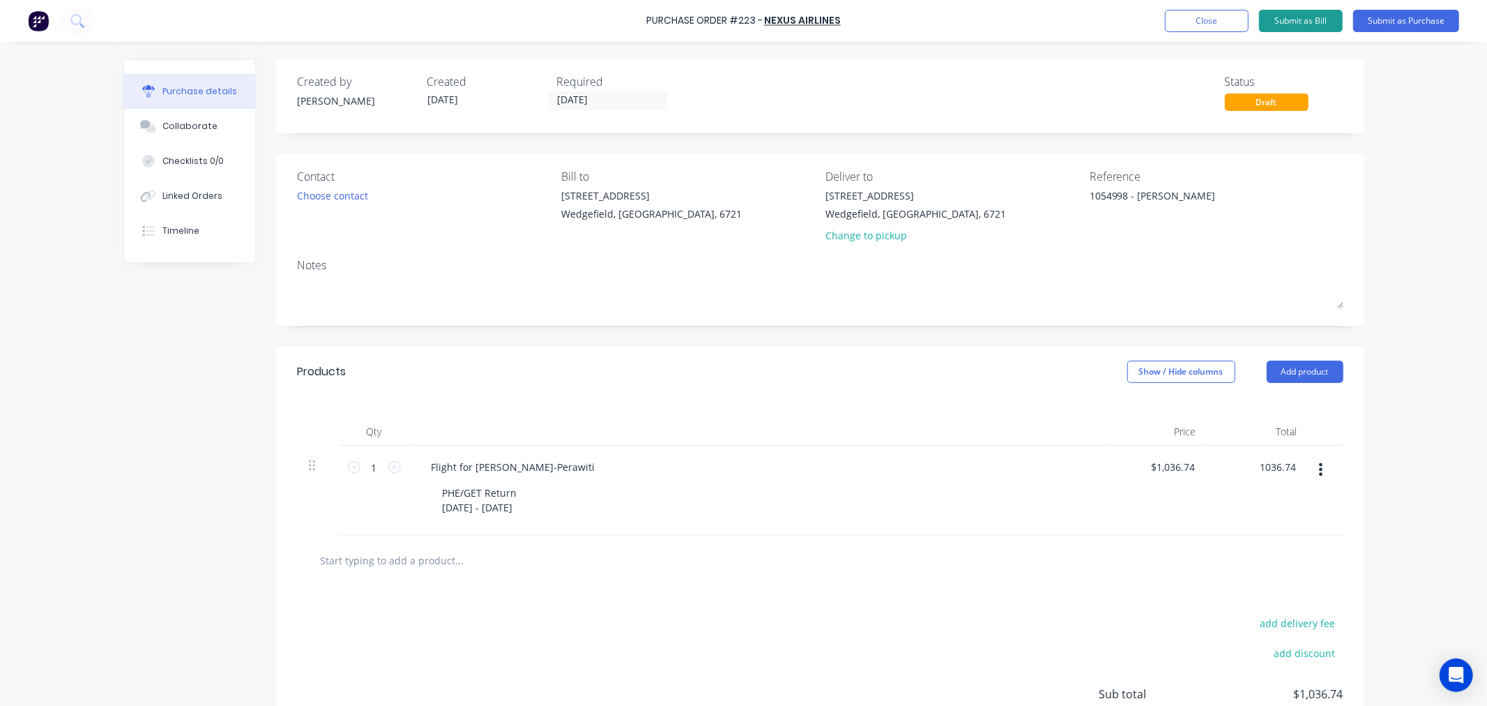
type input "$1,036.74"
click at [1319, 13] on button "Submit as Bill" at bounding box center [1301, 21] width 84 height 22
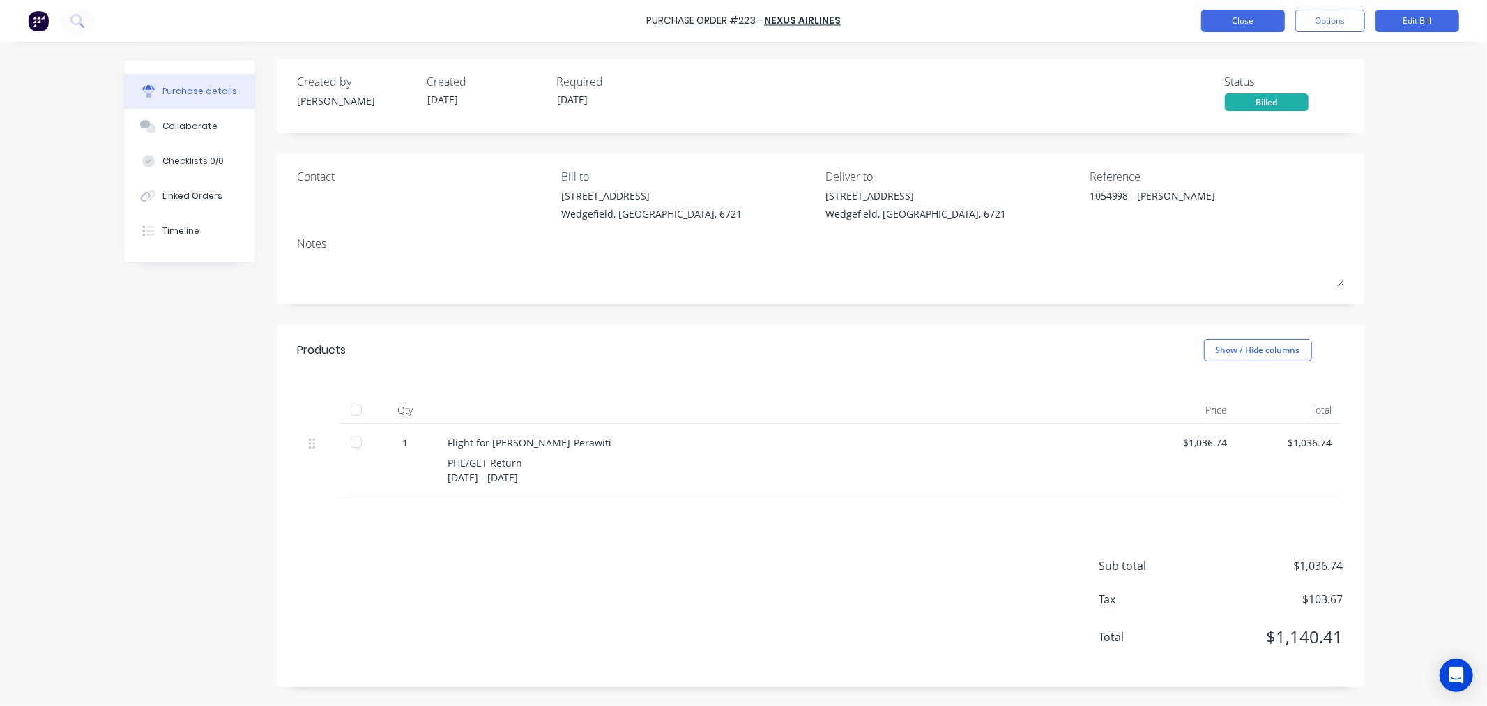
click at [1234, 26] on button "Close" at bounding box center [1243, 21] width 84 height 22
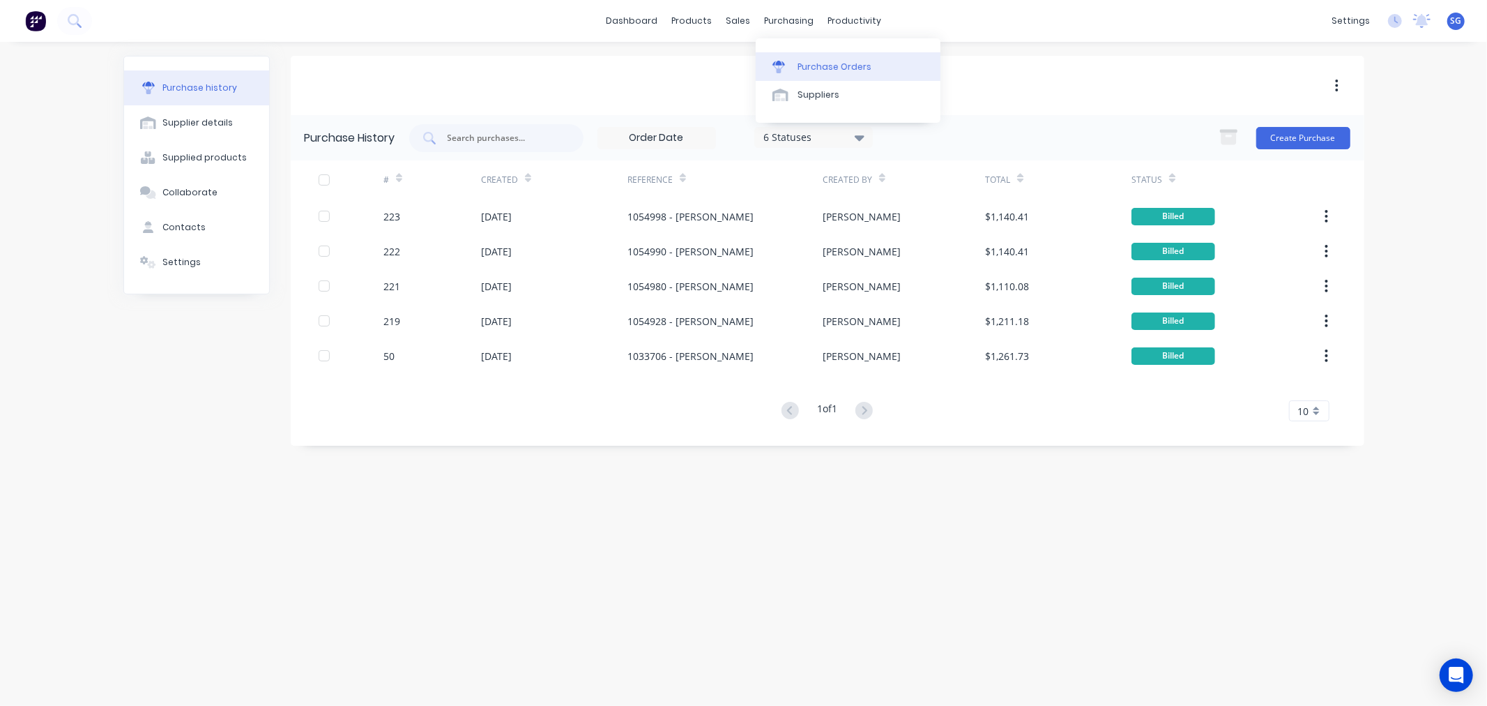
click at [799, 70] on div "Purchase Orders" at bounding box center [835, 67] width 74 height 13
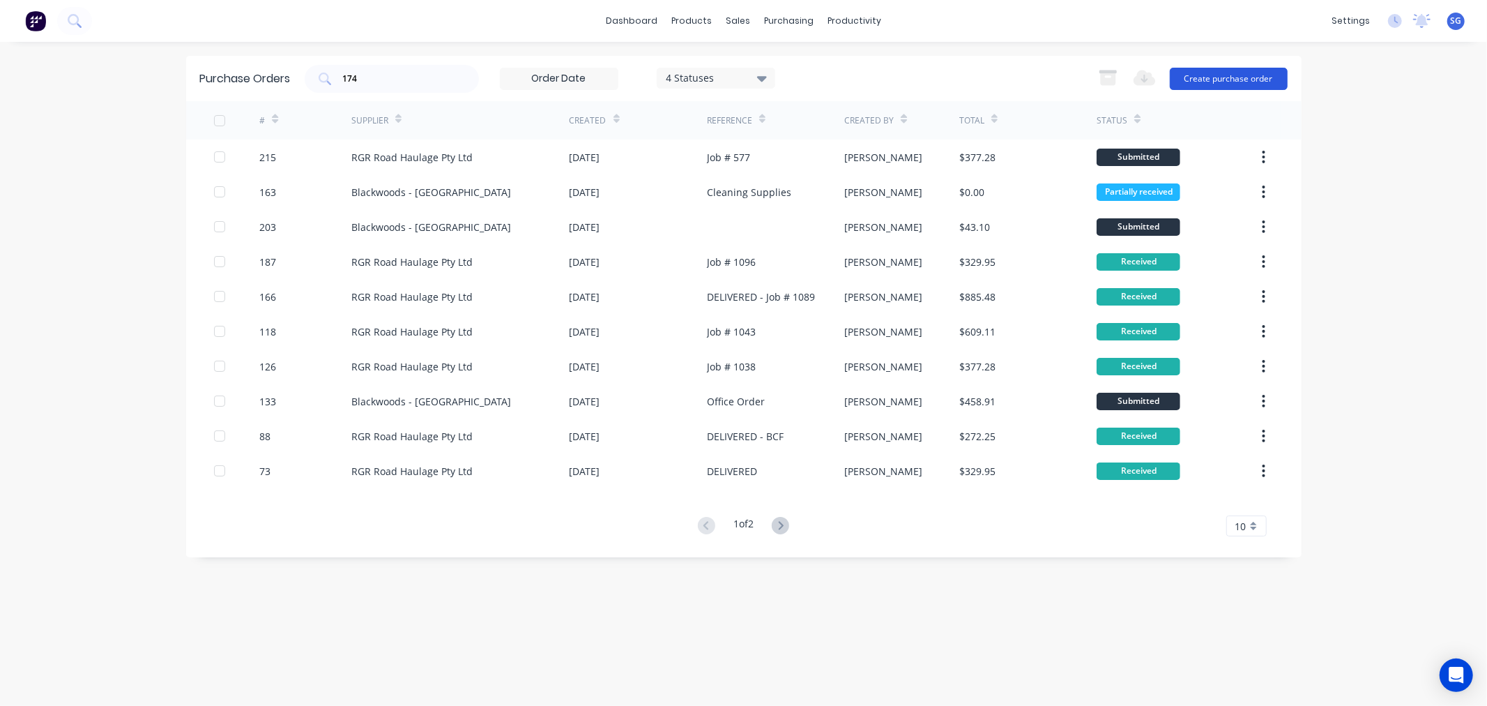
click at [1194, 72] on button "Create purchase order" at bounding box center [1229, 79] width 118 height 22
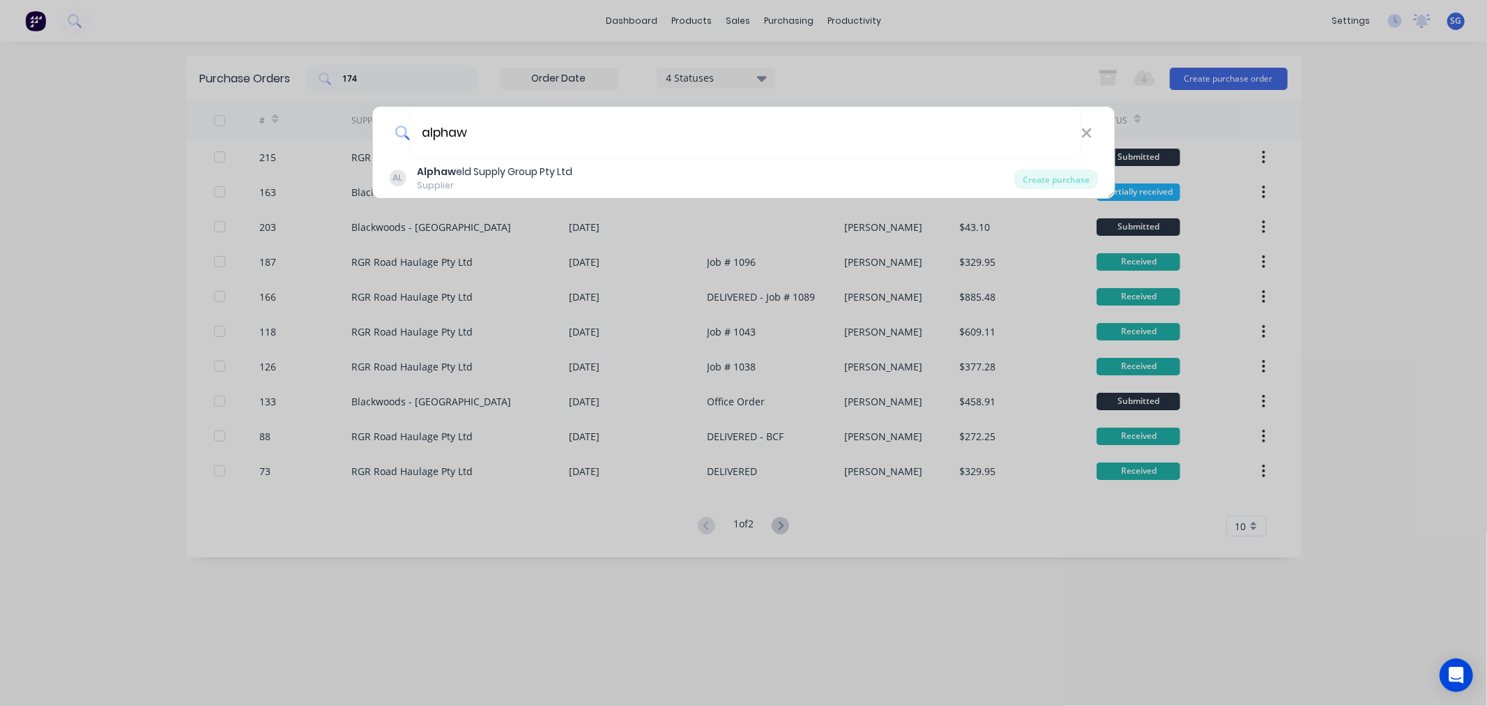
type input "alphaw"
click at [593, 161] on div "AL Alphaw eld Supply Group Pty Ltd Supplier Create purchase" at bounding box center [743, 178] width 743 height 39
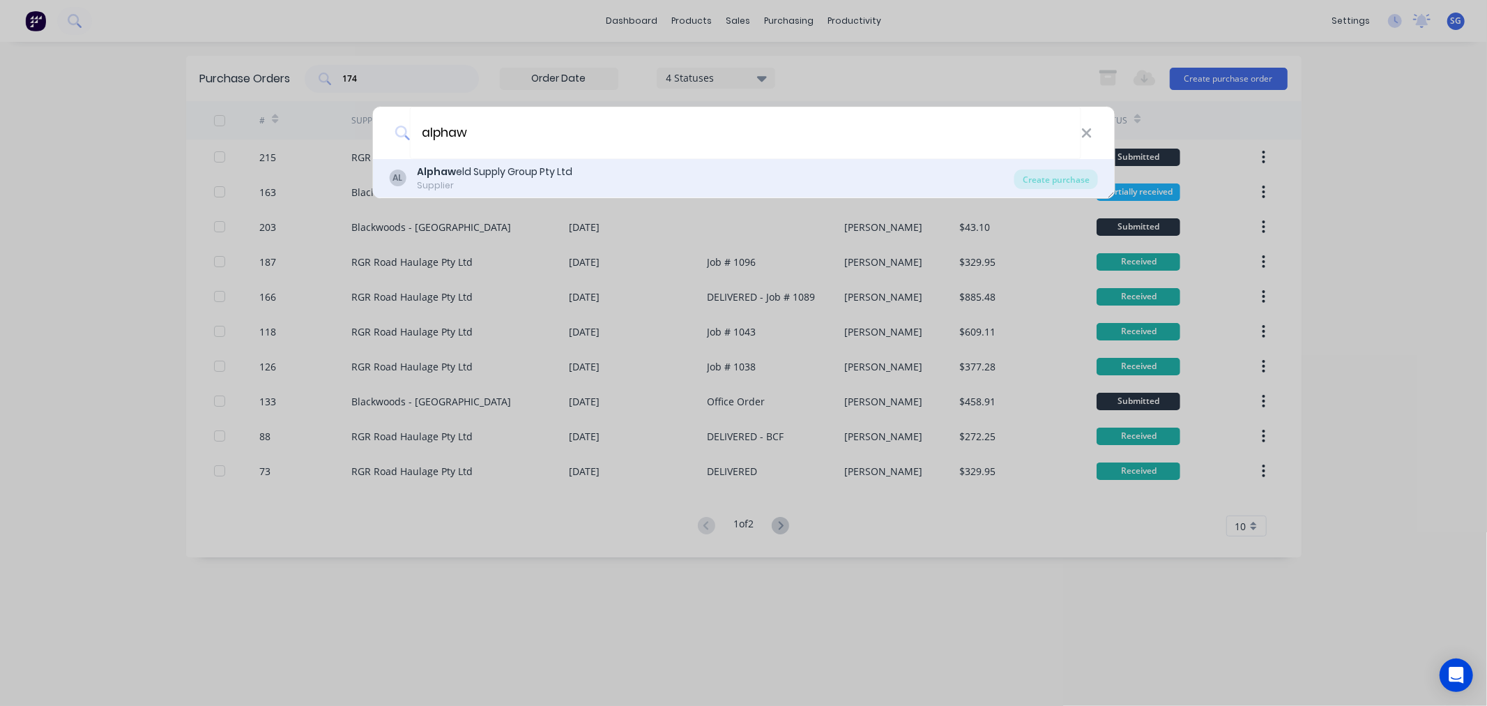
click at [529, 176] on div "Alphaw eld Supply Group Pty Ltd" at bounding box center [494, 172] width 155 height 15
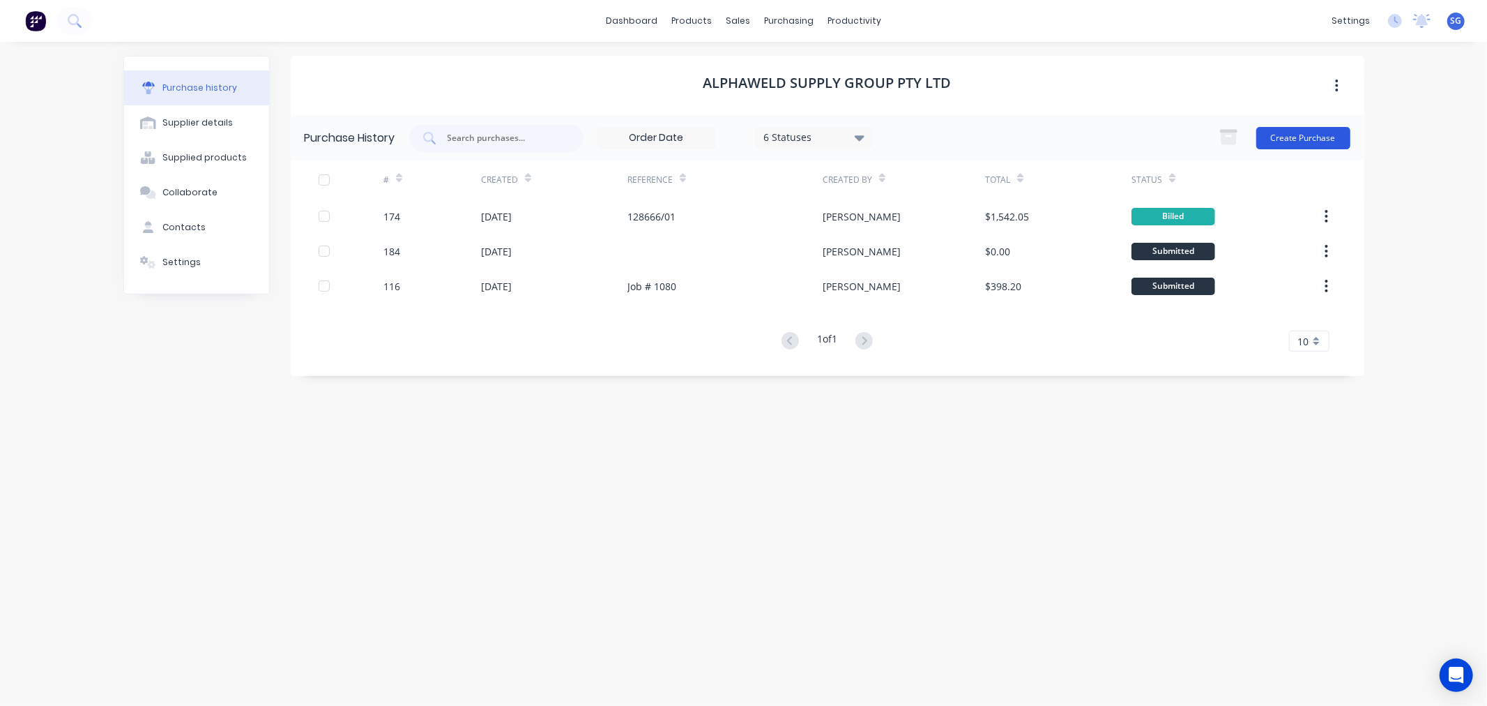
click at [1295, 139] on button "Create Purchase" at bounding box center [1304, 138] width 94 height 22
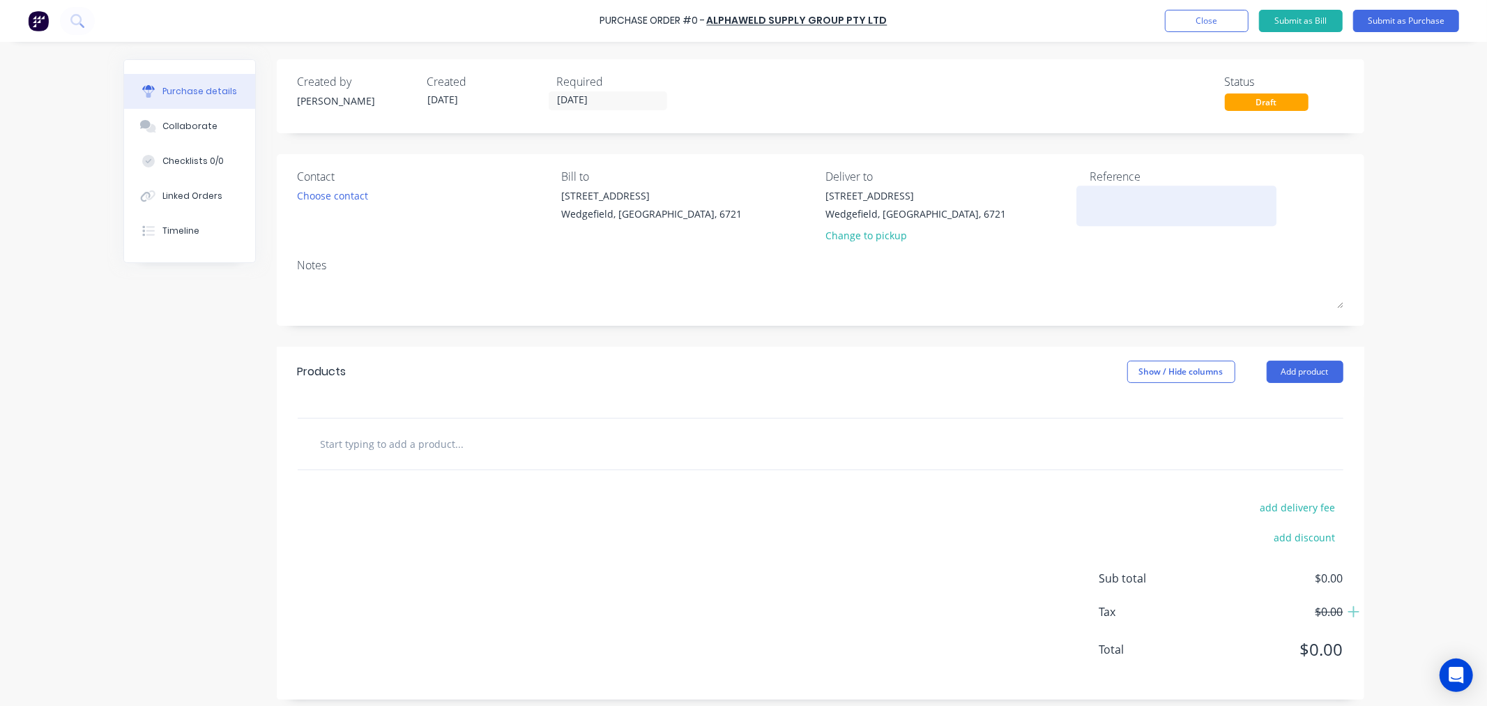
click at [1138, 199] on textarea at bounding box center [1177, 203] width 174 height 31
type textarea "Job # 1166"
click at [353, 447] on input "text" at bounding box center [459, 444] width 279 height 28
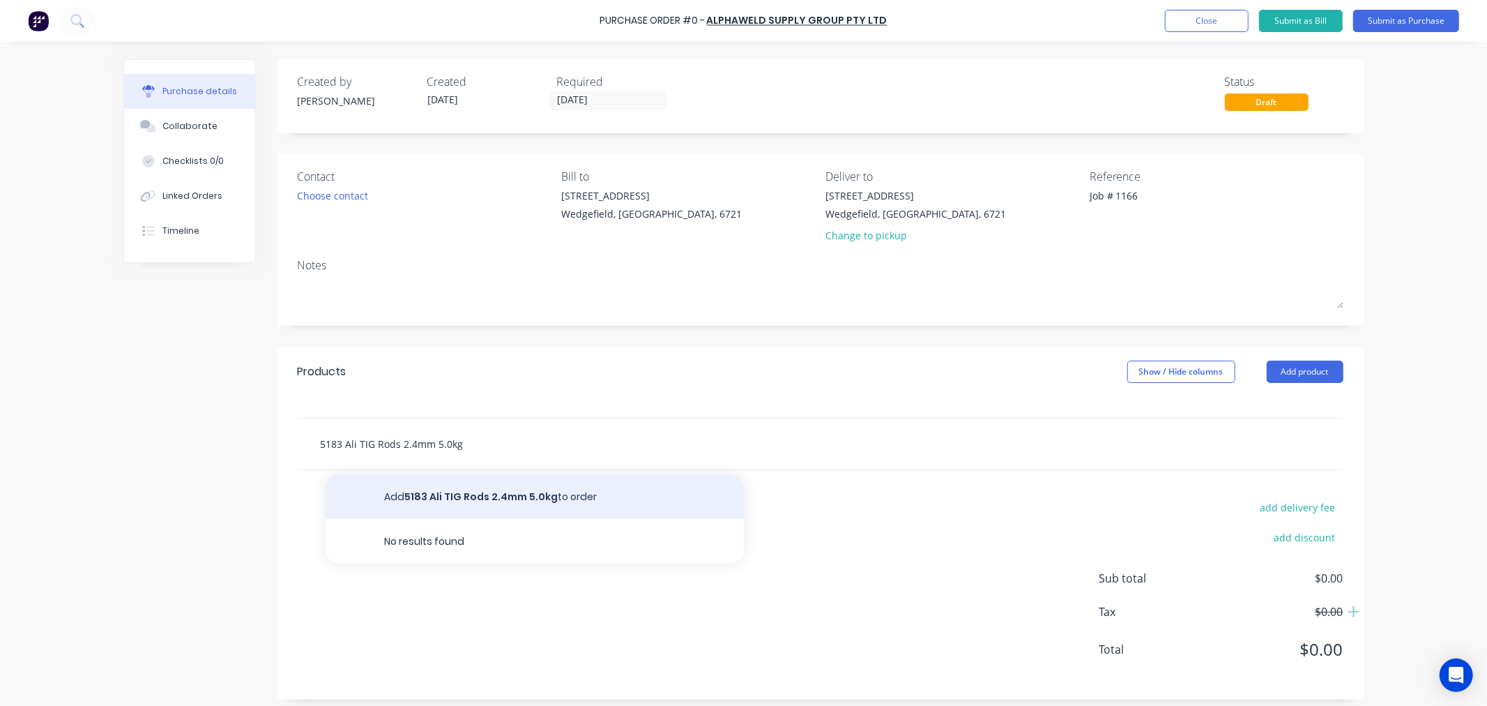
type input "5183 Ali TIG Rods 2.4mm 5.0kg"
click at [463, 489] on button "Add 5183 Ali TIG Rods 2.4mm 5.0kg to order" at bounding box center [535, 496] width 418 height 45
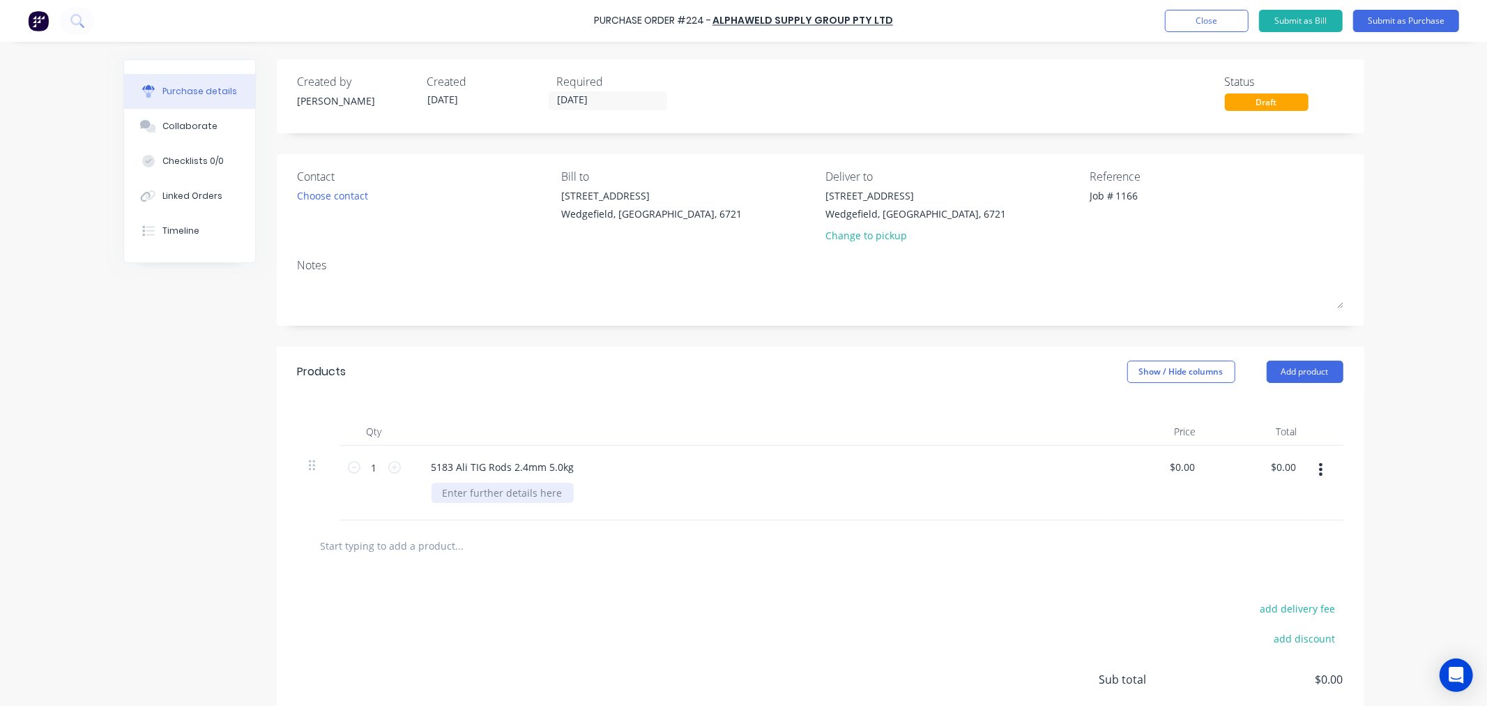
click at [474, 494] on div at bounding box center [503, 493] width 142 height 20
click at [1182, 471] on input "0.00" at bounding box center [1182, 467] width 32 height 20
click at [1182, 471] on input "0.00" at bounding box center [1184, 467] width 26 height 20
type input "$124.20"
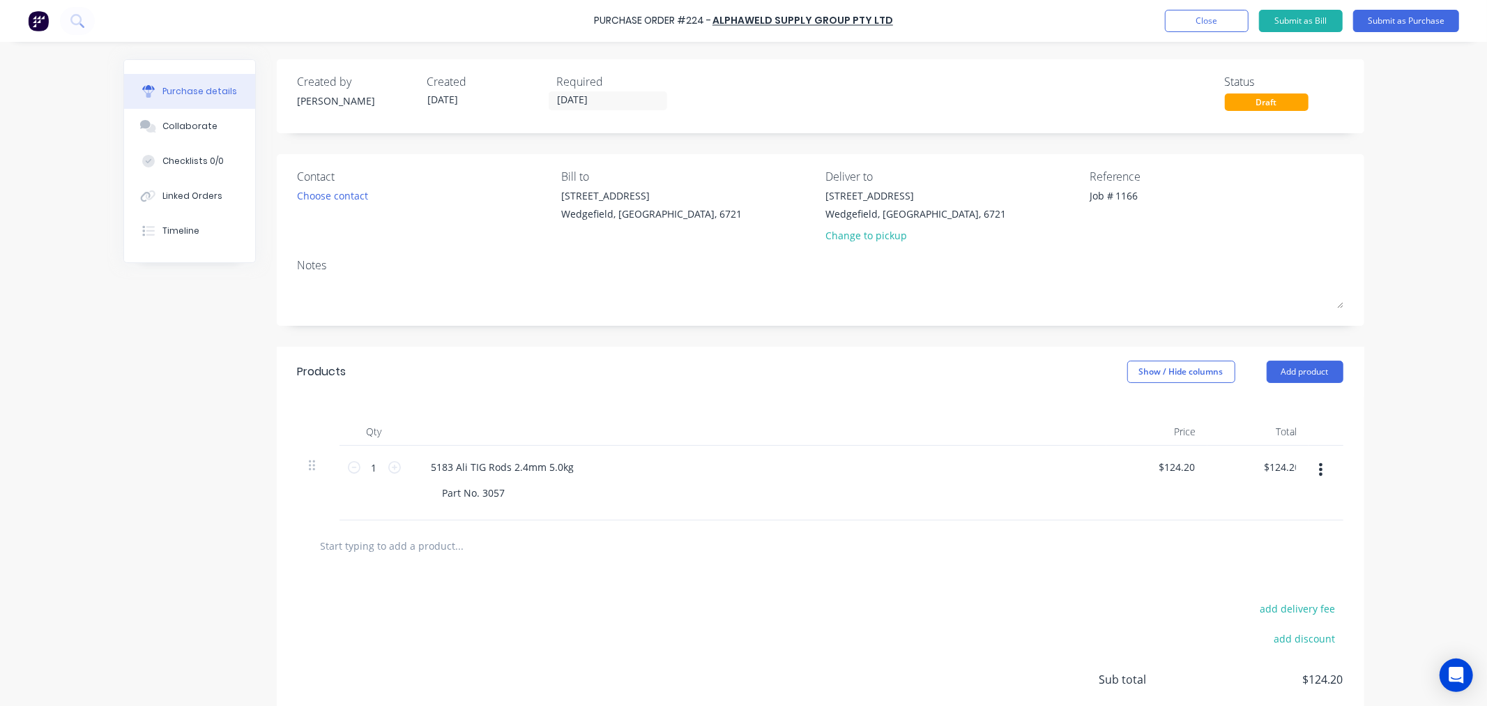
click at [384, 556] on input "text" at bounding box center [459, 545] width 279 height 28
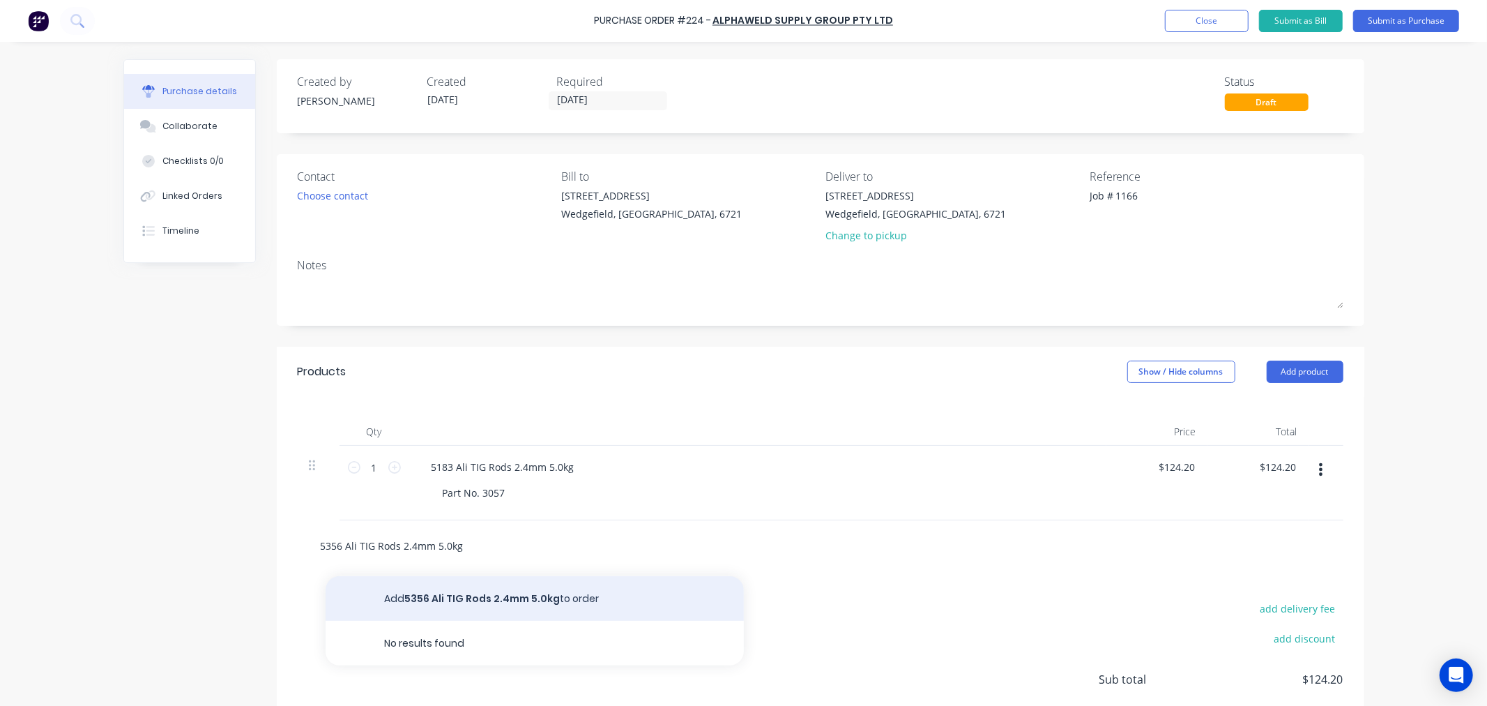
type input "5356 Ali TIG Rods 2.4mm 5.0kg"
click at [466, 591] on button "Add 5356 Ali TIG Rods 2.4mm 5.0kg to order" at bounding box center [535, 598] width 418 height 45
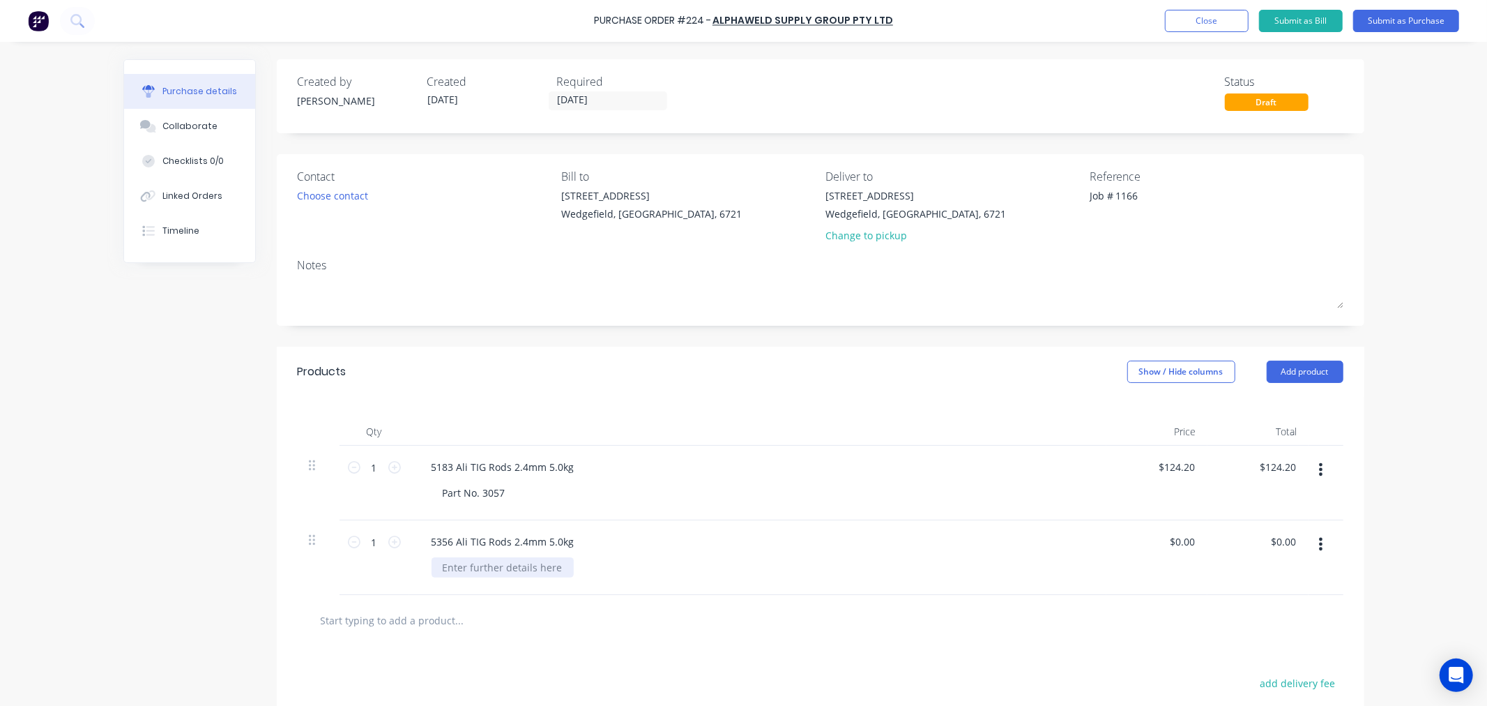
click at [455, 563] on div at bounding box center [503, 567] width 142 height 20
click at [1186, 535] on input "0.00" at bounding box center [1182, 541] width 32 height 20
click at [1186, 535] on input "0.00" at bounding box center [1184, 541] width 26 height 20
type input "$89.70"
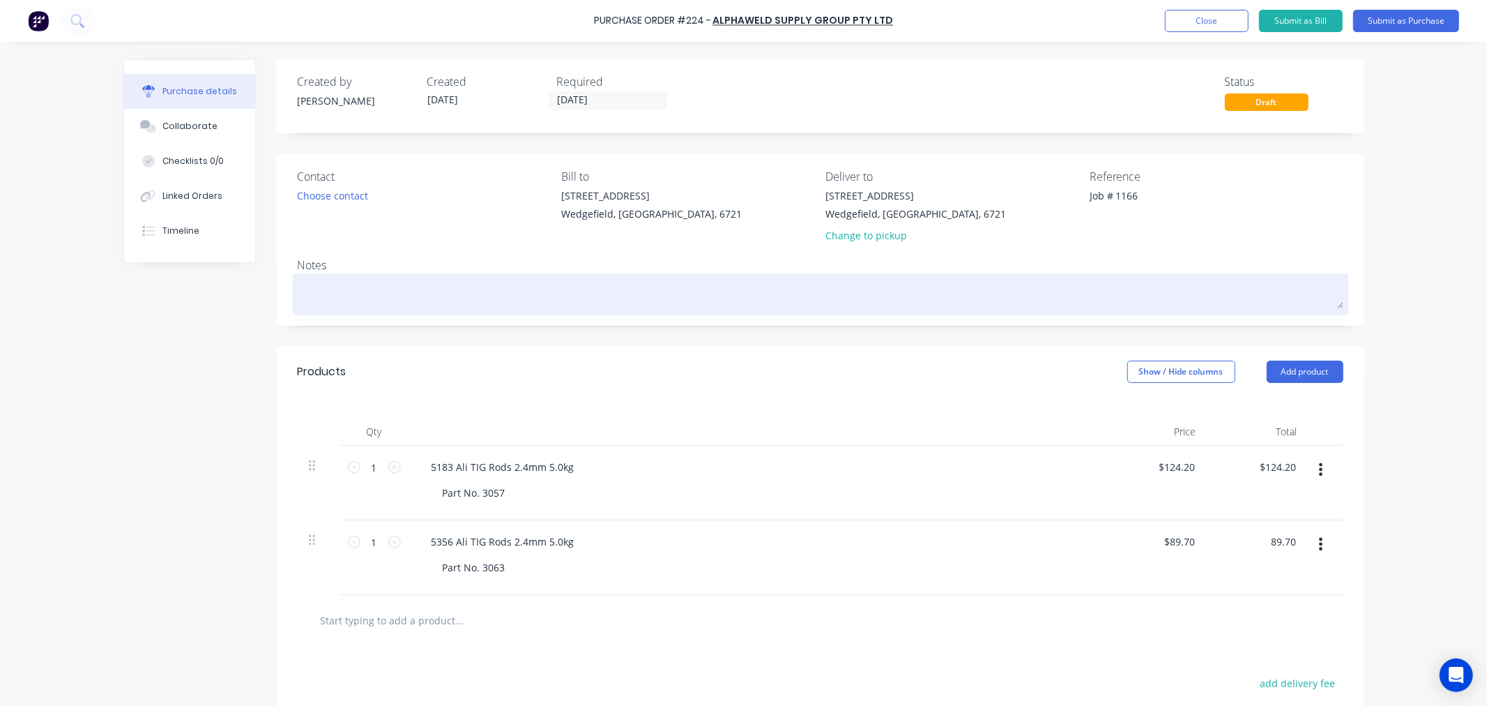
type input "$89.70"
click at [309, 301] on textarea at bounding box center [821, 292] width 1046 height 31
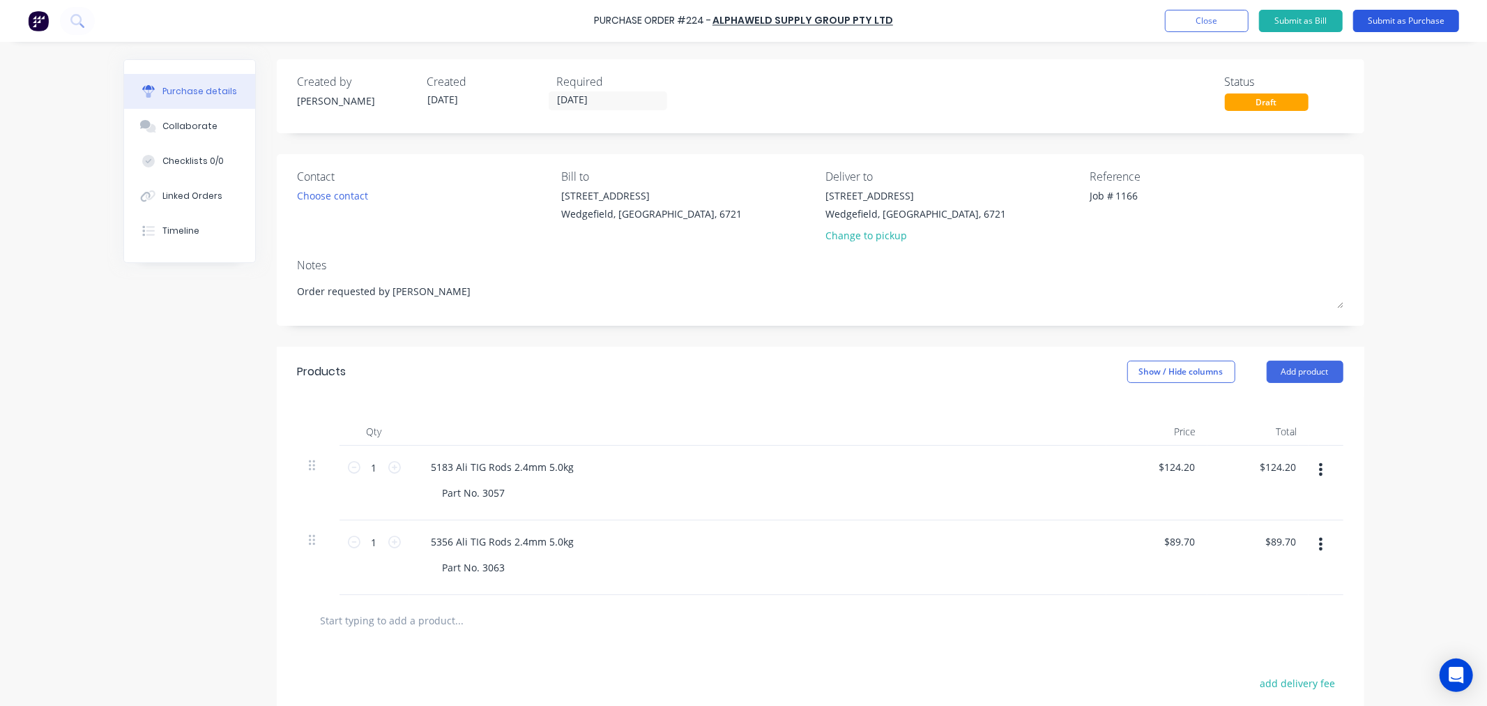
type textarea "Order requested by Trent"
click at [1379, 24] on button "Submit as Purchase" at bounding box center [1406, 21] width 106 height 22
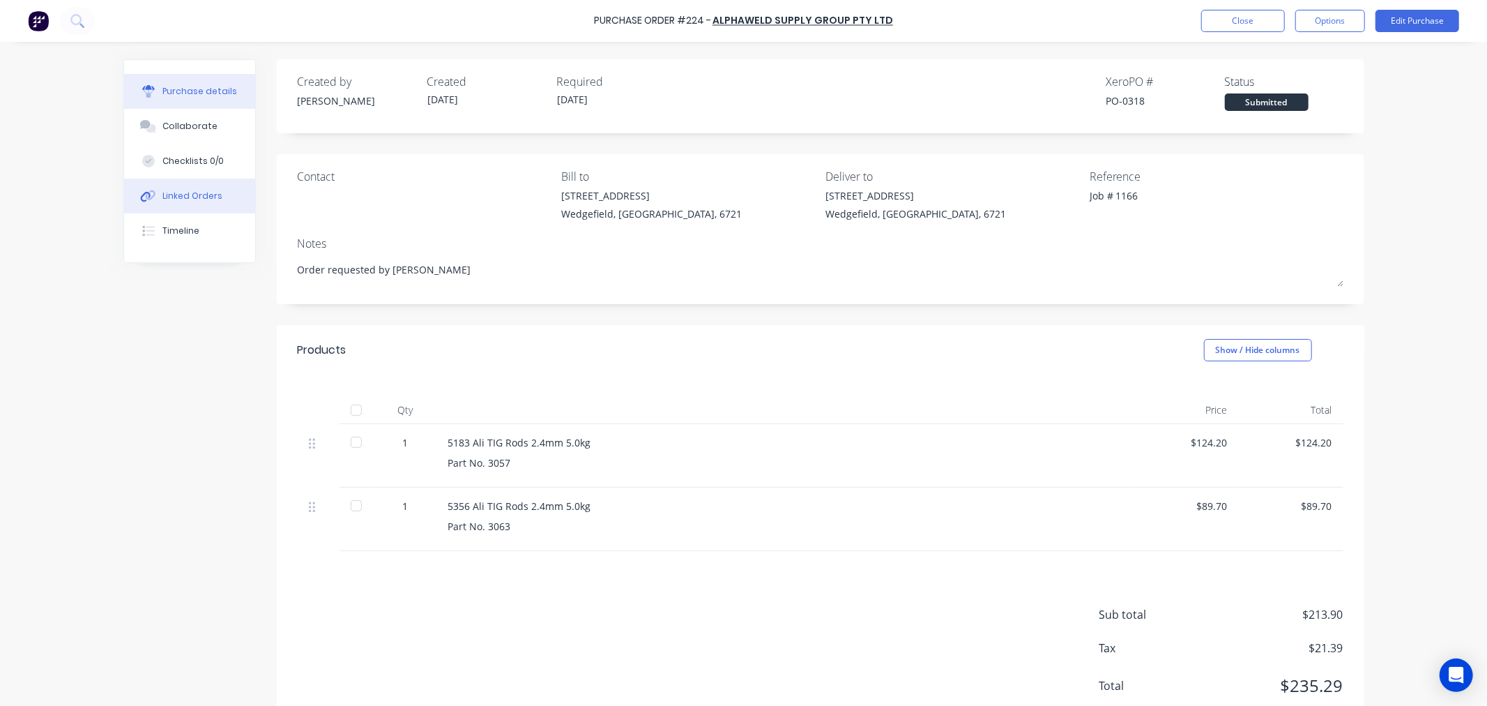
click at [176, 197] on div "Linked Orders" at bounding box center [192, 196] width 60 height 13
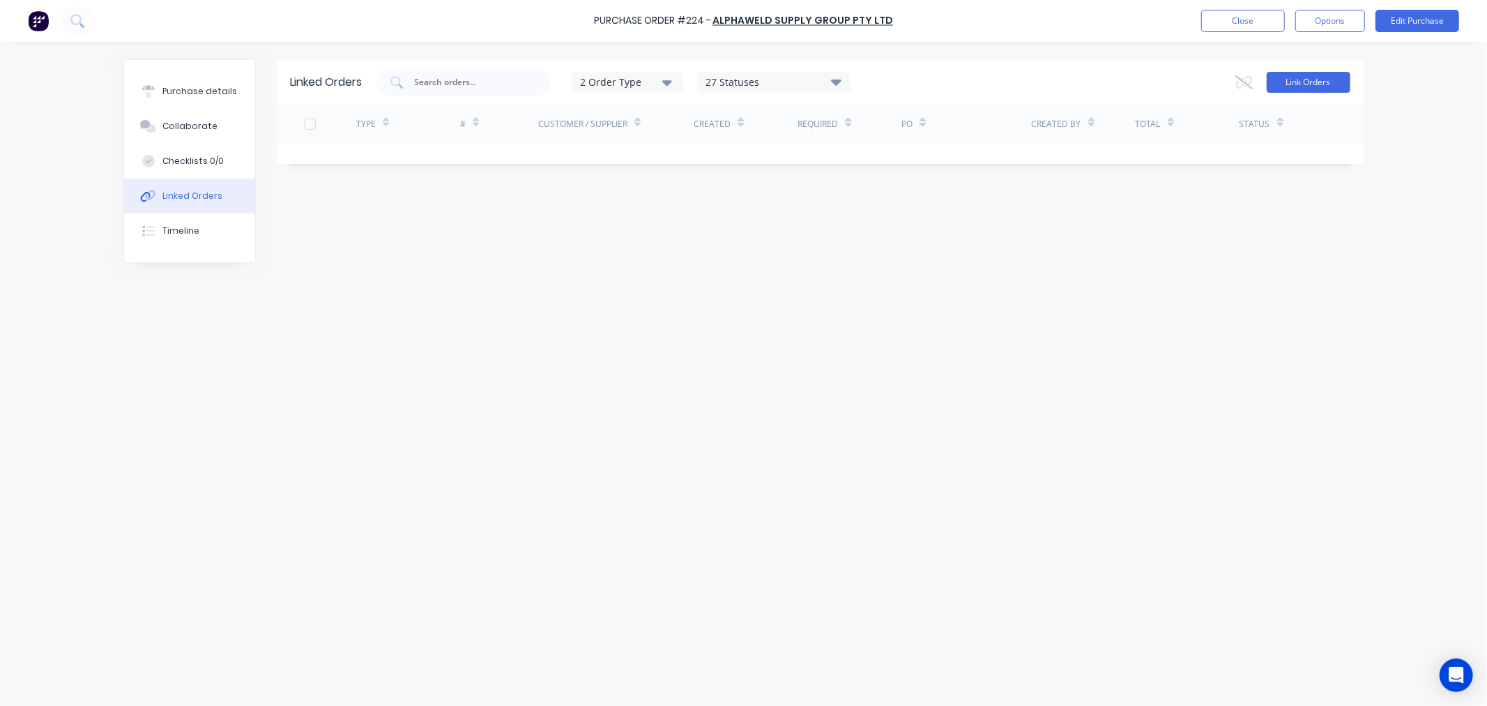
click at [1312, 79] on button "Link Orders" at bounding box center [1309, 82] width 84 height 21
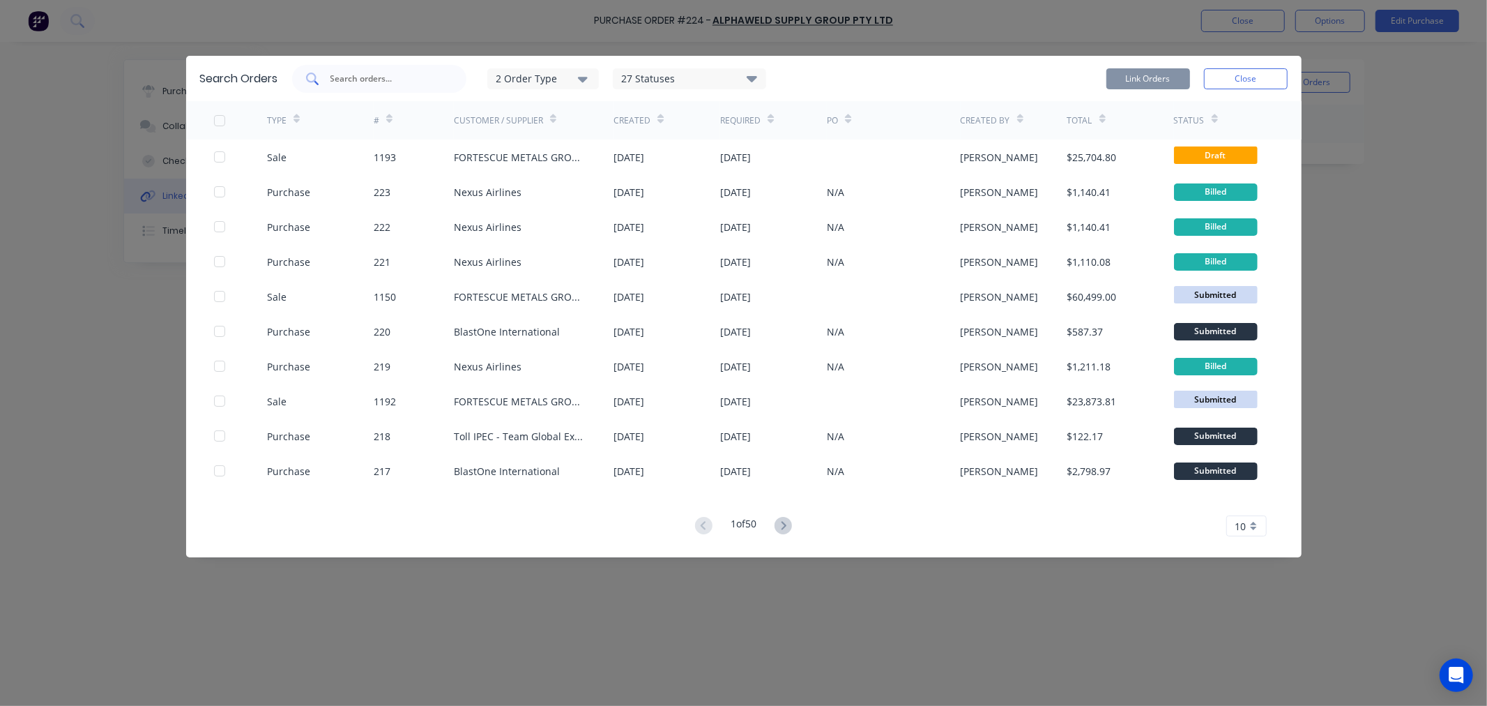
click at [344, 70] on div at bounding box center [379, 79] width 174 height 28
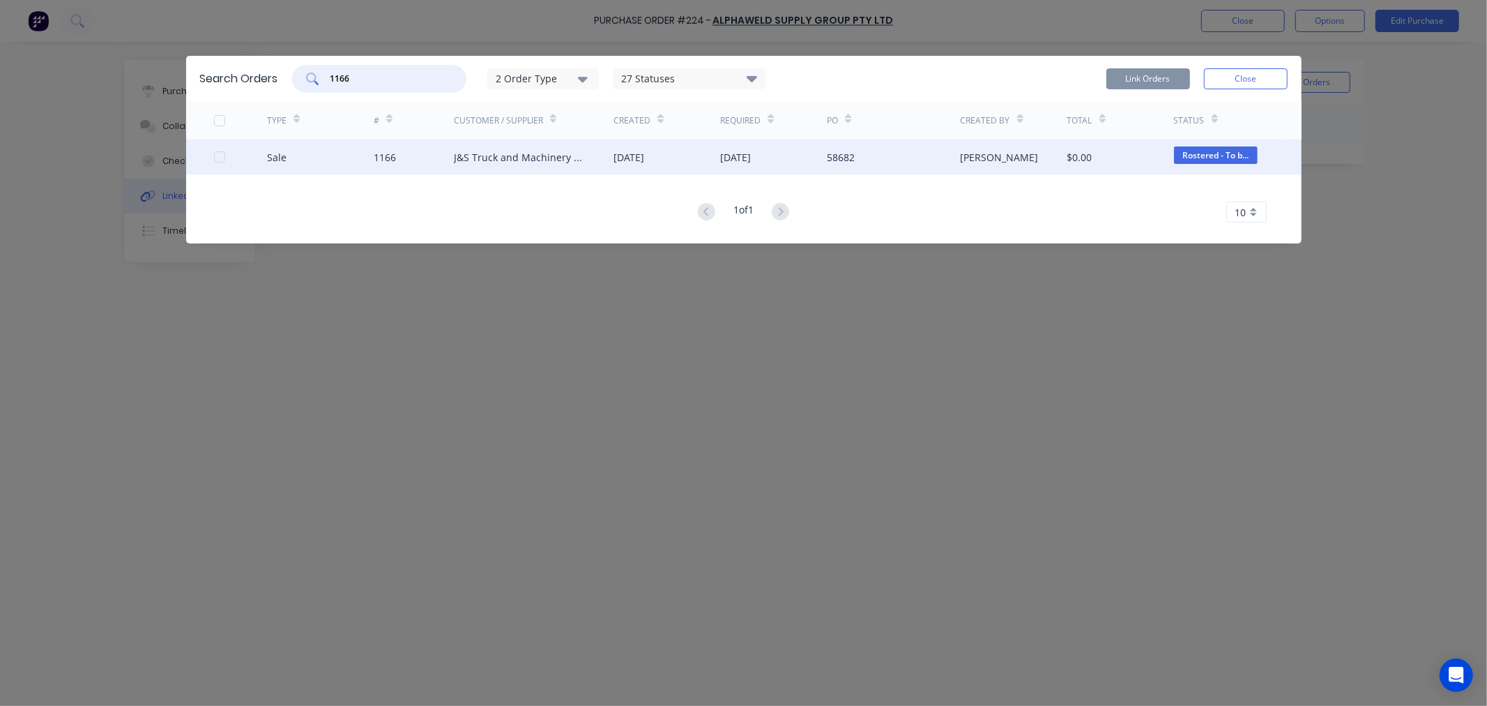
click at [220, 158] on div at bounding box center [220, 157] width 28 height 28
type input "1166"
click at [1151, 80] on button "Link Orders" at bounding box center [1149, 78] width 84 height 21
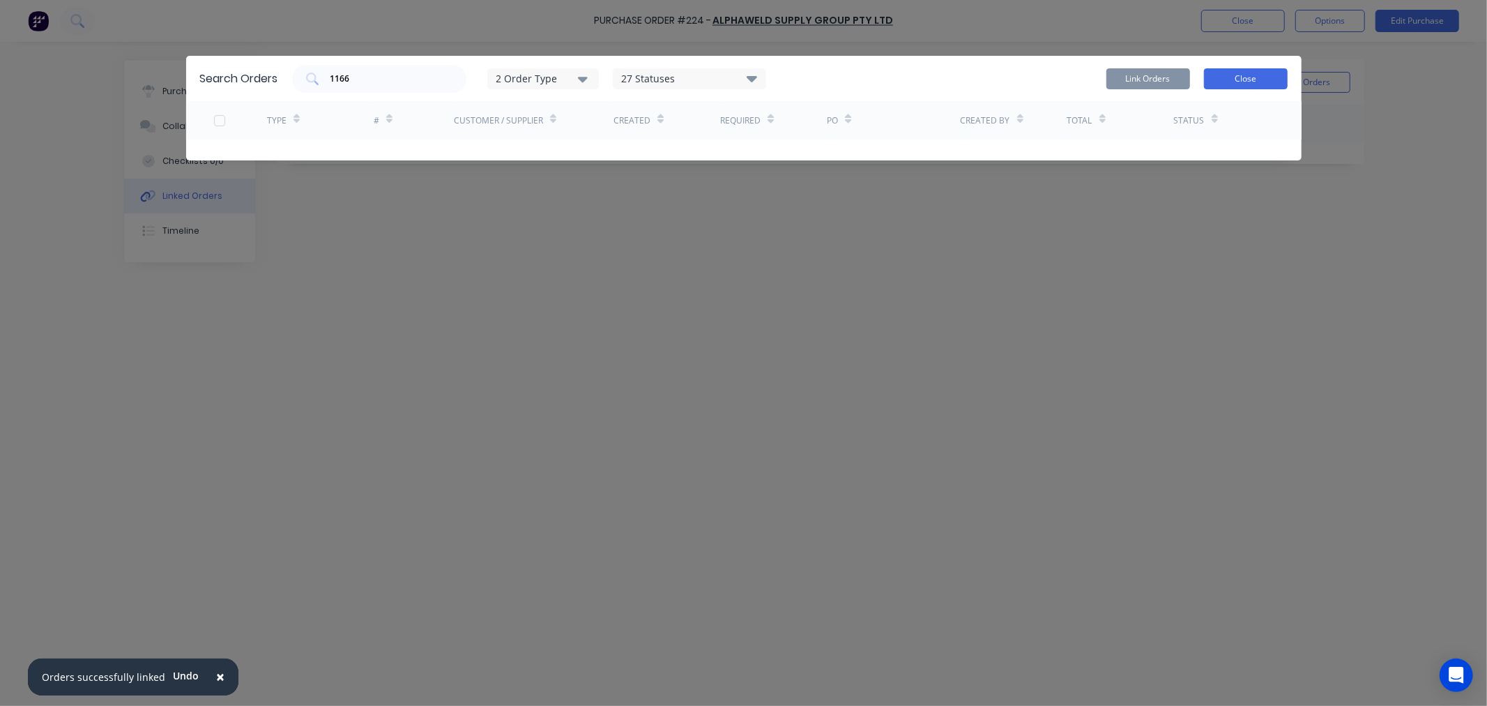
click at [1248, 86] on button "Close" at bounding box center [1246, 78] width 84 height 21
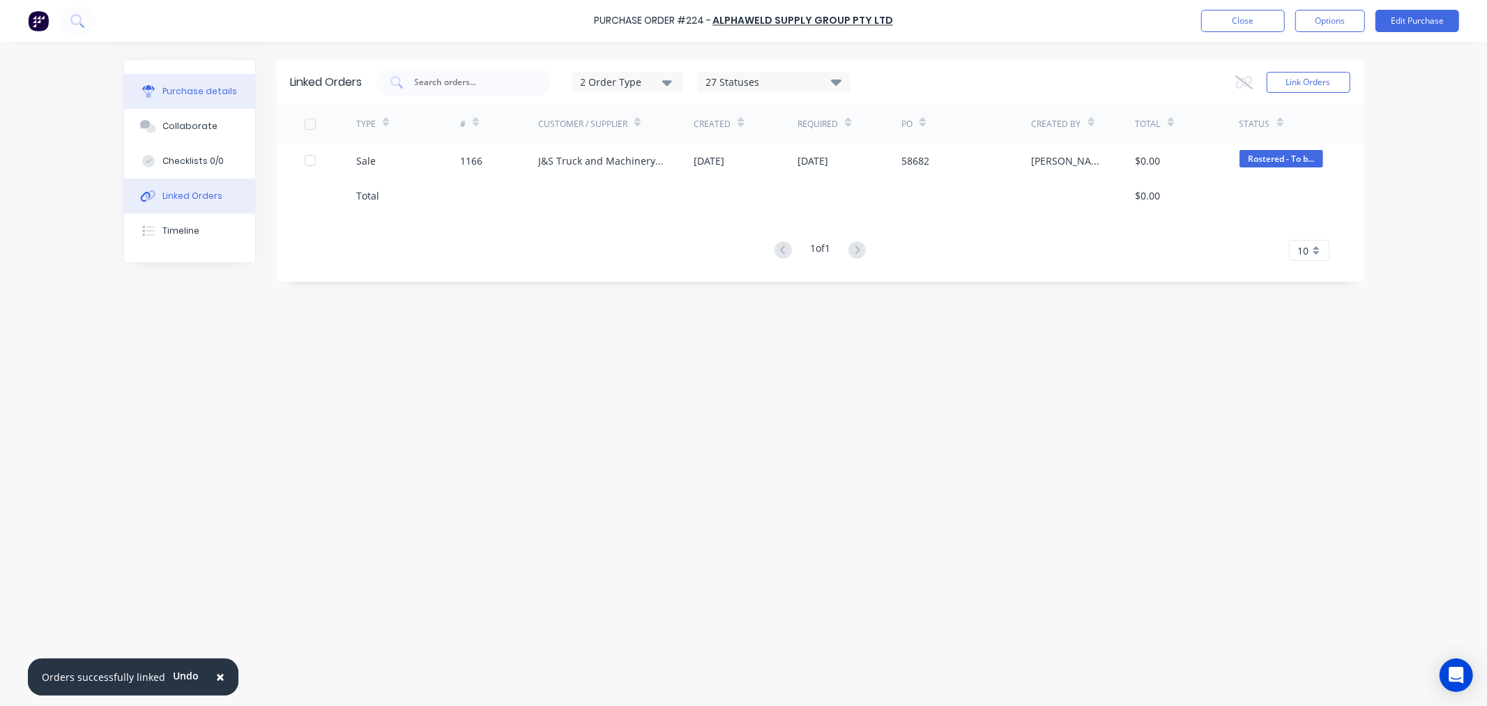
click at [179, 87] on div "Purchase details" at bounding box center [199, 91] width 75 height 13
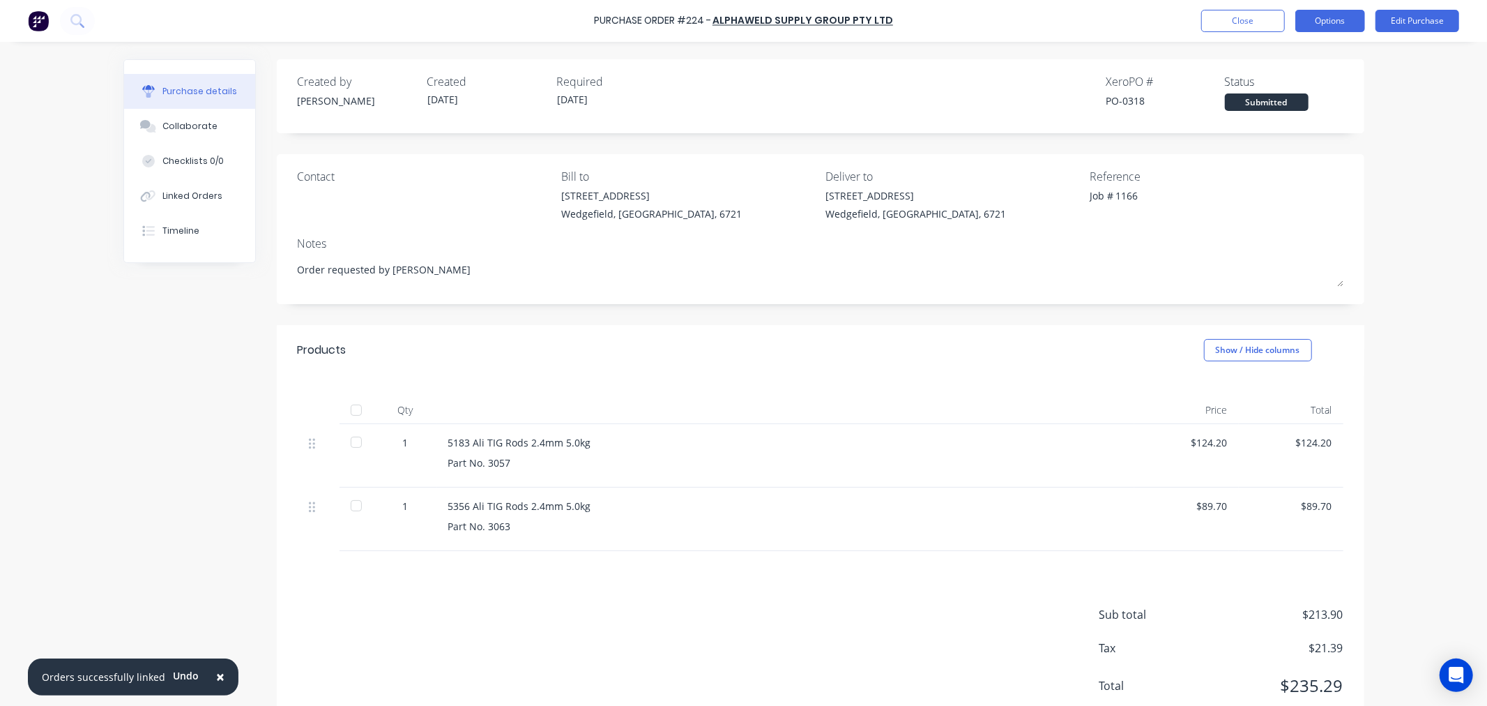
click at [1348, 25] on button "Options" at bounding box center [1331, 21] width 70 height 22
click at [1301, 57] on div "Print / Email" at bounding box center [1298, 57] width 107 height 20
click at [1279, 88] on div "With pricing" at bounding box center [1298, 85] width 107 height 20
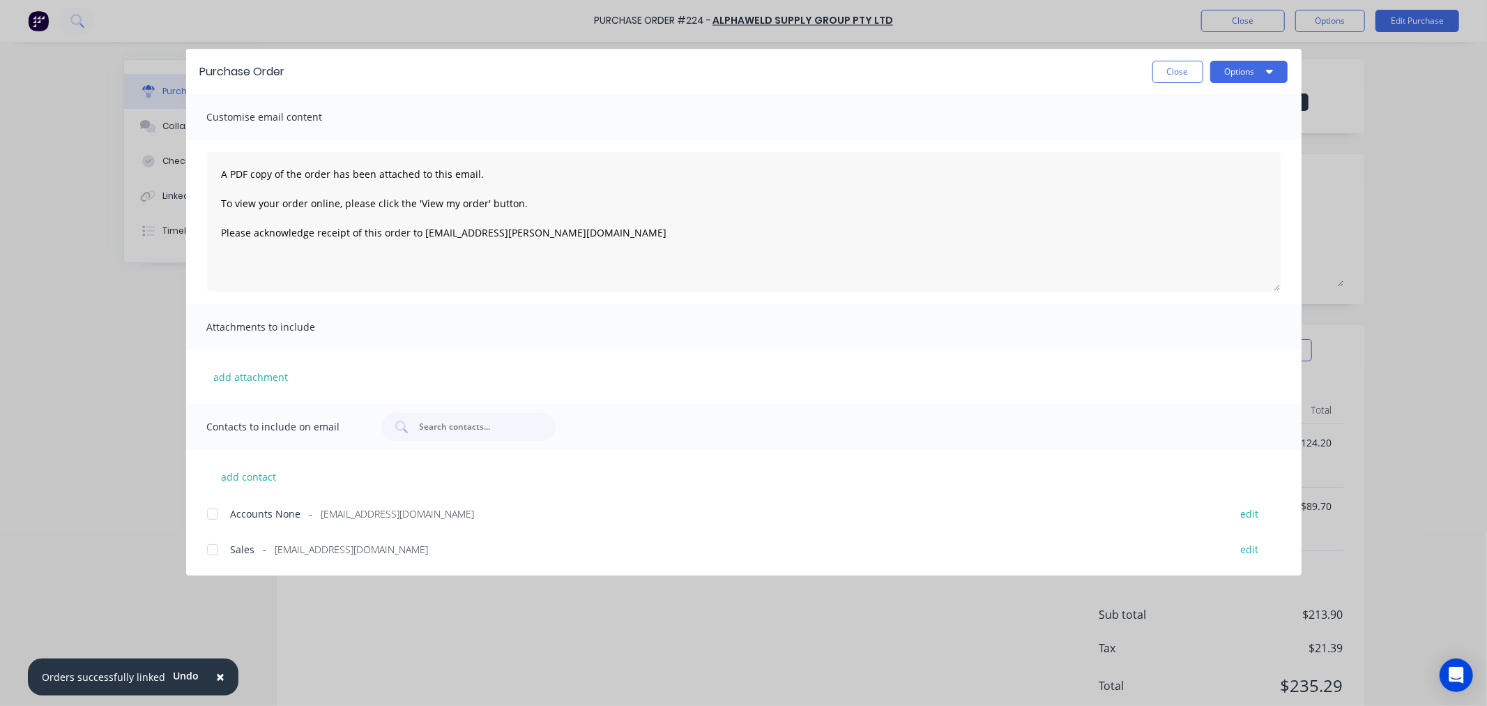
click at [235, 547] on span "Sales" at bounding box center [243, 549] width 24 height 15
click at [1231, 70] on button "Options" at bounding box center [1249, 72] width 77 height 22
click at [1185, 158] on div "Email" at bounding box center [1221, 163] width 107 height 20
click at [1184, 77] on button "Close" at bounding box center [1178, 72] width 51 height 22
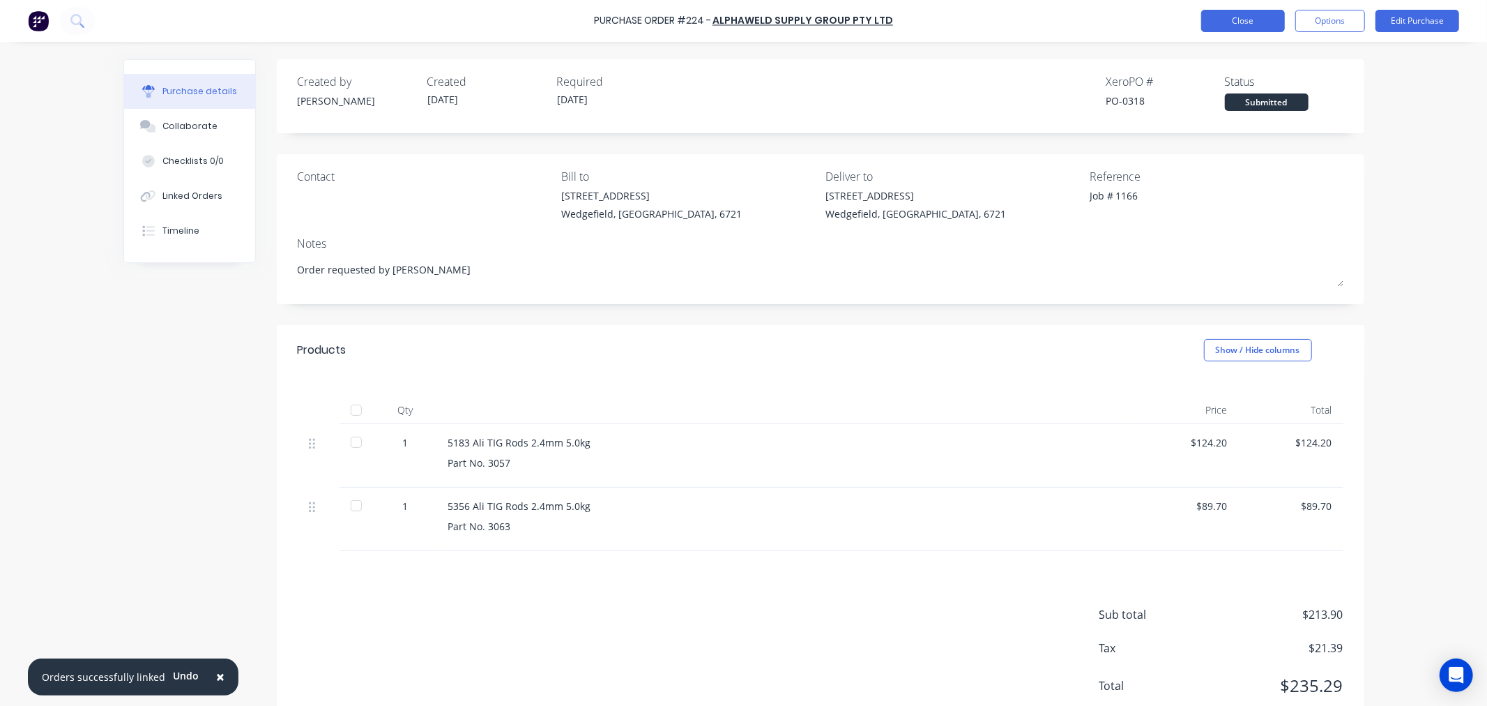
click at [1225, 29] on button "Close" at bounding box center [1243, 21] width 84 height 22
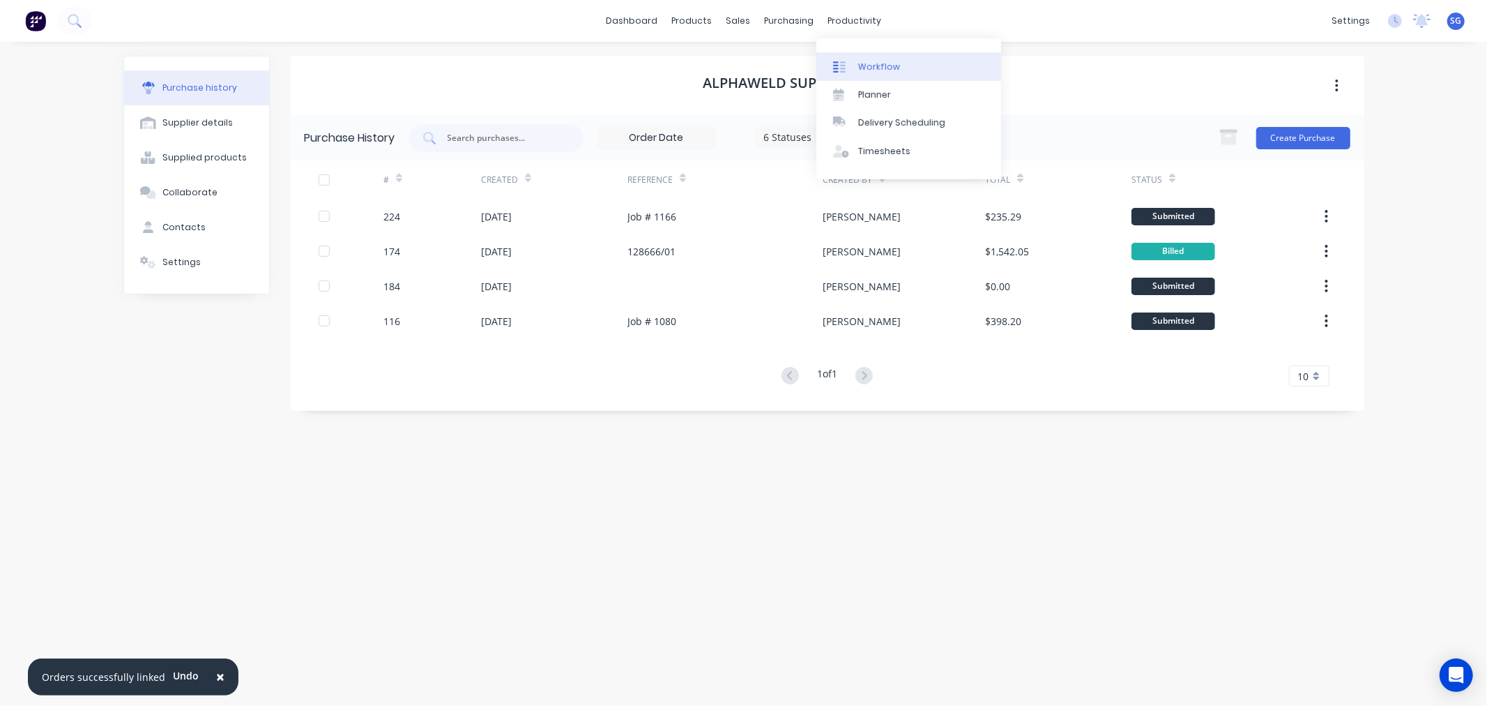
click at [876, 61] on div "Workflow" at bounding box center [879, 67] width 42 height 13
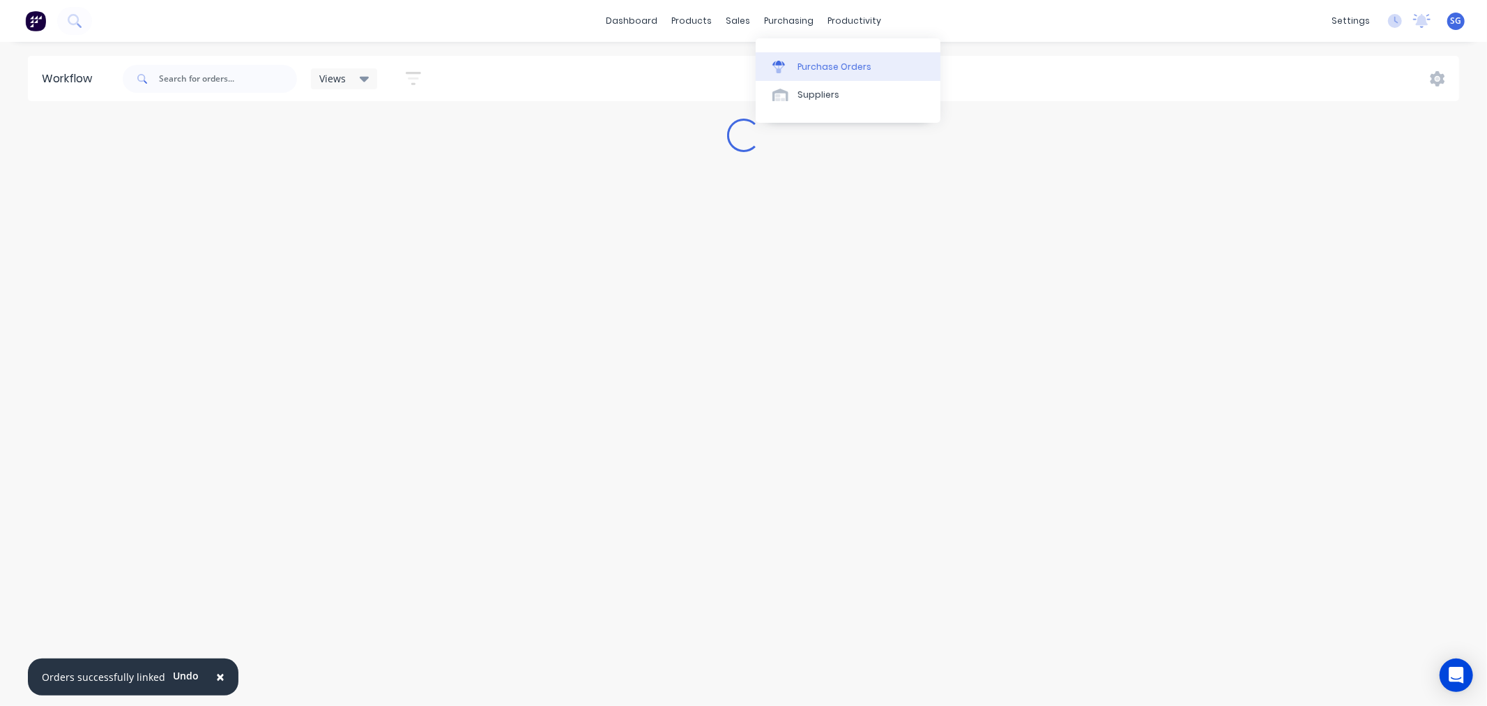
click at [816, 64] on div "Purchase Orders" at bounding box center [835, 67] width 74 height 13
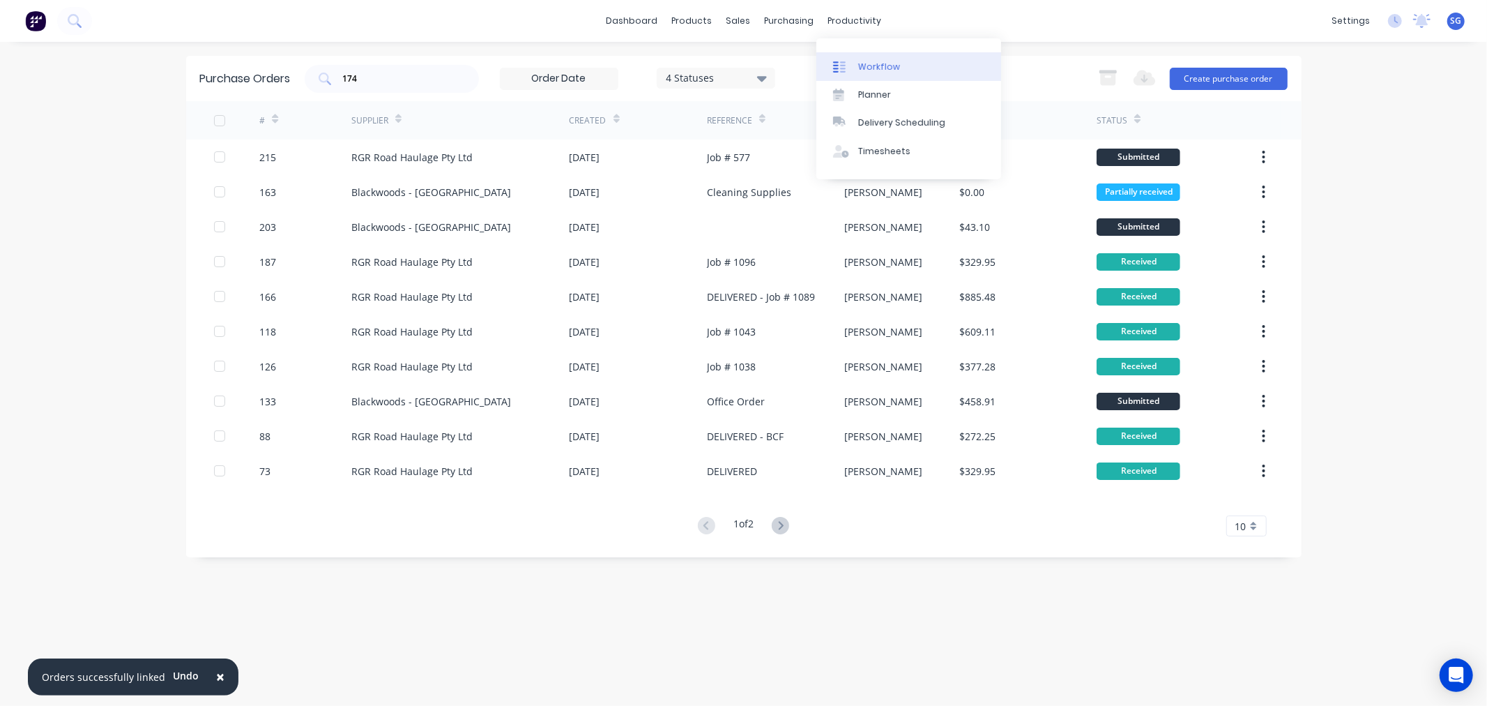
click at [854, 56] on link "Workflow" at bounding box center [909, 66] width 185 height 28
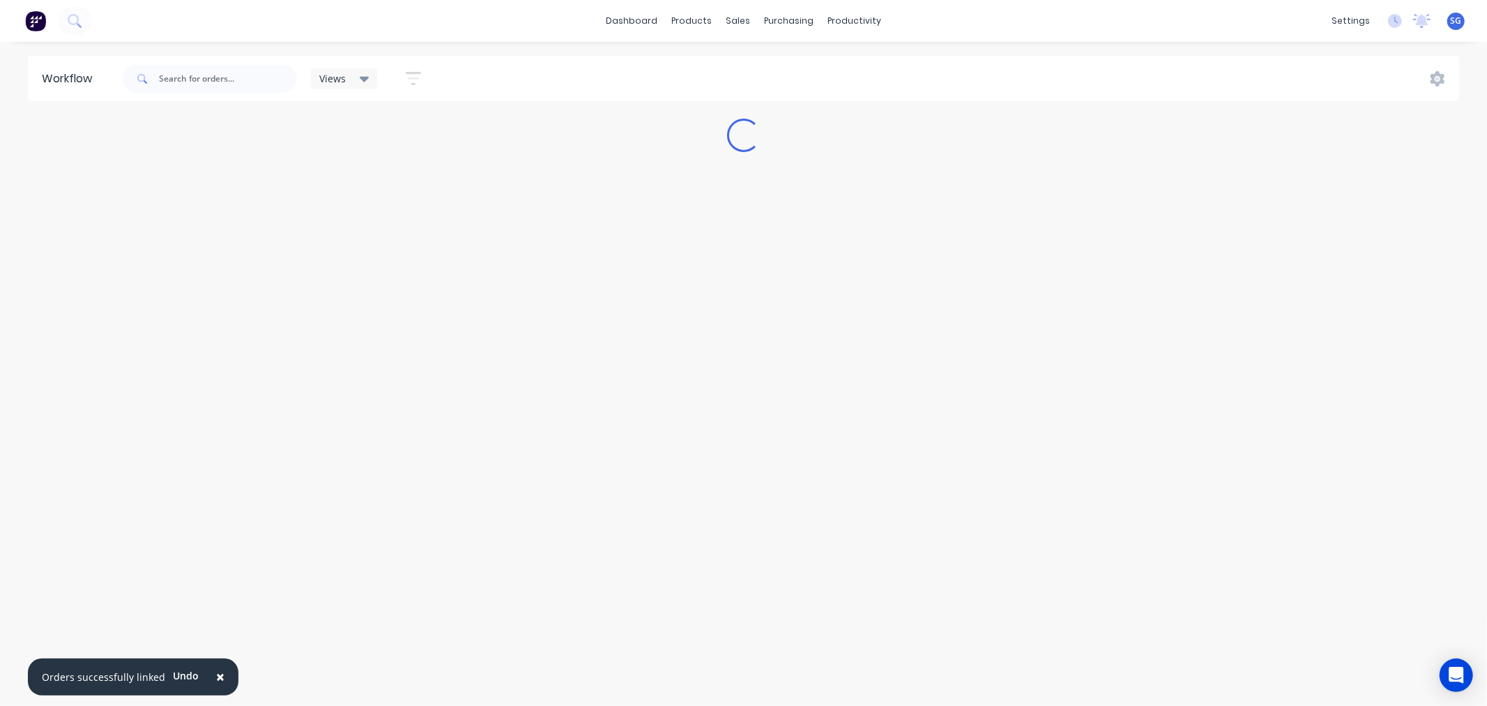
click at [216, 679] on span "×" at bounding box center [220, 677] width 8 height 20
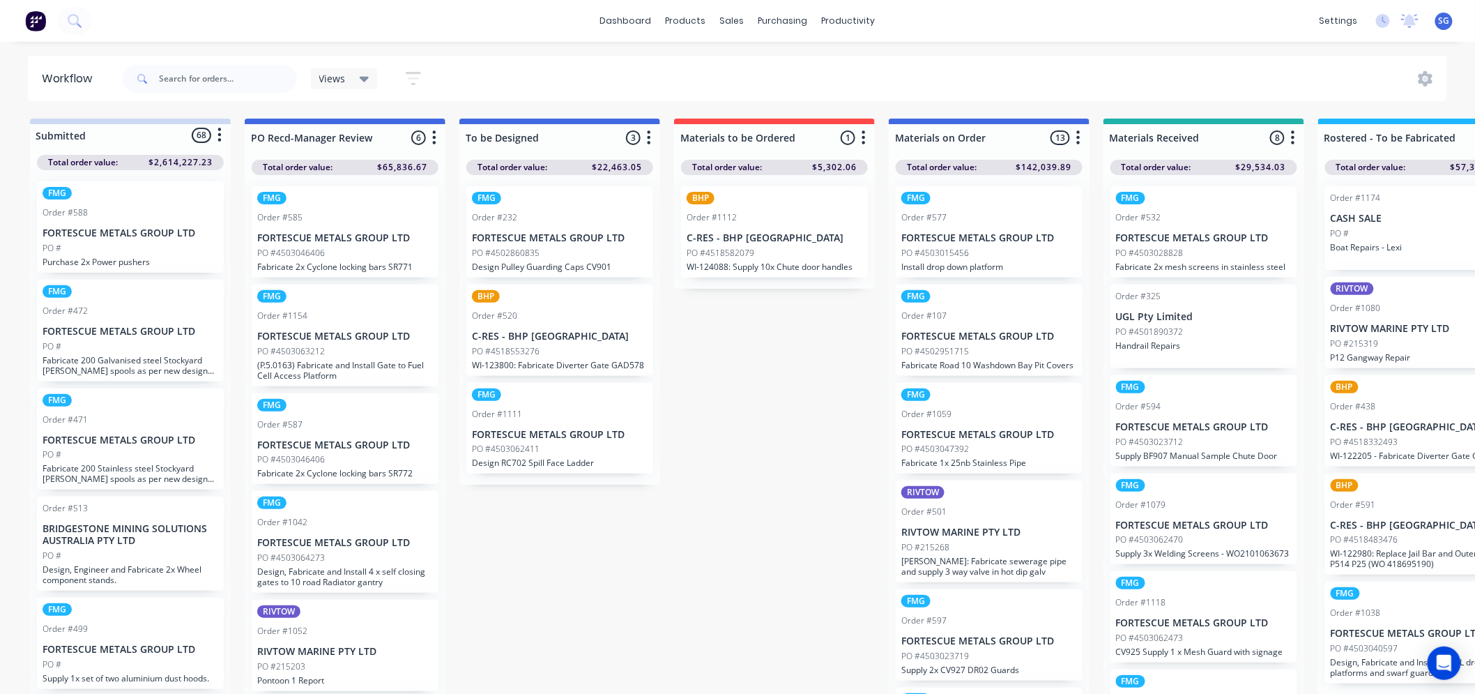
click at [734, 258] on p "PO #4518582079" at bounding box center [721, 253] width 68 height 13
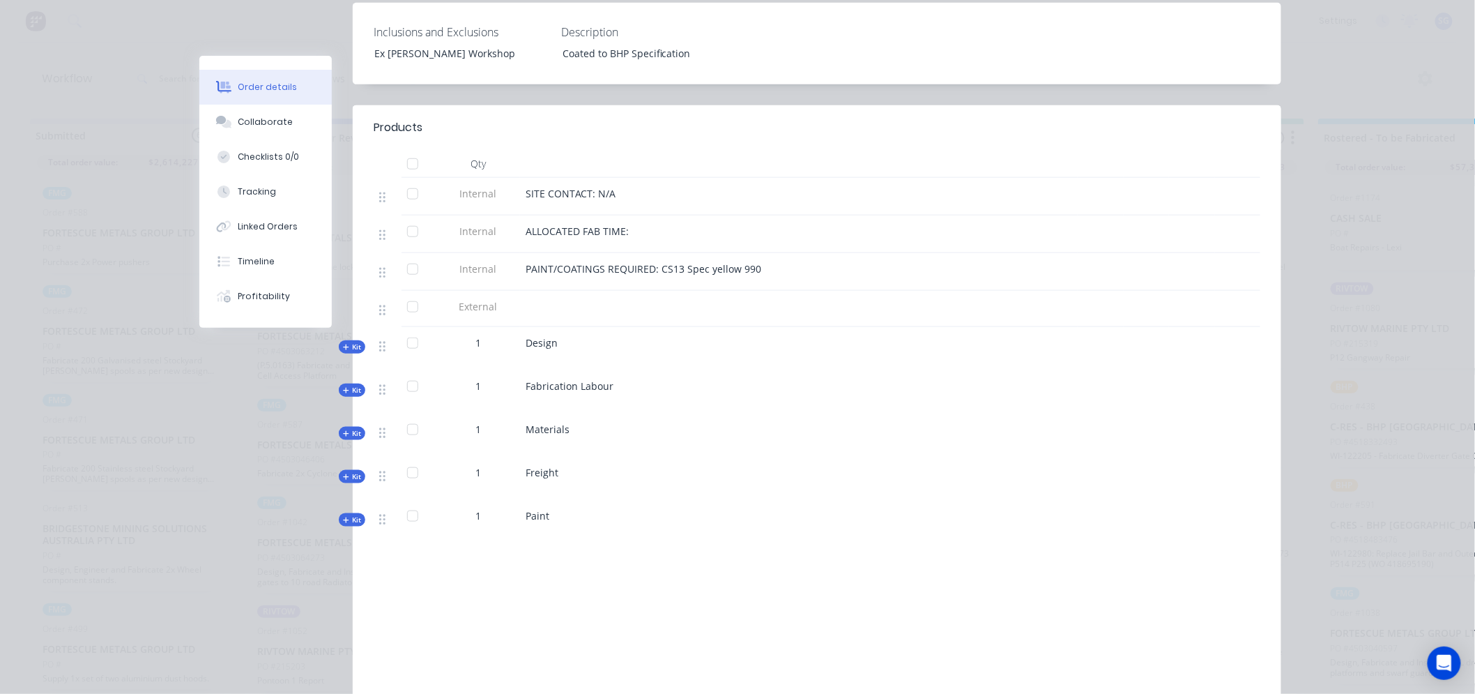
scroll to position [536, 0]
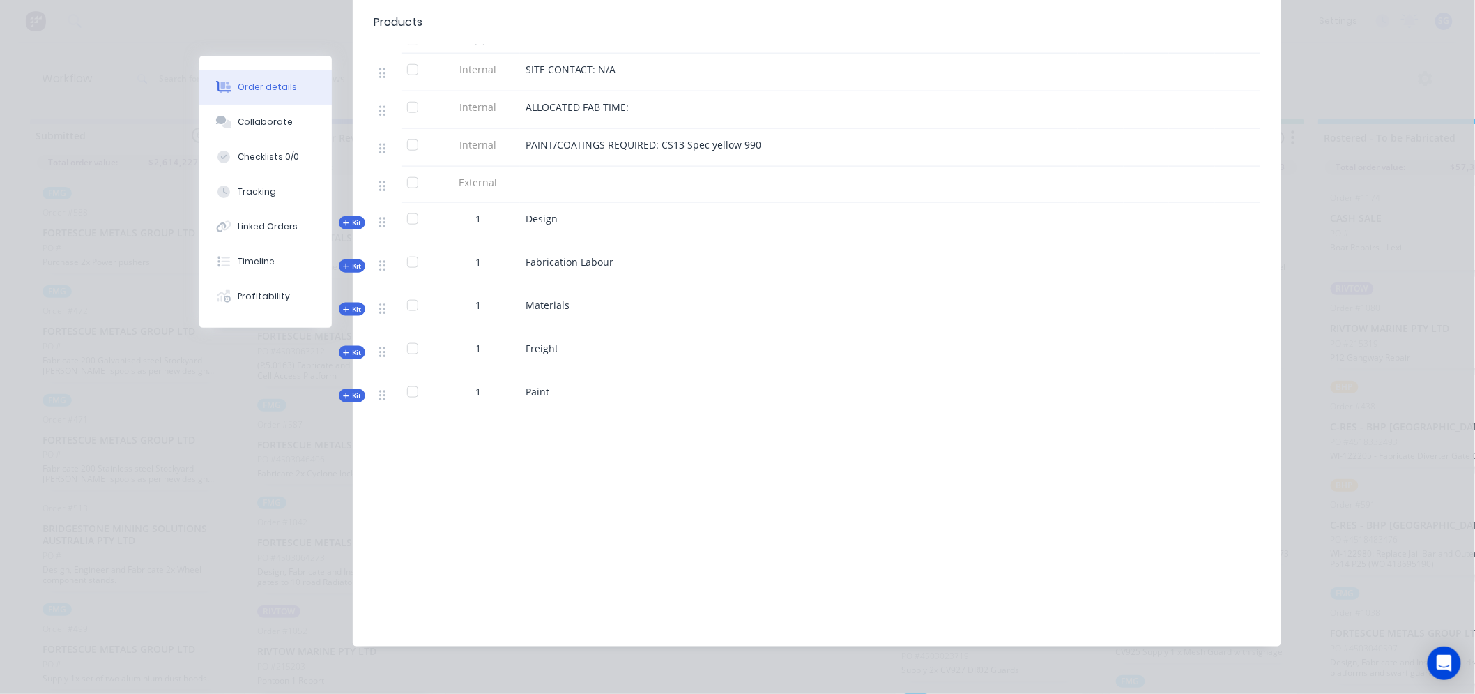
click at [343, 306] on icon "button" at bounding box center [346, 309] width 6 height 7
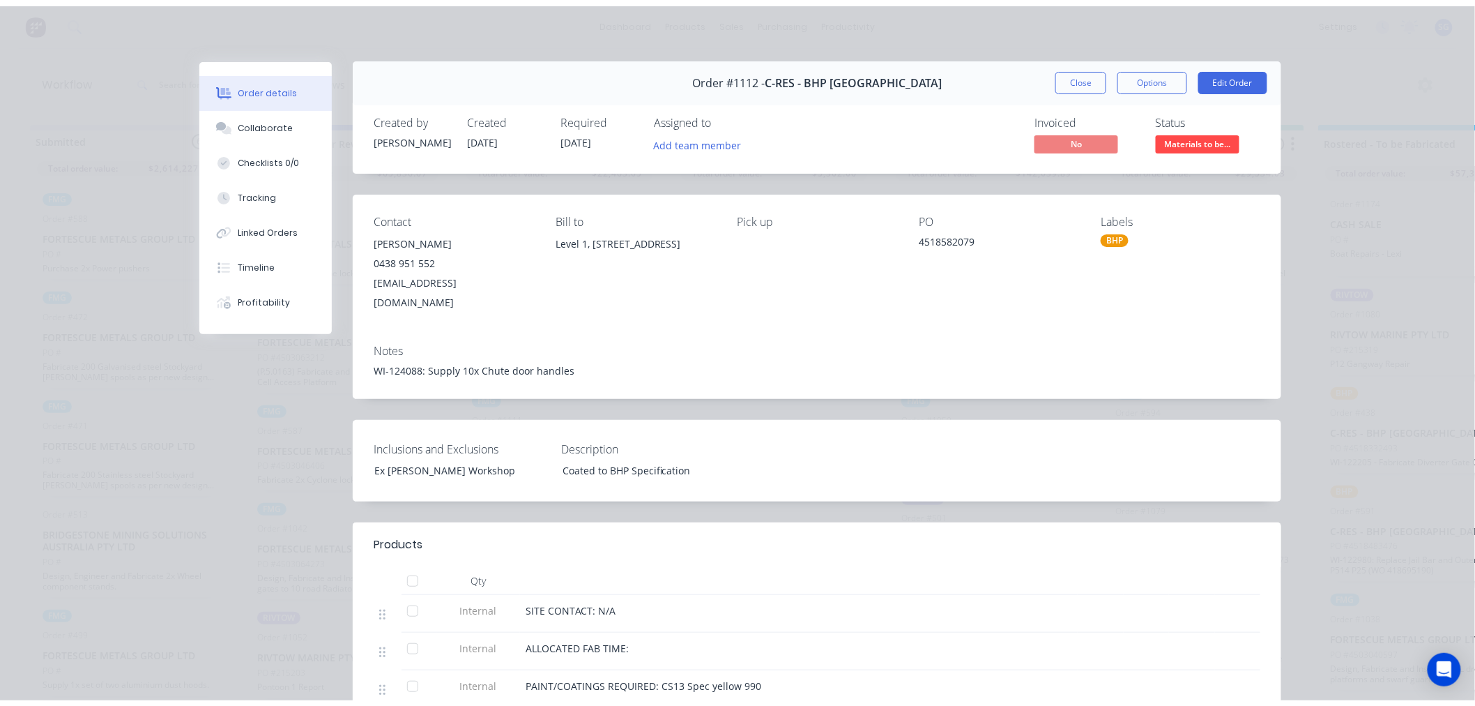
scroll to position [0, 0]
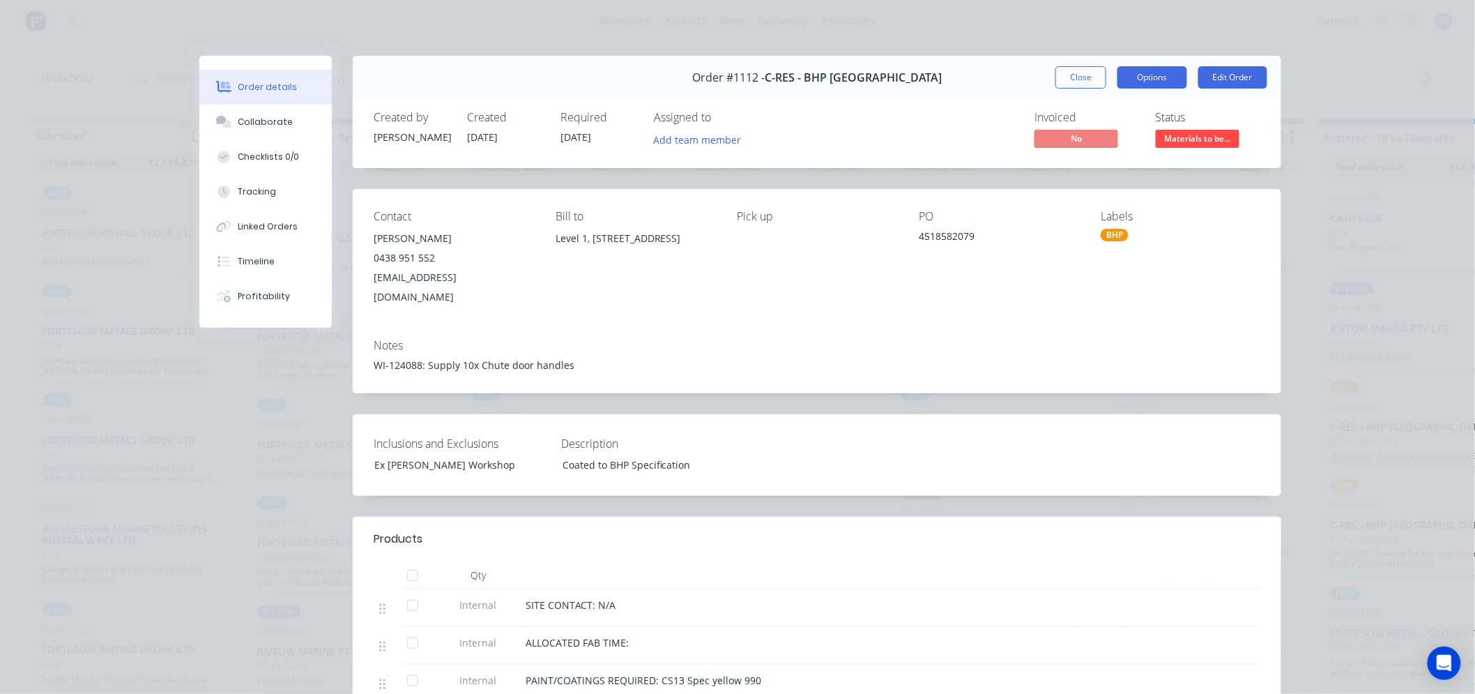
click at [1141, 77] on button "Options" at bounding box center [1153, 77] width 70 height 22
click at [1068, 77] on button "Close" at bounding box center [1081, 77] width 51 height 22
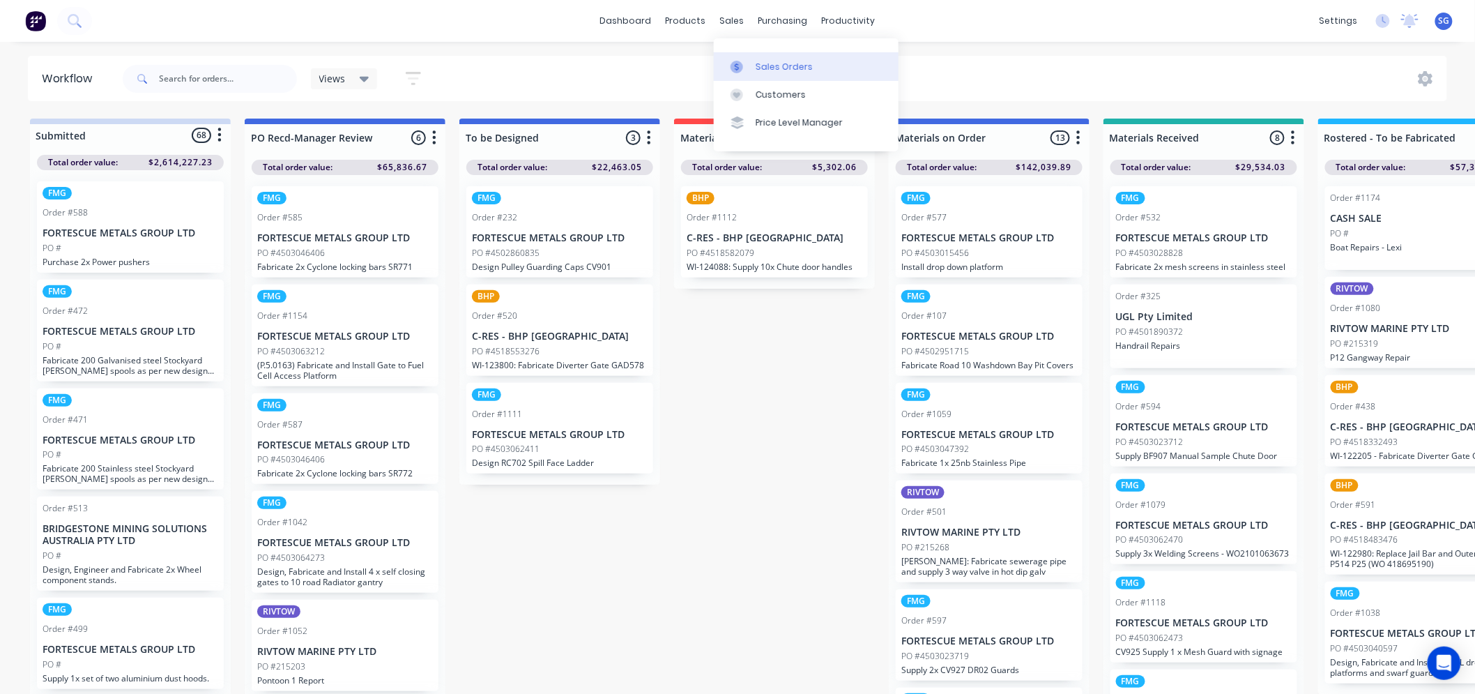
click at [764, 67] on div "Sales Orders" at bounding box center [784, 67] width 57 height 13
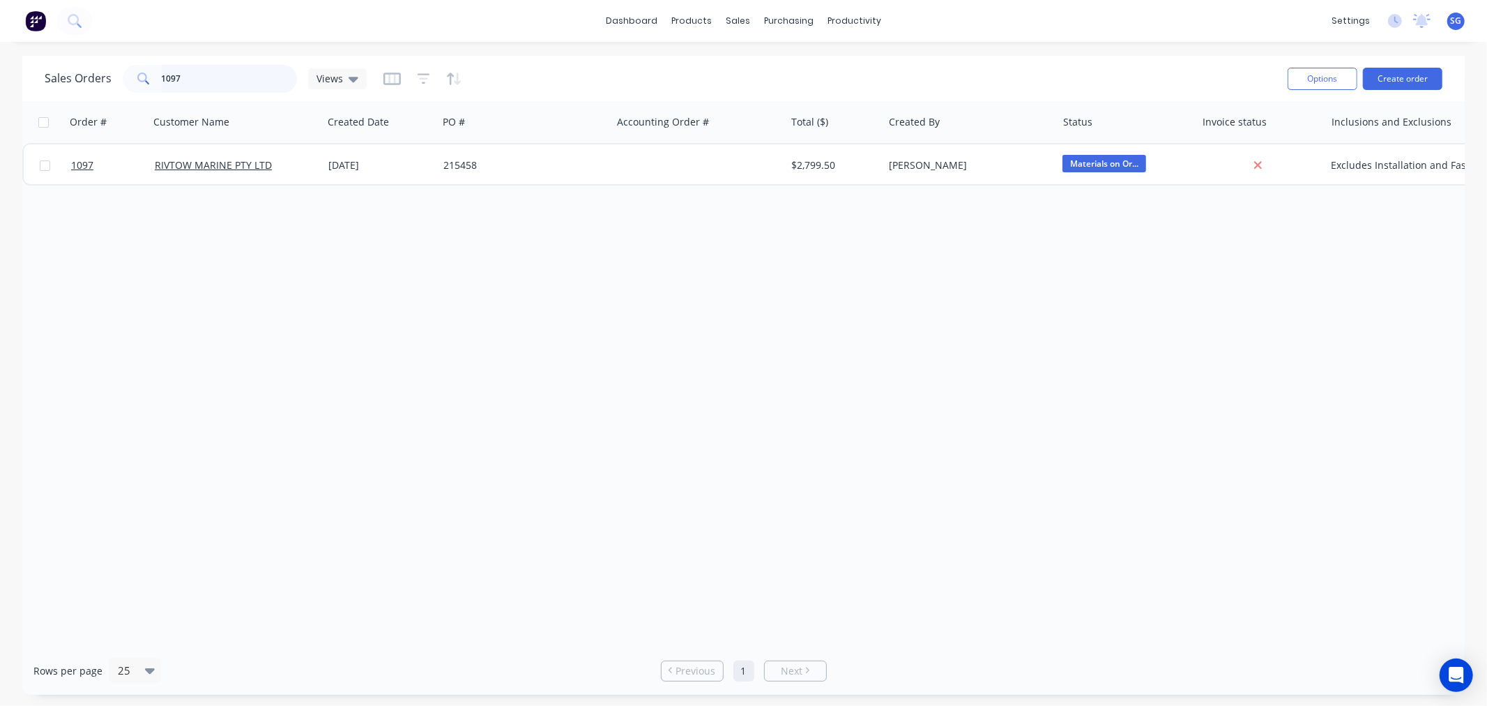
drag, startPoint x: 181, startPoint y: 87, endPoint x: 119, endPoint y: 77, distance: 63.5
click at [119, 77] on div "Sales Orders 1097 Views" at bounding box center [206, 79] width 322 height 28
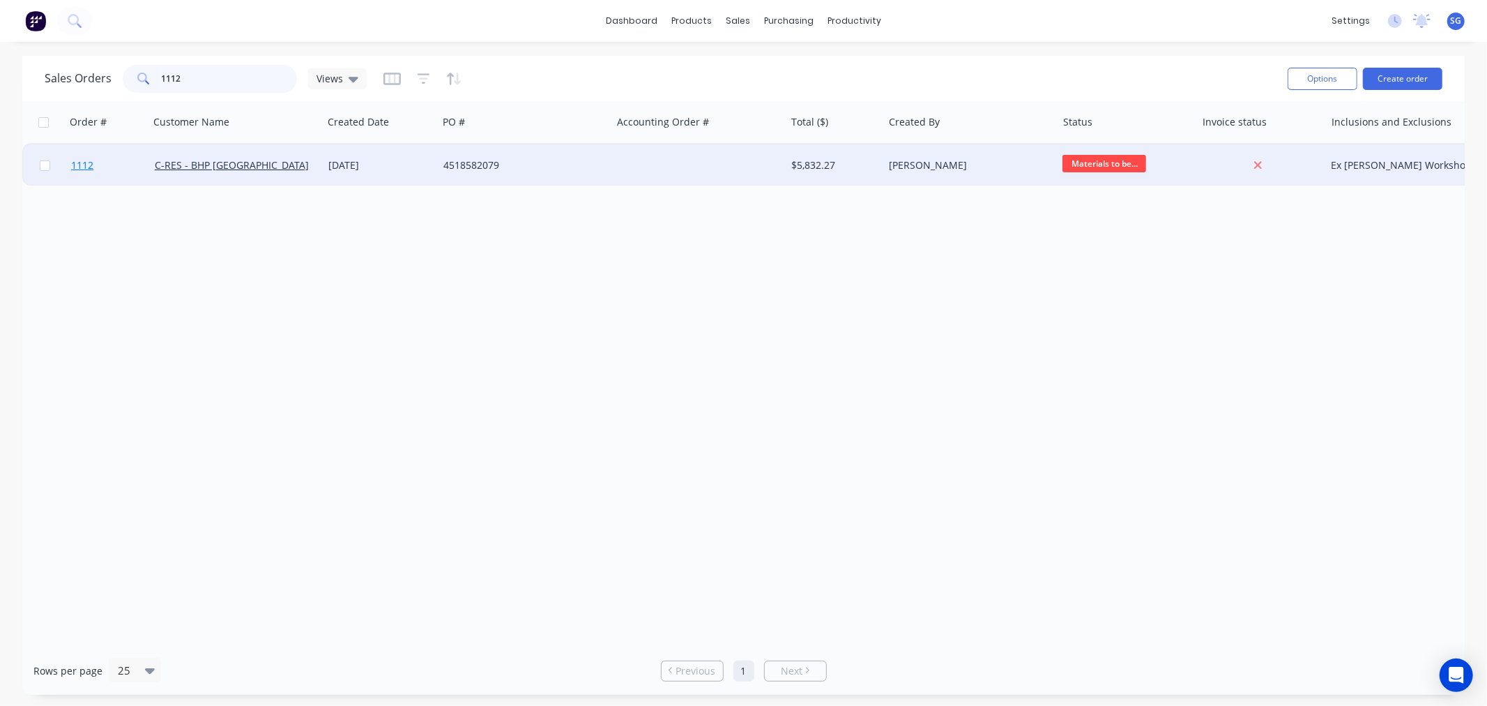
type input "1112"
click at [87, 165] on span "1112" at bounding box center [82, 165] width 22 height 14
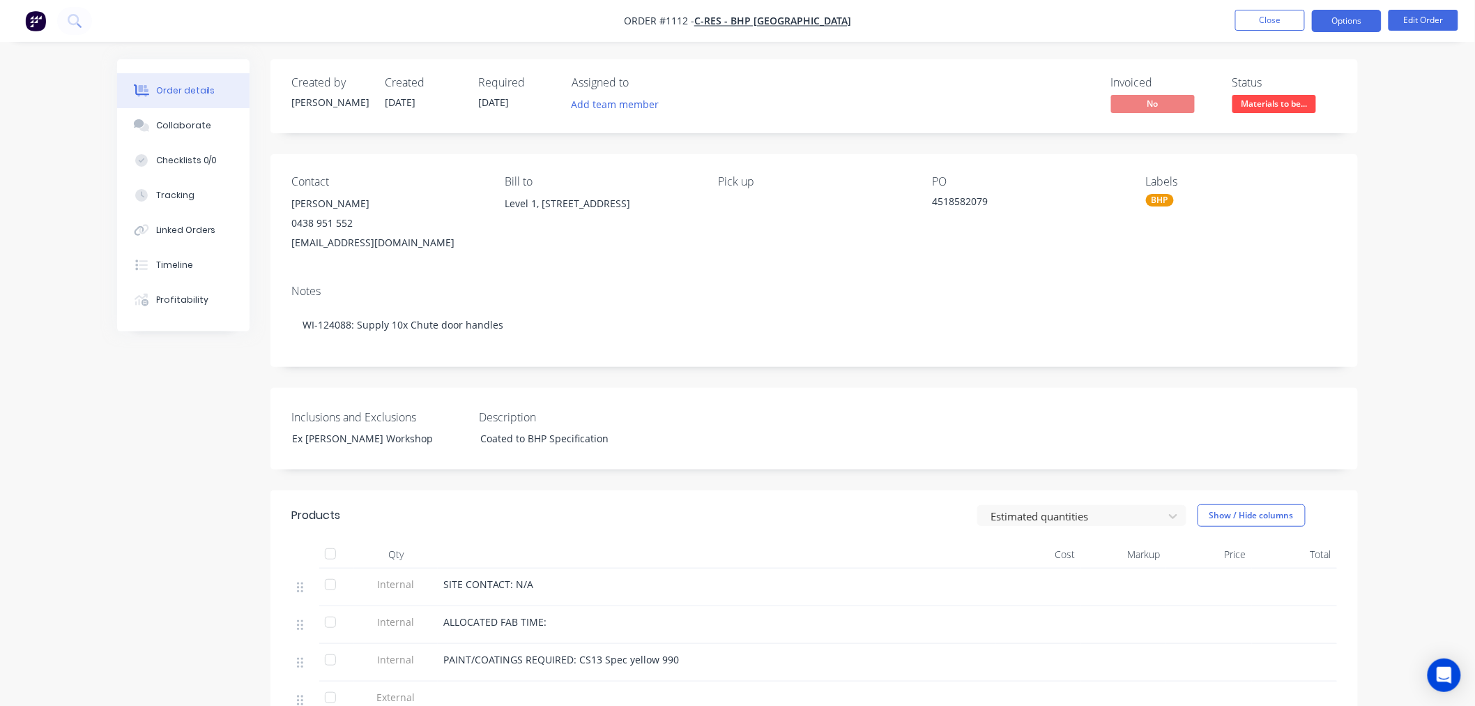
click at [1351, 25] on button "Options" at bounding box center [1347, 21] width 70 height 22
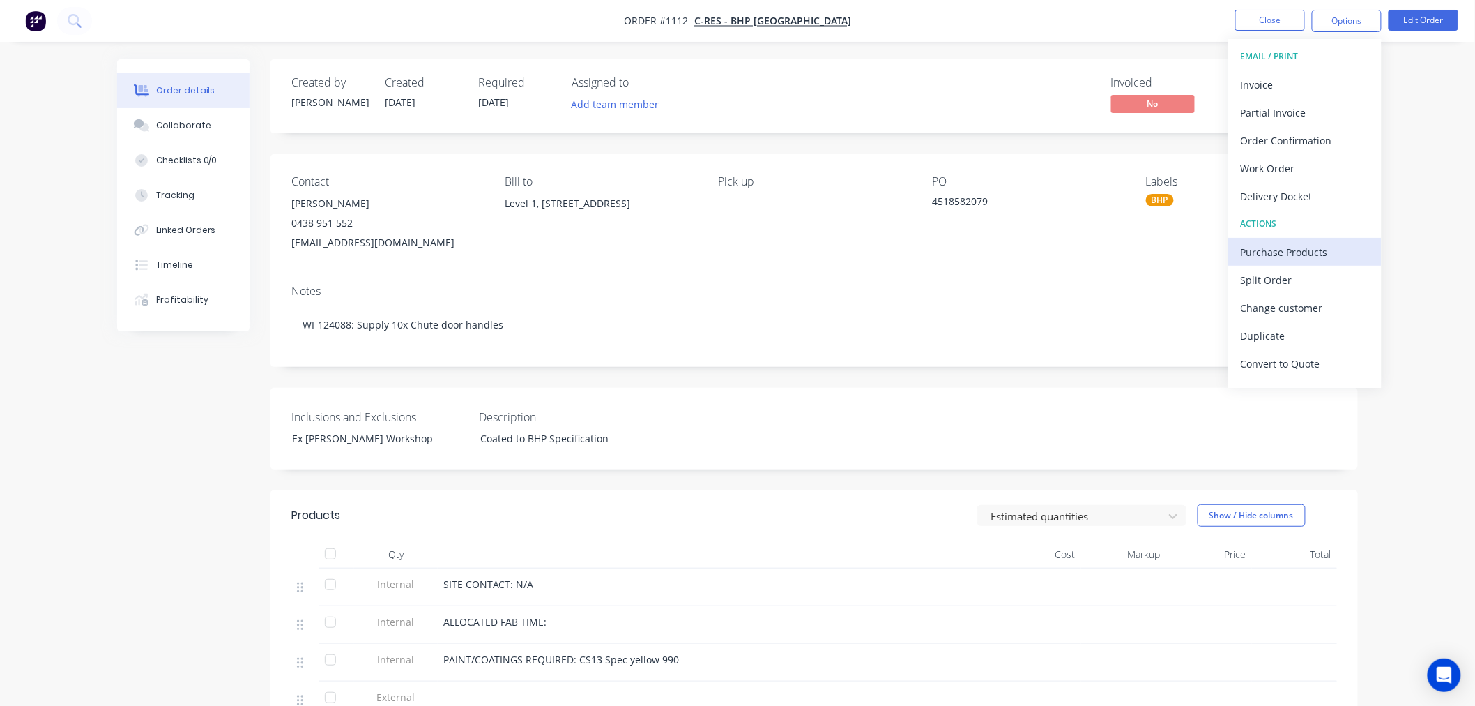
click at [1323, 248] on div "Purchase Products" at bounding box center [1305, 252] width 128 height 20
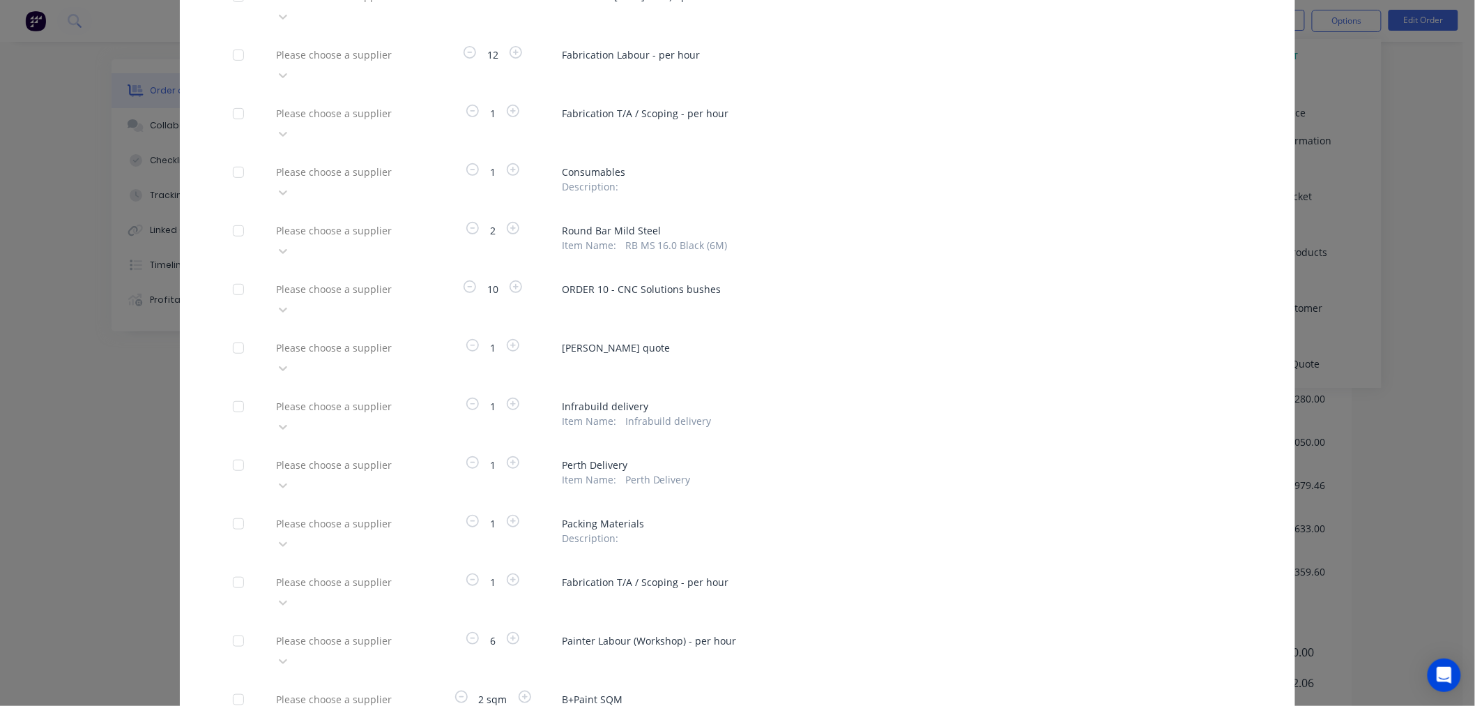
scroll to position [478, 0]
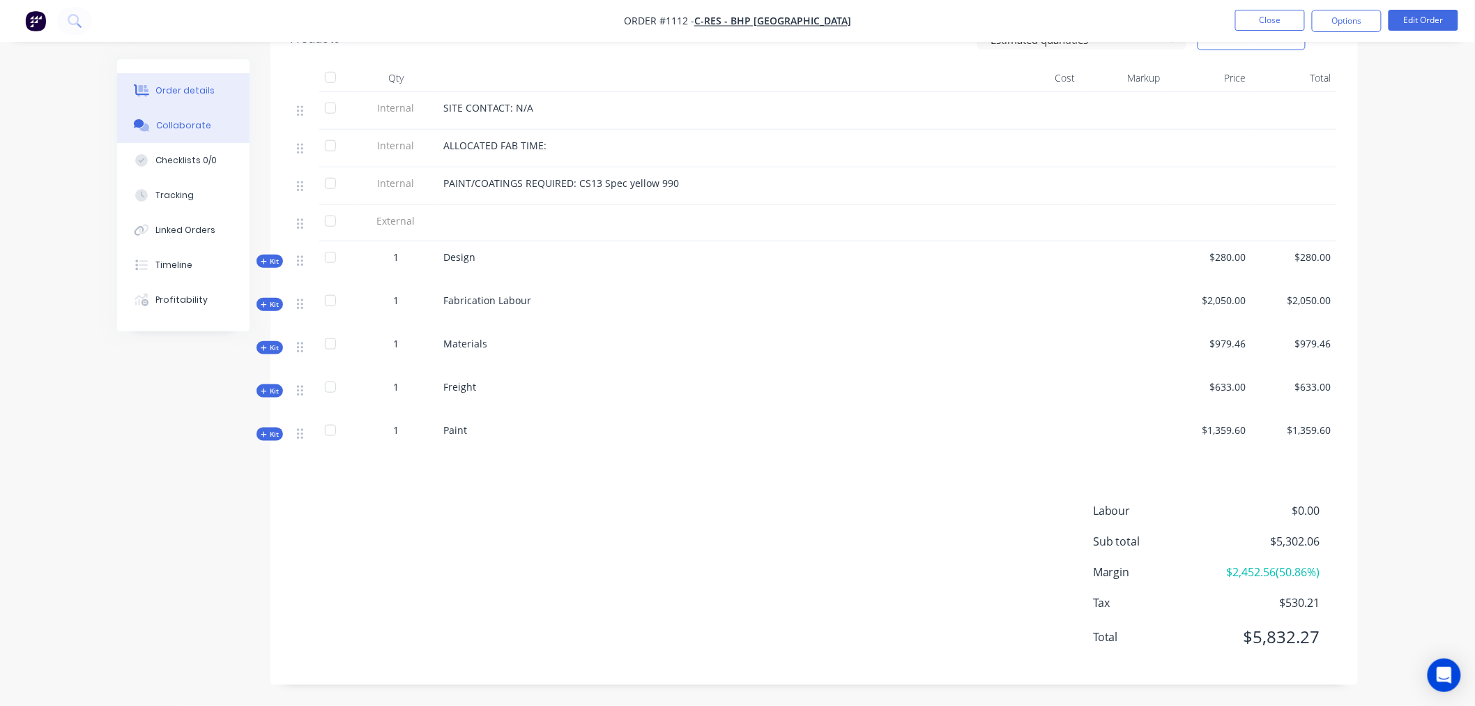
click at [145, 116] on button "Collaborate" at bounding box center [183, 125] width 132 height 35
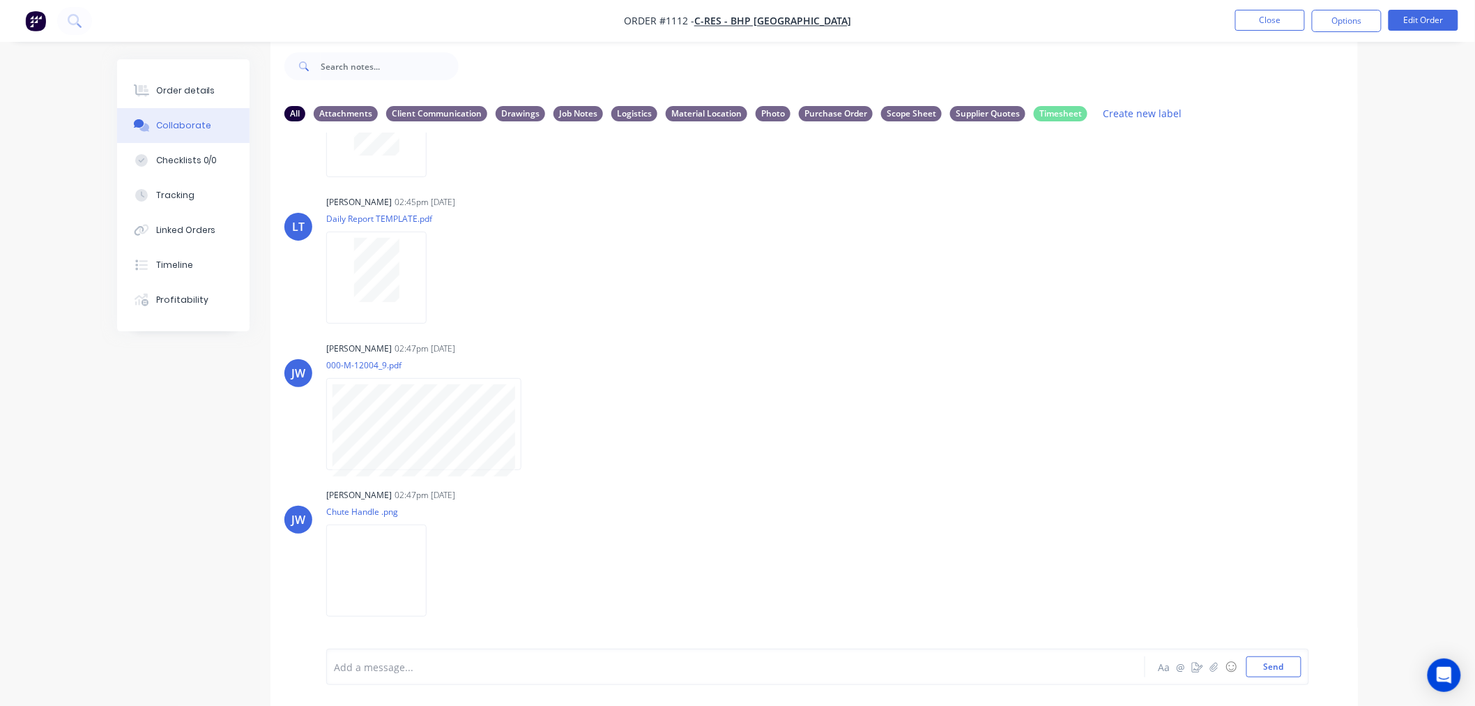
scroll to position [205, 0]
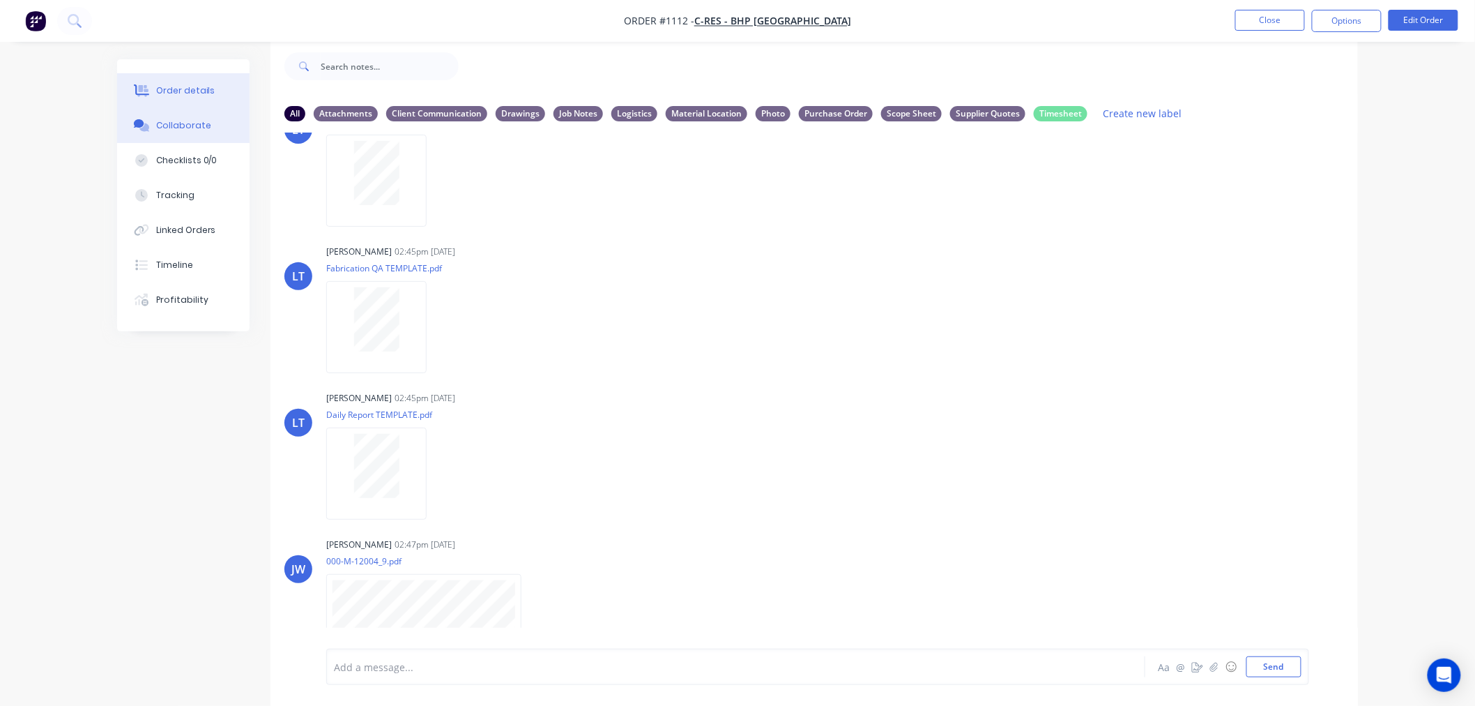
click at [180, 91] on div "Order details" at bounding box center [185, 90] width 59 height 13
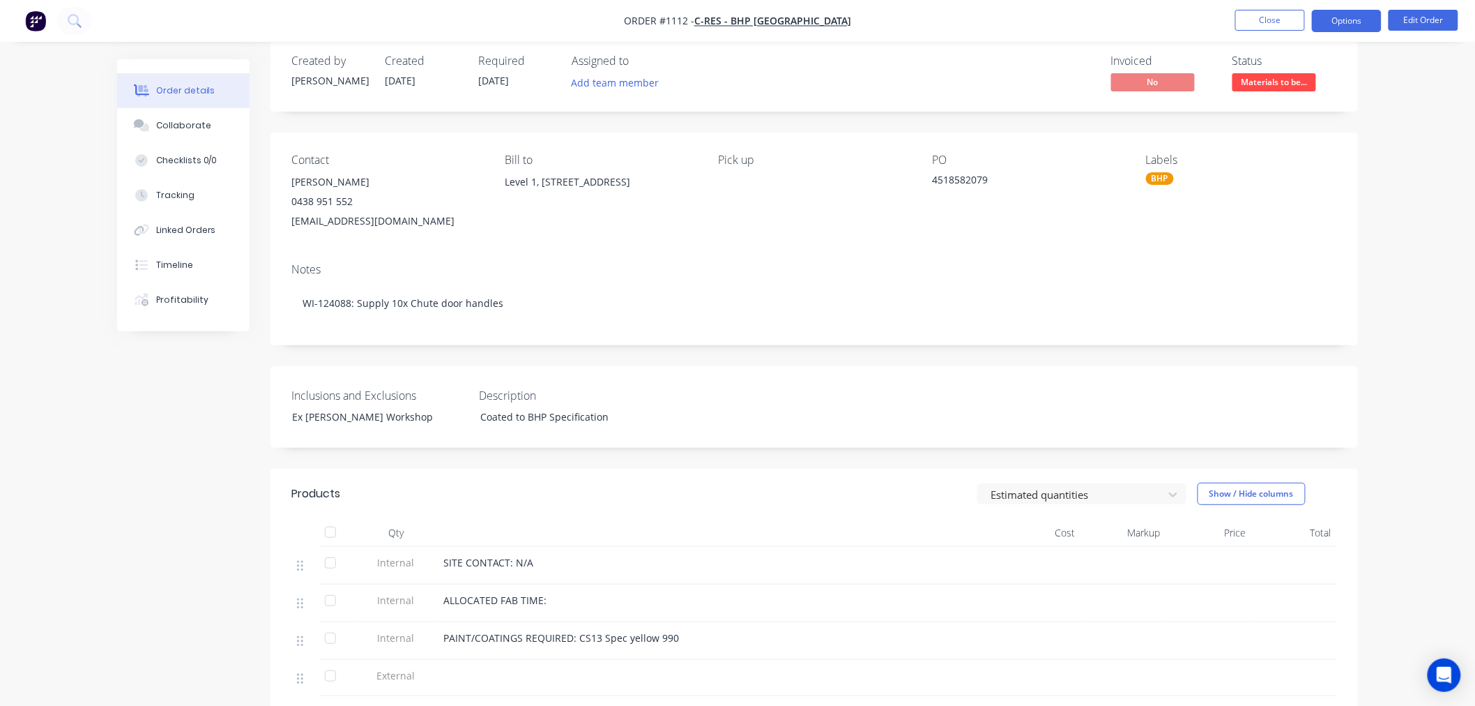
click at [1333, 21] on button "Options" at bounding box center [1347, 21] width 70 height 22
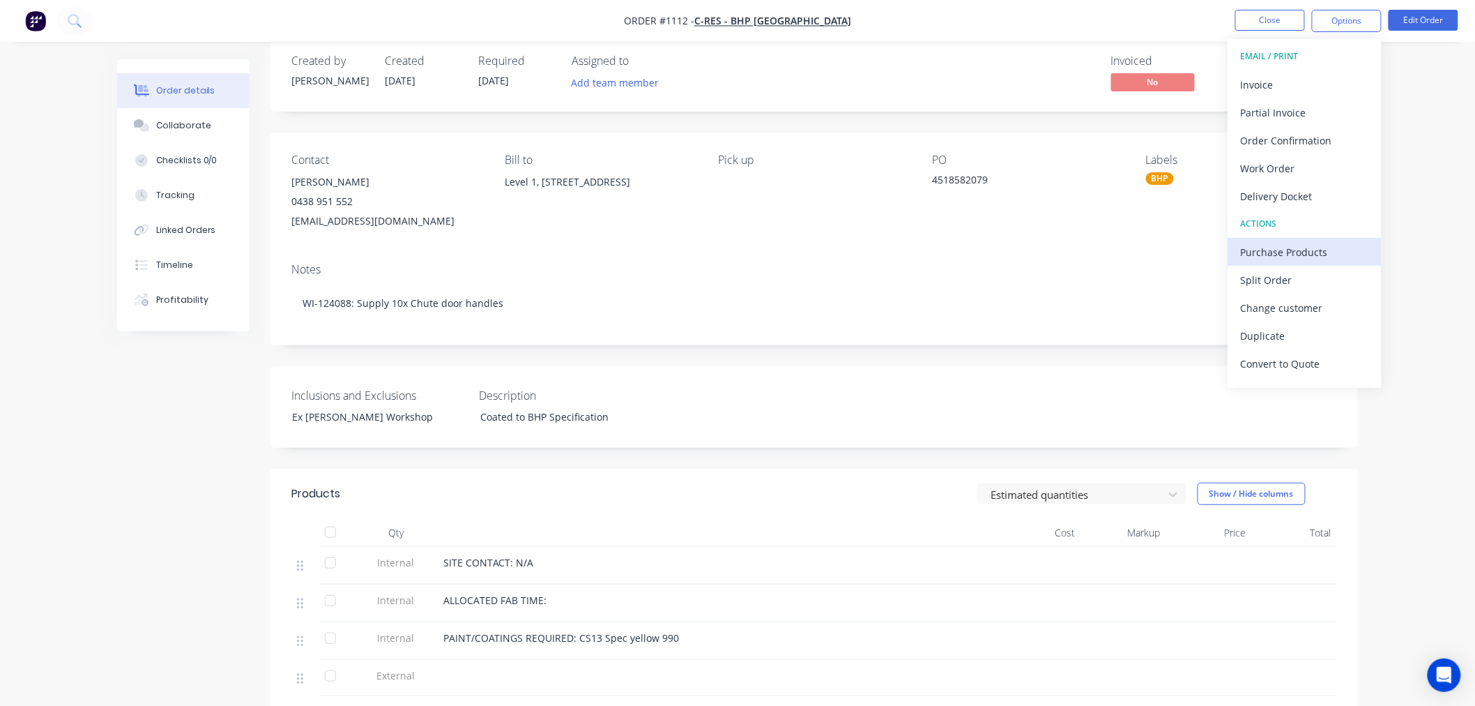
click at [1260, 248] on div "Purchase Products" at bounding box center [1305, 252] width 128 height 20
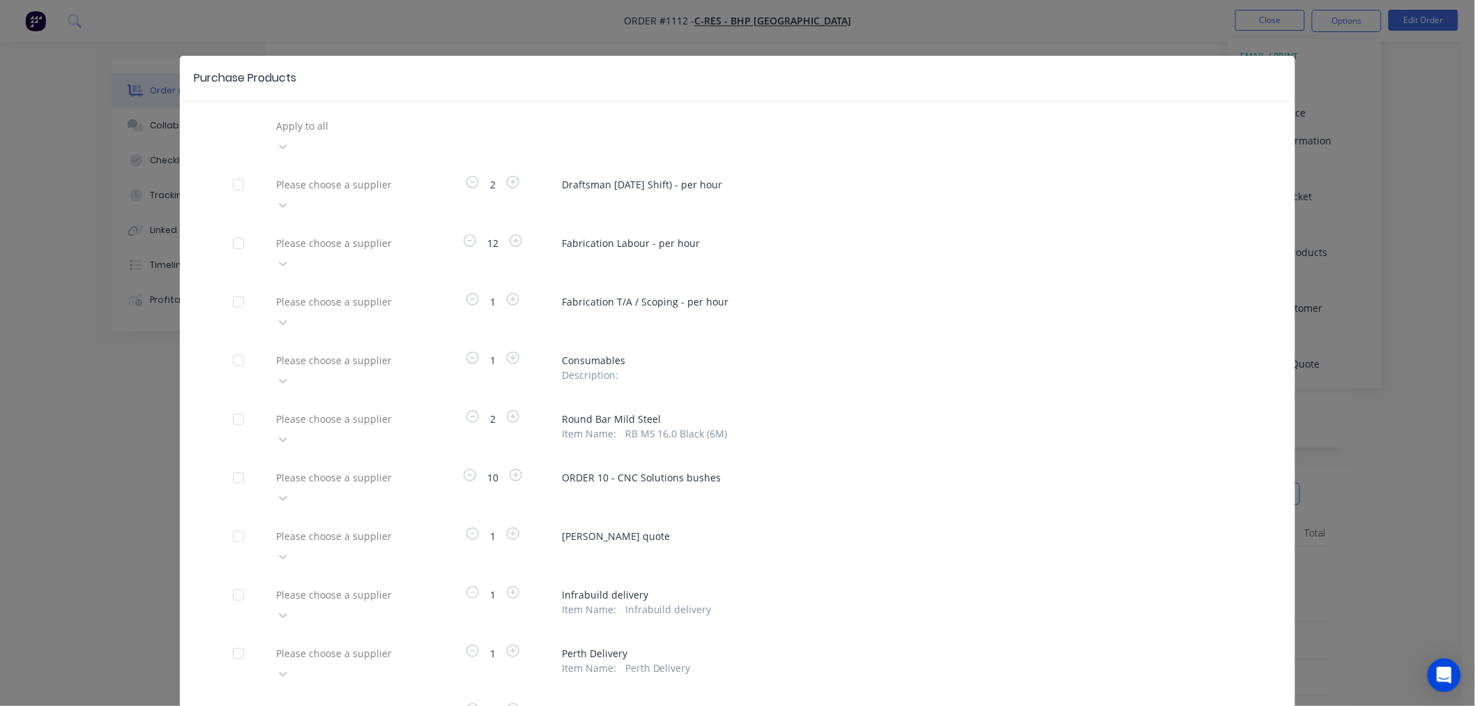
click at [234, 464] on div at bounding box center [239, 478] width 28 height 28
click at [229, 405] on div at bounding box center [239, 419] width 28 height 28
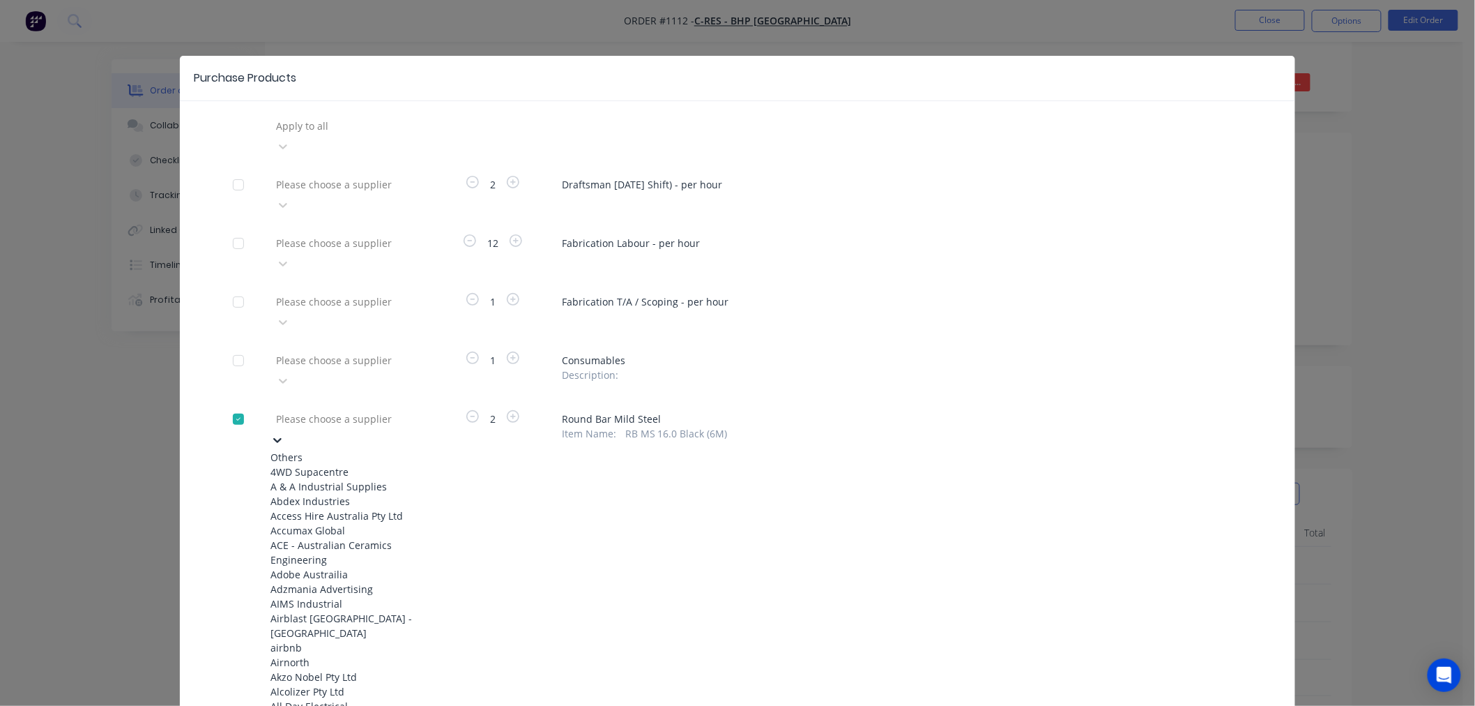
click at [295, 410] on div at bounding box center [375, 418] width 201 height 17
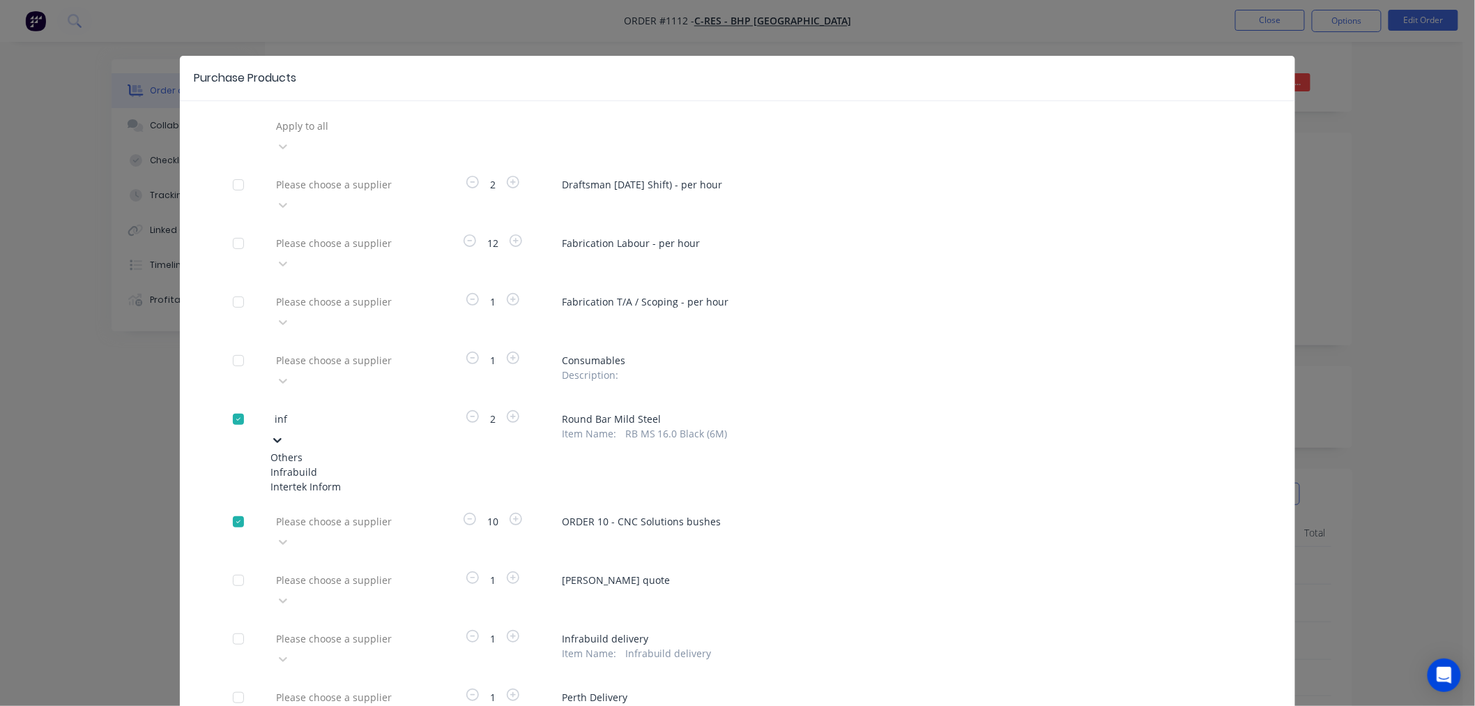
type input "infr"
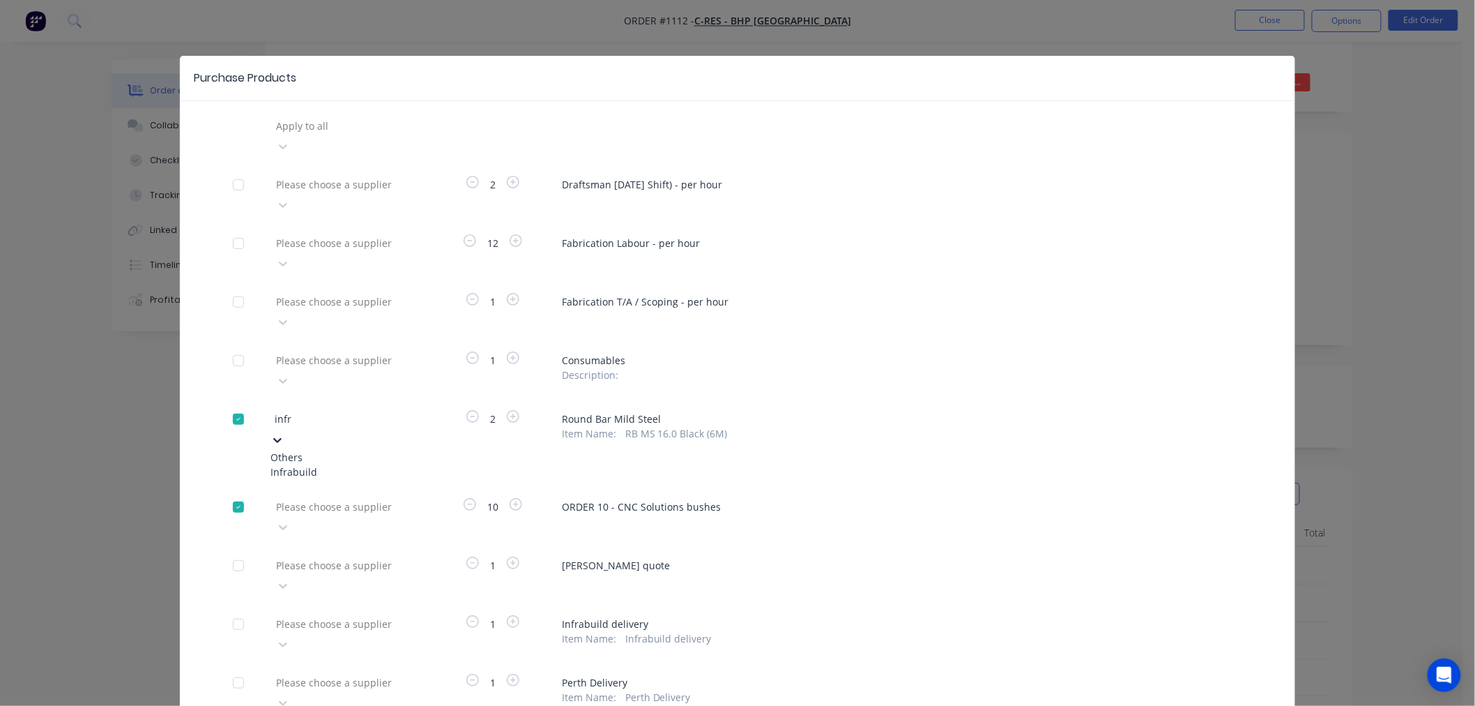
click at [294, 464] on div "Infrabuild" at bounding box center [347, 471] width 153 height 15
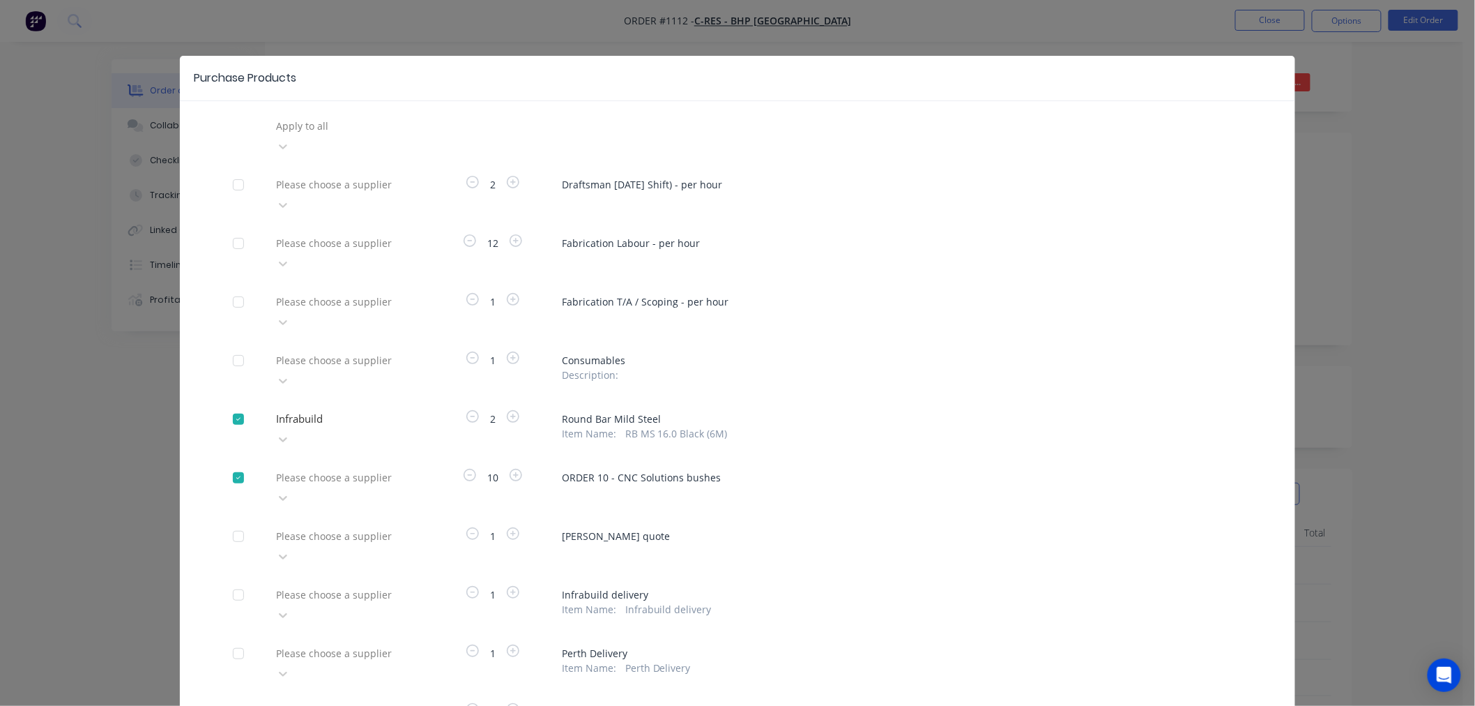
click at [294, 469] on div at bounding box center [375, 477] width 201 height 17
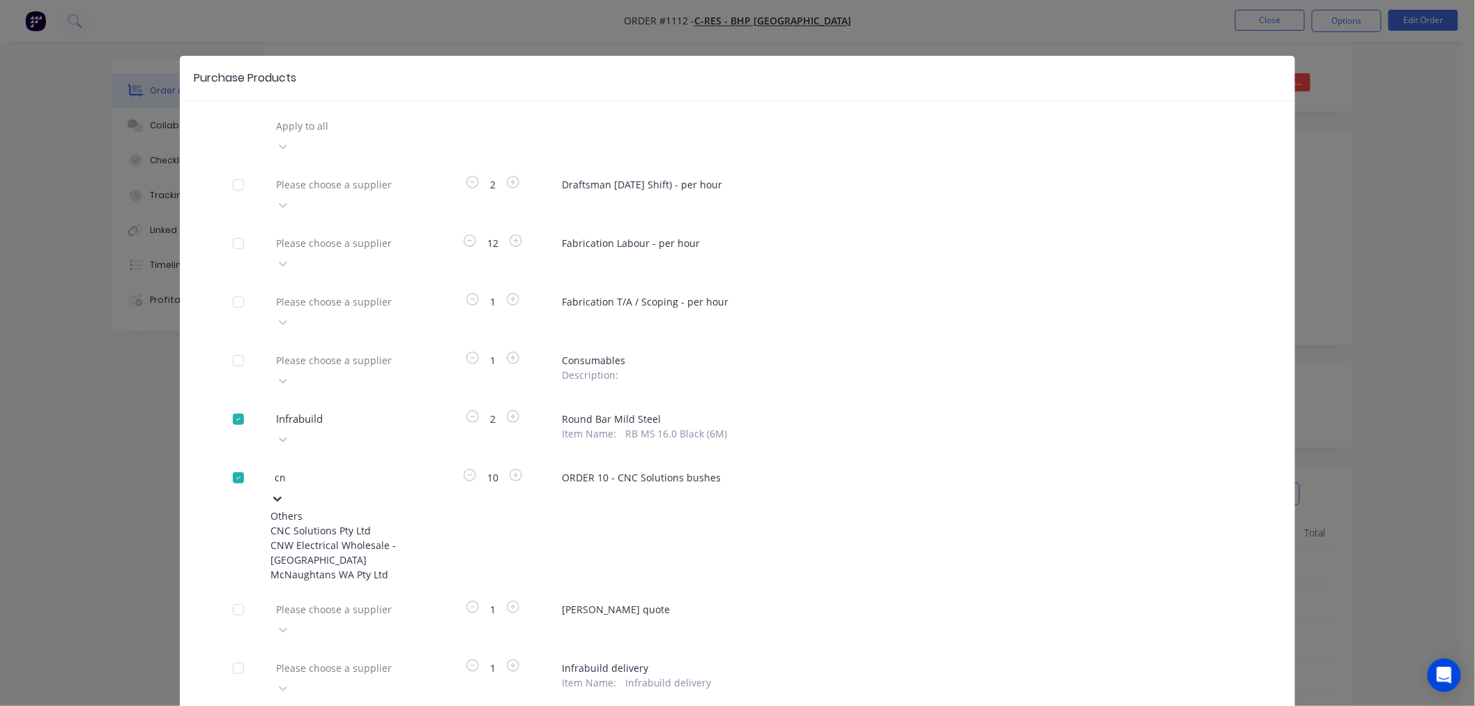
type input "cnc"
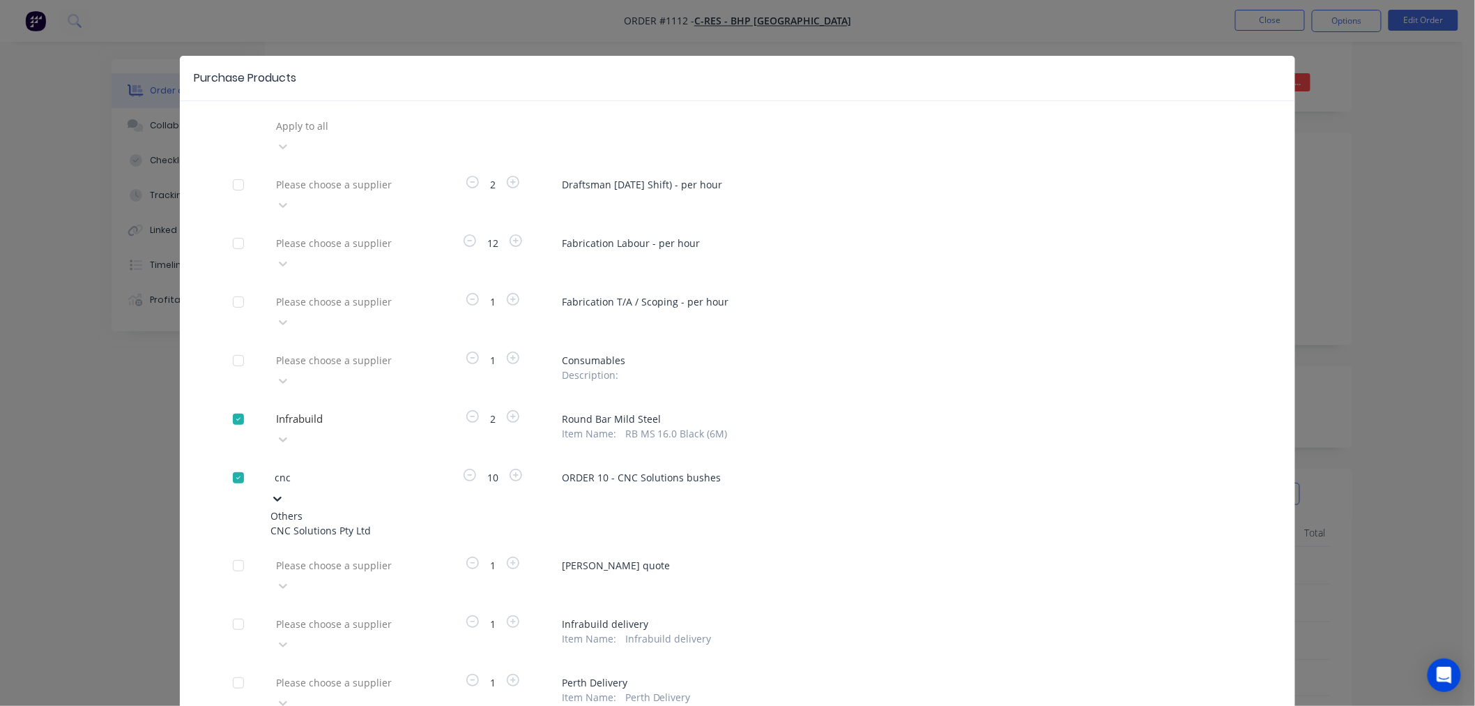
click at [312, 523] on div "CNC Solutions Pty Ltd" at bounding box center [347, 530] width 153 height 15
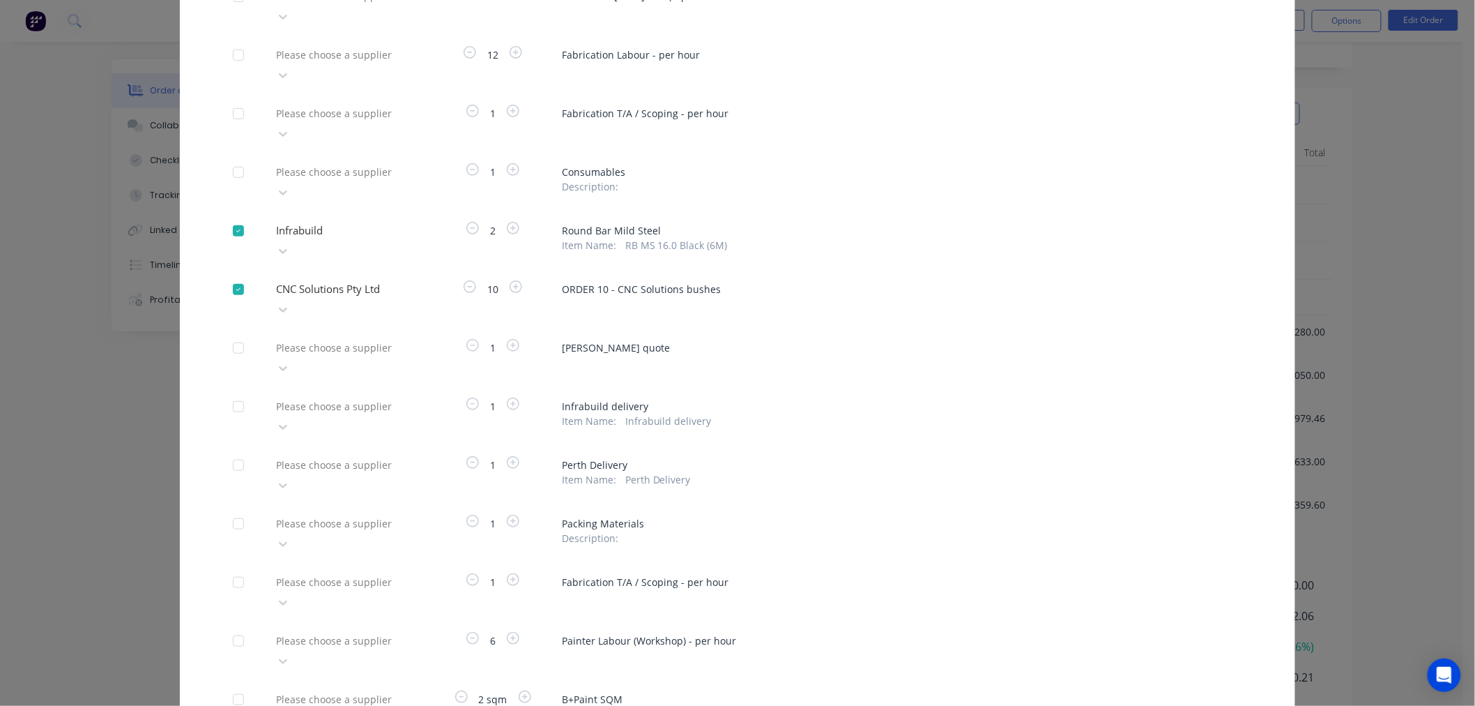
scroll to position [478, 0]
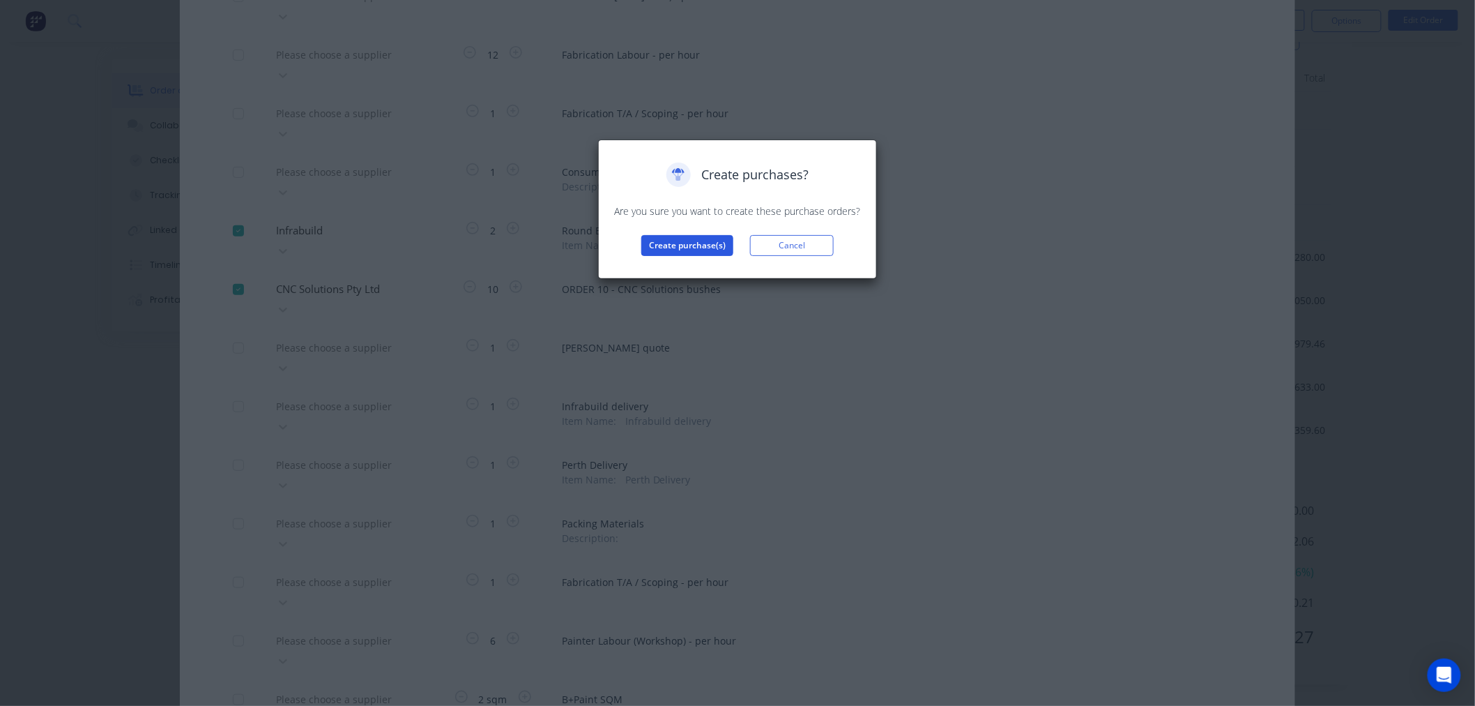
click at [685, 243] on button "Create purchase(s)" at bounding box center [688, 245] width 92 height 21
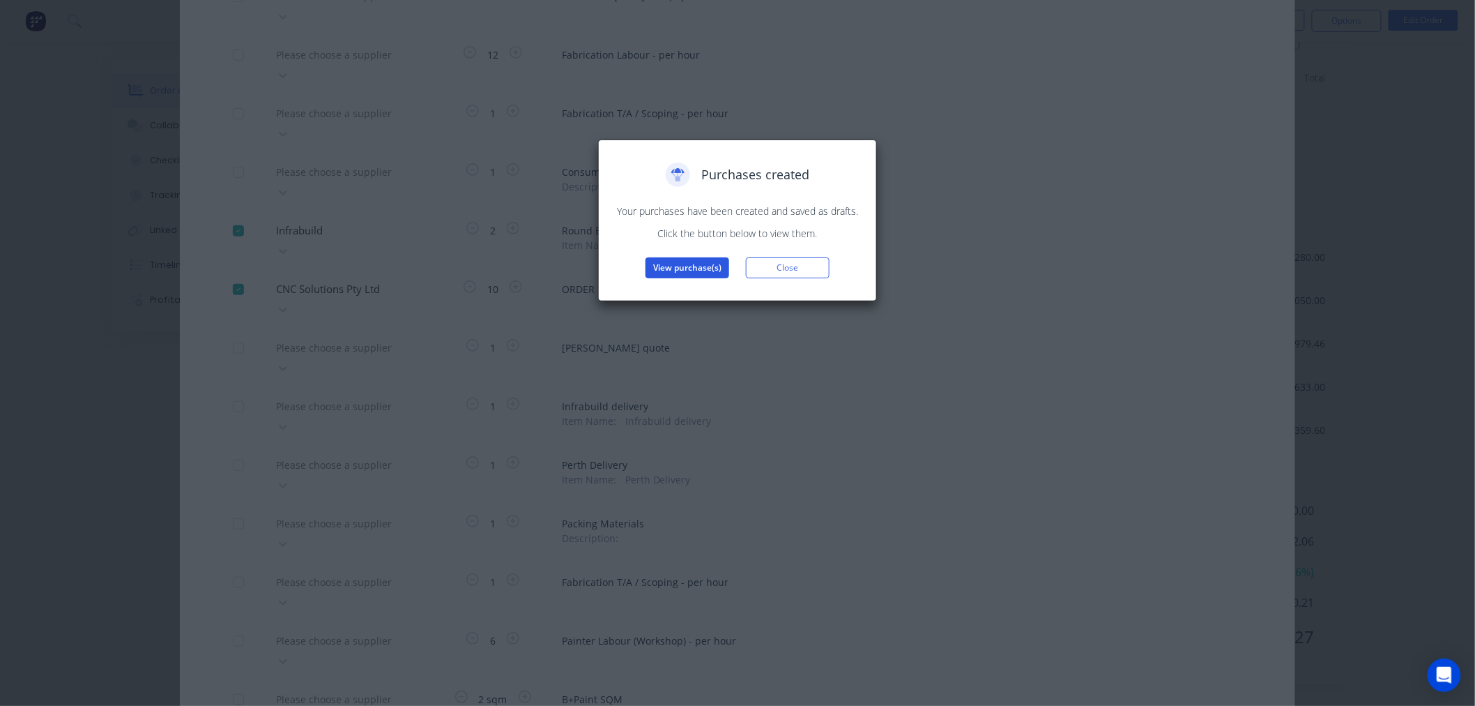
click at [708, 260] on button "View purchase(s)" at bounding box center [688, 267] width 84 height 21
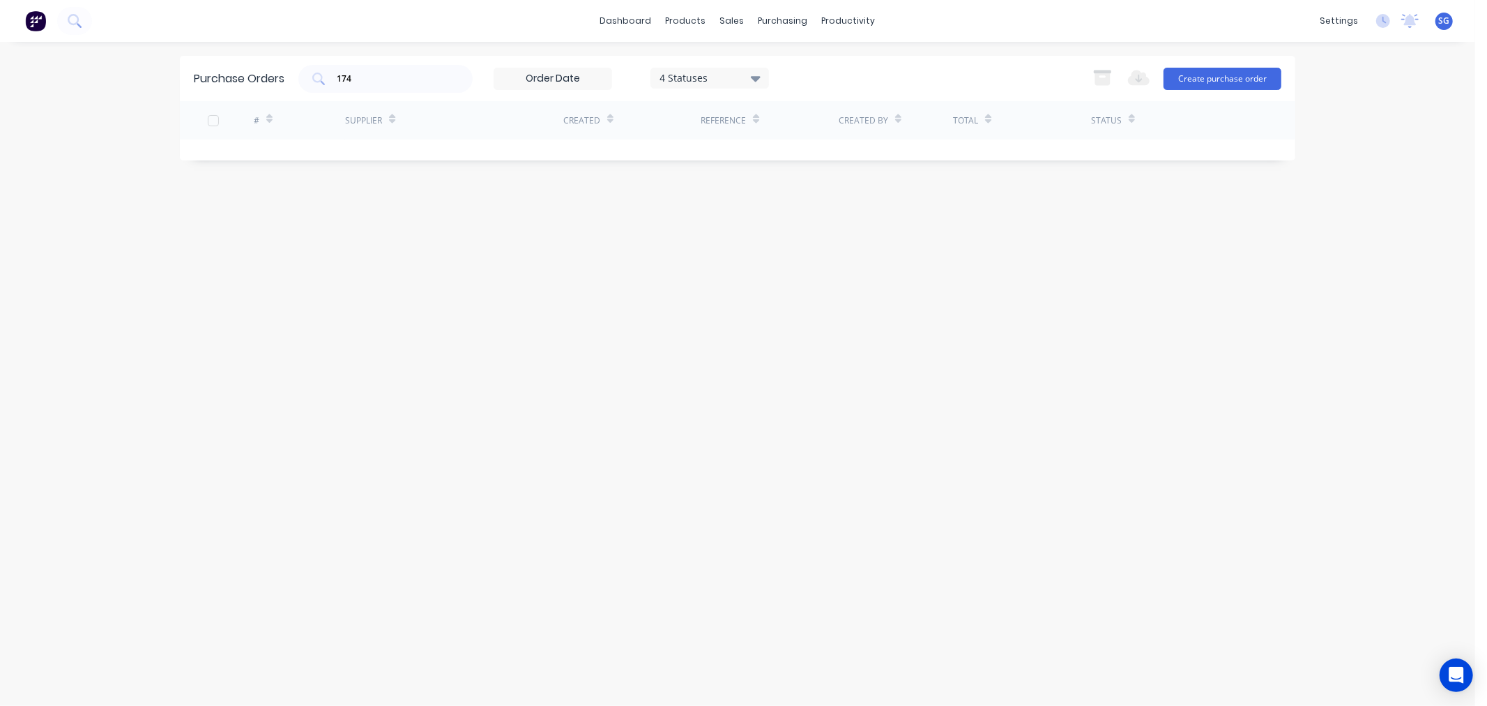
click at [377, 54] on div "dashboard products sales purchasing productivity dashboard products Product Cat…" at bounding box center [737, 353] width 1475 height 706
click at [372, 68] on div "174" at bounding box center [385, 79] width 174 height 28
type input "1"
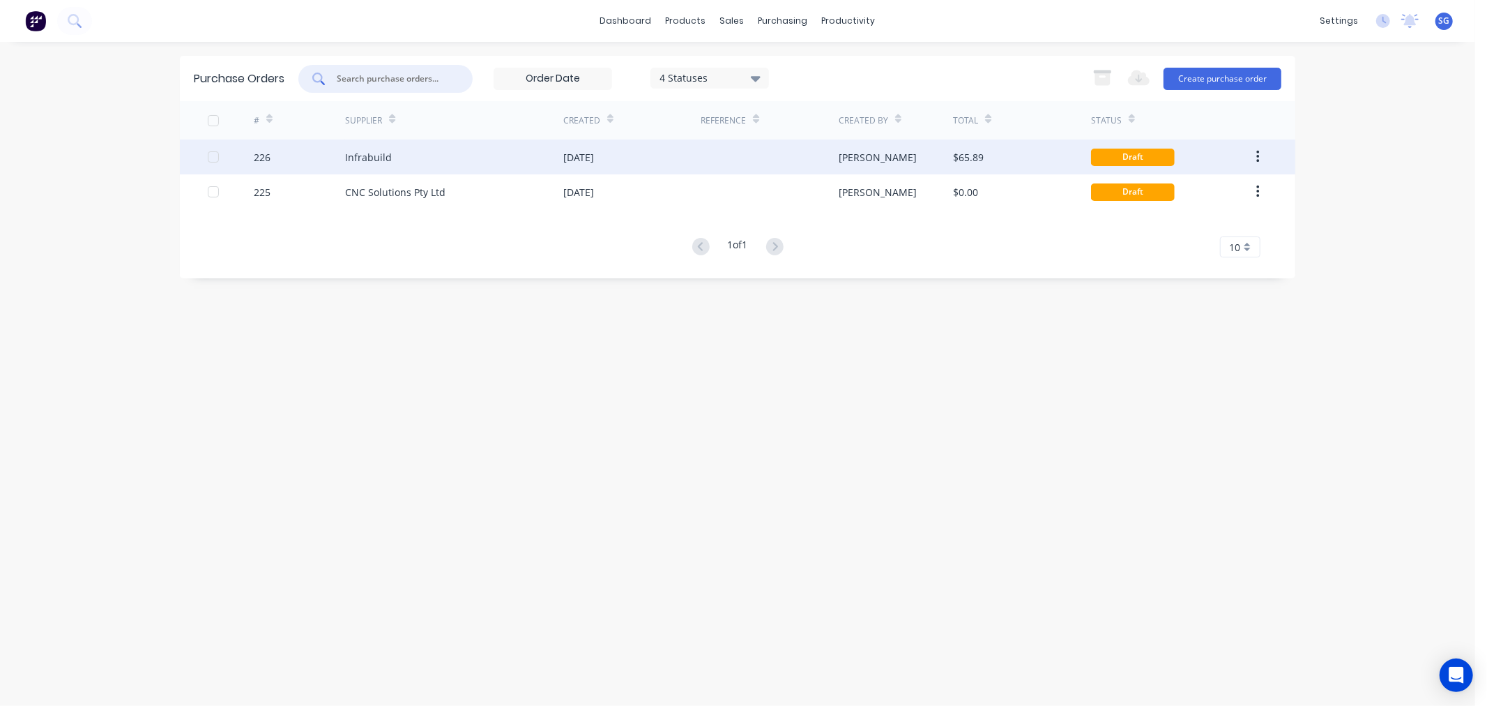
click at [372, 159] on div "Infrabuild" at bounding box center [368, 157] width 47 height 15
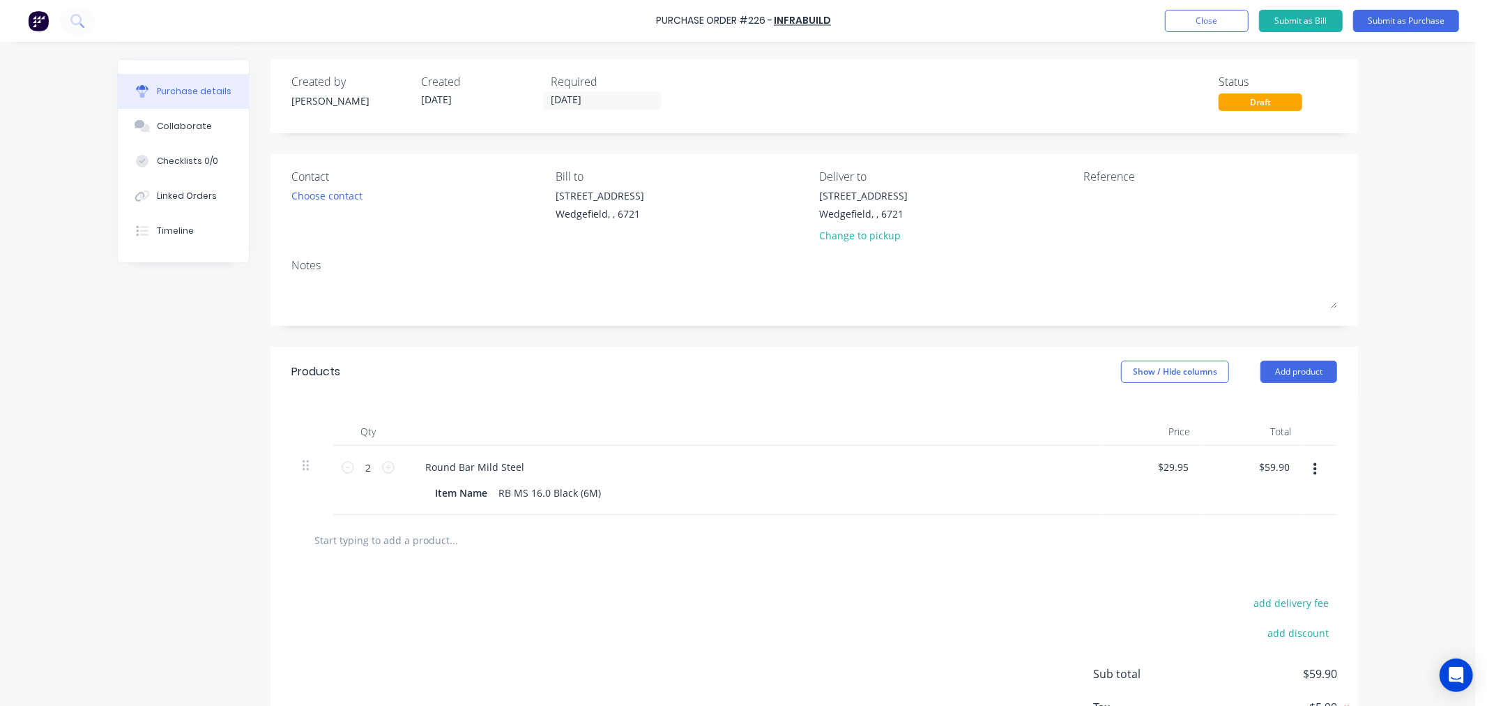
click at [352, 546] on input "text" at bounding box center [453, 540] width 279 height 28
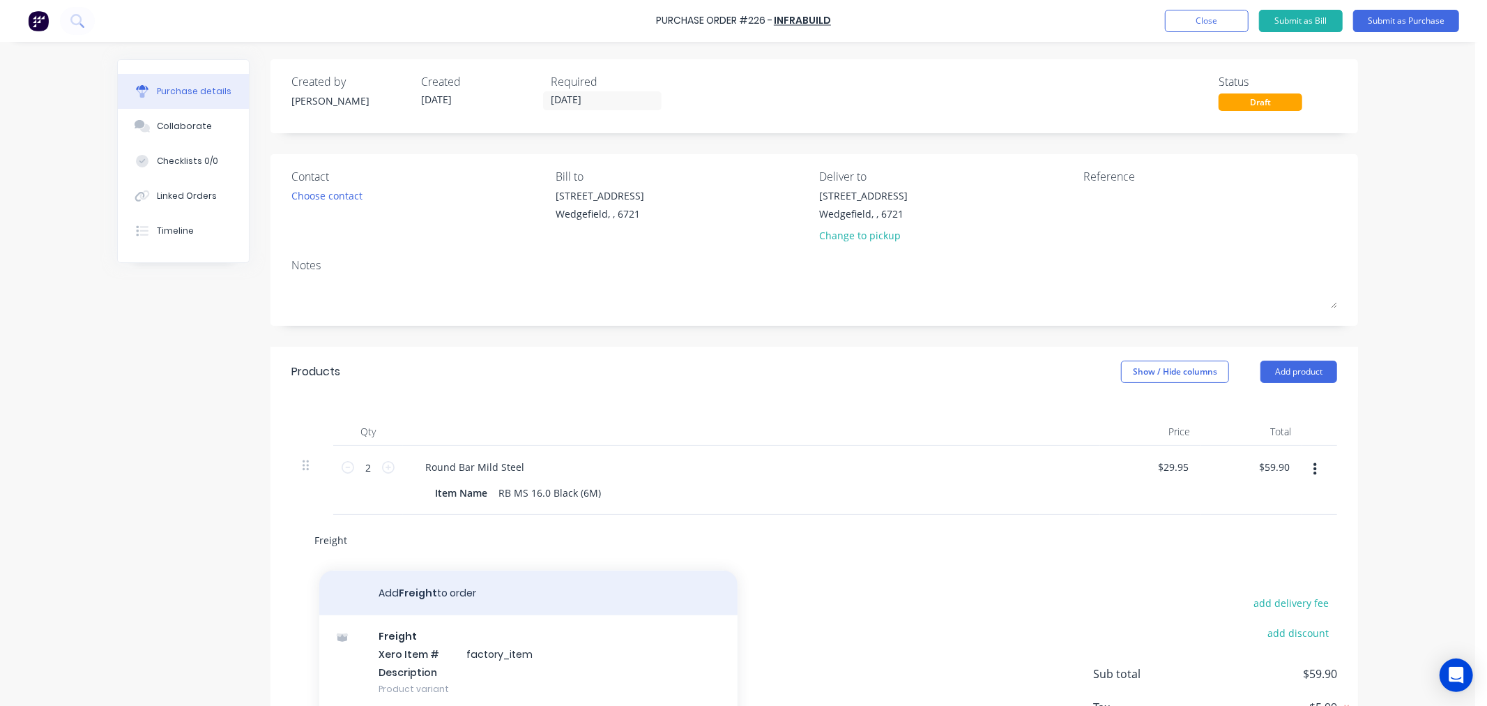
type input "Freight"
click at [380, 595] on button "Add Freight to order" at bounding box center [528, 592] width 418 height 45
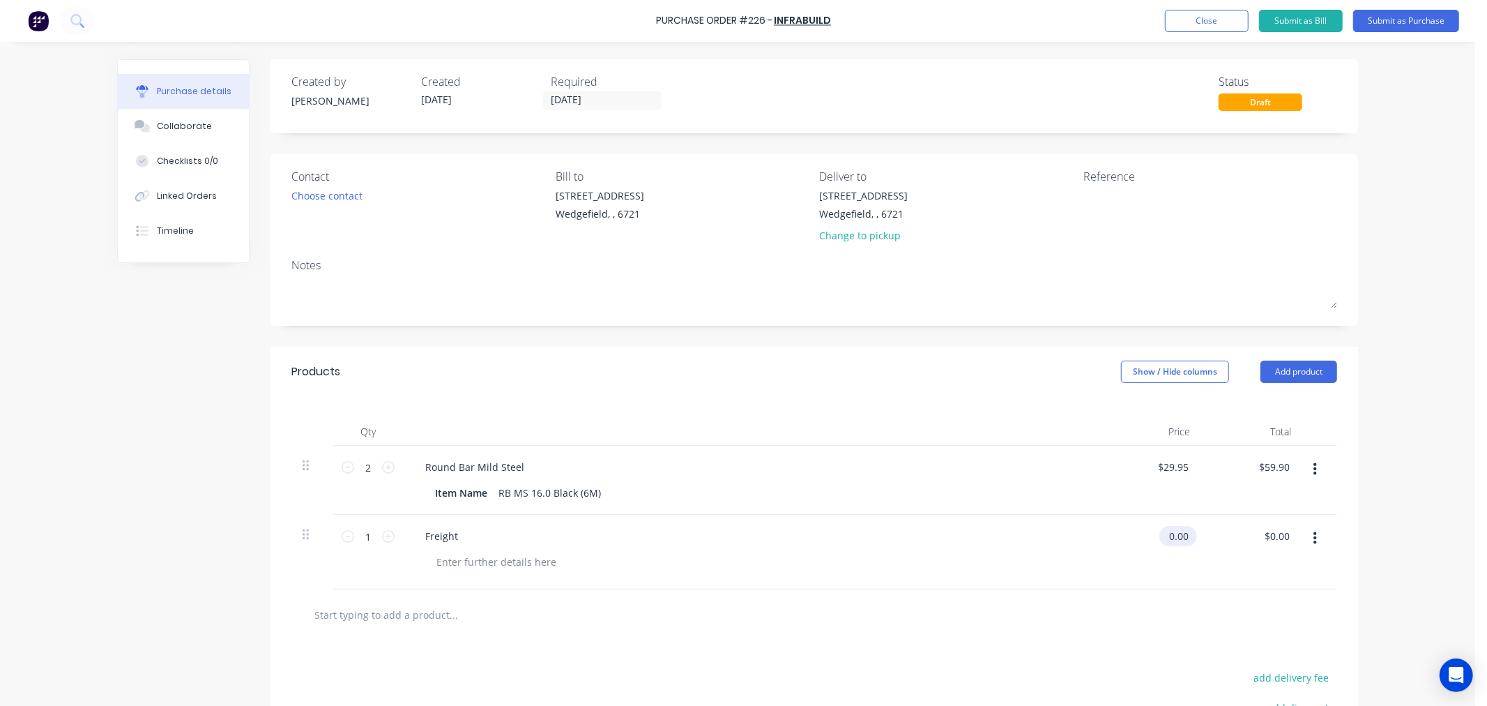
click at [1172, 533] on input "0.00" at bounding box center [1176, 536] width 32 height 20
click at [1172, 533] on input "0.00" at bounding box center [1178, 536] width 26 height 20
type input "$65.00"
click at [559, 98] on input "[DATE]" at bounding box center [602, 100] width 117 height 17
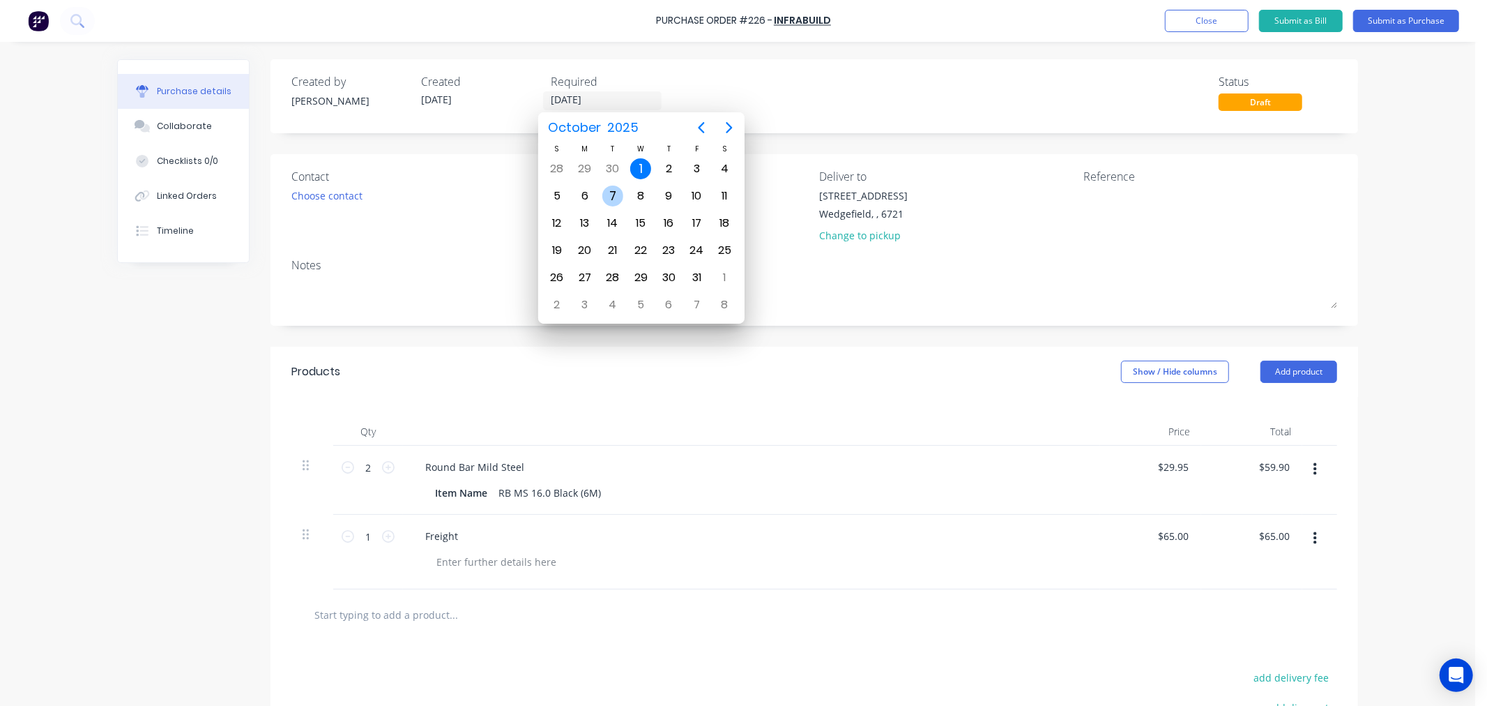
click at [615, 192] on div "7" at bounding box center [612, 195] width 21 height 21
type input "07/10/25"
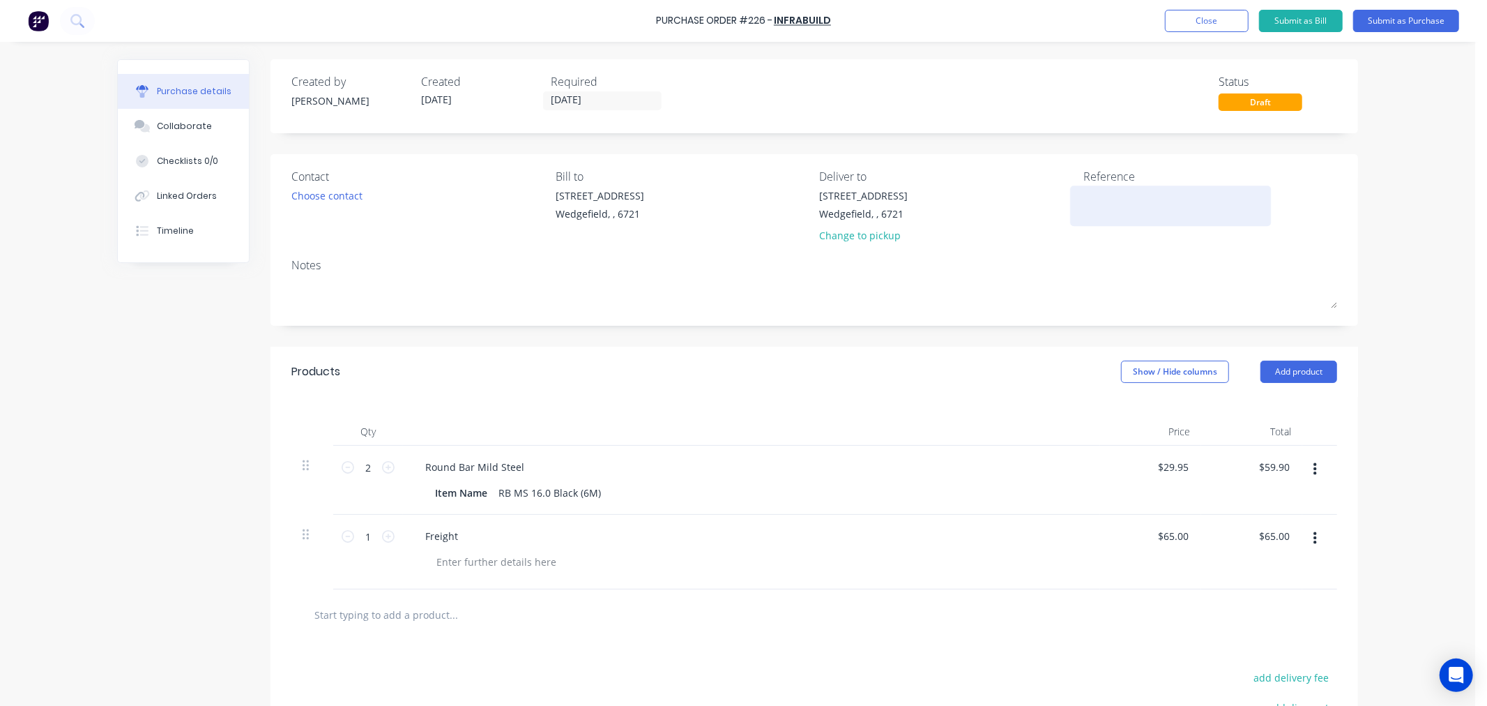
click at [1114, 213] on textarea at bounding box center [1171, 203] width 174 height 31
type textarea "Job # 1114"
click at [167, 194] on div "Linked Orders" at bounding box center [187, 196] width 60 height 13
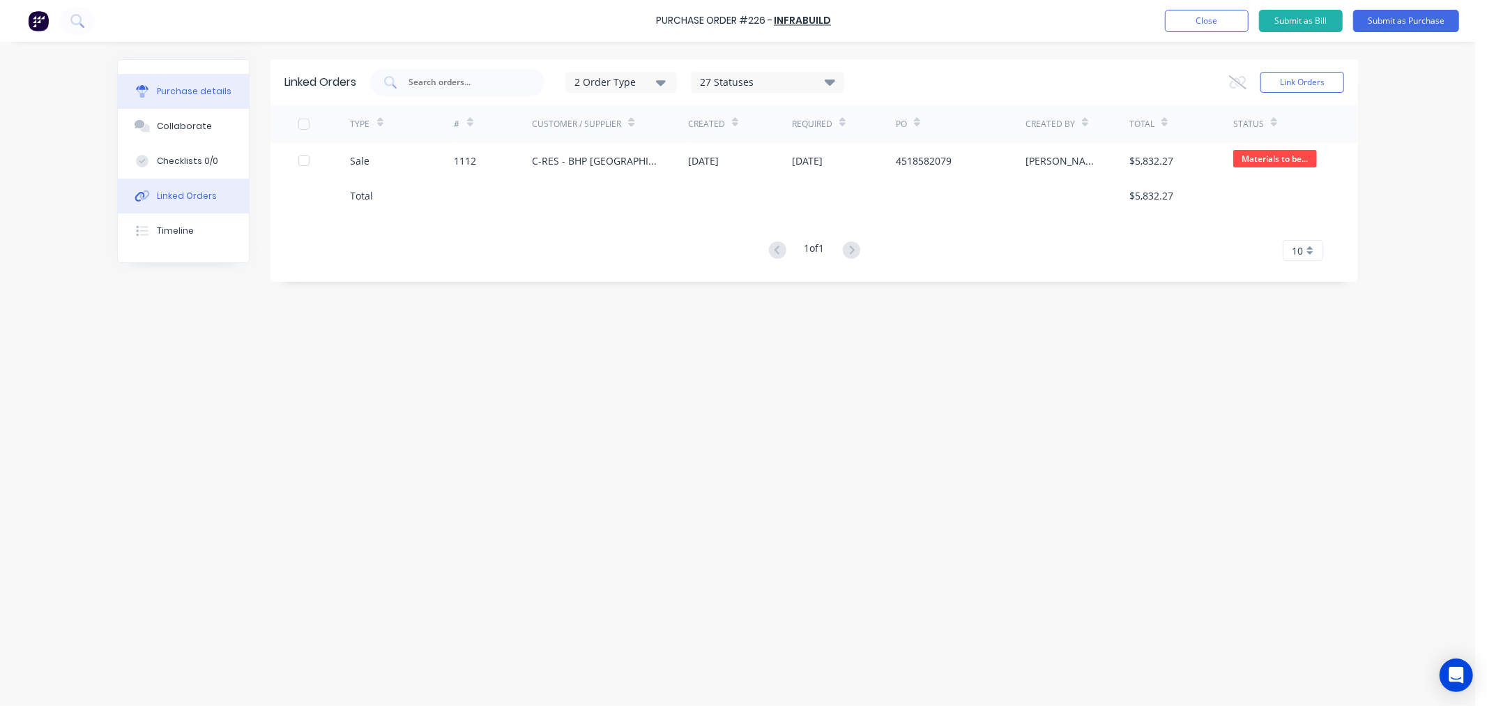
click at [180, 93] on div "Purchase details" at bounding box center [194, 91] width 75 height 13
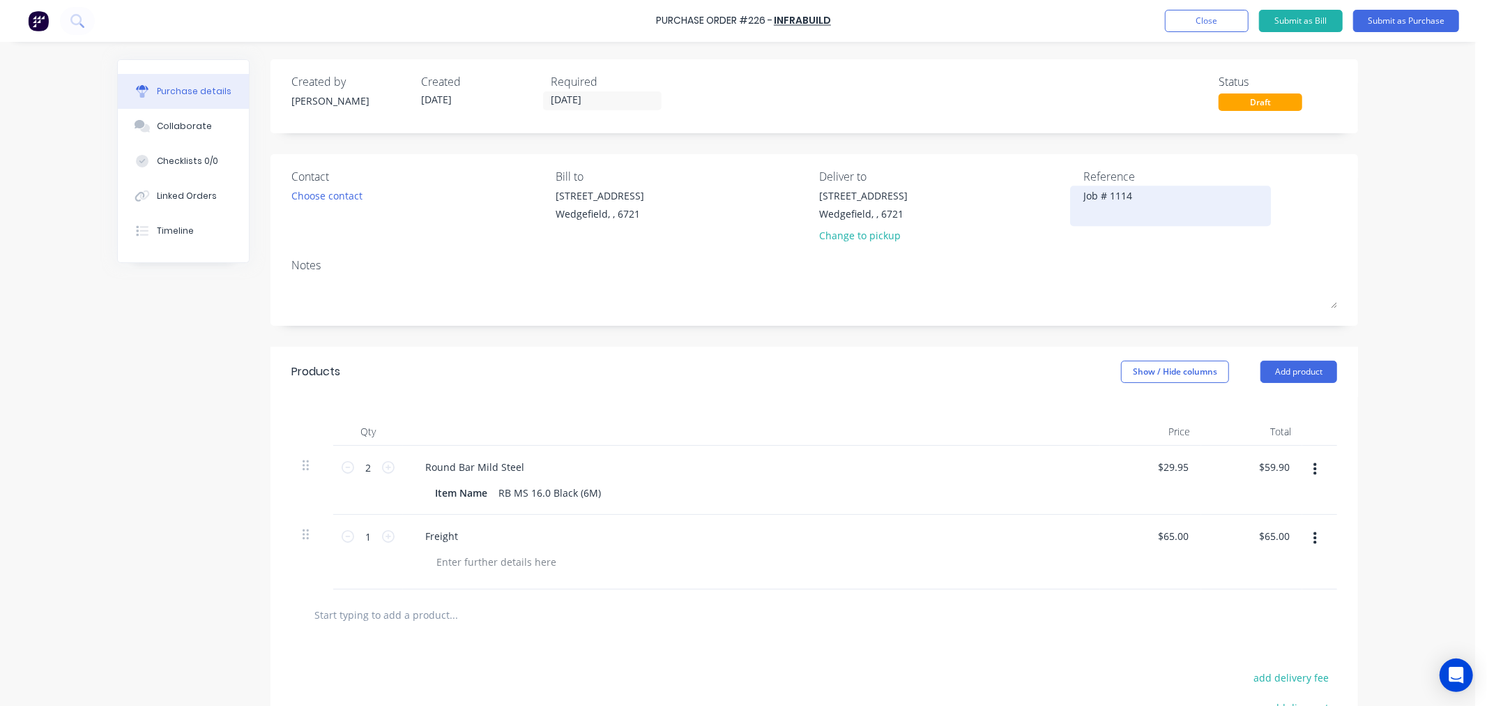
click at [1154, 193] on textarea "Job # 1114" at bounding box center [1171, 203] width 174 height 31
type textarea "Job # 1112"
click at [1402, 26] on button "Submit as Purchase" at bounding box center [1406, 21] width 106 height 22
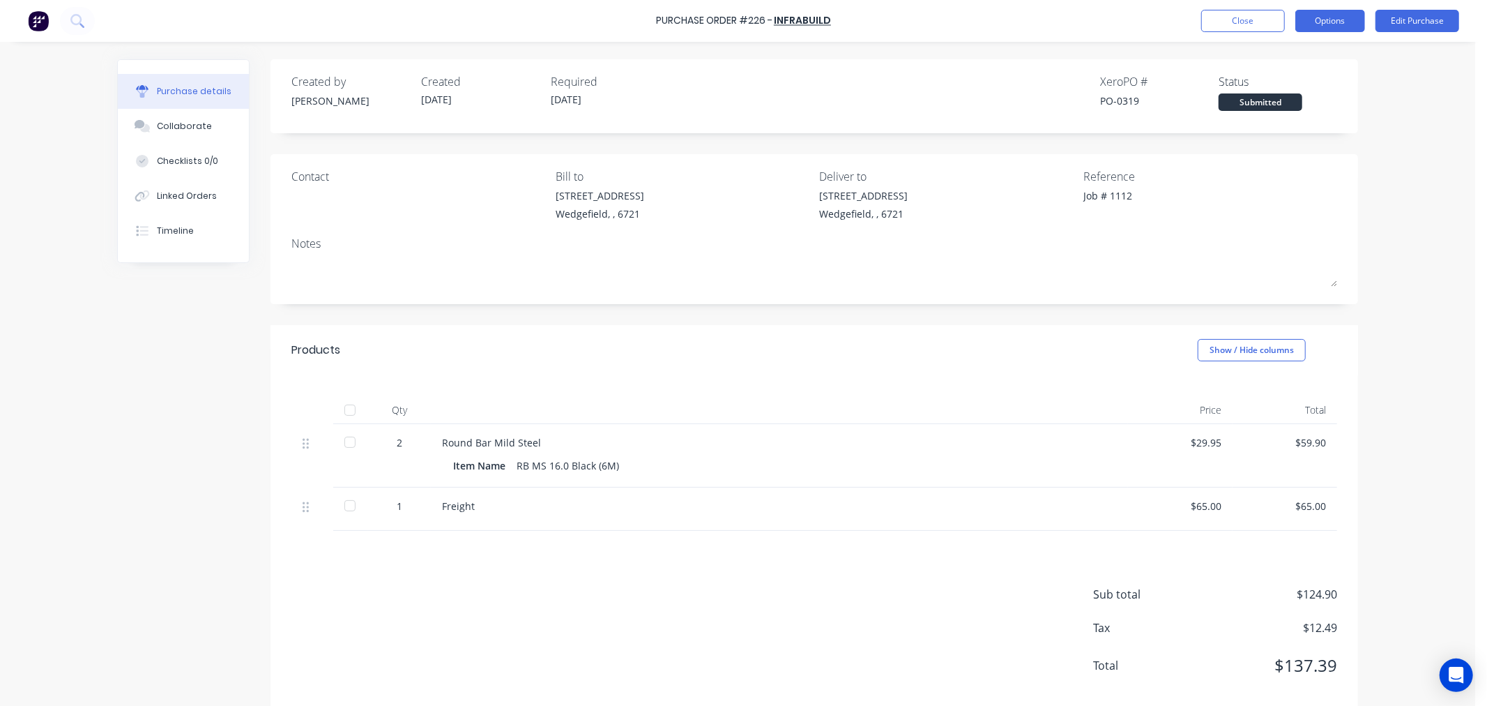
click at [1343, 29] on button "Options" at bounding box center [1331, 21] width 70 height 22
click at [1296, 54] on div "Print / Email" at bounding box center [1298, 57] width 107 height 20
click at [1261, 82] on div "With pricing" at bounding box center [1298, 85] width 107 height 20
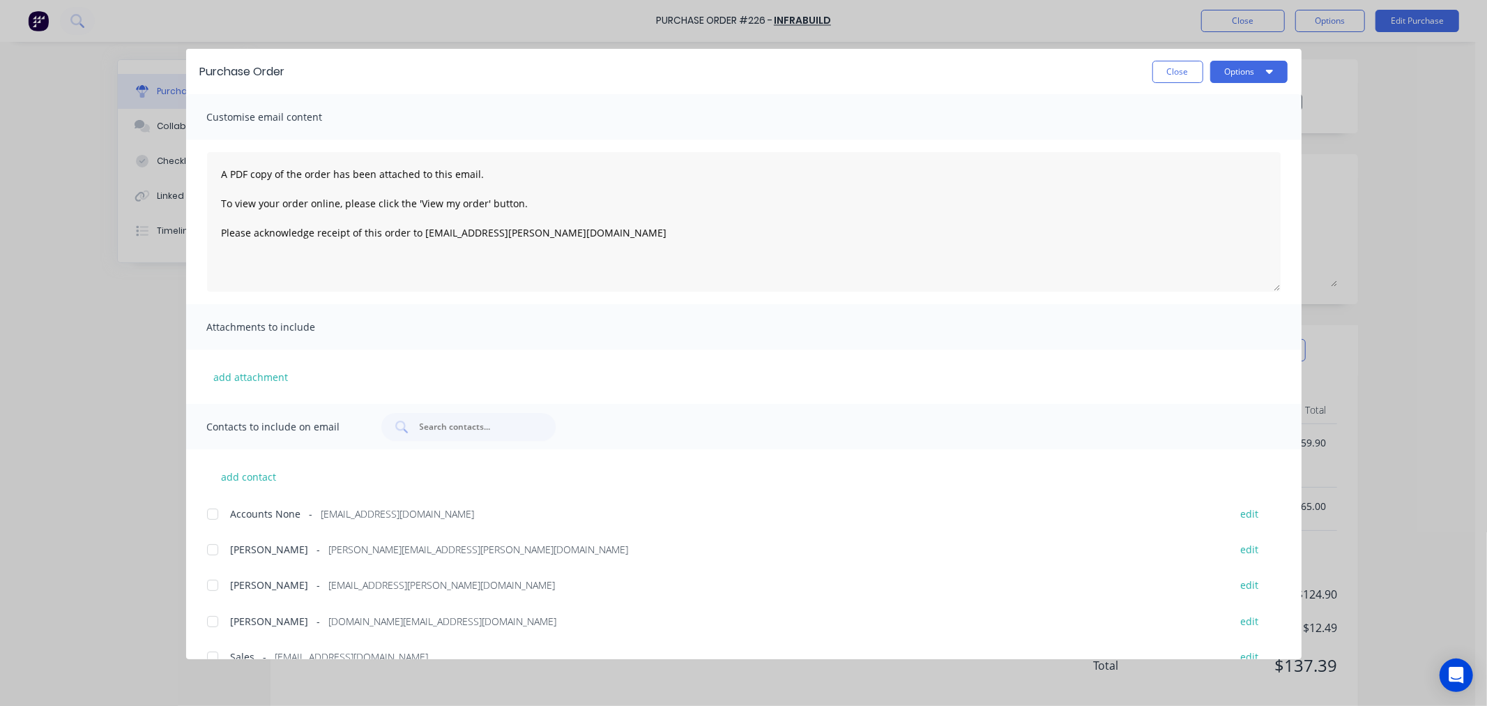
click at [218, 549] on div at bounding box center [213, 550] width 28 height 28
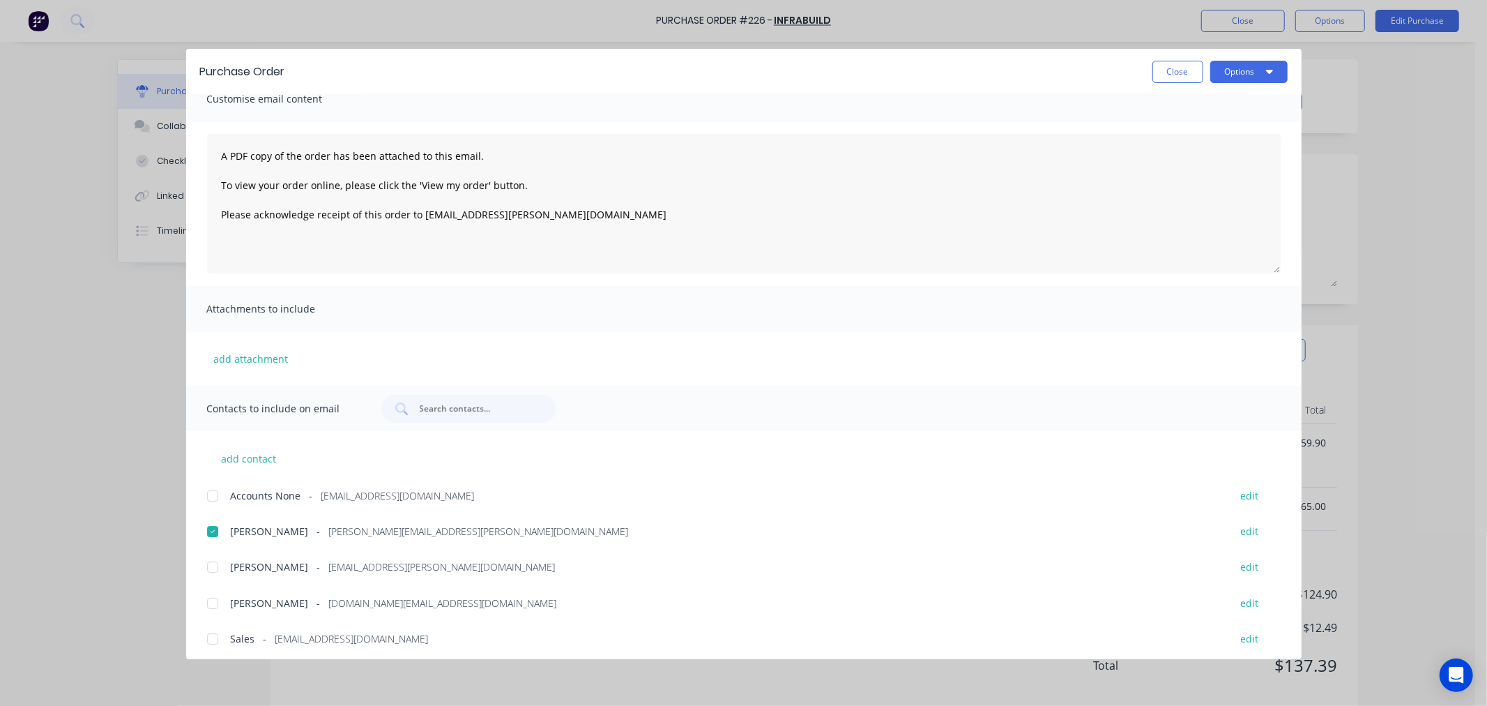
scroll to position [23, 0]
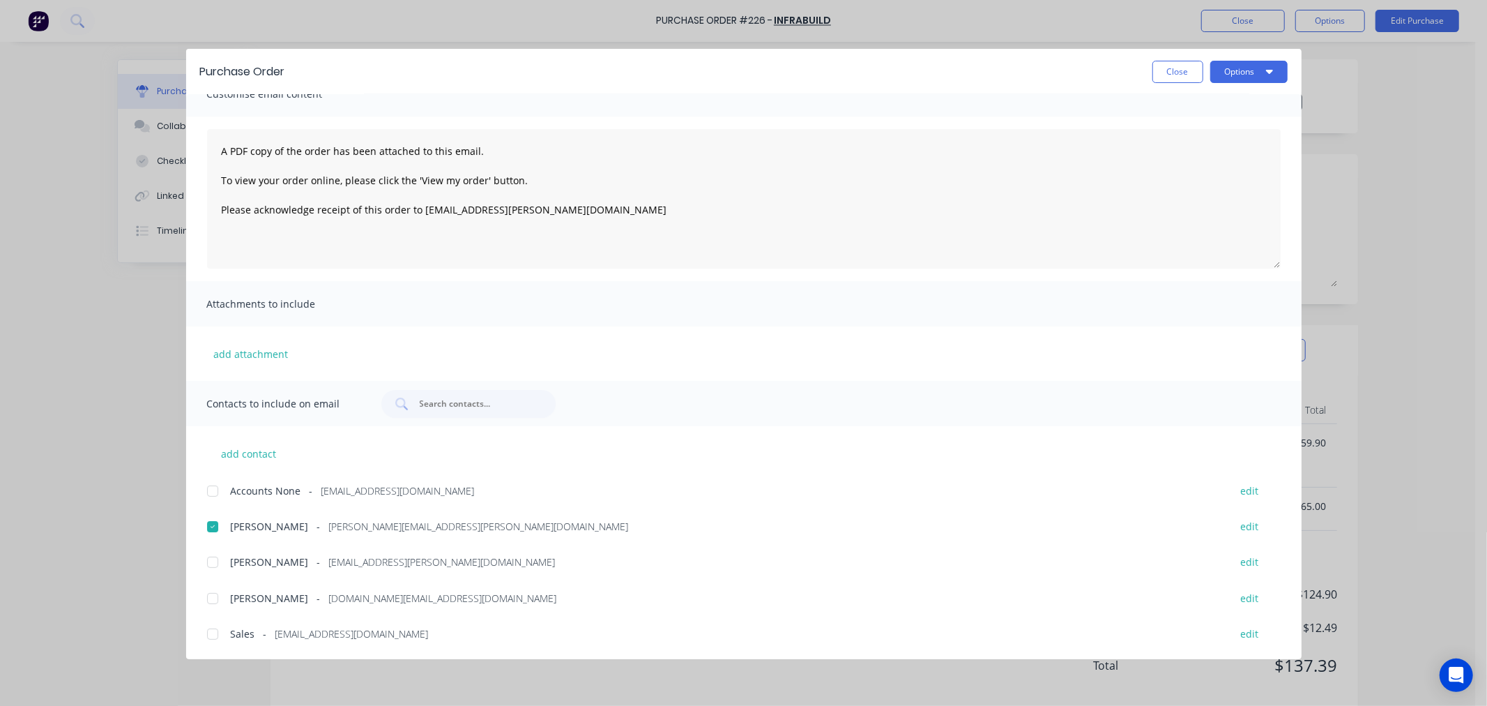
click at [211, 630] on div at bounding box center [213, 634] width 28 height 28
click at [1257, 73] on button "Options" at bounding box center [1249, 72] width 77 height 22
click at [1170, 161] on div "Email" at bounding box center [1221, 163] width 107 height 20
click at [1177, 75] on button "Close" at bounding box center [1178, 72] width 51 height 22
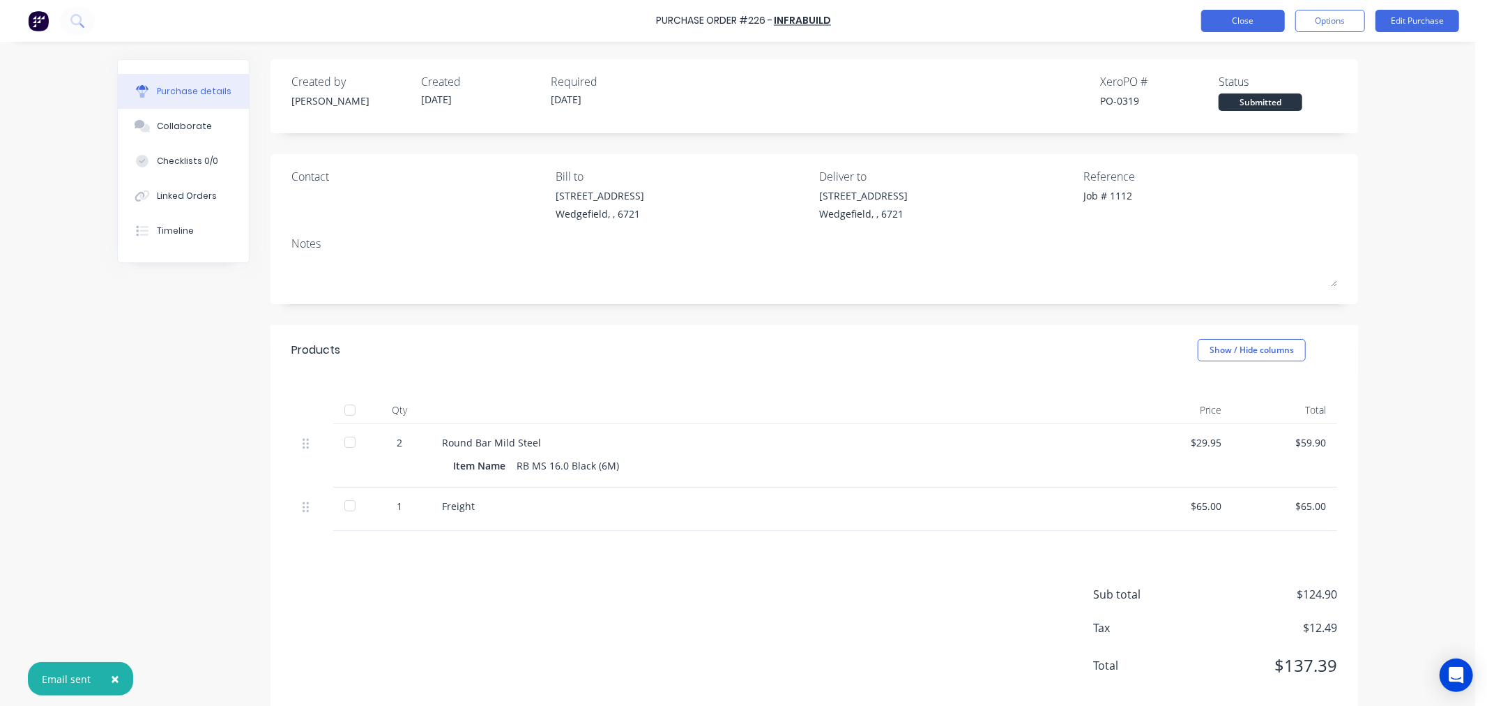
click at [1237, 26] on button "Close" at bounding box center [1243, 21] width 84 height 22
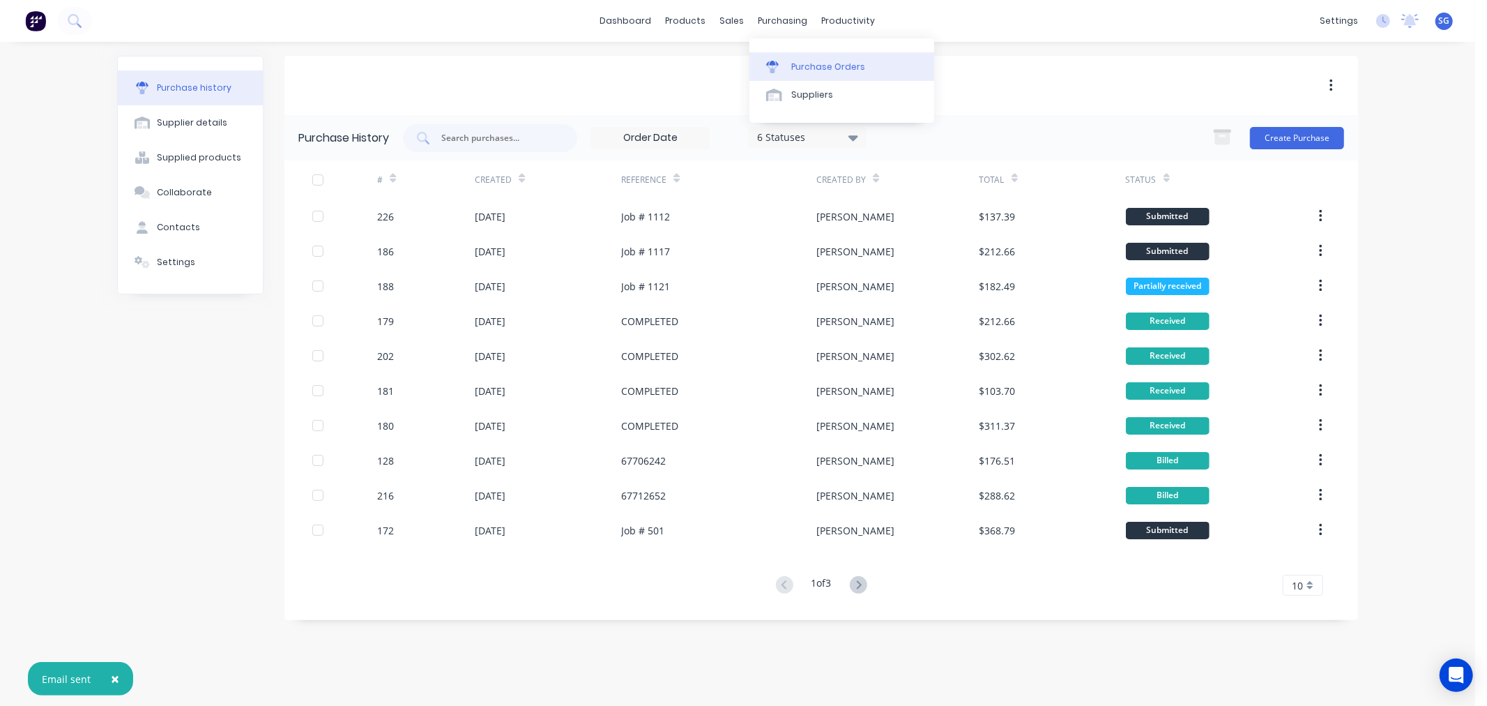
click at [784, 56] on link "Purchase Orders" at bounding box center [842, 66] width 185 height 28
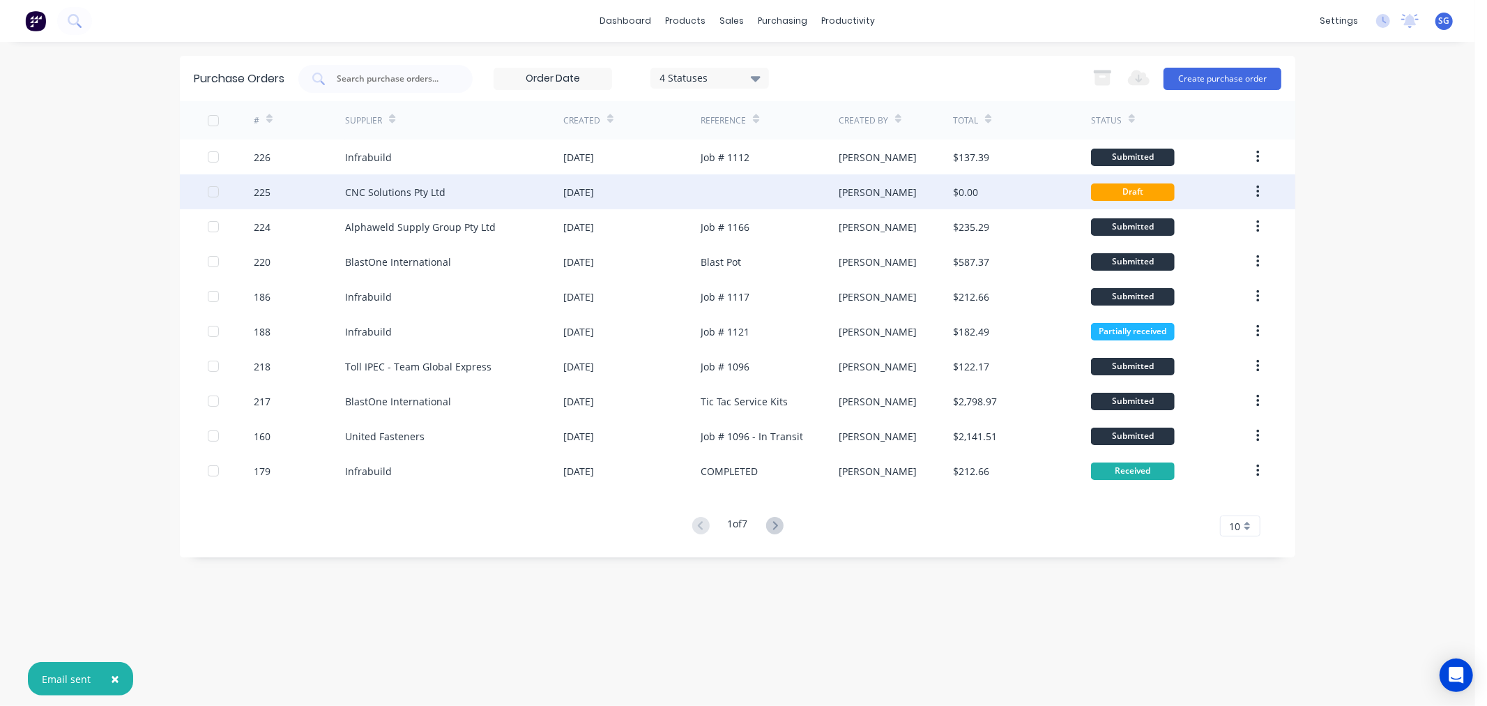
click at [593, 183] on div "[DATE]" at bounding box center [631, 191] width 137 height 35
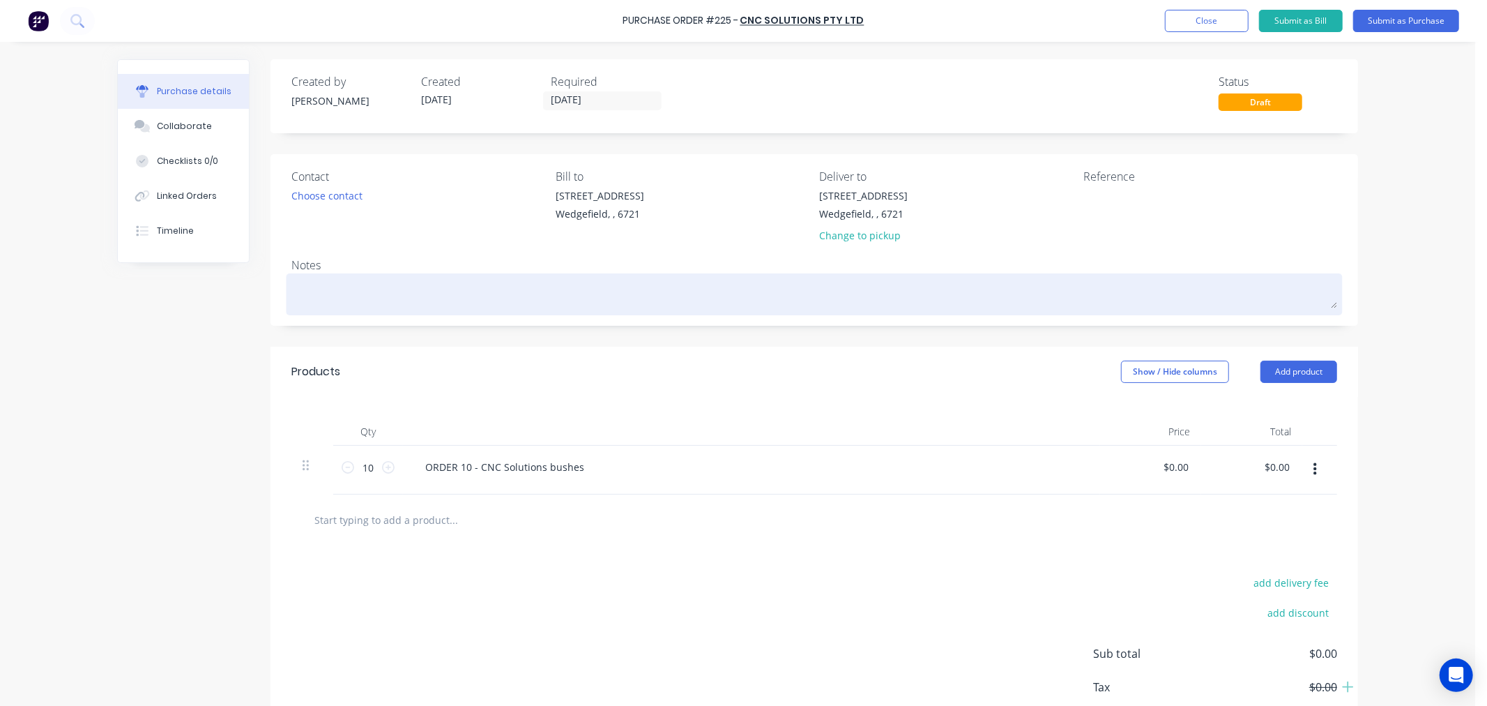
click at [379, 293] on textarea at bounding box center [814, 292] width 1046 height 31
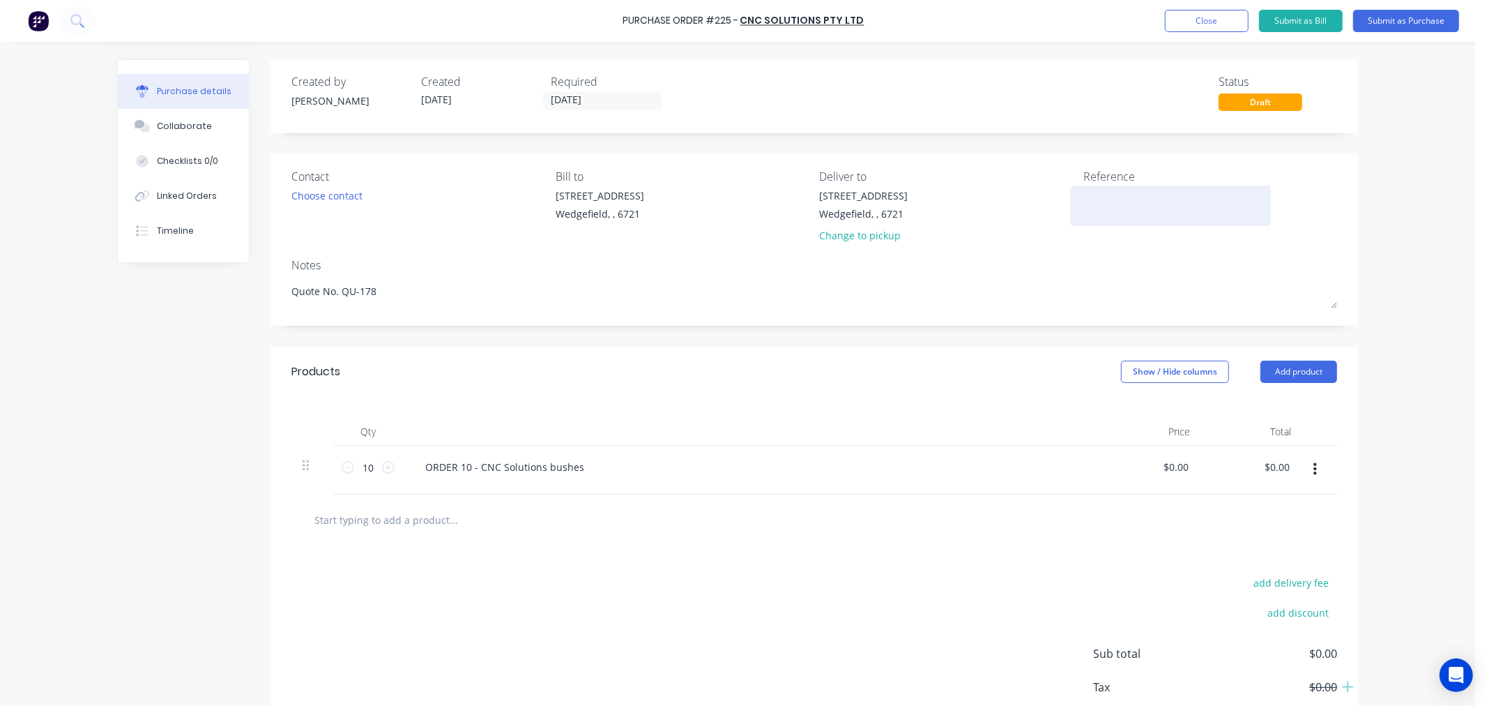
type textarea "Quote No. QU-178"
click at [1131, 204] on textarea at bounding box center [1171, 203] width 174 height 31
type textarea "Job # 1117"
click at [567, 468] on div "ORDER 10 - CNC Solutions bushes" at bounding box center [504, 467] width 181 height 20
drag, startPoint x: 576, startPoint y: 469, endPoint x: 346, endPoint y: 469, distance: 230.1
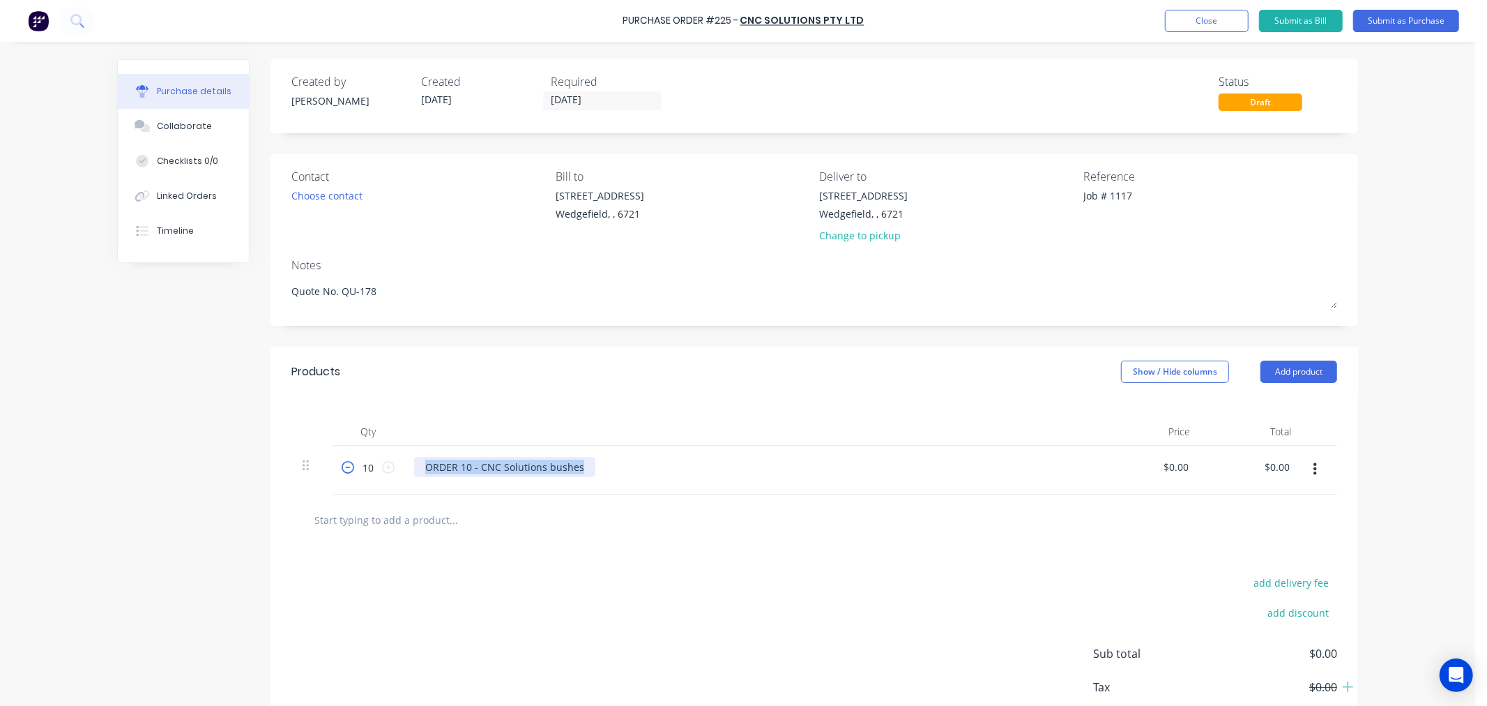
click at [346, 469] on div "10 10 ORDER 10 - CNC Solutions bushes $0.00 $0.00 $0.00 $0.00" at bounding box center [814, 470] width 1046 height 49
paste div
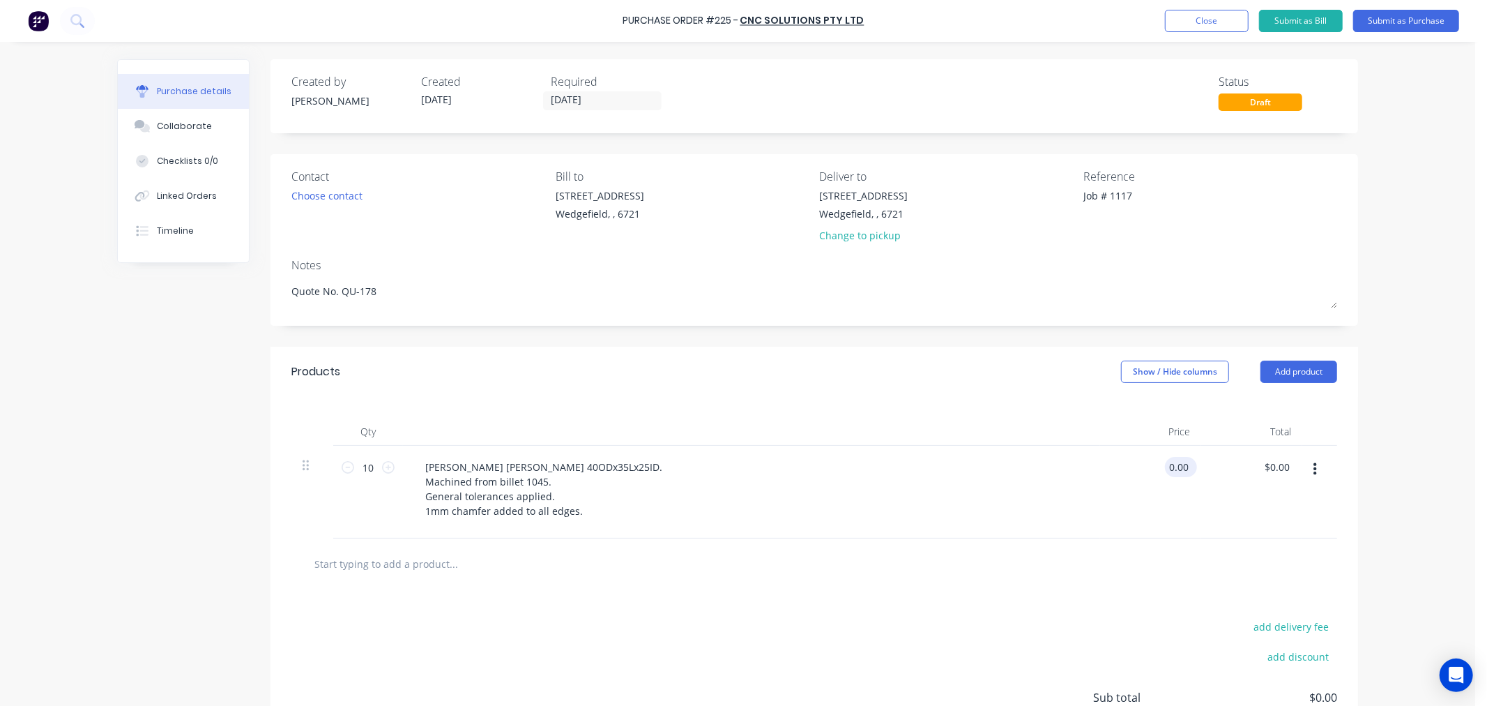
click at [1173, 468] on input "0.00" at bounding box center [1178, 467] width 26 height 20
type input "$33.90"
type input "$339.00"
click at [1404, 23] on button "Submit as Purchase" at bounding box center [1406, 21] width 106 height 22
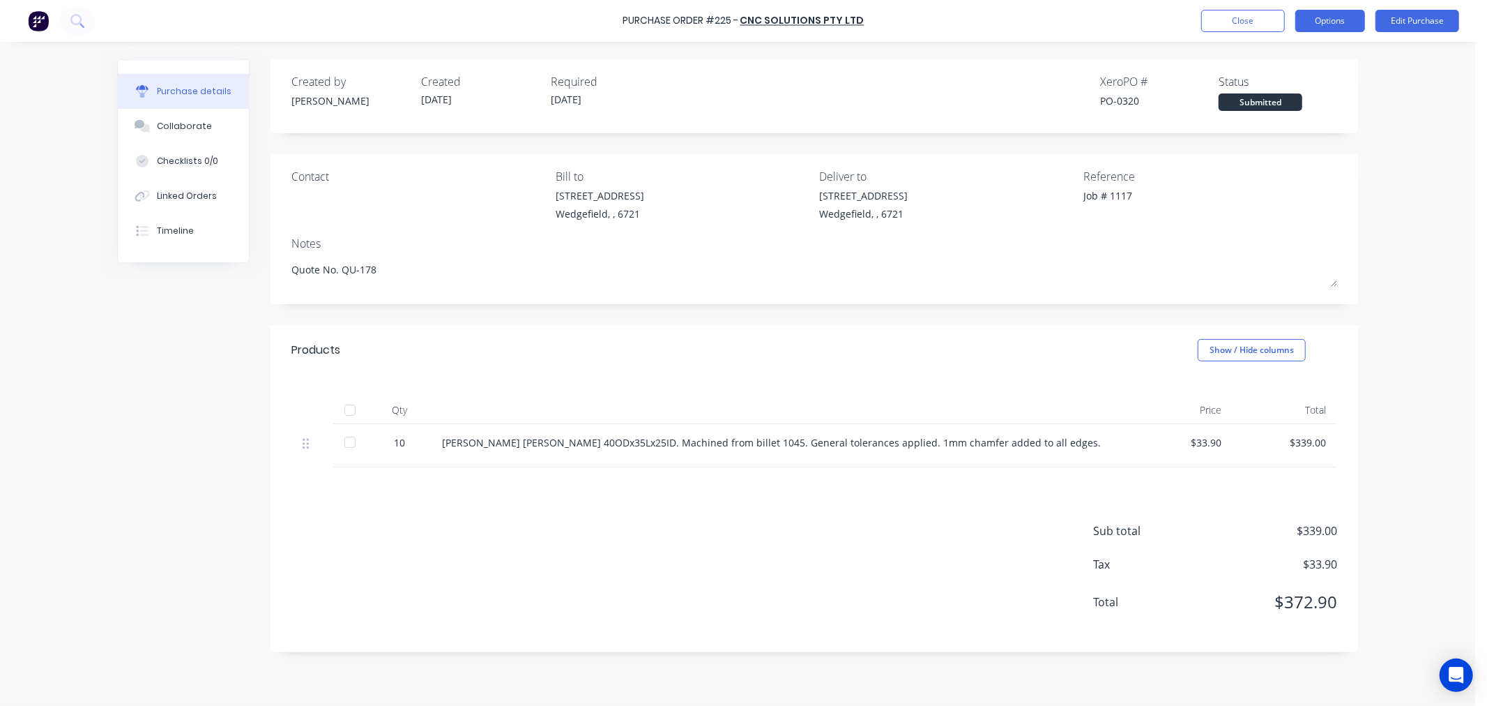
click at [1333, 26] on button "Options" at bounding box center [1331, 21] width 70 height 22
click at [1276, 57] on div "Print / Email" at bounding box center [1298, 57] width 107 height 20
click at [1284, 114] on div "Without pricing" at bounding box center [1298, 113] width 107 height 20
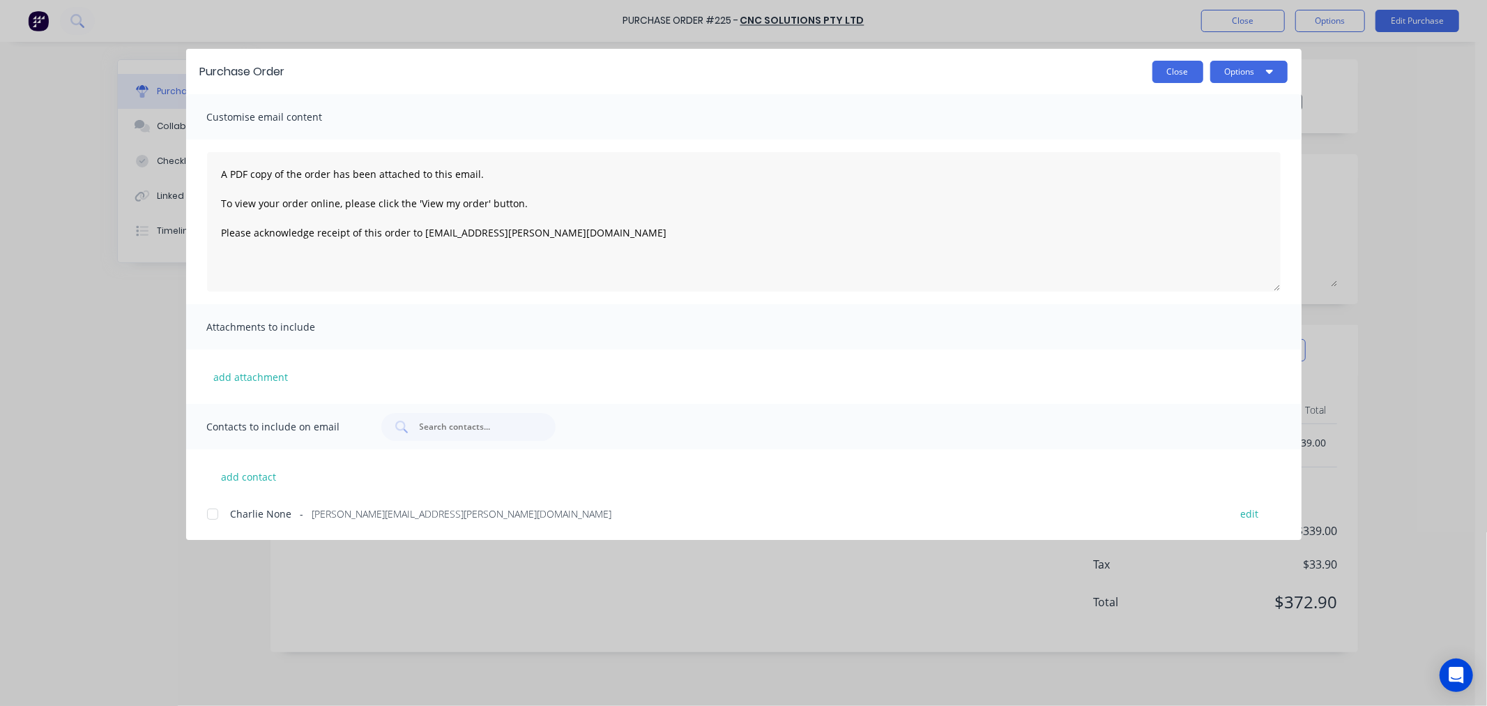
click at [1155, 79] on button "Close" at bounding box center [1178, 72] width 51 height 22
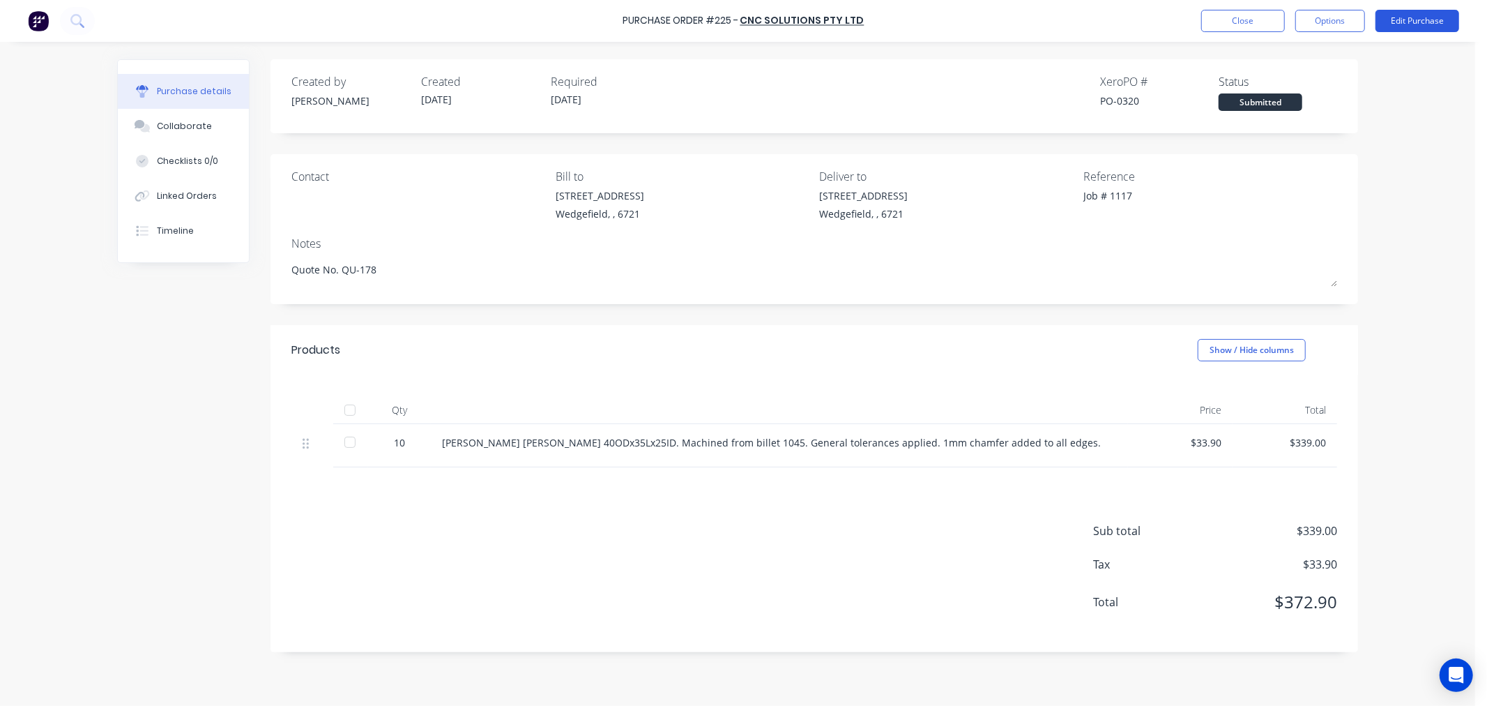
click at [1397, 23] on button "Edit Purchase" at bounding box center [1418, 21] width 84 height 22
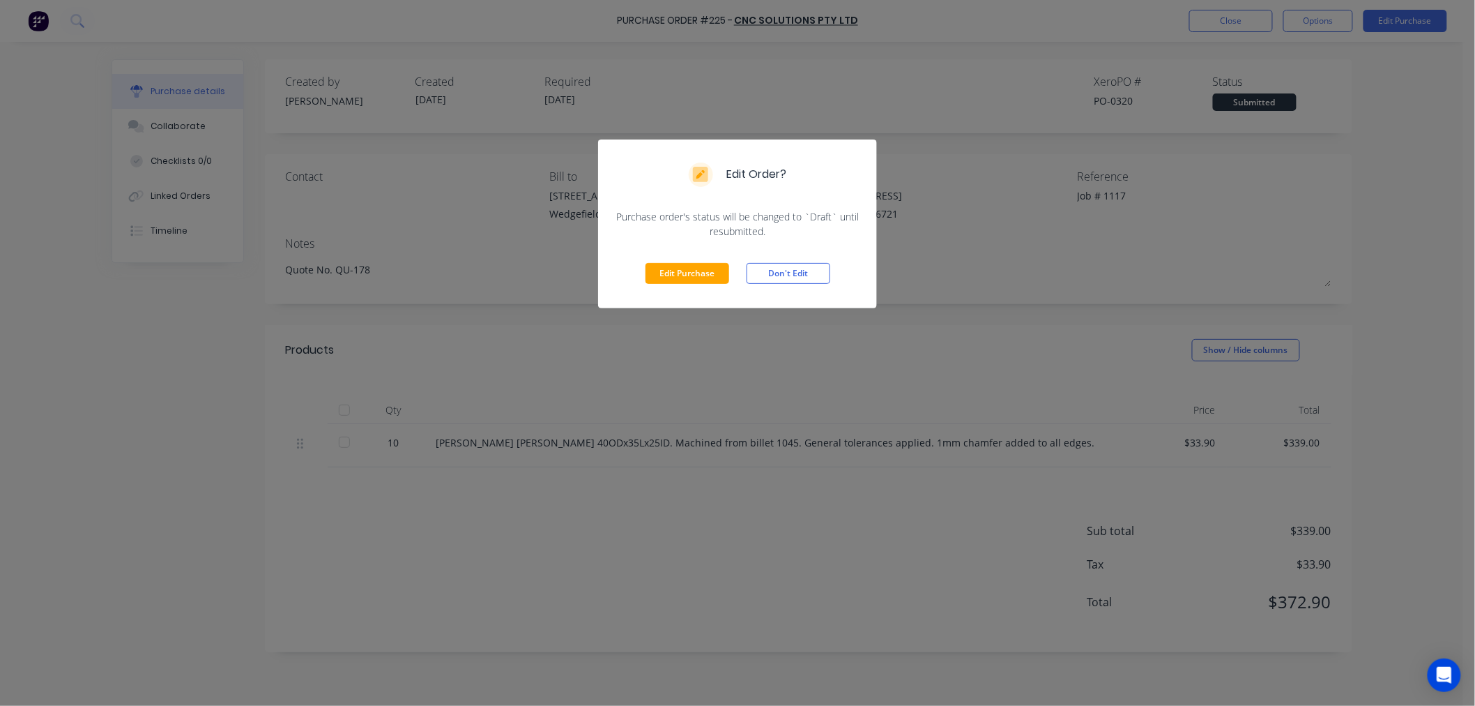
drag, startPoint x: 791, startPoint y: 276, endPoint x: 1208, endPoint y: 35, distance: 481.8
click at [792, 276] on button "Don't Edit" at bounding box center [789, 273] width 84 height 21
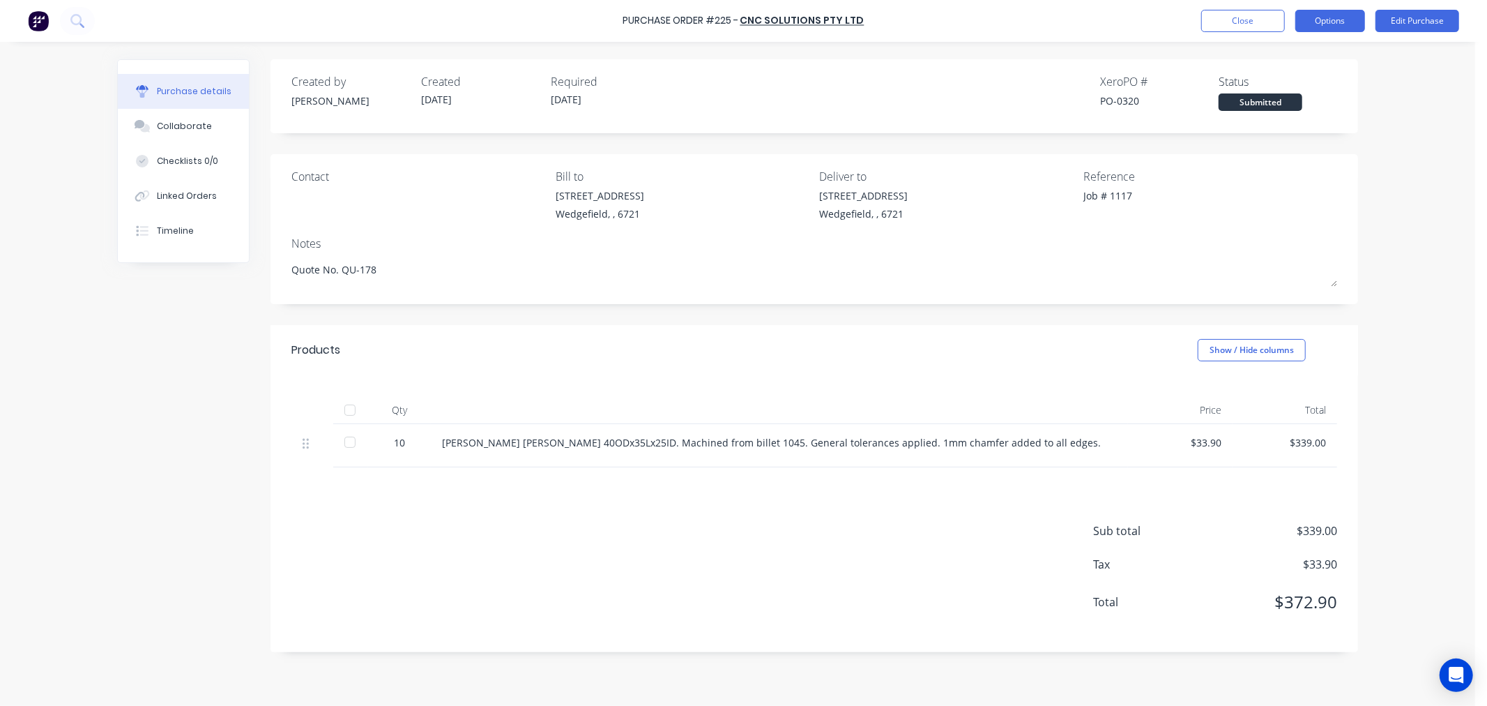
click at [1336, 23] on button "Options" at bounding box center [1331, 21] width 70 height 22
click at [1276, 56] on div "Print / Email" at bounding box center [1298, 57] width 107 height 20
click at [1262, 91] on div "With pricing" at bounding box center [1298, 85] width 107 height 20
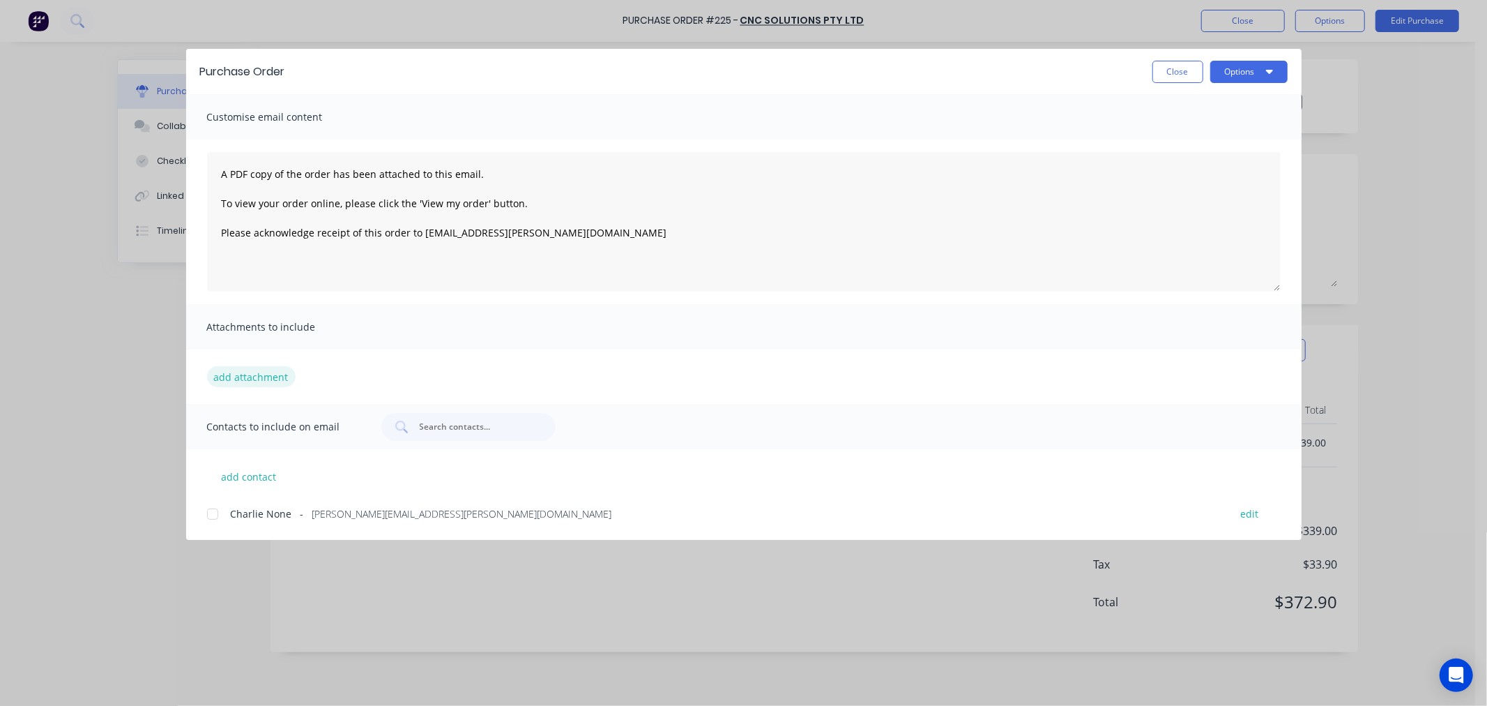
click at [243, 374] on button "add attachment" at bounding box center [251, 376] width 89 height 21
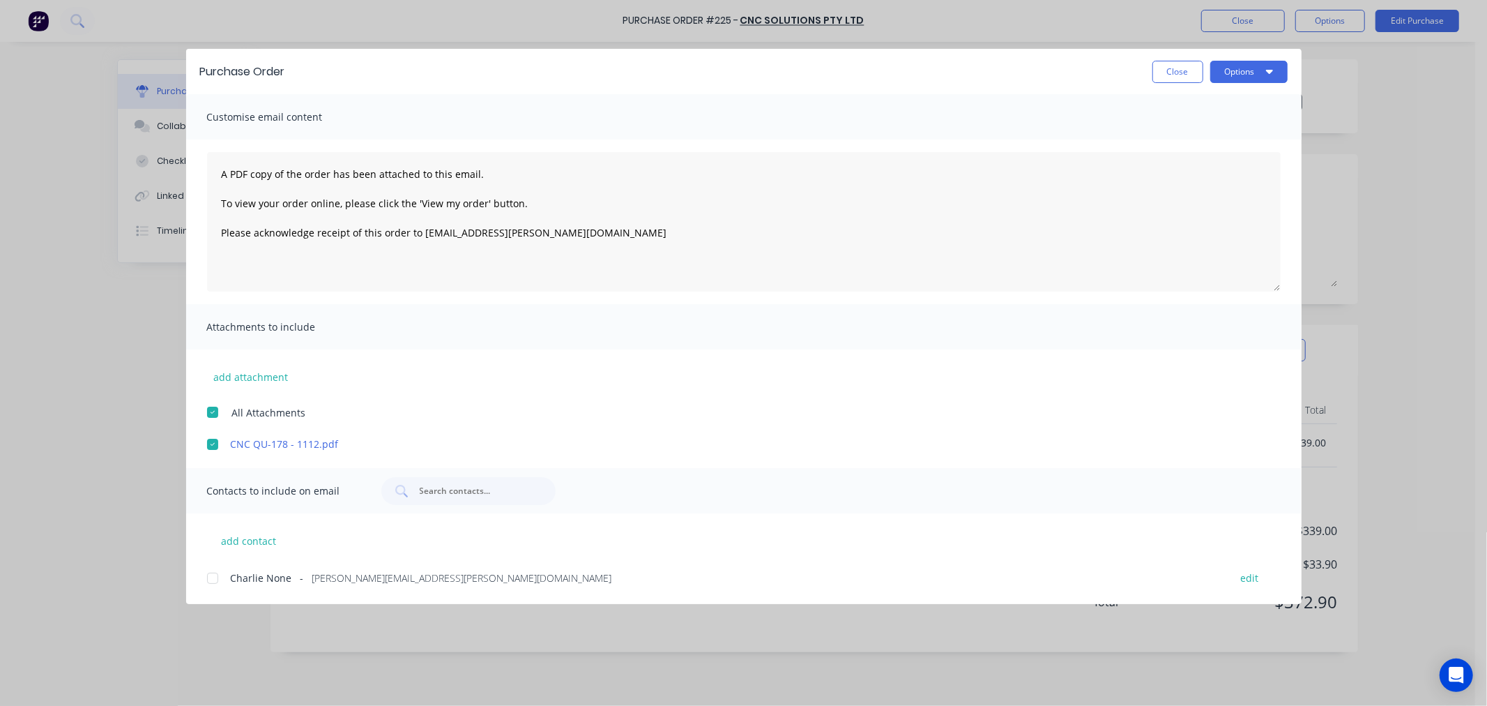
click at [211, 579] on div at bounding box center [213, 578] width 28 height 28
click at [1249, 72] on button "Options" at bounding box center [1249, 72] width 77 height 22
click at [1183, 161] on div "Email" at bounding box center [1221, 163] width 107 height 20
click at [1167, 75] on button "Close" at bounding box center [1178, 72] width 51 height 22
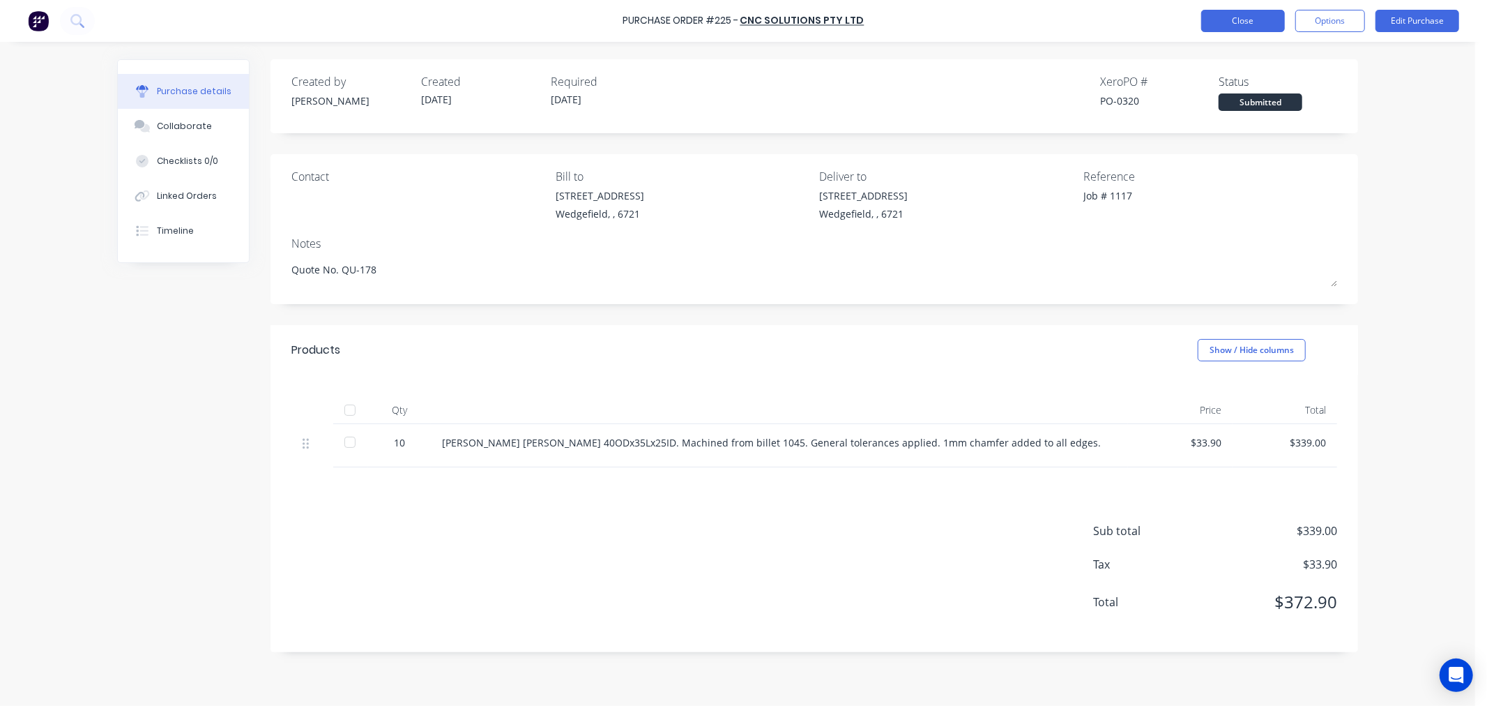
click at [1221, 25] on button "Close" at bounding box center [1243, 21] width 84 height 22
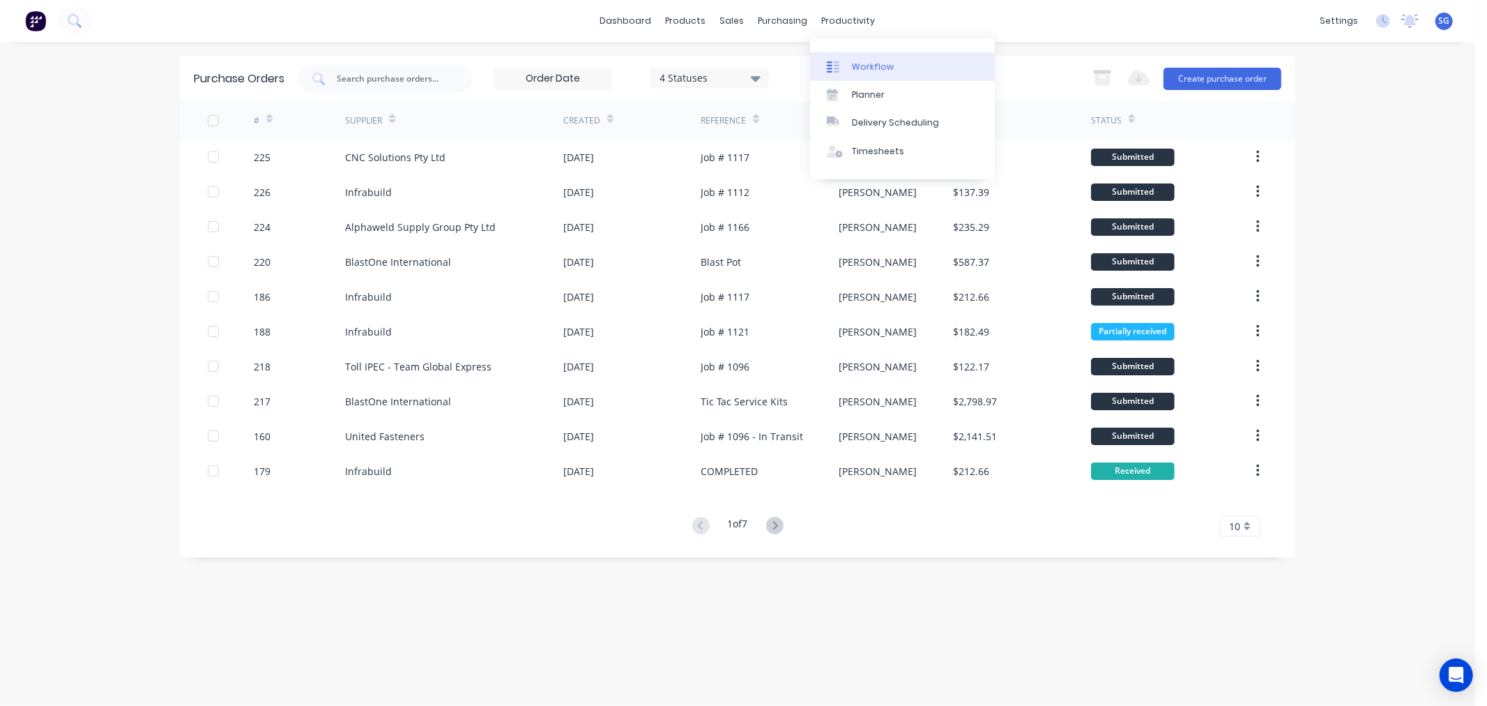
click at [860, 61] on div "Workflow" at bounding box center [873, 67] width 42 height 13
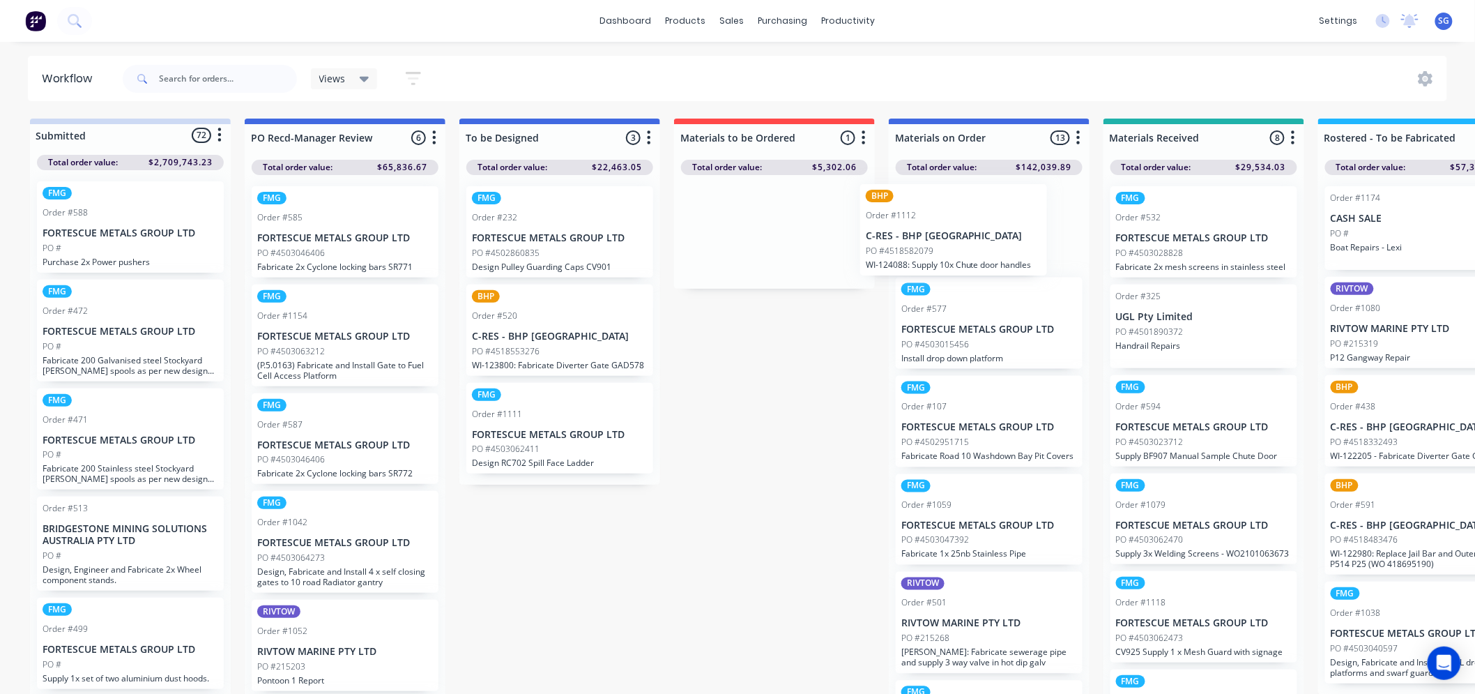
drag, startPoint x: 720, startPoint y: 241, endPoint x: 911, endPoint y: 239, distance: 191.8
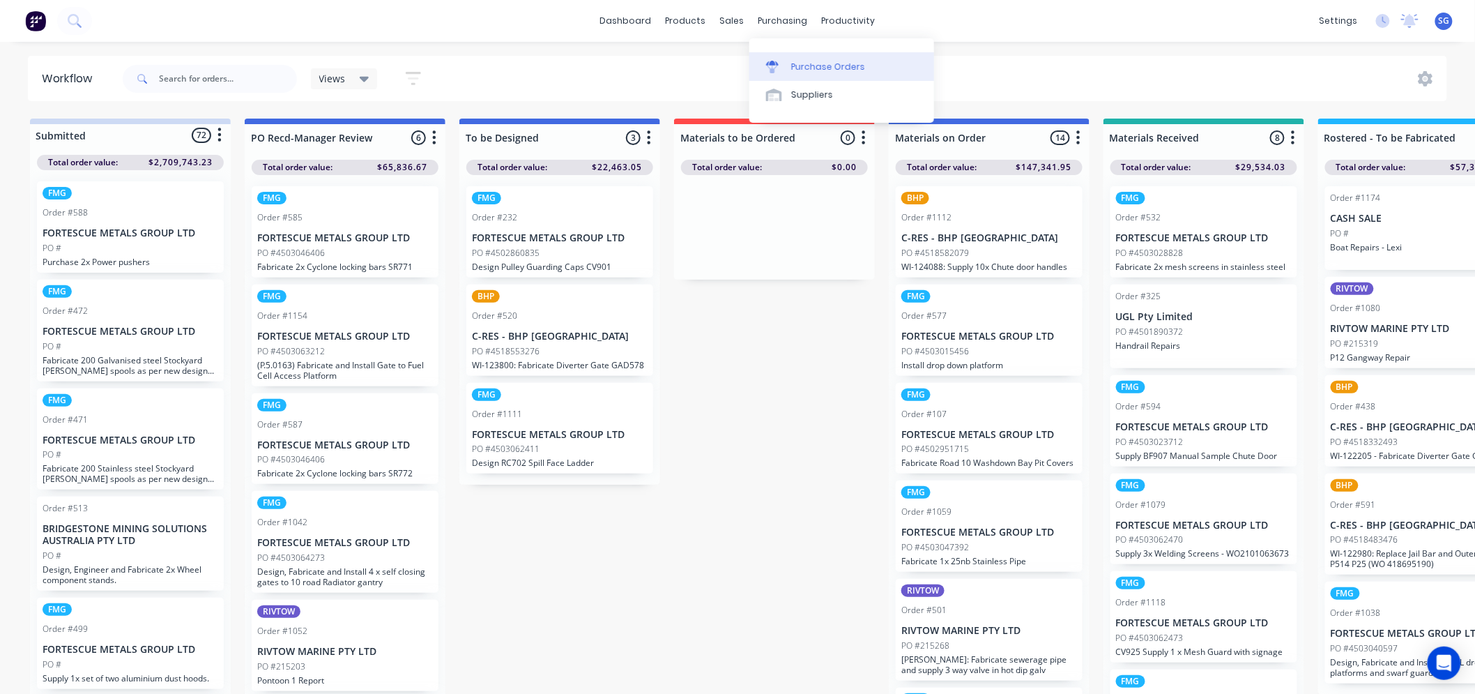
click at [792, 61] on div "Purchase Orders" at bounding box center [828, 67] width 74 height 13
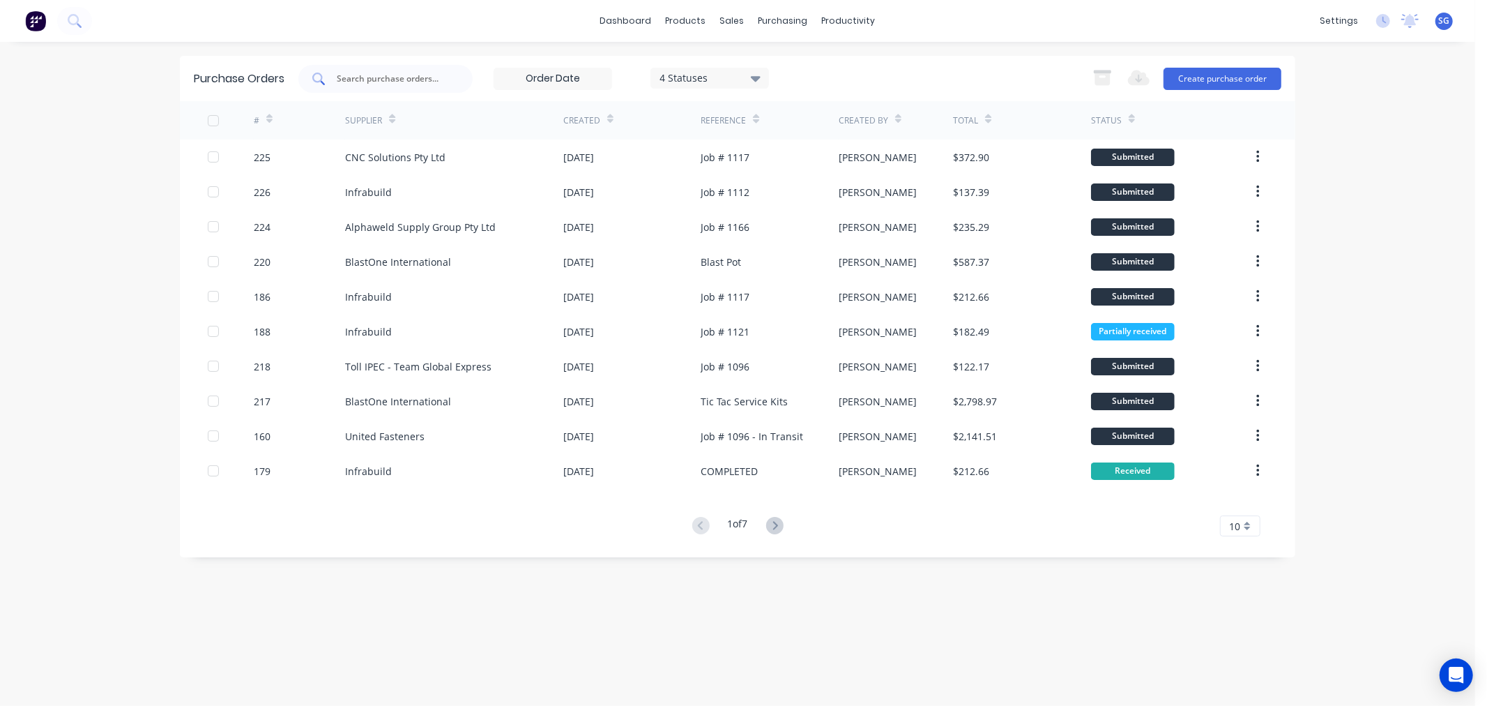
click at [396, 88] on div at bounding box center [385, 79] width 174 height 28
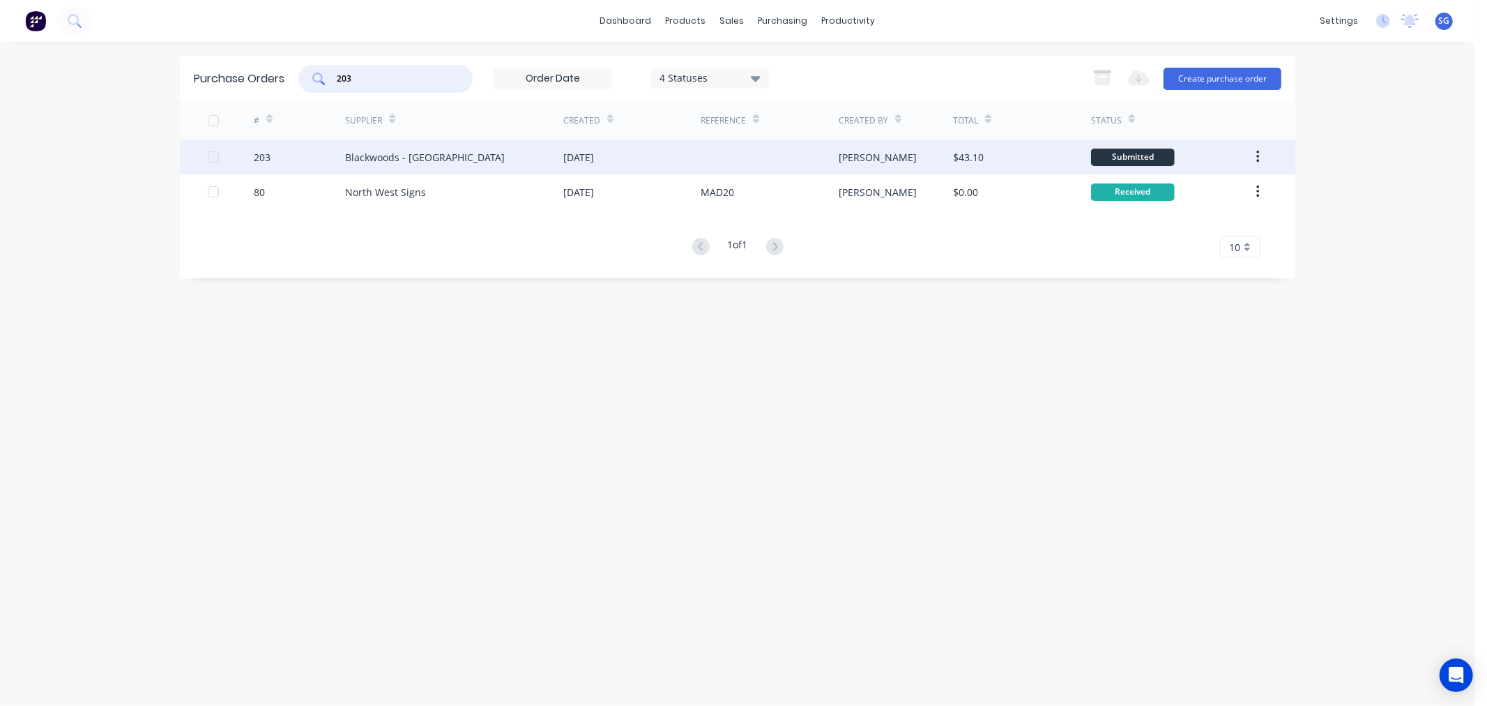
type input "203"
click at [394, 156] on div "Blackwoods - [GEOGRAPHIC_DATA]" at bounding box center [425, 157] width 160 height 15
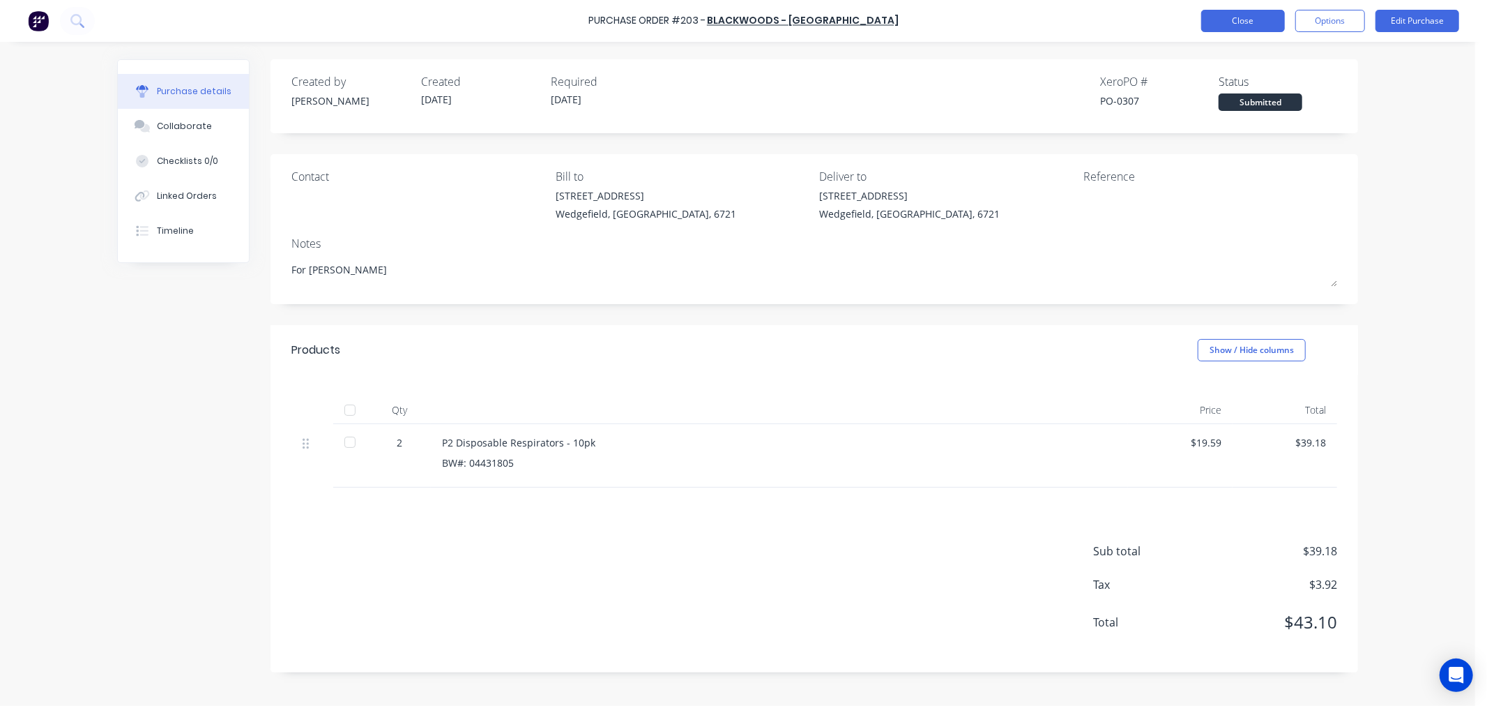
click at [1231, 20] on button "Close" at bounding box center [1243, 21] width 84 height 22
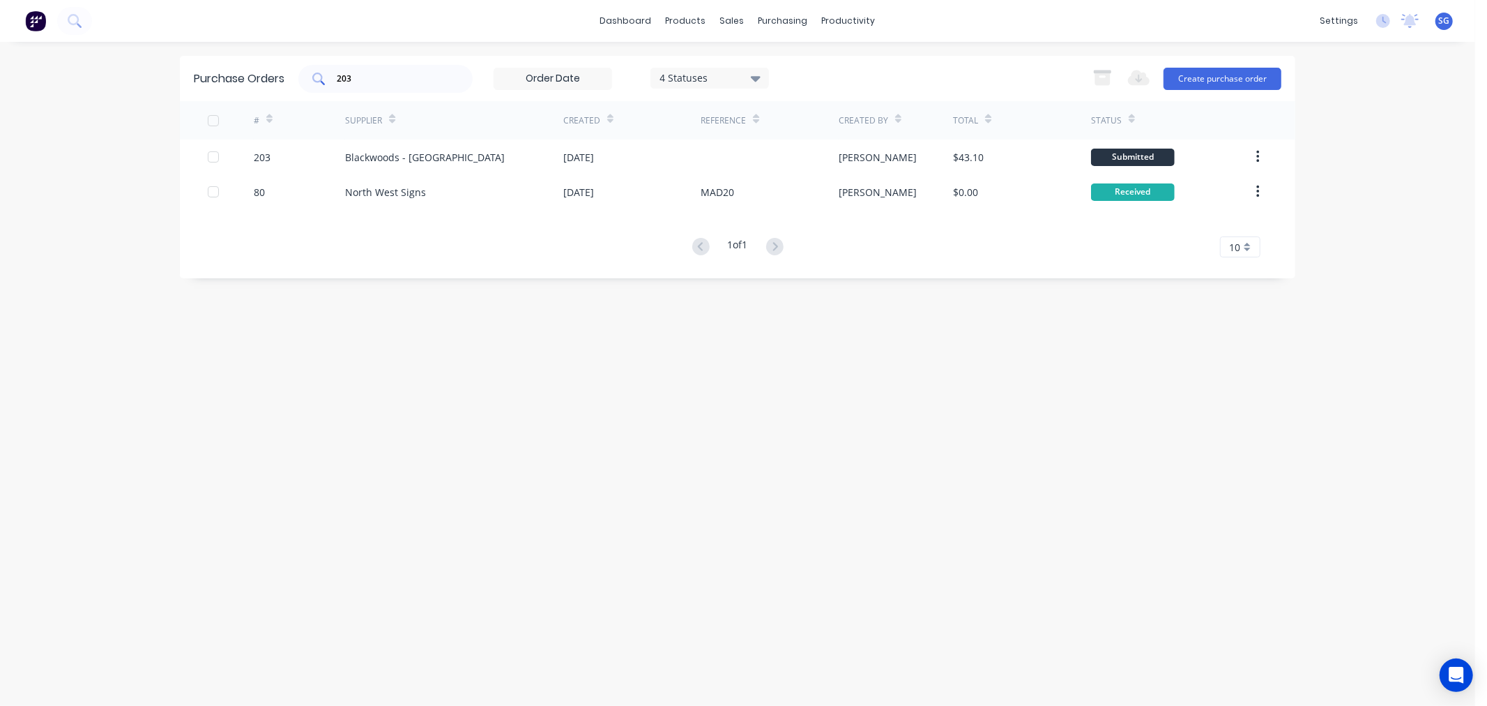
click at [424, 79] on input "203" at bounding box center [393, 79] width 116 height 14
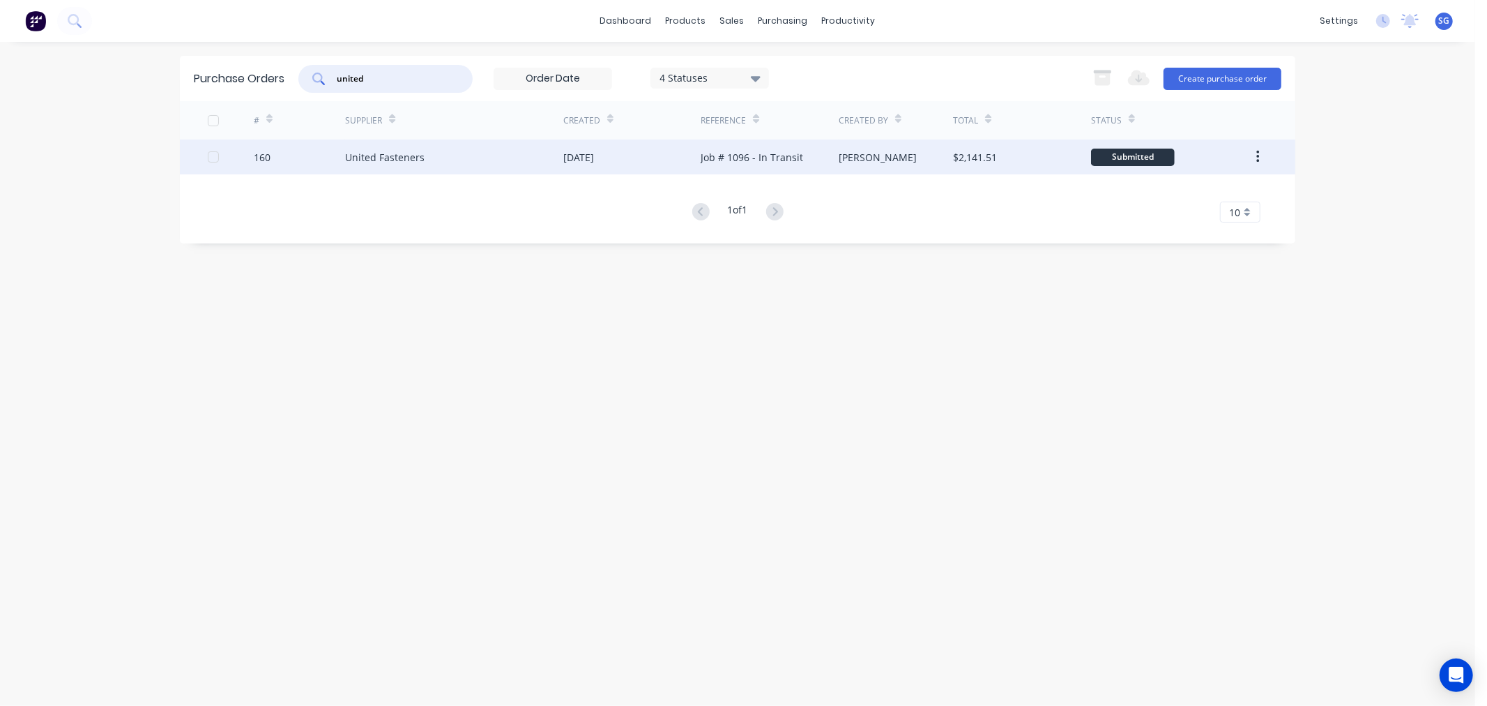
type input "united"
click at [377, 158] on div "United Fasteners" at bounding box center [384, 157] width 79 height 15
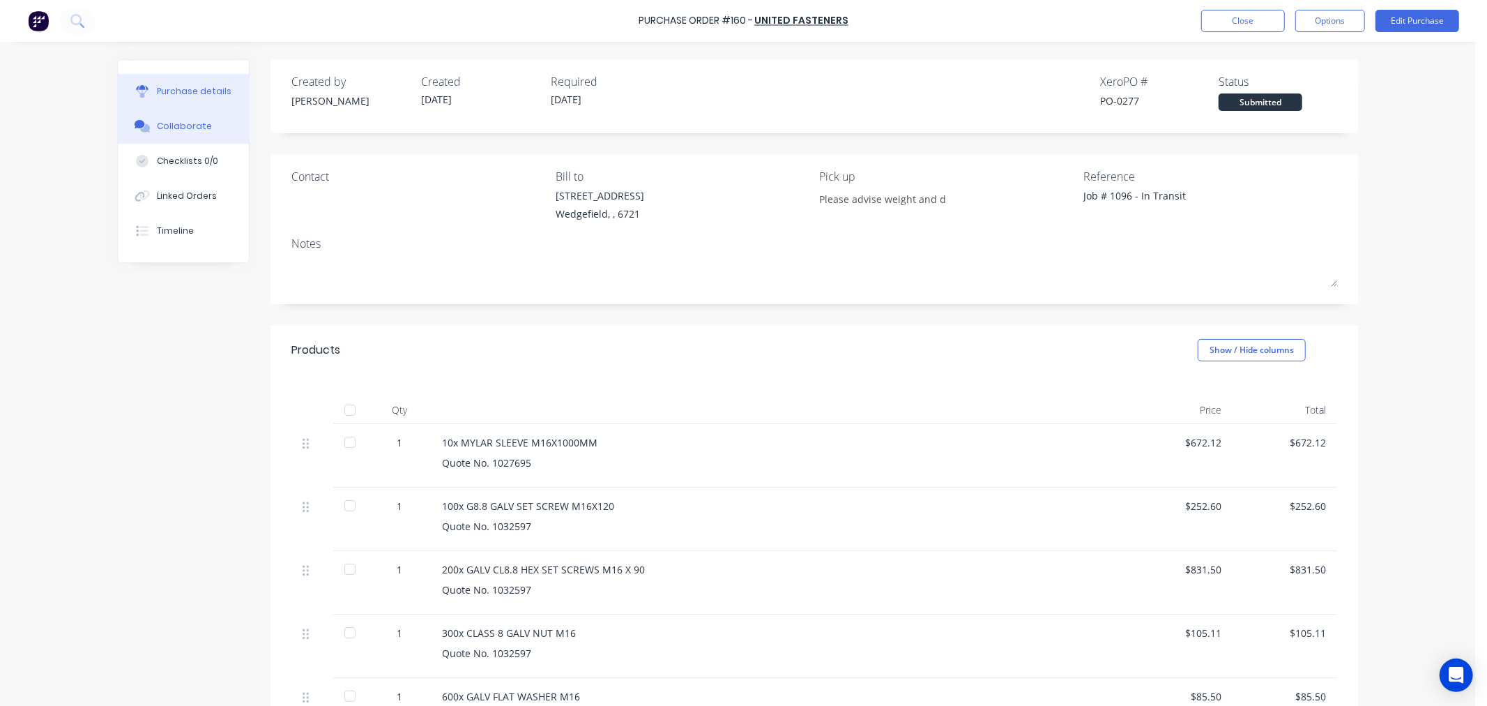
click at [184, 121] on div "Collaborate" at bounding box center [184, 126] width 55 height 13
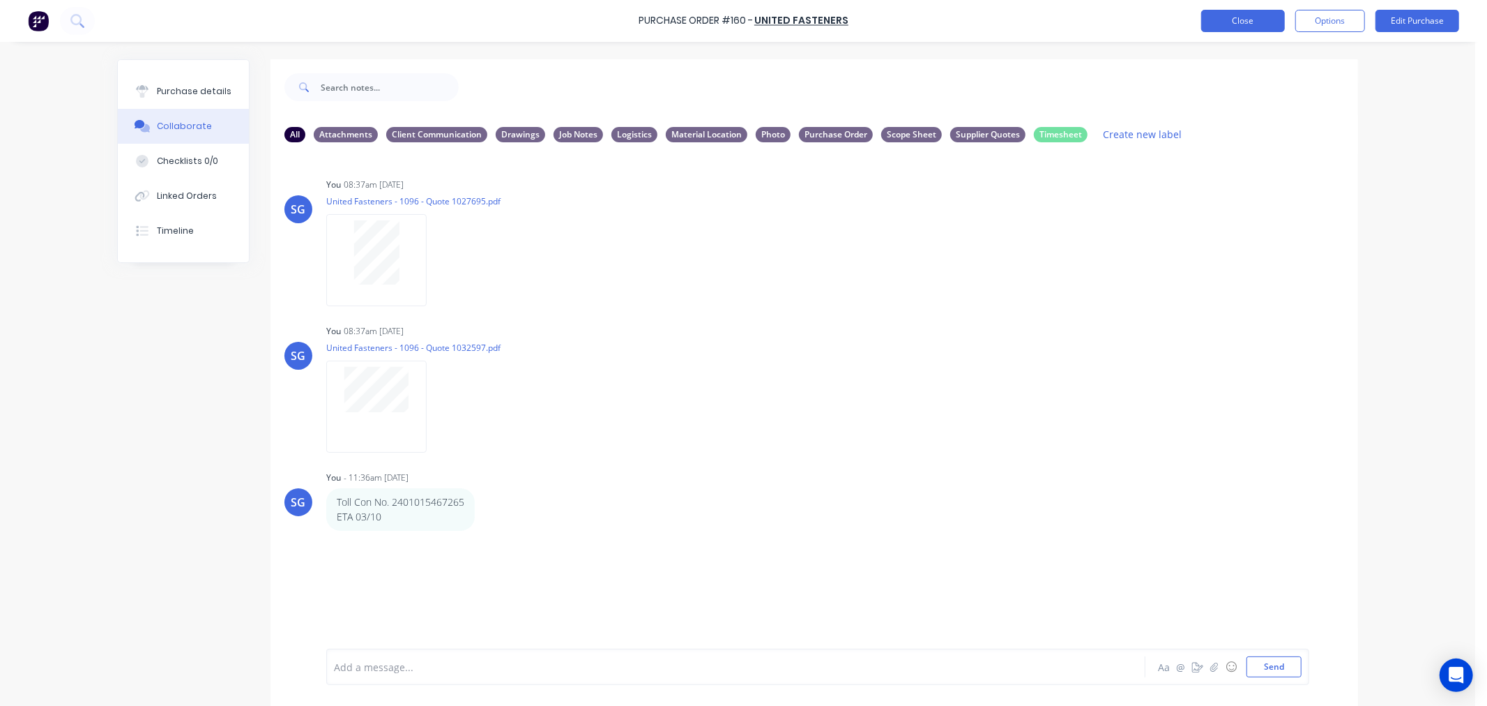
click at [1229, 17] on button "Close" at bounding box center [1243, 21] width 84 height 22
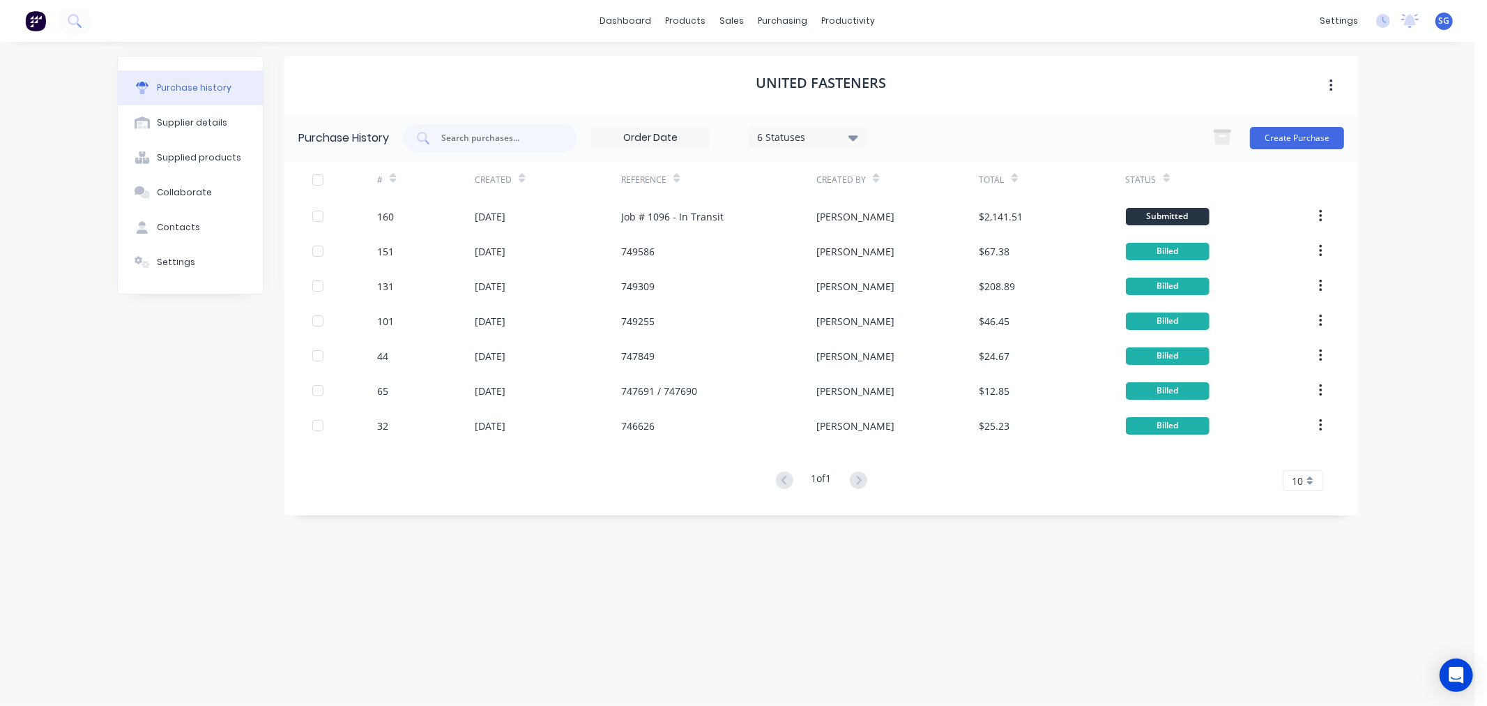
click at [855, 143] on icon at bounding box center [854, 137] width 10 height 15
click at [1016, 134] on div "6 Statuses 6 Statuses Create Purchase" at bounding box center [873, 138] width 941 height 28
click at [769, 68] on icon at bounding box center [772, 67] width 13 height 13
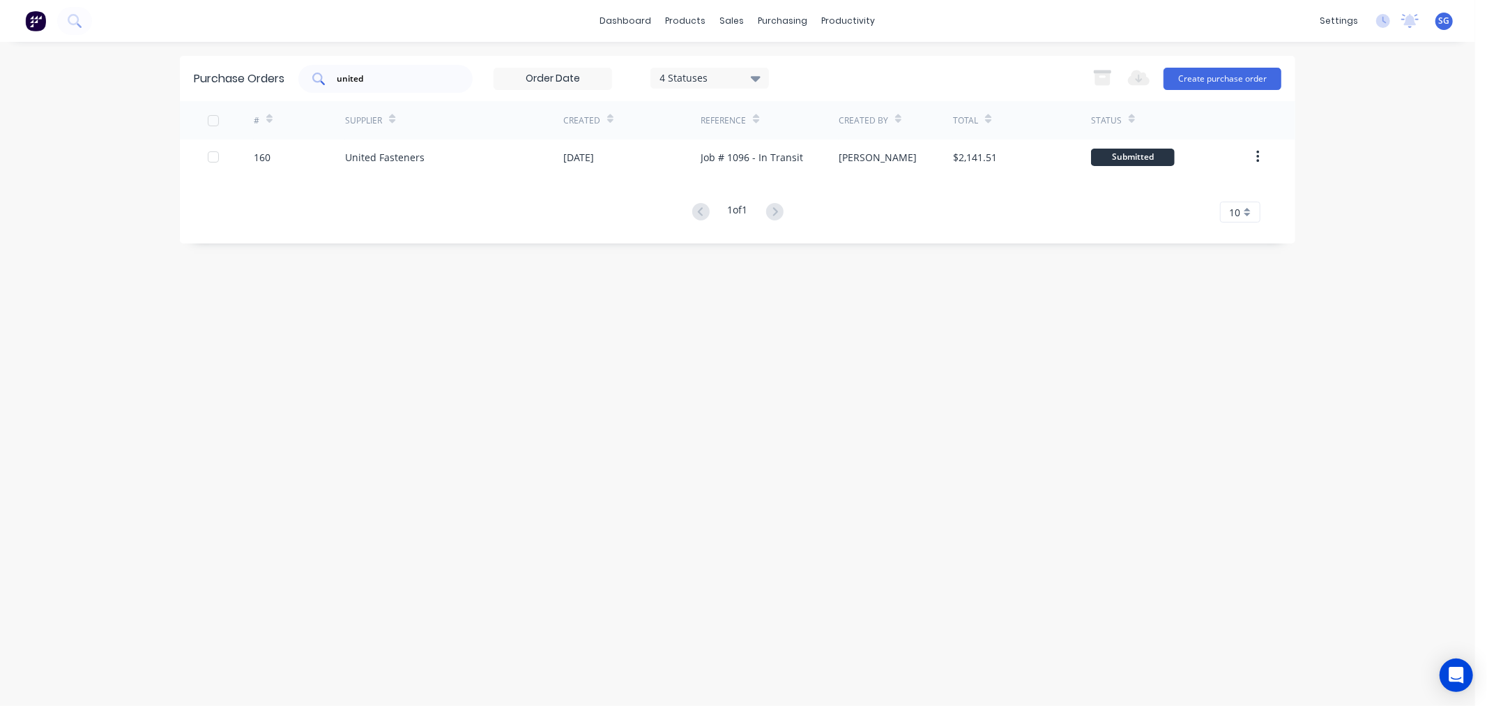
click at [371, 66] on div "united" at bounding box center [385, 79] width 174 height 28
click at [357, 78] on input "united" at bounding box center [393, 79] width 116 height 14
drag, startPoint x: 357, startPoint y: 78, endPoint x: 566, endPoint y: 105, distance: 210.9
click at [358, 79] on input "united" at bounding box center [393, 79] width 116 height 14
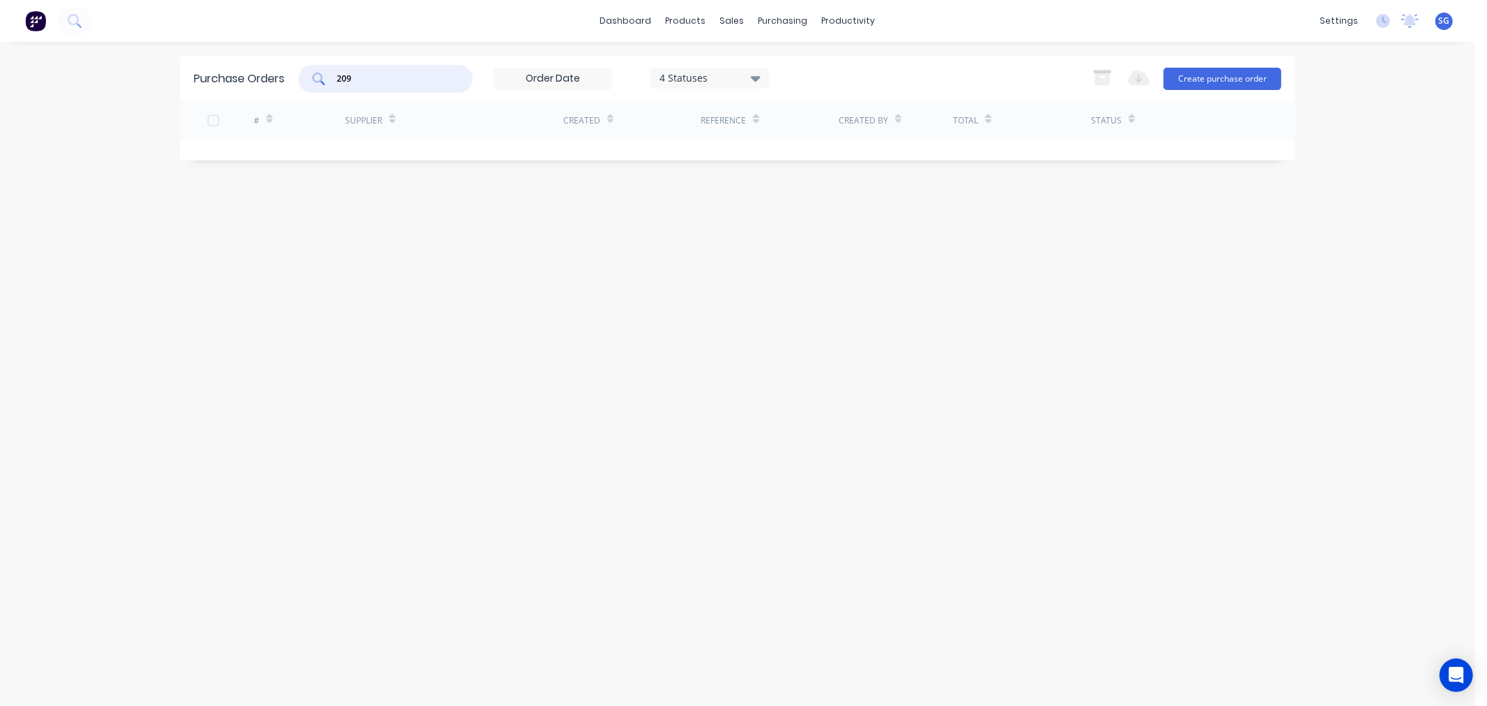
drag, startPoint x: 381, startPoint y: 79, endPoint x: 296, endPoint y: 84, distance: 85.3
click at [296, 84] on div "Purchase Orders 209 4 Statuses 4 Statuses Export to Excel (XLSX) Create purchas…" at bounding box center [738, 78] width 1116 height 45
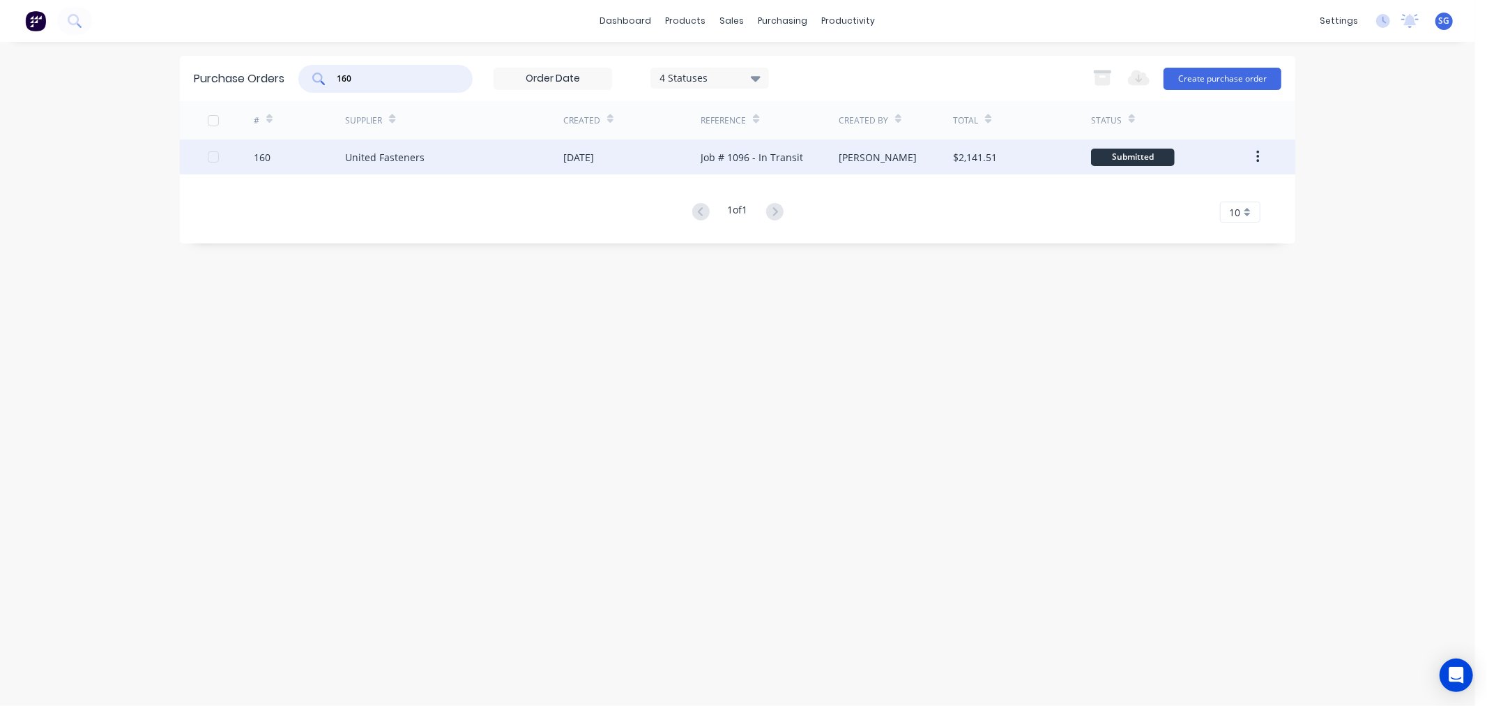
type input "160"
click at [360, 151] on div "United Fasteners" at bounding box center [384, 157] width 79 height 15
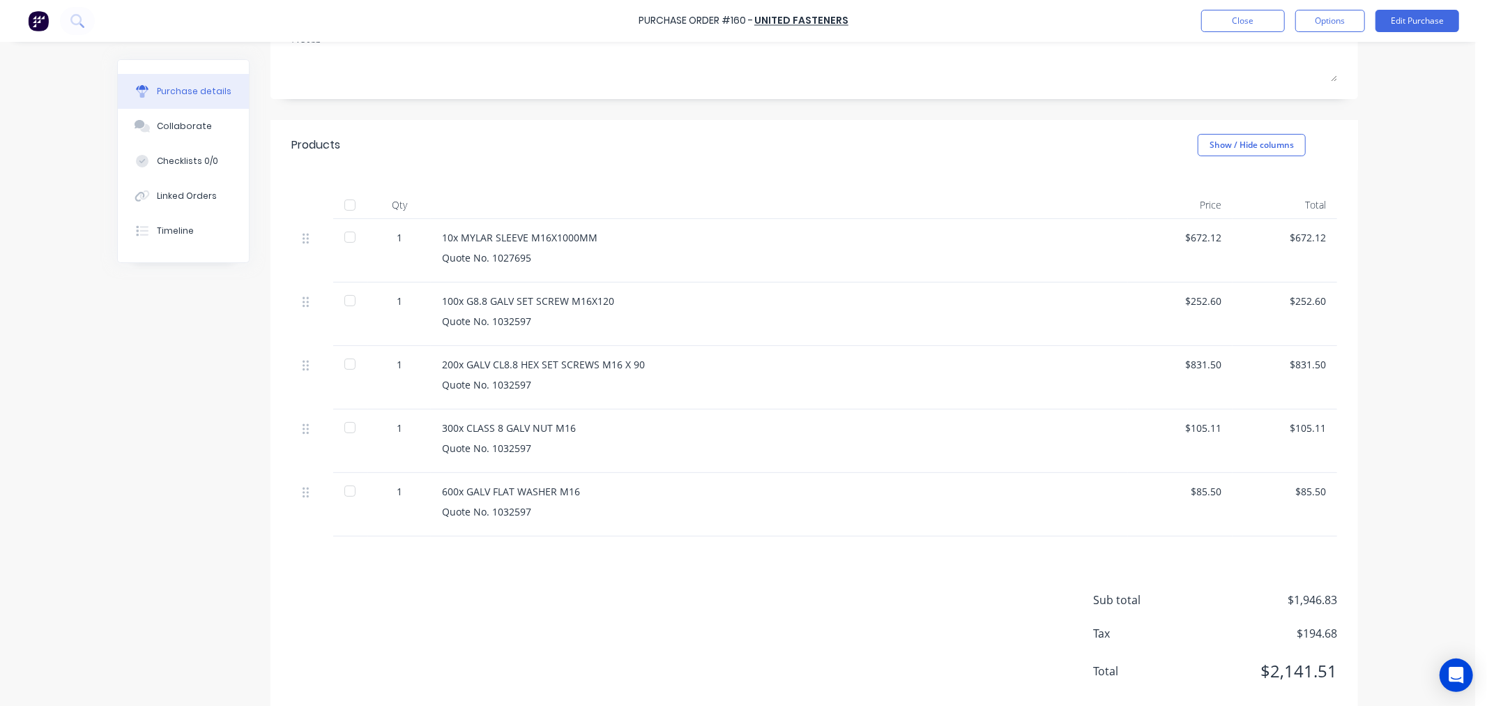
scroll to position [232, 0]
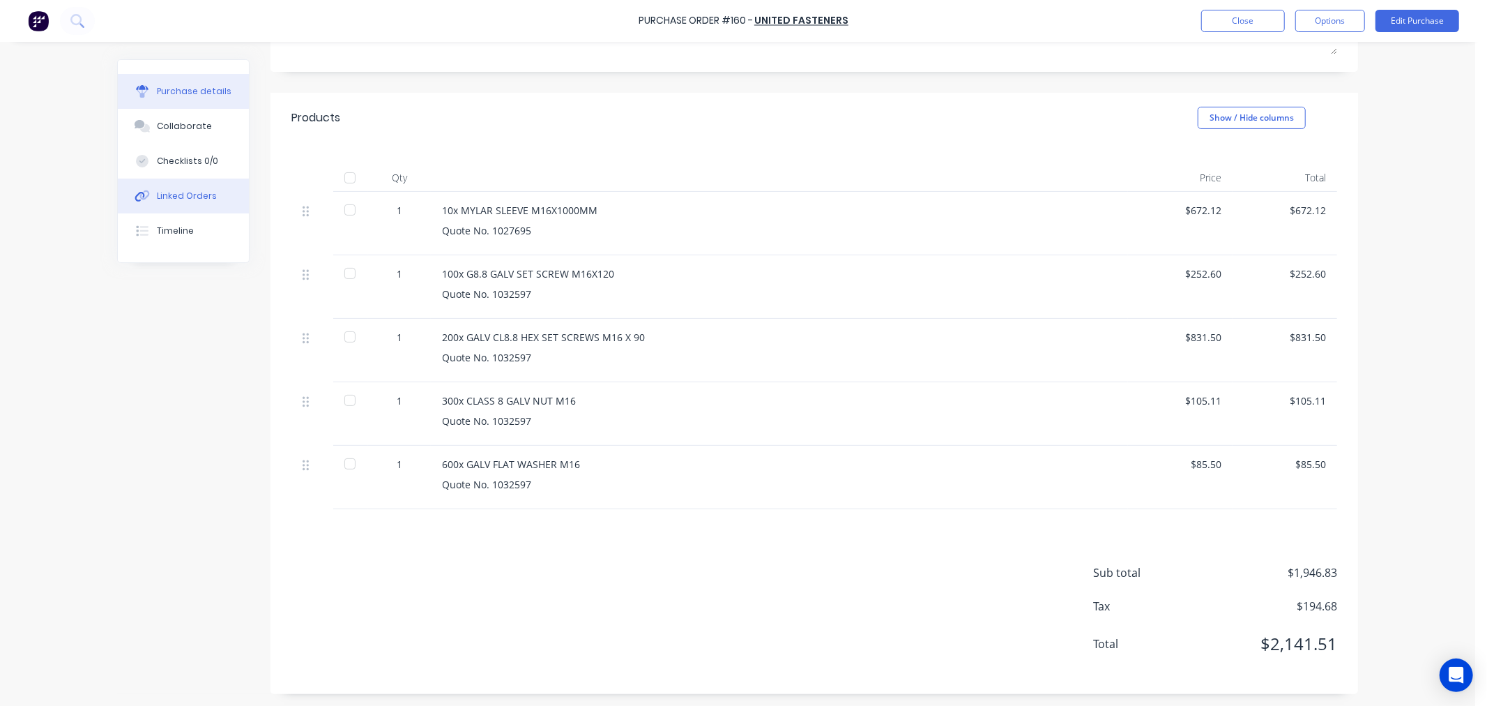
click at [193, 203] on button "Linked Orders" at bounding box center [183, 196] width 131 height 35
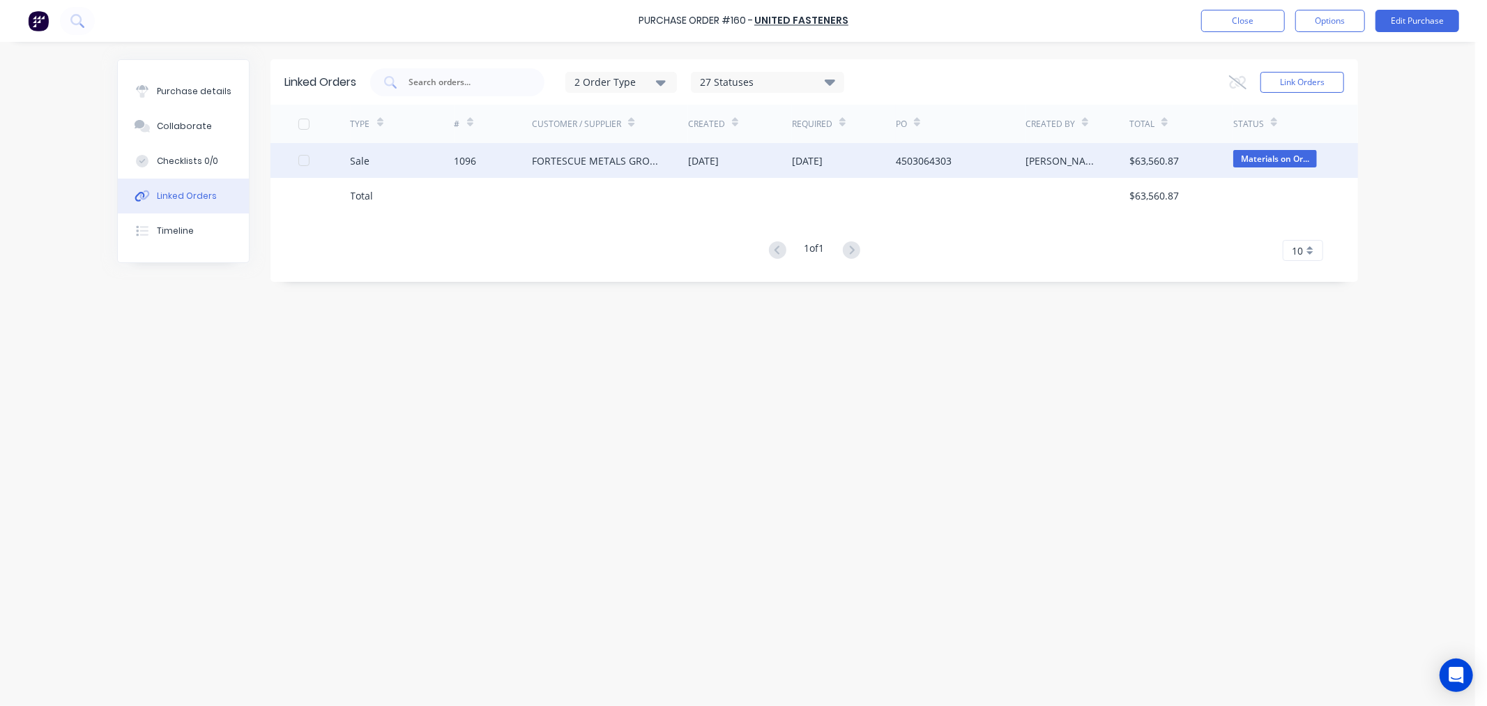
click at [457, 158] on div "1096" at bounding box center [466, 160] width 22 height 15
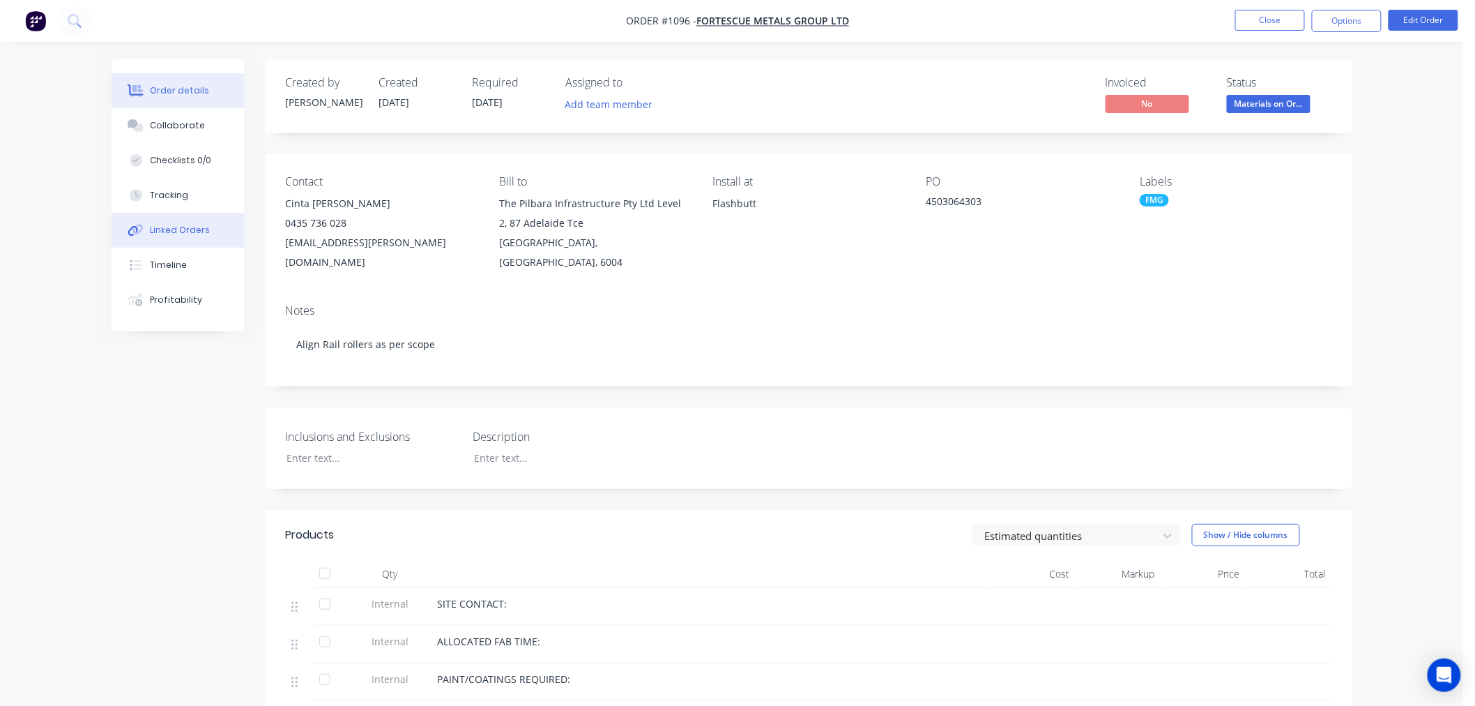
click at [165, 226] on div "Linked Orders" at bounding box center [180, 230] width 60 height 13
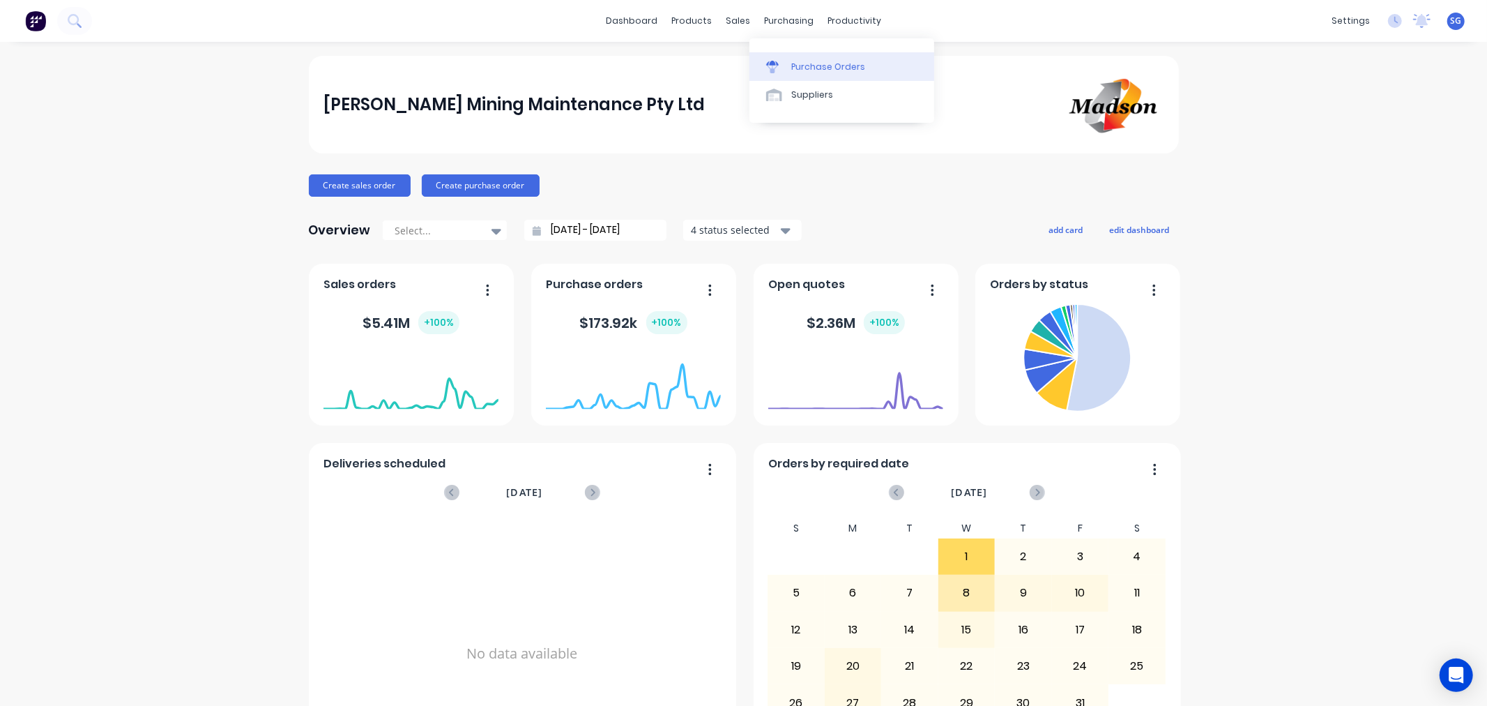
drag, startPoint x: 805, startPoint y: 66, endPoint x: 795, endPoint y: 67, distance: 10.5
click at [805, 66] on div "Purchase Orders" at bounding box center [828, 67] width 74 height 13
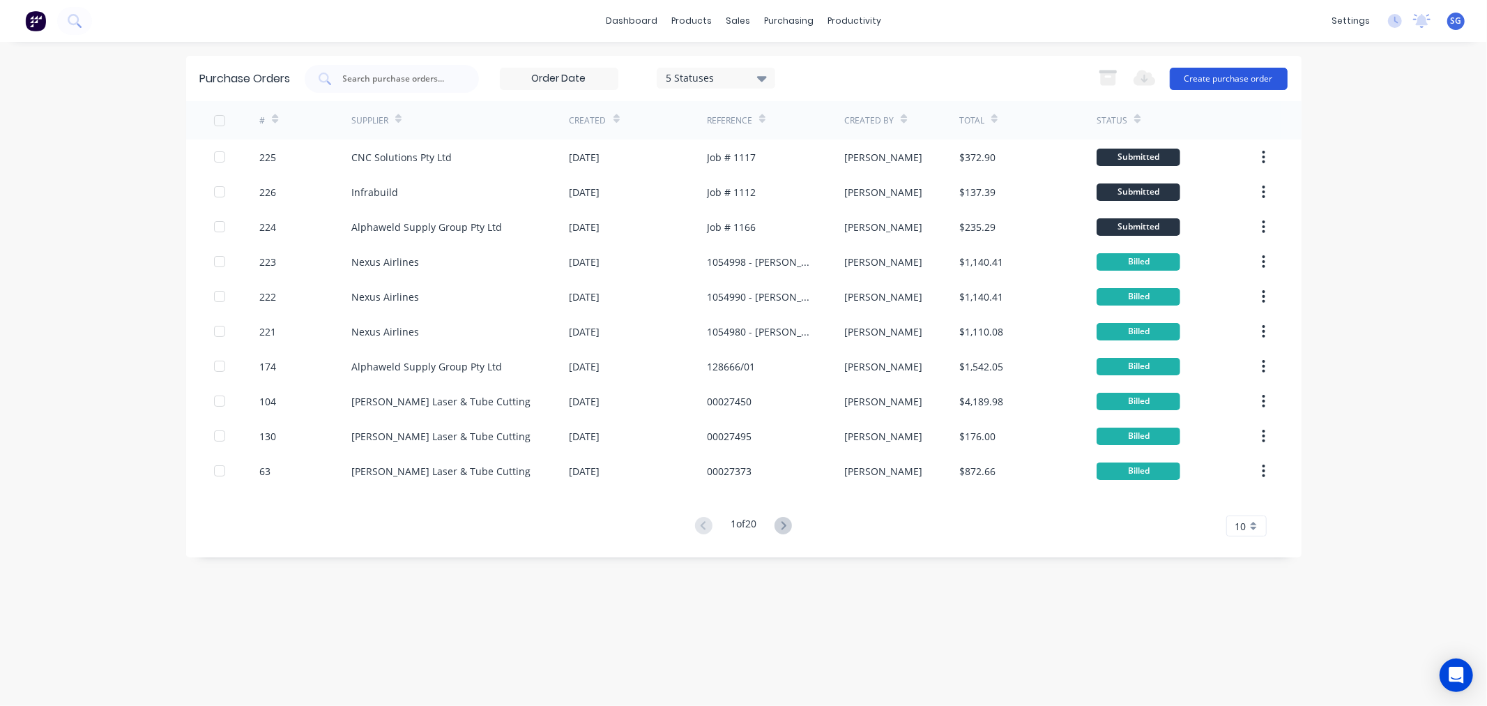
click at [1230, 84] on button "Create purchase order" at bounding box center [1229, 79] width 118 height 22
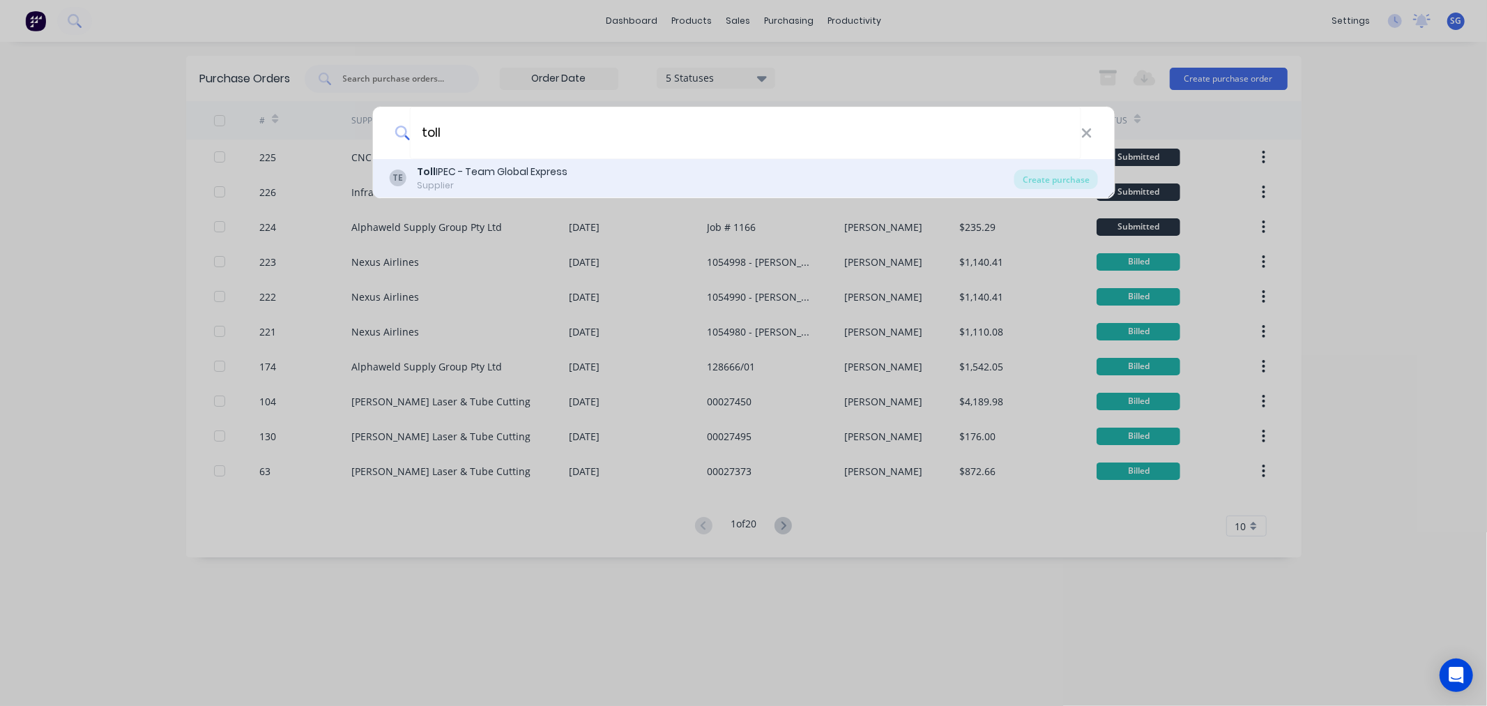
type input "toll"
click at [446, 182] on div "Supplier" at bounding box center [492, 185] width 151 height 13
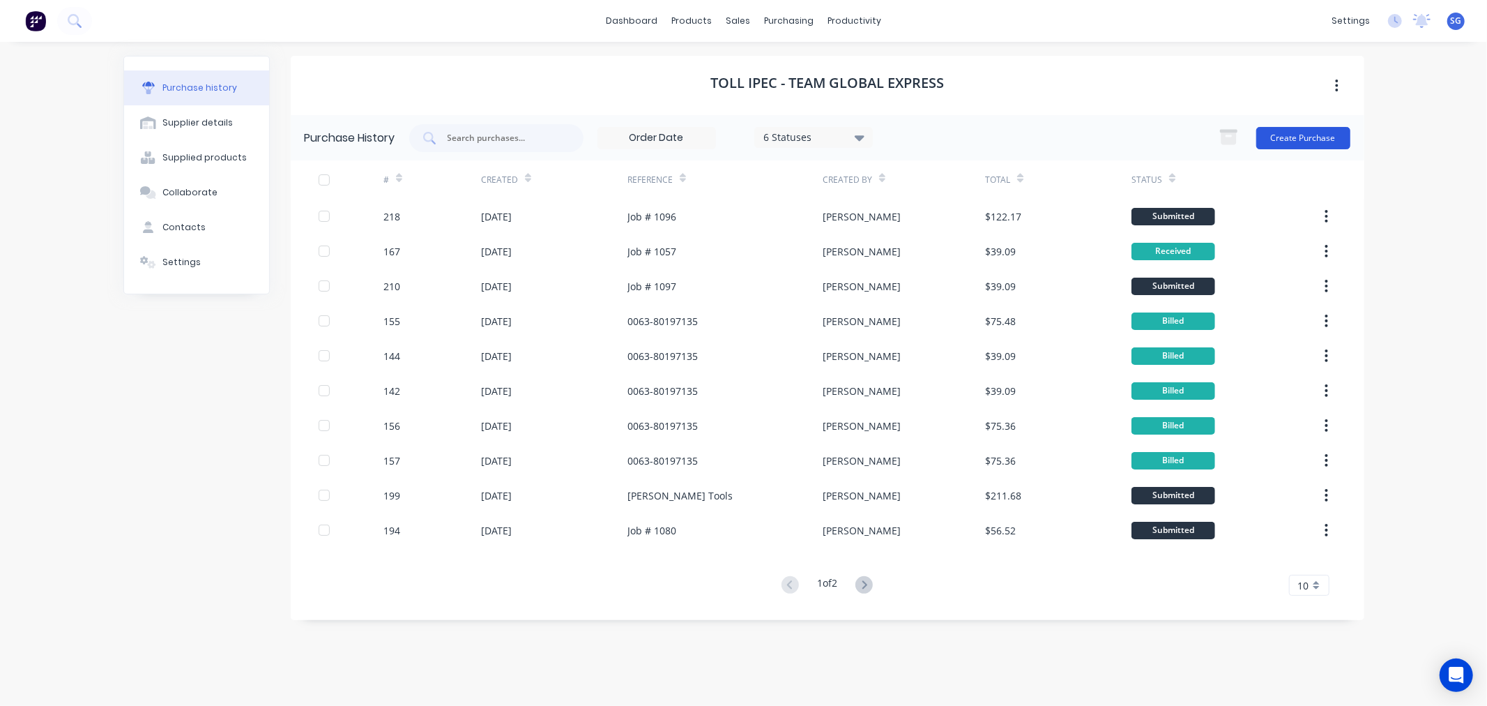
click at [1278, 140] on button "Create Purchase" at bounding box center [1304, 138] width 94 height 22
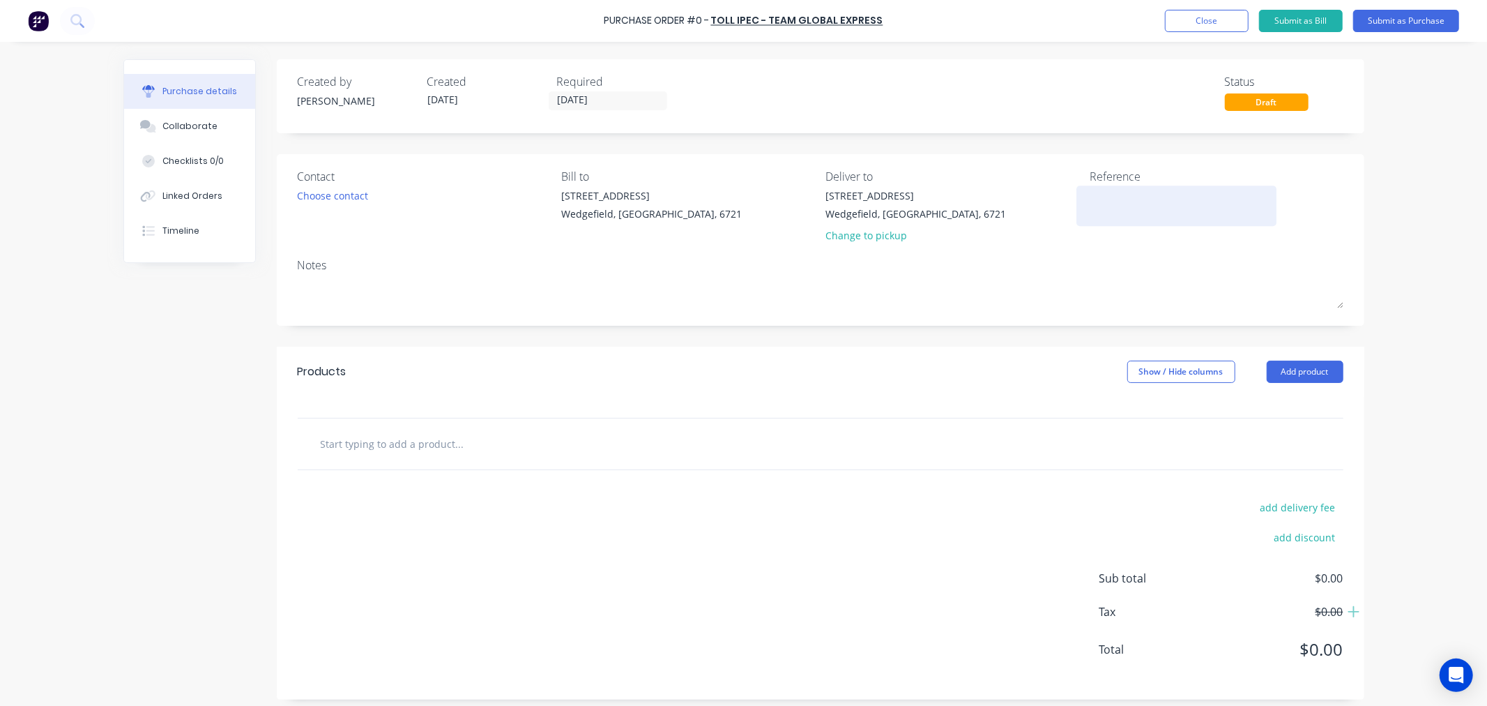
click at [1107, 204] on textarea at bounding box center [1177, 203] width 174 height 31
type textarea "x"
type textarea "J"
type textarea "x"
type textarea "Jo"
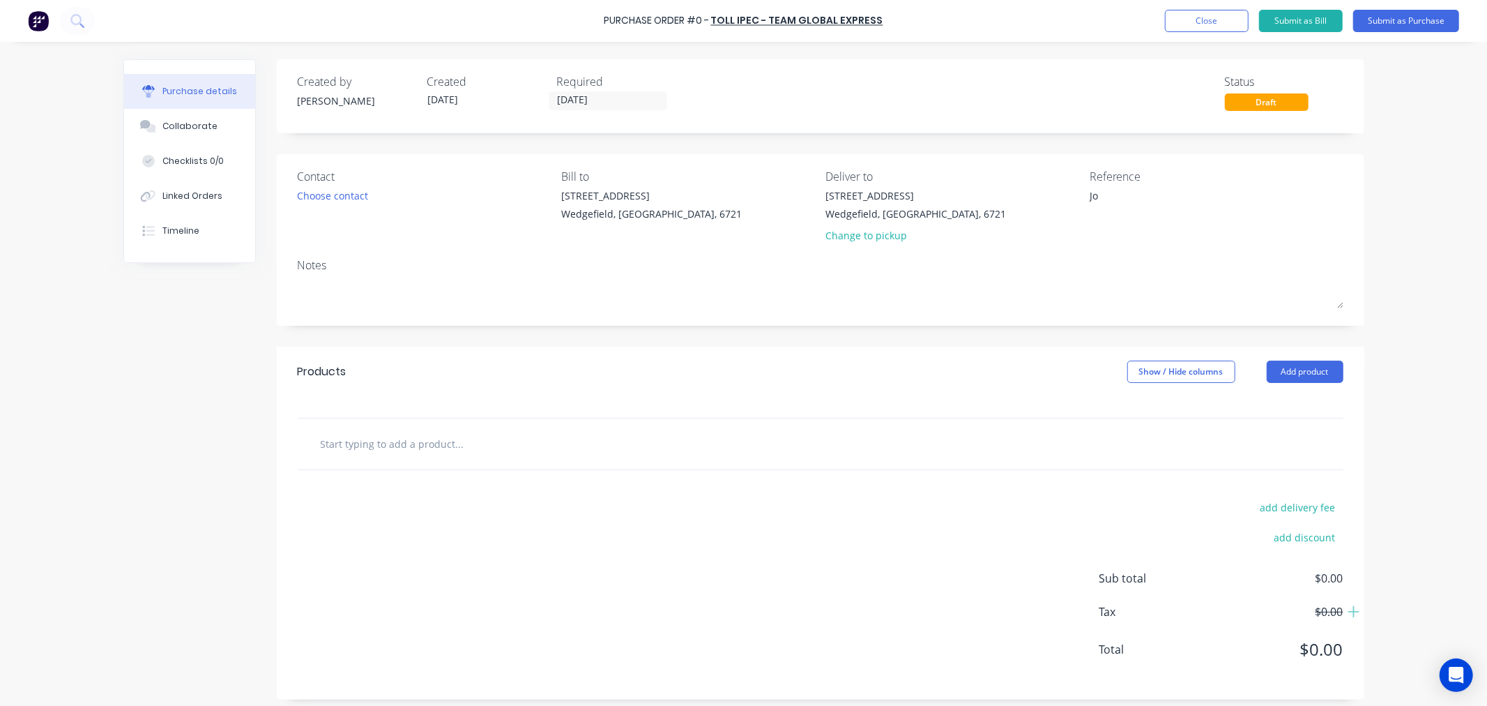
type textarea "x"
type textarea "Job"
type textarea "x"
type textarea "Job"
type textarea "x"
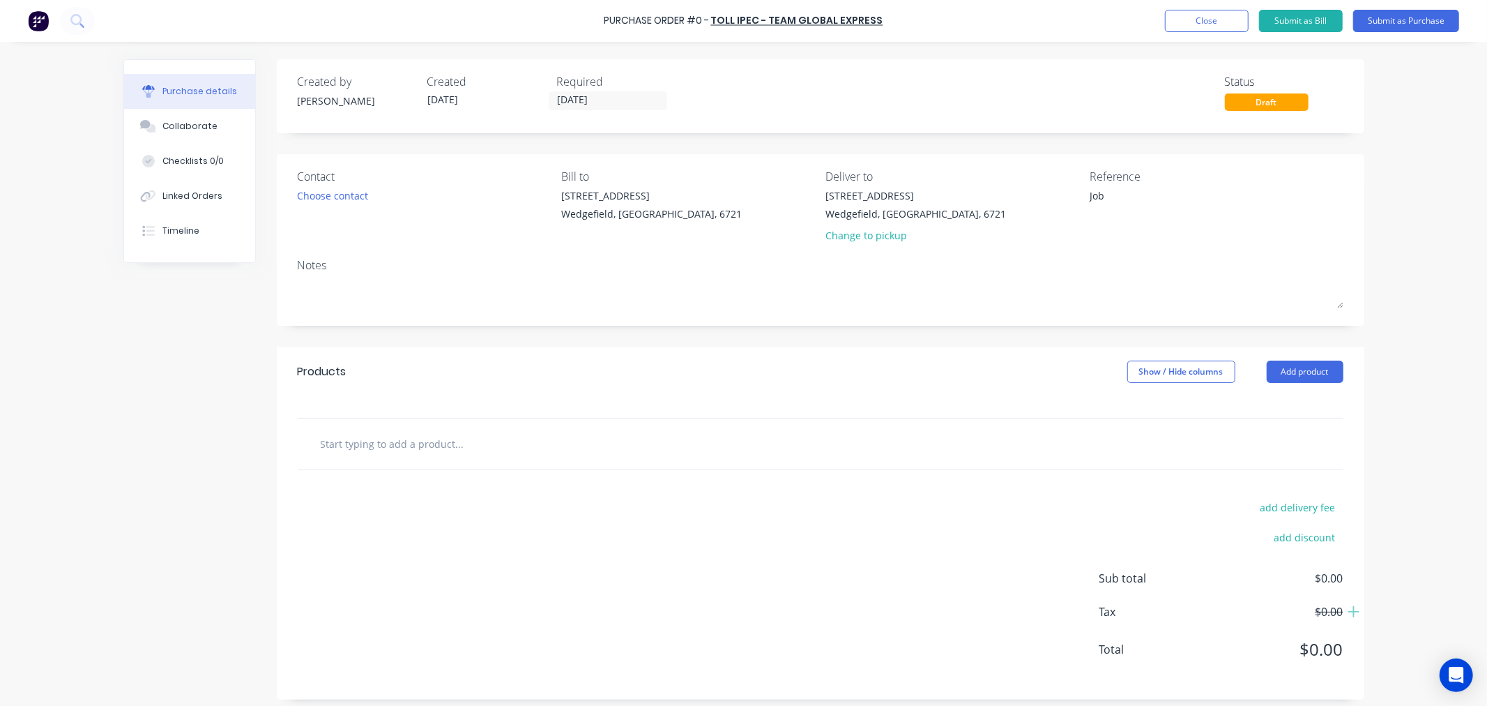
type textarea "Job #"
type textarea "x"
type textarea "Job #"
type textarea "x"
type textarea "Job # 1"
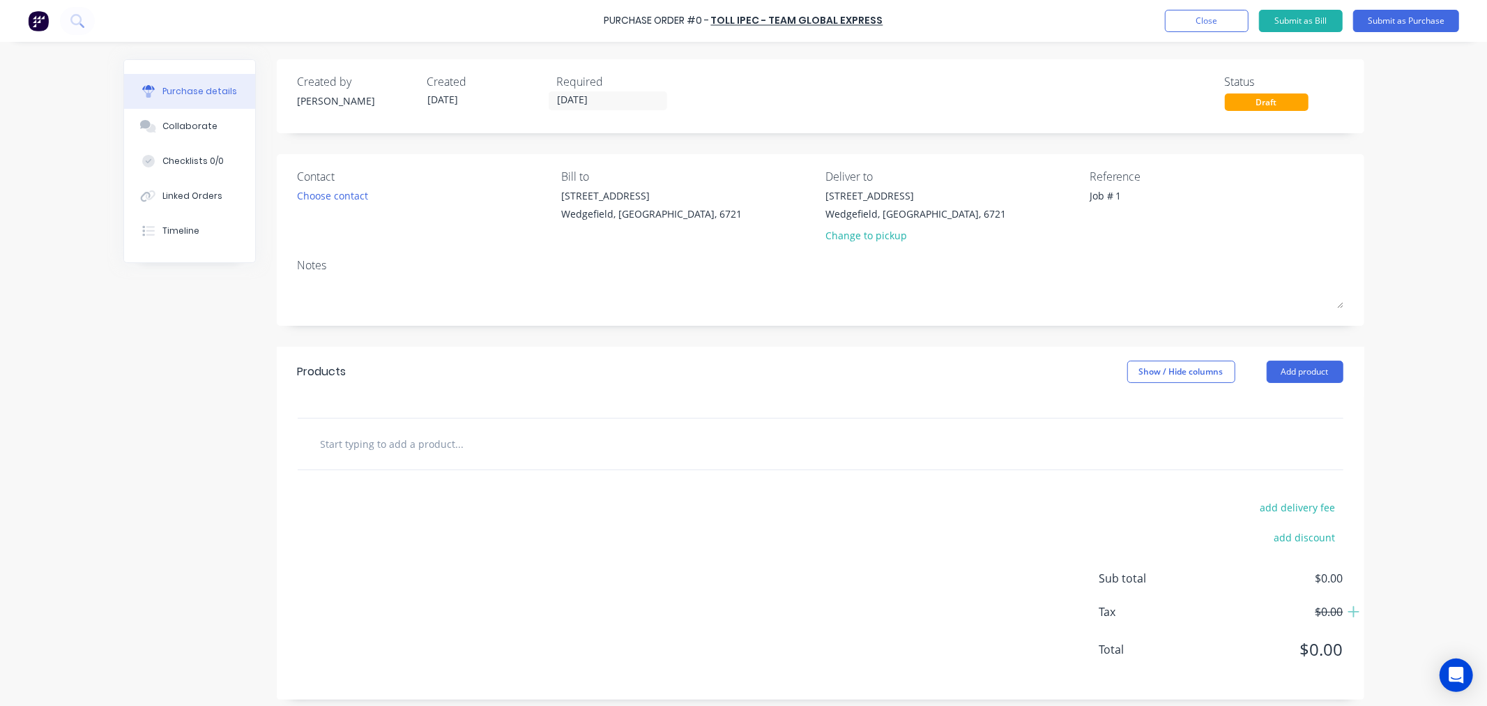
type textarea "x"
type textarea "Job # 10"
type textarea "x"
type textarea "Job # 109"
type textarea "x"
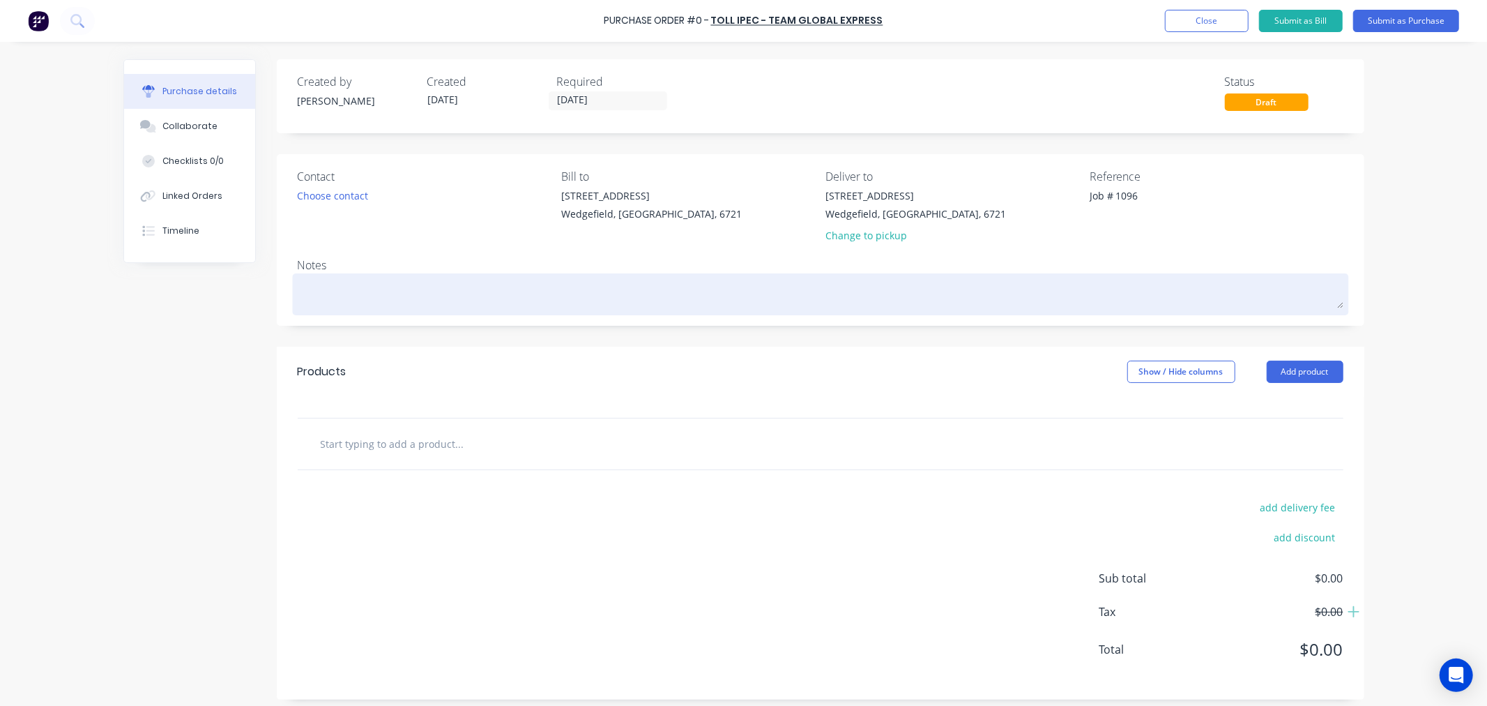
type textarea "Job # 1096"
type textarea "x"
type textarea "Job # 1096"
click at [319, 294] on textarea at bounding box center [821, 292] width 1046 height 31
type textarea "x"
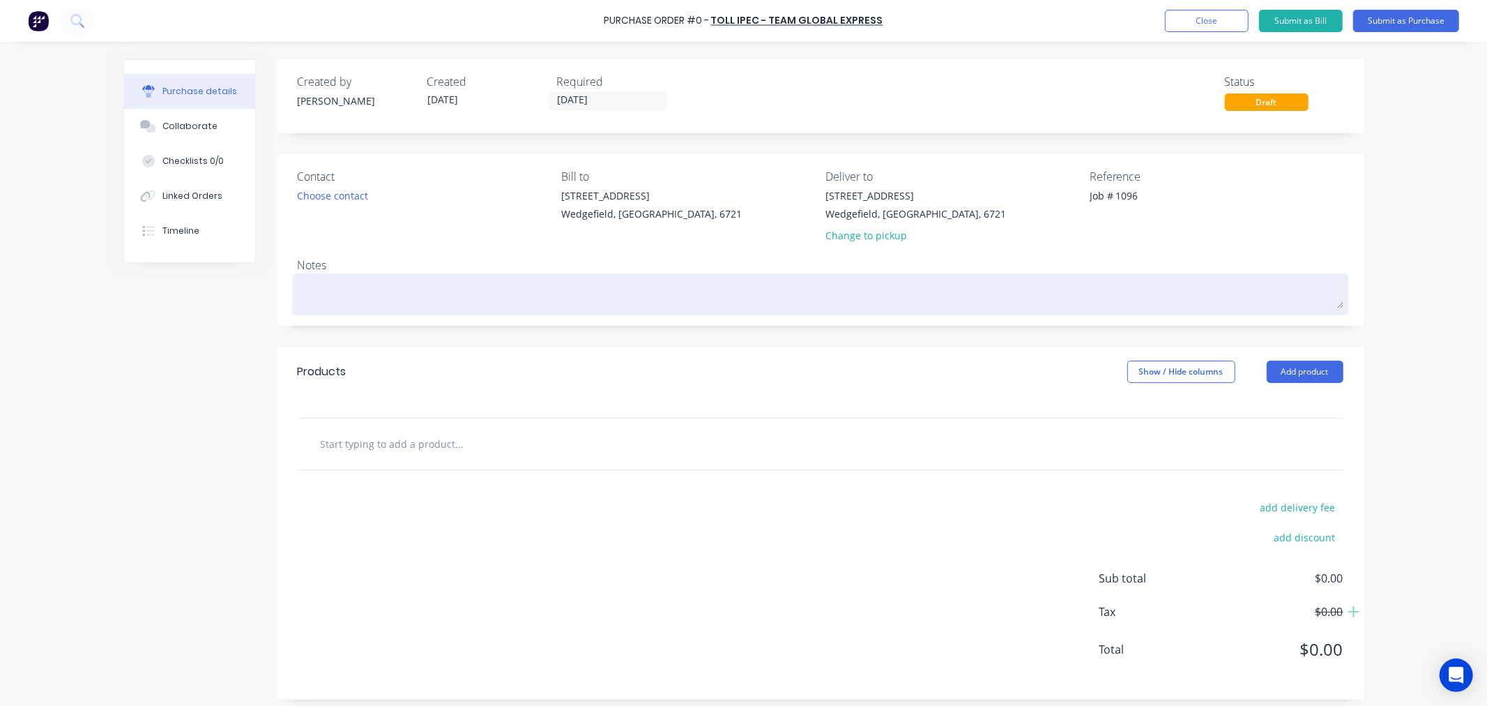
type textarea "C"
type textarea "x"
type textarea "Co"
type textarea "x"
type textarea "Col"
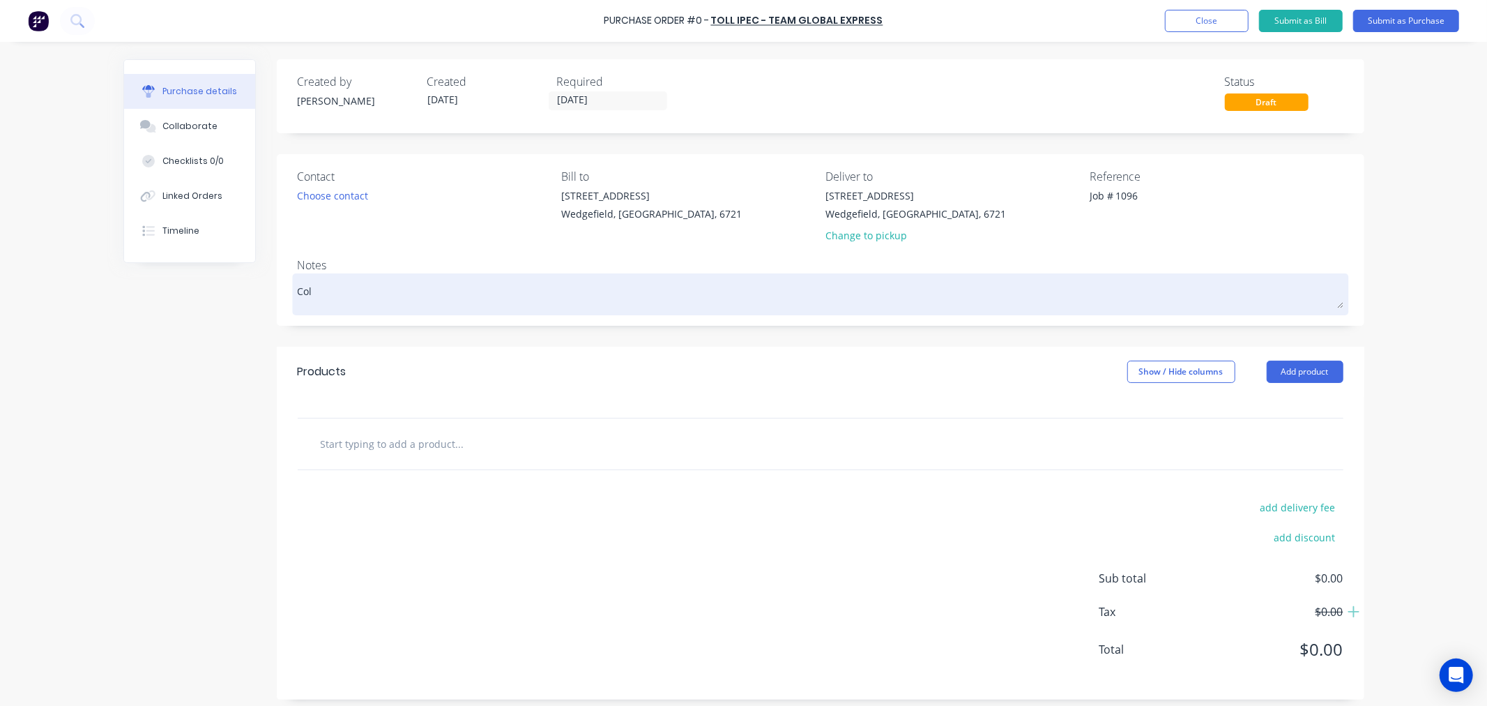
type textarea "x"
type textarea "Coll"
type textarea "x"
type textarea "Colle"
type textarea "x"
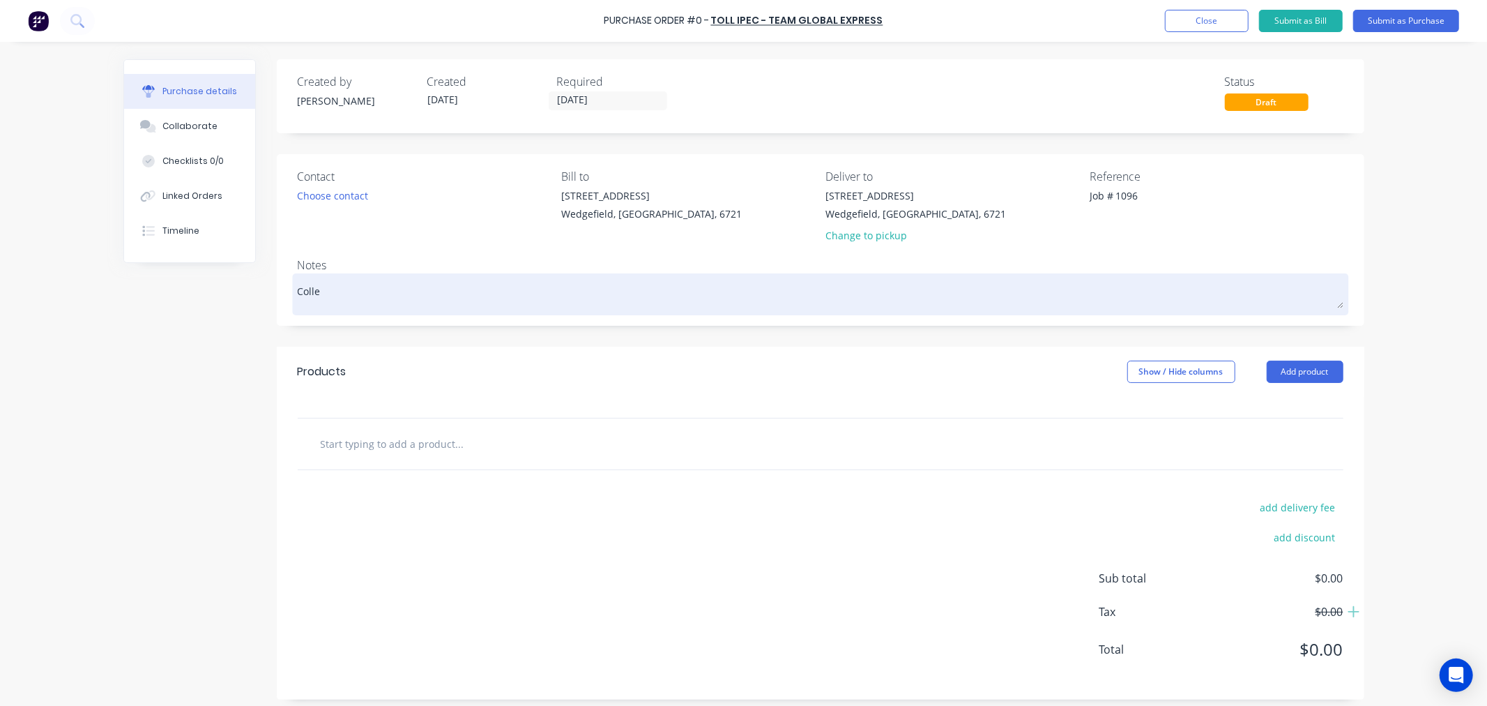
type textarea "Collec"
type textarea "x"
type textarea "Collect"
type textarea "x"
type textarea "Collecti"
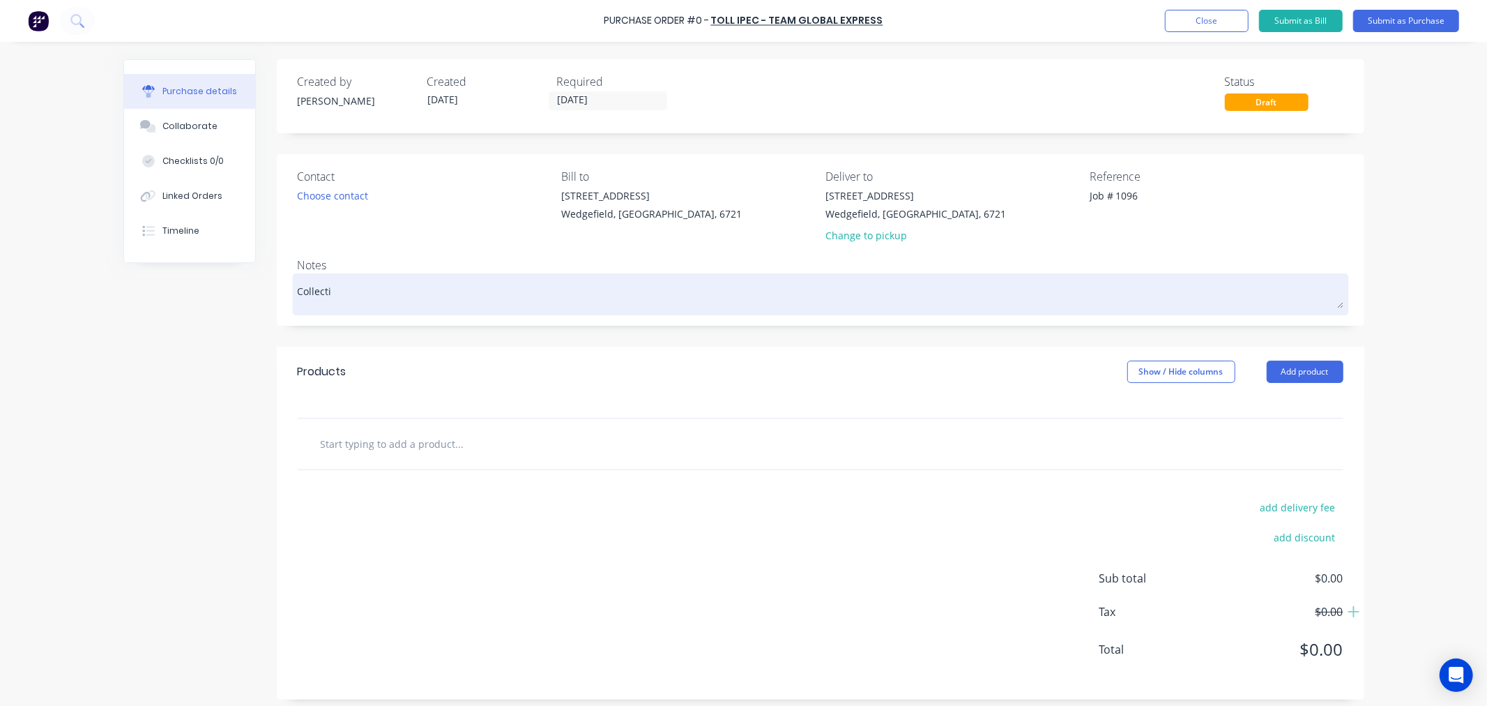
type textarea "x"
type textarea "Collectio"
type textarea "x"
type textarea "Collection"
type textarea "x"
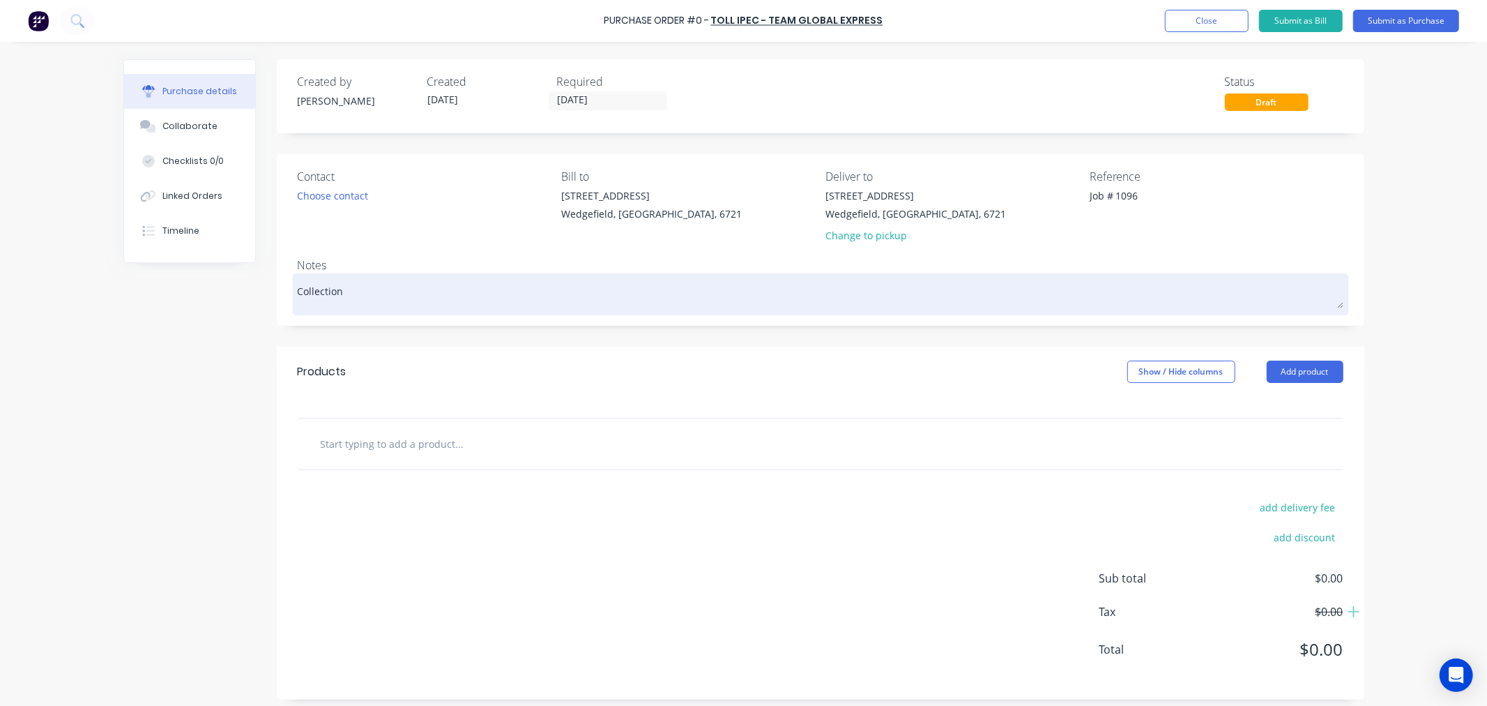
type textarea "Collection"
type textarea "x"
type textarea "Collection o"
type textarea "x"
type textarea "Collection of"
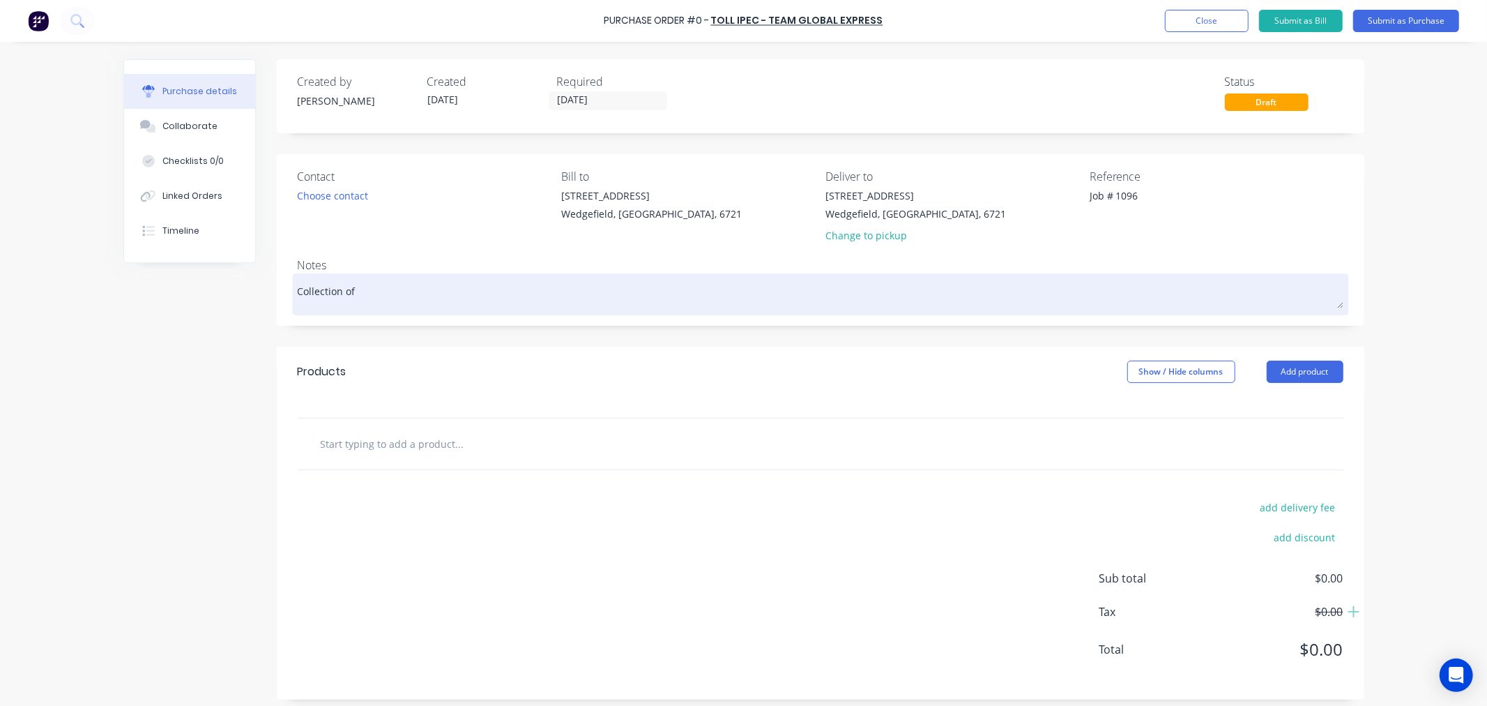
type textarea "x"
type textarea "Collection of"
type textarea "x"
type textarea "Collection of P"
type textarea "x"
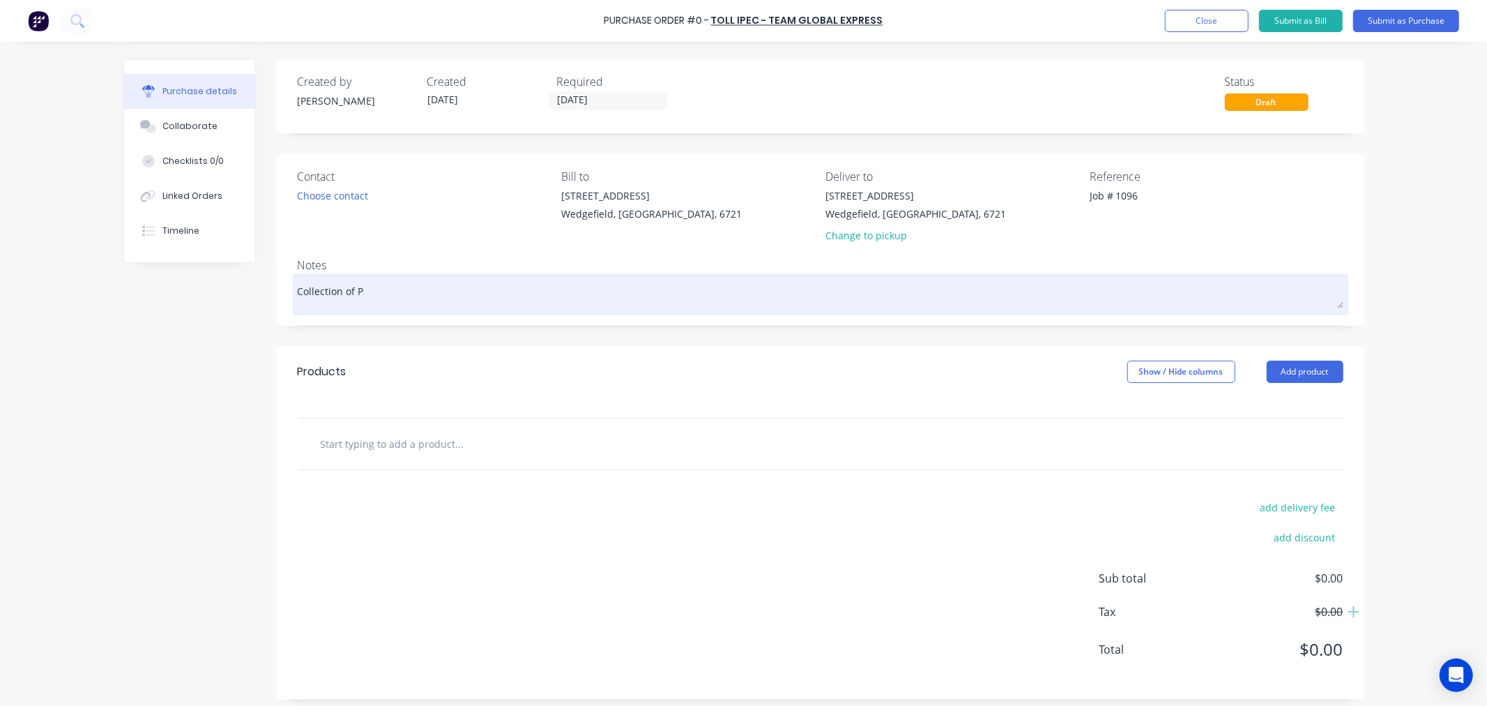
type textarea "Collection of PO"
type textarea "x"
type textarea "Collection of PO1"
type textarea "x"
type textarea "Collection of PO16"
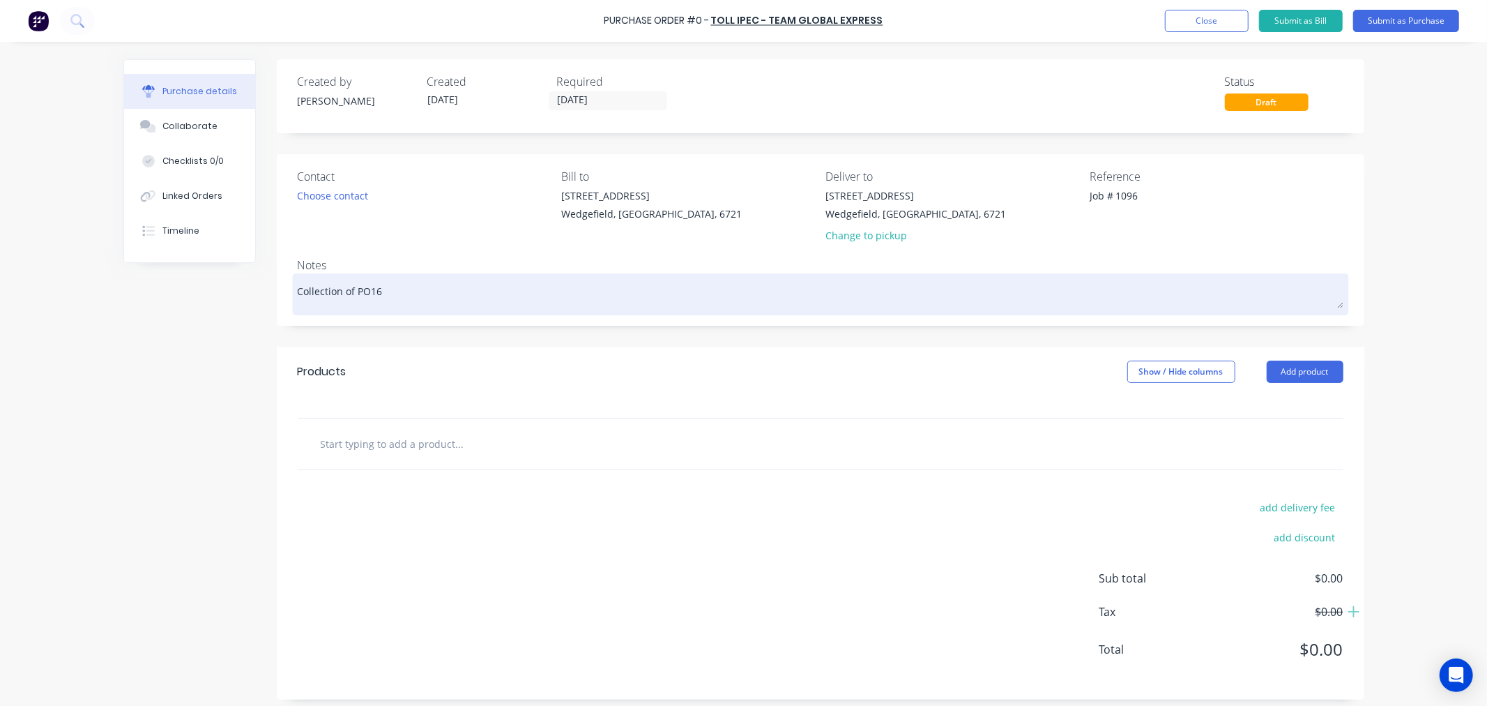
type textarea "x"
type textarea "Collection of PO160"
type textarea "x"
type textarea "Collection of PO160"
type textarea "x"
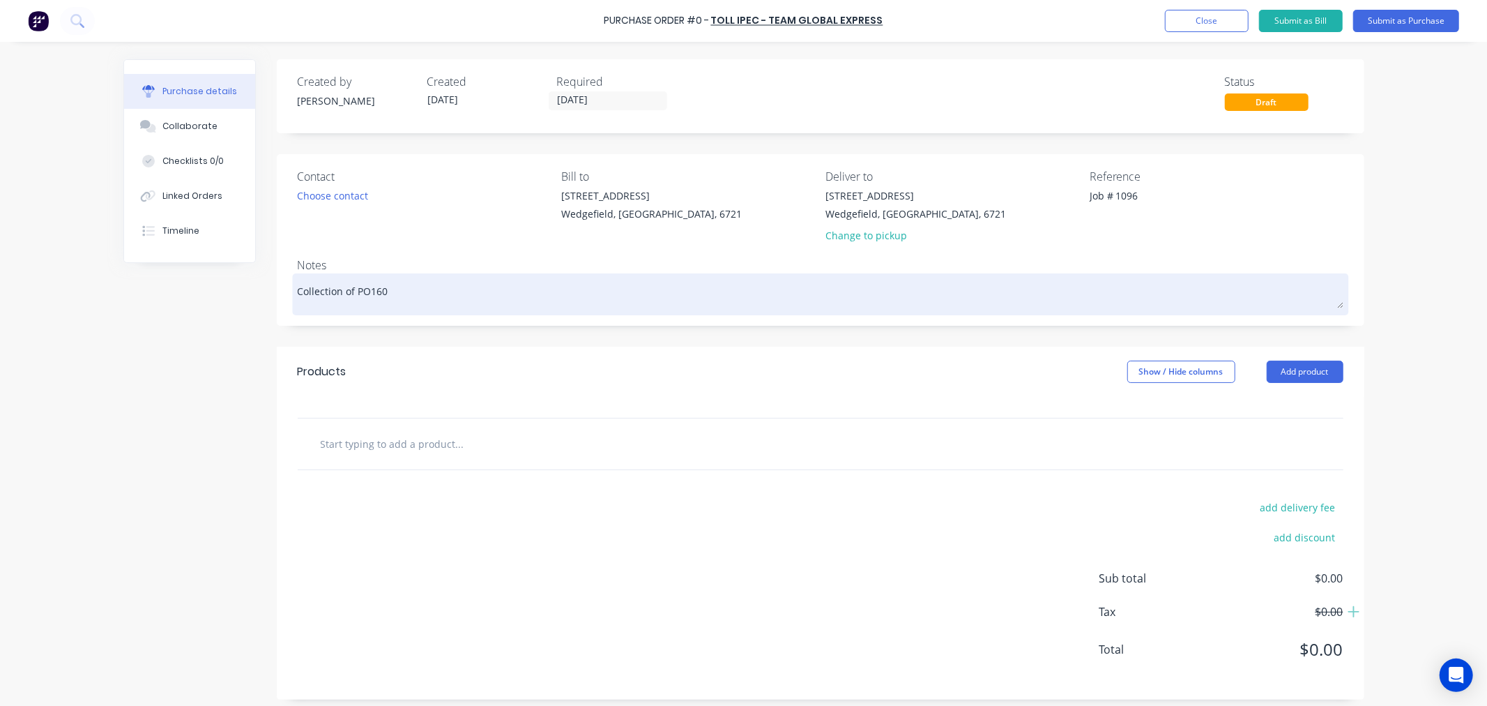
type textarea "Collection of PO160 f"
type textarea "x"
type textarea "Collection of PO160 fro"
type textarea "x"
type textarea "Collection of PO160 from"
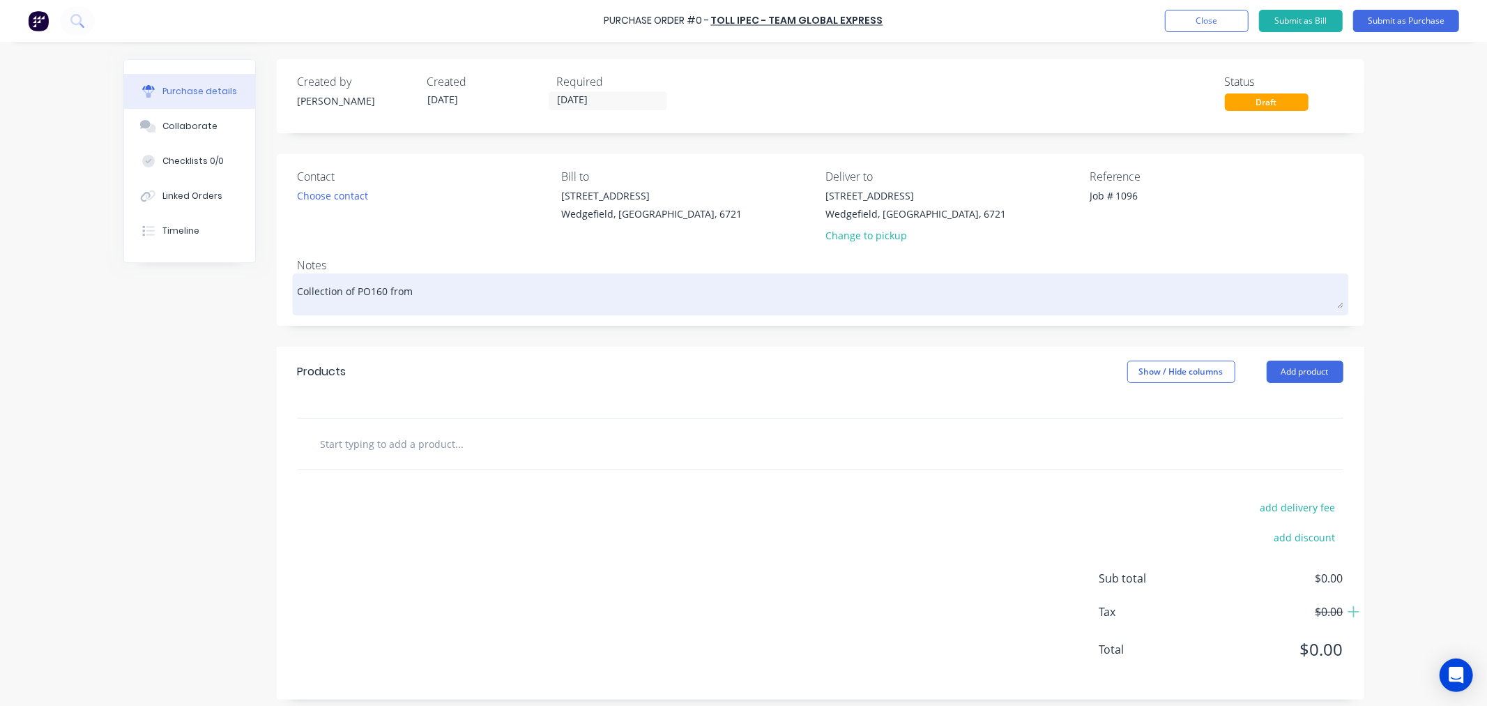
type textarea "x"
type textarea "Collection of PO160 from U"
type textarea "x"
type textarea "Collection of PO160 from Un"
type textarea "x"
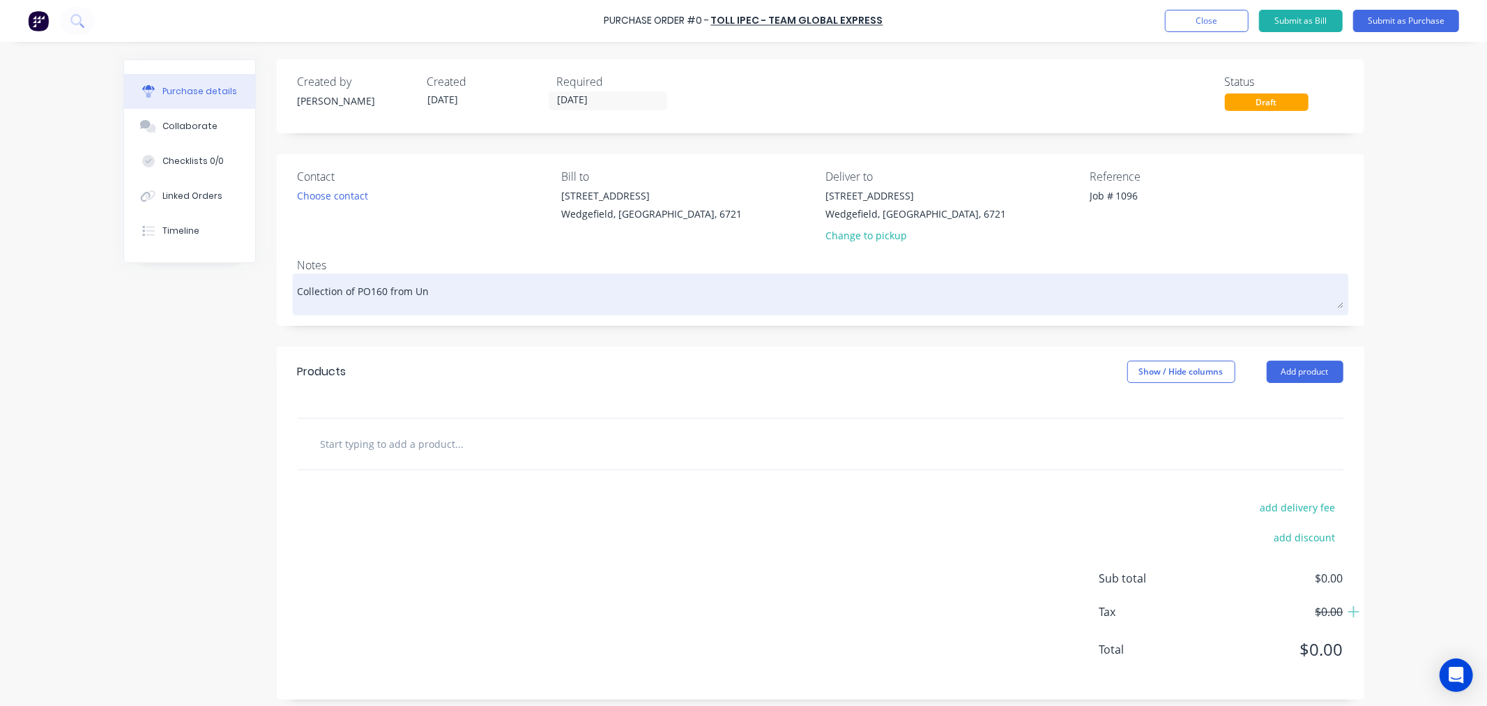
type textarea "Collection of PO160 from Uni"
type textarea "x"
type textarea "Collection of PO160 from Unit"
type textarea "x"
type textarea "Collection of PO160 from Unite"
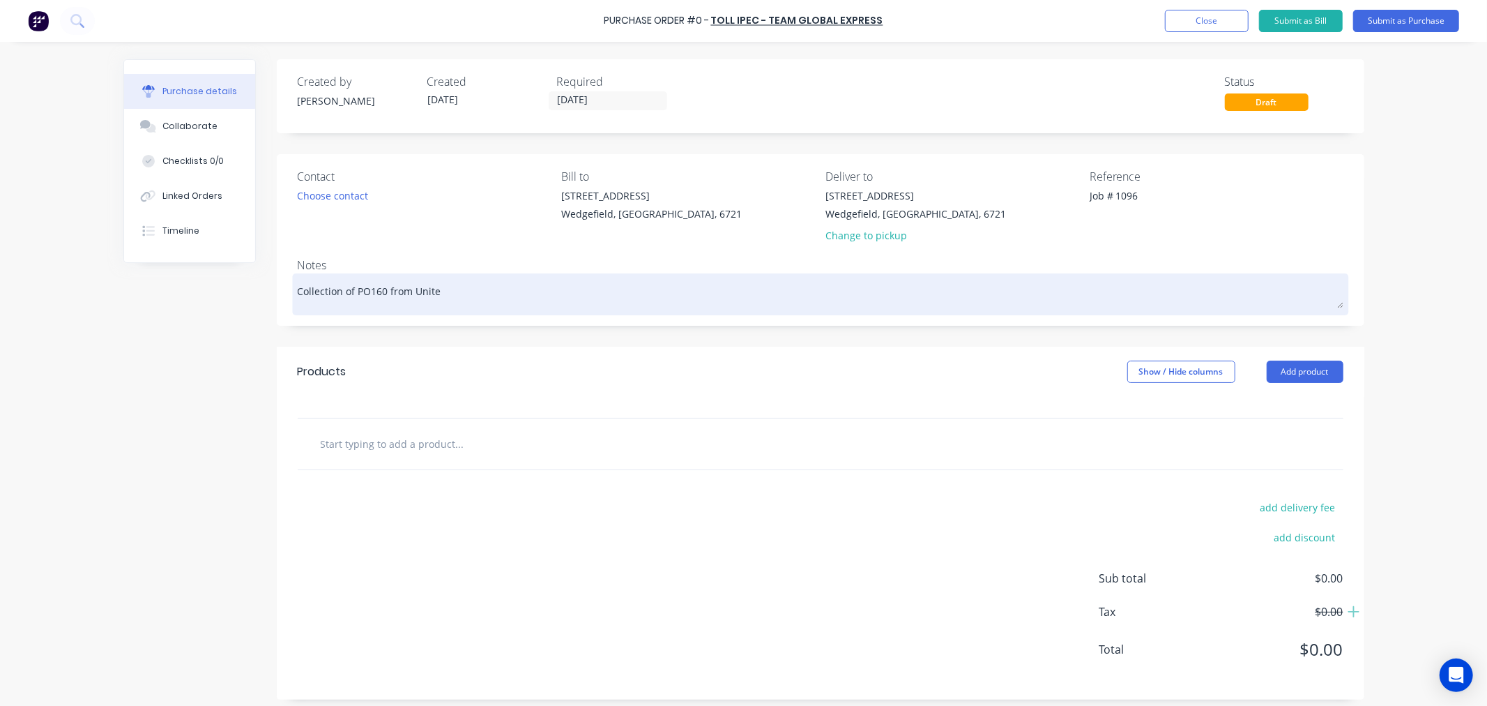
type textarea "x"
type textarea "Collection of PO160 from United"
type textarea "x"
type textarea "Collection of PO160 from United"
type textarea "x"
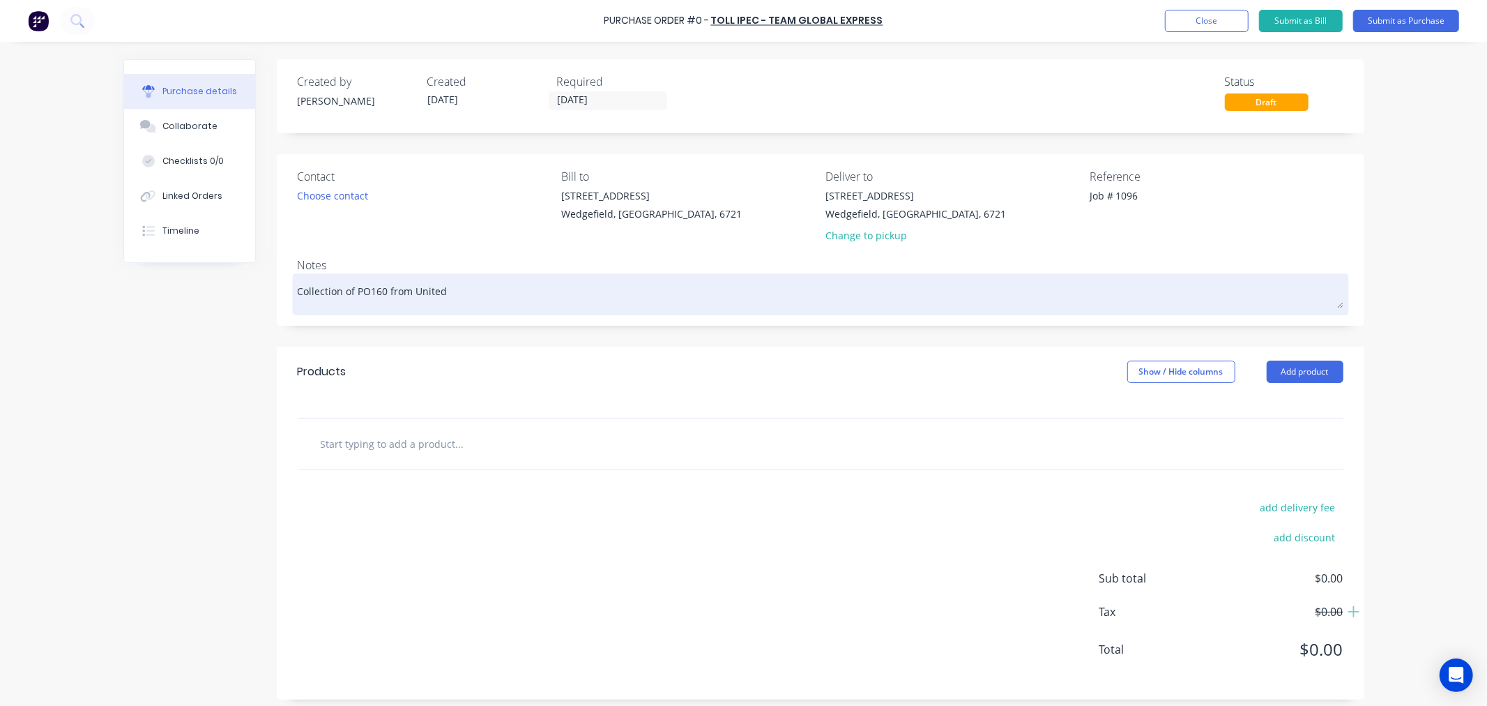
type textarea "Collection of PO160 from [GEOGRAPHIC_DATA]"
type textarea "x"
type textarea "Collection of PO160 from [GEOGRAPHIC_DATA]"
type textarea "x"
type textarea "Collection of PO160 from [GEOGRAPHIC_DATA]"
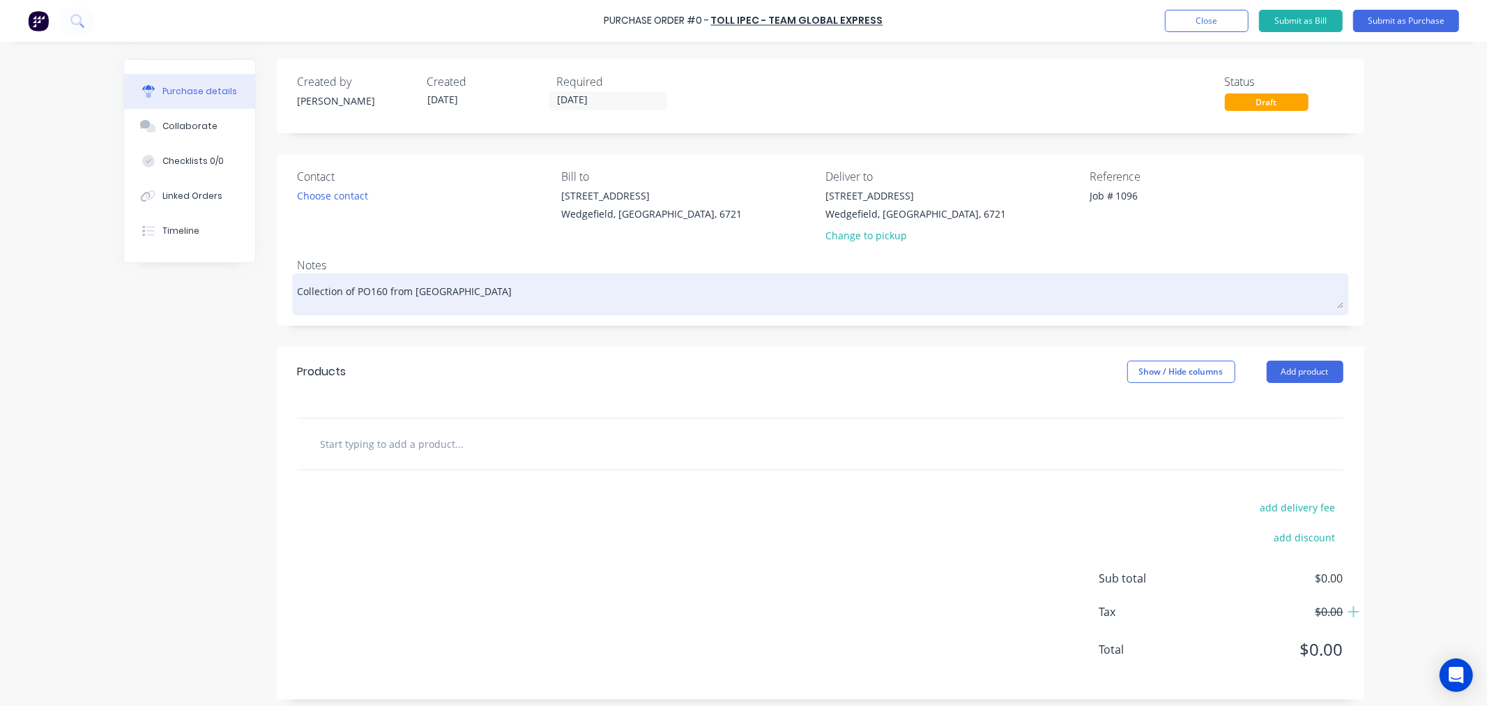
type textarea "x"
type textarea "Collection of PO160 from United"
type textarea "x"
type textarea "Collection of PO160 from United F"
type textarea "x"
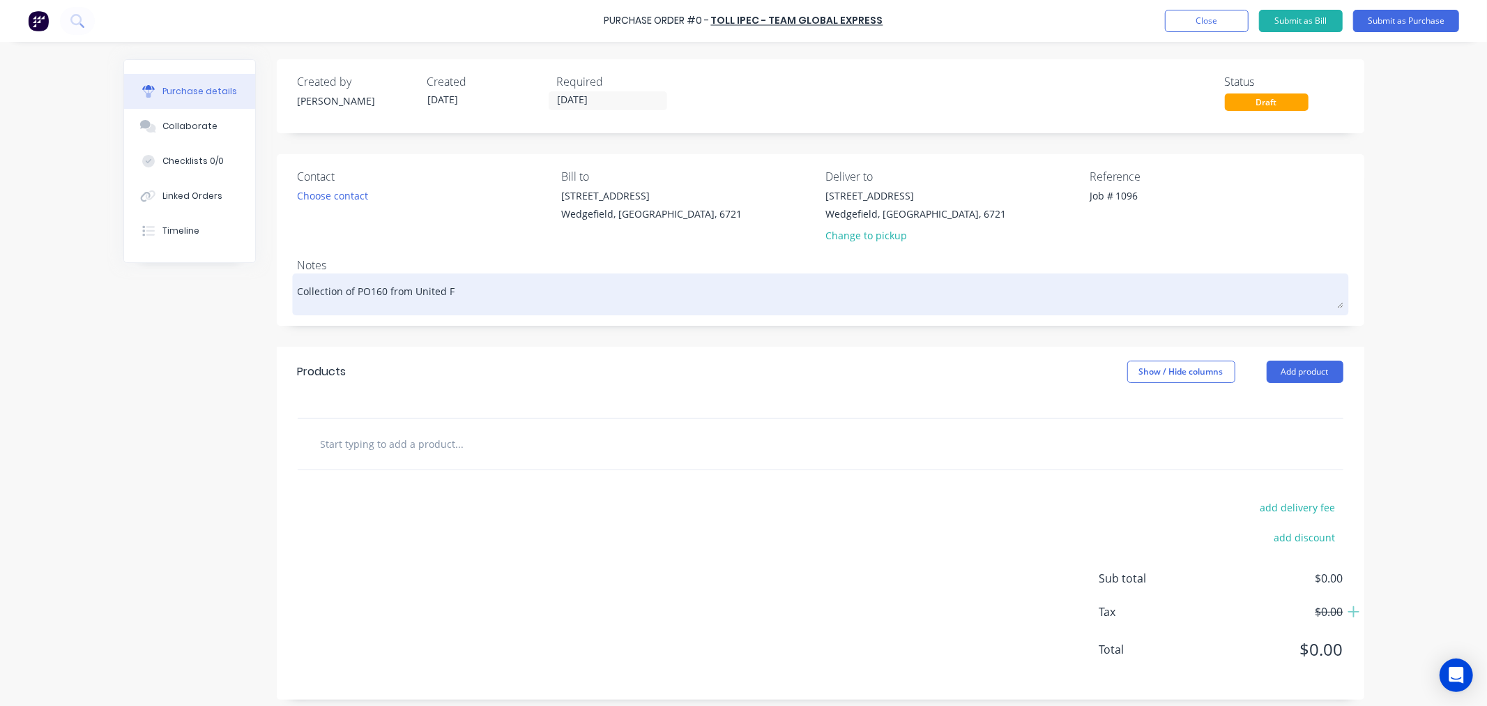
type textarea "Collection of PO160 from United Fa"
type textarea "x"
type textarea "Collection of PO160 from United Fas"
type textarea "x"
type textarea "Collection of PO160 from United Fast"
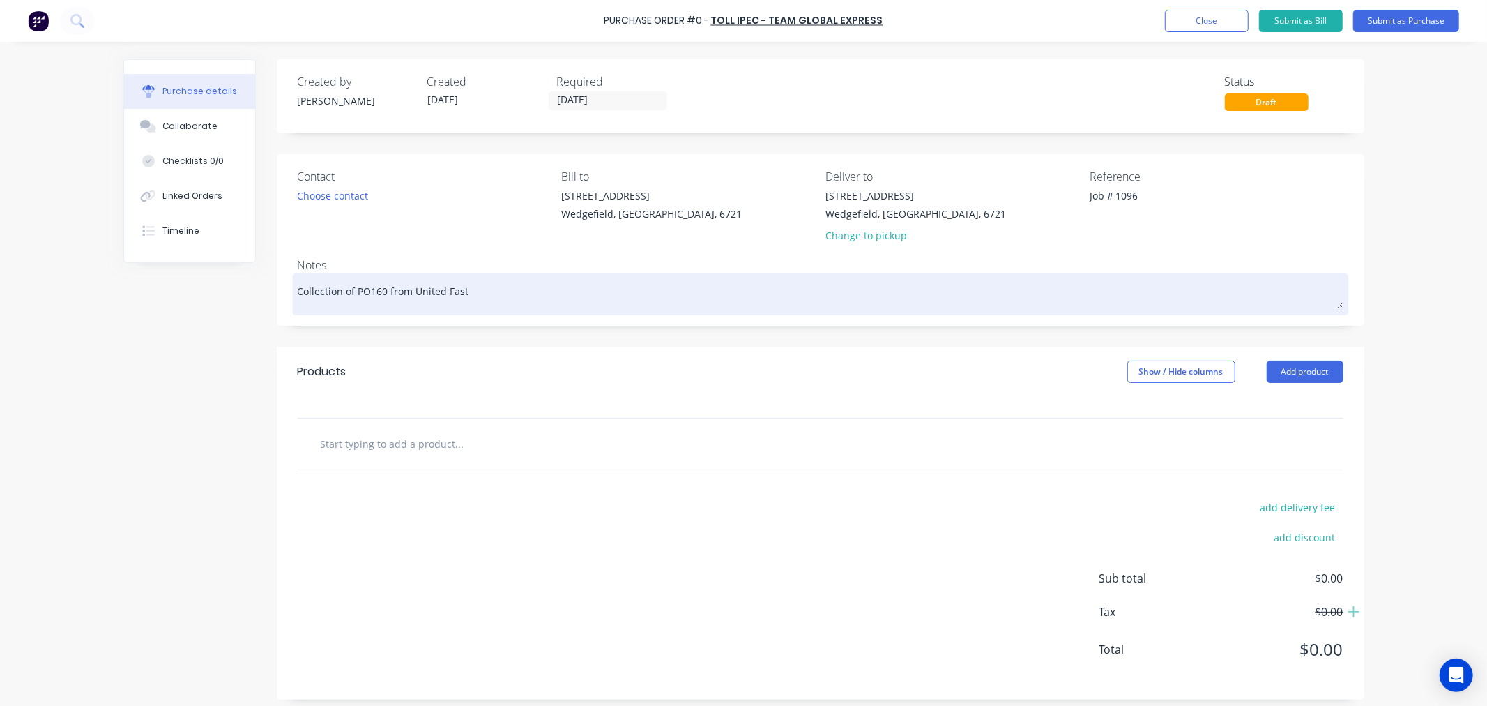
type textarea "x"
type textarea "Collection of PO160 from United Faste"
type textarea "x"
type textarea "Collection of PO160 from United Fasten"
type textarea "x"
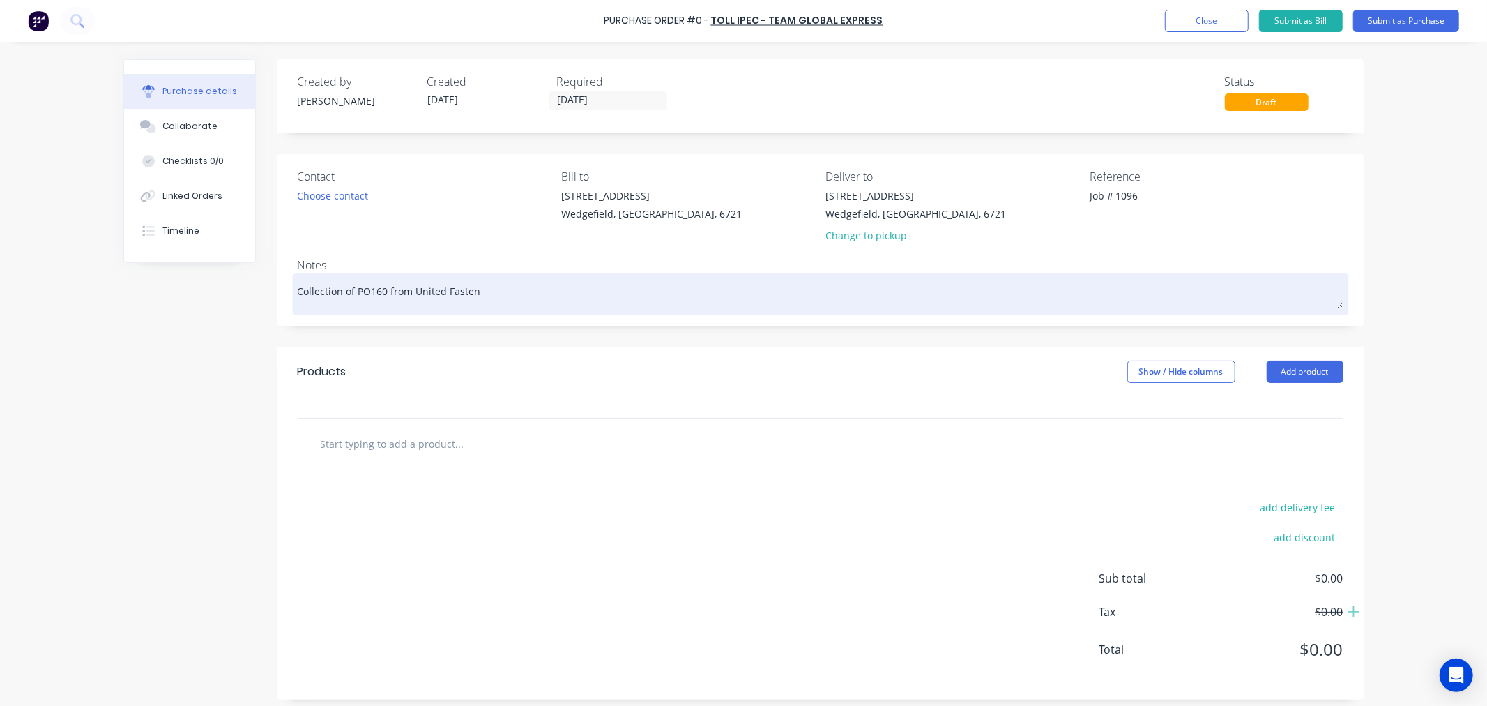
type textarea "Collection of PO160 from United Fastene"
type textarea "x"
type textarea "Collection of PO160 from United Fastener"
type textarea "x"
type textarea "Collection of PO160 from United Fasteners"
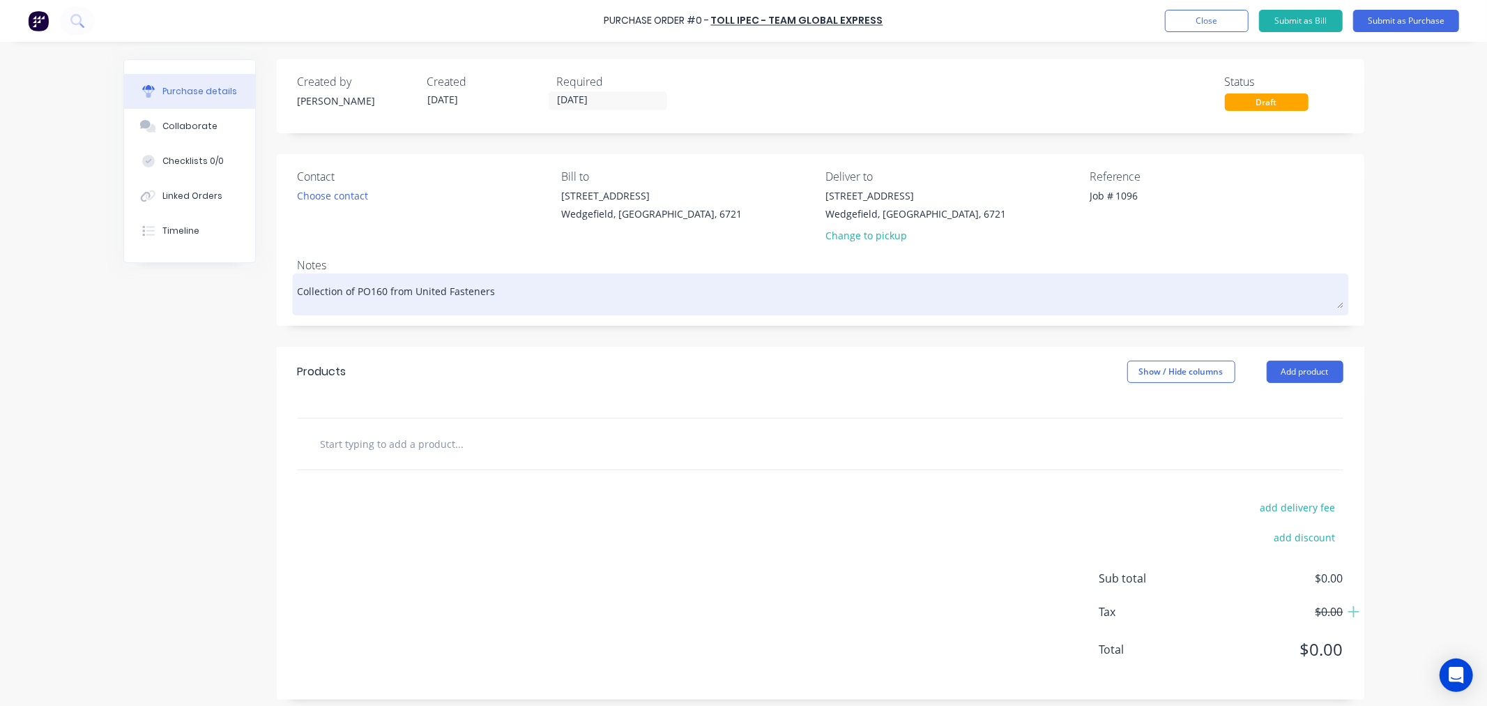
type textarea "x"
type textarea "Collection of PO160 from United Fasteners"
type textarea "x"
type textarea "Collection of PO160 from United Fasteners C"
type textarea "x"
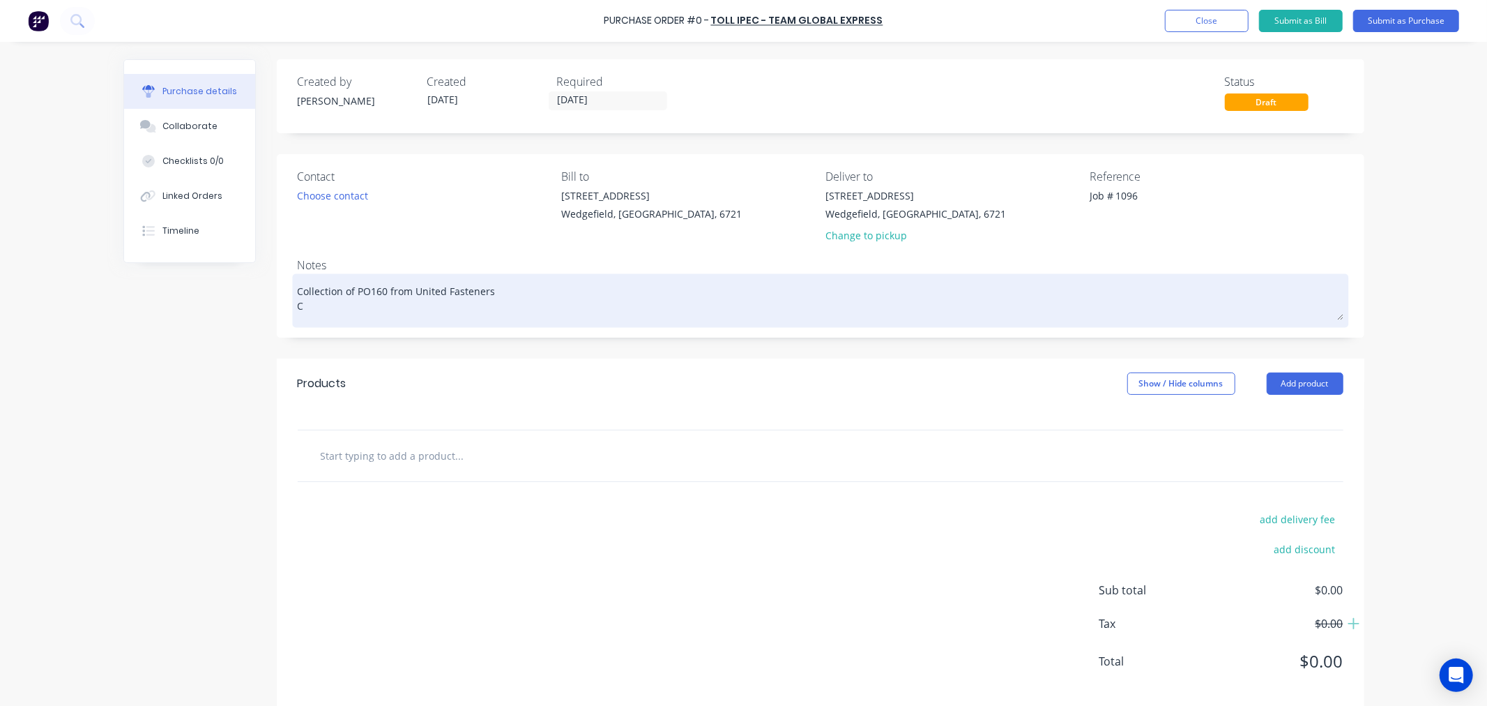
type textarea "Collection of PO160 from United Fasteners Co"
type textarea "x"
type textarea "Collection of PO160 from United Fasteners Con"
type textarea "x"
type textarea "Collection of PO160 from United Fasteners Con"
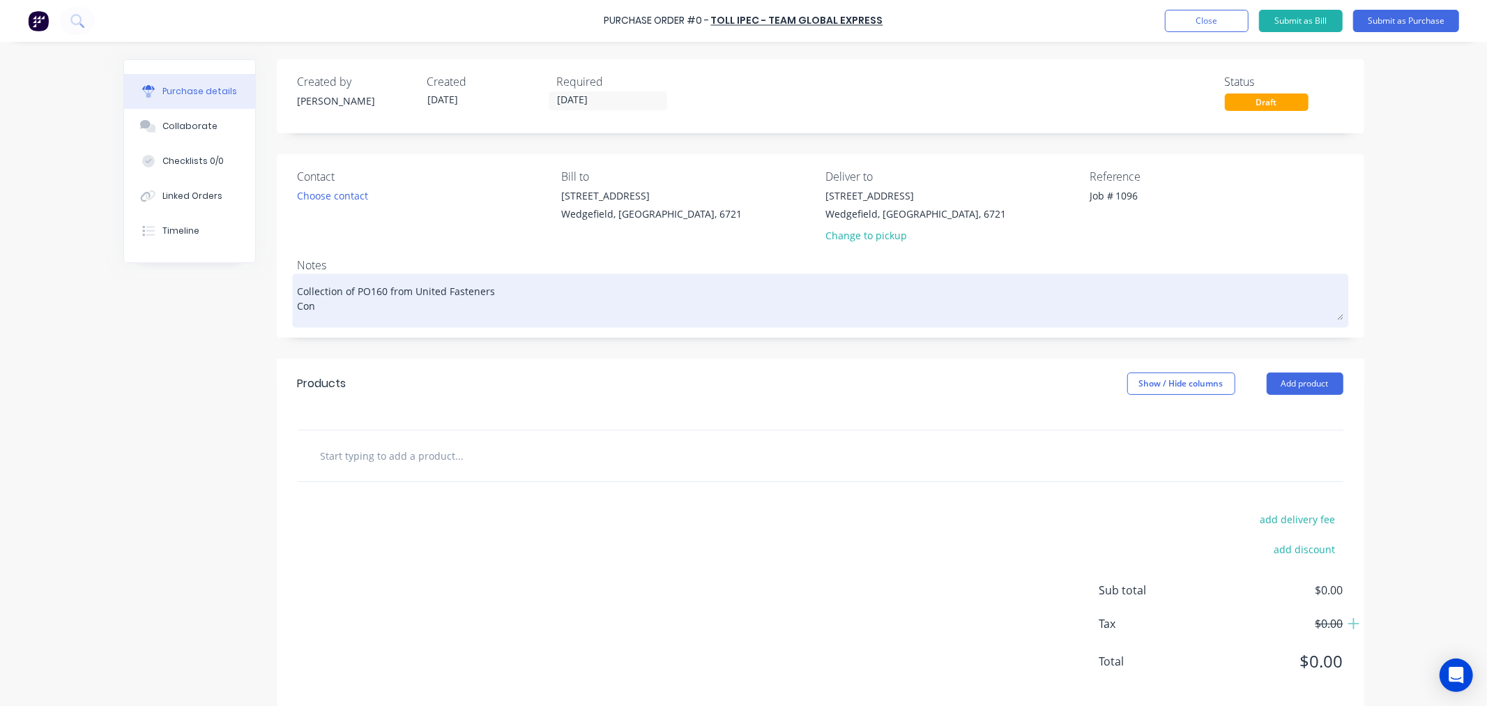
type textarea "x"
type textarea "Collection of PO160 from United Fasteners Con N"
type textarea "x"
type textarea "Collection of PO160 from United Fasteners Con No"
type textarea "x"
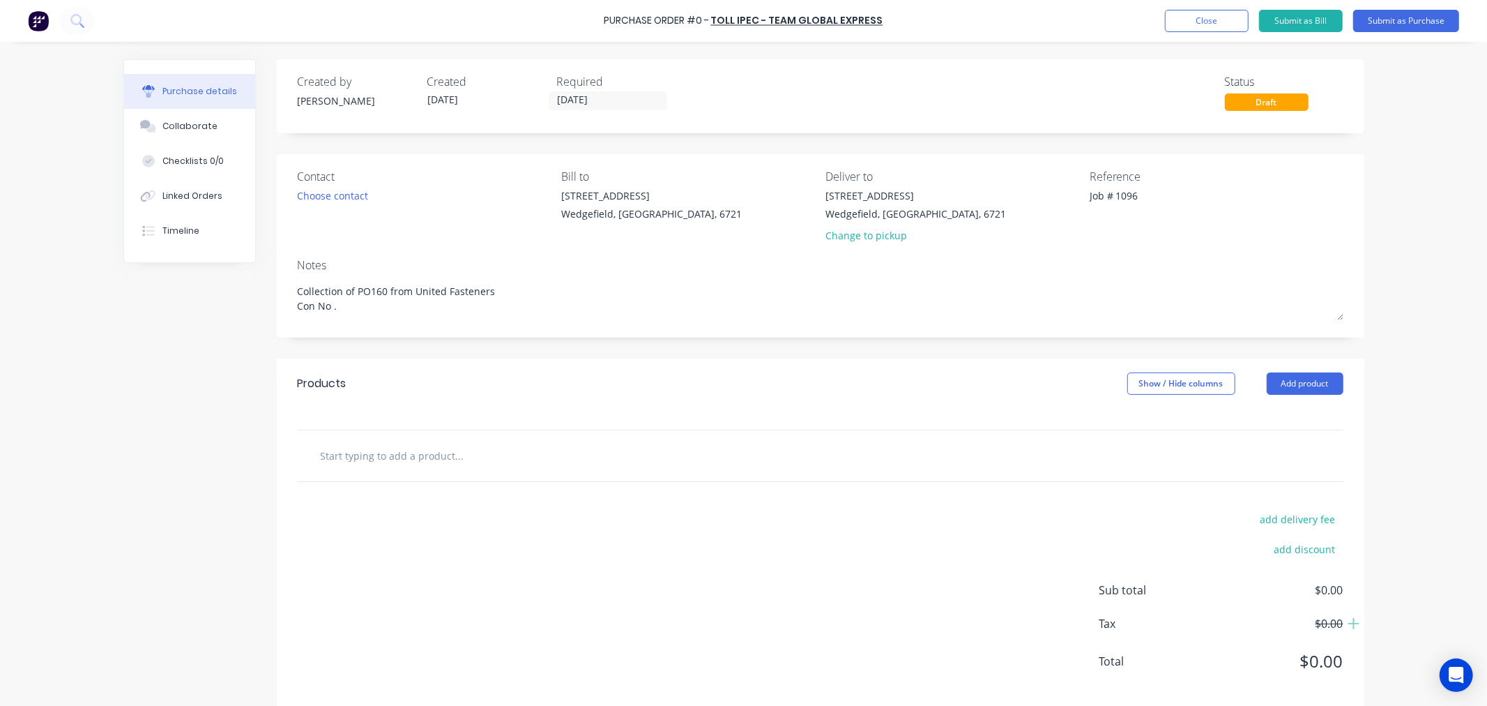
type textarea "Collection of PO160 from United Fasteners Con No ."
type textarea "x"
type textarea "Collection of PO160 from United Fasteners Con No ."
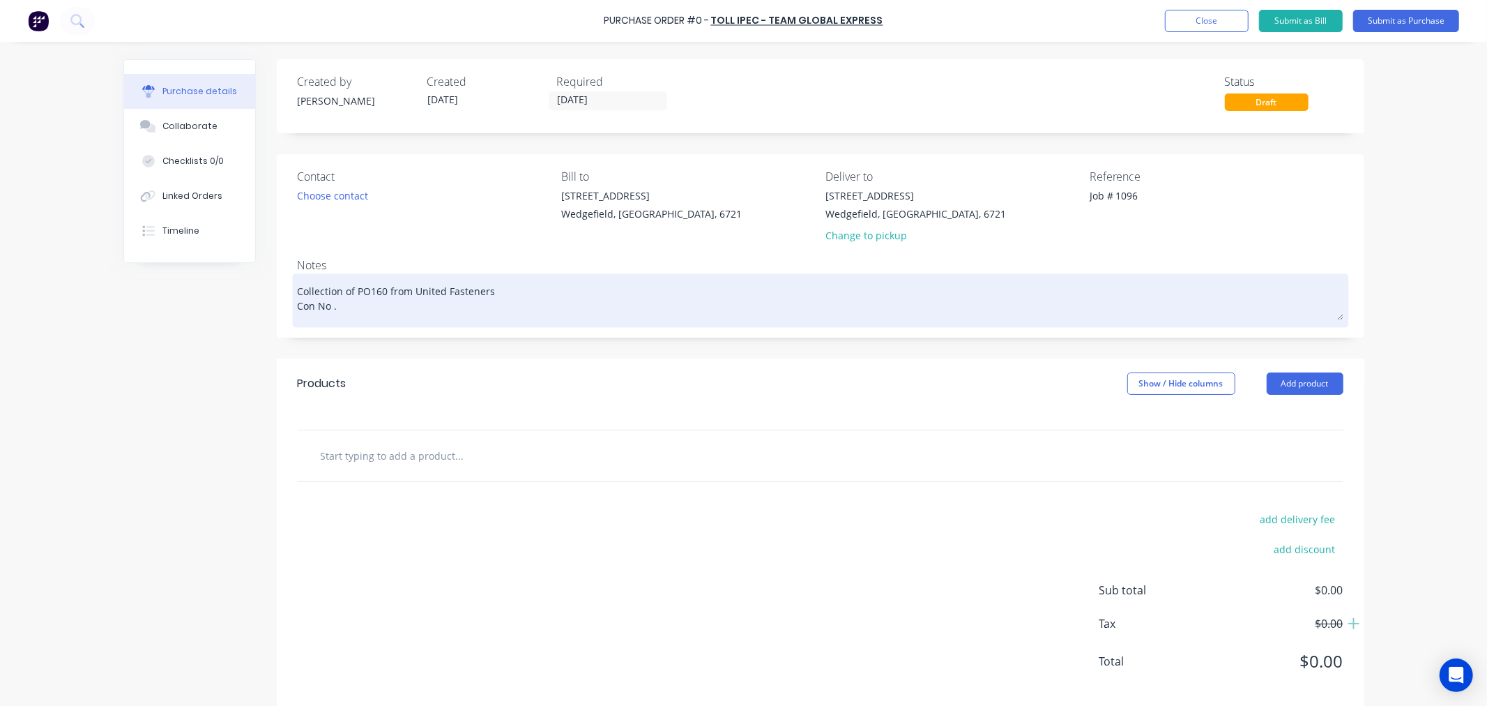
click at [371, 309] on textarea "Collection of PO160 from United Fasteners Con No ." at bounding box center [821, 298] width 1046 height 43
paste textarea "2401015469813"
type textarea "x"
type textarea "Collection of PO160 from United Fasteners Con No .2401015469813"
click at [331, 304] on textarea "Collection of PO160 from United Fasteners Con No .2401015469813" at bounding box center [821, 298] width 1046 height 43
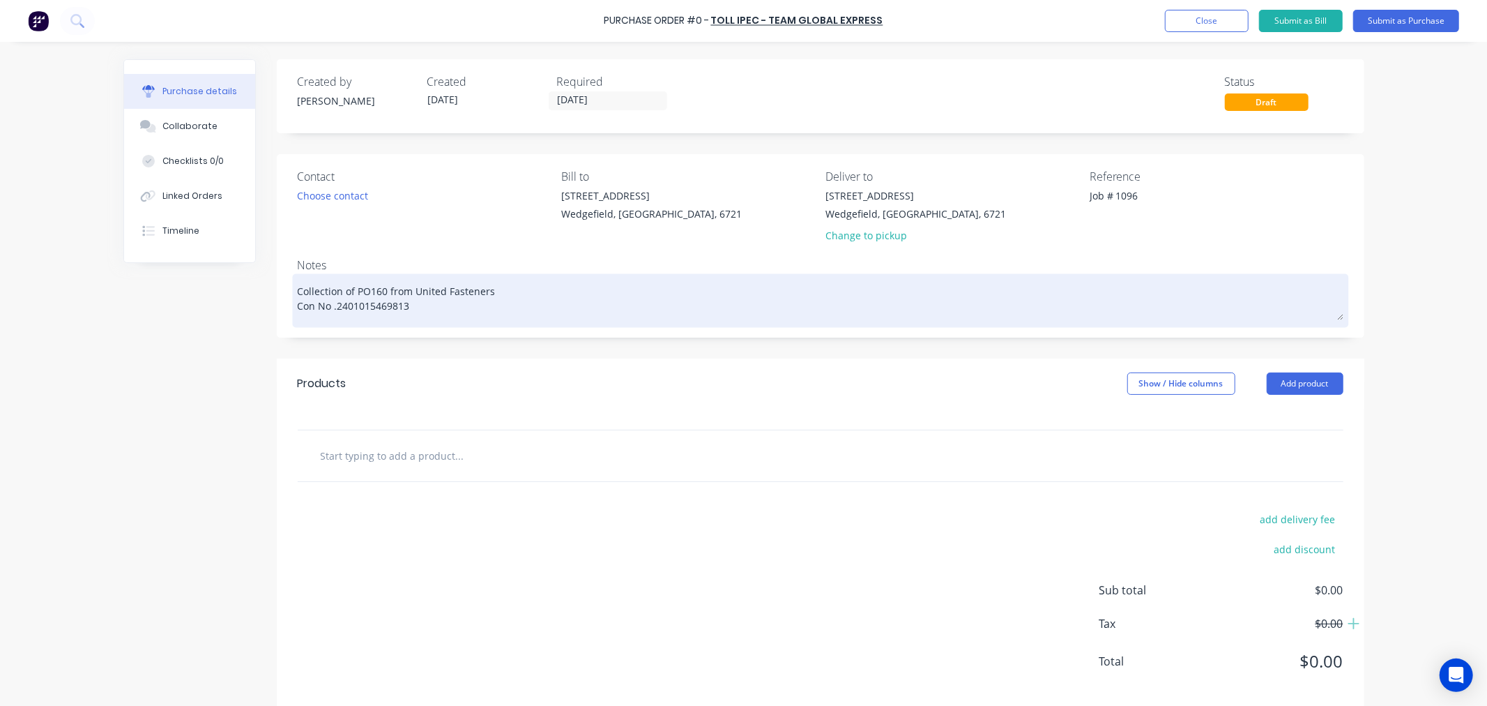
type textarea "x"
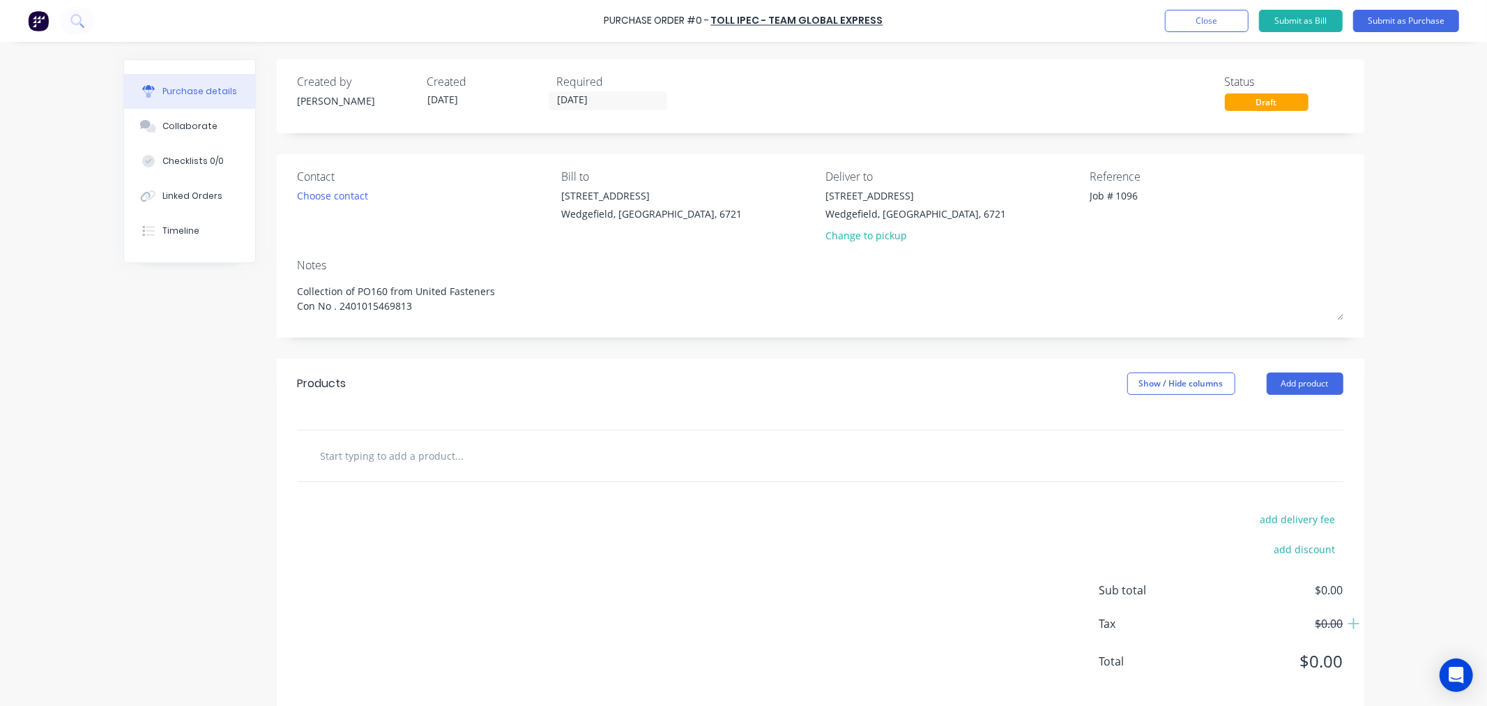
type textarea "Collection of PO160 from United Fasteners Con No . 2401015469813"
type textarea "x"
type textarea "Collection of PO160 from United Fasteners Con No . 2401015469813"
click at [365, 450] on input "text" at bounding box center [459, 455] width 279 height 28
type textarea "x"
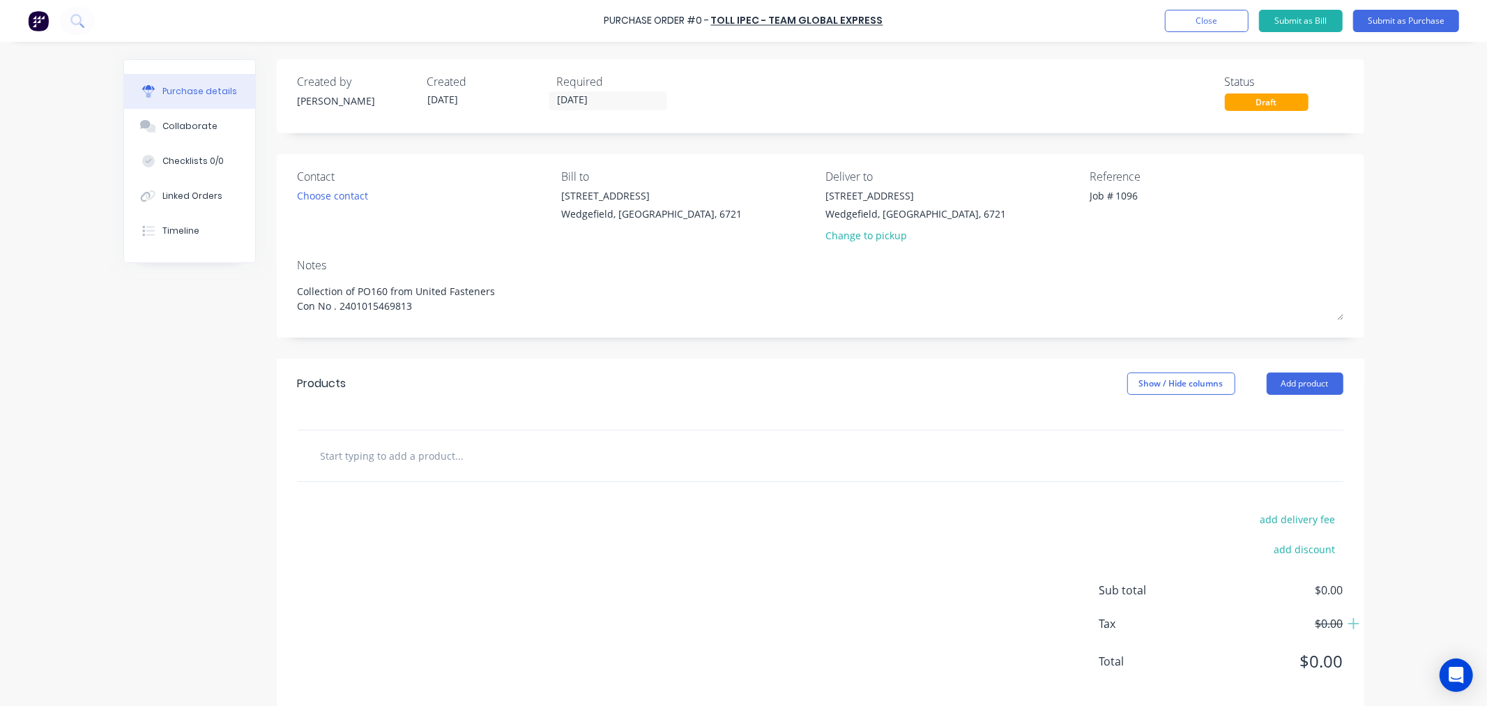
type input "F"
type textarea "x"
type input "Fr"
type textarea "x"
type input "Fre"
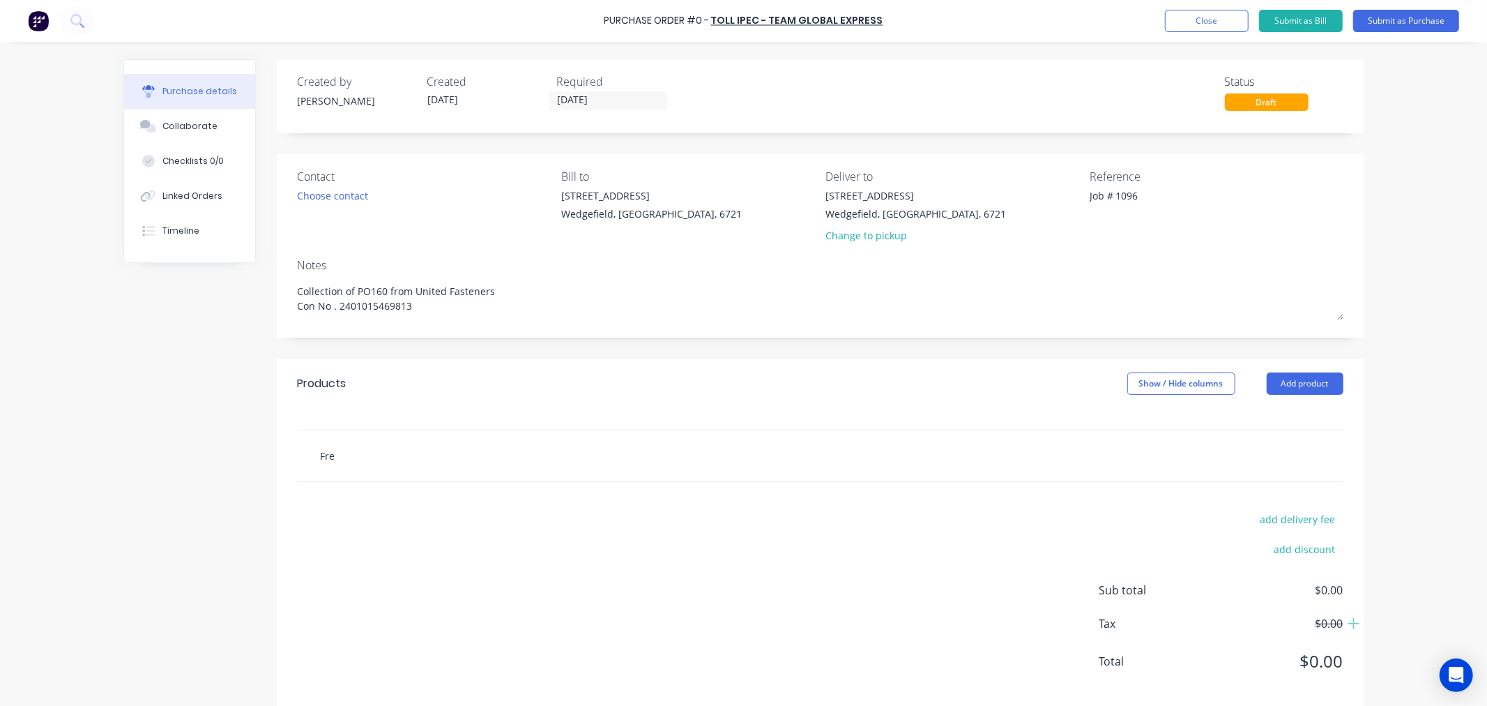
type textarea "x"
type input "Frei"
type textarea "x"
type input "Freig"
type textarea "x"
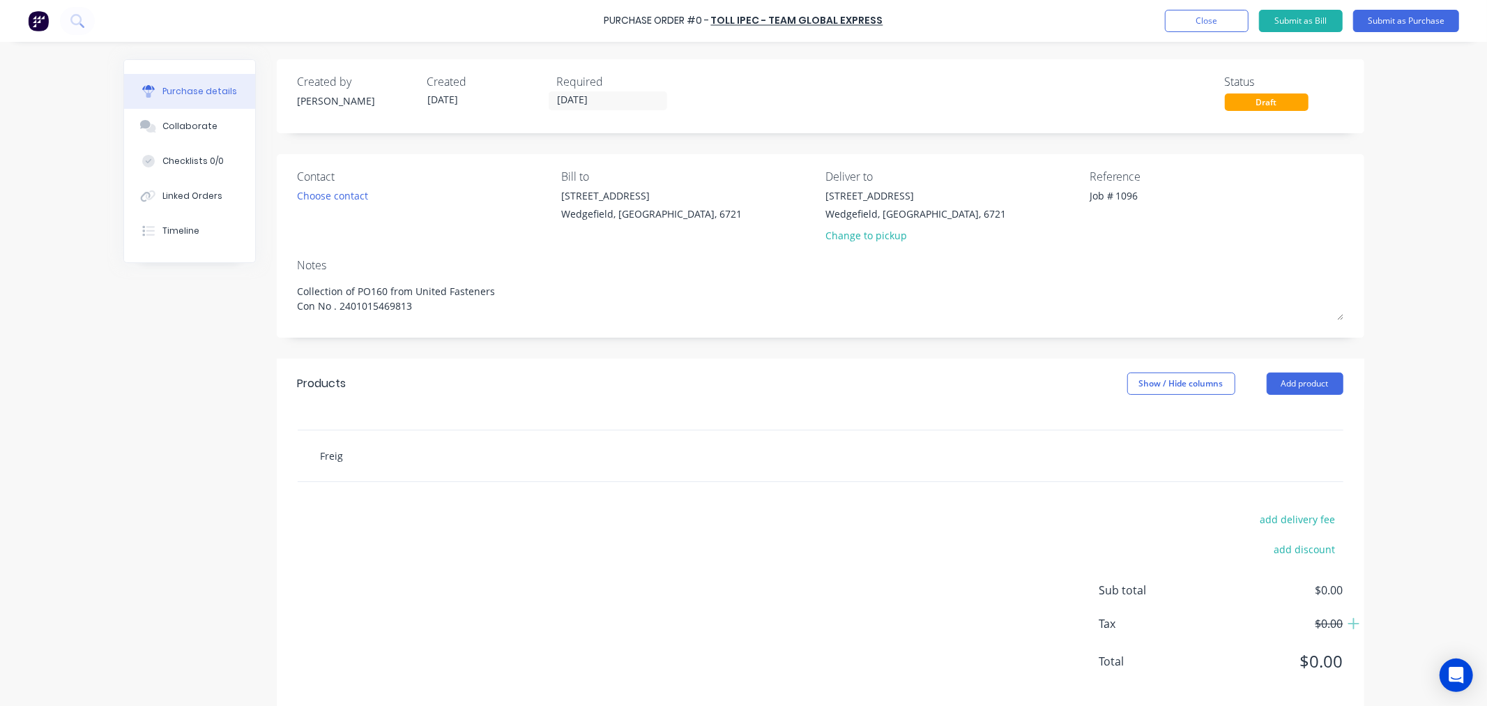
type input "Freigh"
type textarea "x"
type input "Freight"
type textarea "x"
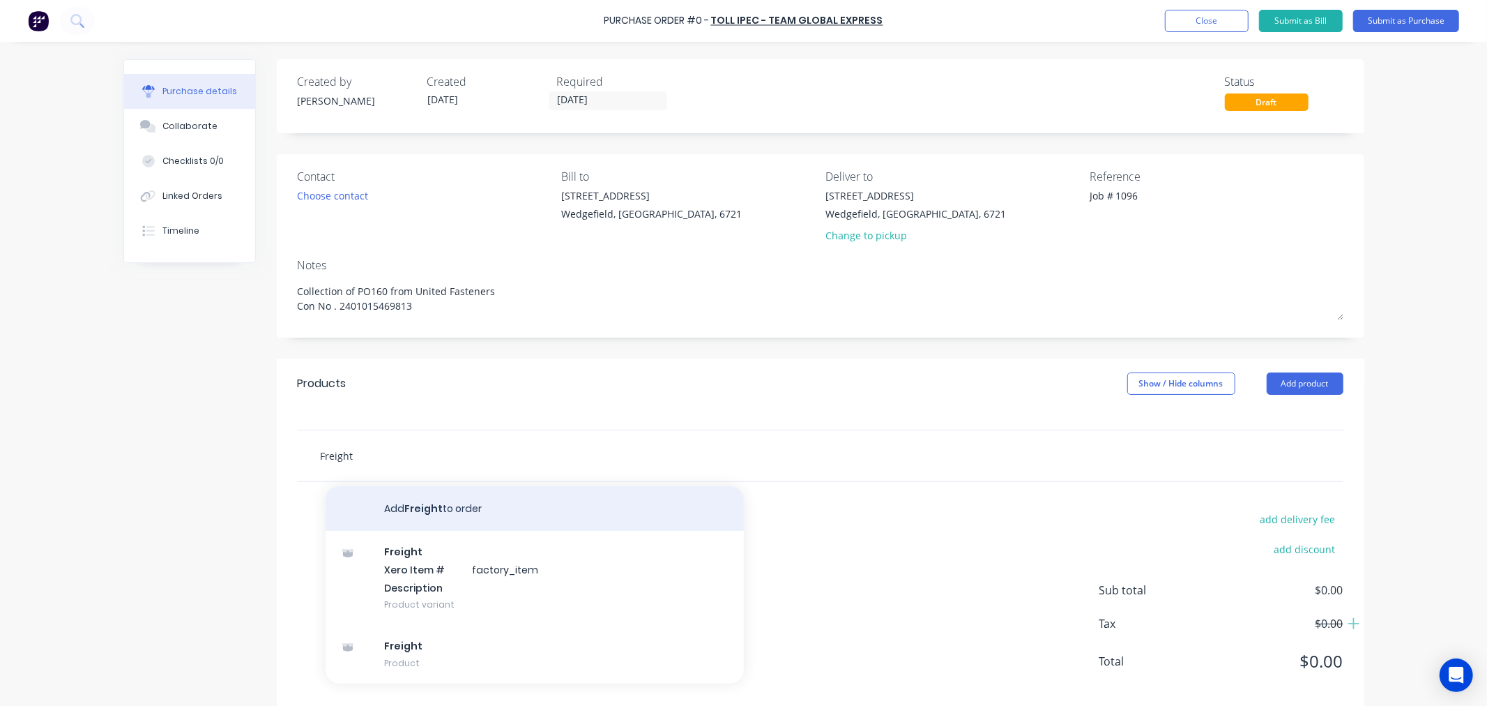
type input "Freight"
click at [398, 522] on button "Add Freight to order" at bounding box center [535, 508] width 418 height 45
type textarea "x"
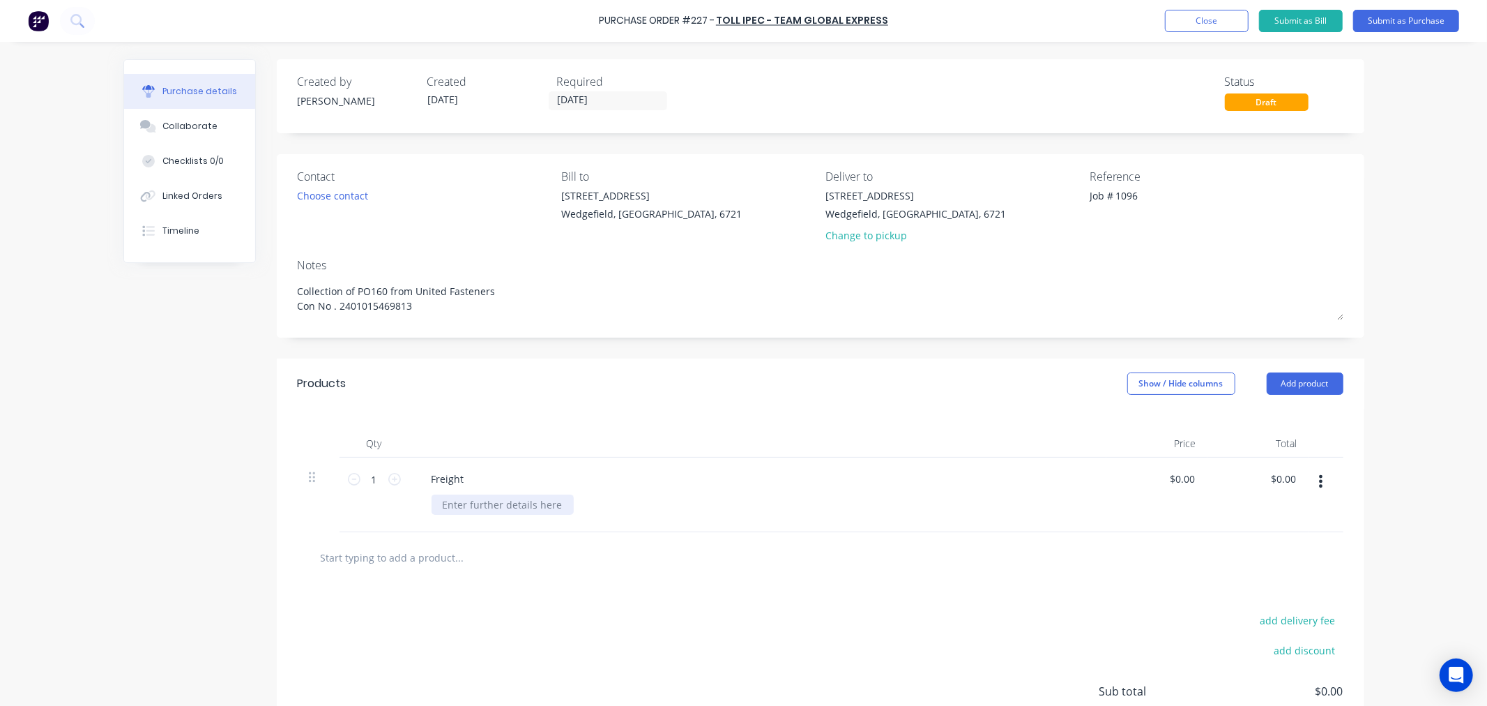
type textarea "x"
click at [469, 515] on div at bounding box center [503, 504] width 142 height 20
click at [1175, 482] on input "$0.00" at bounding box center [1182, 479] width 32 height 20
type textarea "x"
type input "0.00"
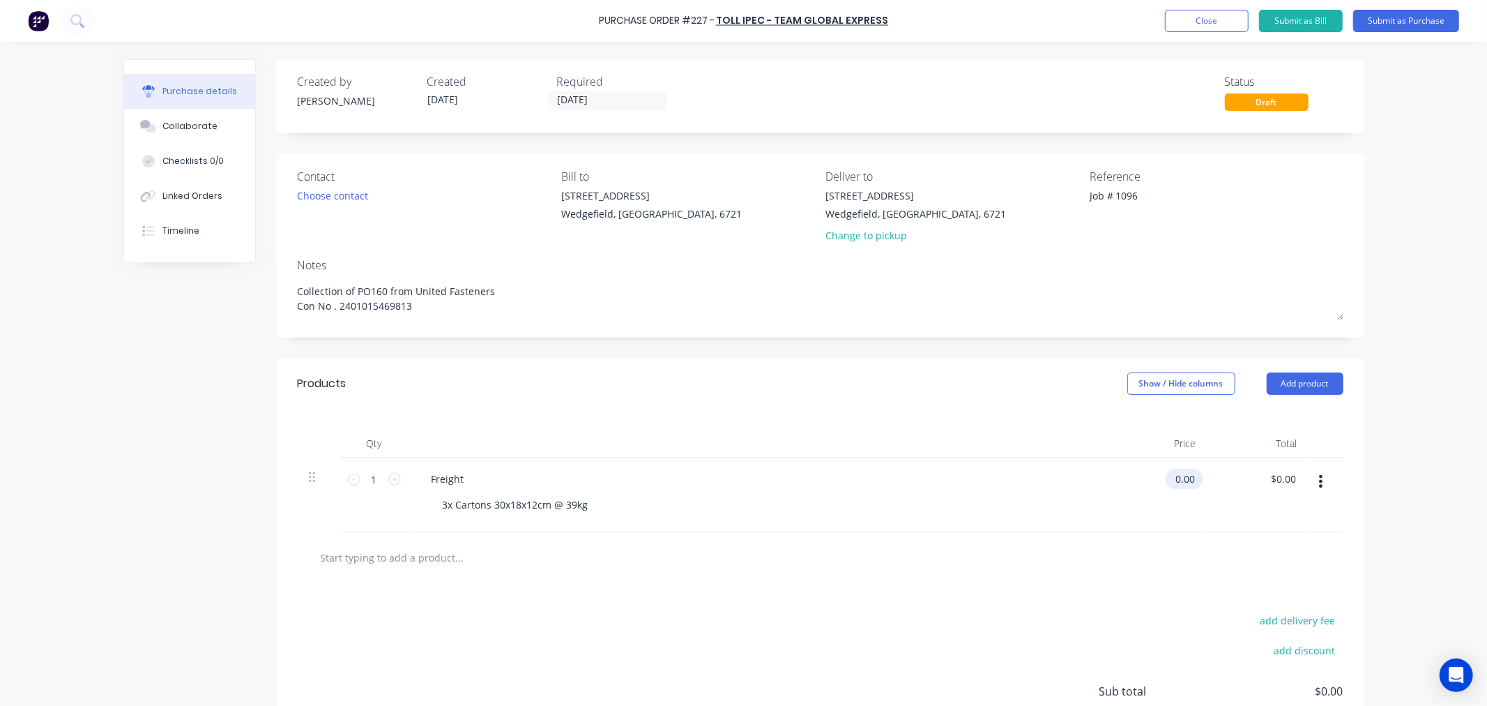
type textarea "x"
click at [1175, 482] on input "0.00" at bounding box center [1184, 479] width 26 height 20
type input "97.85"
type textarea "x"
type input "$97.85"
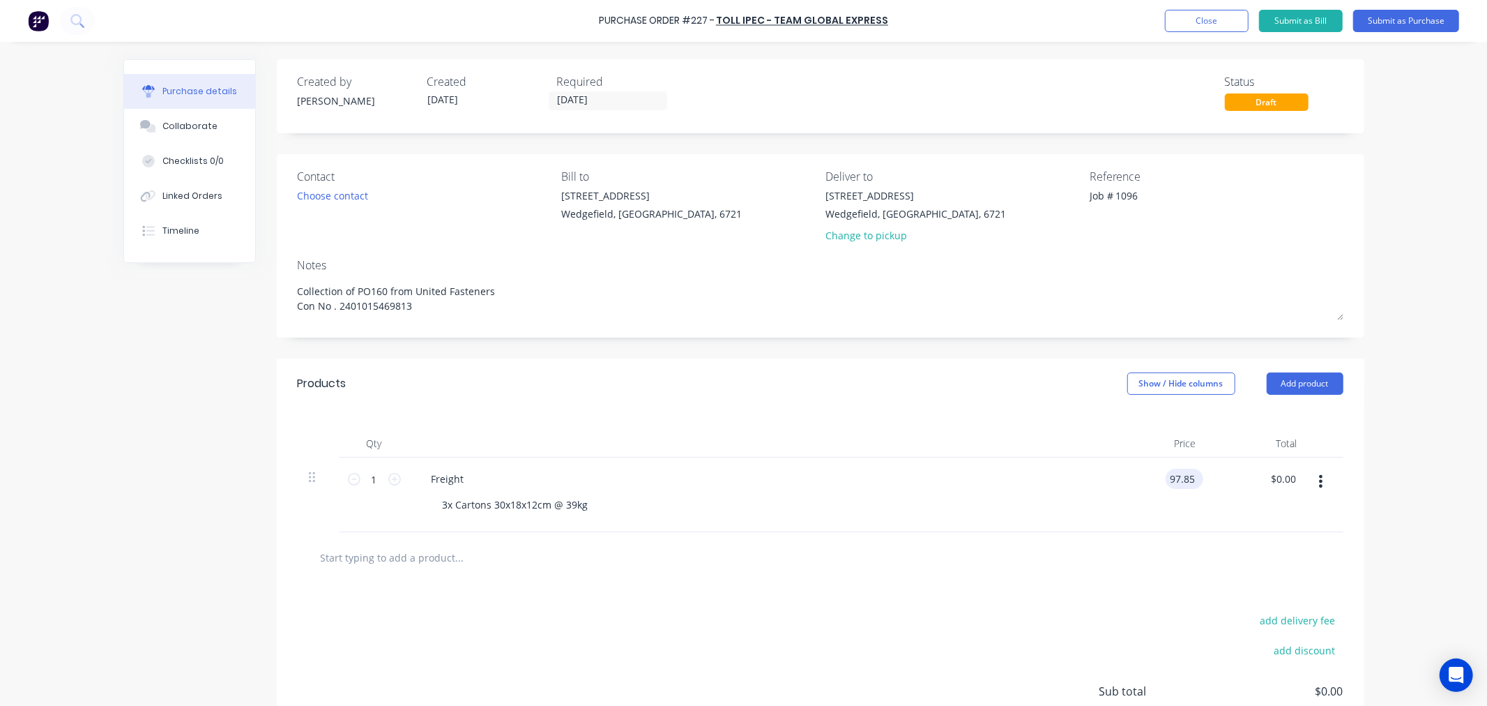
type input "97.85"
type textarea "x"
type input "$97.85"
click at [614, 96] on input "[DATE]" at bounding box center [607, 100] width 117 height 17
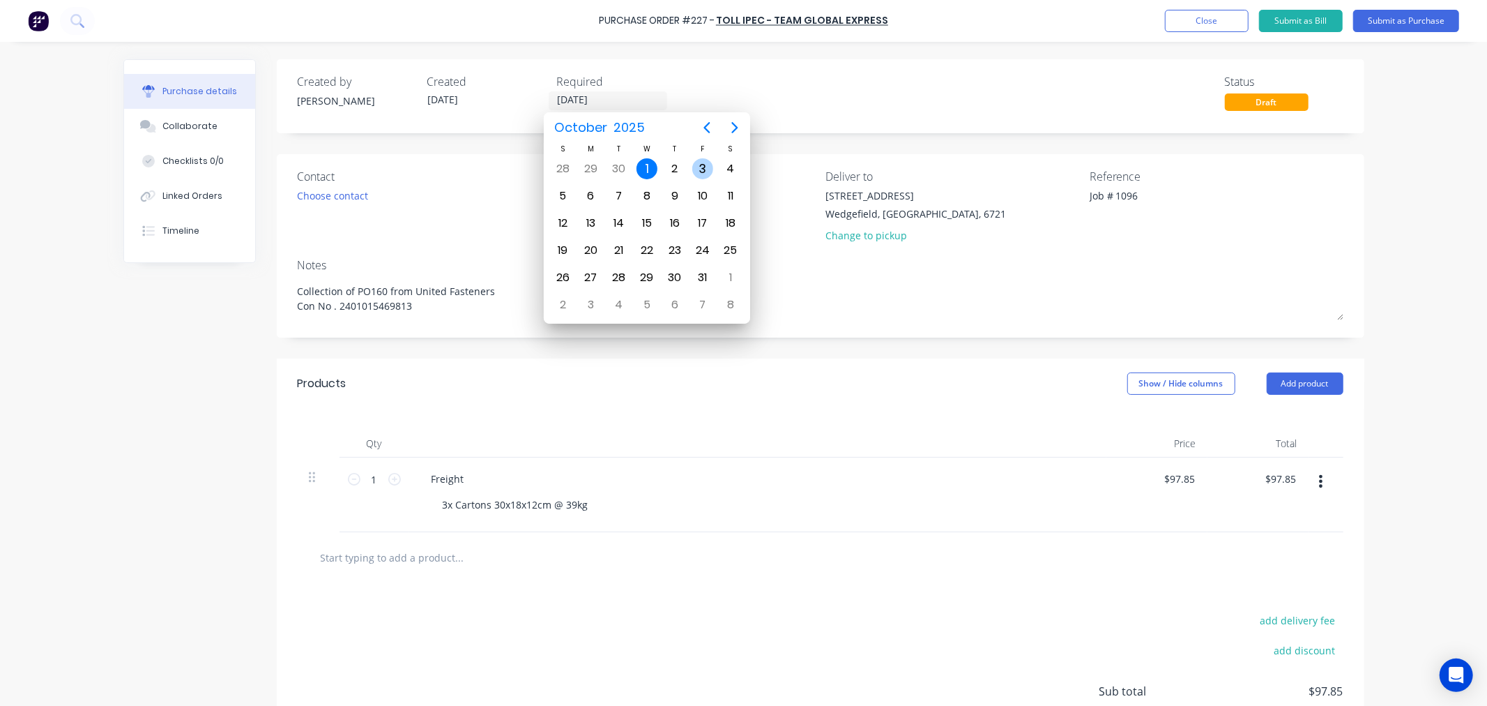
click at [695, 165] on div "3" at bounding box center [702, 168] width 21 height 21
type textarea "x"
type input "[DATE]"
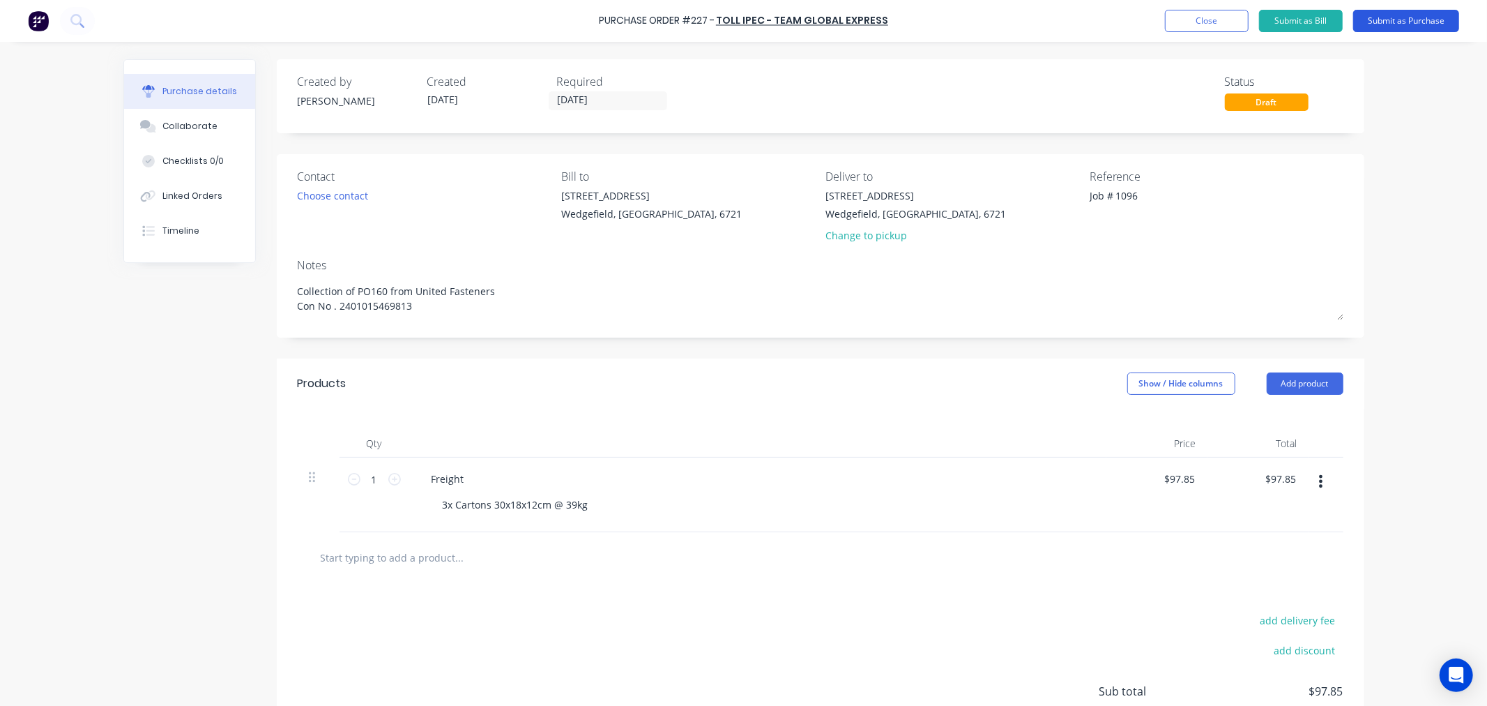
click at [1381, 24] on button "Submit as Purchase" at bounding box center [1406, 21] width 106 height 22
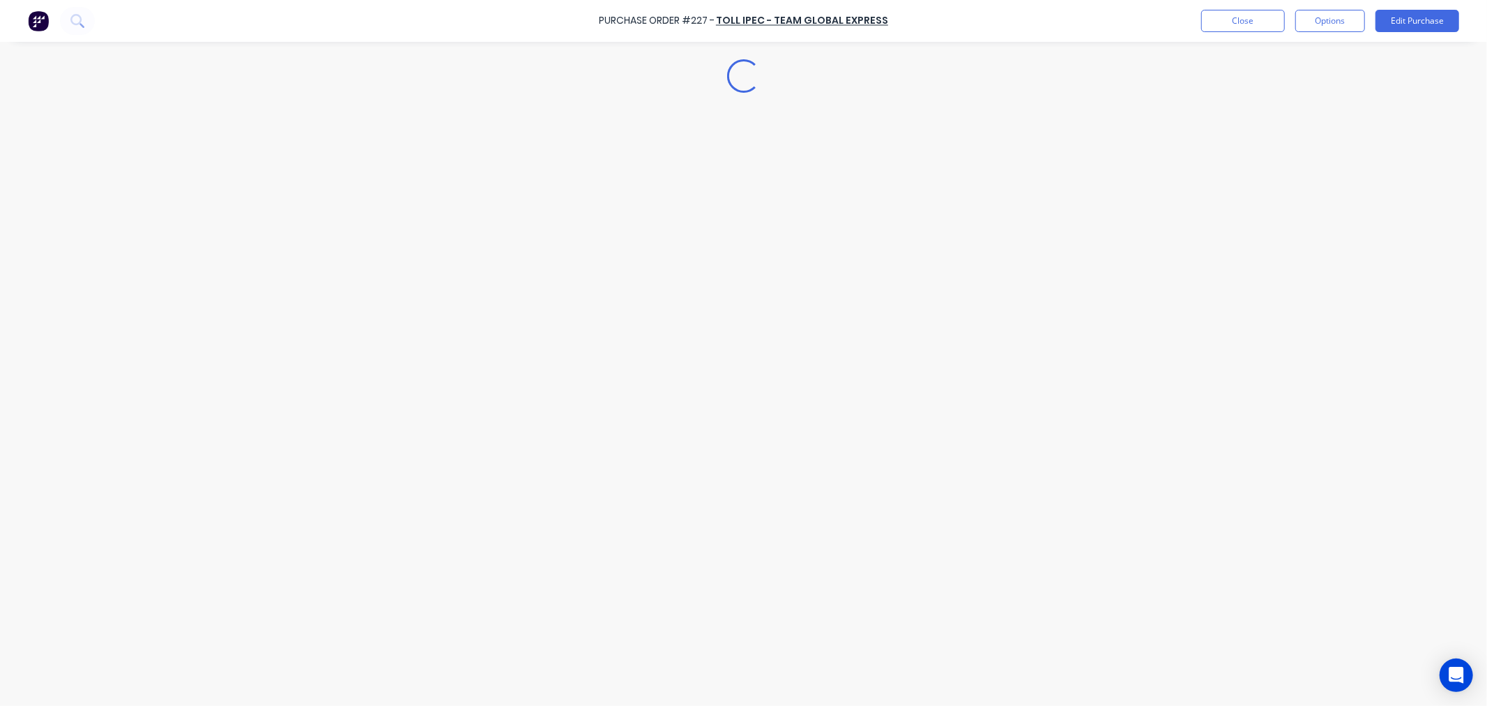
type textarea "x"
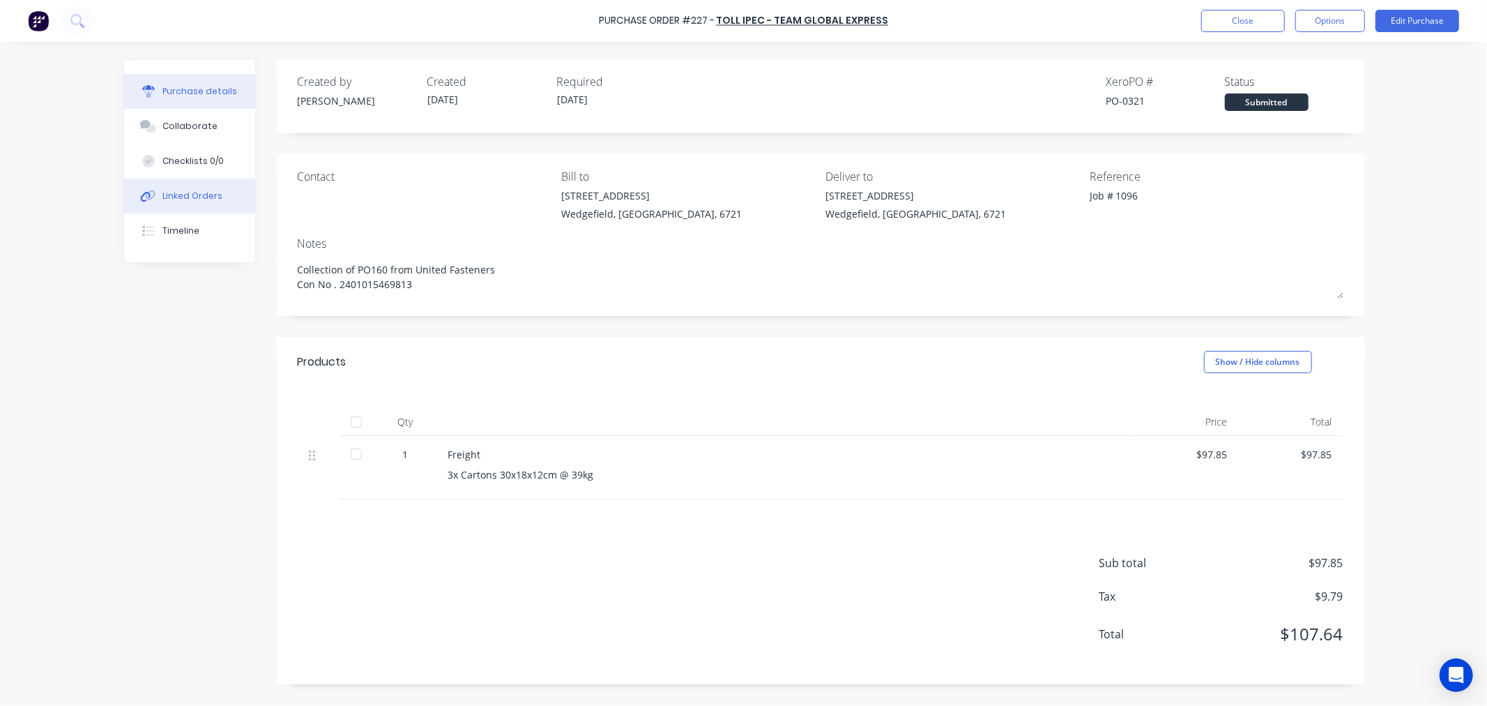
click at [185, 198] on div "Linked Orders" at bounding box center [192, 196] width 60 height 13
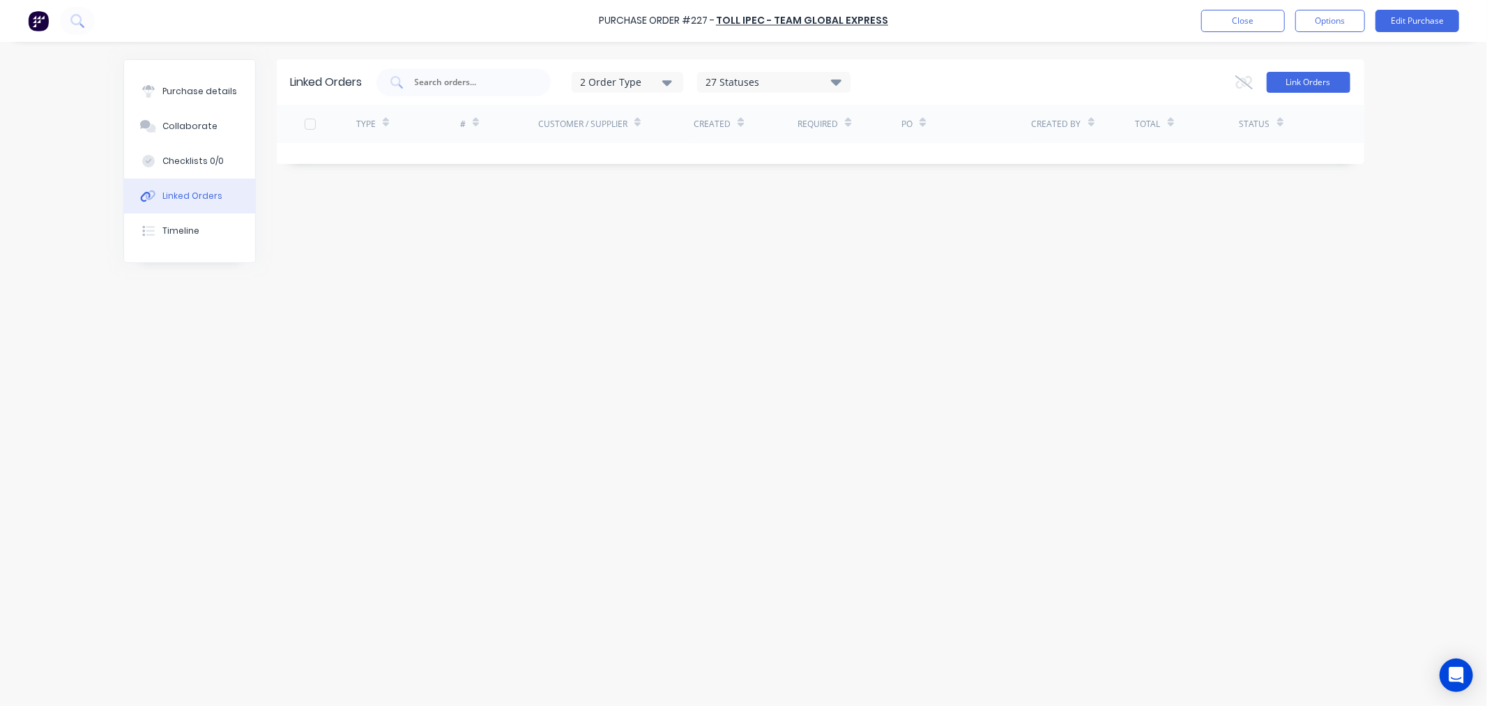
click at [1303, 85] on button "Link Orders" at bounding box center [1309, 82] width 84 height 21
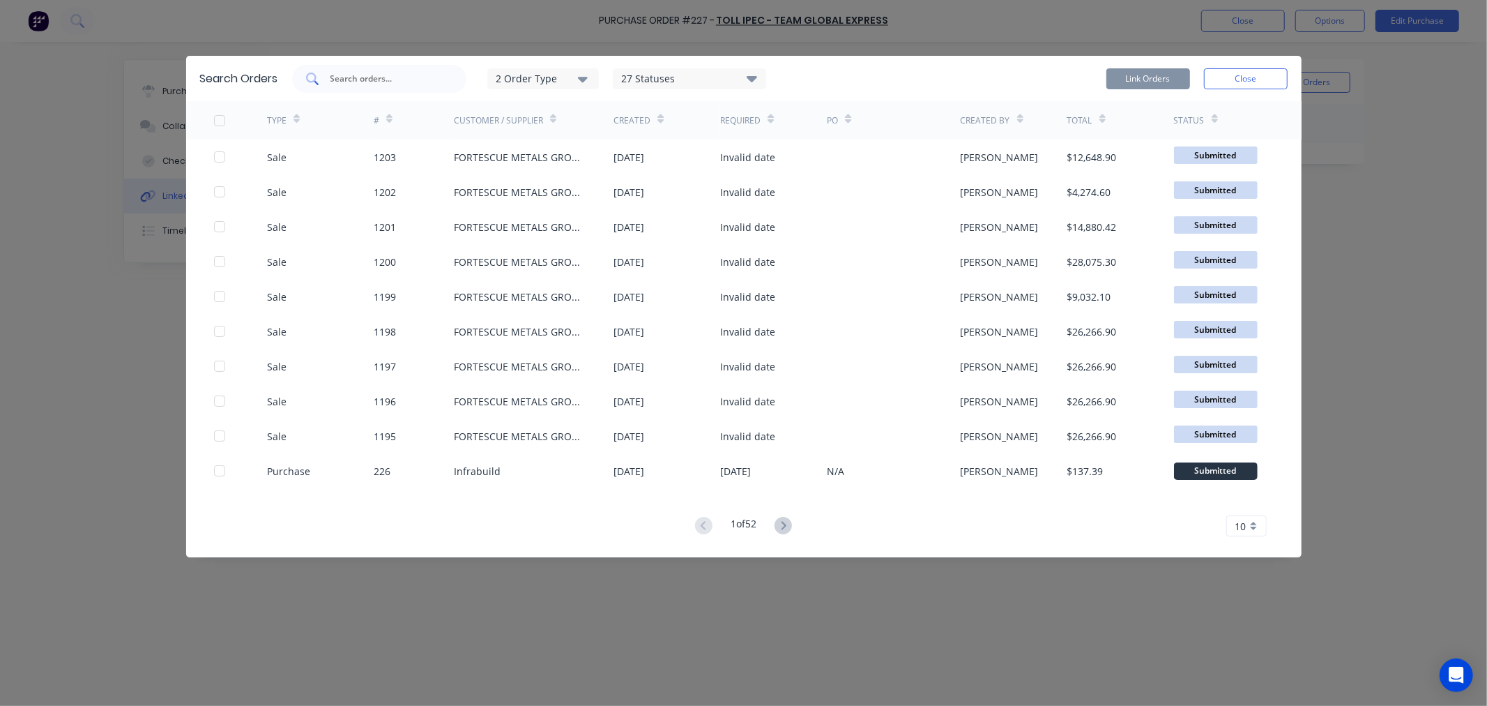
click at [363, 89] on div at bounding box center [379, 79] width 174 height 28
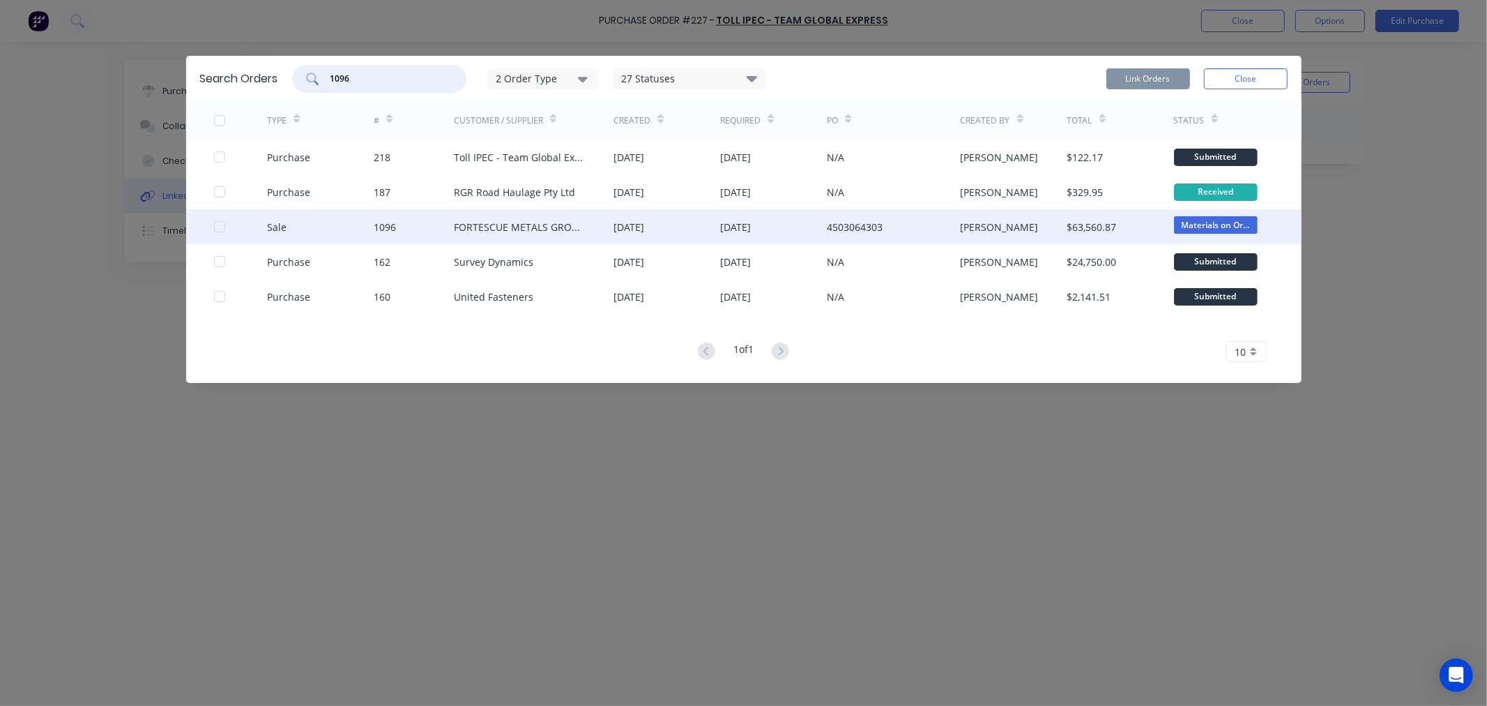
click at [220, 227] on div at bounding box center [220, 227] width 28 height 28
type input "1096"
click at [1139, 74] on button "Link Orders" at bounding box center [1149, 78] width 84 height 21
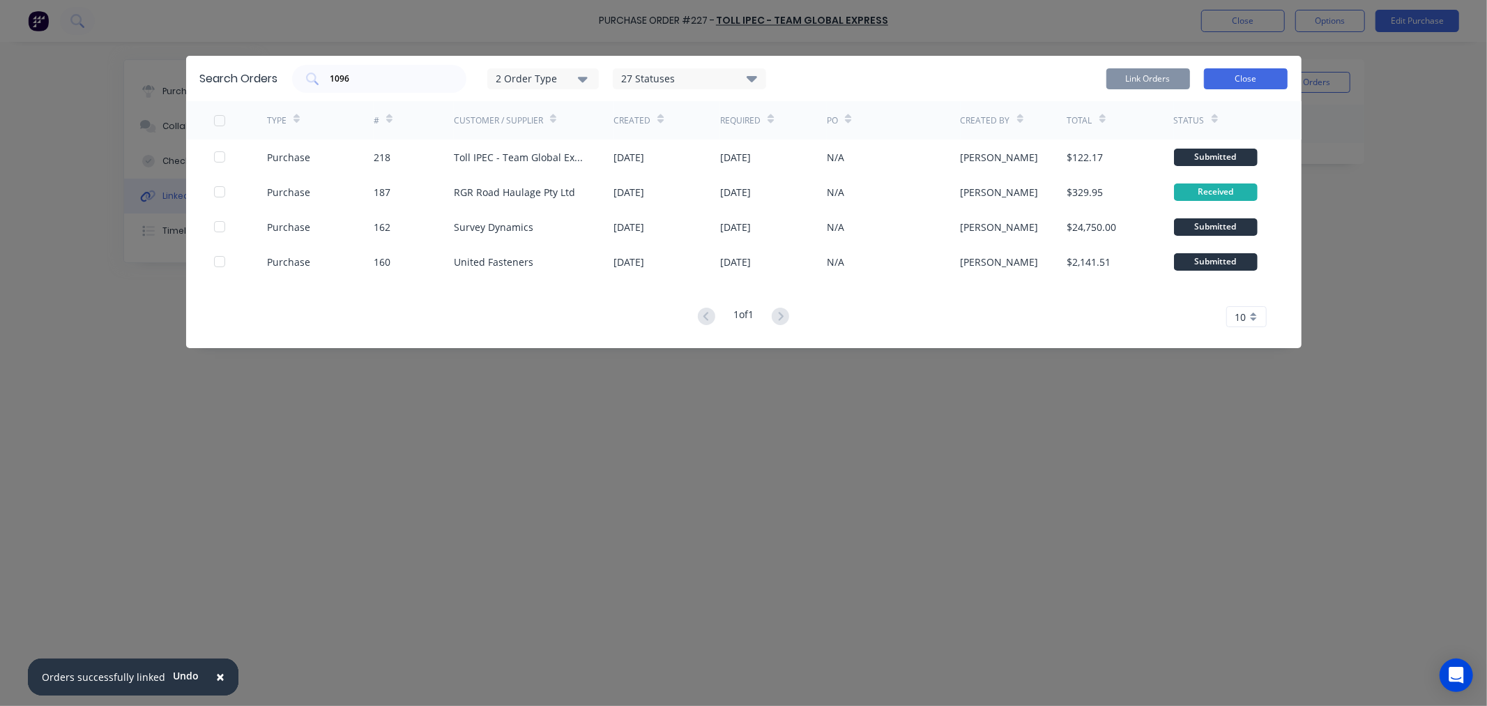
click at [1266, 77] on button "Close" at bounding box center [1246, 78] width 84 height 21
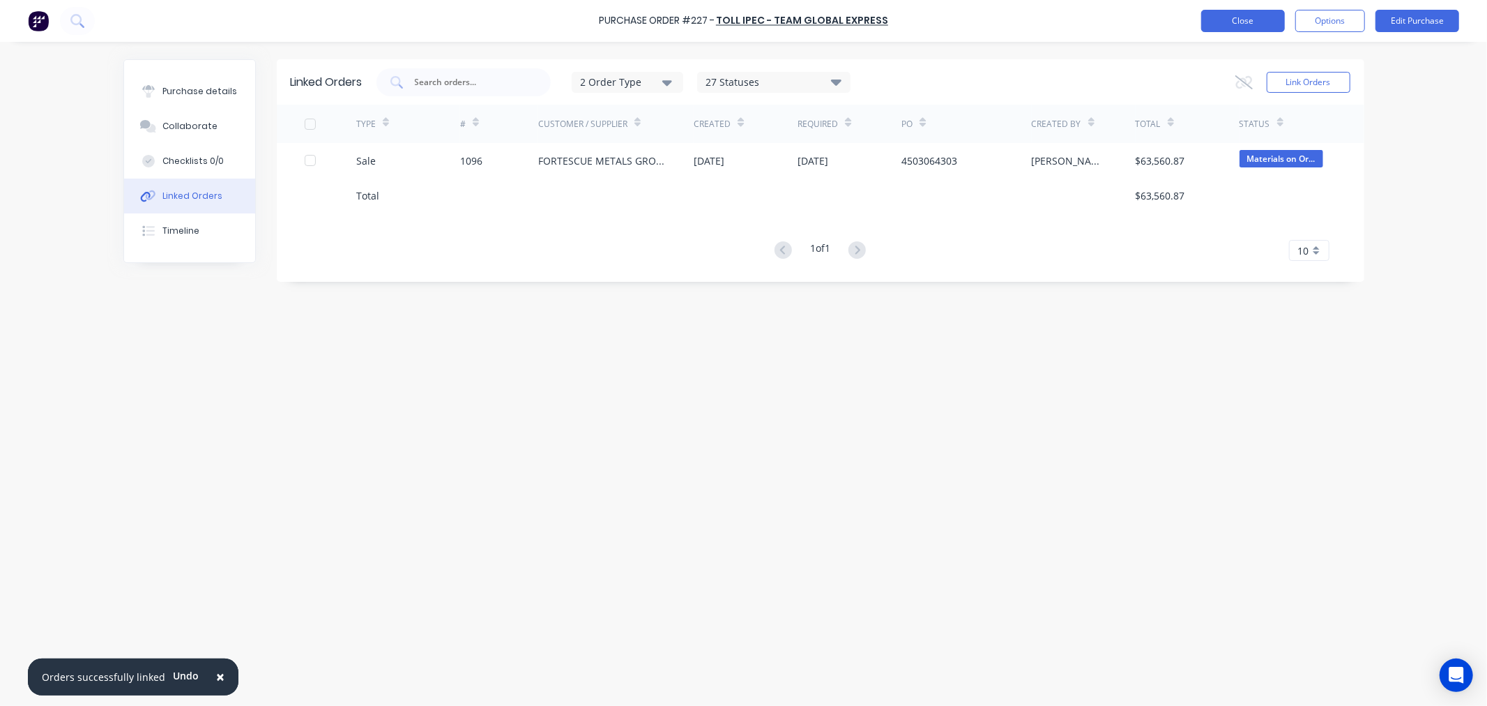
click at [1252, 13] on button "Close" at bounding box center [1243, 21] width 84 height 22
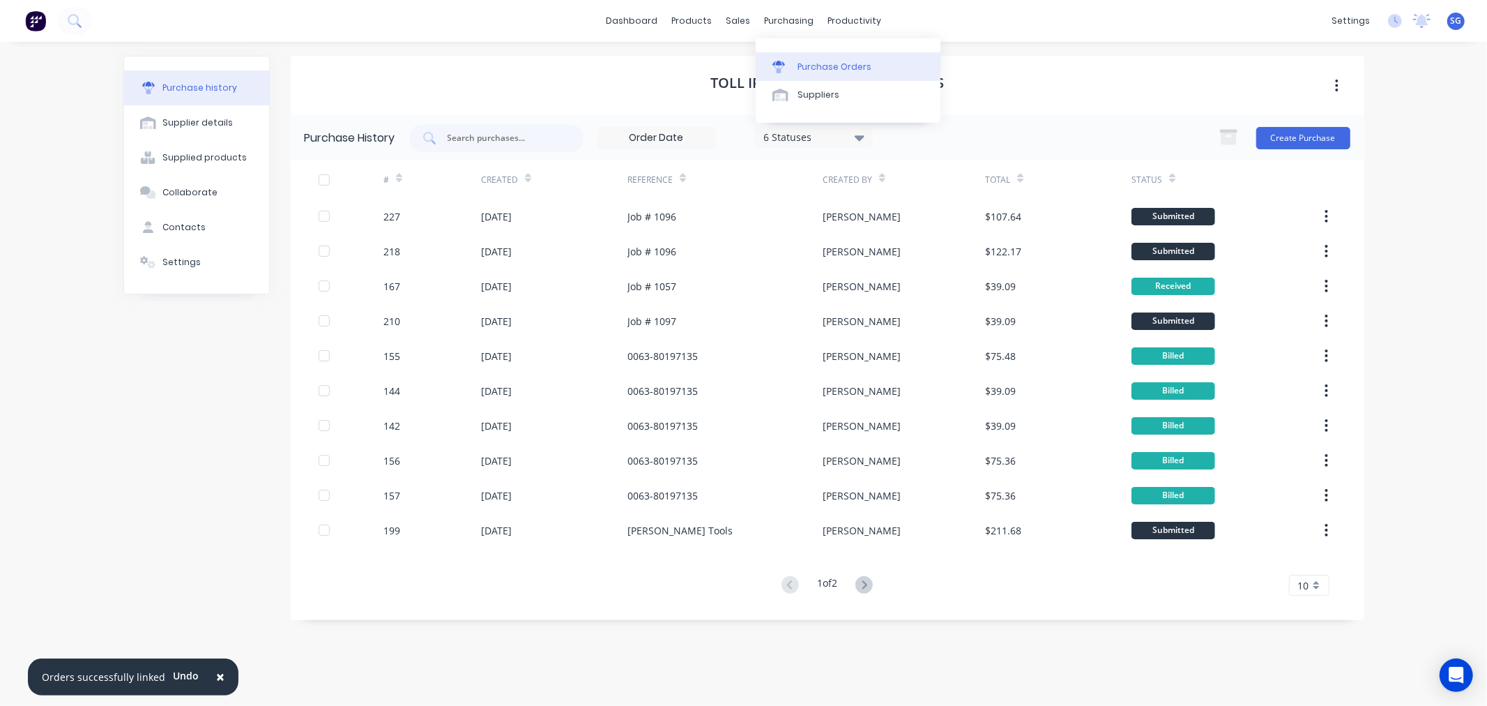
click at [800, 57] on link "Purchase Orders" at bounding box center [848, 66] width 185 height 28
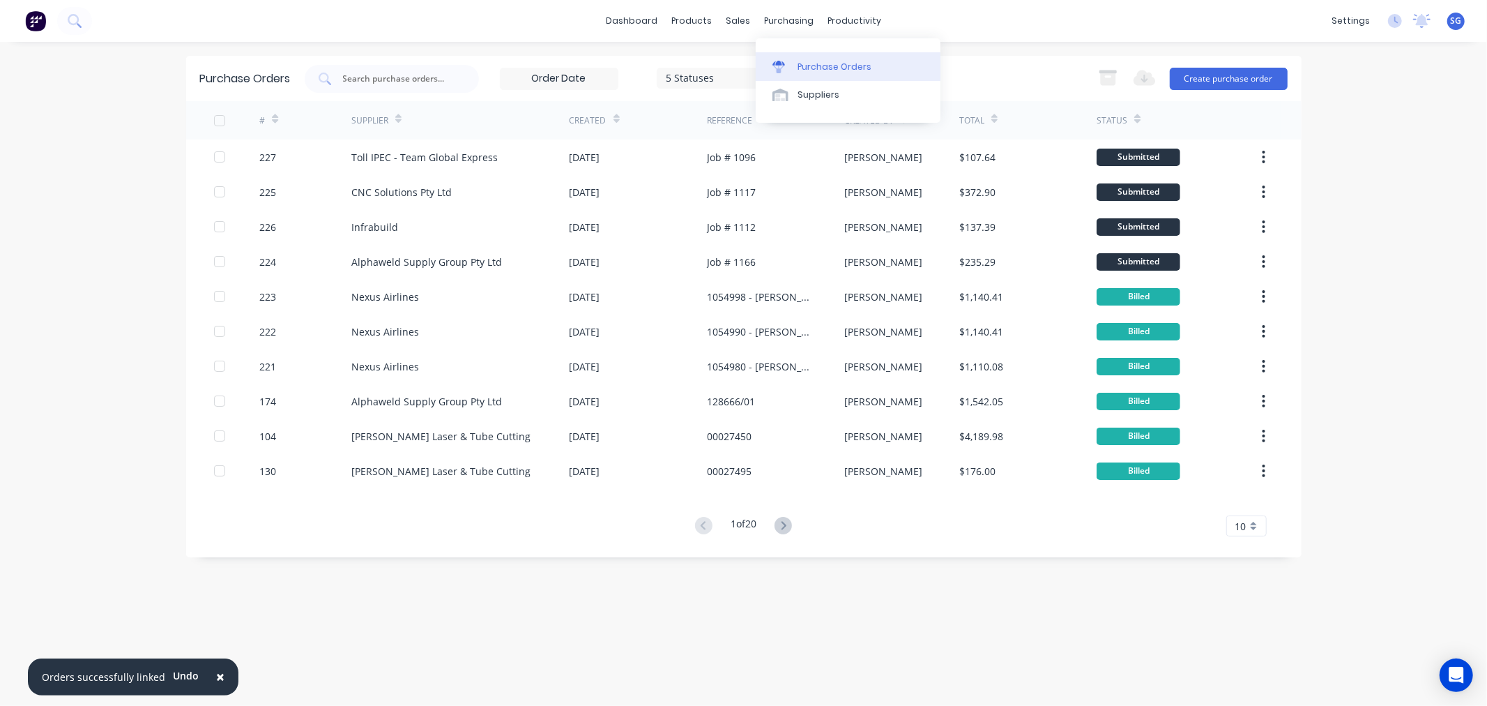
click at [804, 70] on div "Purchase Orders" at bounding box center [835, 67] width 74 height 13
click at [758, 75] on link "Sales Orders" at bounding box center [812, 66] width 185 height 28
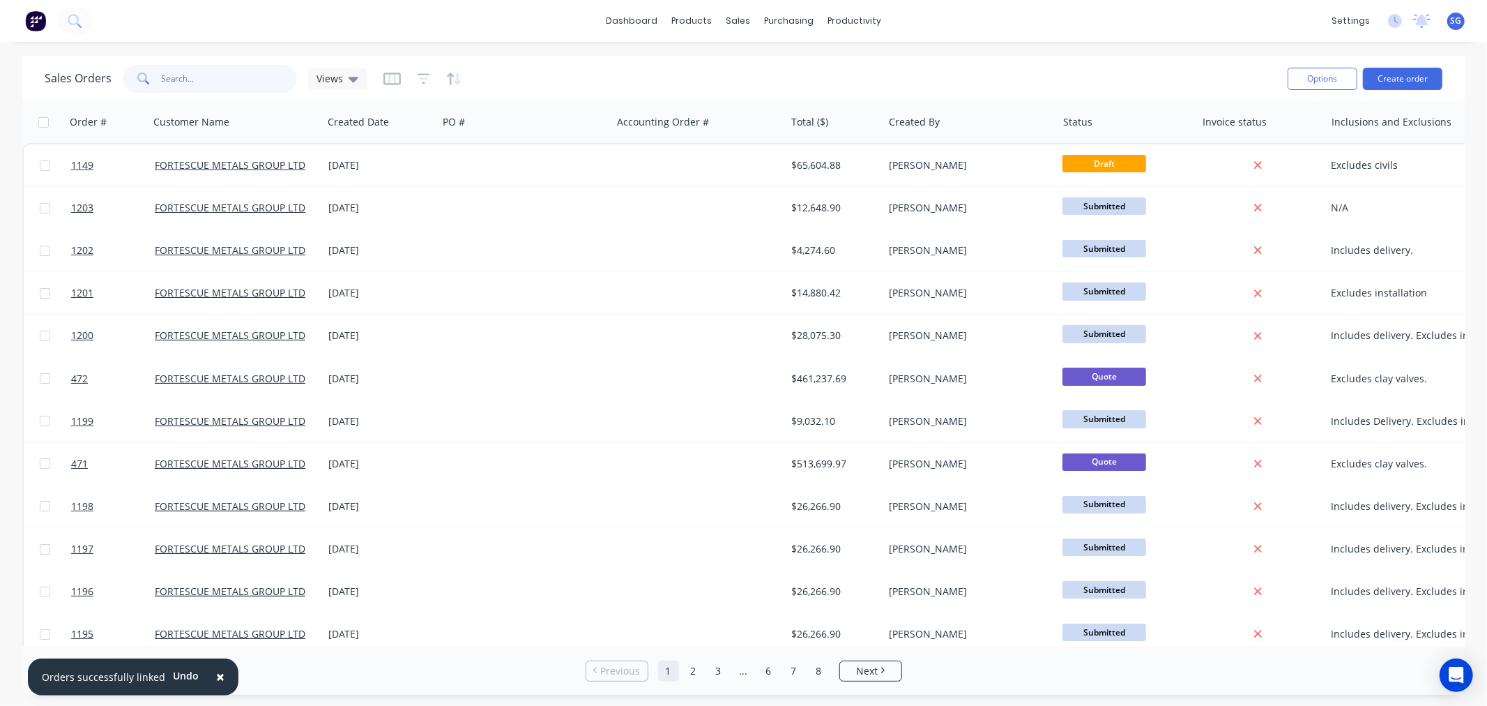
click at [185, 79] on input "text" at bounding box center [230, 79] width 136 height 28
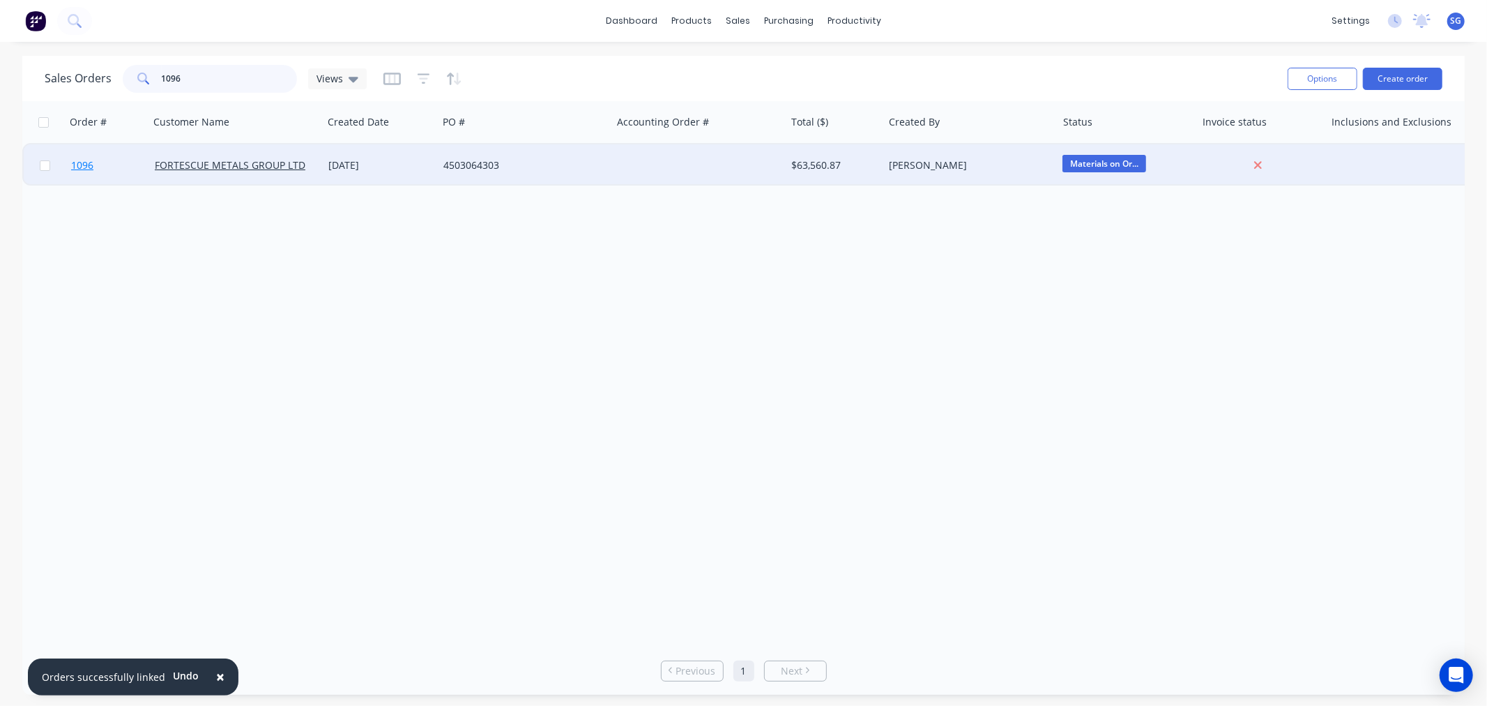
type input "1096"
click at [80, 165] on span "1096" at bounding box center [82, 165] width 22 height 14
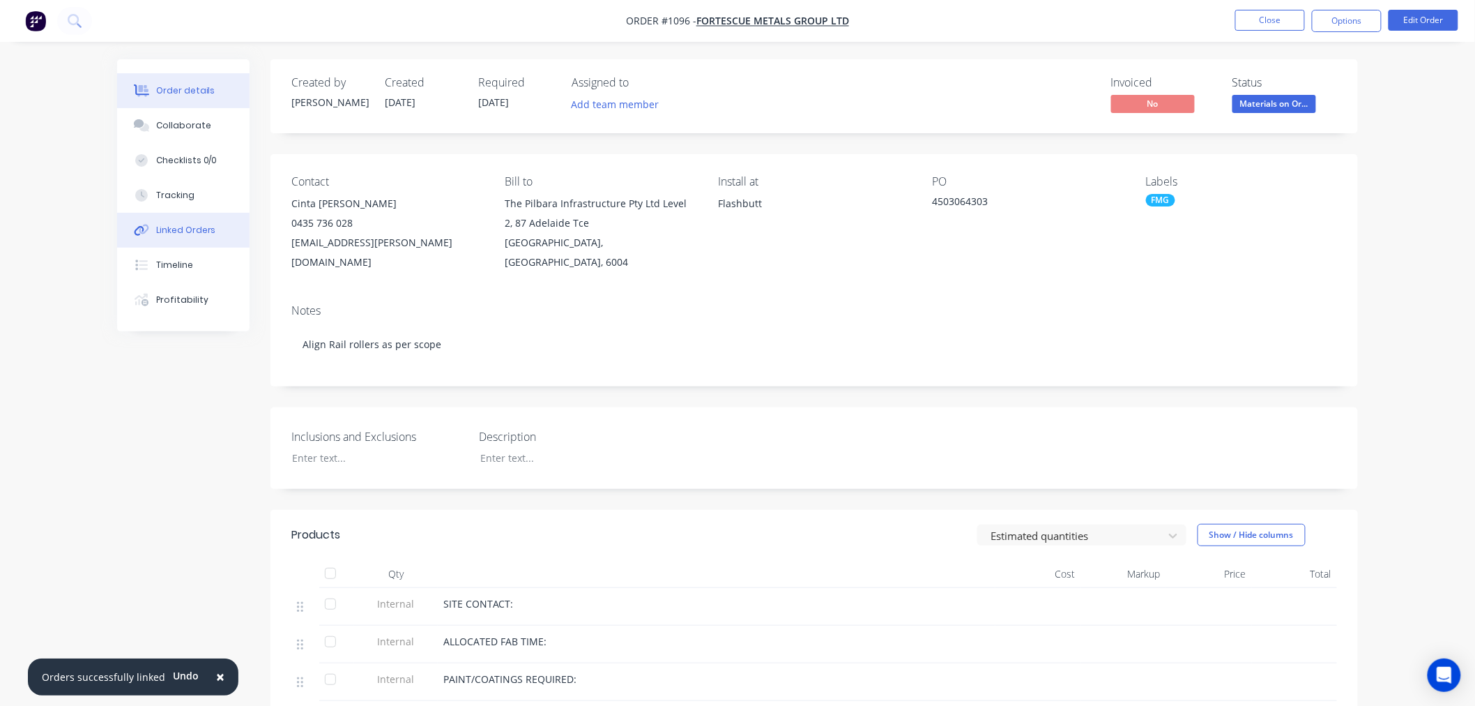
click at [186, 224] on div "Linked Orders" at bounding box center [186, 230] width 60 height 13
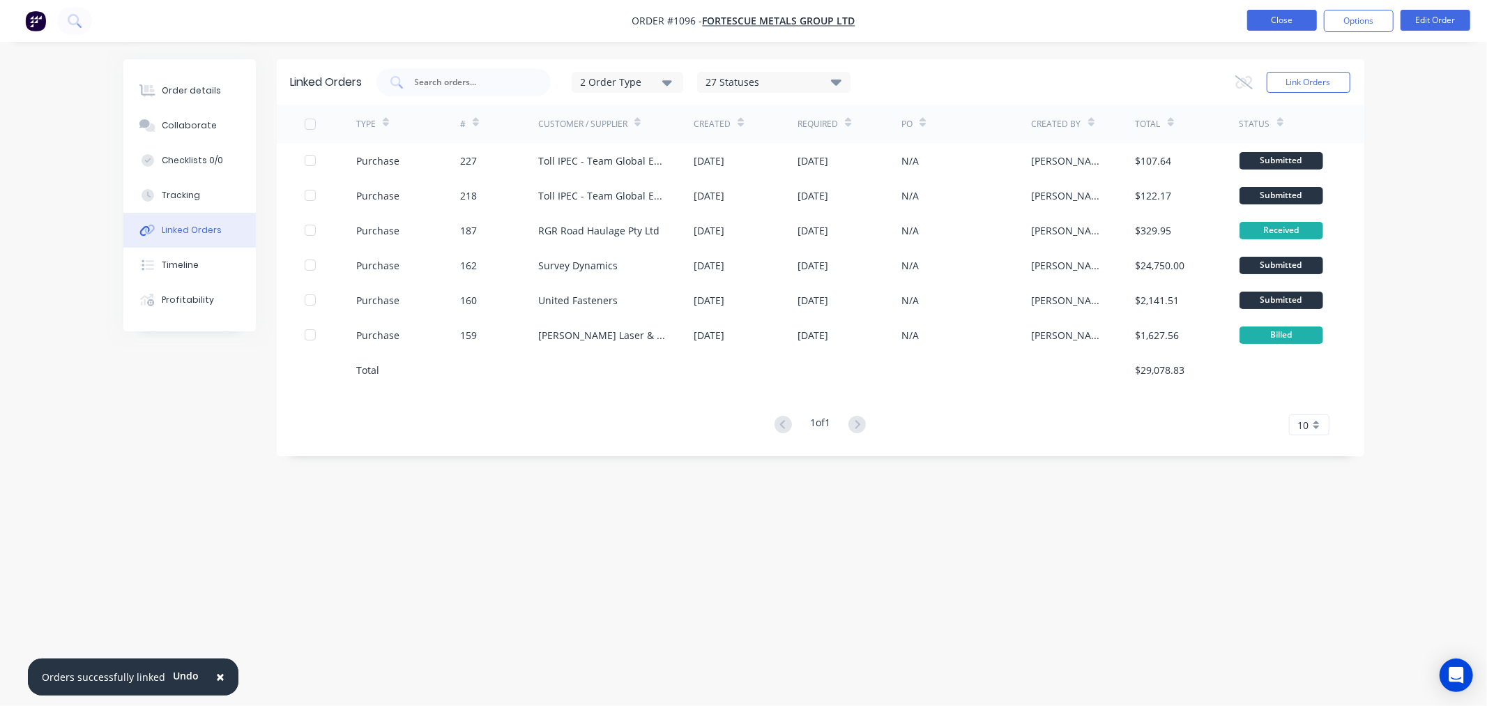
click at [1268, 14] on button "Close" at bounding box center [1282, 20] width 70 height 21
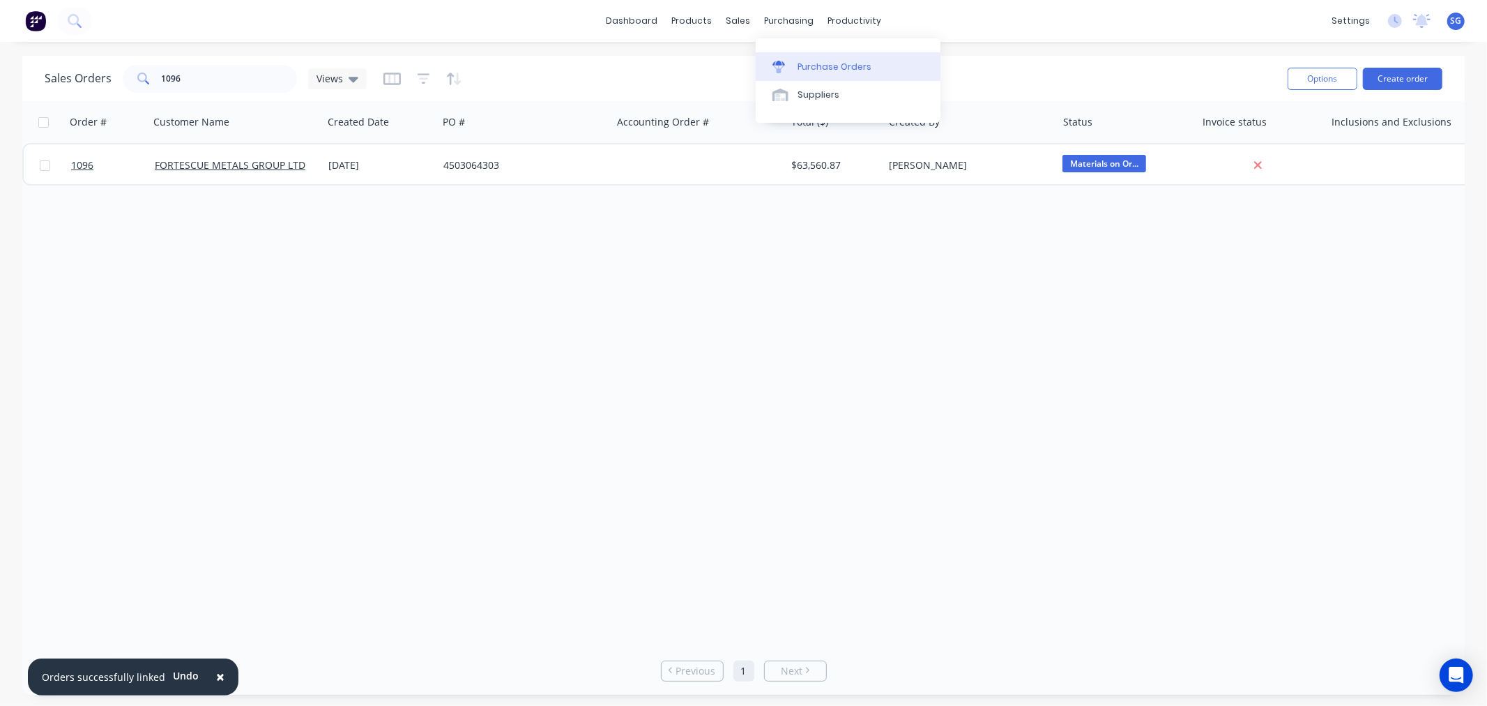
click at [786, 61] on div at bounding box center [783, 67] width 21 height 13
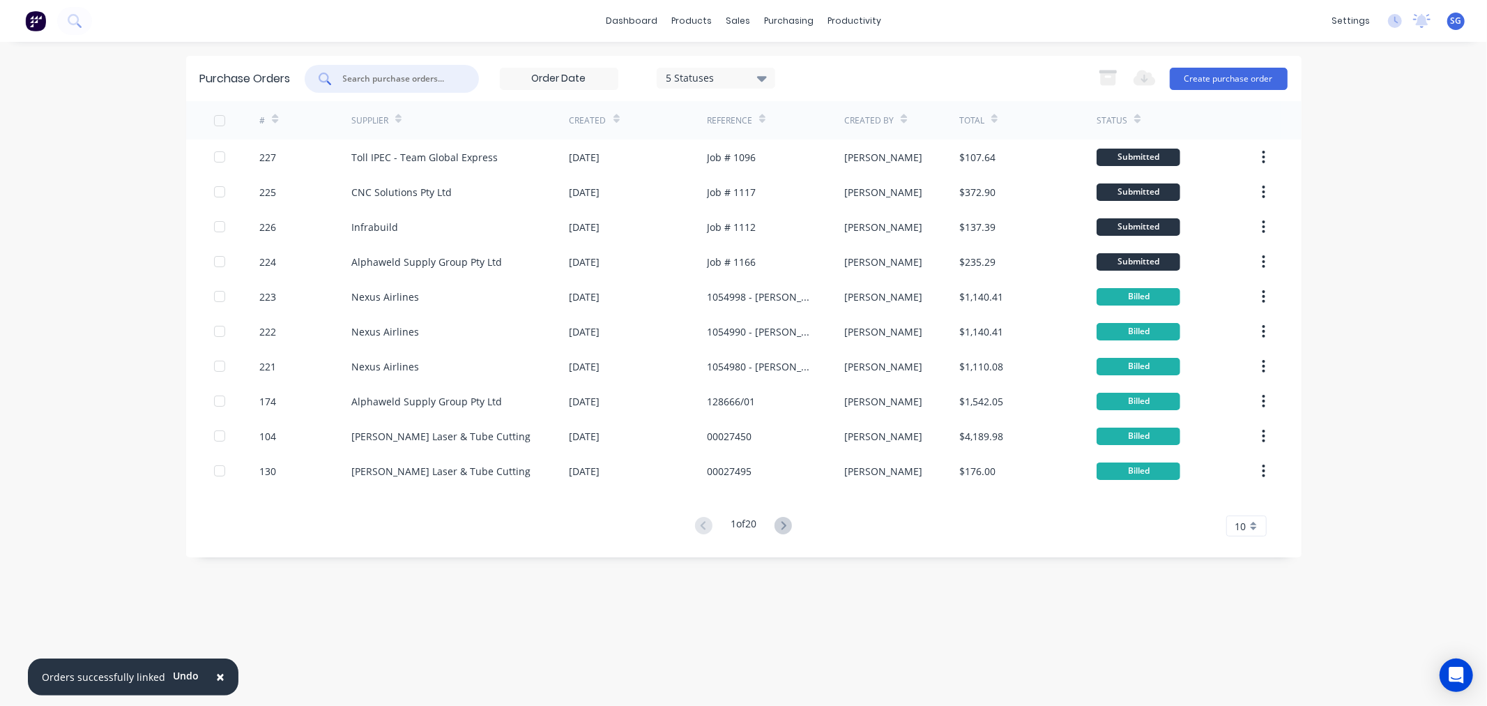
click at [405, 80] on input "text" at bounding box center [400, 79] width 116 height 14
type input "40"
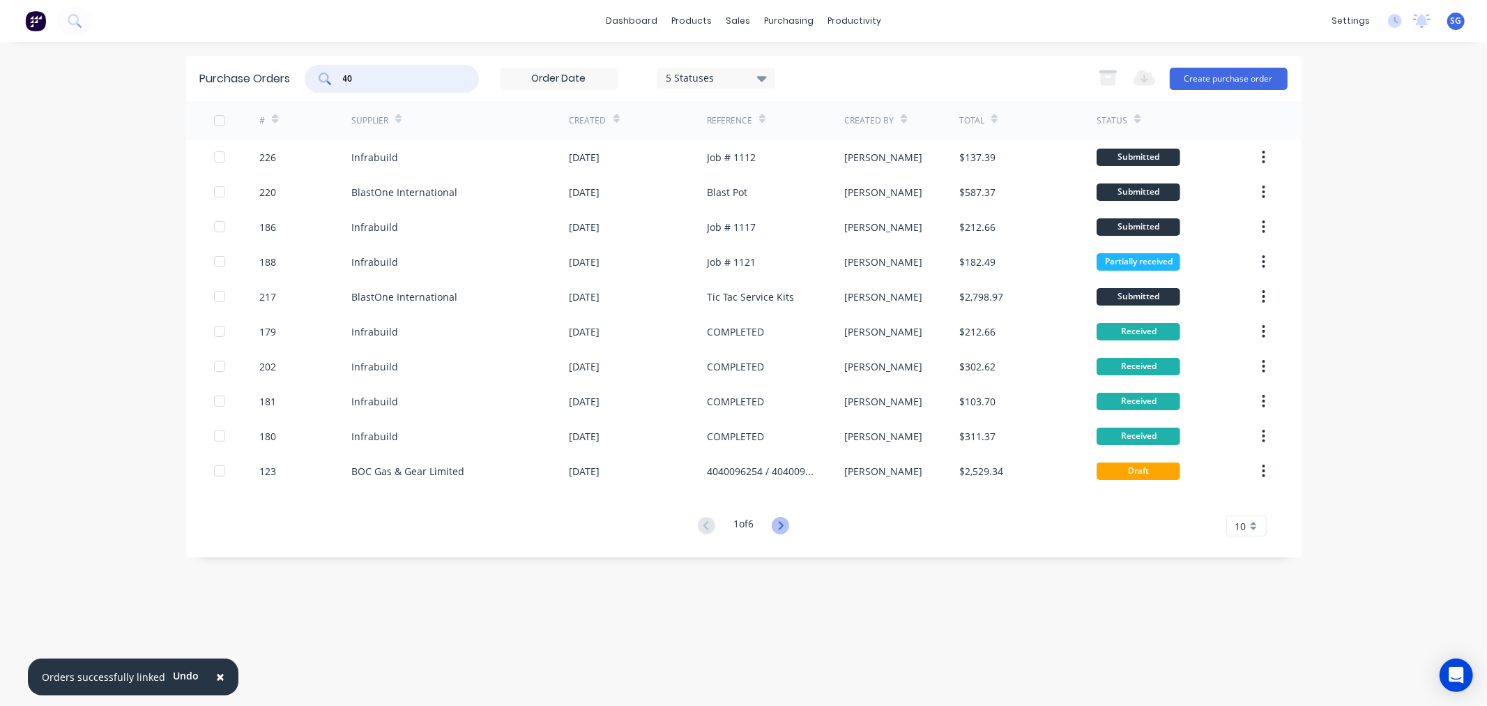
click at [789, 525] on icon at bounding box center [780, 525] width 17 height 17
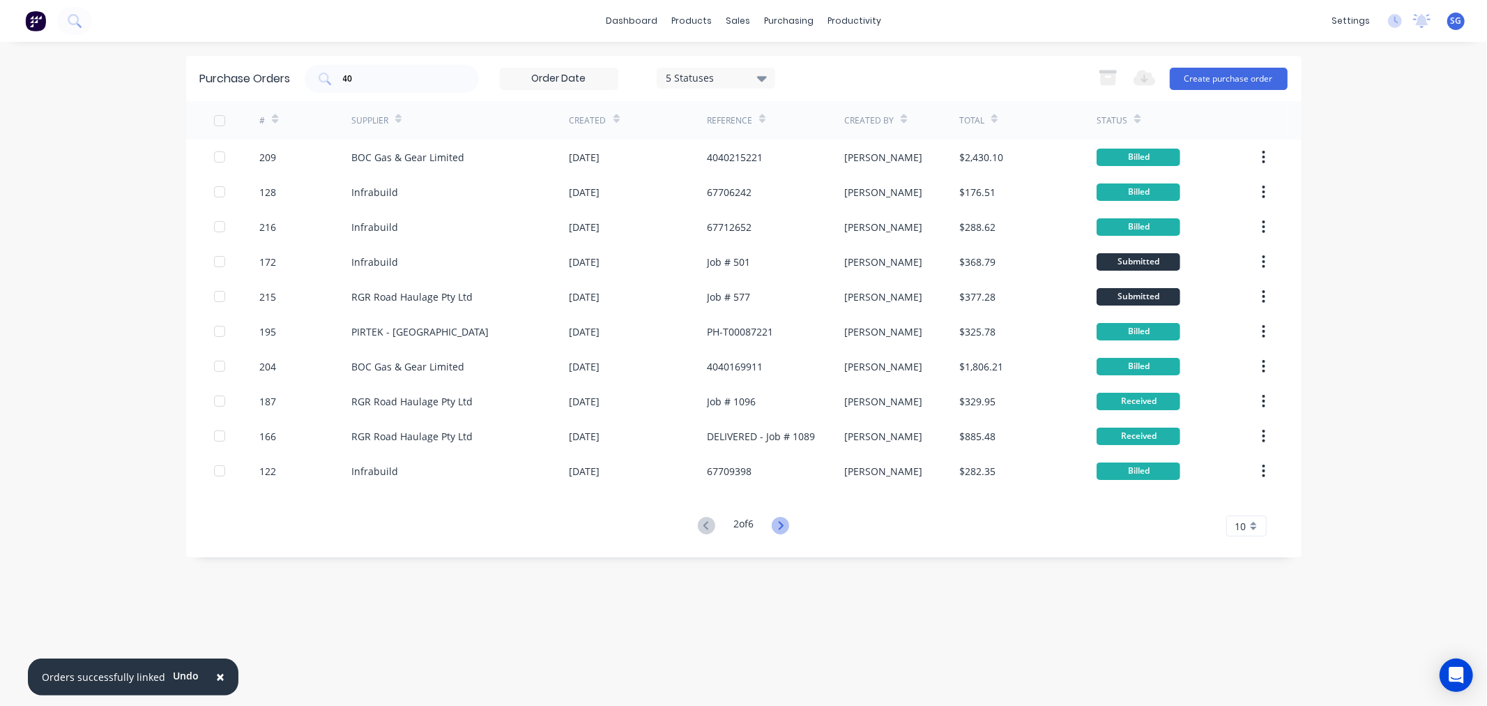
click at [787, 521] on icon at bounding box center [780, 525] width 17 height 17
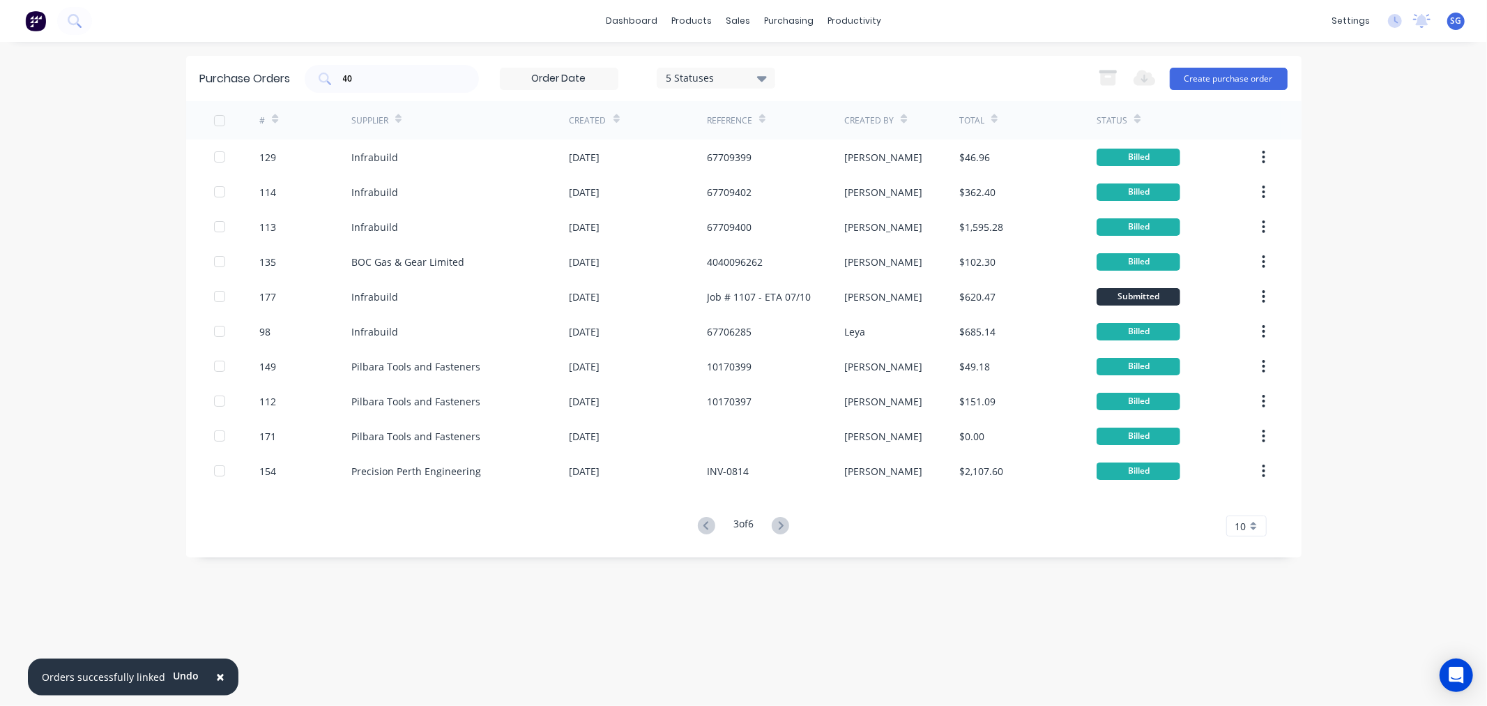
click at [787, 521] on icon at bounding box center [780, 525] width 17 height 17
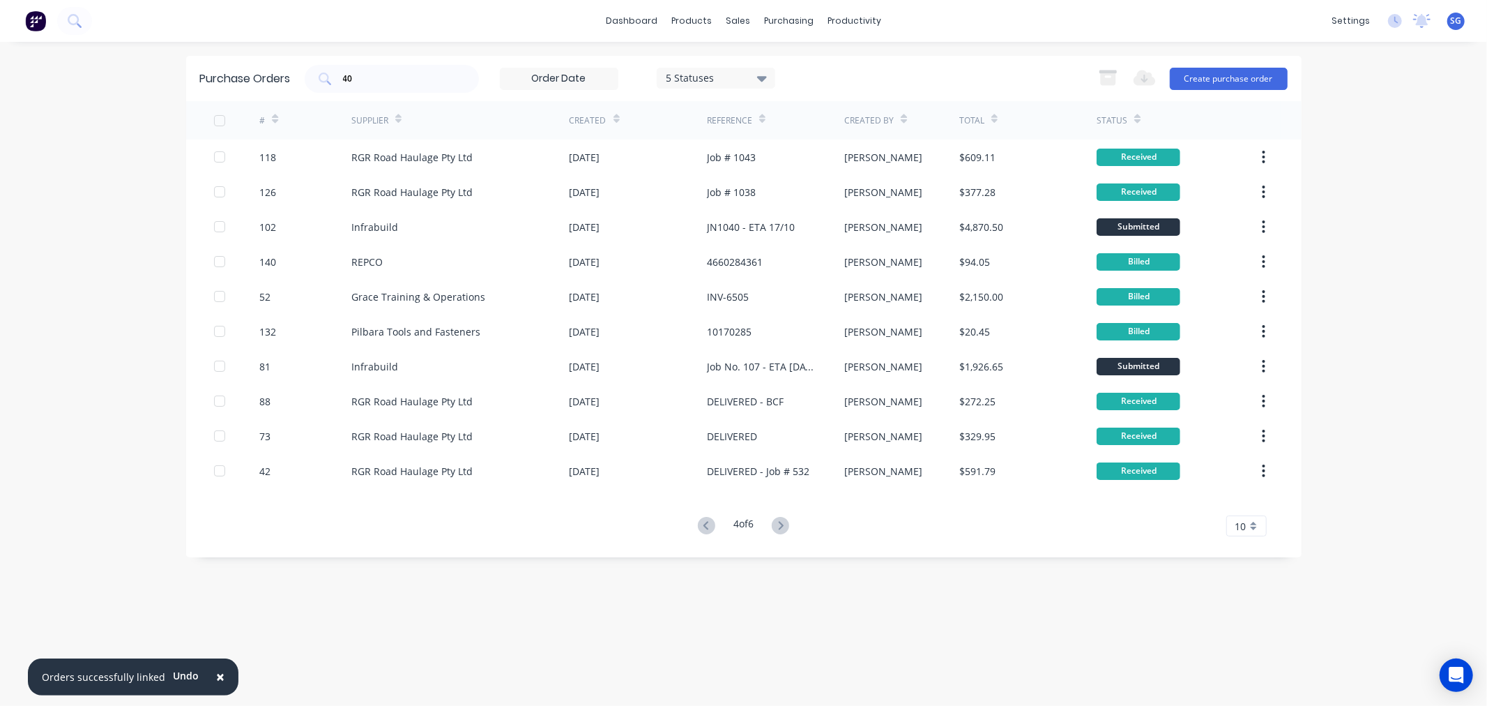
click at [798, 527] on div "4 of 6 10 5 10 15 20 25 30 35" at bounding box center [744, 526] width 1116 height 20
click at [789, 527] on icon at bounding box center [780, 525] width 17 height 17
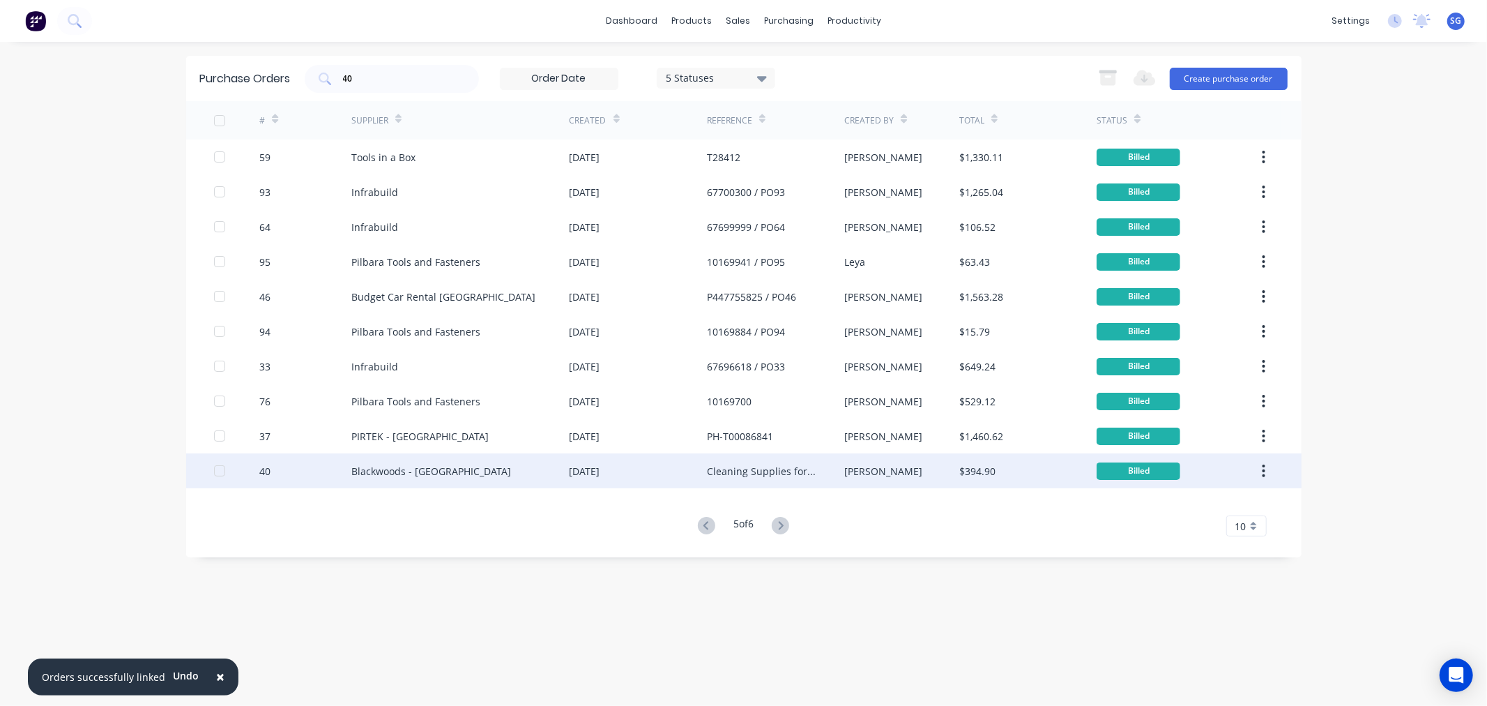
click at [411, 471] on div "Blackwoods - [GEOGRAPHIC_DATA]" at bounding box center [431, 471] width 160 height 15
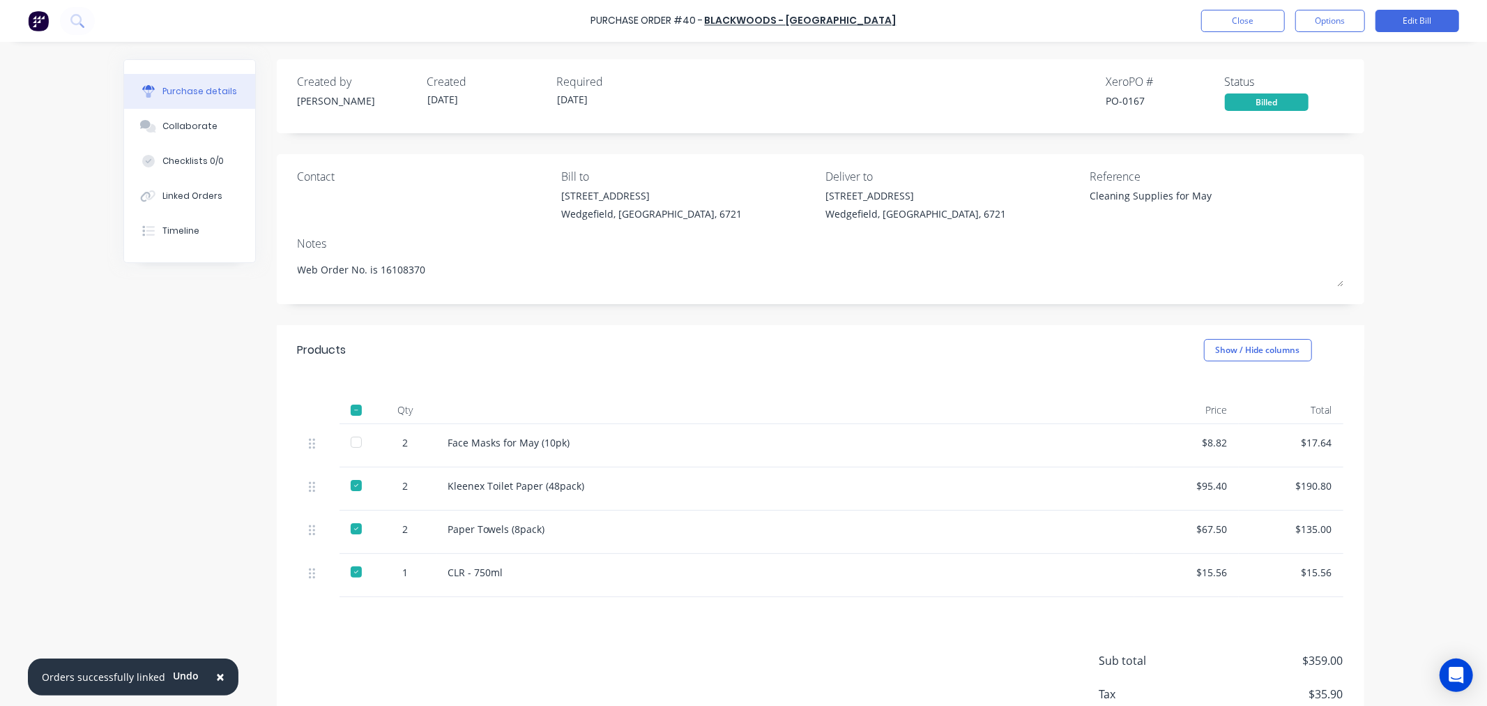
click at [350, 441] on div at bounding box center [356, 442] width 28 height 28
click at [1330, 20] on button "Options" at bounding box center [1331, 21] width 70 height 22
click at [1319, 116] on div "Split order" at bounding box center [1298, 119] width 107 height 20
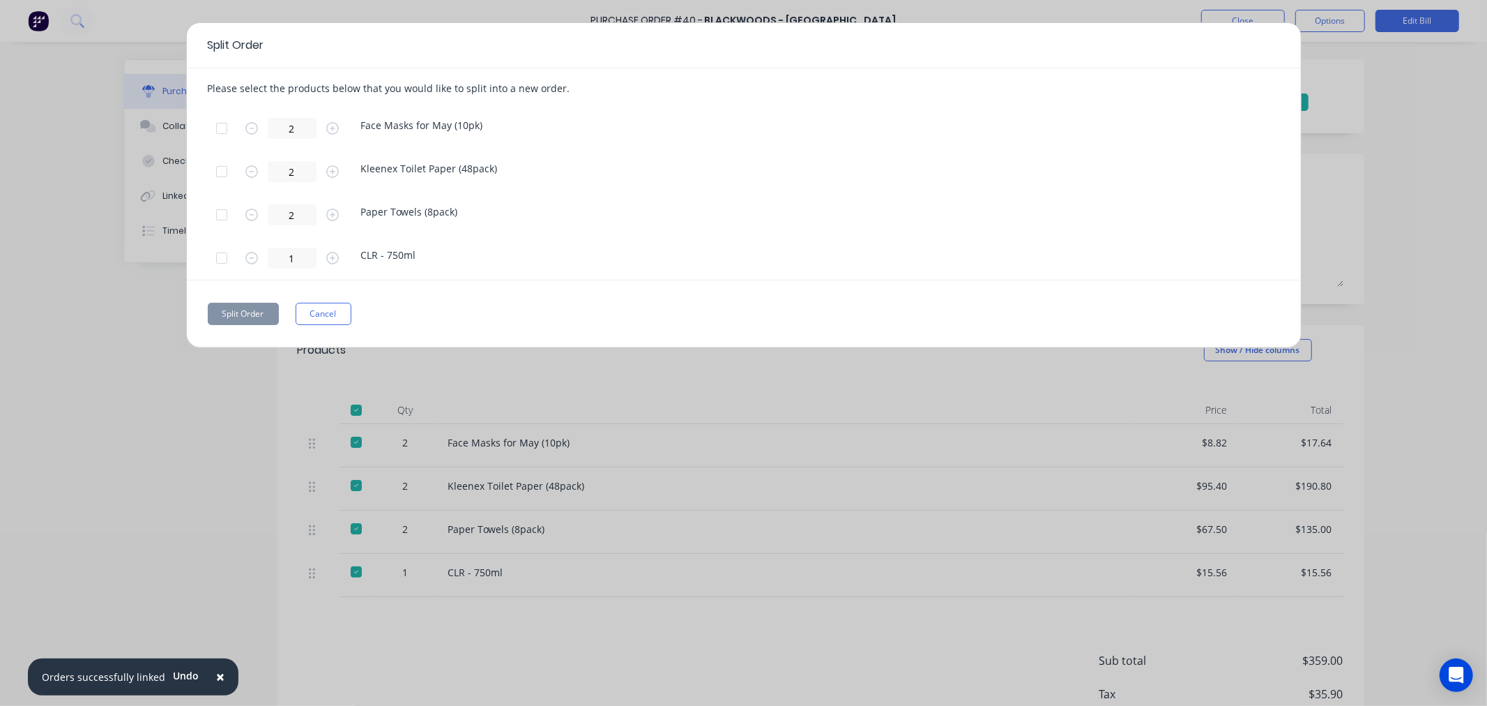
click at [222, 130] on div at bounding box center [222, 128] width 28 height 28
click at [253, 309] on button "Split Order" at bounding box center [243, 314] width 71 height 22
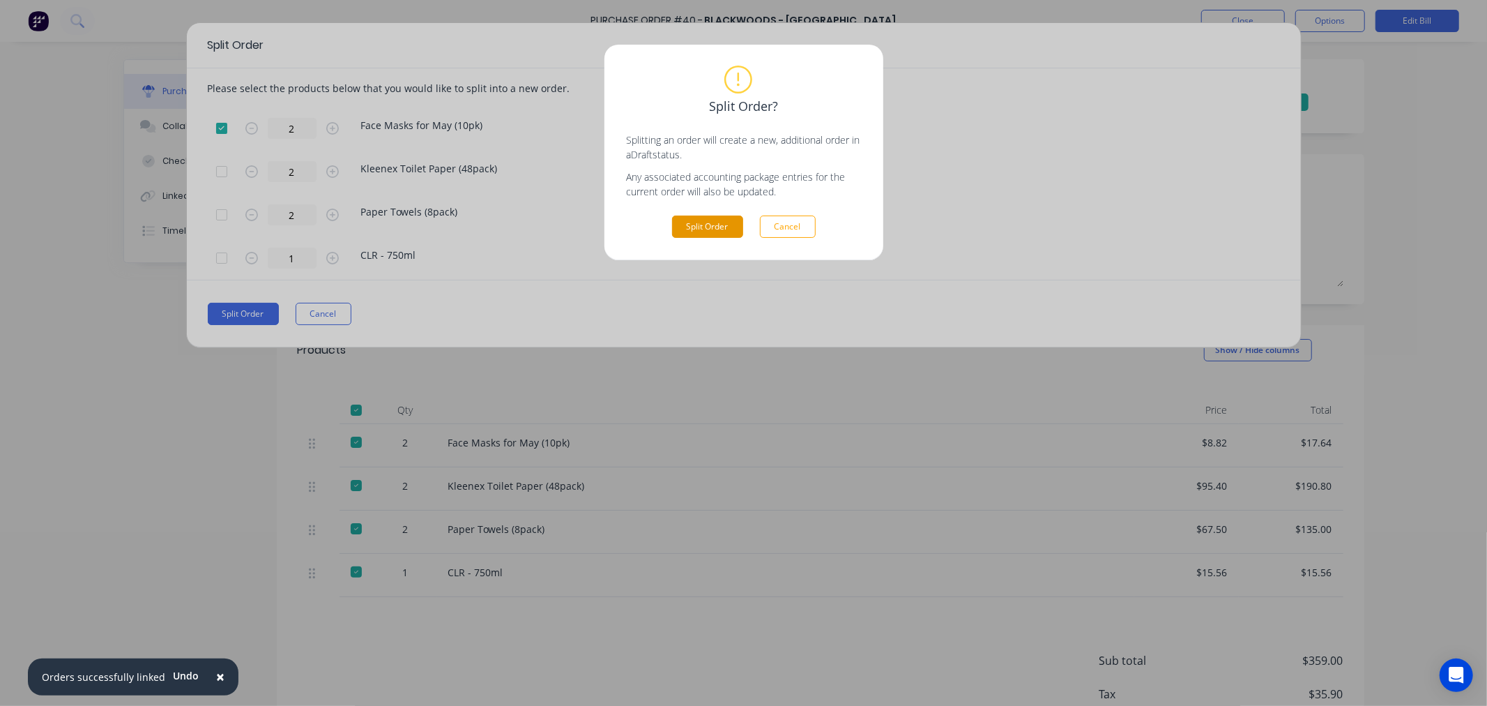
click at [708, 218] on button "Split Order" at bounding box center [707, 226] width 71 height 22
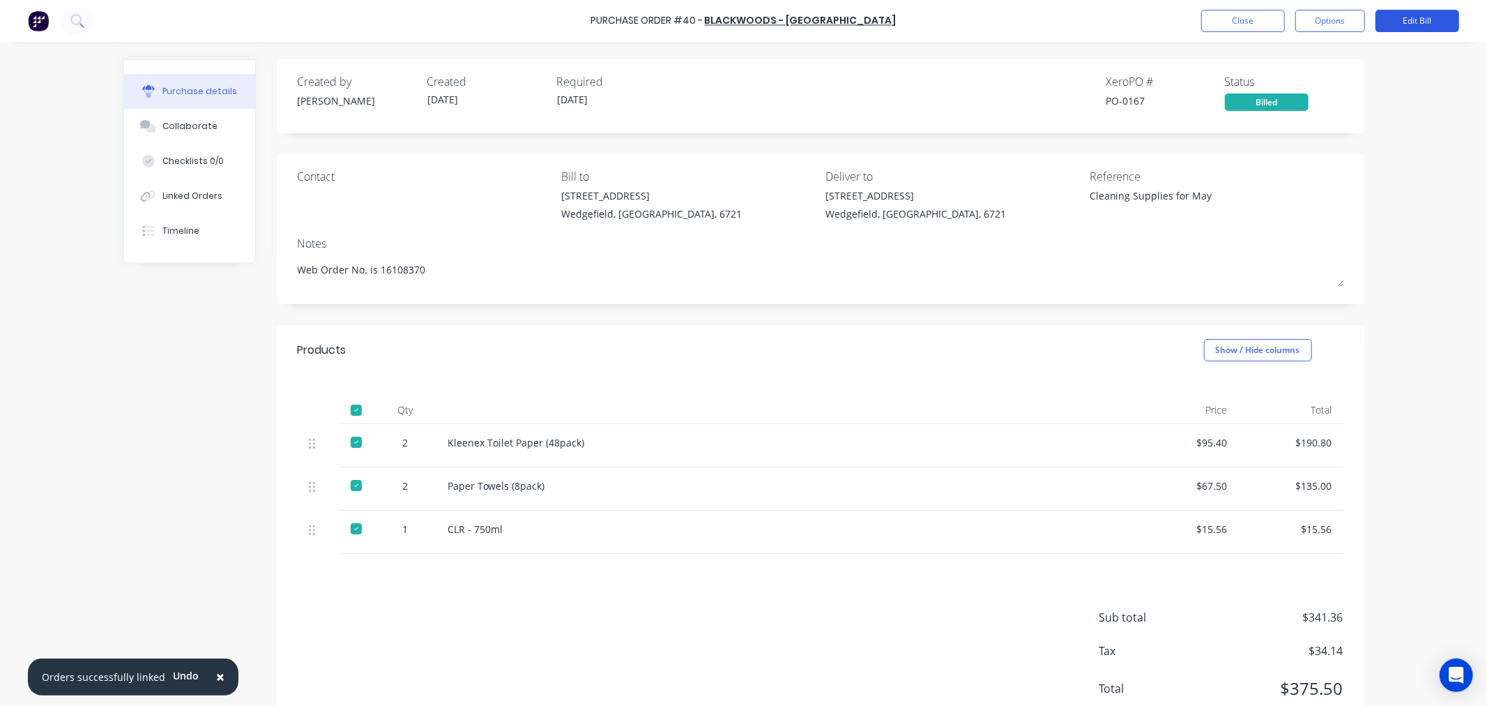
click at [1418, 21] on button "Edit Bill" at bounding box center [1418, 21] width 84 height 22
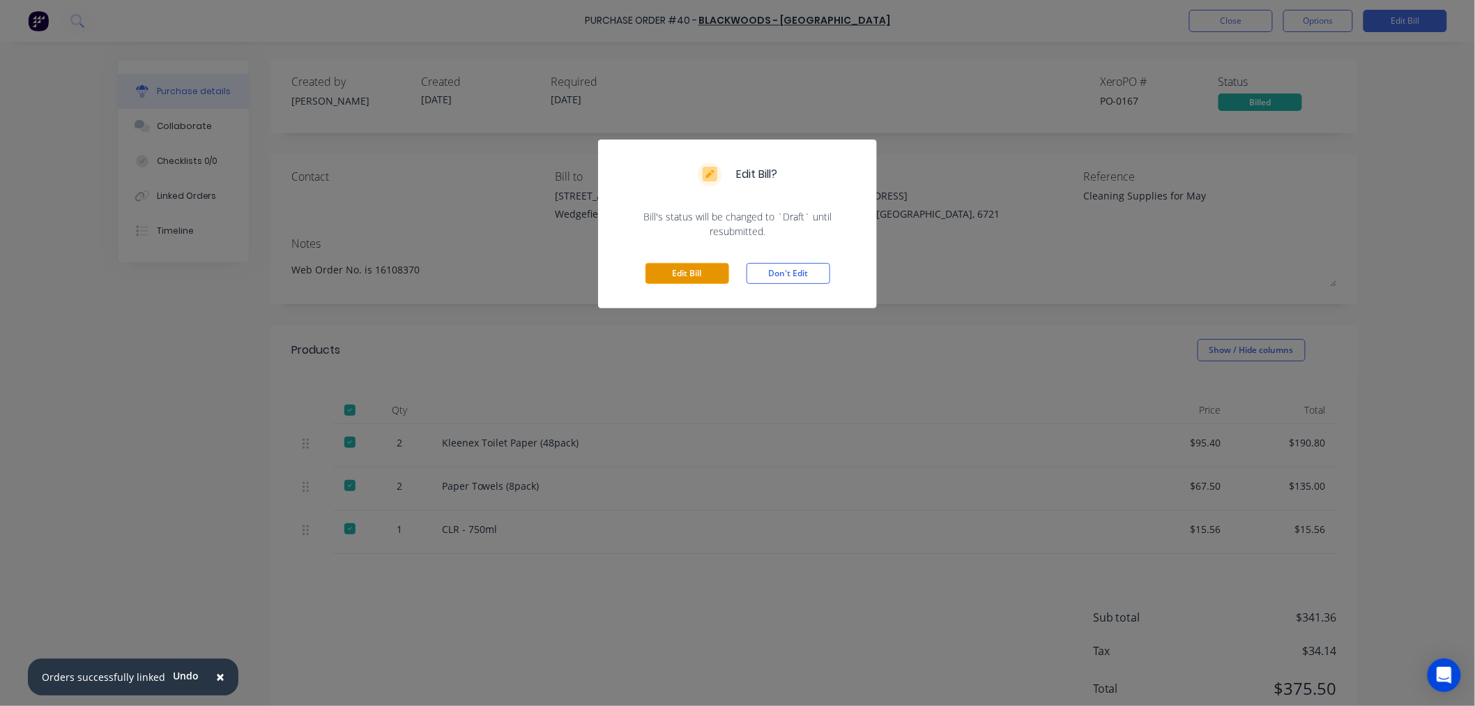
click at [688, 266] on button "Edit Bill" at bounding box center [688, 273] width 84 height 21
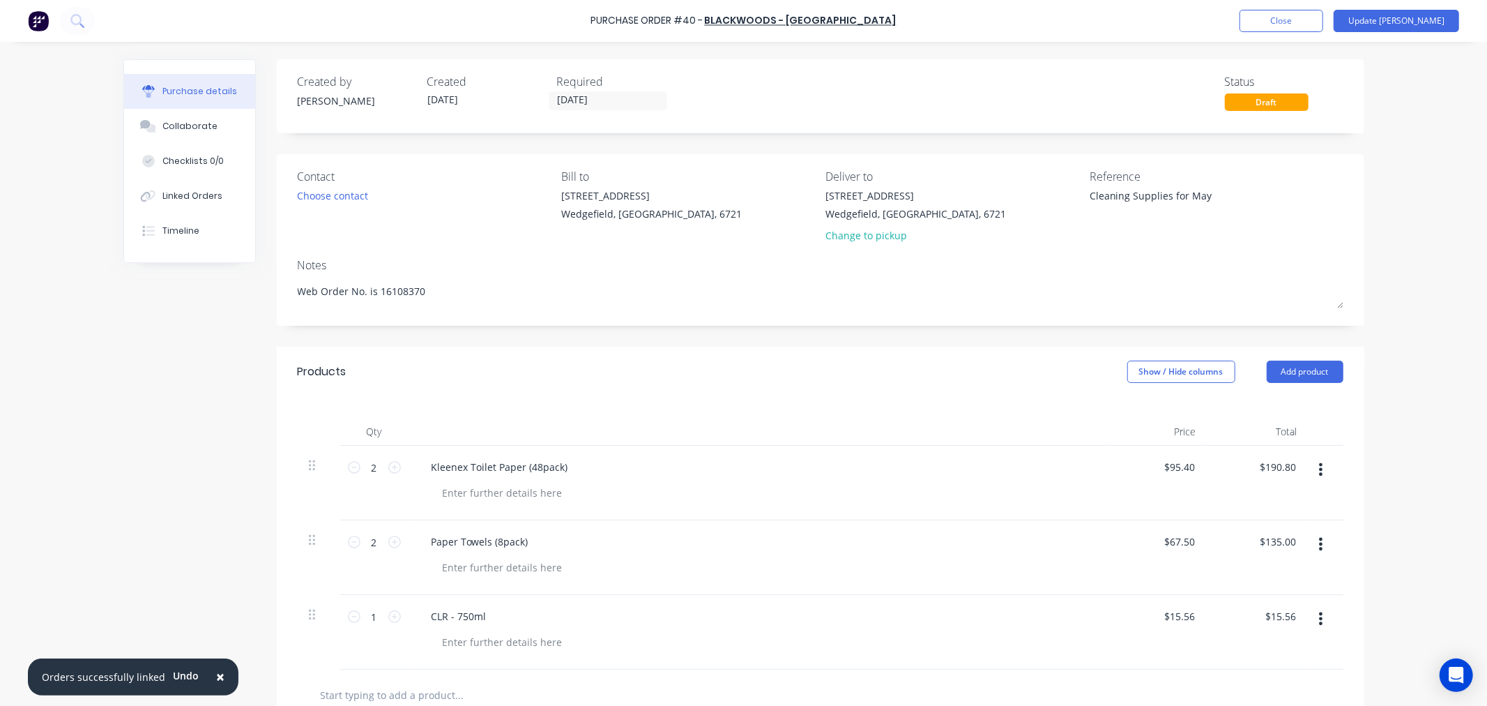
type textarea "x"
click at [1184, 180] on div "Reference" at bounding box center [1217, 176] width 254 height 17
click at [1090, 199] on textarea "Cleaning Supplies for May" at bounding box center [1177, 203] width 174 height 31
paste textarea "2401015469813"
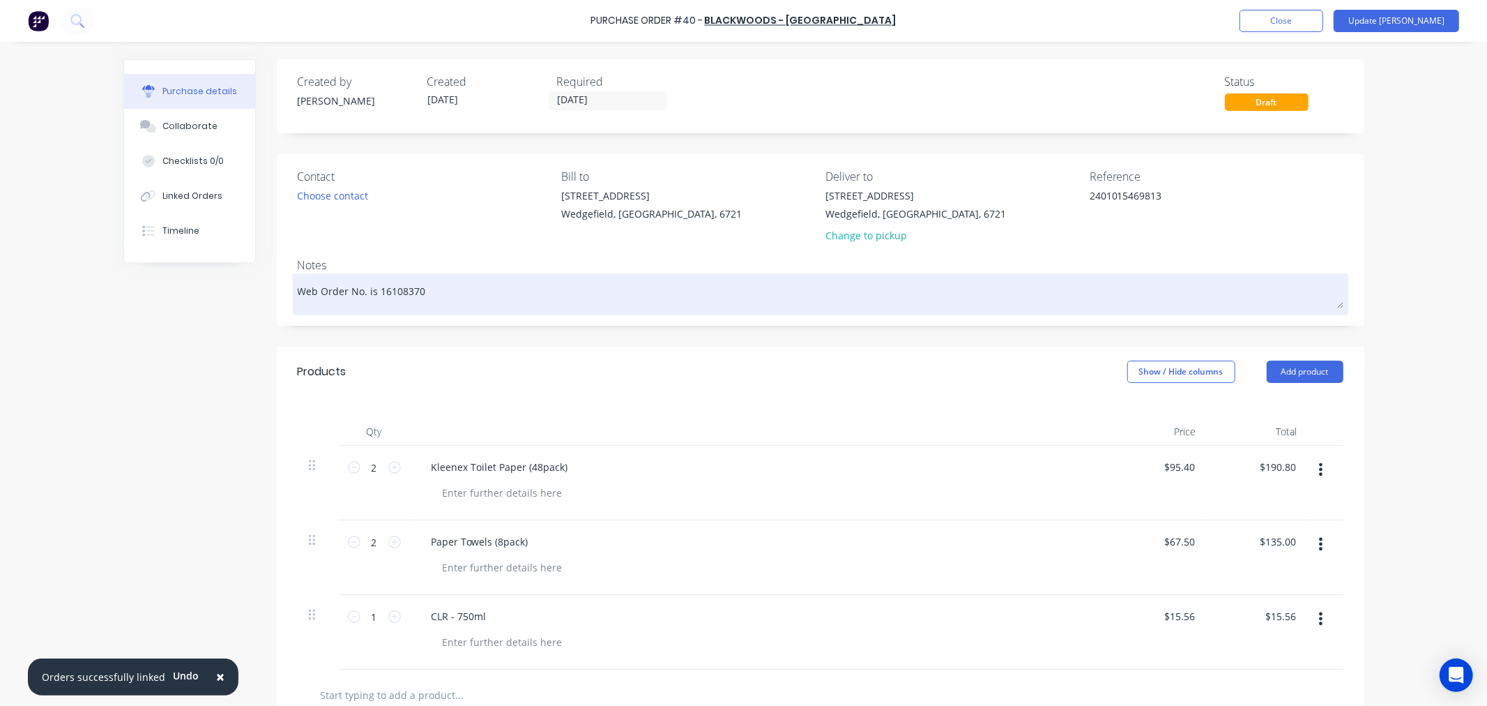
type textarea "2401015469813"
type textarea "x"
type textarea "2401015469813"
click at [298, 296] on textarea "Web Order No. is 16108370" at bounding box center [821, 292] width 1046 height 31
type textarea "x"
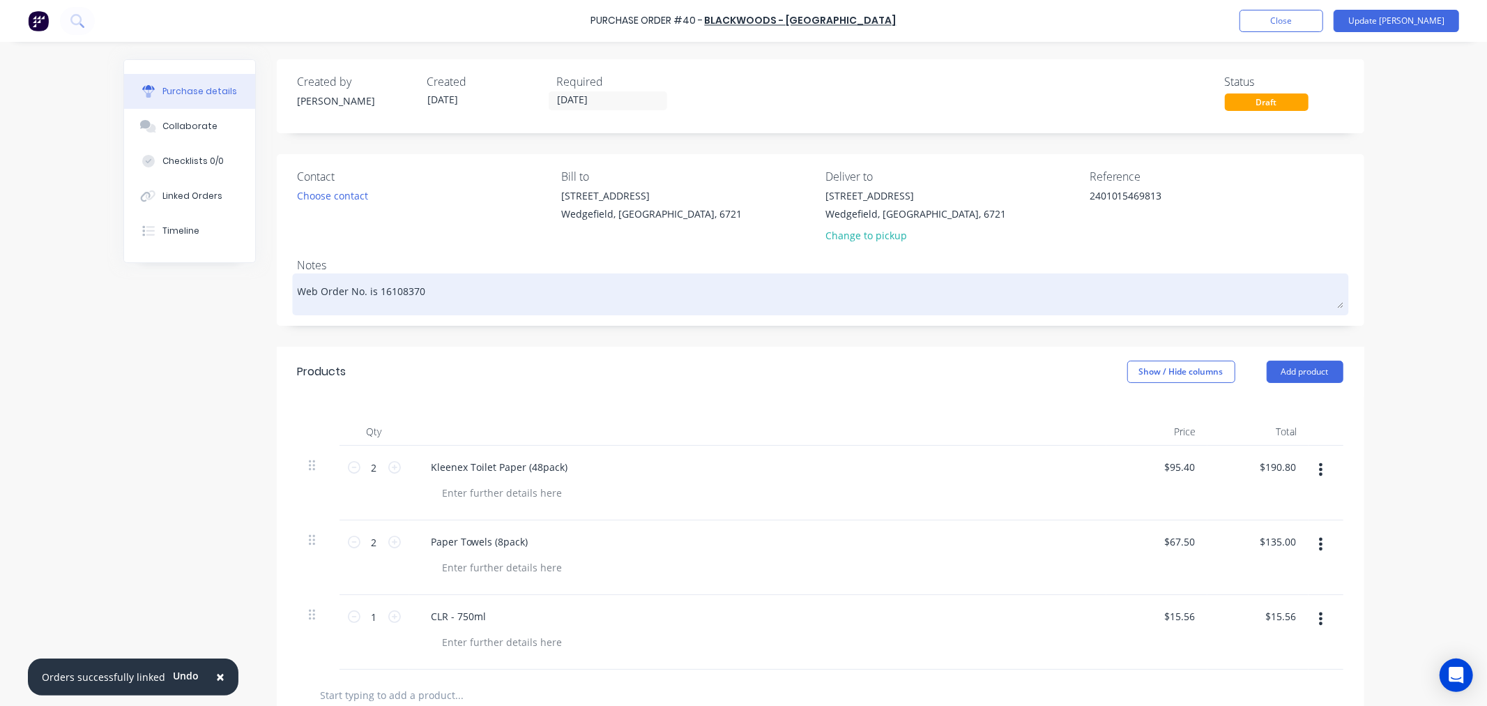
type textarea "Web Order No. is 16108370"
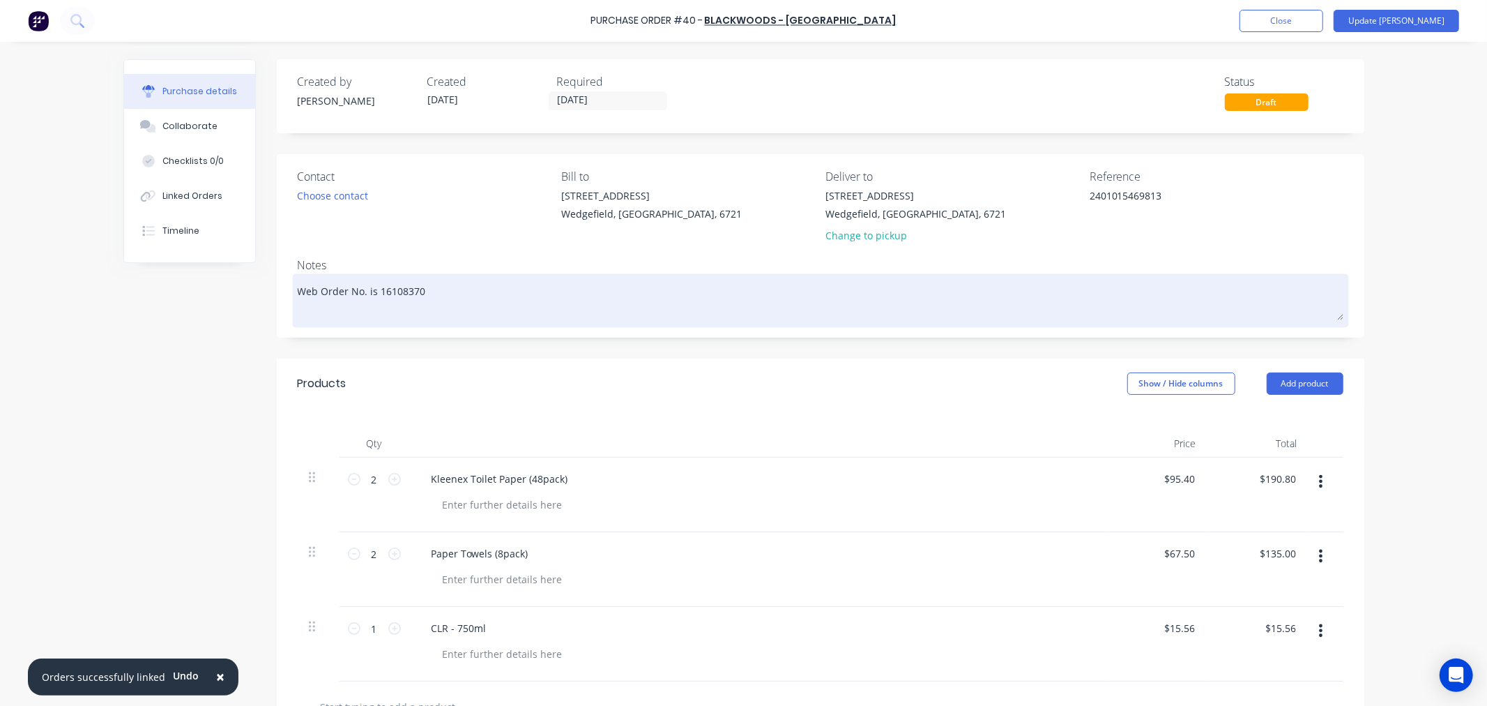
paste textarea "Cleaning Supplies for May"
type textarea "x"
type textarea "Cleaning Supplies for May Web Order No. is 16108370"
type textarea "x"
type textarea "Cleaning Supplies for May Web Order No. is 16108370"
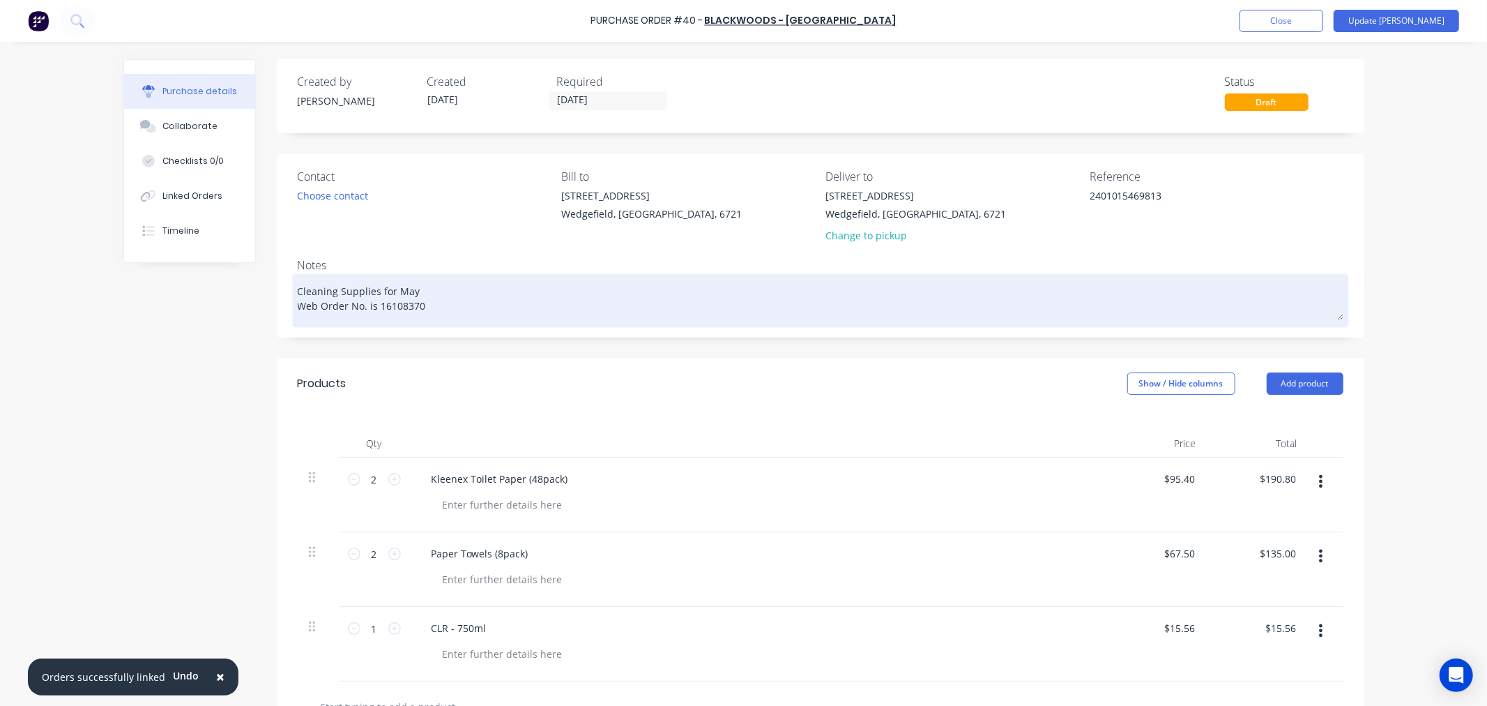
type textarea "x"
type textarea "Cleaning Supplies for May - Web Order No. is 16108370"
type textarea "x"
type textarea "Cleaning Supplies for May - D Web Order No. is 16108370"
type textarea "x"
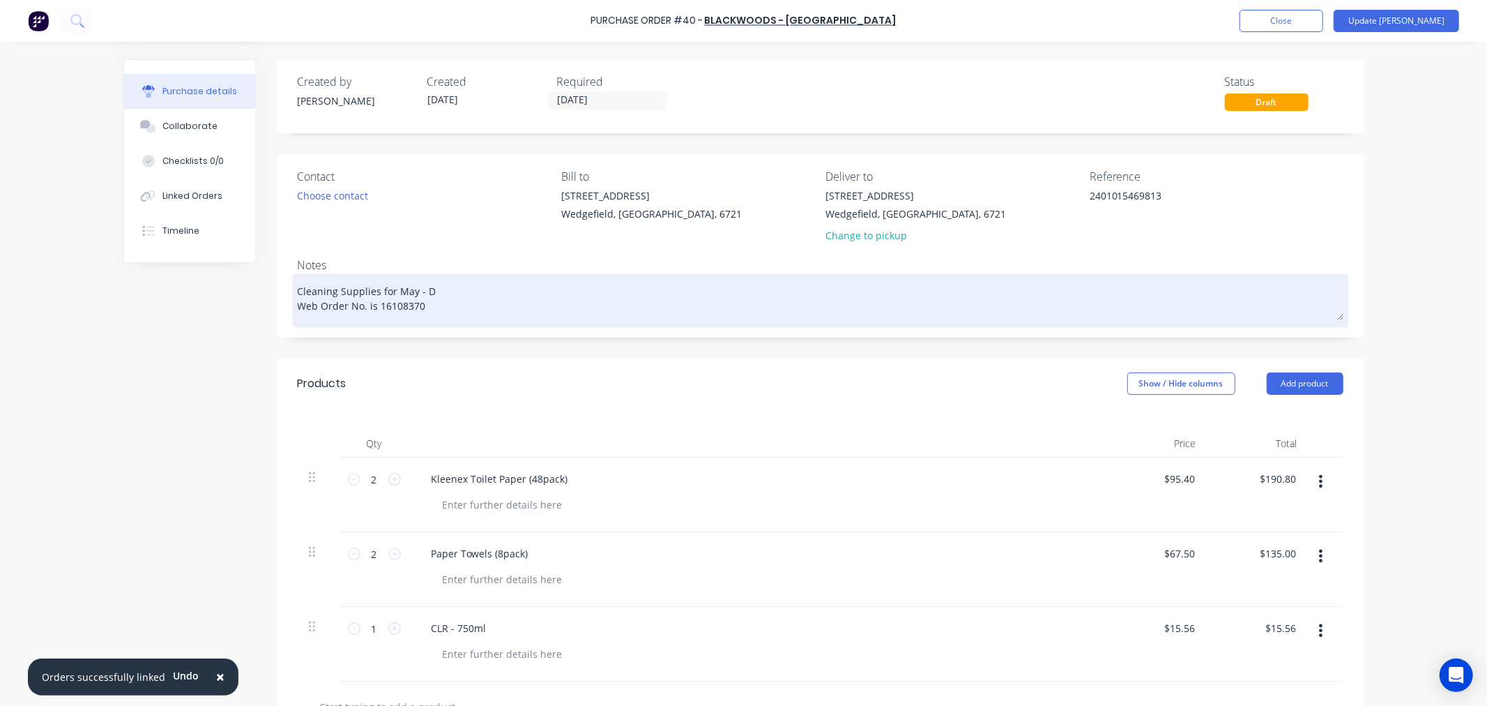
type textarea "Cleaning Supplies for May - DE Web Order No. is 16108370"
type textarea "x"
type textarea "Cleaning Supplies for May - DEL Web Order No. is 16108370"
type textarea "x"
type textarea "Cleaning Supplies for May - DELI Web Order No. is 16108370"
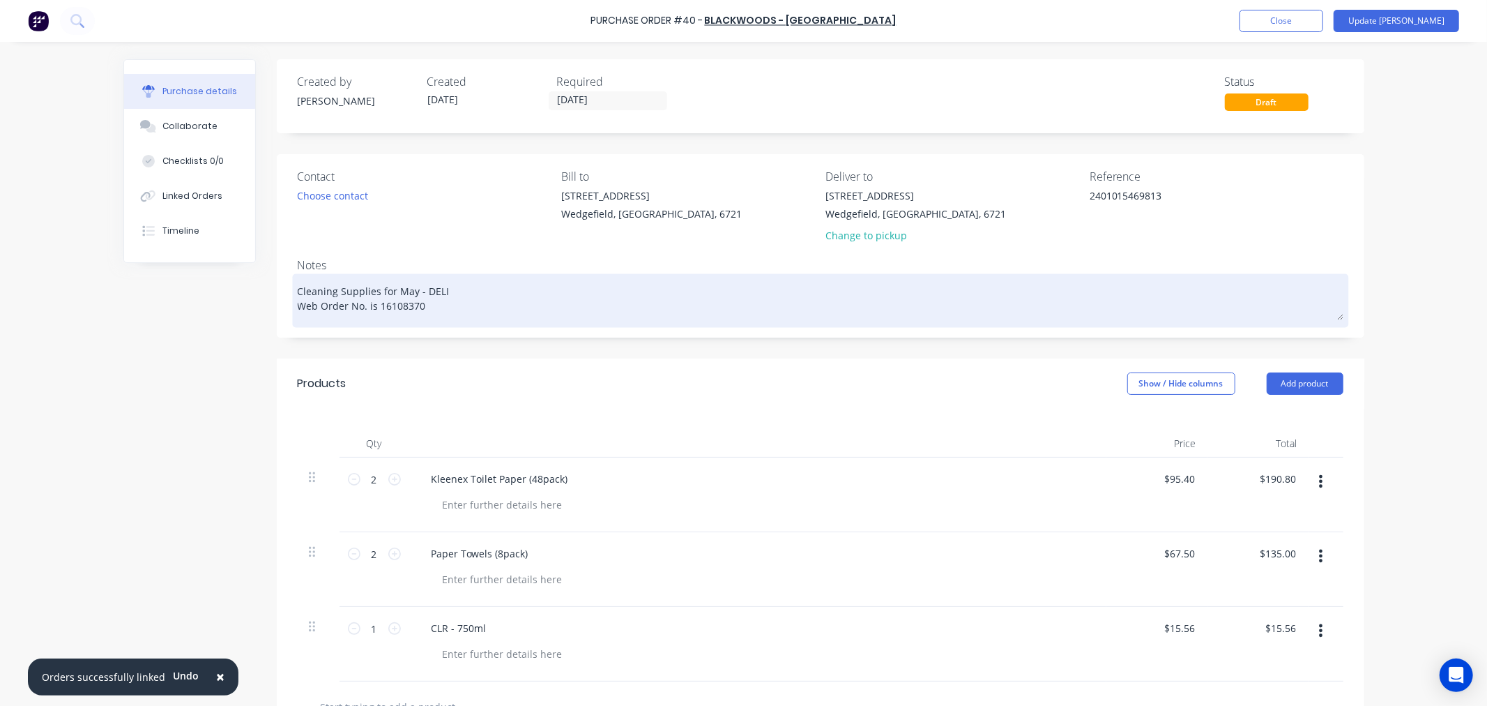
type textarea "x"
type textarea "Cleaning Supplies for May - DELIV Web Order No. is 16108370"
type textarea "x"
type textarea "Cleaning Supplies for May - DELIVE Web Order No. is 16108370"
type textarea "x"
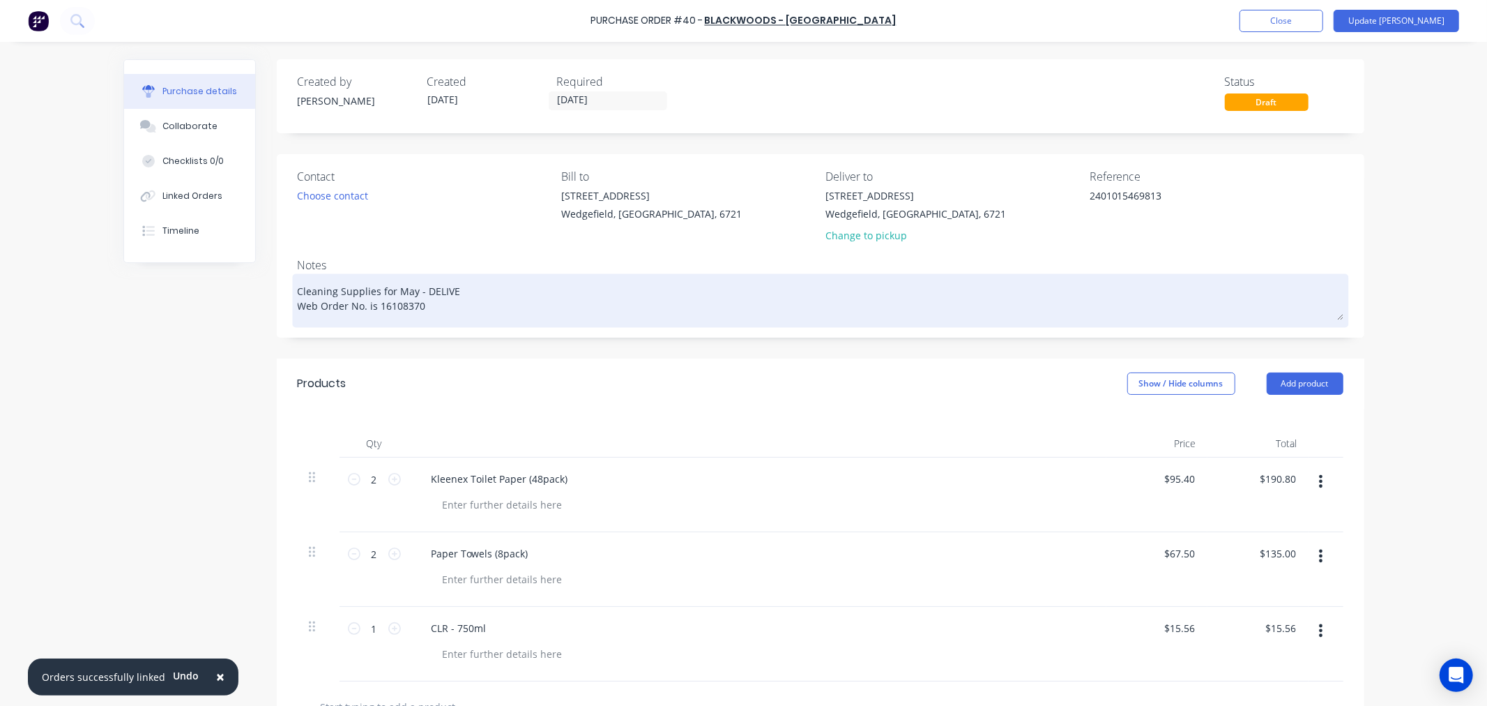
type textarea "Cleaning Supplies for May - DELIVER Web Order No. is 16108370"
type textarea "x"
type textarea "Cleaning Supplies for May - DELIVERE Web Order No. is 16108370"
type textarea "x"
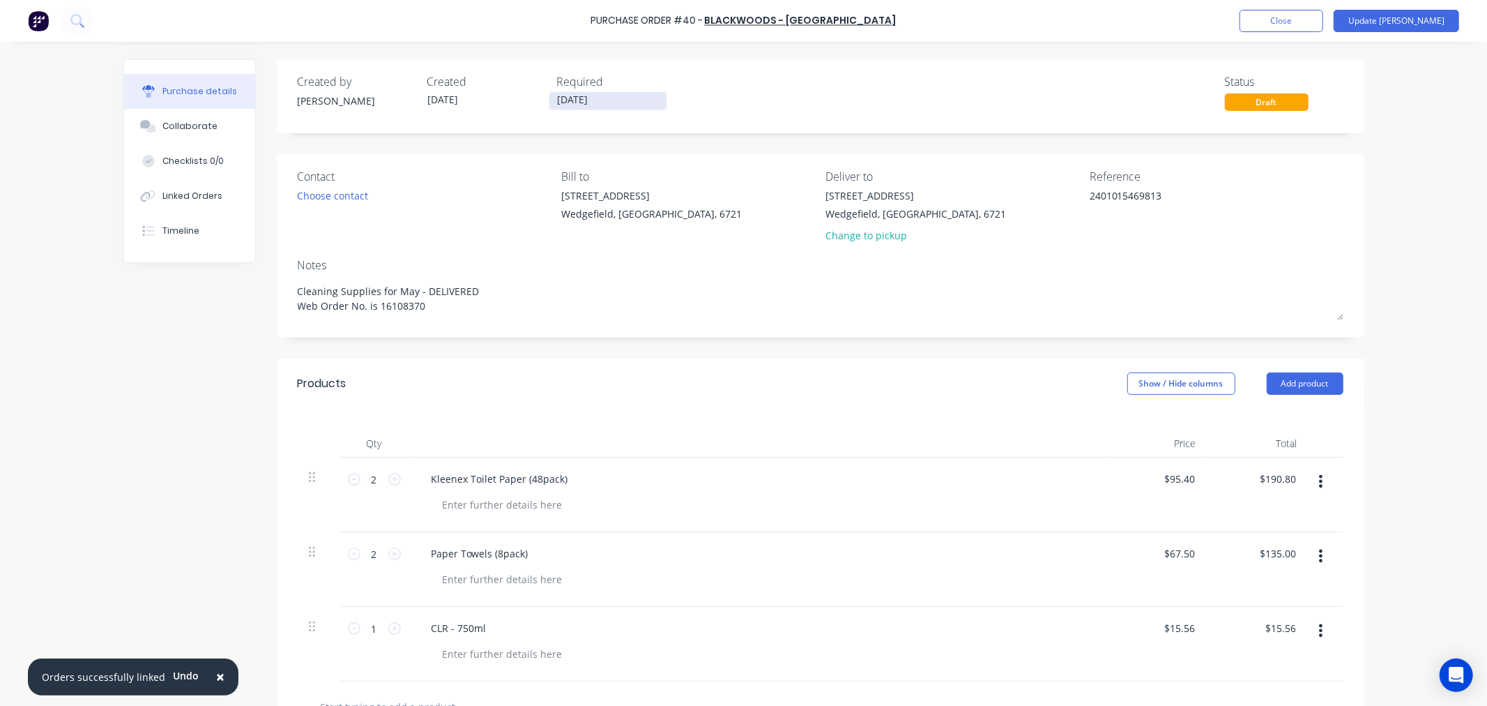
type textarea "Cleaning Supplies for May - DELIVERED Web Order No. is 16108370"
type textarea "x"
type textarea "Cleaning Supplies for May - DELIVERED Web Order No. is 16108370"
click at [609, 105] on input "[DATE]" at bounding box center [607, 100] width 117 height 17
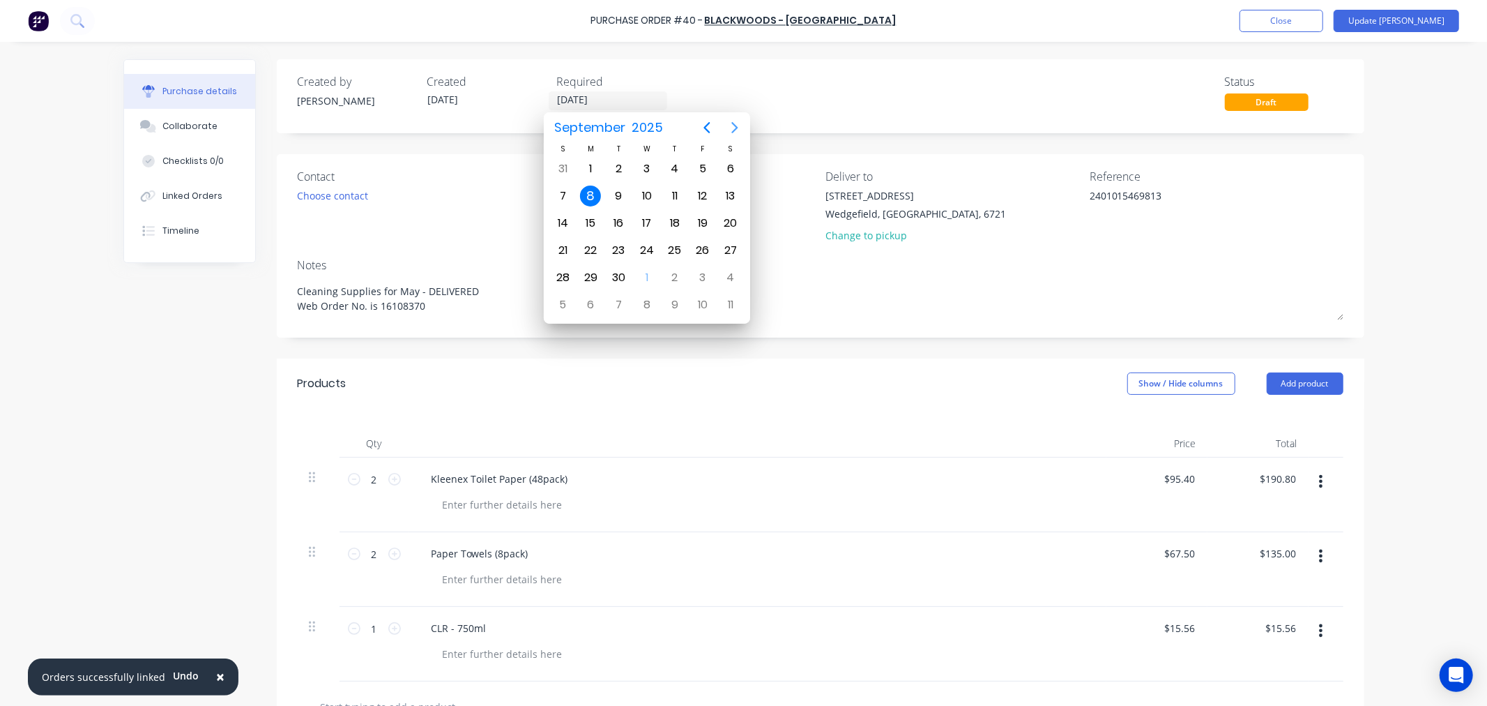
click at [730, 130] on icon "Next page" at bounding box center [735, 127] width 17 height 17
click at [698, 269] on div "31" at bounding box center [702, 277] width 21 height 21
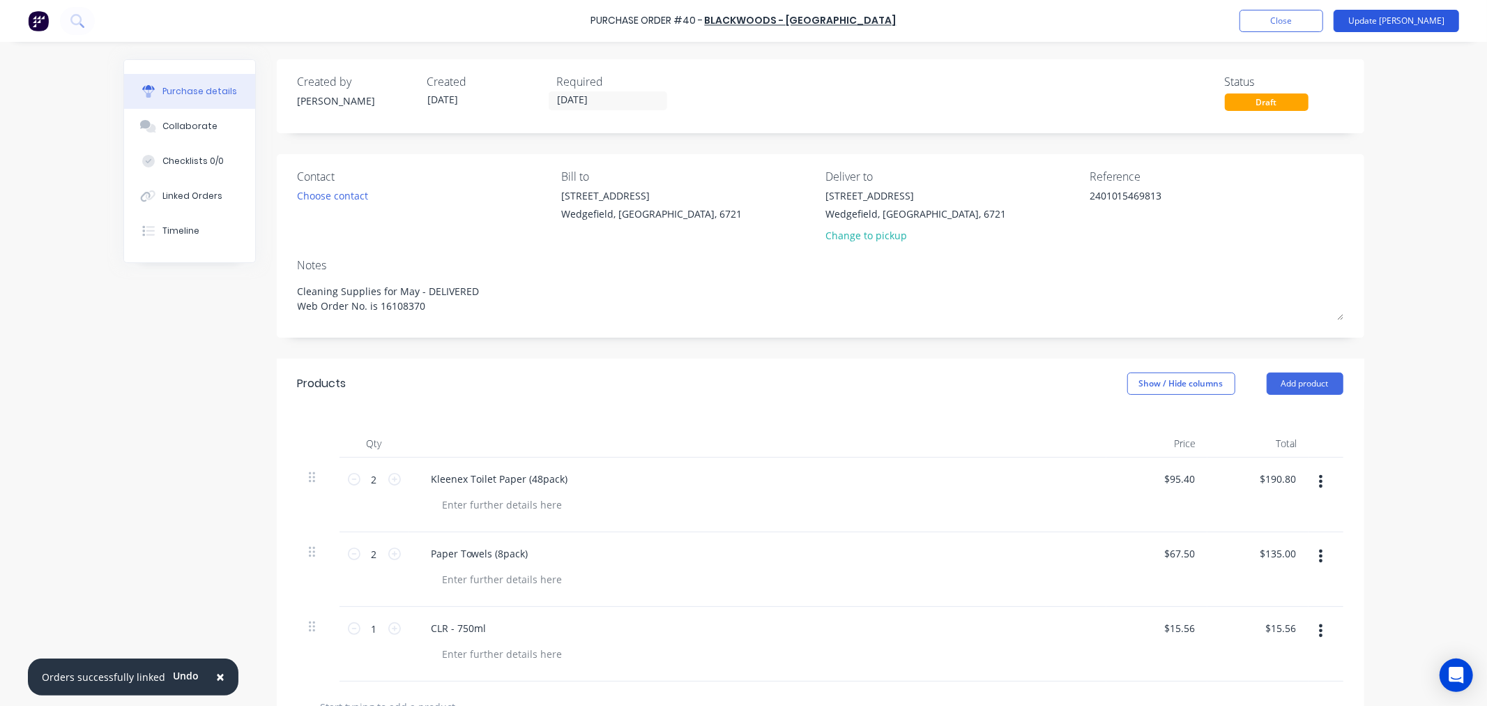
click at [1427, 26] on button "Update [PERSON_NAME]" at bounding box center [1397, 21] width 126 height 22
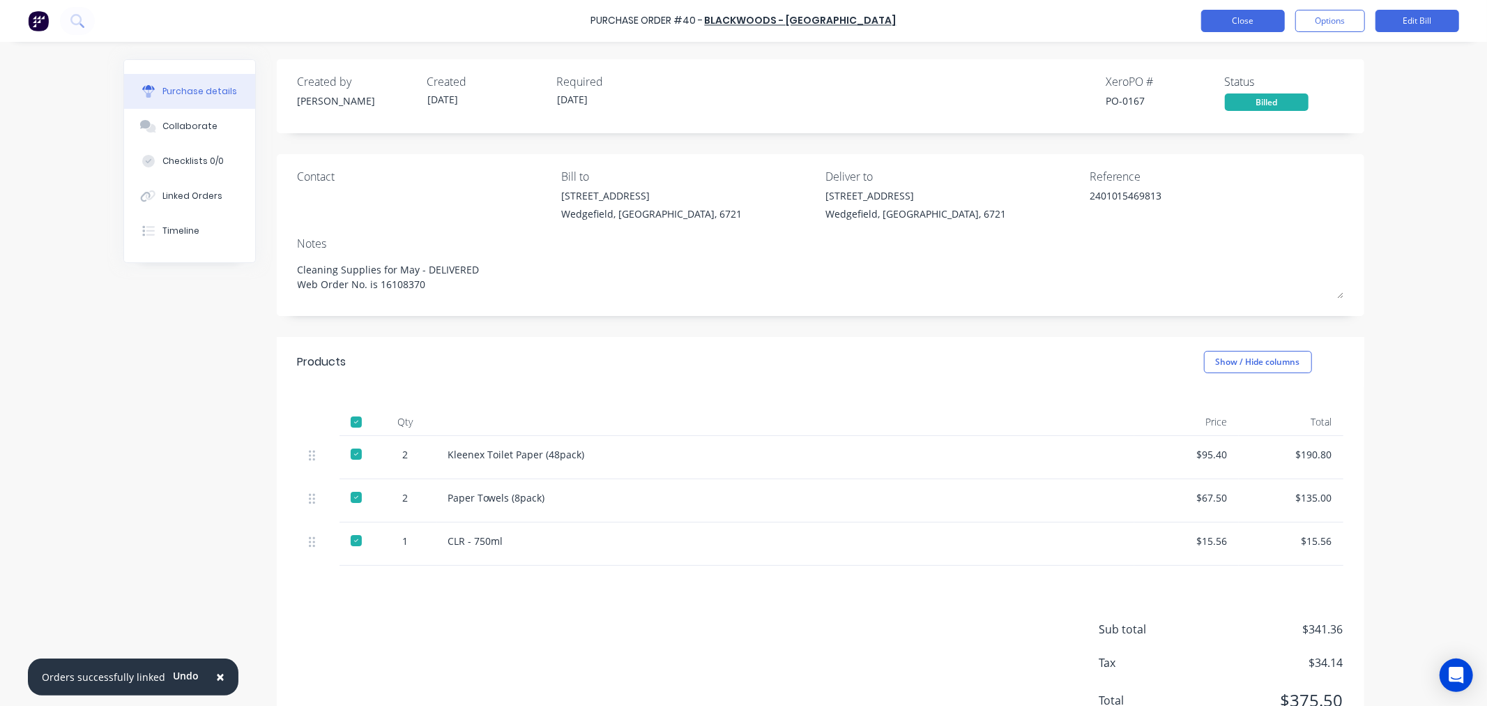
click at [1224, 30] on button "Close" at bounding box center [1243, 21] width 84 height 22
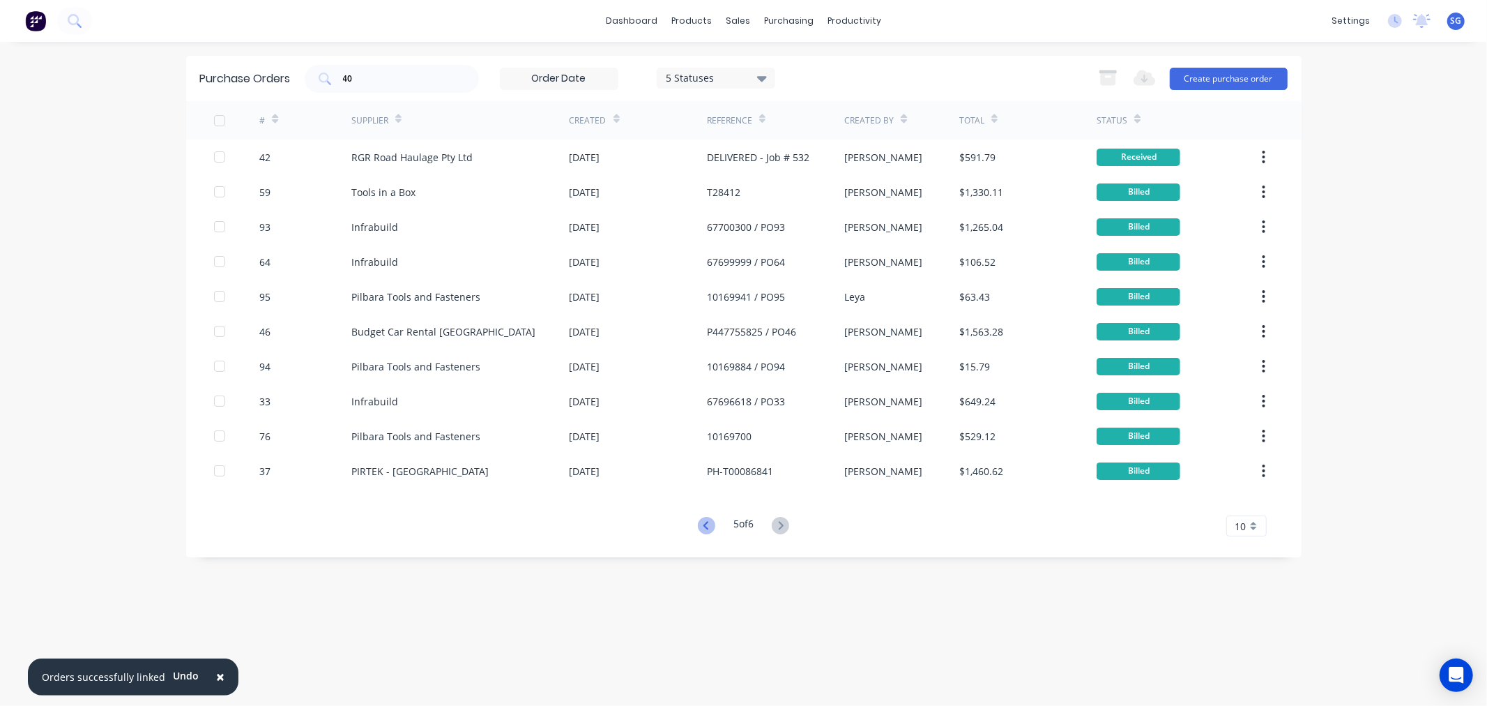
click at [704, 525] on icon at bounding box center [706, 525] width 5 height 8
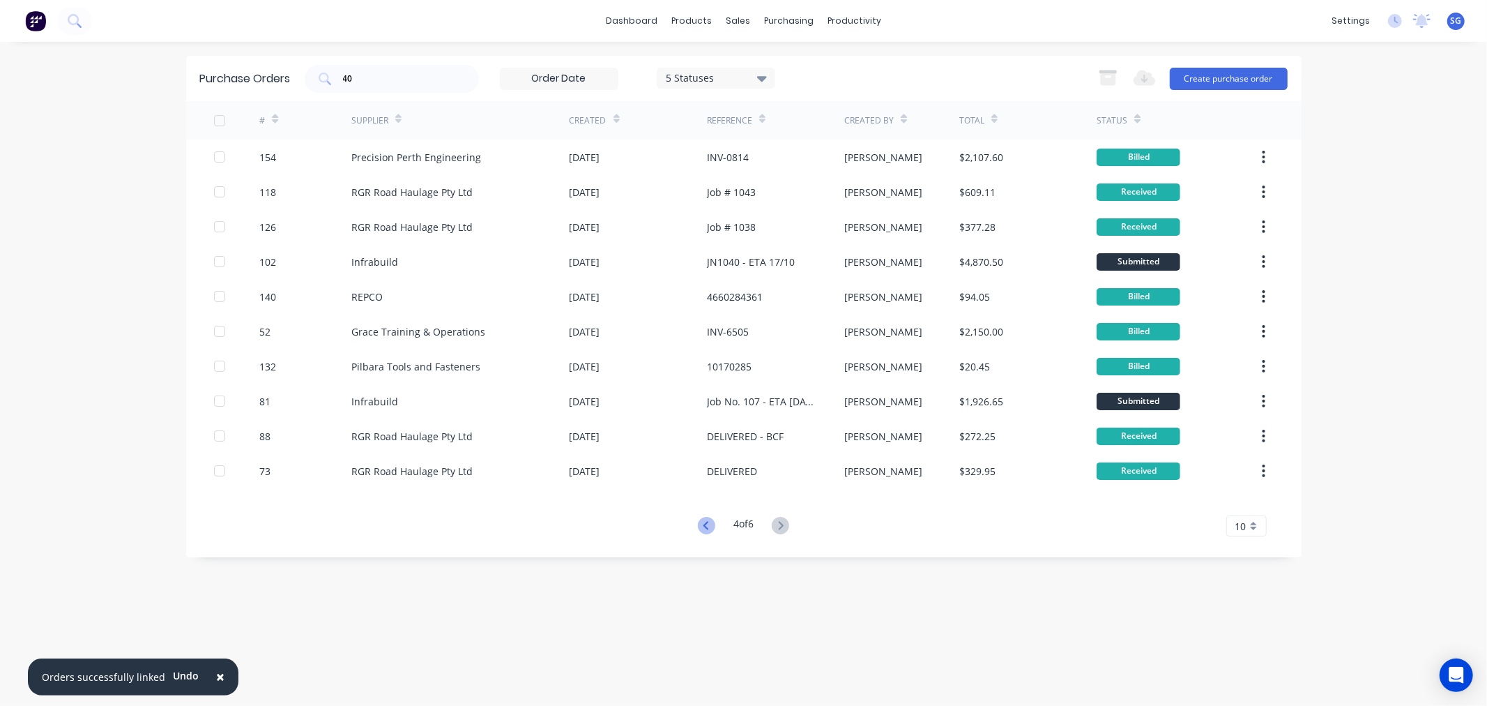
click at [705, 526] on icon at bounding box center [706, 525] width 17 height 17
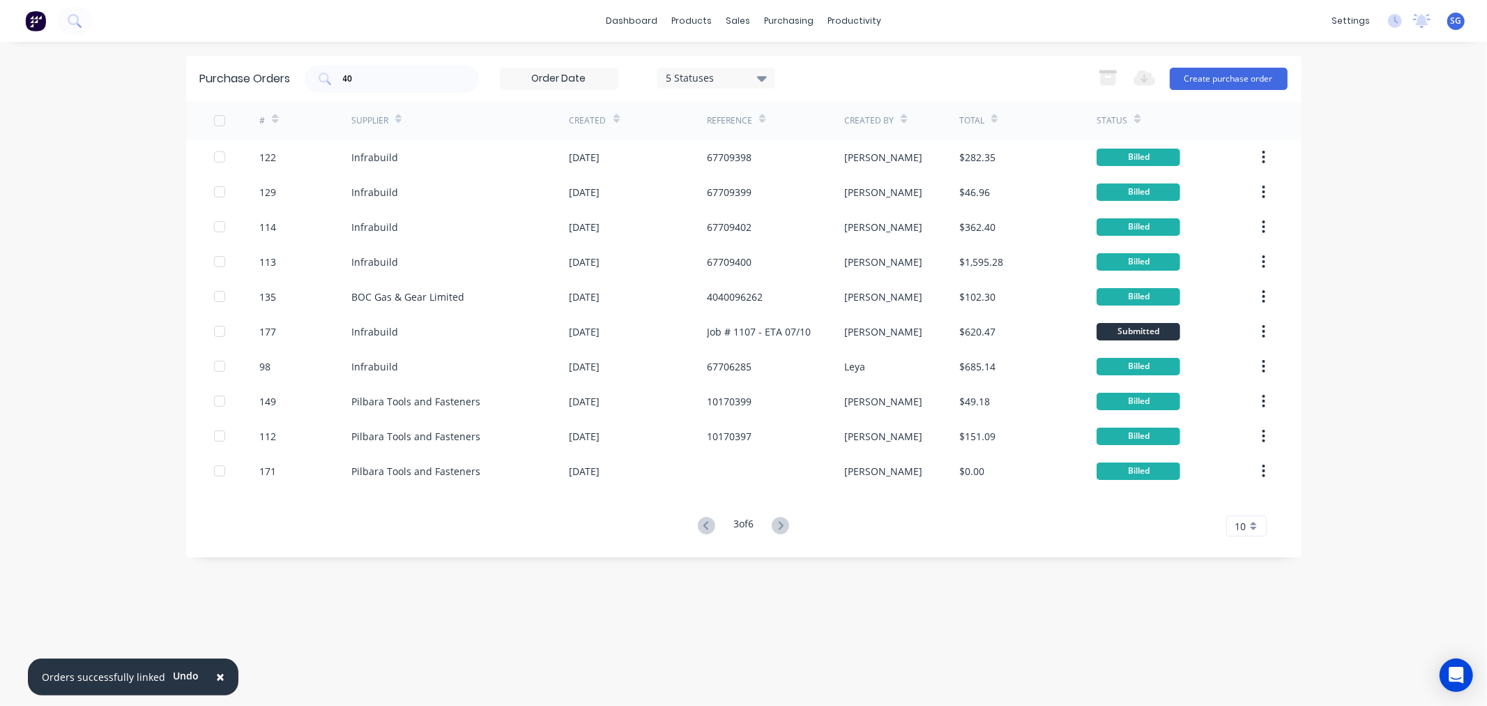
click at [705, 527] on icon at bounding box center [706, 525] width 5 height 8
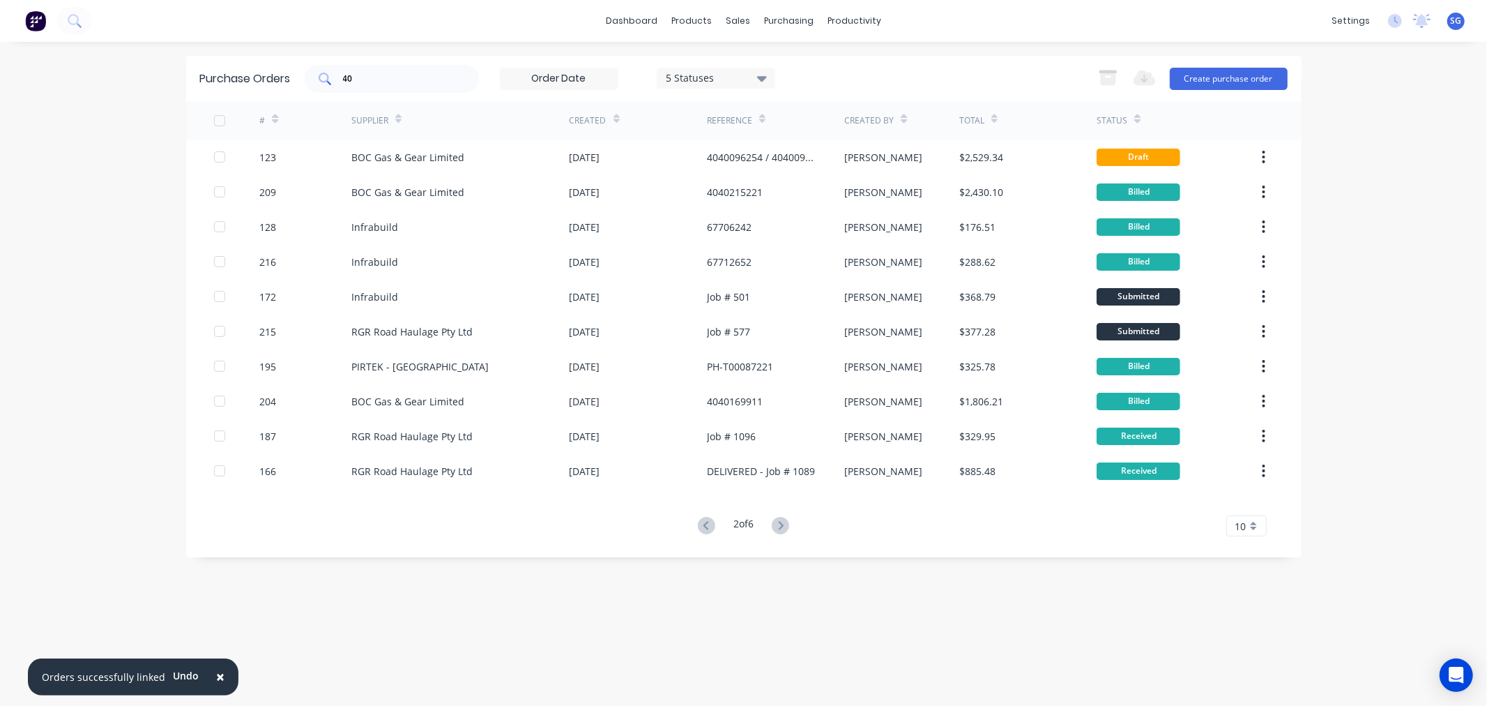
drag, startPoint x: 379, startPoint y: 74, endPoint x: 319, endPoint y: 74, distance: 59.3
click at [319, 74] on div "40" at bounding box center [392, 79] width 174 height 28
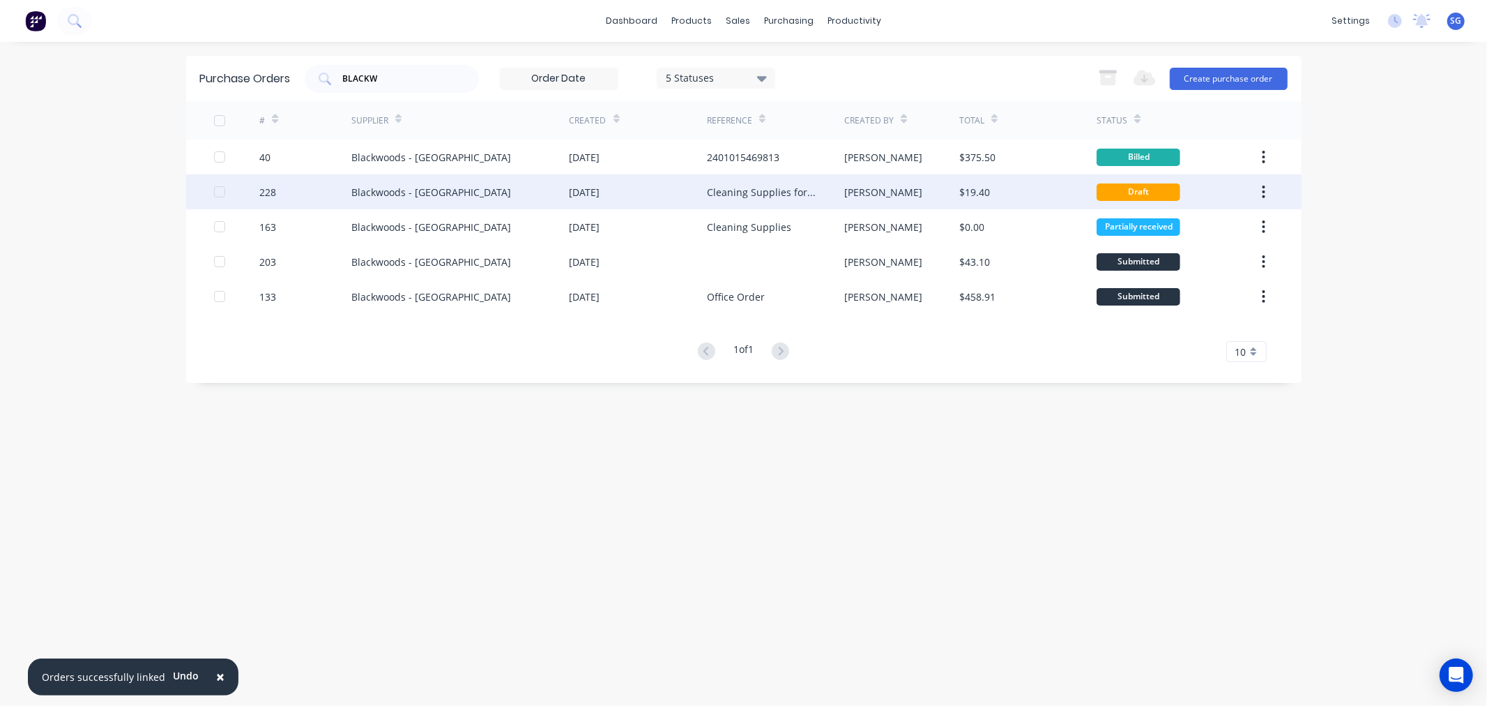
click at [406, 196] on div "Blackwoods - [GEOGRAPHIC_DATA]" at bounding box center [431, 192] width 160 height 15
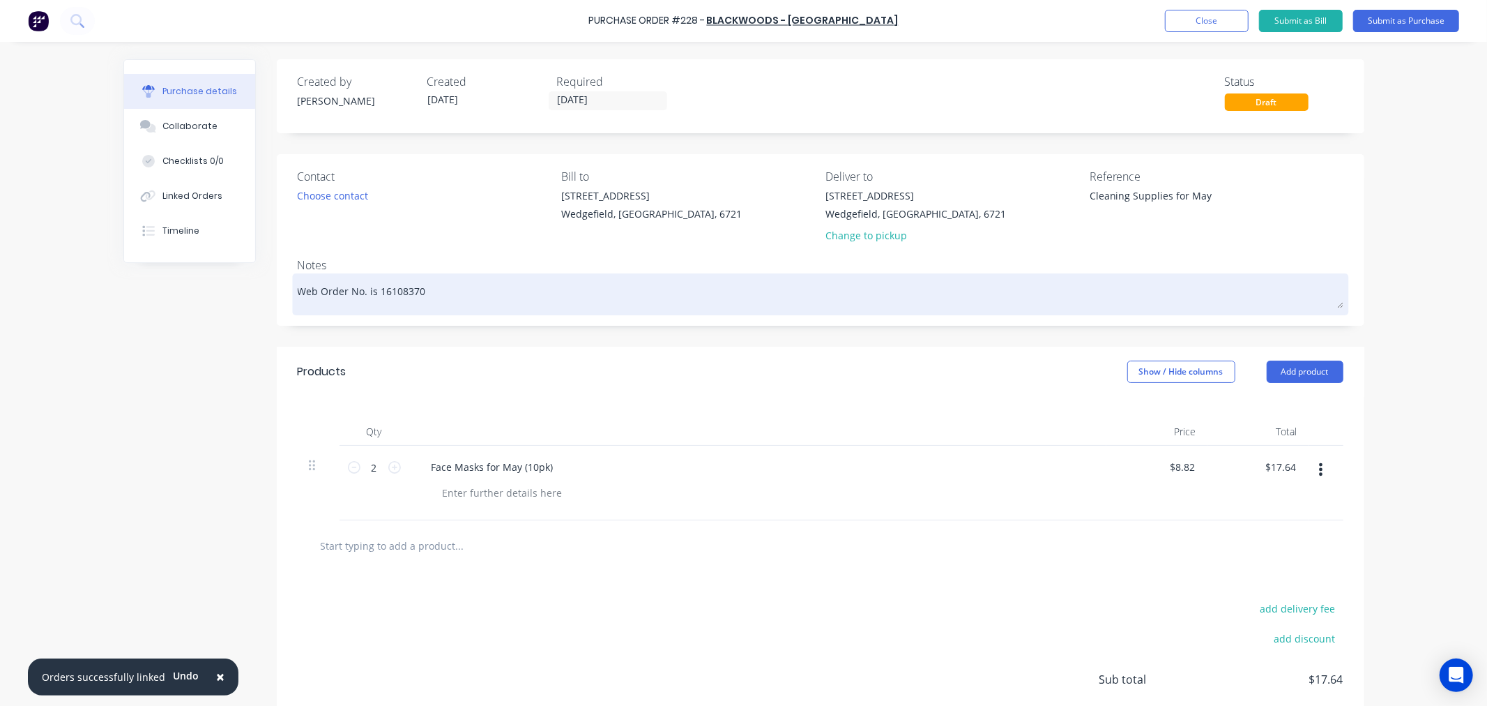
click at [298, 291] on textarea "Web Order No. is 16108370" at bounding box center [821, 292] width 1046 height 31
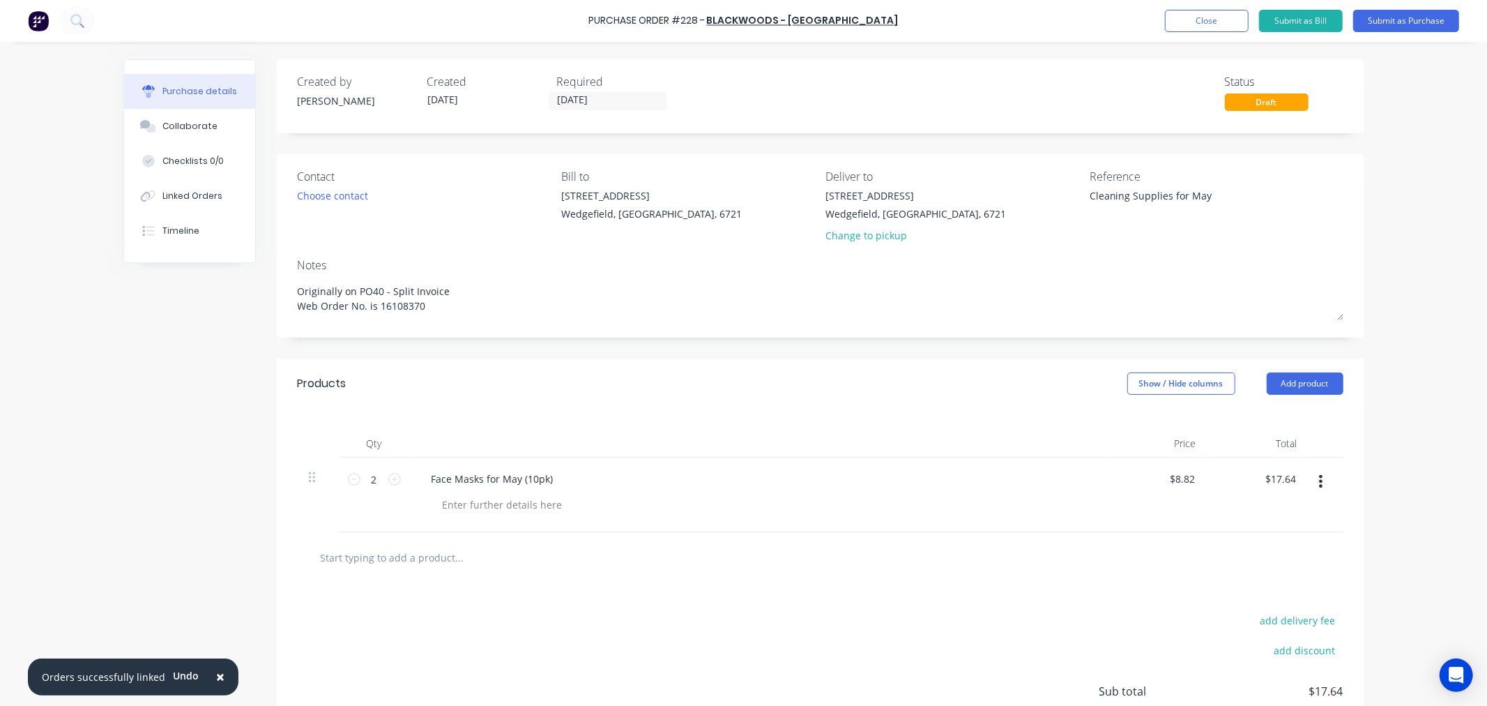
drag, startPoint x: 1229, startPoint y: 197, endPoint x: 1045, endPoint y: 185, distance: 184.5
click at [1045, 185] on div "Contact Choose contact [PERSON_NAME] to [STREET_ADDRESS] Deliver to [STREET_ADD…" at bounding box center [821, 209] width 1046 height 82
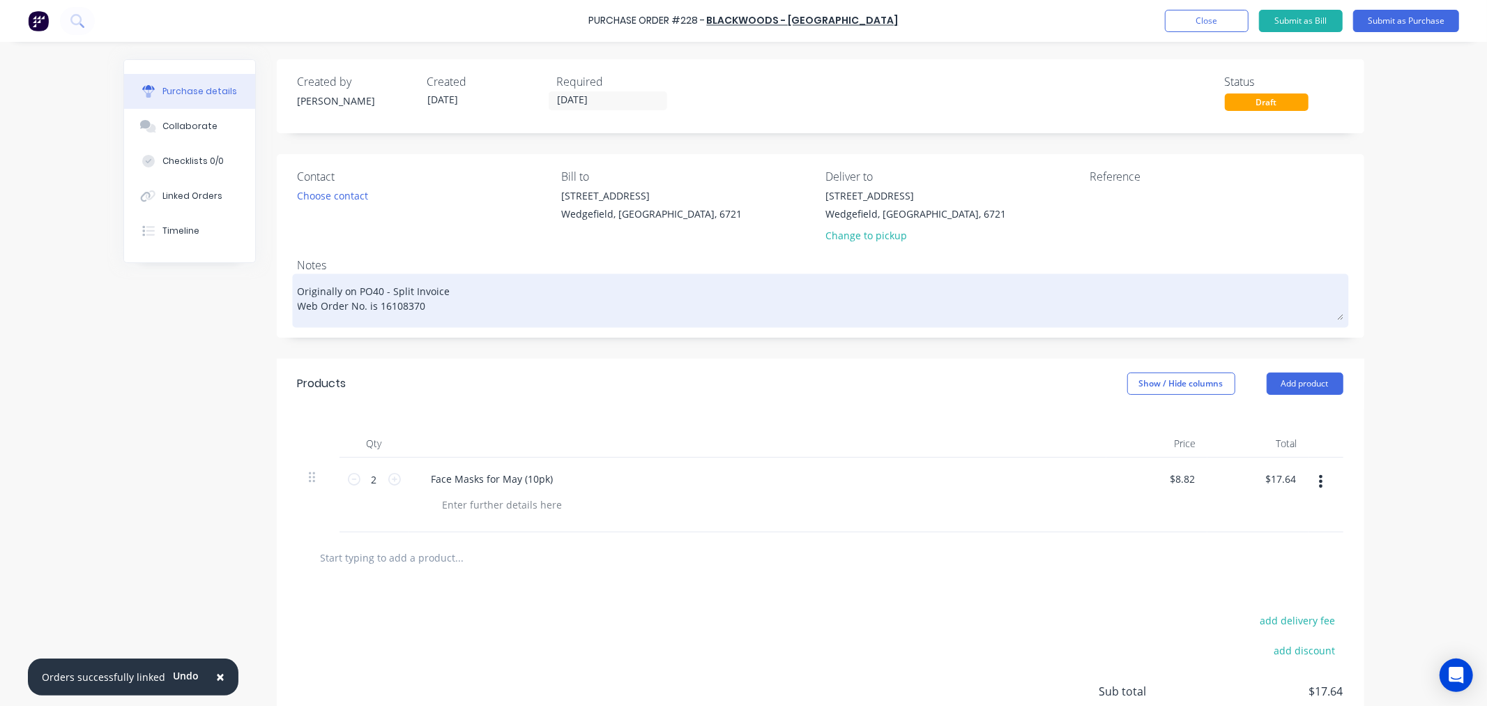
click at [464, 293] on textarea "Originally on PO40 - Split Invoice Web Order No. is 16108370" at bounding box center [821, 298] width 1046 height 43
paste textarea "Cleaning Supplies for May"
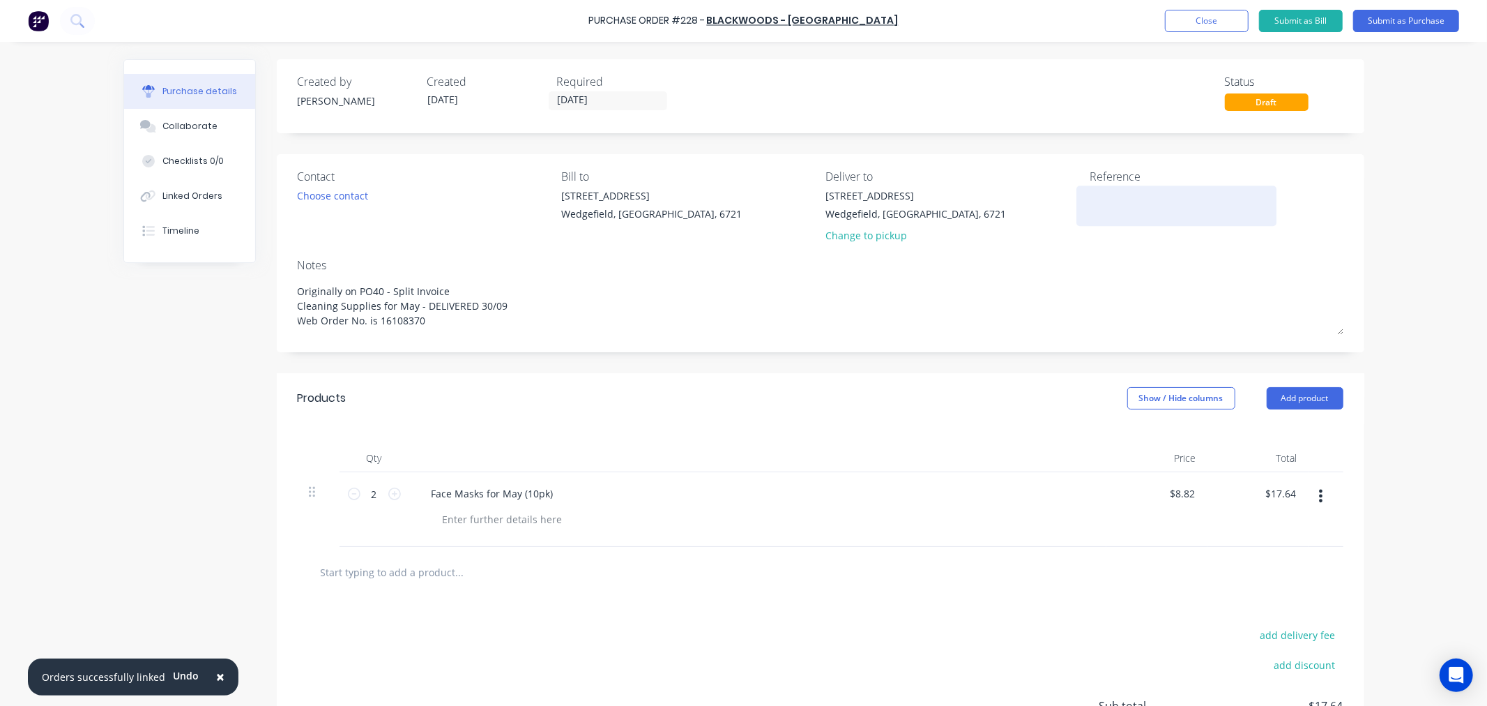
click at [1114, 190] on textarea at bounding box center [1177, 203] width 174 height 31
paste textarea "SI12348298"
click at [590, 95] on input "[DATE]" at bounding box center [607, 100] width 117 height 17
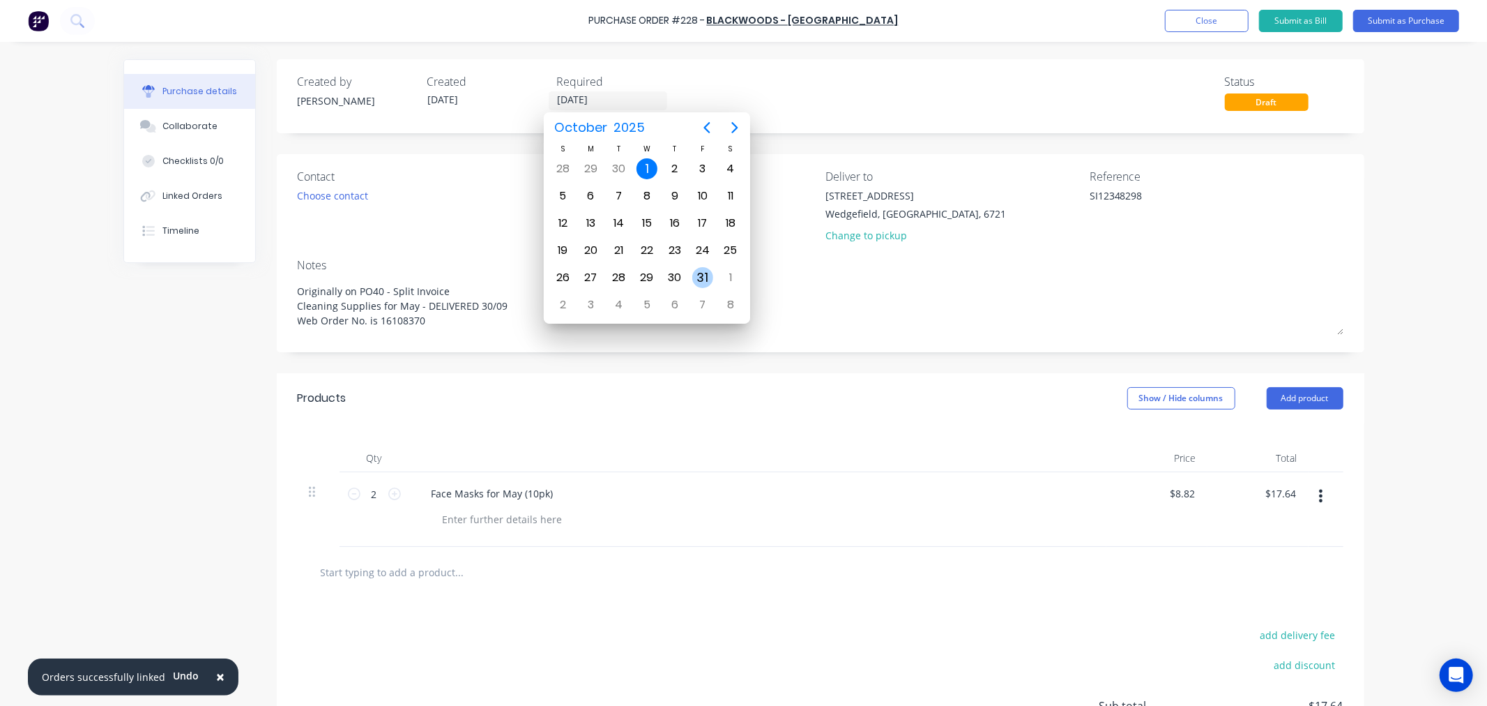
click at [699, 273] on div "31" at bounding box center [702, 277] width 21 height 21
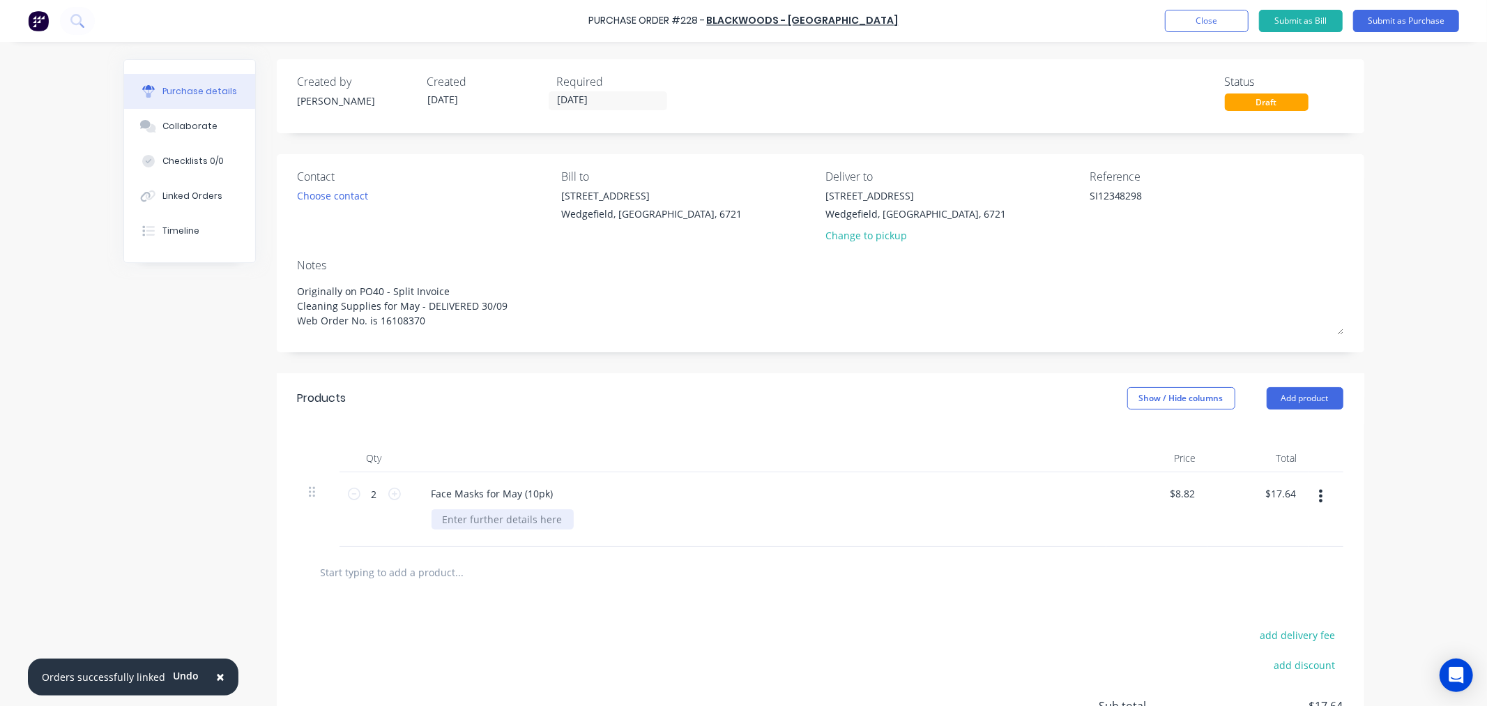
click at [506, 518] on div at bounding box center [503, 519] width 142 height 20
paste div
click at [1148, 192] on textarea "SI12348298" at bounding box center [1177, 203] width 174 height 31
click at [1311, 20] on button "Submit as Bill" at bounding box center [1301, 21] width 84 height 22
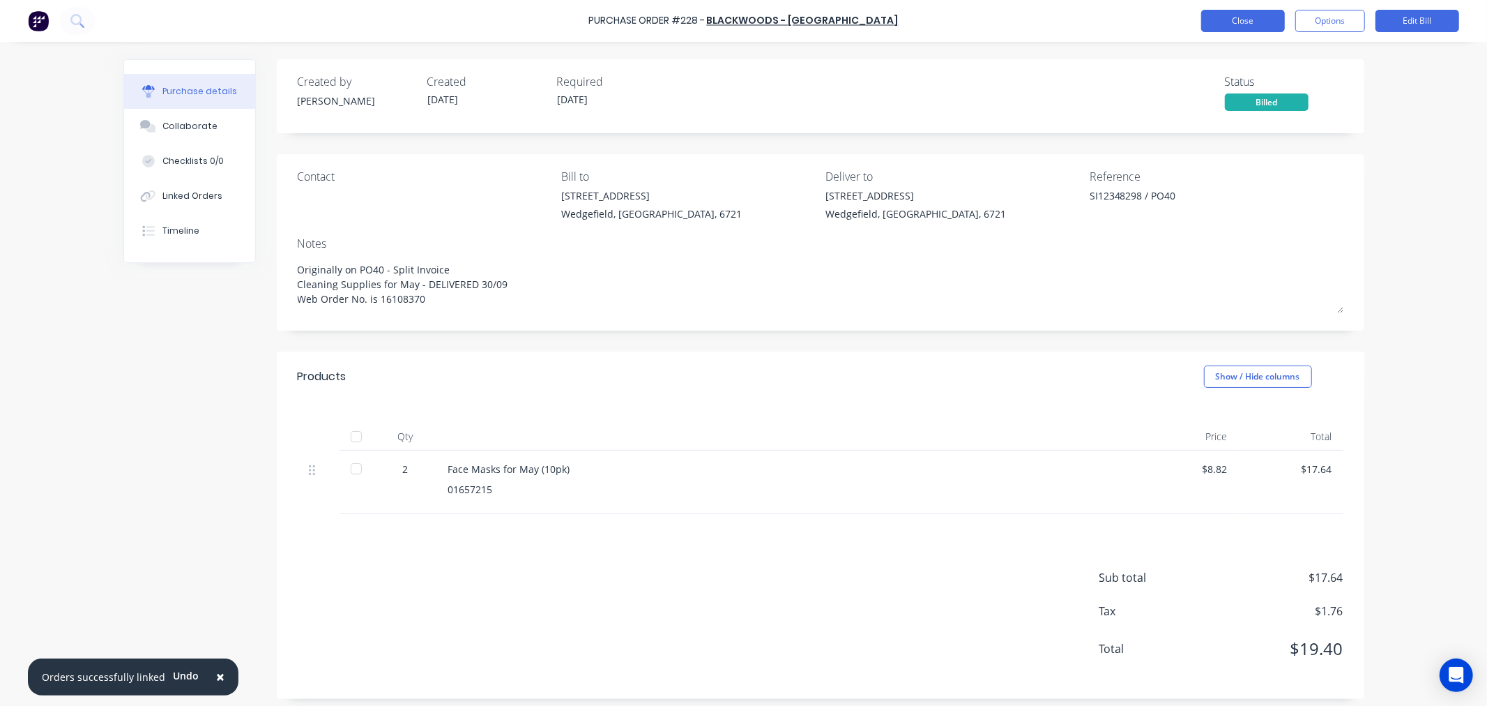
click at [1226, 25] on button "Close" at bounding box center [1243, 21] width 84 height 22
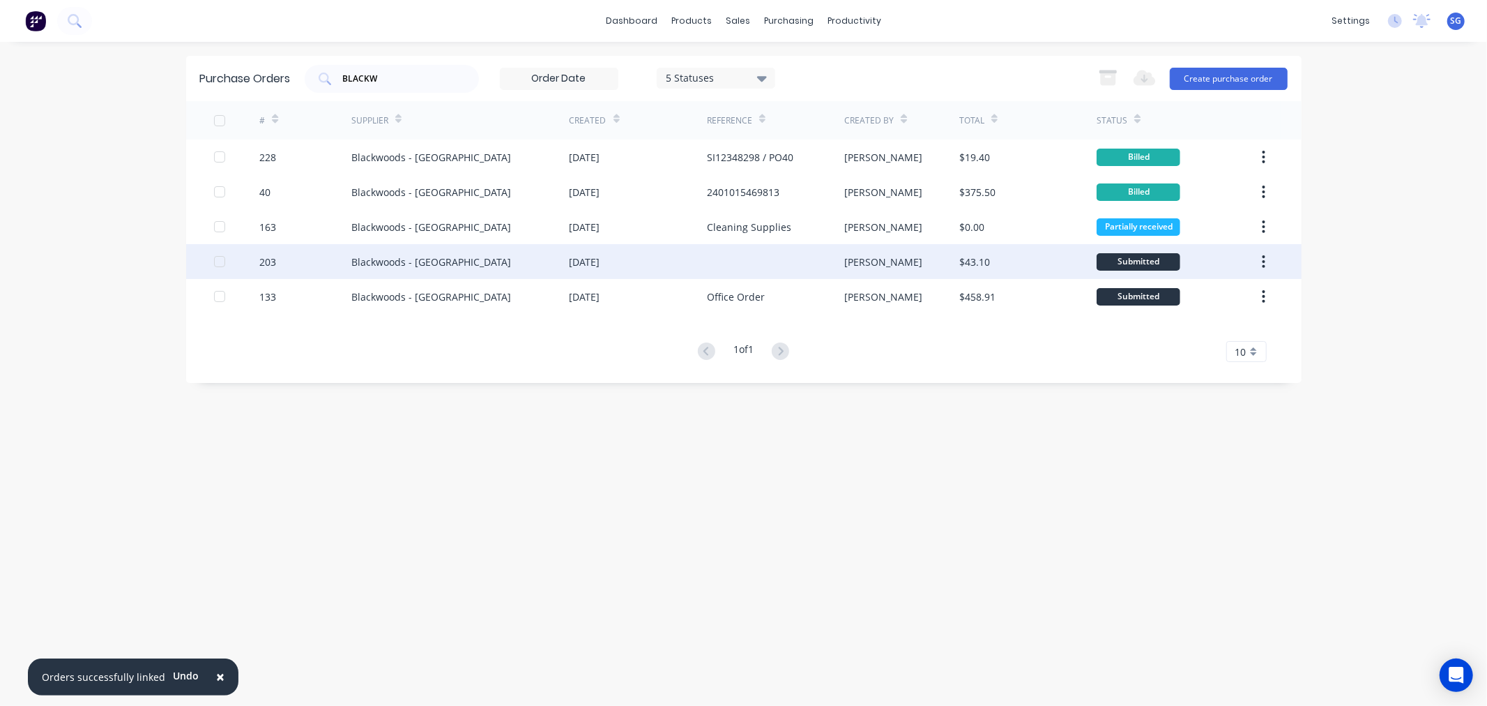
click at [453, 255] on div "Blackwoods - [GEOGRAPHIC_DATA]" at bounding box center [431, 262] width 160 height 15
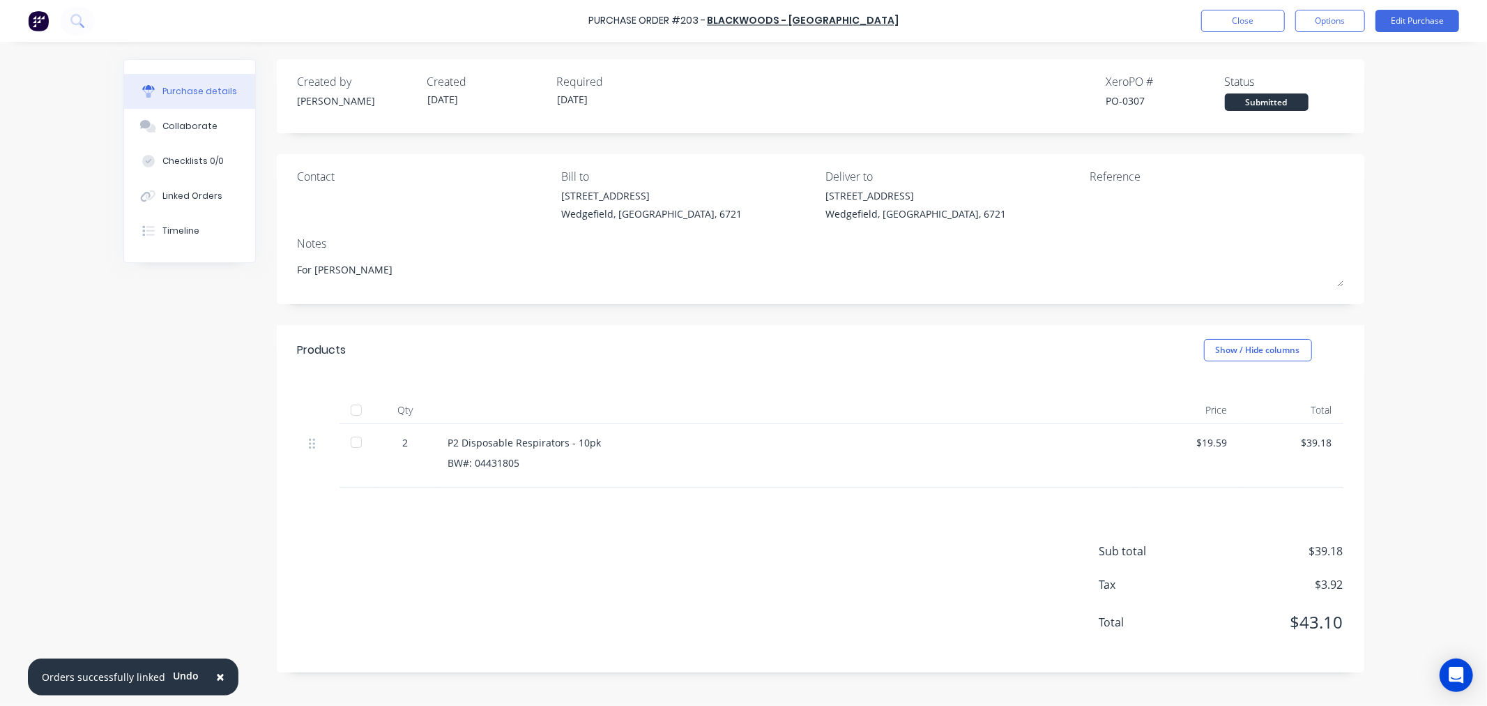
click at [354, 415] on div at bounding box center [356, 410] width 28 height 28
click at [1406, 20] on button "Edit Purchase" at bounding box center [1418, 21] width 84 height 22
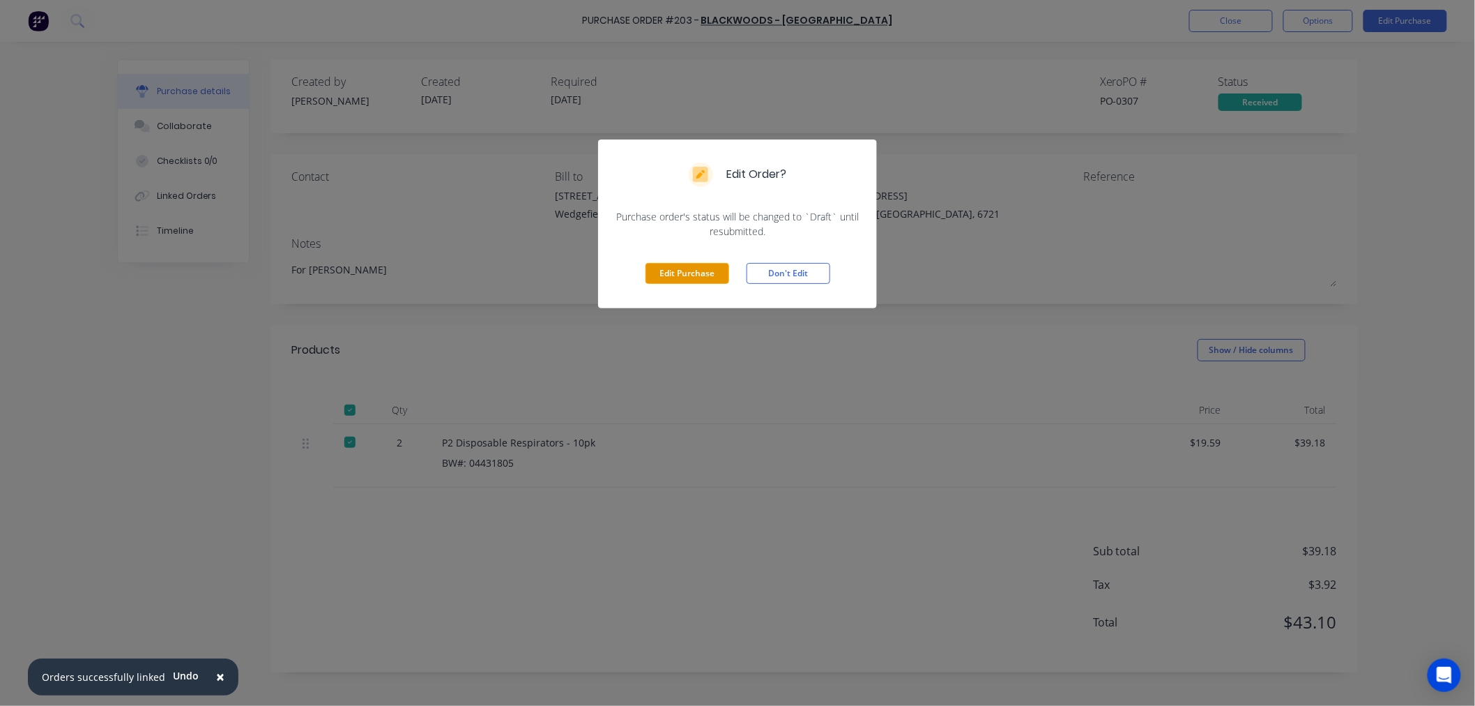
click at [667, 272] on button "Edit Purchase" at bounding box center [688, 273] width 84 height 21
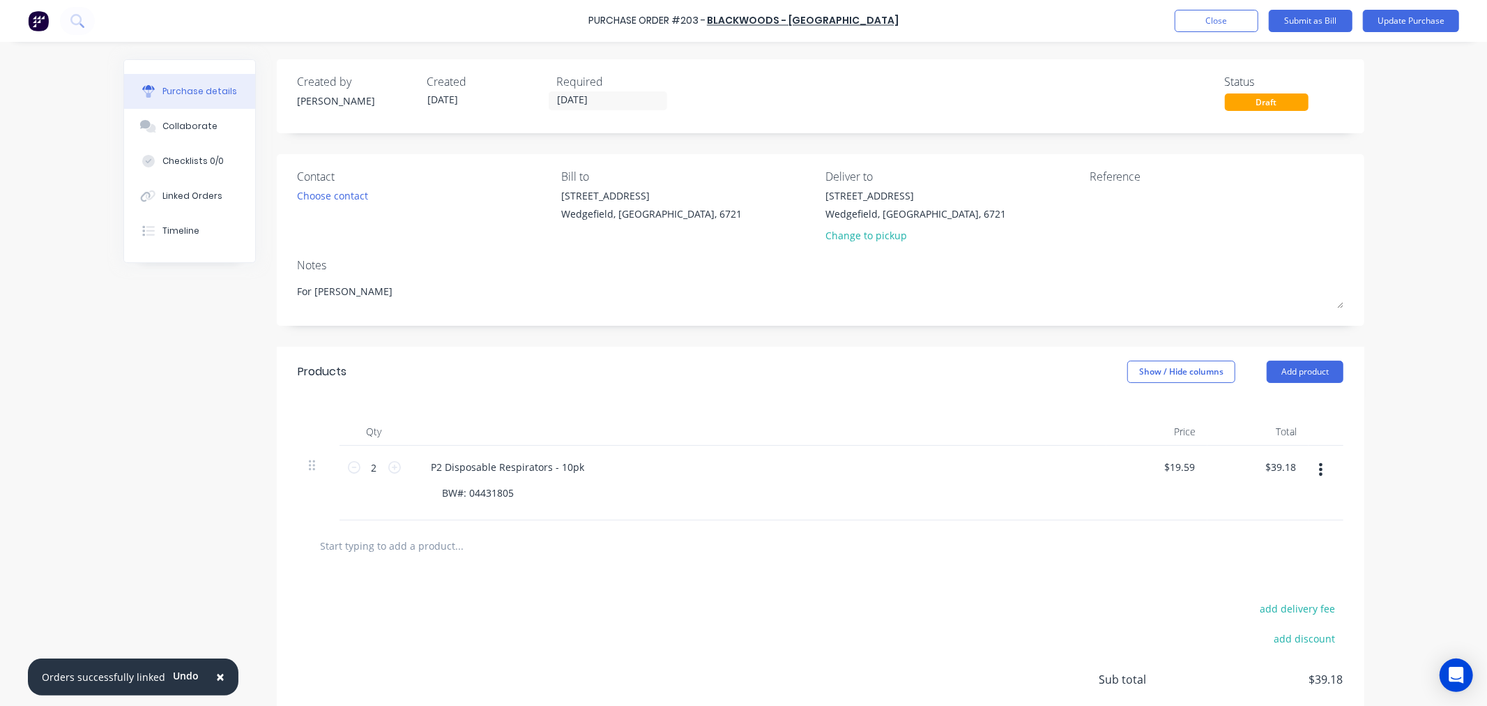
click at [375, 541] on input "text" at bounding box center [459, 545] width 279 height 28
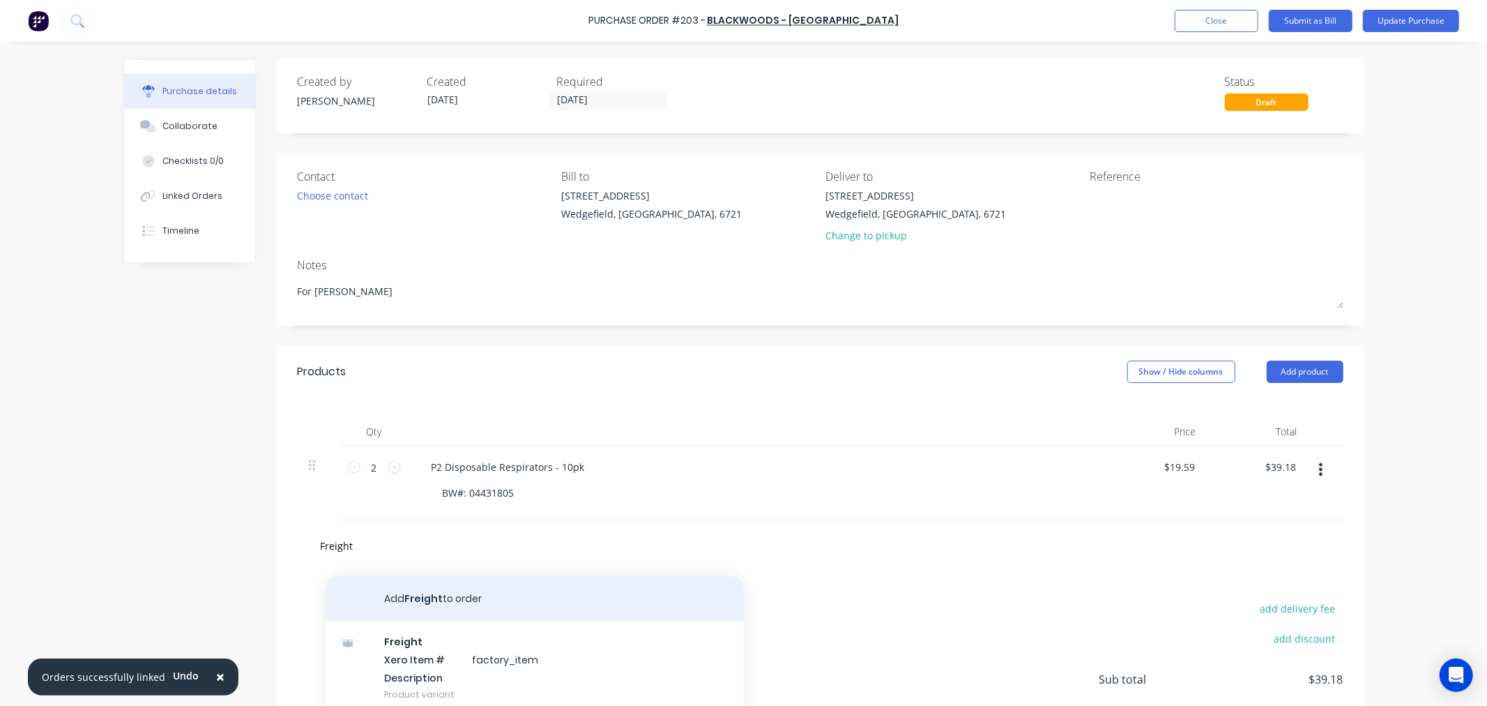
click at [393, 593] on button "Add Freight to order" at bounding box center [535, 598] width 418 height 45
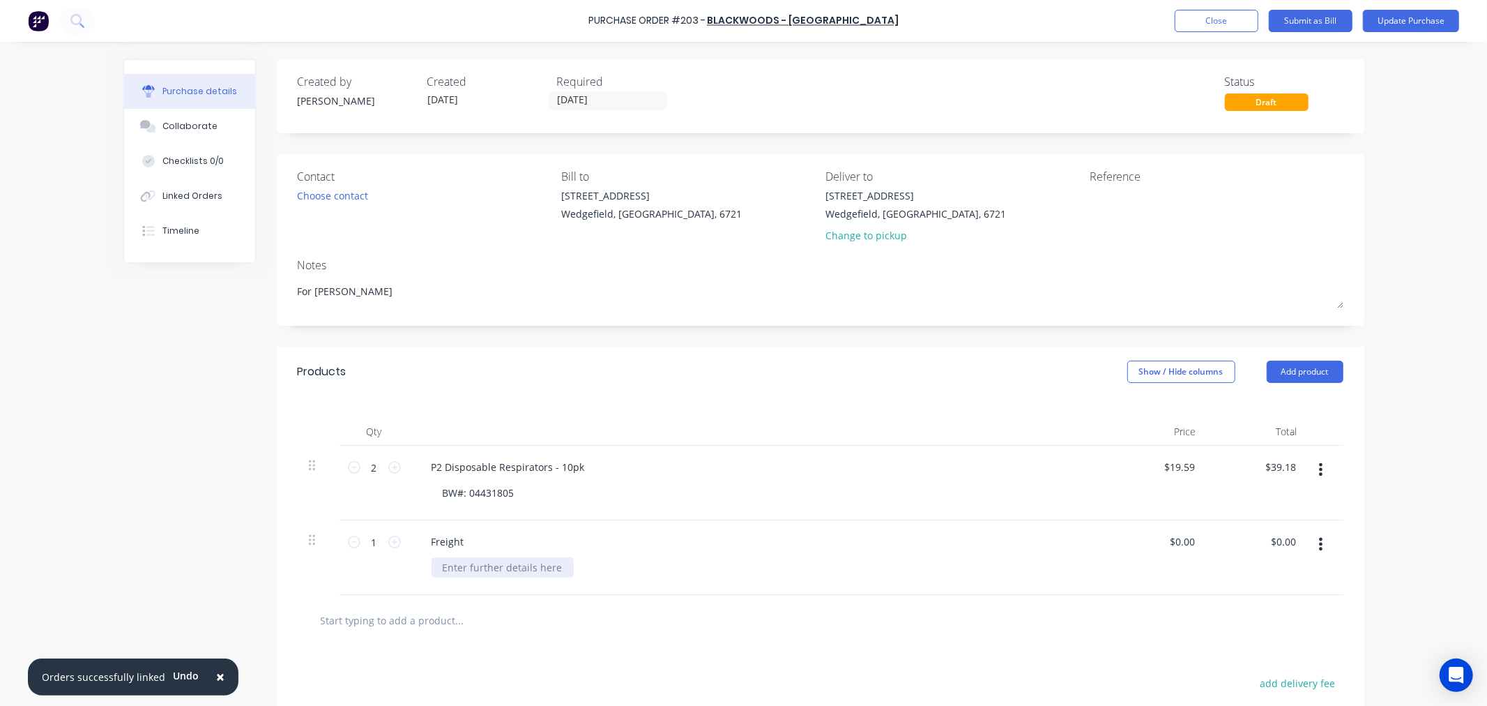
click at [490, 569] on div at bounding box center [503, 567] width 142 height 20
click at [1176, 540] on input "0.00" at bounding box center [1182, 541] width 32 height 20
click at [1176, 540] on input "0.00" at bounding box center [1184, 541] width 26 height 20
click at [1118, 201] on textarea at bounding box center [1177, 203] width 174 height 31
paste textarea "SI12364289"
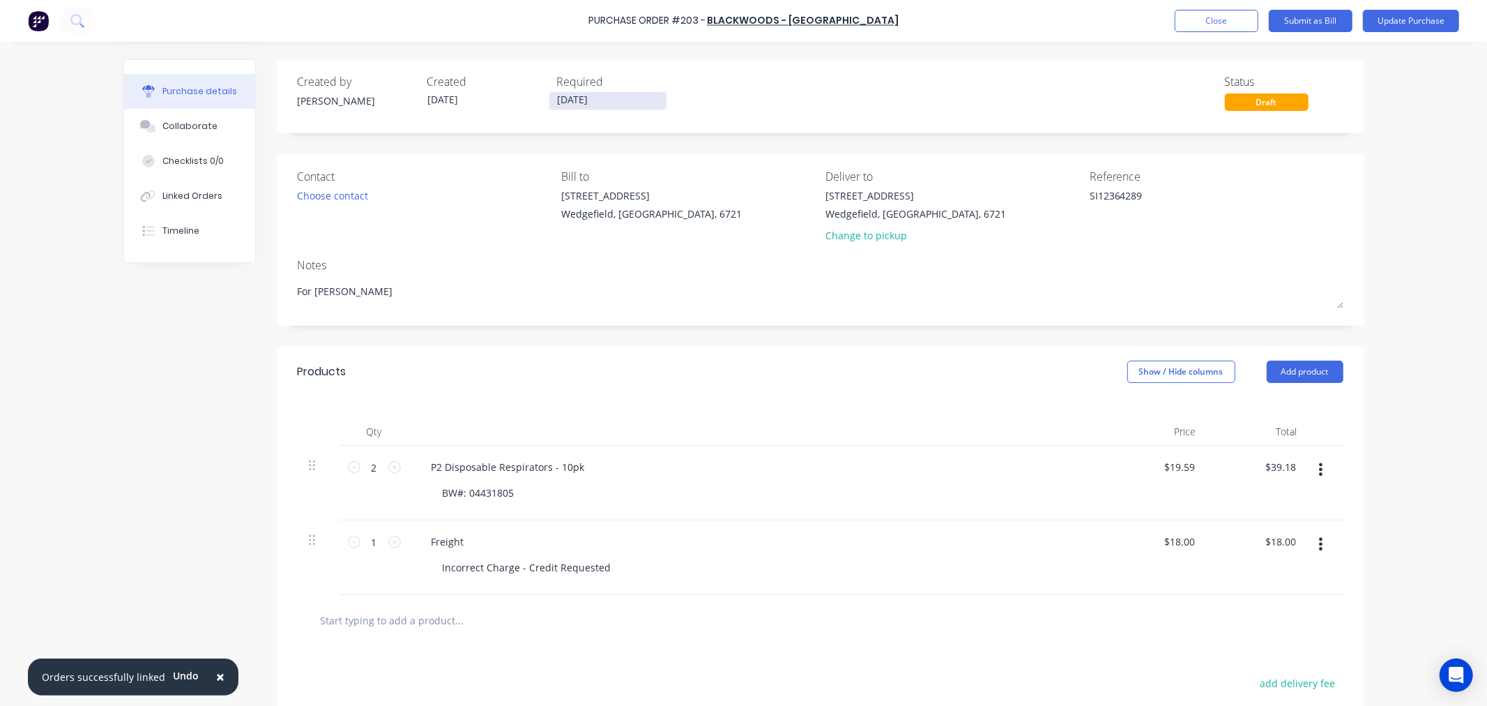
click at [563, 103] on input "[DATE]" at bounding box center [607, 100] width 117 height 17
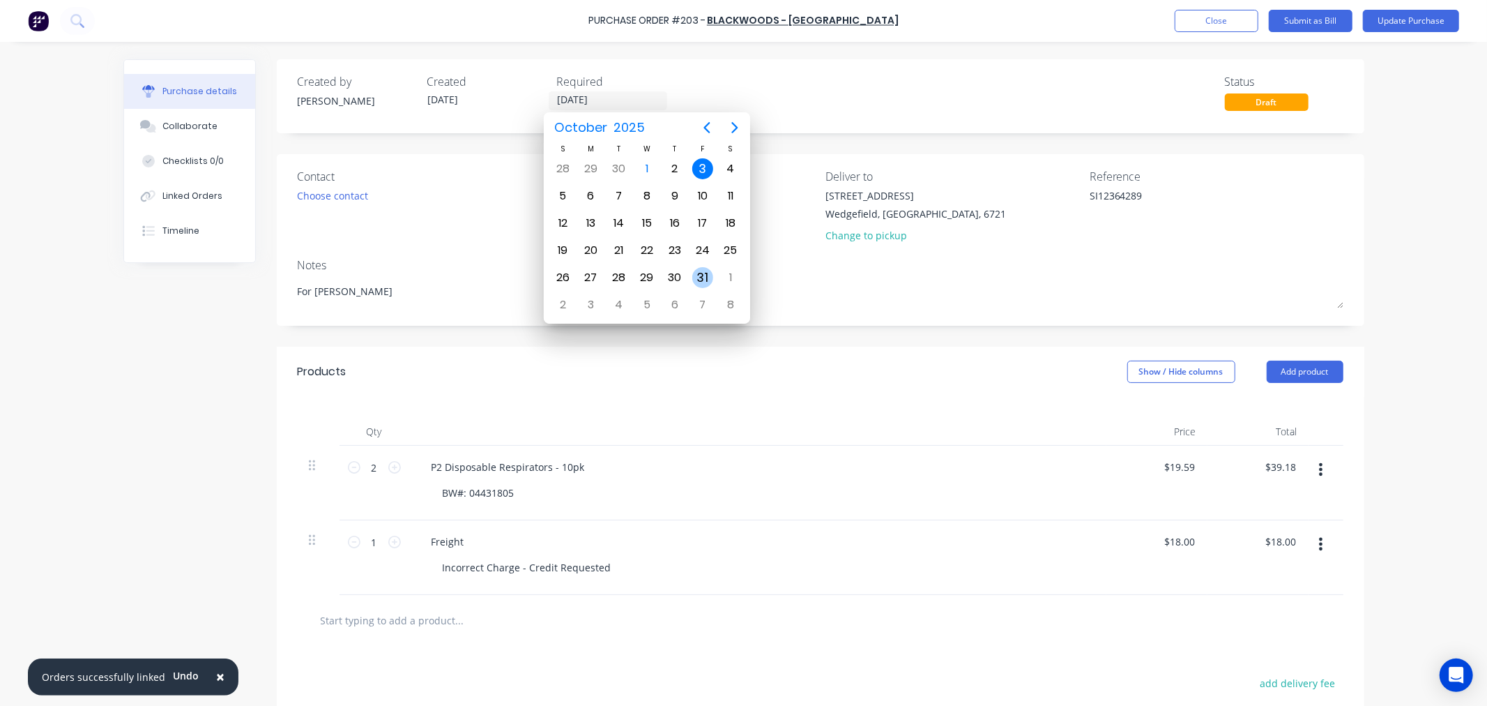
click at [703, 273] on div "31" at bounding box center [702, 277] width 21 height 21
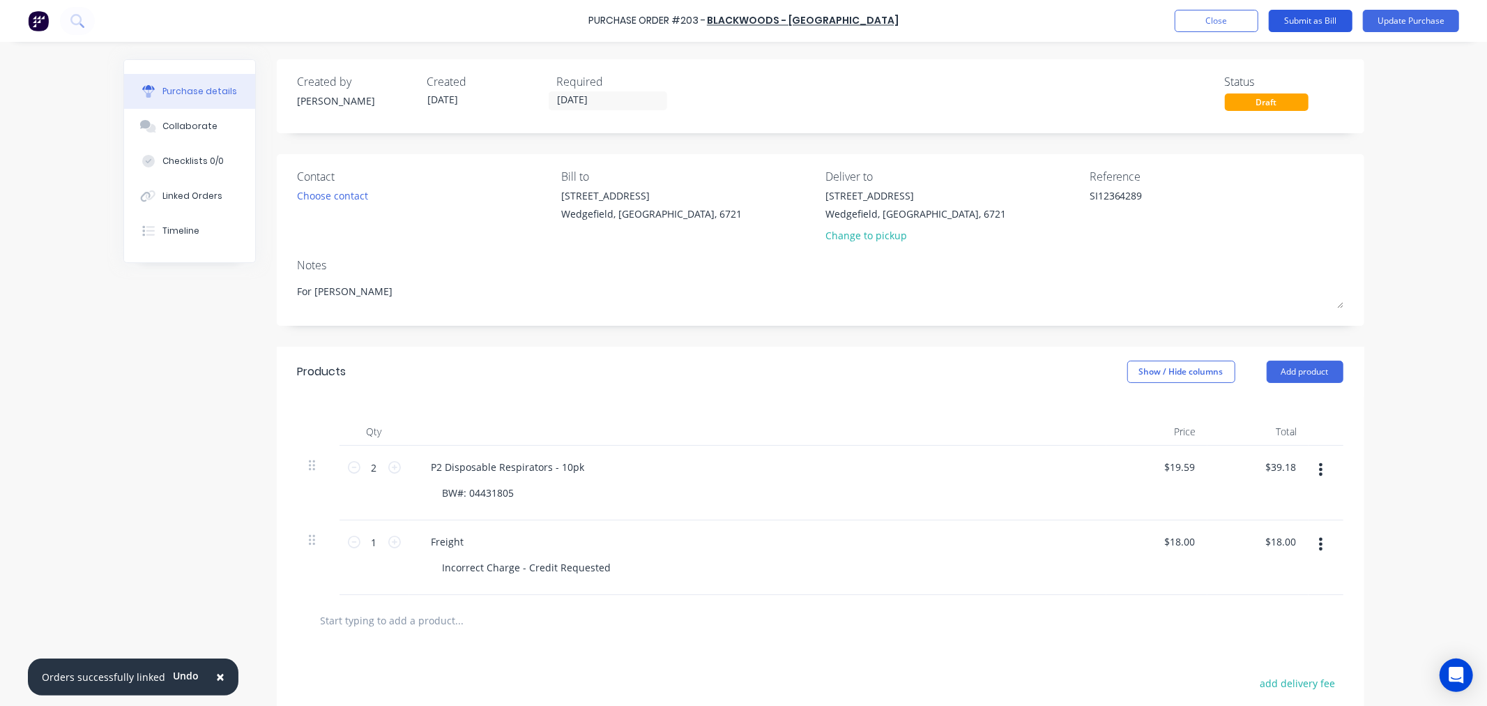
click at [1305, 21] on button "Submit as Bill" at bounding box center [1311, 21] width 84 height 22
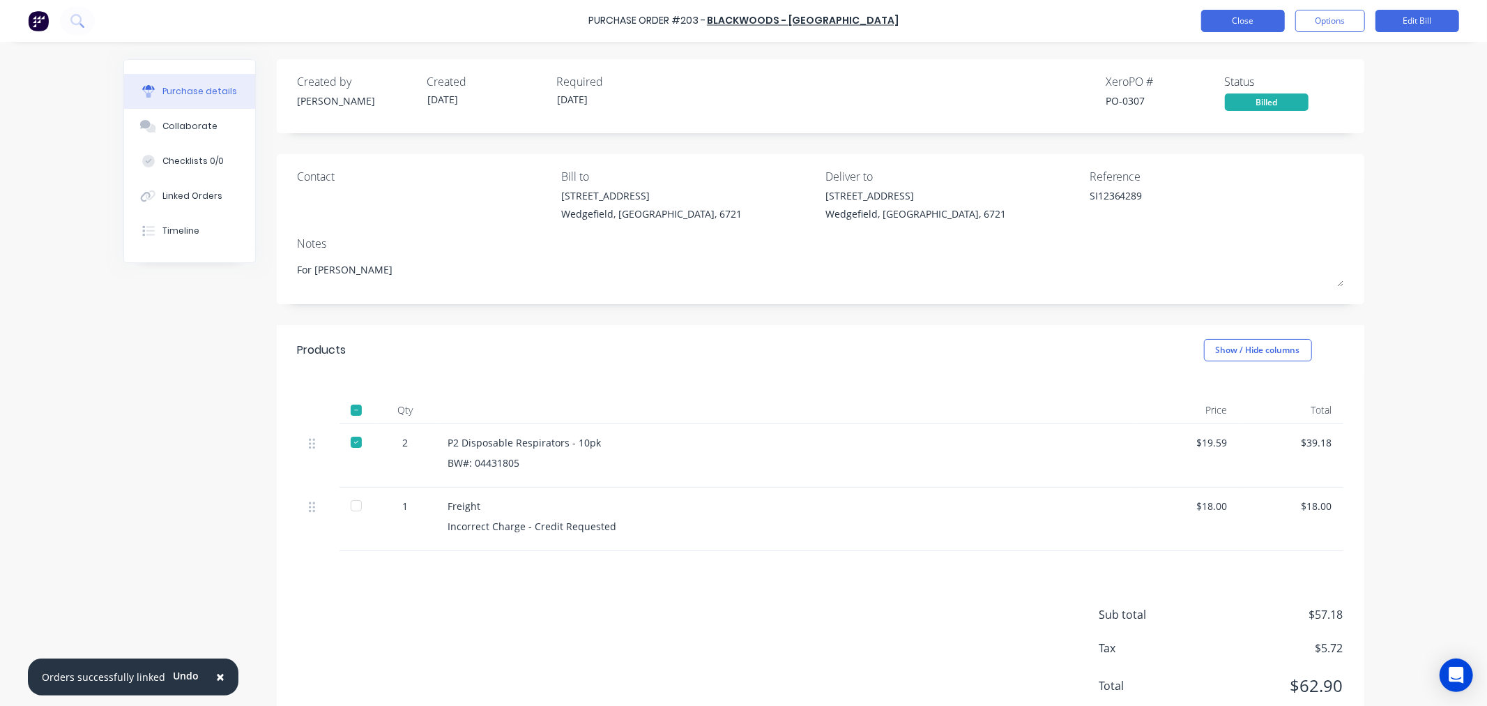
click at [1241, 19] on button "Close" at bounding box center [1243, 21] width 84 height 22
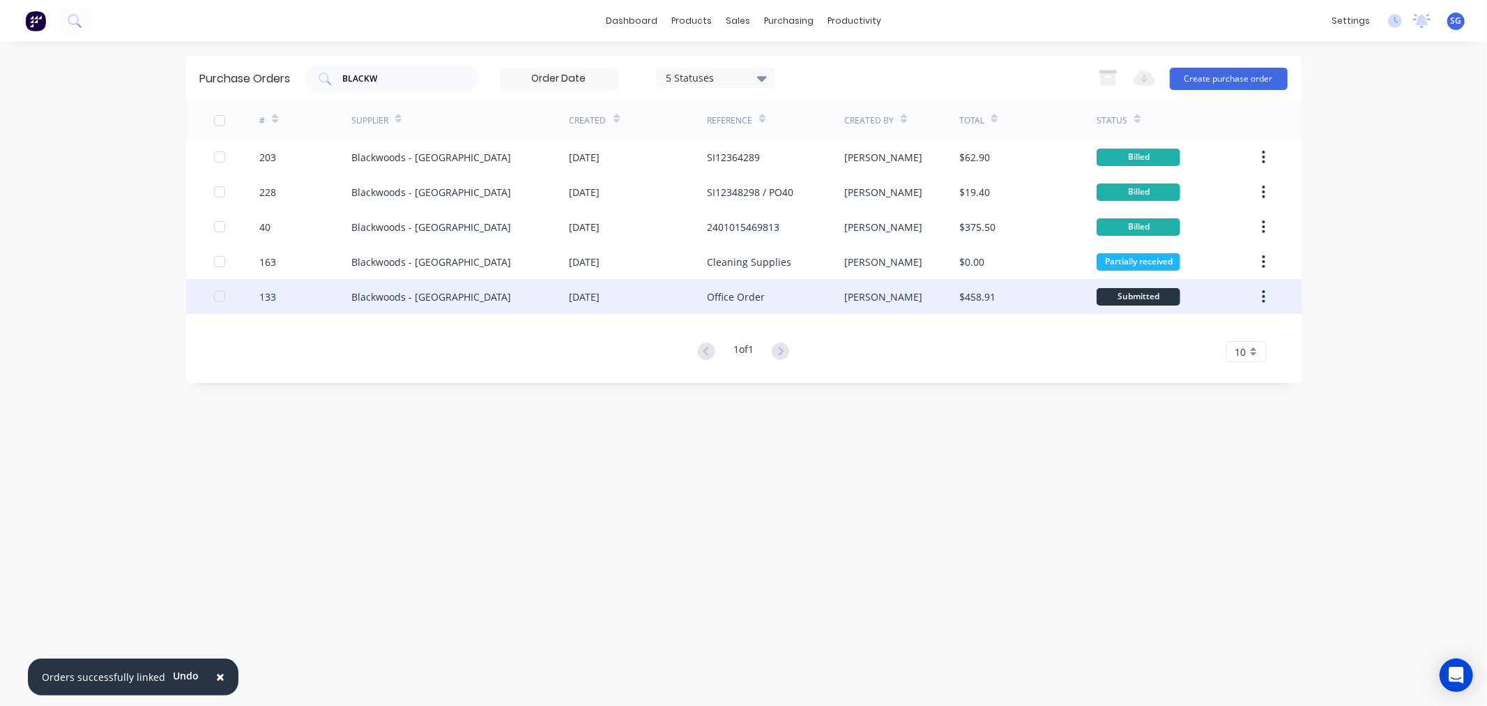
click at [436, 291] on div "Blackwoods - [GEOGRAPHIC_DATA]" at bounding box center [431, 296] width 160 height 15
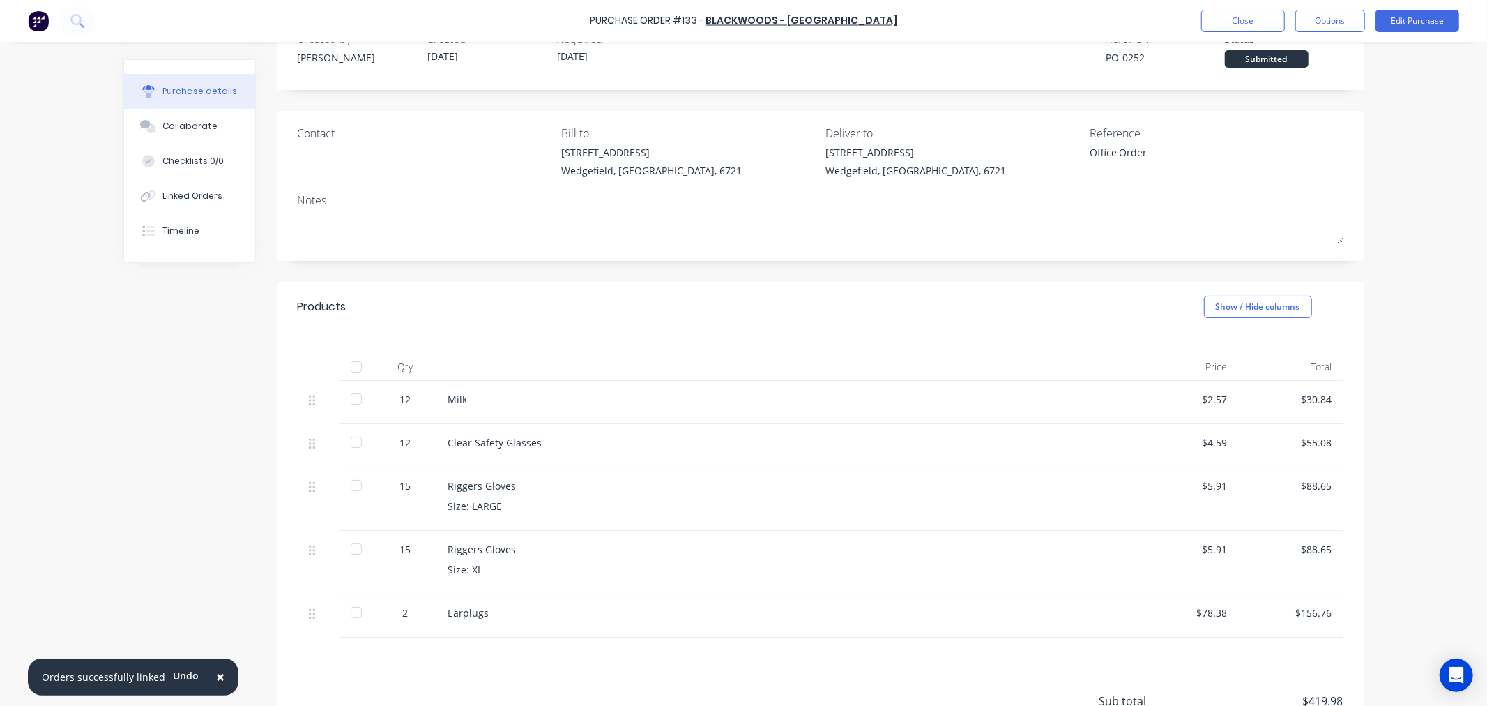
scroll to position [77, 0]
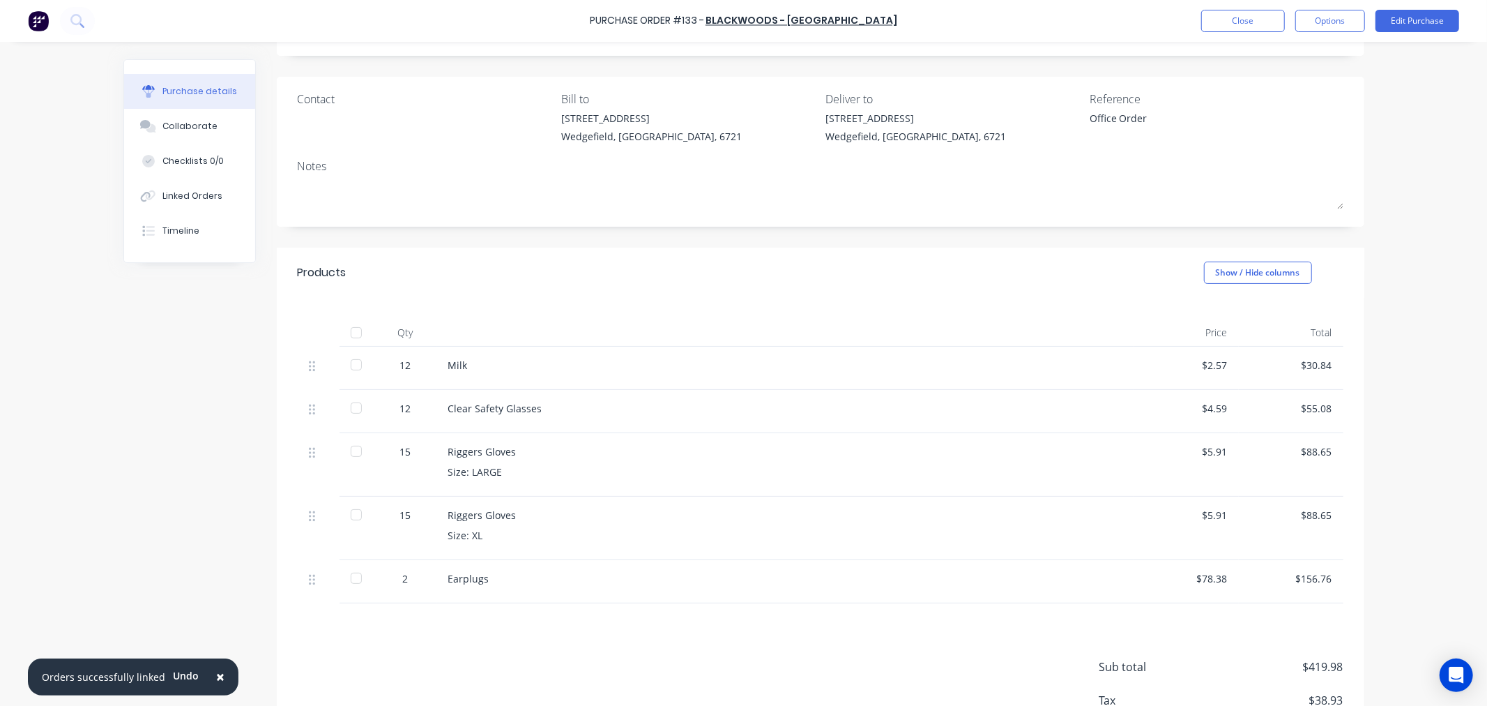
click at [346, 333] on div at bounding box center [356, 333] width 28 height 28
click at [1393, 21] on button "Edit Purchase" at bounding box center [1418, 21] width 84 height 22
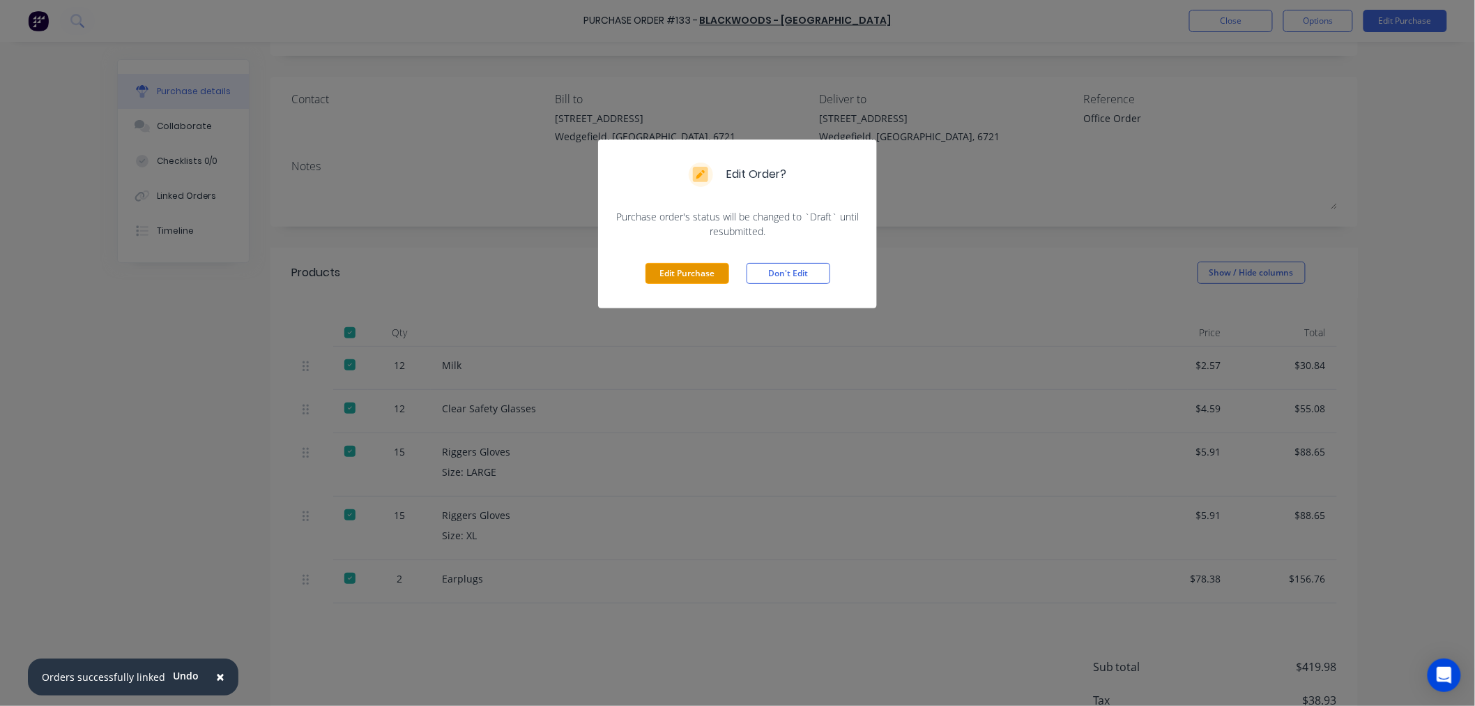
click at [673, 269] on button "Edit Purchase" at bounding box center [688, 273] width 84 height 21
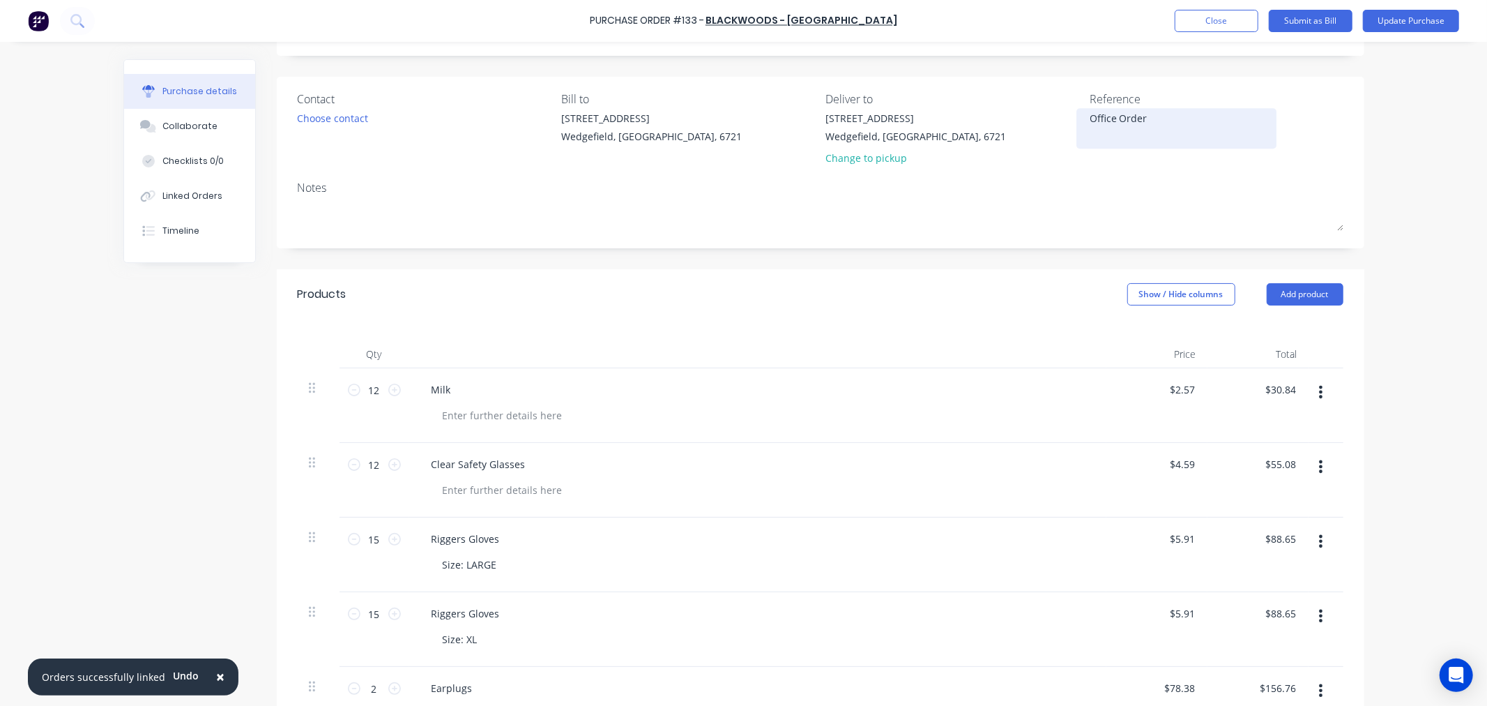
click at [1090, 121] on div "Office Order" at bounding box center [1177, 128] width 174 height 35
click at [1090, 115] on textarea "Office Order" at bounding box center [1177, 126] width 174 height 31
paste textarea "SI12300964"
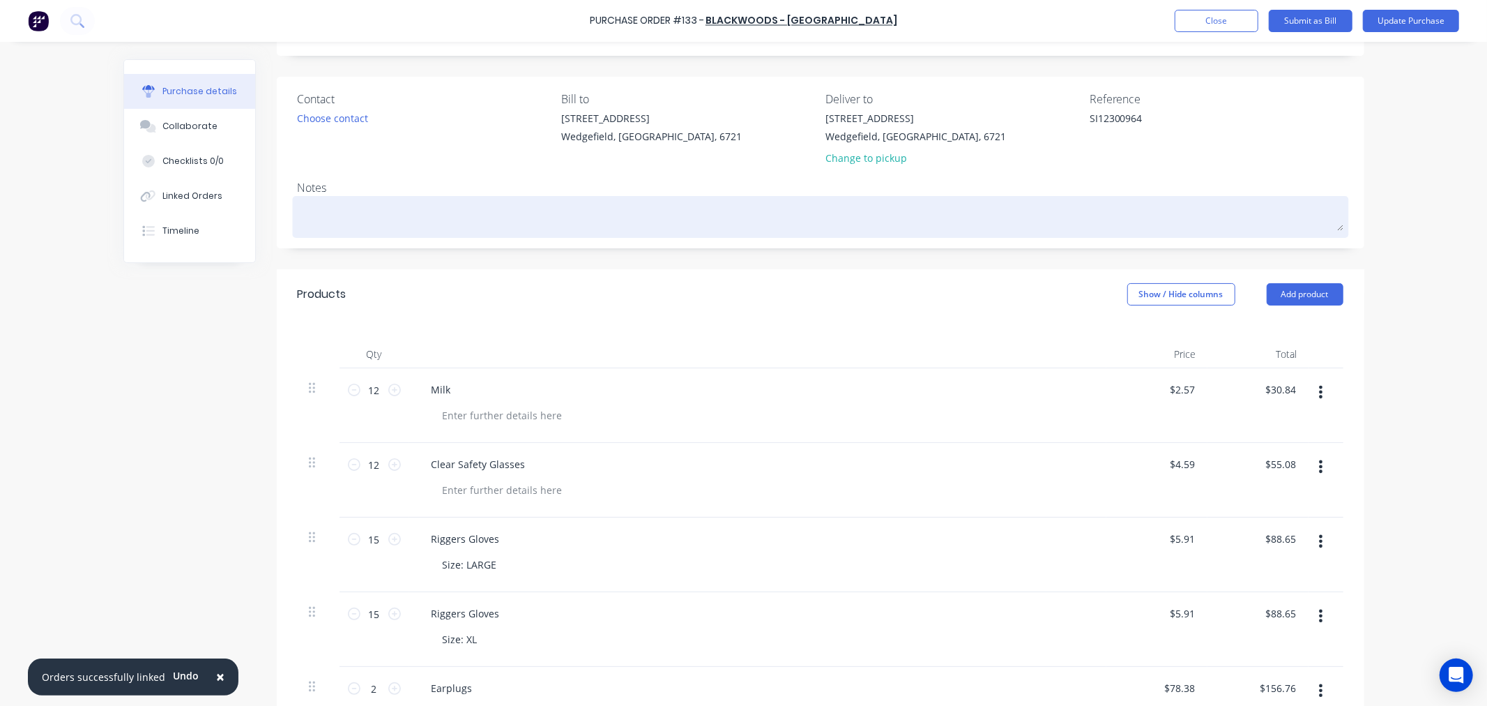
click at [318, 218] on textarea at bounding box center [821, 214] width 1046 height 31
paste textarea "Office Order"
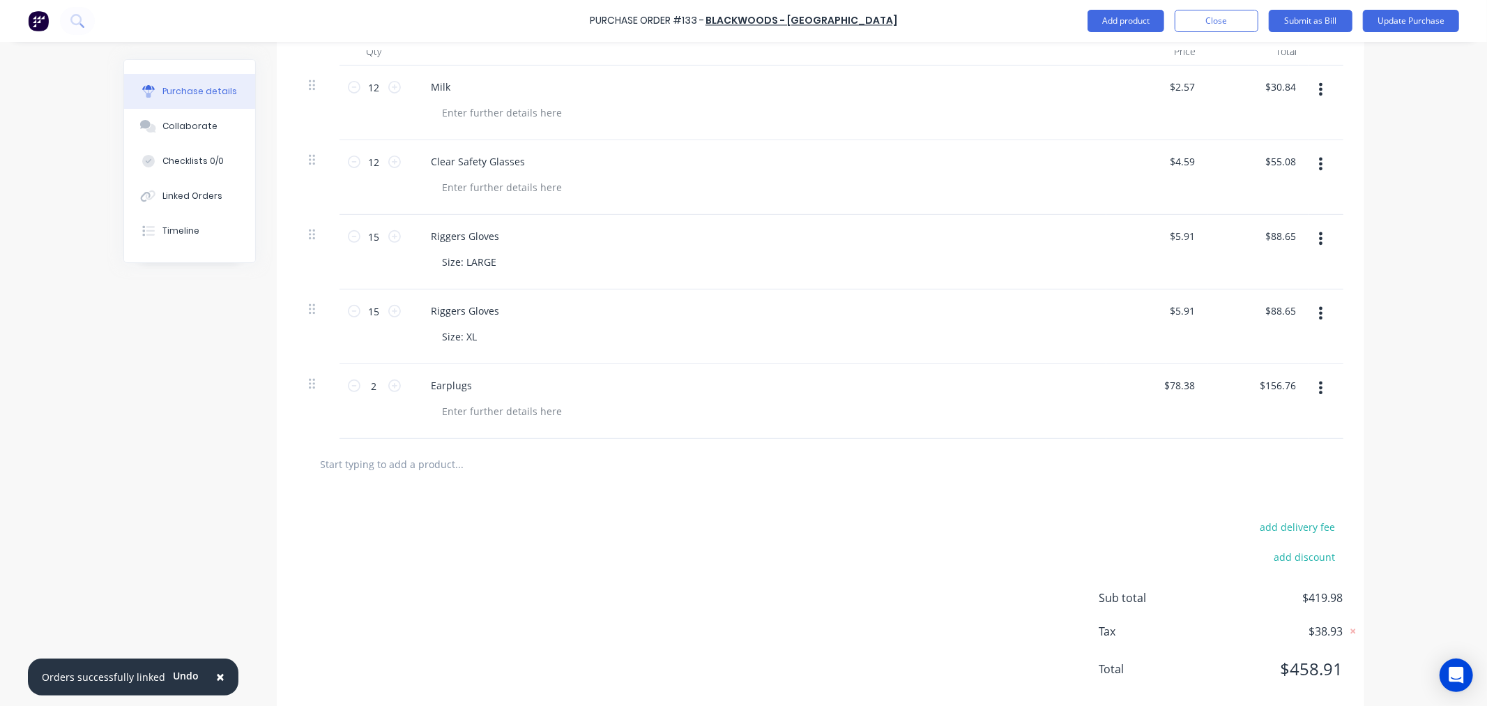
scroll to position [387, 0]
click at [1182, 384] on input "78.38" at bounding box center [1179, 378] width 38 height 20
click at [1190, 373] on input "78.37" at bounding box center [1179, 378] width 38 height 20
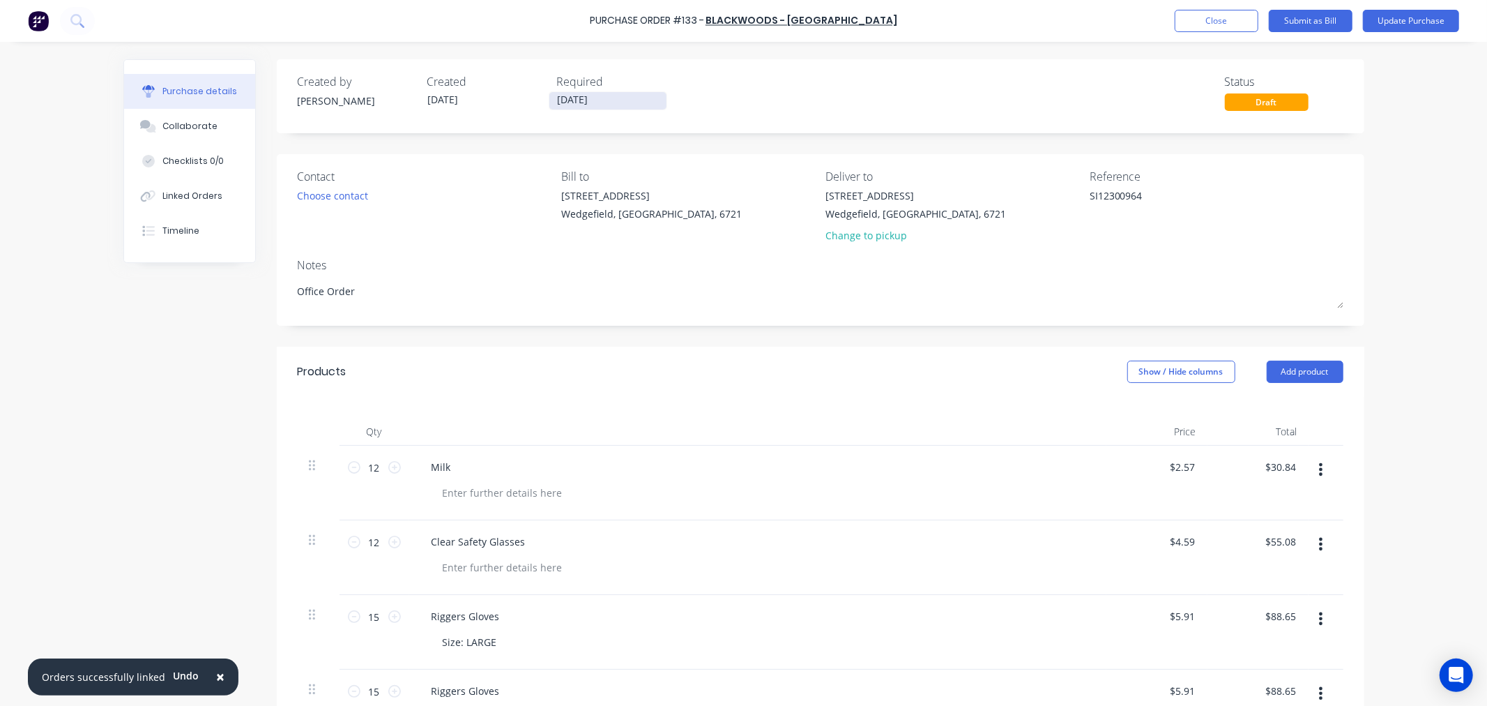
click at [609, 107] on input "[DATE]" at bounding box center [607, 100] width 117 height 17
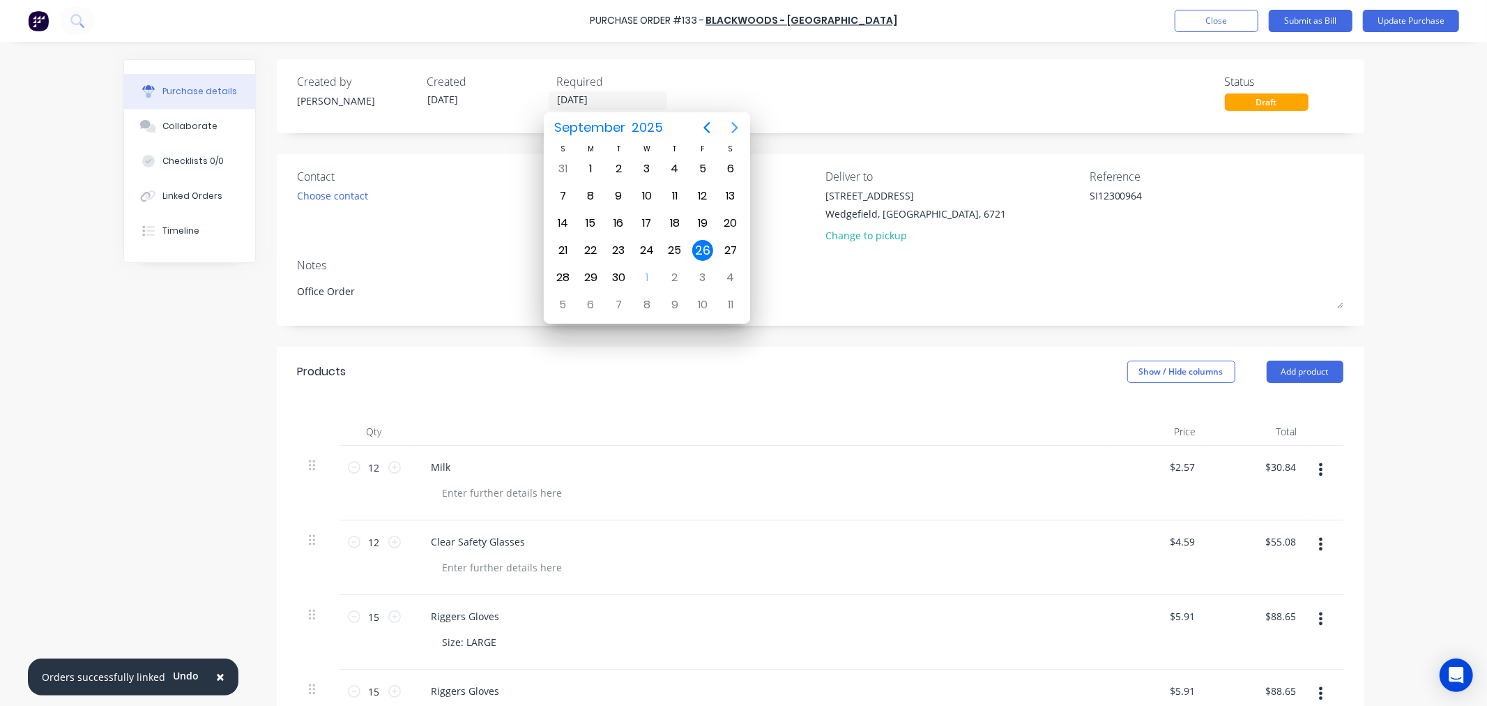
click at [739, 128] on icon "Next page" at bounding box center [735, 127] width 17 height 17
click at [696, 271] on div "31" at bounding box center [702, 277] width 21 height 21
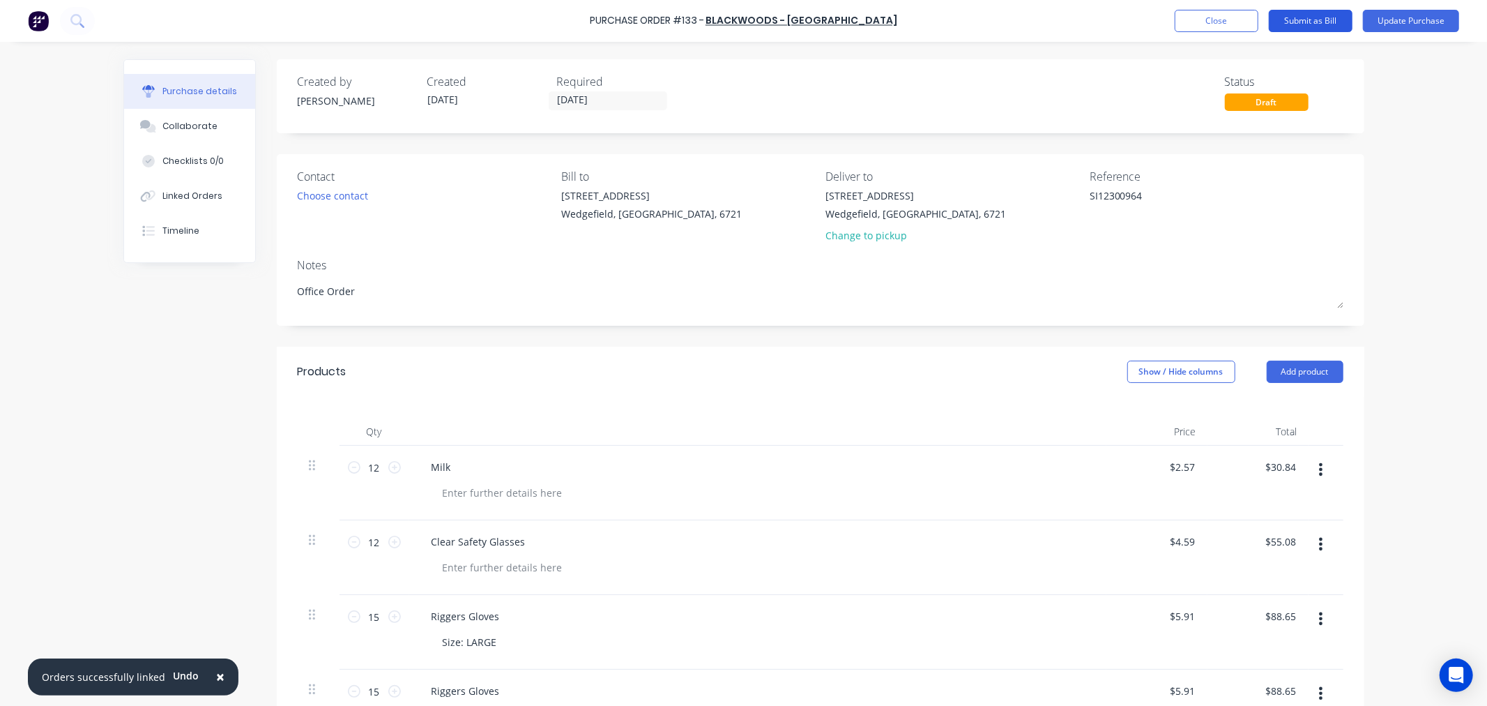
click at [1301, 20] on button "Submit as Bill" at bounding box center [1311, 21] width 84 height 22
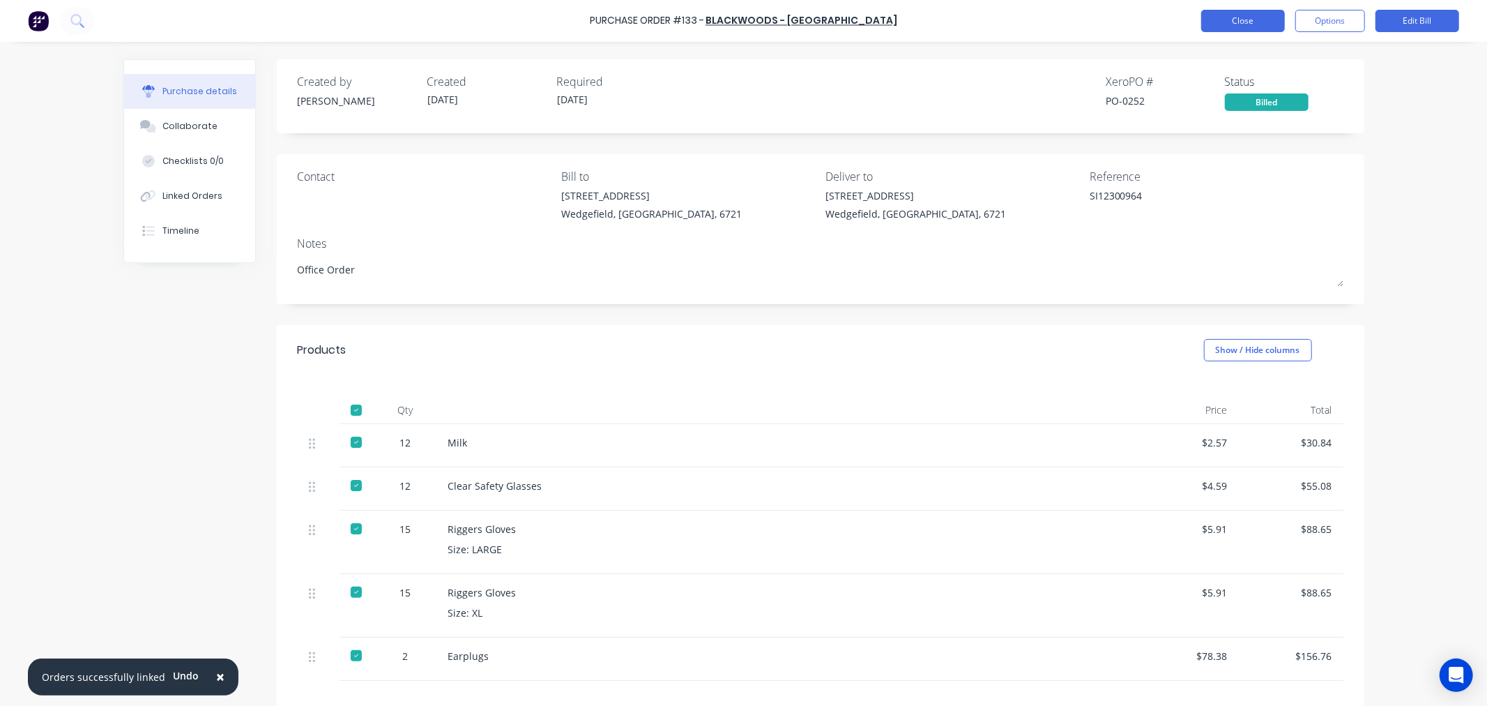
click at [1223, 16] on button "Close" at bounding box center [1243, 21] width 84 height 22
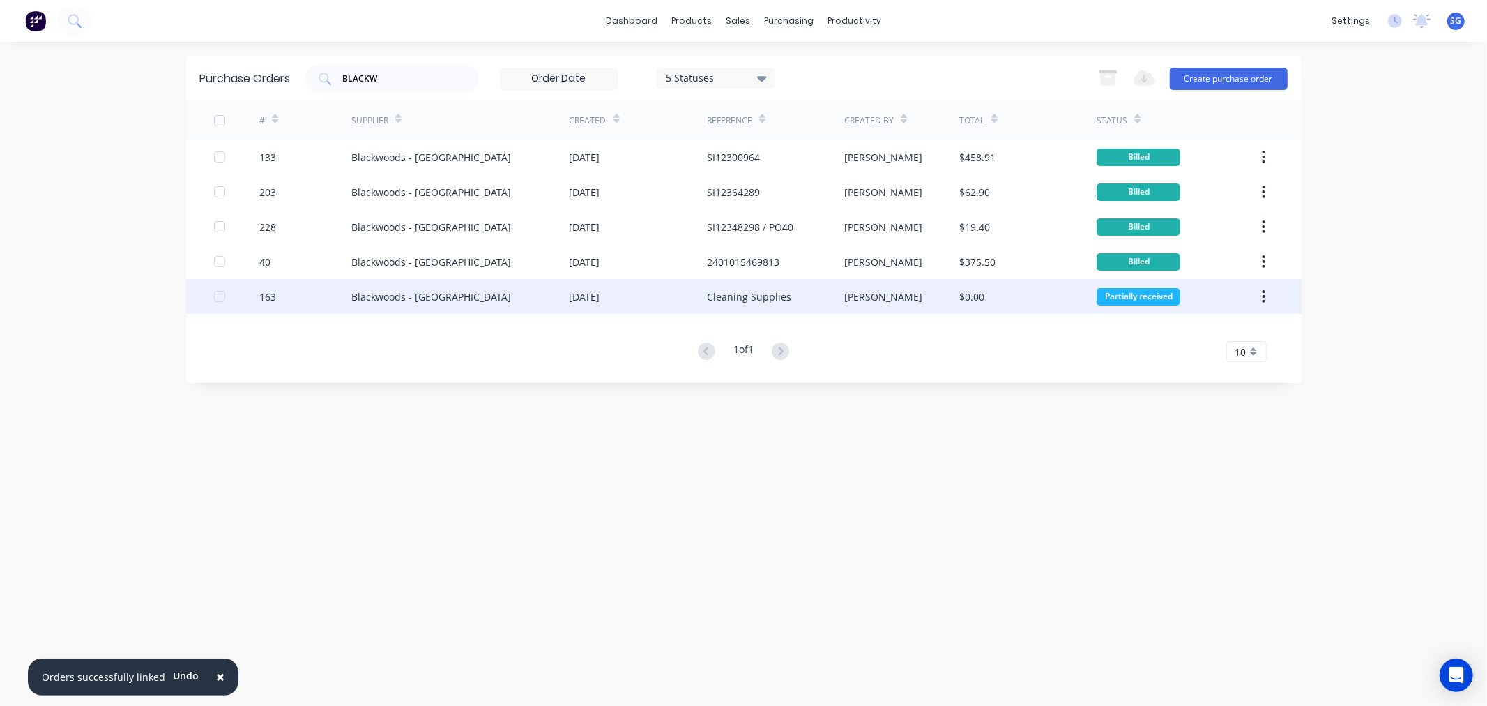
click at [412, 305] on div "Blackwoods - [GEOGRAPHIC_DATA]" at bounding box center [460, 296] width 218 height 35
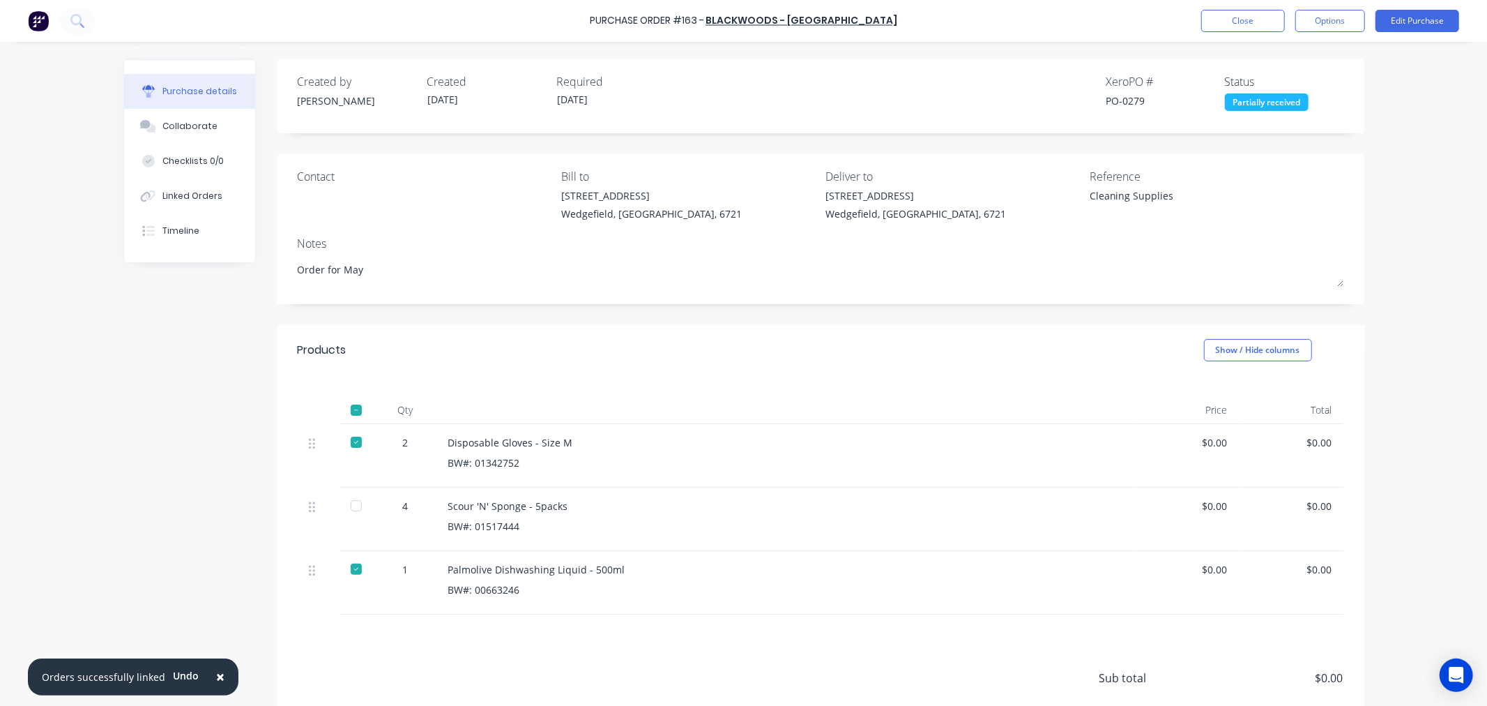
click at [347, 504] on div at bounding box center [356, 506] width 28 height 28
click at [1309, 29] on button "Options" at bounding box center [1331, 21] width 70 height 22
click at [1284, 116] on div "Split order" at bounding box center [1298, 113] width 107 height 20
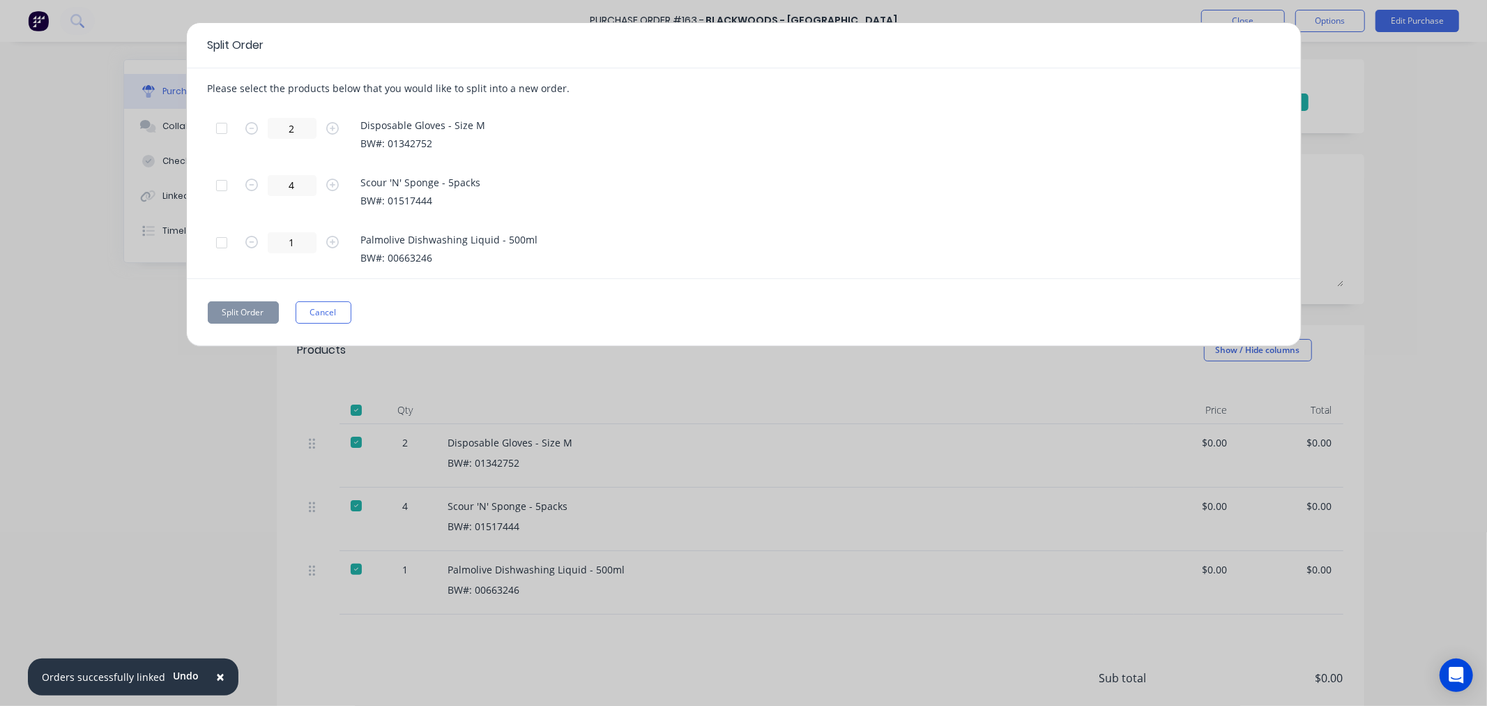
click at [221, 188] on div at bounding box center [222, 186] width 28 height 28
click at [221, 312] on button "Split Order" at bounding box center [243, 312] width 71 height 22
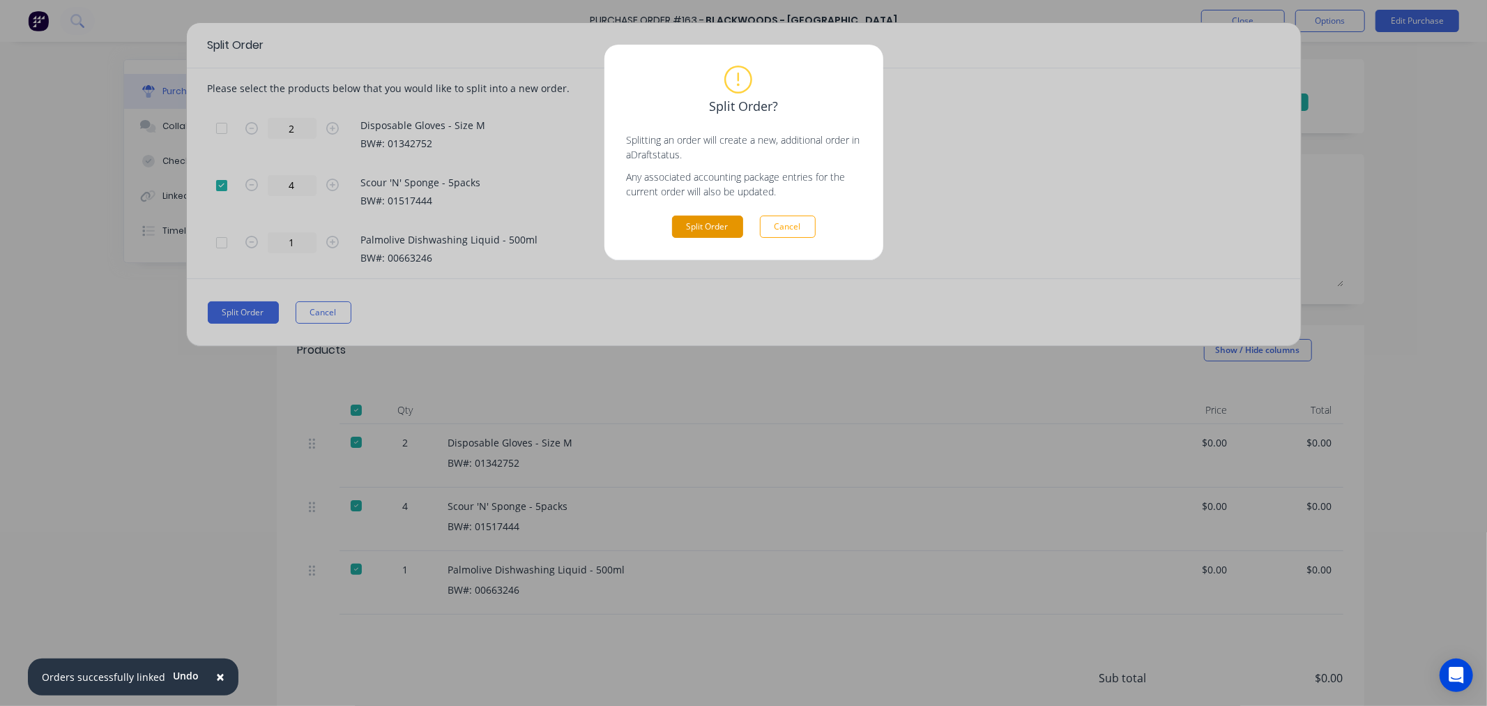
click at [699, 229] on button "Split Order" at bounding box center [707, 226] width 71 height 22
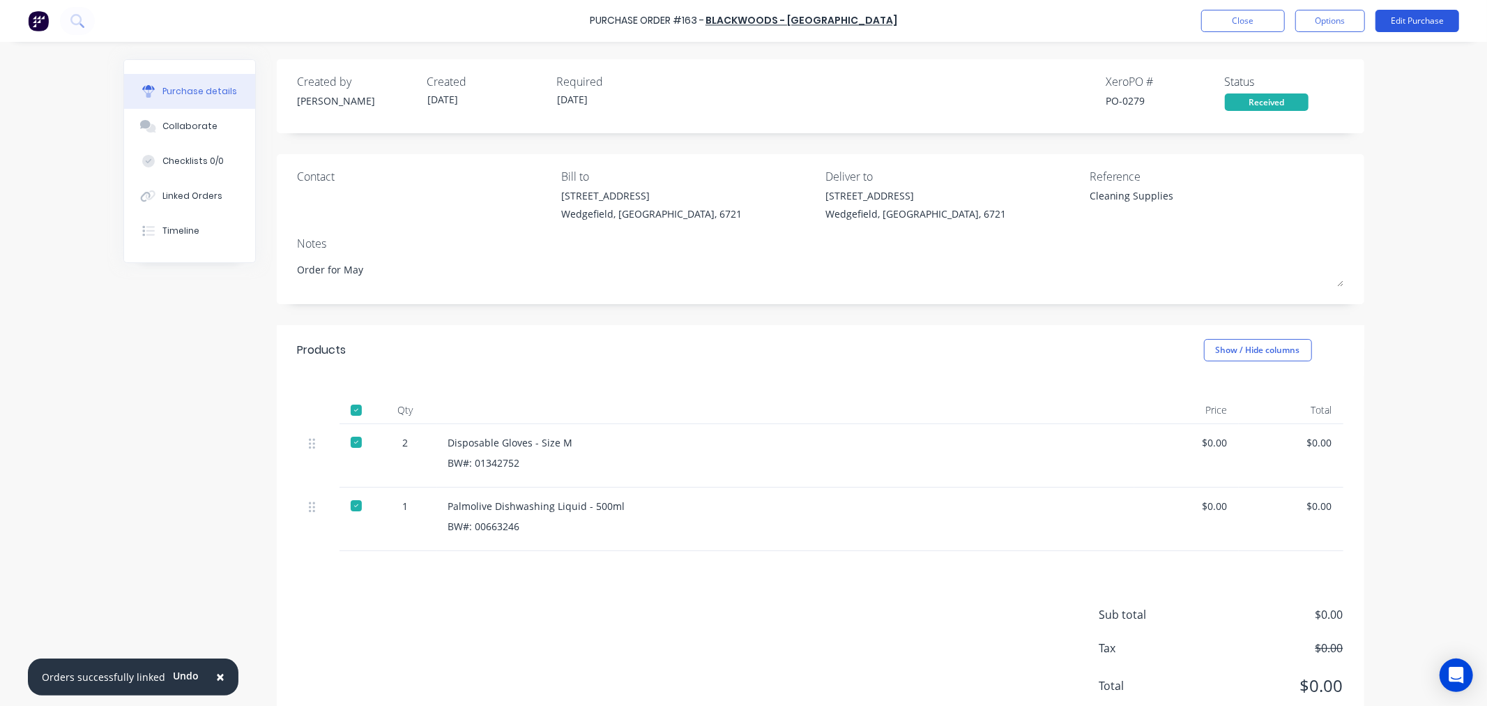
click at [1397, 21] on button "Edit Purchase" at bounding box center [1418, 21] width 84 height 22
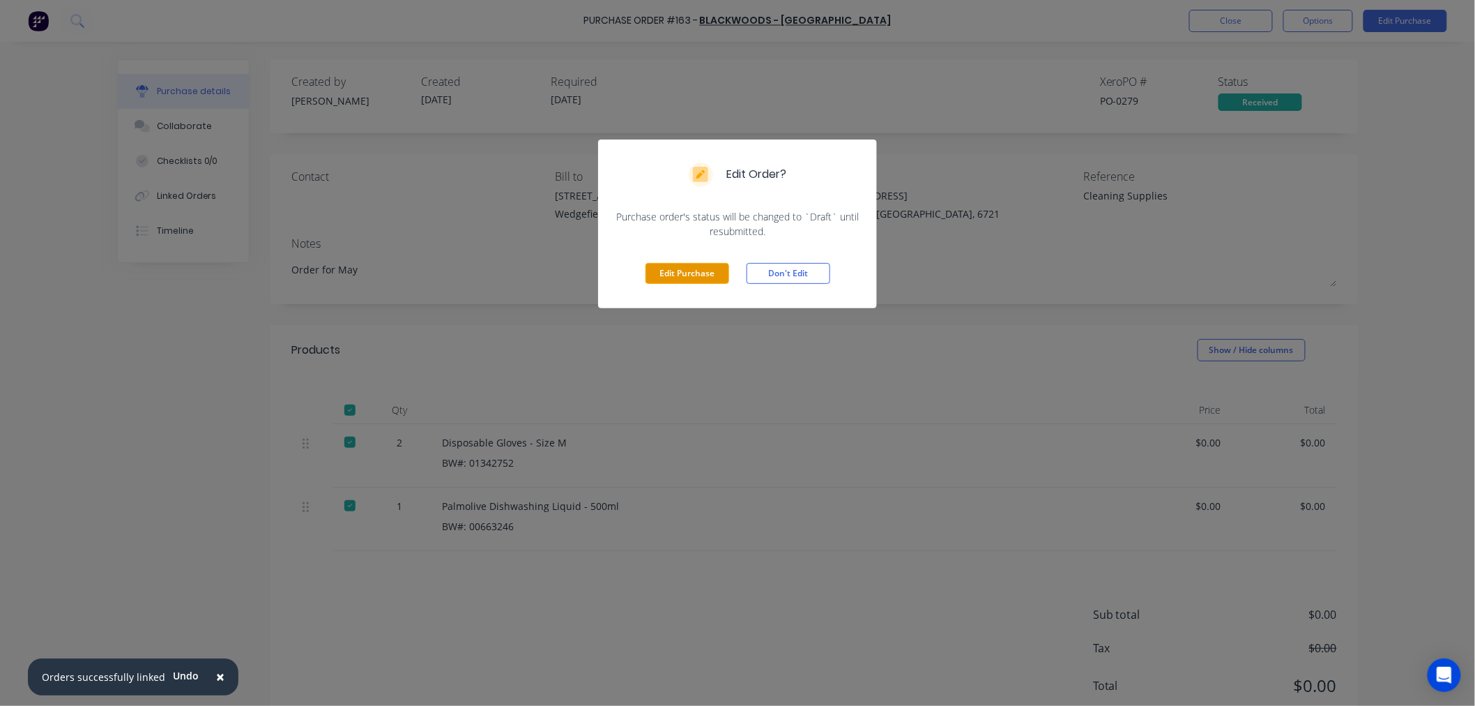
click at [672, 280] on button "Edit Purchase" at bounding box center [688, 273] width 84 height 21
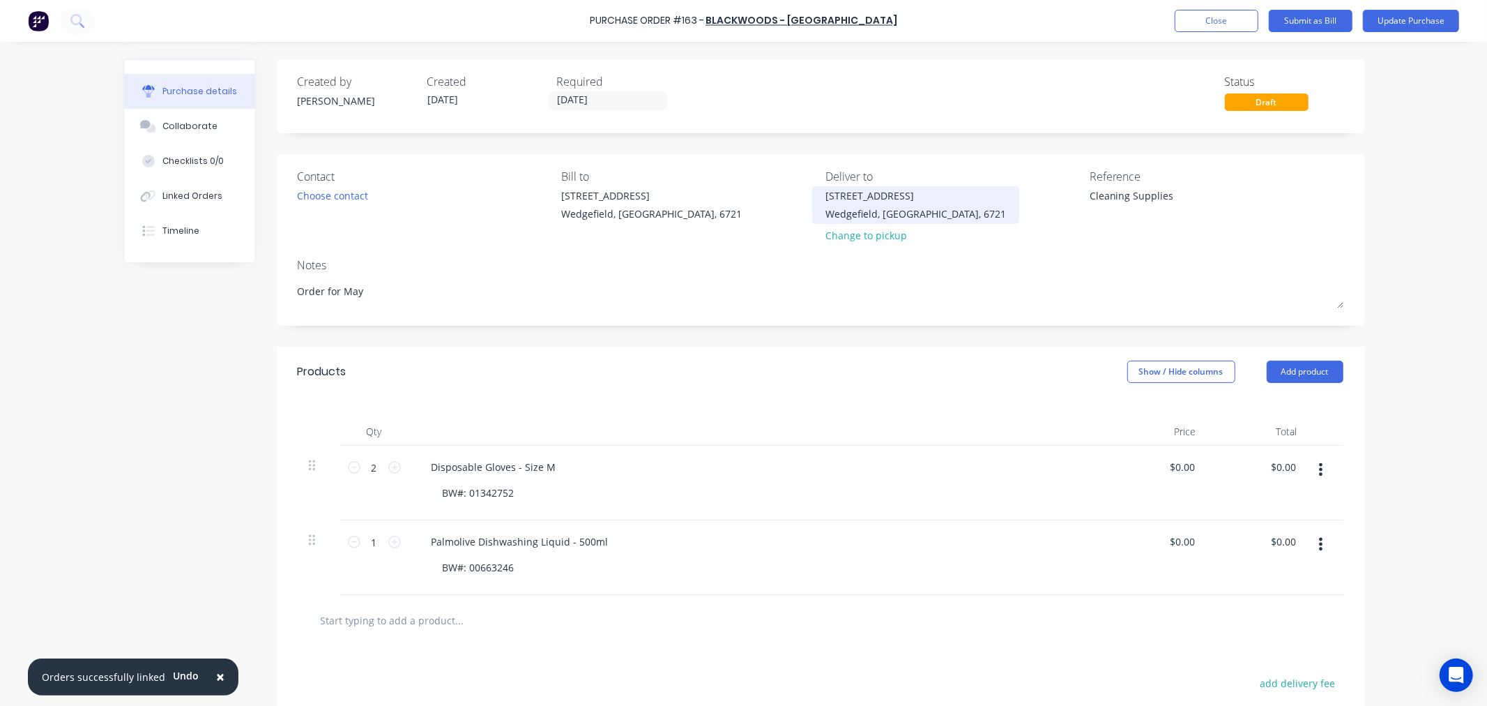
drag, startPoint x: 1173, startPoint y: 192, endPoint x: 968, endPoint y: 189, distance: 205.0
click at [968, 189] on div "Contact Choose contact [PERSON_NAME] to [STREET_ADDRESS] Deliver to [STREET_ADD…" at bounding box center [821, 209] width 1046 height 82
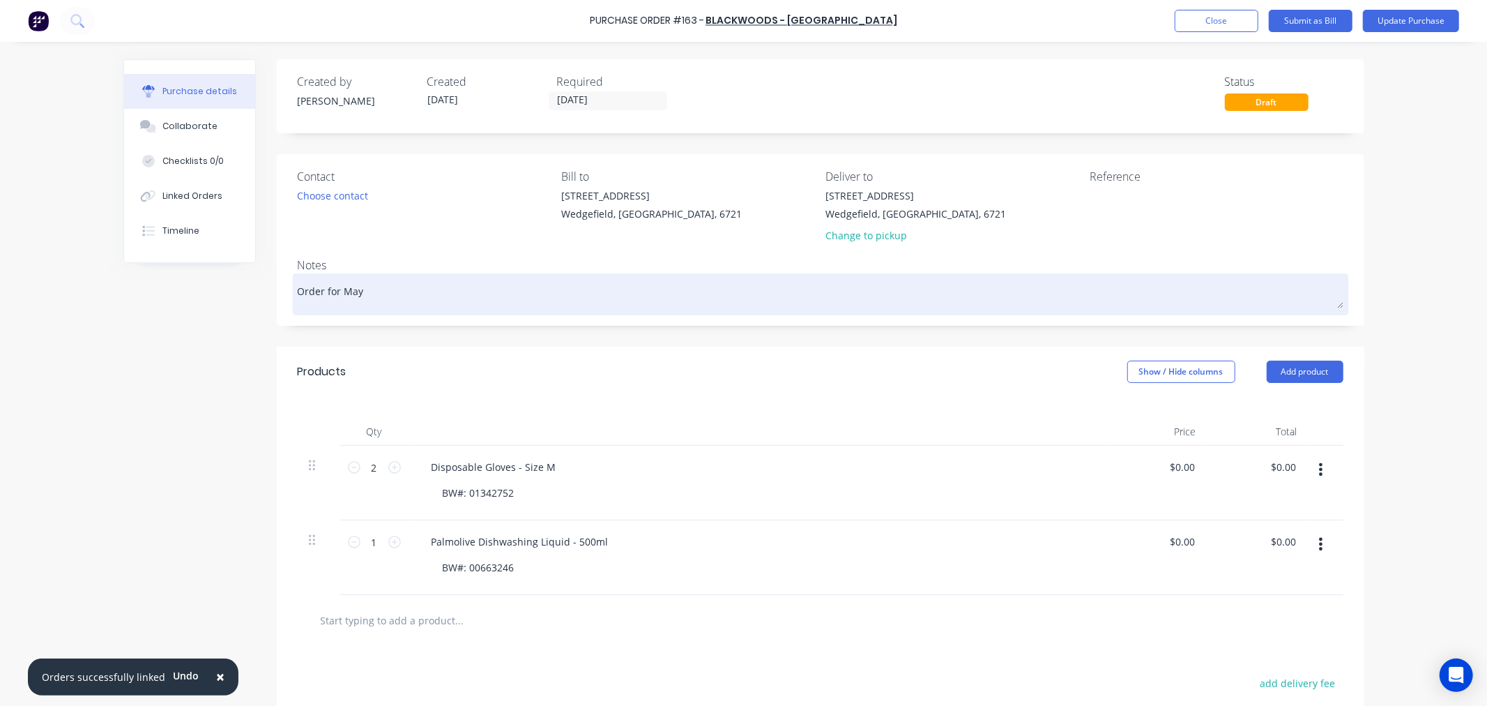
click at [385, 296] on textarea "Order for May" at bounding box center [821, 292] width 1046 height 31
paste textarea "Cleaning Supplies"
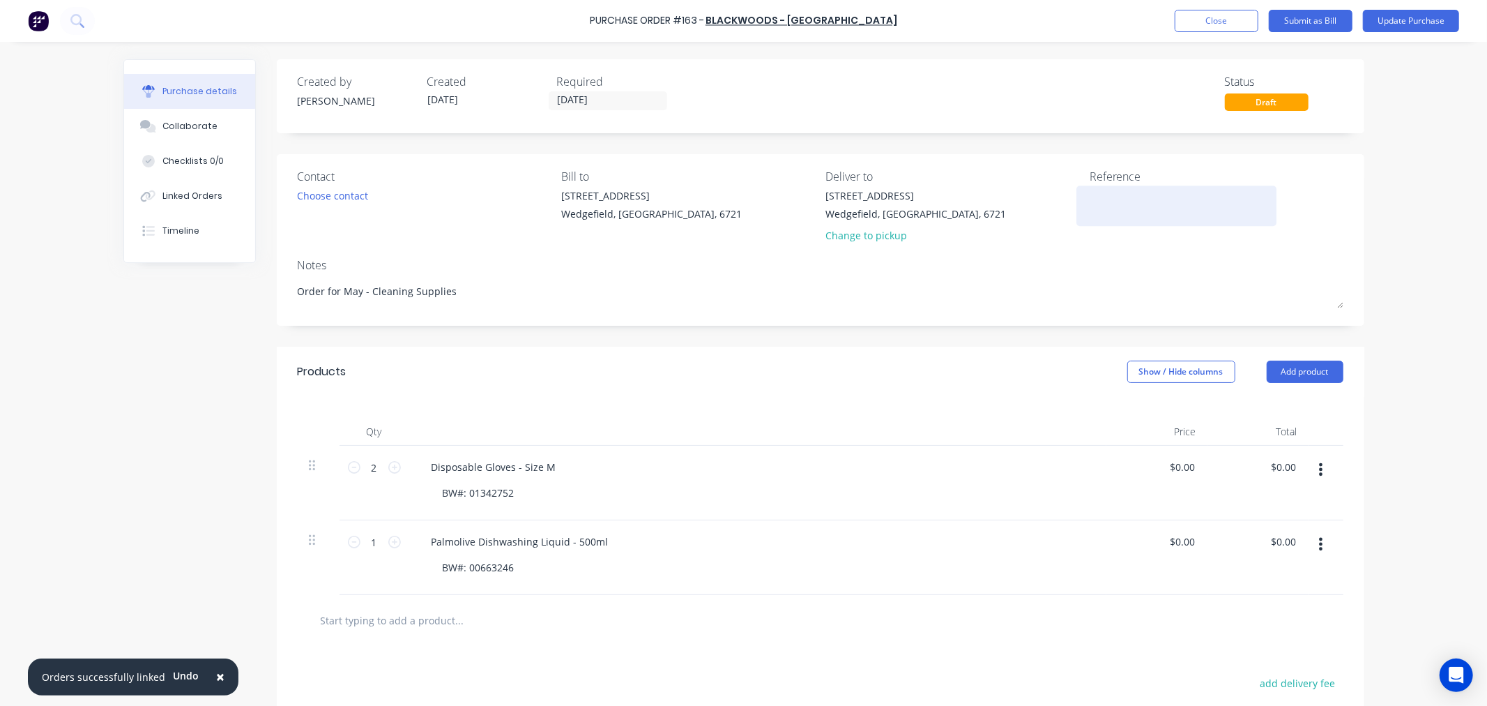
click at [1120, 218] on textarea at bounding box center [1177, 203] width 174 height 31
paste textarea "SI12325645"
click at [600, 107] on input "[DATE]" at bounding box center [607, 100] width 117 height 17
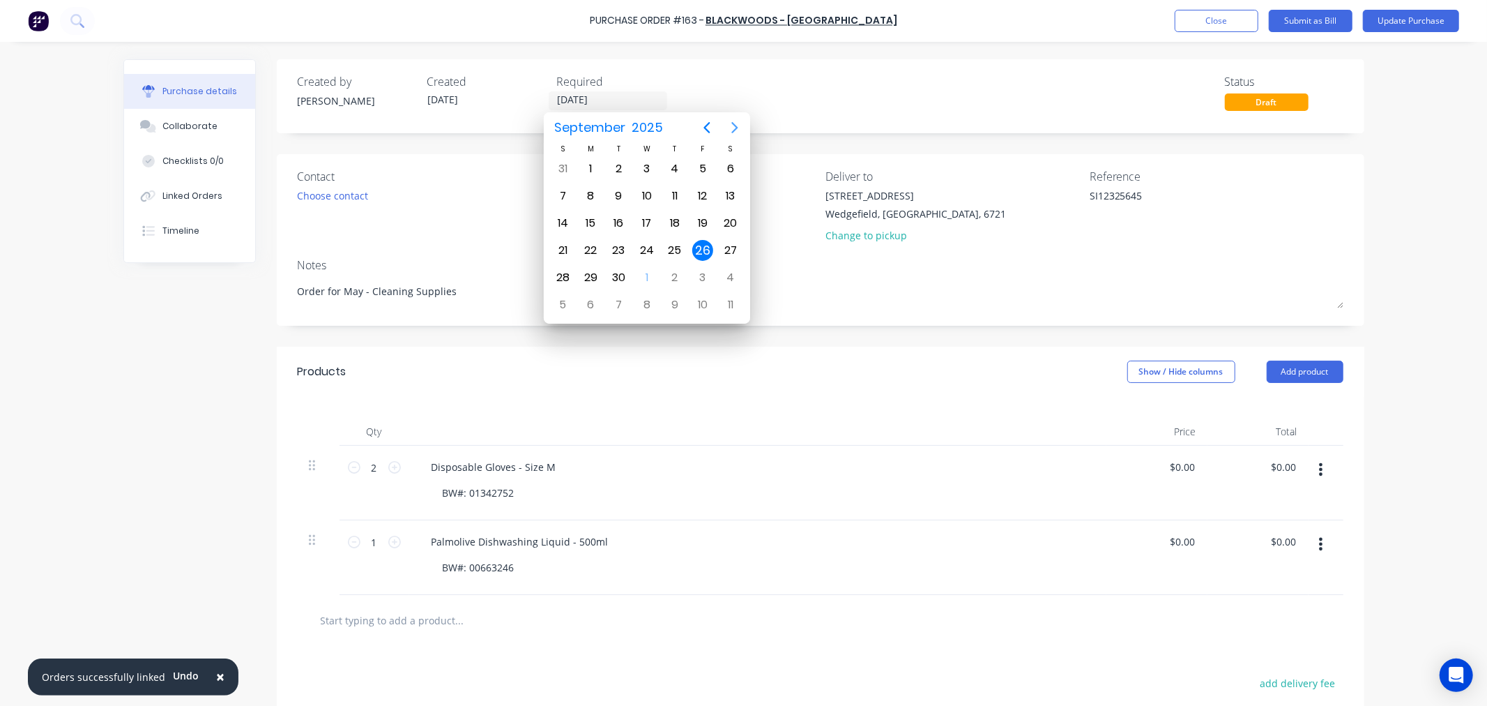
click at [744, 132] on button "Next page" at bounding box center [735, 128] width 28 height 28
click at [706, 273] on div "31" at bounding box center [702, 277] width 21 height 21
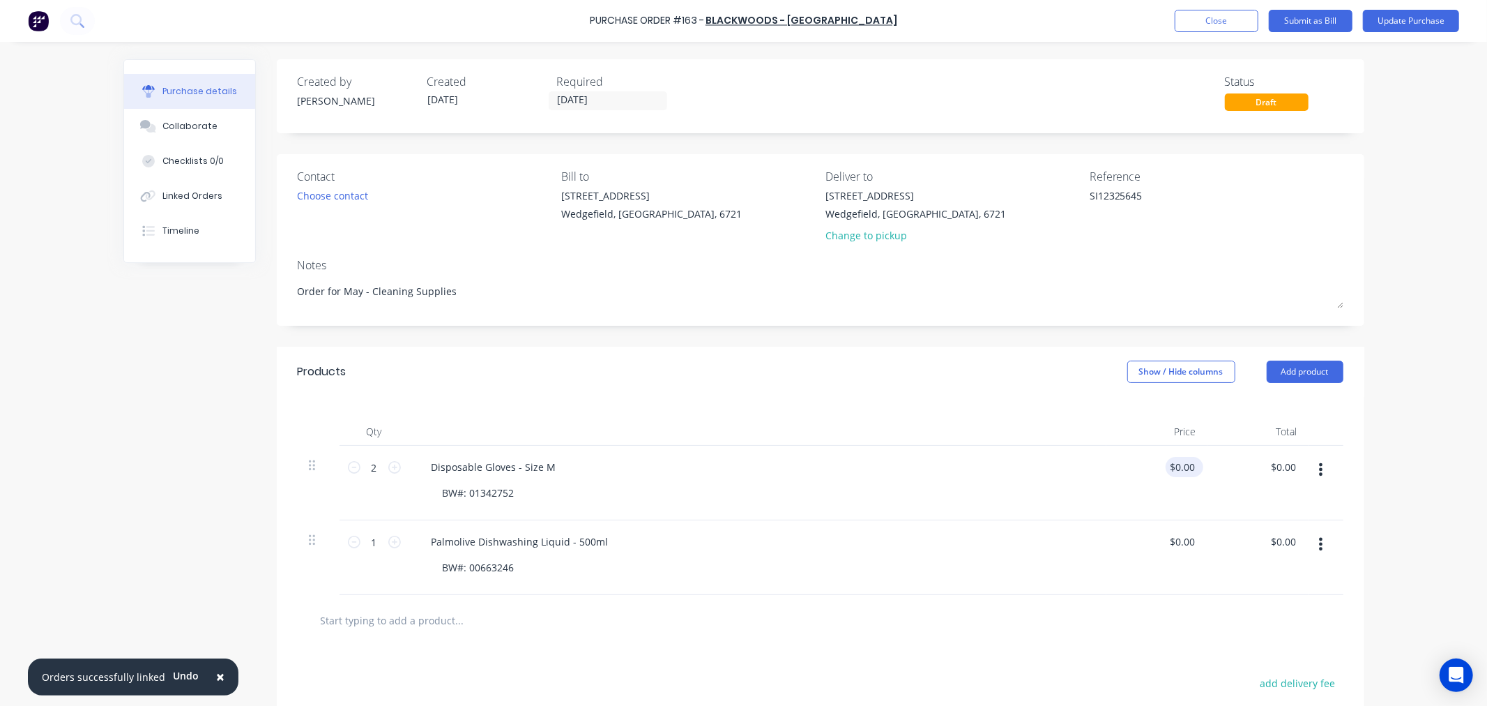
click at [1190, 462] on div "$0.00 $0.00" at bounding box center [1182, 467] width 32 height 20
click at [1198, 471] on div "$0.00 $0.00" at bounding box center [1157, 483] width 101 height 75
click at [1181, 463] on input "0.00" at bounding box center [1184, 467] width 26 height 20
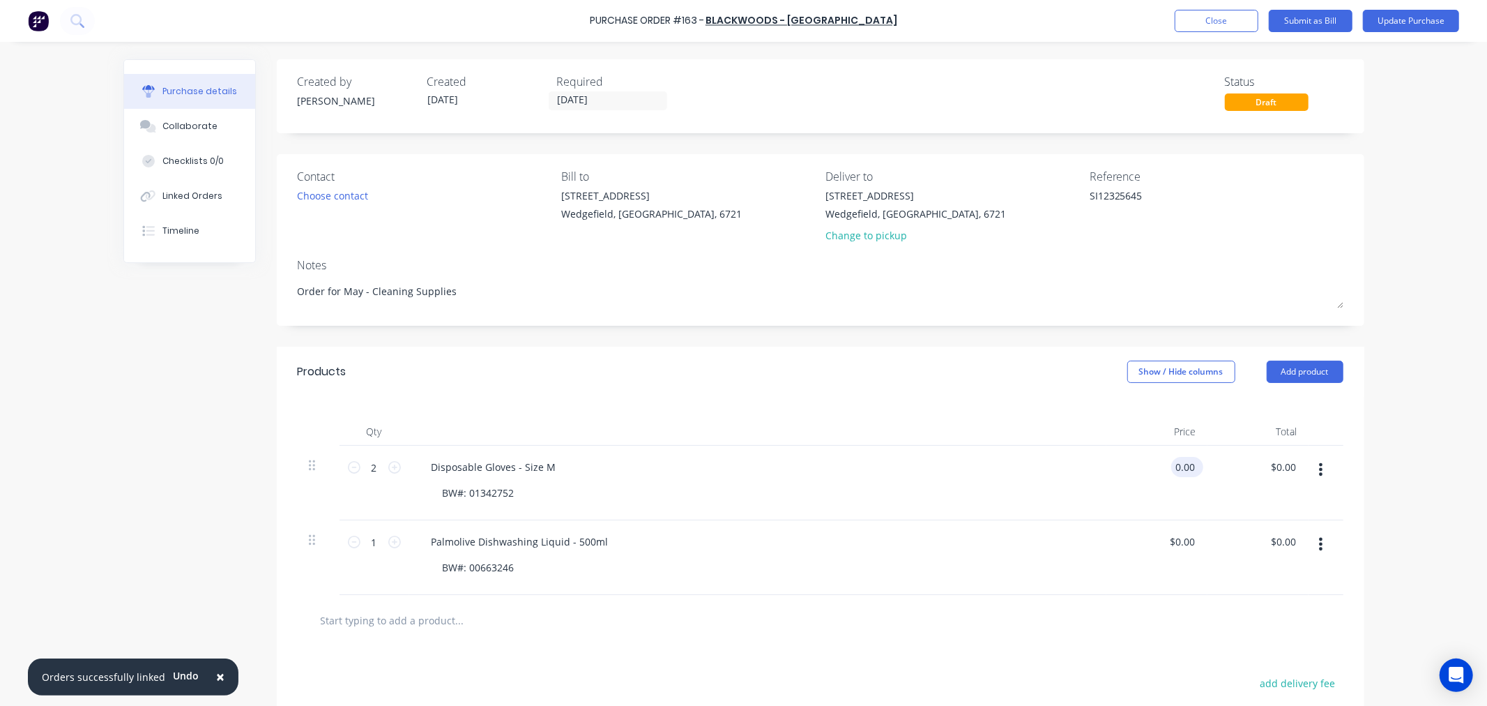
click at [1181, 463] on input "0.00" at bounding box center [1184, 467] width 26 height 20
click at [1172, 545] on input "0.00" at bounding box center [1184, 541] width 26 height 20
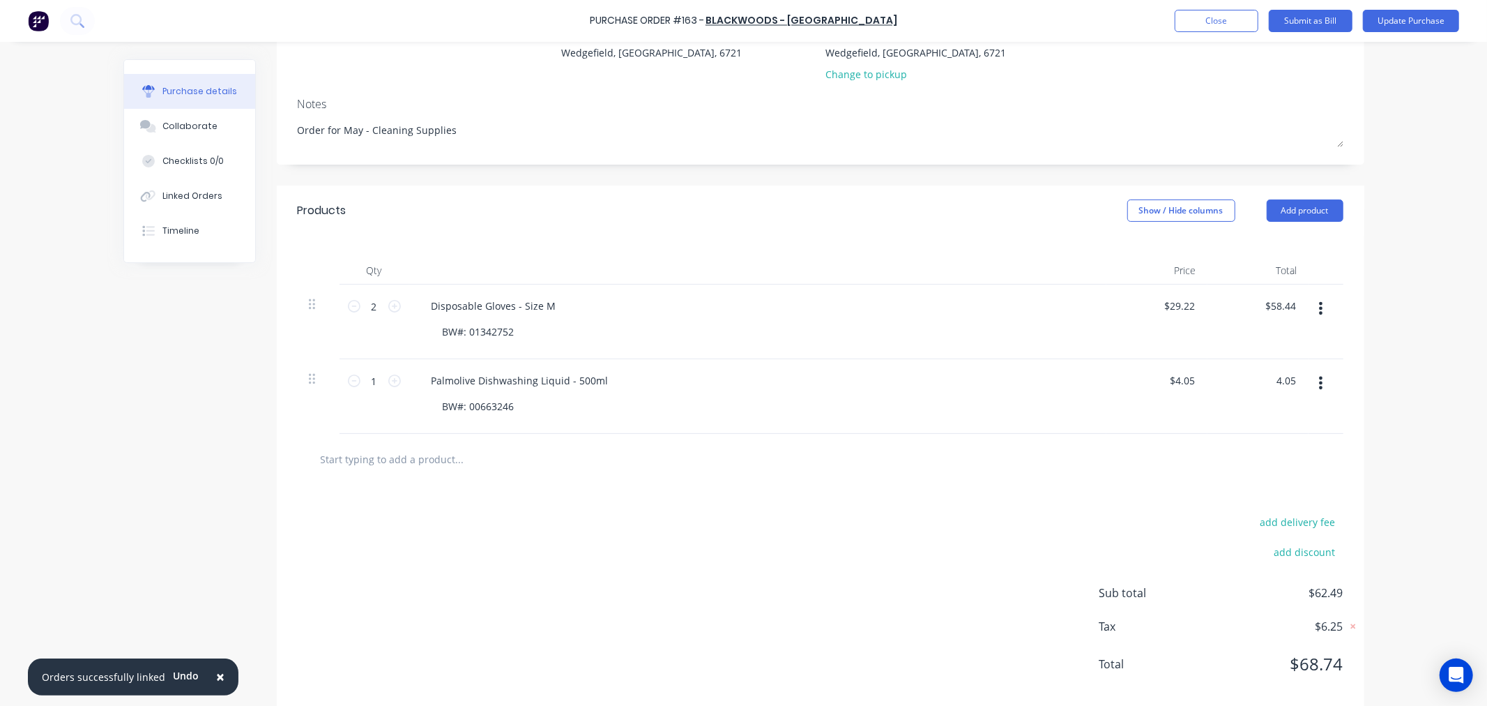
scroll to position [185, 0]
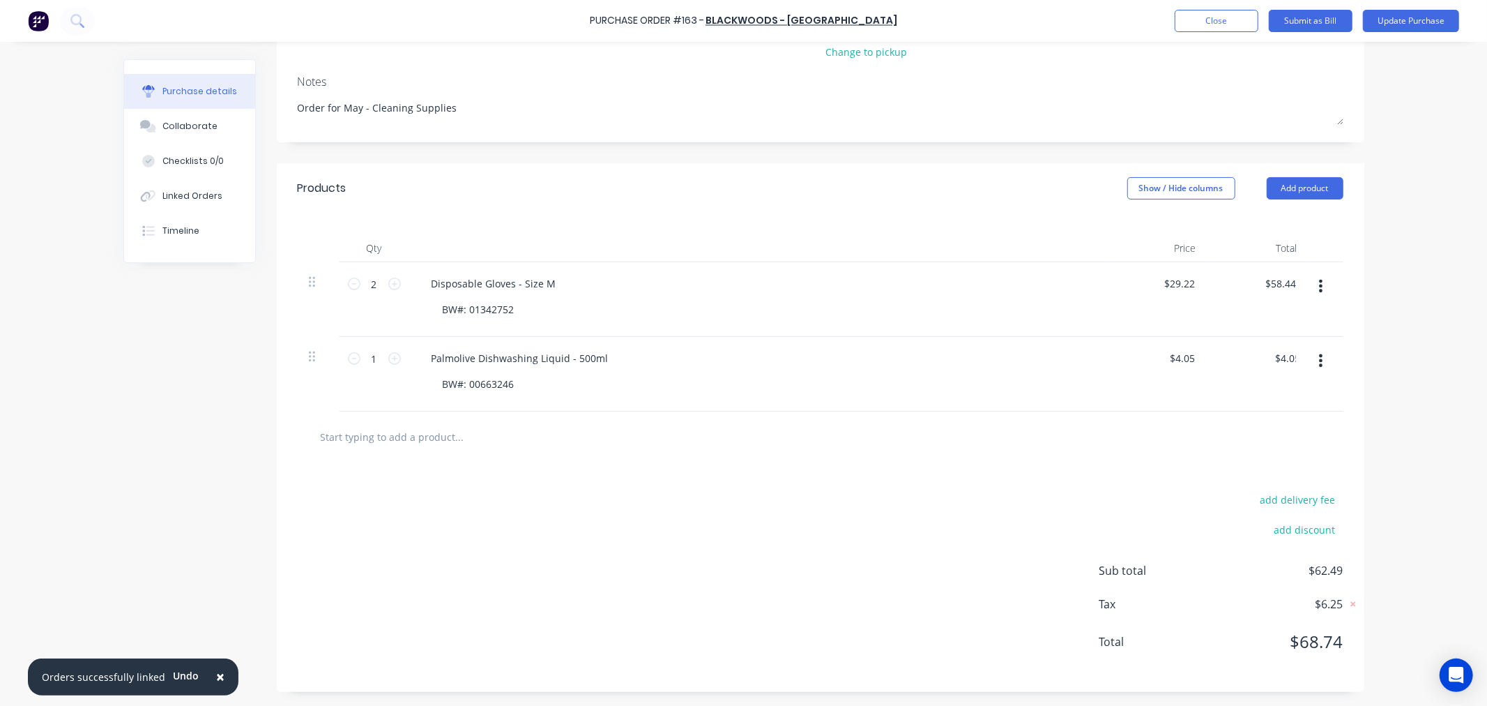
click at [365, 433] on input "text" at bounding box center [459, 437] width 279 height 28
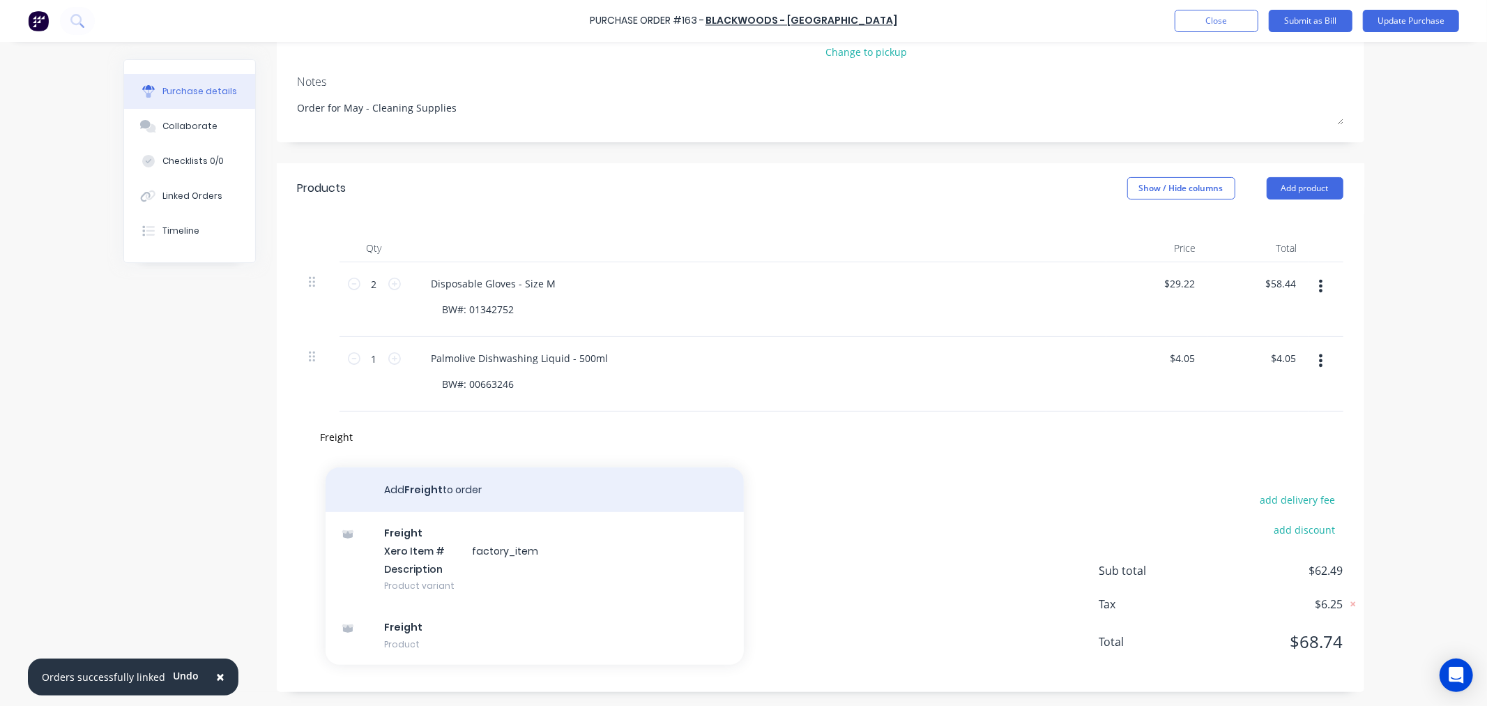
click at [406, 499] on button "Add Freight to order" at bounding box center [535, 489] width 418 height 45
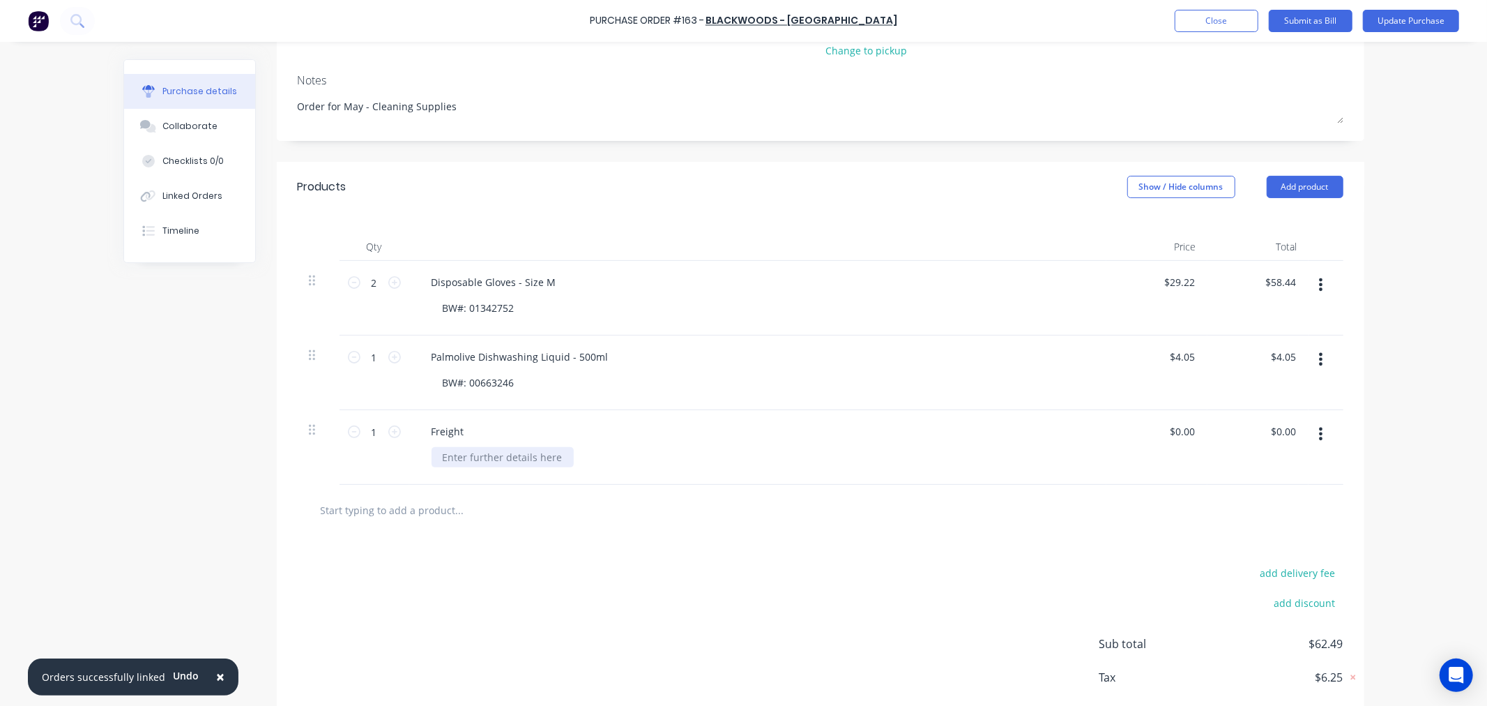
click at [454, 460] on div at bounding box center [503, 457] width 142 height 20
click at [454, 460] on div "Inccorect Charge - Credit Requested" at bounding box center [528, 457] width 192 height 20
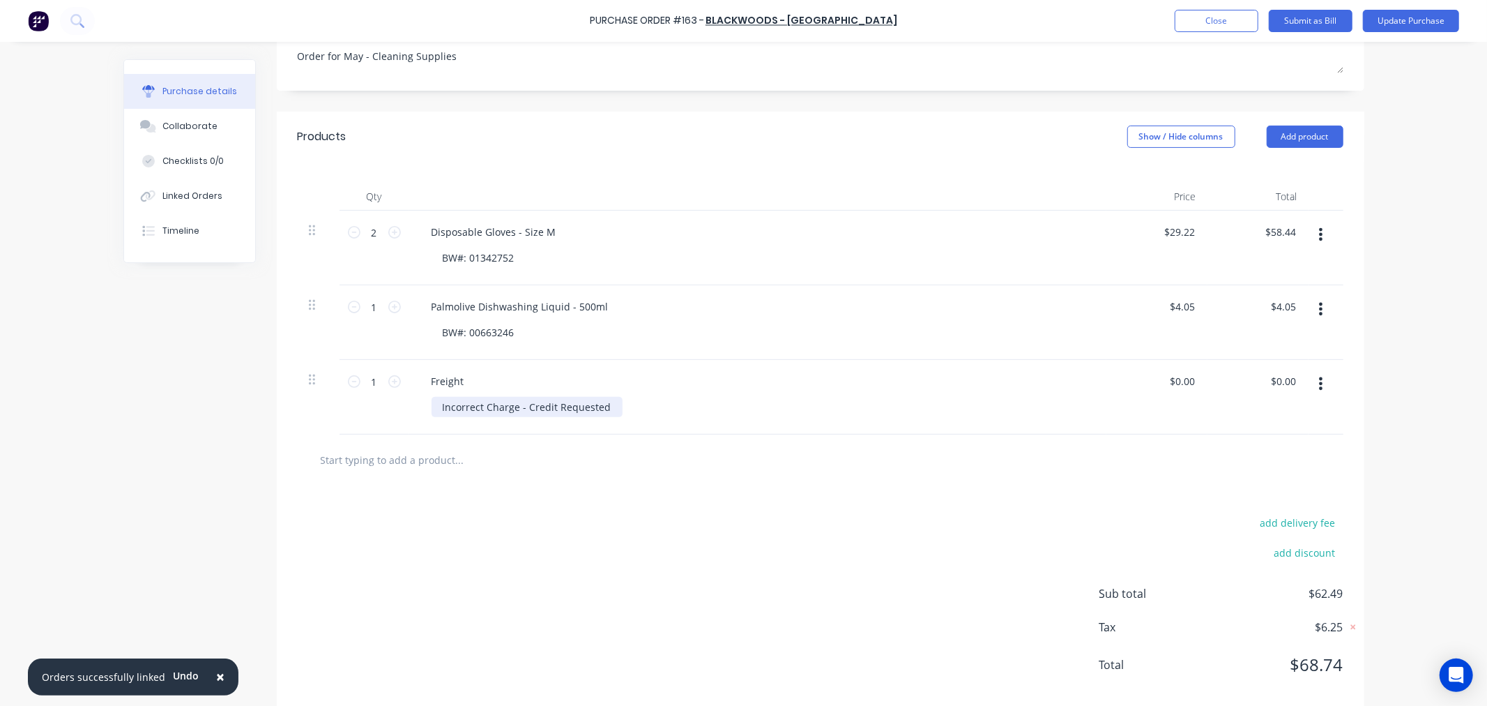
scroll to position [259, 0]
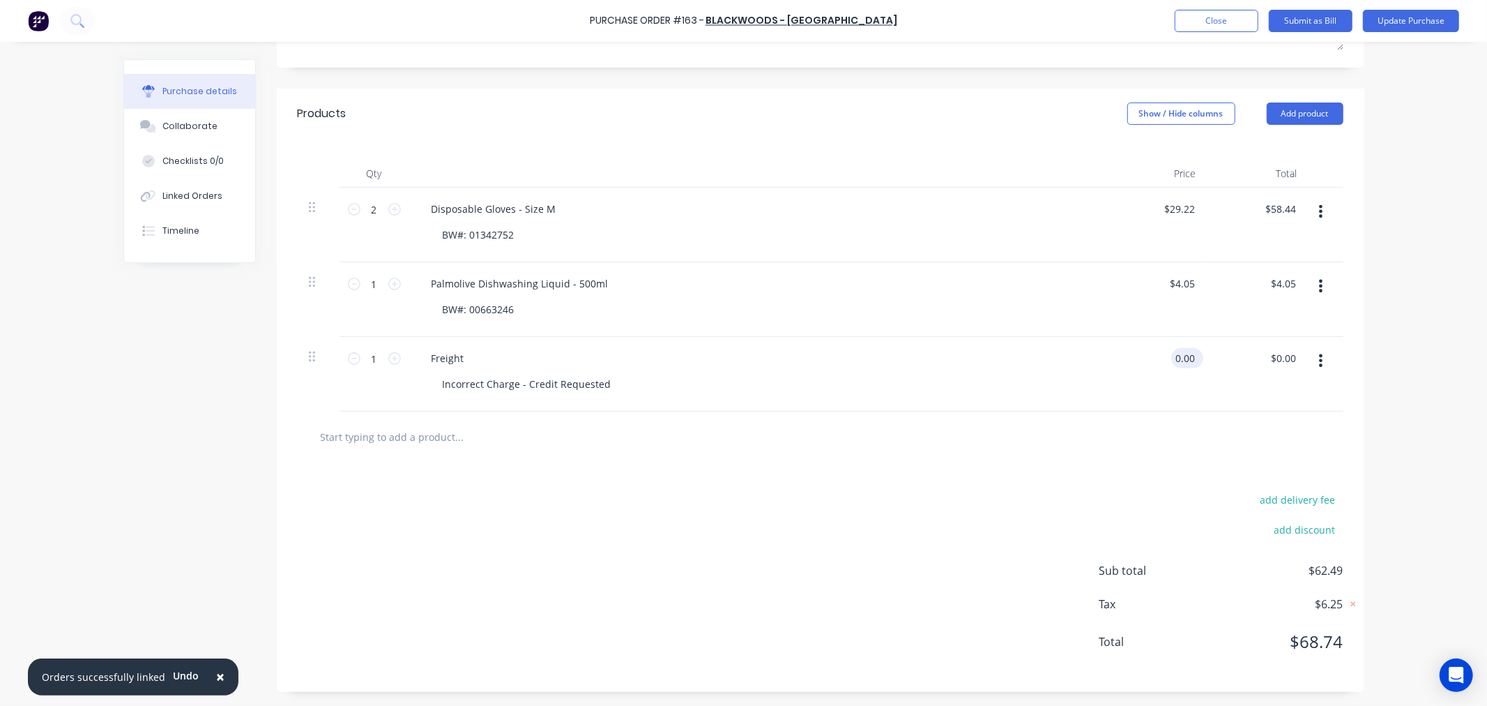
click at [1181, 366] on input "0.00" at bounding box center [1184, 358] width 26 height 20
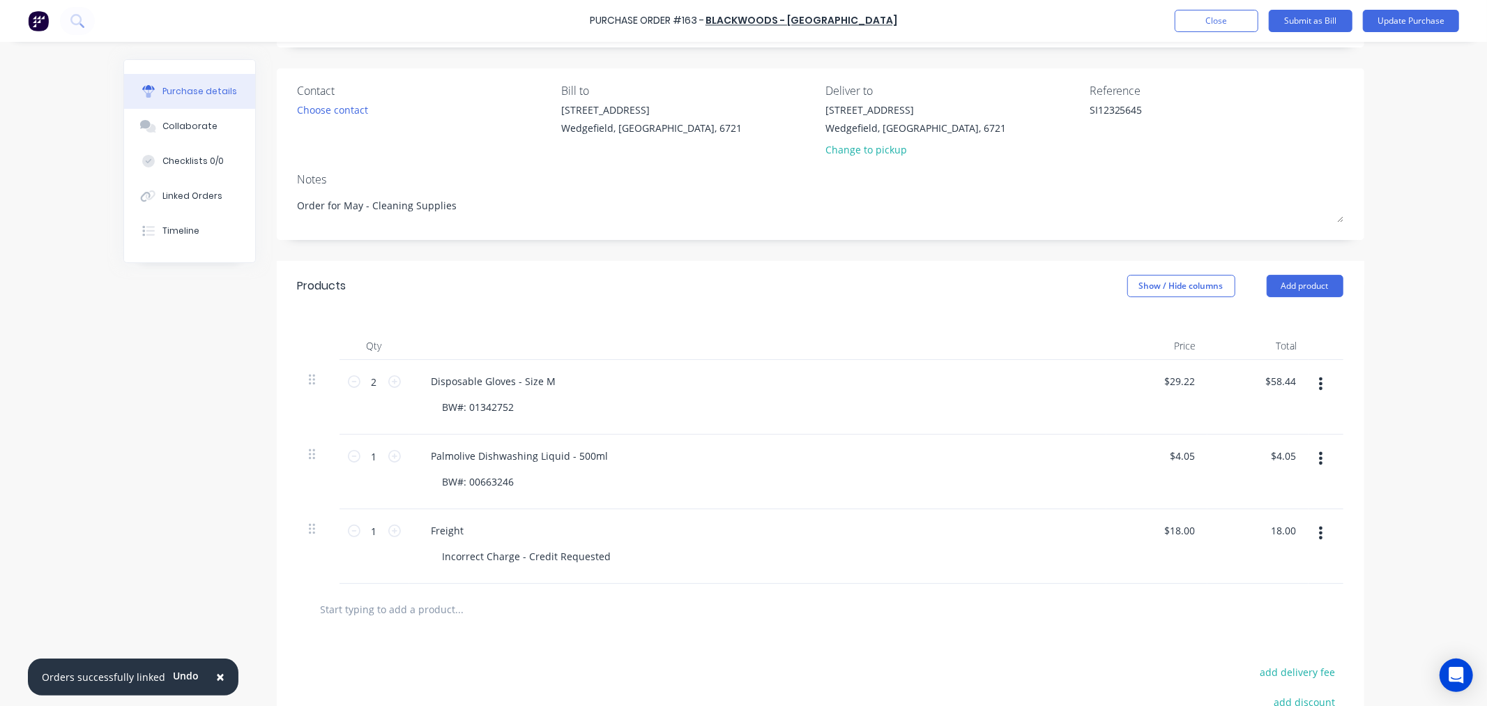
scroll to position [0, 0]
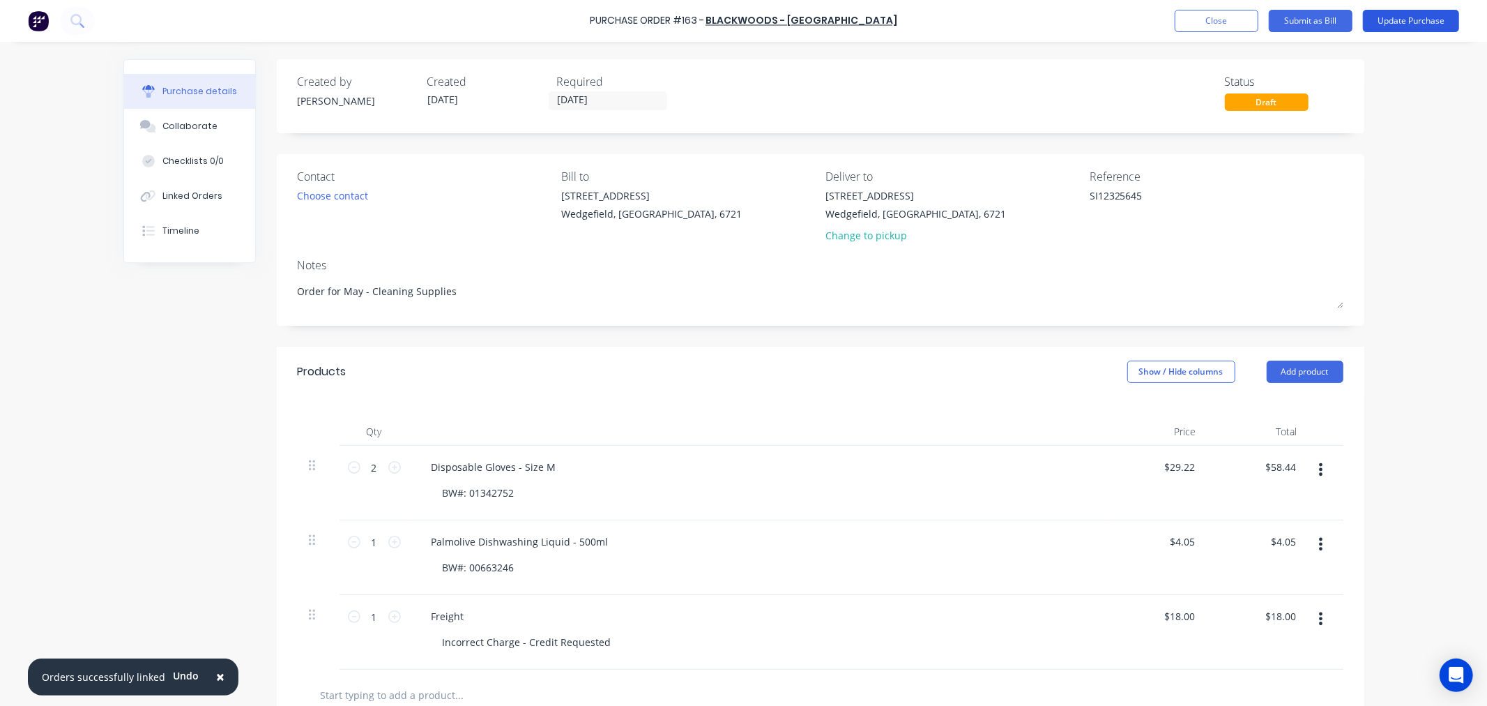
click at [1393, 20] on button "Update Purchase" at bounding box center [1411, 21] width 96 height 22
